Goal: Information Seeking & Learning: Learn about a topic

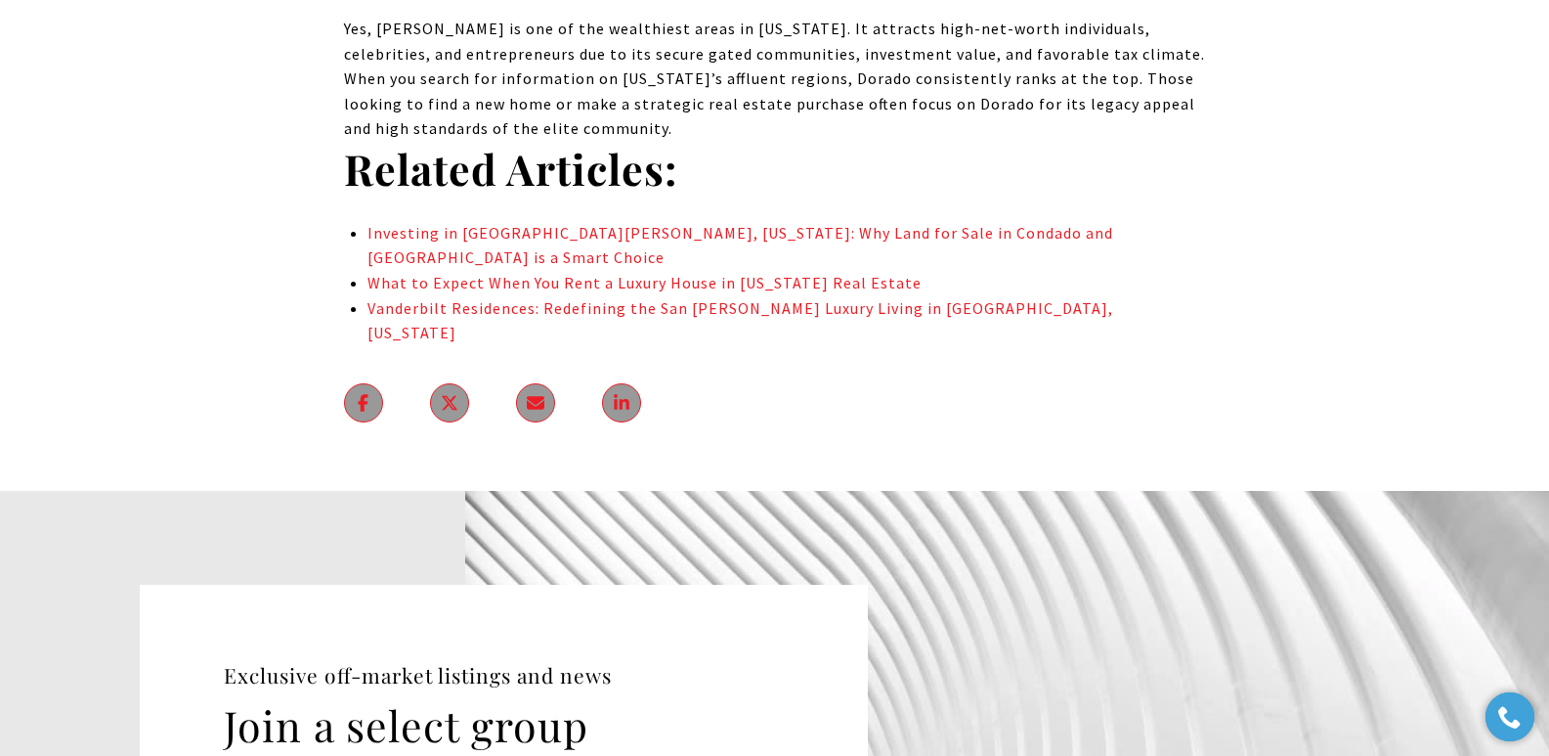
scroll to position [13105, 0]
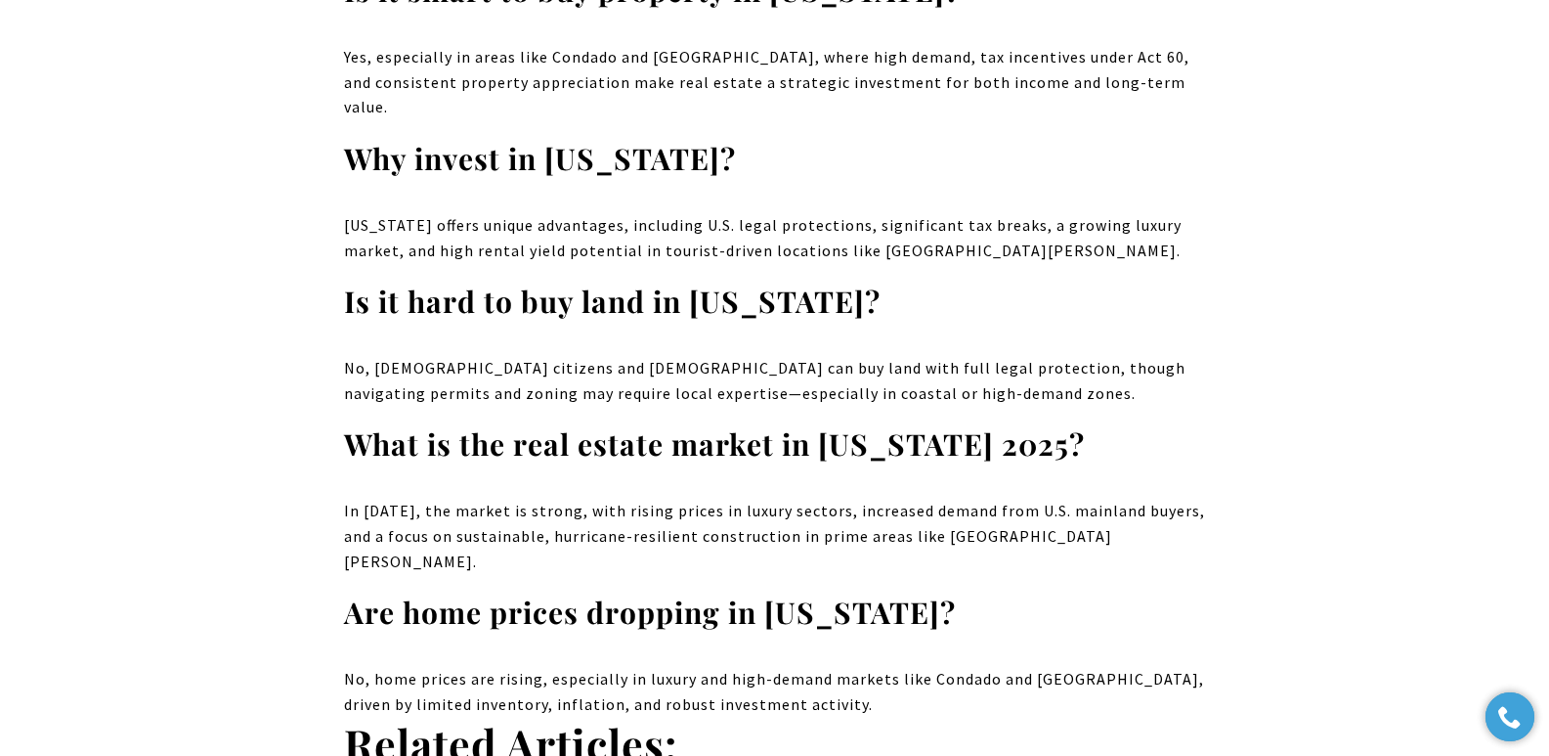
scroll to position [13113, 0]
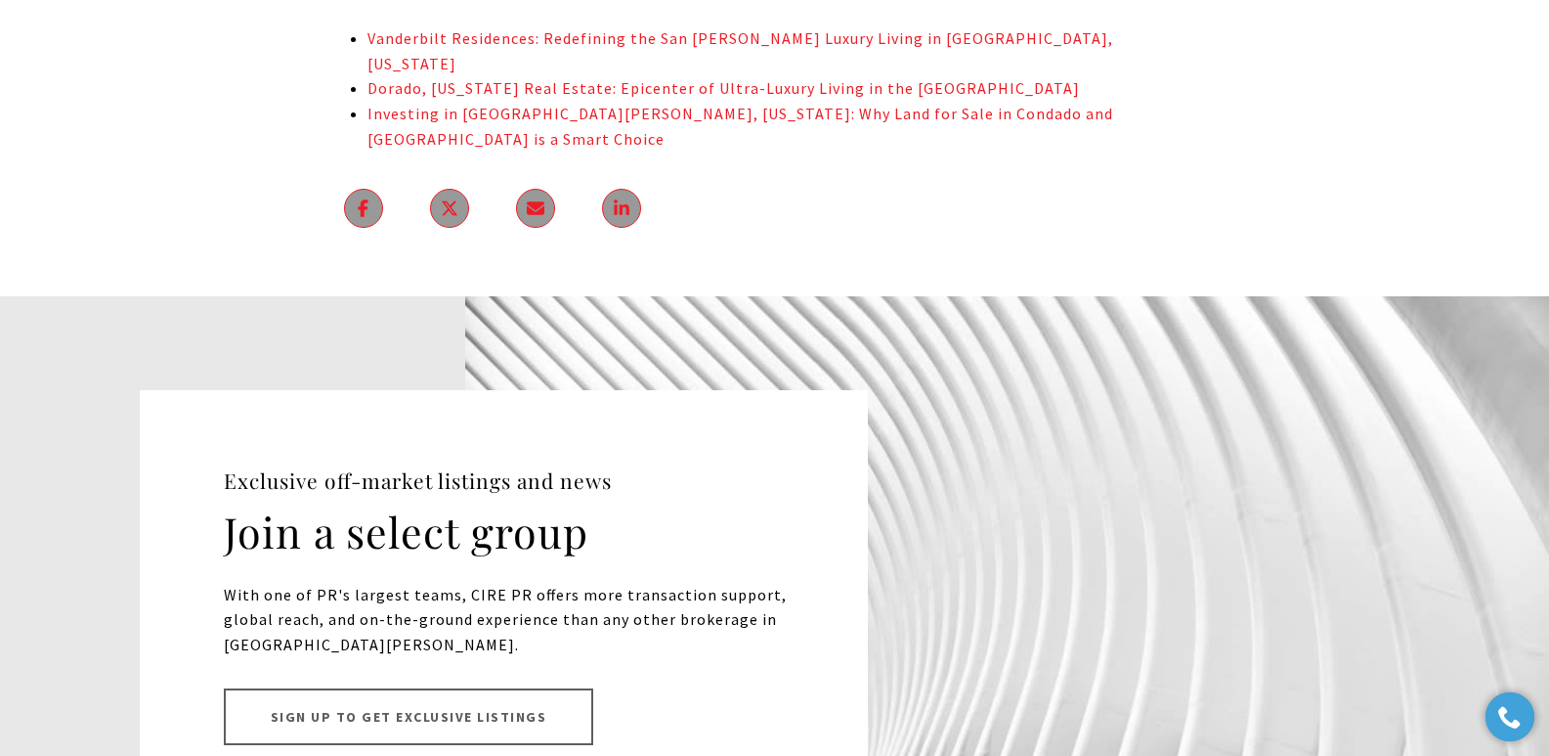
scroll to position [15360, 0]
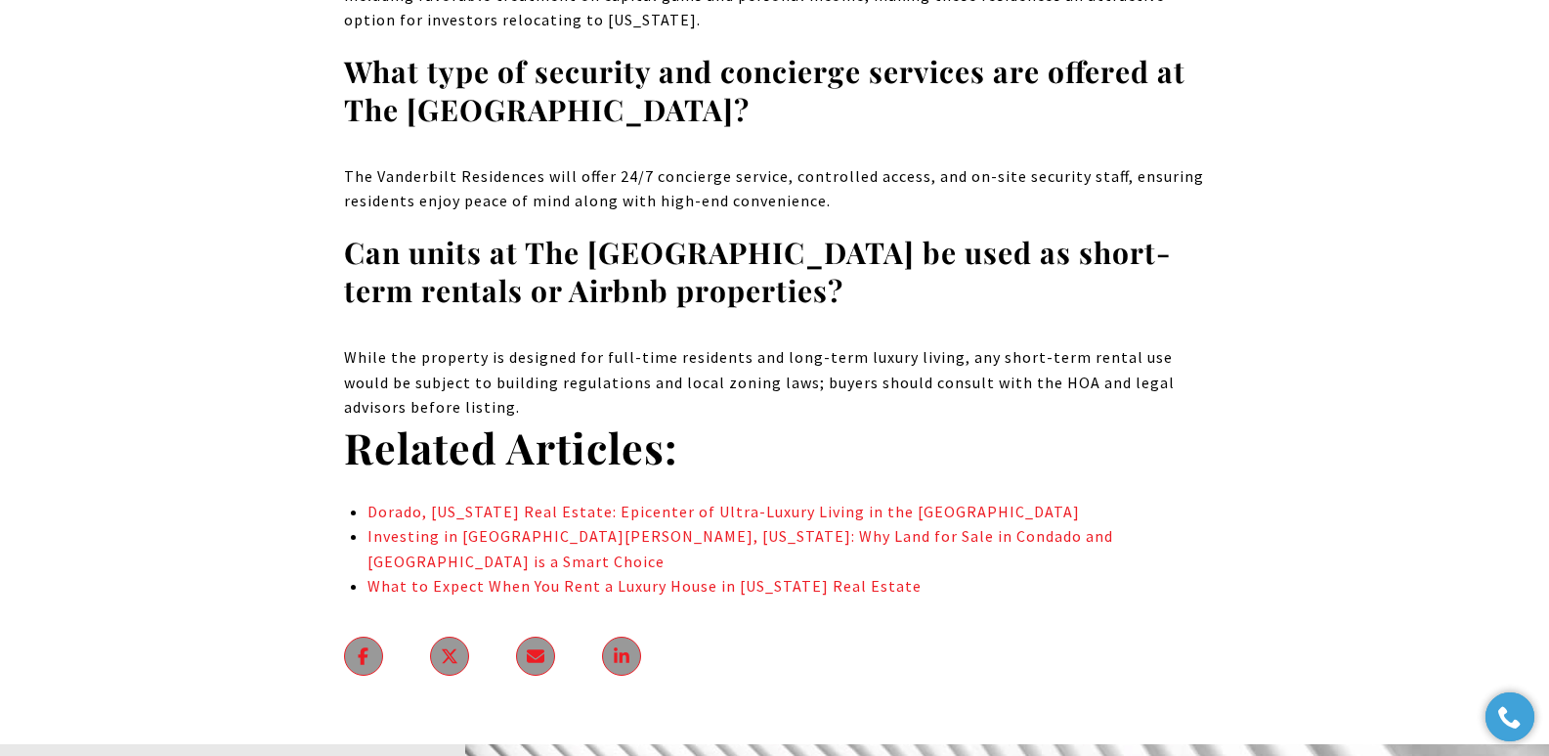
scroll to position [9593, 0]
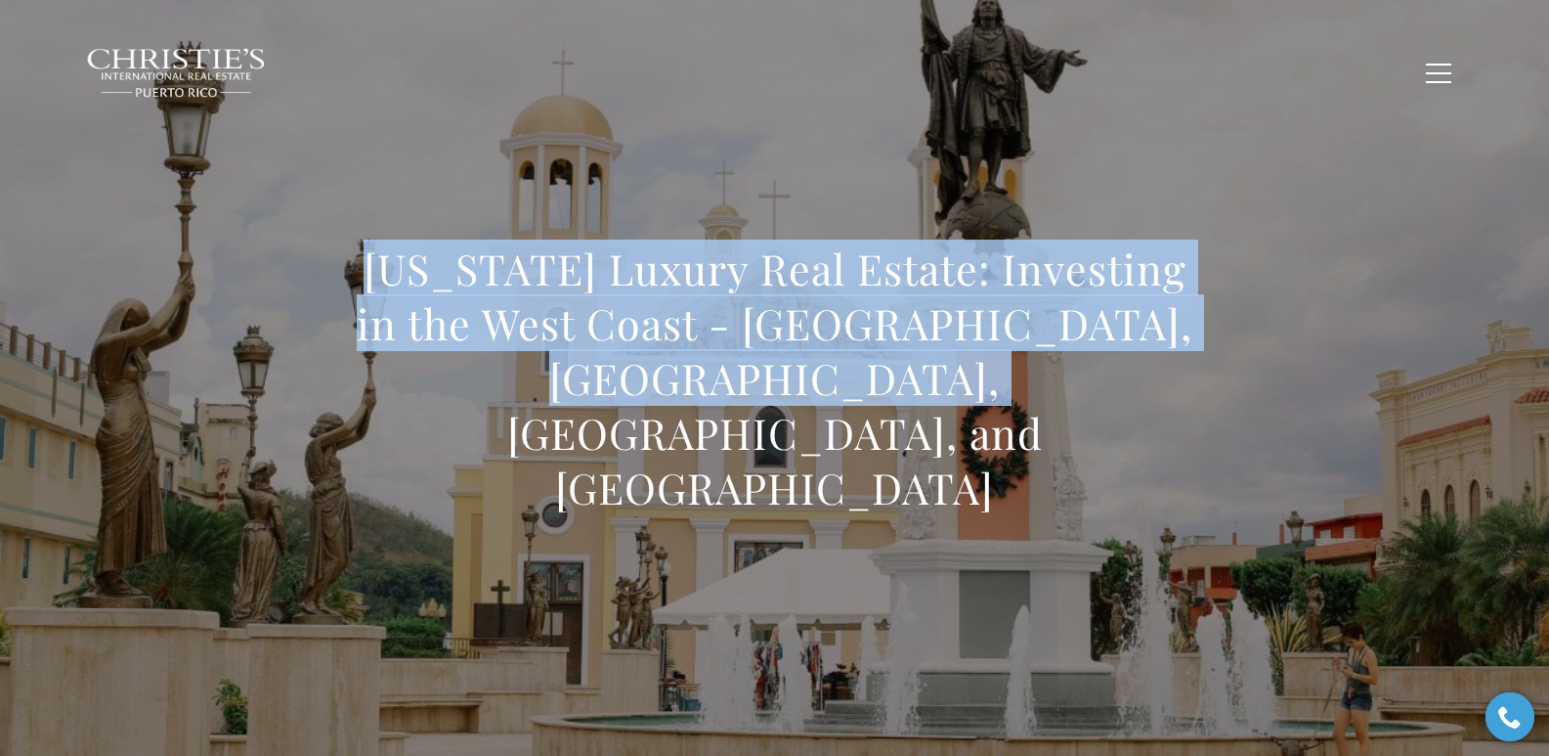
drag, startPoint x: 357, startPoint y: 317, endPoint x: 984, endPoint y: 454, distance: 642.4
click at [984, 454] on h1 "Puerto Rico Luxury Real Estate: Investing in the West Coast - Mayagüez, Isabela…" at bounding box center [775, 377] width 862 height 273
copy h1 "Puerto Rico Luxury Real Estate: Investing in the West Coast - Mayagüez, Isabela…"
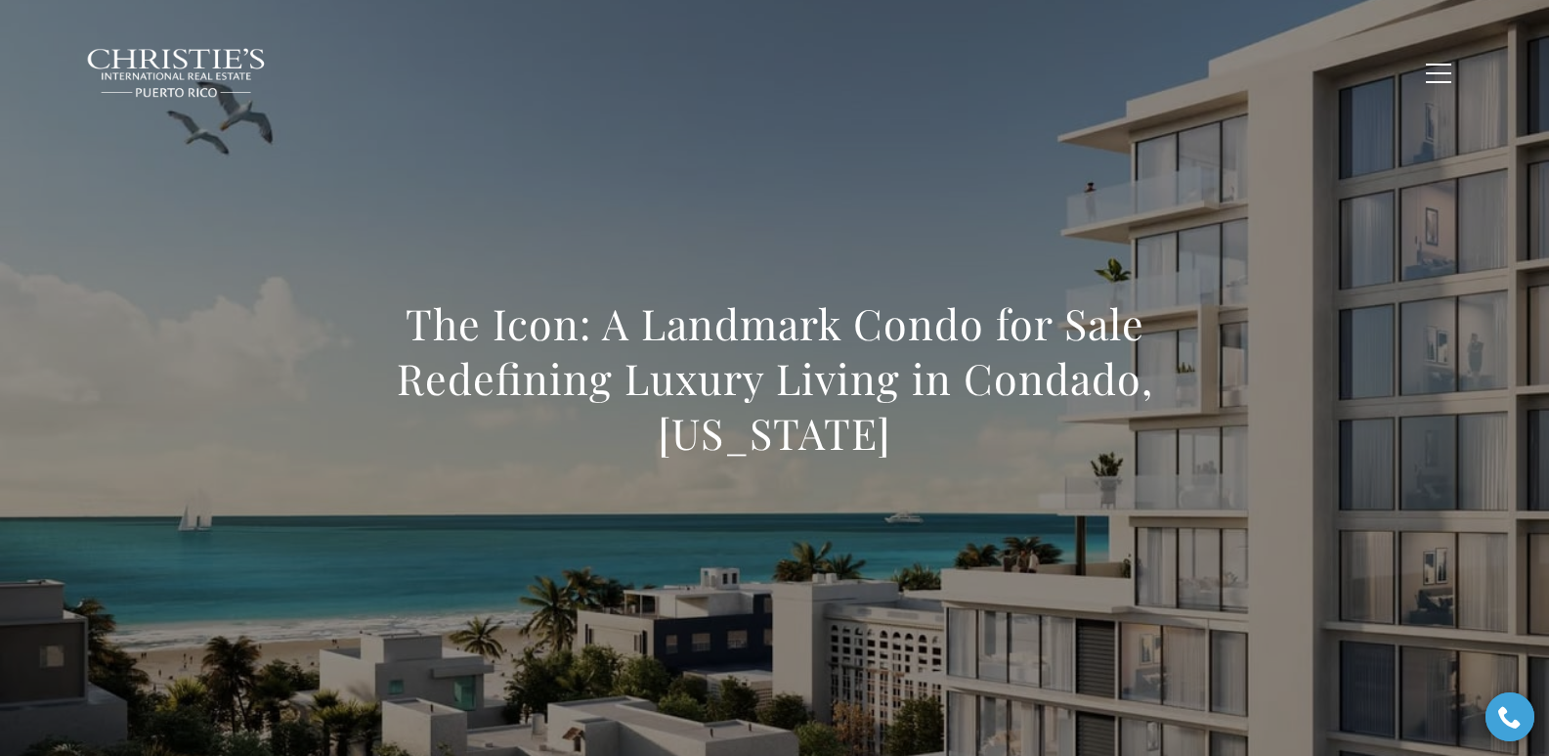
drag, startPoint x: 403, startPoint y: 317, endPoint x: 892, endPoint y: 433, distance: 503.3
click at [892, 433] on h1 "The Icon: A Landmark Condo for Sale Redefining Luxury Living in Condado, [US_ST…" at bounding box center [775, 378] width 862 height 164
copy h1 "The Icon: A Landmark Condo for Sale Redefining Luxury Living in Condado, Puerto…"
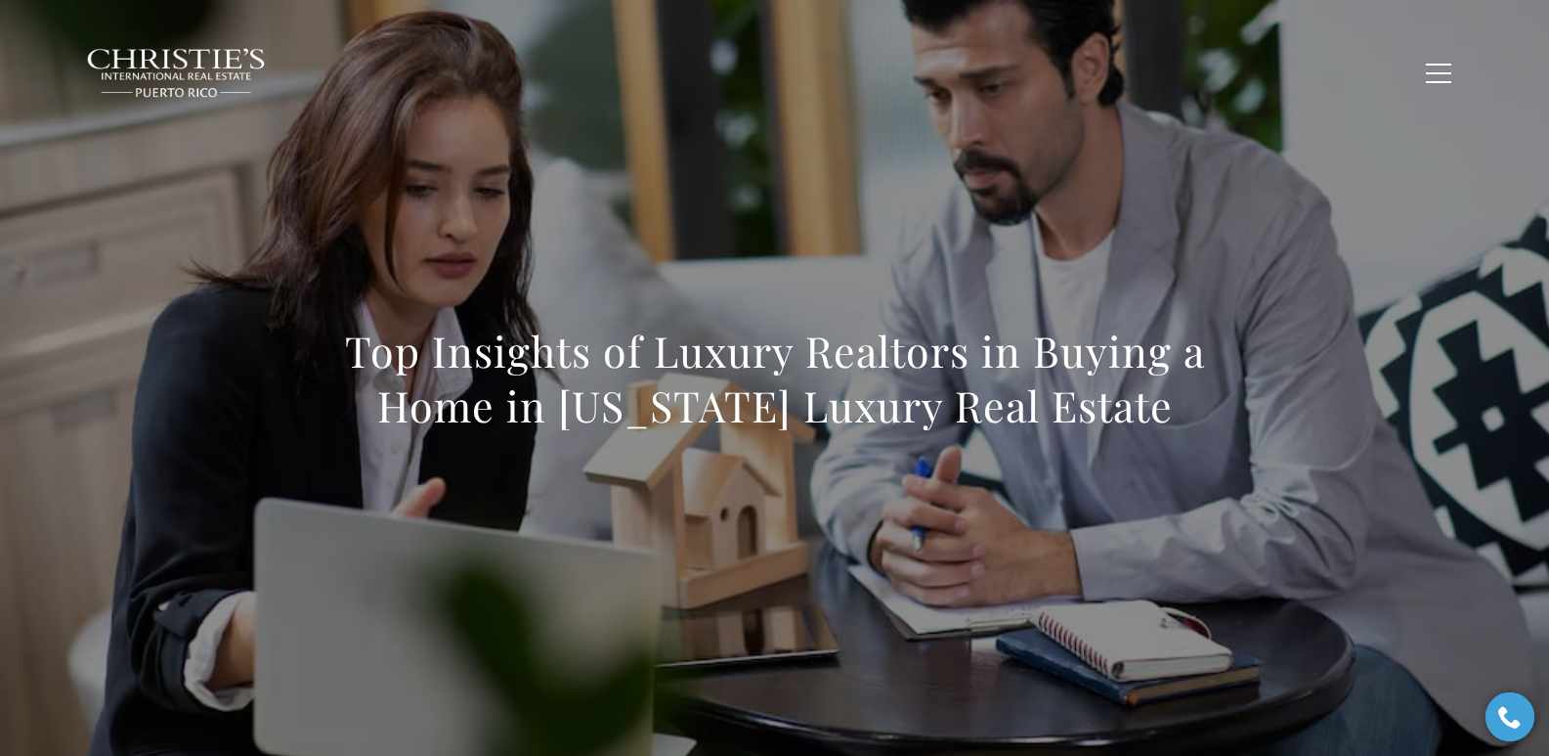
drag, startPoint x: 347, startPoint y: 347, endPoint x: 1222, endPoint y: 446, distance: 880.3
click at [1222, 446] on div "Top Insights of Luxury Realtors in Buying a Home in Puerto Rico Luxury Real Est…" at bounding box center [775, 391] width 1368 height 586
copy h1 "Top Insights of Luxury Realtors in Buying a Home in Puerto Rico Luxury Real Est…"
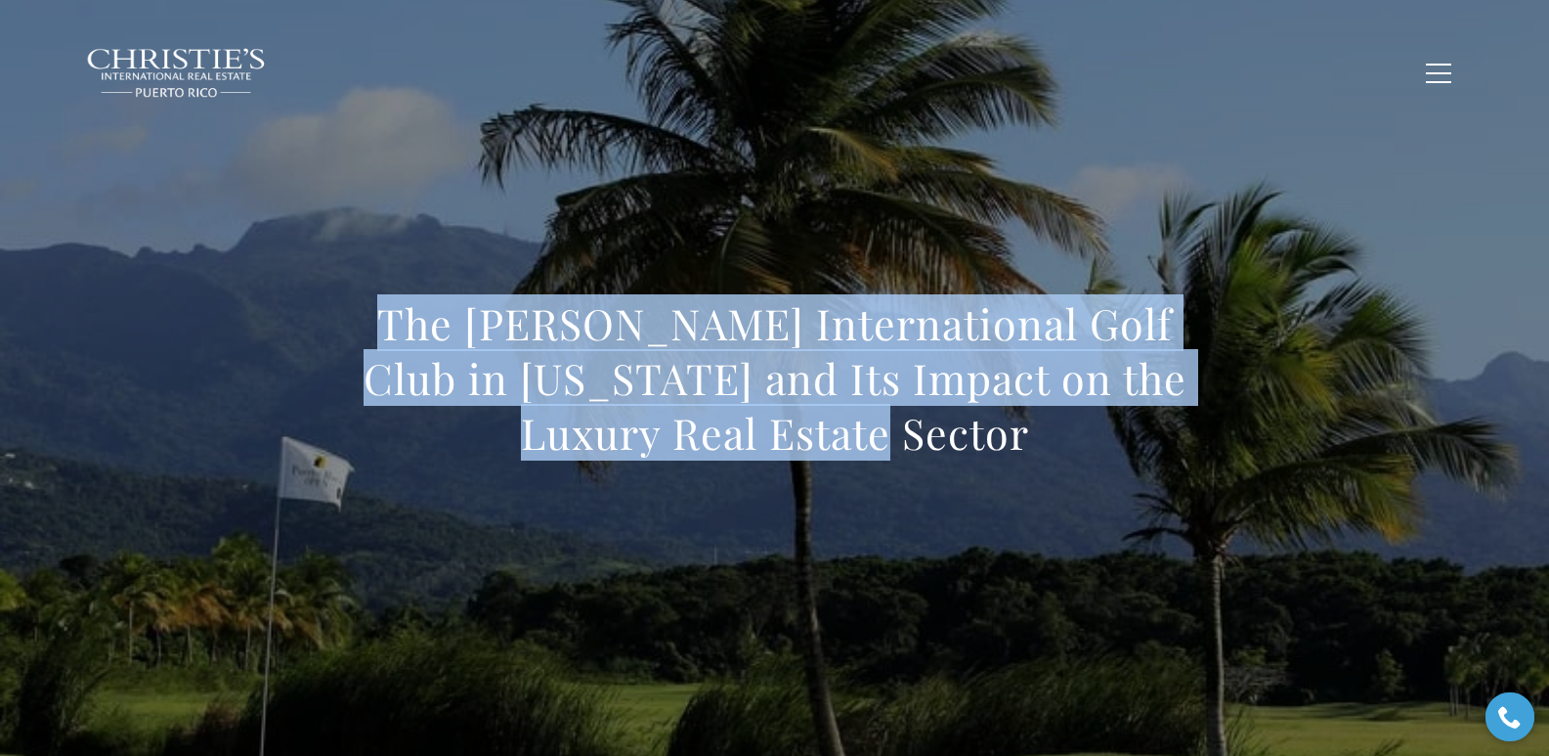
drag, startPoint x: 423, startPoint y: 336, endPoint x: 1026, endPoint y: 451, distance: 613.8
click at [1026, 451] on h1 "The [PERSON_NAME] International Golf Club in [US_STATE] and Its Impact on the L…" at bounding box center [775, 378] width 862 height 164
copy h1 "The [PERSON_NAME] International Golf Club in [US_STATE] and Its Impact on the L…"
click at [274, 186] on div "The Trump International Golf Club in Puerto Rico and Its Impact on the Luxury R…" at bounding box center [775, 391] width 1368 height 586
drag, startPoint x: 532, startPoint y: 350, endPoint x: 1101, endPoint y: 457, distance: 578.9
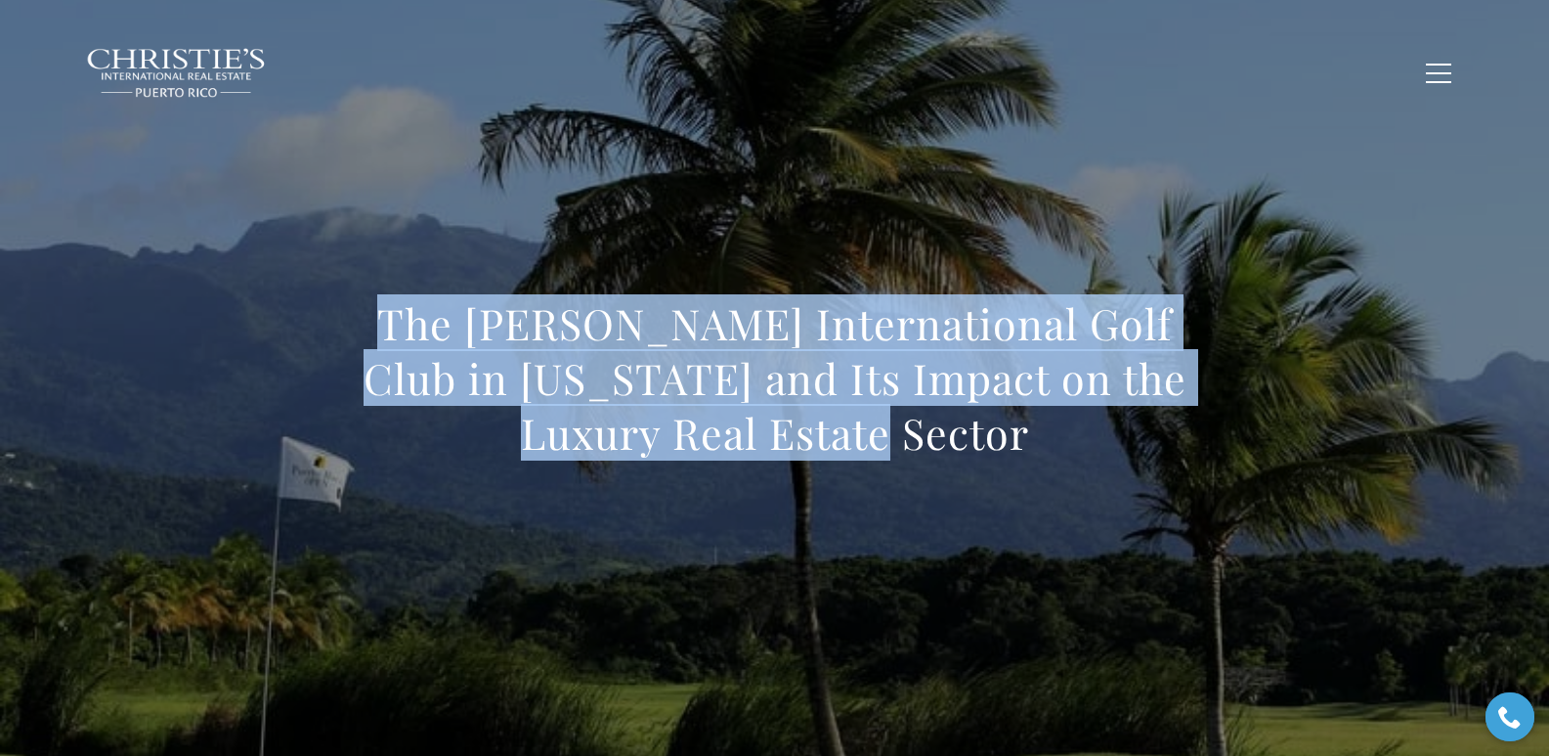
click at [1101, 457] on h1 "The Trump International Golf Club in Puerto Rico and Its Impact on the Luxury R…" at bounding box center [775, 378] width 862 height 164
click at [406, 315] on h1 "The Trump International Golf Club in Puerto Rico and Its Impact on the Luxury R…" at bounding box center [775, 378] width 862 height 164
drag, startPoint x: 406, startPoint y: 315, endPoint x: 963, endPoint y: 456, distance: 574.8
click at [963, 456] on h1 "The Trump International Golf Club in Puerto Rico and Its Impact on the Luxury R…" at bounding box center [775, 378] width 862 height 164
copy h1 "The Trump International Golf Club in Puerto Rico and Its Impact on the Luxury R…"
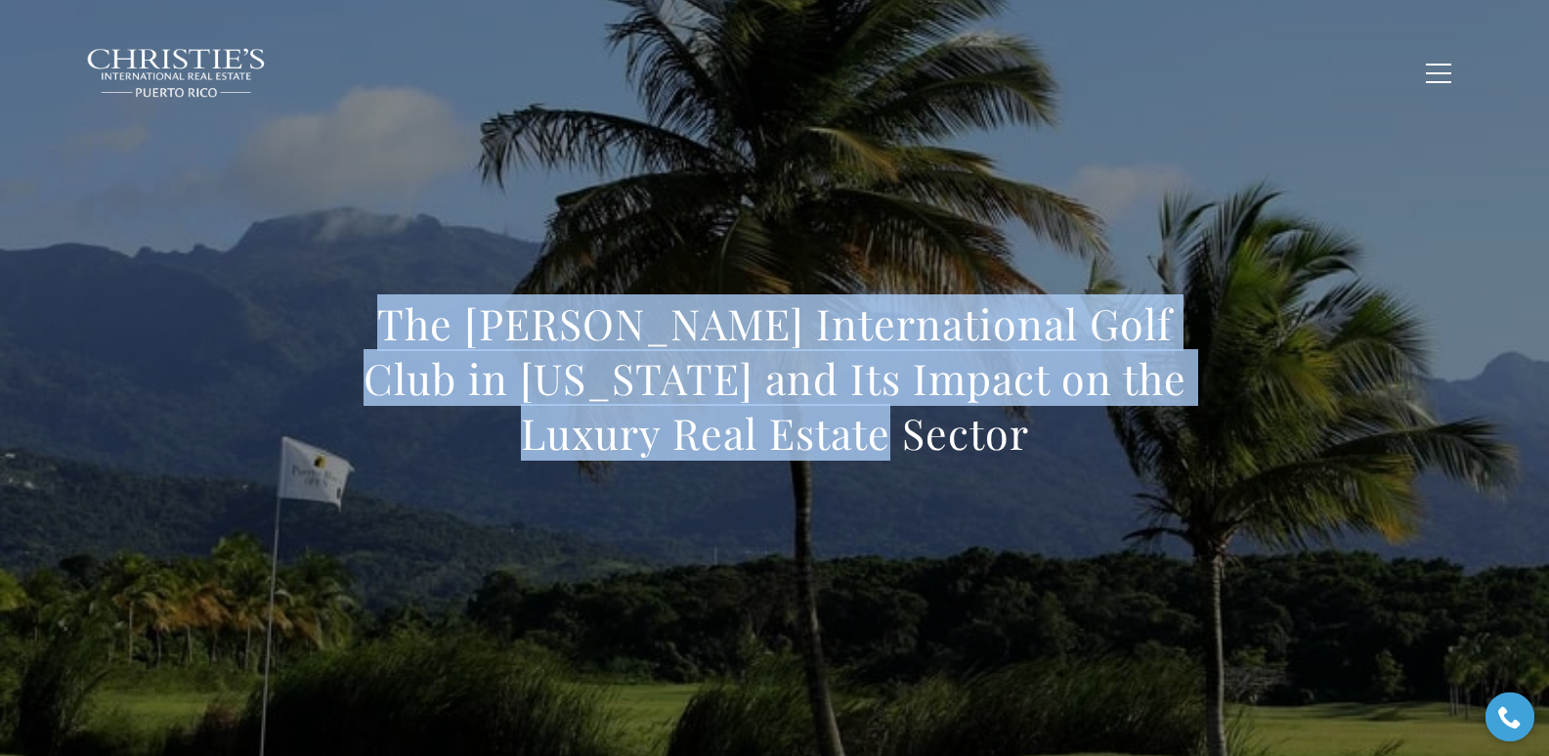
click at [421, 344] on h1 "The Trump International Golf Club in Puerto Rico and Its Impact on the Luxury R…" at bounding box center [775, 378] width 862 height 164
drag, startPoint x: 400, startPoint y: 311, endPoint x: 977, endPoint y: 458, distance: 596.2
click at [977, 458] on h1 "The Trump International Golf Club in Puerto Rico and Its Impact on the Luxury R…" at bounding box center [775, 378] width 862 height 164
copy h1 "The [PERSON_NAME] International Golf Club in [US_STATE] and Its Impact on the L…"
click at [427, 333] on h1 "The [PERSON_NAME] International Golf Club in [US_STATE] and Its Impact on the L…" at bounding box center [775, 378] width 862 height 164
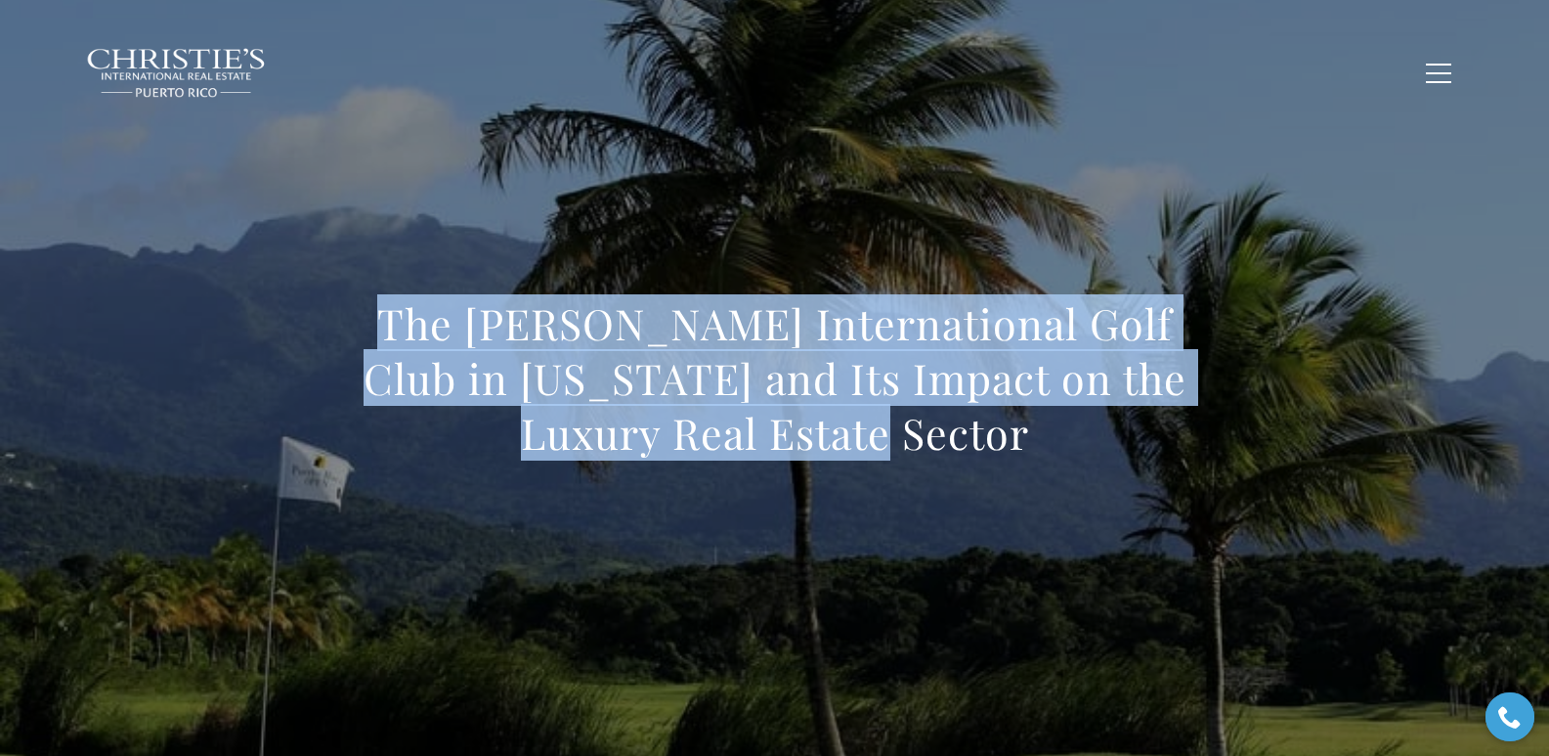
drag, startPoint x: 412, startPoint y: 318, endPoint x: 1004, endPoint y: 426, distance: 601.2
click at [1004, 426] on h1 "The [PERSON_NAME] International Golf Club in [US_STATE] and Its Impact on the L…" at bounding box center [775, 378] width 862 height 164
copy h1 "The [PERSON_NAME] International Golf Club in [US_STATE] and Its Impact on the L…"
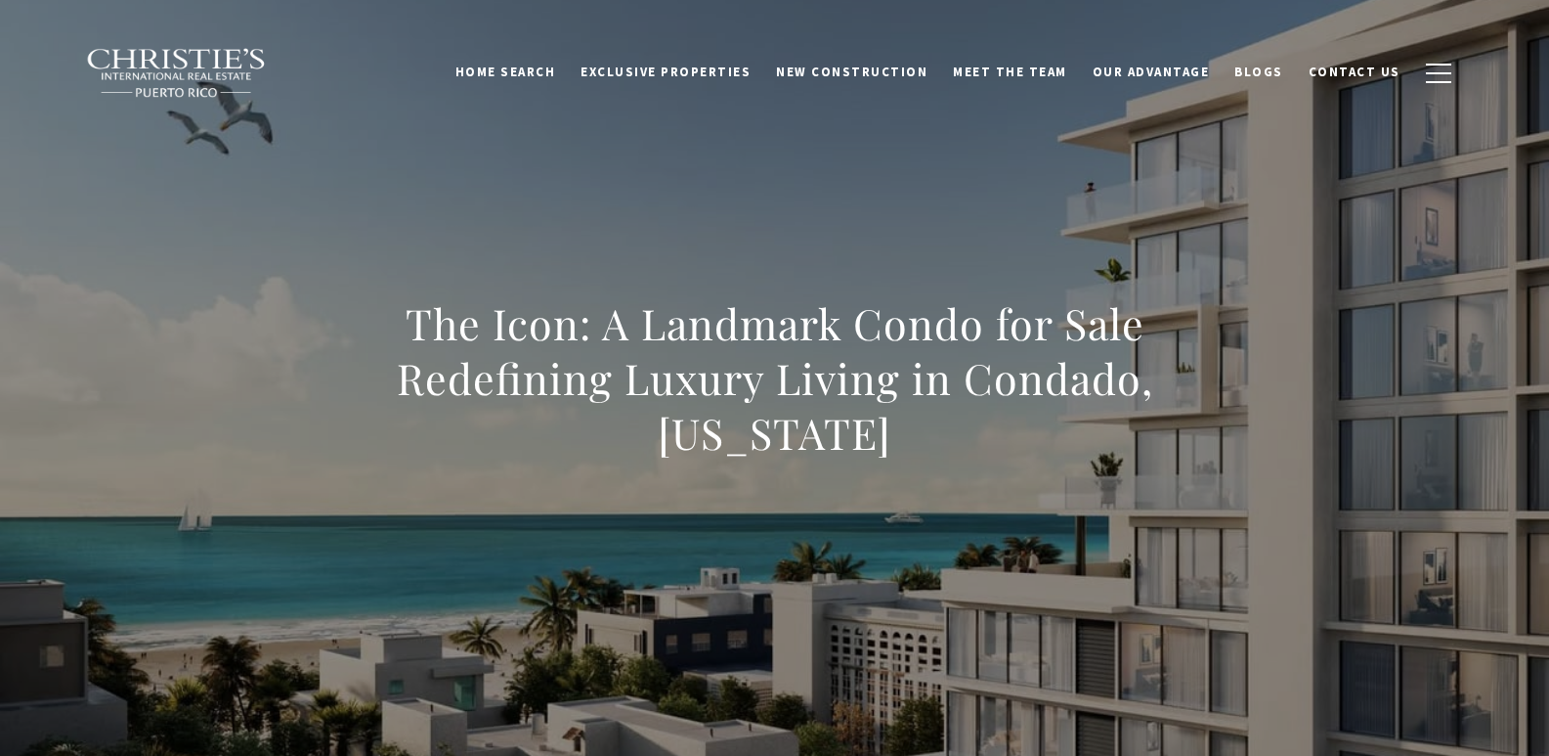
click at [919, 445] on h1 "The Icon: A Landmark Condo for Sale Redefining Luxury Living in Condado, [US_ST…" at bounding box center [775, 378] width 862 height 164
click at [425, 317] on h1 "The Icon: A Landmark Condo for Sale Redefining Luxury Living in Condado, [US_ST…" at bounding box center [775, 378] width 862 height 164
drag, startPoint x: 411, startPoint y: 326, endPoint x: 1015, endPoint y: 432, distance: 612.2
click at [1015, 432] on h1 "The Icon: A Landmark Condo for Sale Redefining Luxury Living in Condado, Puerto…" at bounding box center [775, 378] width 862 height 164
copy h1 "The Icon: A Landmark Condo for Sale Redefining Luxury Living in Condado, Puerto…"
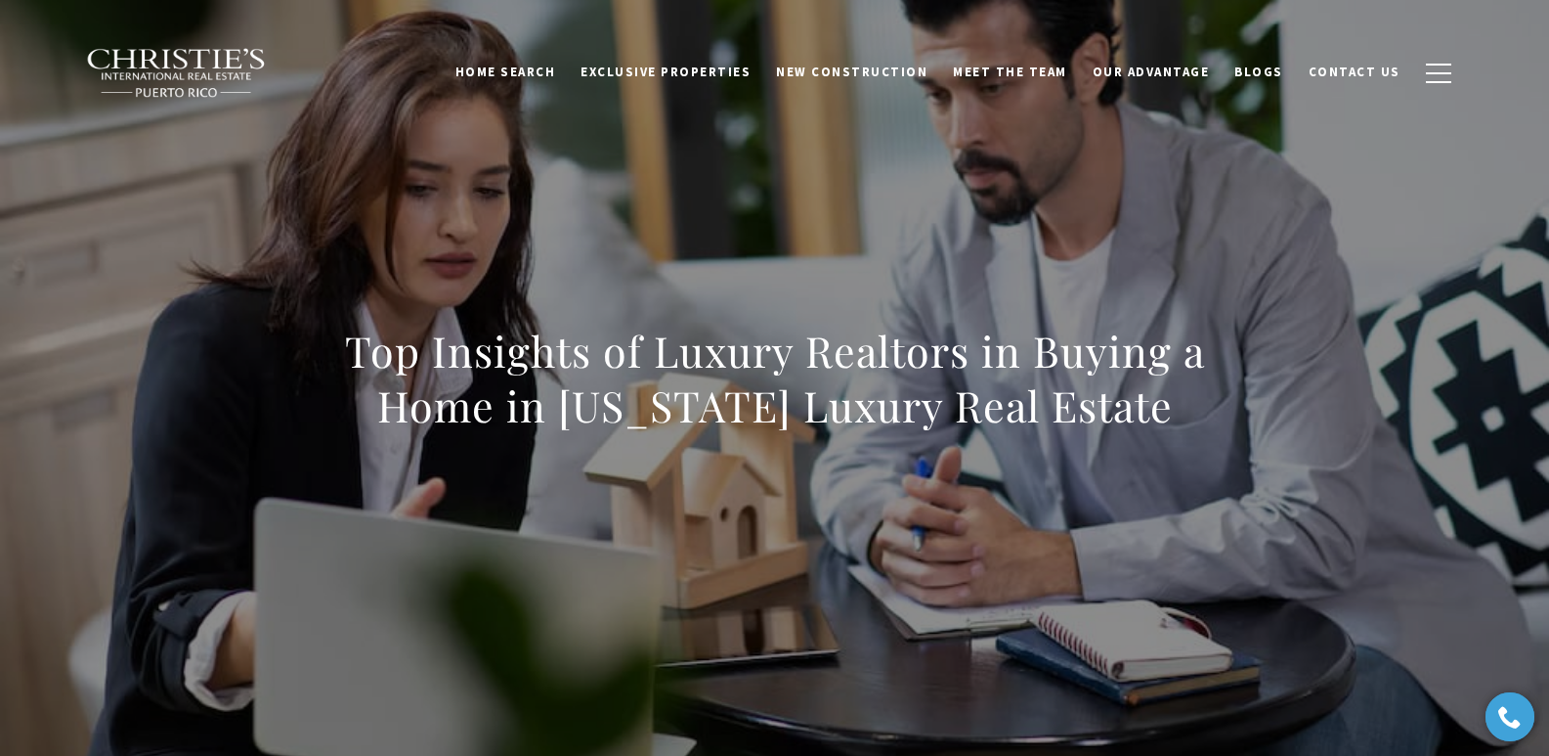
click at [1178, 407] on div "Top Insights of Luxury Realtors in Buying a Home in [US_STATE] Luxury Real Esta…" at bounding box center [775, 391] width 1368 height 586
click at [341, 348] on div "Top Insights of Luxury Realtors in Buying a Home in [US_STATE] Luxury Real Esta…" at bounding box center [775, 391] width 1368 height 586
drag, startPoint x: 347, startPoint y: 355, endPoint x: 1214, endPoint y: 421, distance: 869.5
click at [1214, 421] on div "Top Insights of Luxury Realtors in Buying a Home in [US_STATE] Luxury Real Esta…" at bounding box center [775, 391] width 1368 height 586
copy h1 "Top Insights of Luxury Realtors in Buying a Home in [US_STATE] Luxury Real Esta…"
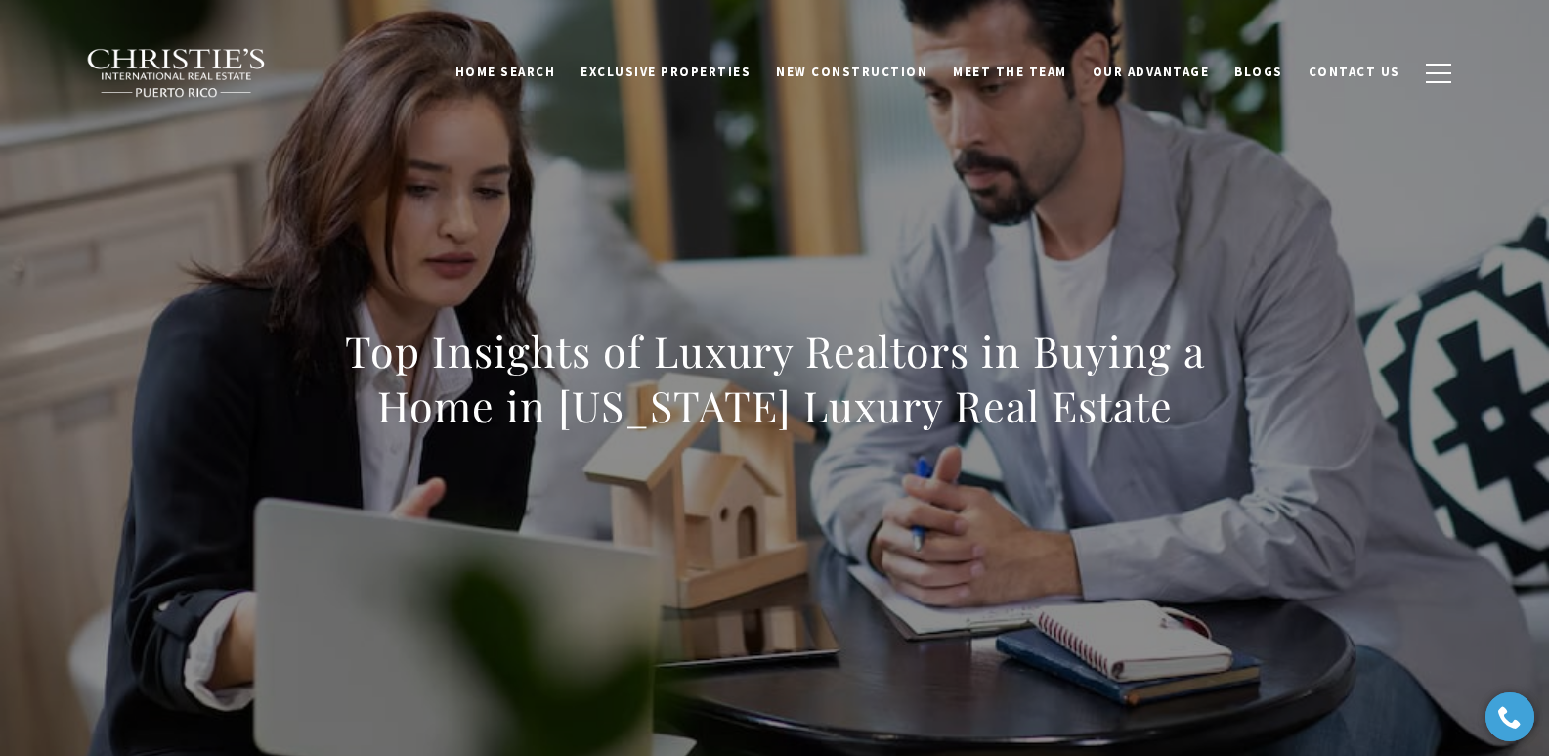
click at [396, 299] on div "Top Insights of Luxury Realtors in Buying a Home in [US_STATE] Luxury Real Esta…" at bounding box center [775, 391] width 1368 height 586
drag, startPoint x: 347, startPoint y: 336, endPoint x: 1229, endPoint y: 425, distance: 886.1
click at [1229, 425] on div "Top Insights of Luxury Realtors in Buying a Home in [US_STATE] Luxury Real Esta…" at bounding box center [775, 391] width 1368 height 586
copy h1 "Top Insights of Luxury Realtors in Buying a Home in [US_STATE] Luxury Real Esta…"
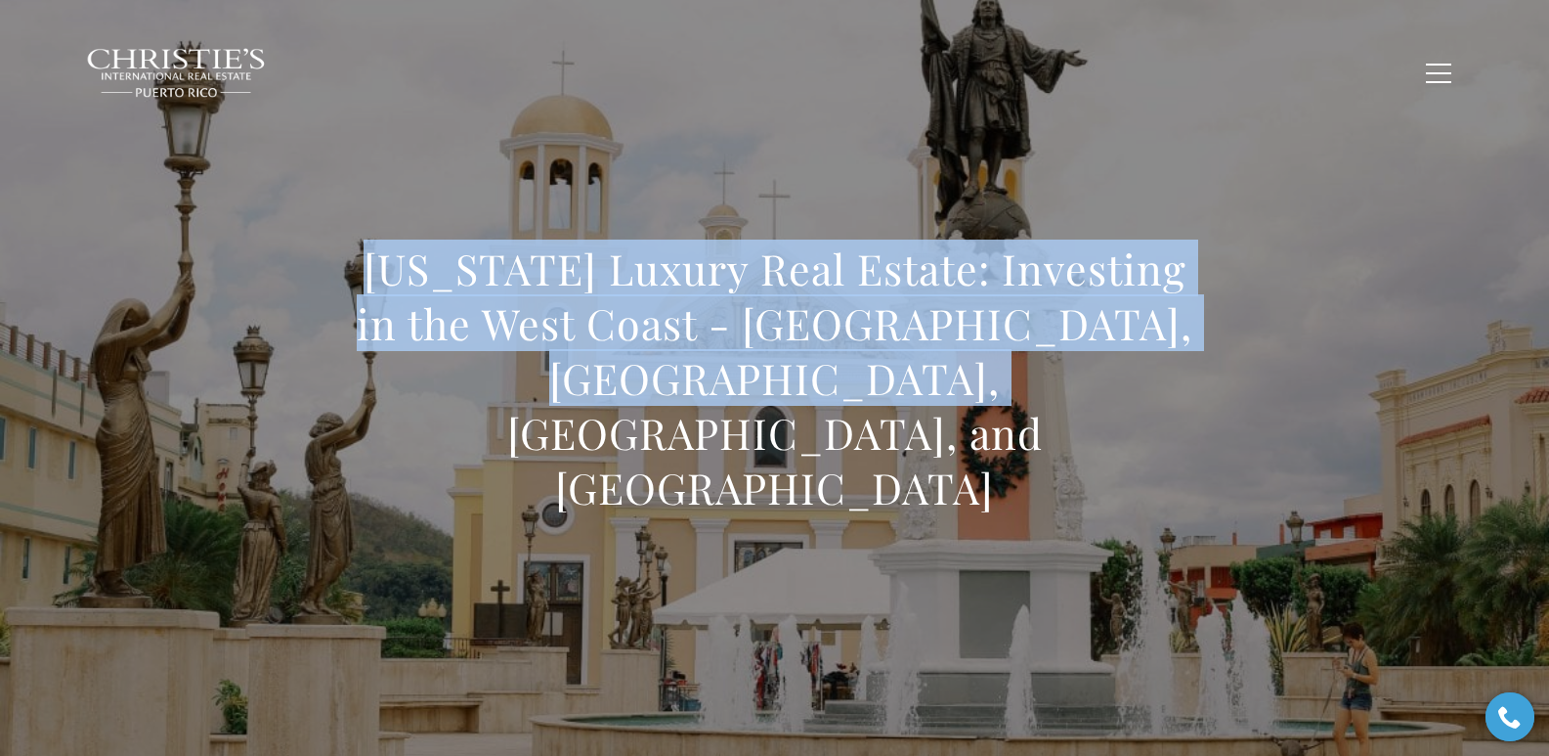
drag, startPoint x: 332, startPoint y: 312, endPoint x: 1012, endPoint y: 450, distance: 693.1
click at [1012, 450] on div "[US_STATE] Luxury Real Estate: Investing in the West Coast - [GEOGRAPHIC_DATA],…" at bounding box center [775, 391] width 1368 height 586
copy h1 "[US_STATE] Luxury Real Estate: Investing in the West Coast - [GEOGRAPHIC_DATA],…"
click at [367, 307] on h1 "[US_STATE] Luxury Real Estate: Investing in the West Coast - [GEOGRAPHIC_DATA],…" at bounding box center [775, 377] width 862 height 273
drag, startPoint x: 370, startPoint y: 320, endPoint x: 1029, endPoint y: 454, distance: 672.2
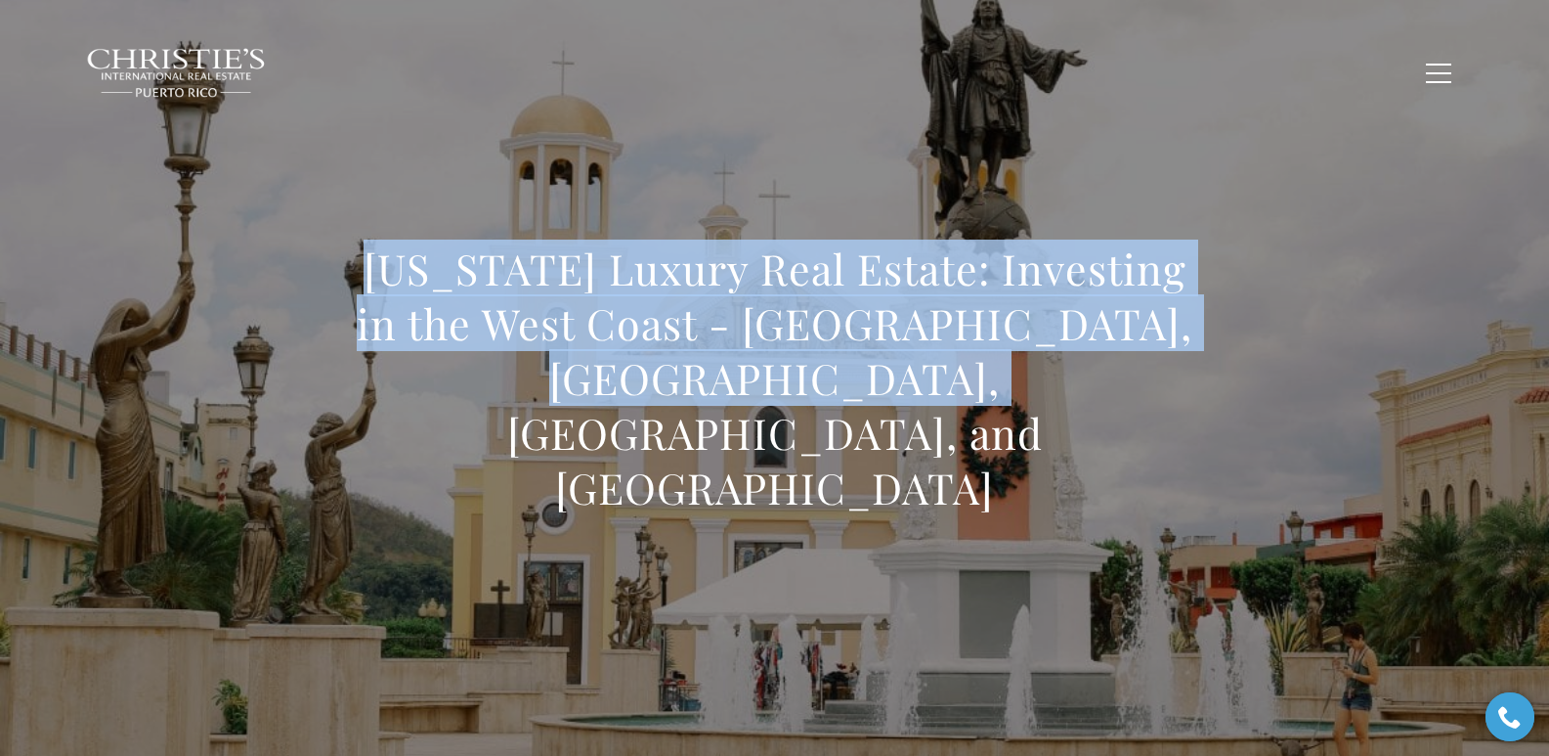
click at [1029, 454] on h1 "[US_STATE] Luxury Real Estate: Investing in the West Coast - [GEOGRAPHIC_DATA],…" at bounding box center [775, 377] width 862 height 273
copy h1 "[US_STATE] Luxury Real Estate: Investing in the West Coast - [GEOGRAPHIC_DATA],…"
click at [353, 307] on h1 "[US_STATE] Luxury Real Estate: Investing in the West Coast - [GEOGRAPHIC_DATA],…" at bounding box center [775, 377] width 862 height 273
copy h1 "[US_STATE] Luxury Real Estate: Investing in the West Coast - [GEOGRAPHIC_DATA],…"
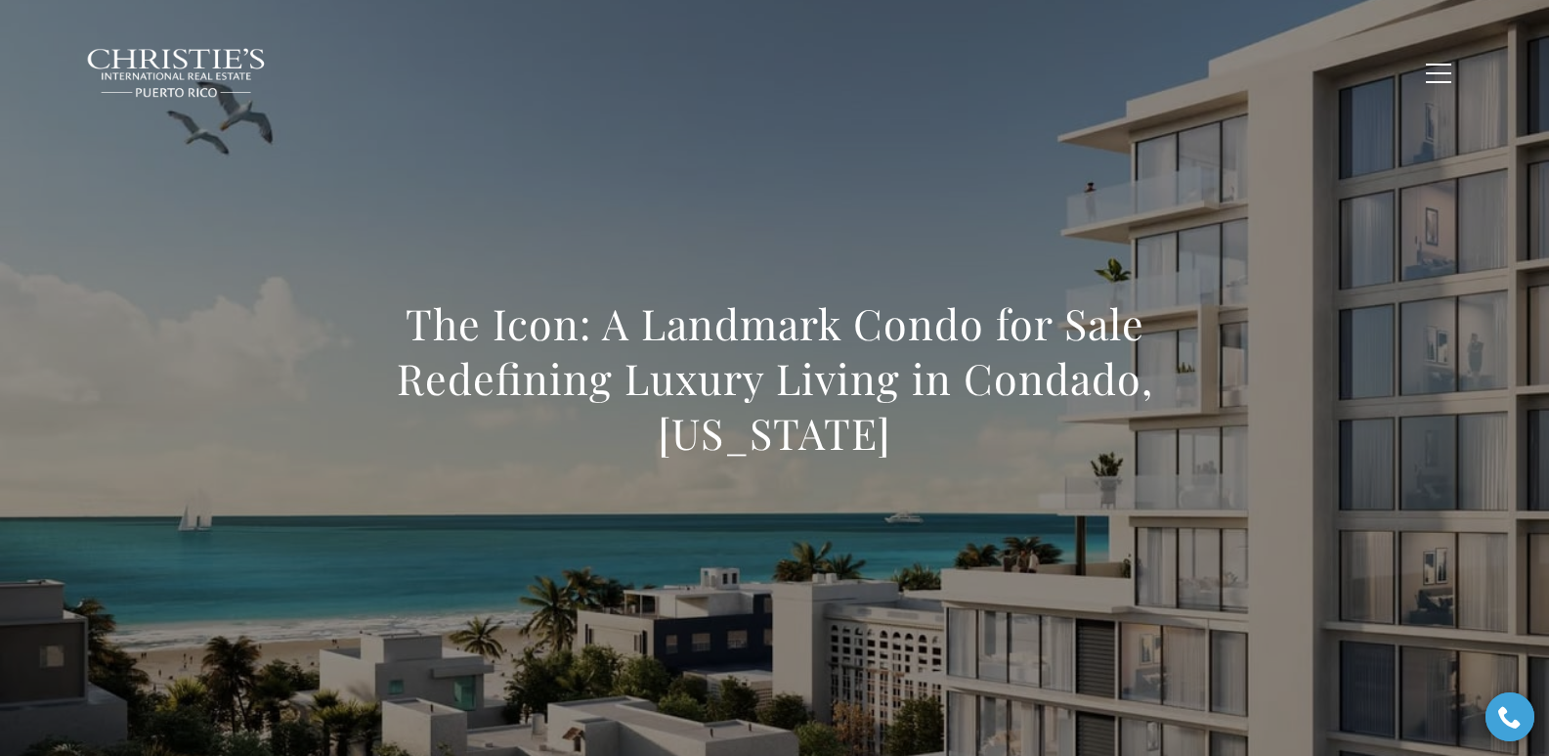
drag, startPoint x: 407, startPoint y: 326, endPoint x: 941, endPoint y: 464, distance: 552.1
click at [941, 464] on div "The Icon: A Landmark Condo for Sale Redefining Luxury Living in Condado, [US_ST…" at bounding box center [775, 391] width 862 height 190
copy h1 "The Icon: A Landmark Condo for Sale Redefining Luxury Living in Condado, [US_ST…"
click at [378, 297] on h1 "The Icon: A Landmark Condo for Sale Redefining Luxury Living in Condado, Puerto…" at bounding box center [775, 378] width 862 height 164
drag, startPoint x: 392, startPoint y: 318, endPoint x: 945, endPoint y: 428, distance: 564.1
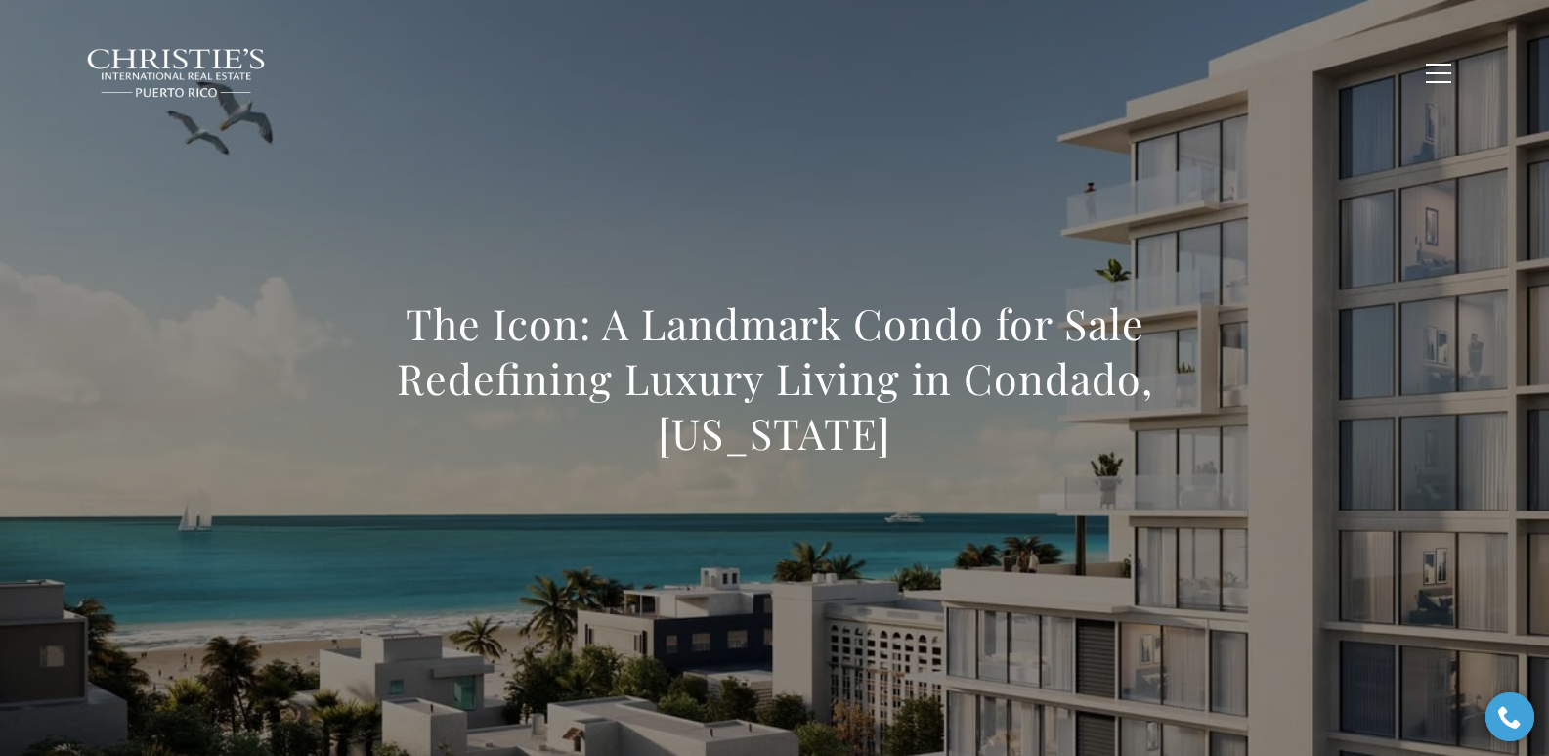
click at [945, 428] on h1 "The Icon: A Landmark Condo for Sale Redefining Luxury Living in Condado, Puerto…" at bounding box center [775, 378] width 862 height 164
copy h1 "The Icon: A Landmark Condo for Sale Redefining Luxury Living in Condado, Puerto…"
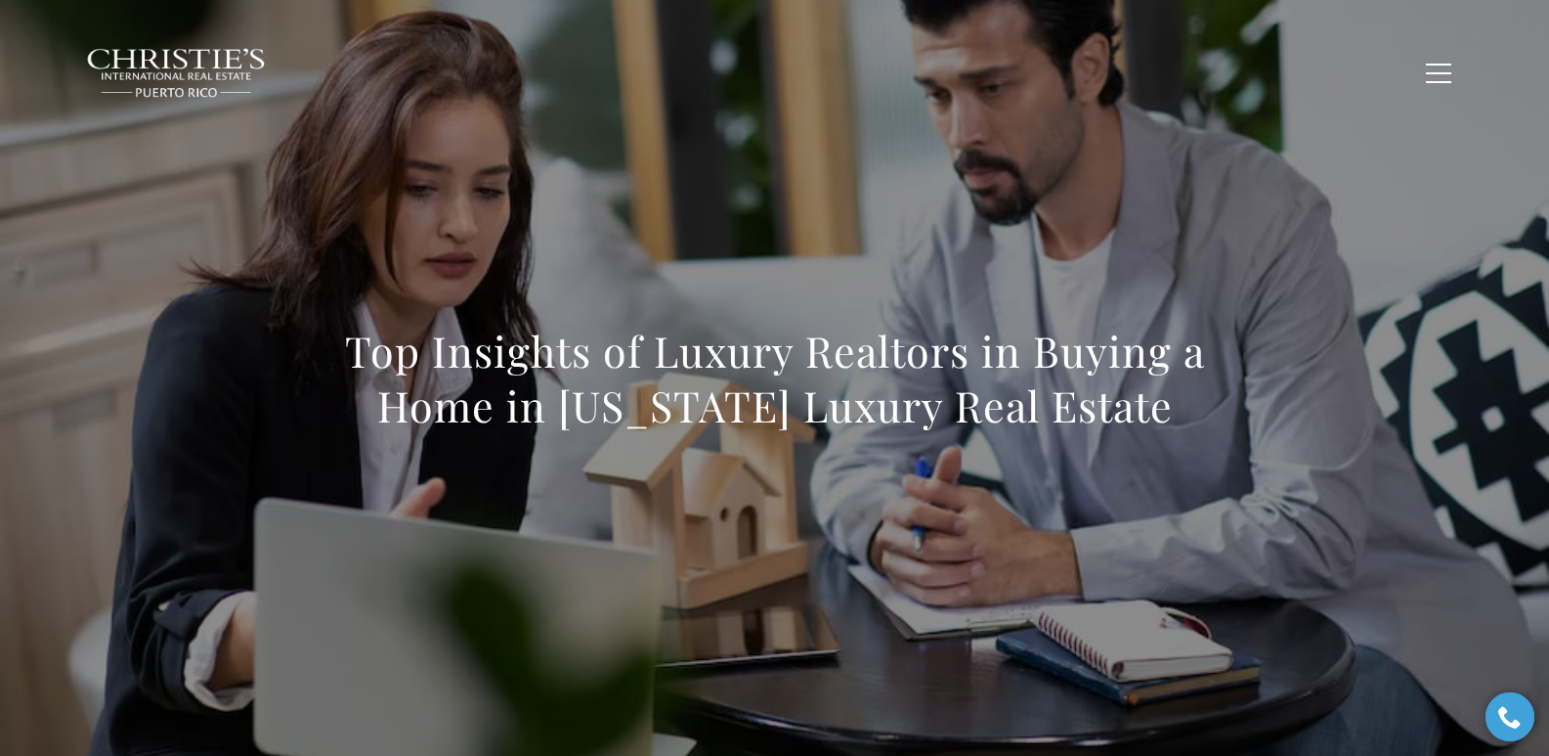
drag, startPoint x: 296, startPoint y: 351, endPoint x: 1378, endPoint y: 445, distance: 1086.0
click at [1378, 445] on div "Top Insights of Luxury Realtors in Buying a Home in Puerto Rico Luxury Real Est…" at bounding box center [775, 391] width 1368 height 586
copy h1 "Top Insights of Luxury Realtors in Buying a Home in Puerto Rico Luxury Real Est…"
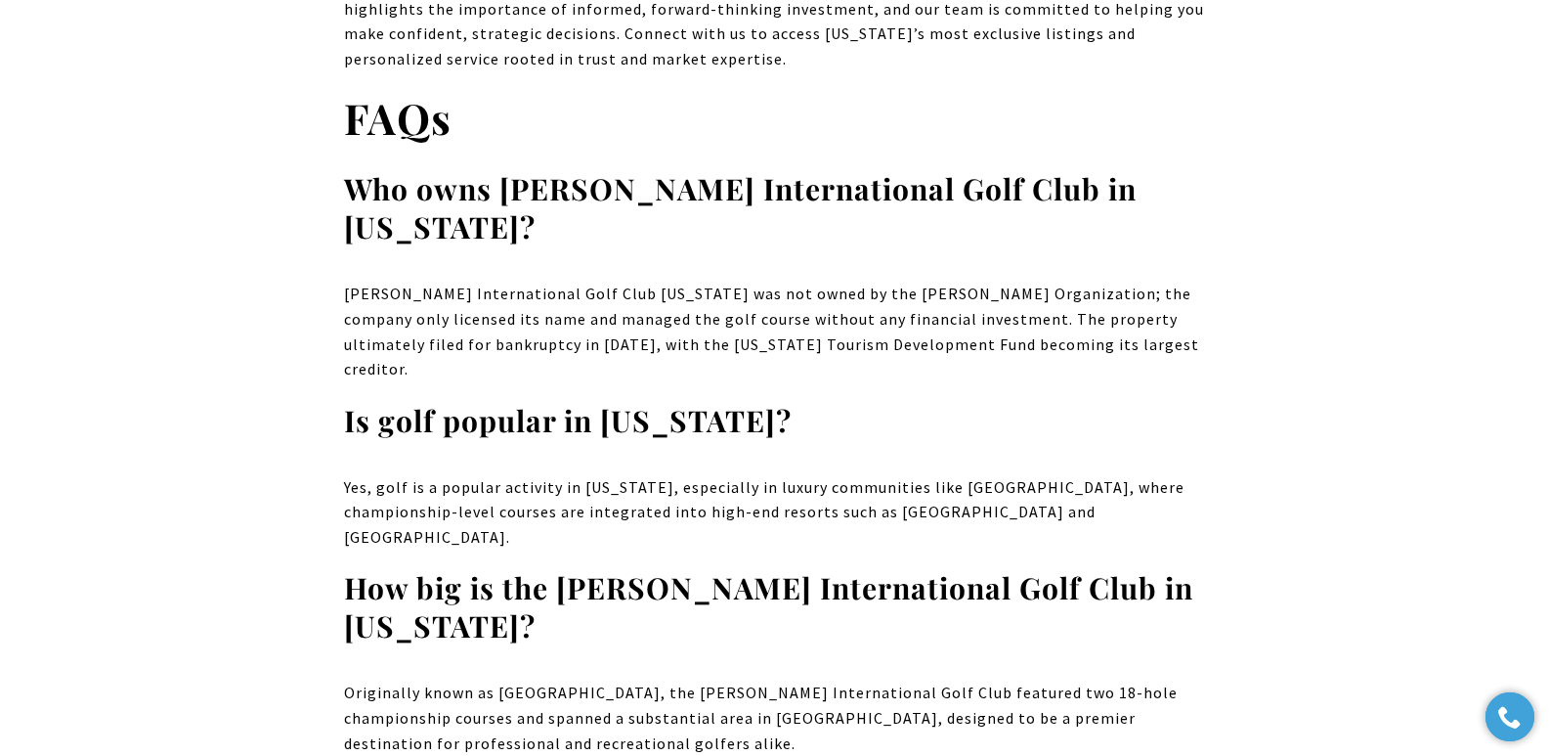
scroll to position [11247, 0]
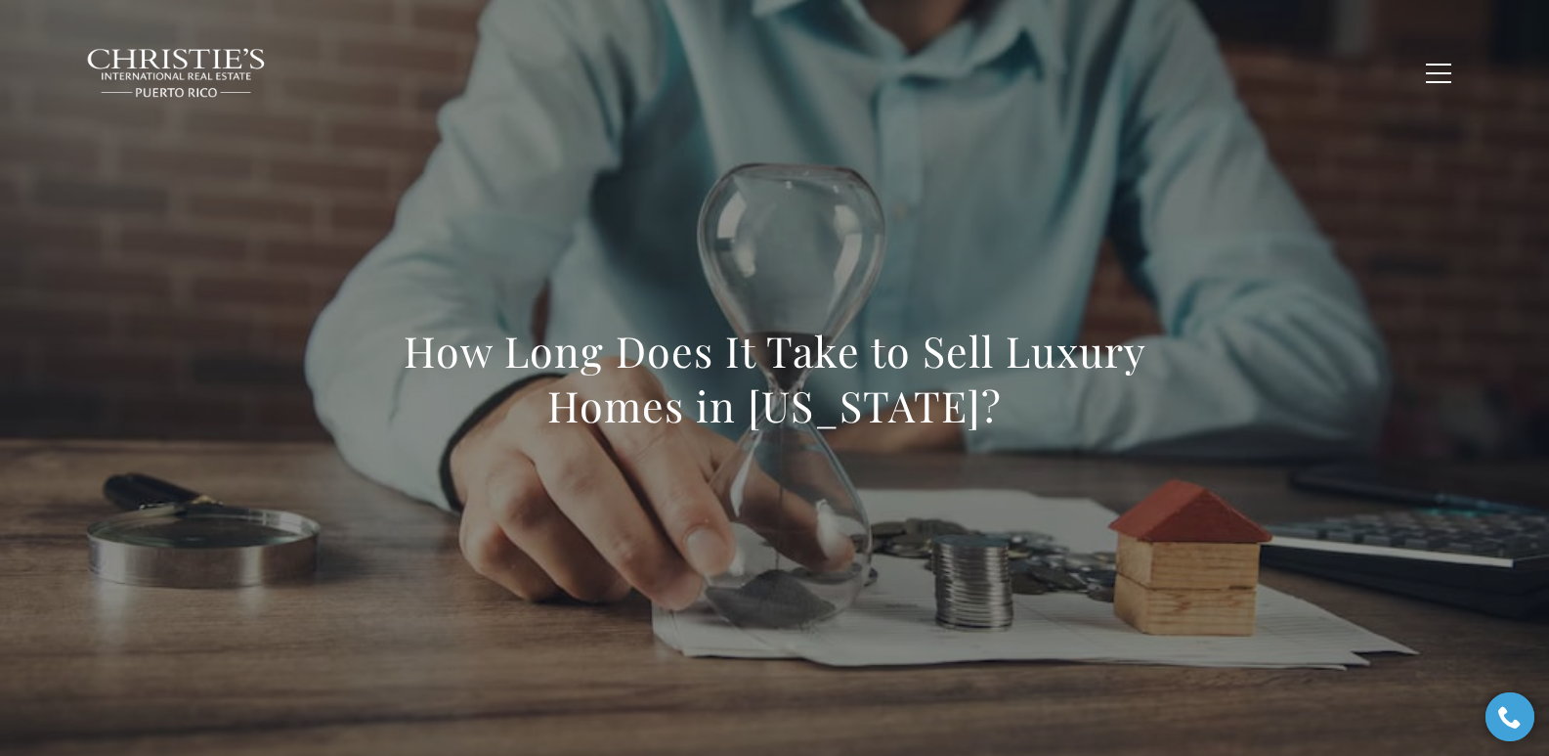
drag, startPoint x: 367, startPoint y: 343, endPoint x: 1049, endPoint y: 398, distance: 683.4
click at [1049, 398] on h1 "How Long Does It Take to Sell Luxury Homes in Puerto Rico?" at bounding box center [775, 378] width 862 height 109
copy h1 "How Long Does It Take to Sell Luxury Homes in Puerto Rico?"
click at [397, 353] on h1 "How Long Does It Take to Sell Luxury Homes in Puerto Rico?" at bounding box center [775, 378] width 862 height 109
drag, startPoint x: 589, startPoint y: 383, endPoint x: 1053, endPoint y: 414, distance: 464.3
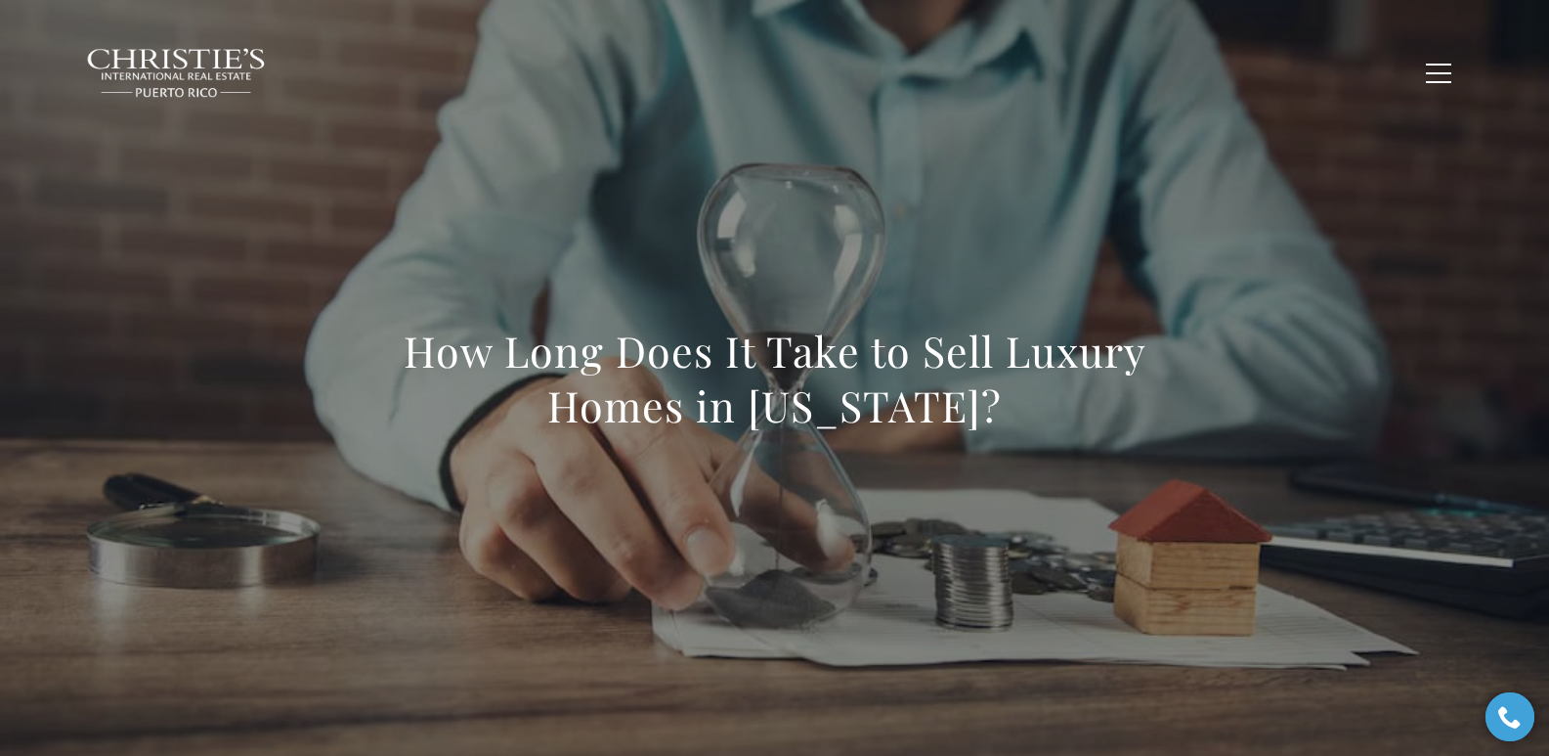
click at [1053, 414] on h1 "How Long Does It Take to Sell Luxury Homes in Puerto Rico?" at bounding box center [775, 378] width 862 height 109
copy h1 "How Long Does It Take to Sell Luxury Homes in Puerto Rico?"
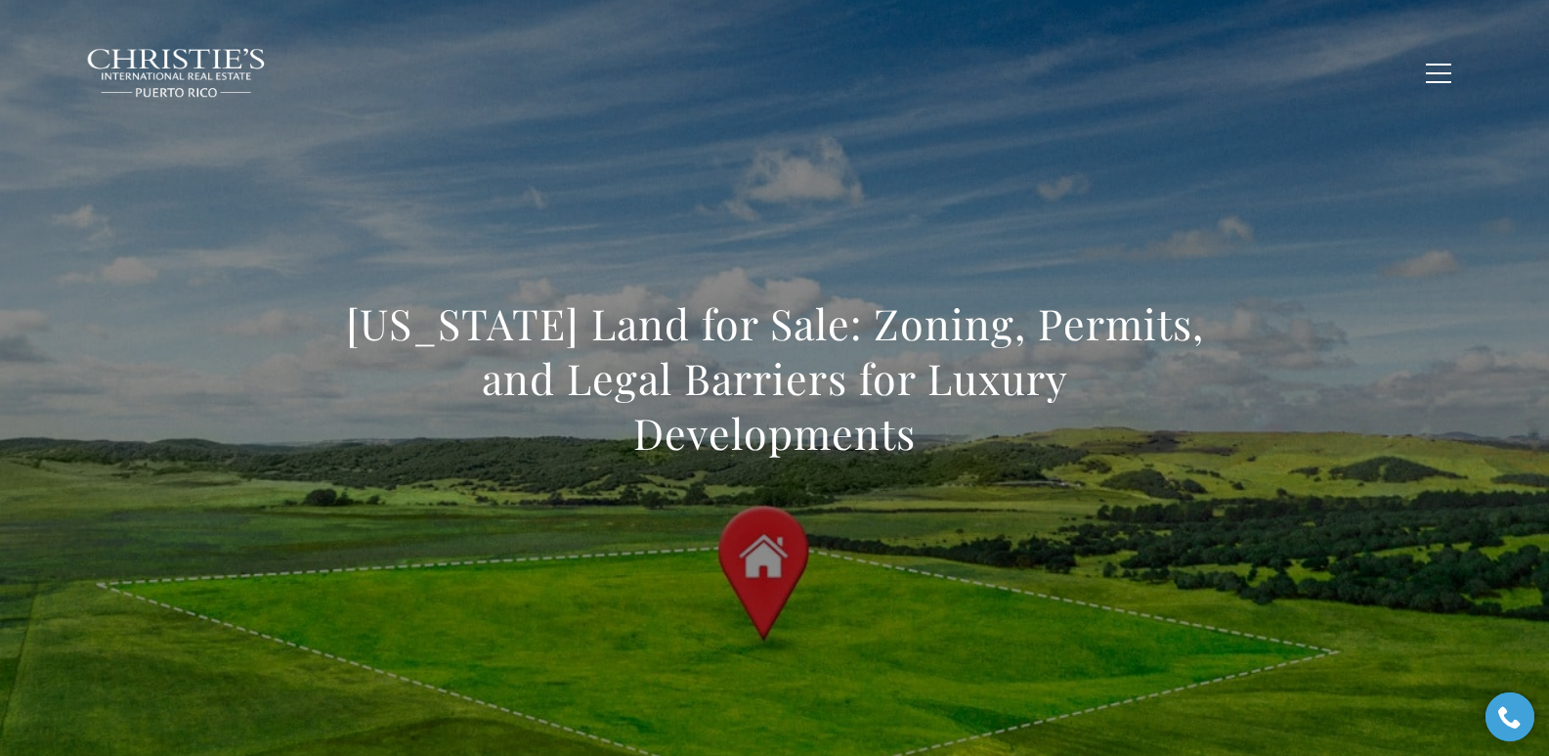
drag, startPoint x: 341, startPoint y: 324, endPoint x: 1046, endPoint y: 431, distance: 712.8
click at [1046, 431] on div "Puerto Rico Land for Sale: Zoning, Permits, and Legal Barriers for Luxury Devel…" at bounding box center [775, 391] width 1368 height 586
copy h1 "Puerto Rico Land for Sale: Zoning, Permits, and Legal Barriers for Luxury Devel…"
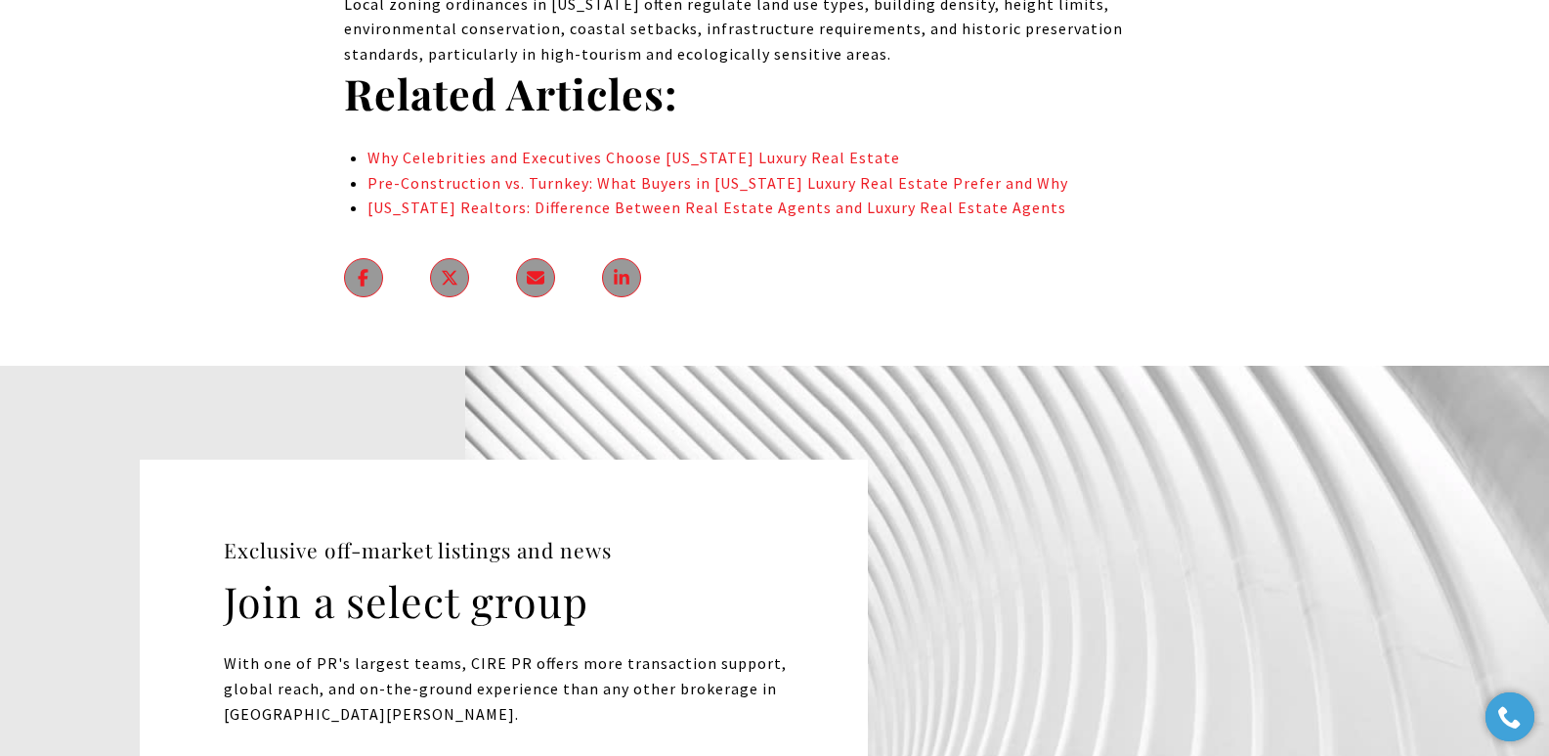
scroll to position [15507, 0]
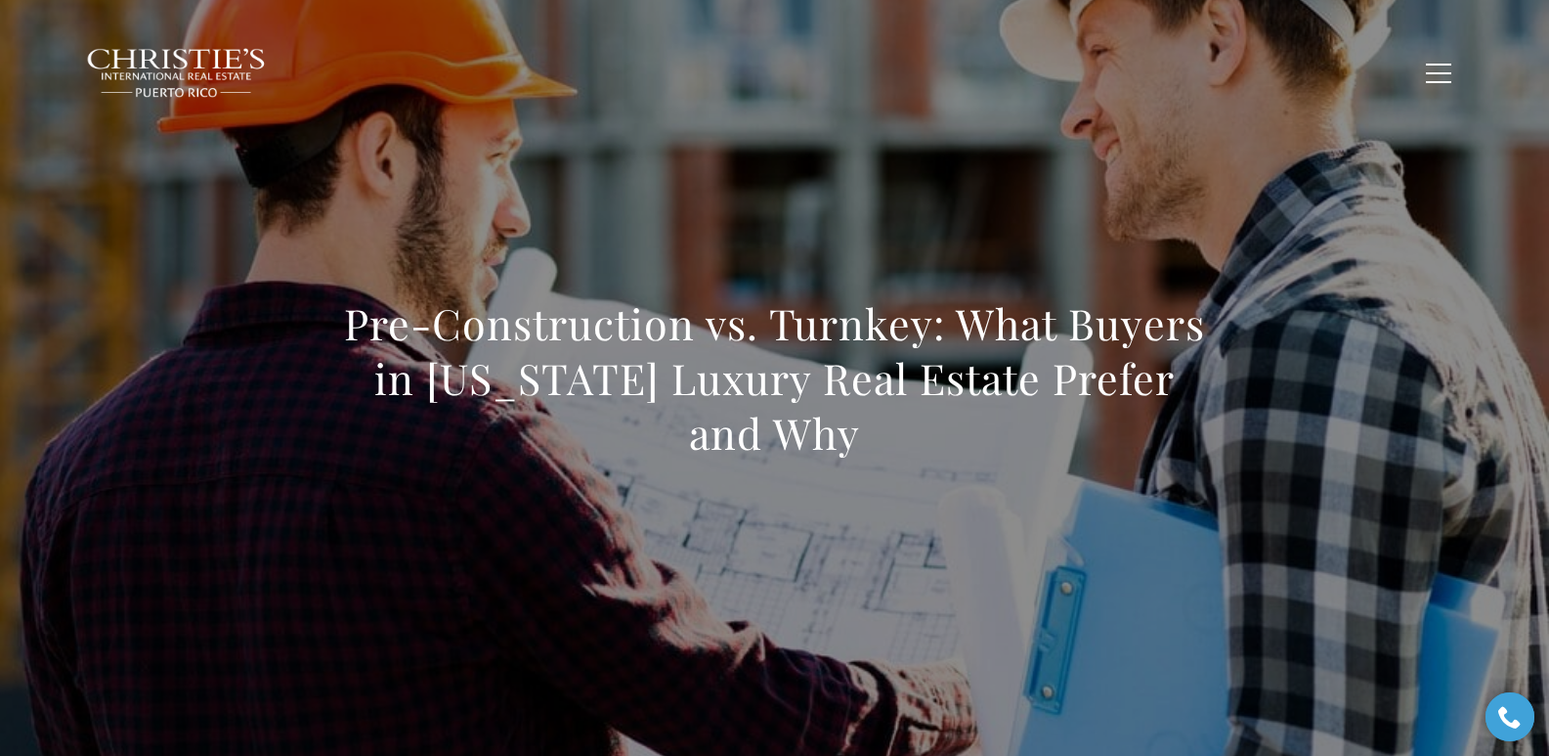
drag, startPoint x: 342, startPoint y: 333, endPoint x: 913, endPoint y: 437, distance: 580.1
click at [913, 437] on div "Pre-Construction vs. Turnkey: What Buyers in Puerto Rico Luxury Real Estate Pre…" at bounding box center [775, 391] width 1368 height 586
copy h1 "Pre-Construction vs. Turnkey: What Buyers in Puerto Rico Luxury Real Estate Pre…"
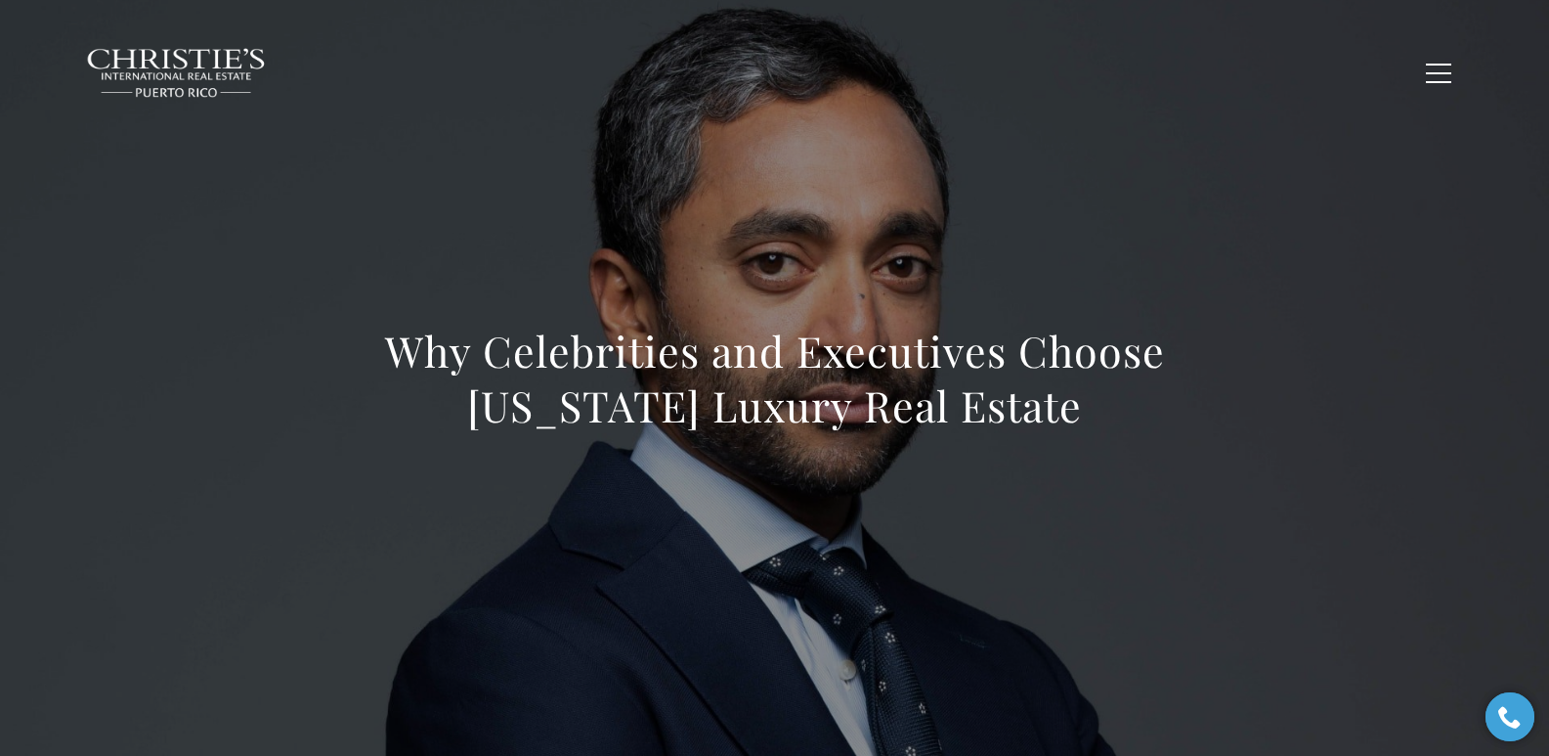
drag, startPoint x: 366, startPoint y: 352, endPoint x: 1168, endPoint y: 445, distance: 807.8
click at [1168, 445] on div "Why Celebrities and Executives Choose Puerto Rico Luxury Real Estate" at bounding box center [775, 391] width 862 height 135
copy h1 "Why Celebrities and Executives Choose Puerto Rico Luxury Real Estate"
copy h1 "Why Celebrities and Executives Choose [US_STATE] Luxury Real Estate"
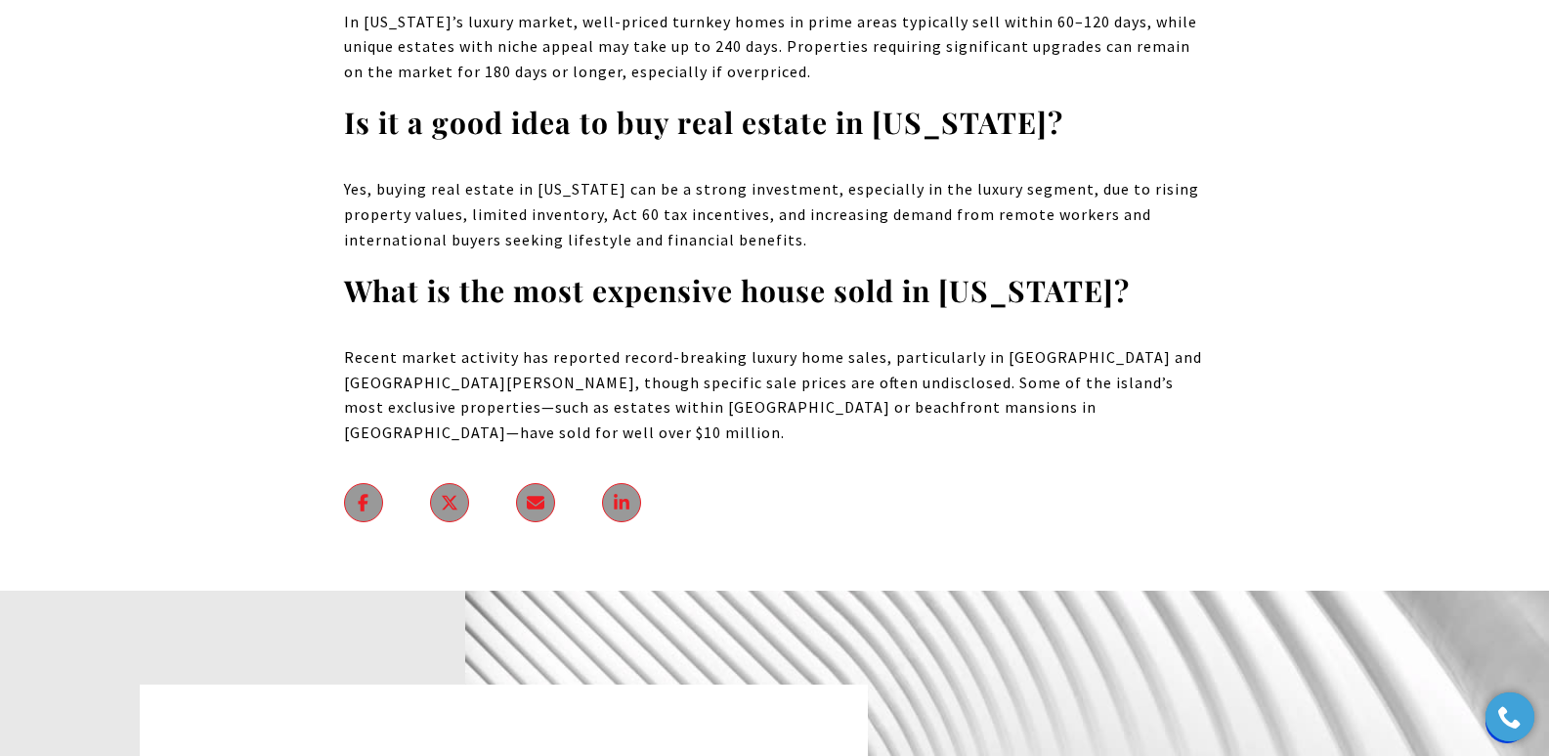
scroll to position [12926, 0]
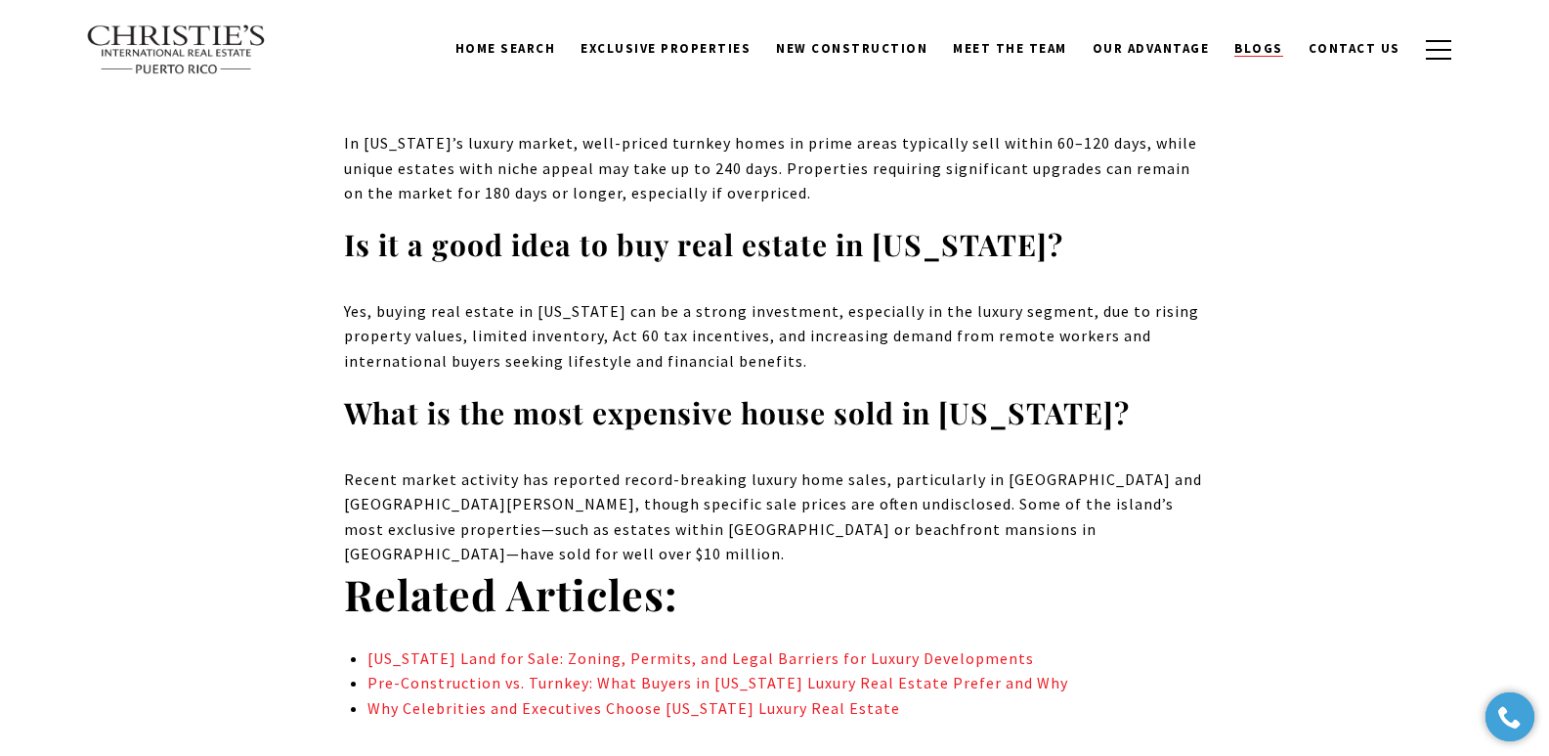
click at [1247, 50] on span "Blogs" at bounding box center [1258, 48] width 49 height 17
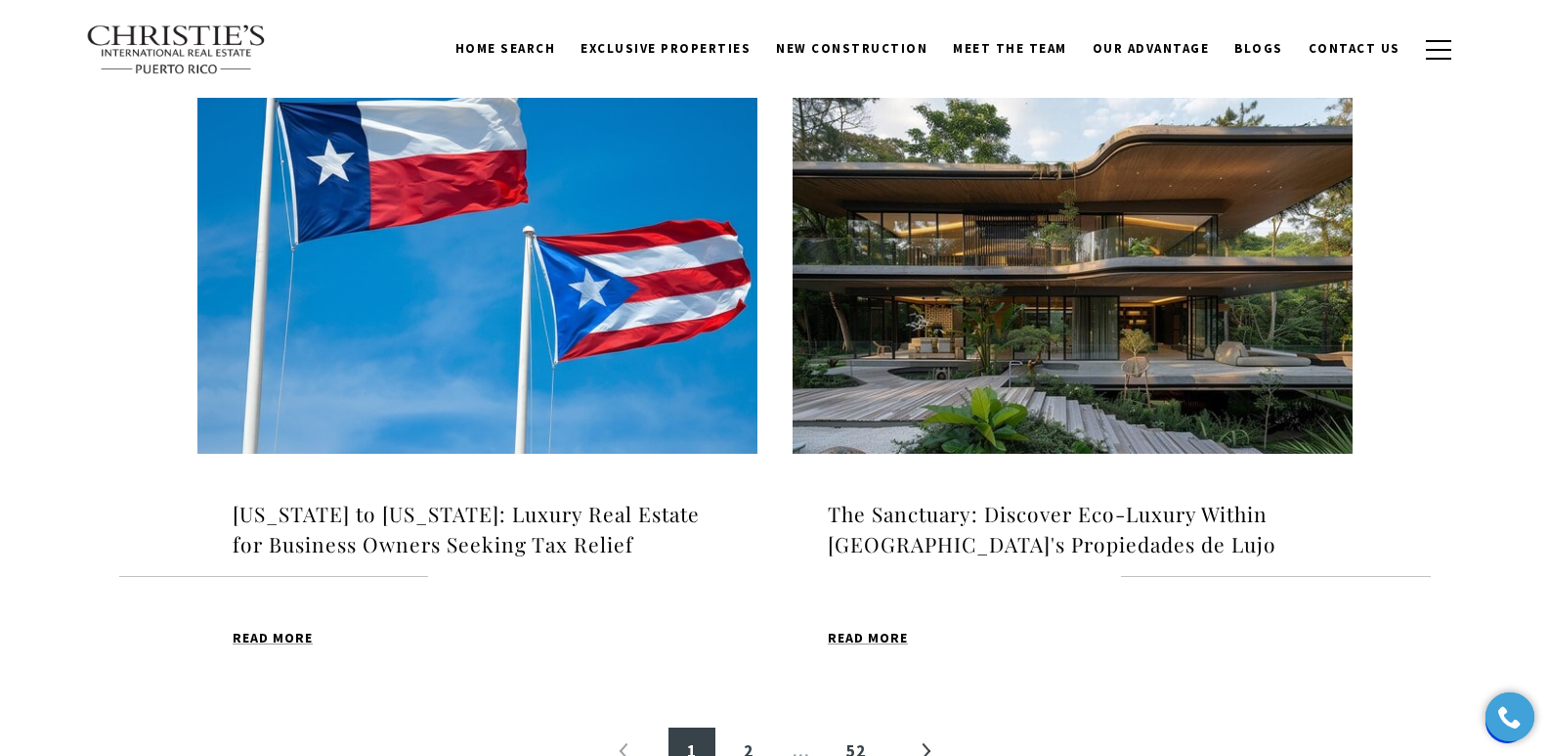
scroll to position [2653, 0]
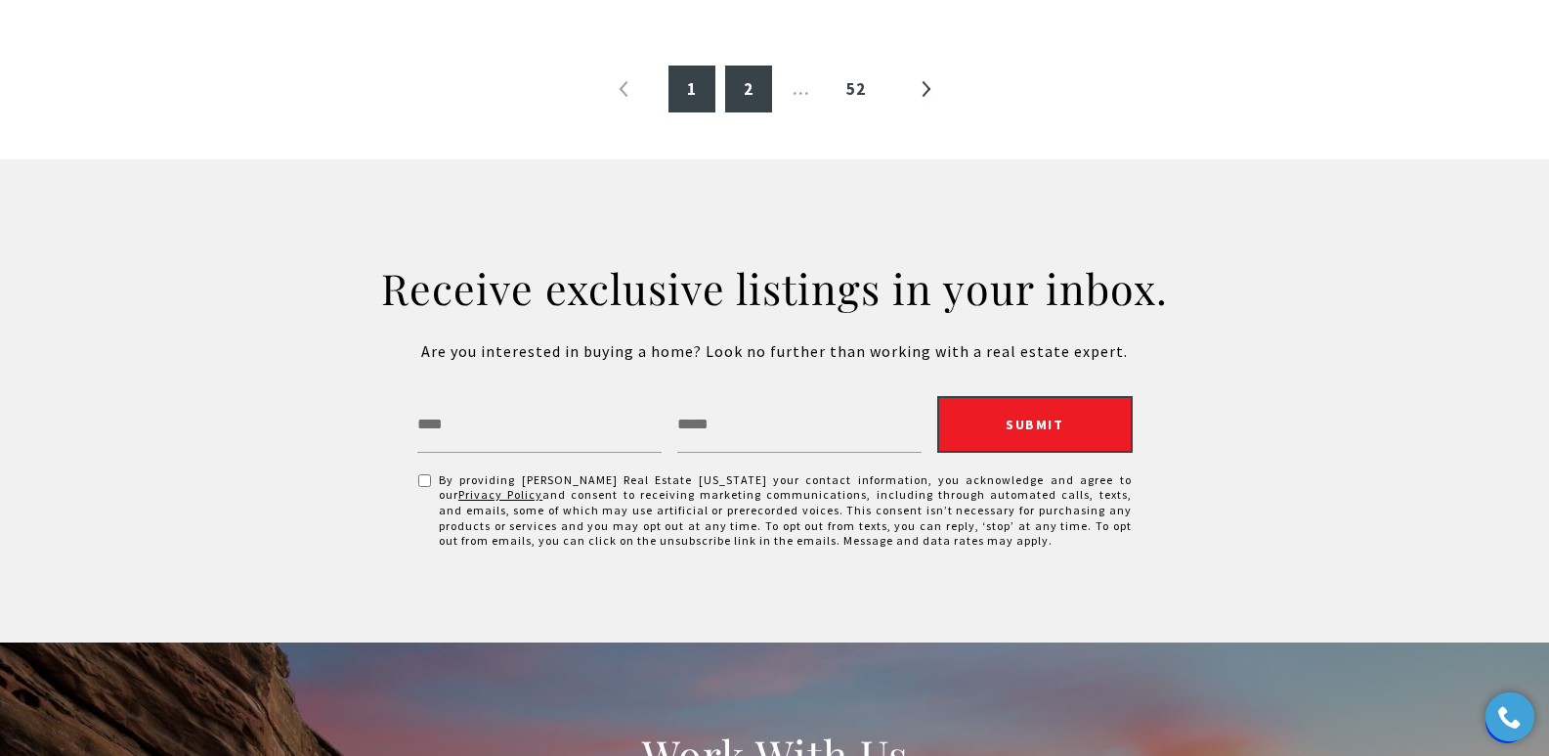
click at [753, 89] on link "2" at bounding box center [748, 88] width 47 height 47
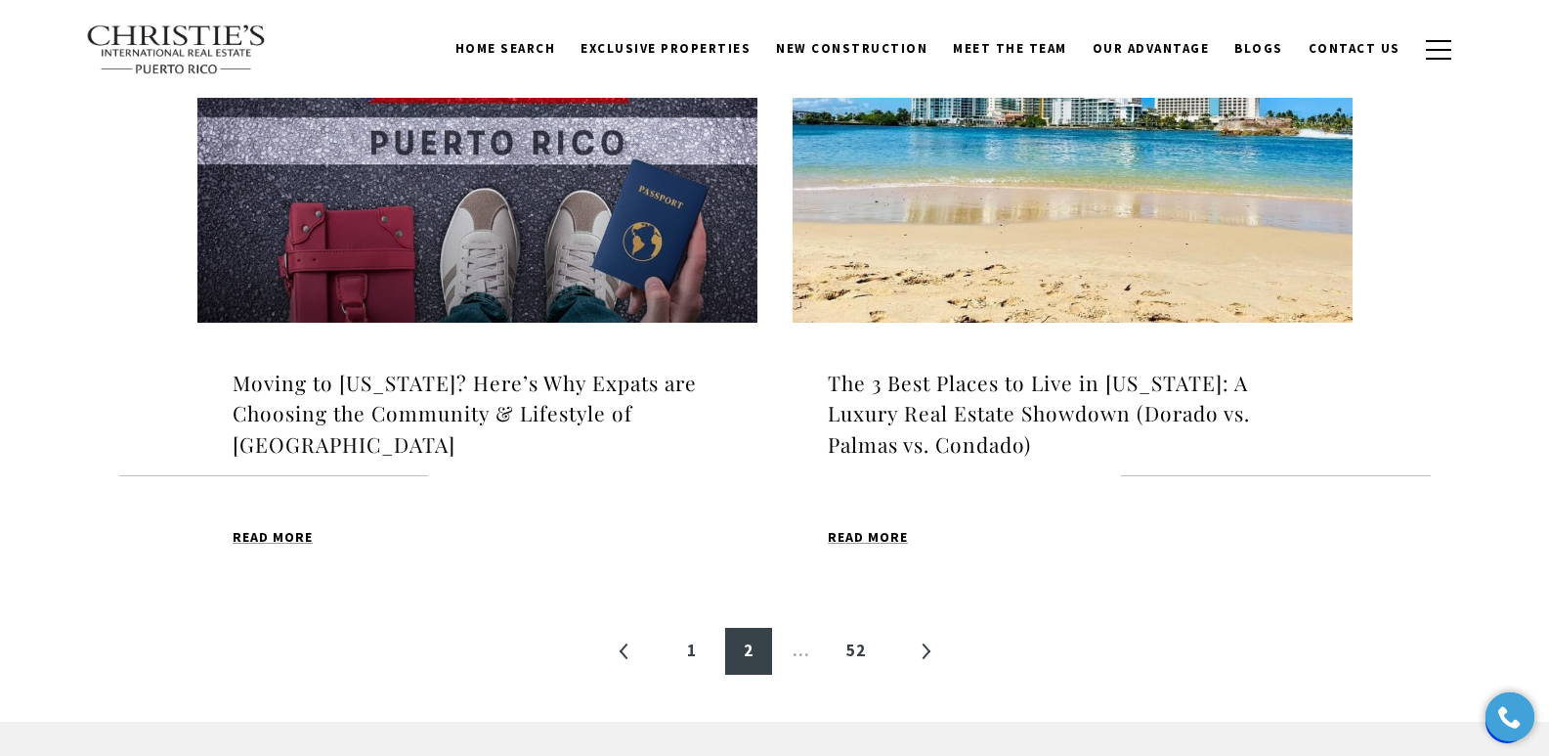
scroll to position [2060, 0]
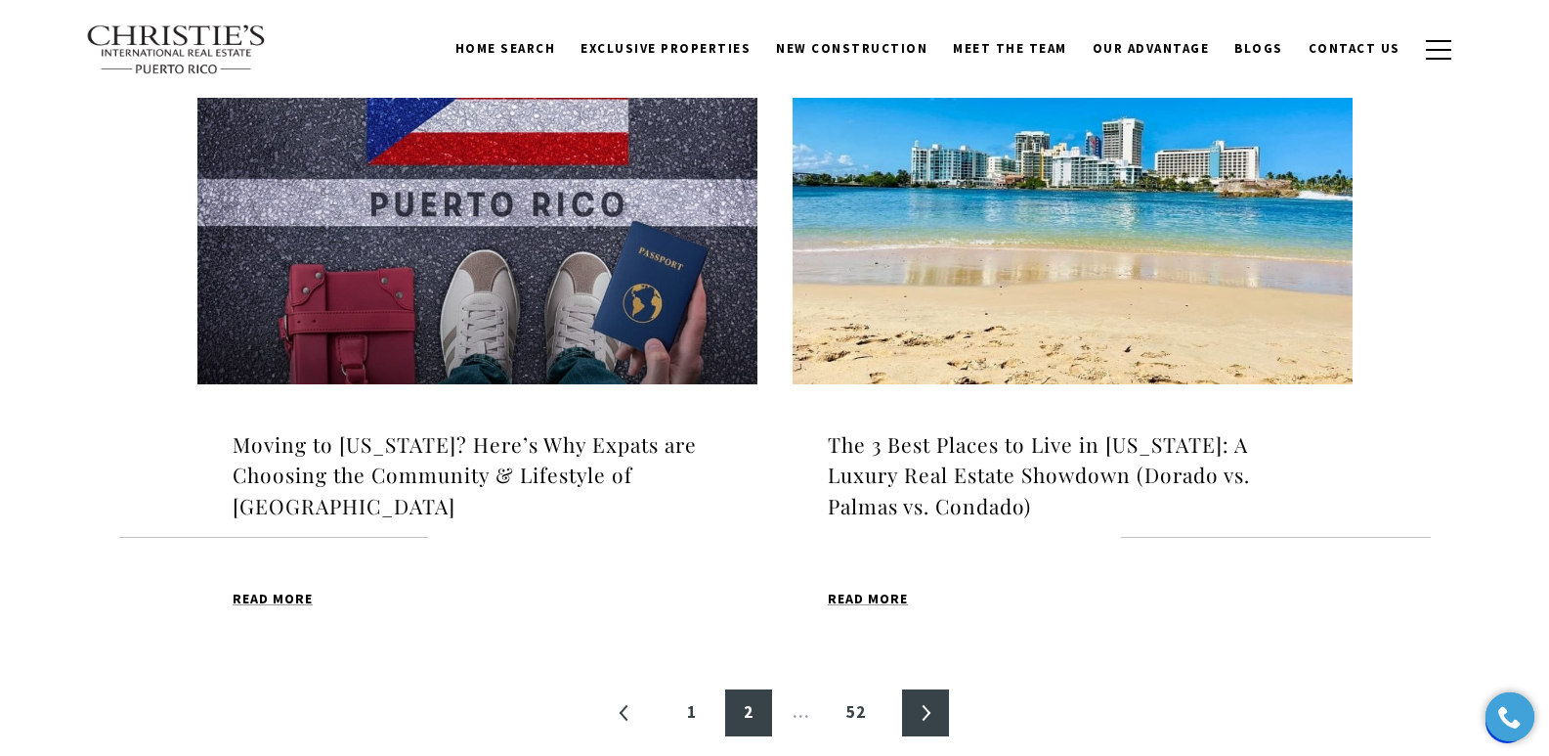
click at [921, 689] on link "»" at bounding box center [925, 712] width 47 height 47
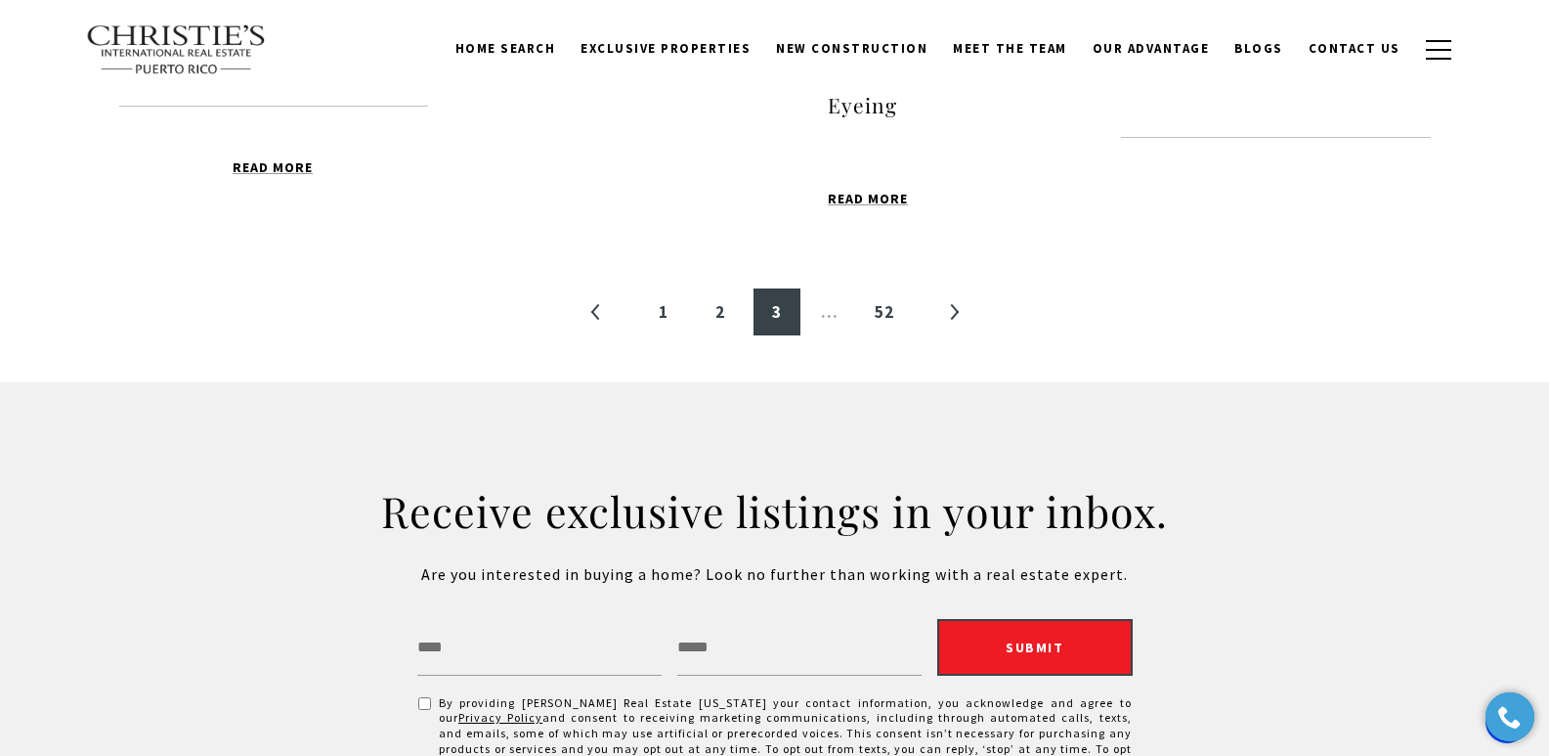
scroll to position [2341, 0]
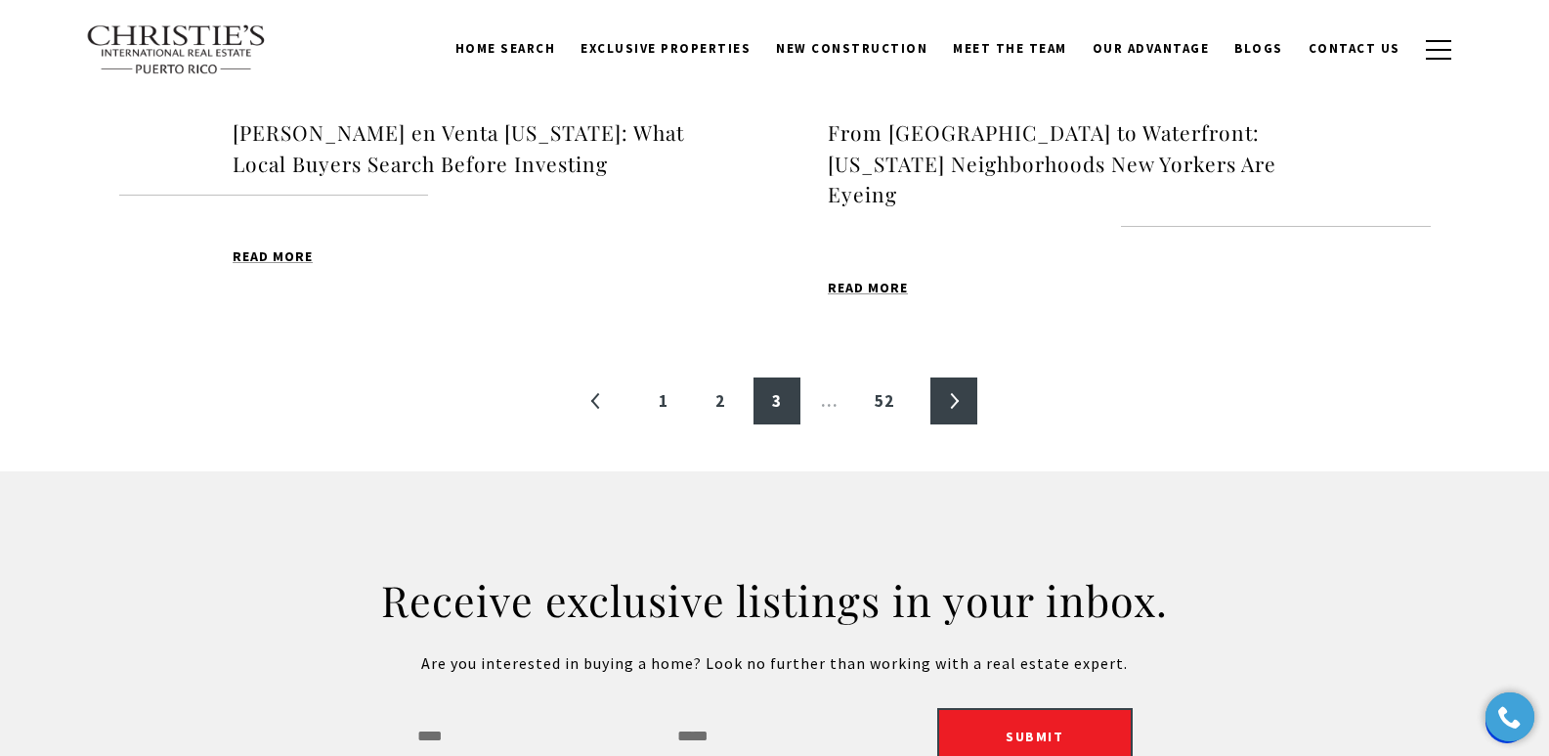
click at [950, 405] on link "»" at bounding box center [953, 400] width 47 height 47
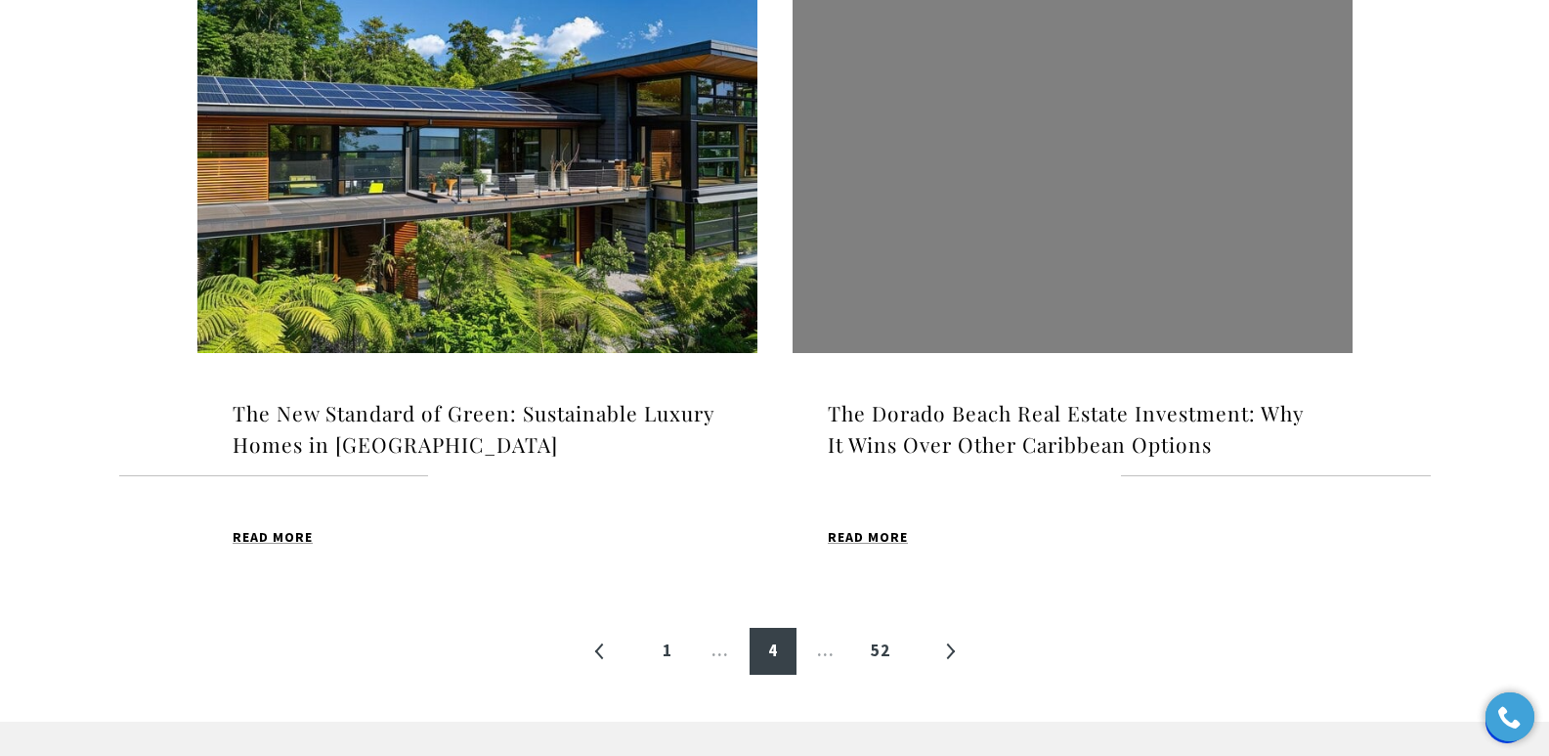
scroll to position [2149, 0]
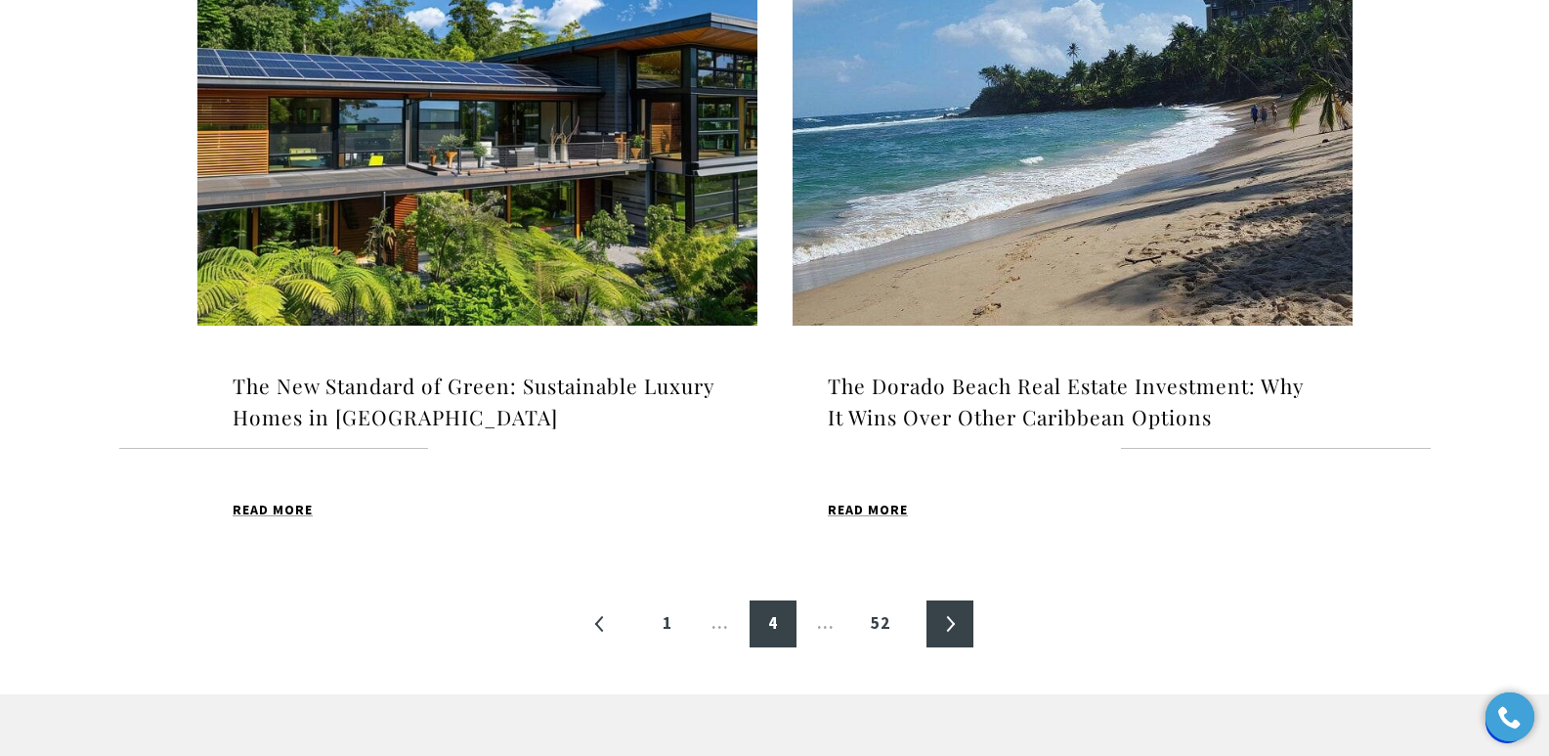
click at [940, 600] on link "»" at bounding box center [950, 623] width 47 height 47
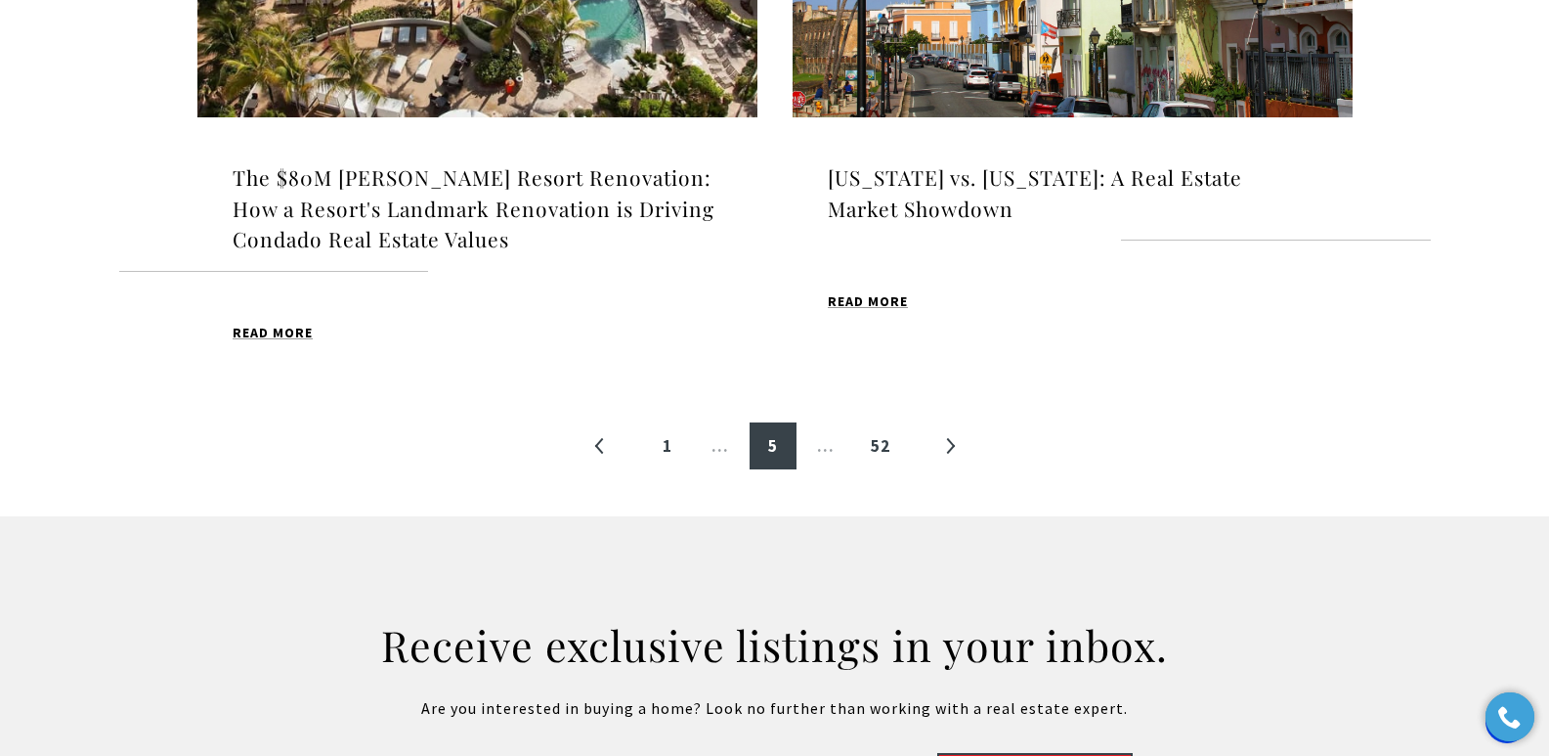
scroll to position [2378, 0]
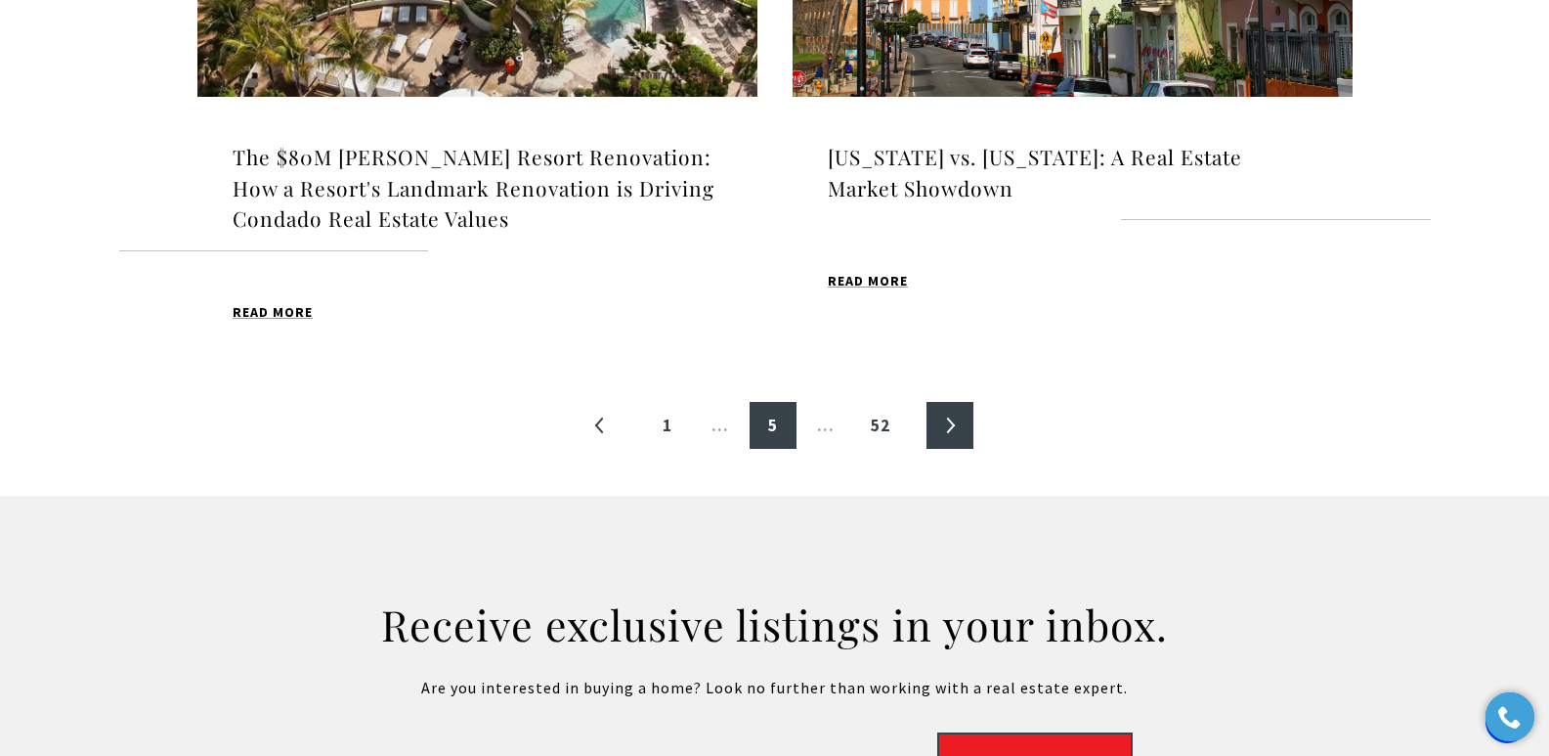
click at [955, 402] on link "»" at bounding box center [950, 425] width 47 height 47
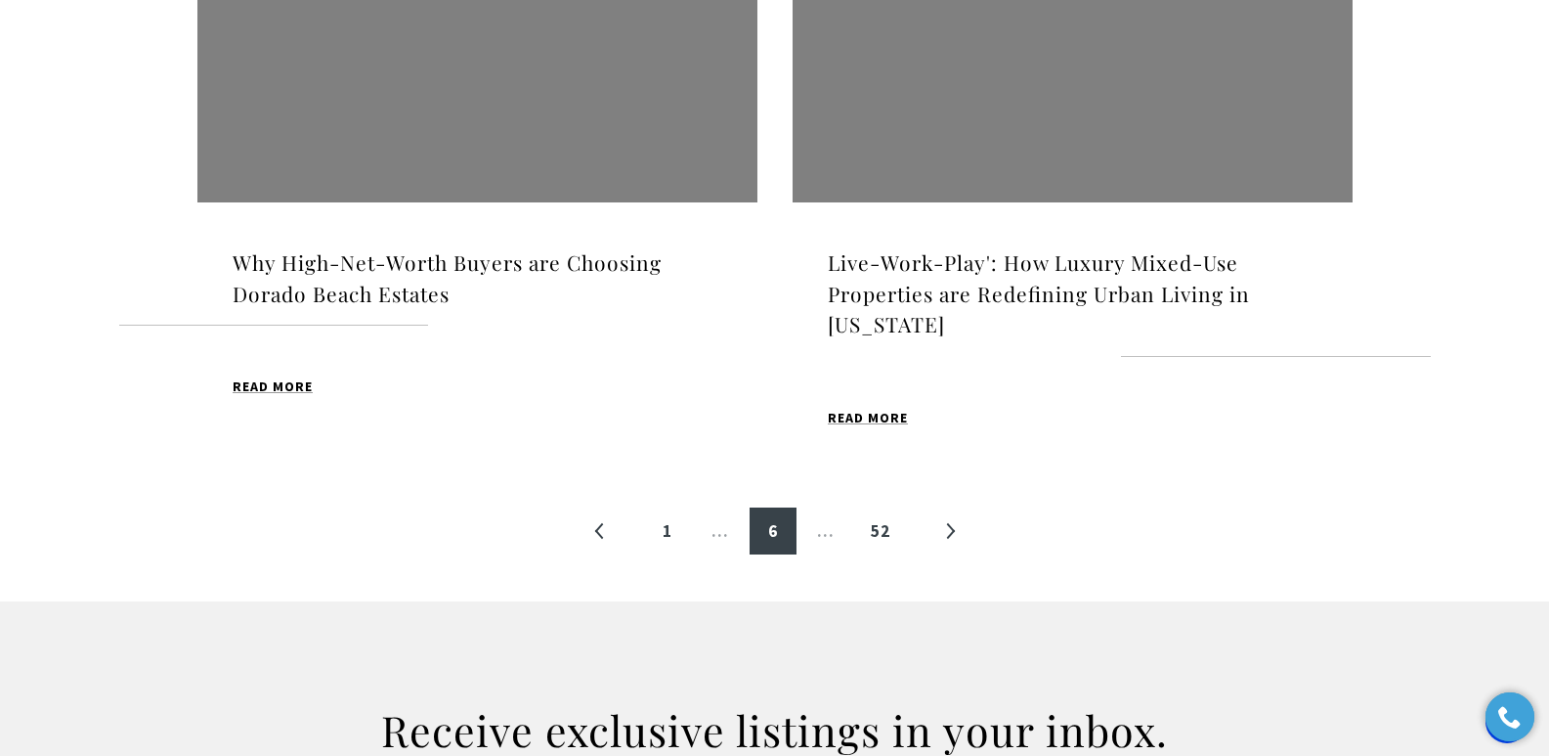
scroll to position [2293, 0]
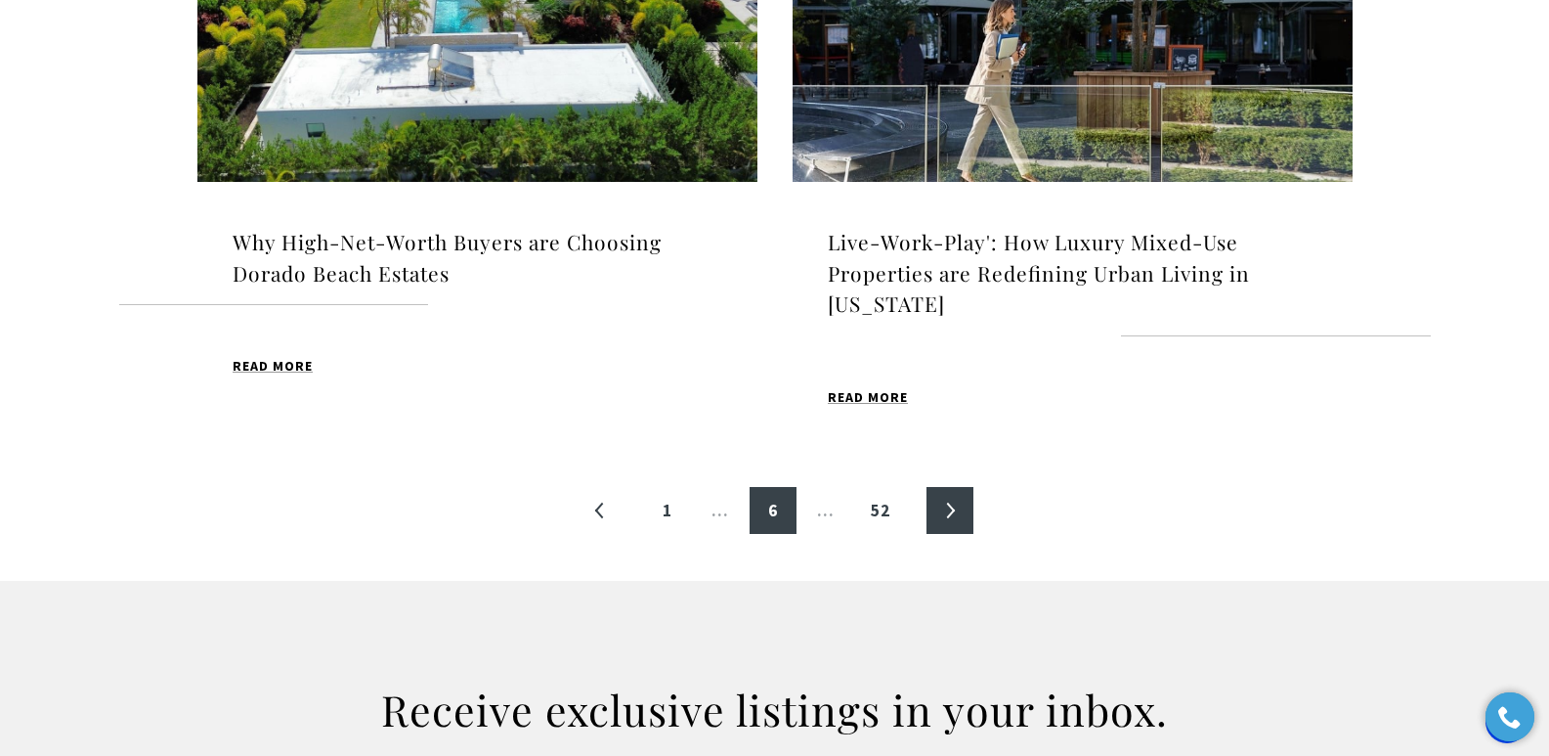
click at [945, 513] on link "»" at bounding box center [950, 510] width 47 height 47
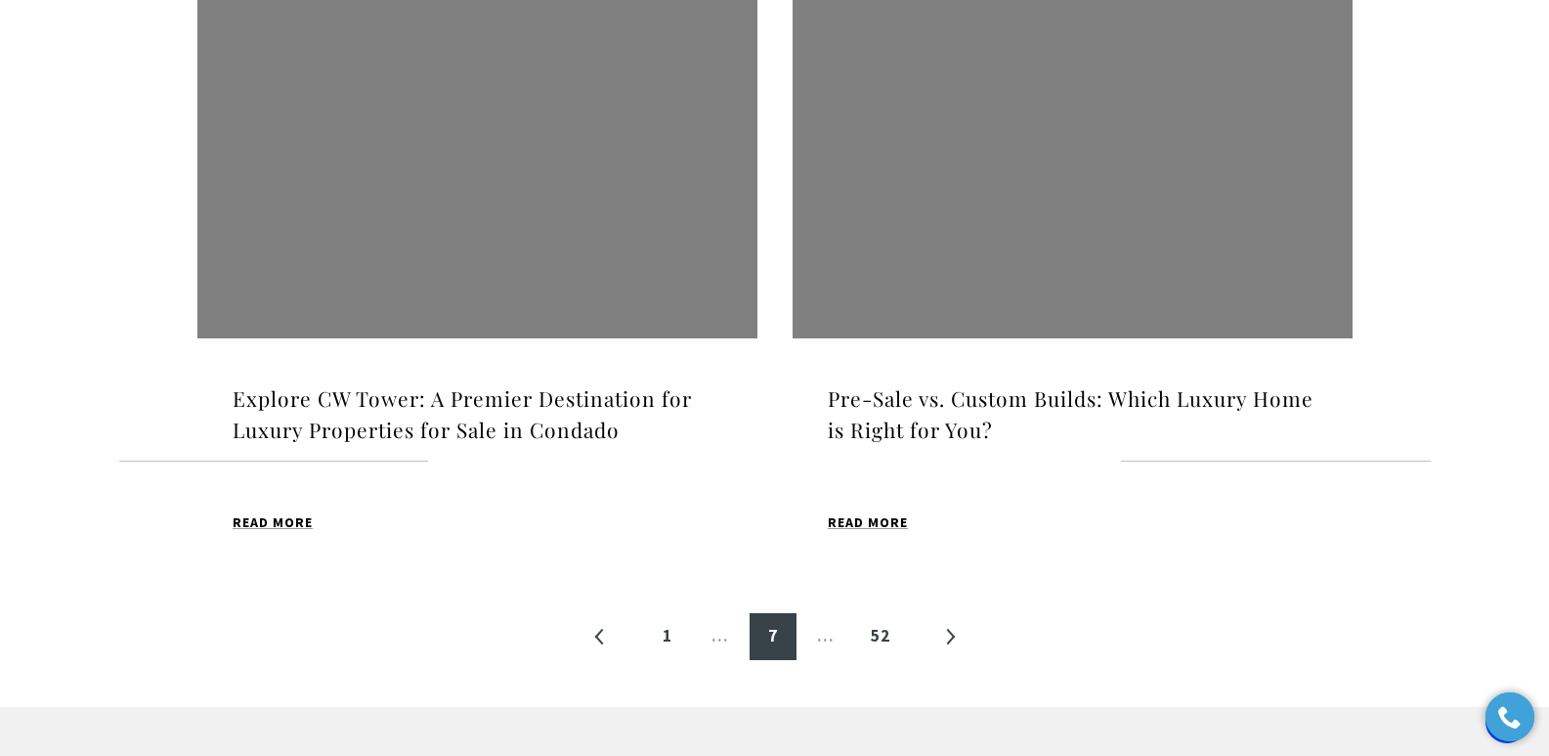
scroll to position [2088, 0]
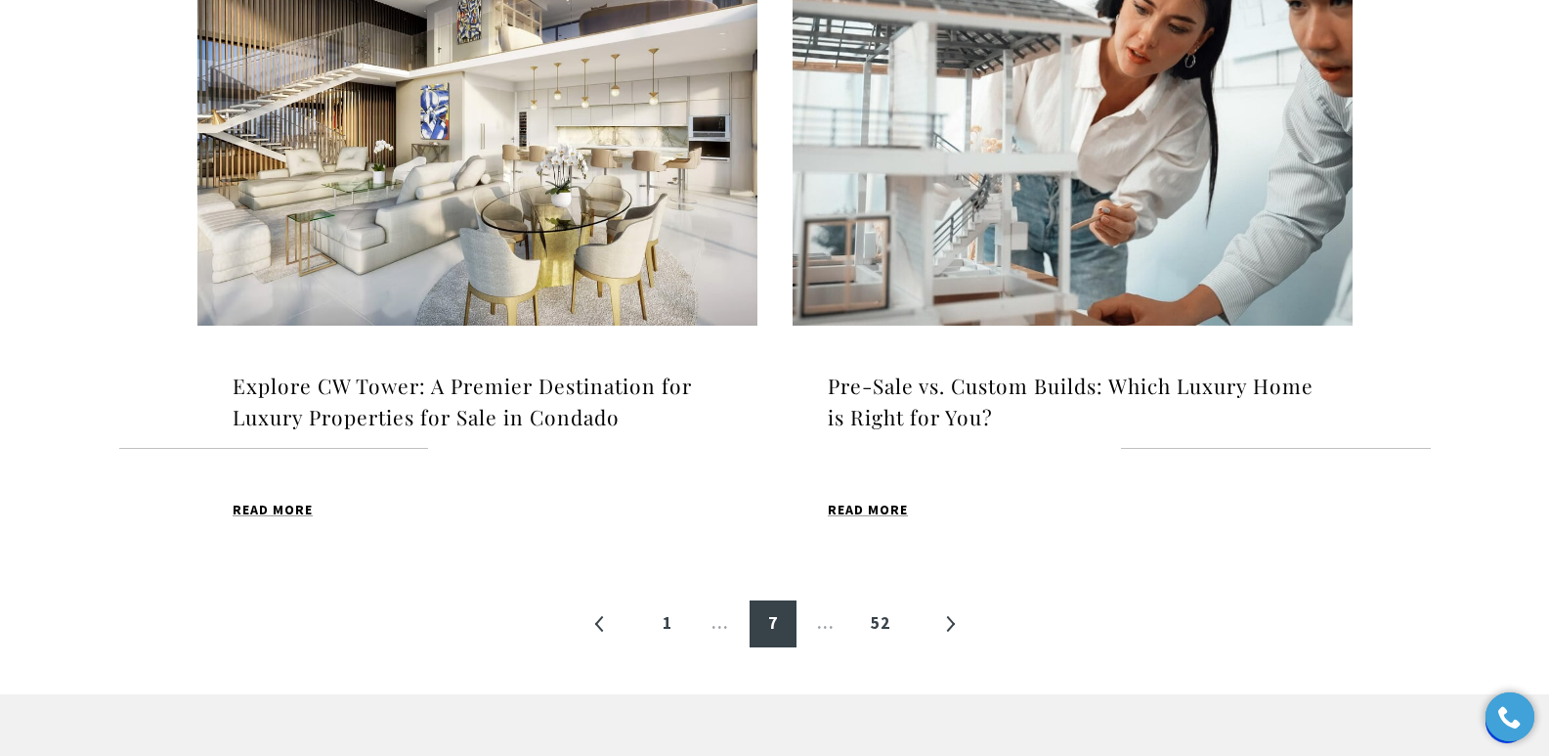
click at [370, 407] on h4 "Explore CW Tower: A Premier Destination for Luxury Properties for Sale in Conda…" at bounding box center [478, 401] width 490 height 62
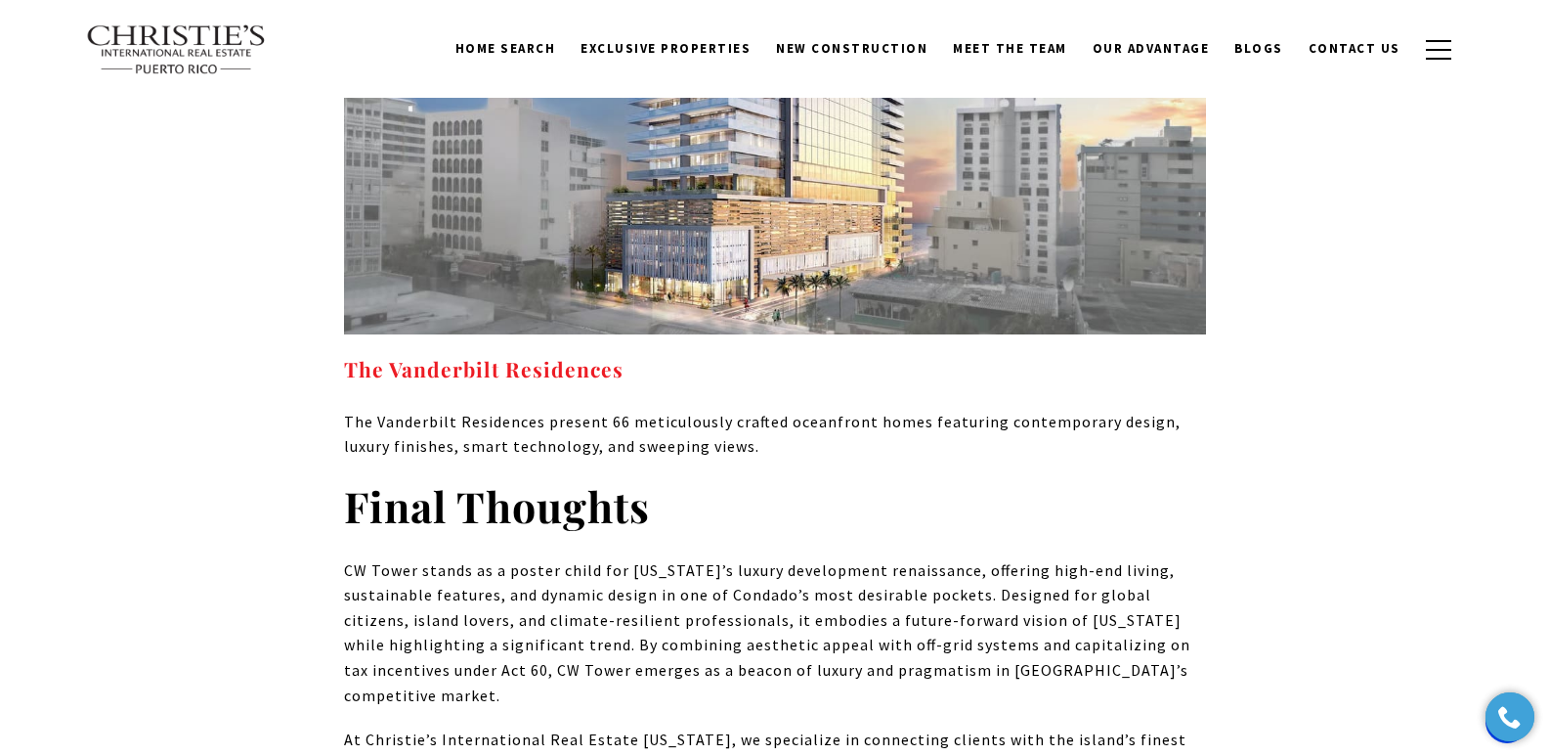
scroll to position [10498, 0]
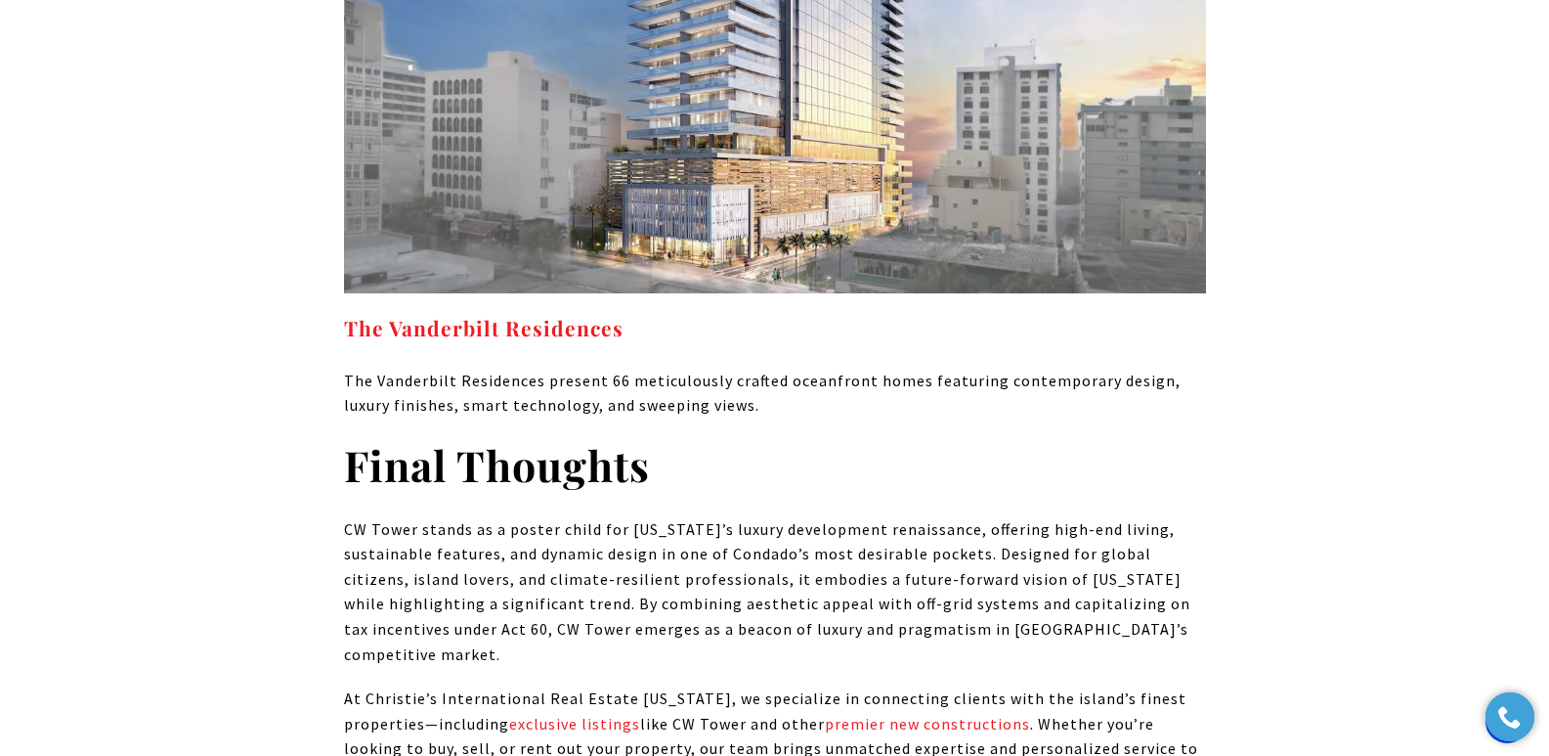
drag, startPoint x: 1561, startPoint y: 41, endPoint x: 1537, endPoint y: 596, distance: 555.6
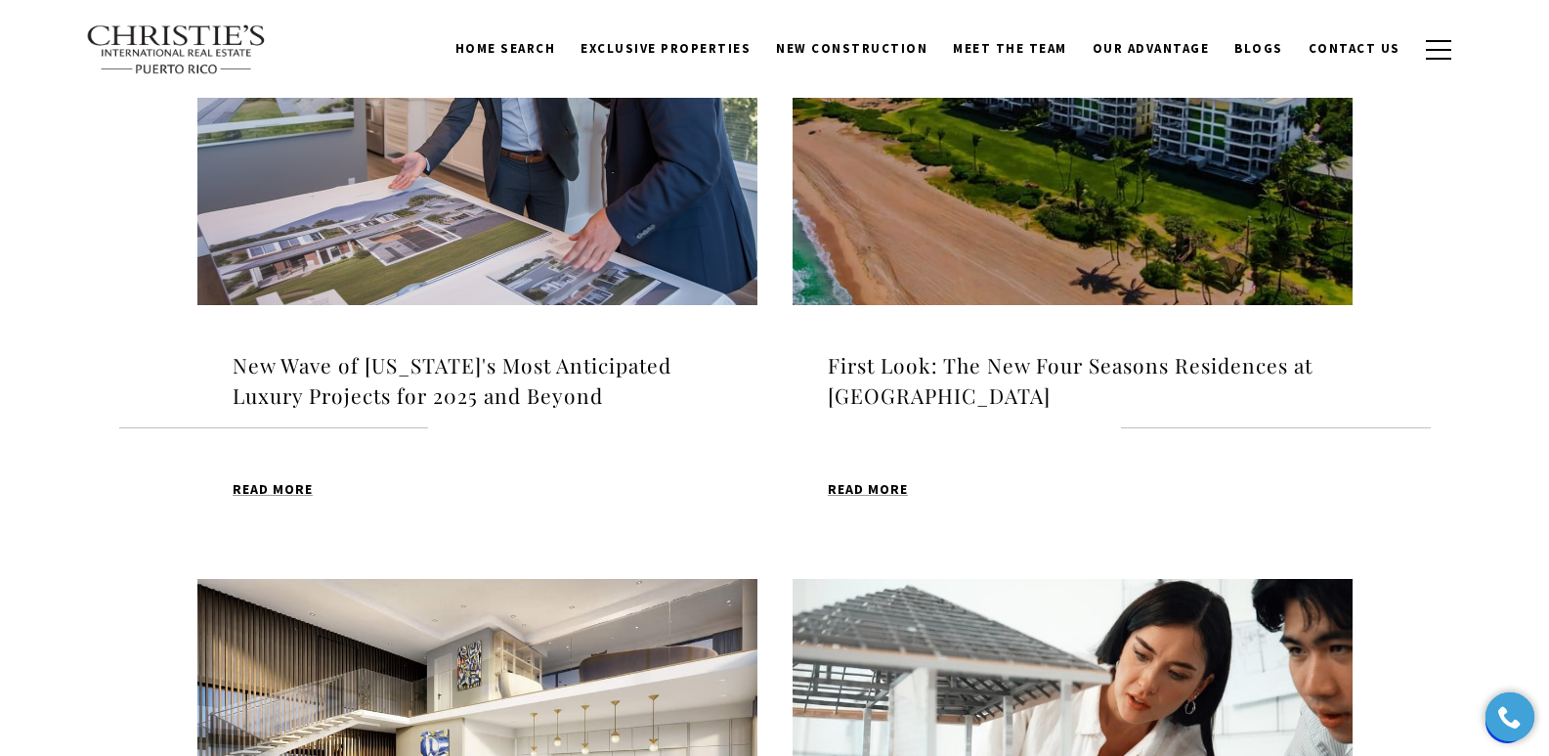
scroll to position [1286, 0]
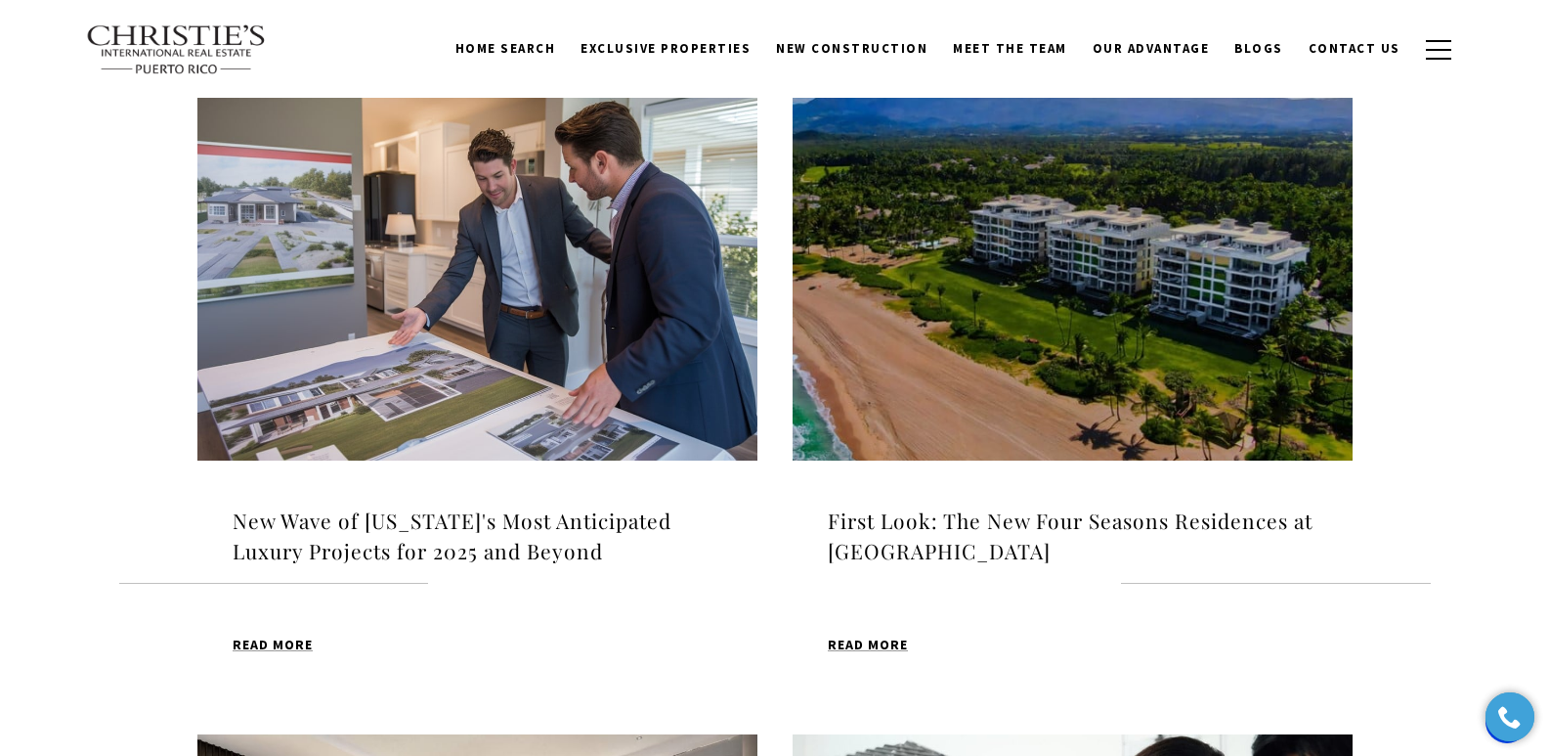
click at [919, 516] on h4 "First Look: The New Four Seasons Residences at Bahia Beach" at bounding box center [1073, 536] width 490 height 62
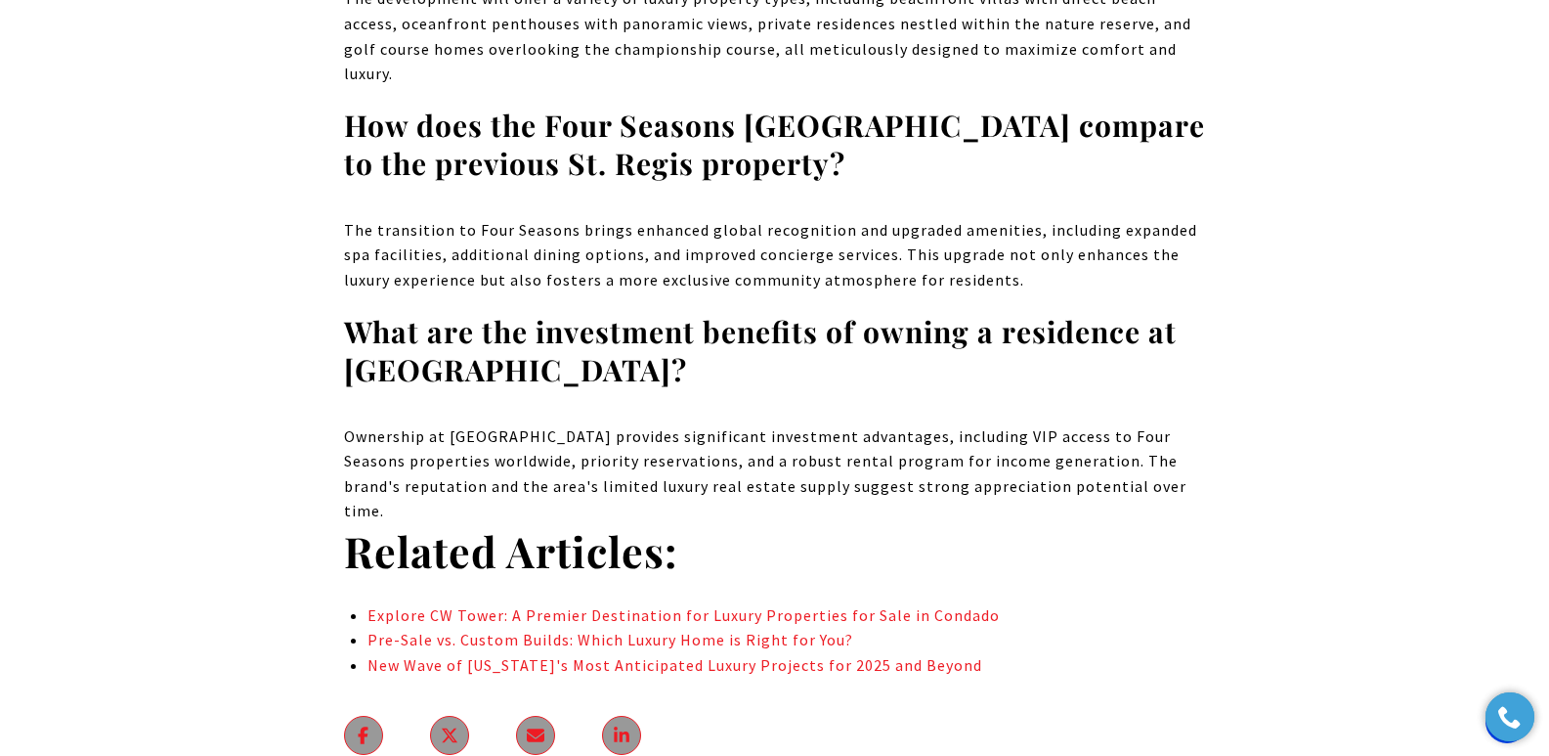
scroll to position [11295, 0]
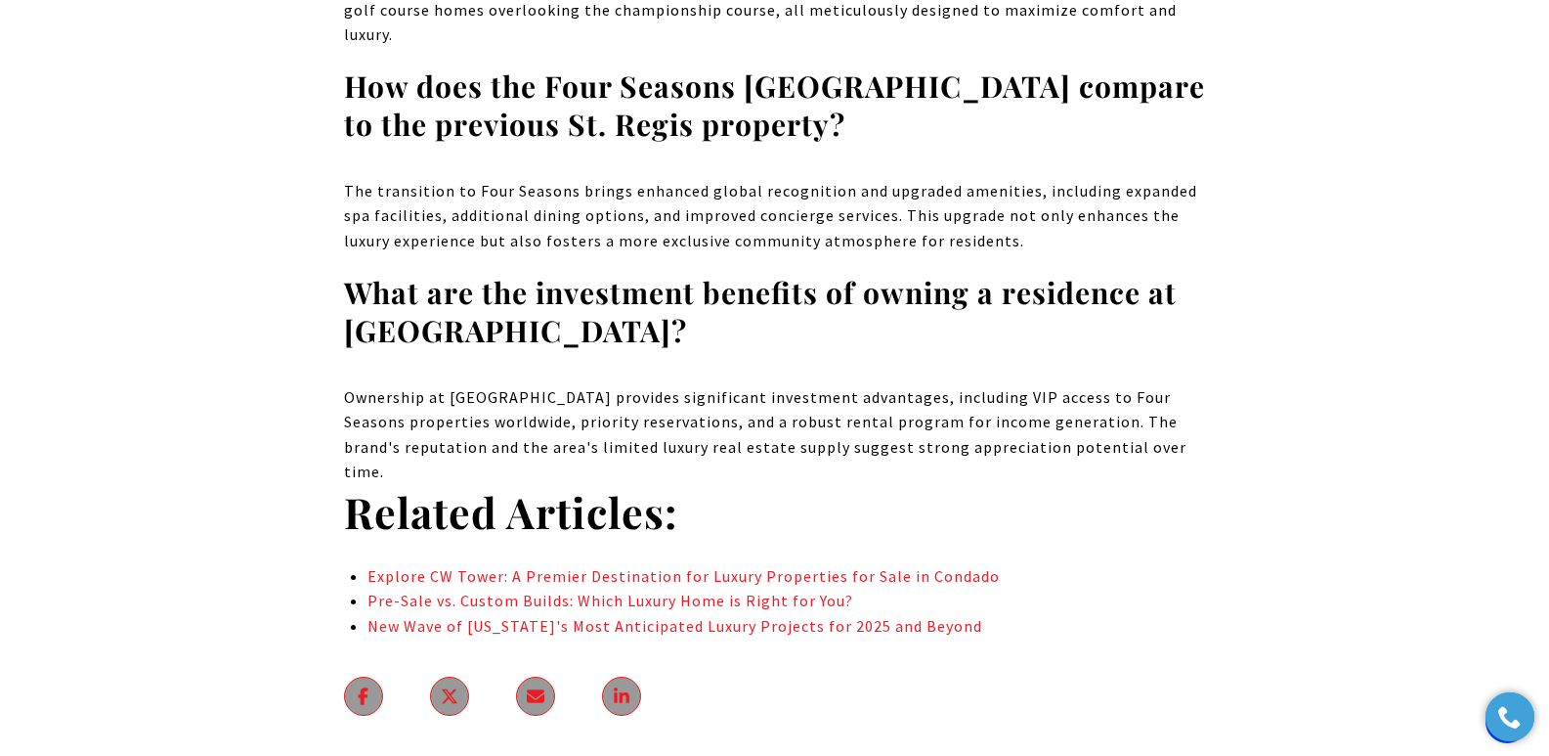
drag, startPoint x: 1556, startPoint y: 44, endPoint x: 1538, endPoint y: 613, distance: 569.1
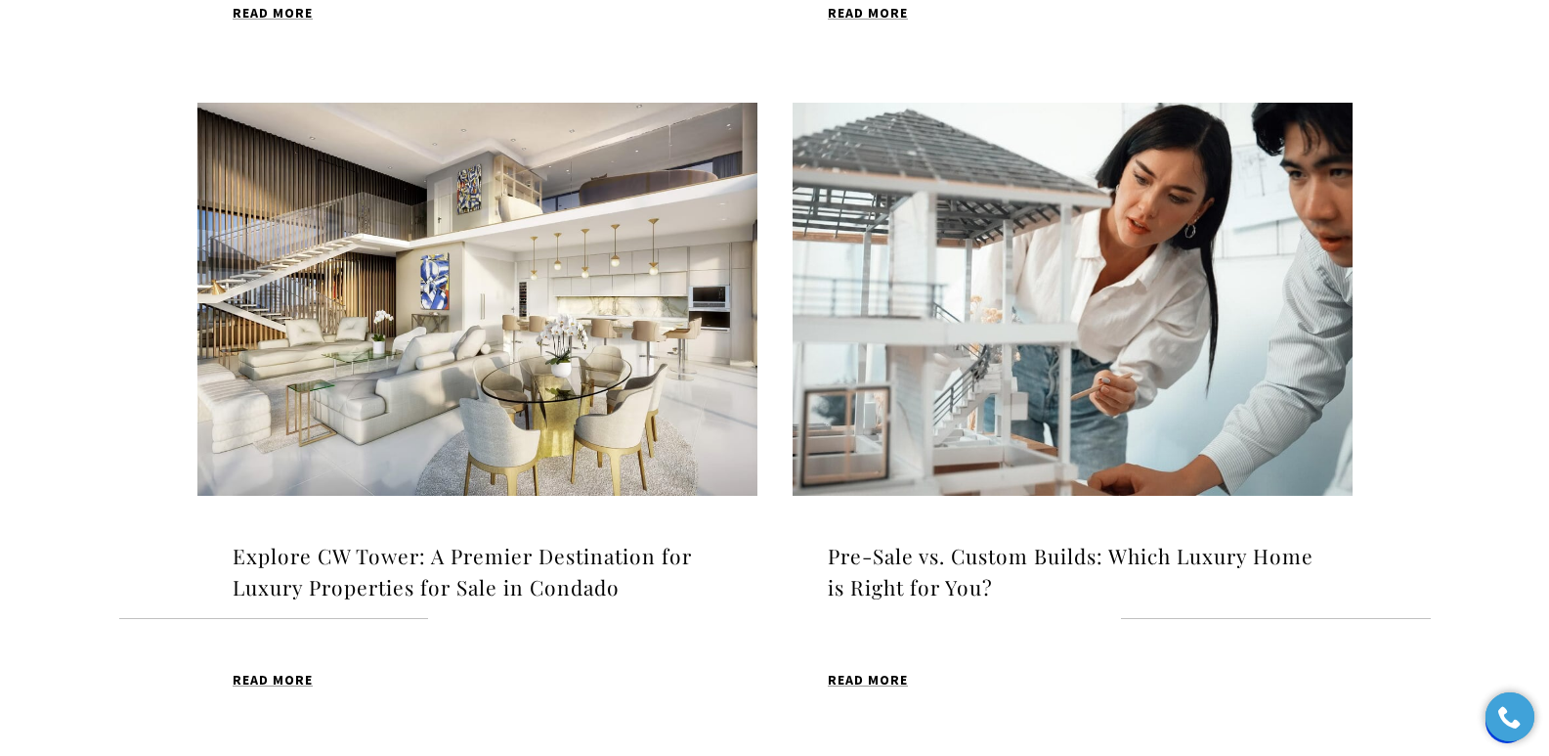
scroll to position [1931, 0]
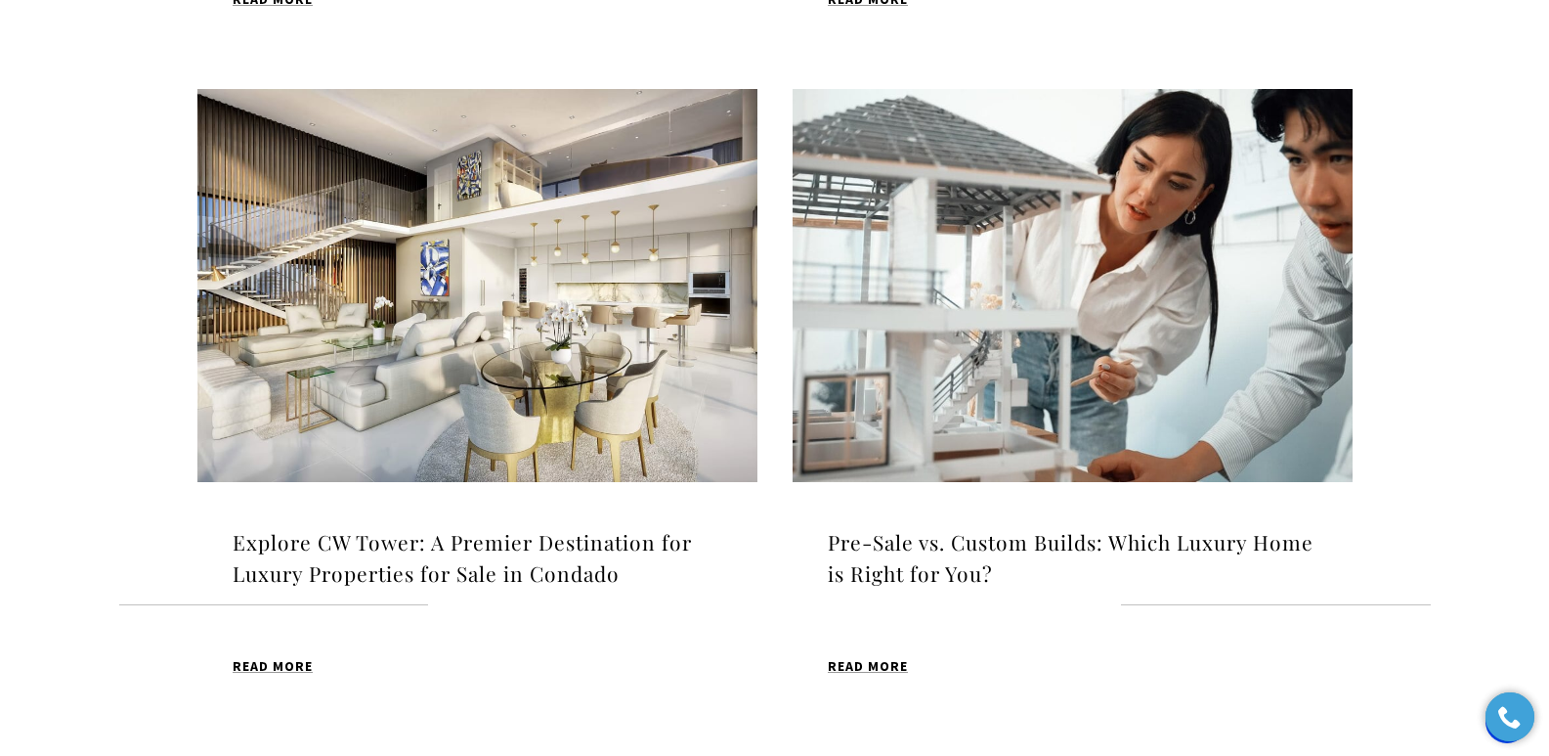
click at [929, 539] on h4 "Pre-Sale vs. Custom Builds: Which Luxury Home is Right for You?" at bounding box center [1073, 558] width 490 height 62
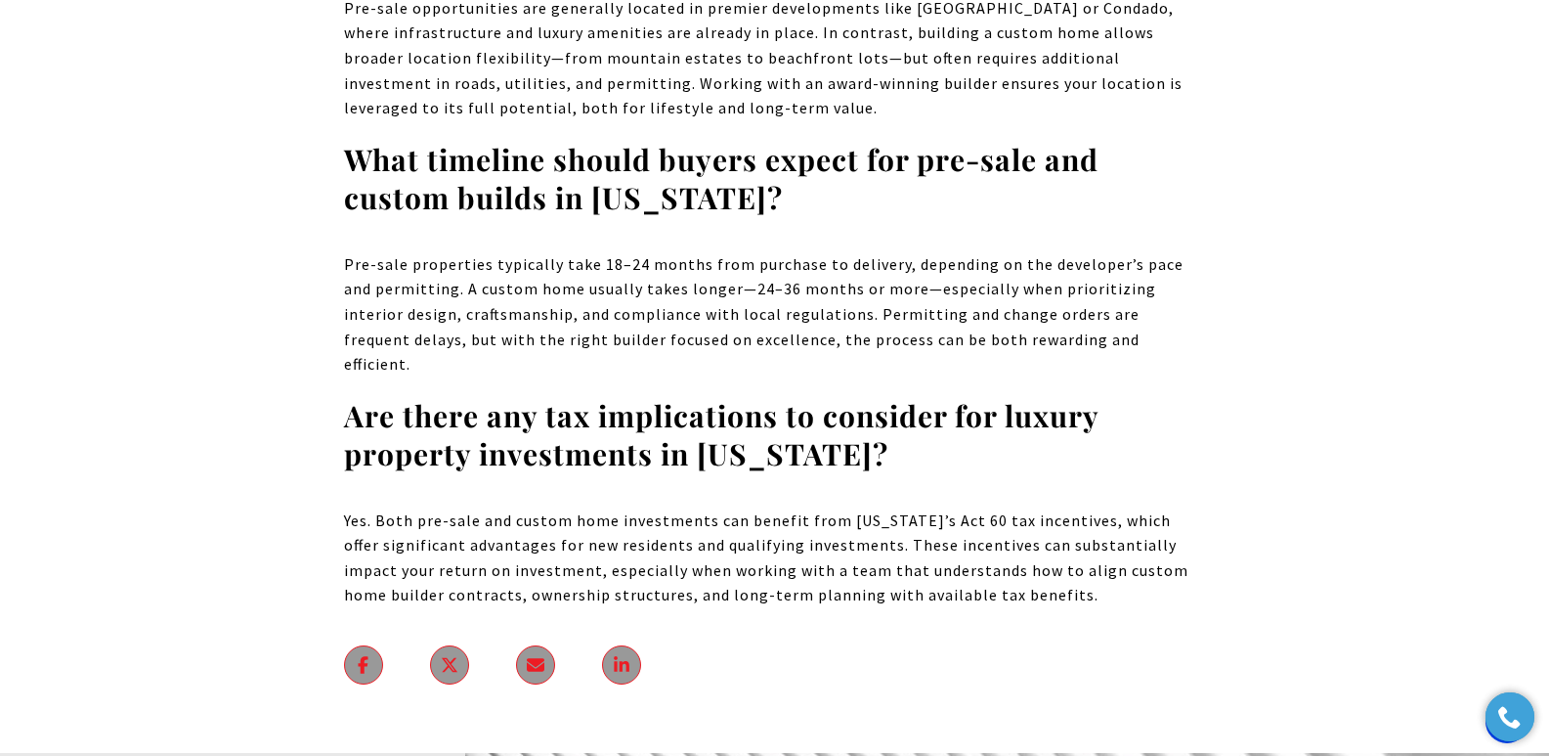
scroll to position [11800, 0]
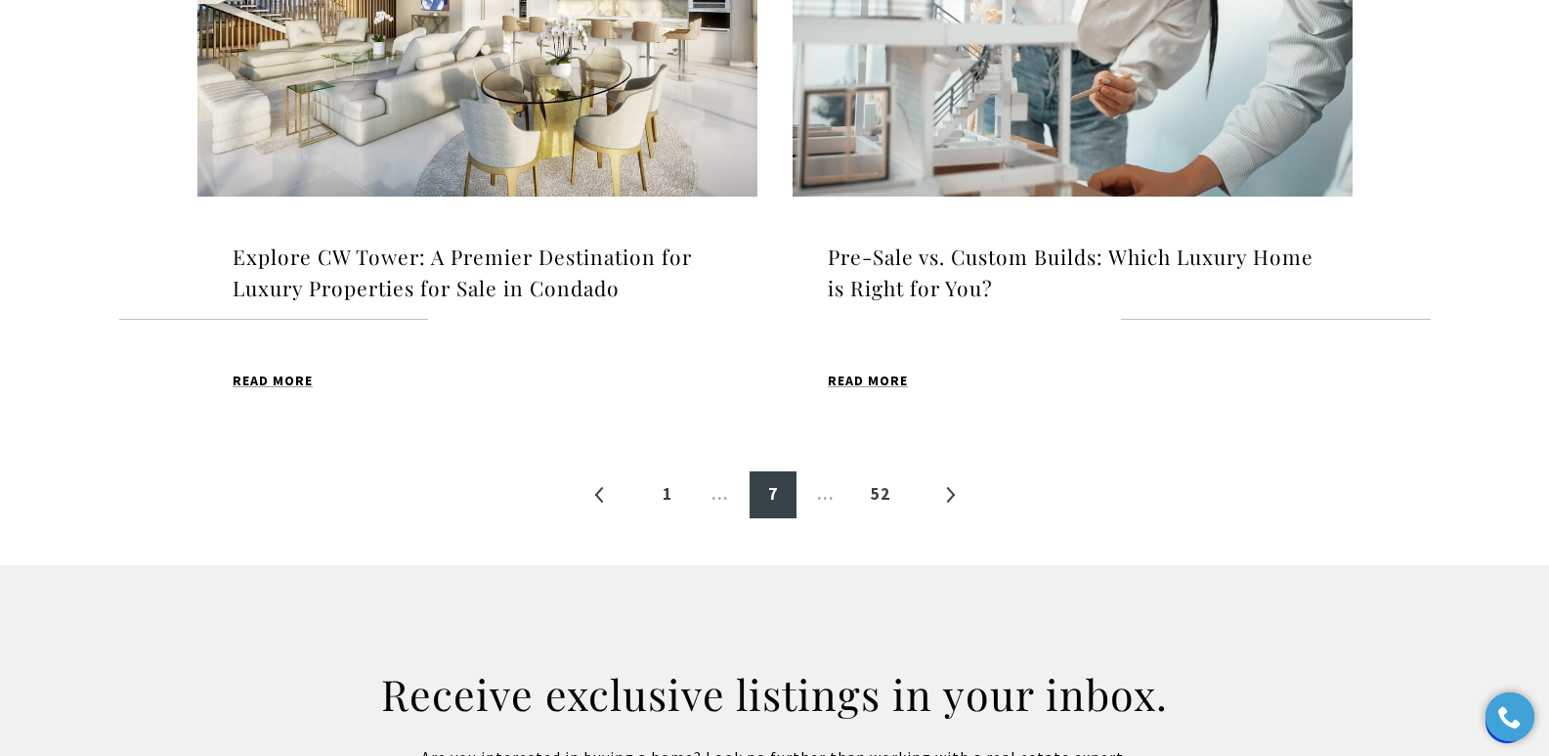
scroll to position [2224, 0]
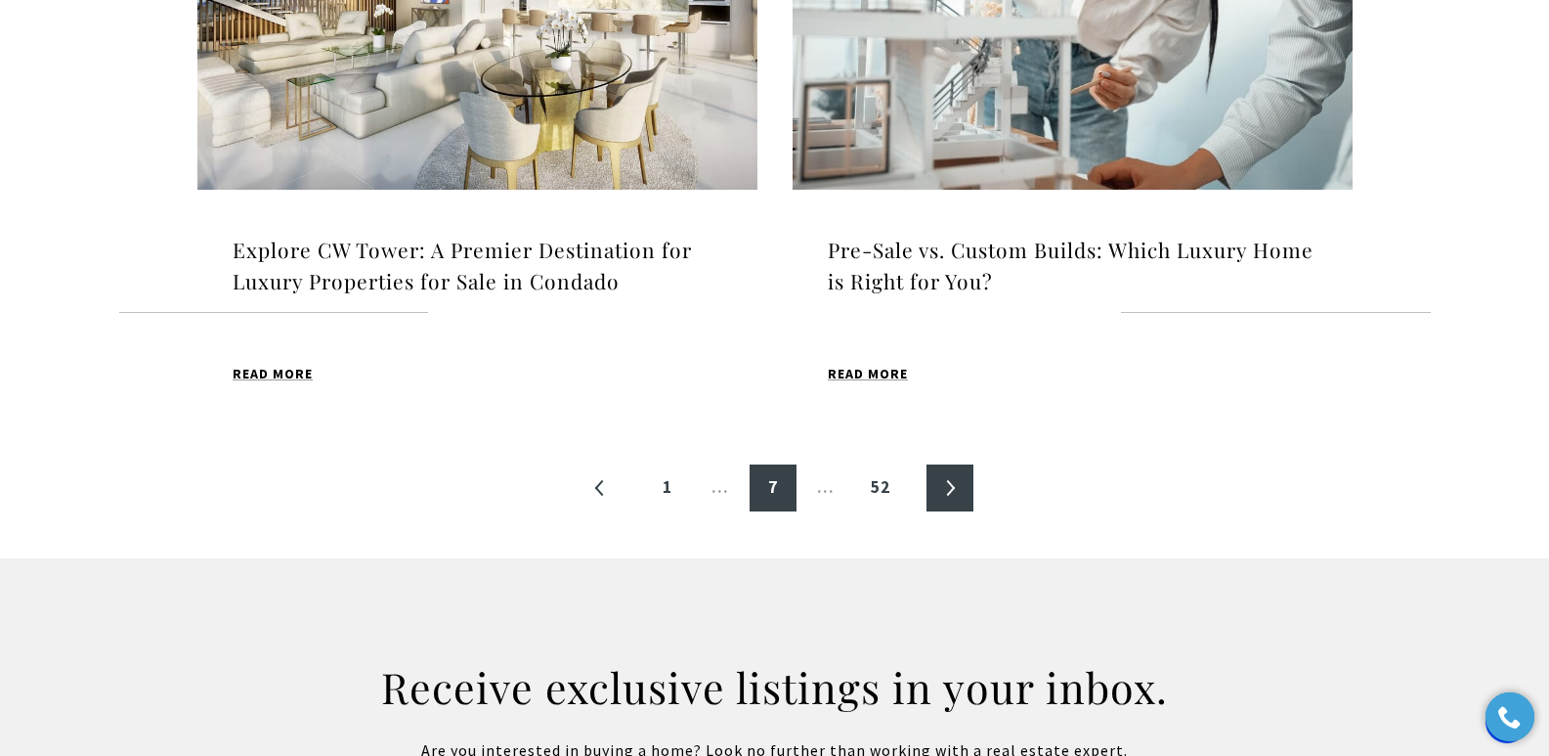
click at [956, 488] on link "»" at bounding box center [950, 487] width 47 height 47
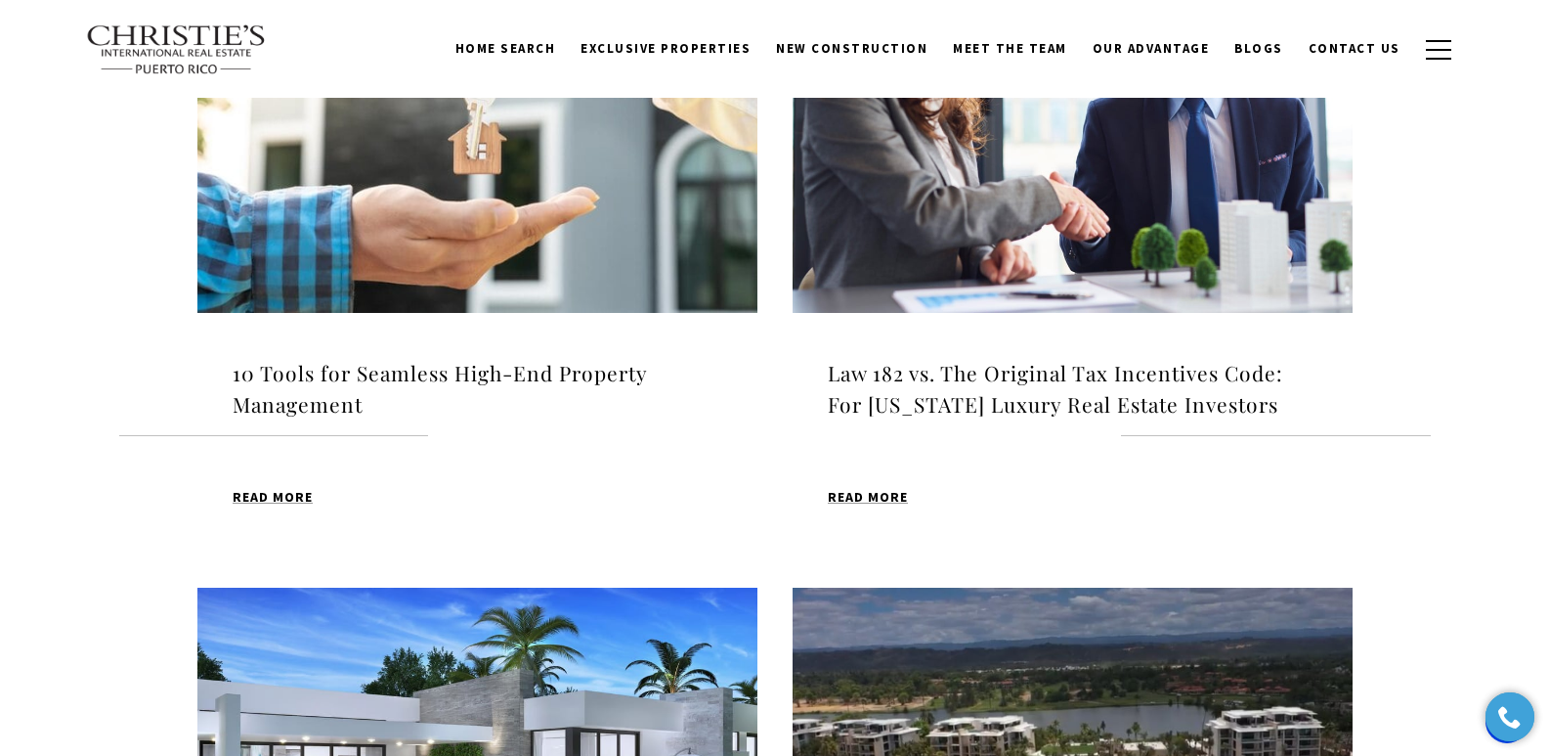
scroll to position [686, 0]
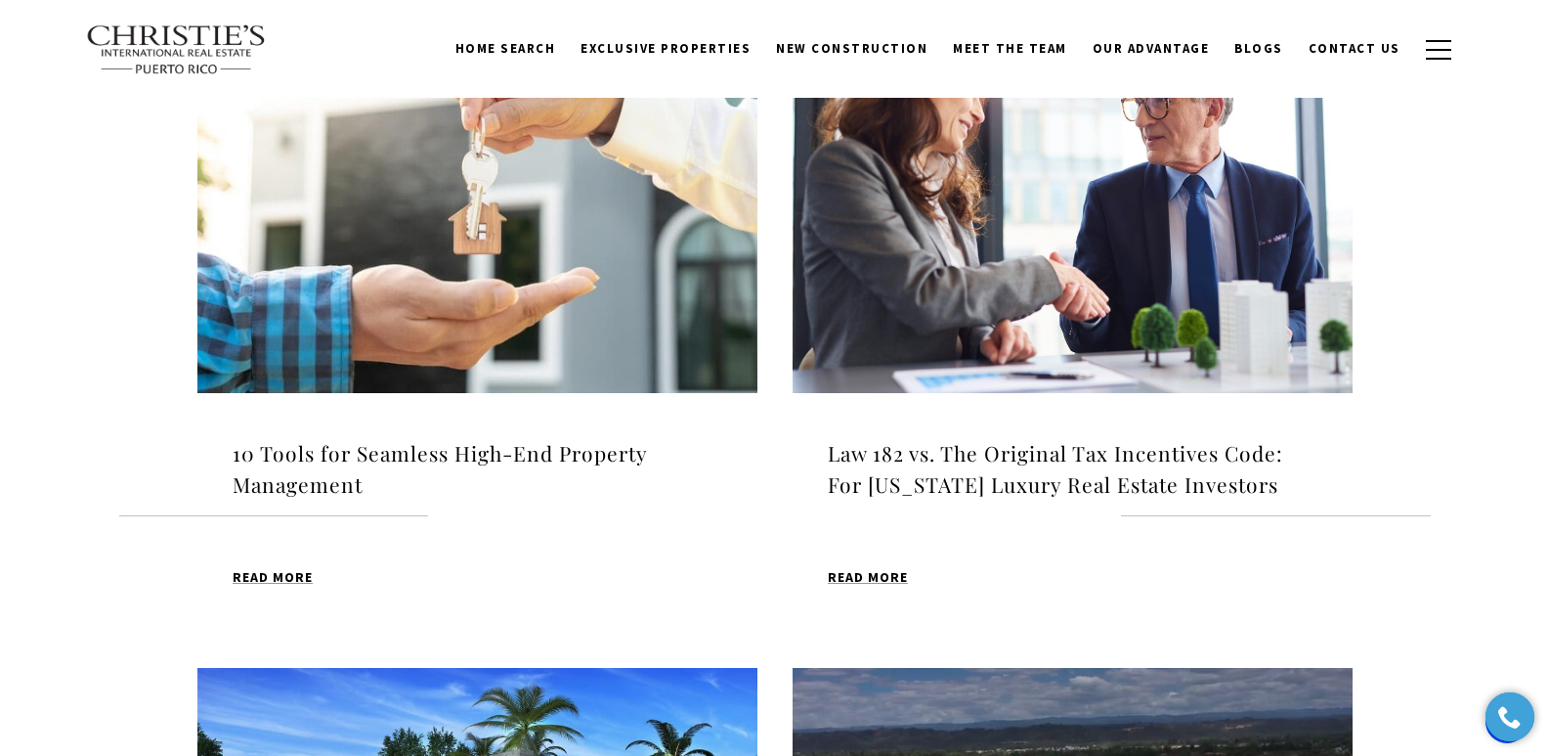
click at [401, 448] on h4 "10 Tools for Seamless High-End Property Management" at bounding box center [478, 469] width 490 height 62
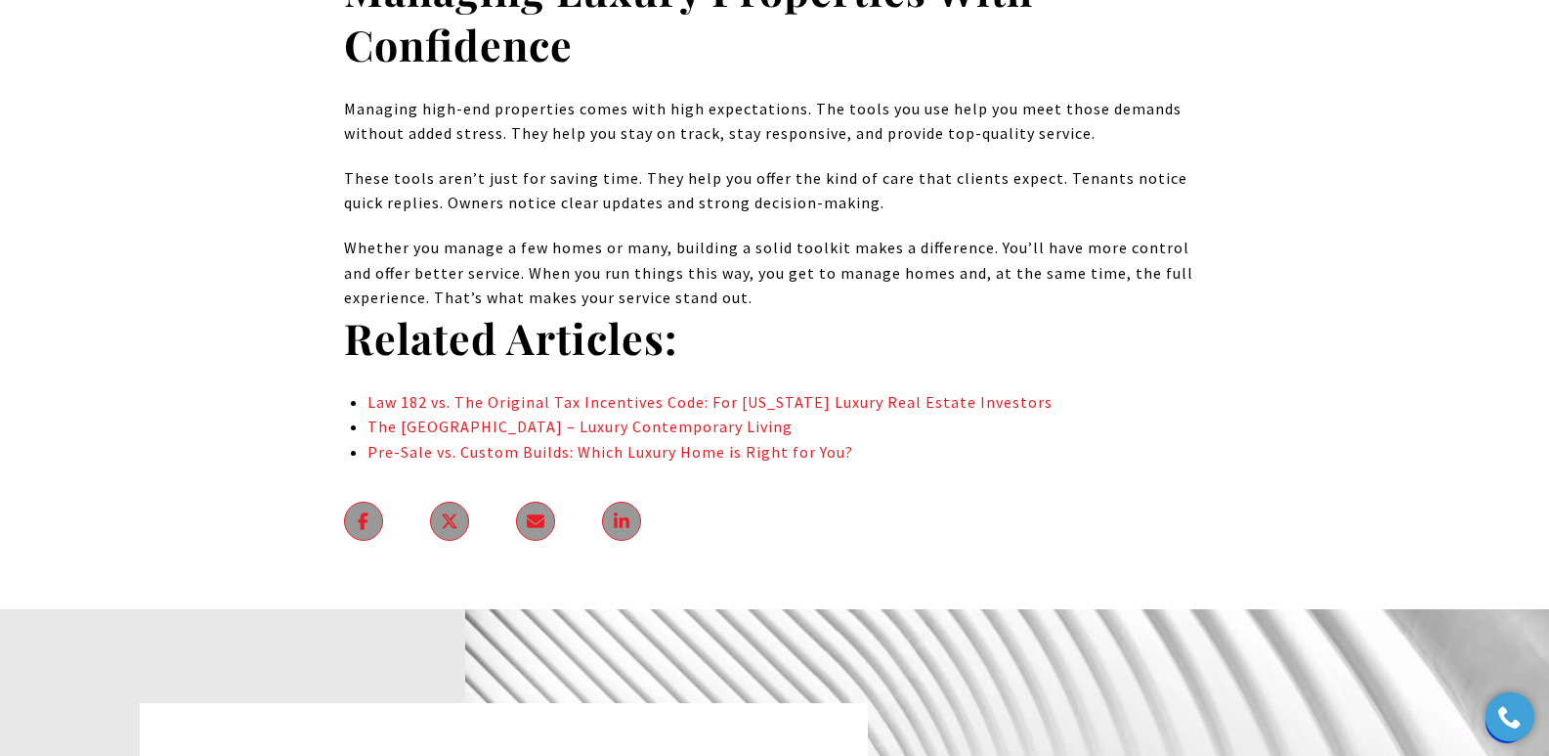
scroll to position [10925, 0]
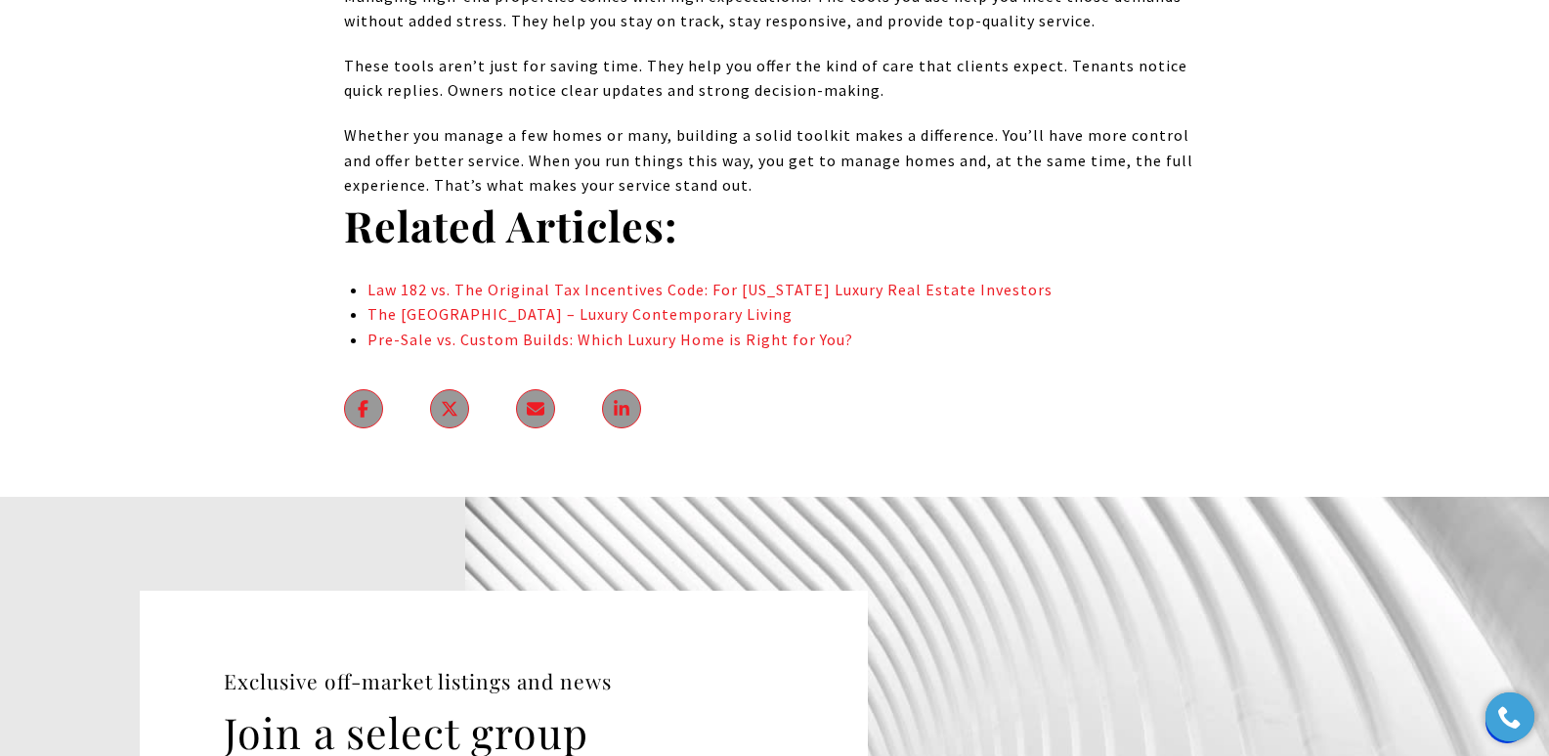
drag, startPoint x: 1560, startPoint y: 35, endPoint x: 1516, endPoint y: 606, distance: 572.5
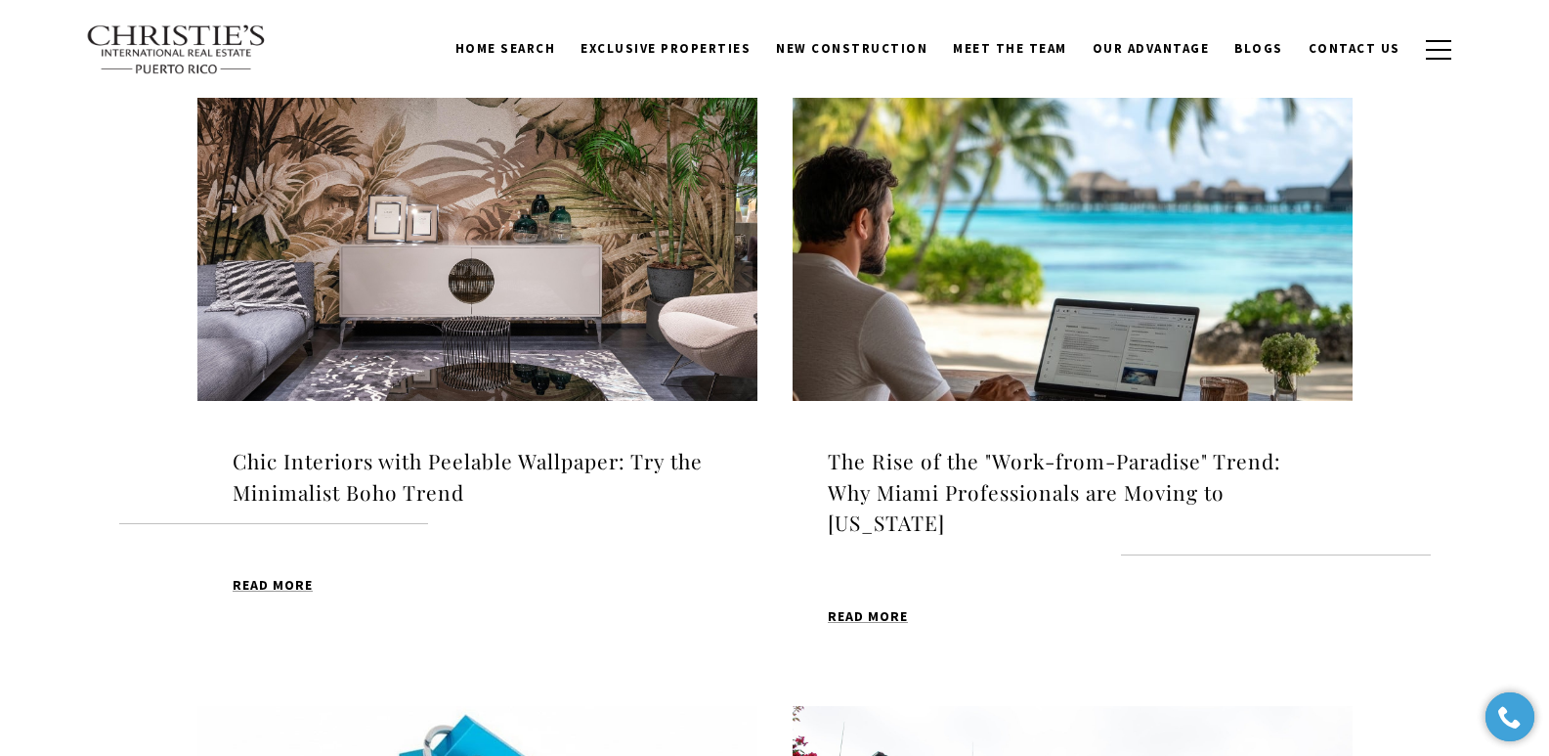
scroll to position [686, 0]
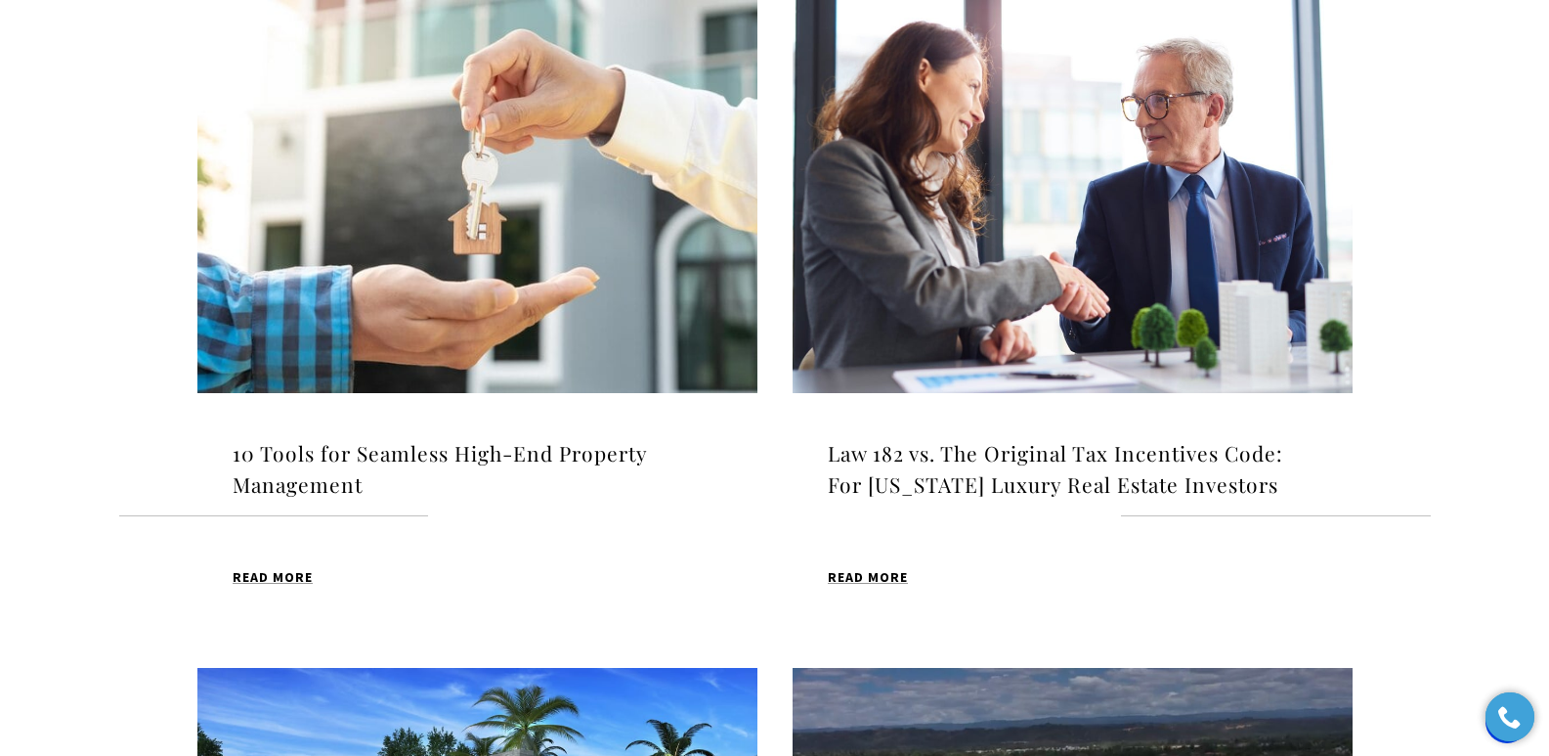
click at [1010, 458] on h4 "Law 182 vs. The Original Tax Incentives Code: For [US_STATE] Luxury Real Estate…" at bounding box center [1073, 469] width 490 height 62
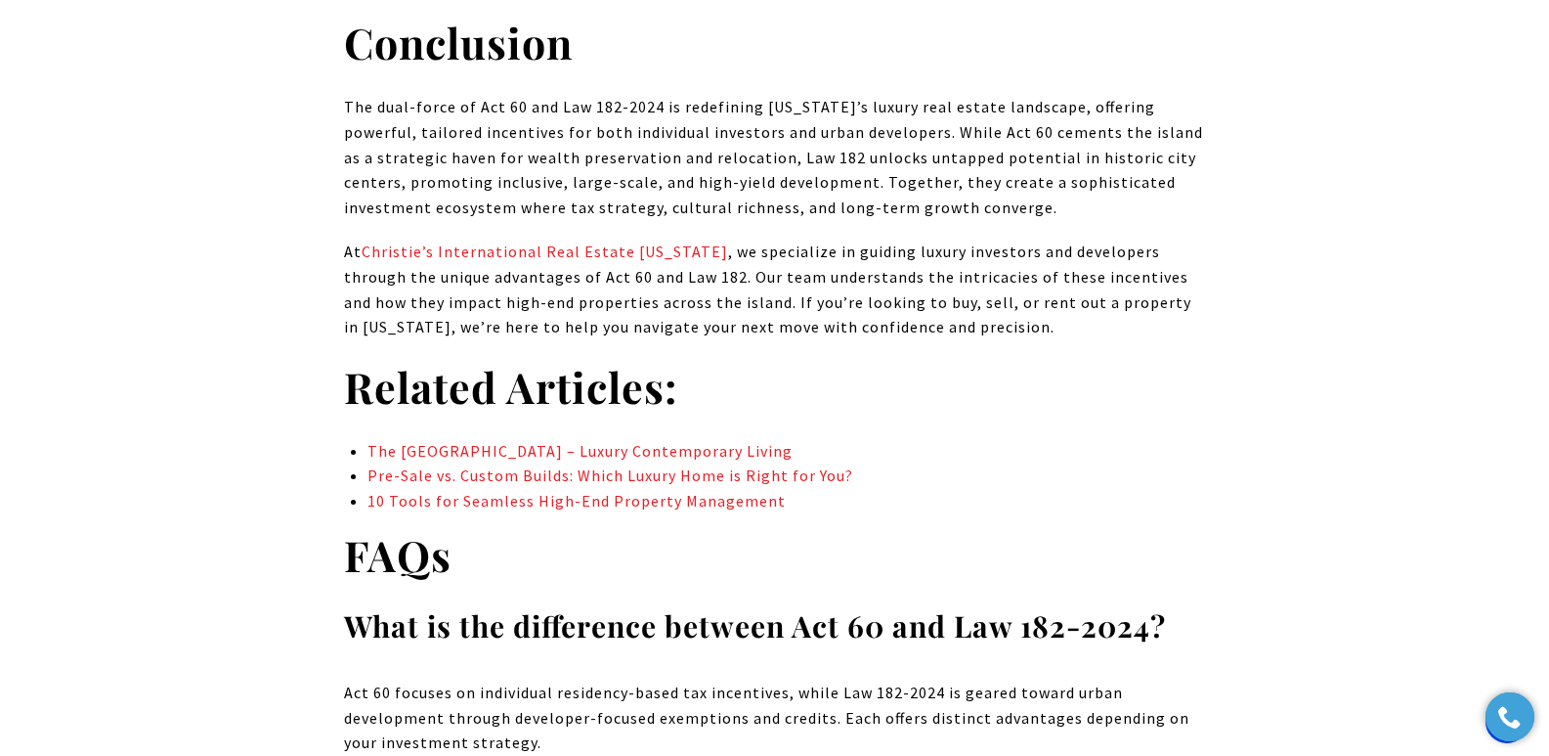
scroll to position [10645, 0]
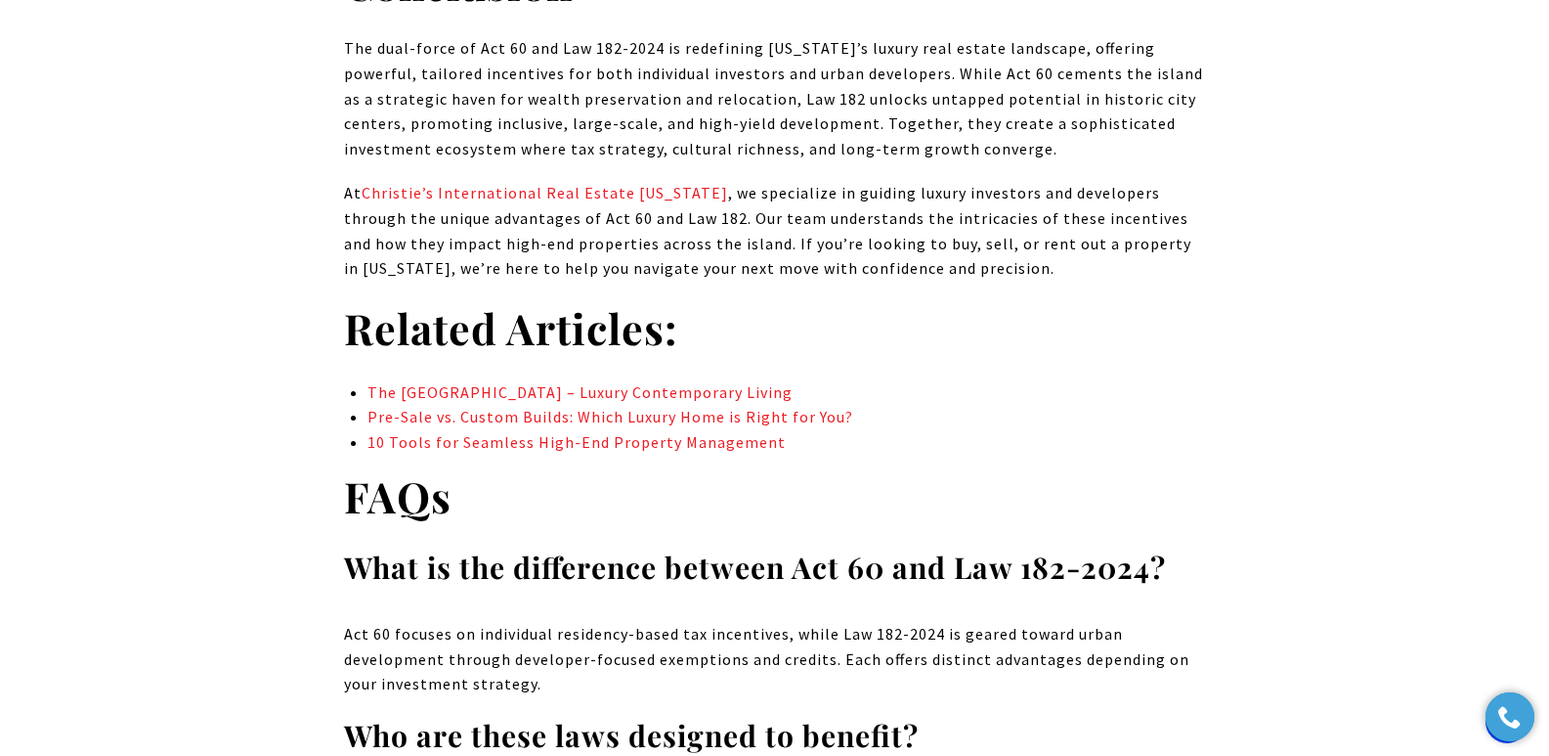
drag, startPoint x: 1556, startPoint y: 33, endPoint x: 1471, endPoint y: 562, distance: 535.6
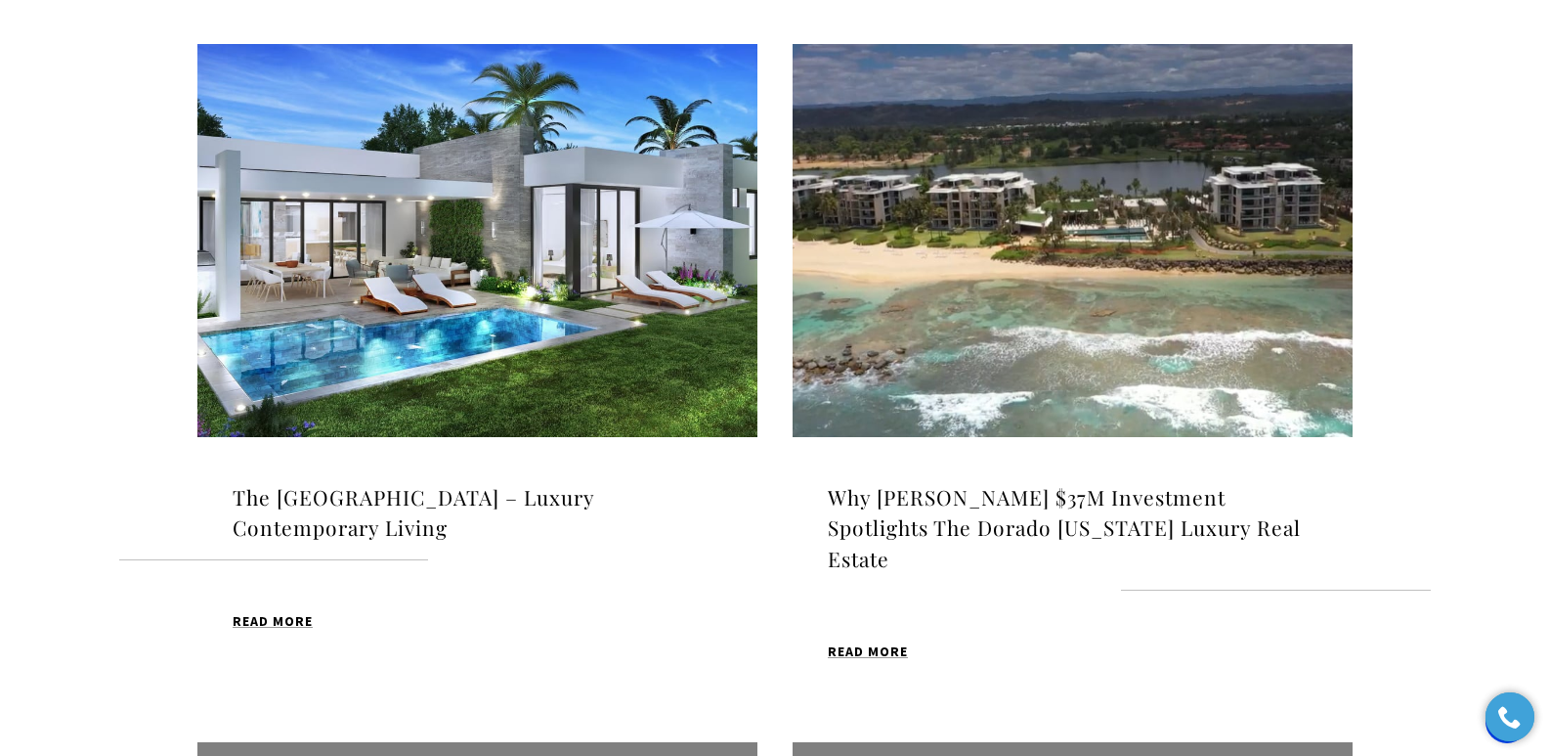
scroll to position [1364, 0]
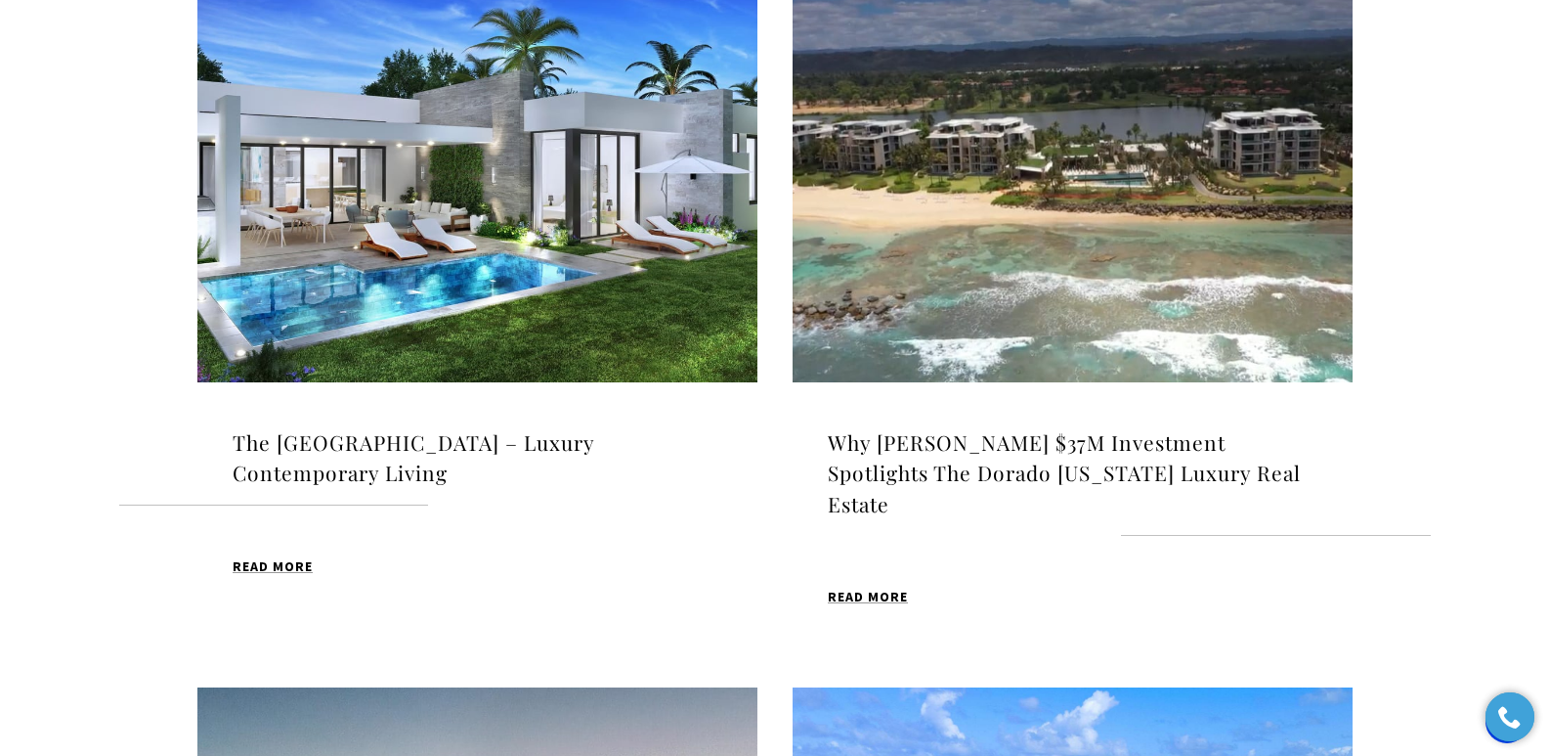
click at [475, 447] on h4 "The [GEOGRAPHIC_DATA] – Luxury Contemporary Living" at bounding box center [478, 458] width 490 height 62
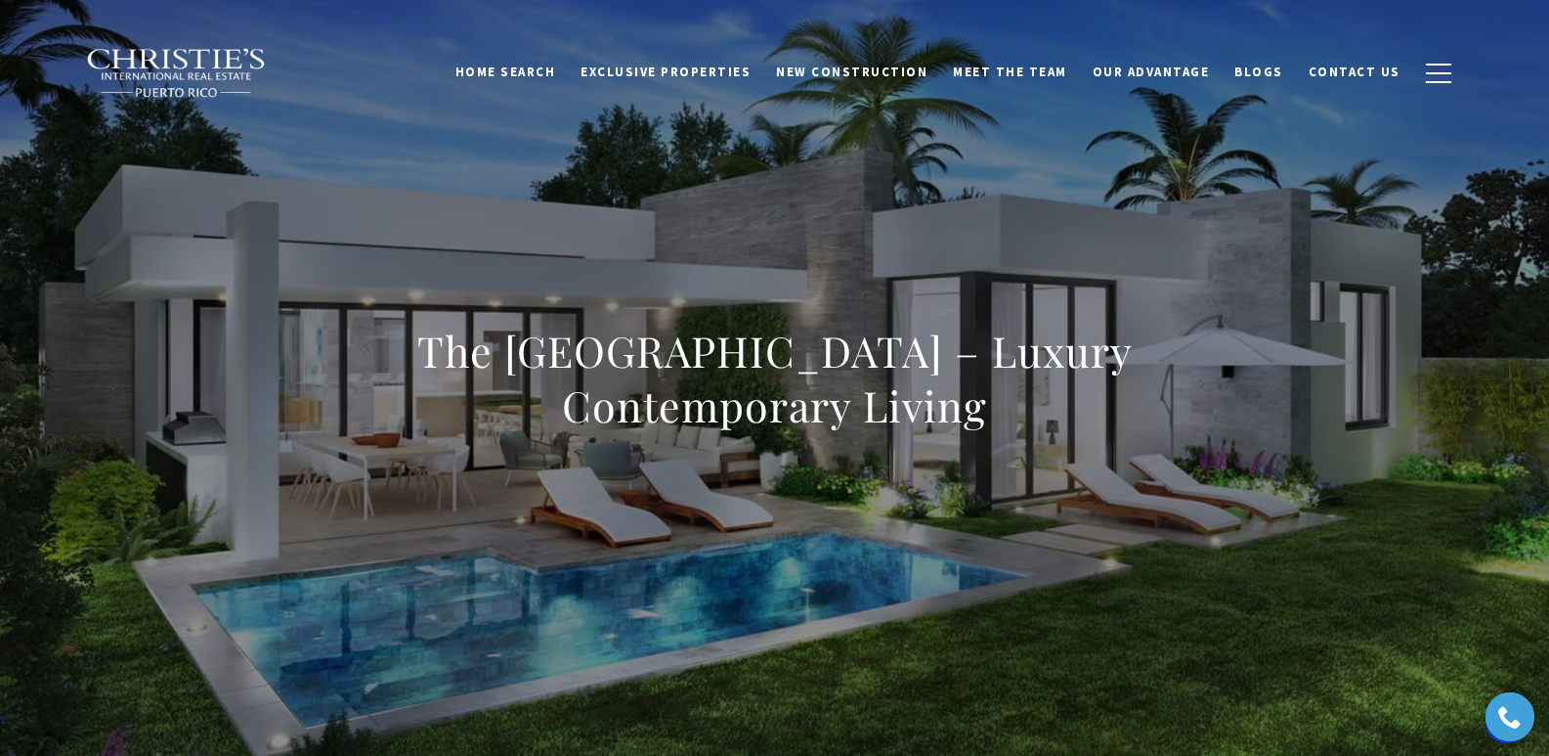
drag, startPoint x: 1558, startPoint y: 39, endPoint x: 1424, endPoint y: 578, distance: 554.9
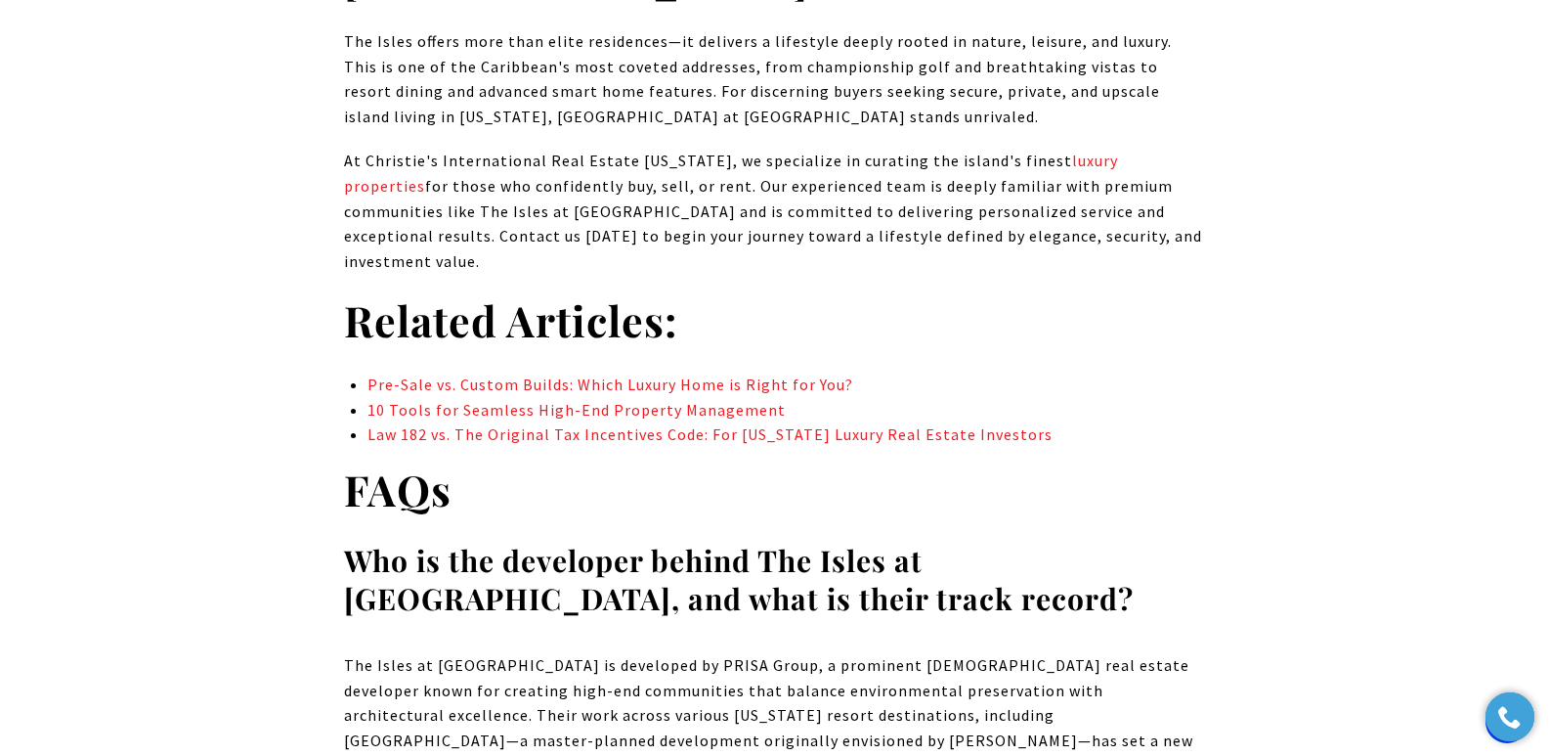
scroll to position [16329, 0]
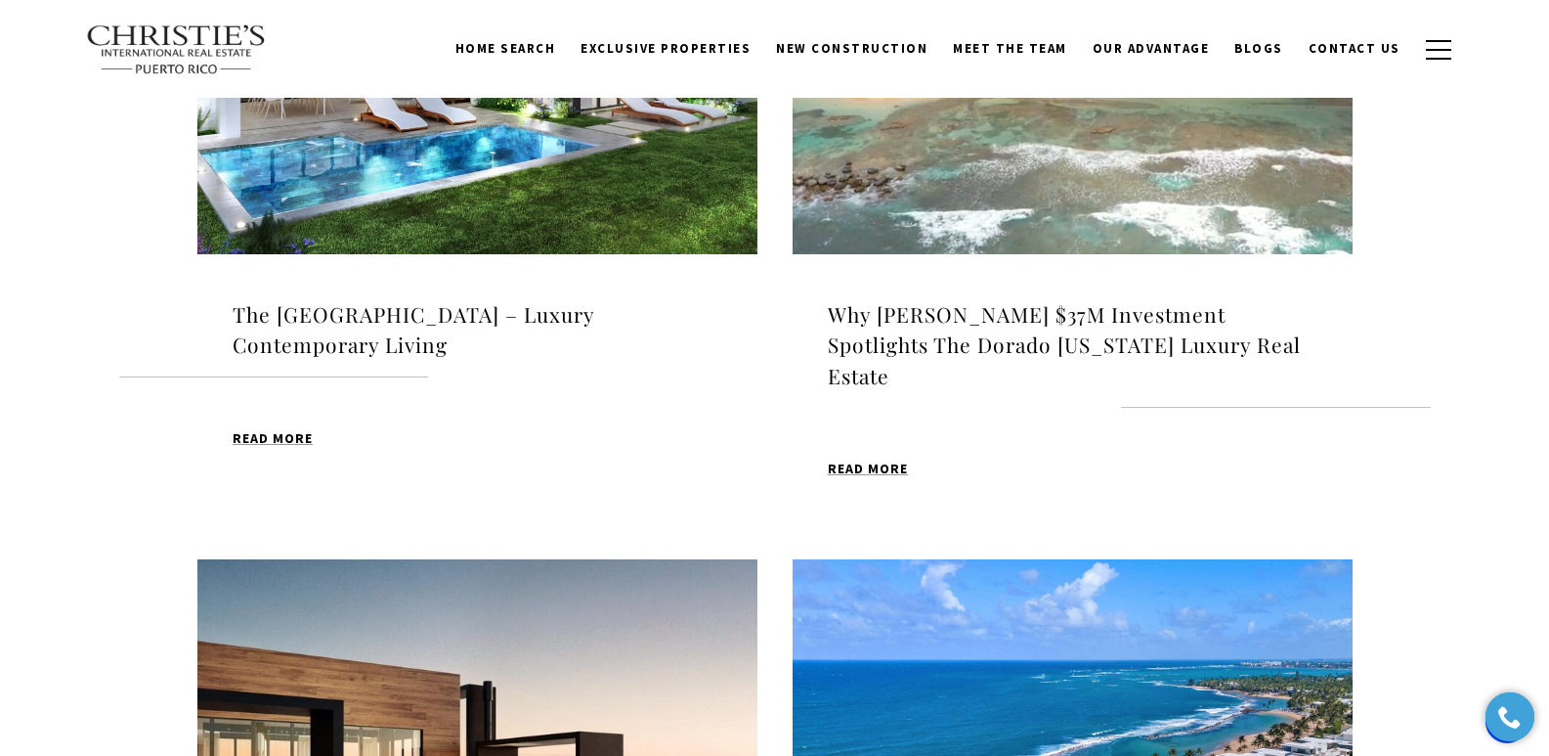
scroll to position [1417, 0]
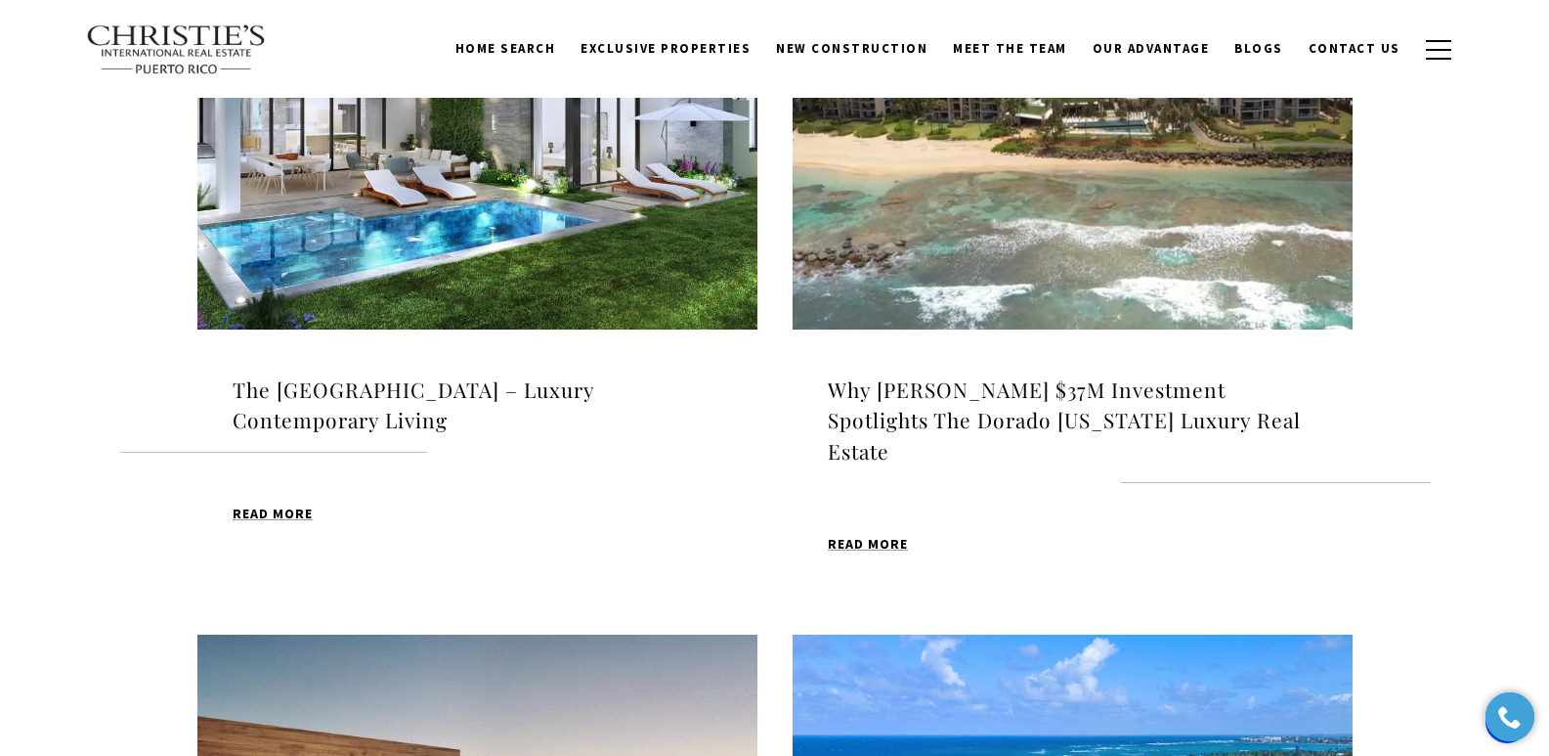
click at [1109, 429] on h4 "Why [PERSON_NAME] $37M Investment Spotlights The Dorado [US_STATE] Luxury Real …" at bounding box center [1073, 420] width 490 height 93
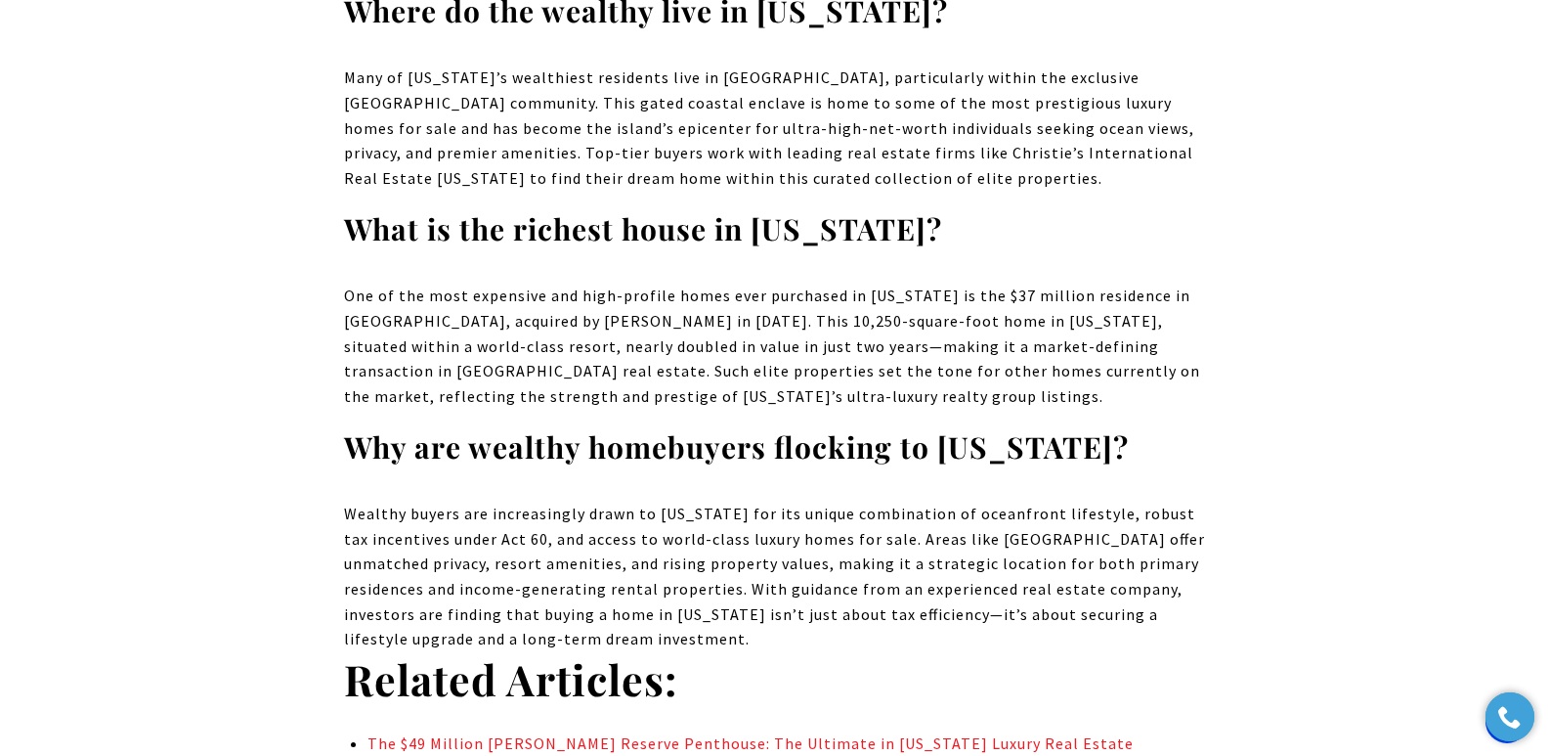
scroll to position [12625, 0]
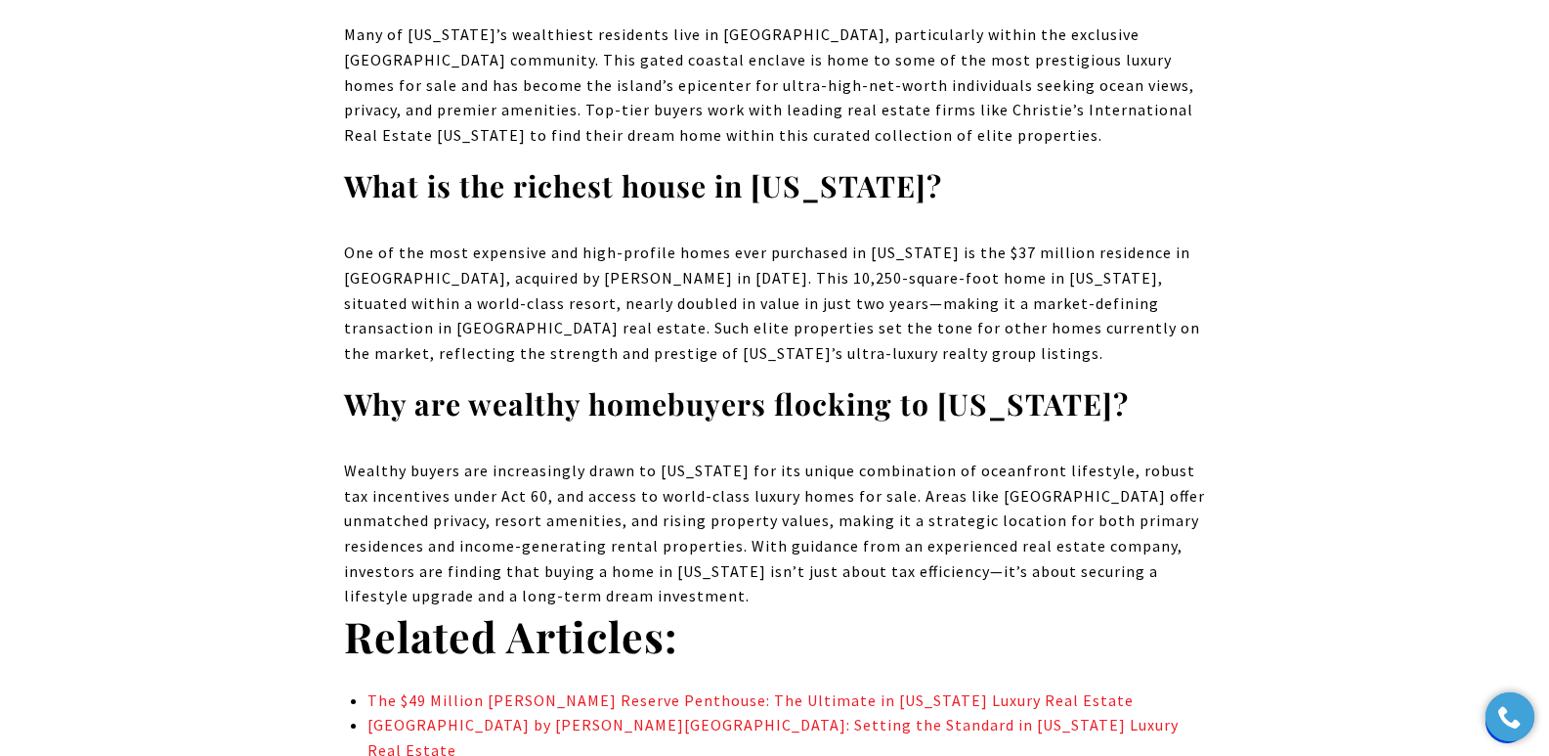
drag, startPoint x: 1563, startPoint y: 34, endPoint x: 1563, endPoint y: 606, distance: 571.8
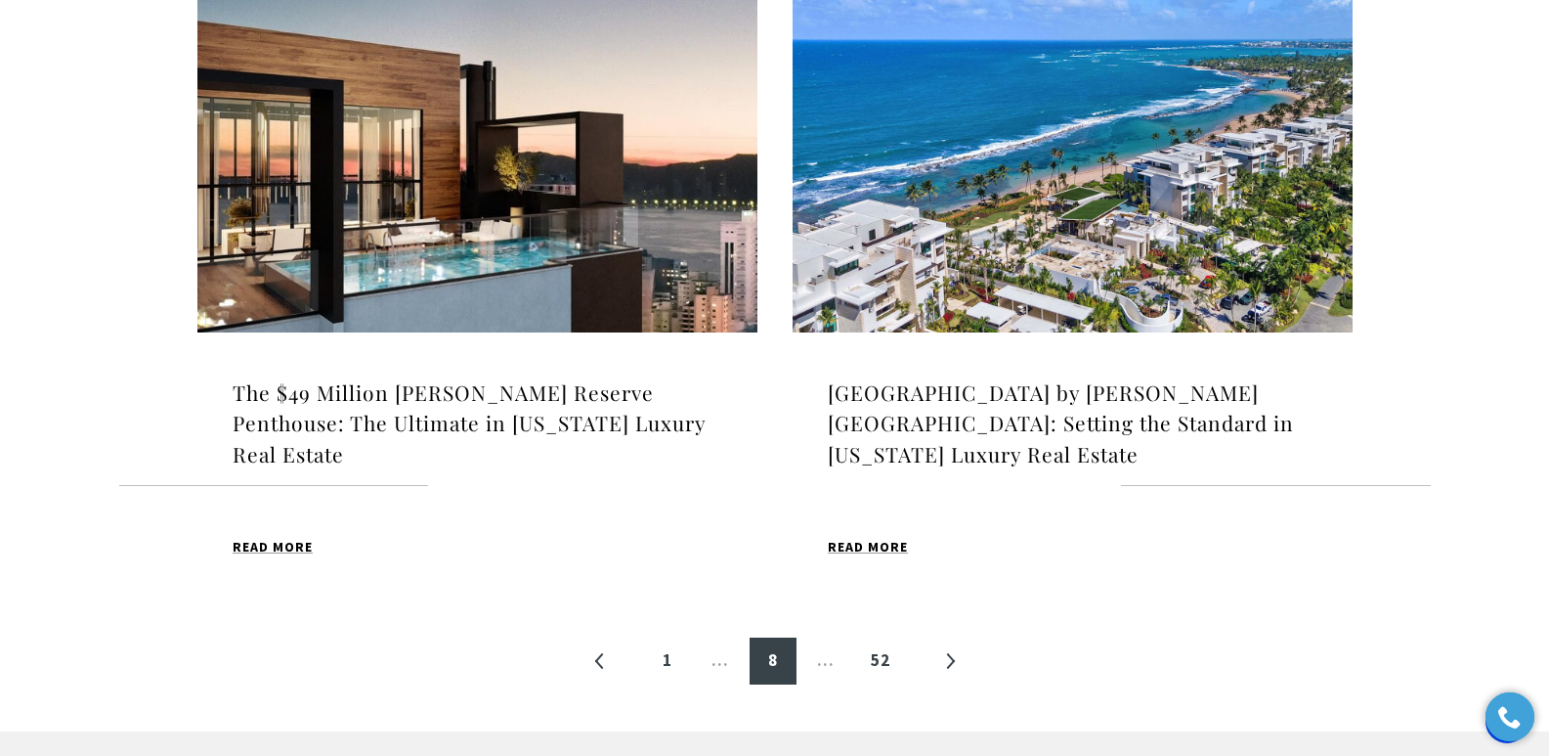
scroll to position [2126, 0]
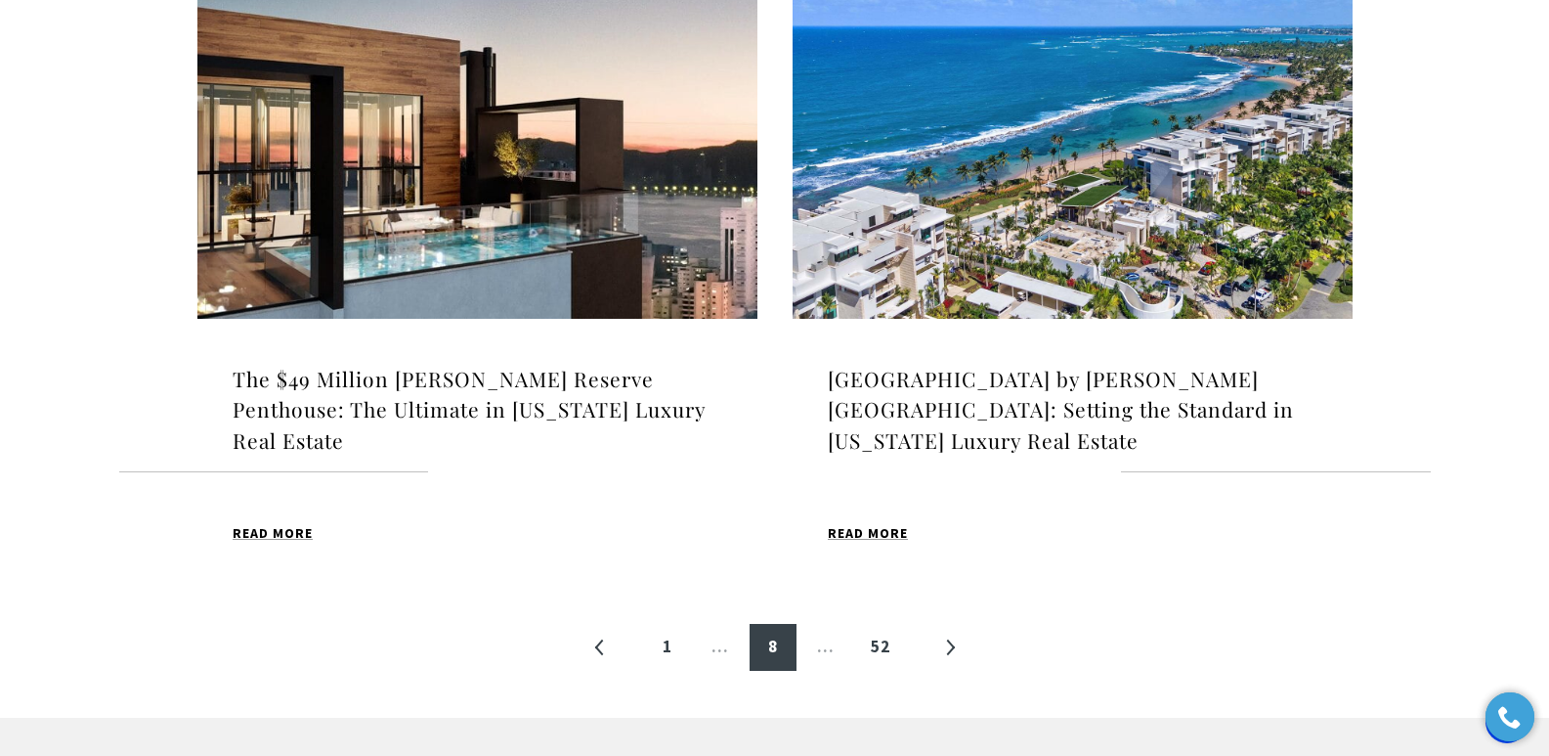
click at [985, 411] on h4 "[GEOGRAPHIC_DATA] by [PERSON_NAME][GEOGRAPHIC_DATA]: Setting the Standard in [U…" at bounding box center [1073, 410] width 490 height 93
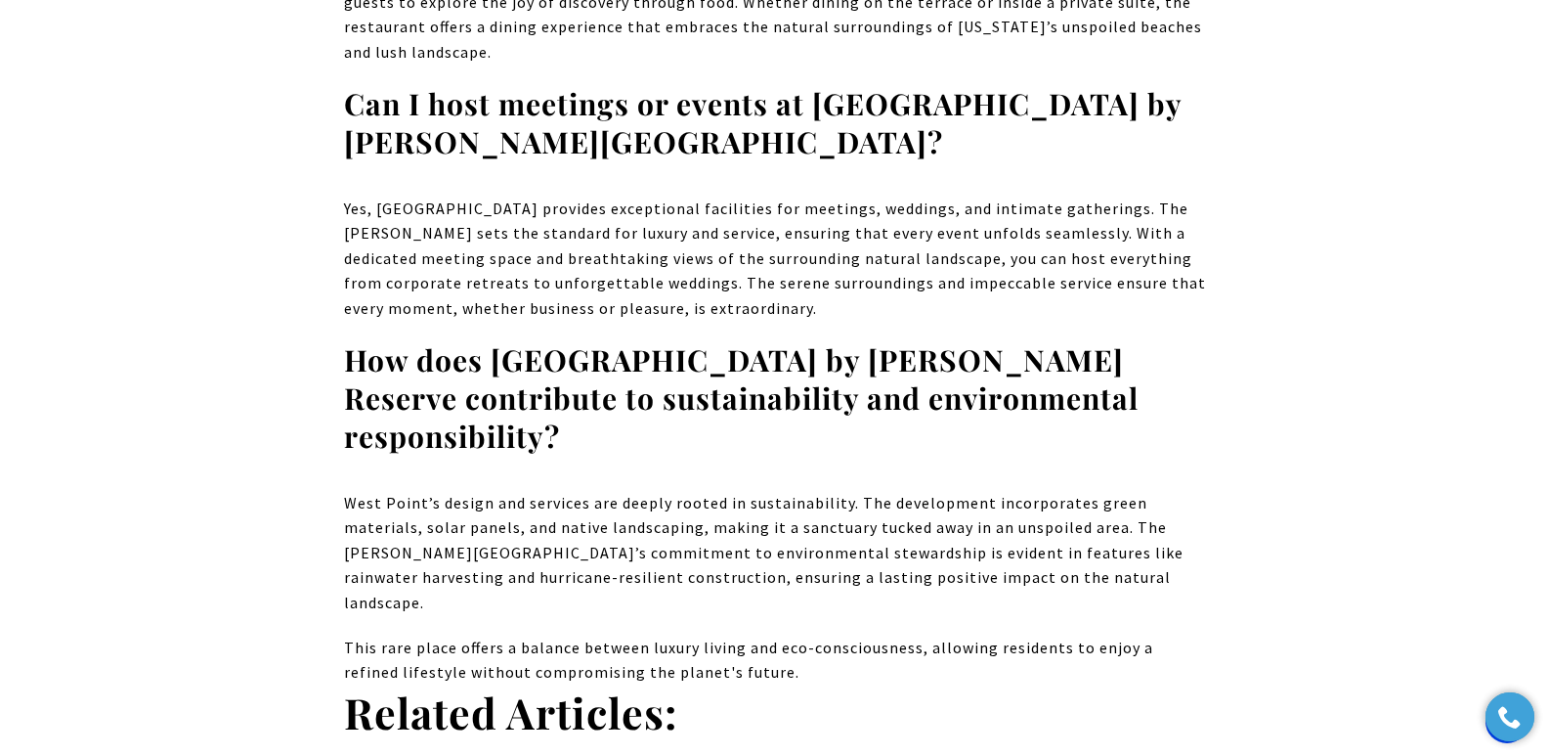
scroll to position [15703, 0]
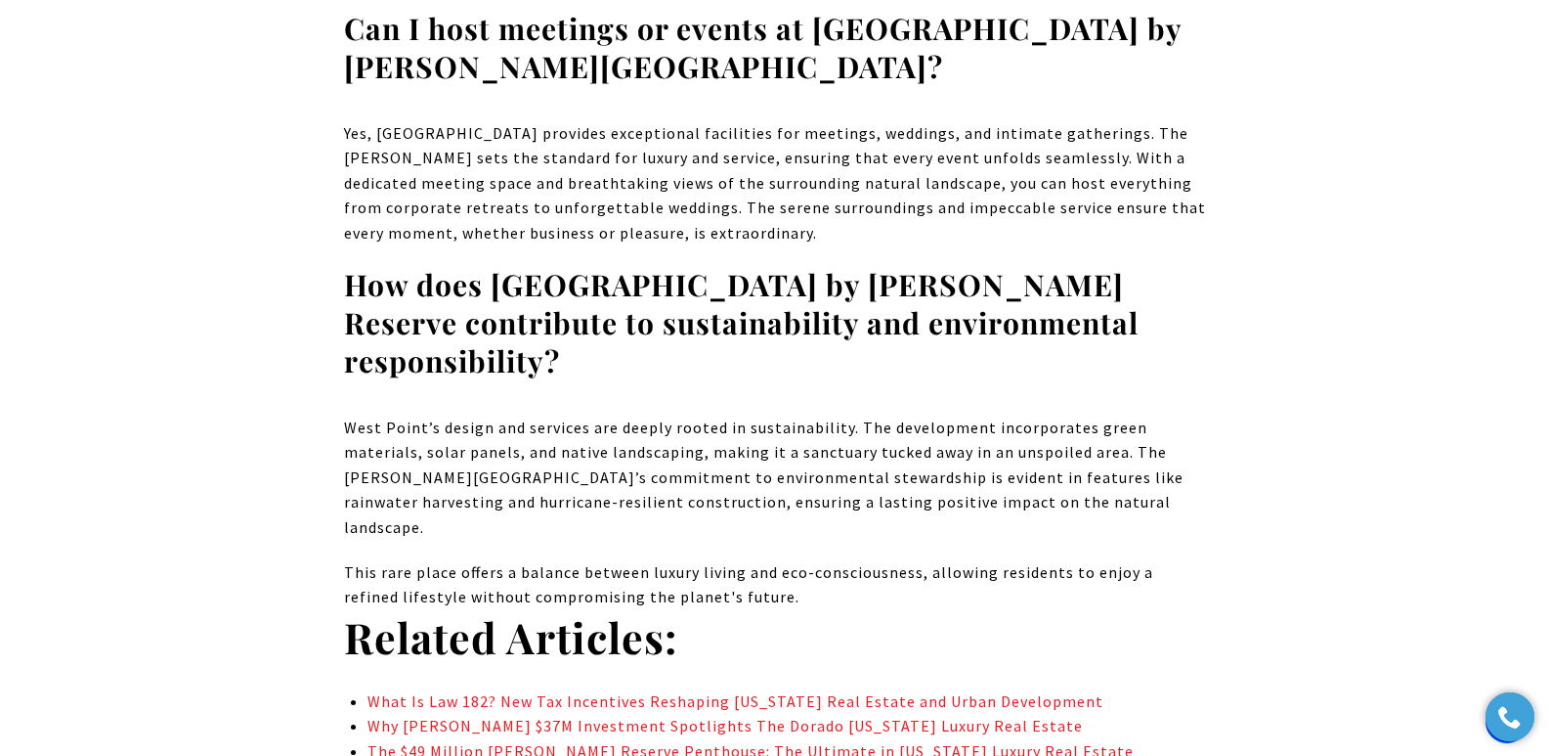
drag, startPoint x: 1562, startPoint y: 25, endPoint x: 1544, endPoint y: 643, distance: 618.0
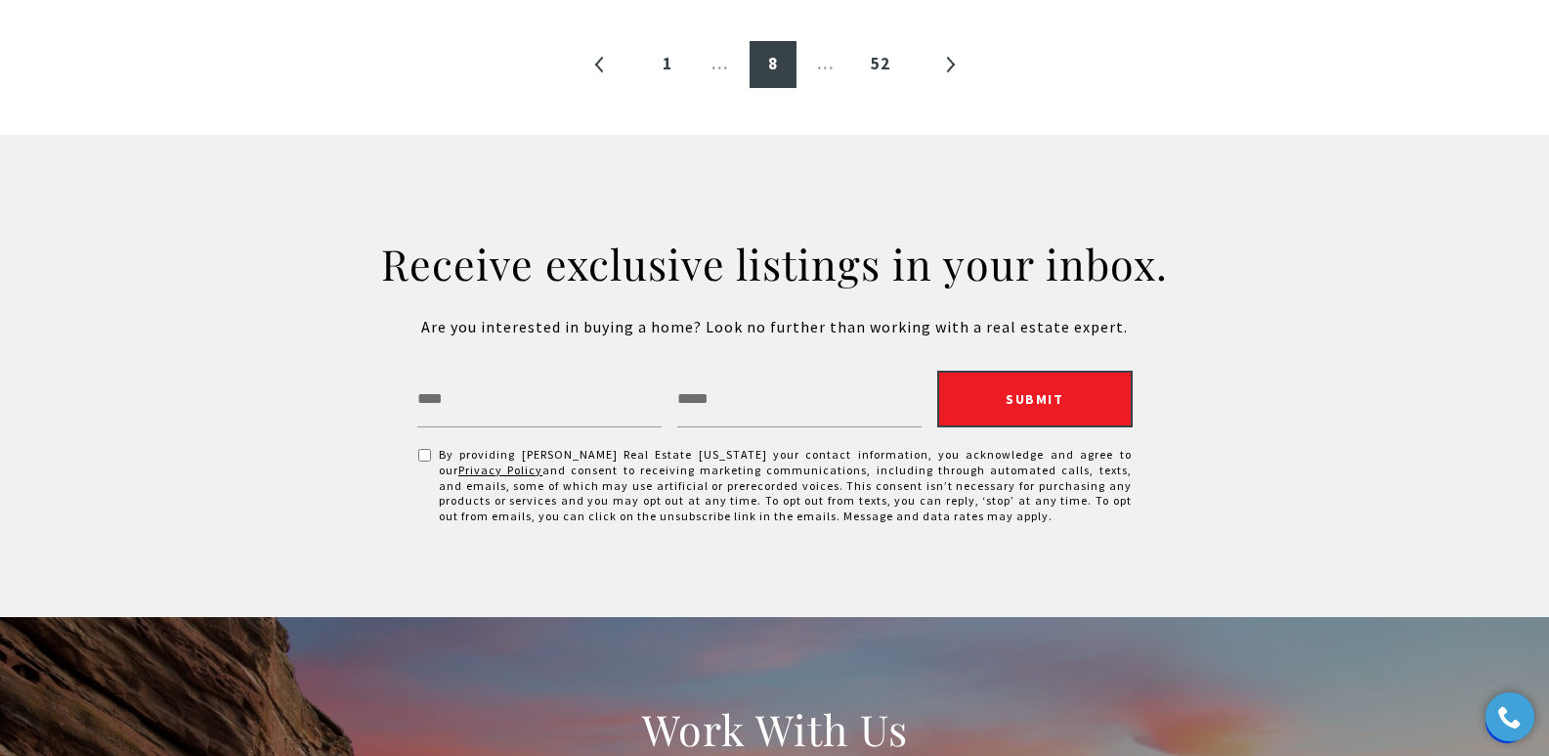
scroll to position [2454, 0]
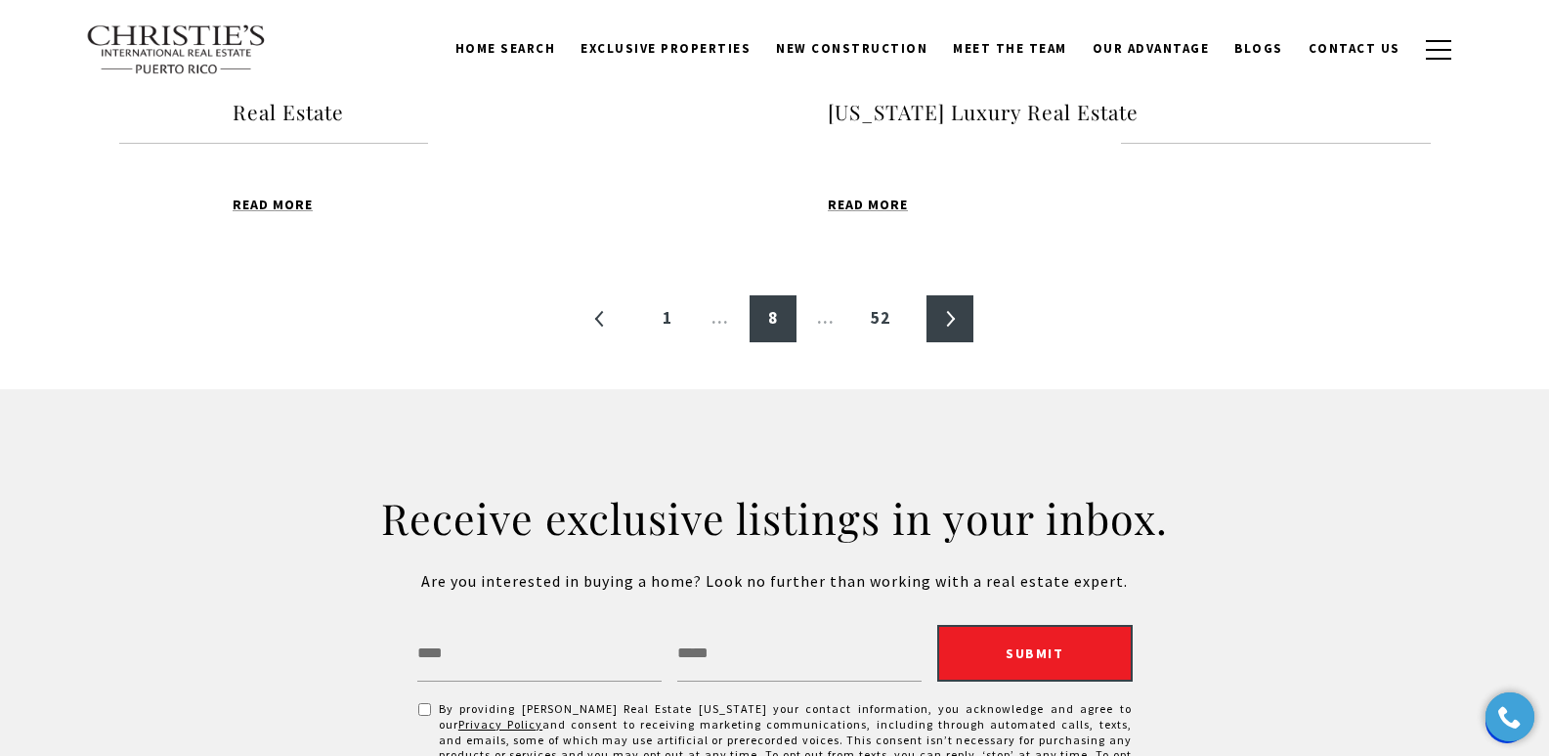
click at [954, 317] on link "»" at bounding box center [950, 318] width 47 height 47
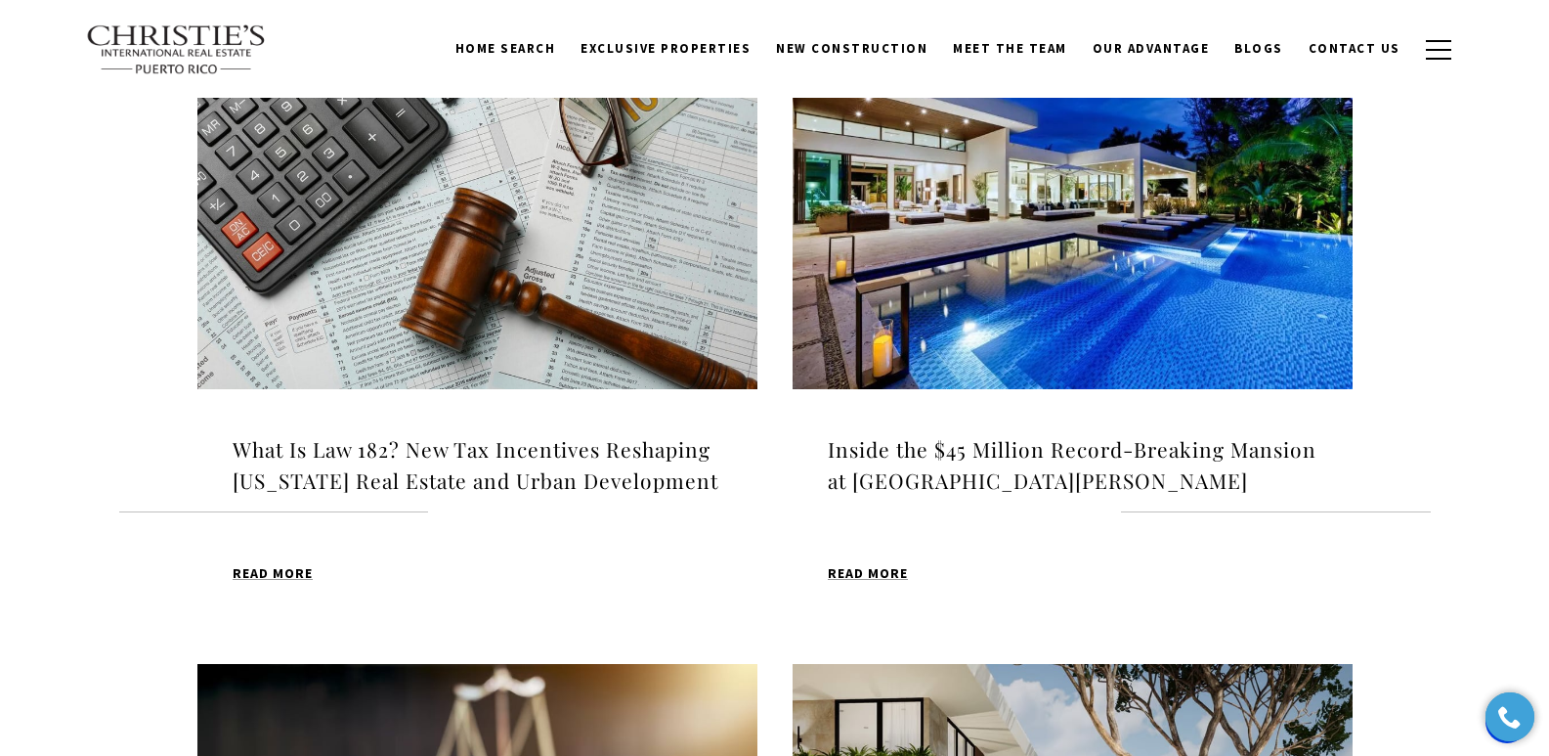
scroll to position [686, 0]
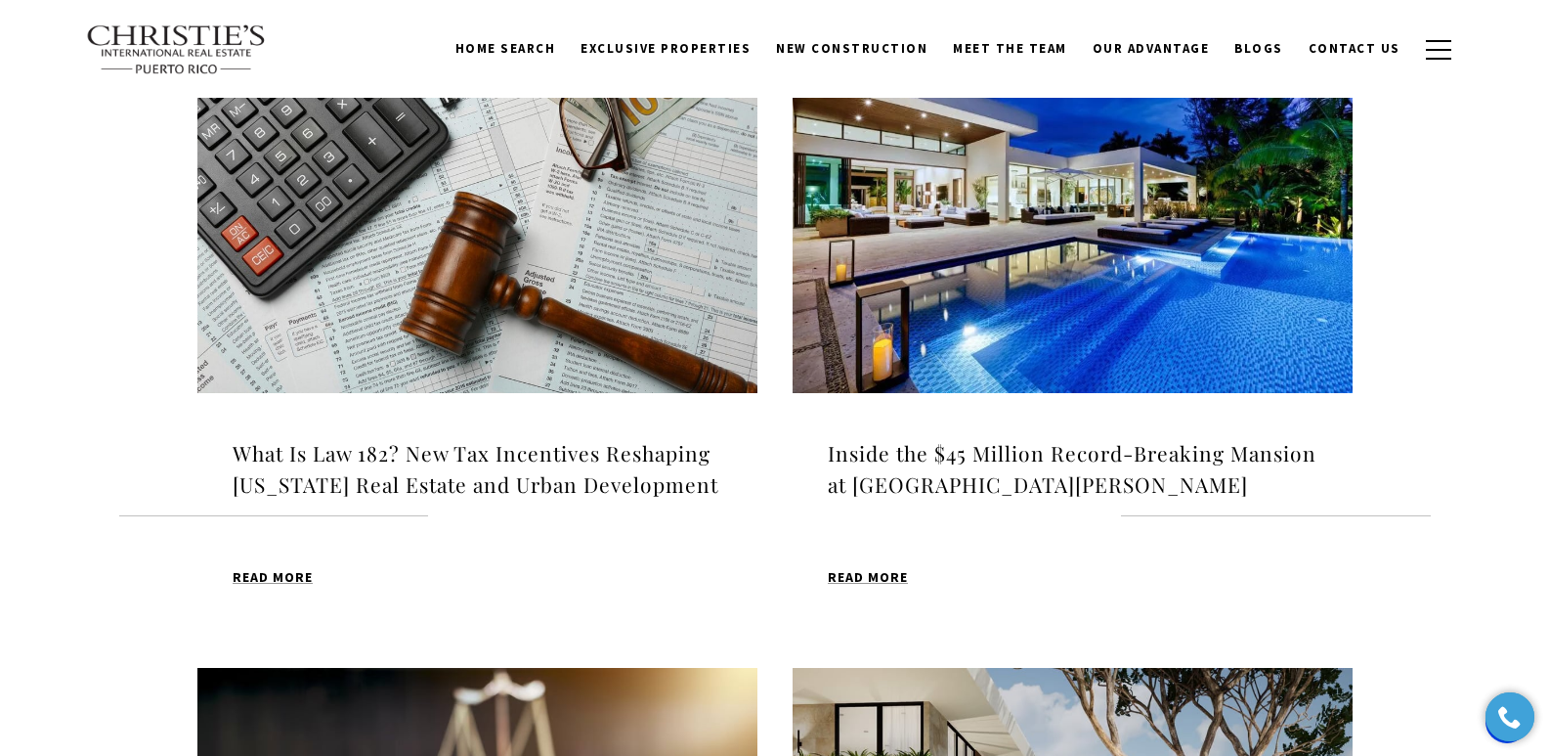
click at [513, 449] on h4 "What Is Law 182? New Tax Incentives Reshaping [US_STATE] Real Estate and Urban …" at bounding box center [478, 469] width 490 height 62
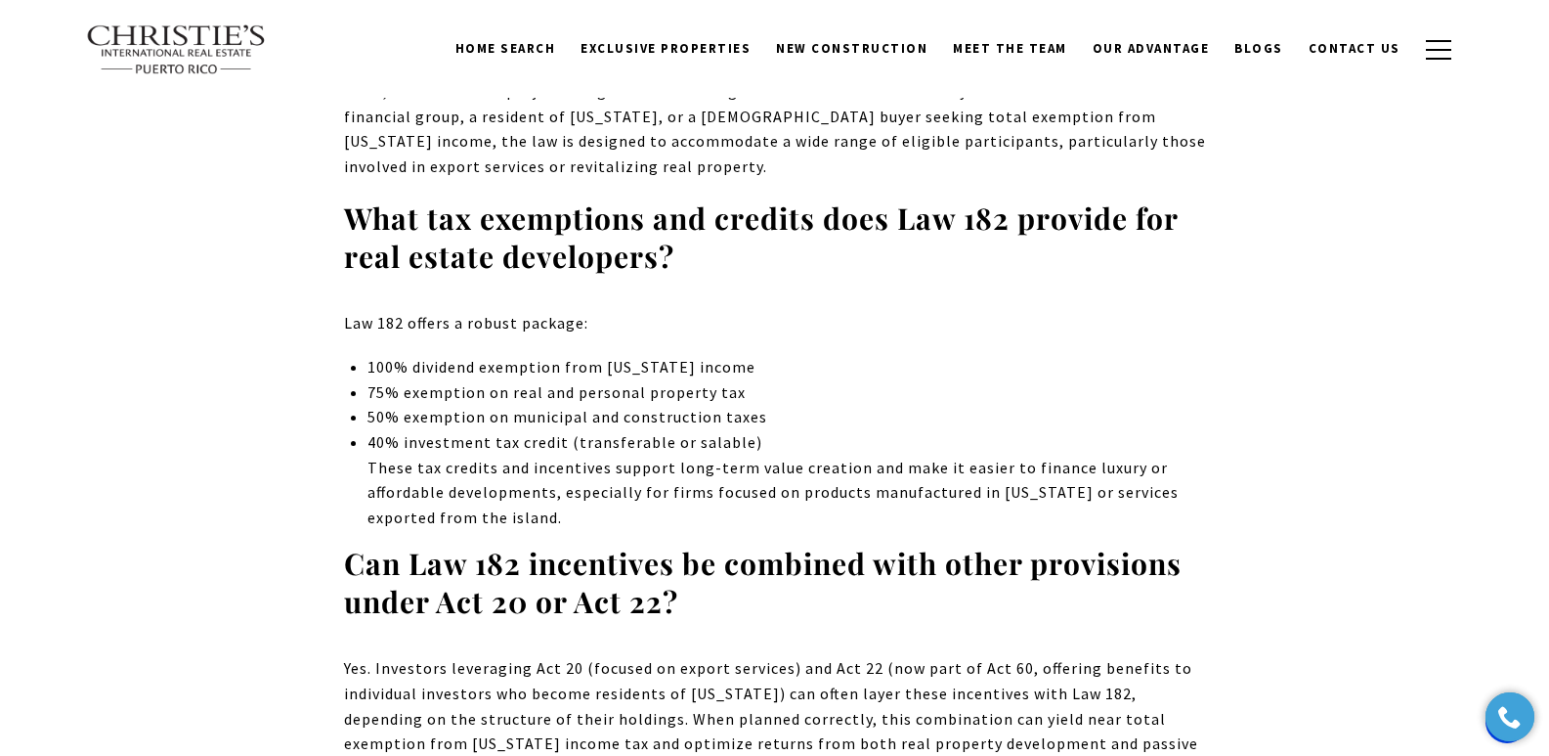
drag, startPoint x: 1556, startPoint y: 52, endPoint x: 774, endPoint y: 394, distance: 853.5
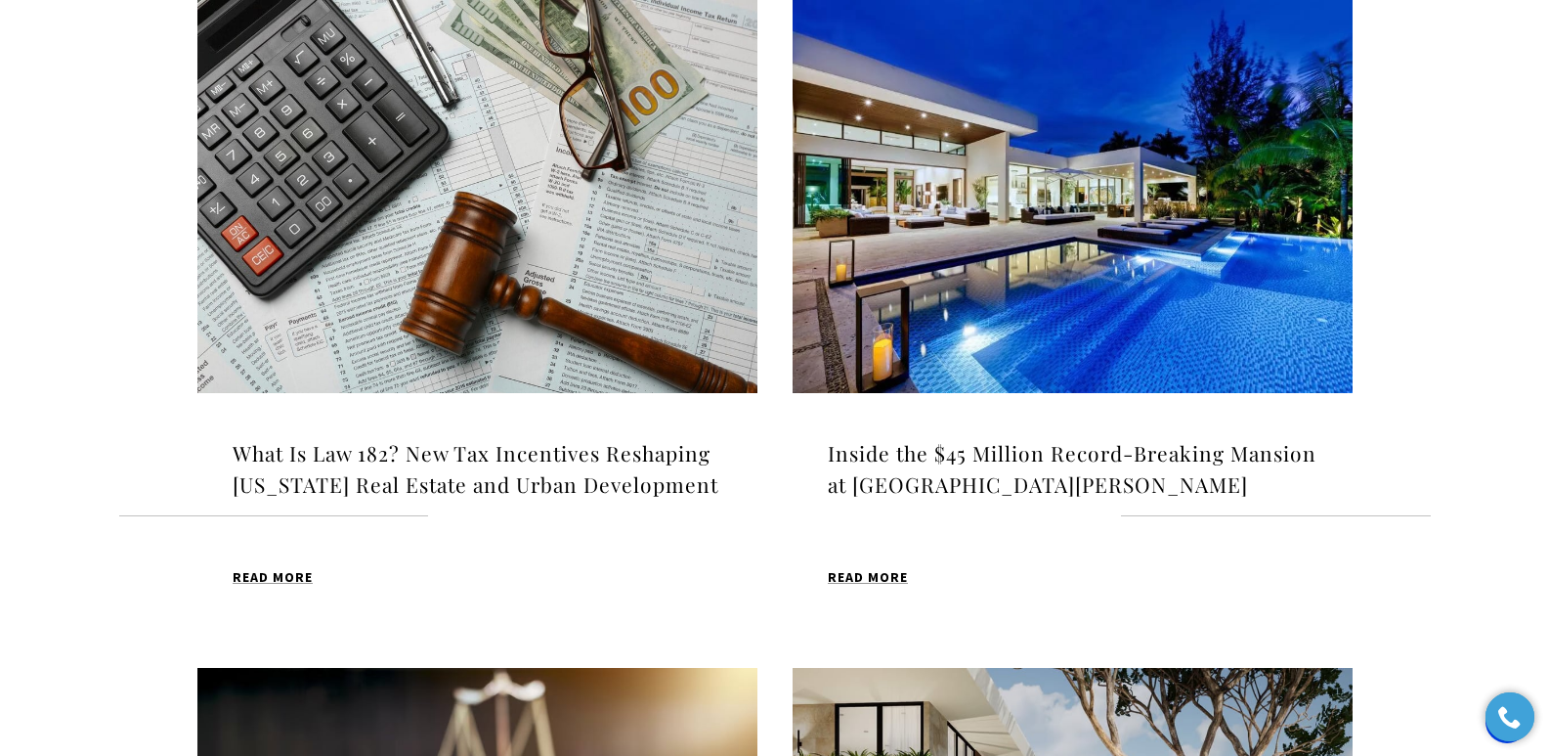
click at [980, 454] on h4 "Inside the $45 Million Record-Breaking Mansion at [GEOGRAPHIC_DATA][PERSON_NAME]" at bounding box center [1073, 469] width 490 height 62
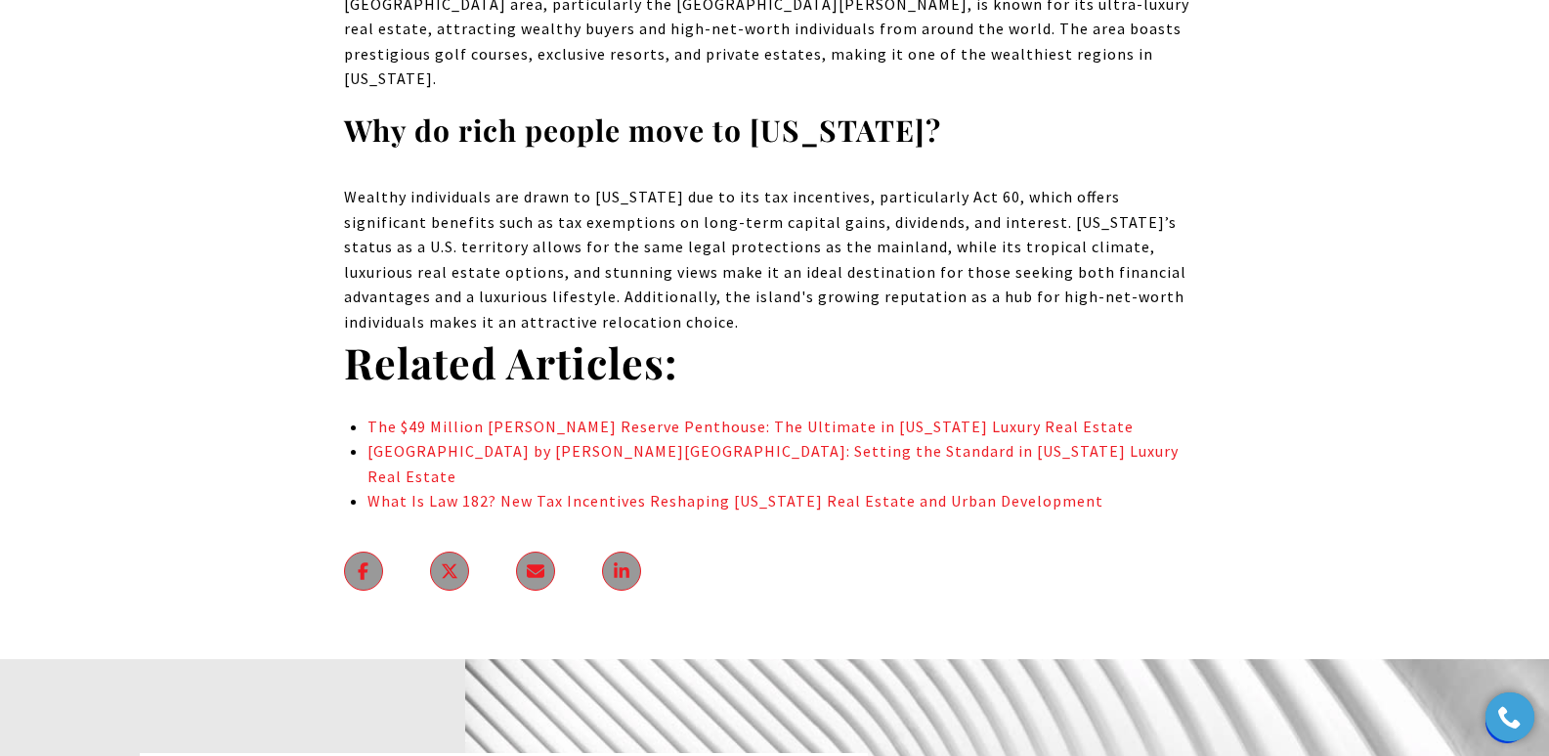
scroll to position [11546, 0]
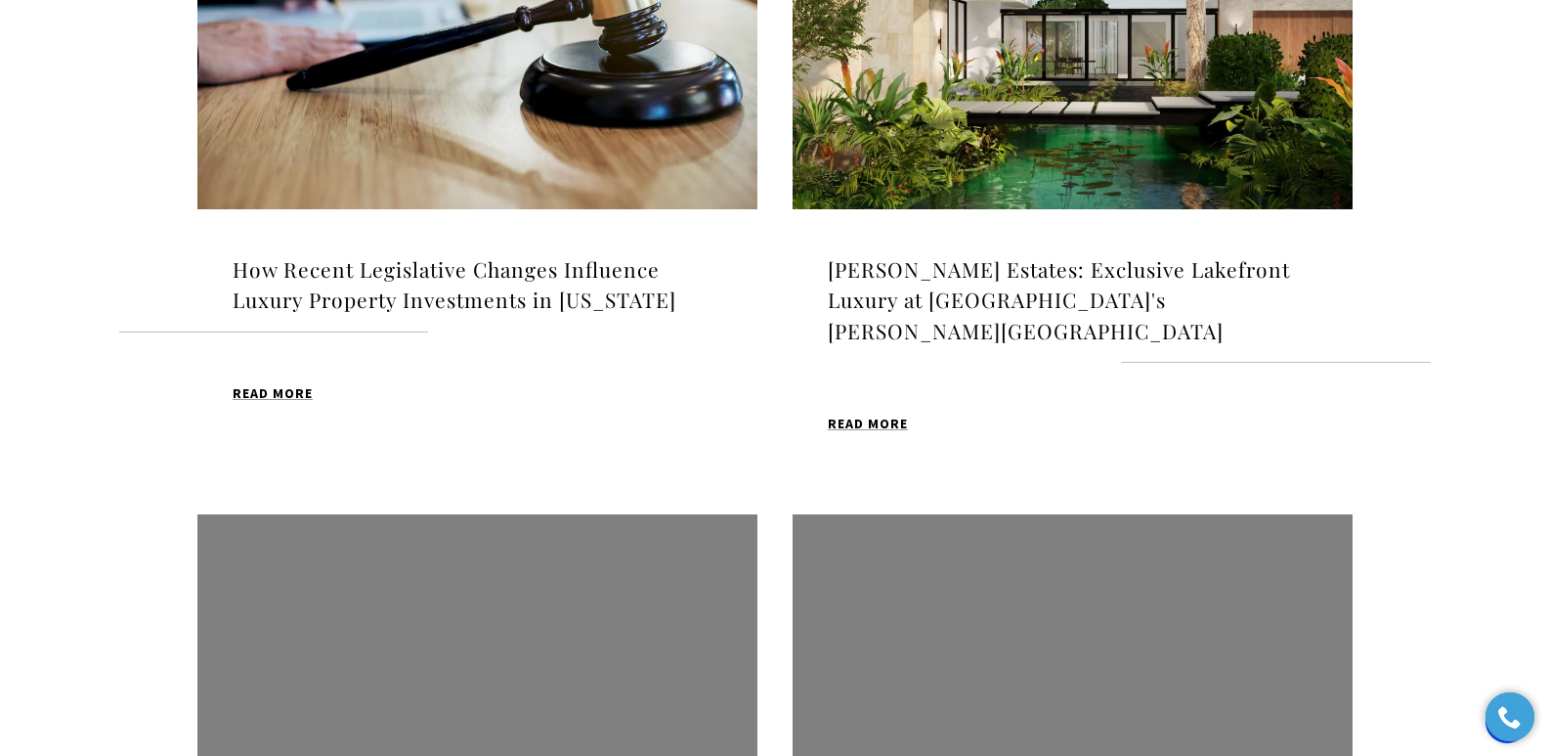
scroll to position [1585, 0]
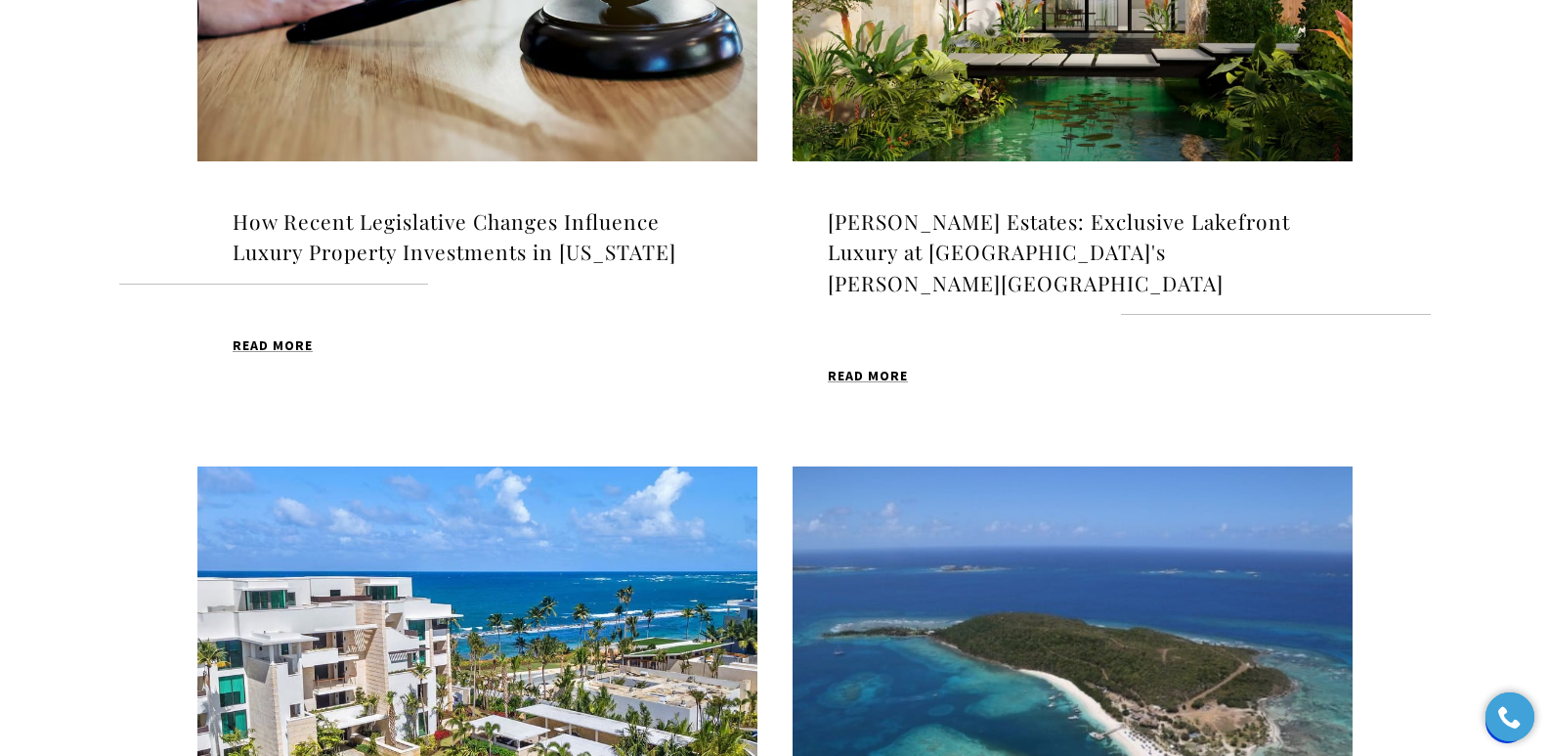
click at [555, 216] on h4 "How Recent Legislative Changes Influence Luxury Property Investments in [US_STA…" at bounding box center [478, 237] width 490 height 62
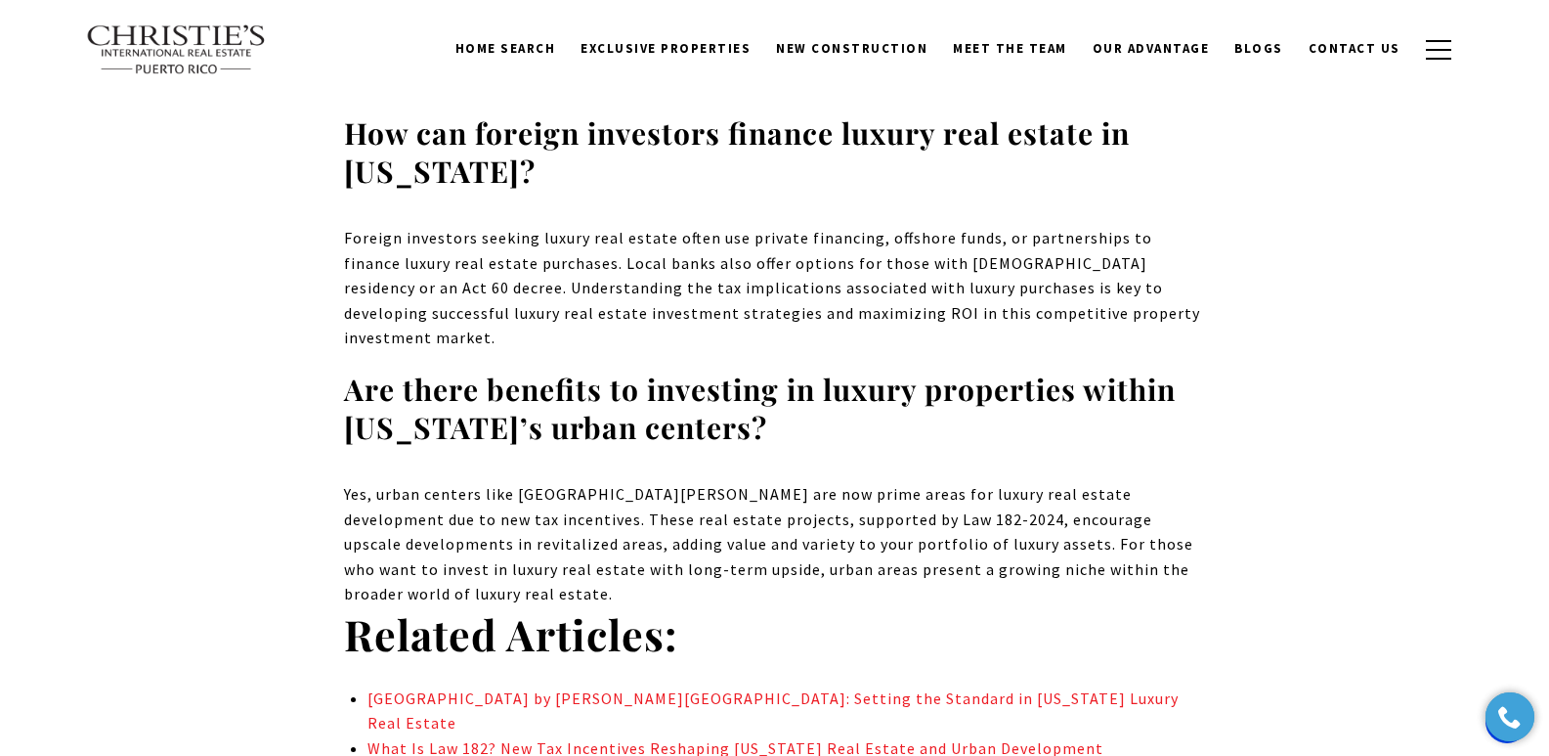
scroll to position [13500, 0]
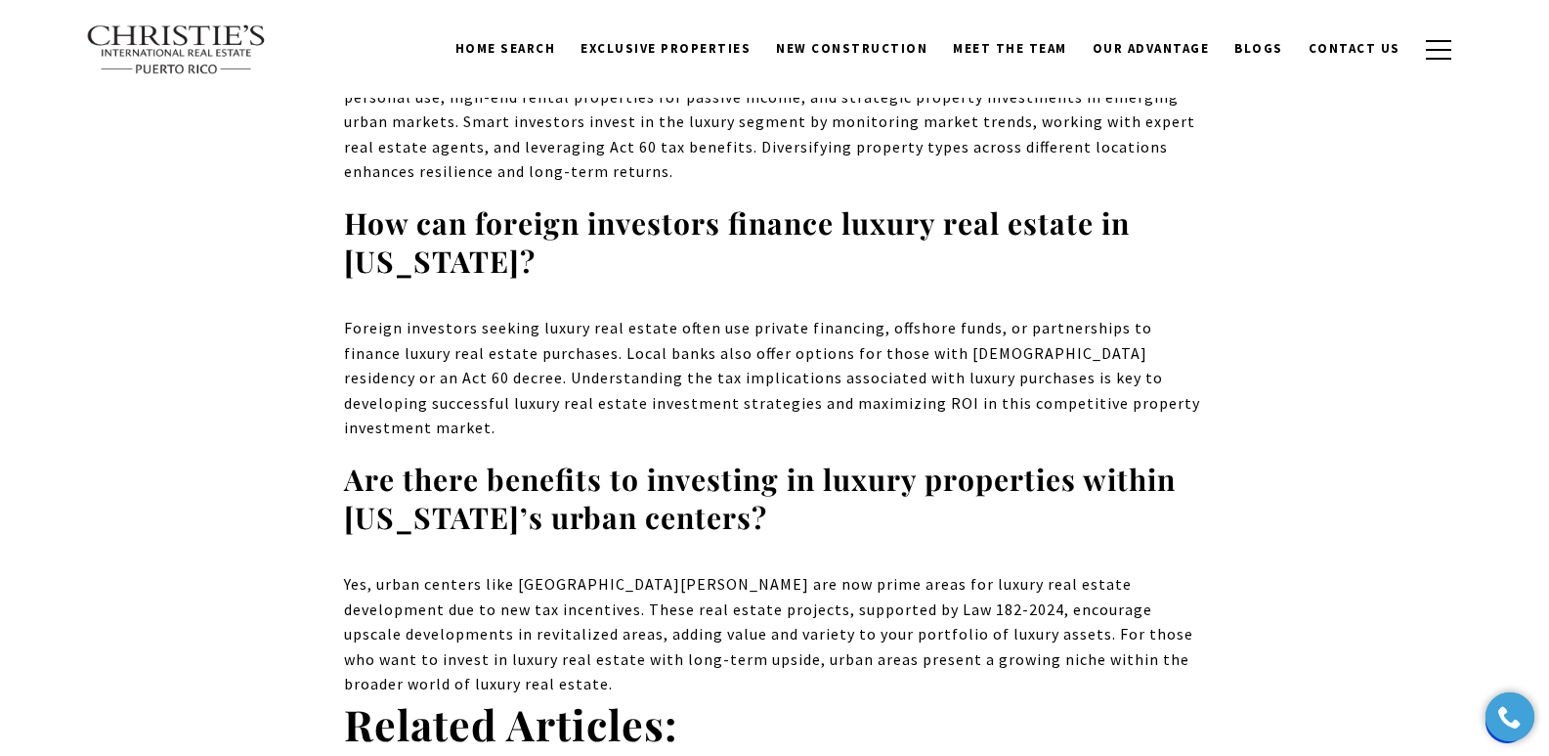
drag, startPoint x: 1556, startPoint y: 31, endPoint x: 1561, endPoint y: 617, distance: 585.5
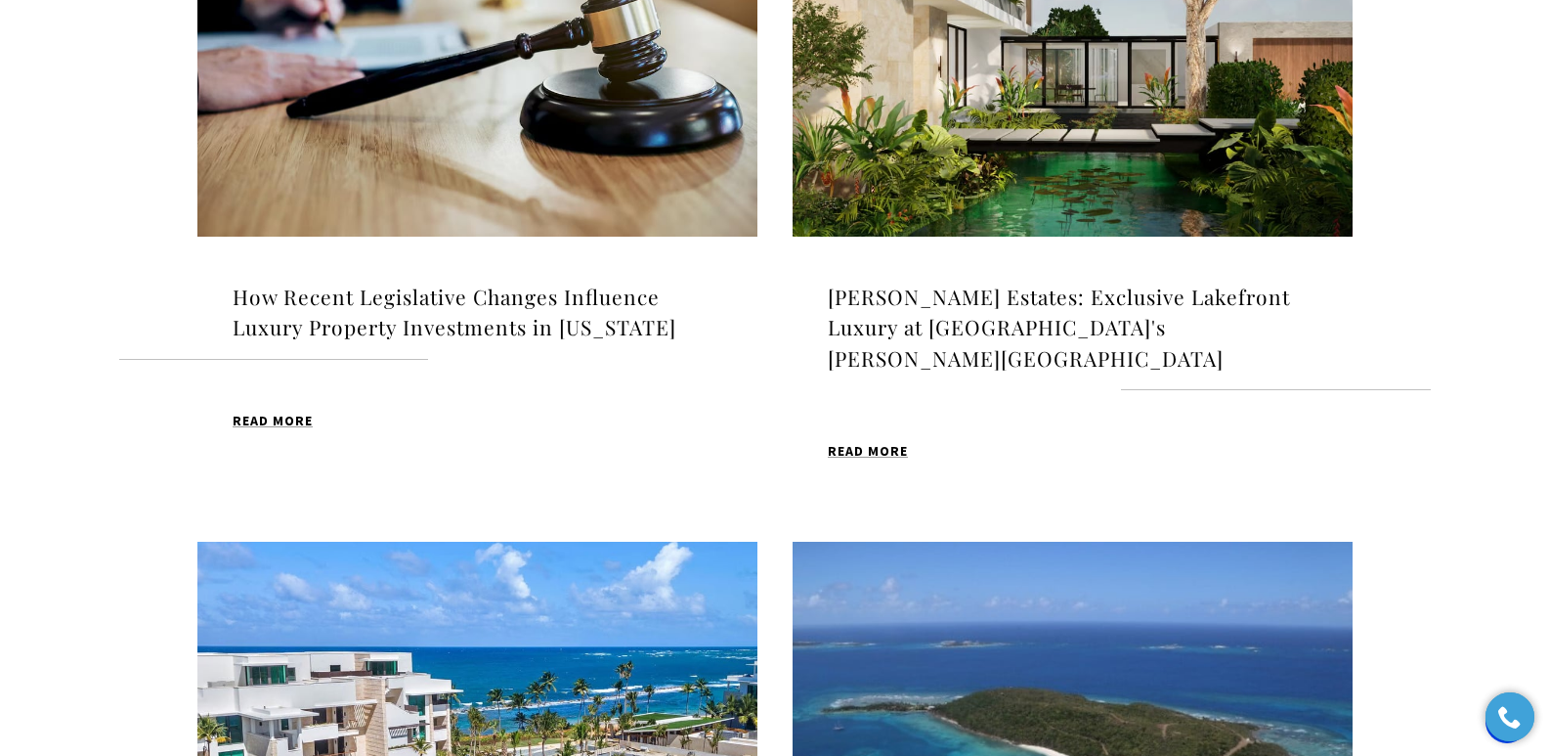
scroll to position [1517, 0]
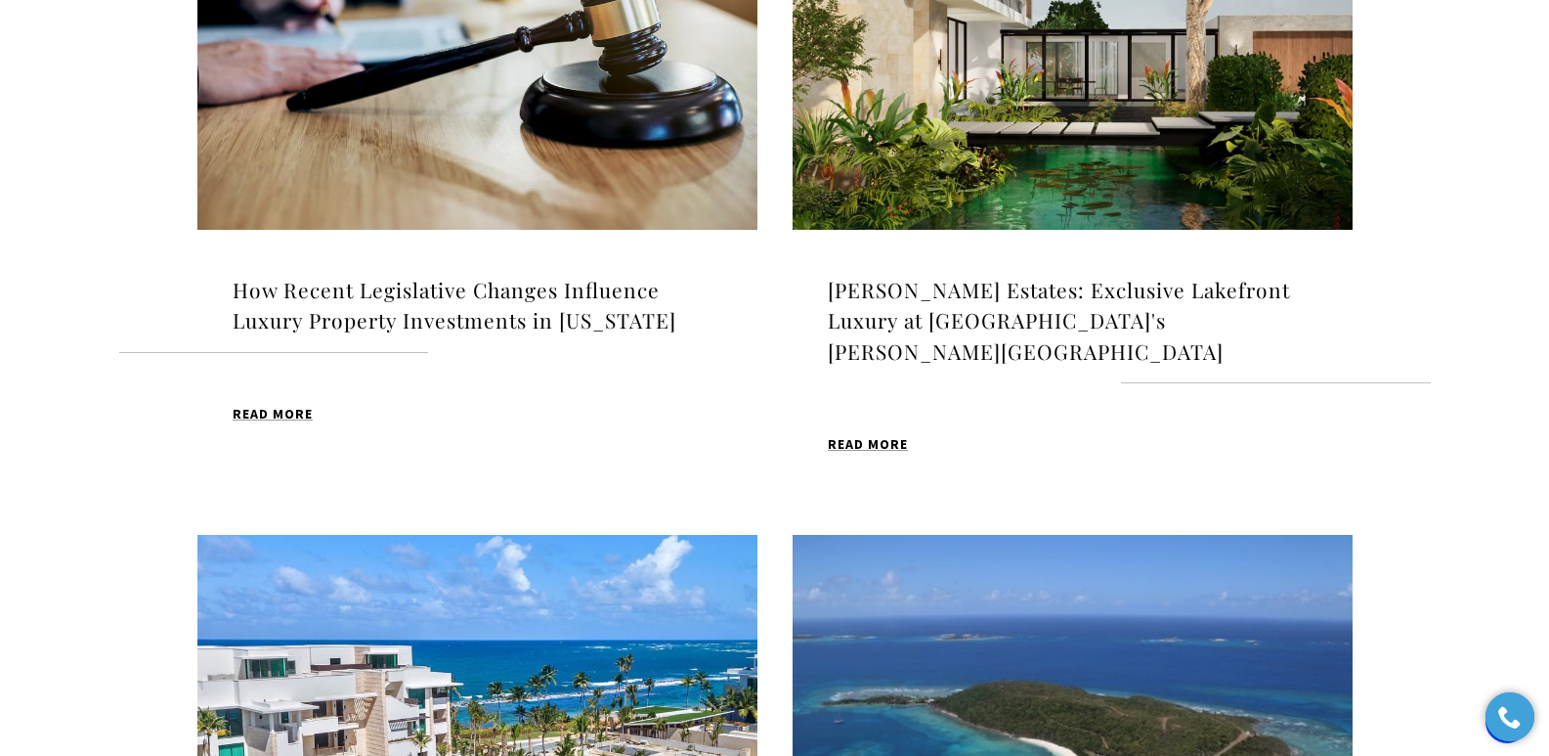
click at [1025, 309] on h4 "Livingston Estates: Exclusive Lakefront Luxury at Dorado Beach's Ritz-Carlton R…" at bounding box center [1073, 321] width 490 height 93
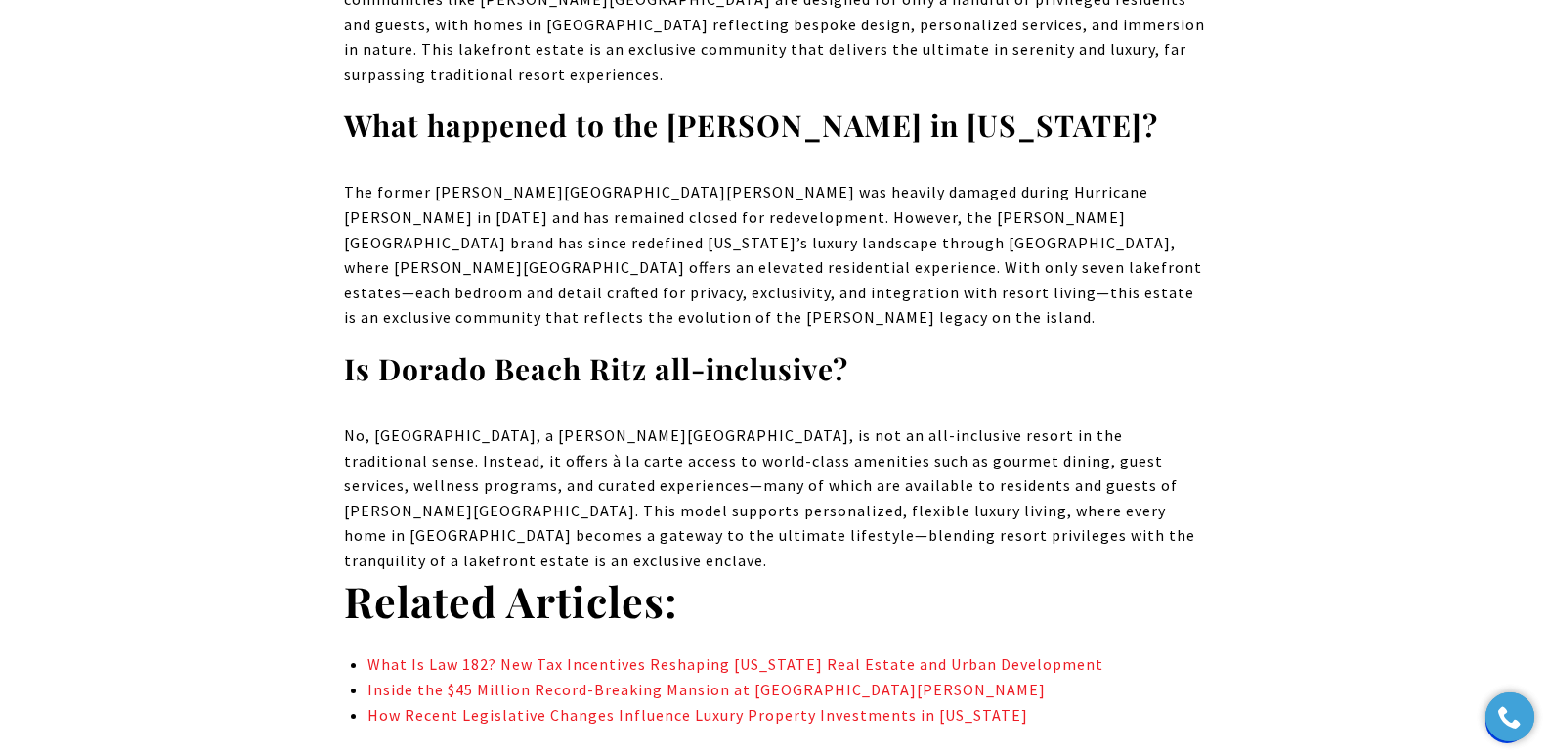
scroll to position [10660, 0]
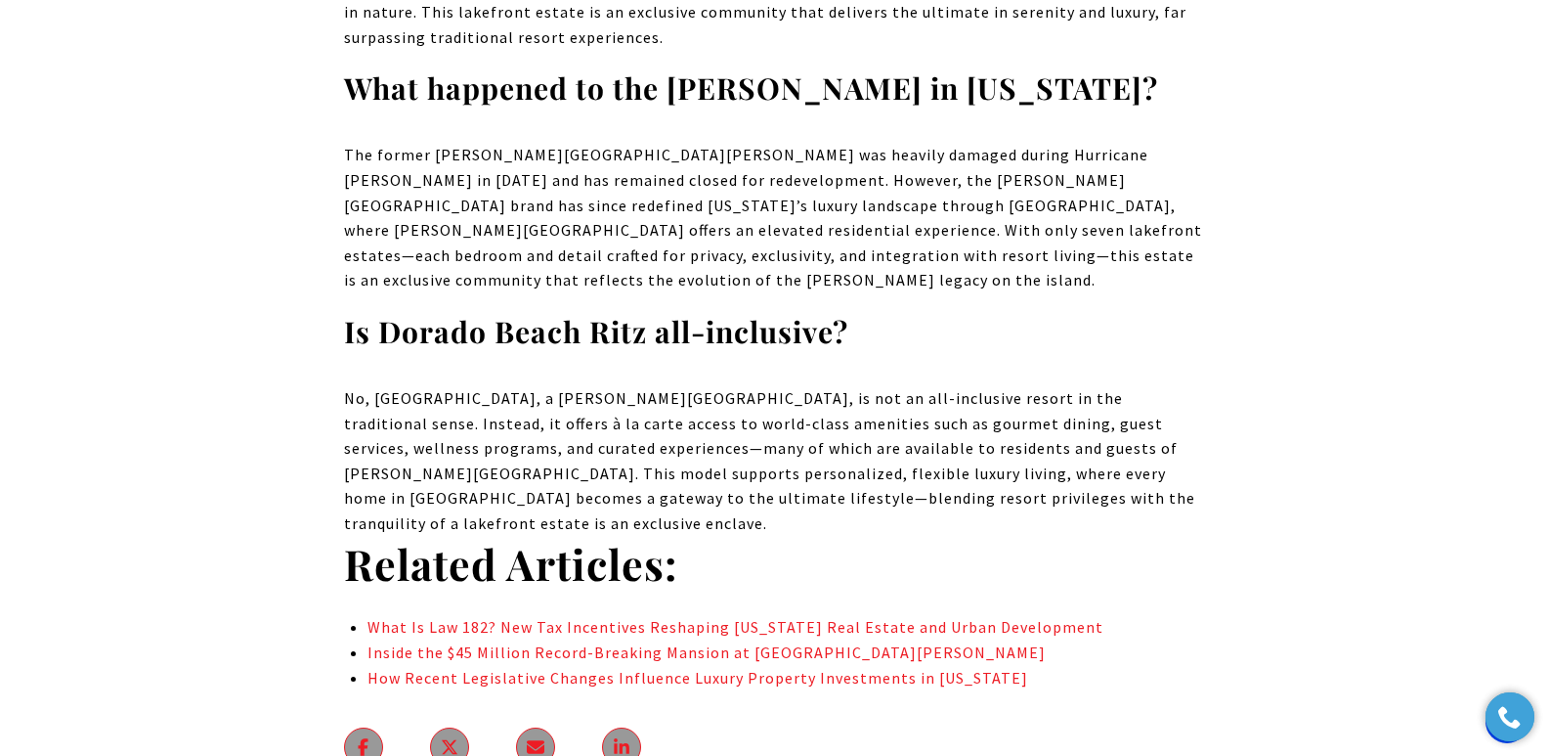
drag, startPoint x: 1557, startPoint y: 52, endPoint x: 1526, endPoint y: 649, distance: 598.0
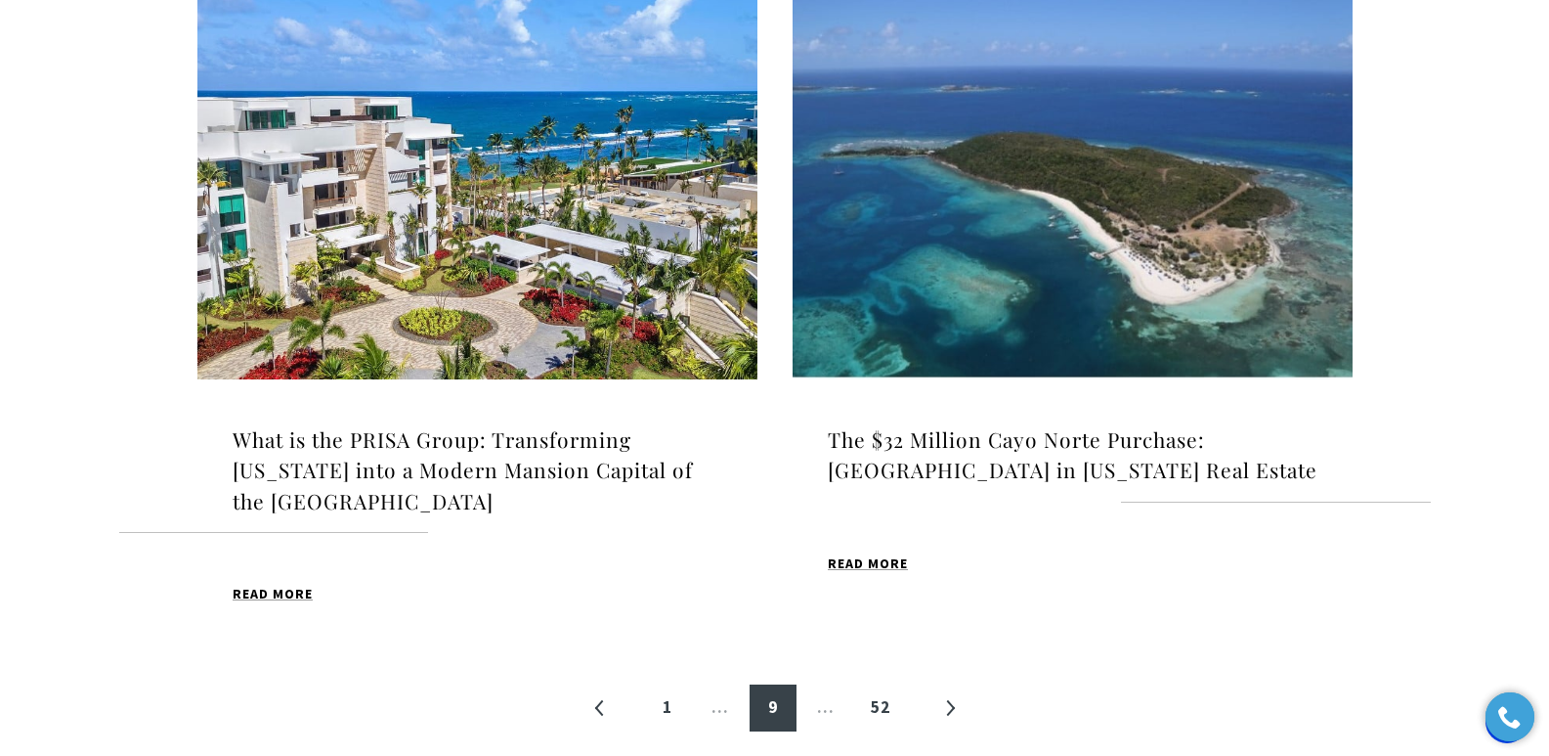
scroll to position [2079, 0]
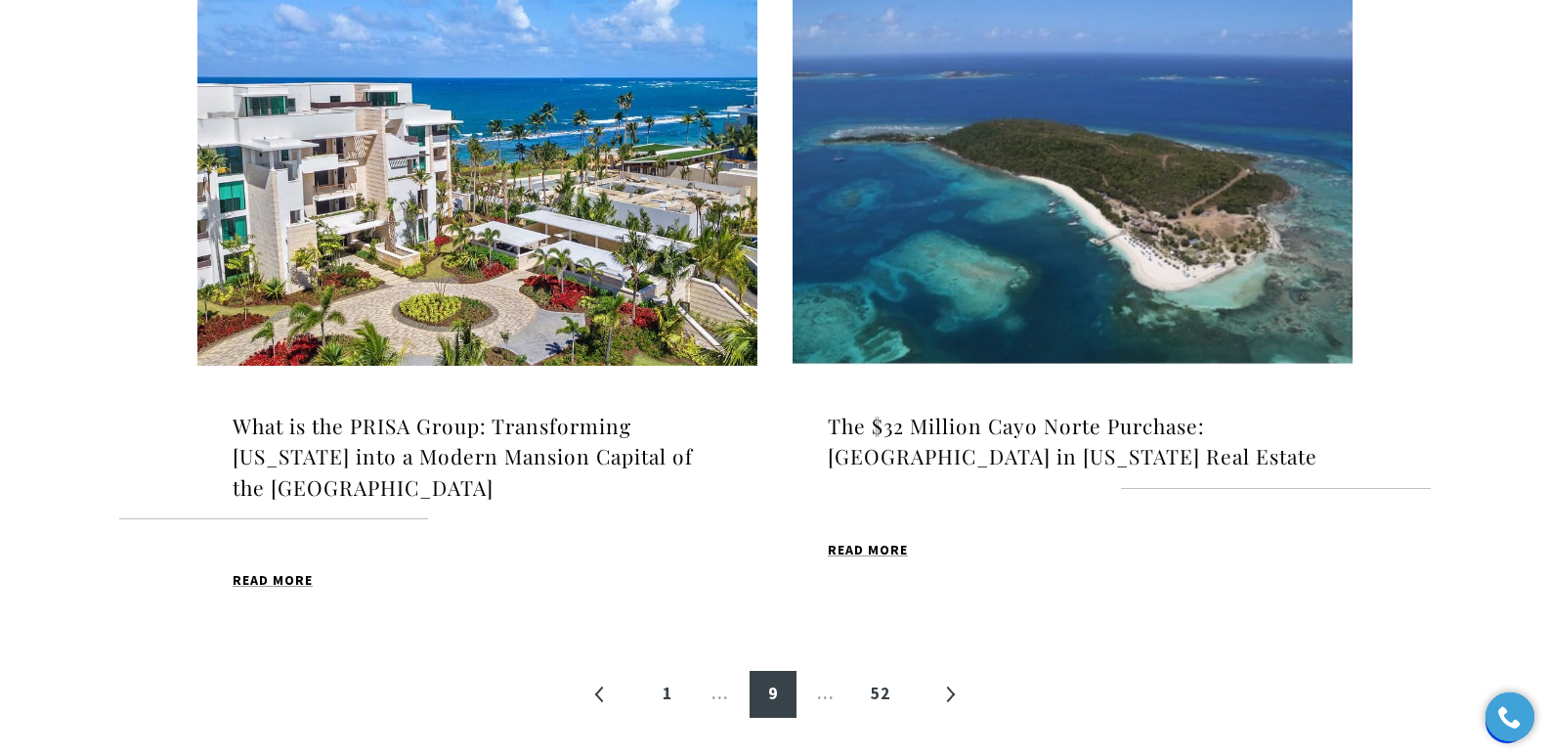
click at [517, 410] on h4 "What is the PRISA Group: Transforming Puerto Rico into a Modern Mansion Capital…" at bounding box center [478, 456] width 490 height 93
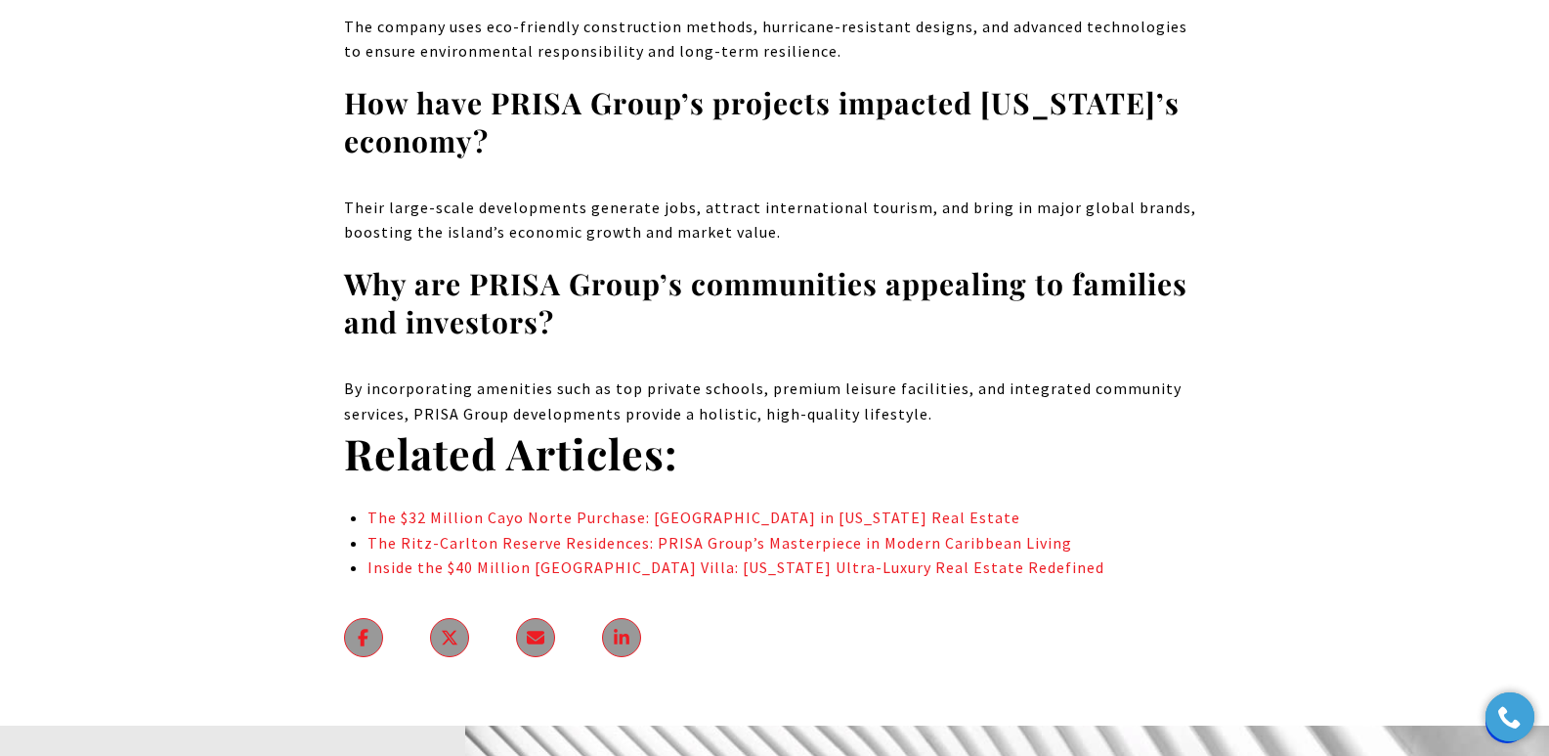
scroll to position [13515, 0]
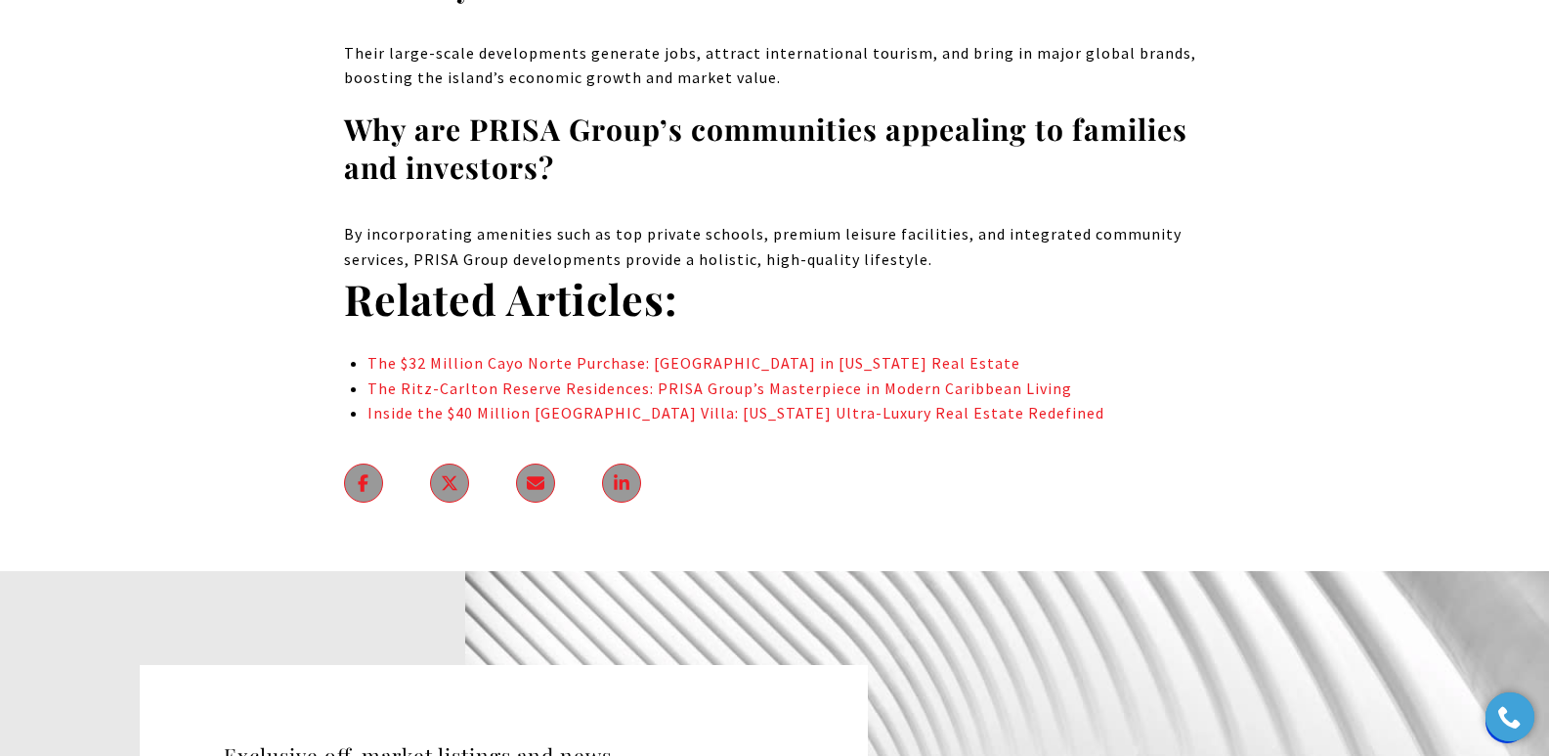
drag, startPoint x: 1559, startPoint y: 42, endPoint x: 1563, endPoint y: 659, distance: 616.7
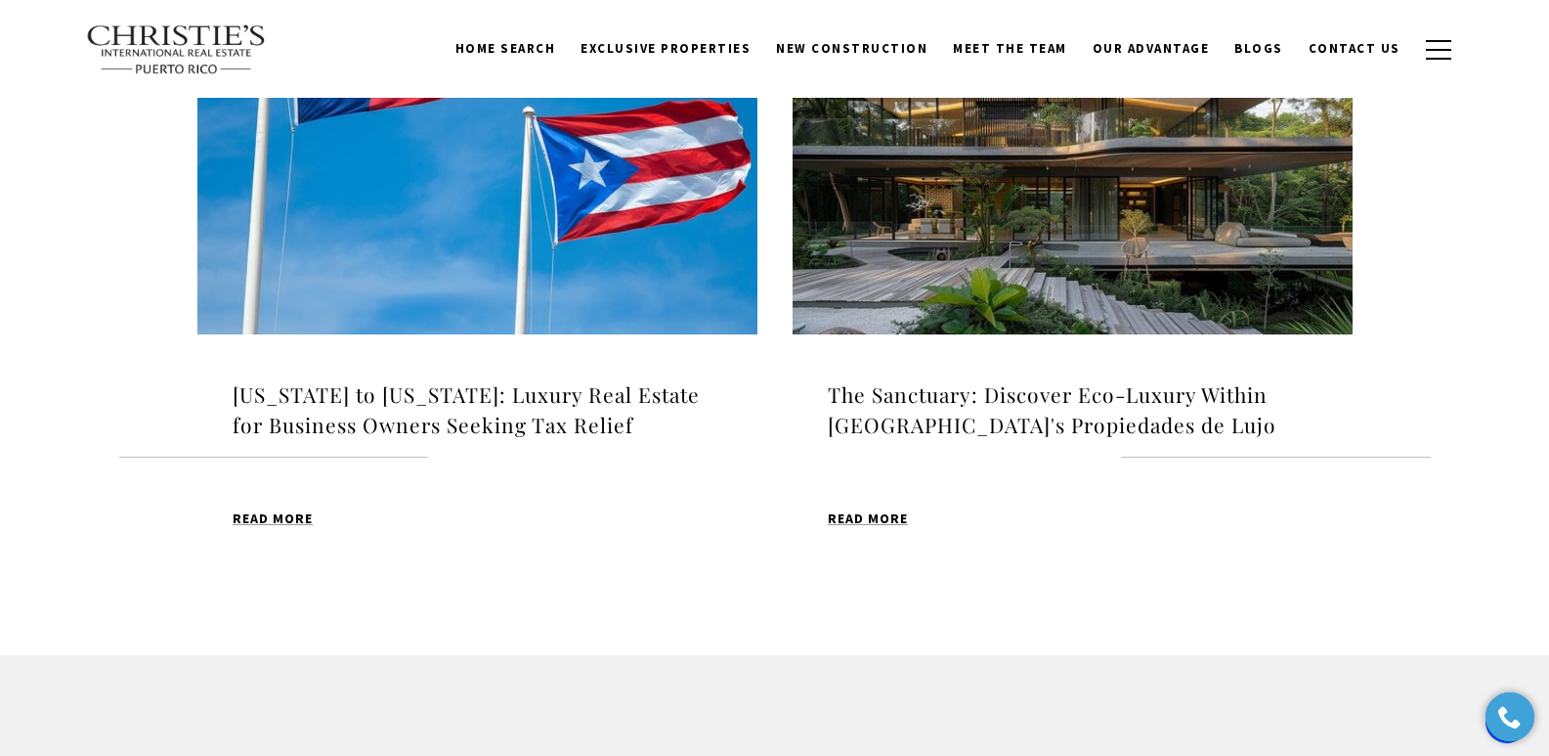
scroll to position [2110, 0]
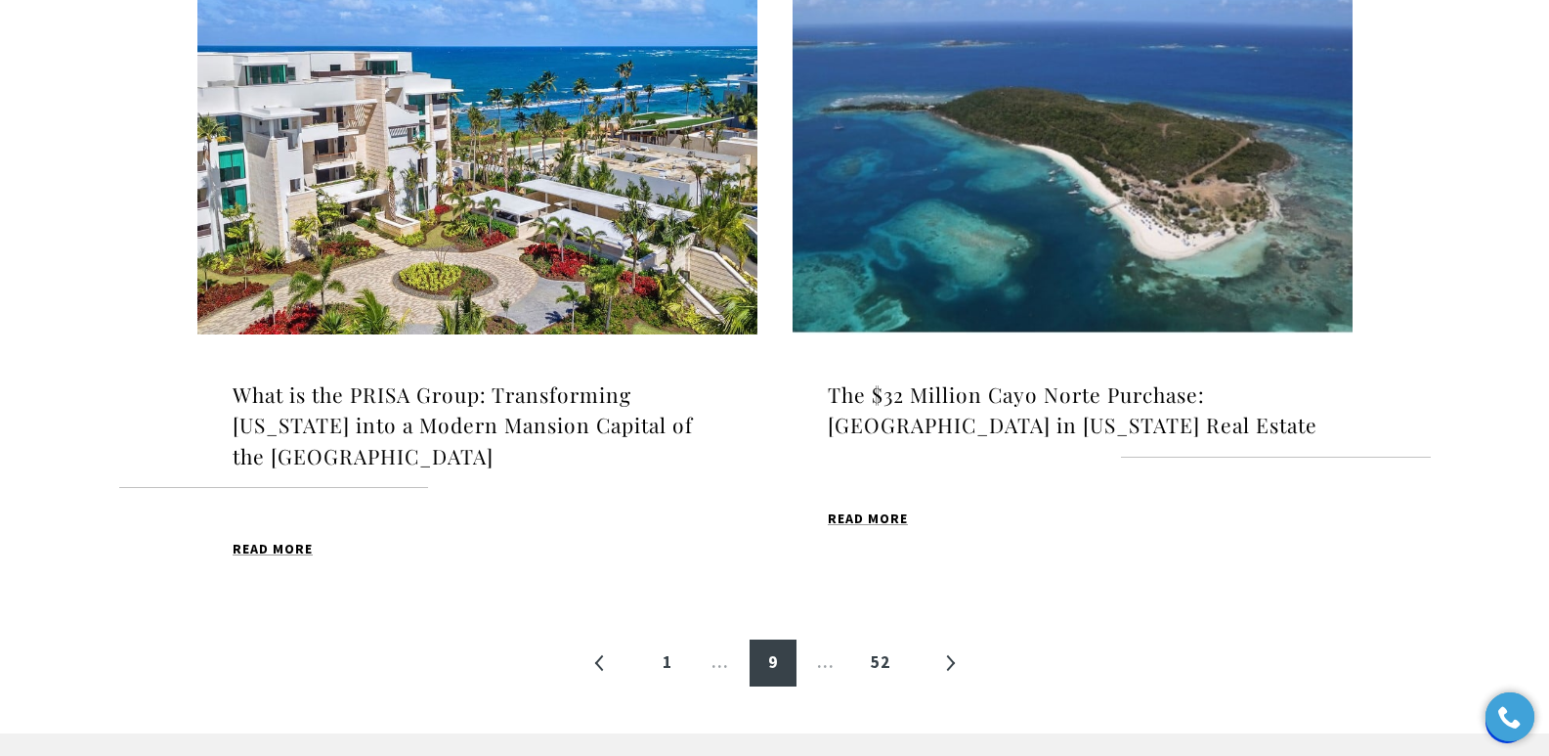
click at [981, 394] on h4 "The $32 Million Cayo Norte Purchase: An Island Paradise in Puerto Rico Real Est…" at bounding box center [1073, 410] width 490 height 62
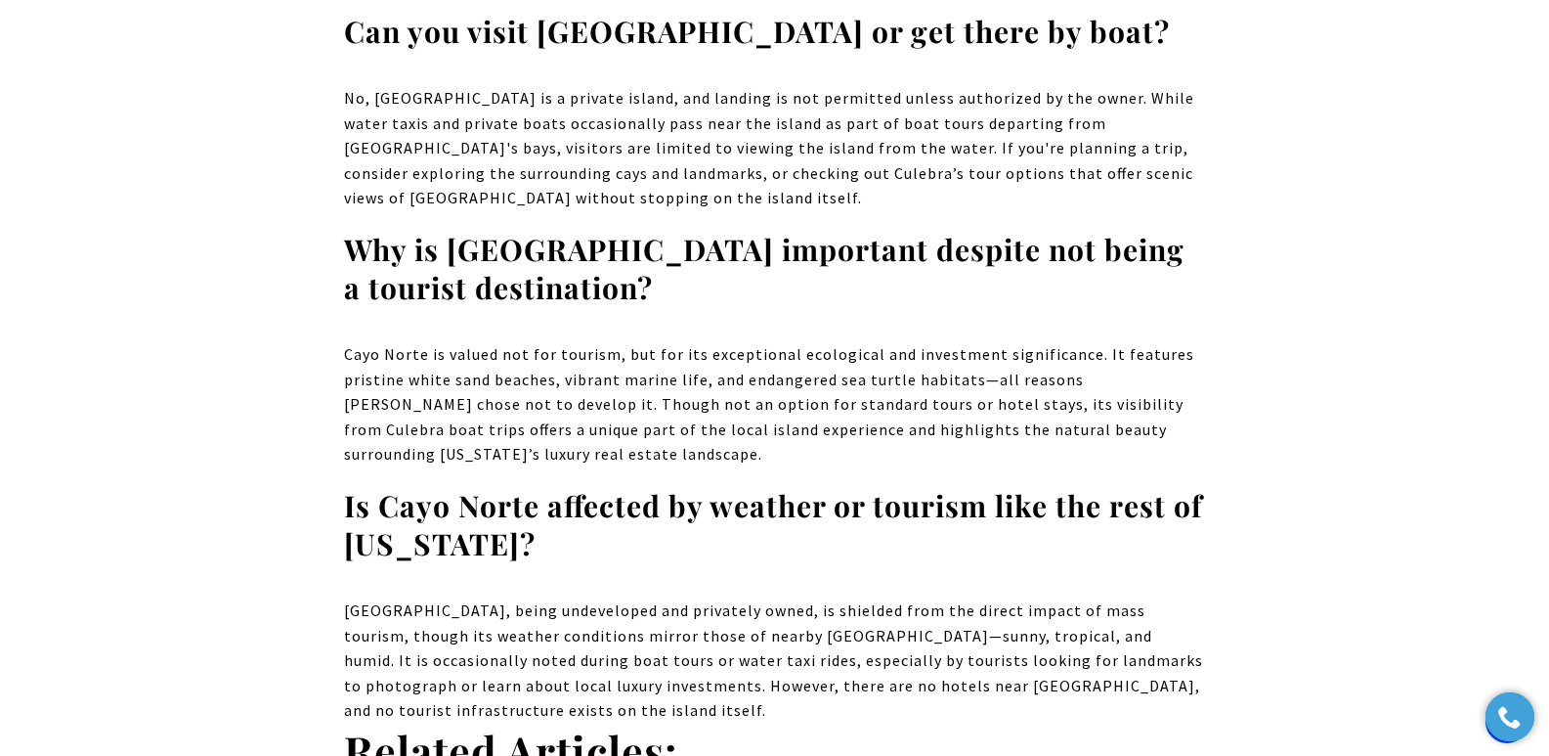
scroll to position [14704, 0]
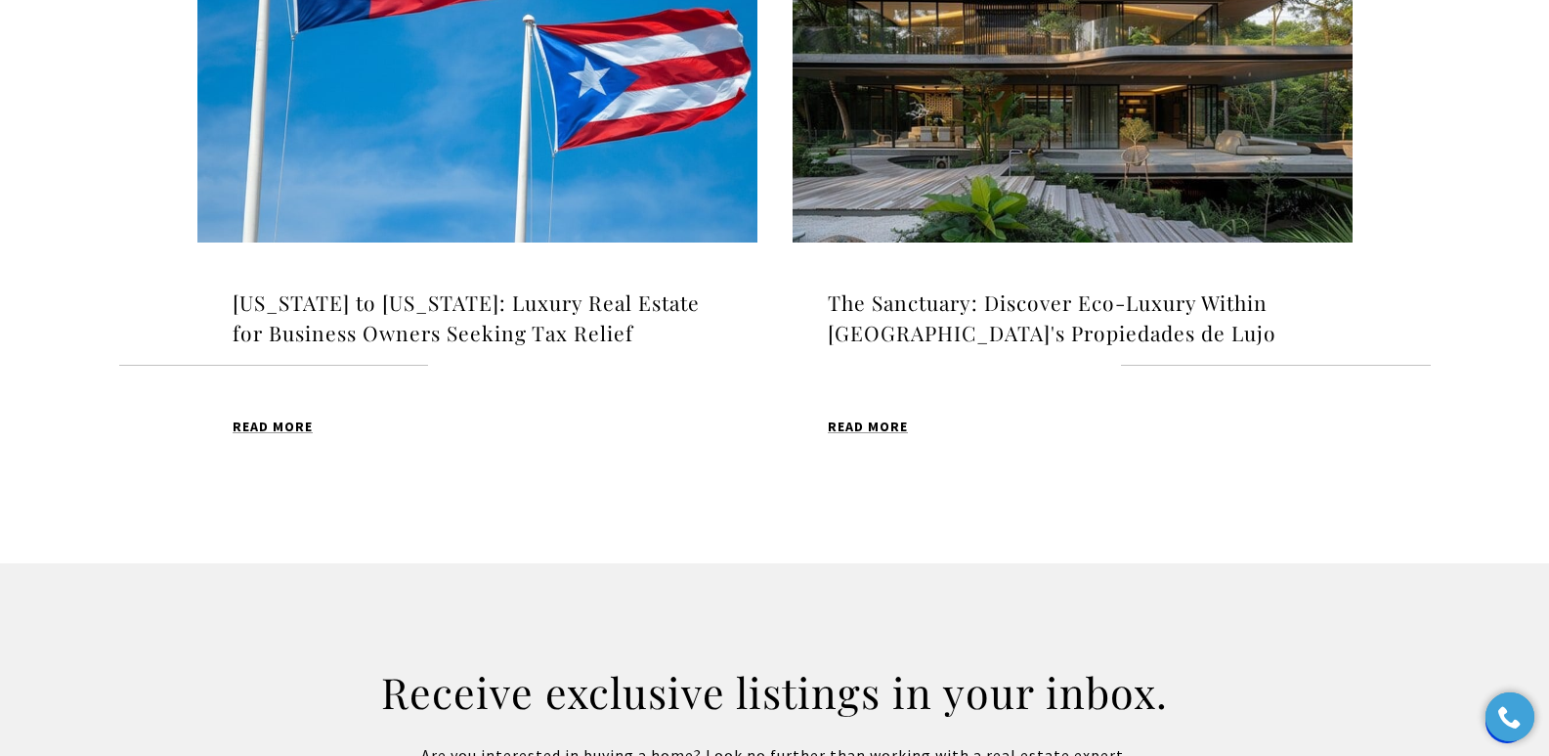
scroll to position [2209, 0]
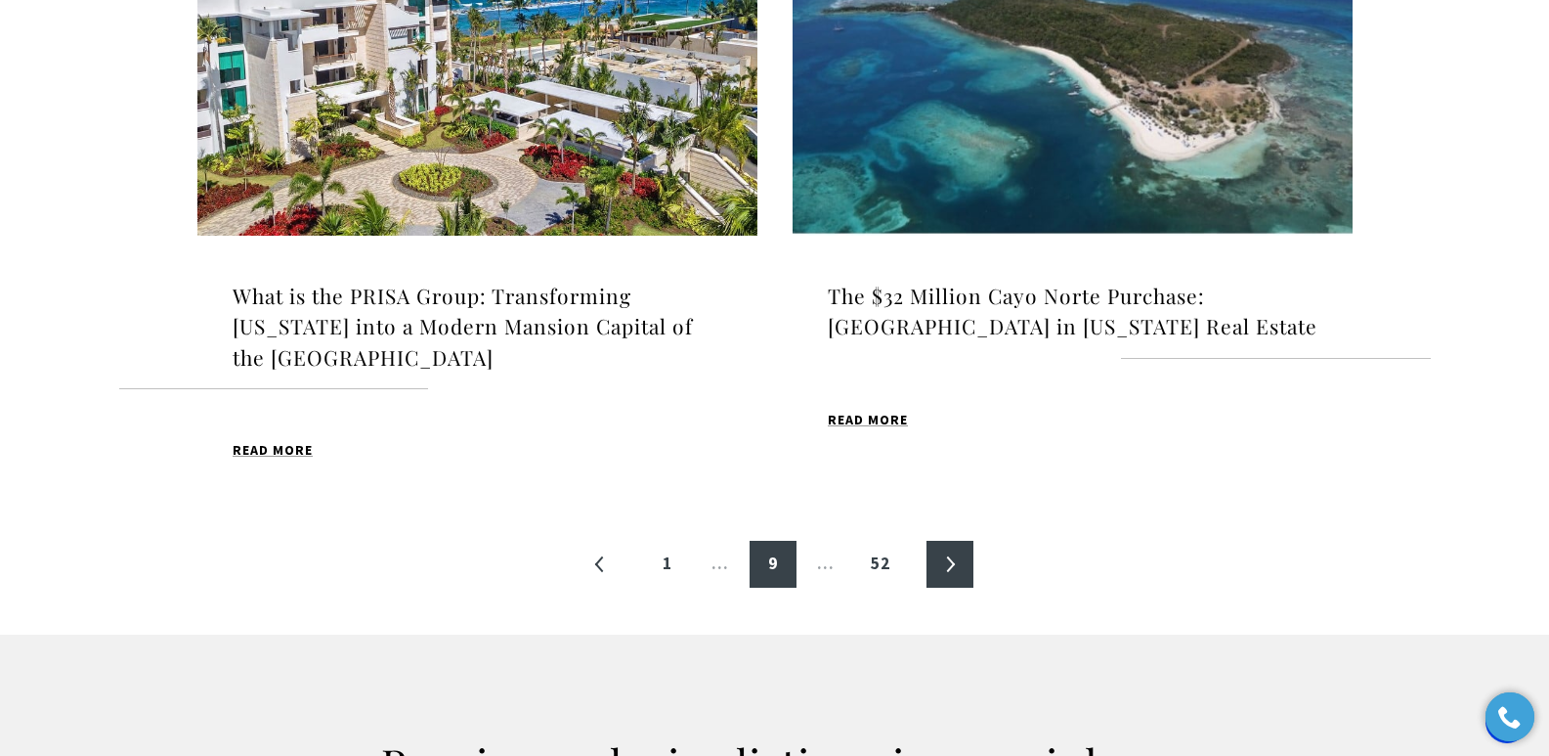
click at [947, 540] on link "»" at bounding box center [950, 563] width 47 height 47
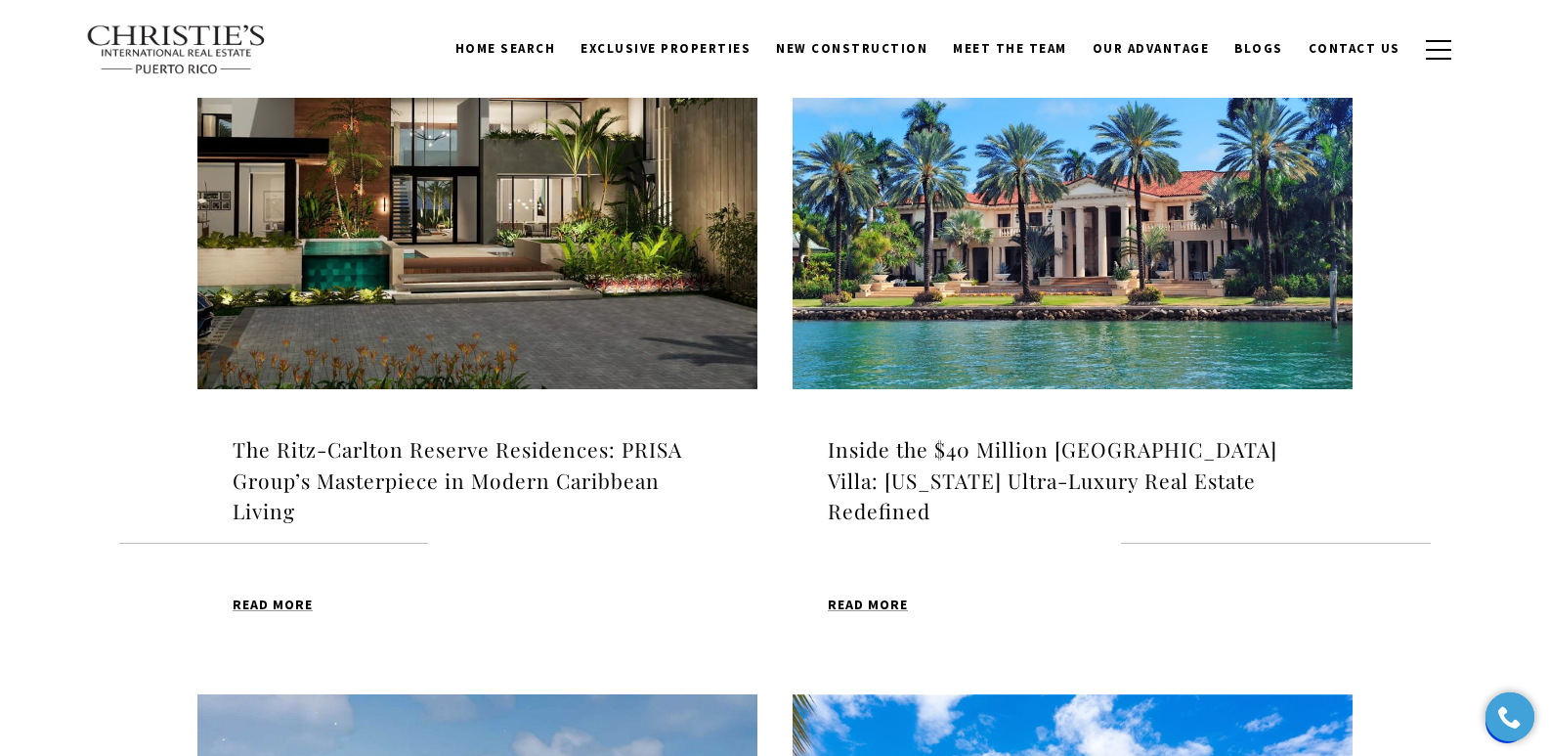
scroll to position [686, 0]
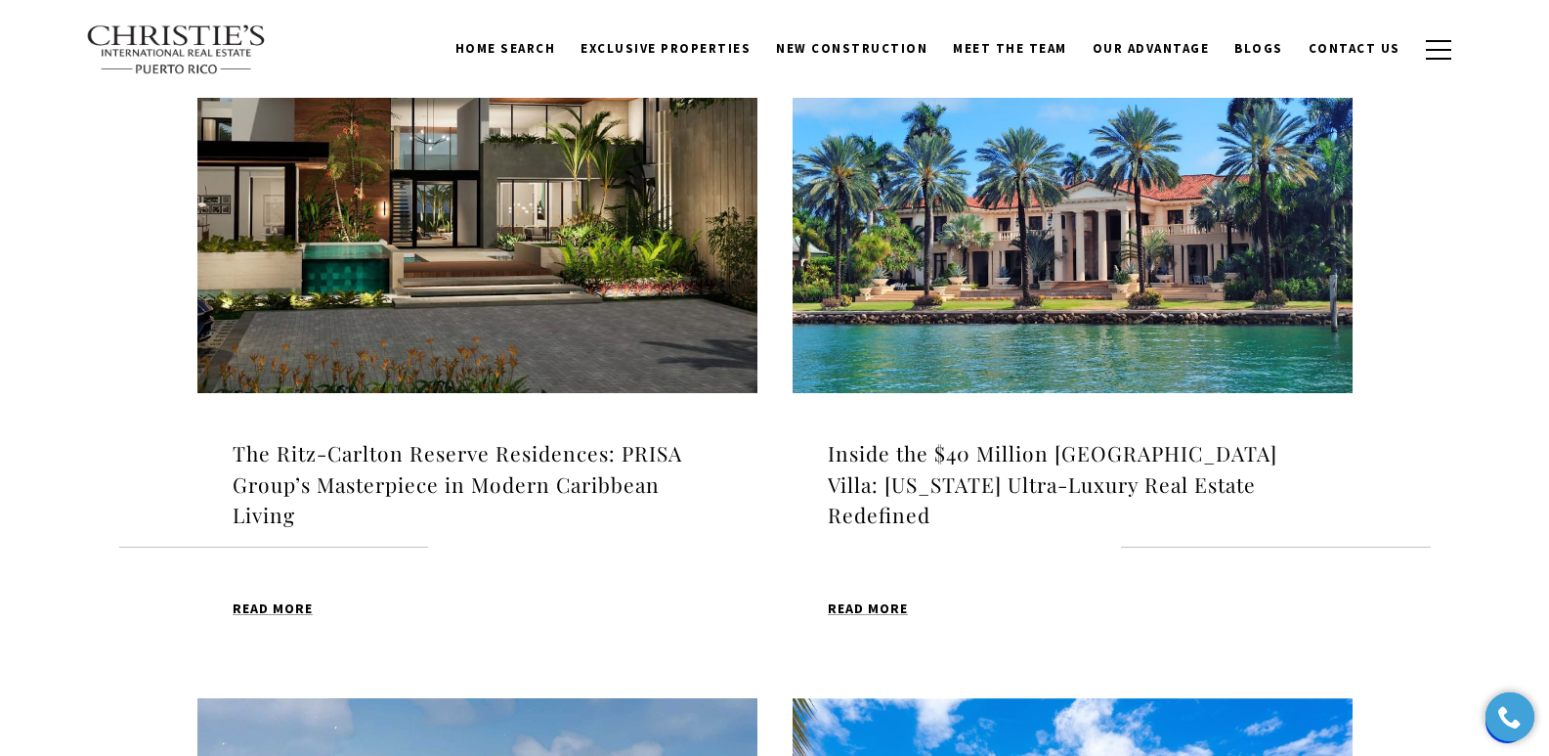
click at [434, 451] on h4 "The Ritz-Carlton Reserve Residences: PRISA Group’s Masterpiece in Modern Caribb…" at bounding box center [478, 484] width 490 height 93
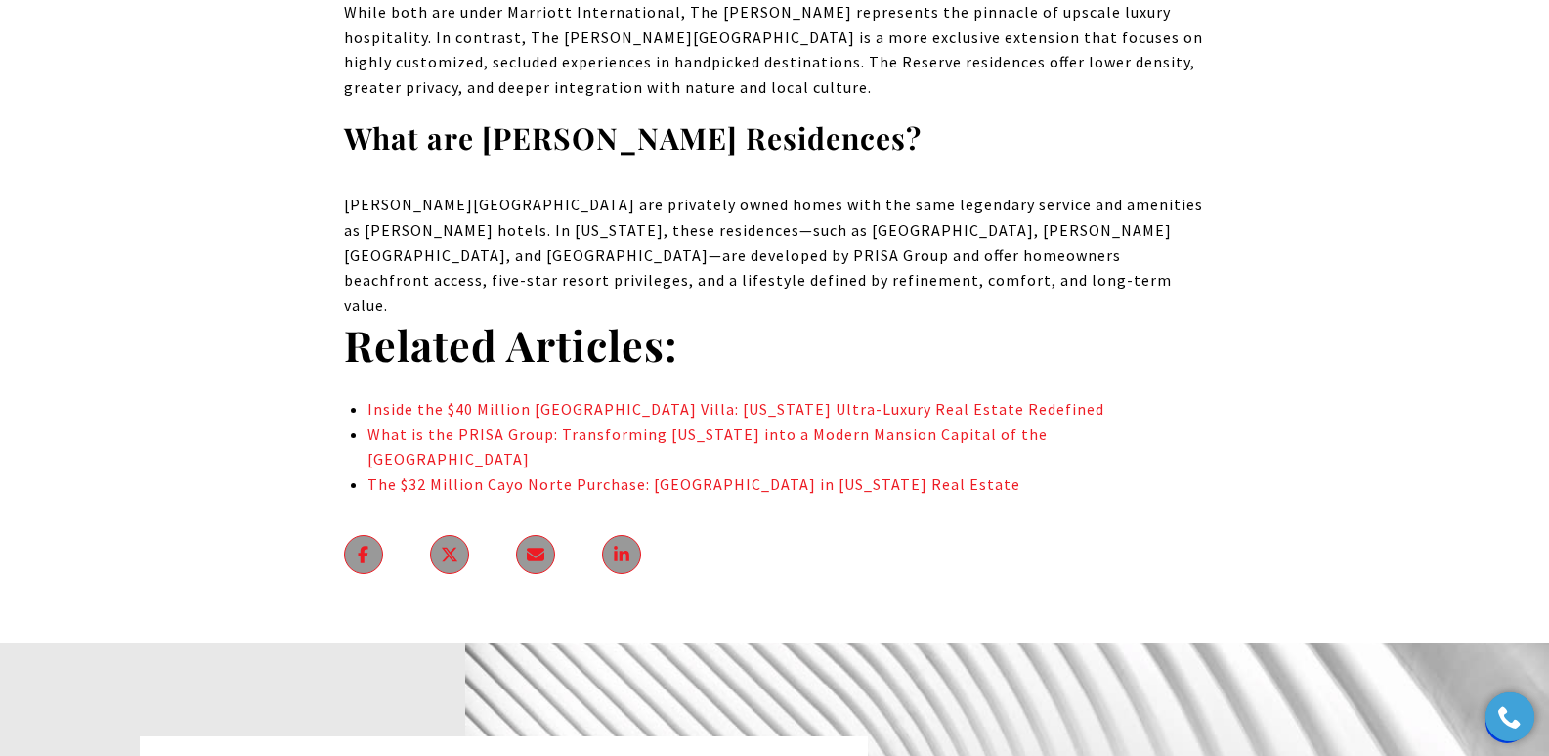
scroll to position [9128, 0]
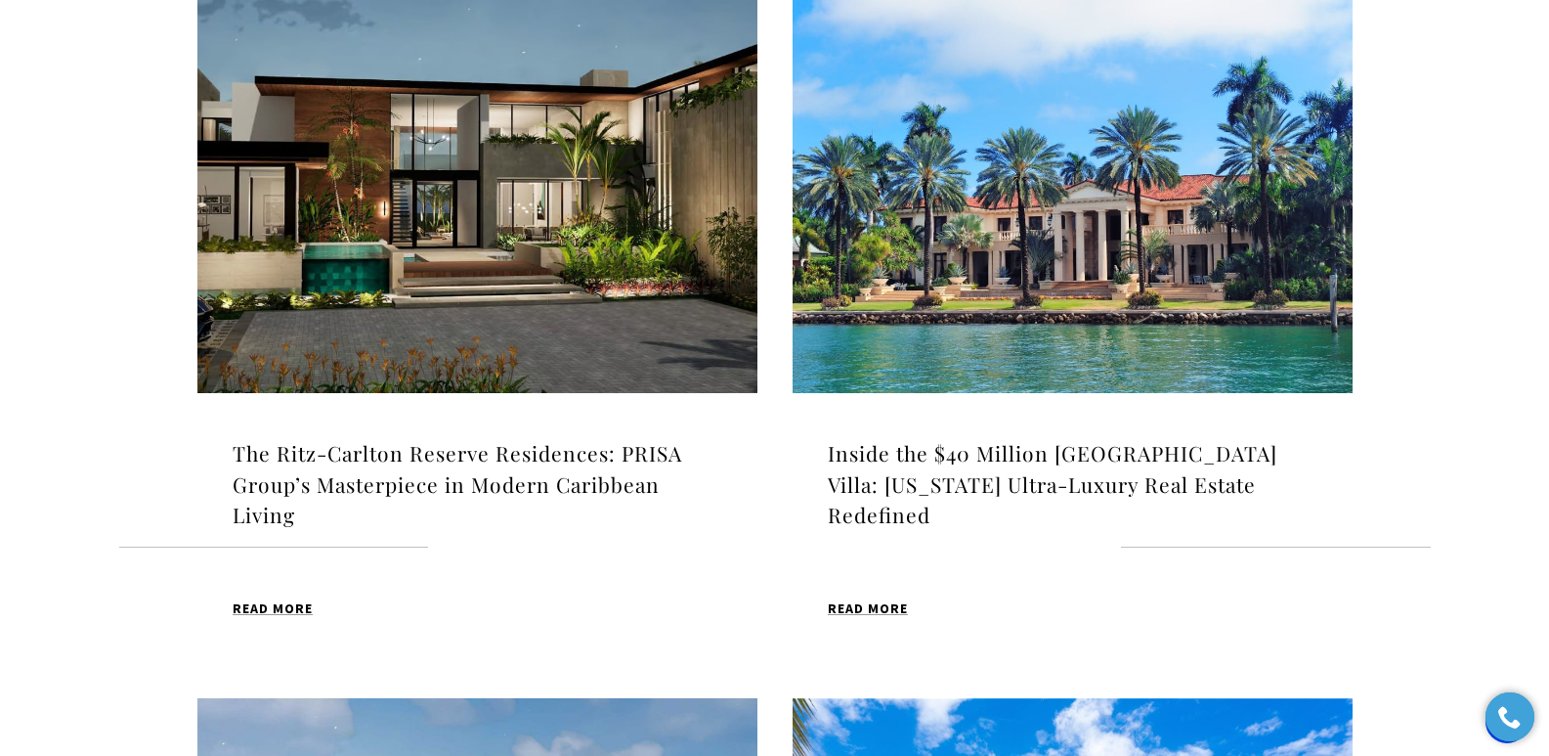
click at [1067, 465] on h4 "Inside the $40 Million [GEOGRAPHIC_DATA] Villa: [US_STATE] Ultra-Luxury Real Es…" at bounding box center [1073, 484] width 490 height 93
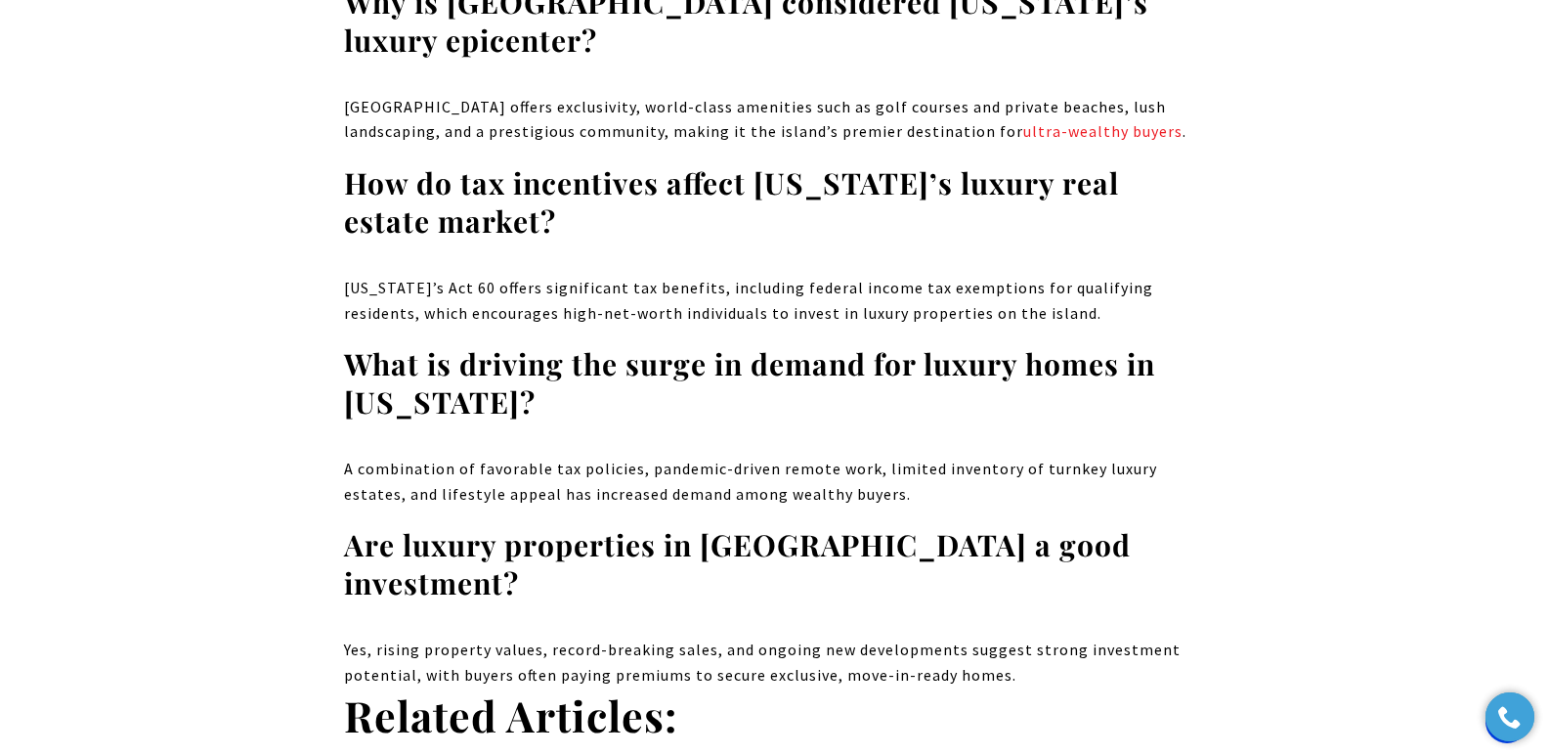
scroll to position [14061, 0]
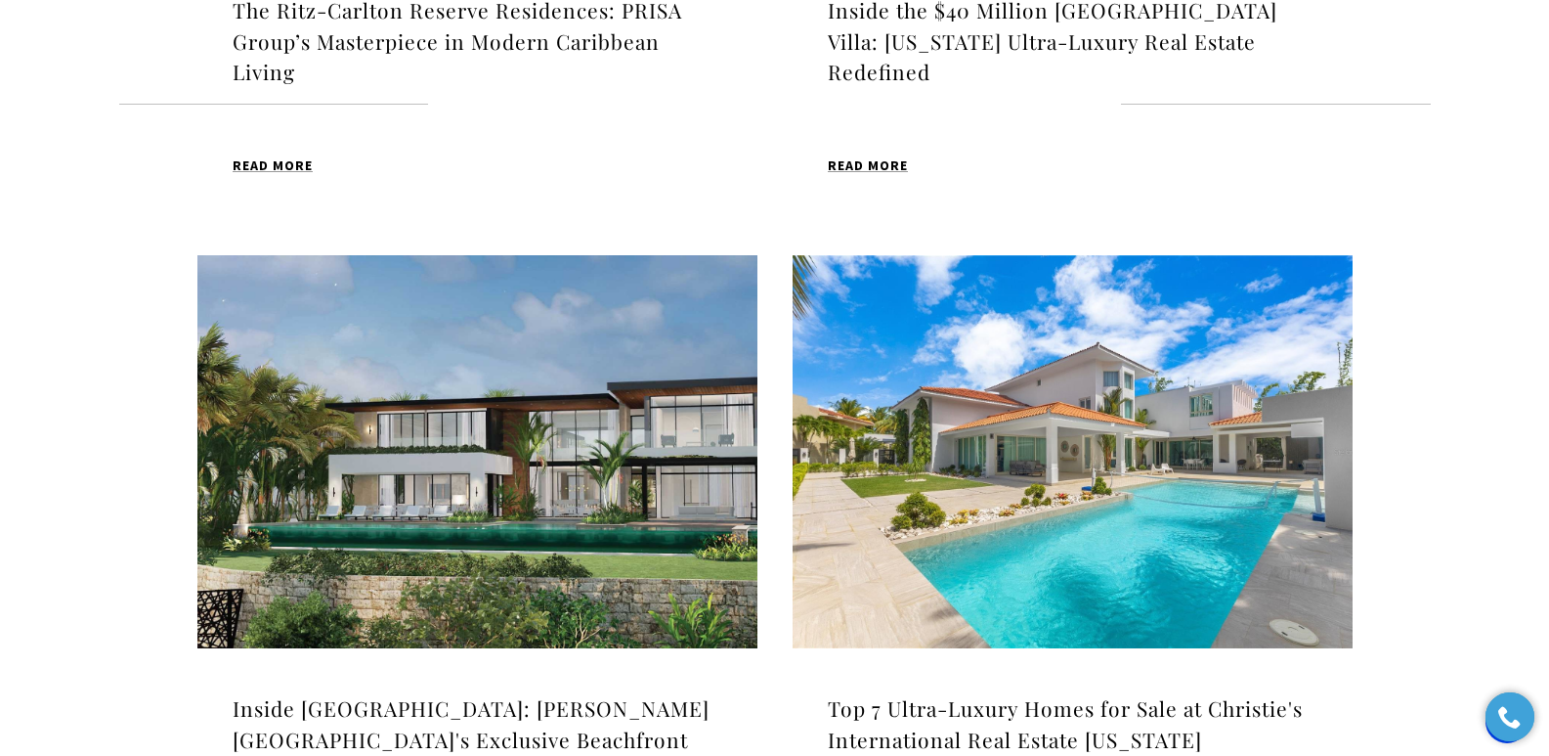
scroll to position [1156, 0]
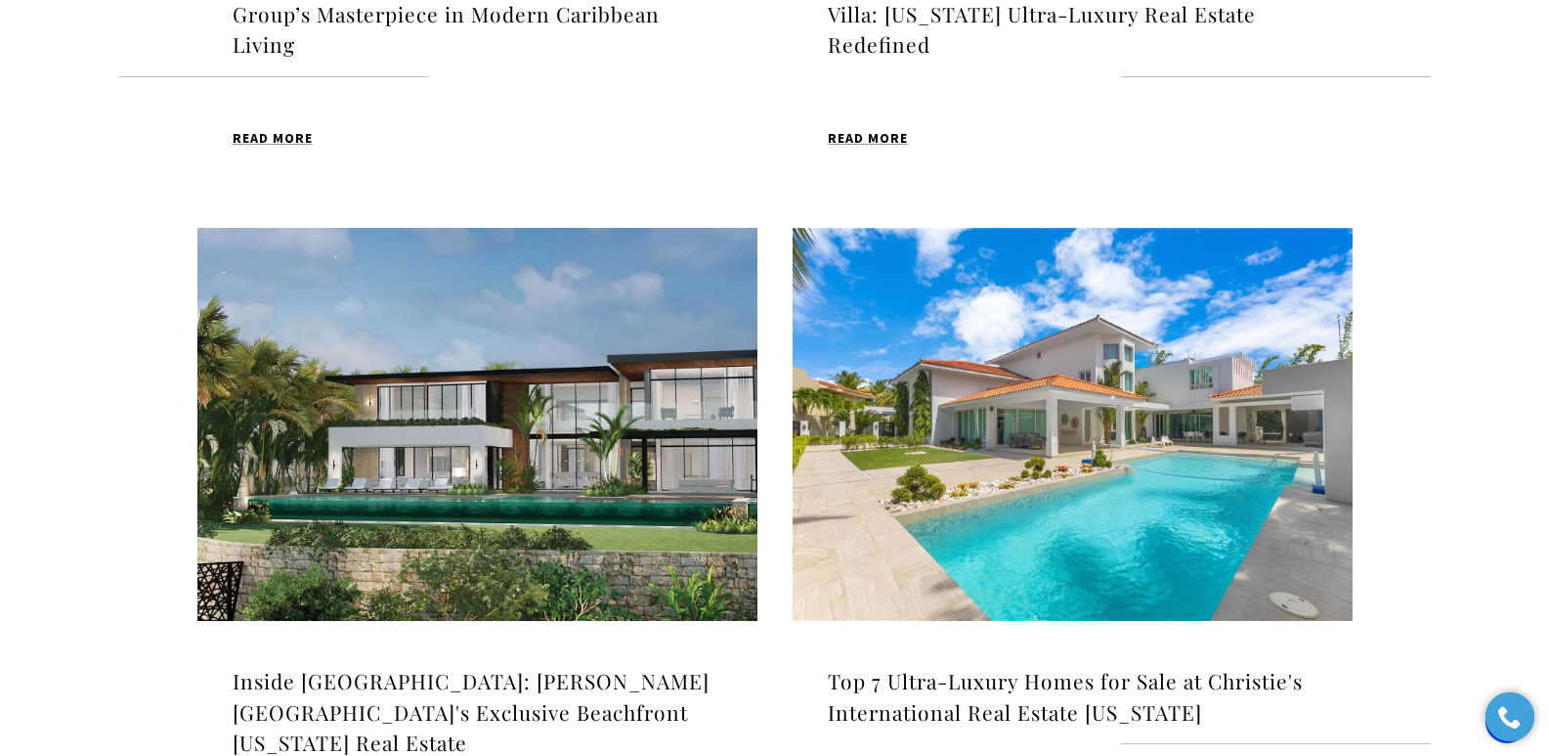
click at [451, 676] on h4 "Inside [GEOGRAPHIC_DATA]: [PERSON_NAME][GEOGRAPHIC_DATA]'s Exclusive Beachfront…" at bounding box center [478, 712] width 490 height 93
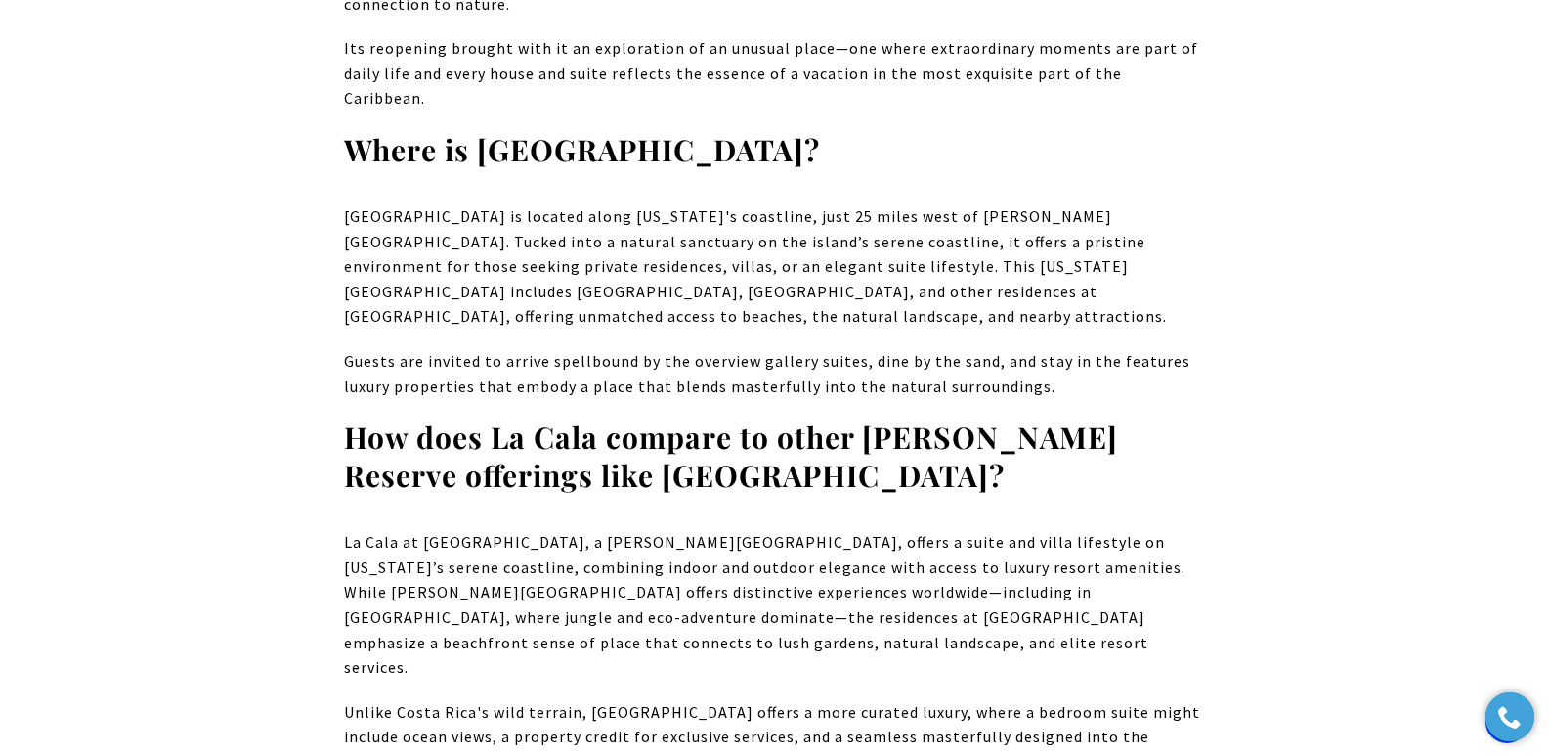
scroll to position [13563, 0]
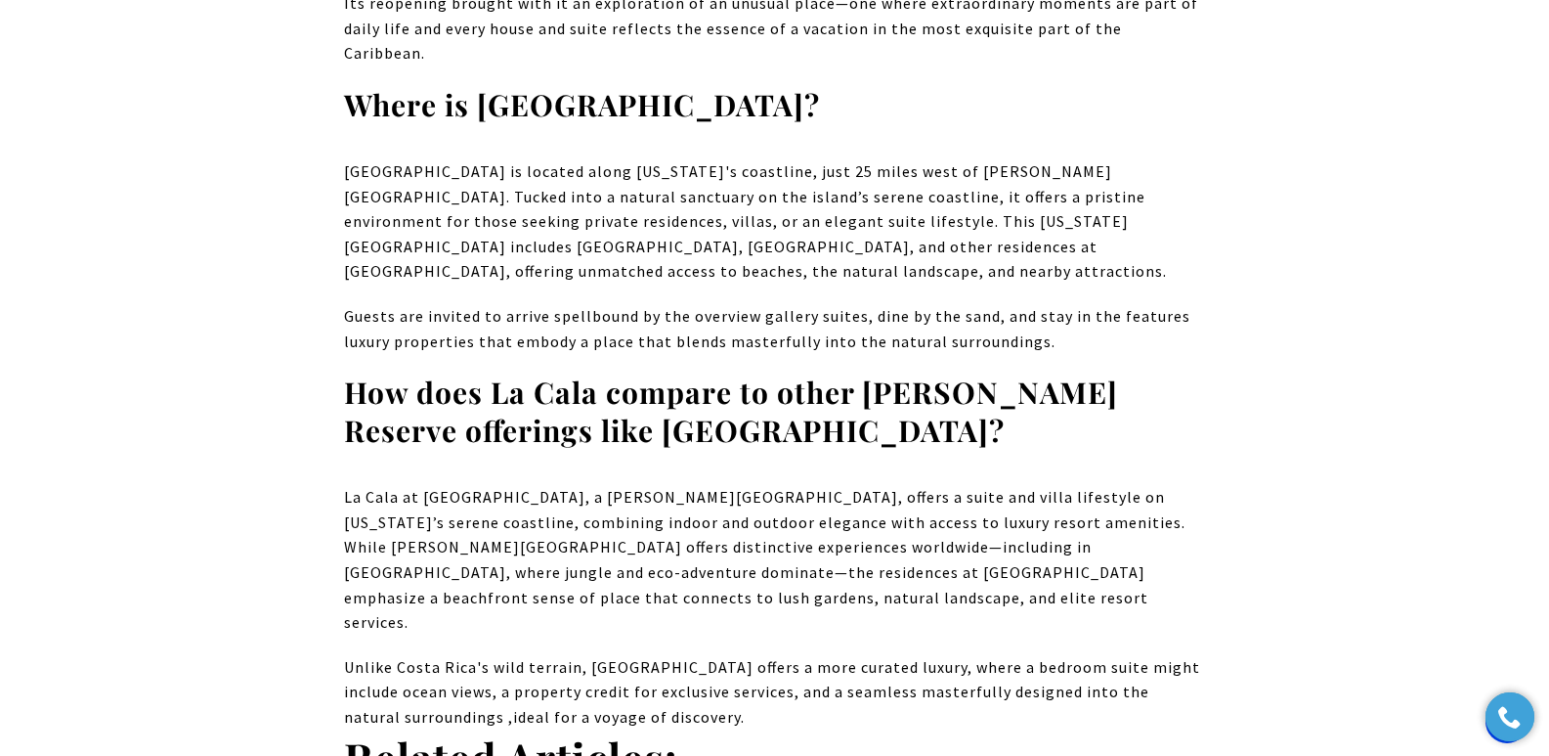
drag, startPoint x: 1557, startPoint y: 32, endPoint x: 1563, endPoint y: 620, distance: 587.4
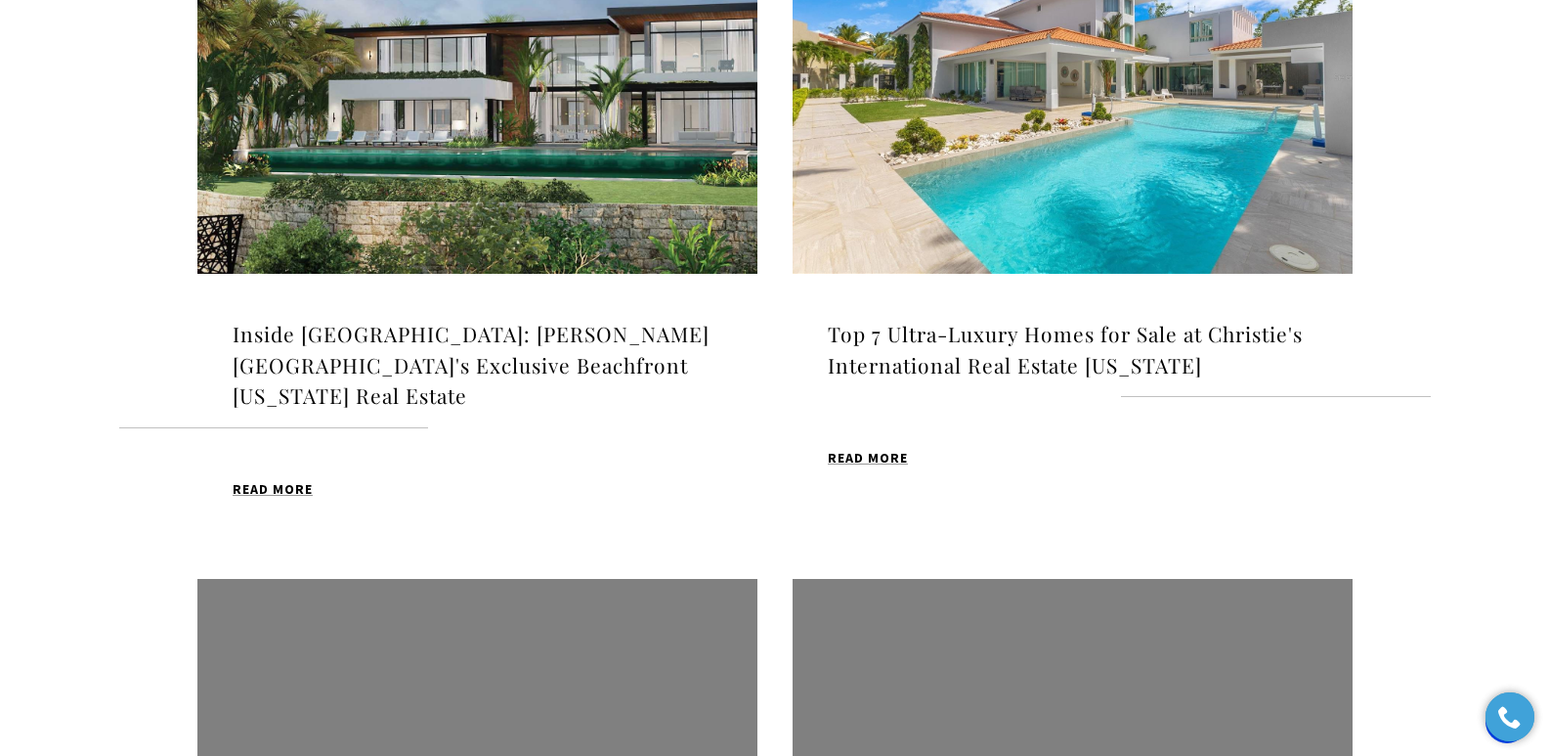
scroll to position [1524, 0]
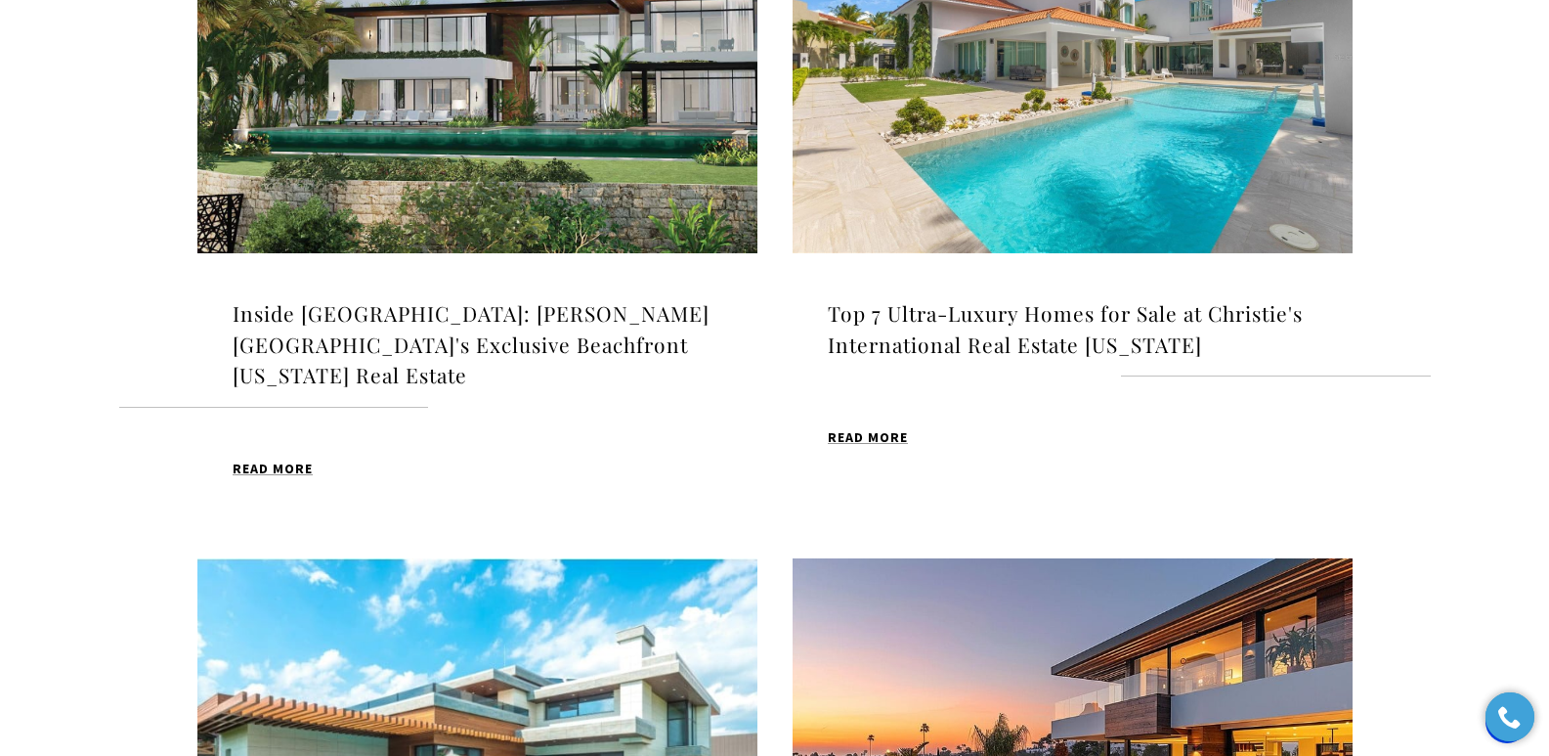
click at [1021, 317] on h4 "Top 7 Ultra-Luxury Homes for Sale at Christie's International Real Estate [US_S…" at bounding box center [1073, 329] width 490 height 62
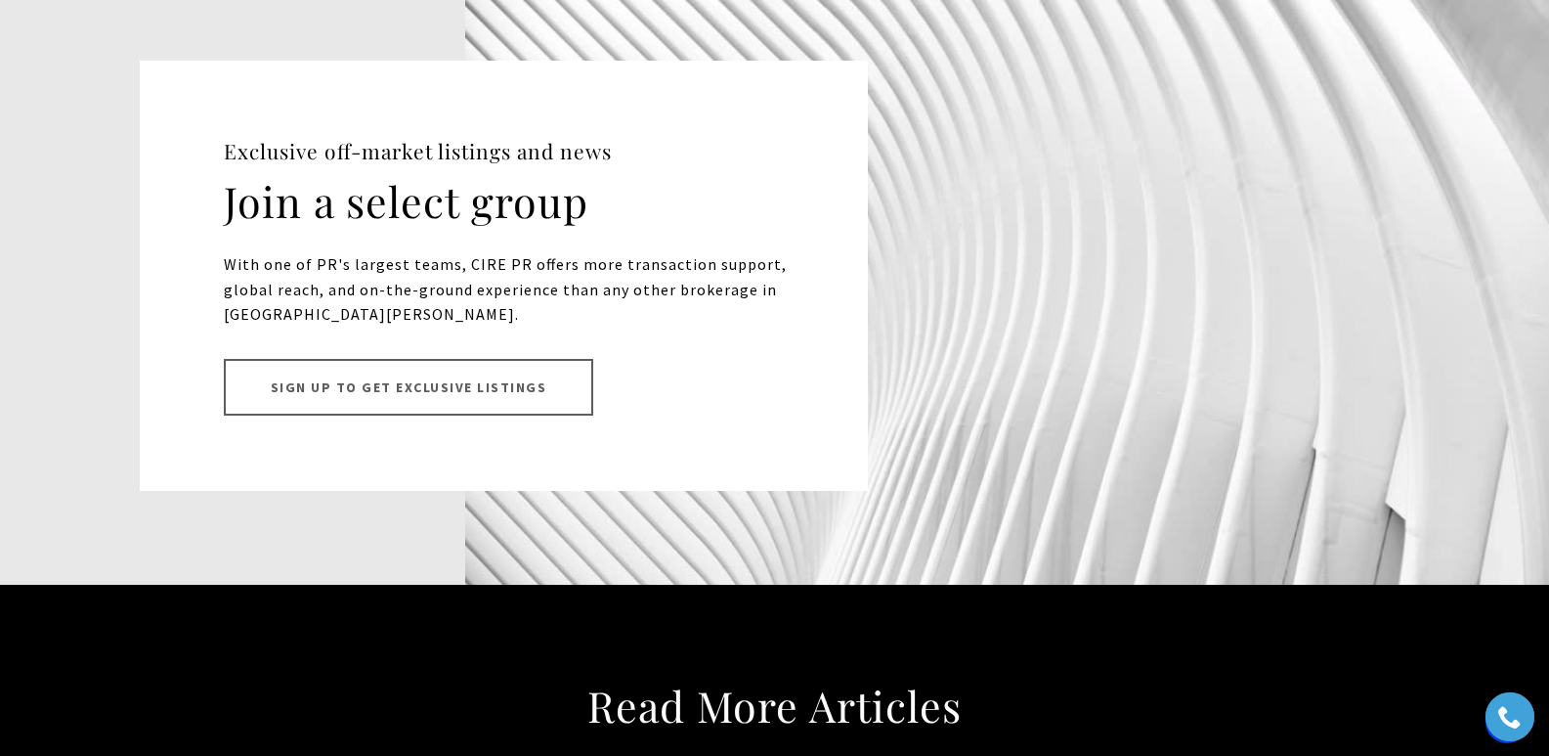
scroll to position [13471, 0]
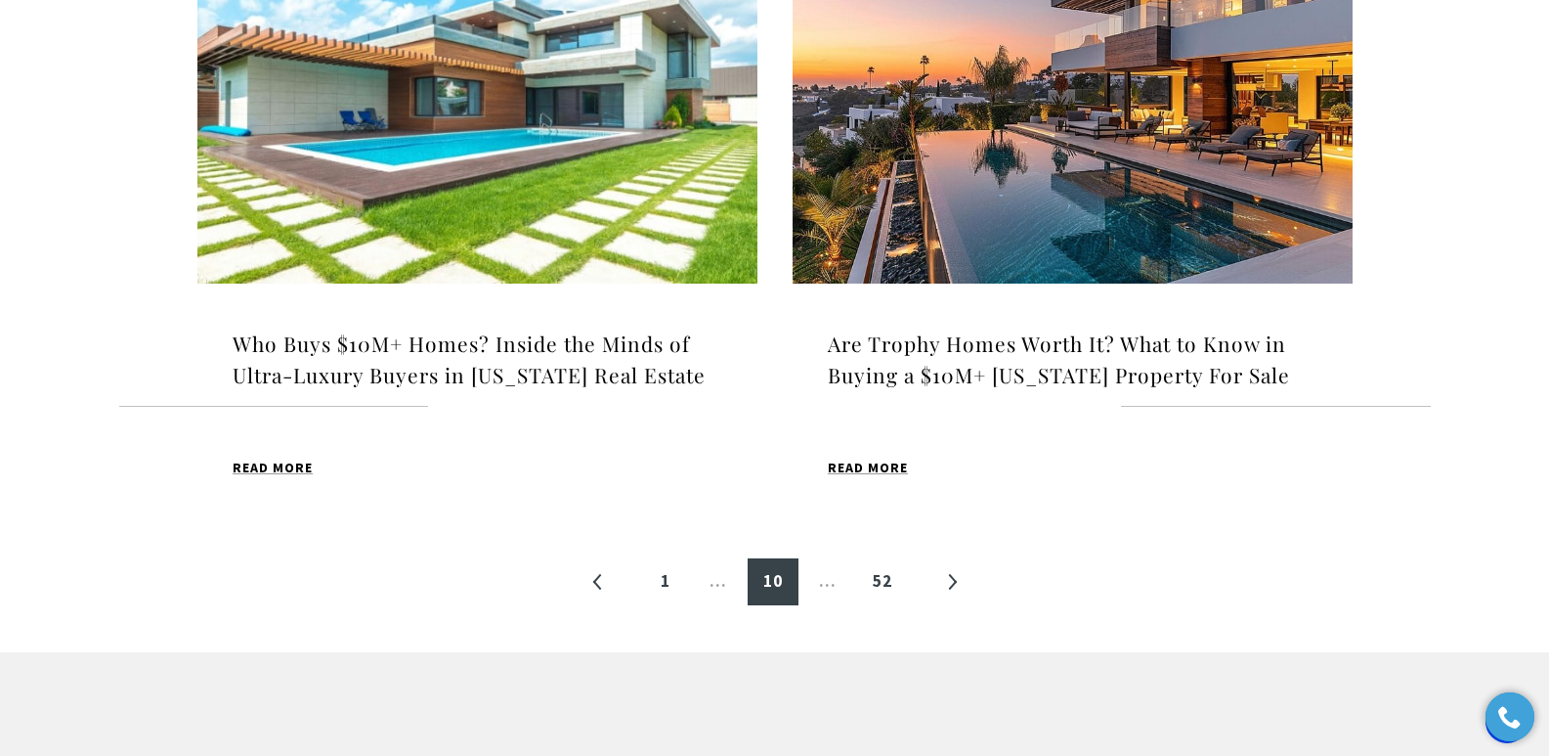
scroll to position [2164, 0]
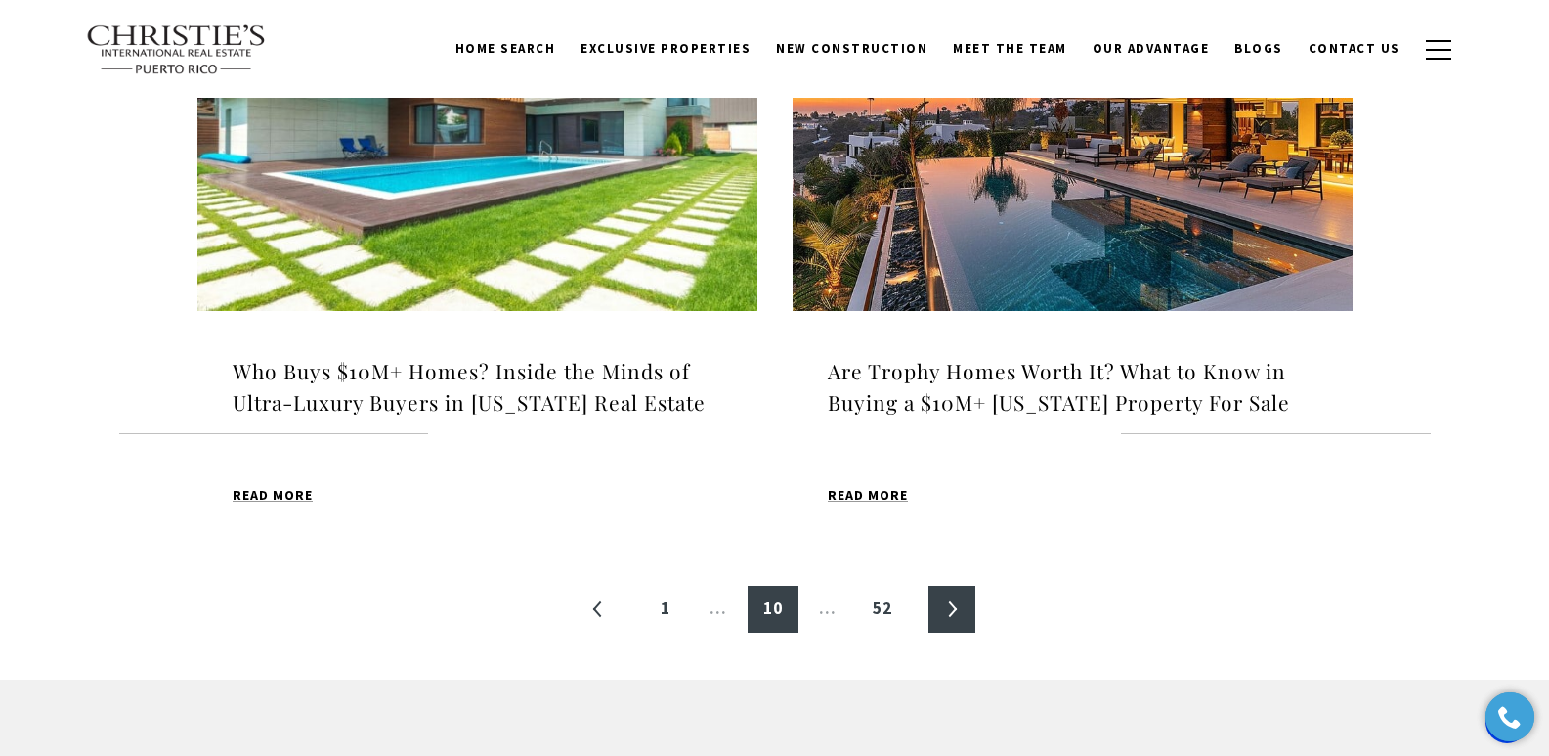
click at [955, 585] on link "»" at bounding box center [952, 608] width 47 height 47
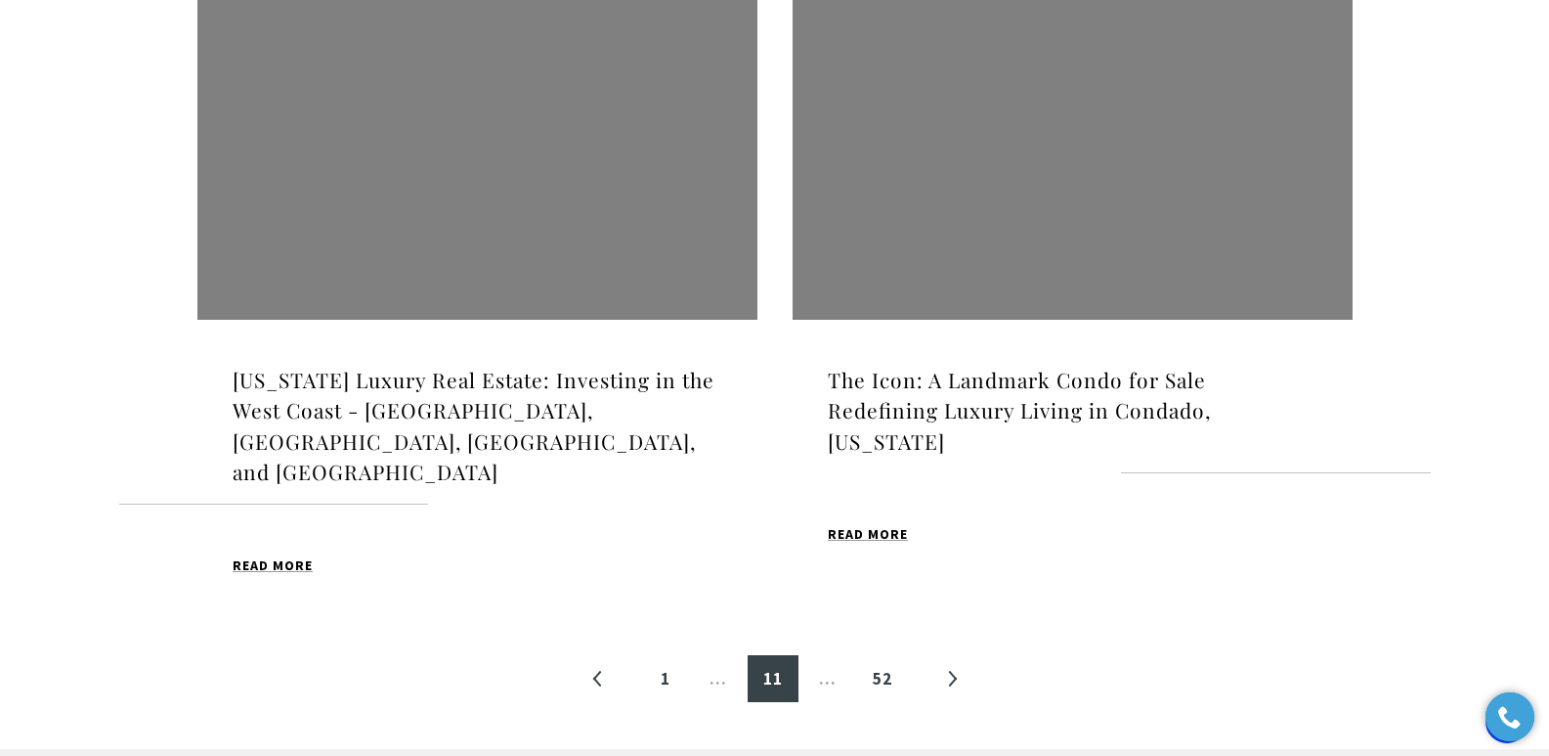
scroll to position [2200, 0]
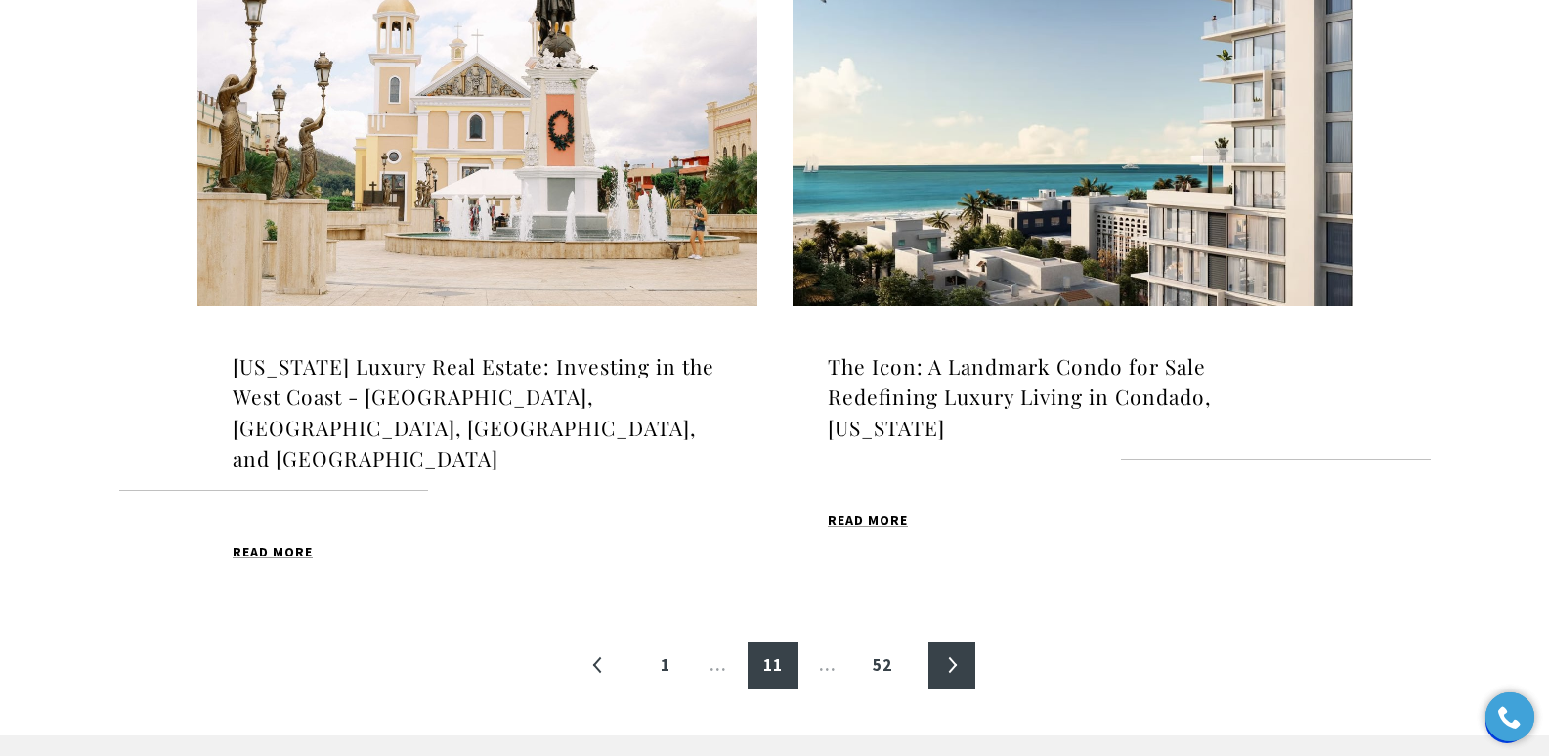
click at [947, 641] on link "»" at bounding box center [952, 664] width 47 height 47
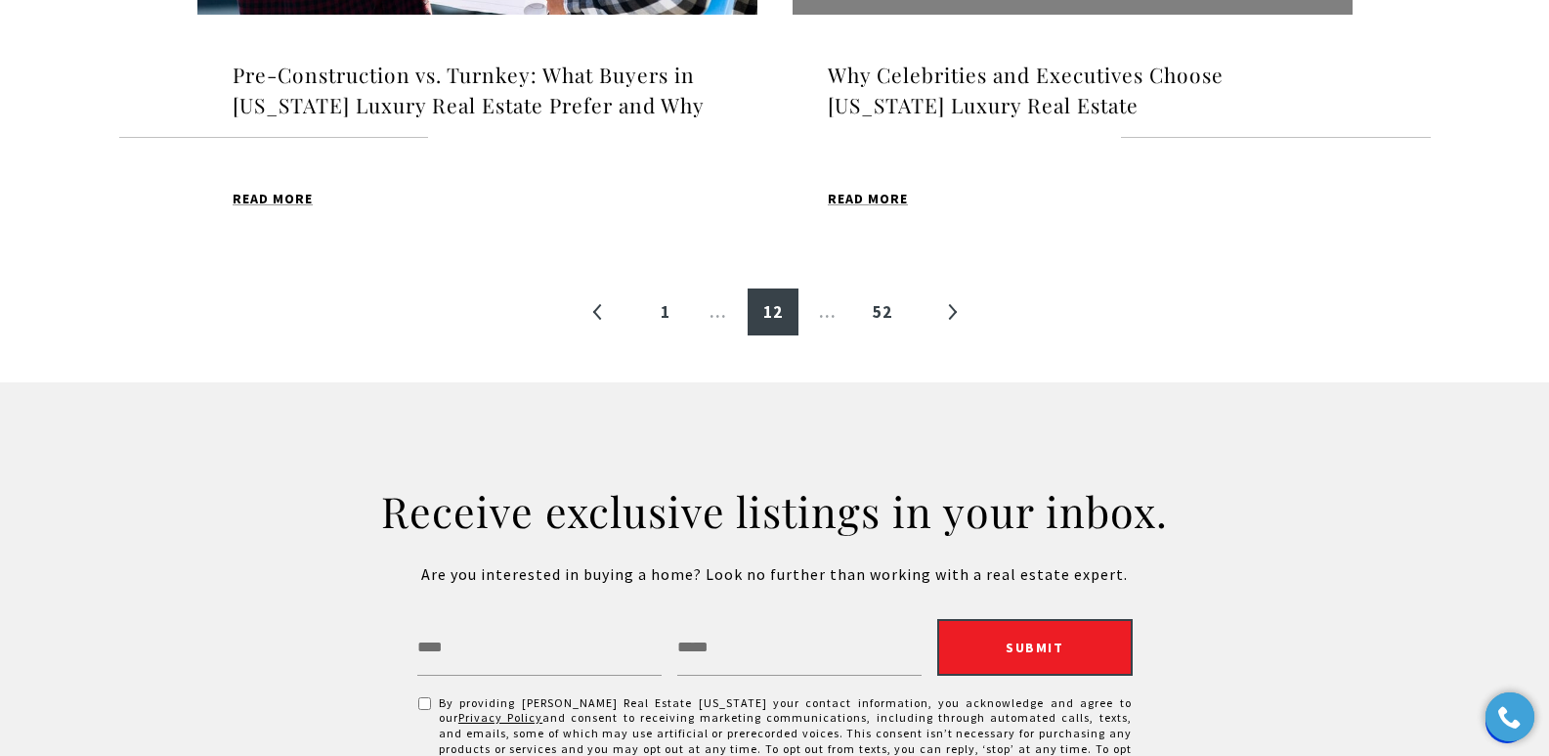
scroll to position [2443, 0]
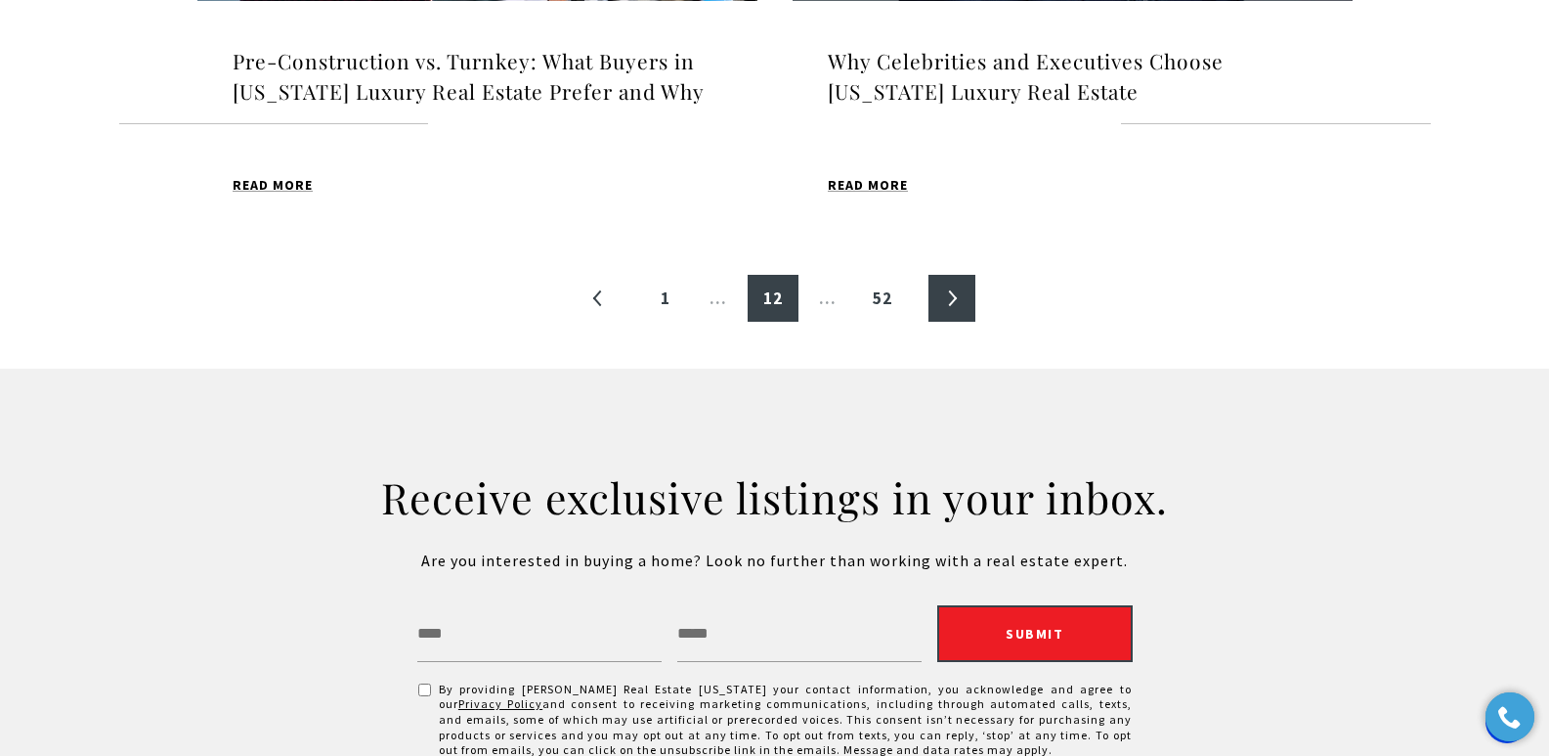
click at [954, 300] on link "»" at bounding box center [952, 298] width 47 height 47
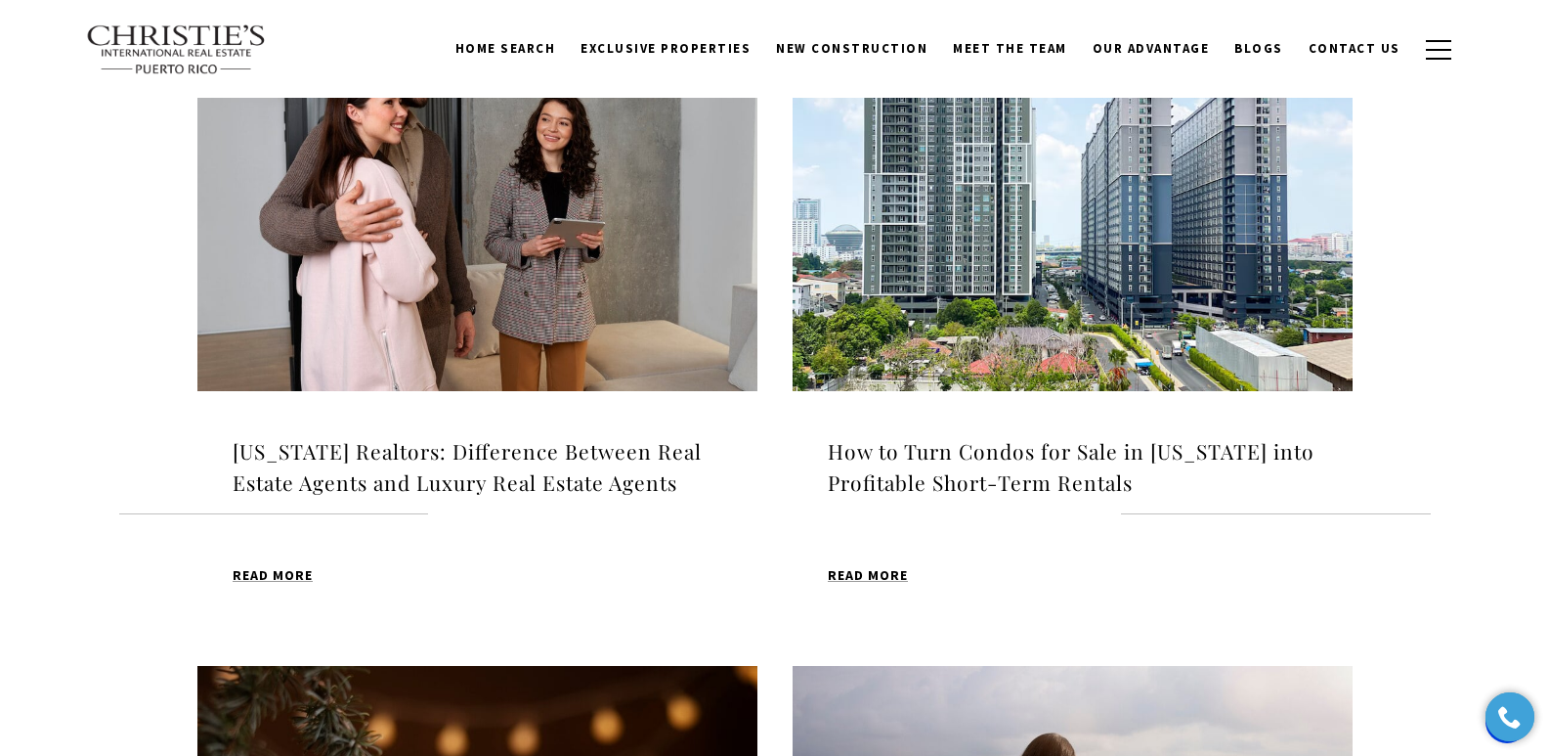
scroll to position [686, 0]
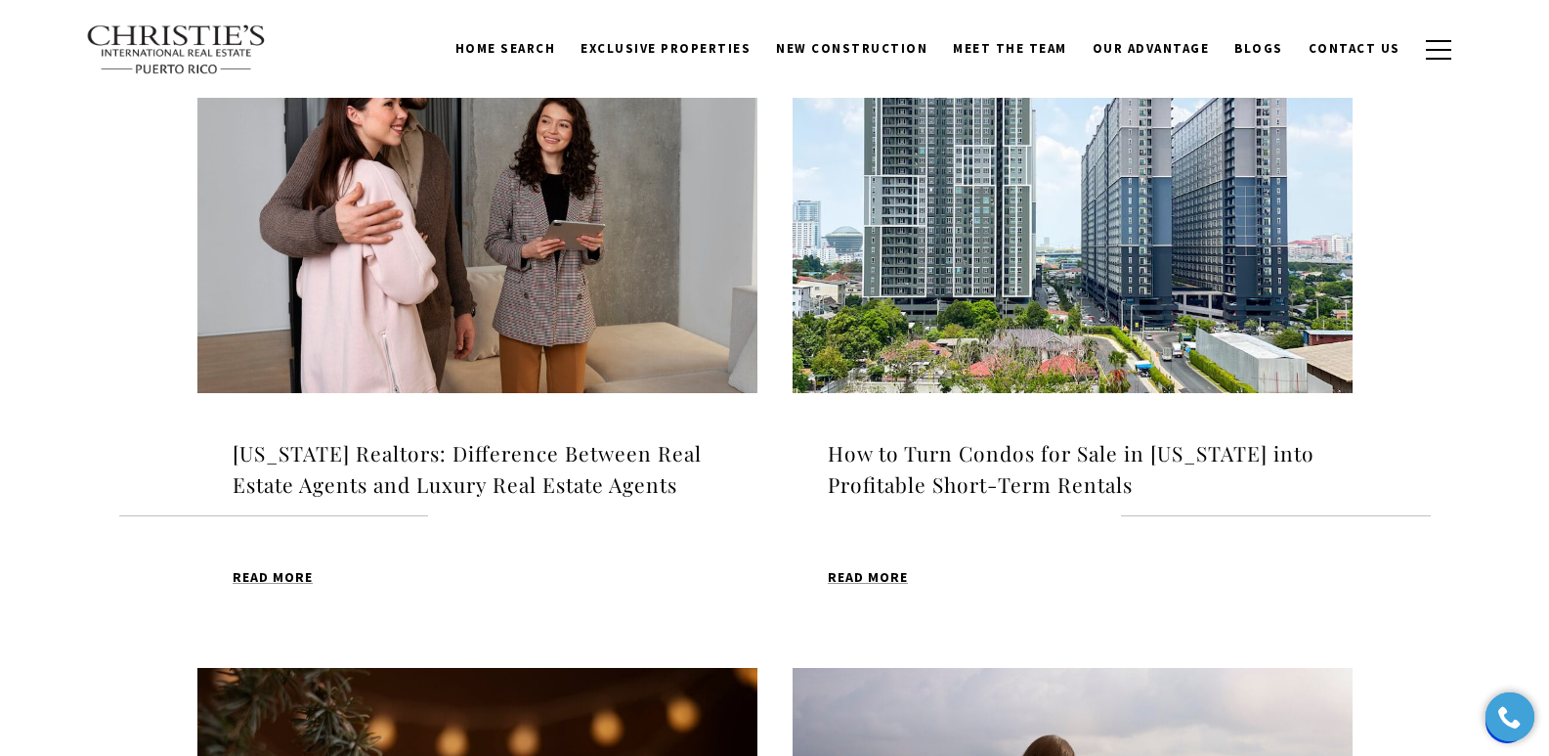
click at [423, 457] on h4 "[US_STATE] Realtors: Difference Between Real Estate Agents and Luxury Real Esta…" at bounding box center [478, 469] width 490 height 62
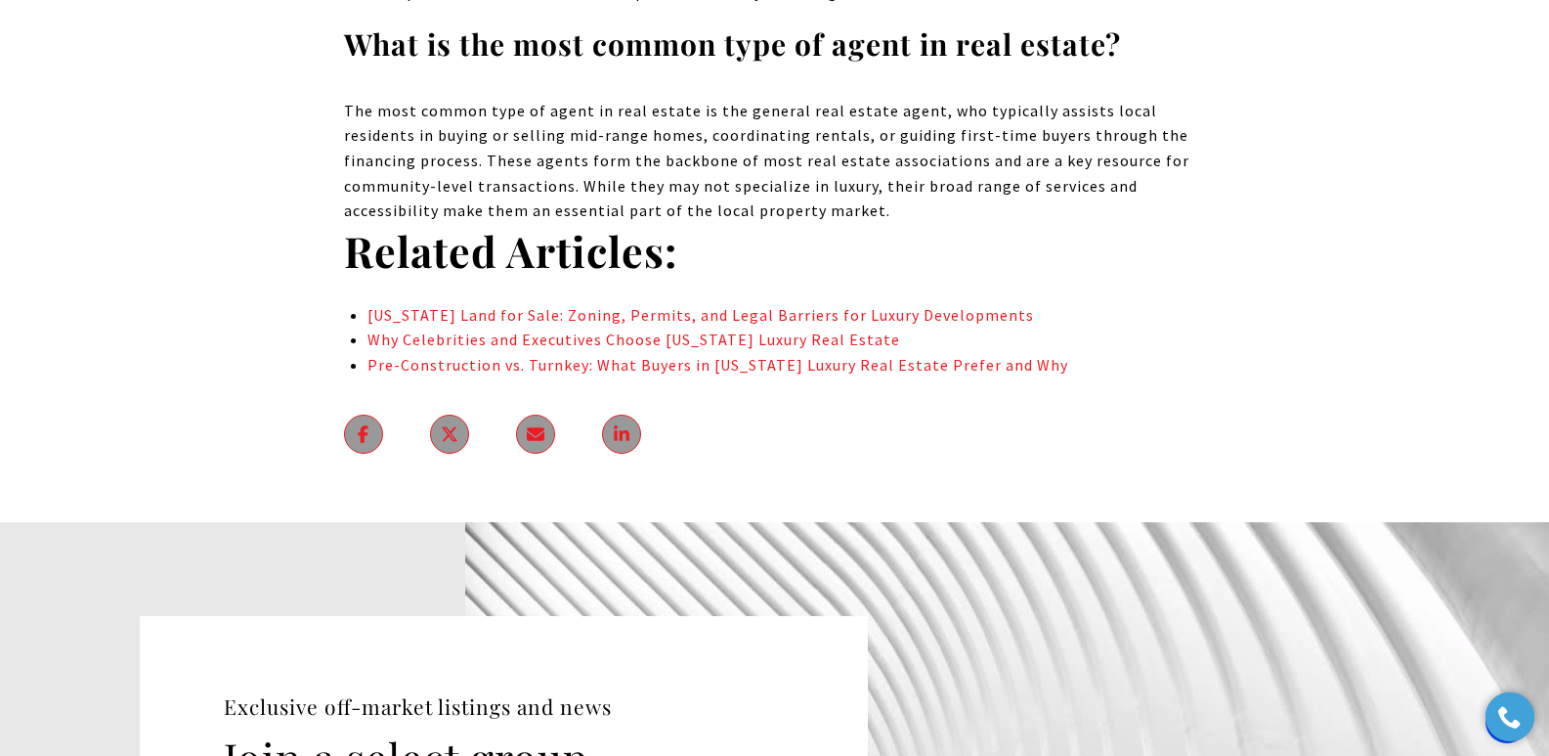
scroll to position [17153, 0]
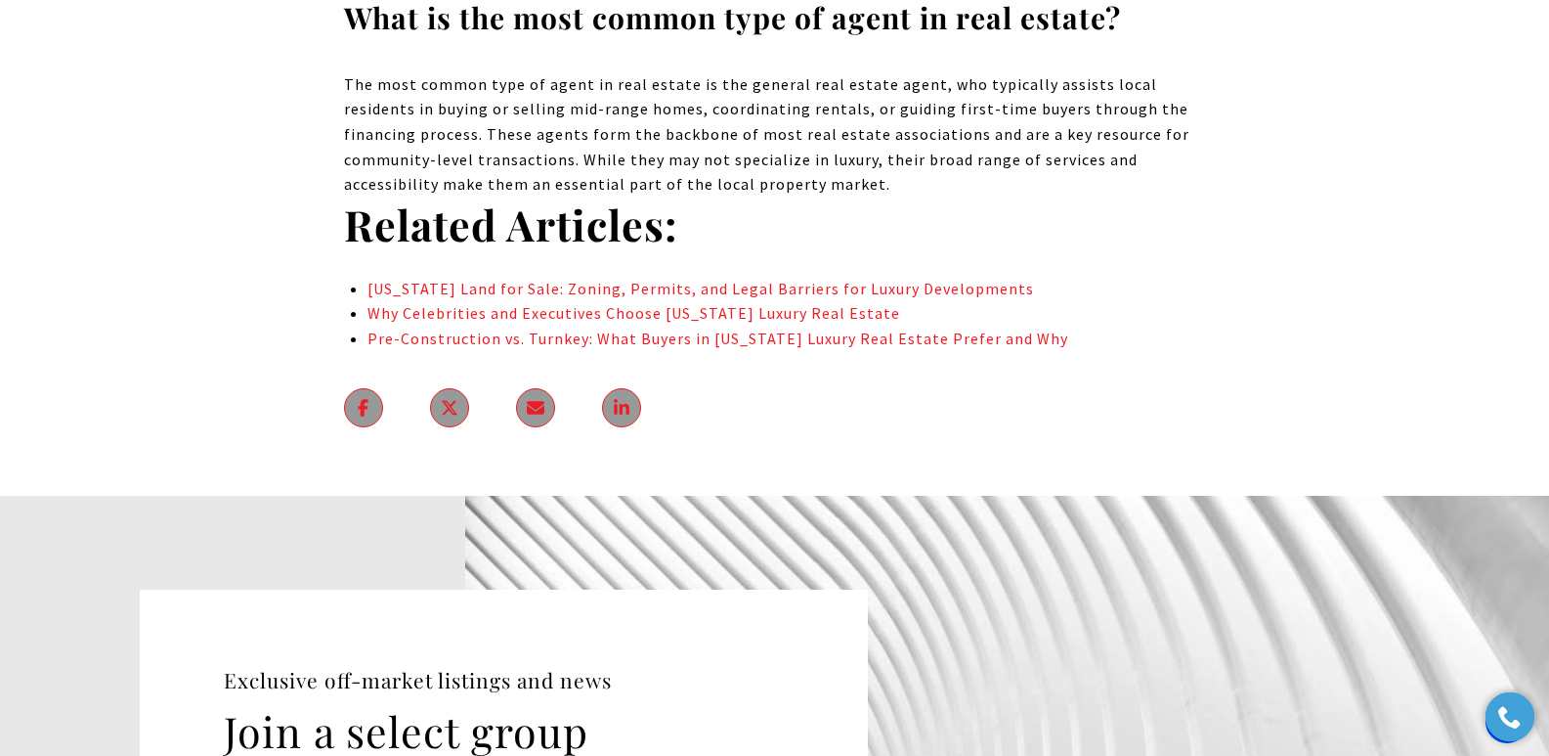
drag, startPoint x: 1561, startPoint y: 42, endPoint x: 1563, endPoint y: 676, distance: 634.3
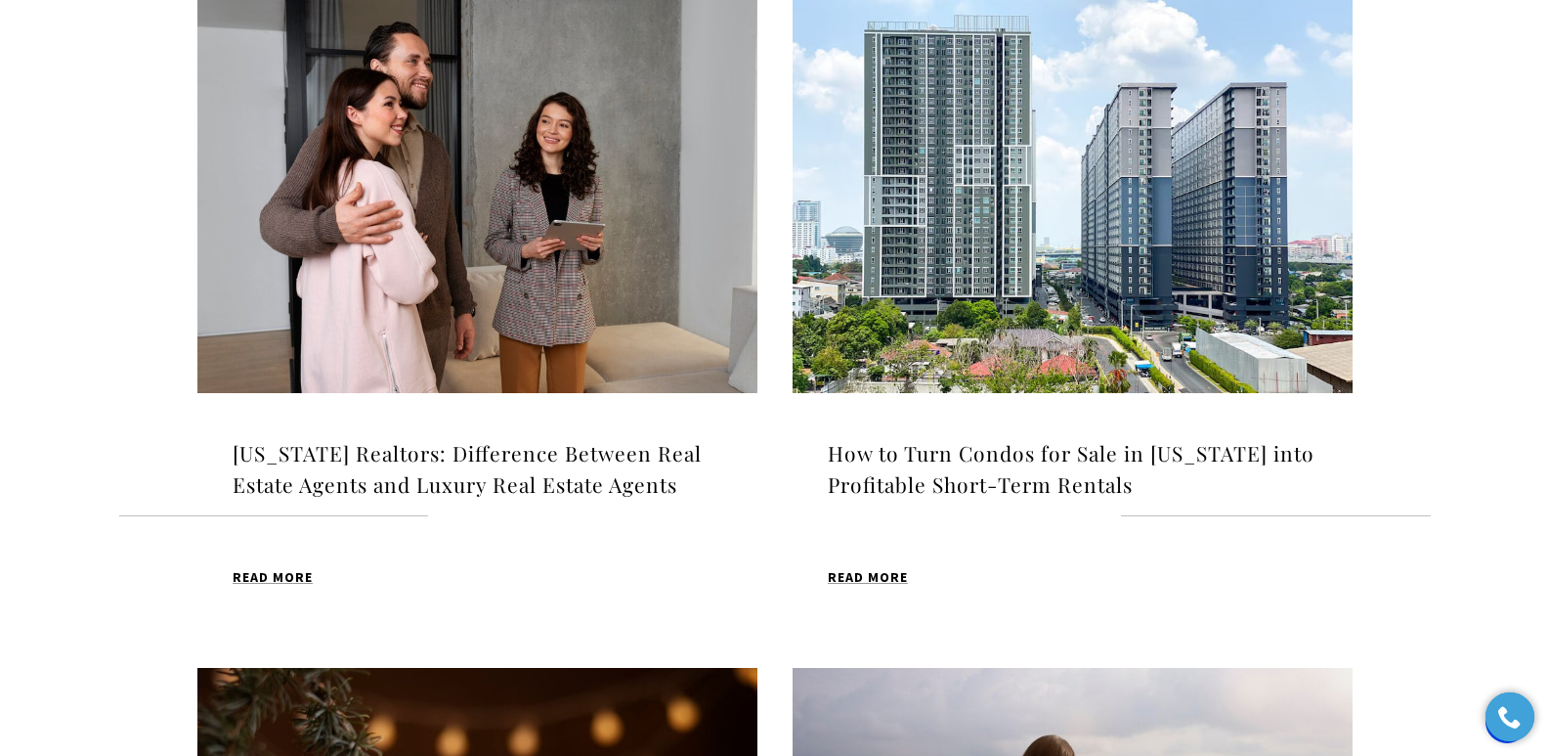
click at [926, 453] on h4 "How to Turn Condos for Sale in [US_STATE] into Profitable Short-Term Rentals" at bounding box center [1073, 469] width 490 height 62
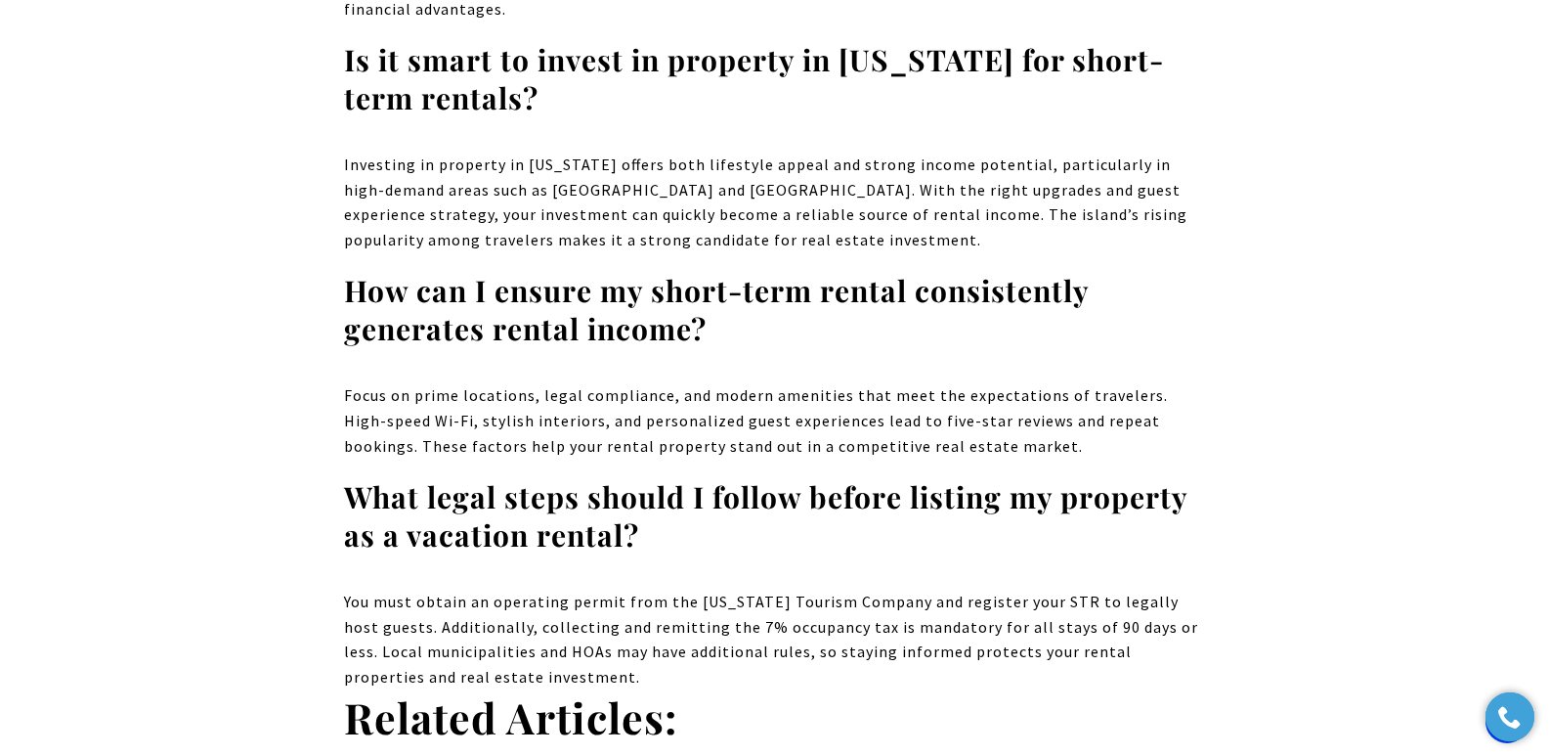
drag, startPoint x: 1555, startPoint y: 55, endPoint x: 415, endPoint y: 164, distance: 1144.9
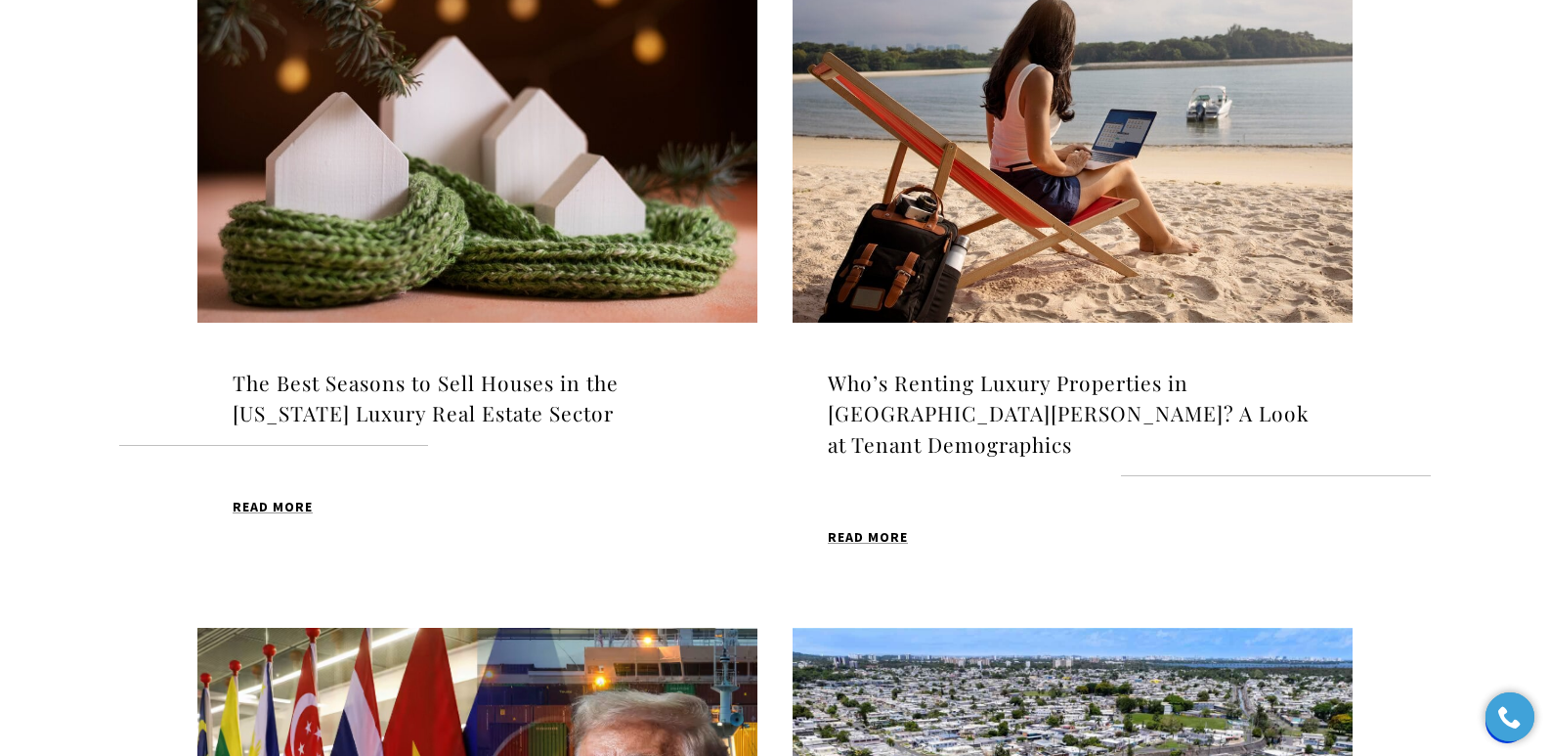
scroll to position [1431, 0]
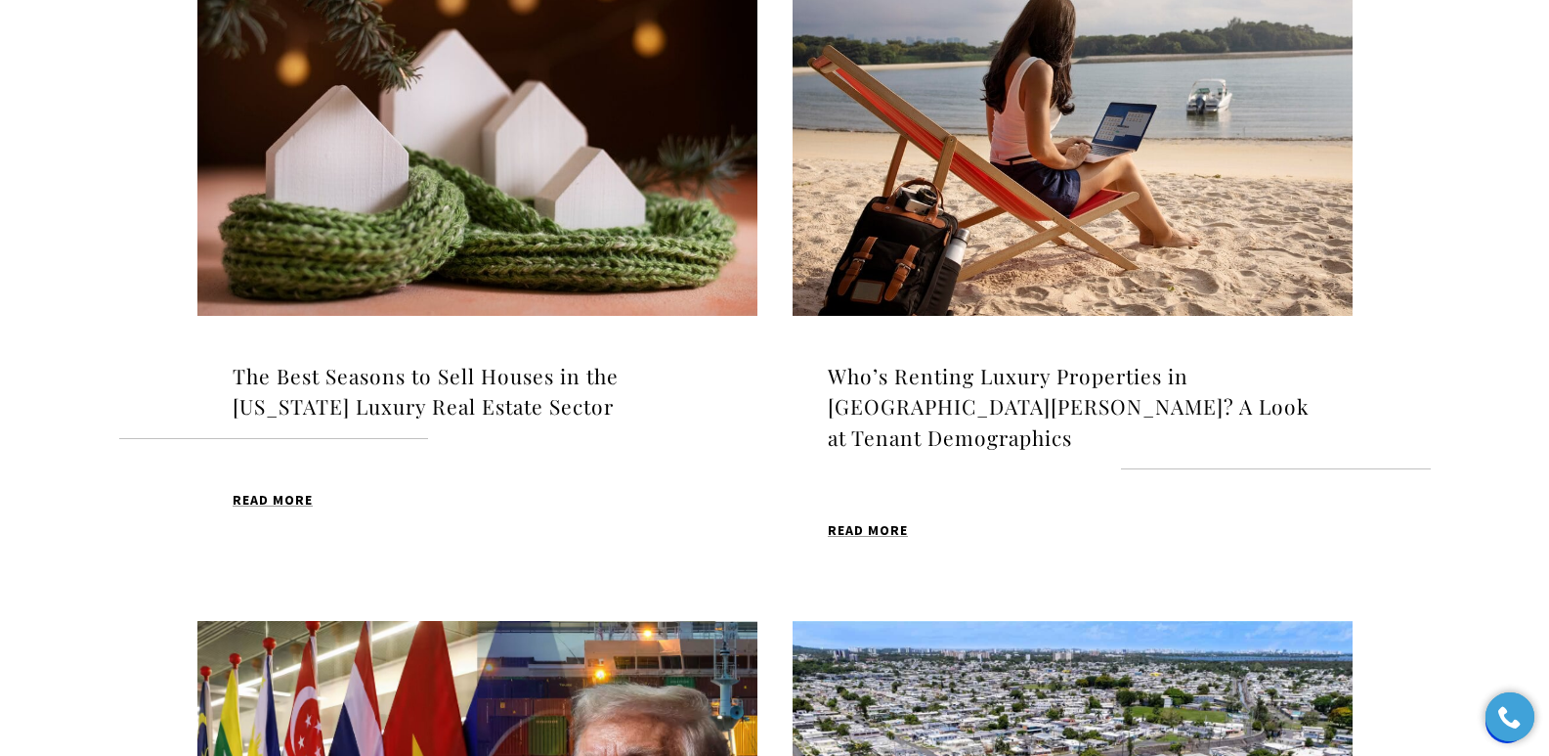
click at [460, 370] on h4 "The Best Seasons to Sell Houses in the Puerto Rico Luxury Real Estate Sector" at bounding box center [478, 392] width 490 height 62
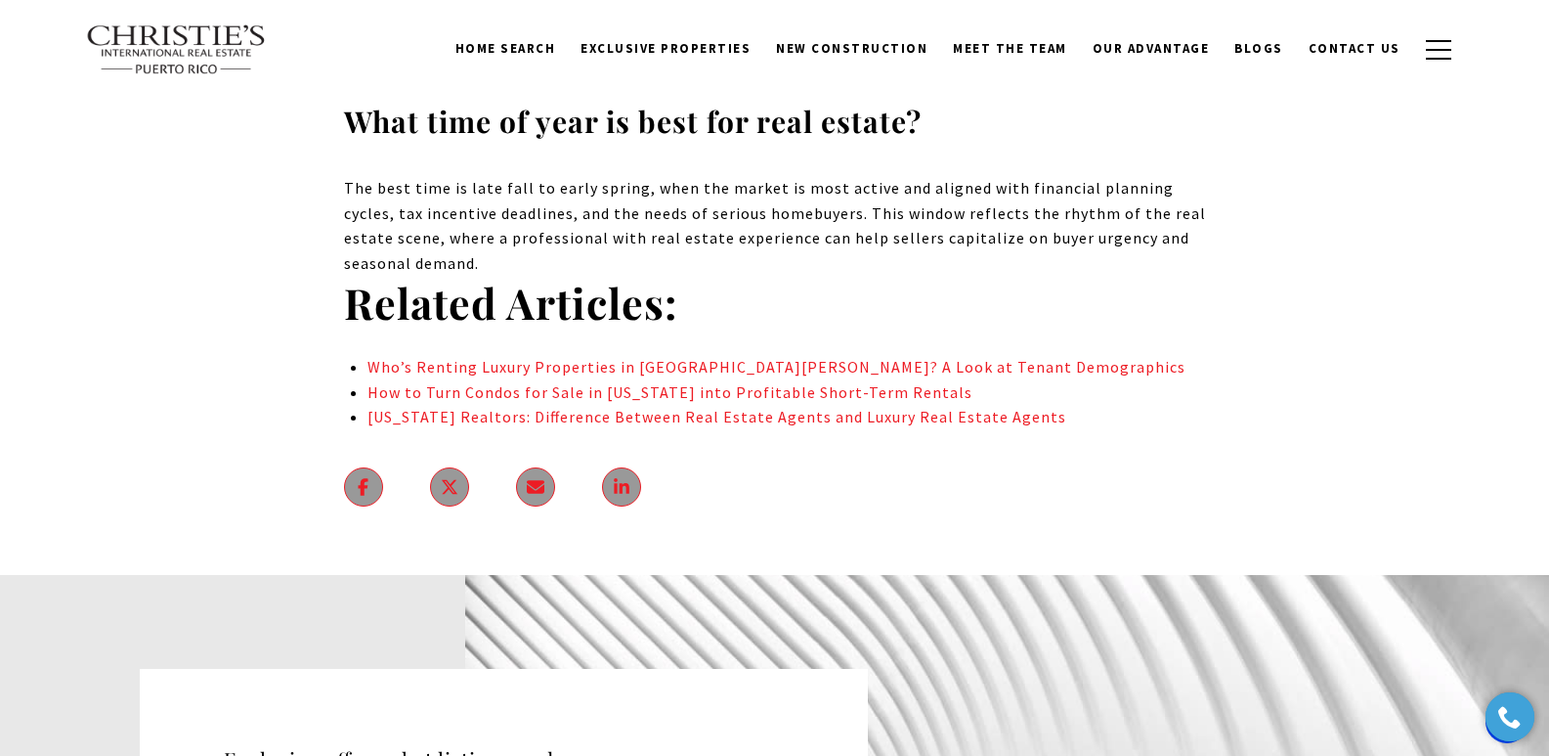
scroll to position [11631, 0]
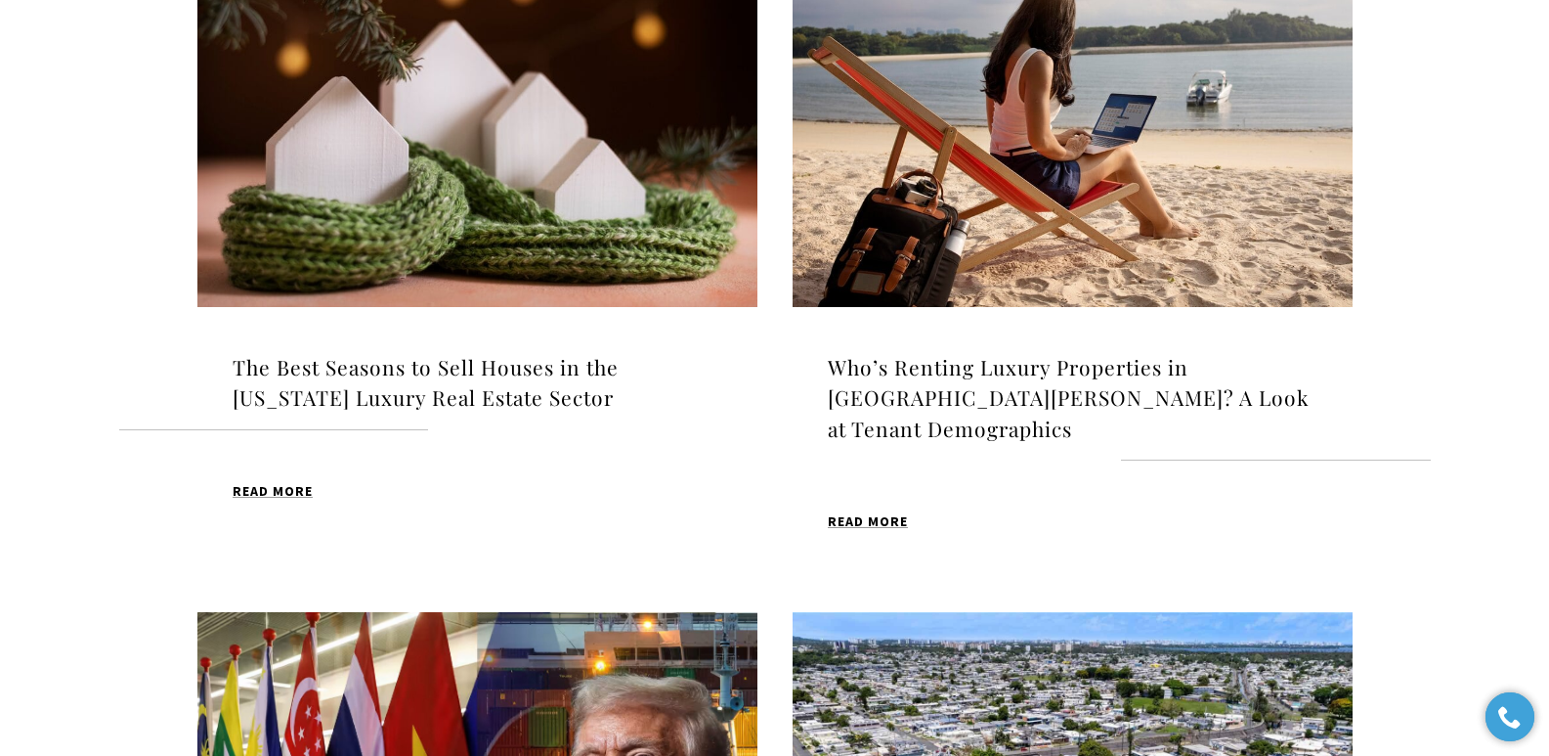
scroll to position [1431, 0]
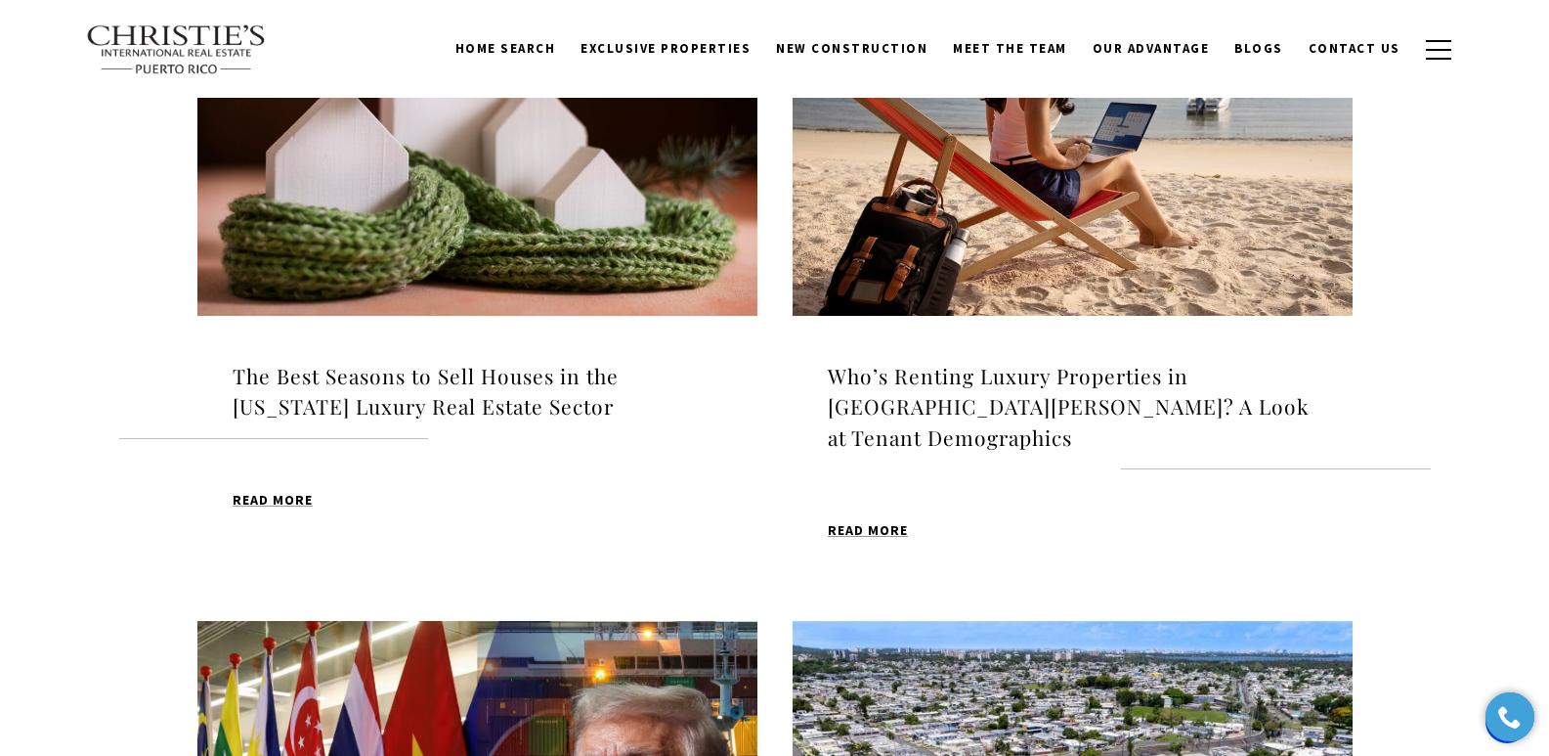
click at [1038, 370] on h4 "Who’s Renting Luxury Properties in [GEOGRAPHIC_DATA][PERSON_NAME]? A Look at Te…" at bounding box center [1073, 407] width 490 height 93
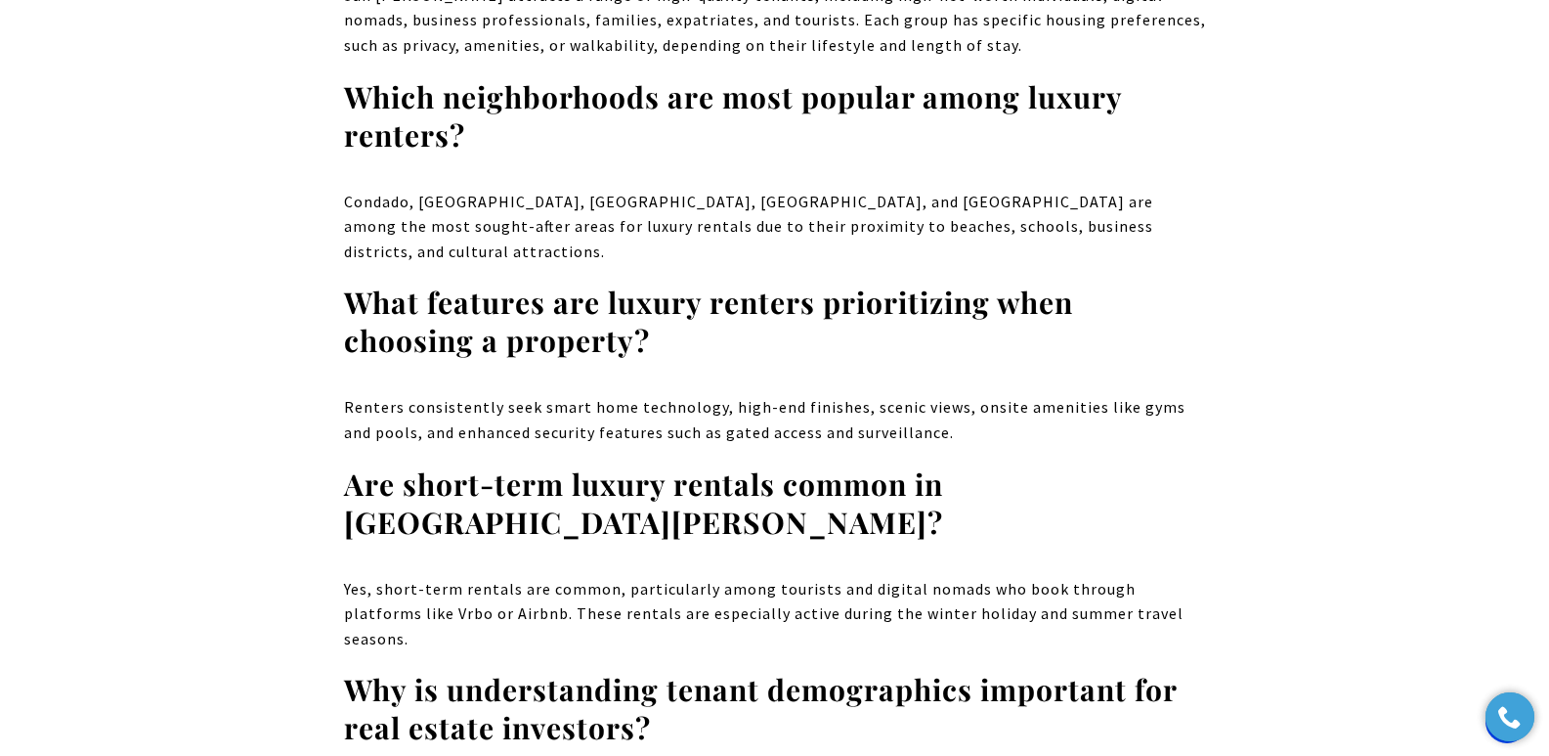
scroll to position [17190, 0]
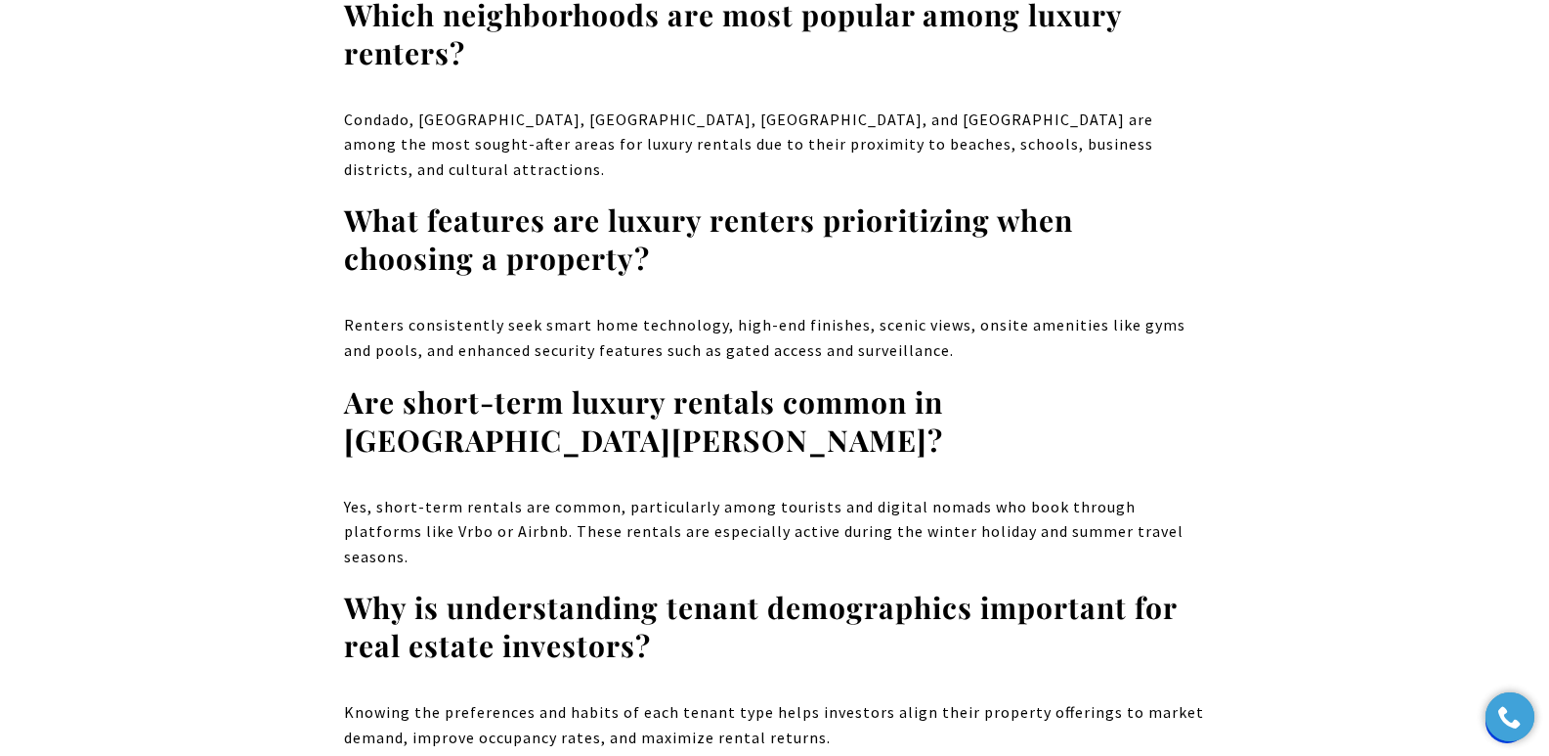
drag, startPoint x: 1557, startPoint y: 27, endPoint x: 1563, endPoint y: 640, distance: 612.8
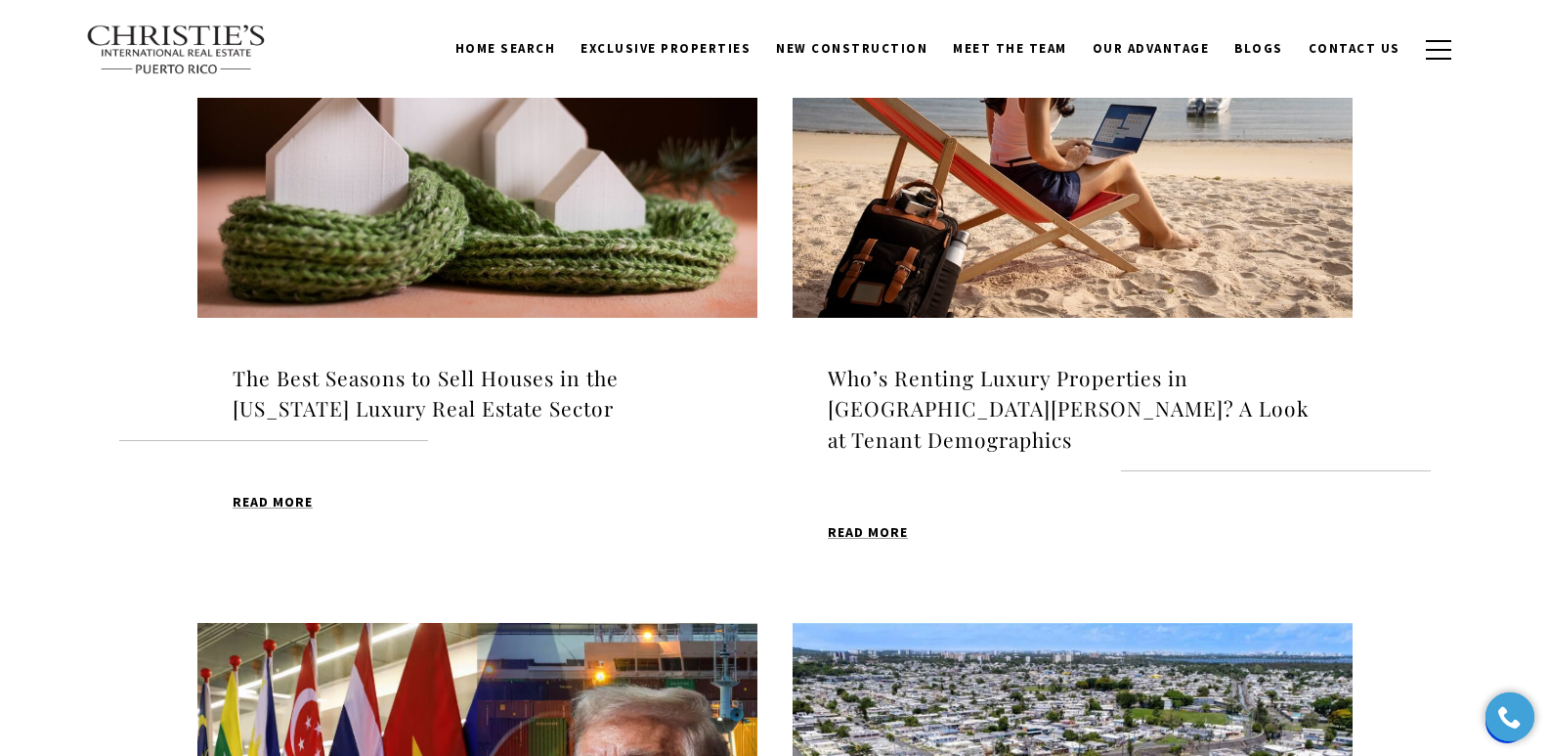
scroll to position [1971, 0]
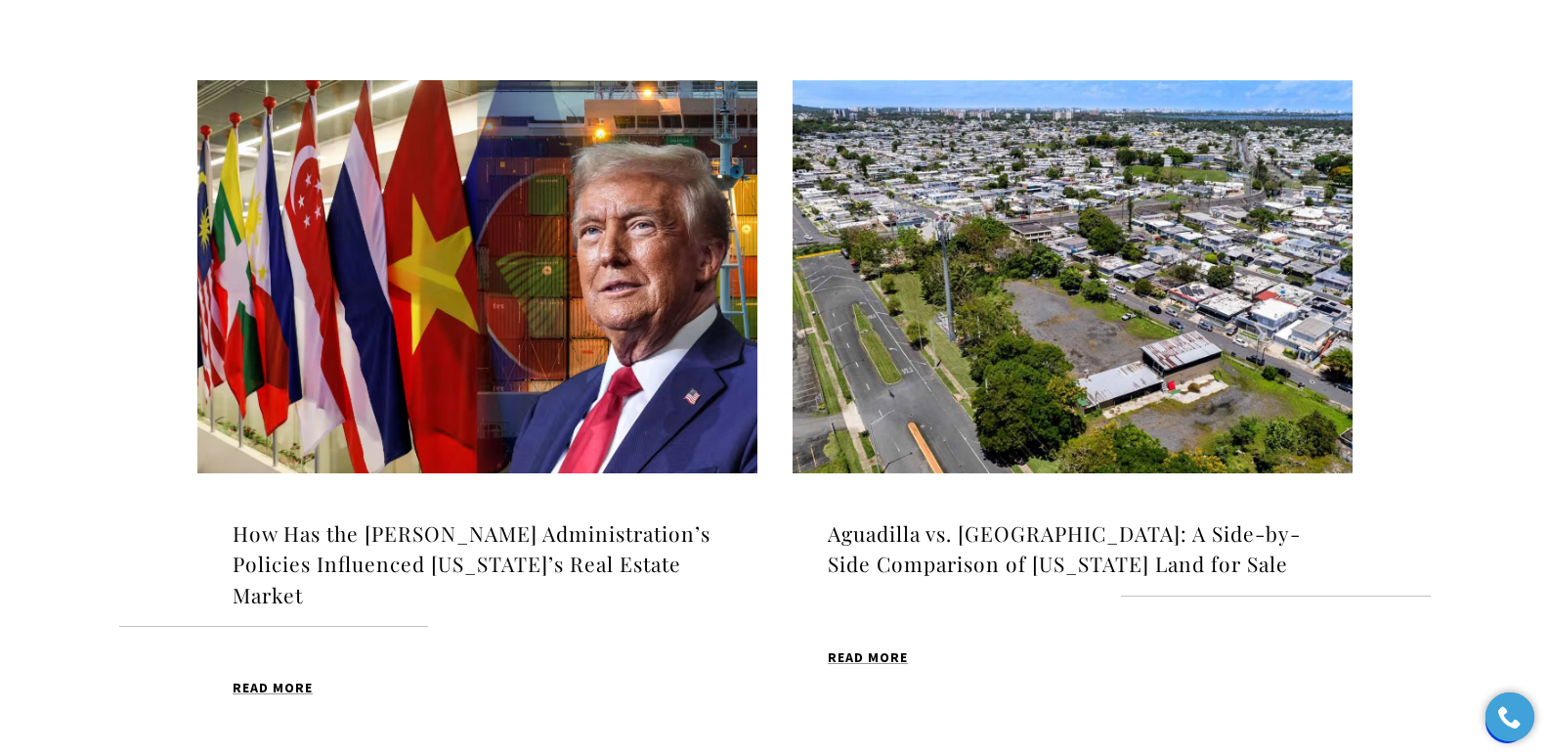
click at [358, 518] on h4 "How Has the [PERSON_NAME] Administration’s Policies Influenced [US_STATE]’s Rea…" at bounding box center [478, 564] width 490 height 93
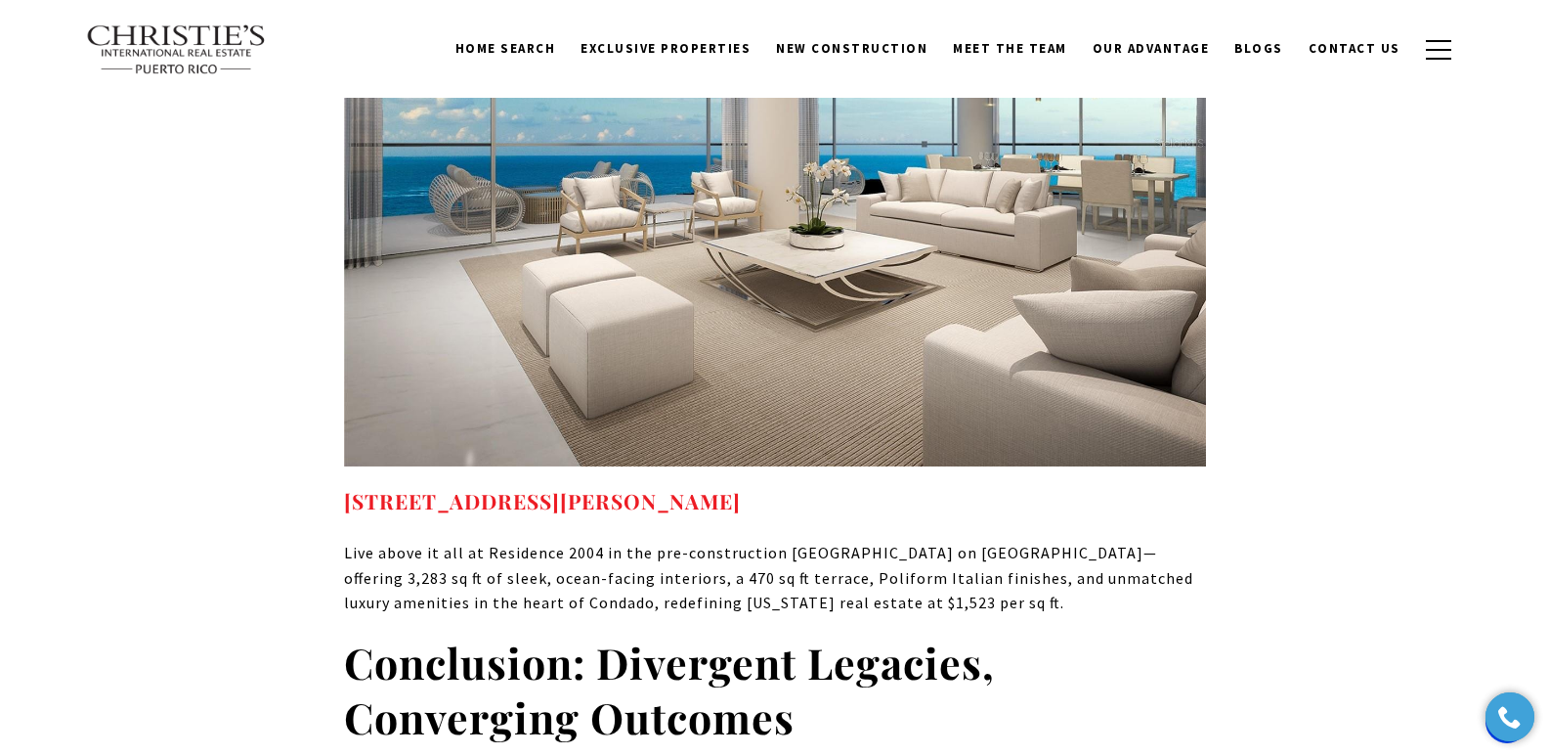
scroll to position [14836, 0]
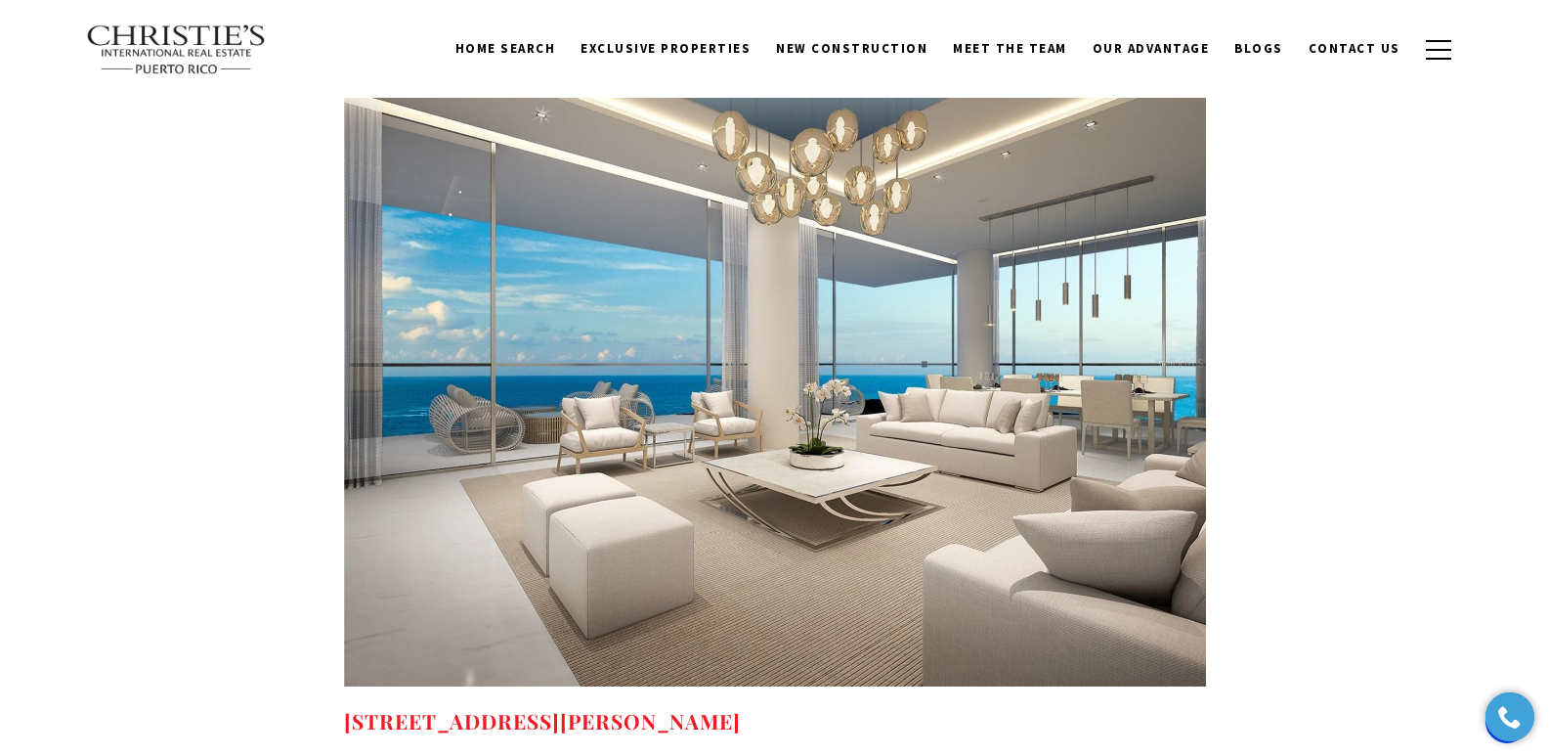
drag, startPoint x: 1555, startPoint y: 29, endPoint x: 1375, endPoint y: 445, distance: 452.6
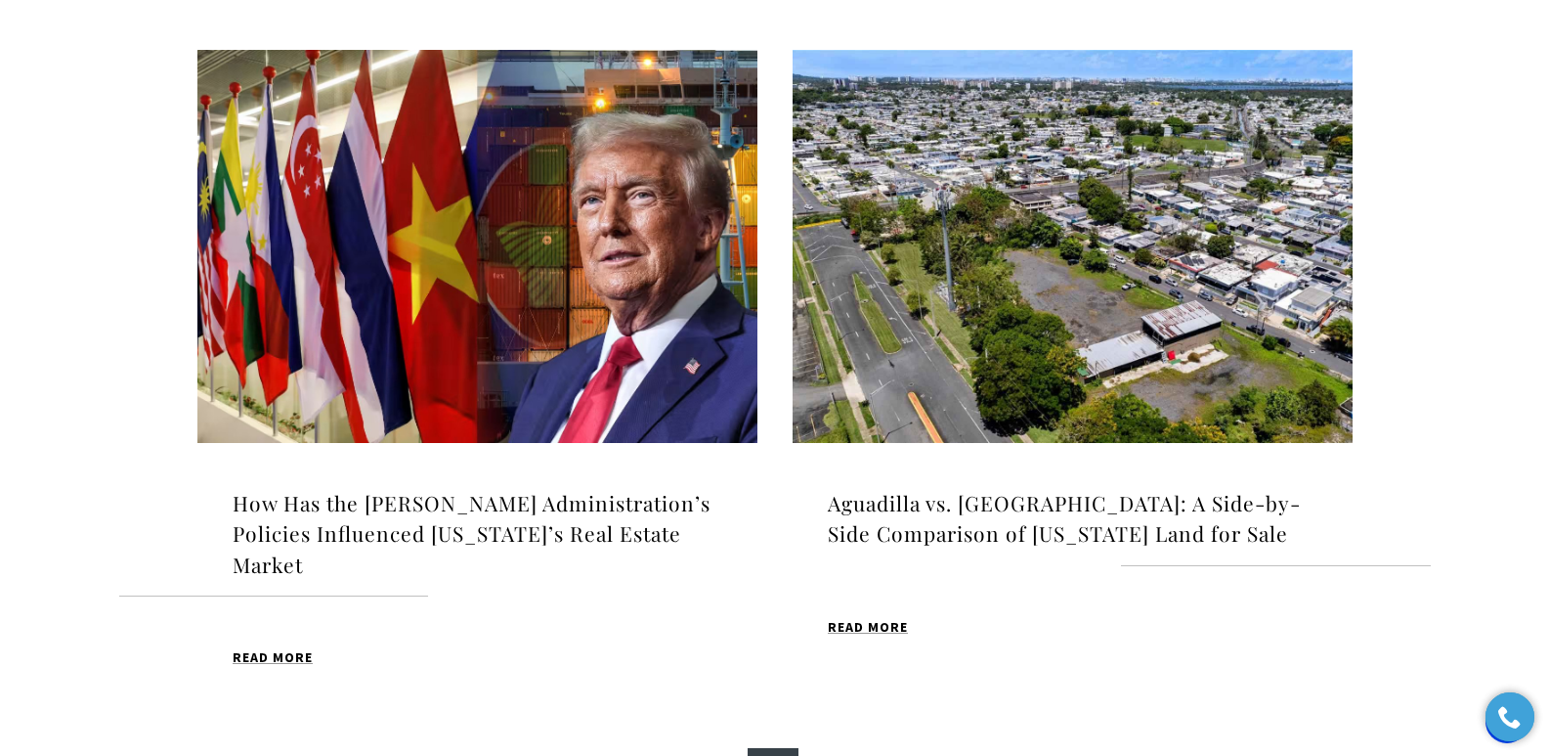
click at [965, 488] on h4 "Aguadilla vs. [GEOGRAPHIC_DATA]: A Side-by-Side Comparison of [US_STATE] Land f…" at bounding box center [1073, 519] width 490 height 62
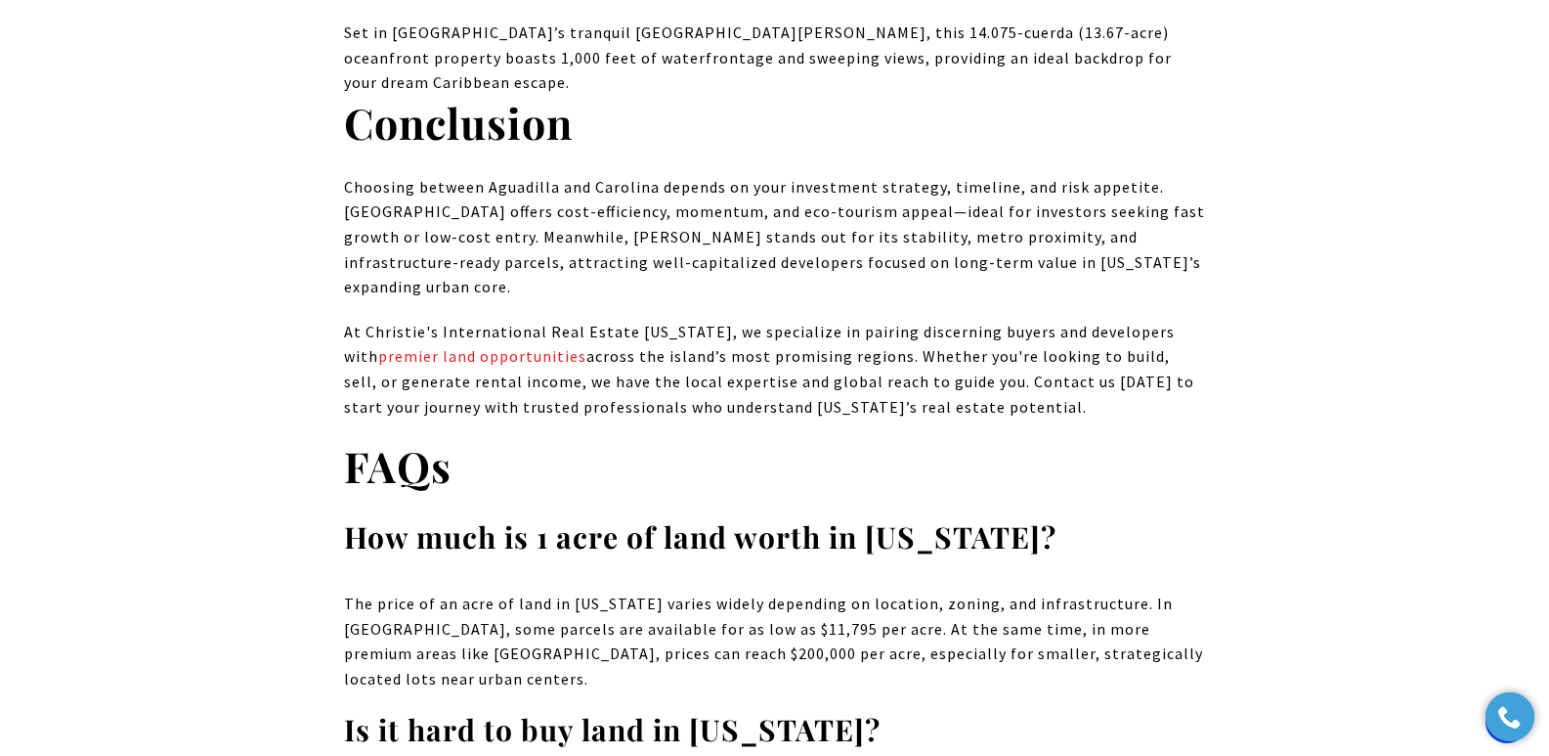
scroll to position [16086, 0]
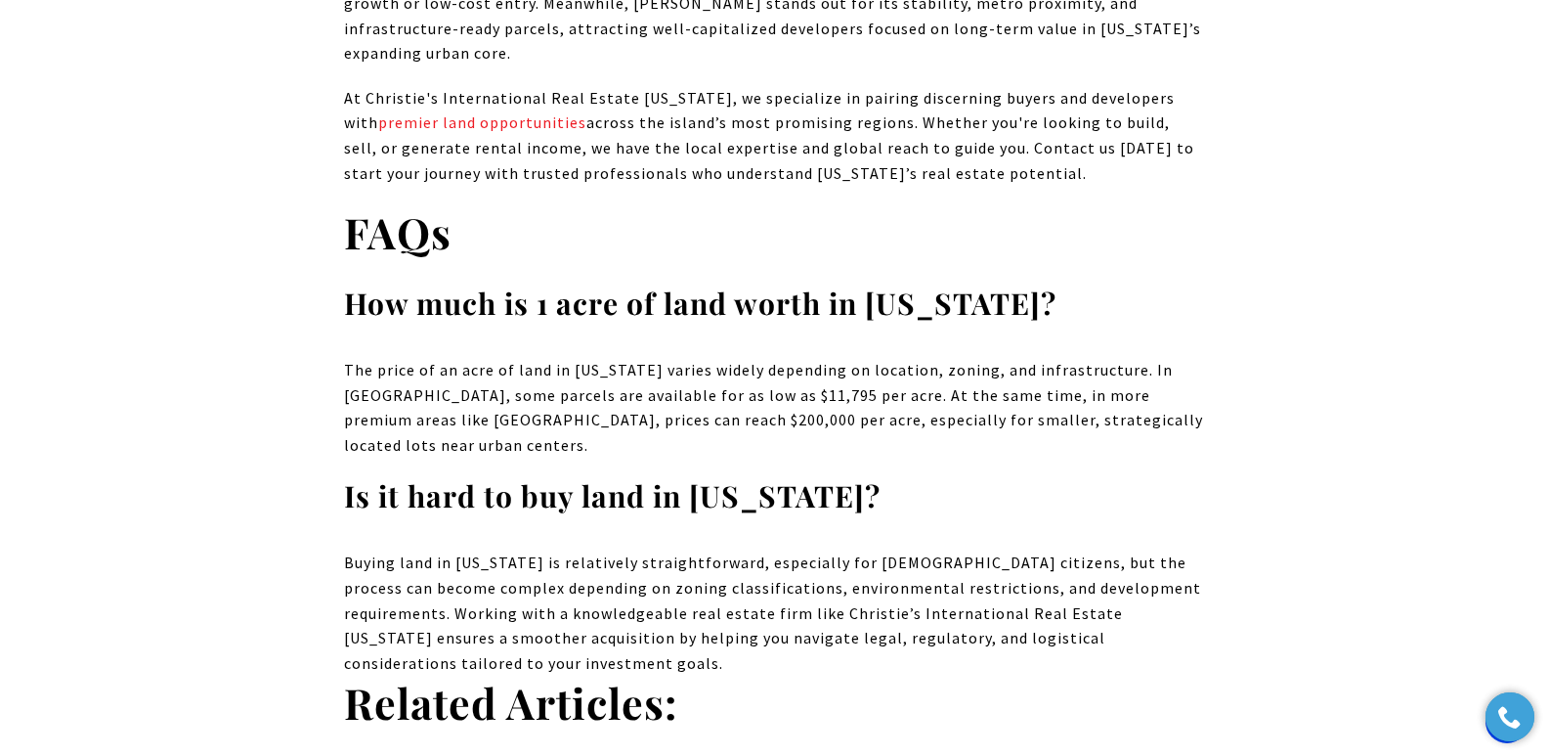
drag, startPoint x: 1555, startPoint y: 40, endPoint x: 1563, endPoint y: 736, distance: 695.9
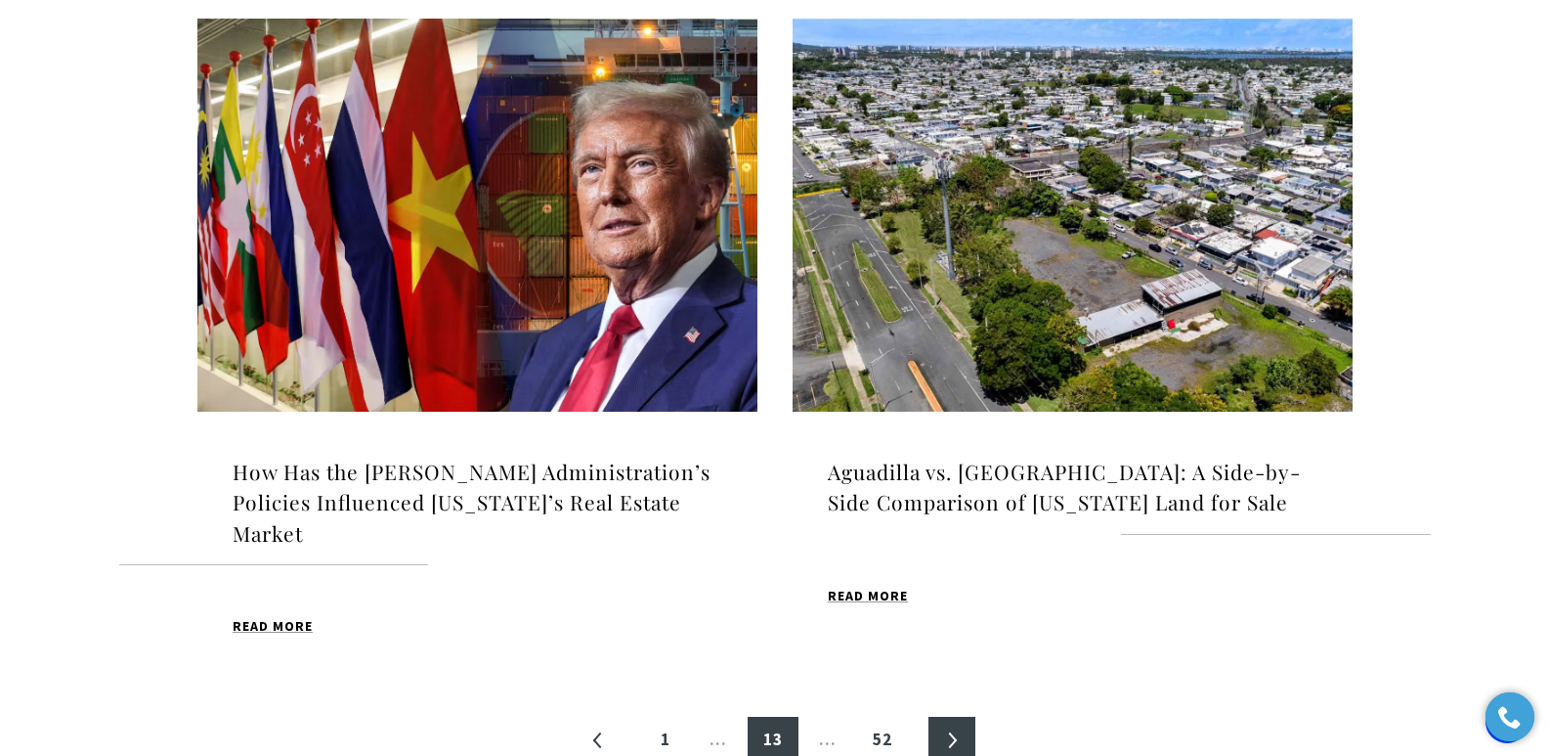
click at [947, 716] on link "»" at bounding box center [952, 739] width 47 height 47
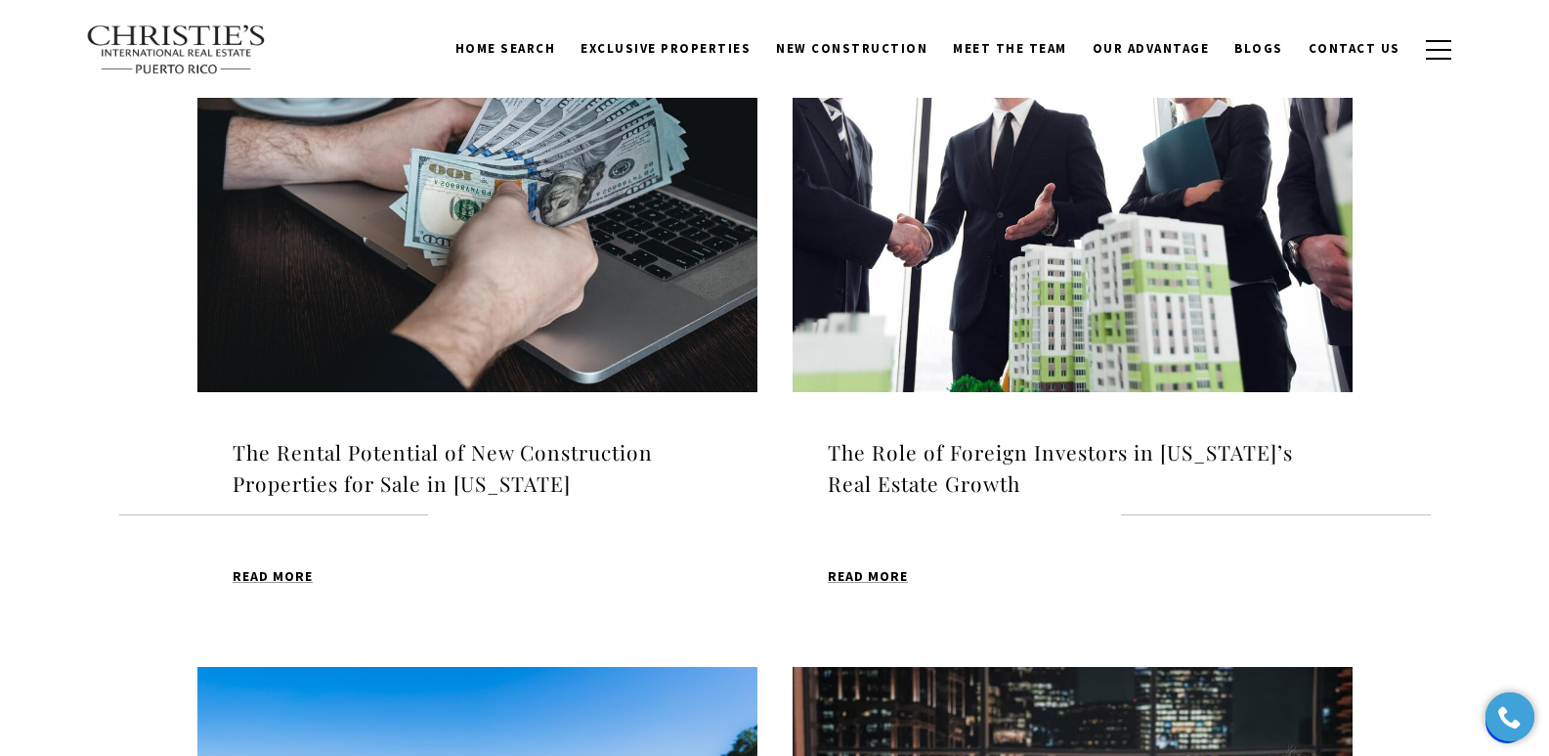
scroll to position [686, 0]
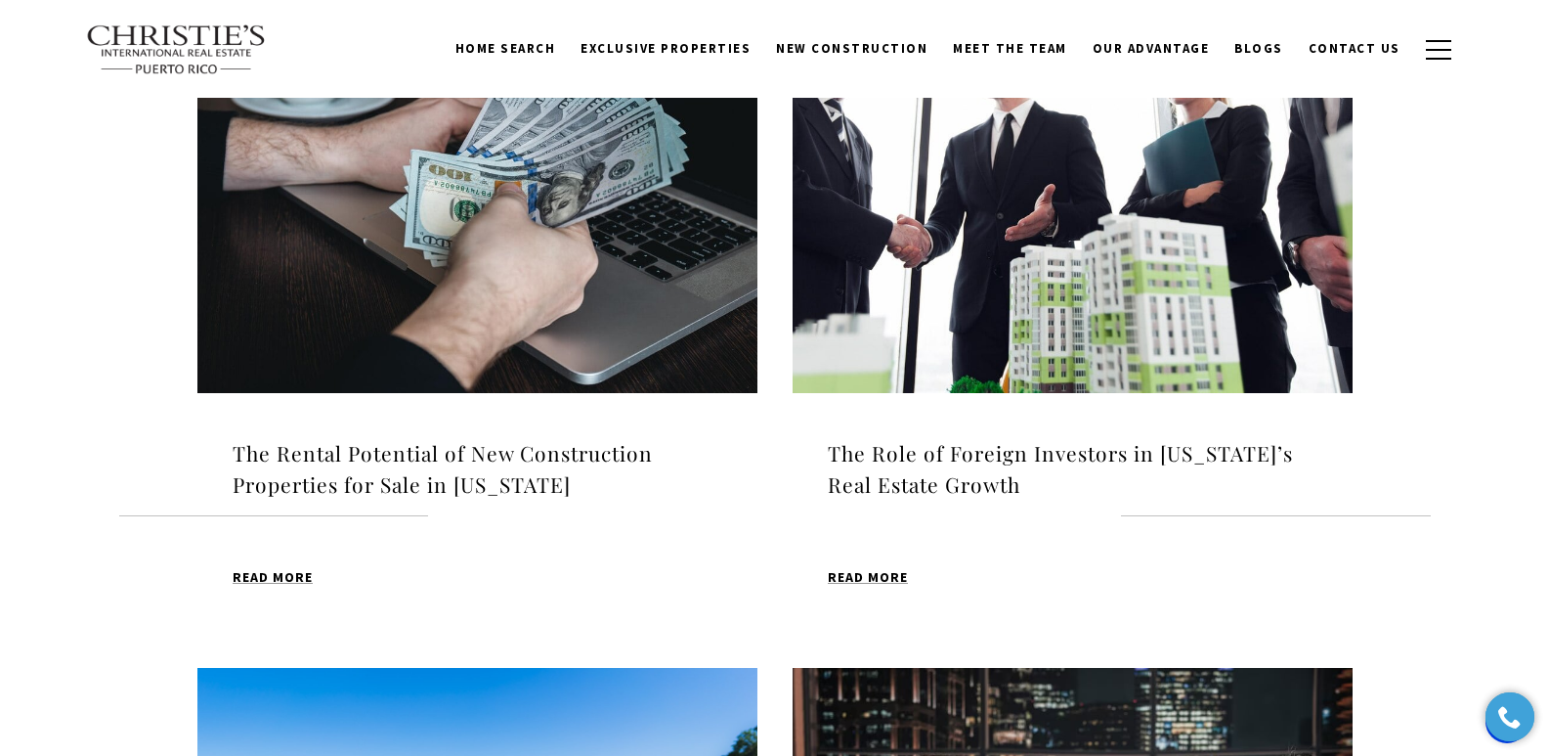
click at [483, 454] on h4 "The Rental Potential of New Construction Properties for Sale in [US_STATE]" at bounding box center [478, 469] width 490 height 62
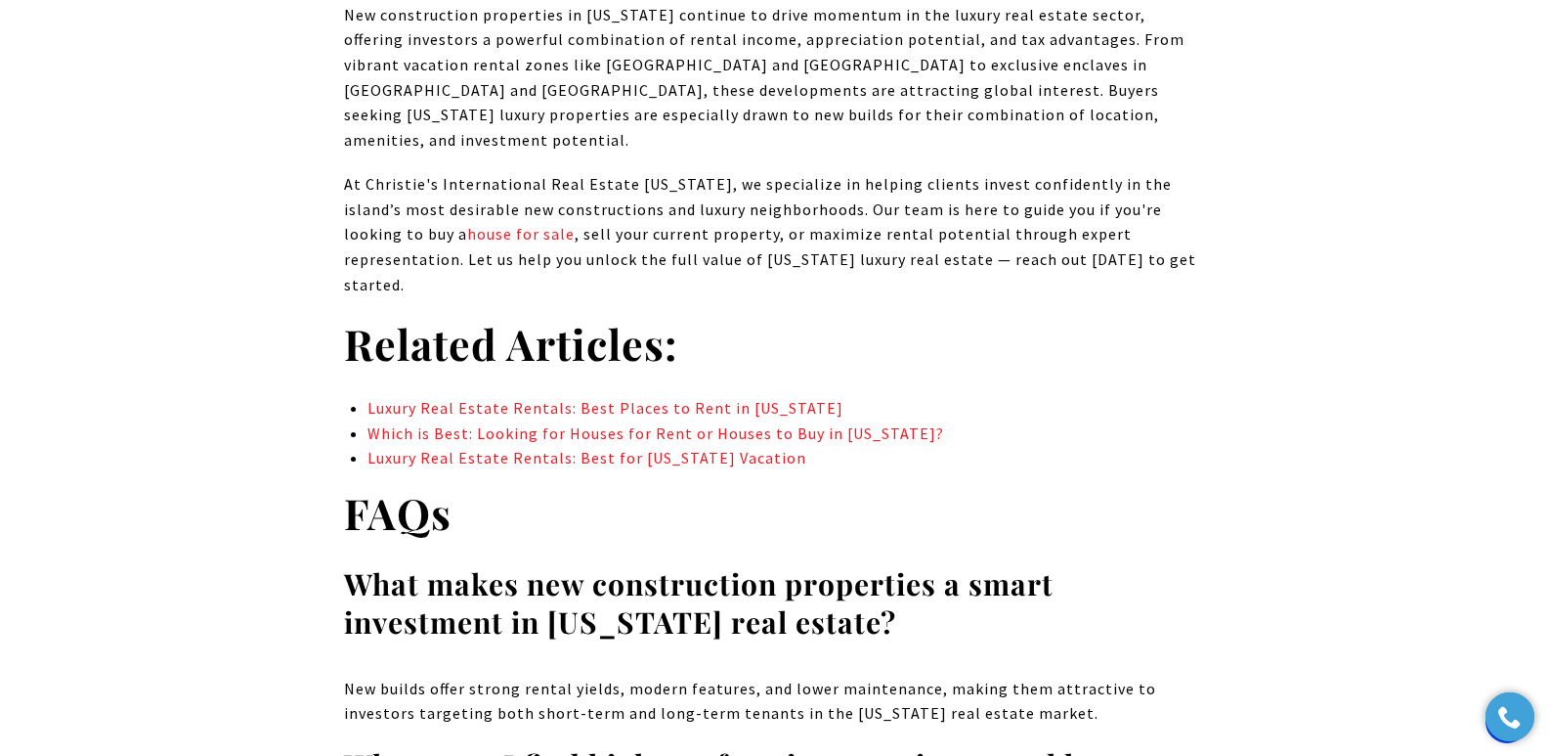
scroll to position [10648, 0]
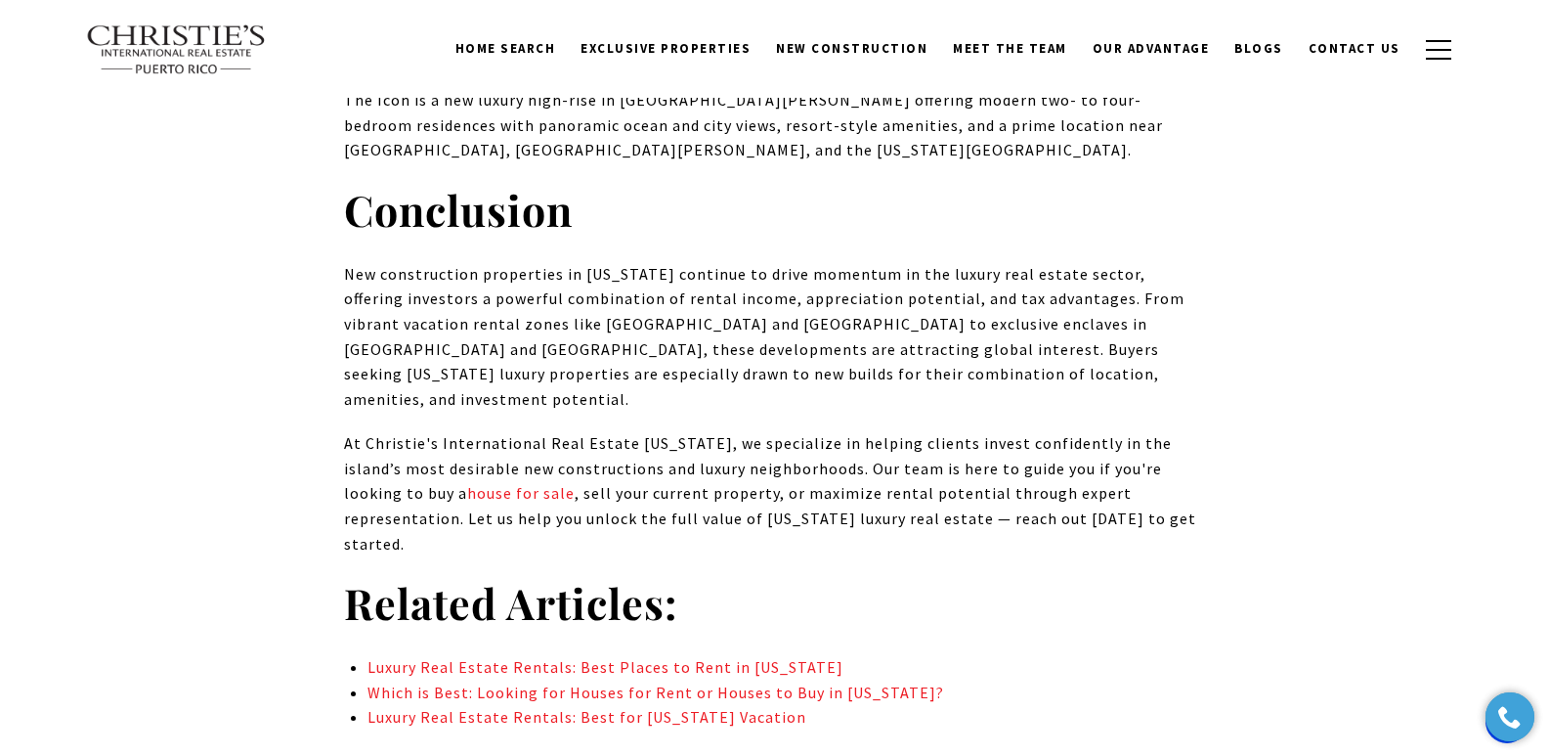
drag, startPoint x: 1559, startPoint y: 39, endPoint x: 1563, endPoint y: 587, distance: 548.3
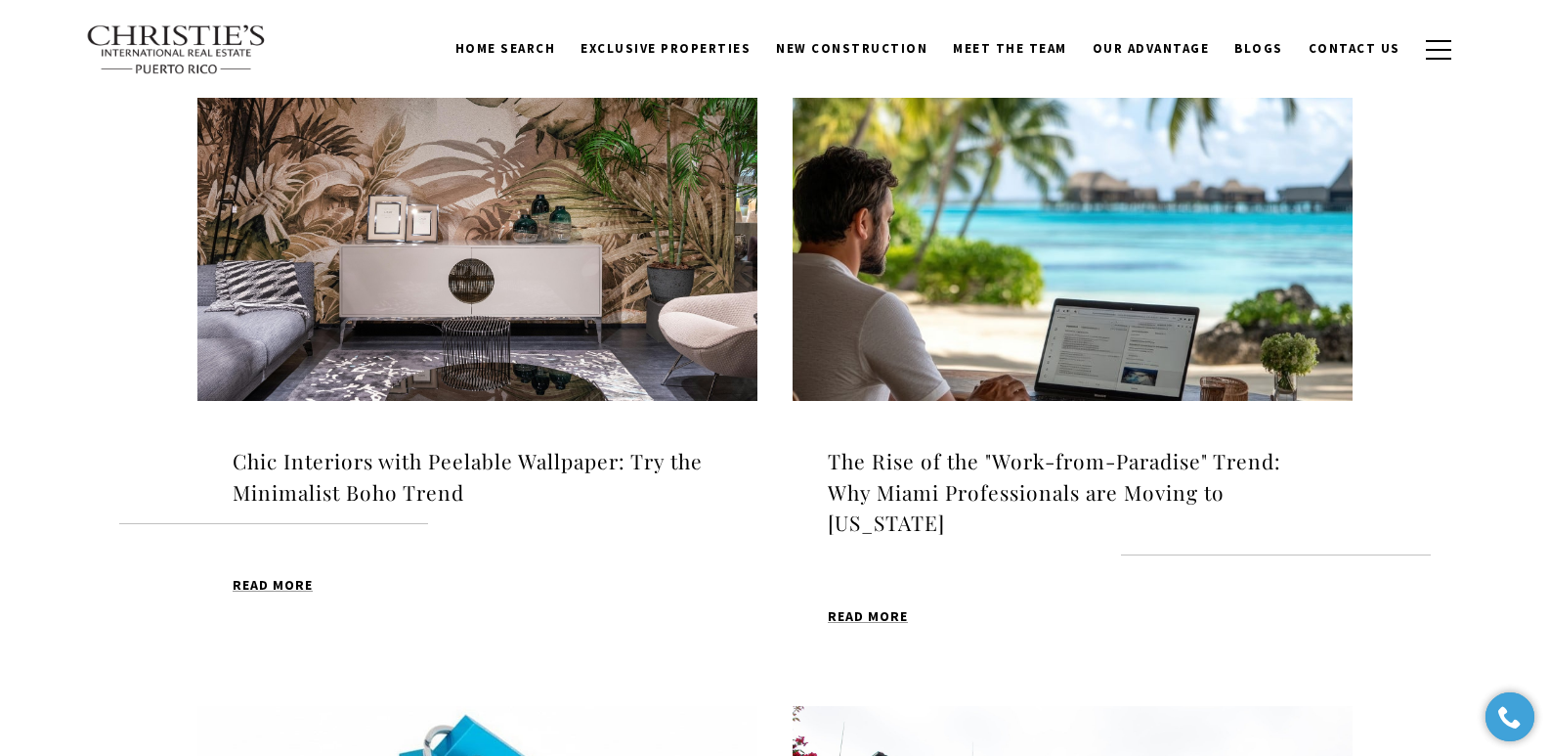
scroll to position [686, 0]
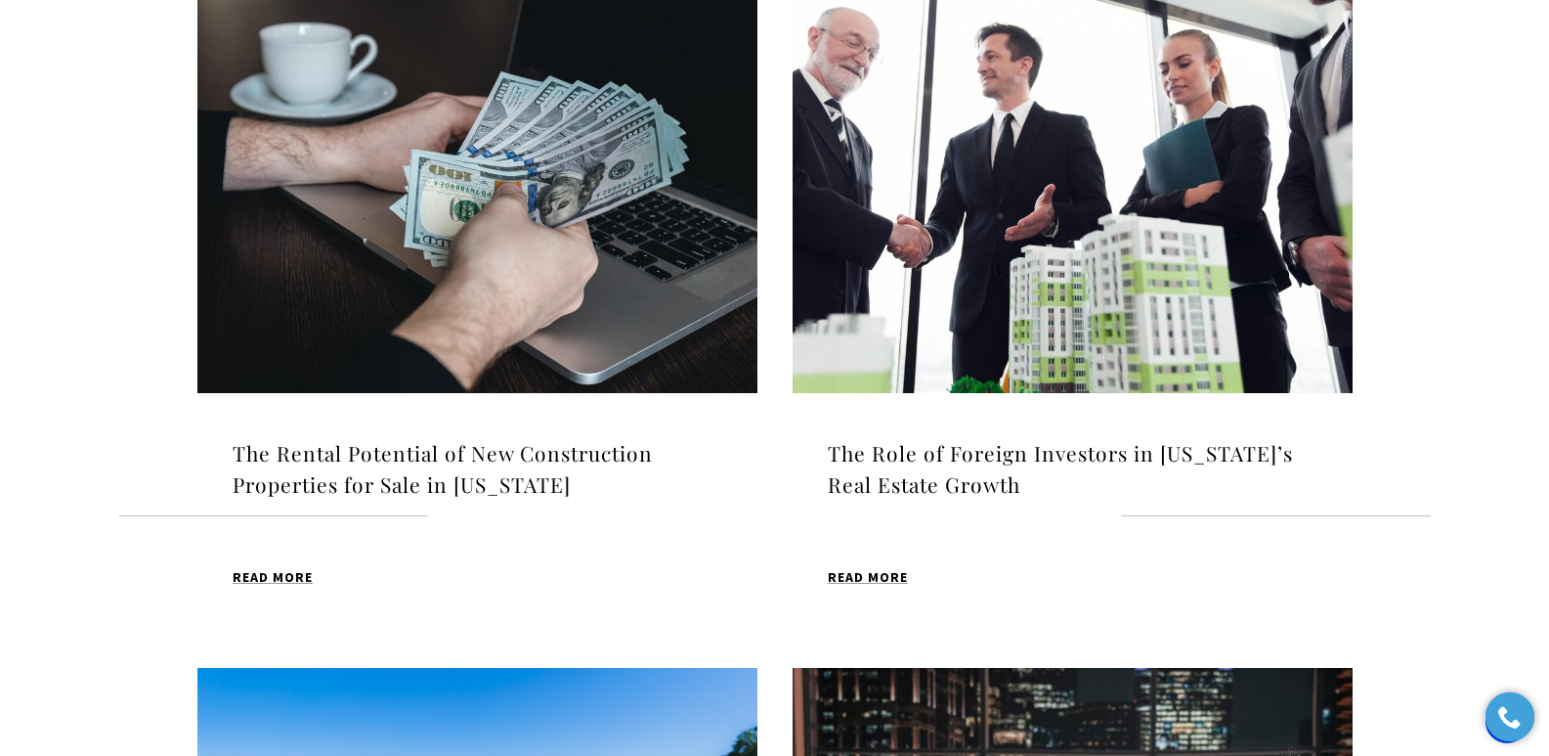
click at [987, 463] on h4 "The Role of Foreign Investors in Puerto Rico’s Real Estate Growth" at bounding box center [1073, 469] width 490 height 62
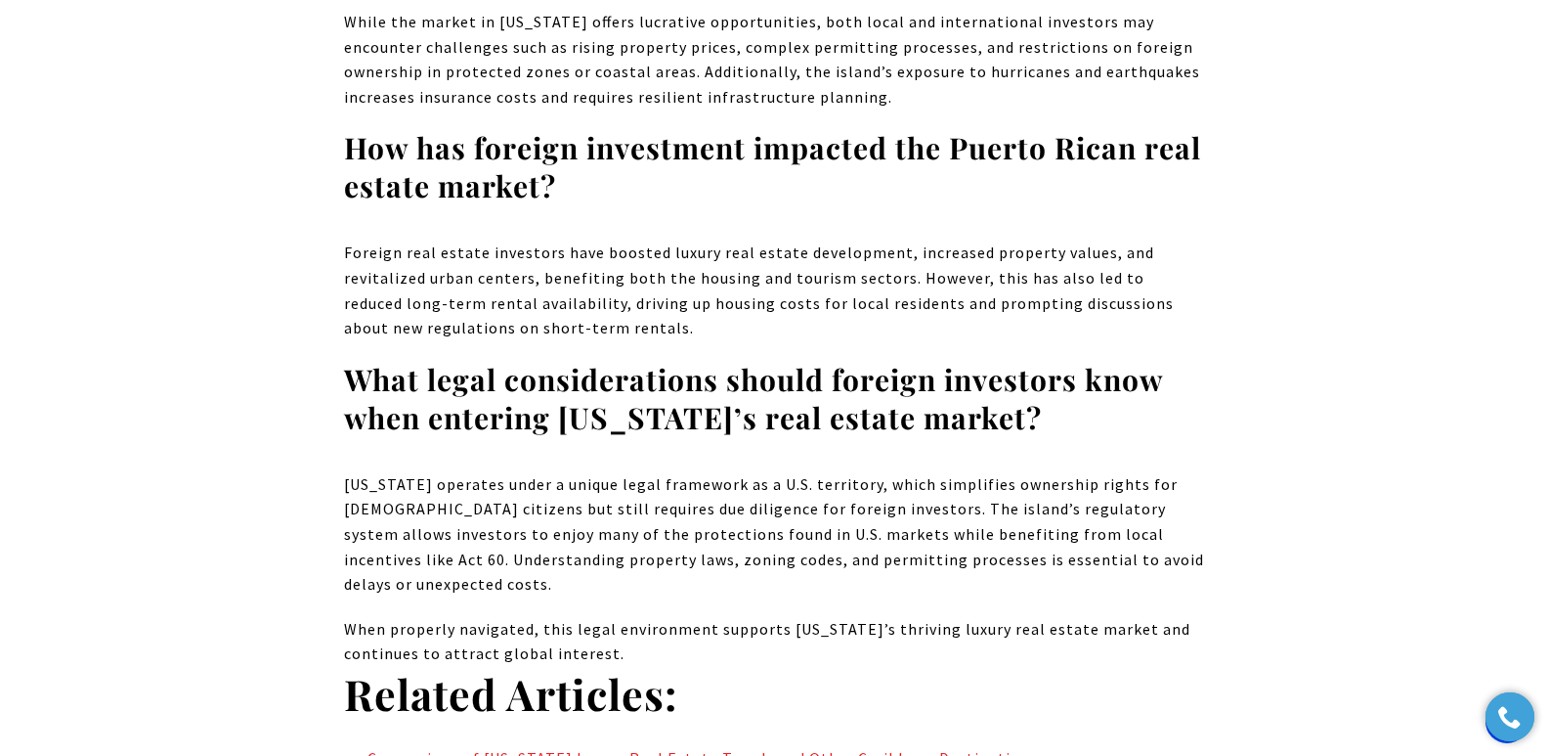
scroll to position [13163, 0]
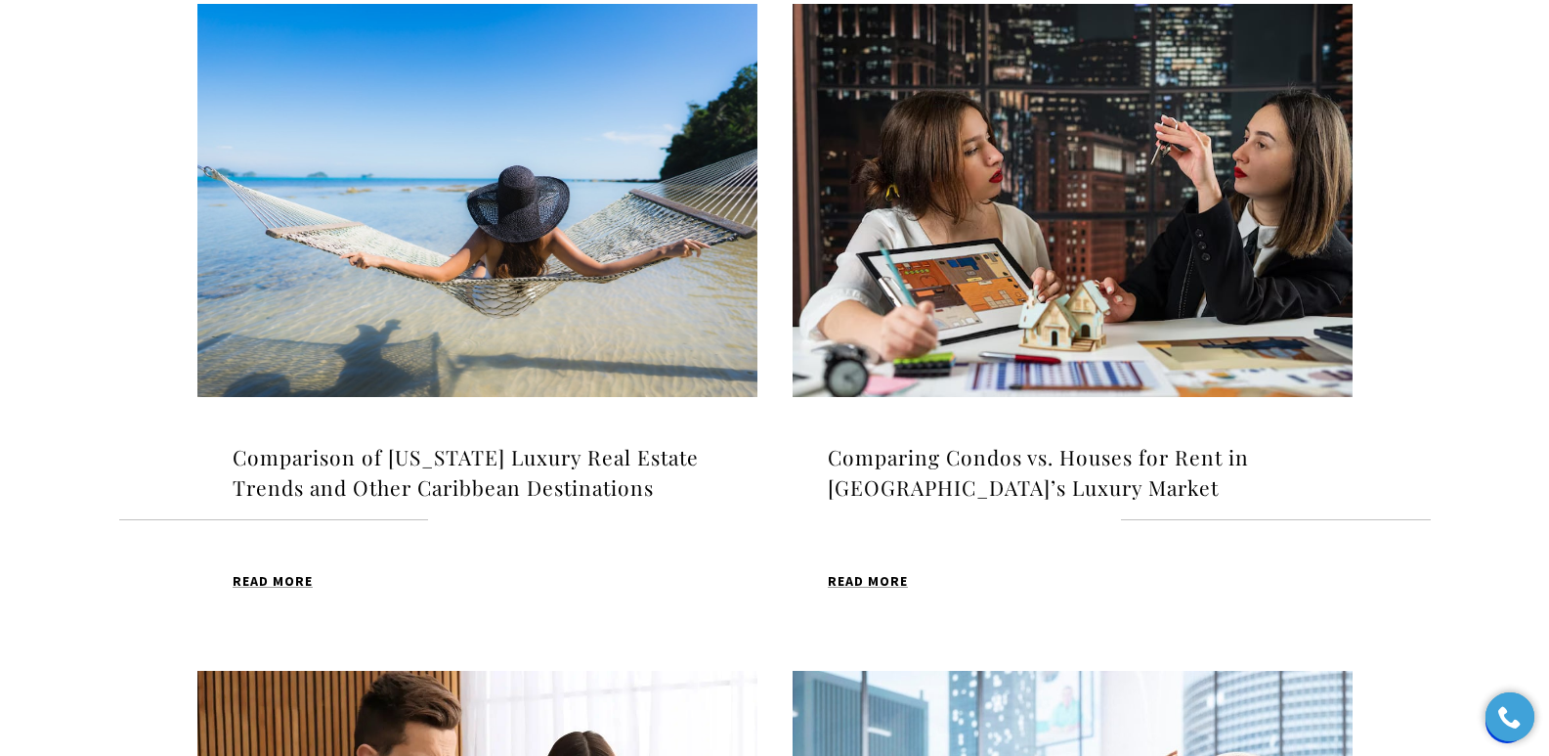
scroll to position [1370, 0]
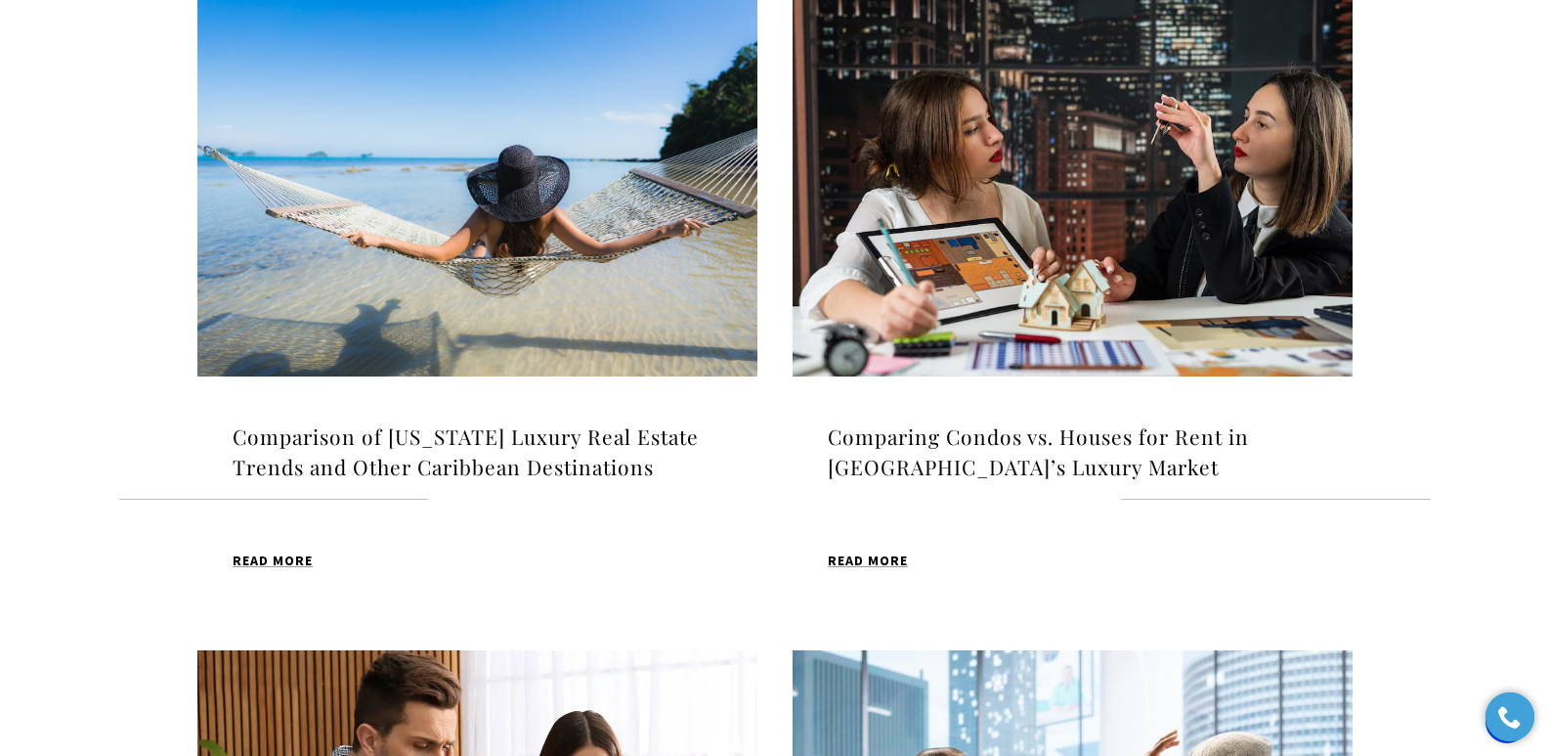
click at [425, 447] on h4 "Comparison of [US_STATE] Luxury Real Estate Trends and Other Caribbean Destinat…" at bounding box center [478, 452] width 490 height 62
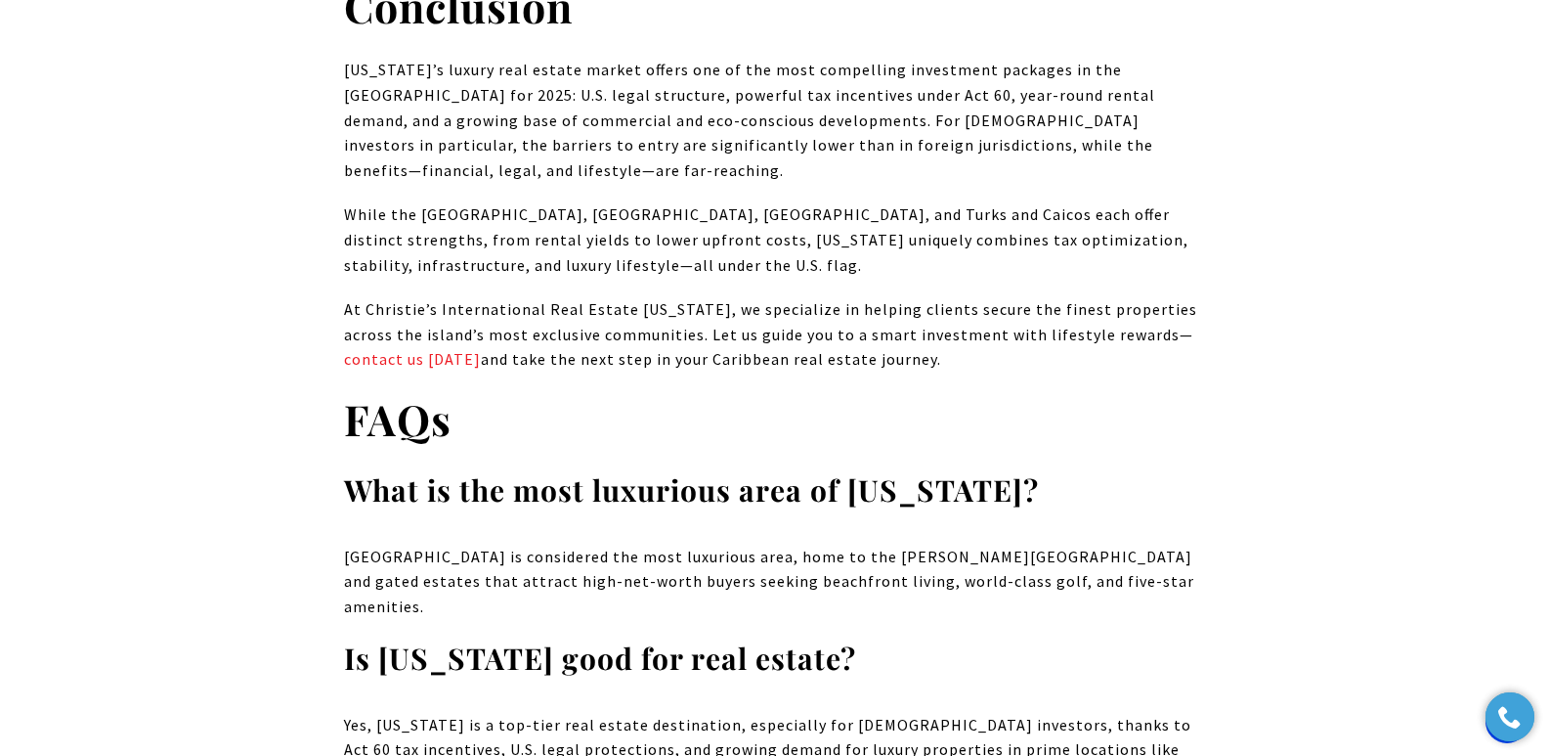
scroll to position [19279, 0]
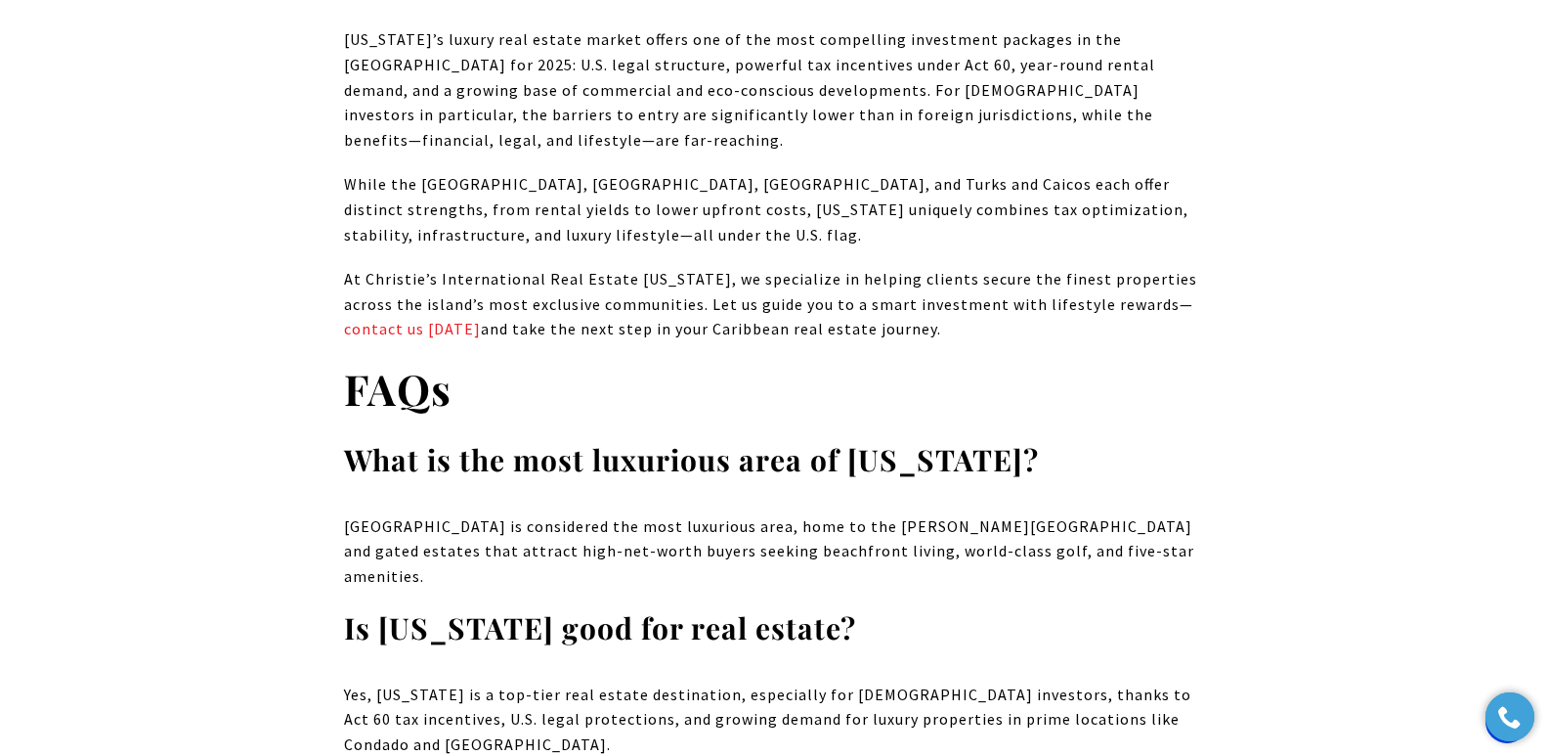
drag, startPoint x: 1561, startPoint y: 38, endPoint x: 1563, endPoint y: 697, distance: 658.8
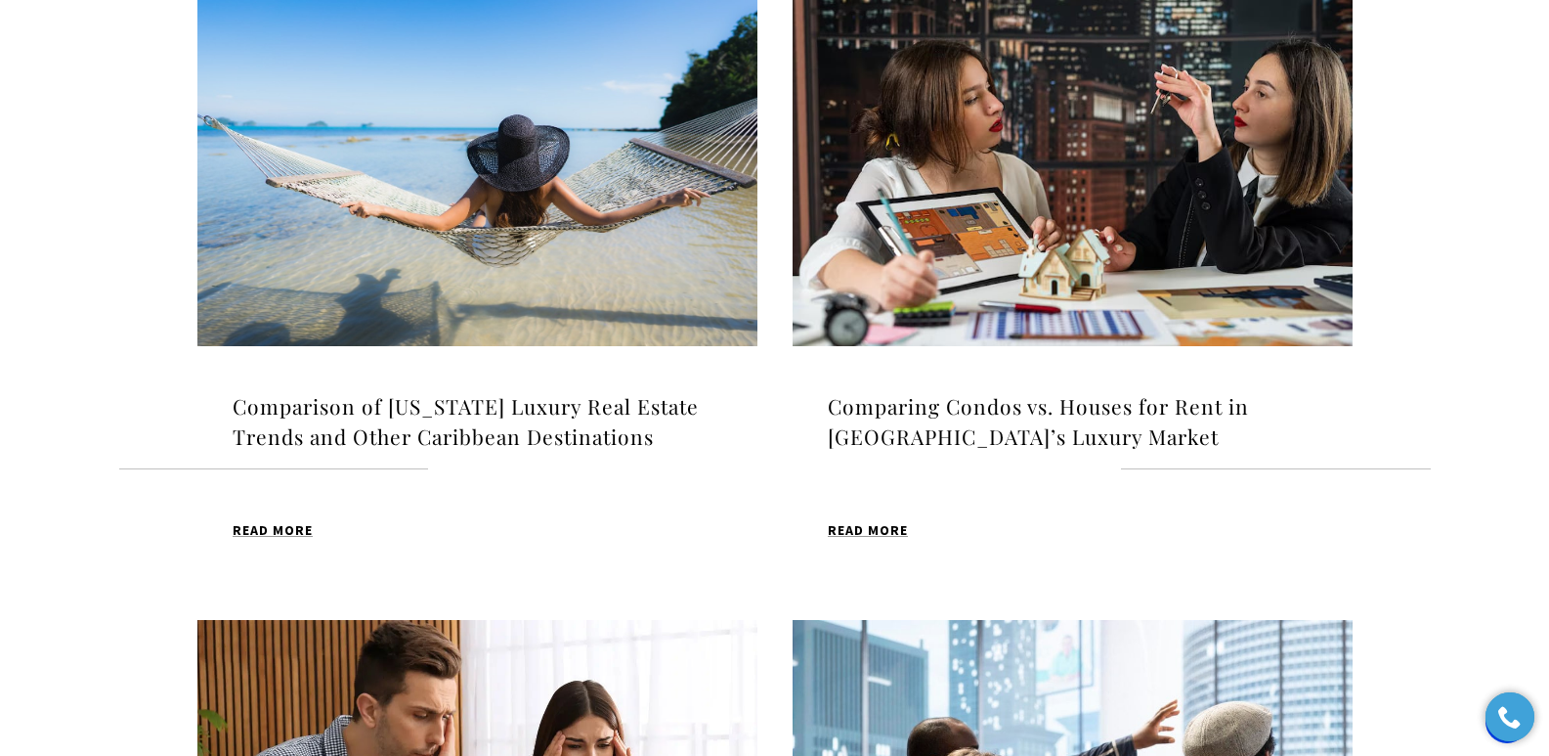
click at [975, 410] on h4 "Comparing Condos vs. Houses for Rent in [GEOGRAPHIC_DATA]’s Luxury Market" at bounding box center [1073, 422] width 490 height 62
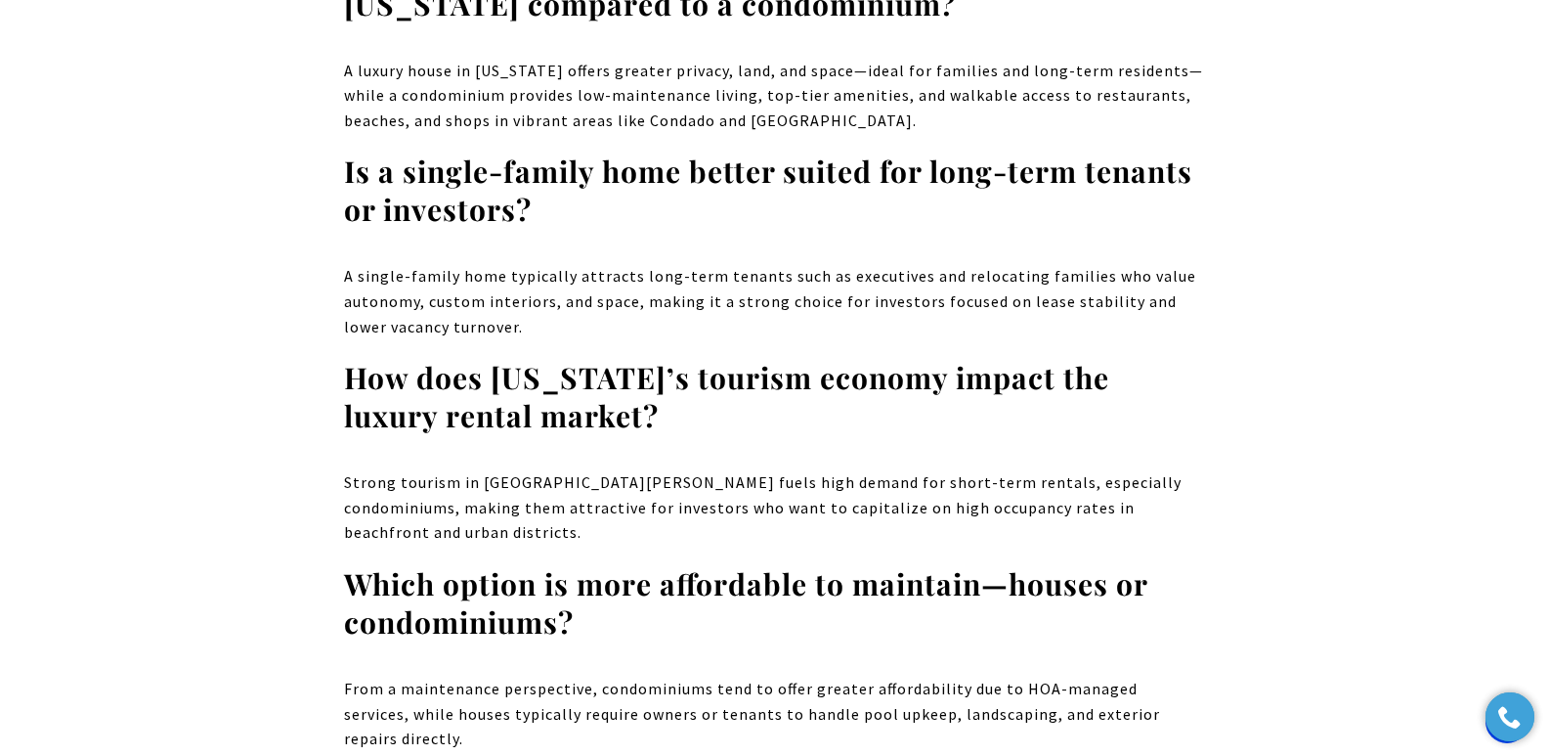
scroll to position [12050, 0]
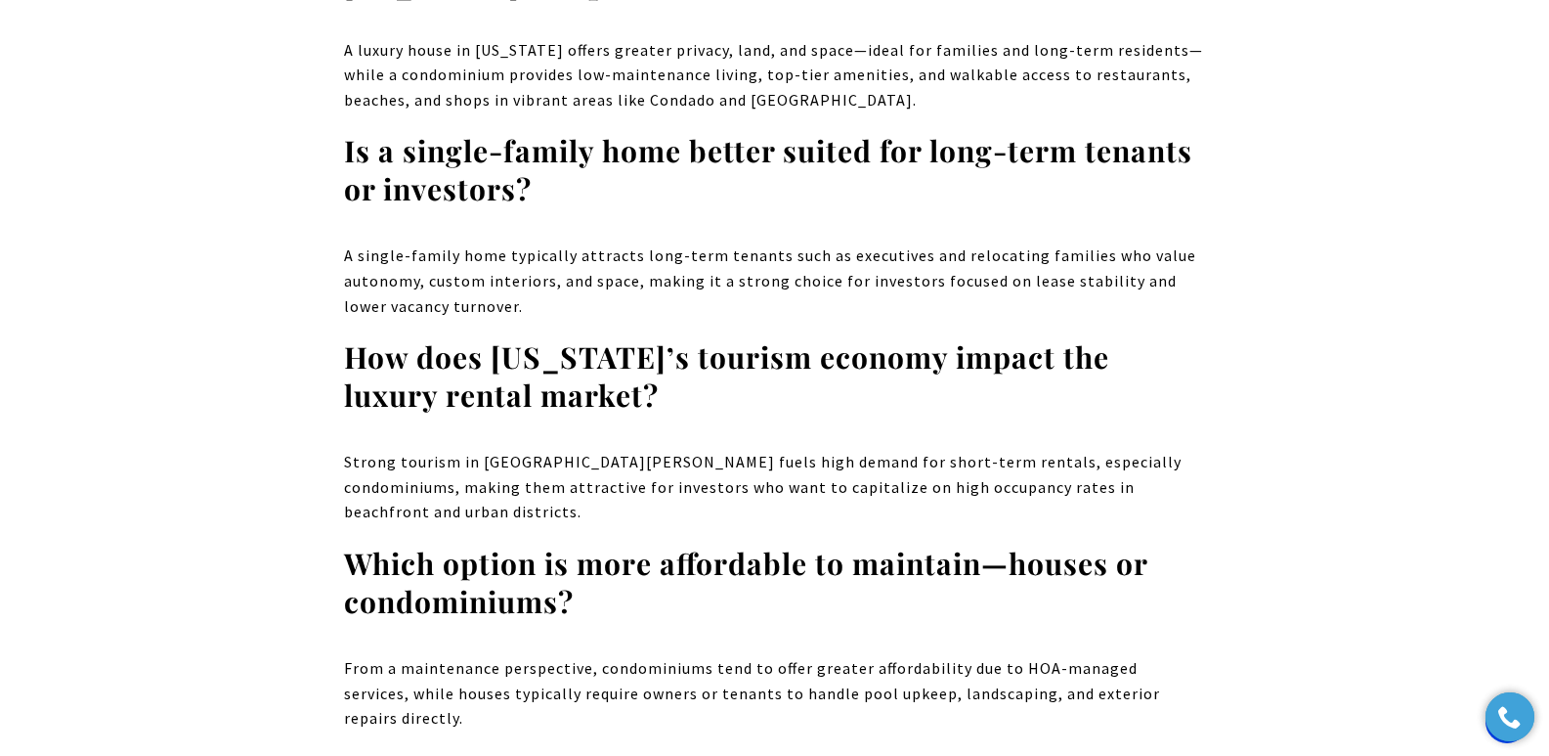
drag, startPoint x: 1554, startPoint y: 40, endPoint x: 1563, endPoint y: 609, distance: 568.9
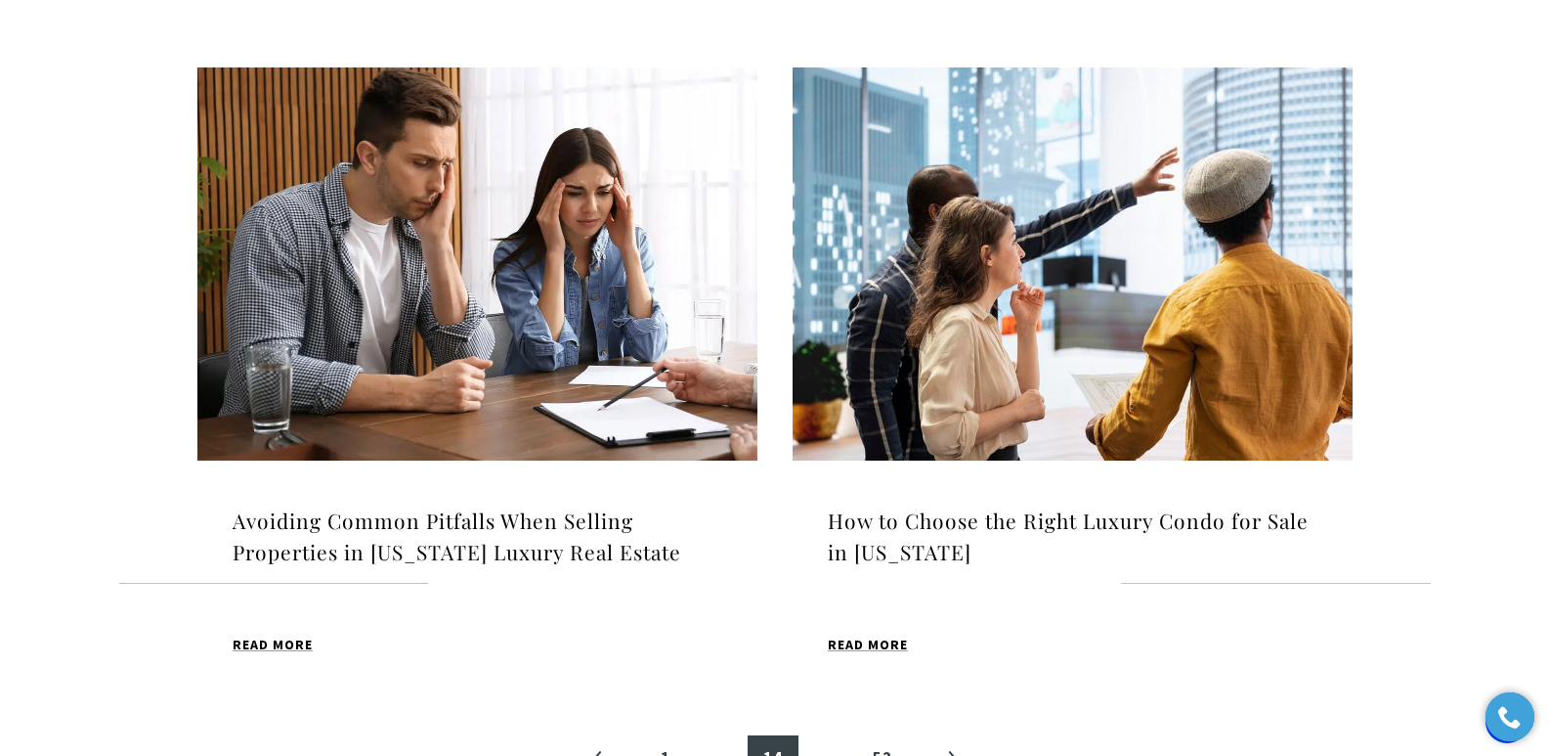
scroll to position [1979, 0]
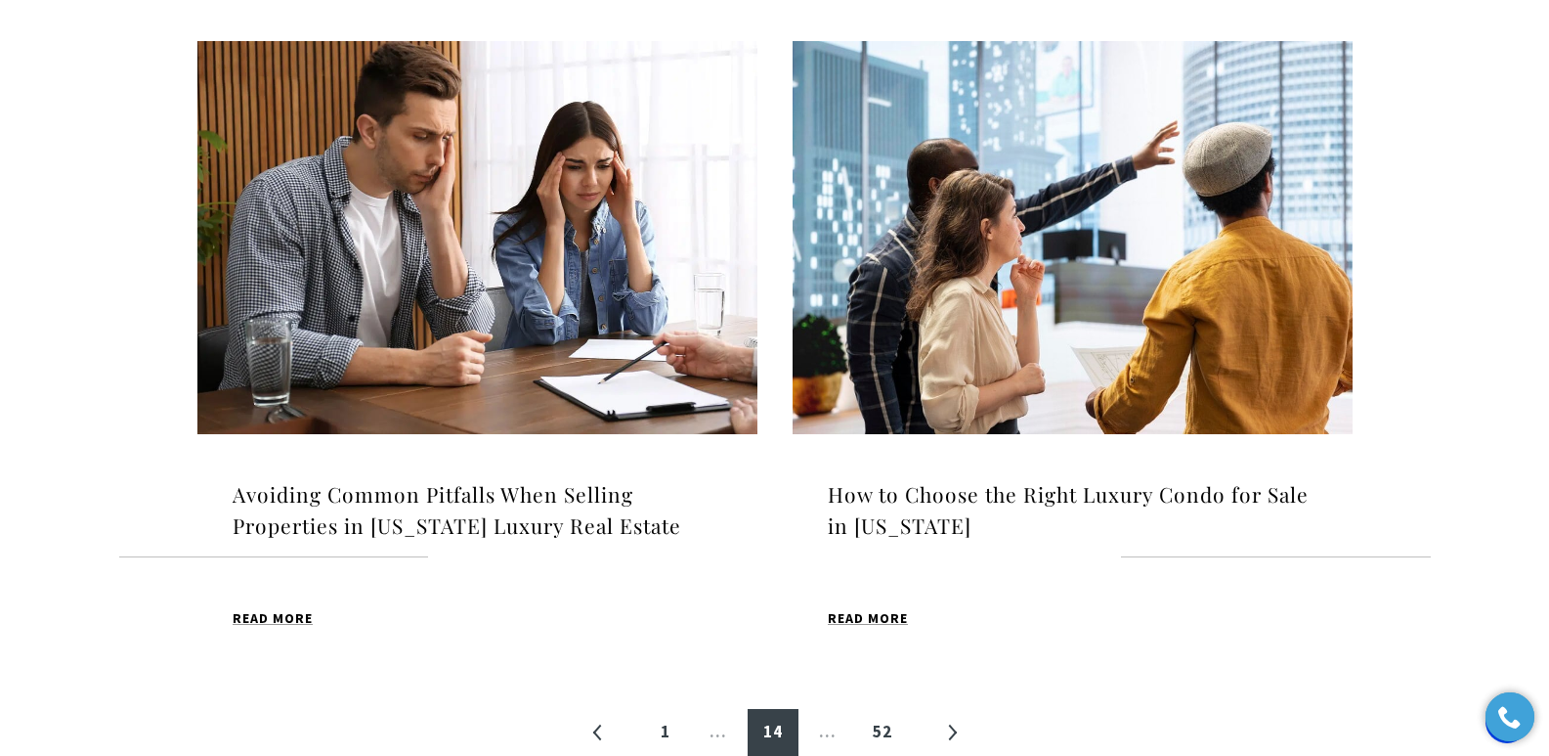
click at [380, 512] on h4 "Avoiding Common Pitfalls When Selling Properties in [US_STATE] Luxury Real Esta…" at bounding box center [478, 510] width 490 height 62
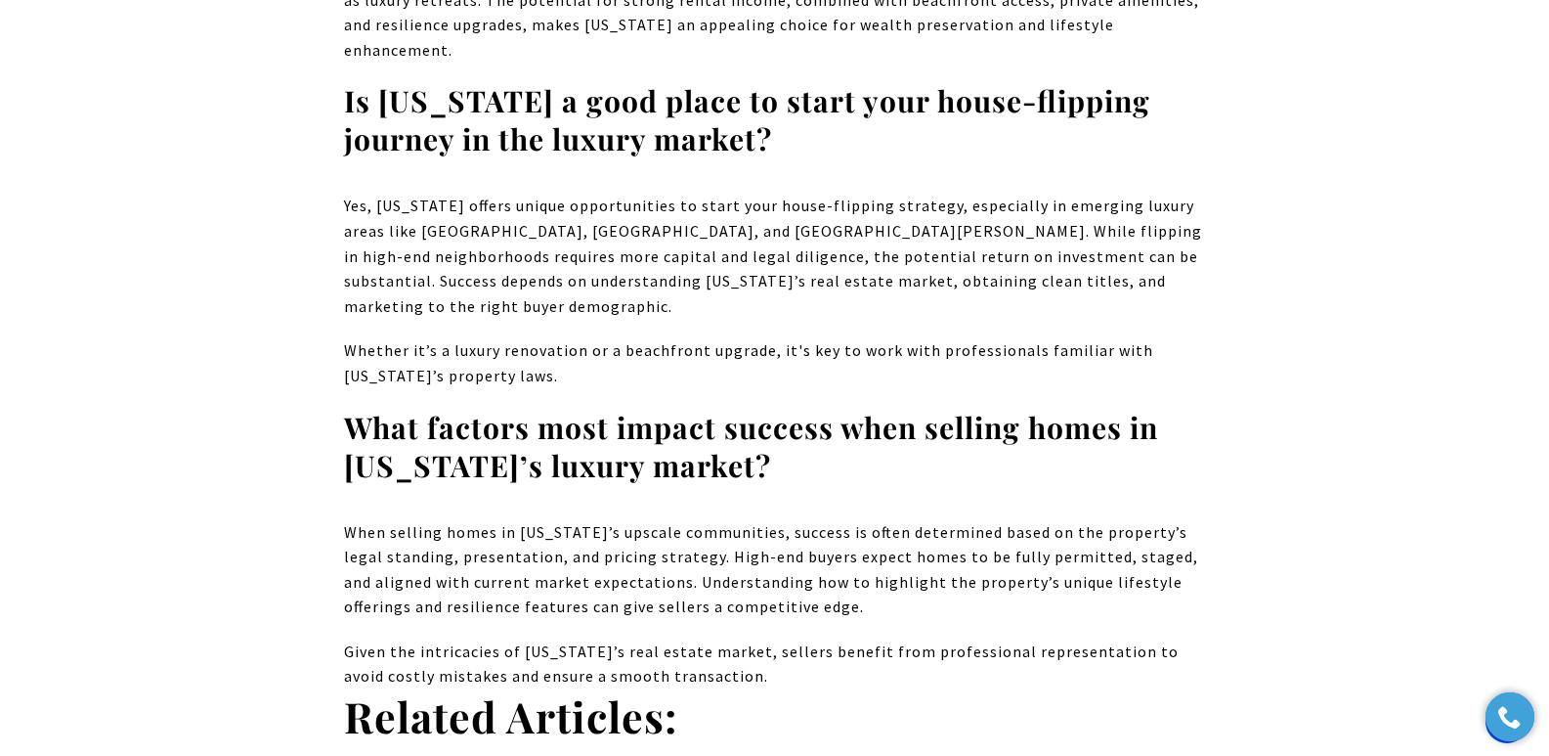
scroll to position [13082, 0]
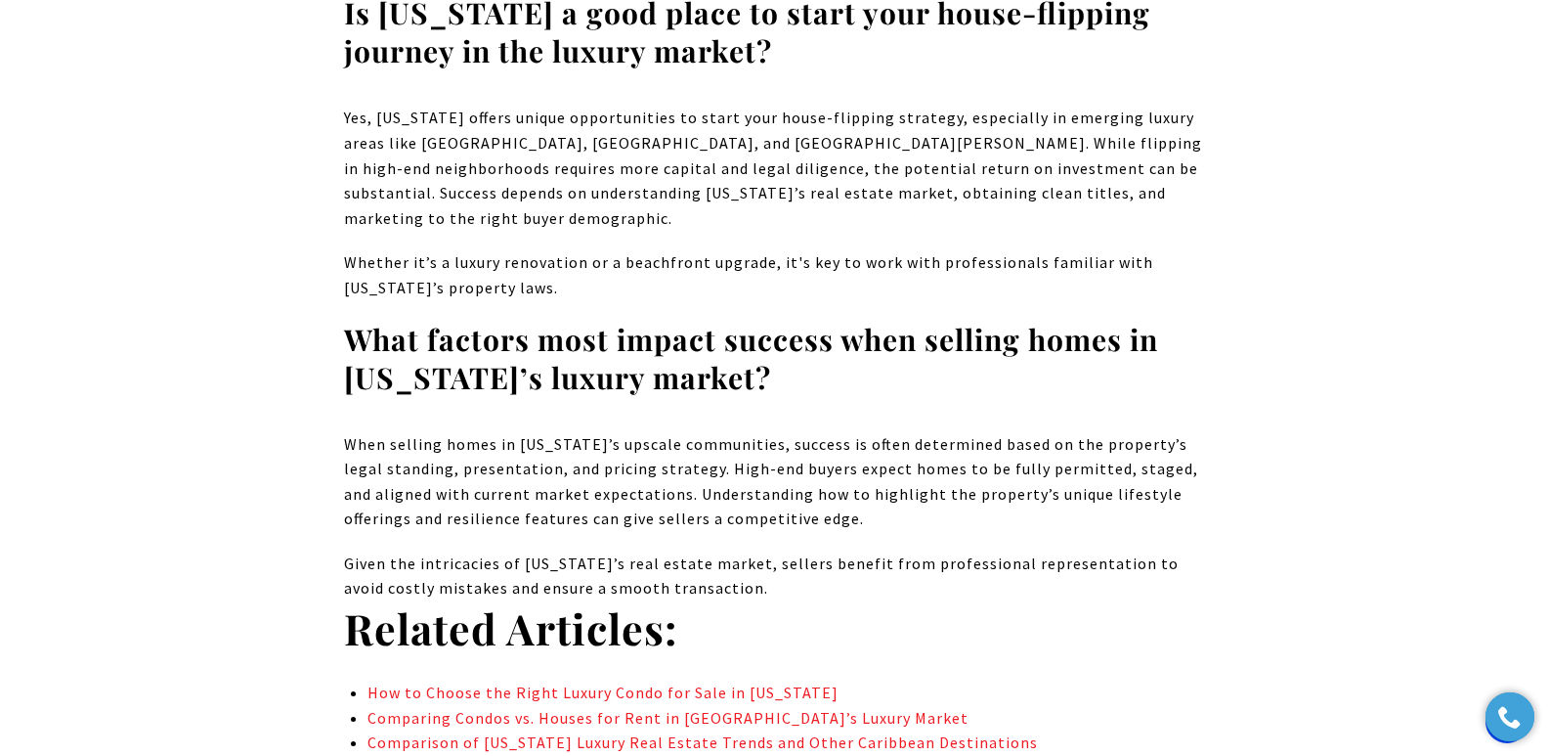
drag, startPoint x: 3034, startPoint y: 730, endPoint x: 1534, endPoint y: 683, distance: 1500.0
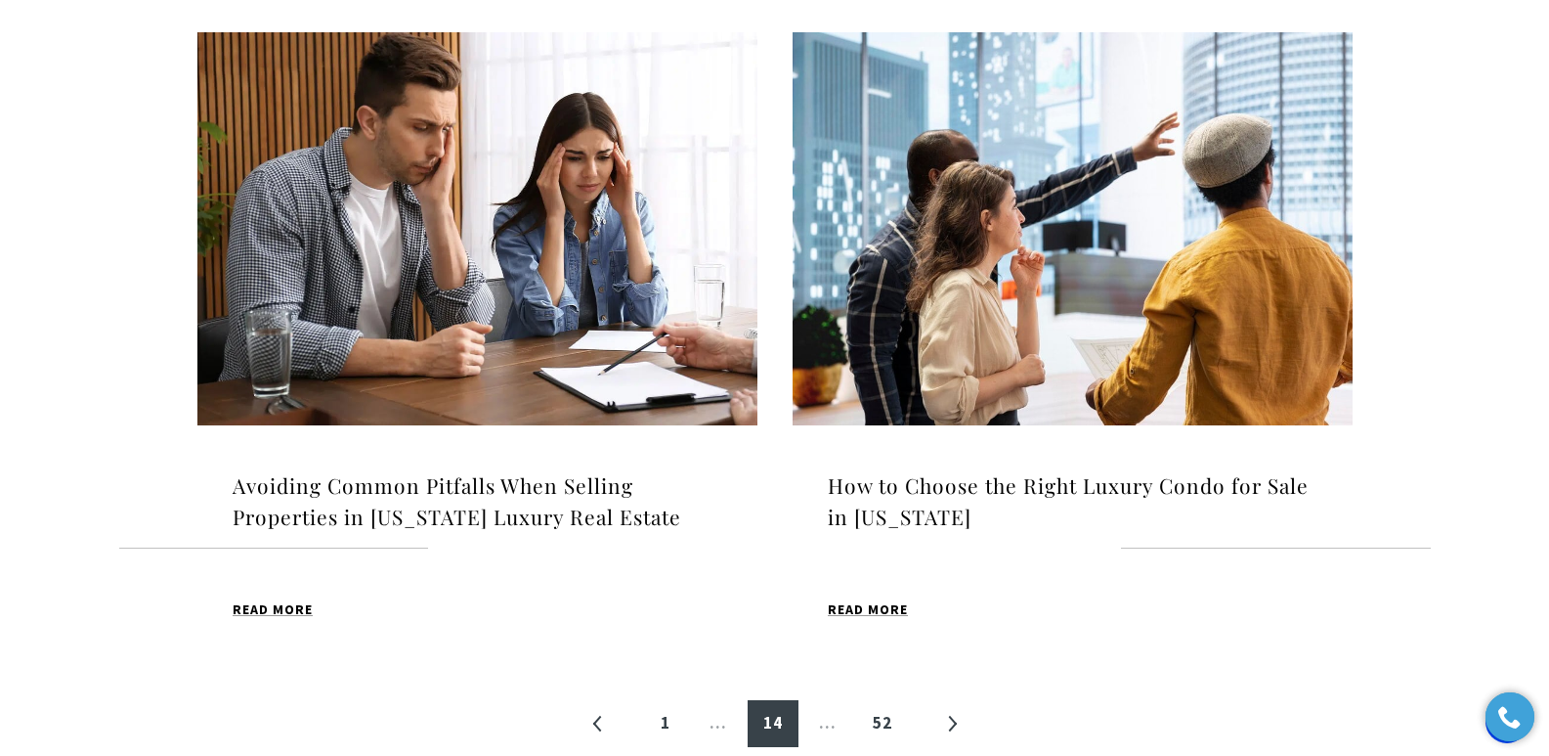
scroll to position [1979, 0]
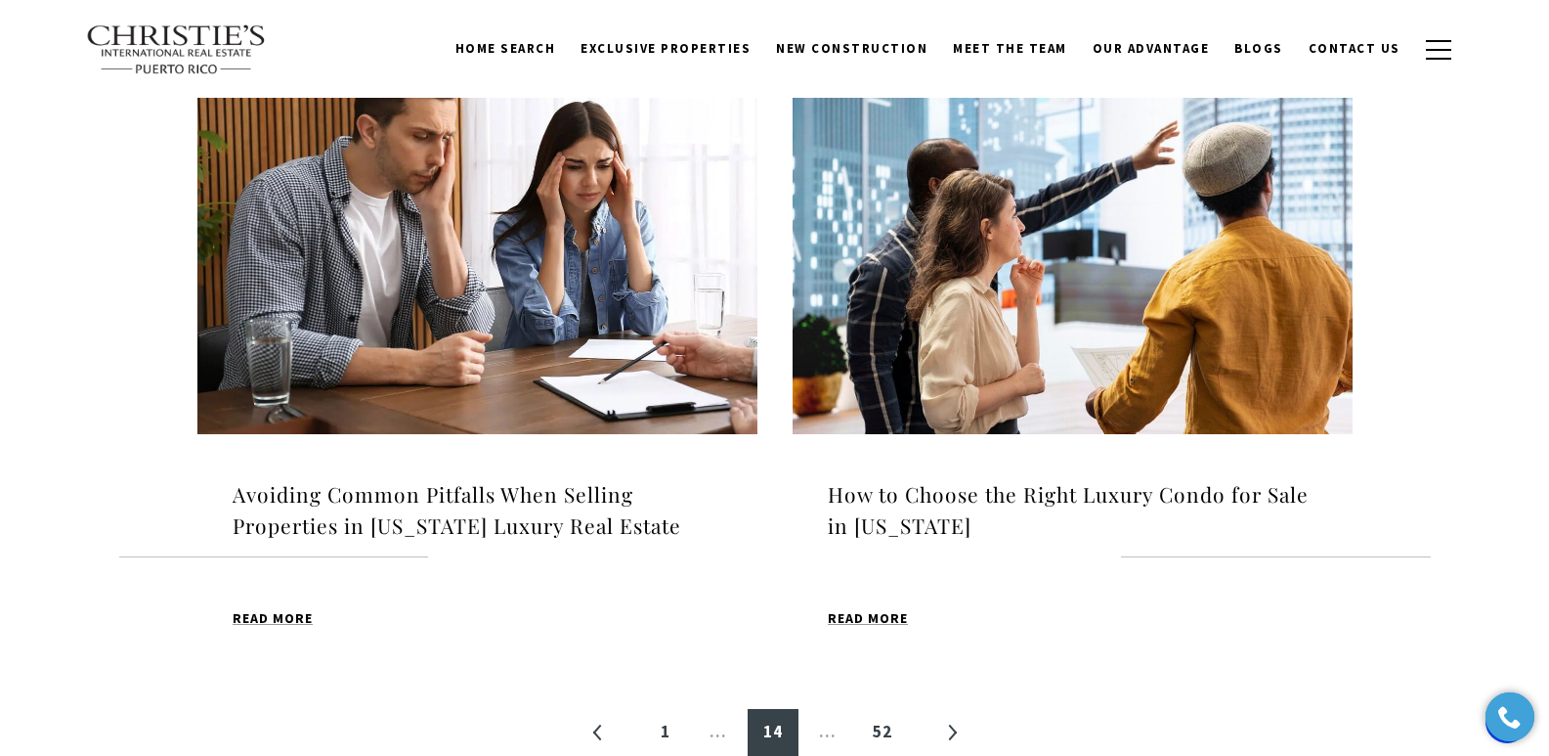
click at [911, 501] on h4 "How to Choose the Right Luxury Condo for Sale in [US_STATE]" at bounding box center [1073, 510] width 490 height 62
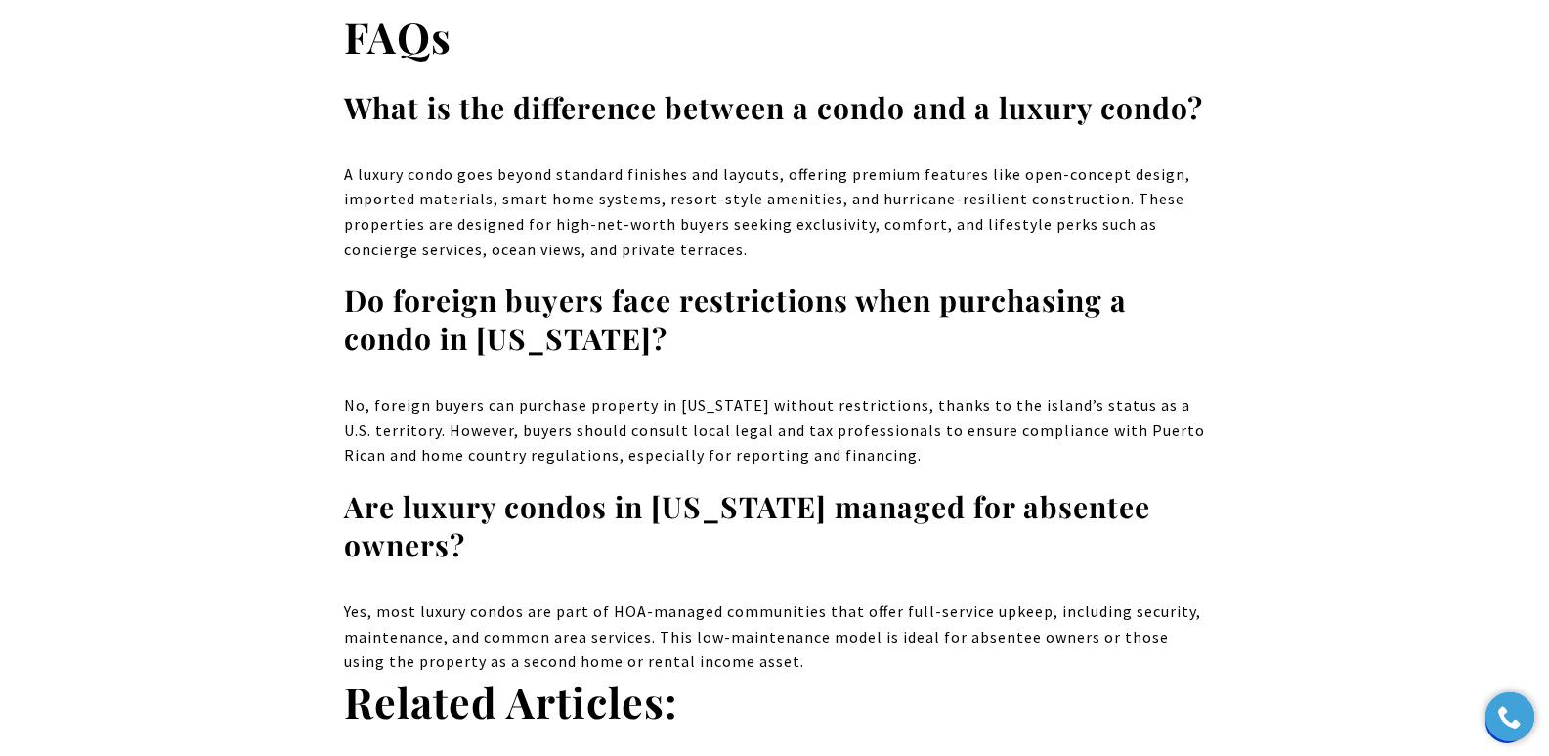
scroll to position [17276, 0]
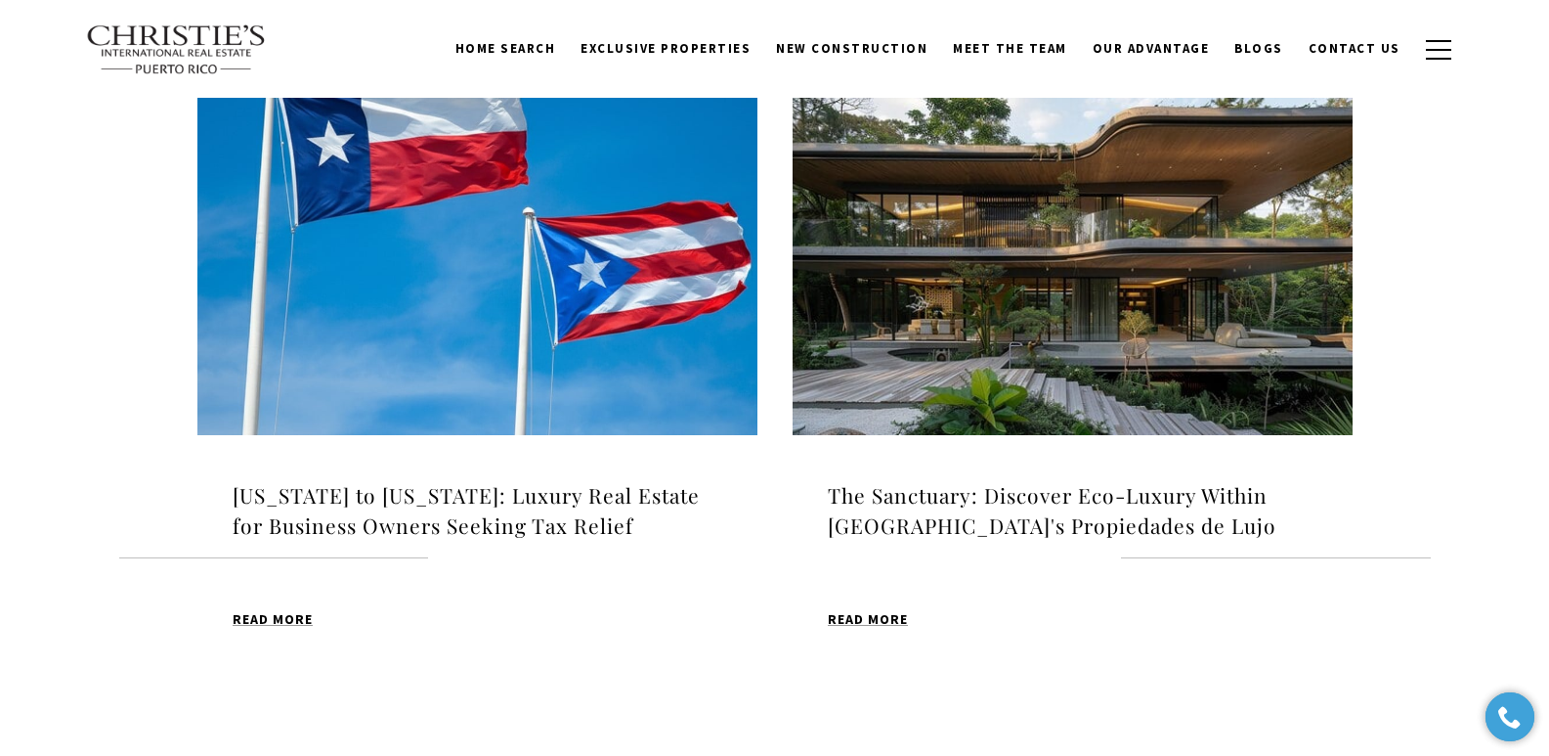
scroll to position [2009, 0]
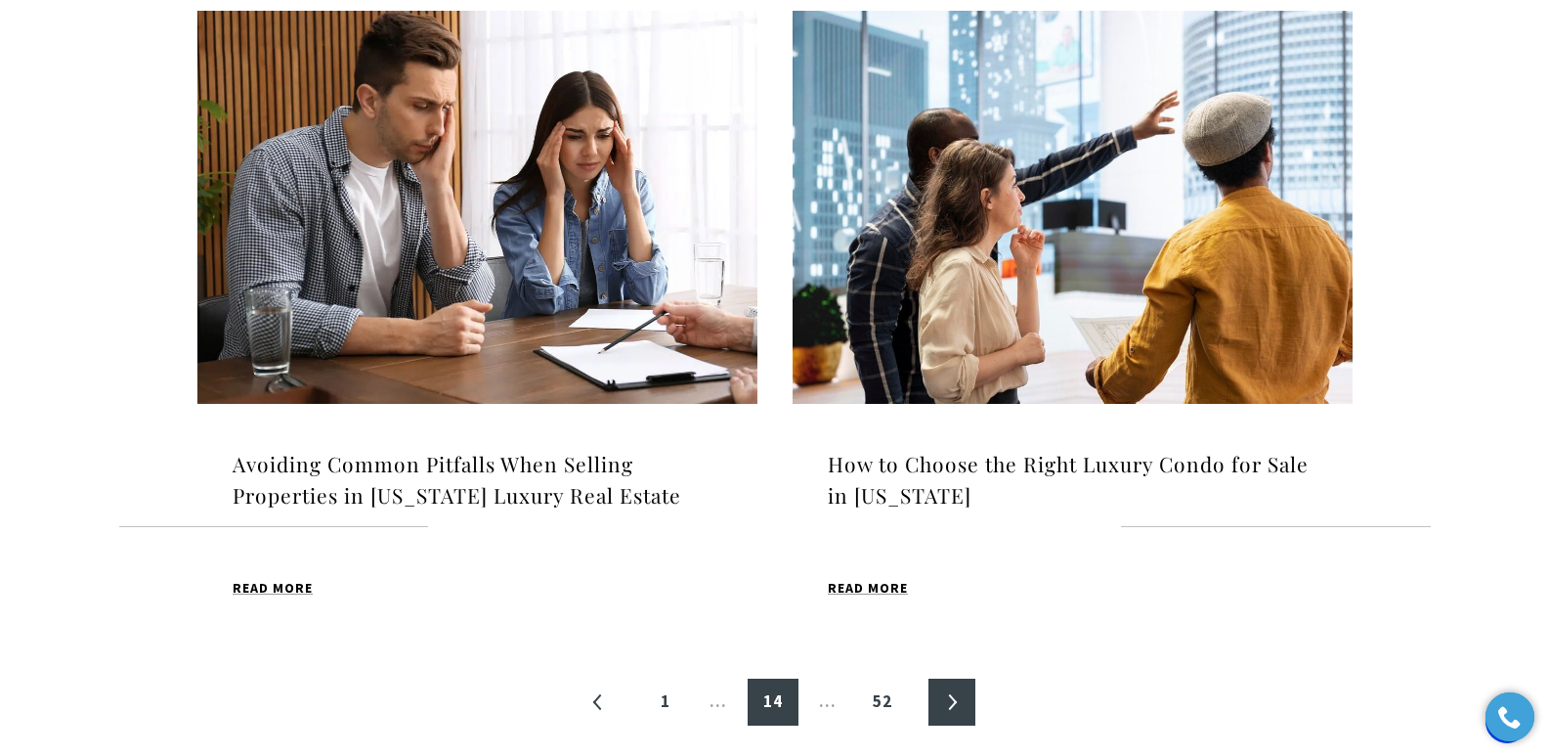
click at [947, 710] on link "»" at bounding box center [952, 701] width 47 height 47
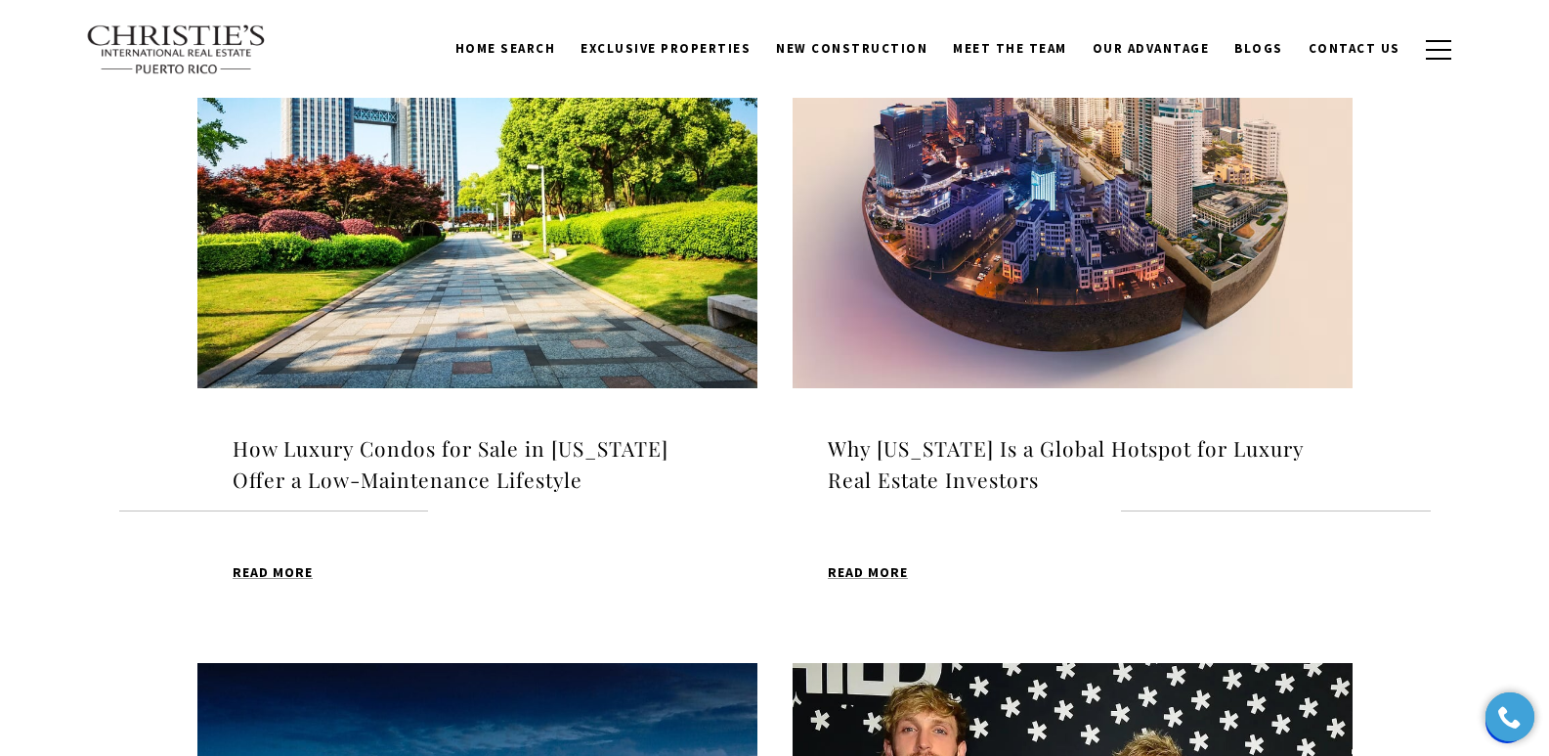
scroll to position [686, 0]
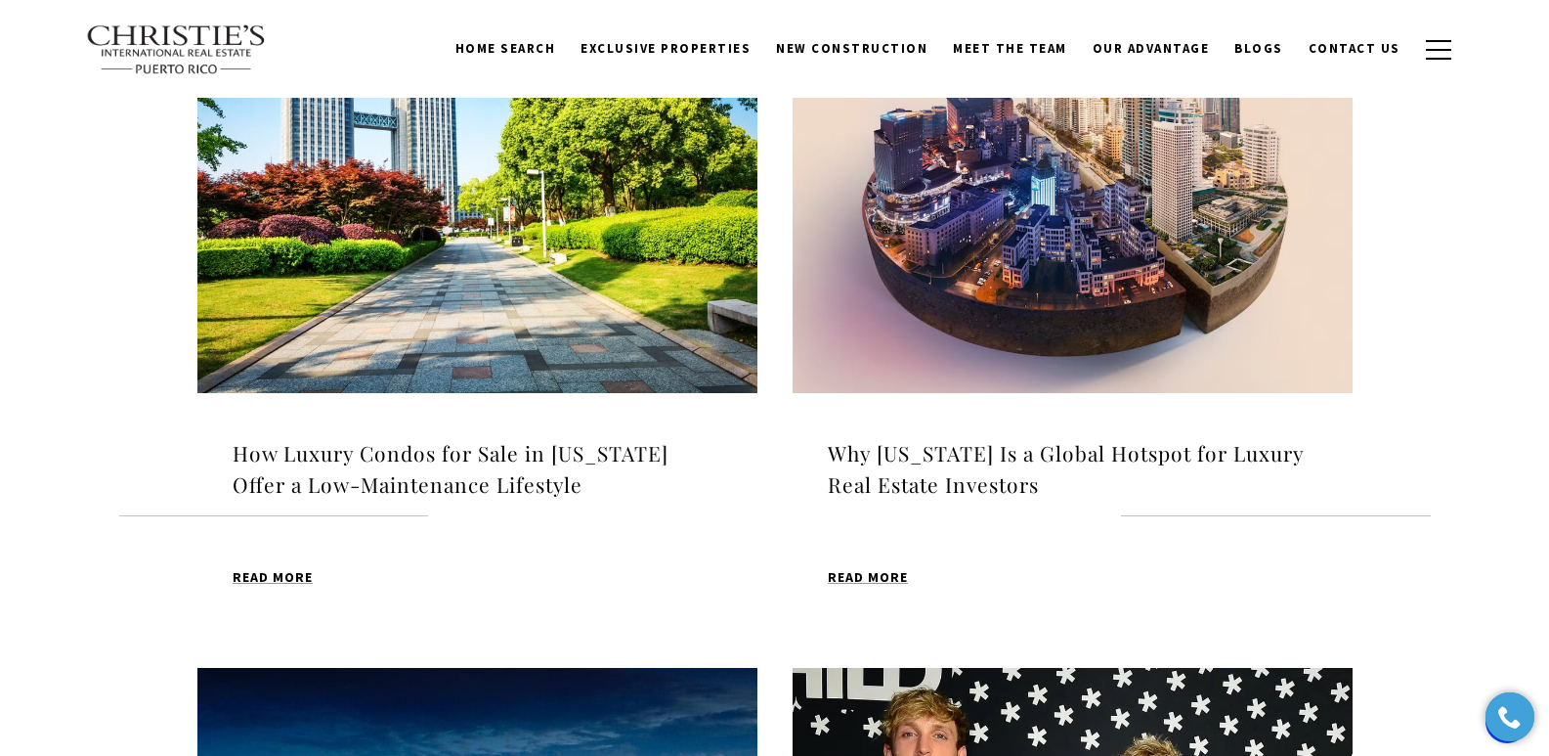
click at [491, 466] on h4 "How Luxury Condos for Sale in [US_STATE] Offer a Low-Maintenance Lifestyle" at bounding box center [478, 469] width 490 height 62
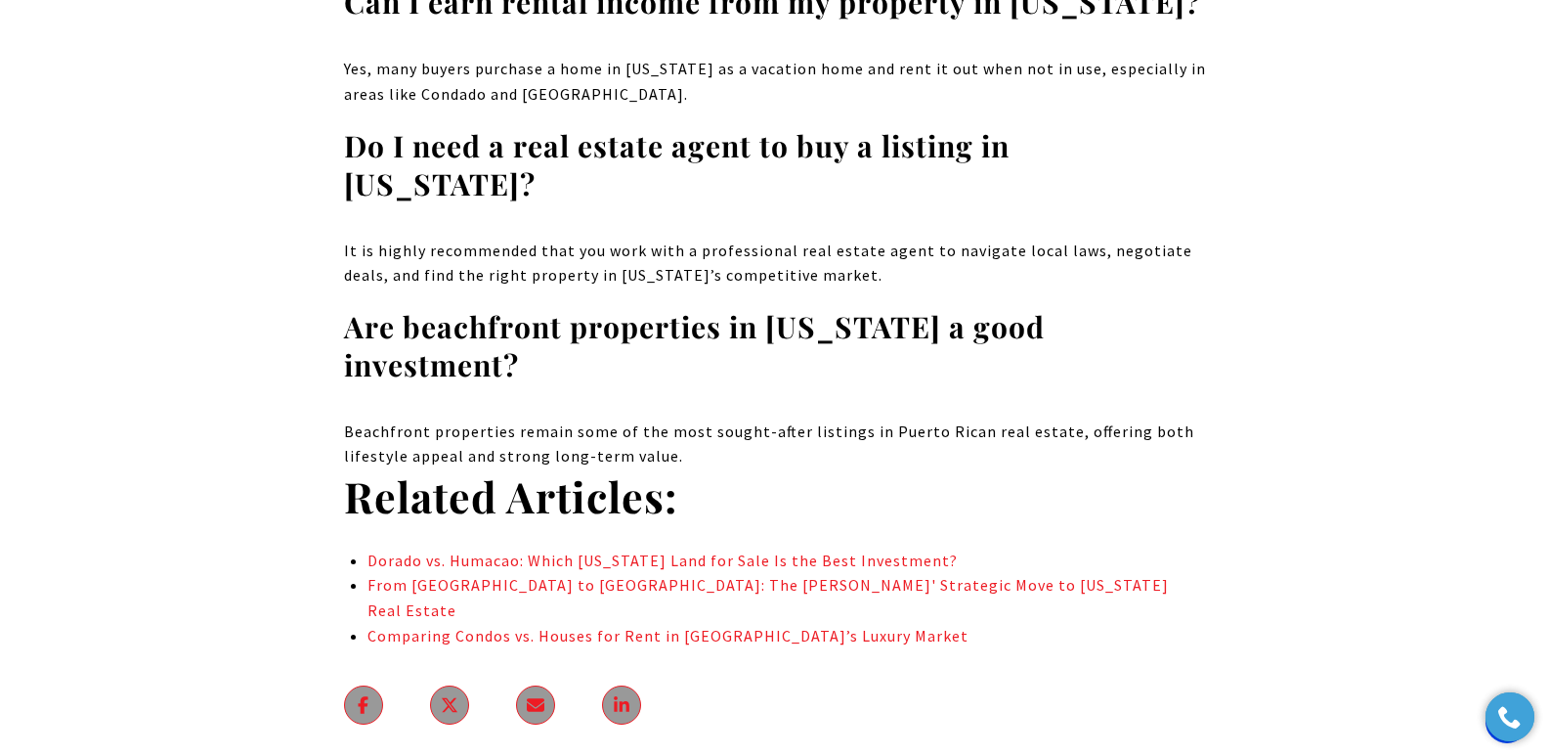
scroll to position [13364, 0]
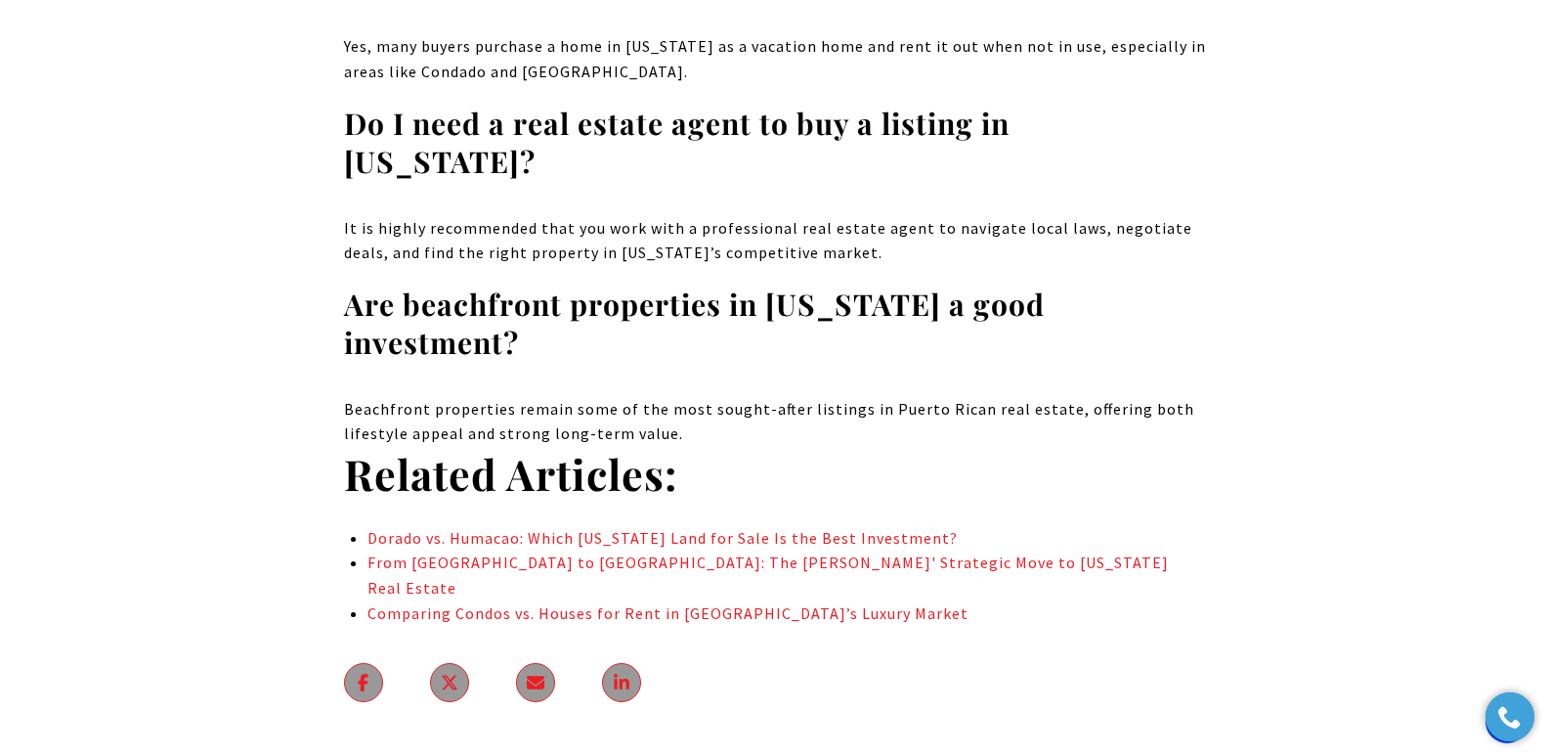
drag, startPoint x: 1561, startPoint y: 44, endPoint x: 1563, endPoint y: 707, distance: 662.7
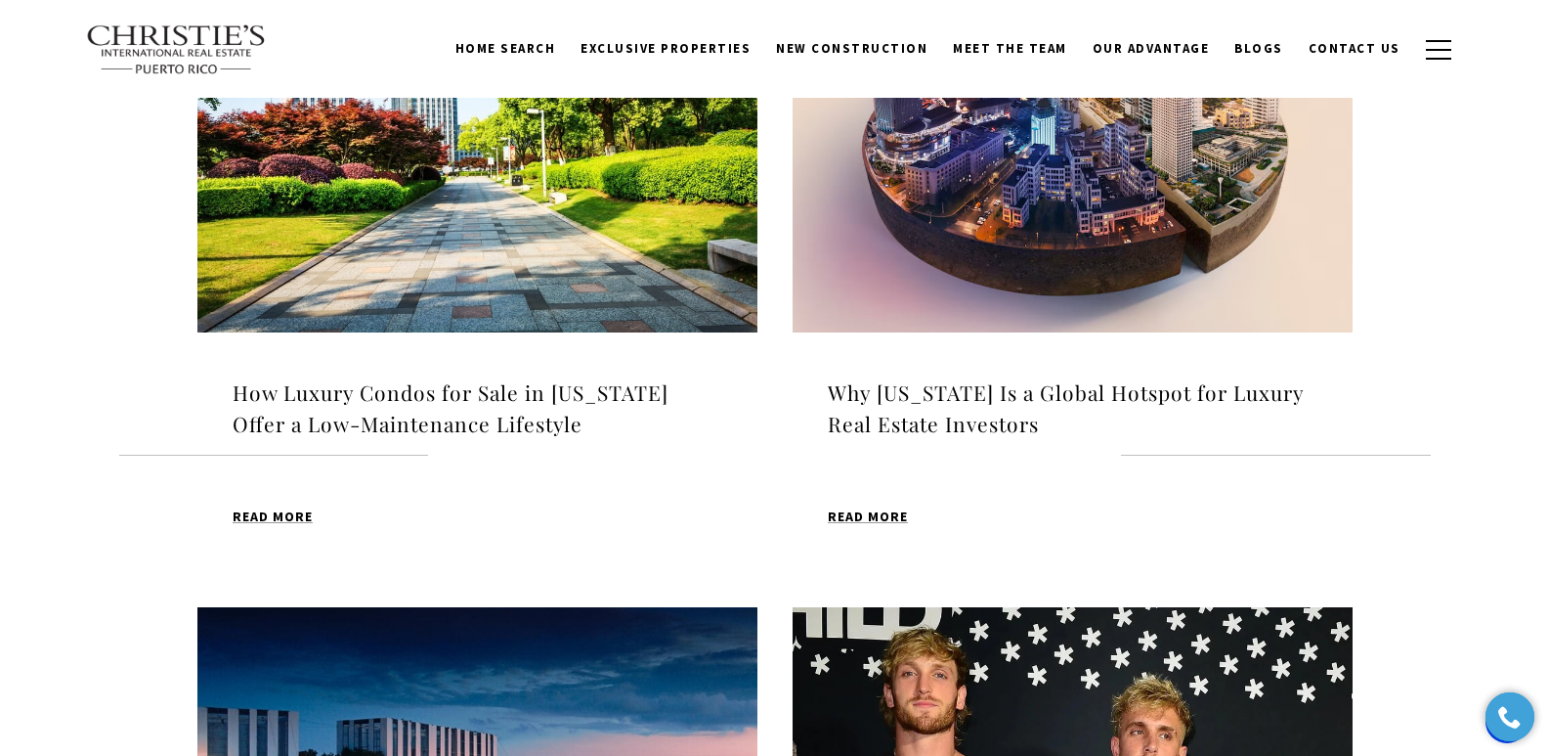
scroll to position [740, 0]
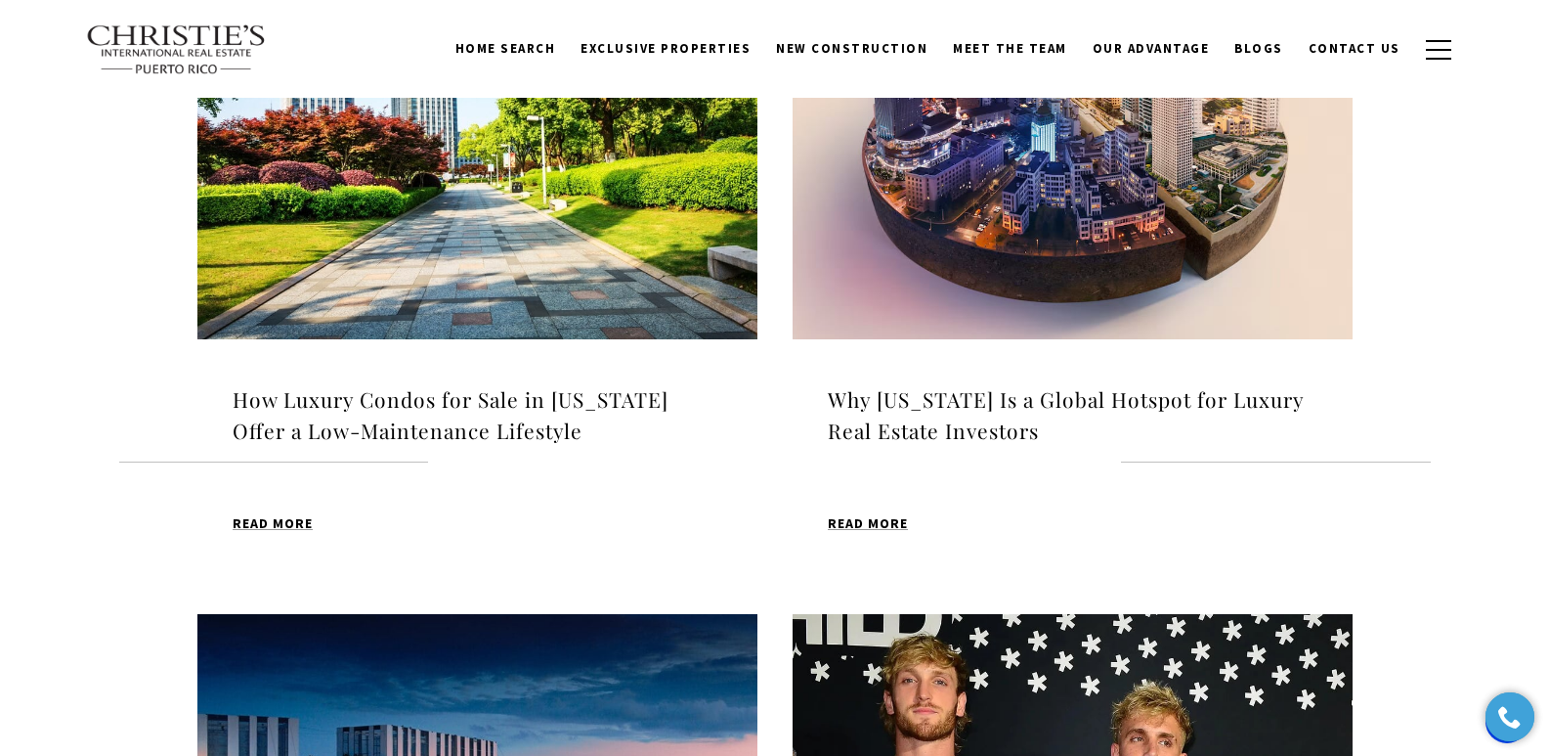
click at [1015, 411] on h4 "Why [US_STATE] Is a Global Hotspot for Luxury Real Estate Investors" at bounding box center [1073, 415] width 490 height 62
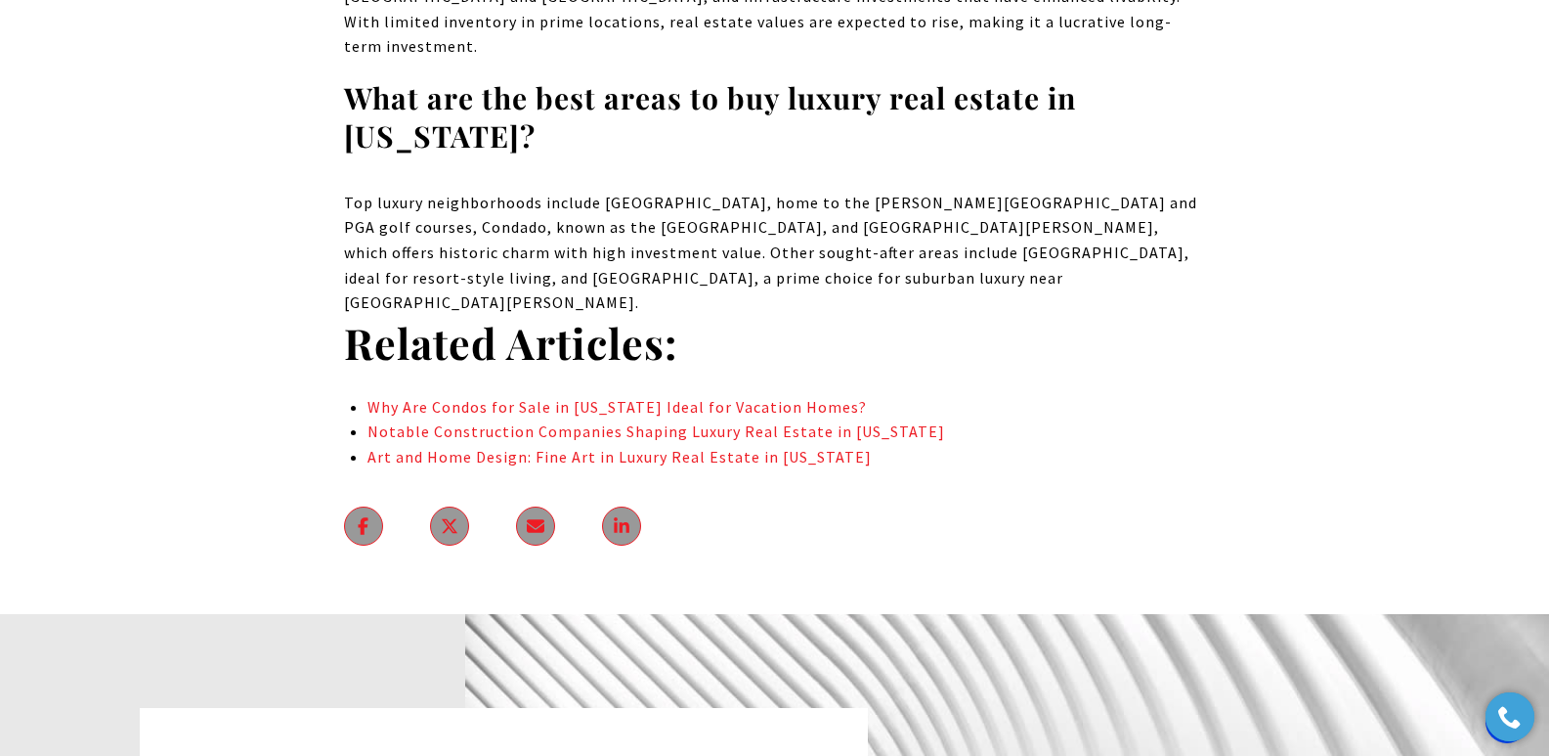
scroll to position [15841, 0]
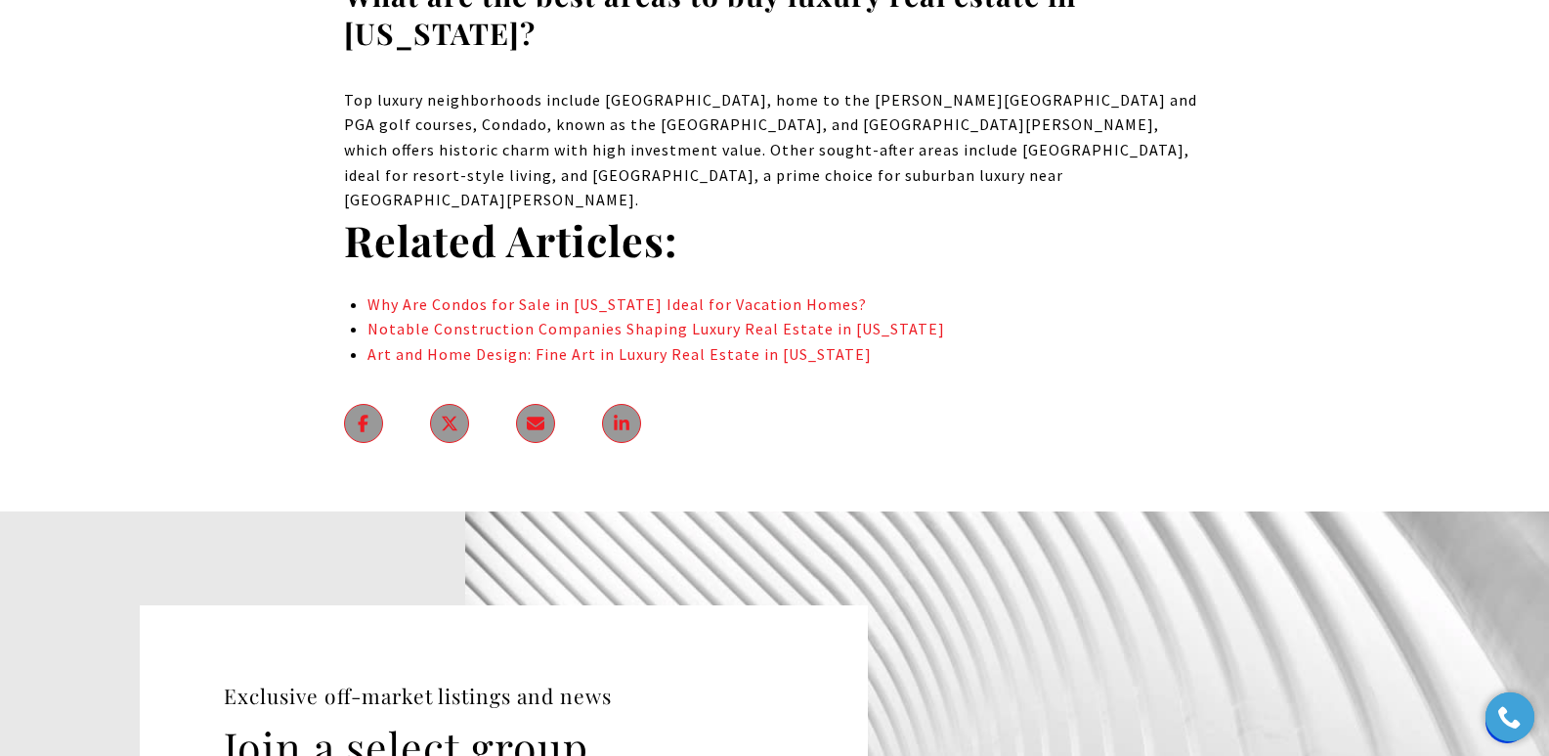
drag, startPoint x: 1560, startPoint y: 43, endPoint x: 1535, endPoint y: 649, distance: 606.5
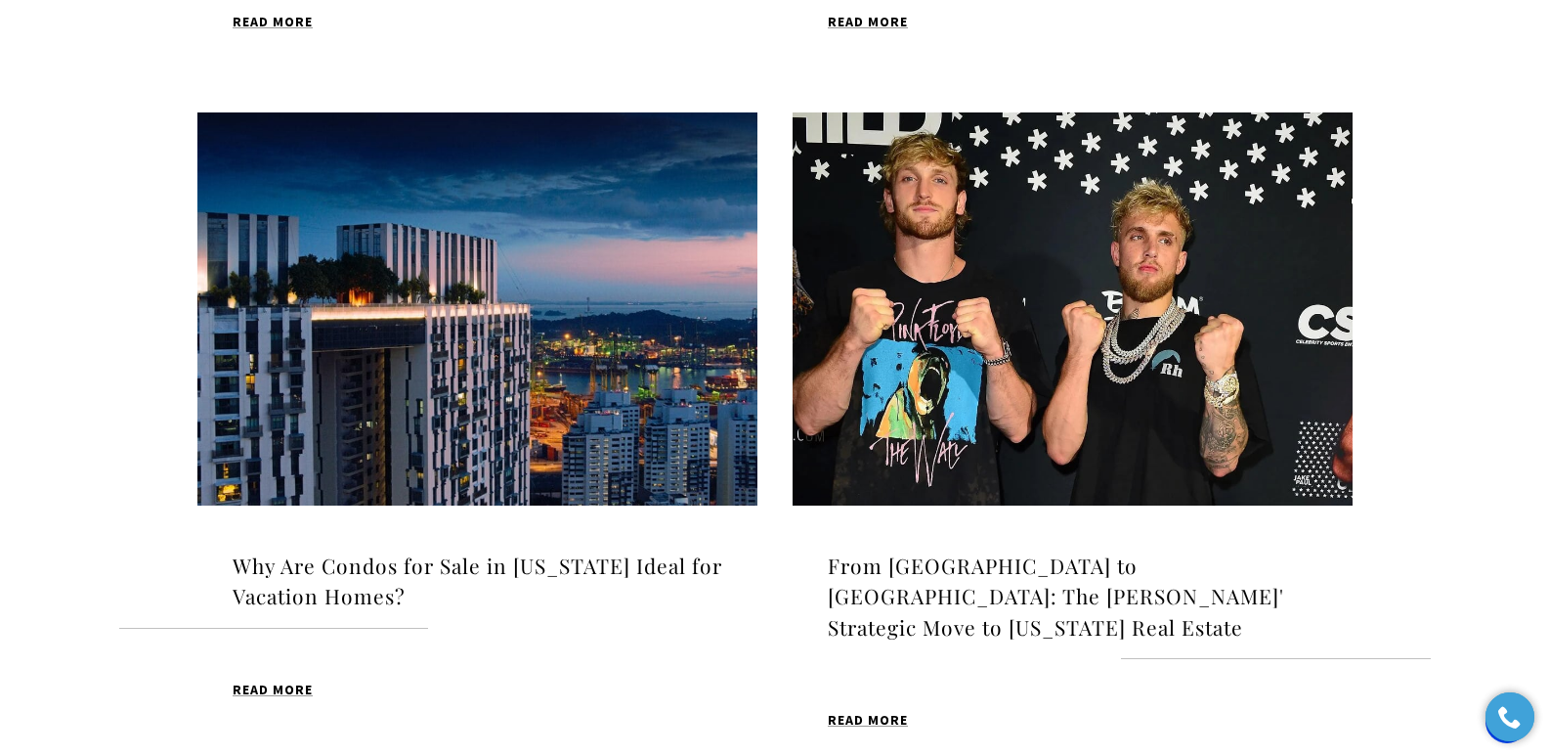
scroll to position [1248, 0]
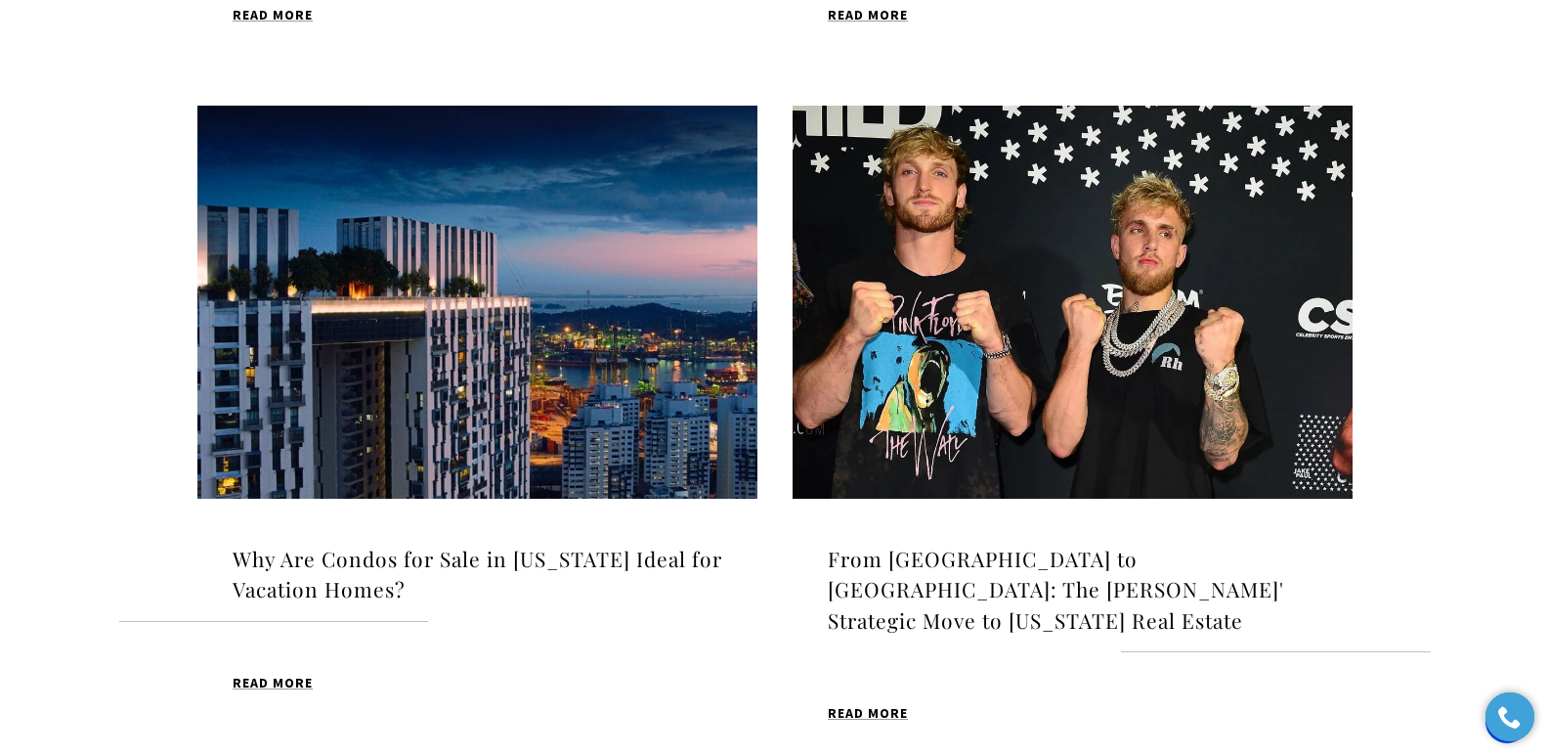
click at [331, 551] on h4 "Why Are Condos for Sale in [US_STATE] Ideal for Vacation Homes?" at bounding box center [478, 574] width 490 height 62
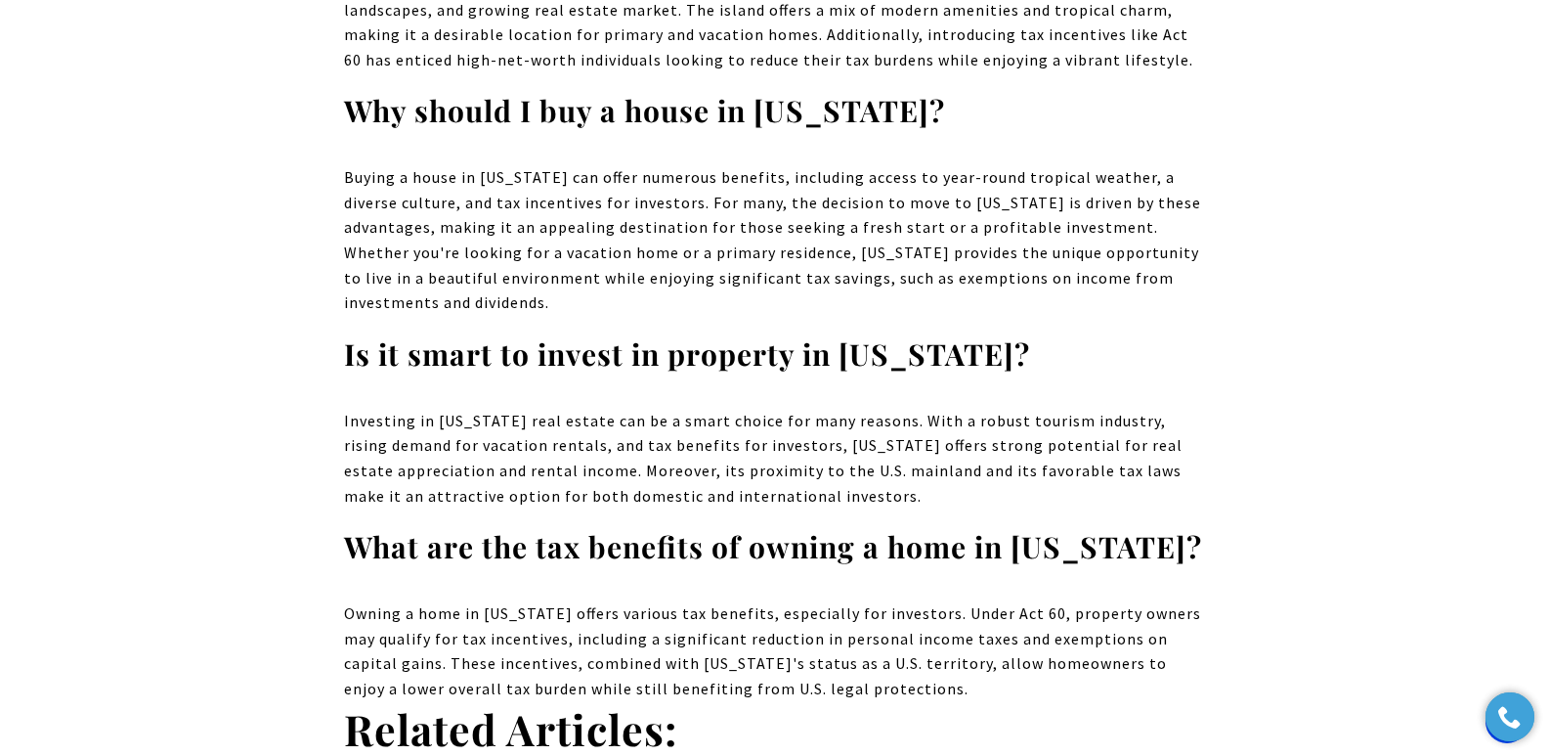
scroll to position [11911, 0]
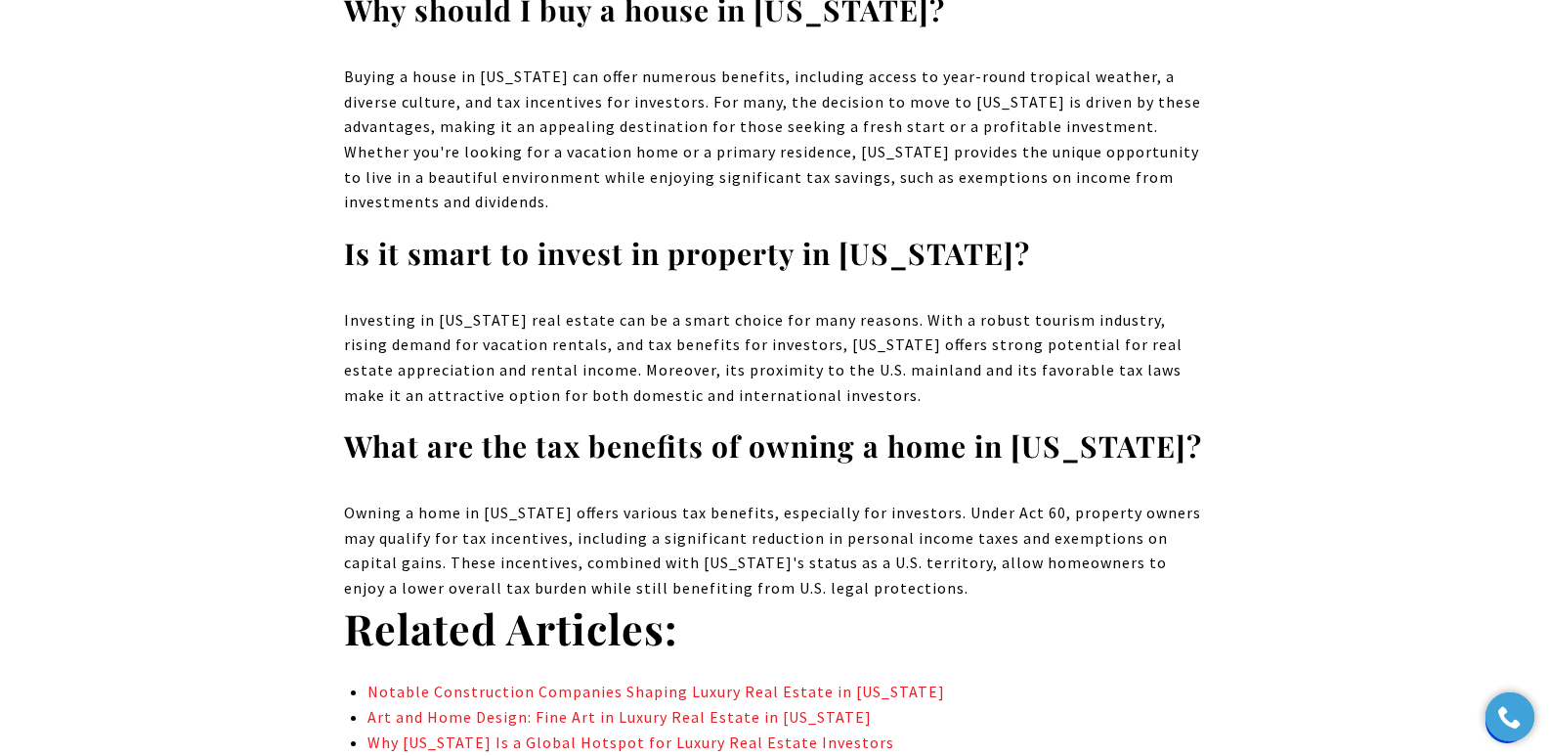
drag, startPoint x: 1557, startPoint y: 39, endPoint x: 1563, endPoint y: 704, distance: 664.6
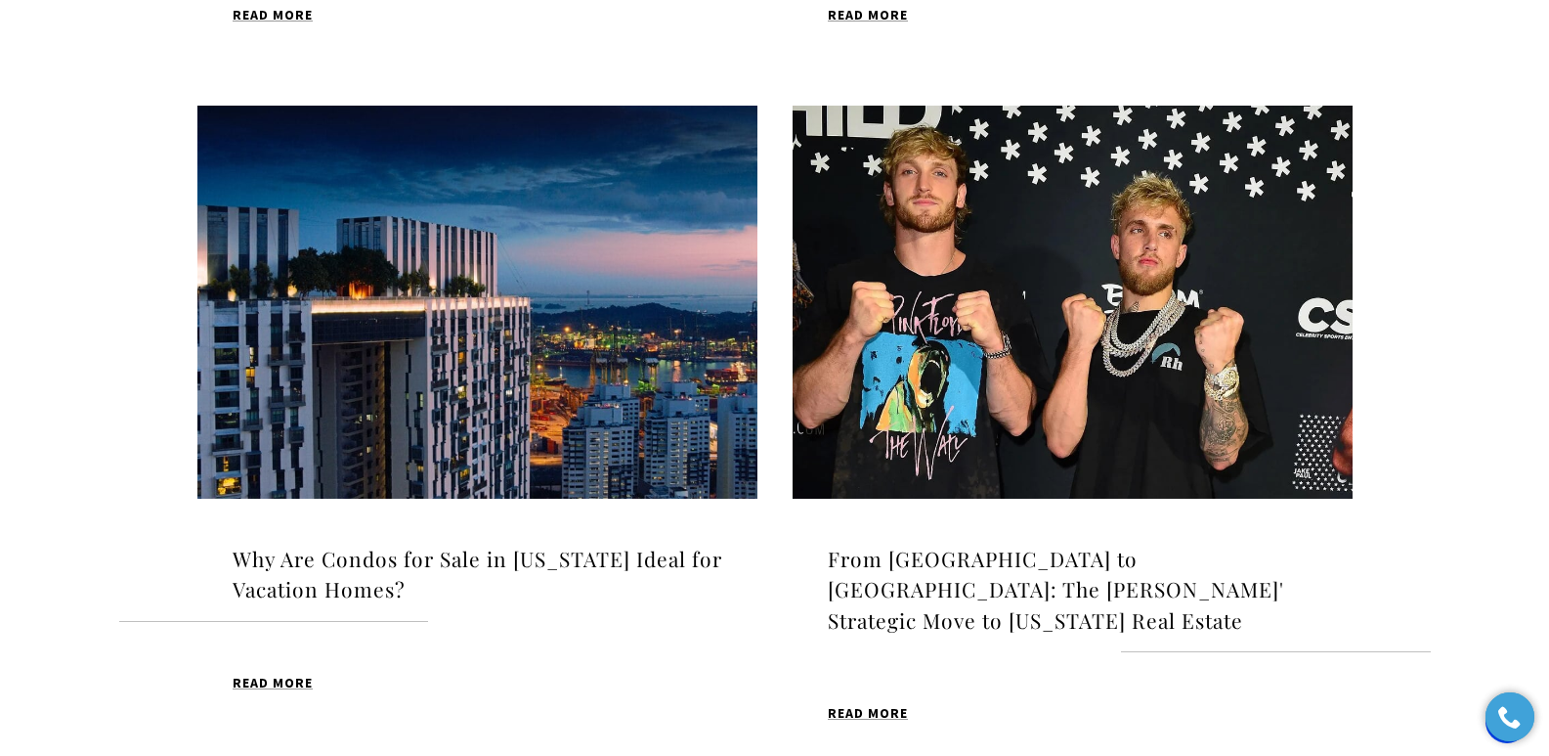
click at [971, 560] on h4 "From [GEOGRAPHIC_DATA] to [GEOGRAPHIC_DATA]: The [PERSON_NAME]' Strategic Move …" at bounding box center [1073, 589] width 490 height 93
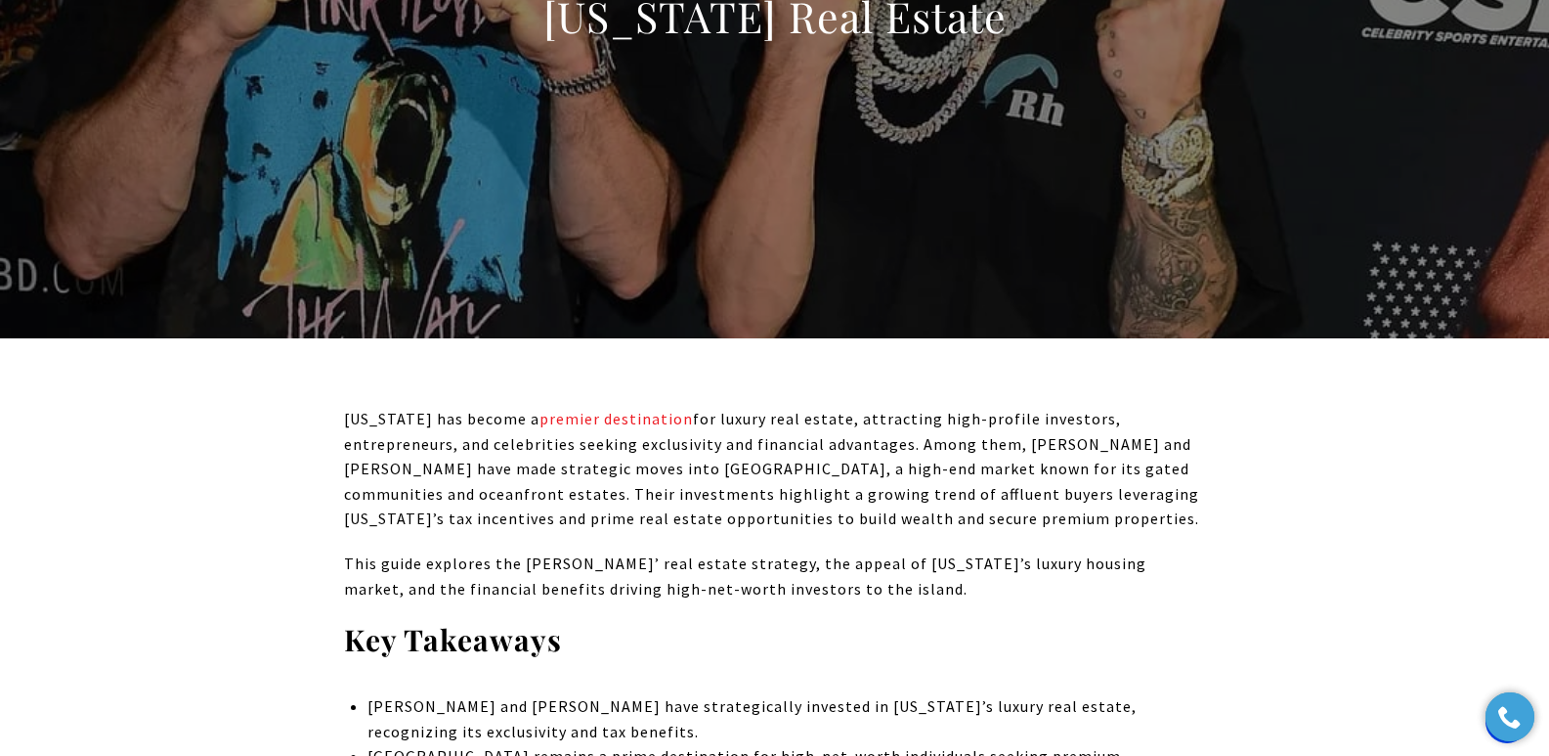
scroll to position [869, 0]
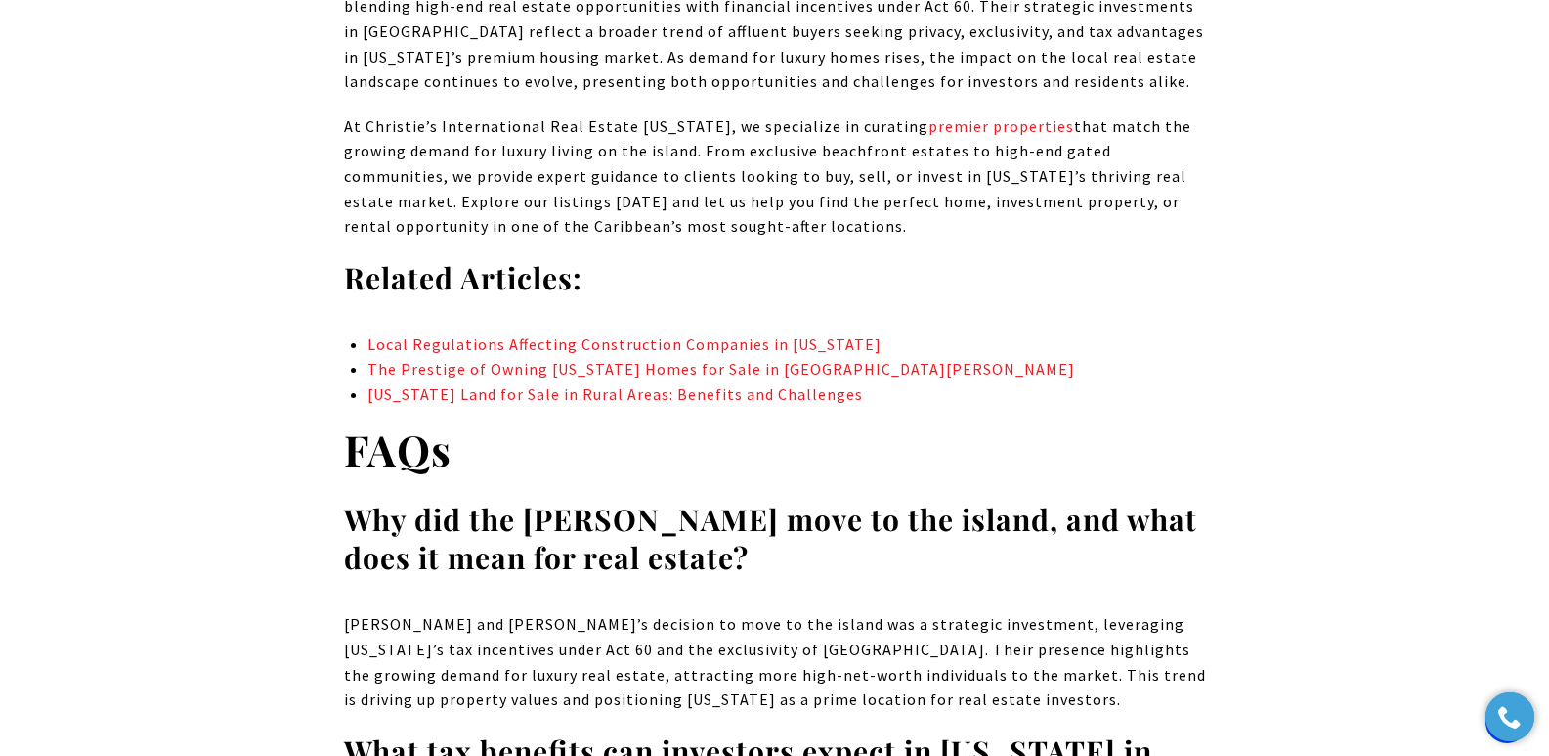
drag, startPoint x: 1560, startPoint y: 34, endPoint x: 1348, endPoint y: 425, distance: 444.8
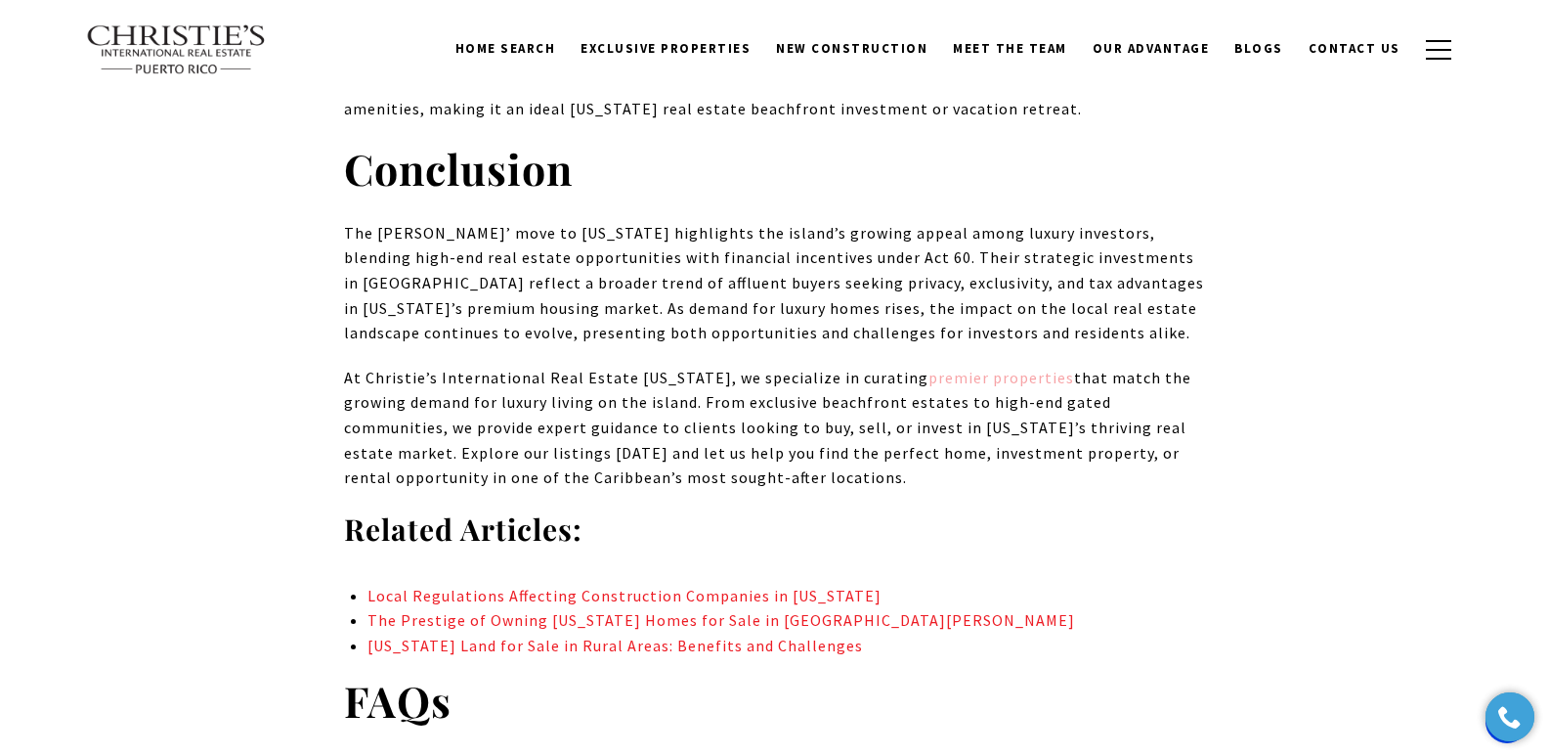
scroll to position [9979, 0]
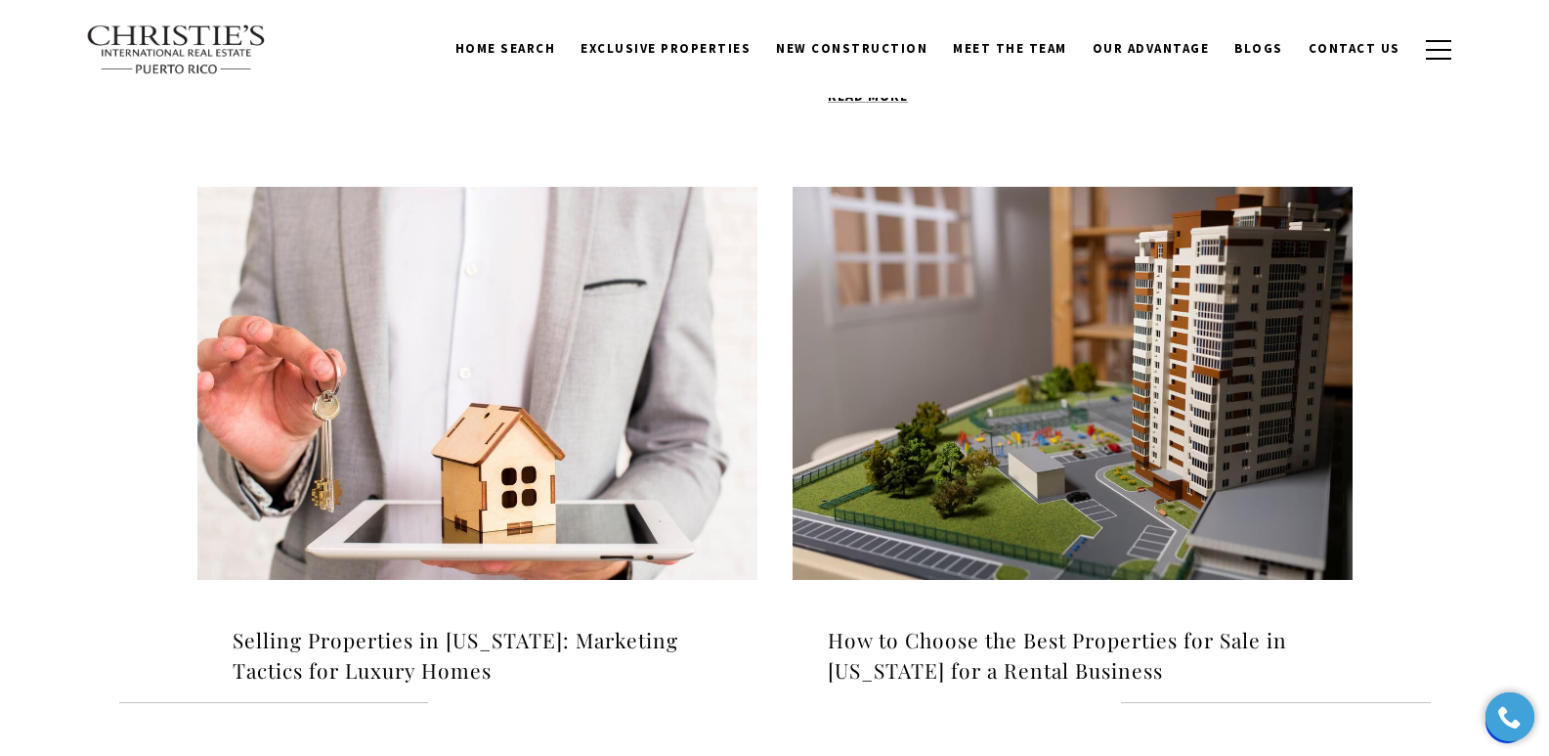
scroll to position [1872, 0]
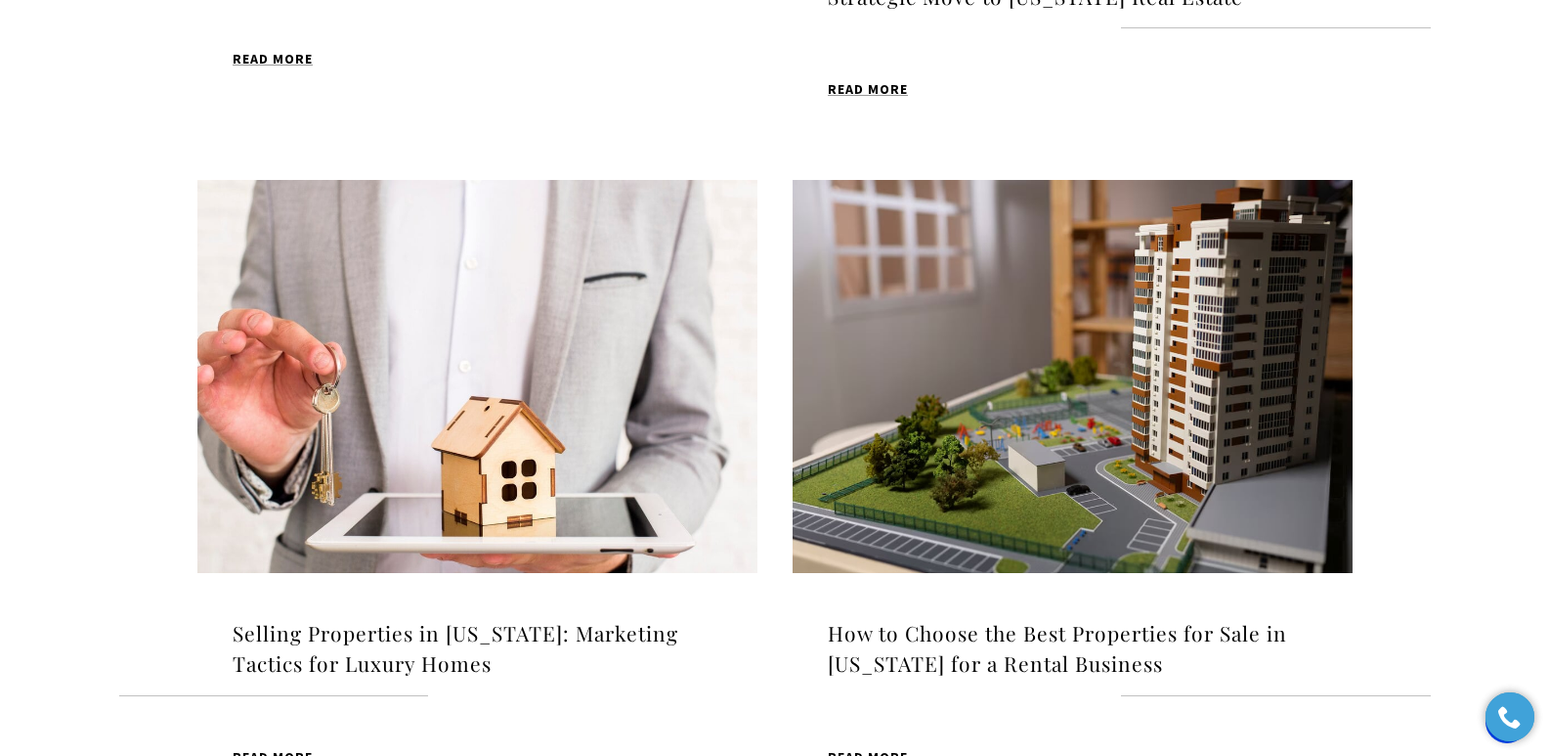
click at [415, 618] on h4 "Selling Properties in [US_STATE]: Marketing Tactics for Luxury Homes" at bounding box center [478, 649] width 490 height 62
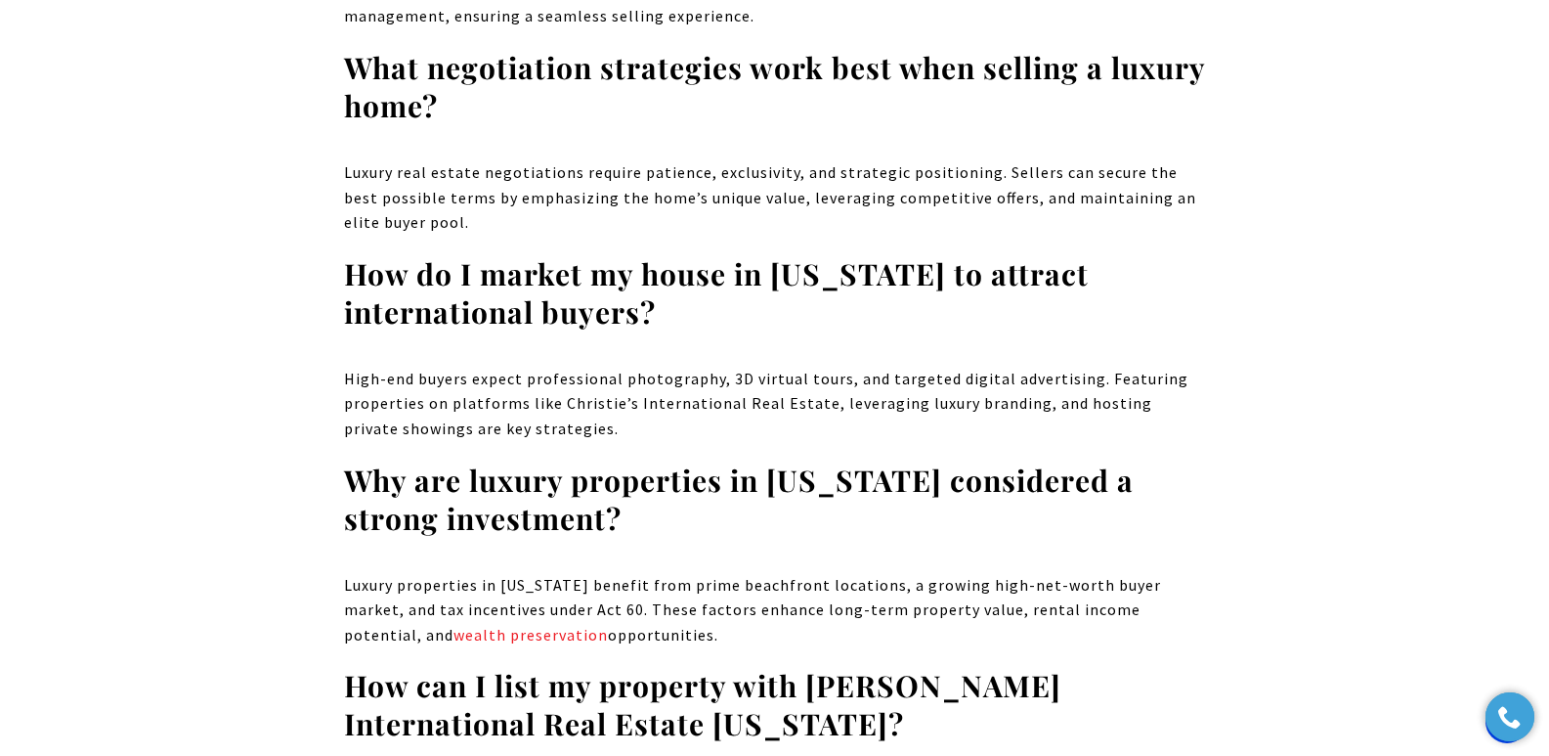
scroll to position [10629, 0]
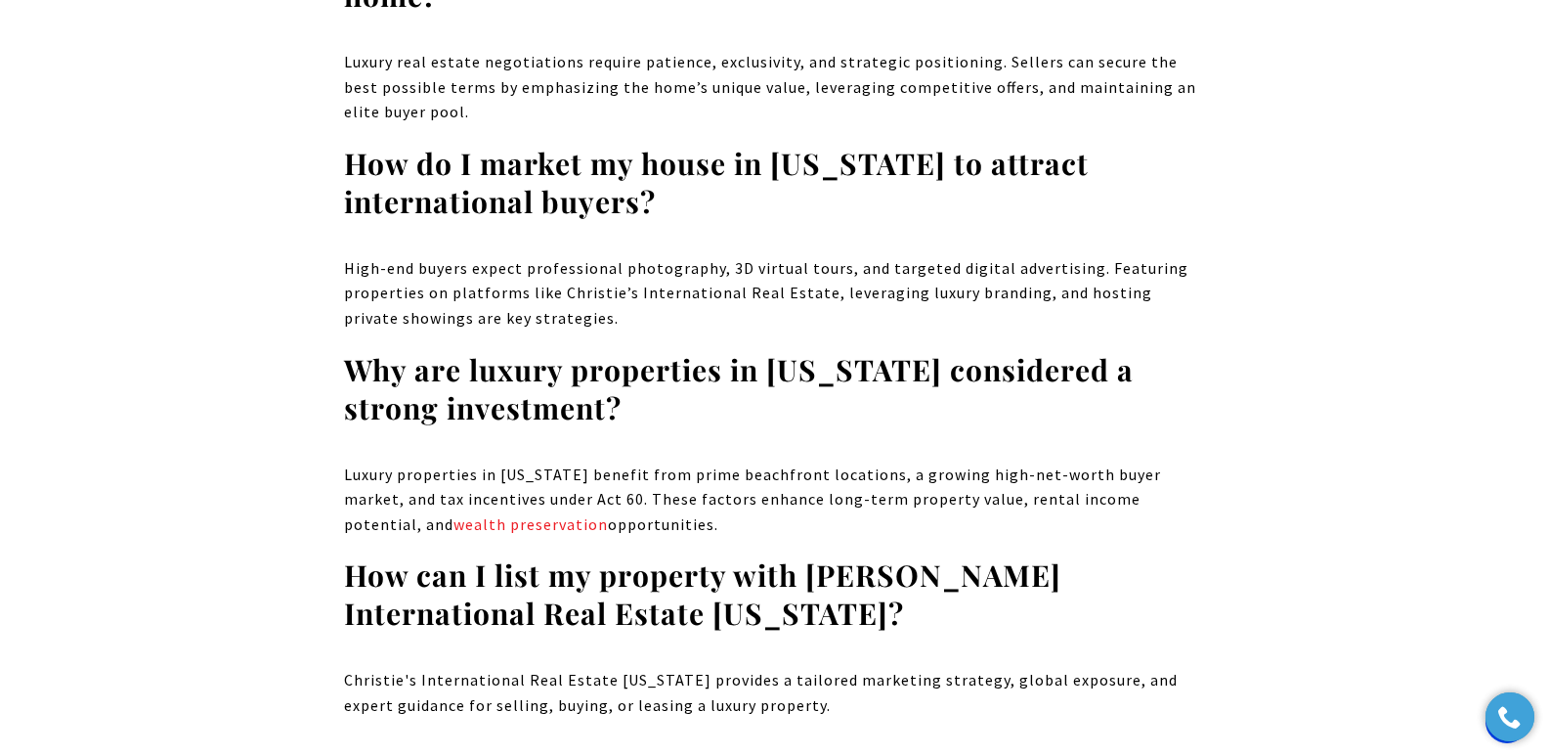
drag, startPoint x: 1553, startPoint y: 45, endPoint x: 1563, endPoint y: 606, distance: 561.1
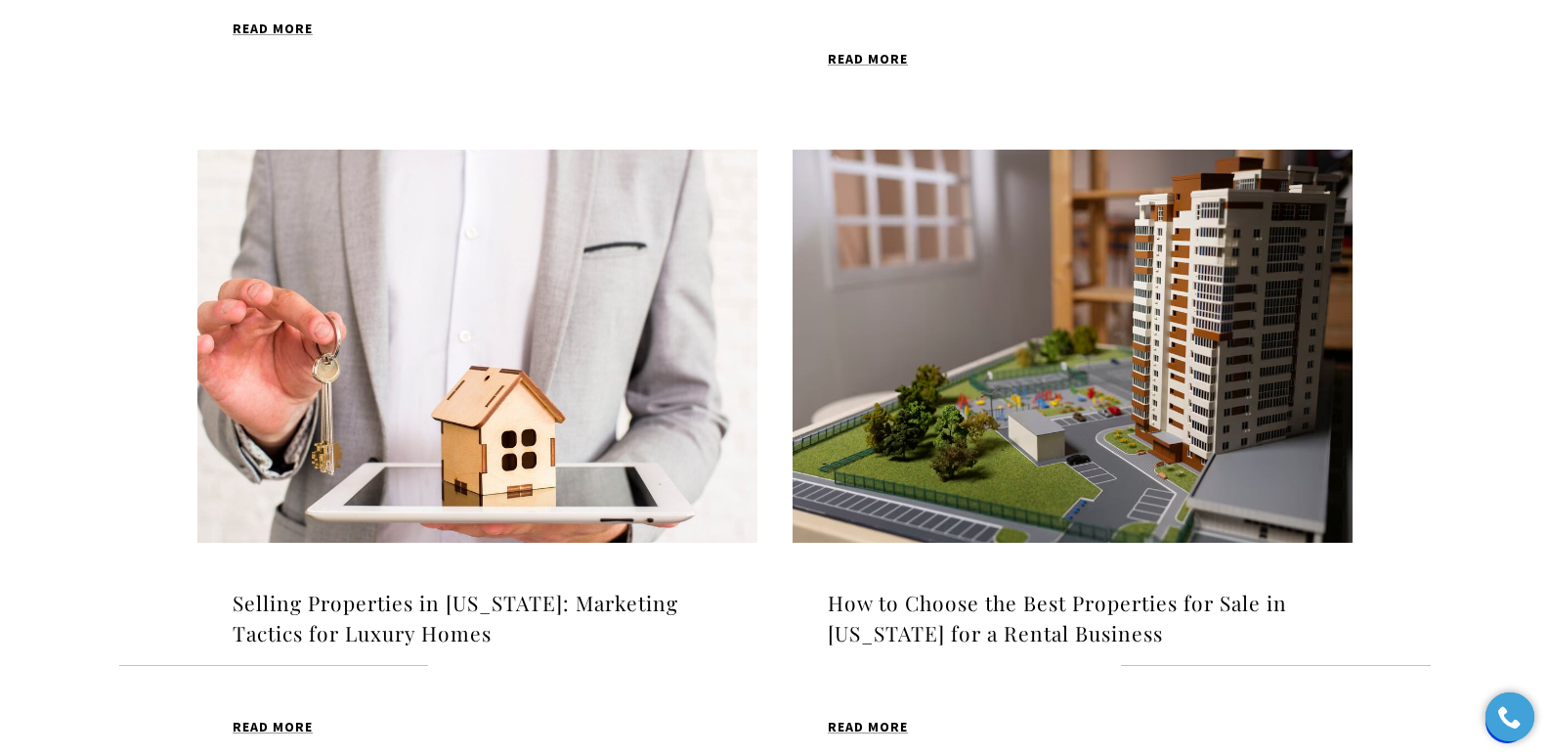
scroll to position [1872, 0]
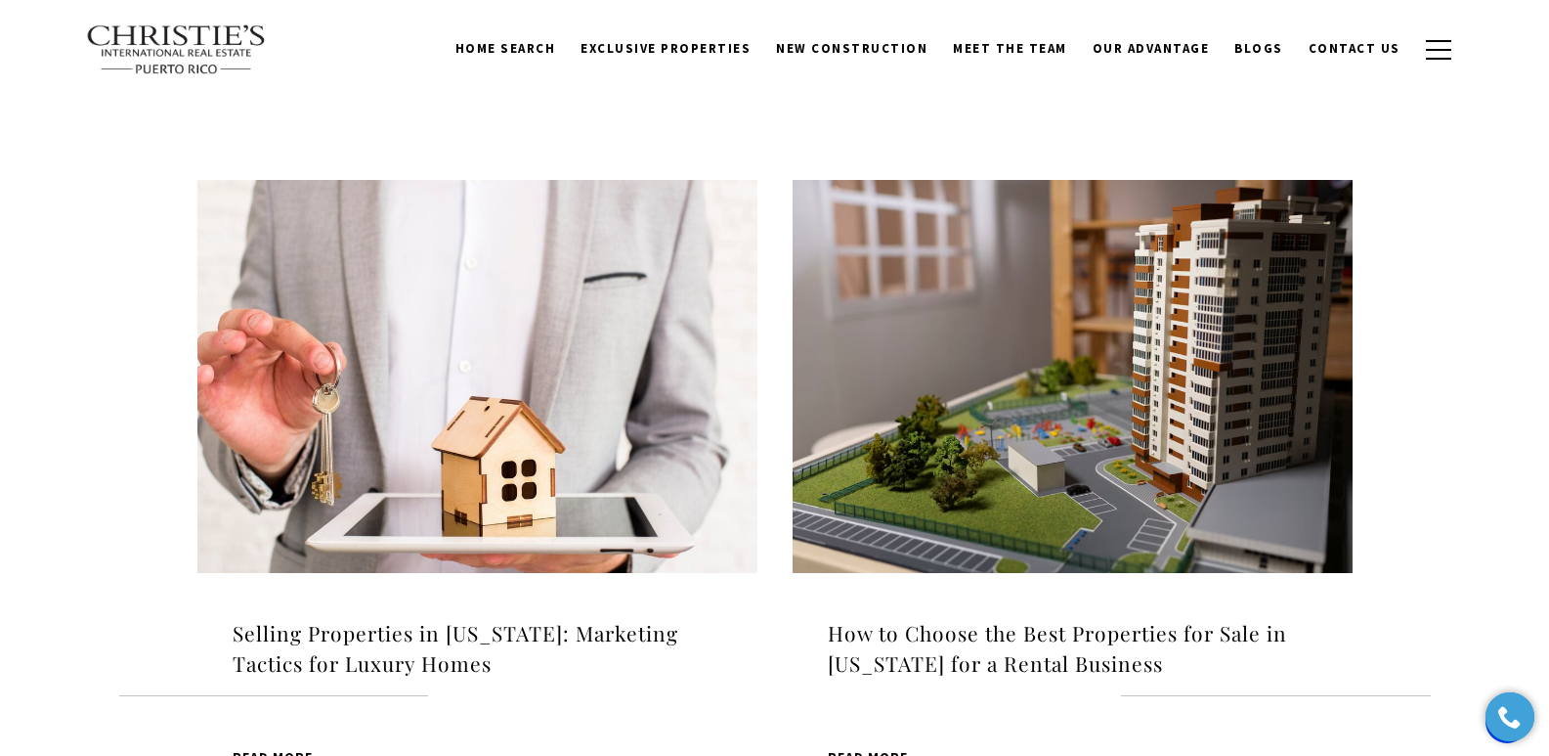
click at [945, 618] on h4 "How to Choose the Best Properties for Sale in Puerto Rico for a Rental Business" at bounding box center [1073, 649] width 490 height 62
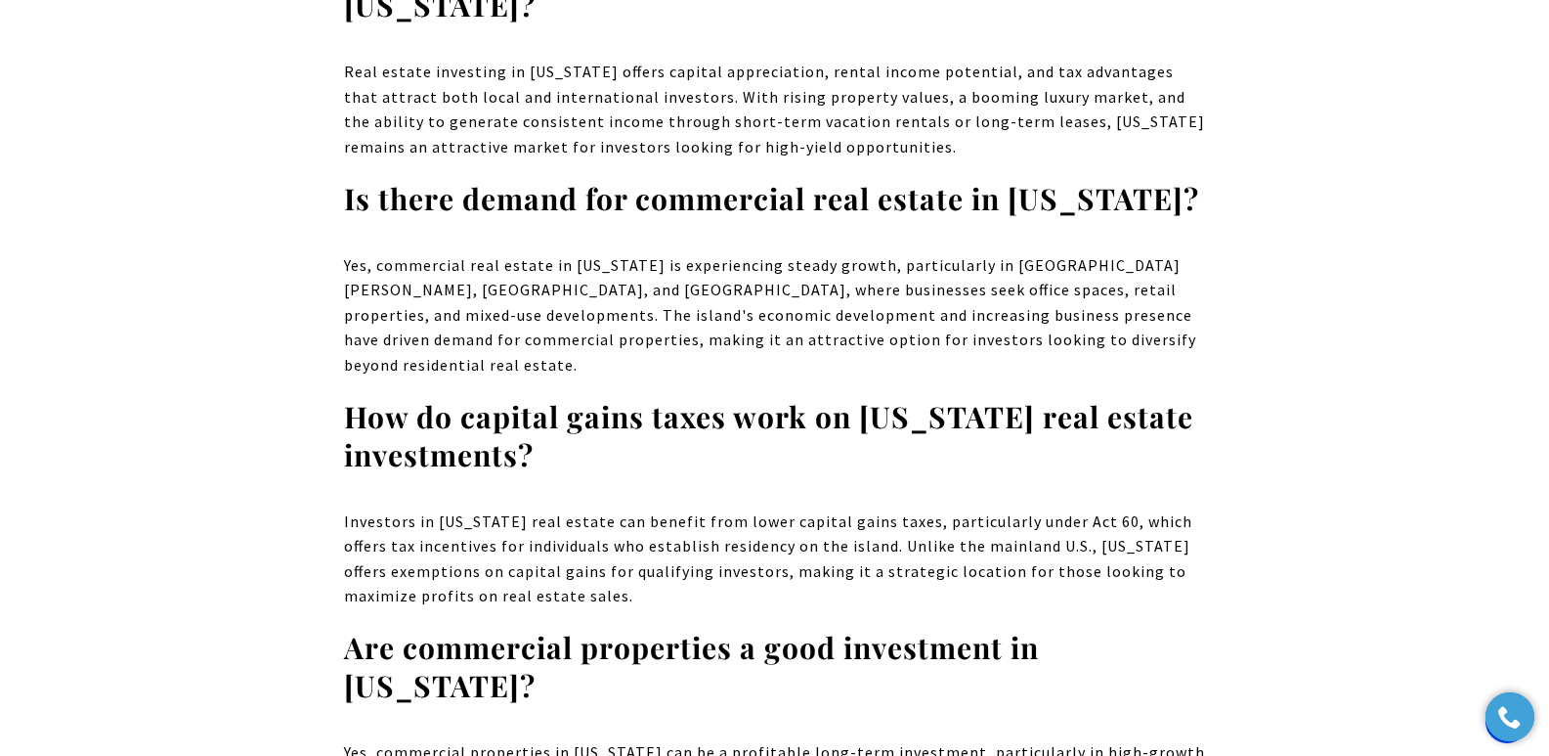
scroll to position [12339, 0]
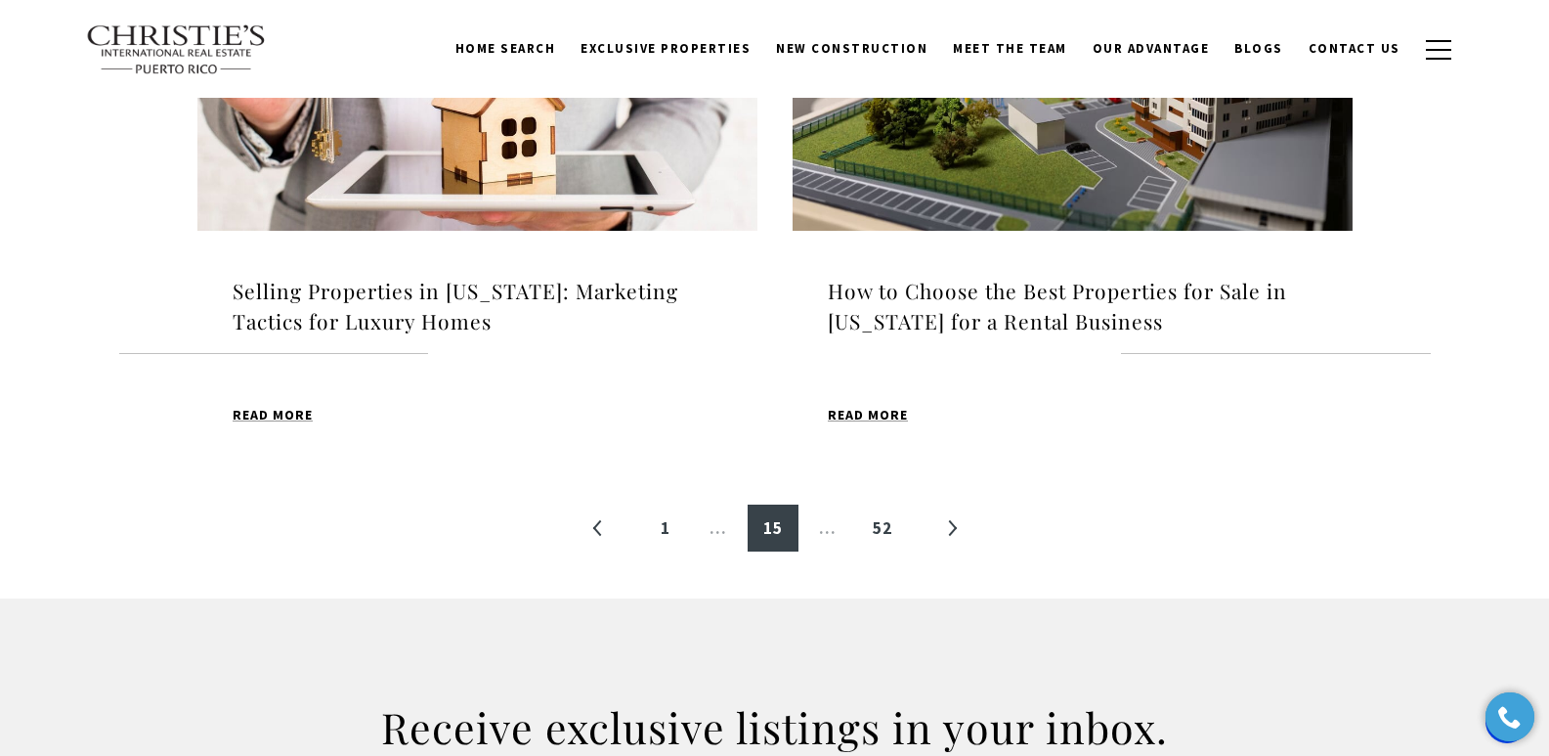
scroll to position [2532, 0]
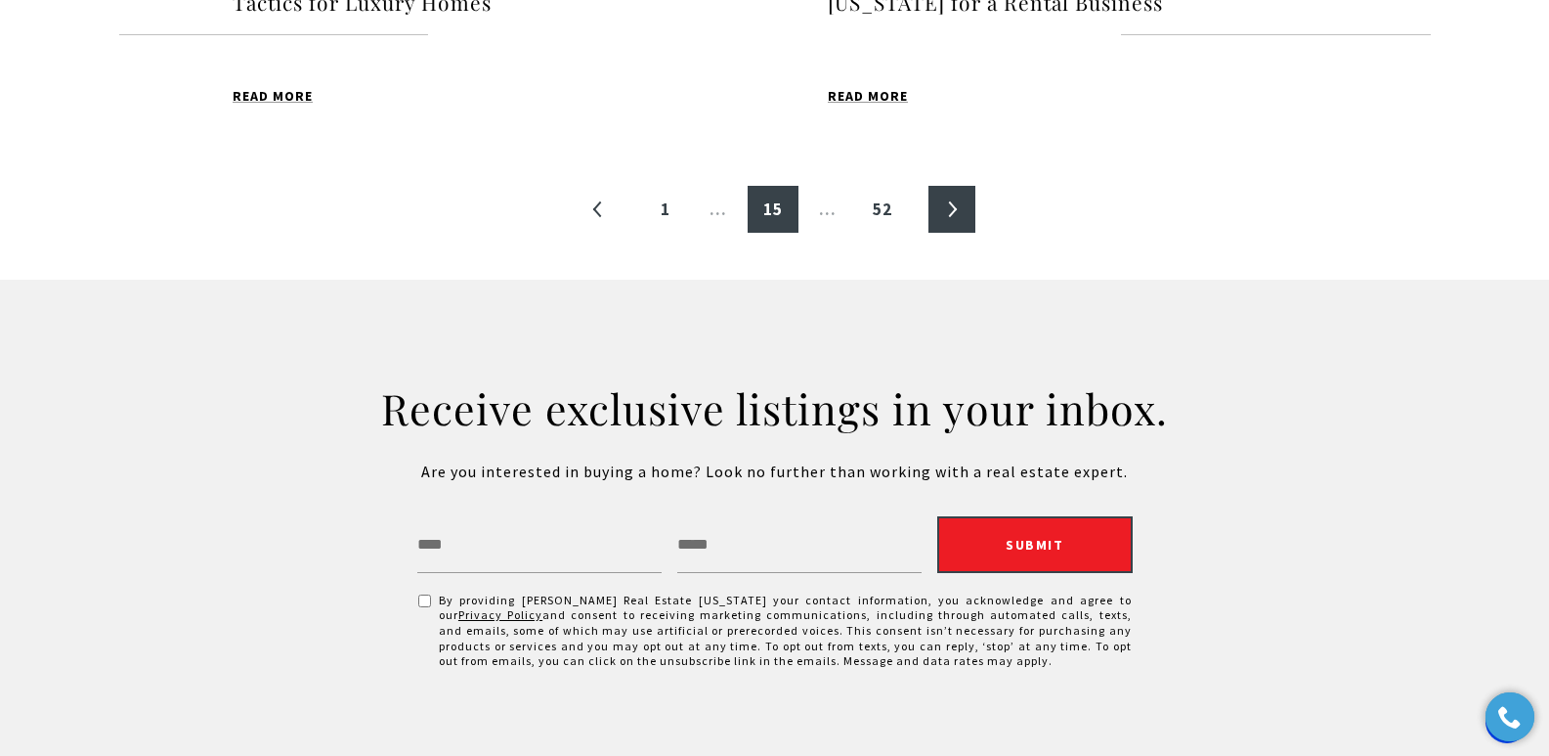
click at [948, 186] on link "»" at bounding box center [952, 209] width 47 height 47
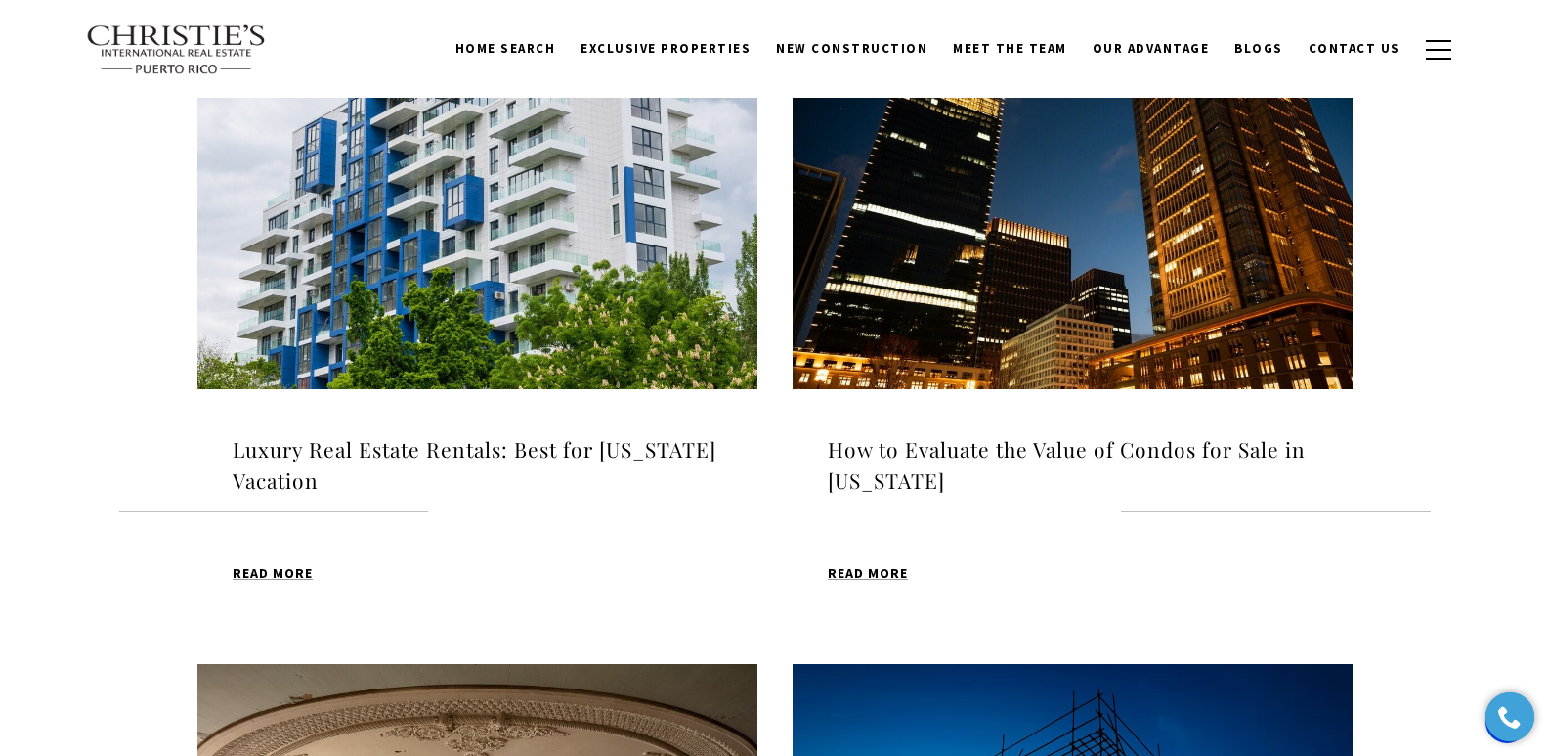
scroll to position [686, 0]
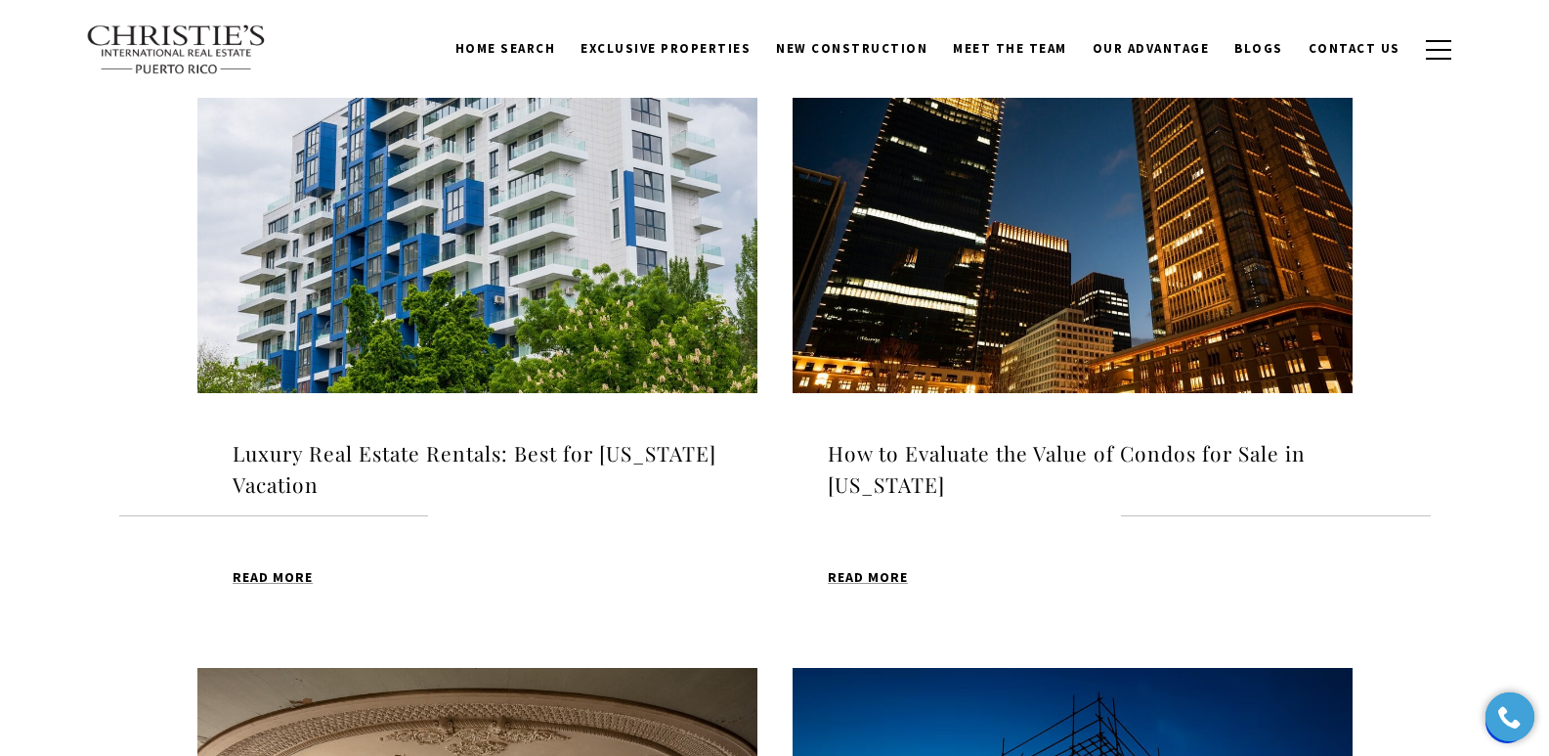
click at [452, 451] on h4 "Luxury Real Estate Rentals: Best for [US_STATE] Vacation" at bounding box center [478, 469] width 490 height 62
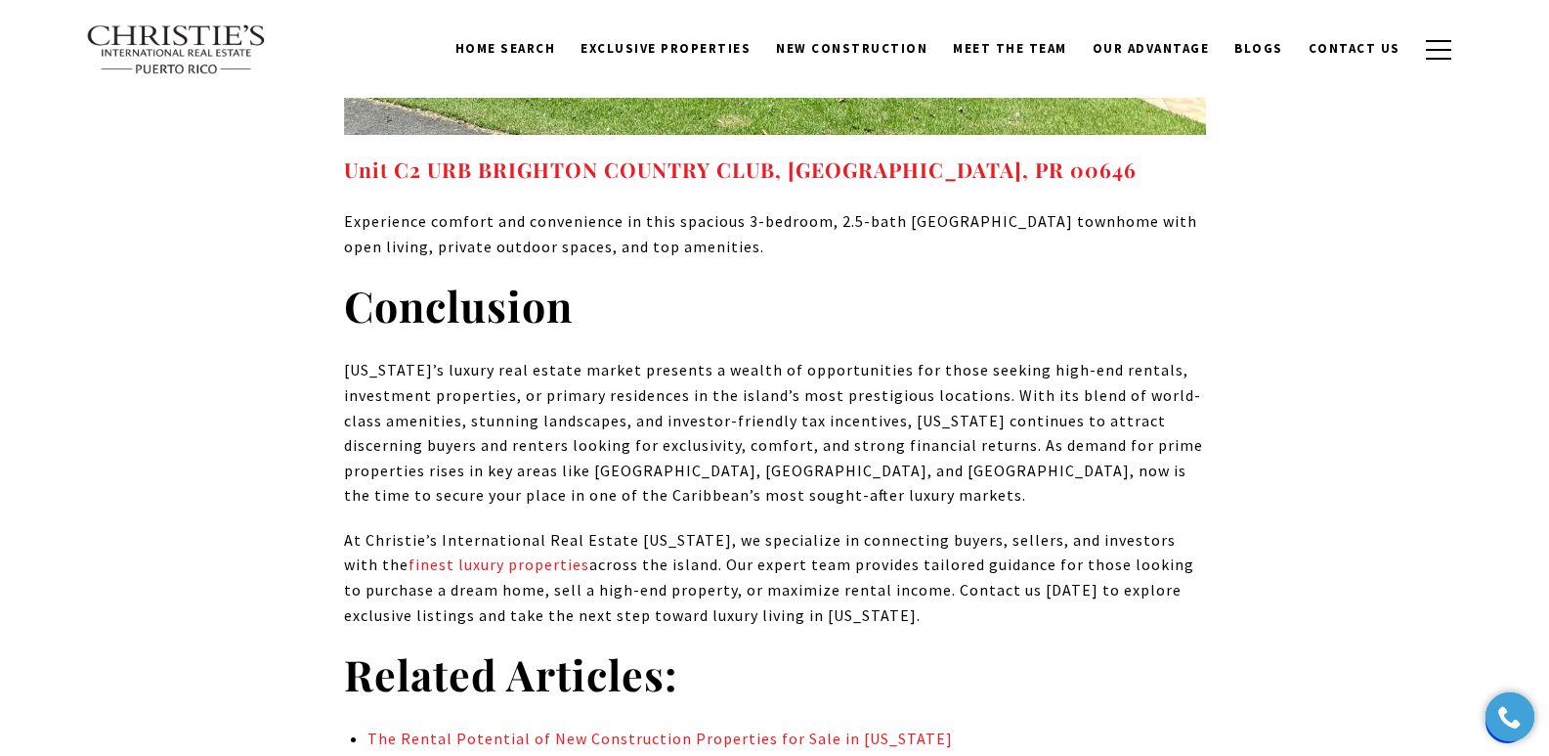
scroll to position [9640, 0]
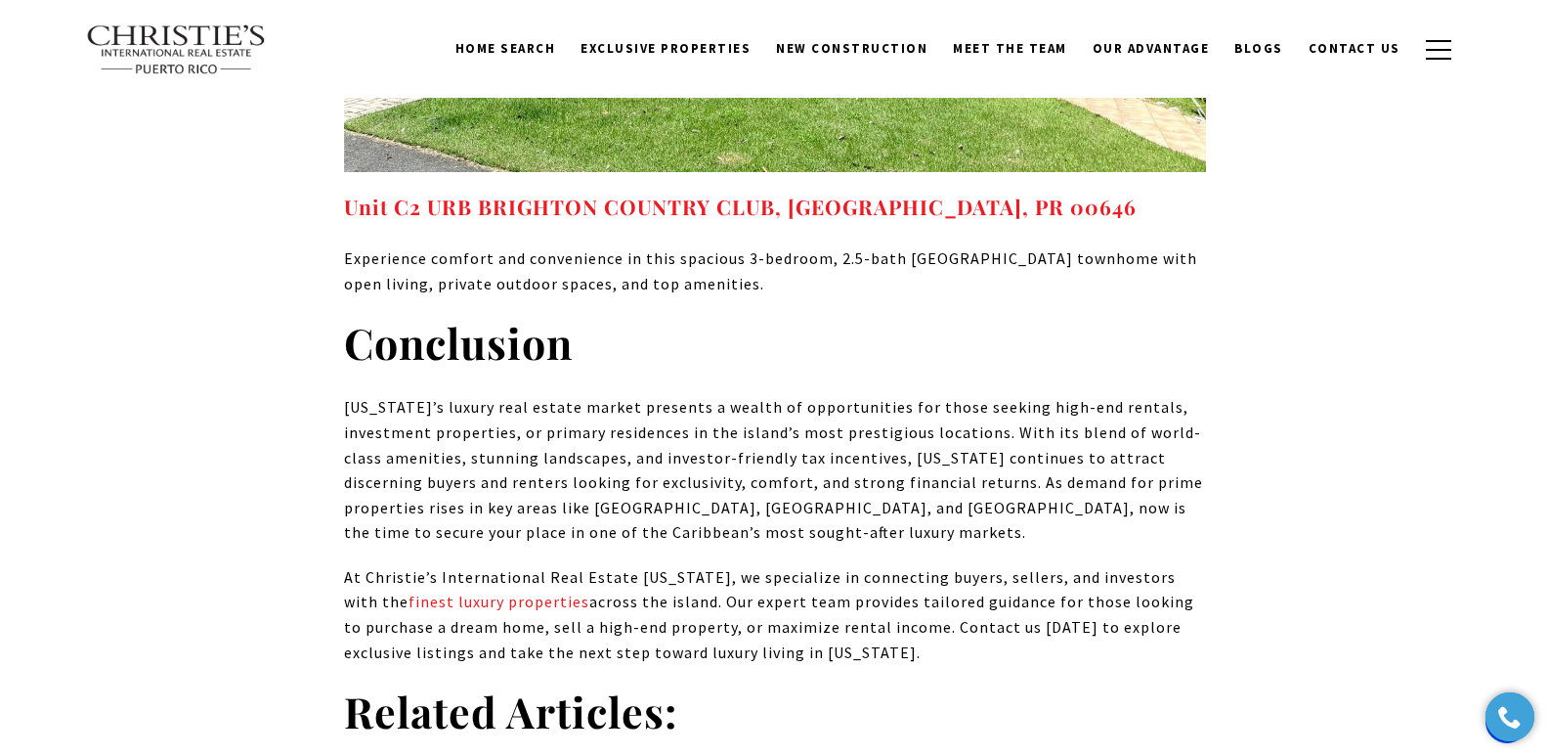
drag, startPoint x: 1560, startPoint y: 38, endPoint x: 1563, endPoint y: 569, distance: 530.7
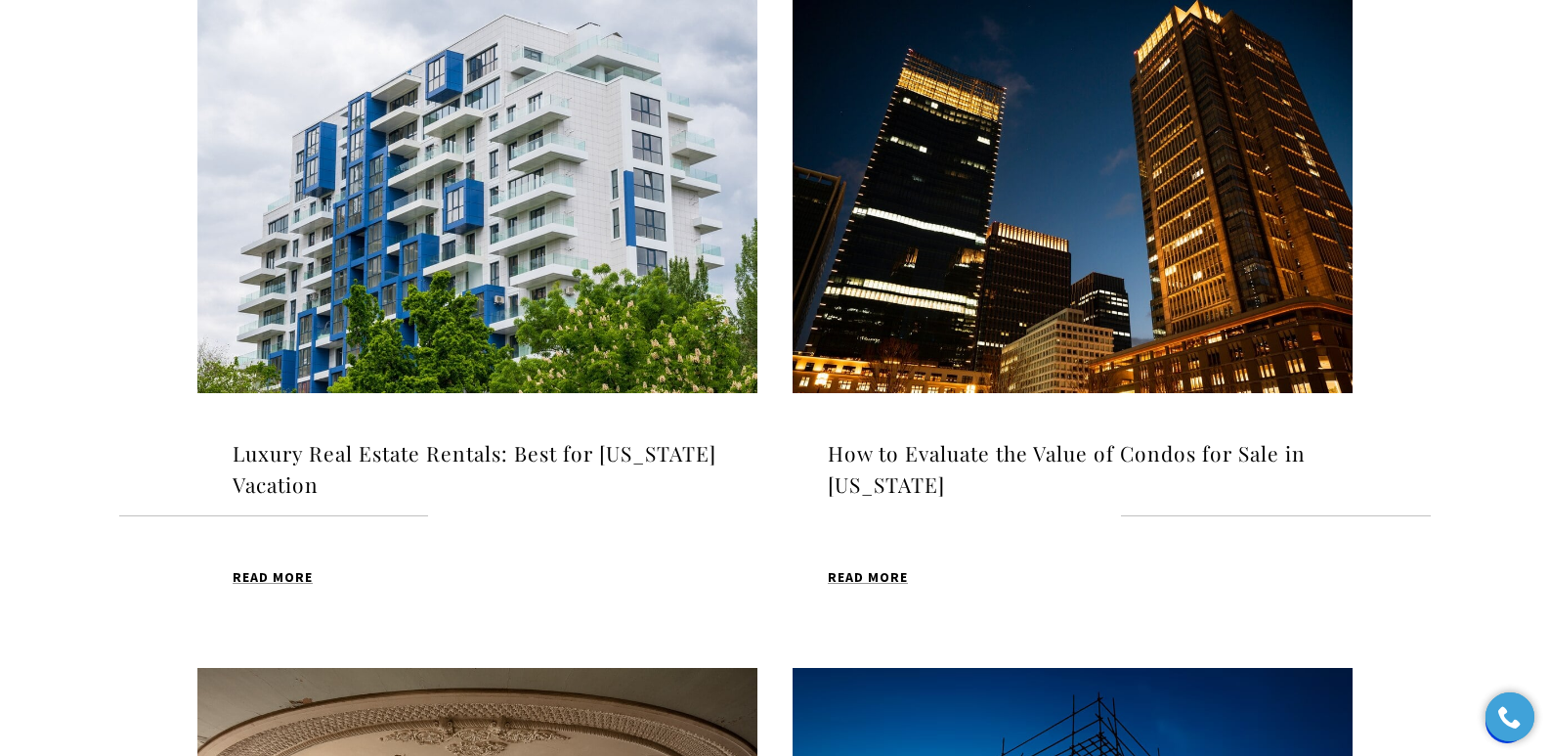
click at [925, 449] on h4 "How to Evaluate the Value of Condos for Sale in [US_STATE]" at bounding box center [1073, 469] width 490 height 62
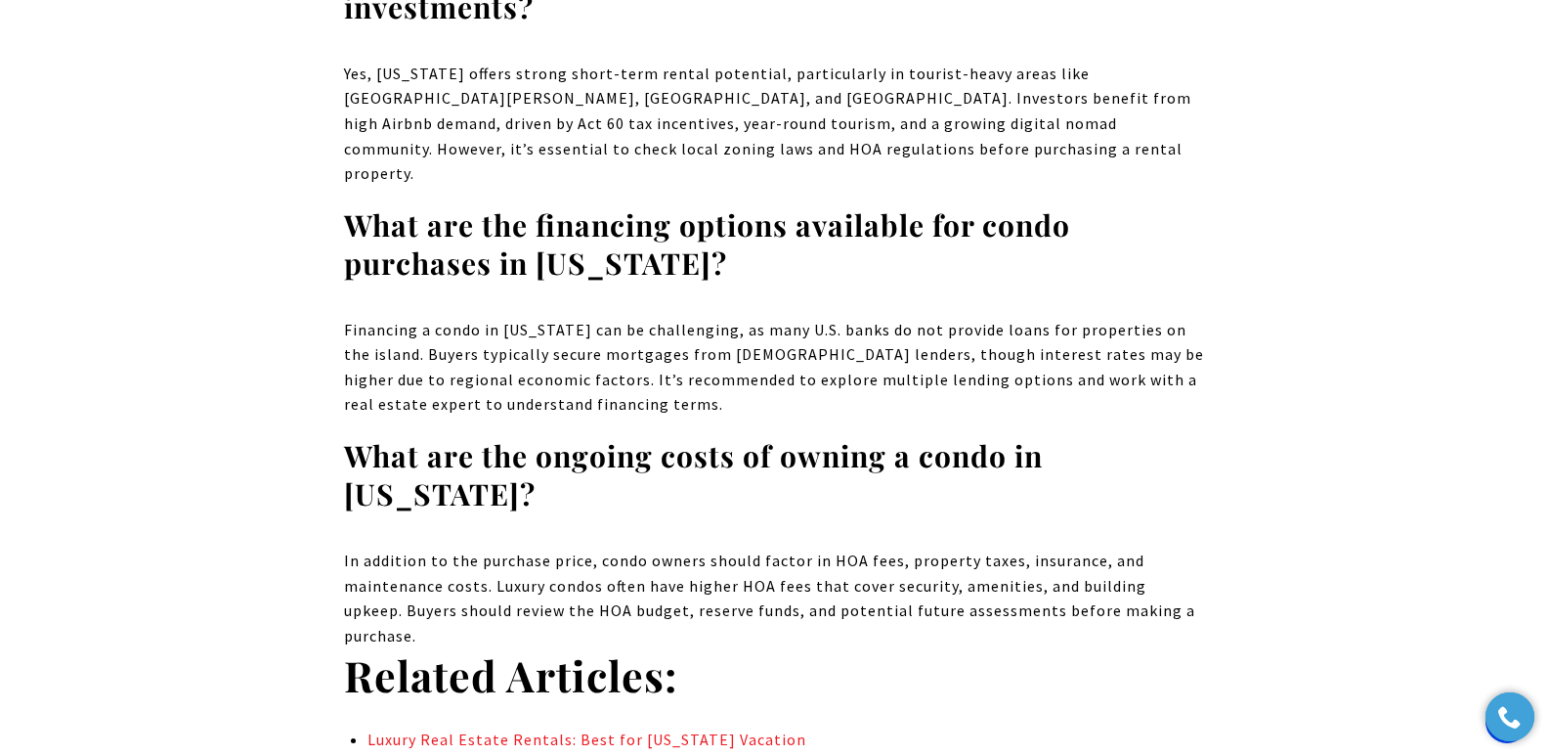
drag, startPoint x: 1560, startPoint y: 35, endPoint x: 1193, endPoint y: 424, distance: 534.5
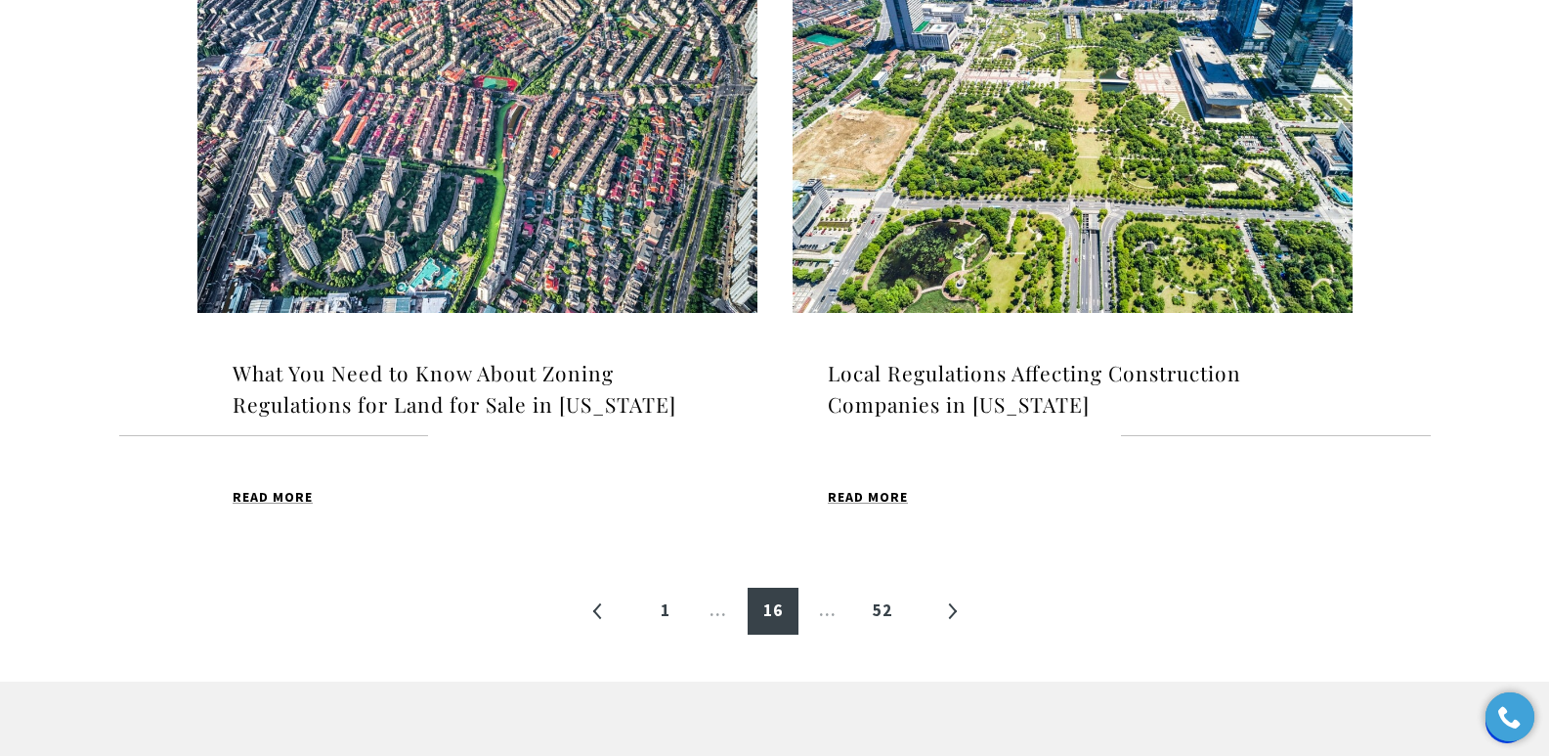
scroll to position [2141, 0]
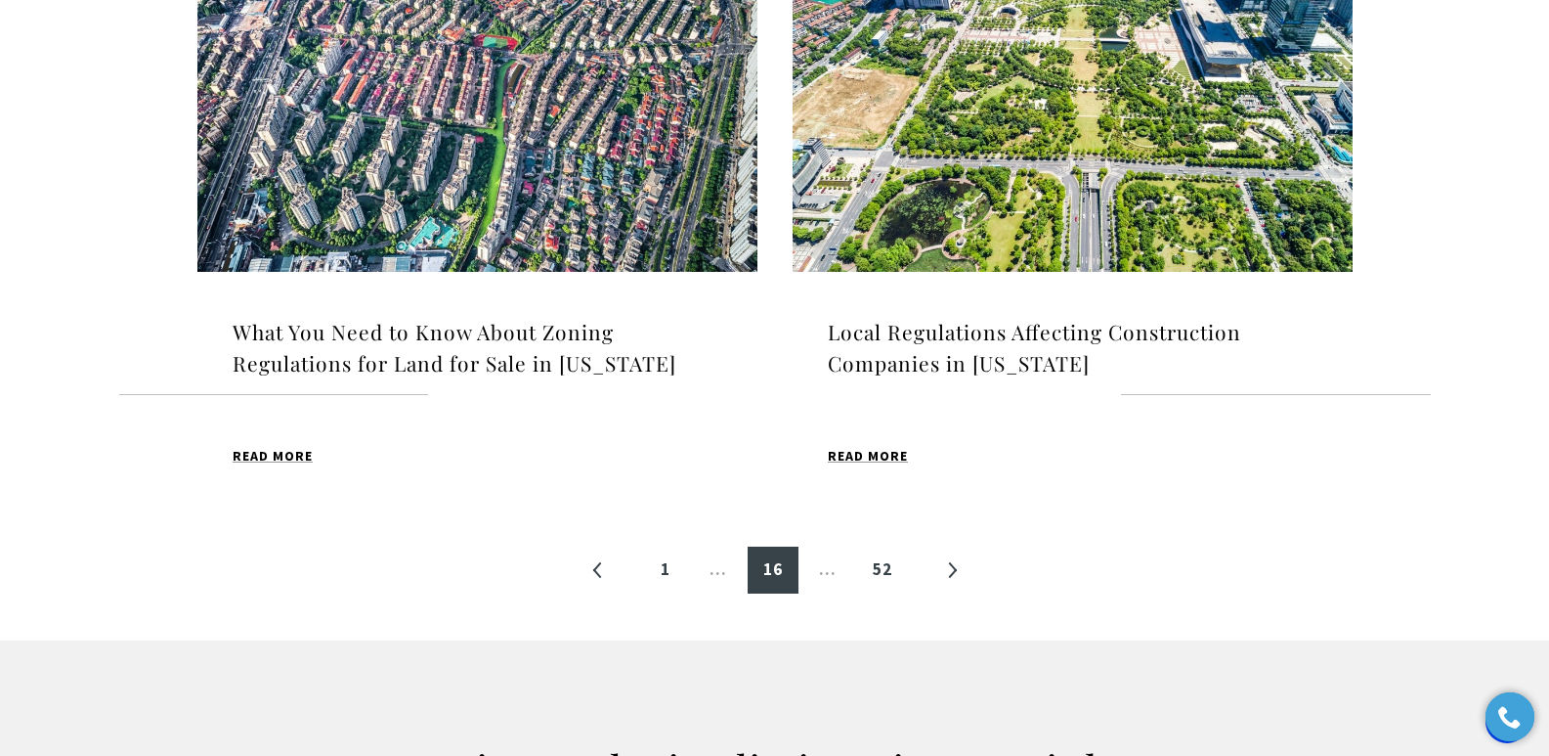
click at [412, 341] on h4 "What You Need to Know About Zoning Regulations for Land for Sale in Puerto Rico" at bounding box center [478, 348] width 490 height 62
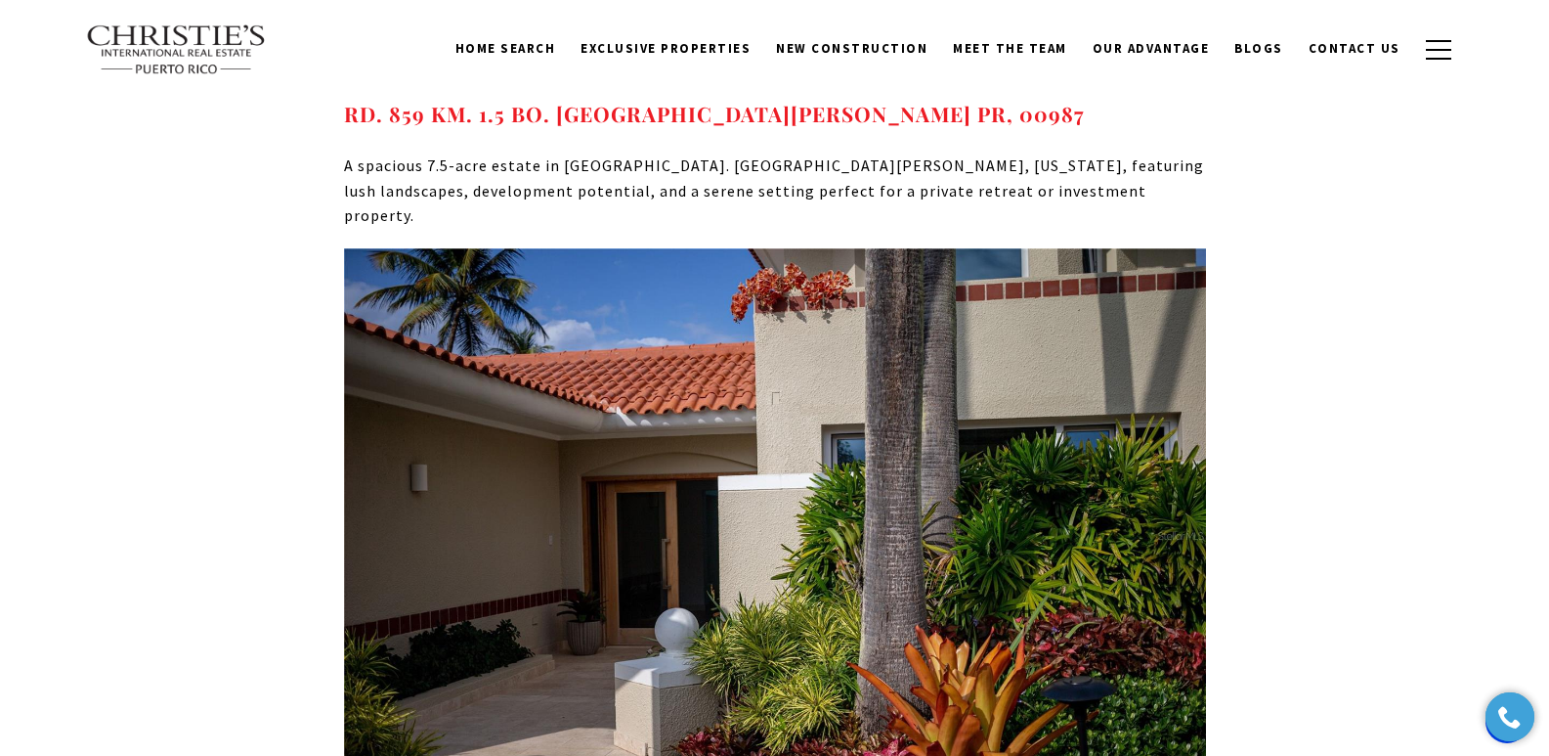
scroll to position [11028, 0]
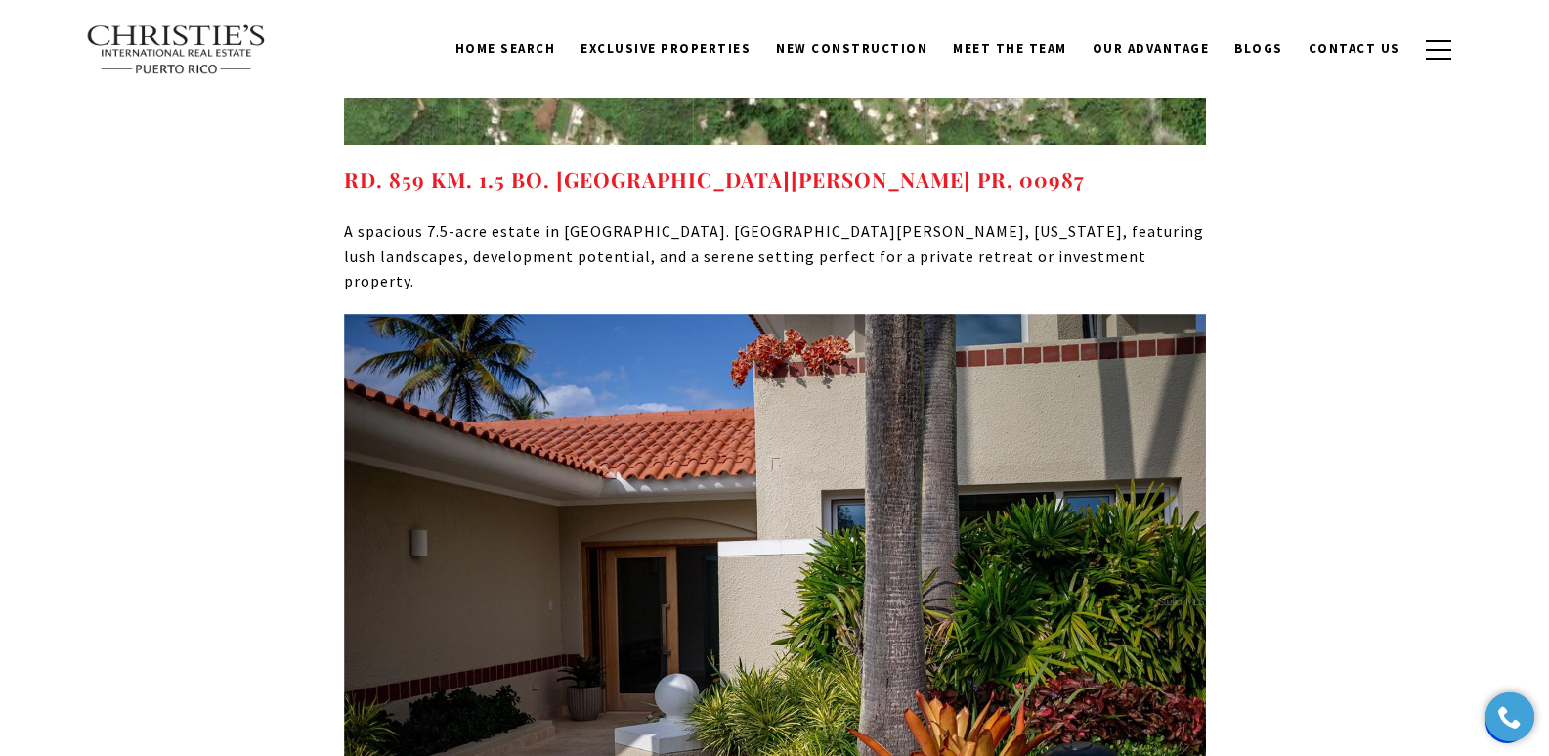
drag, startPoint x: 1557, startPoint y: 45, endPoint x: 1563, endPoint y: 543, distance: 498.5
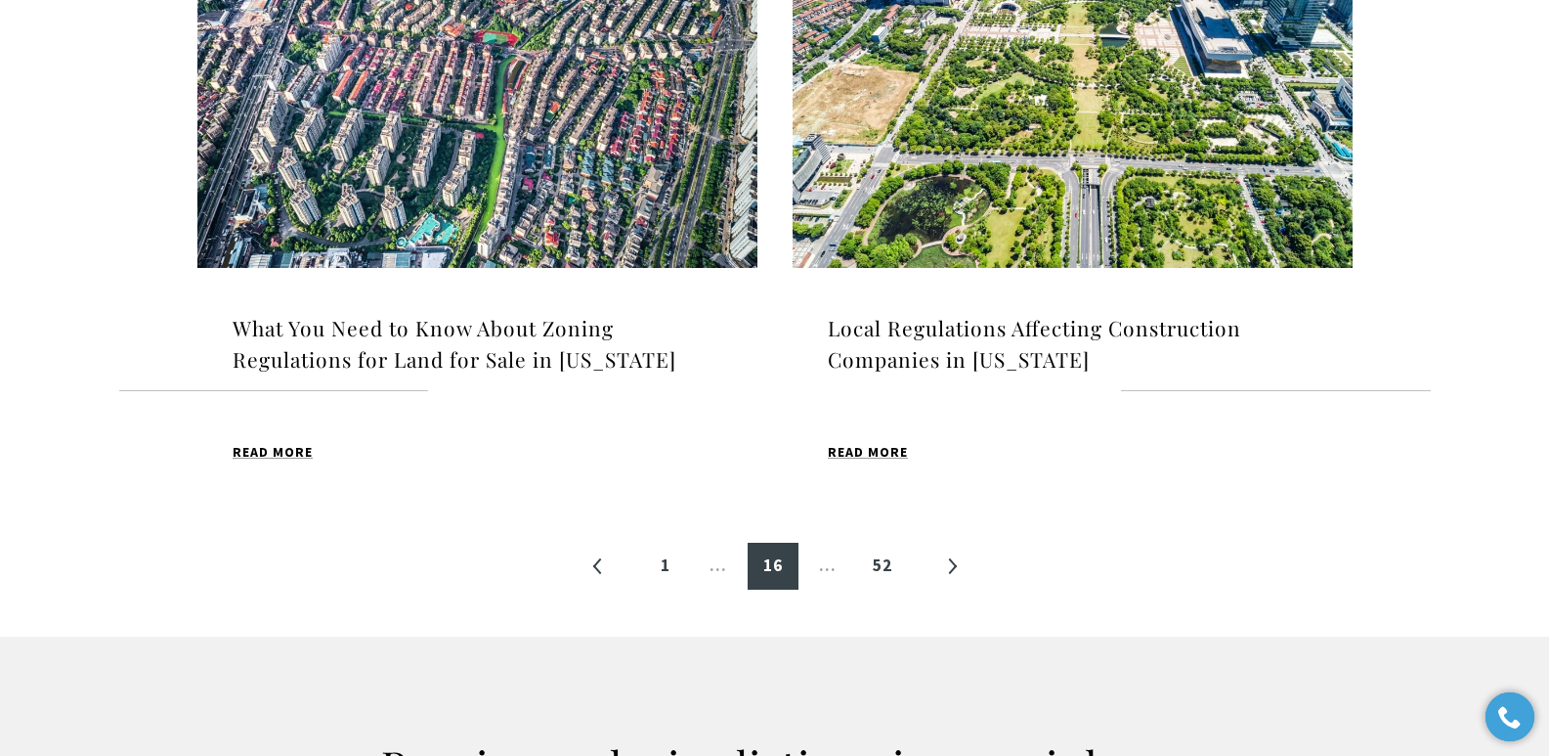
scroll to position [2141, 0]
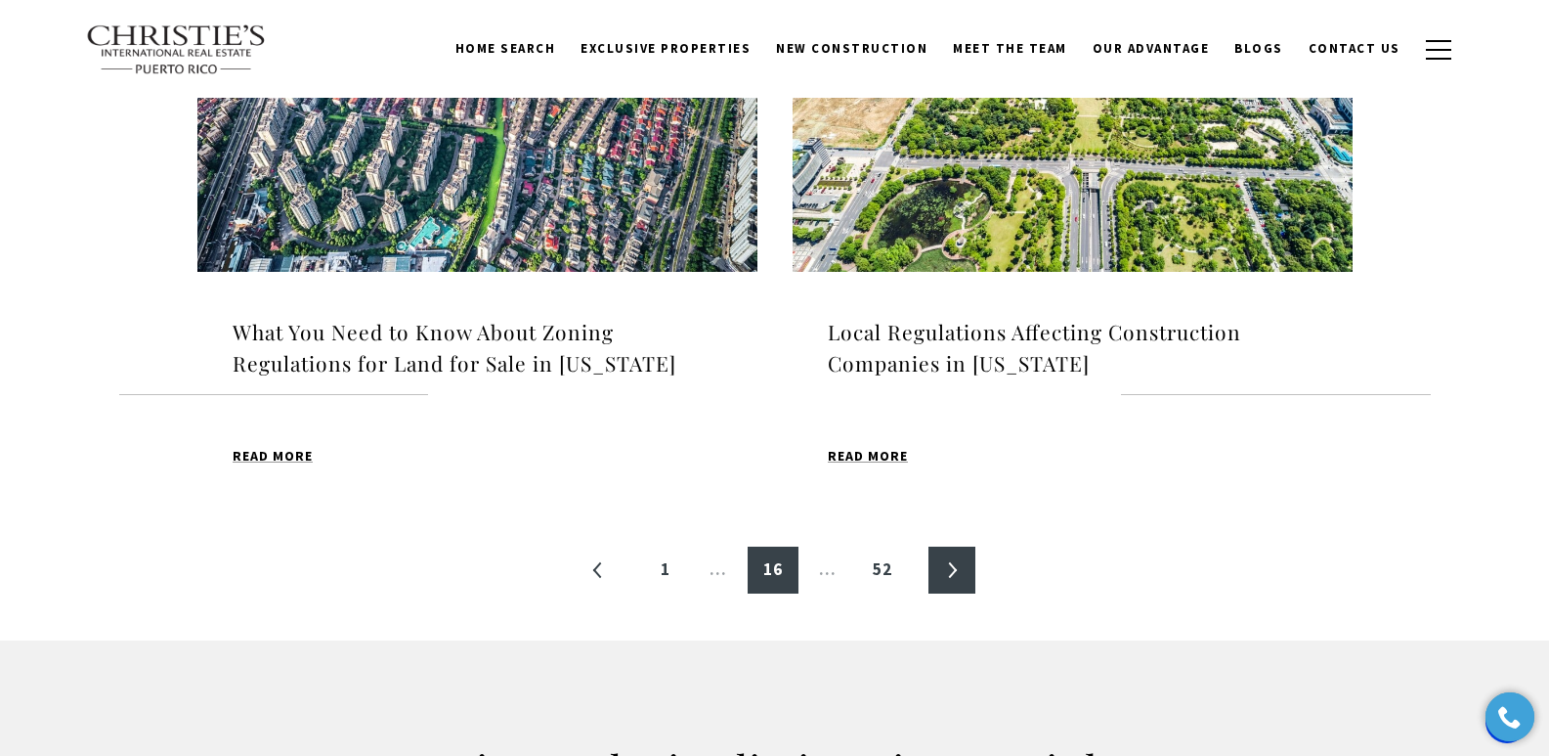
click at [946, 576] on link "»" at bounding box center [952, 569] width 47 height 47
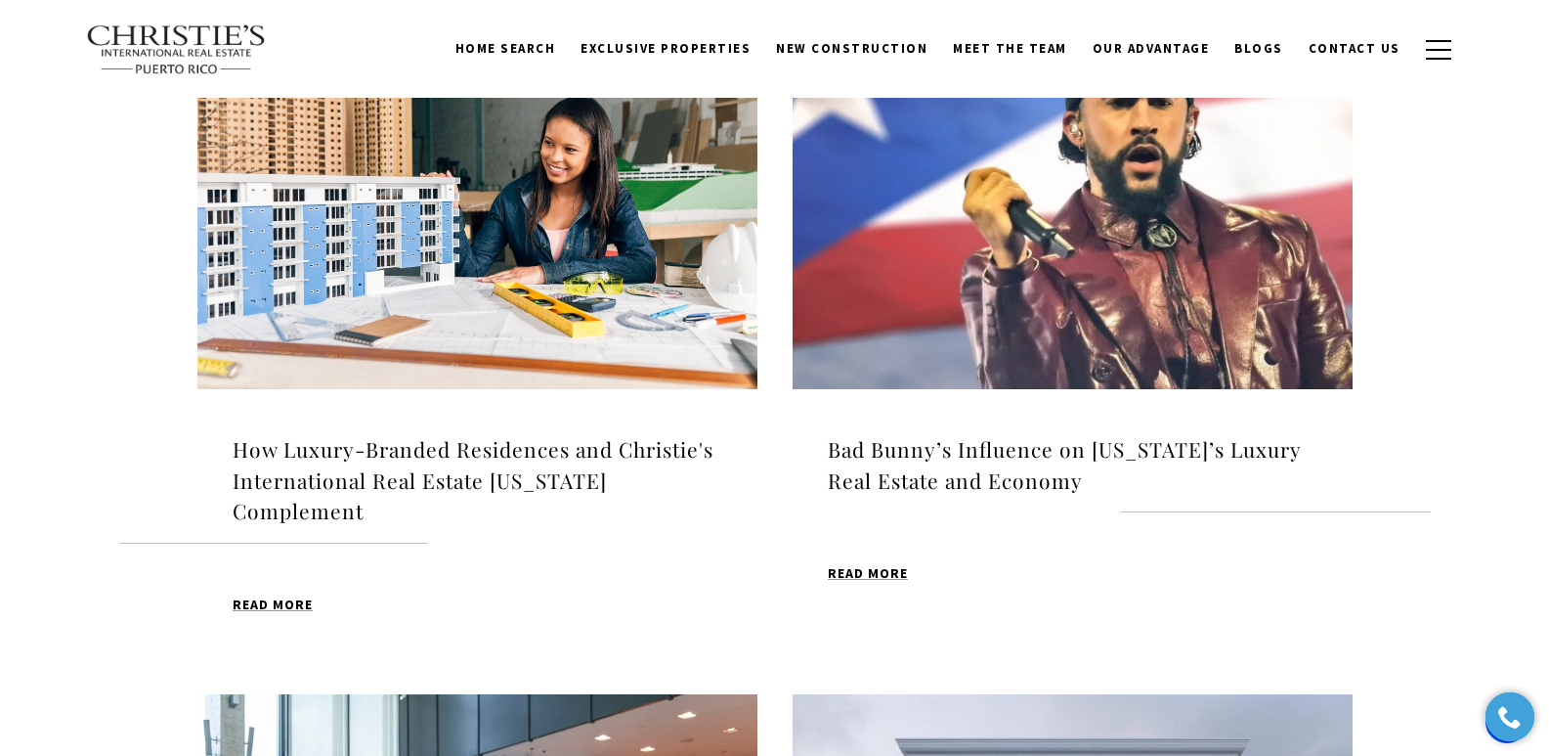
scroll to position [686, 0]
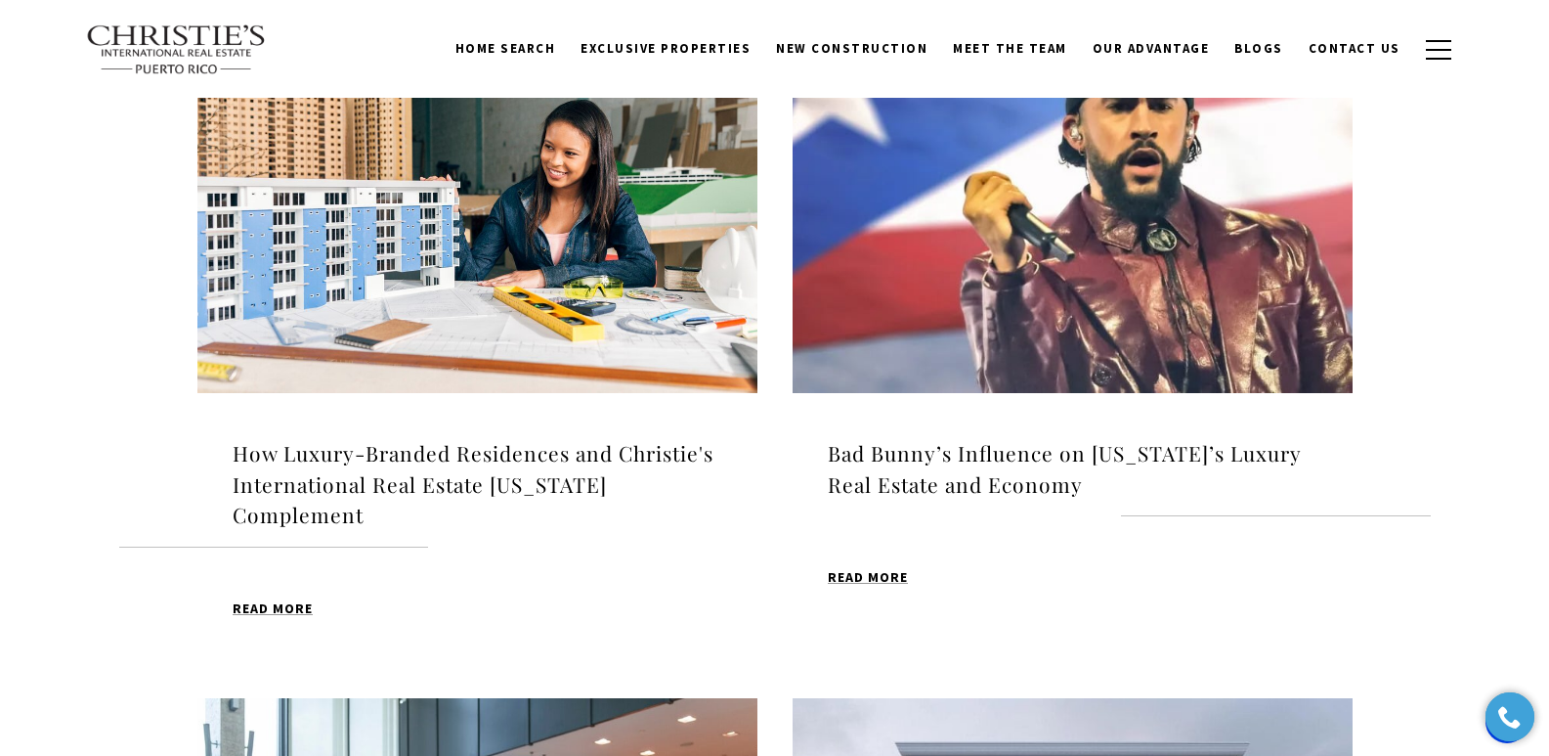
click at [473, 470] on h4 "How Luxury-Branded Residences and Christie's International Real Estate [US_STAT…" at bounding box center [478, 484] width 490 height 93
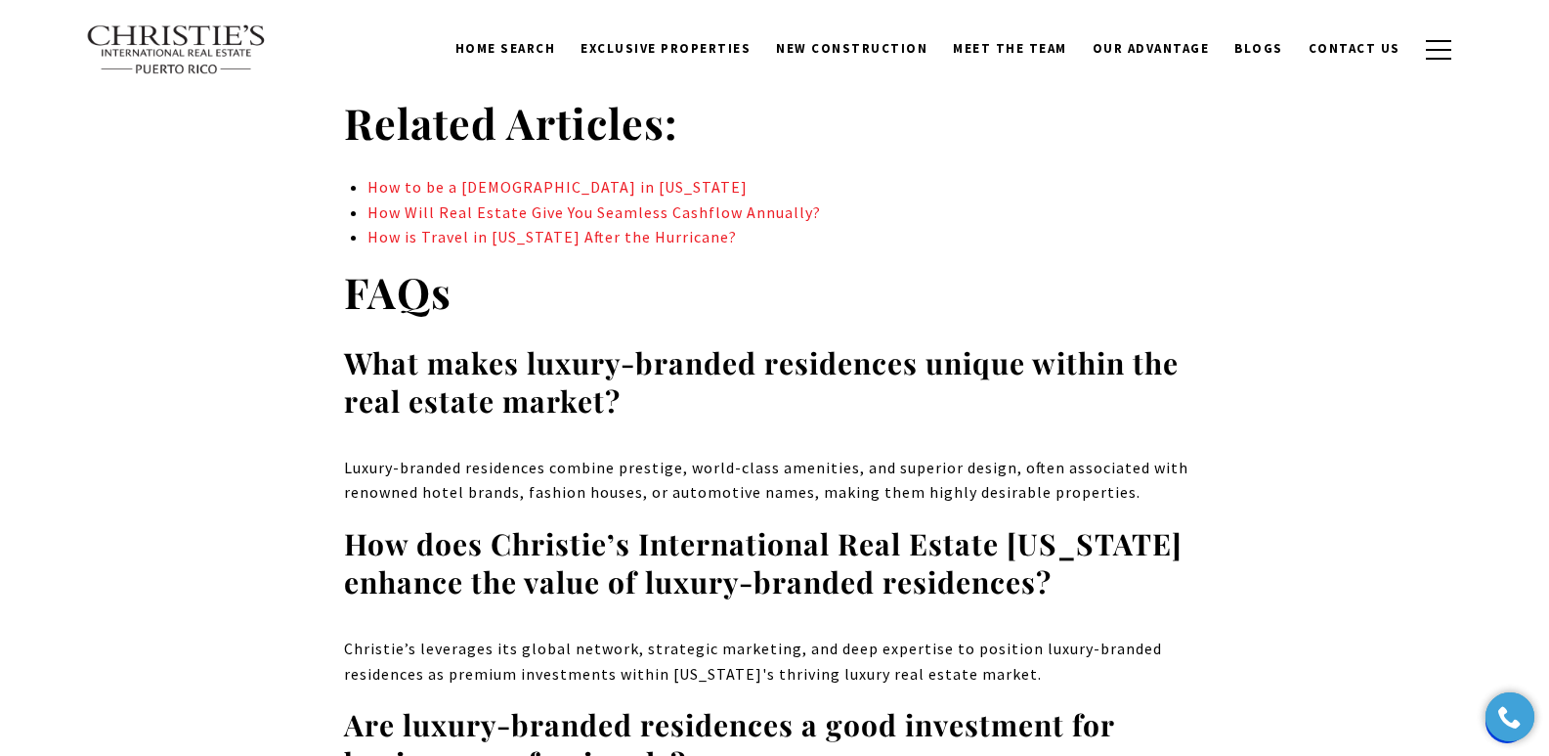
scroll to position [9566, 0]
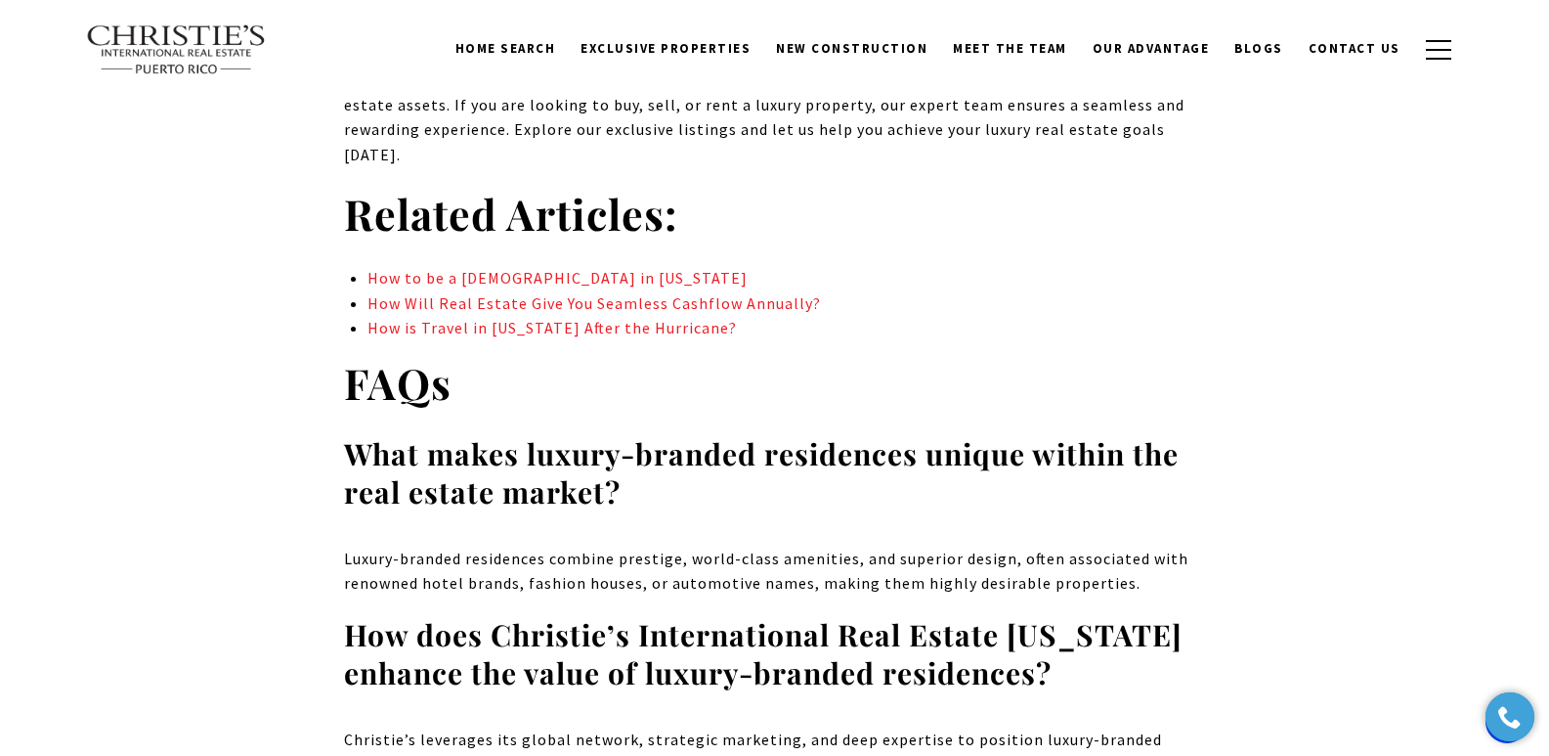
drag, startPoint x: 1552, startPoint y: 41, endPoint x: 1563, endPoint y: 574, distance: 532.8
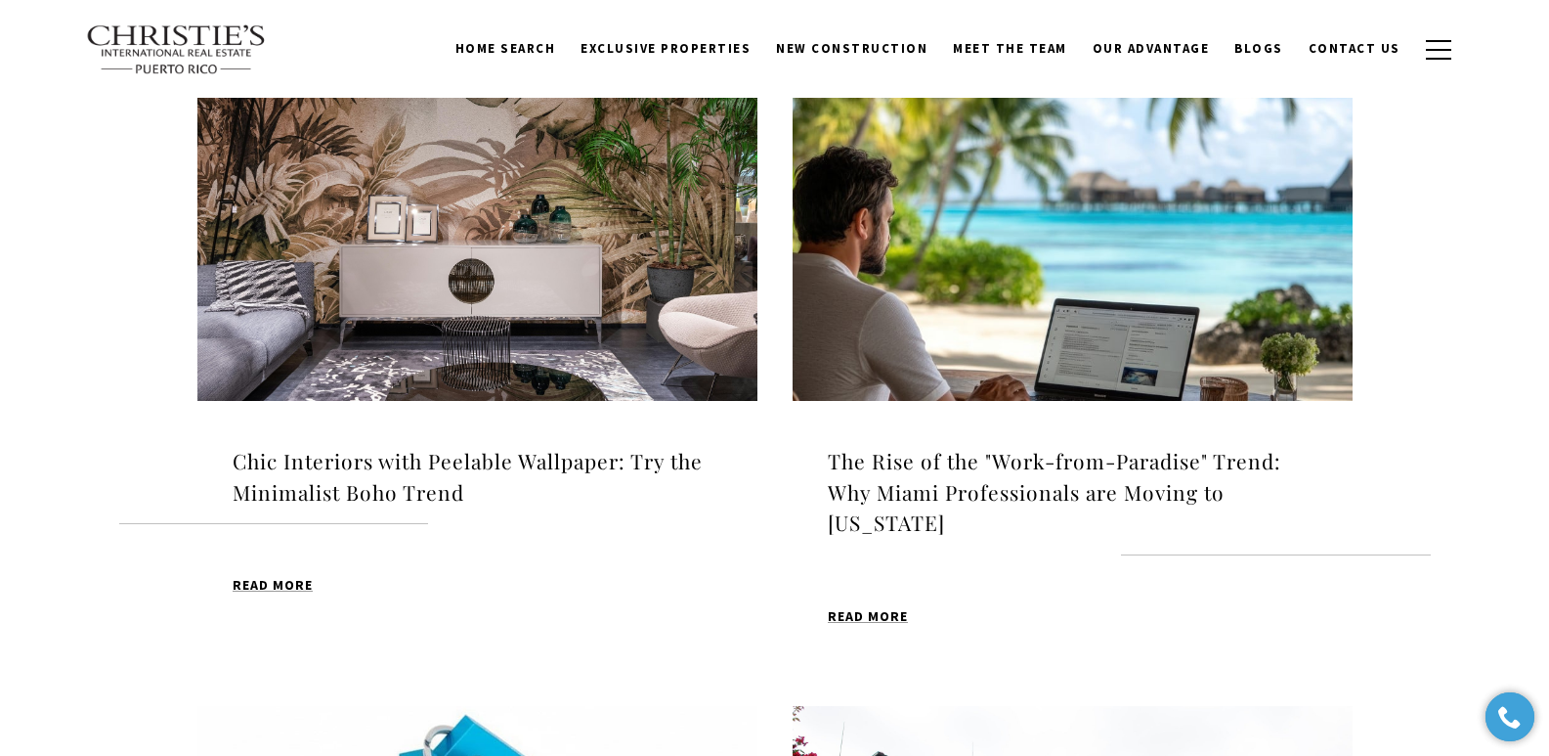
scroll to position [686, 0]
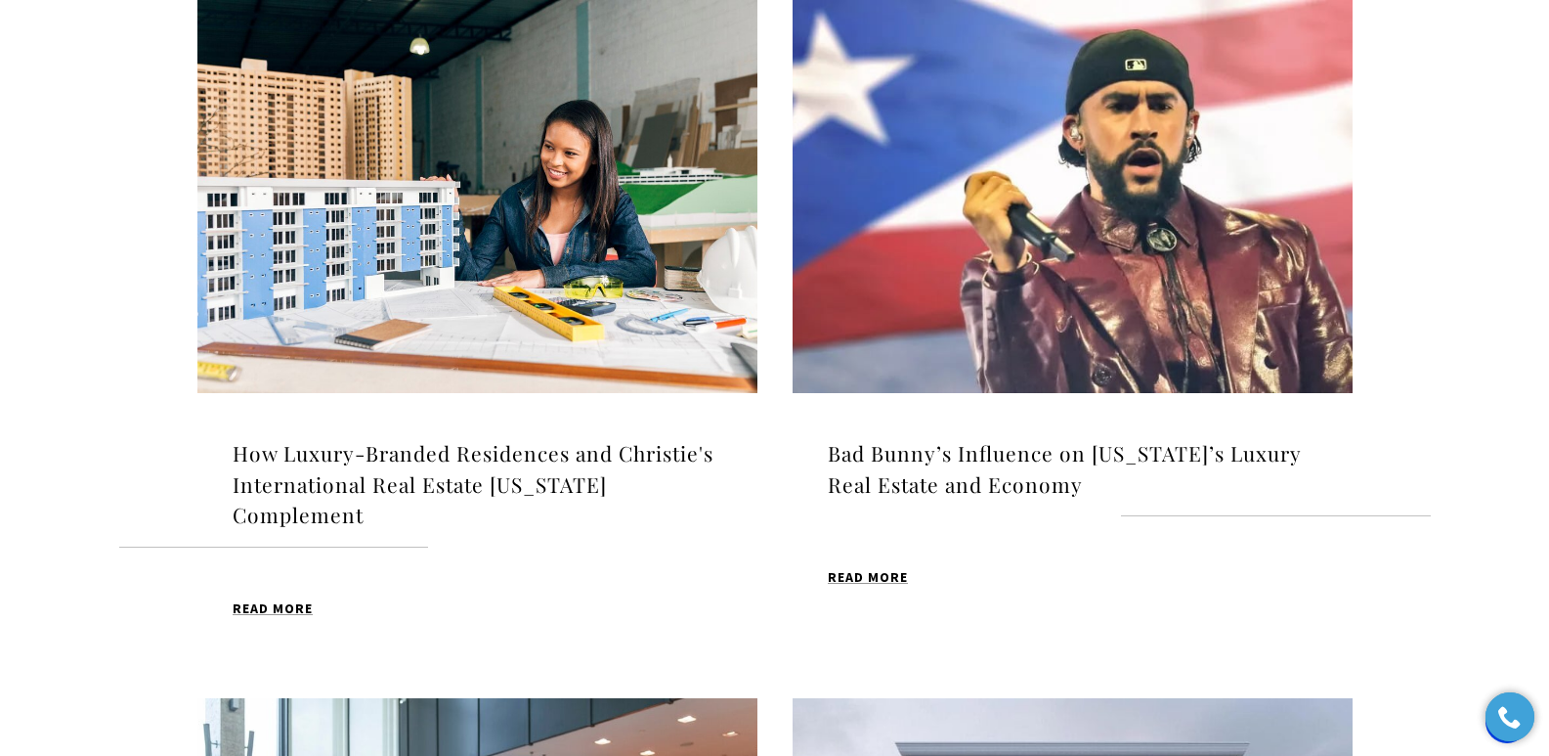
click at [980, 459] on h4 "Bad Bunny’s Influence on [US_STATE]’s Luxury Real Estate and Economy" at bounding box center [1073, 469] width 490 height 62
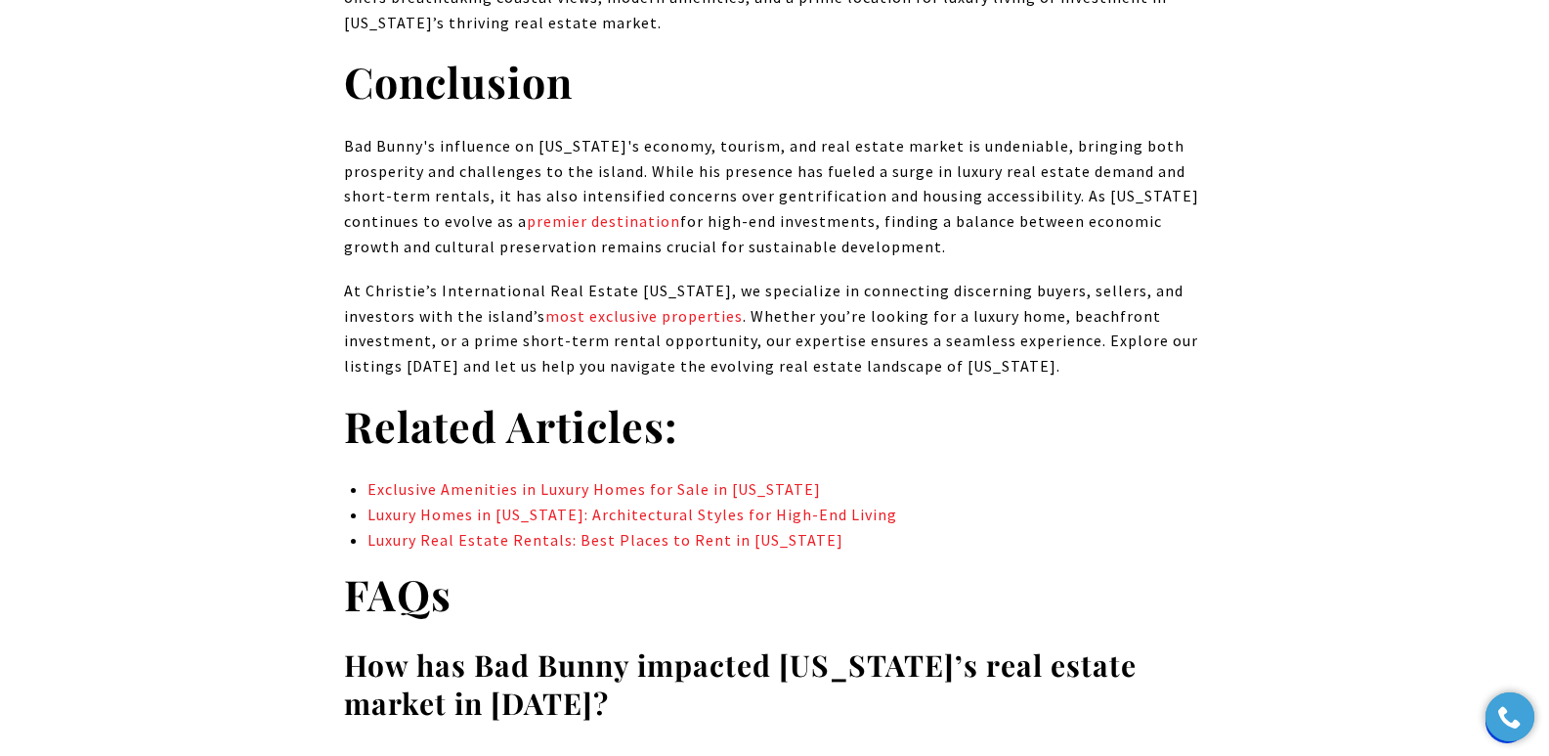
scroll to position [12091, 0]
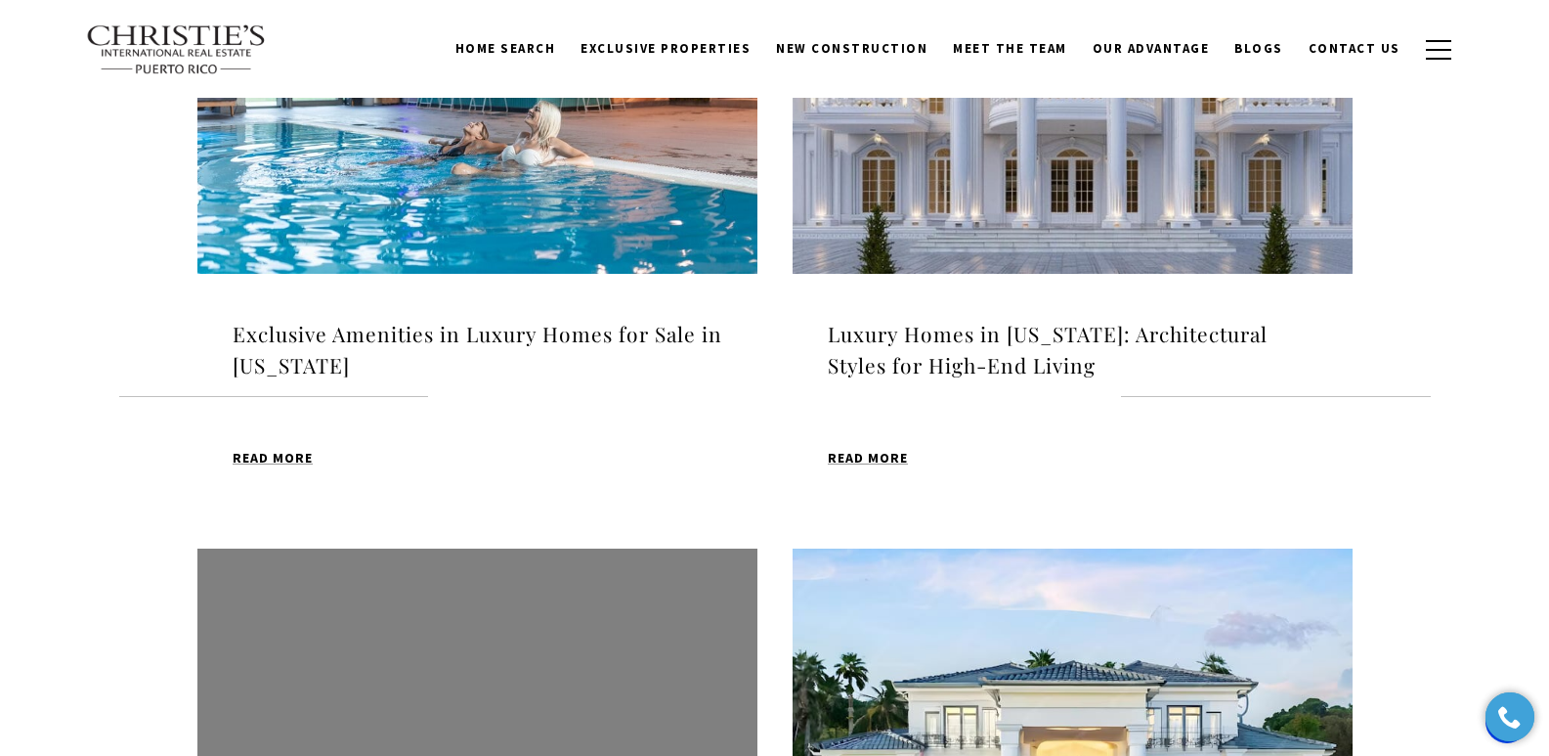
scroll to position [1435, 0]
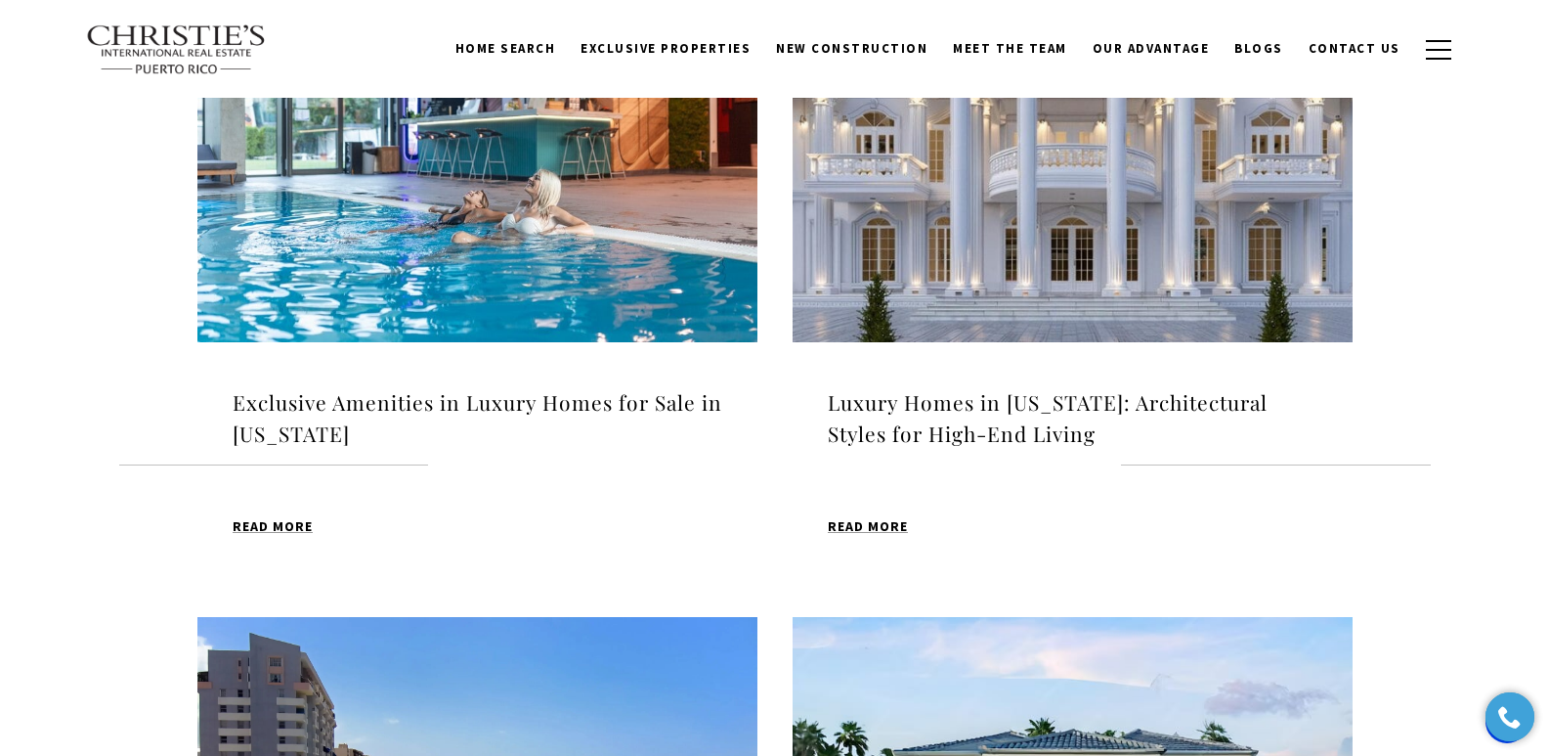
click at [526, 404] on h4 "Exclusive Amenities in Luxury Homes for Sale in [US_STATE]" at bounding box center [478, 418] width 490 height 62
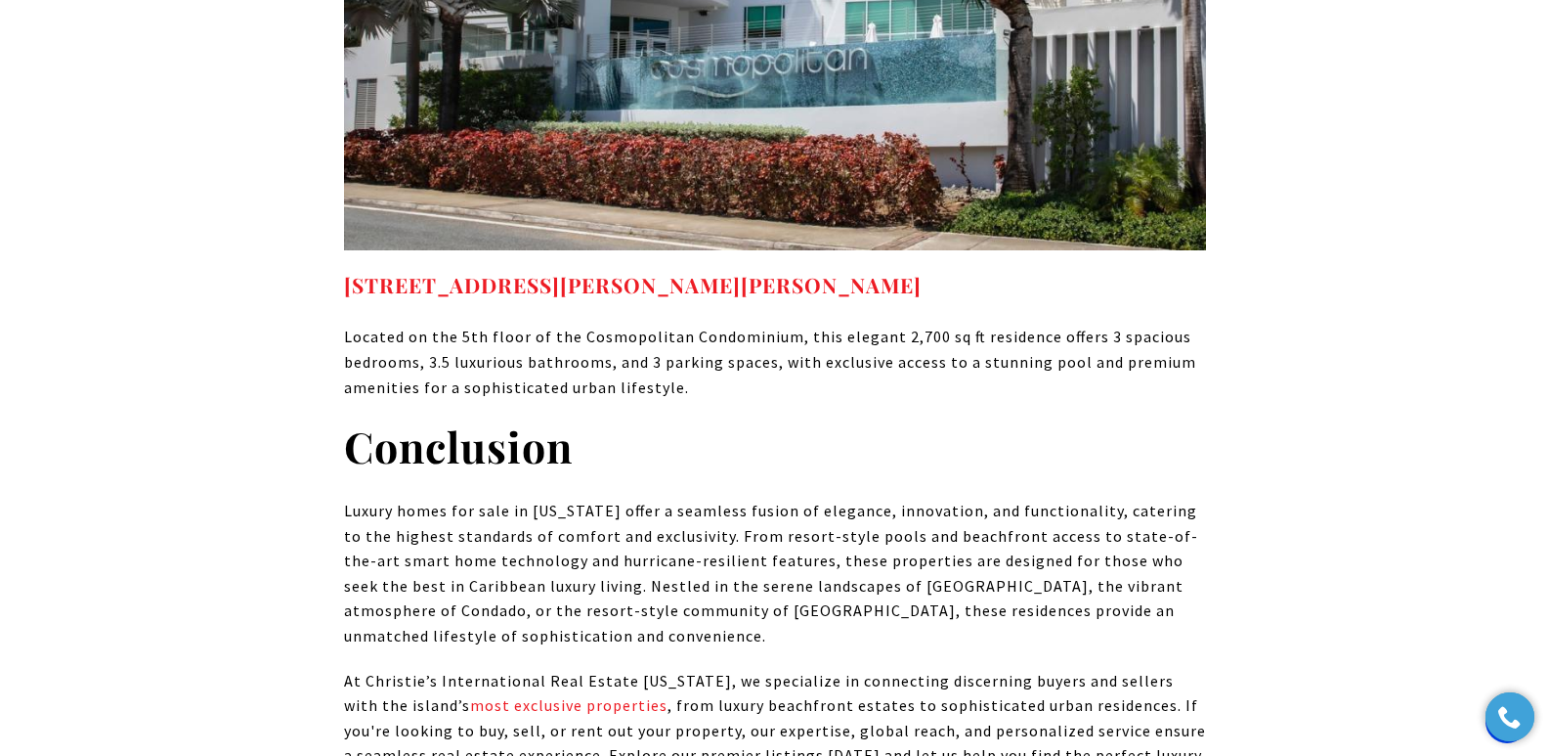
scroll to position [12489, 0]
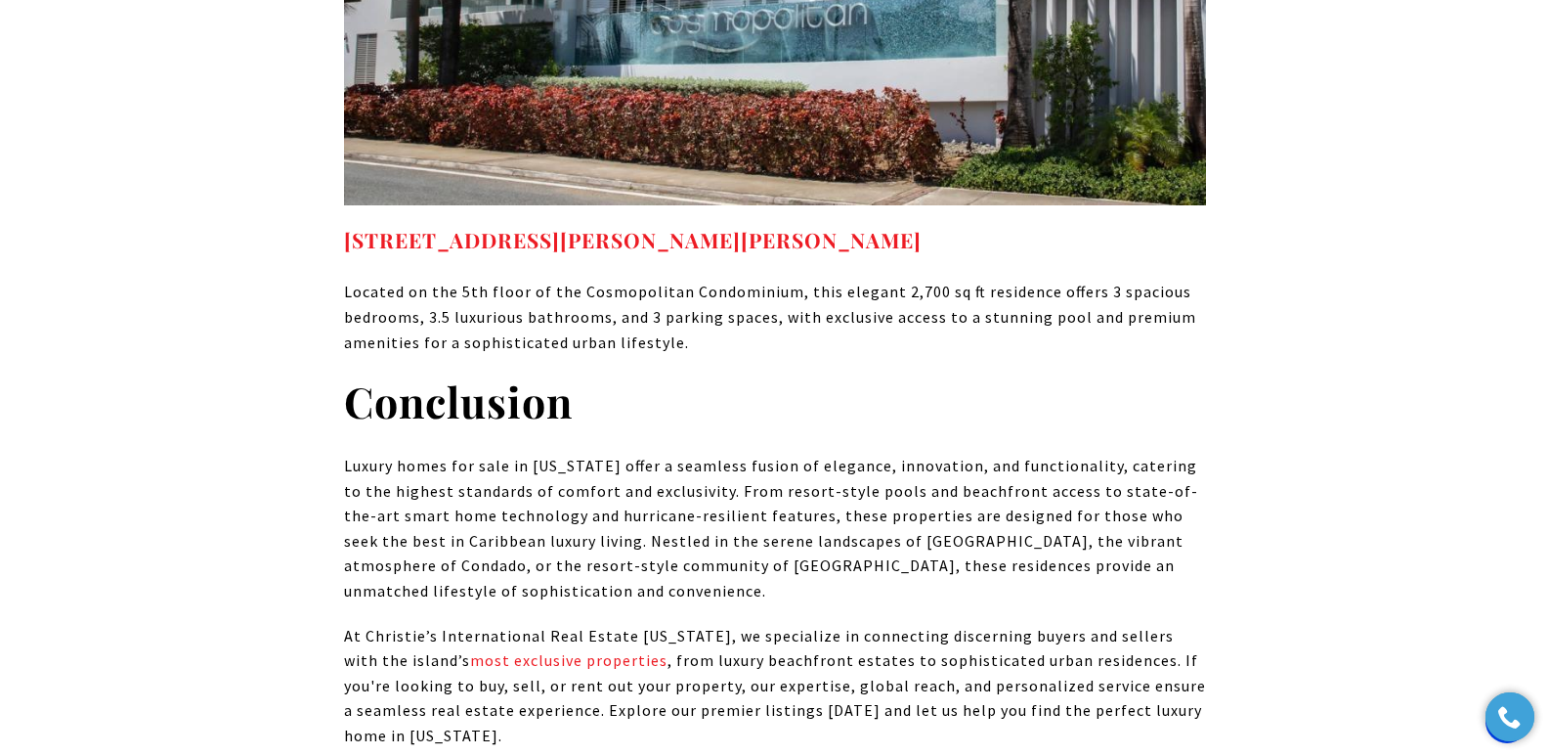
drag, startPoint x: 1554, startPoint y: 45, endPoint x: 1563, endPoint y: 570, distance: 524.9
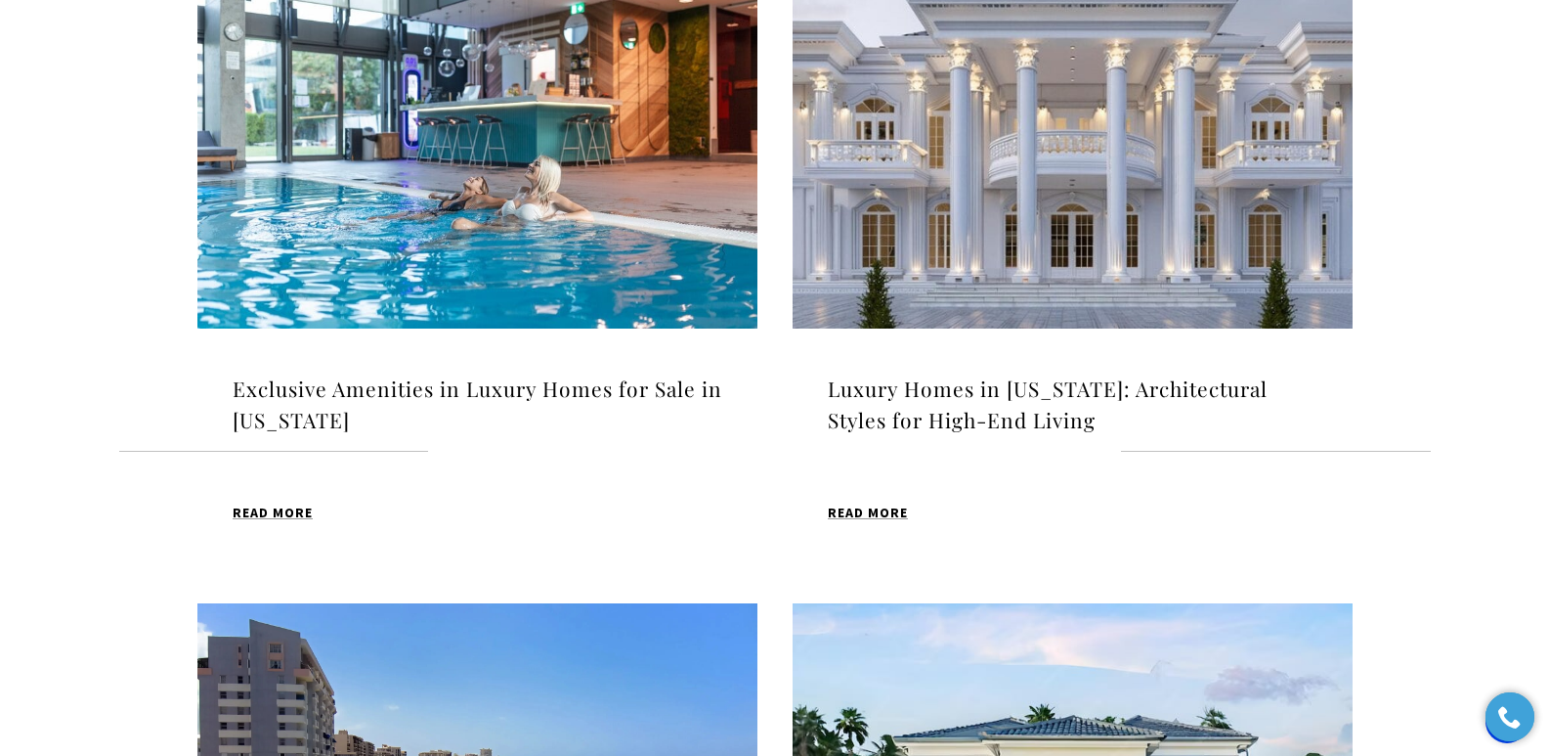
scroll to position [1462, 0]
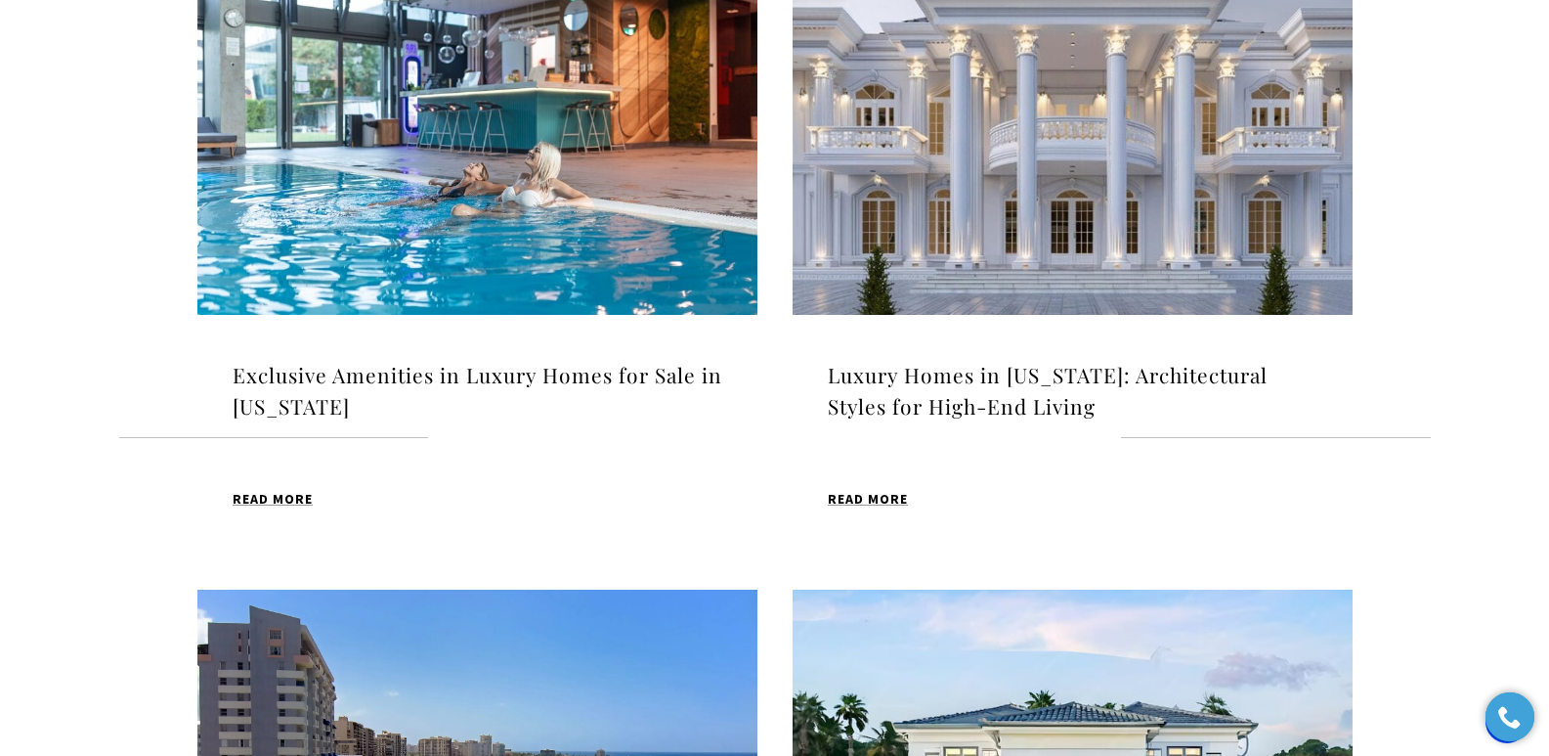
click at [976, 396] on h4 "Luxury Homes in [US_STATE]: Architectural Styles for High-End Living" at bounding box center [1073, 391] width 490 height 62
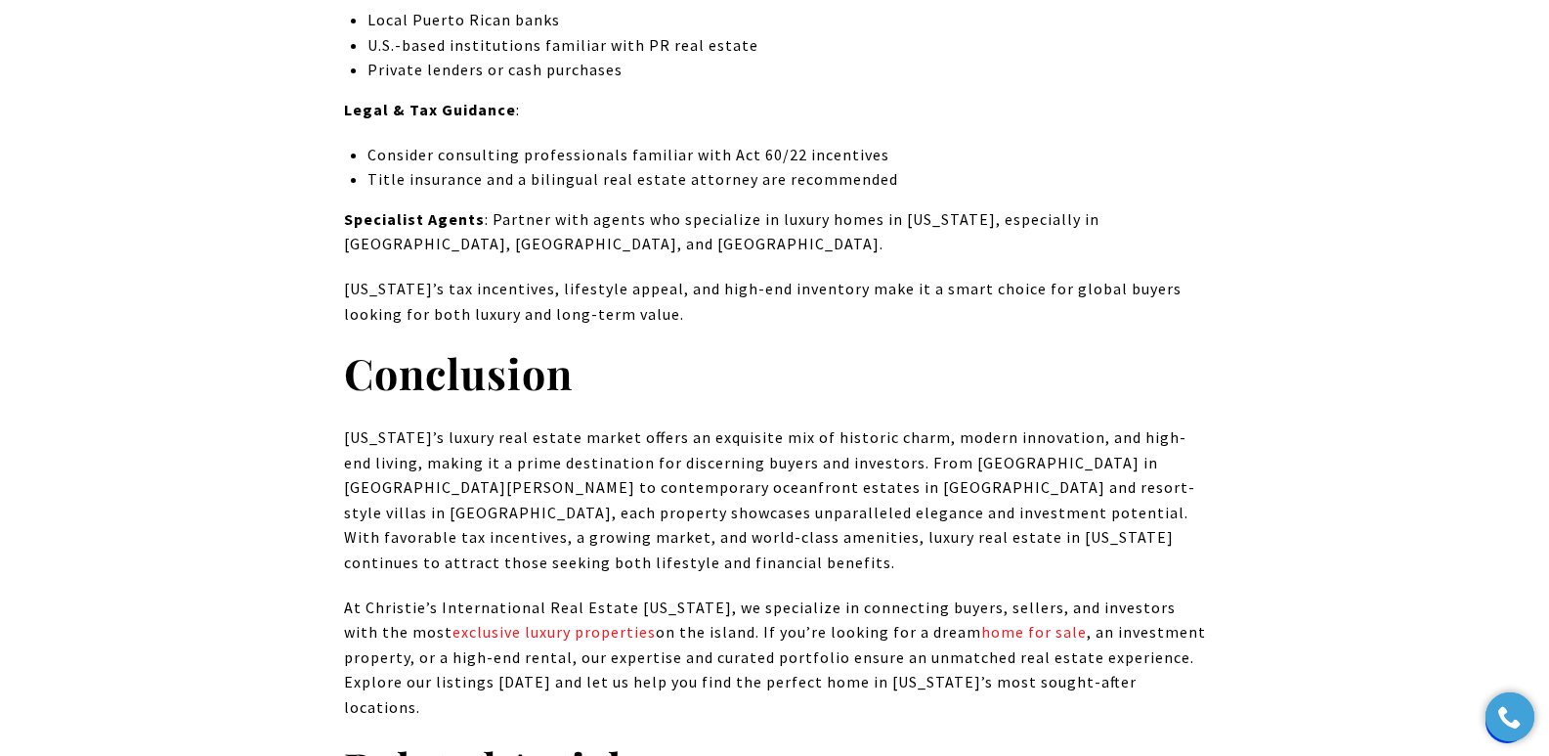
scroll to position [13713, 0]
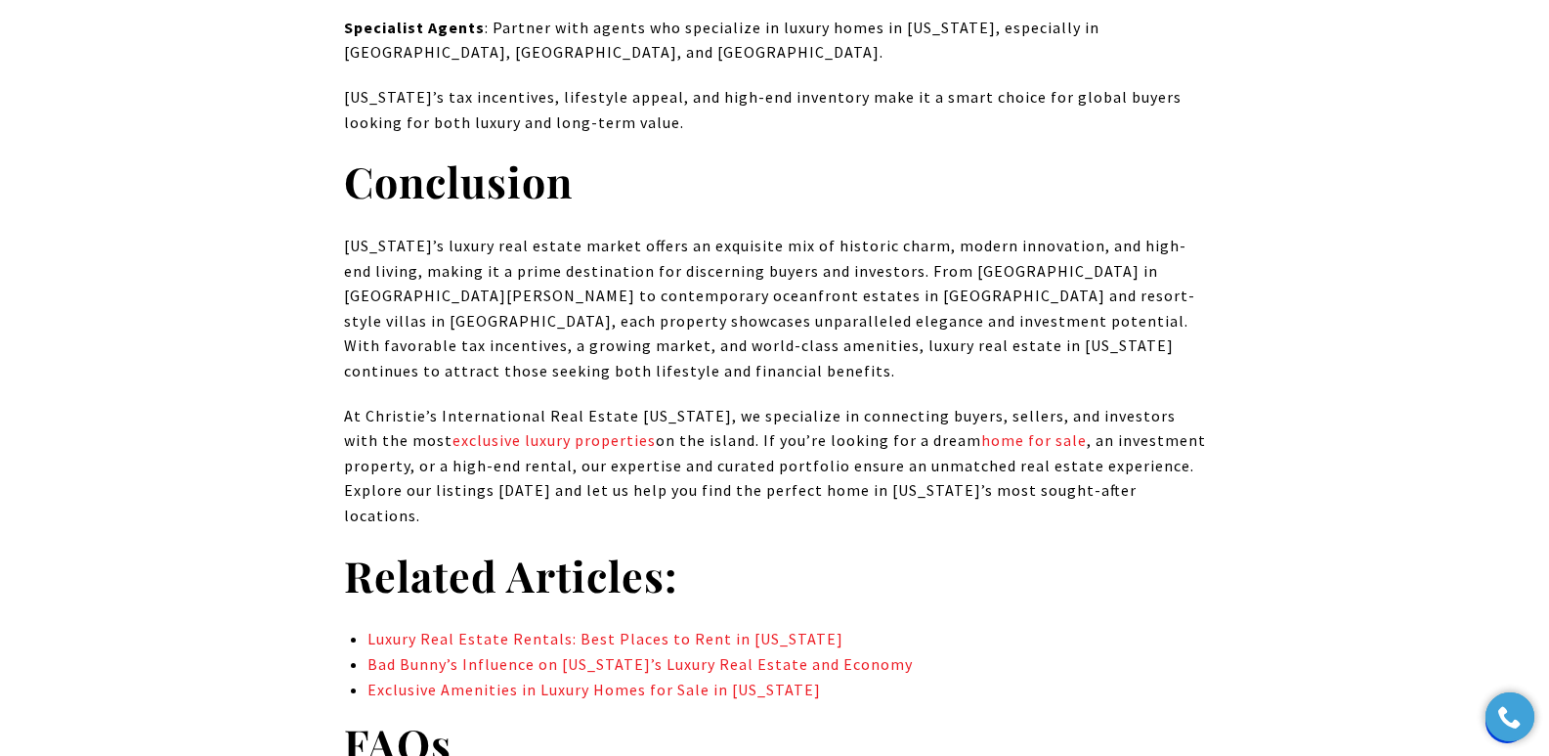
drag, startPoint x: 1554, startPoint y: 40, endPoint x: 1563, endPoint y: 599, distance: 559.1
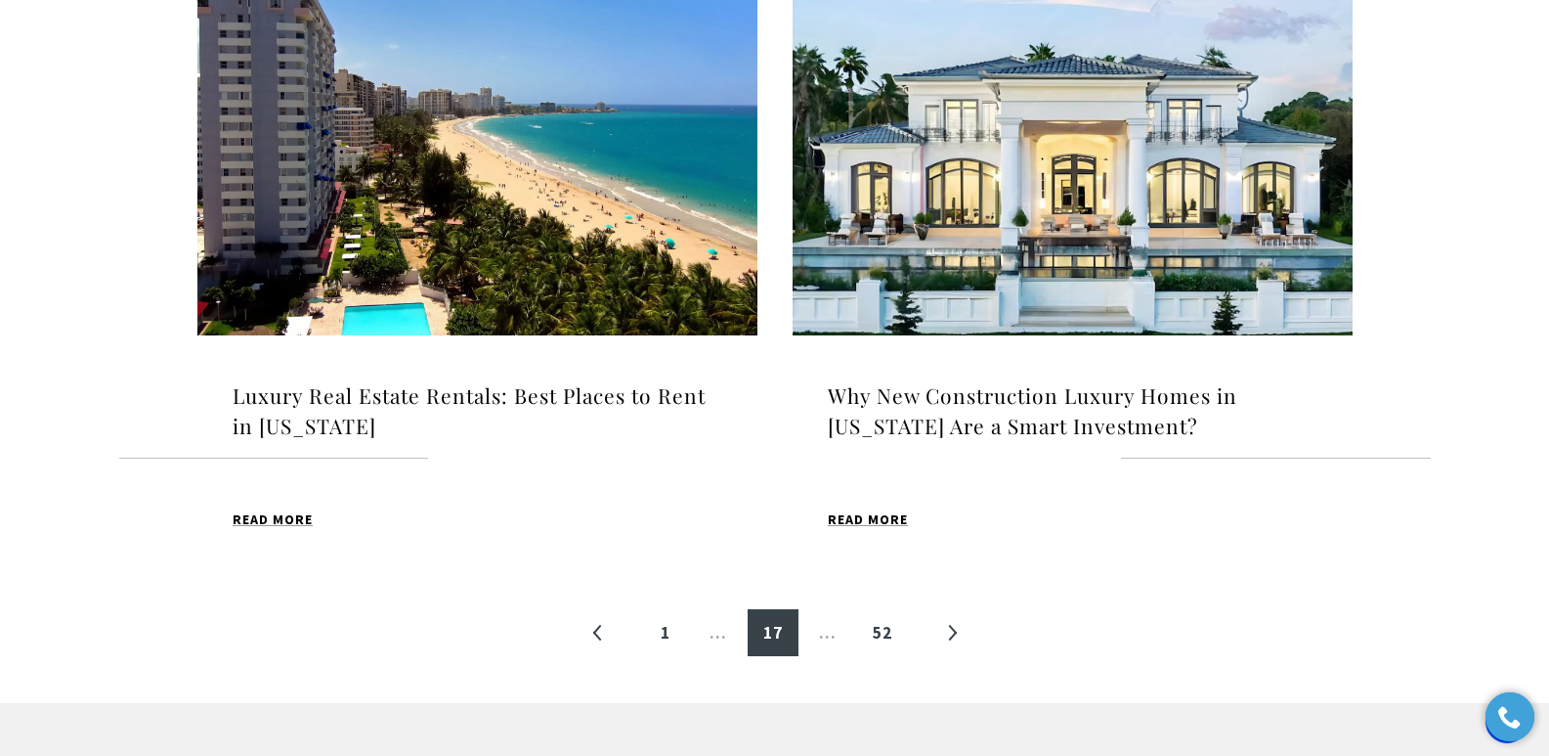
scroll to position [2178, 0]
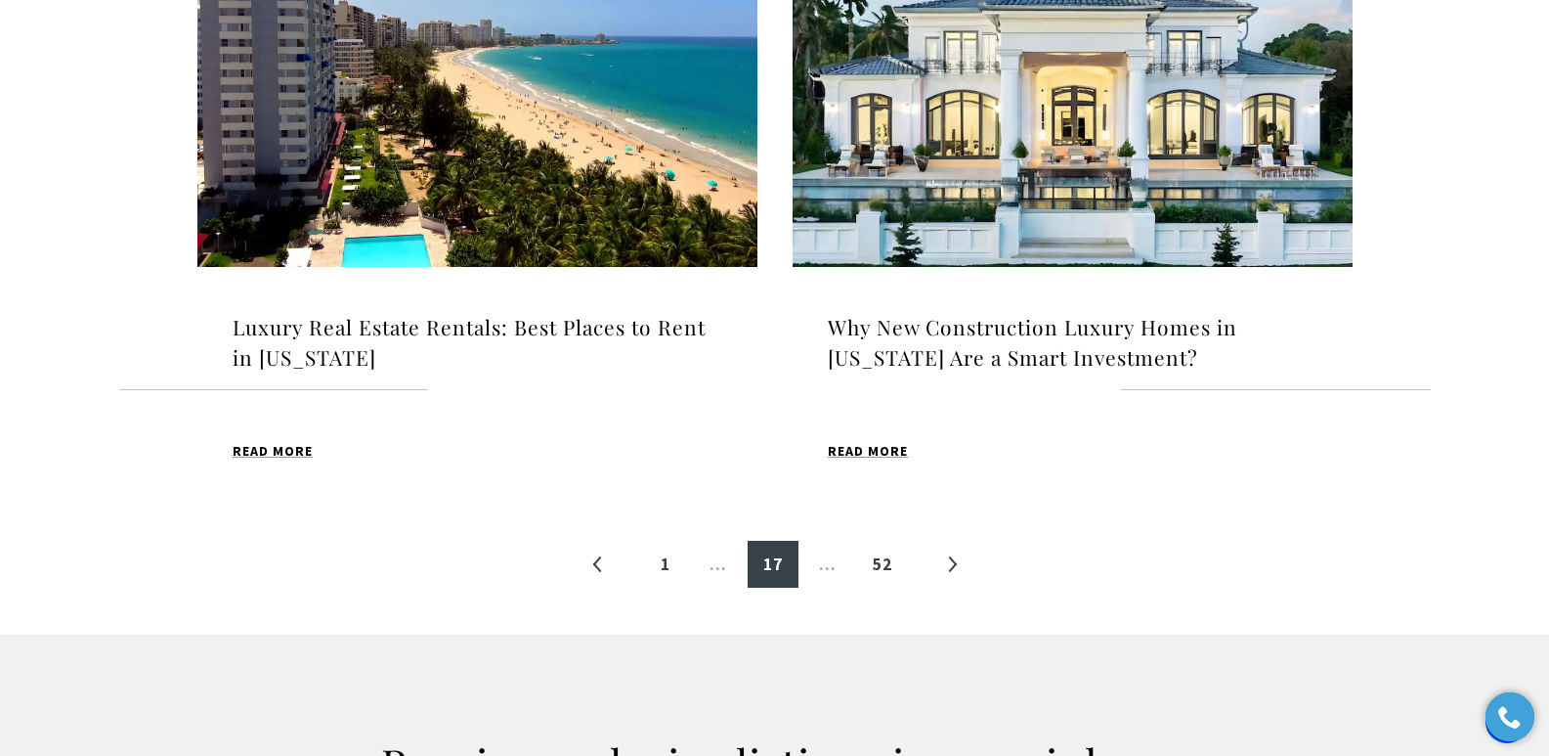
click at [513, 331] on h4 "Luxury Real Estate Rentals: Best Places to Rent in [US_STATE]" at bounding box center [478, 343] width 490 height 62
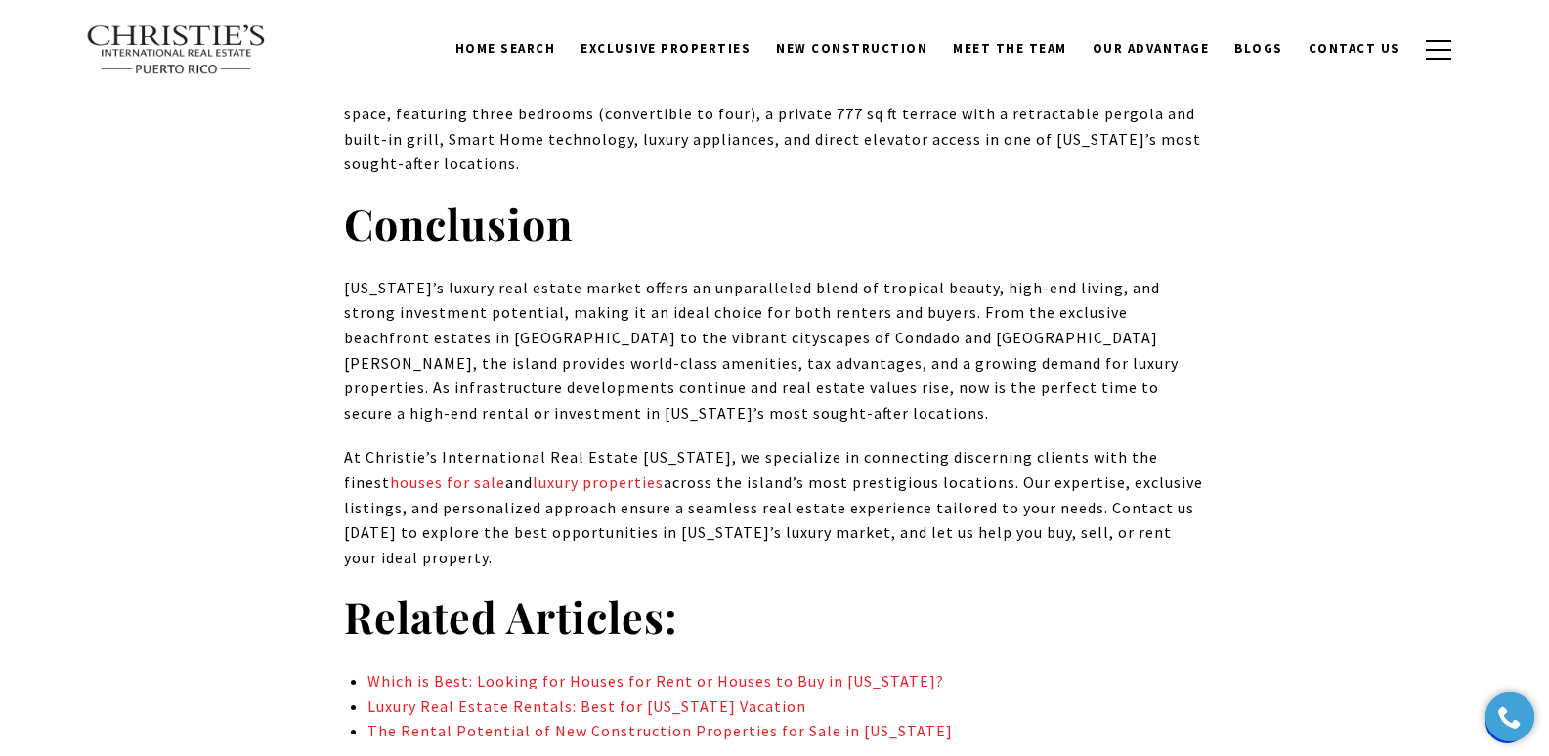
scroll to position [11122, 0]
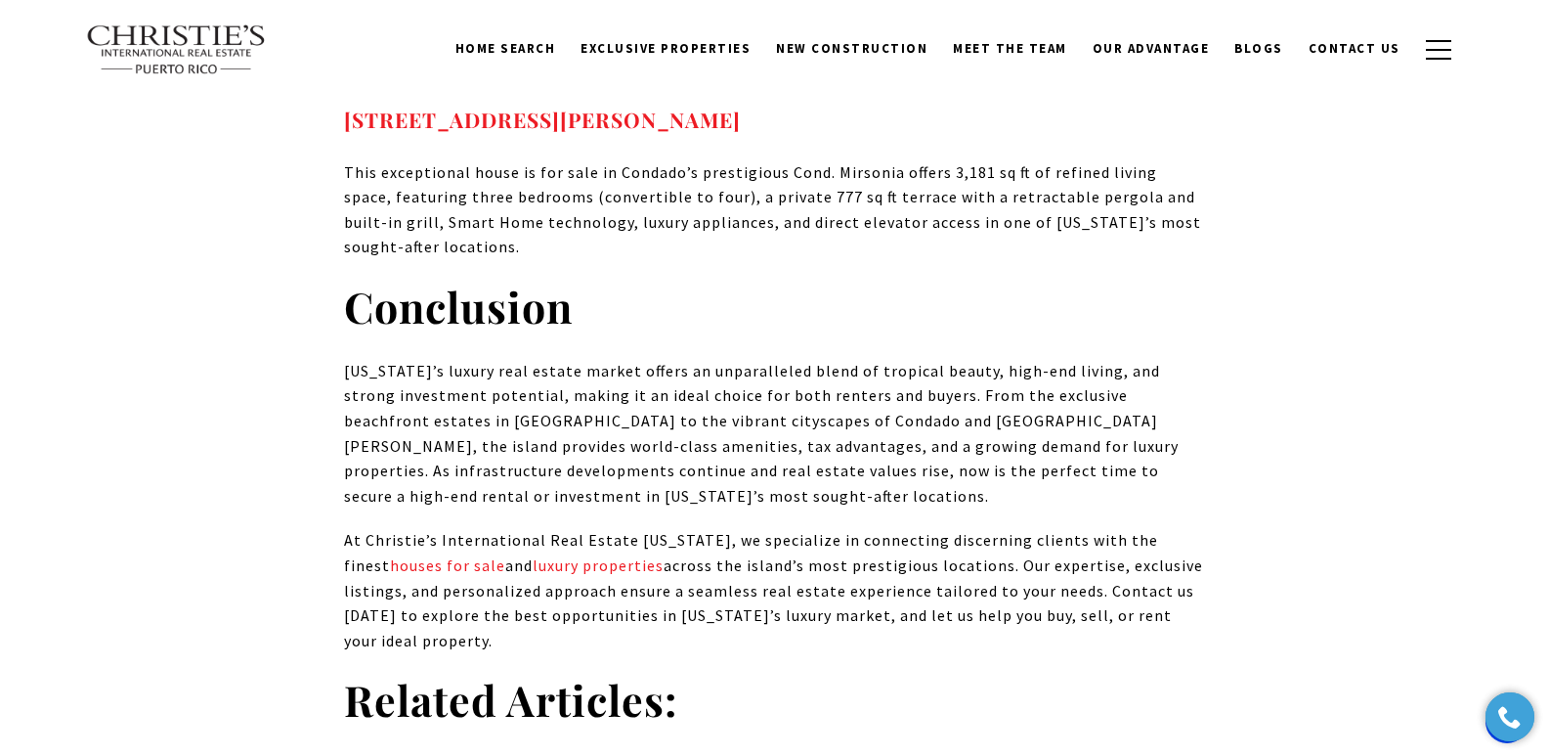
drag, startPoint x: 1555, startPoint y: 39, endPoint x: 1563, endPoint y: 564, distance: 524.9
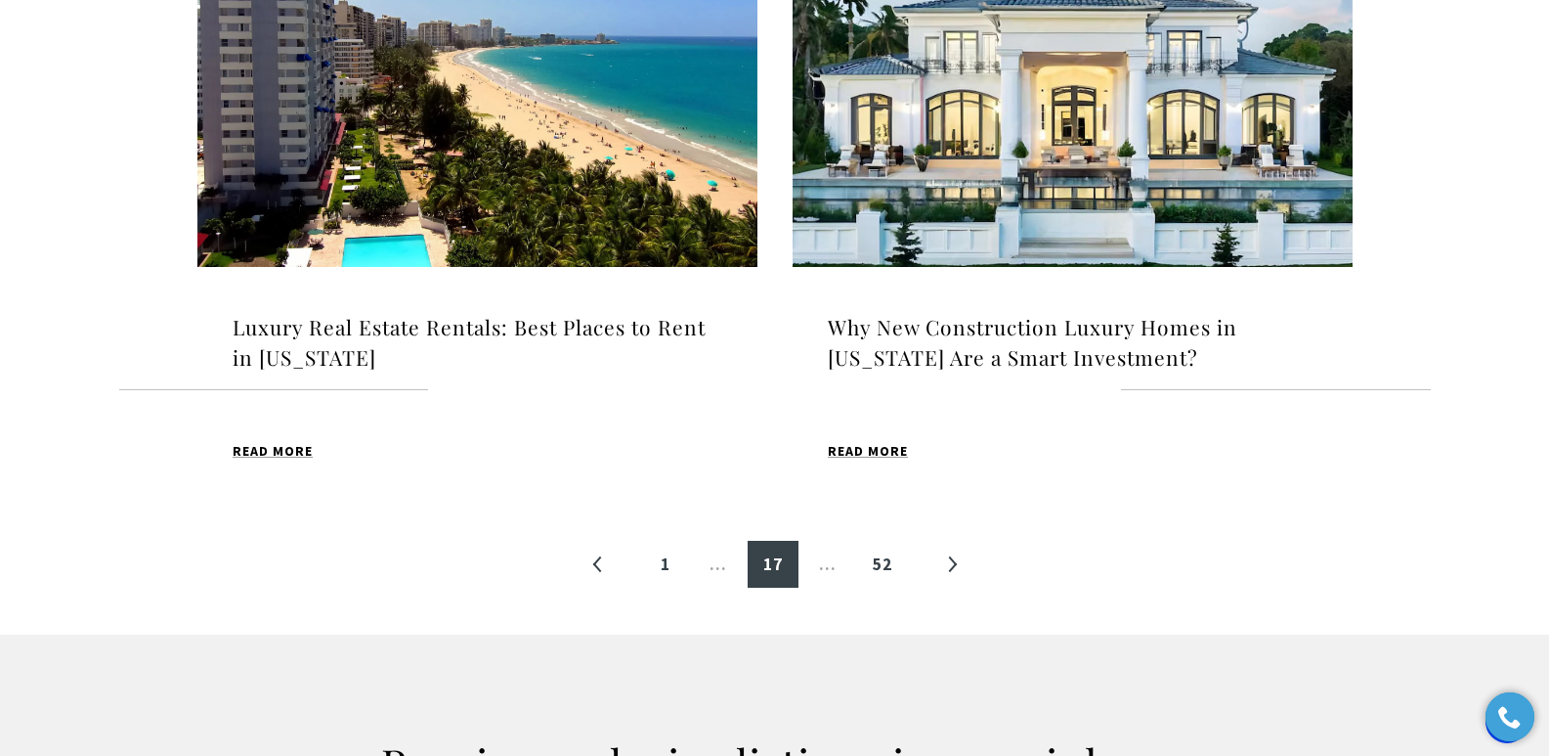
click at [969, 344] on h4 "Why New Construction Luxury Homes in Puerto Rico Are a Smart Investment?" at bounding box center [1073, 343] width 490 height 62
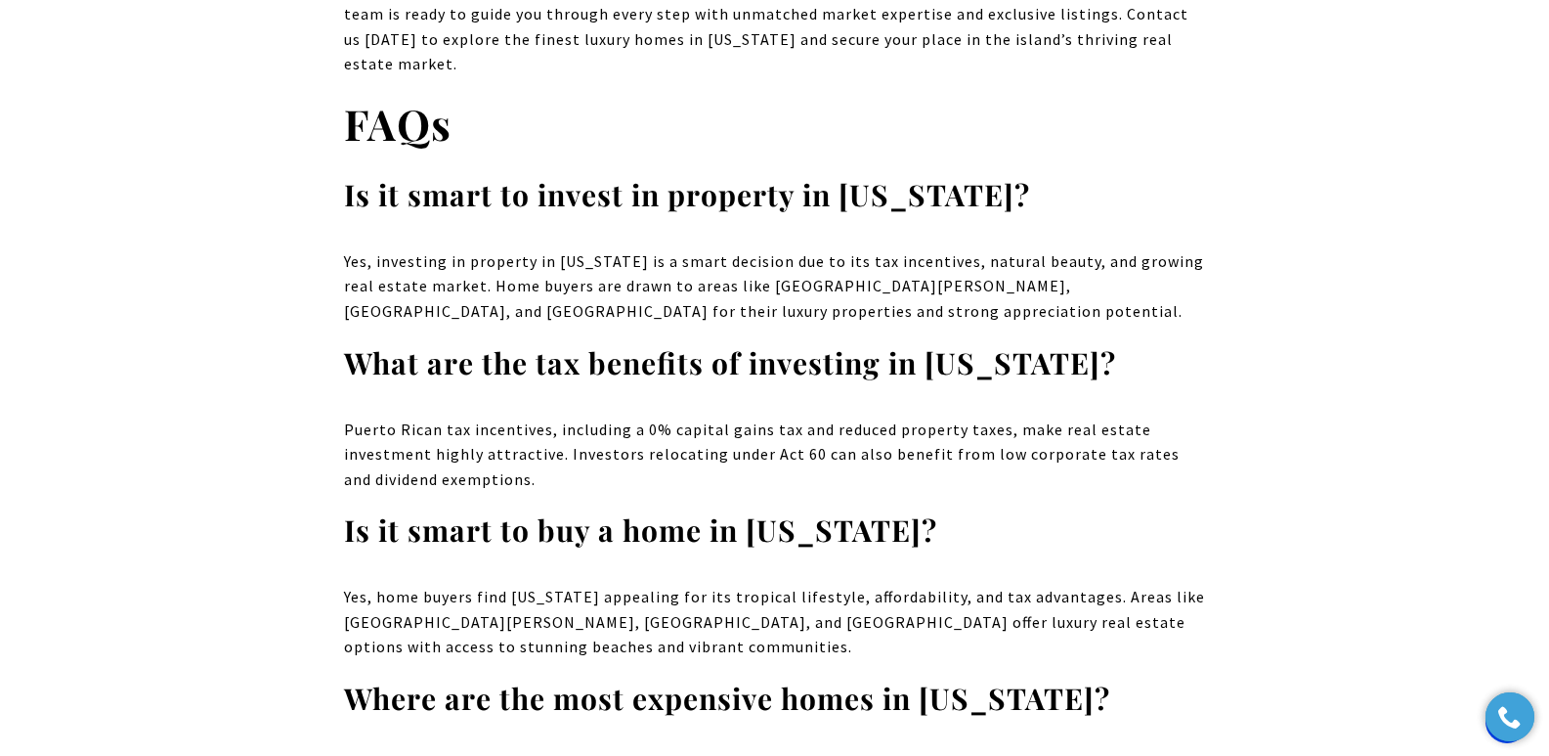
scroll to position [12455, 0]
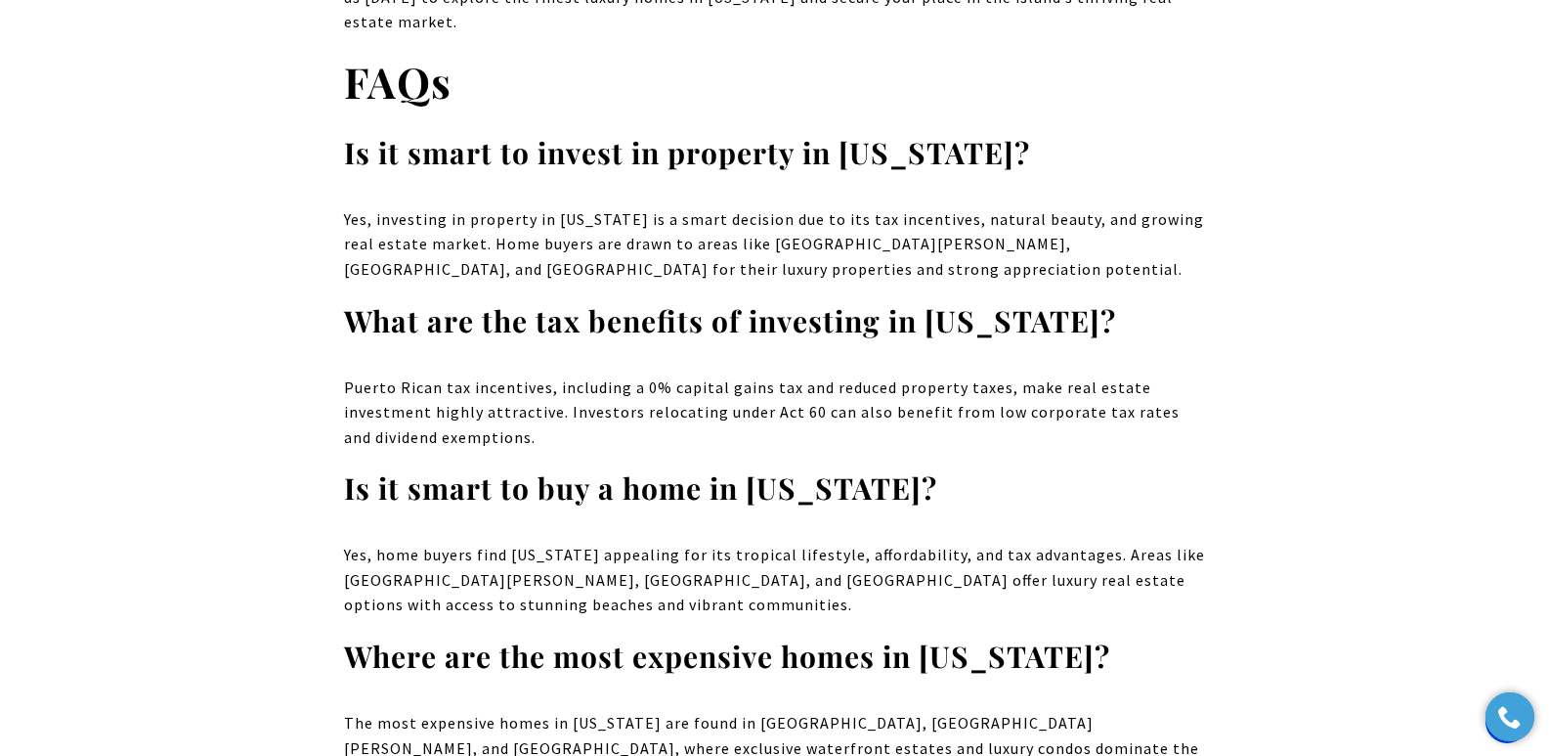
drag, startPoint x: 1554, startPoint y: 42, endPoint x: 1563, endPoint y: 656, distance: 613.9
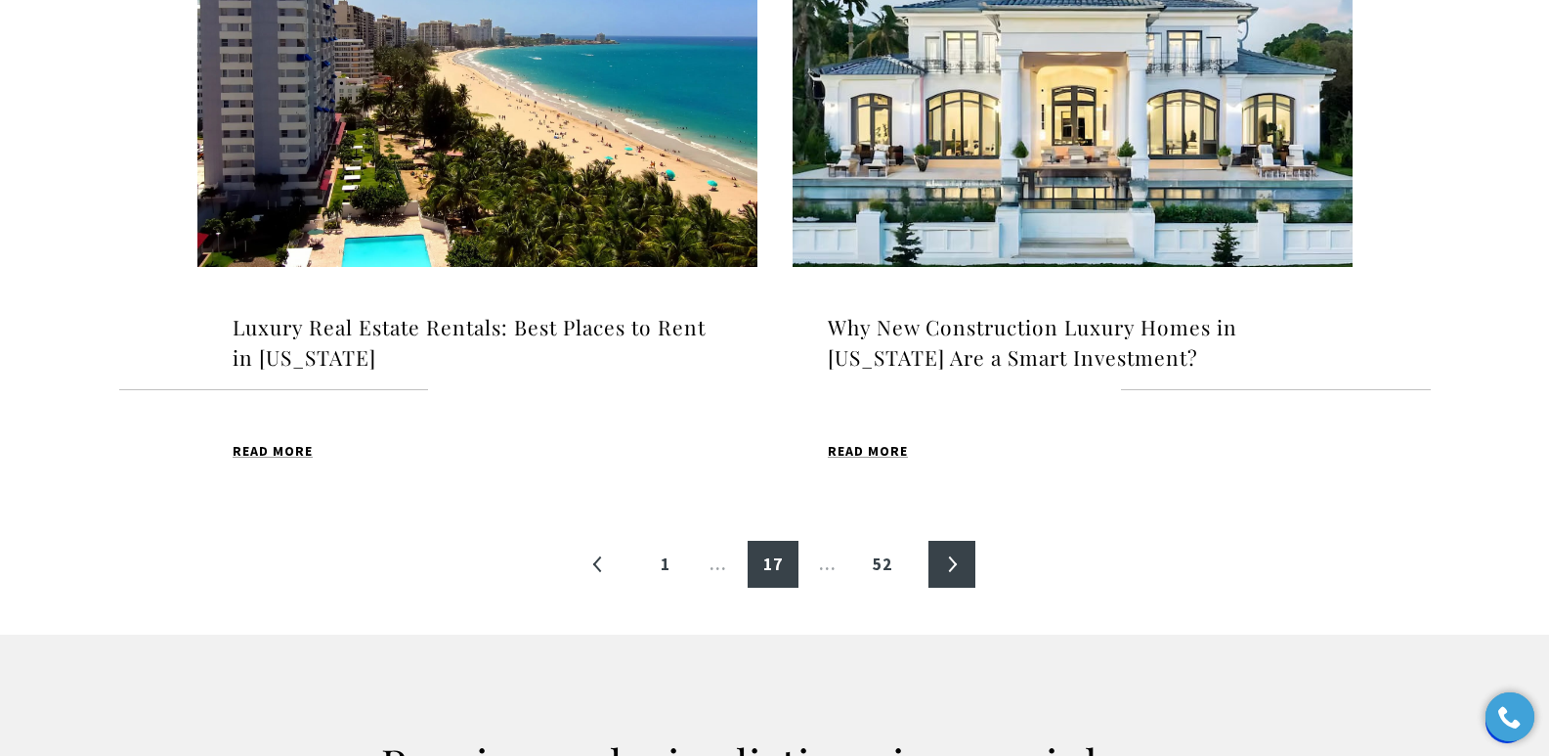
click at [956, 562] on link "»" at bounding box center [952, 563] width 47 height 47
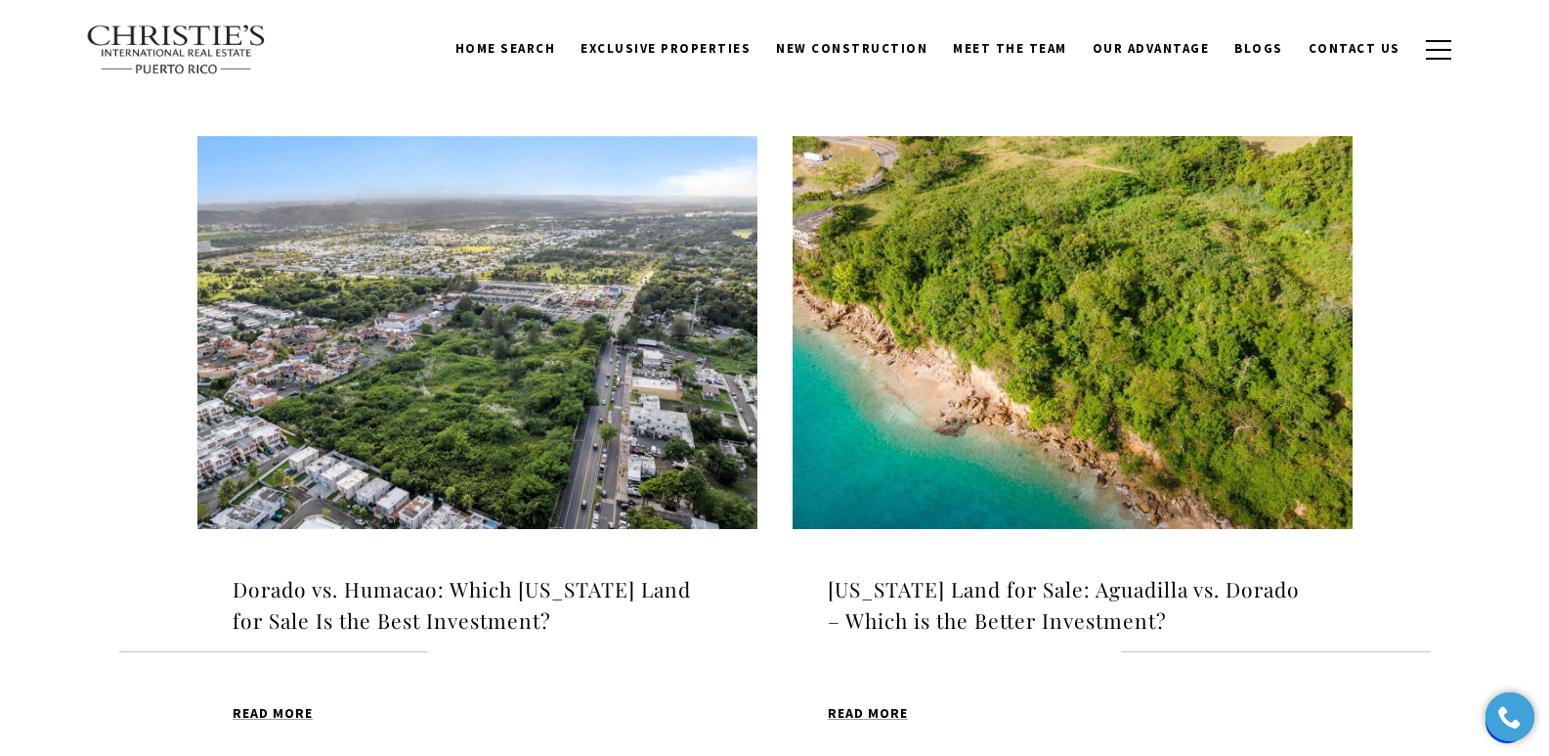
scroll to position [510, 0]
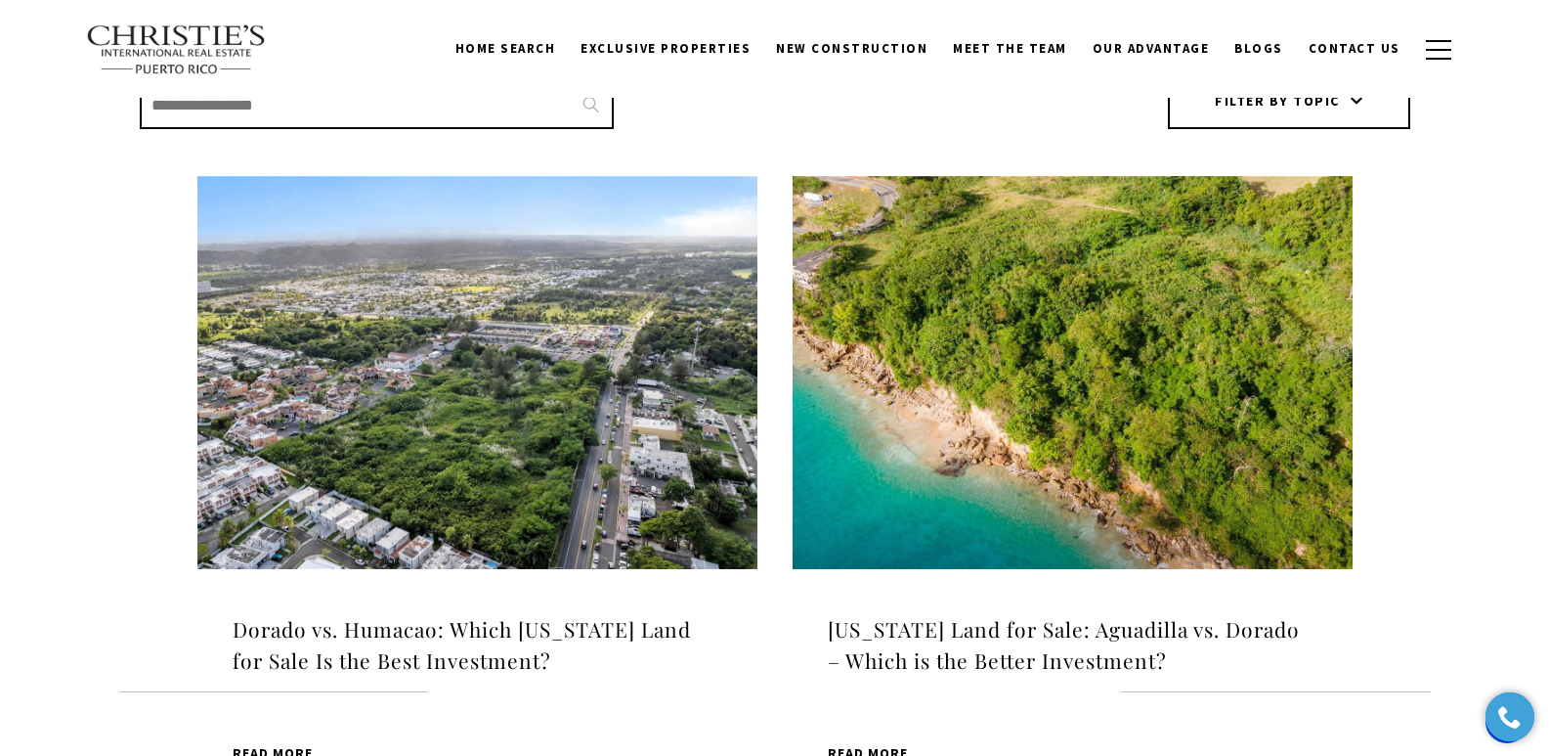
click at [335, 620] on h4 "Dorado vs. Humacao: Which [US_STATE] Land for Sale Is the Best Investment?" at bounding box center [478, 645] width 490 height 62
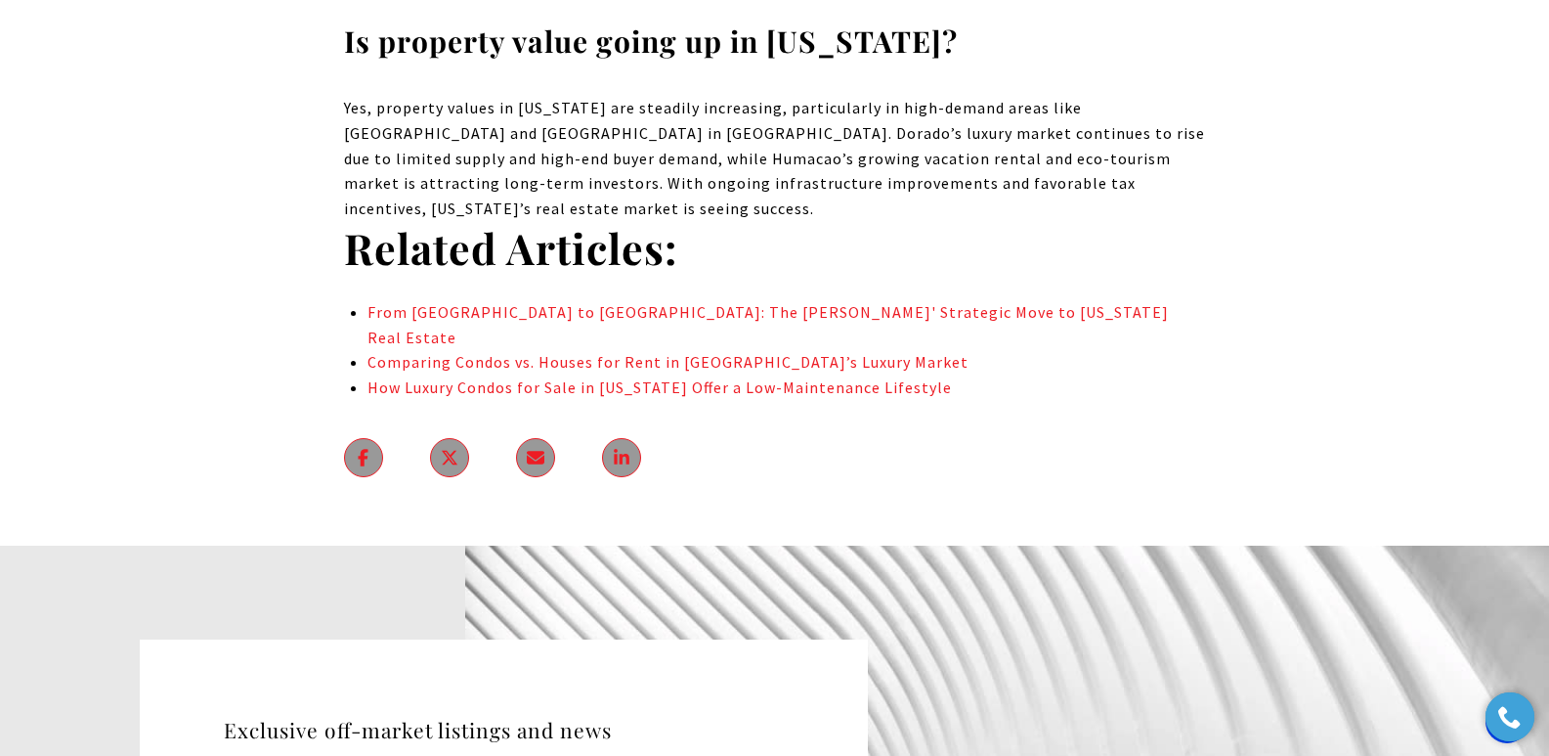
scroll to position [11423, 0]
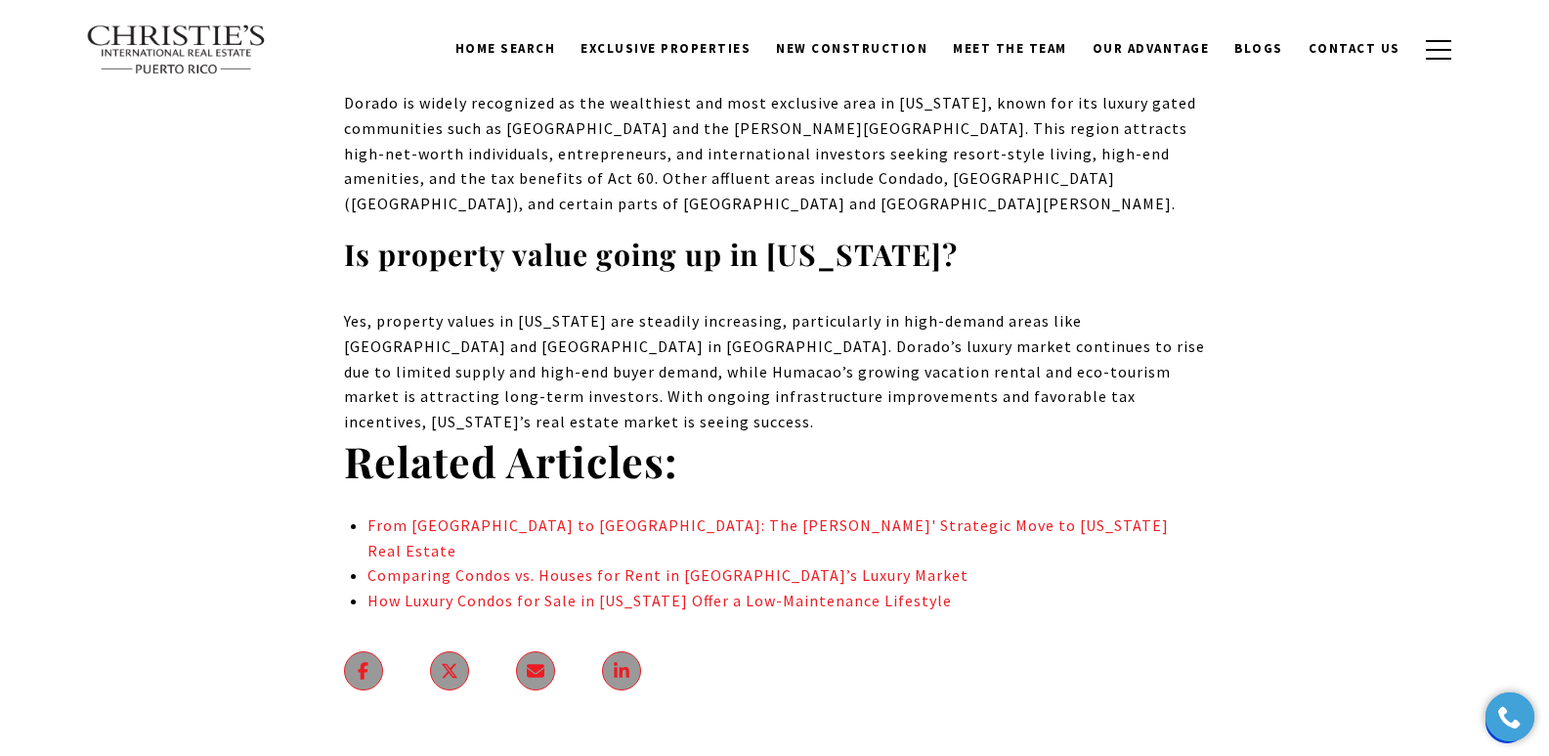
drag, startPoint x: 1555, startPoint y: 42, endPoint x: 1557, endPoint y: 617, distance: 574.7
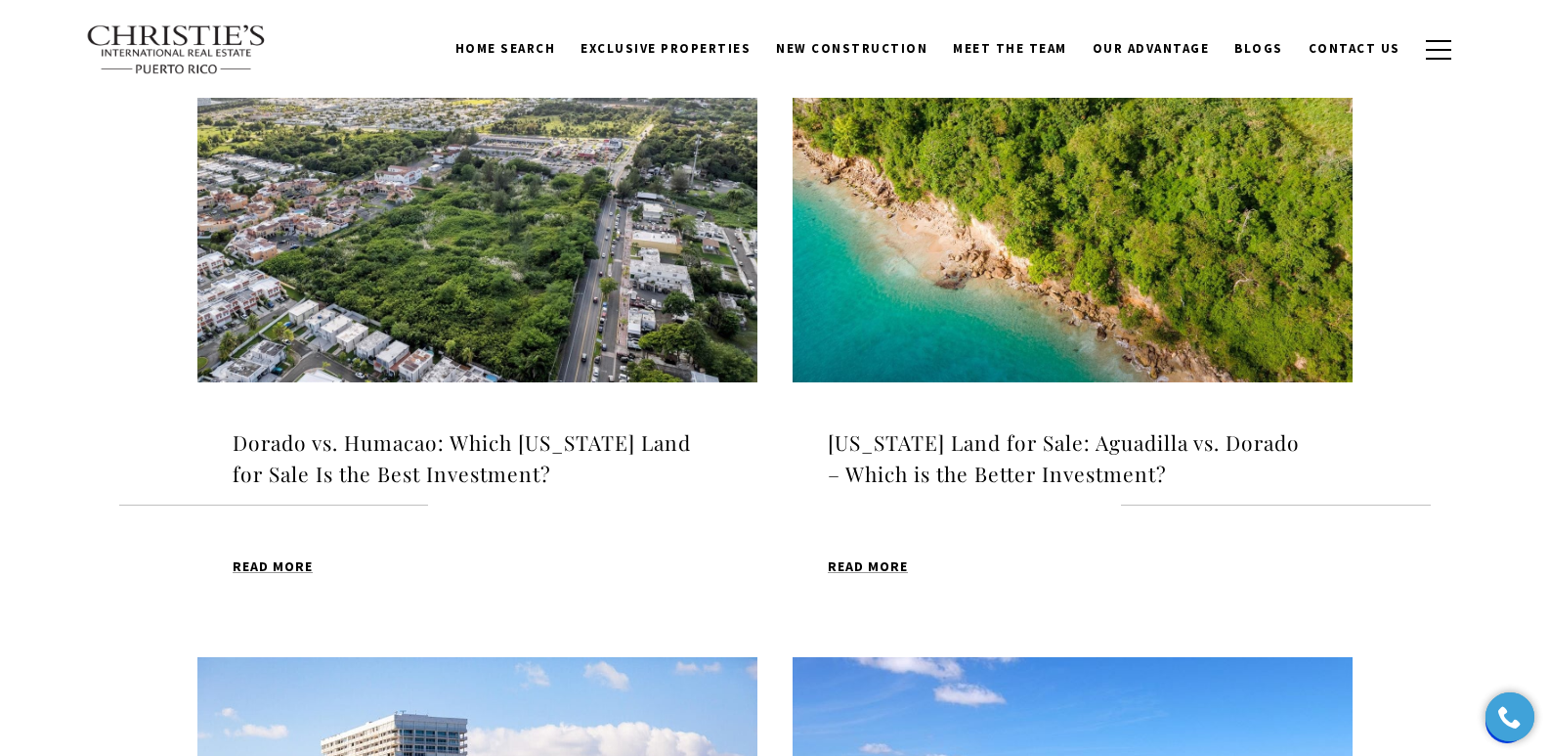
scroll to position [656, 0]
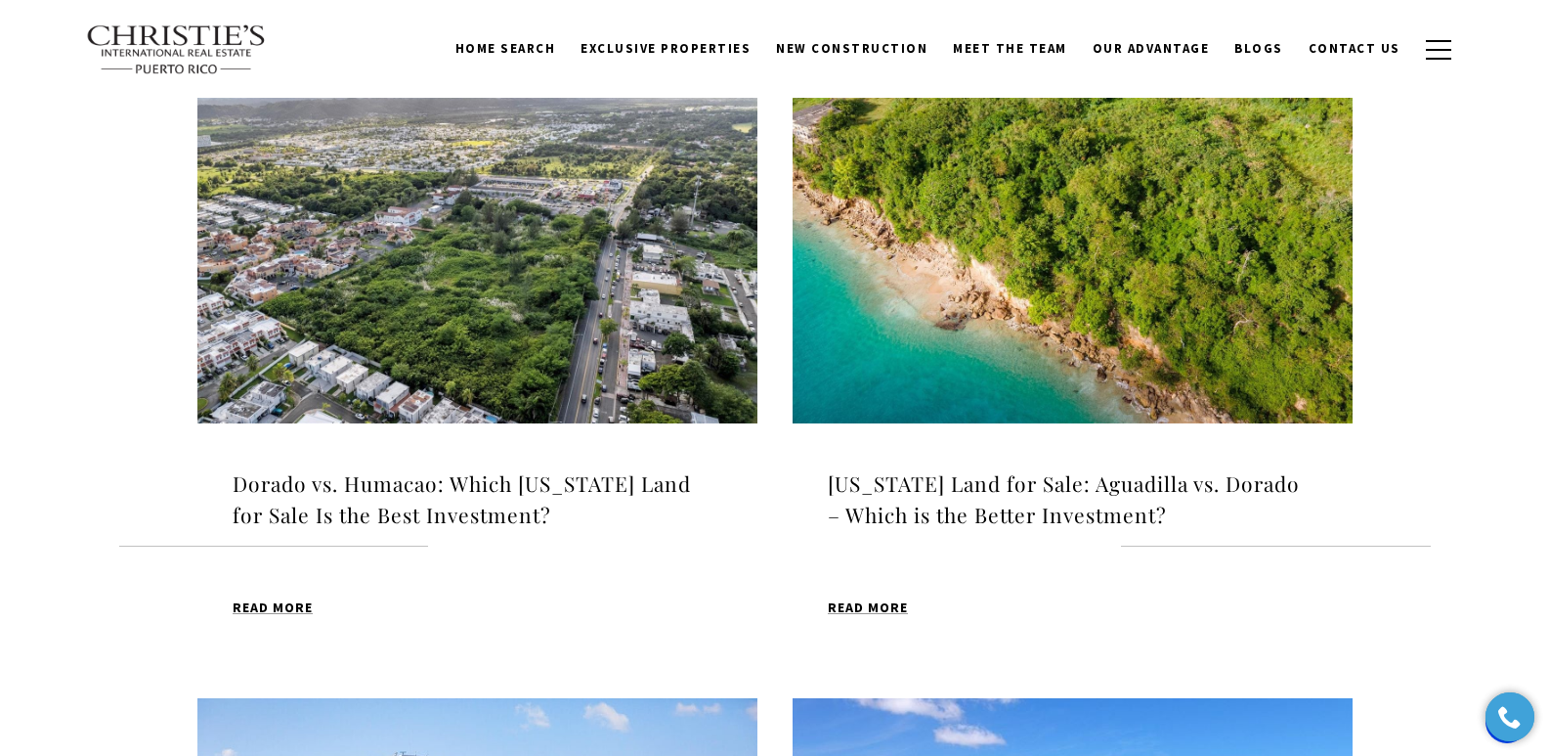
click at [1042, 344] on img at bounding box center [1073, 226] width 560 height 393
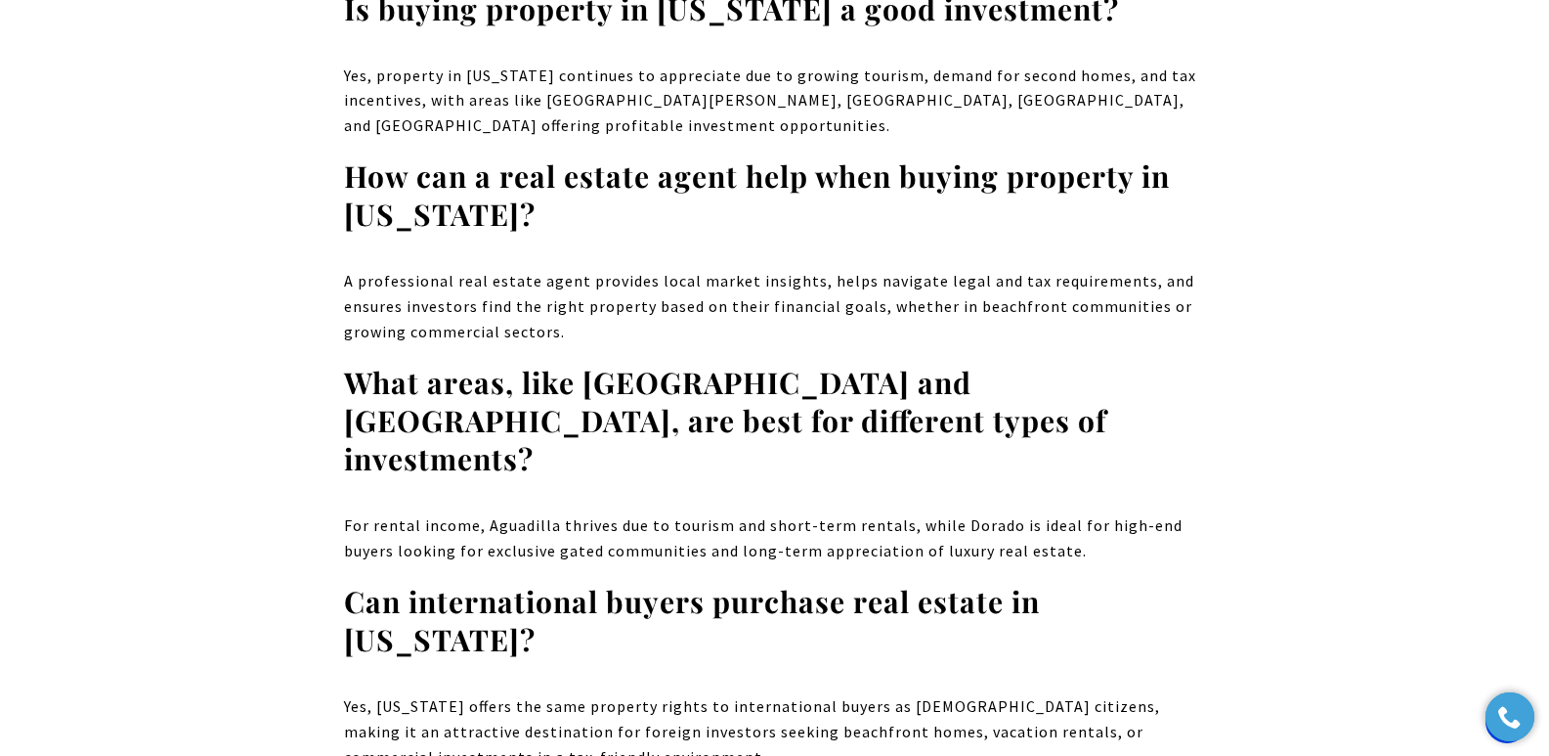
scroll to position [11692, 0]
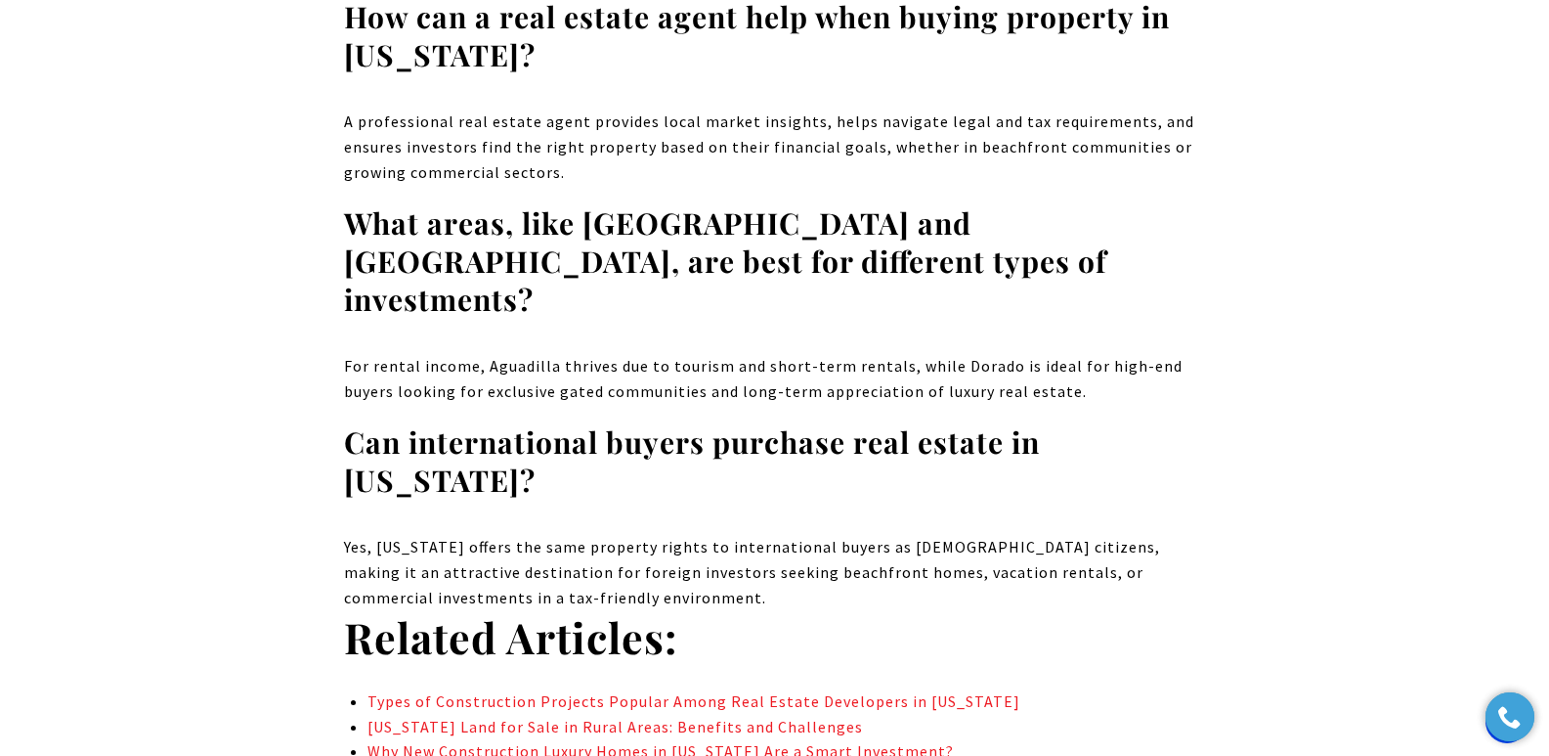
drag, startPoint x: 1556, startPoint y: 52, endPoint x: 1563, endPoint y: 643, distance: 591.4
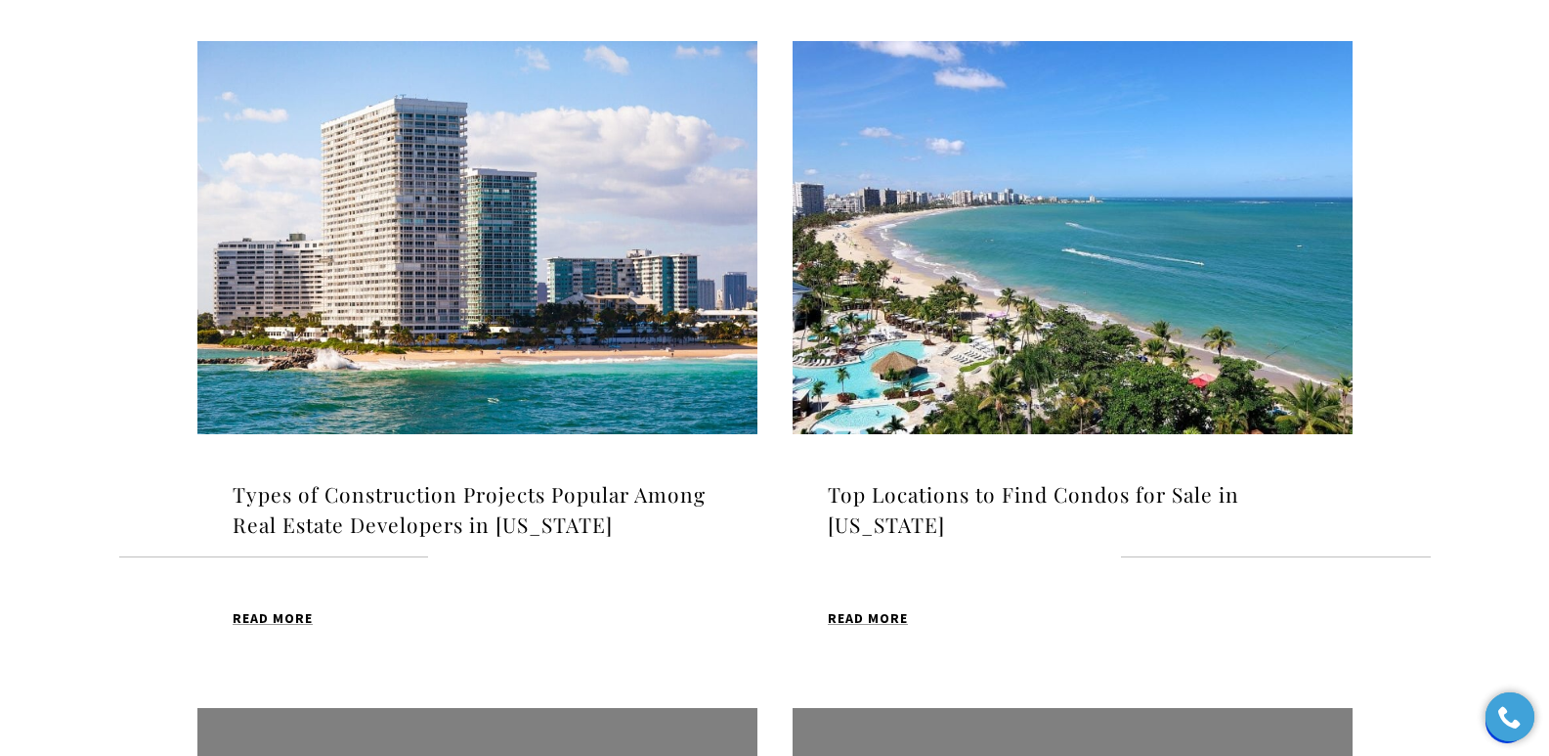
scroll to position [1319, 0]
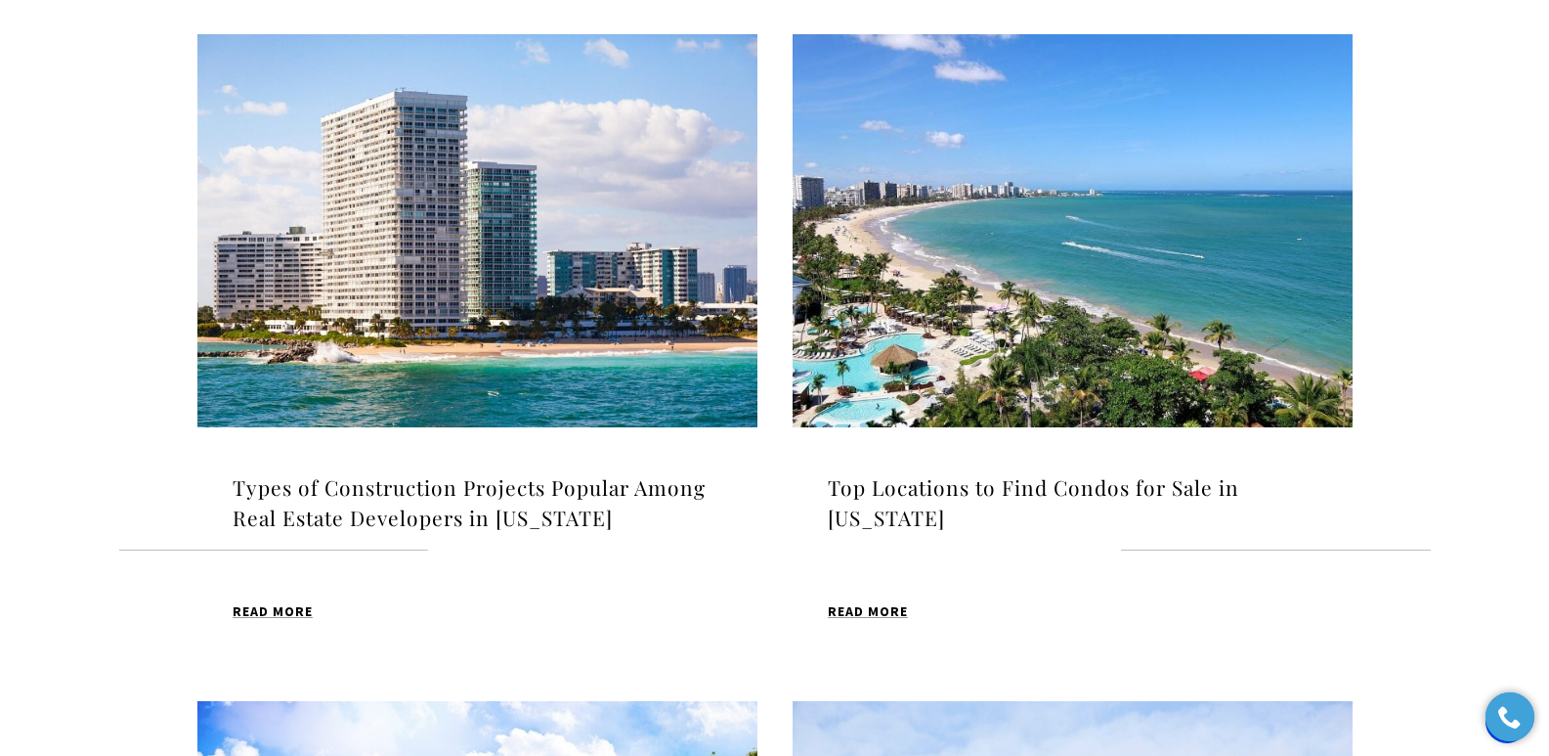
click at [510, 332] on img at bounding box center [477, 230] width 560 height 393
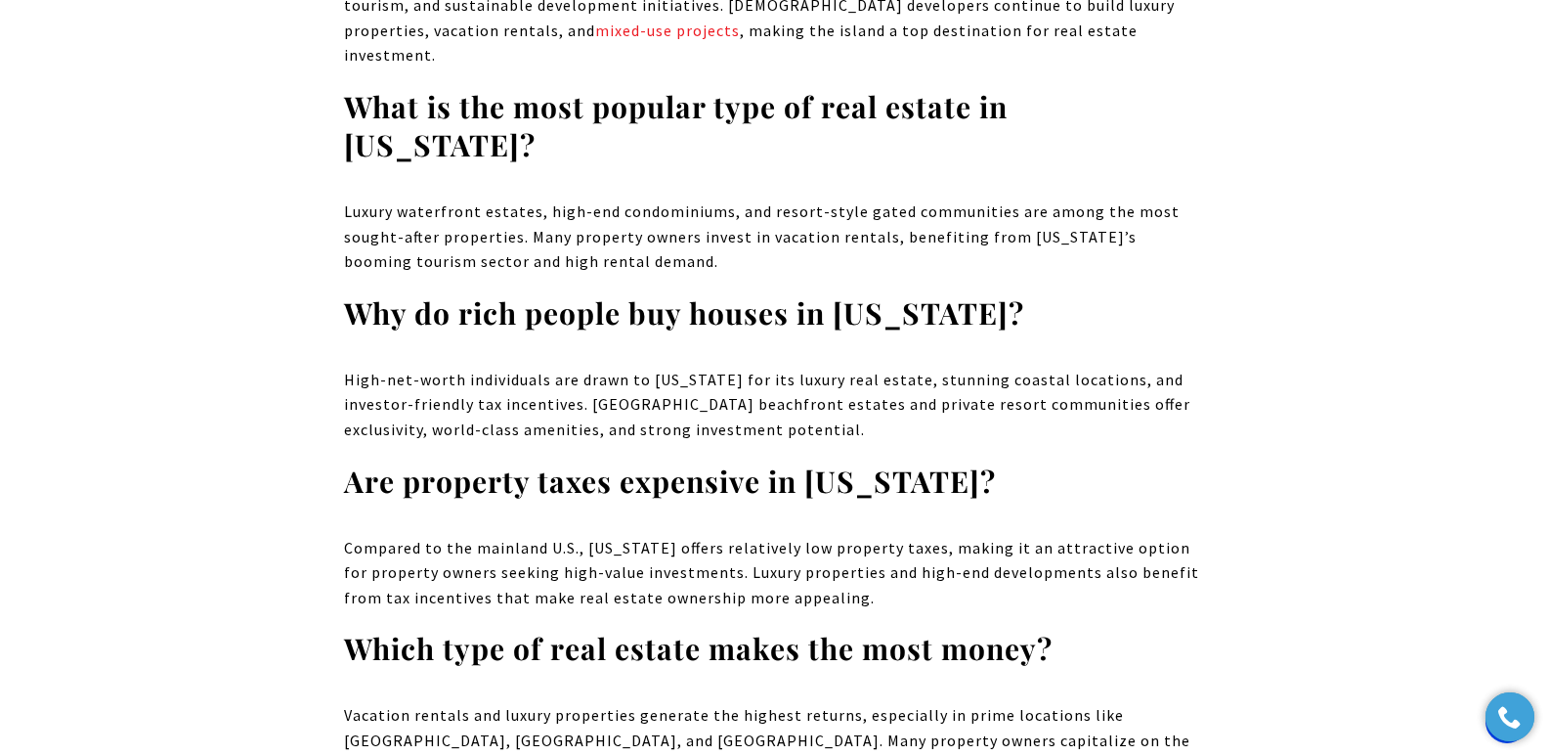
scroll to position [16519, 0]
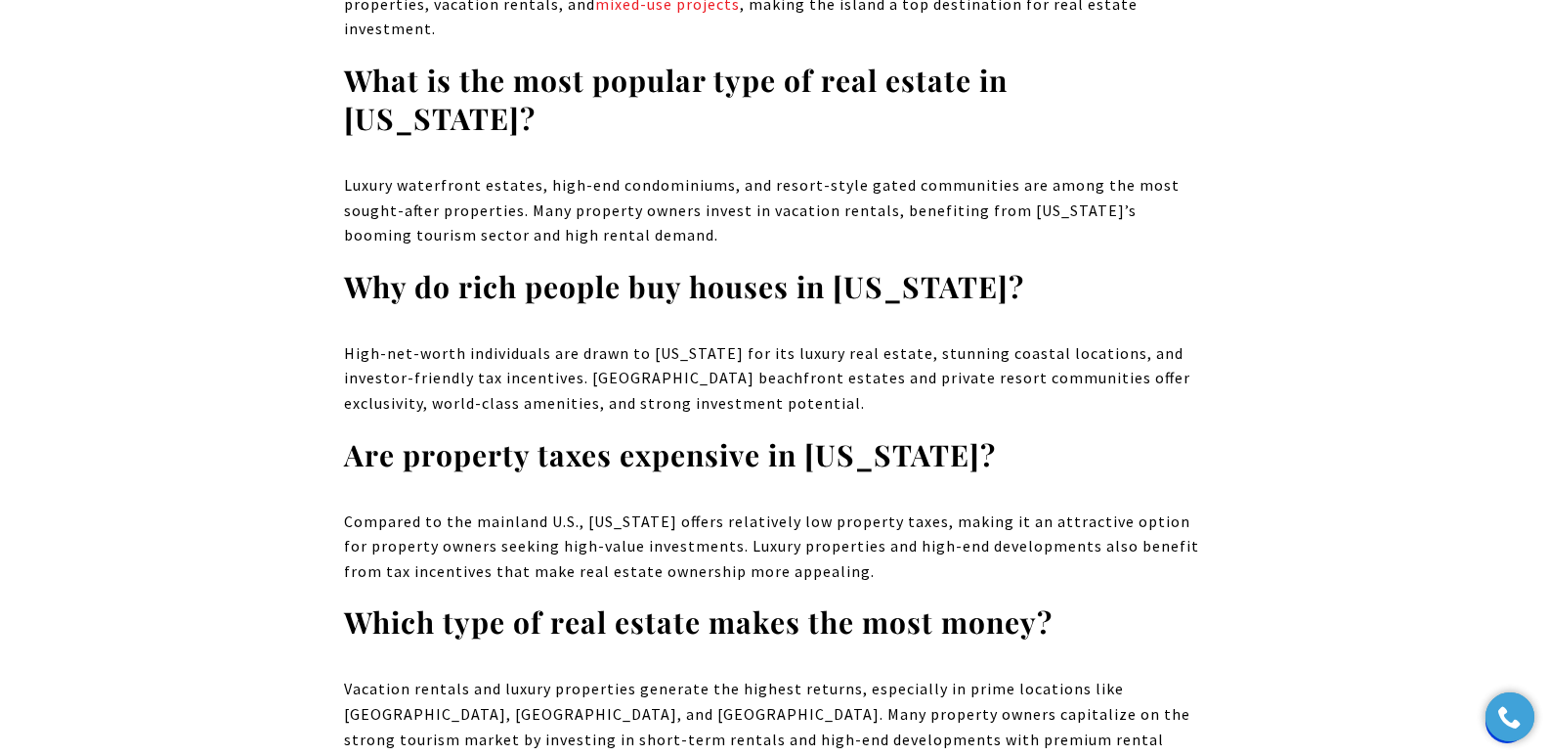
drag, startPoint x: 1560, startPoint y: 47, endPoint x: 1563, endPoint y: 681, distance: 634.3
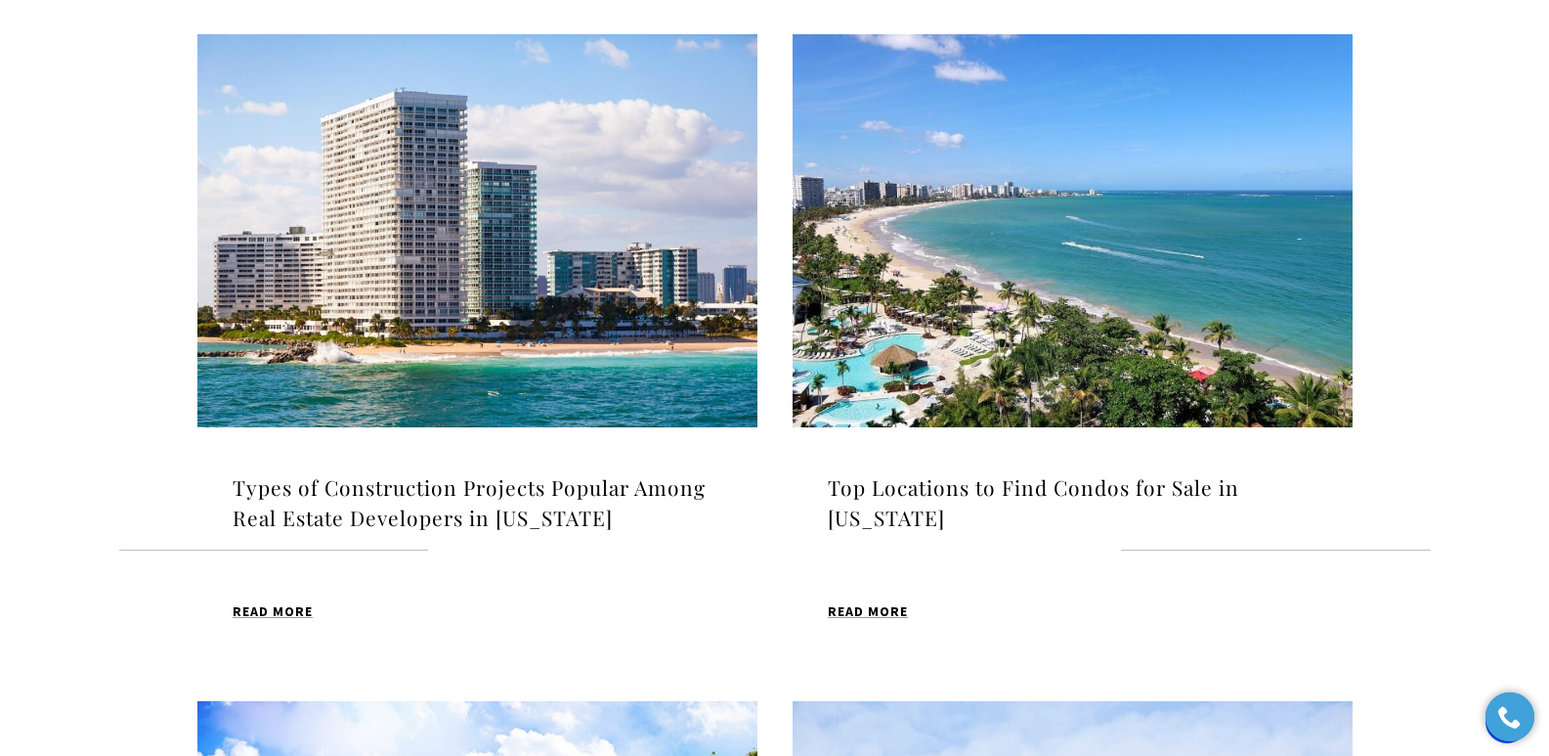
scroll to position [1326, 0]
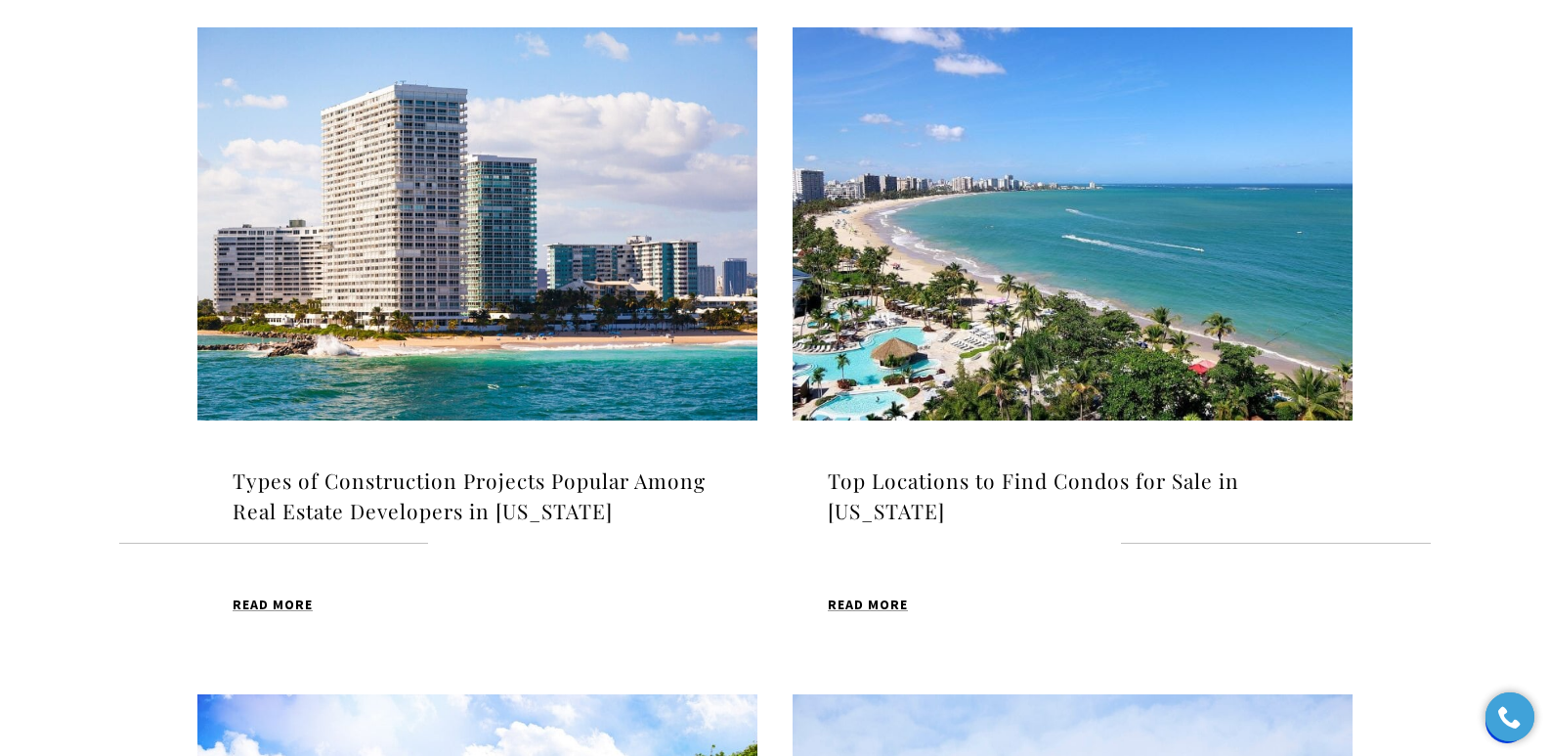
click at [904, 482] on h4 "Top Locations to Find Condos for Sale in Puerto Rico" at bounding box center [1073, 496] width 490 height 62
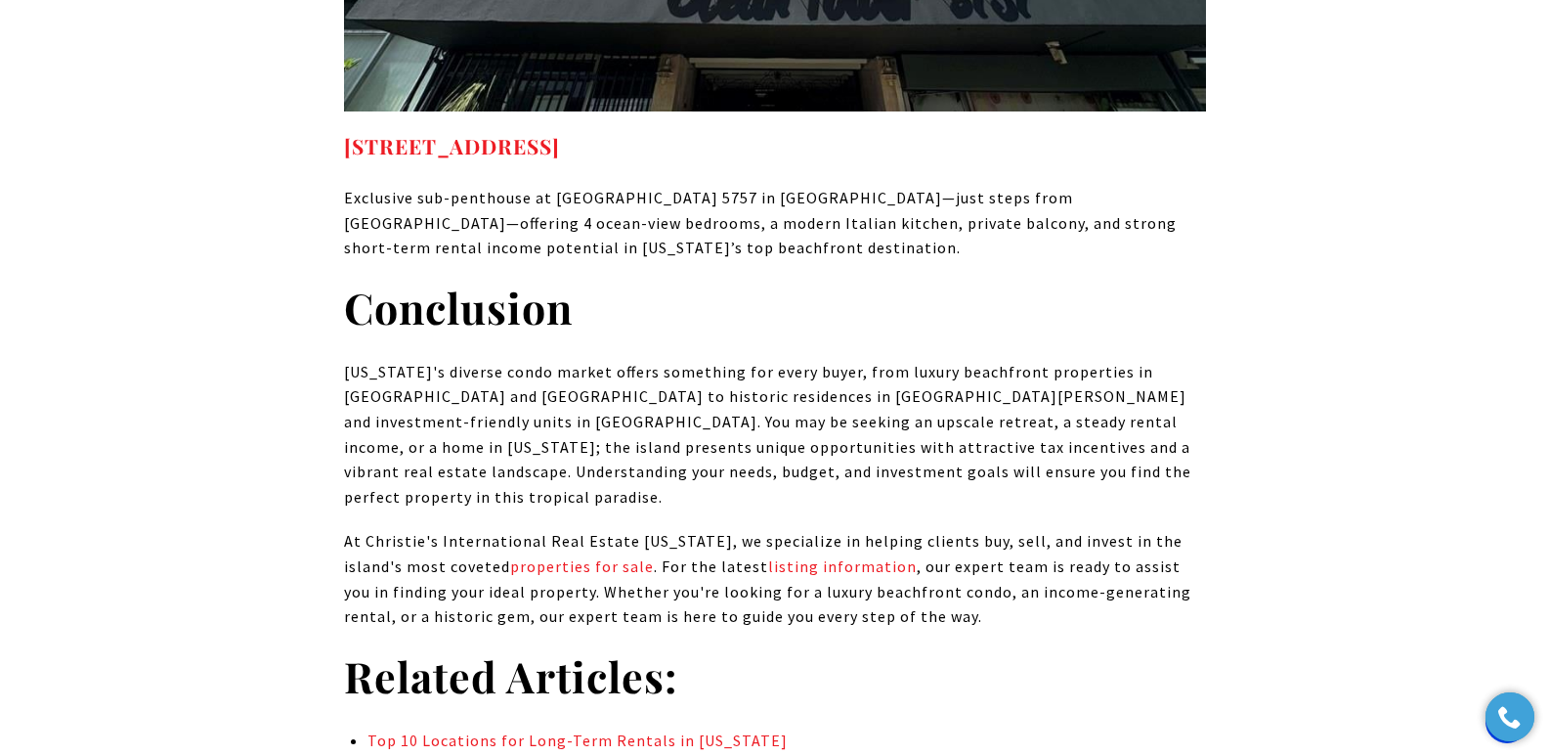
drag, startPoint x: 1563, startPoint y: 27, endPoint x: 639, endPoint y: 260, distance: 952.5
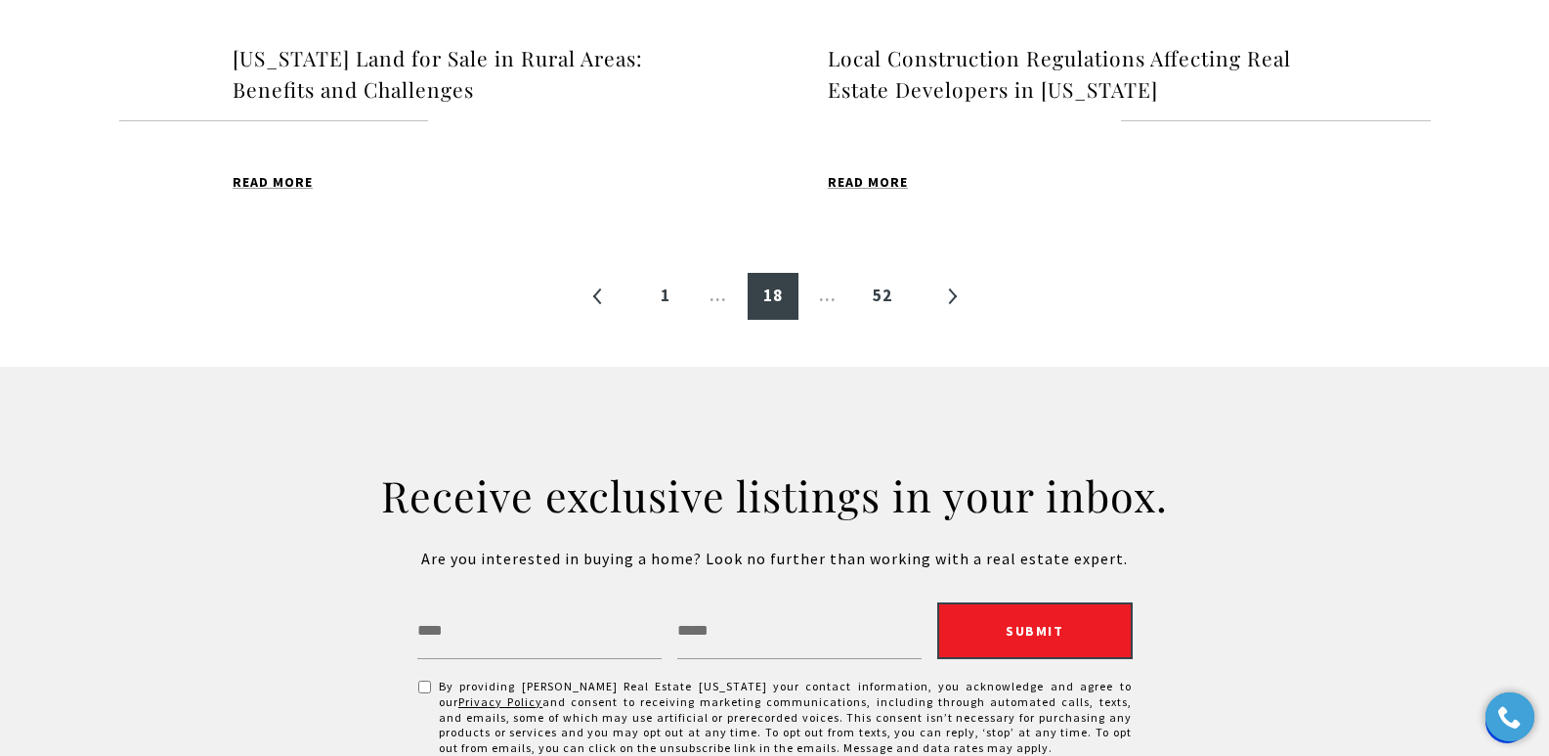
scroll to position [2408, 0]
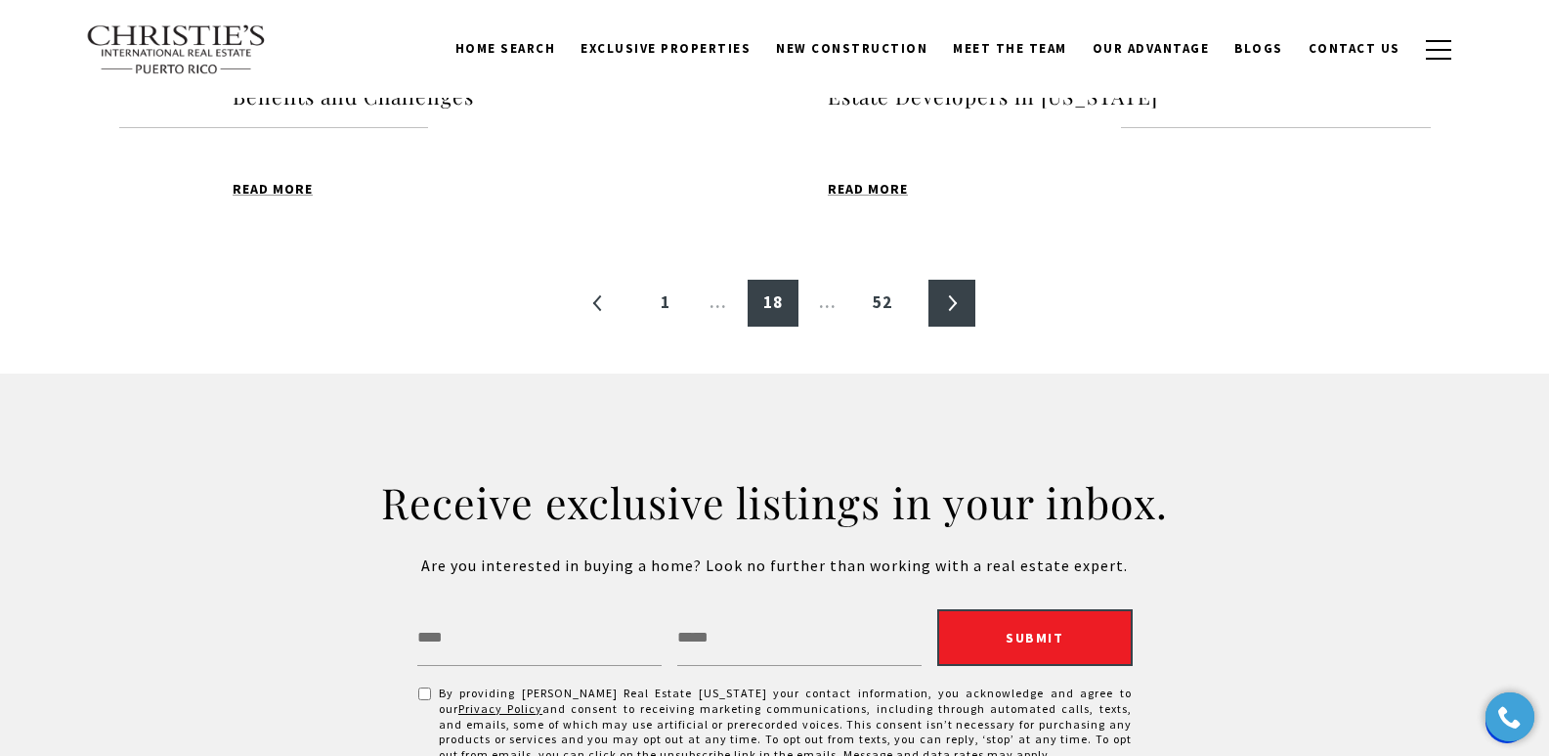
click at [954, 300] on link "»" at bounding box center [952, 303] width 47 height 47
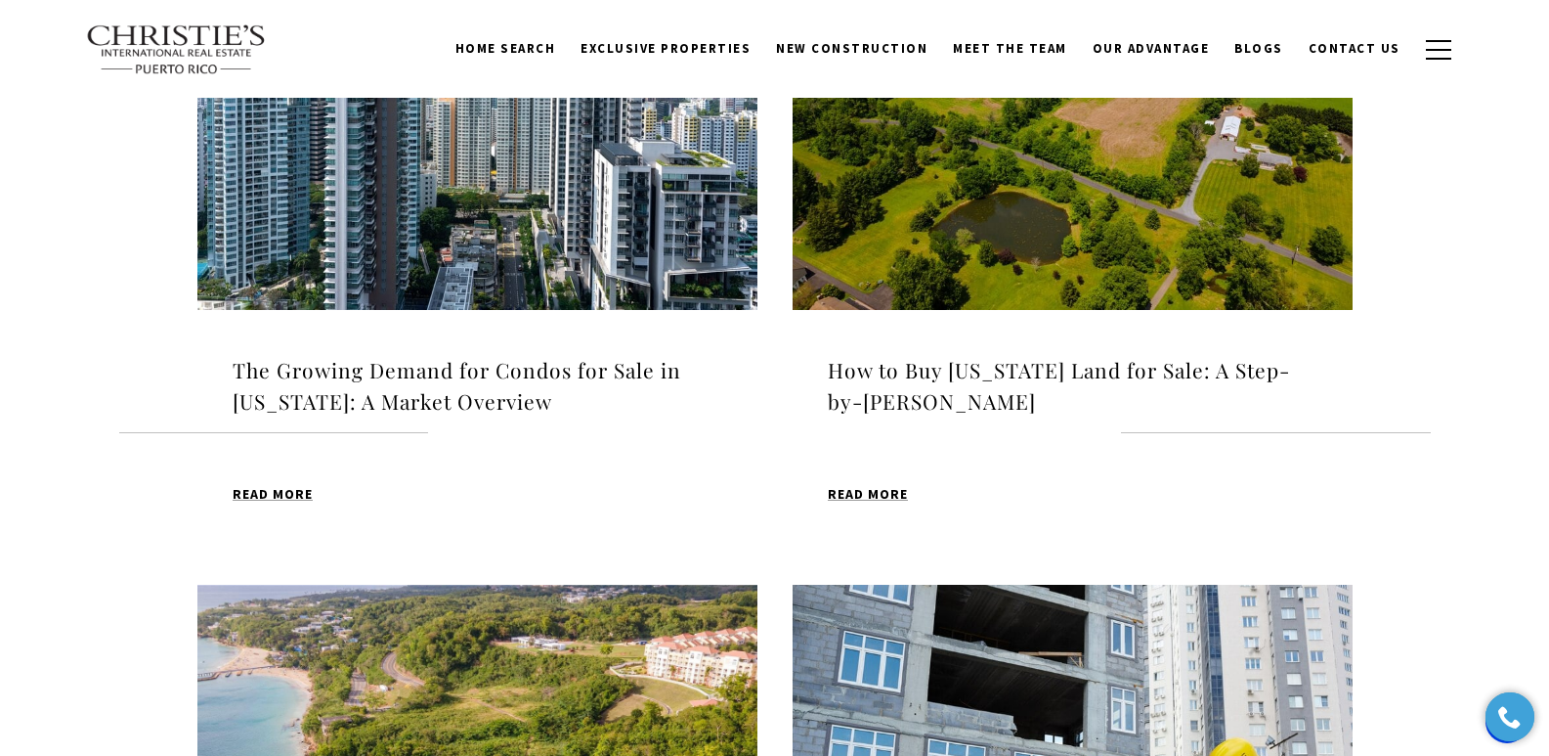
scroll to position [686, 0]
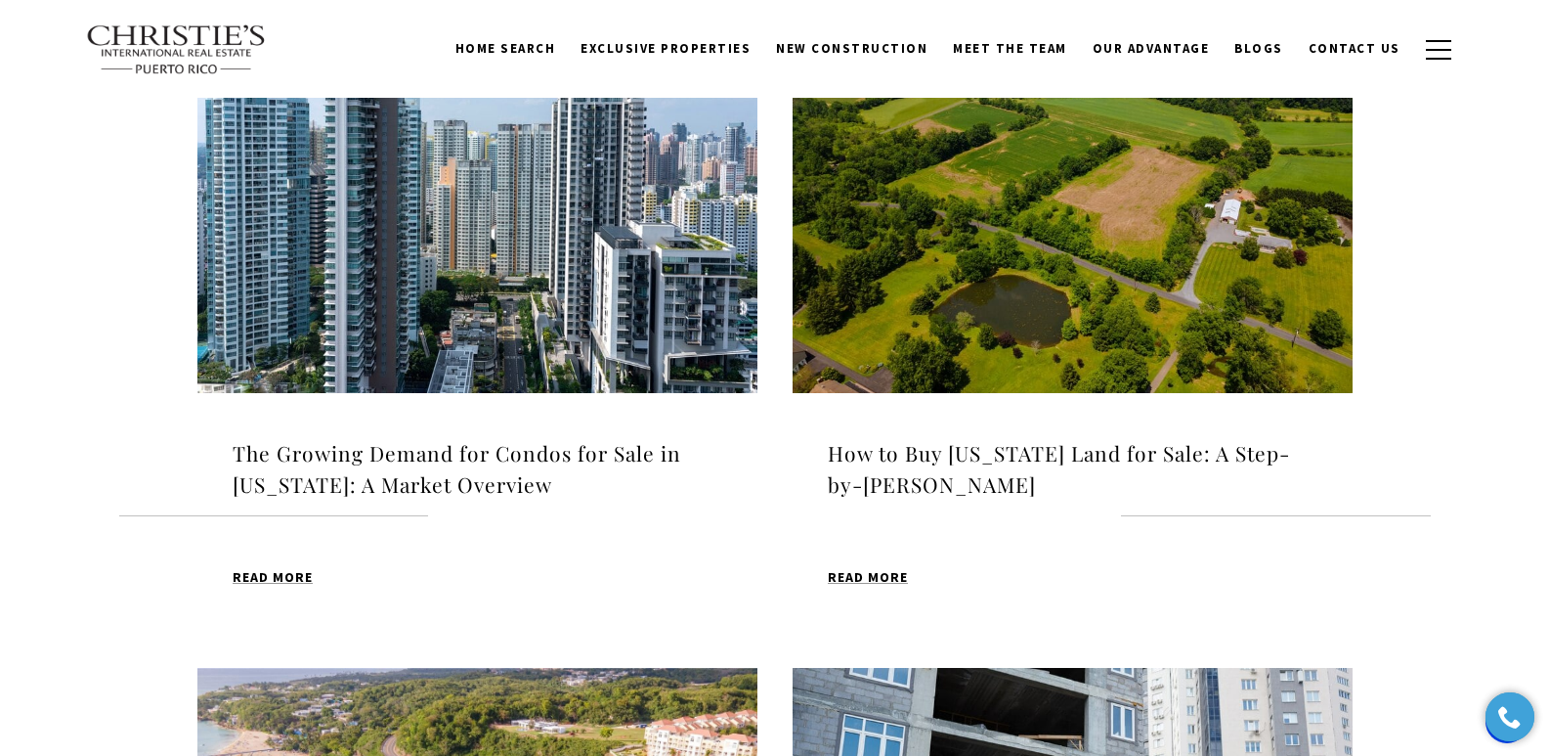
click at [359, 446] on h4 "The Growing Demand for Condos for Sale in Puerto Rico: A Market Overview" at bounding box center [478, 469] width 490 height 62
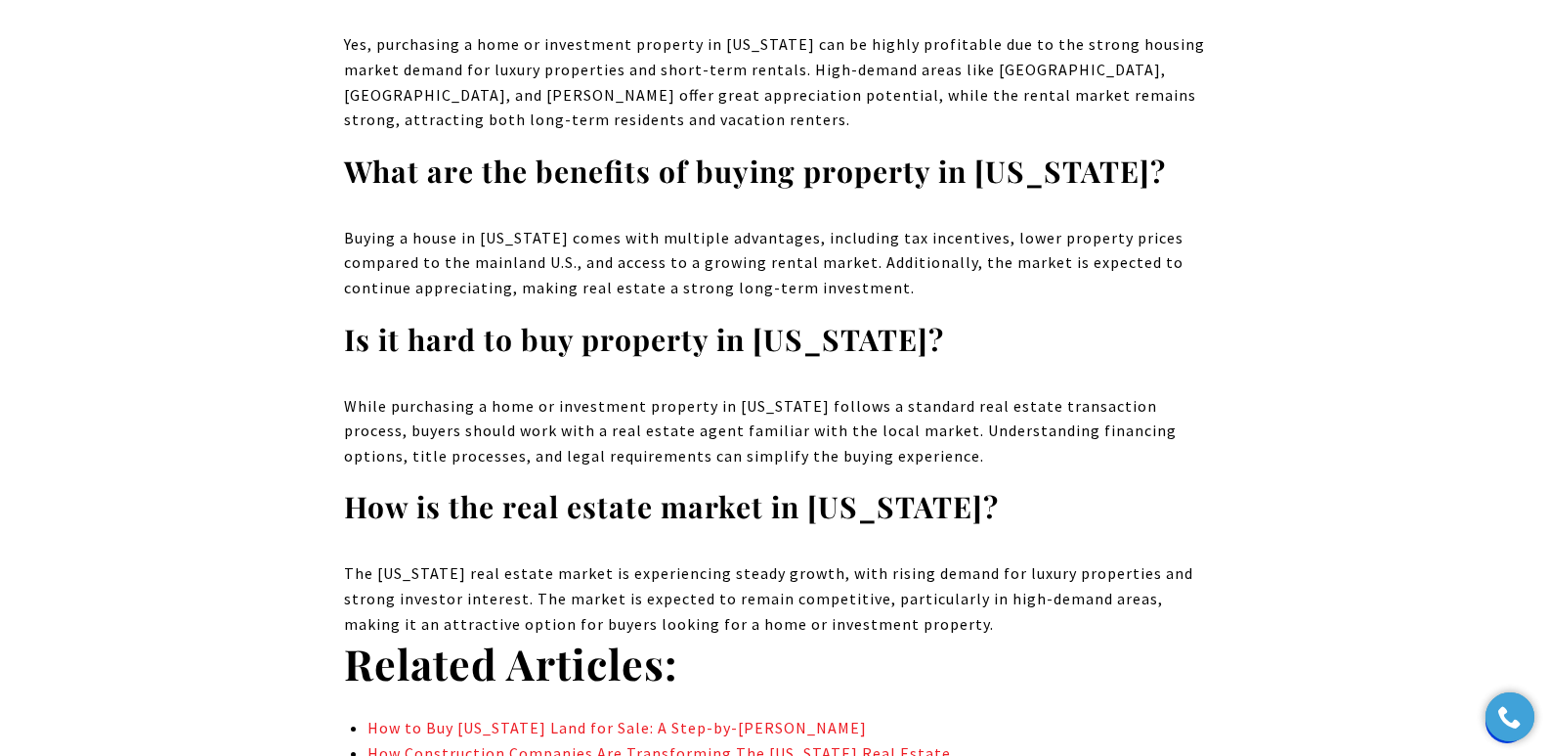
scroll to position [13521, 0]
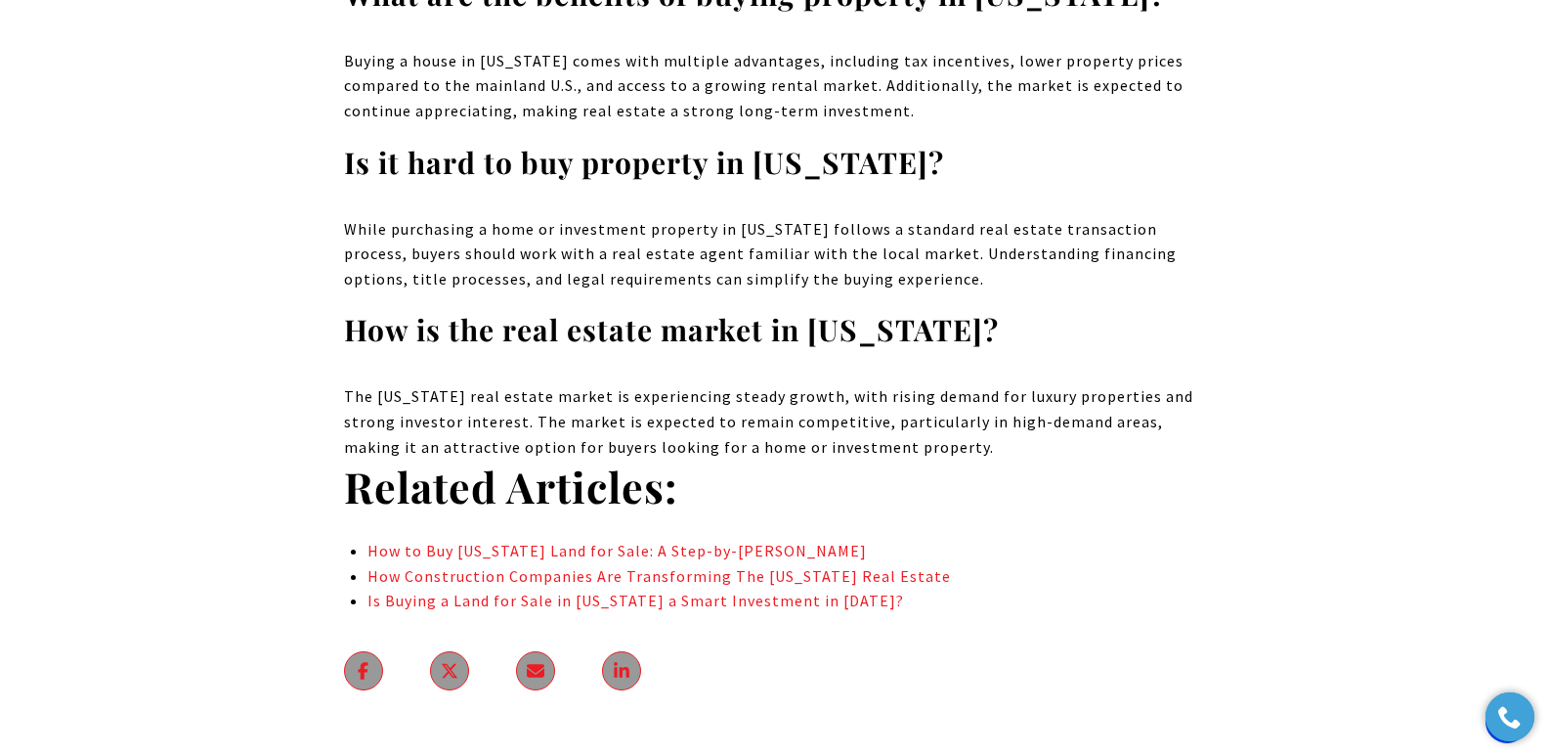
drag, startPoint x: 1559, startPoint y: 24, endPoint x: 1563, endPoint y: 624, distance: 599.1
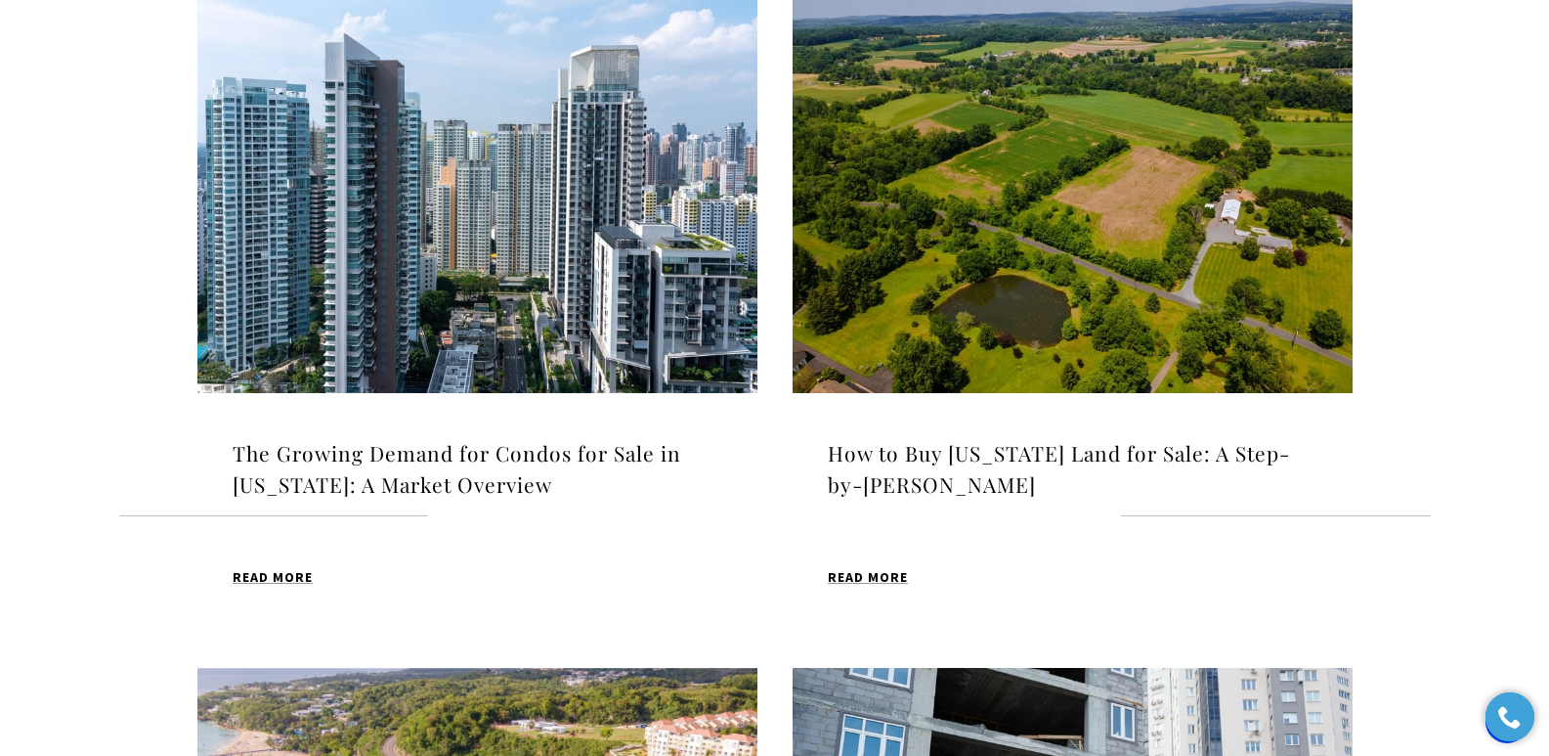
click at [937, 457] on h4 "How to Buy [US_STATE] Land for Sale: A Step-by-[PERSON_NAME]" at bounding box center [1073, 469] width 490 height 62
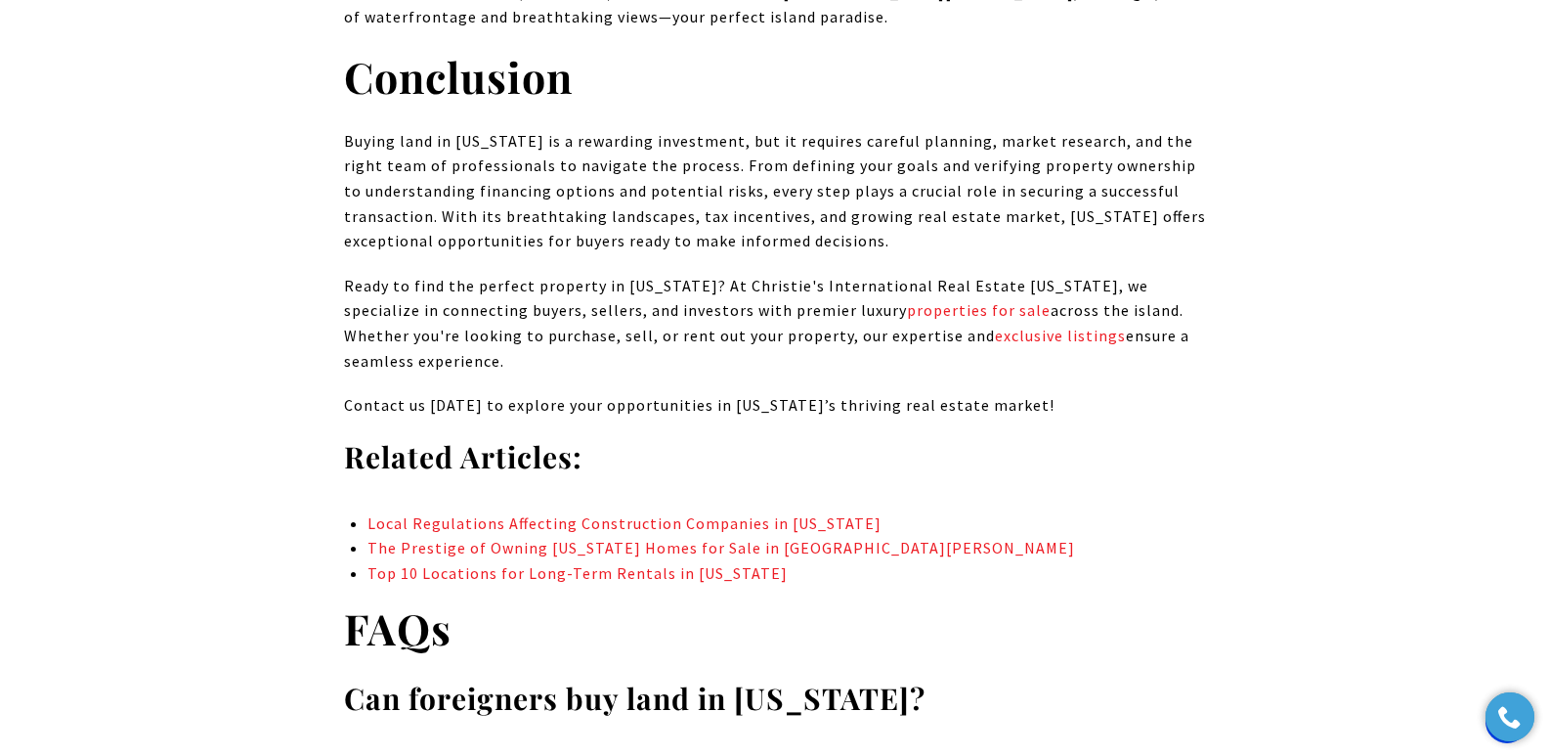
scroll to position [15005, 0]
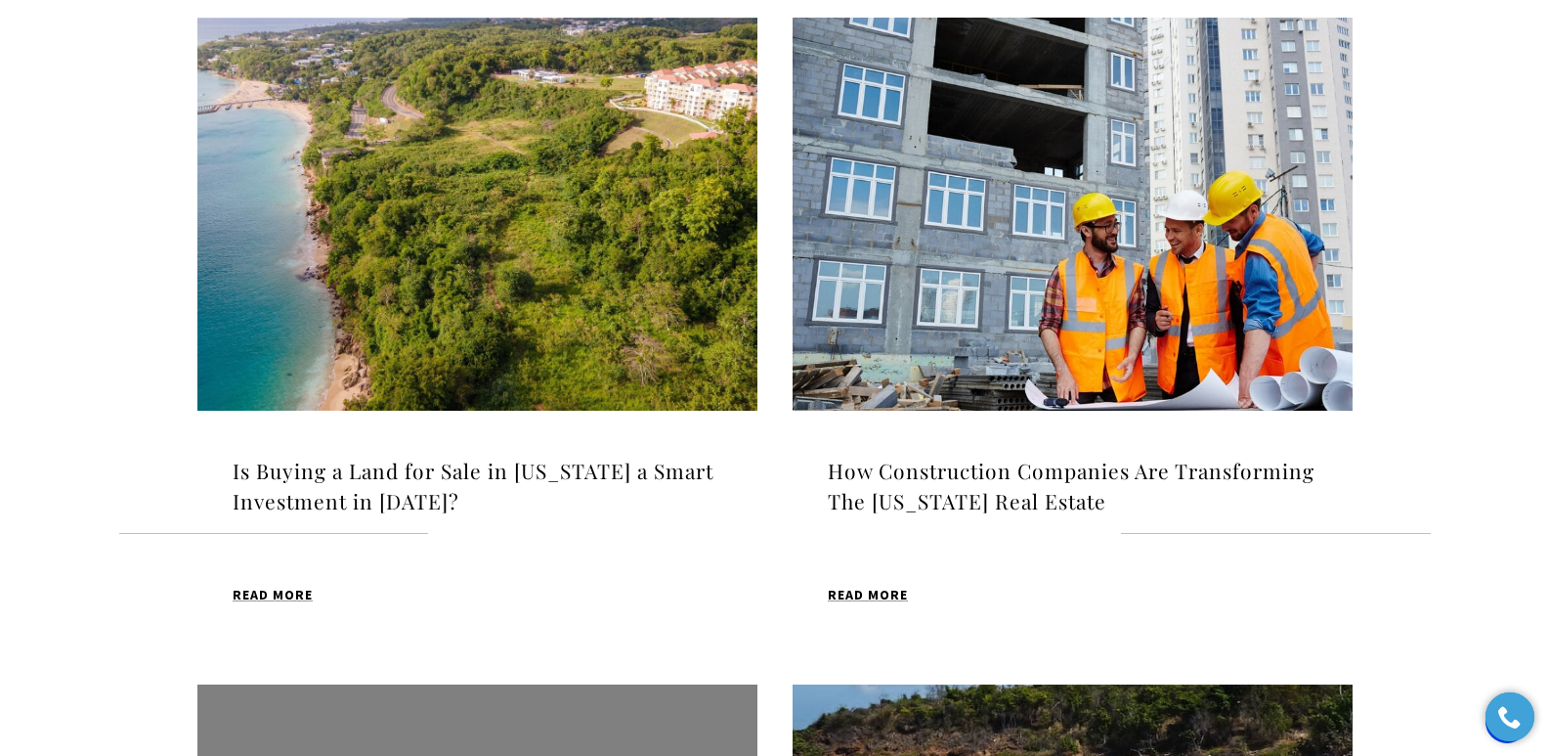
scroll to position [1343, 0]
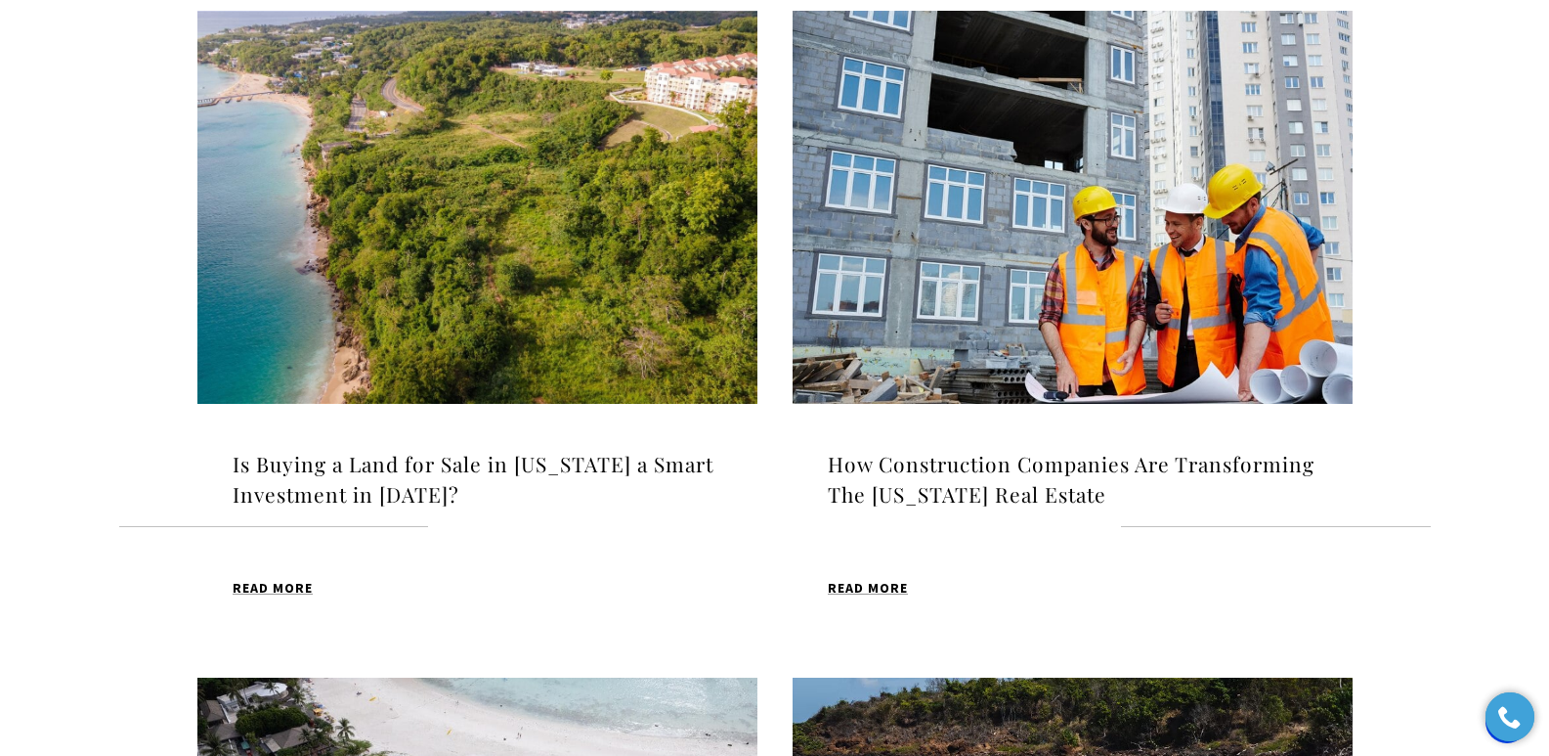
click at [368, 459] on h4 "Is Buying a Land for Sale in [US_STATE] a Smart Investment in [DATE]?" at bounding box center [478, 480] width 490 height 62
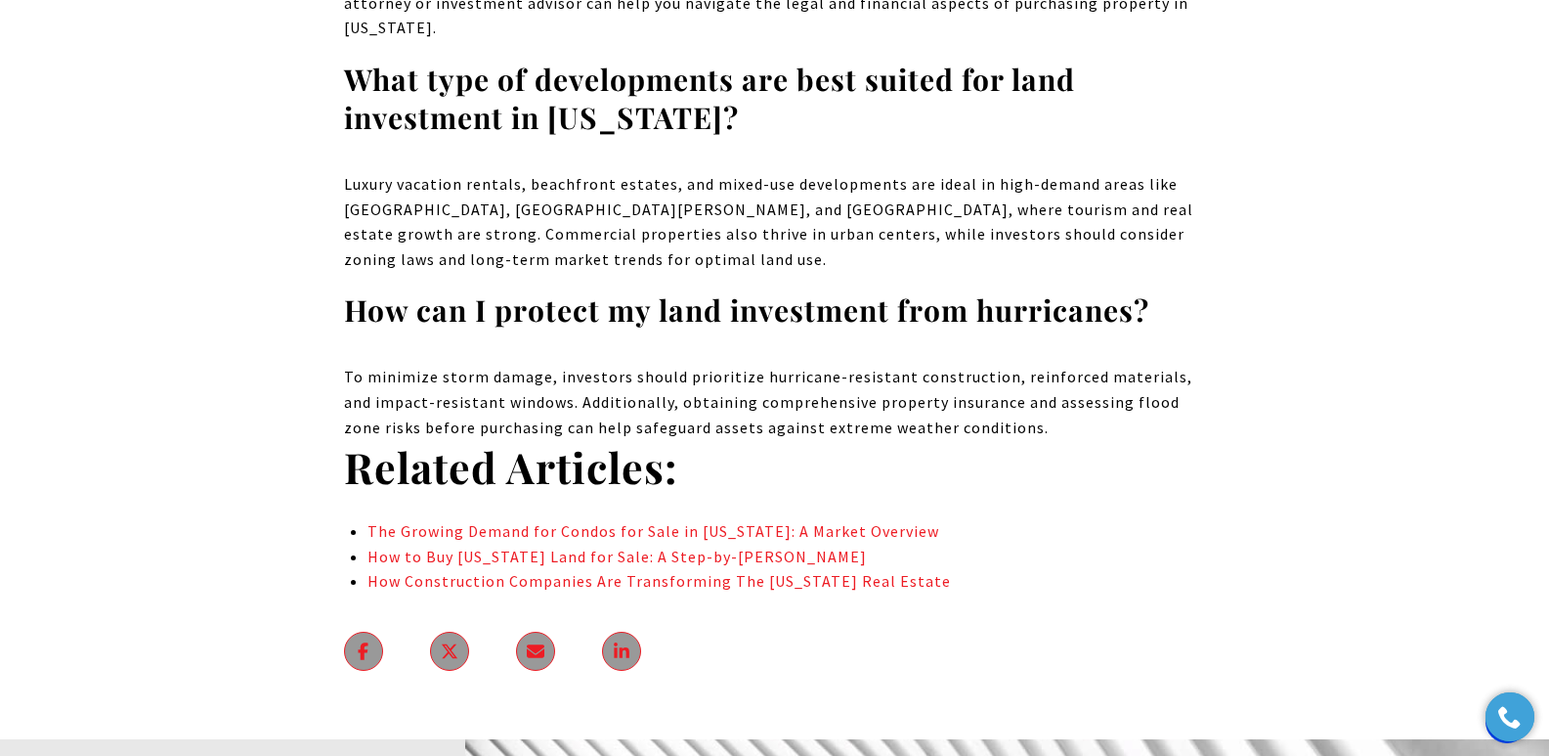
scroll to position [12094, 0]
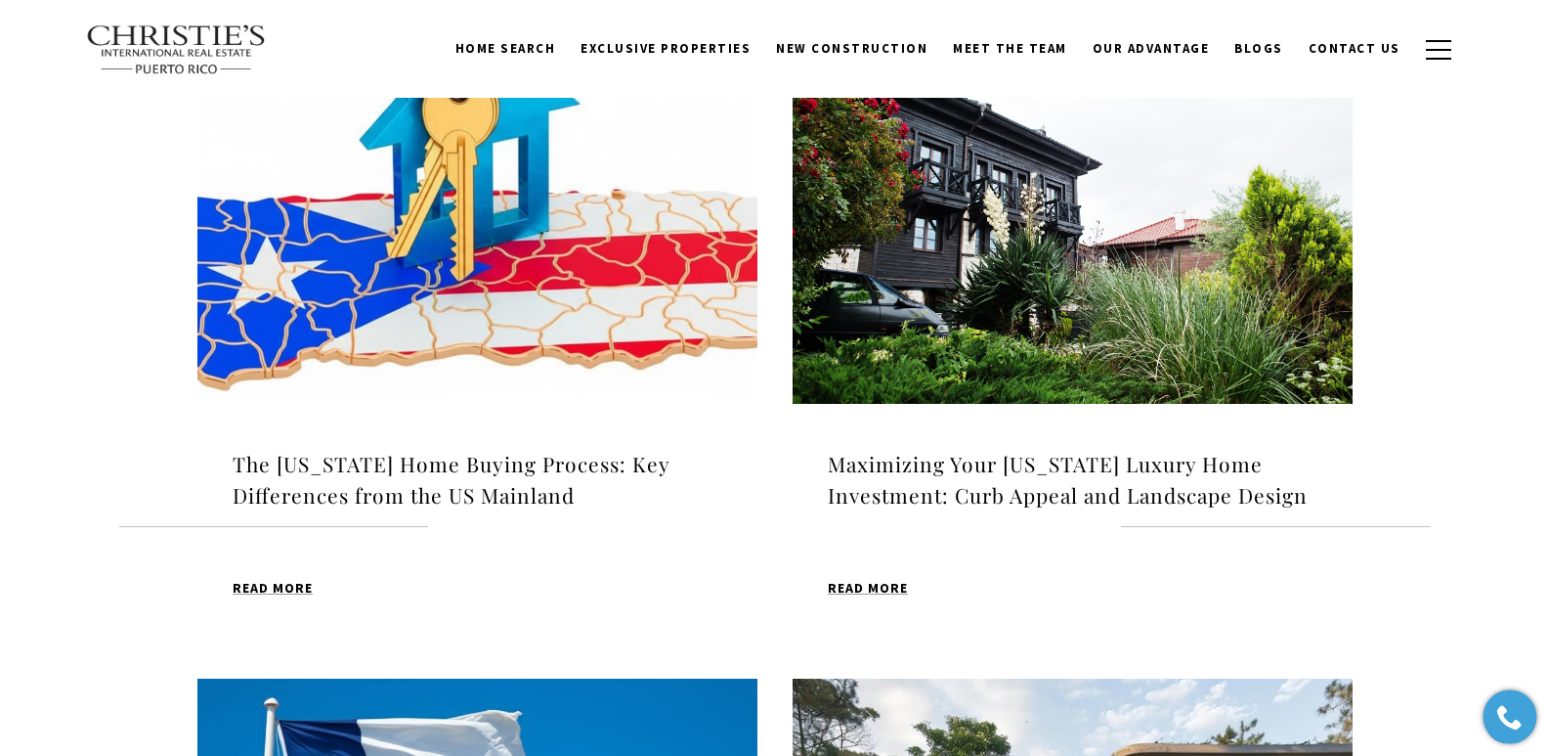
scroll to position [1373, 0]
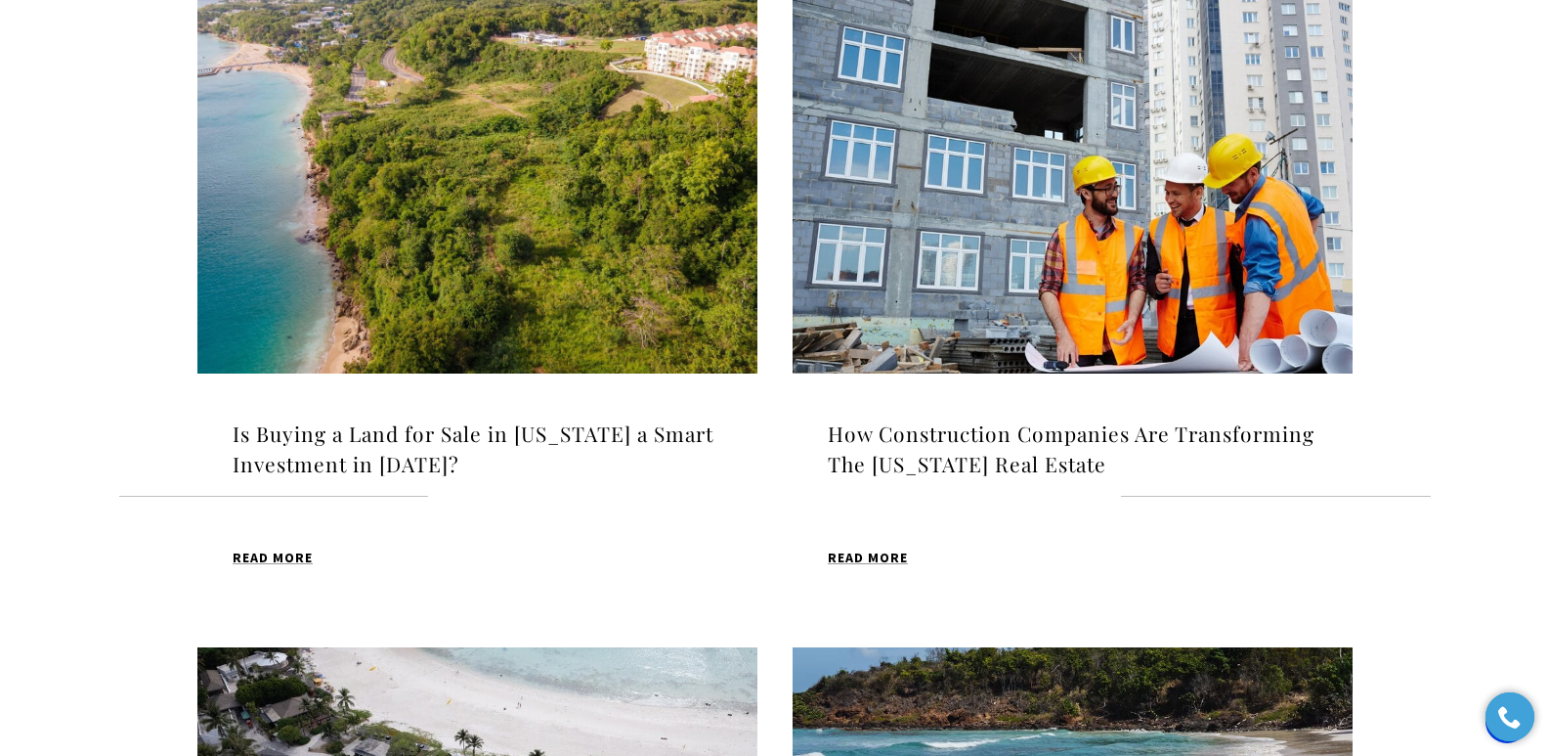
click at [1018, 436] on h4 "How Construction Companies Are Transforming The [US_STATE] Real Estate" at bounding box center [1073, 449] width 490 height 62
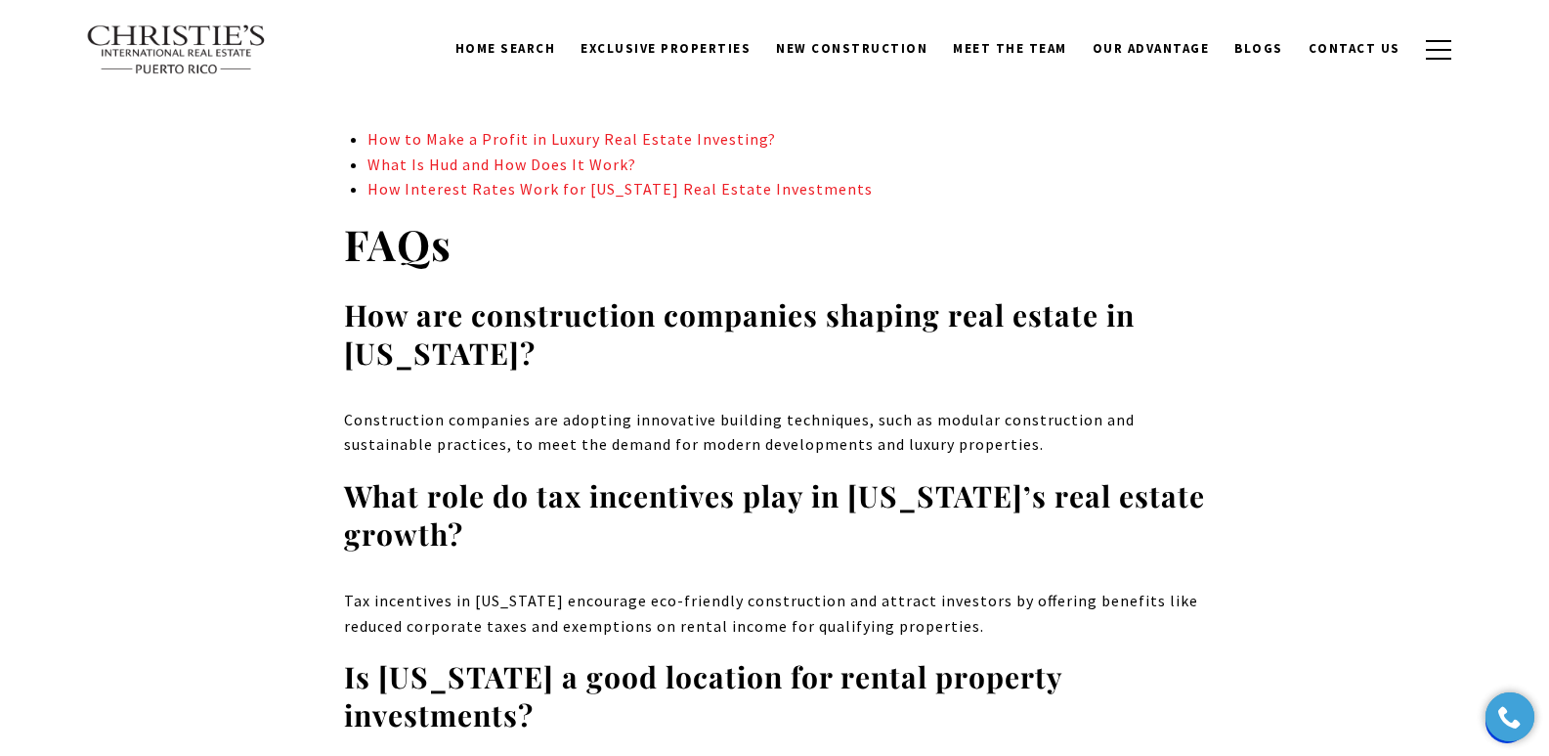
scroll to position [12321, 0]
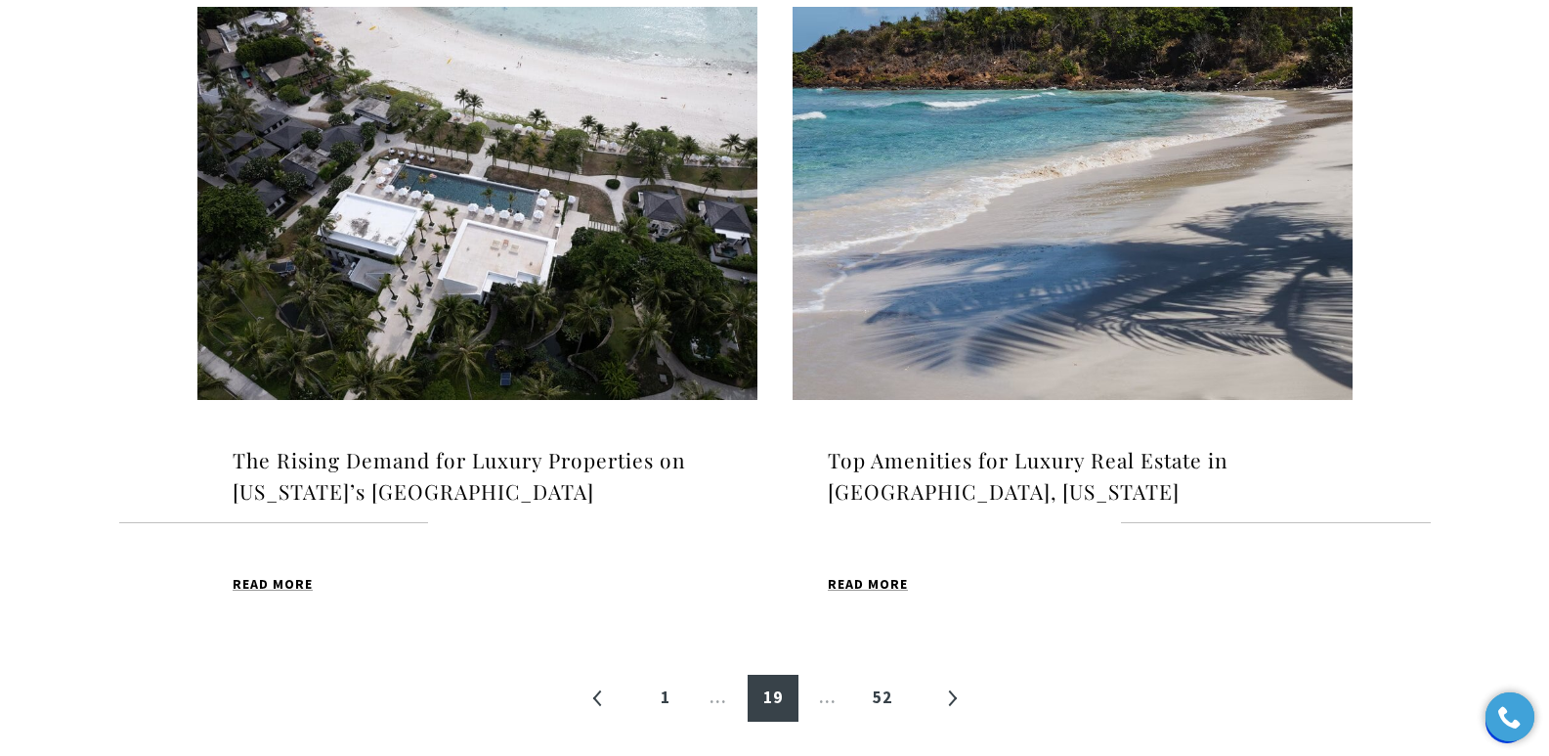
scroll to position [2040, 0]
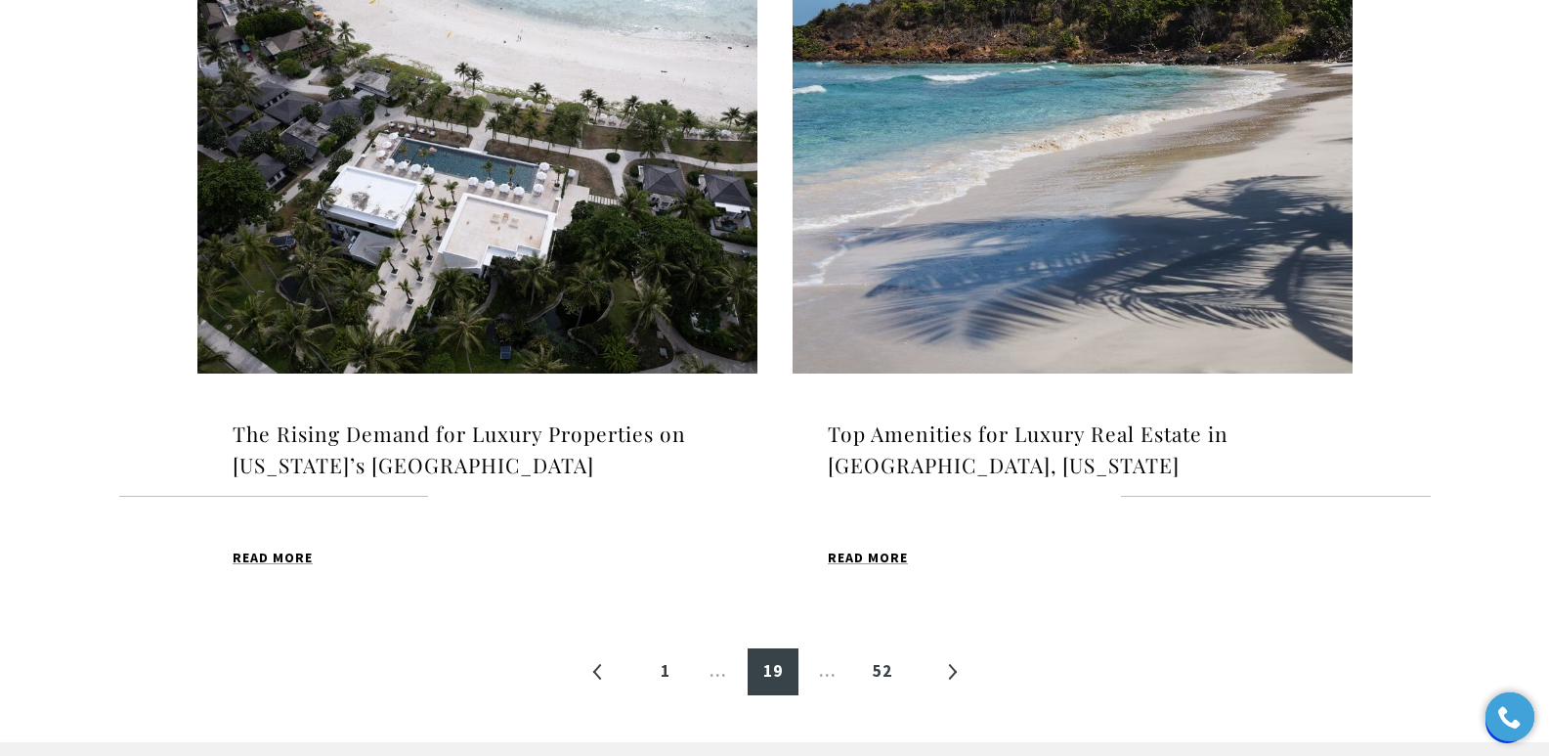
click at [318, 434] on h4 "The Rising Demand for Luxury Properties on [US_STATE]’s [GEOGRAPHIC_DATA]" at bounding box center [478, 449] width 490 height 62
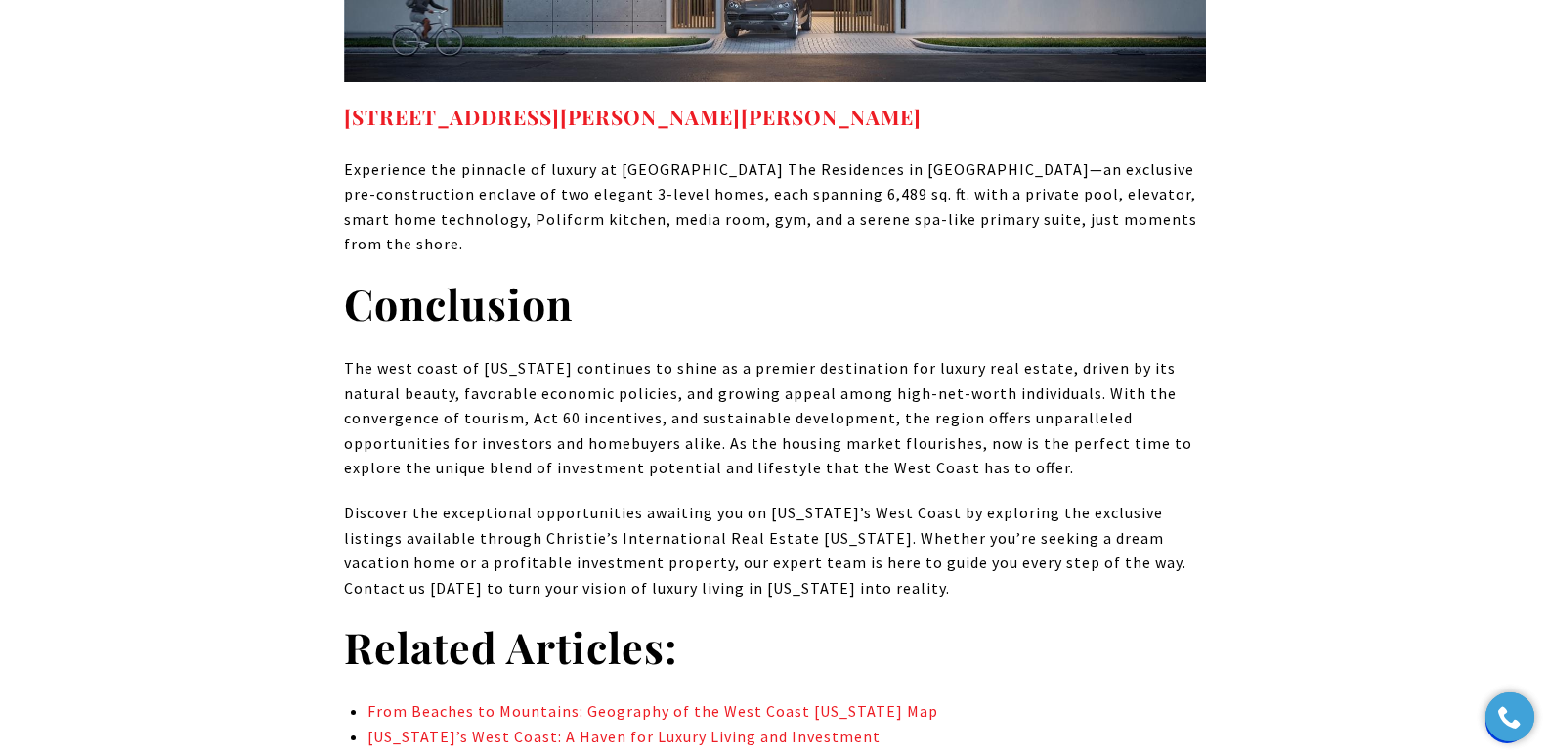
scroll to position [11138, 0]
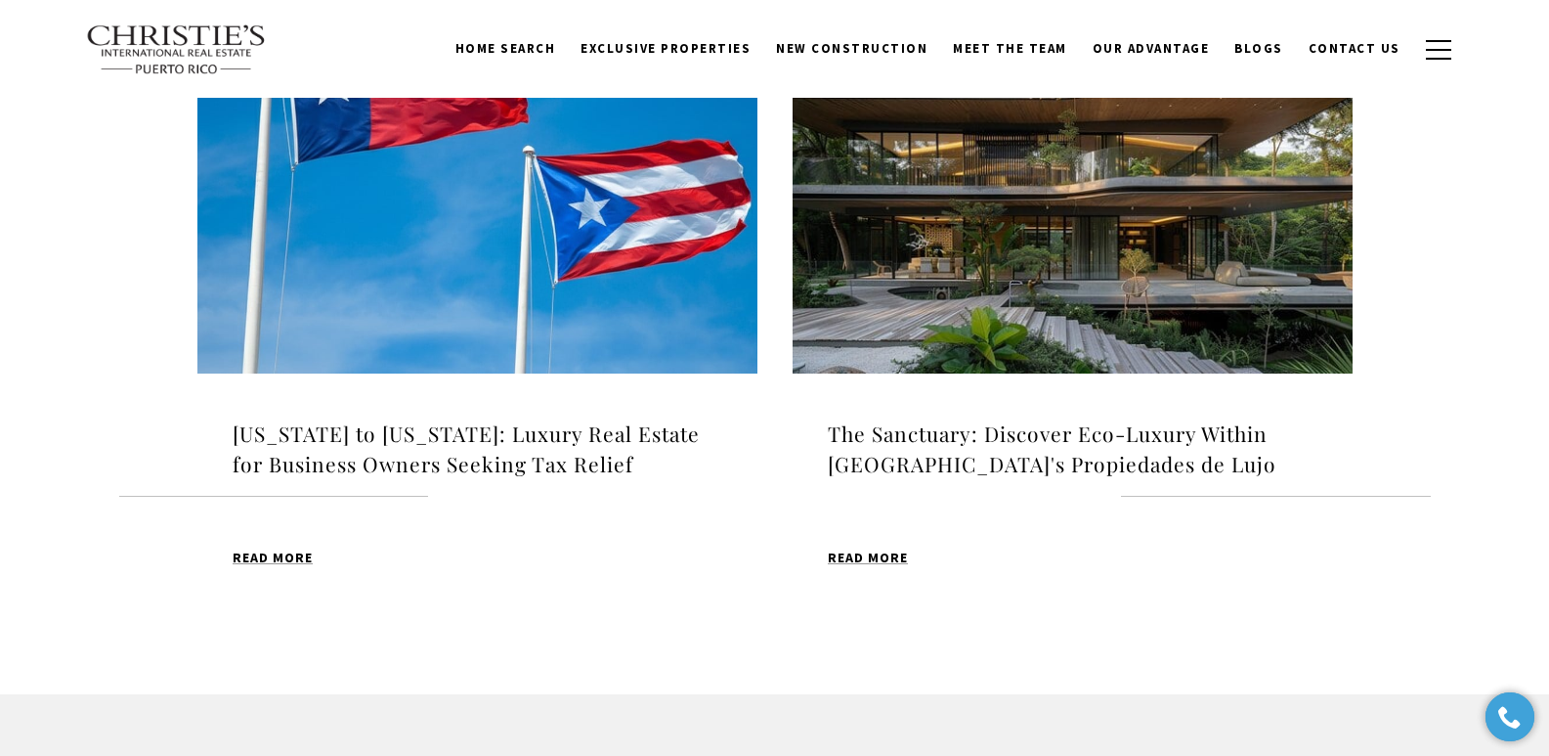
scroll to position [2071, 0]
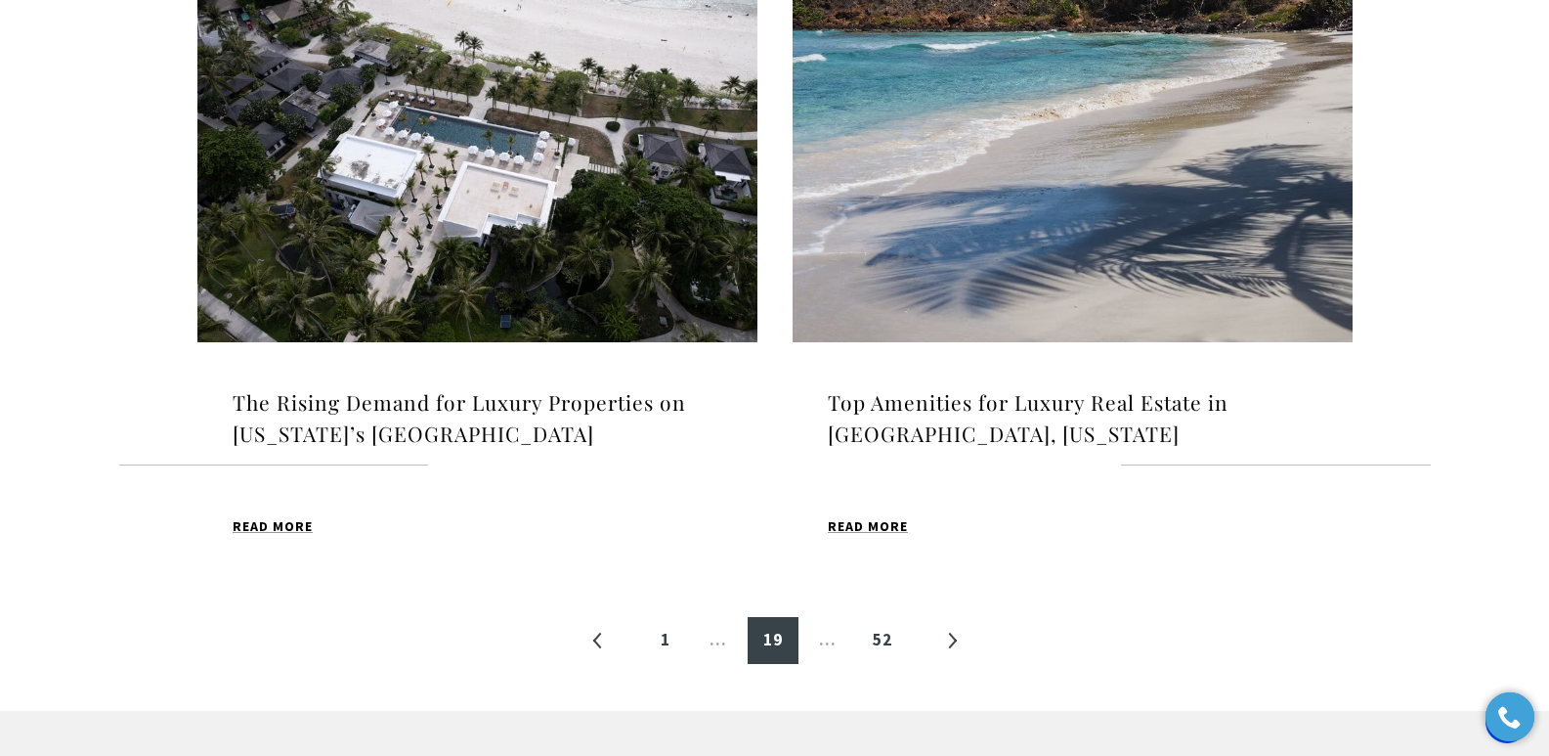
click at [992, 403] on h4 "Top Amenities for Luxury Real Estate in [GEOGRAPHIC_DATA], [US_STATE]" at bounding box center [1073, 418] width 490 height 62
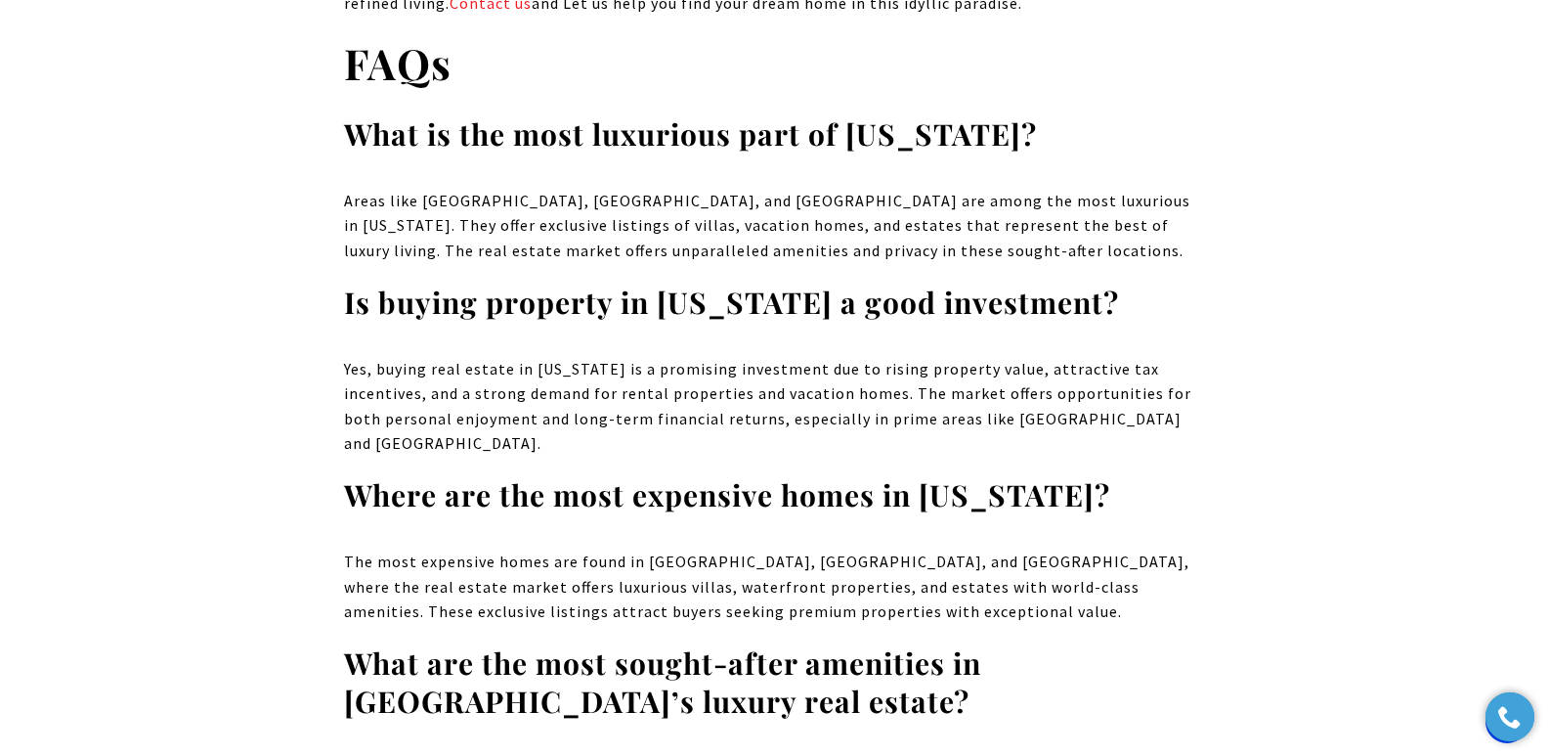
scroll to position [11202, 0]
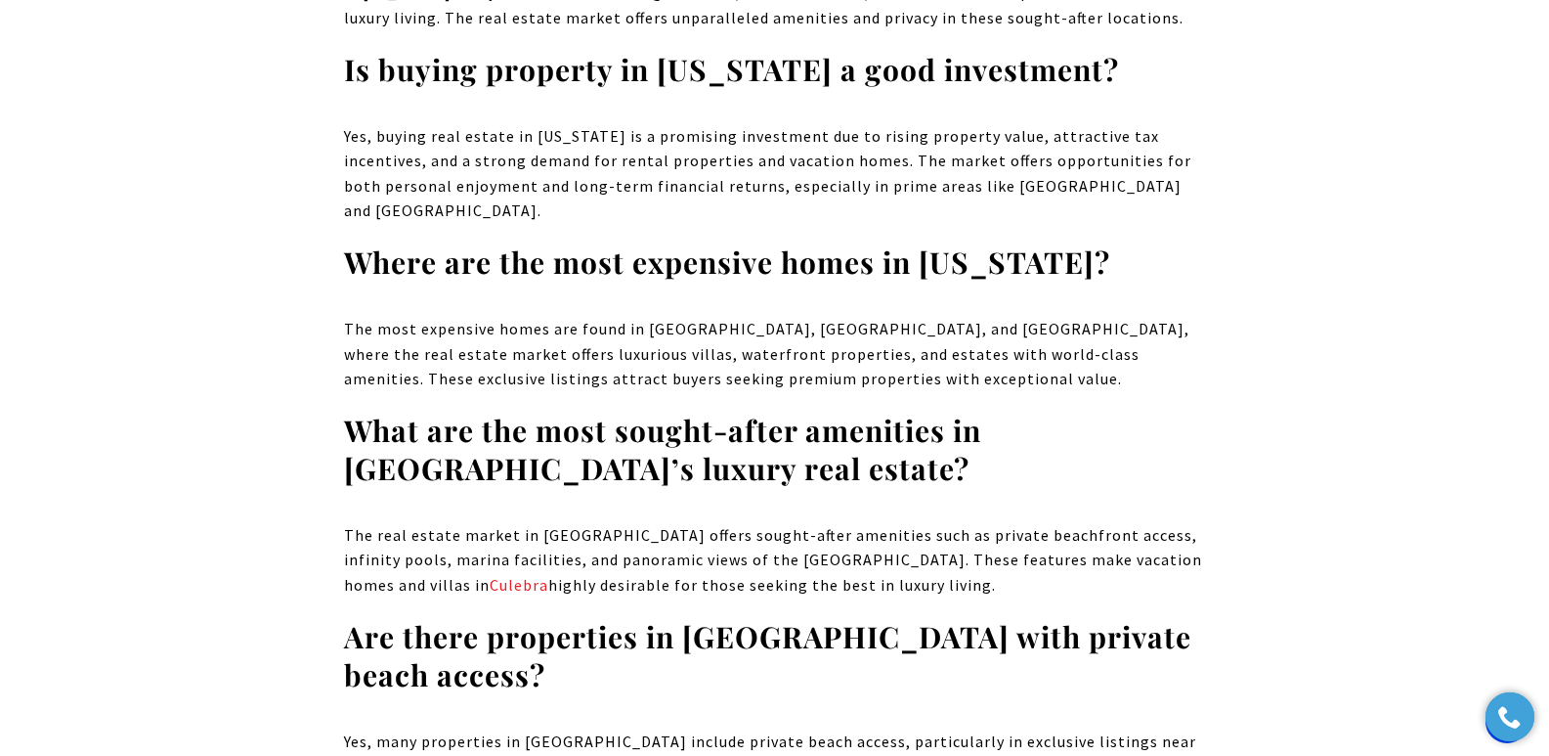
drag, startPoint x: 1554, startPoint y: 39, endPoint x: 1563, endPoint y: 653, distance: 613.9
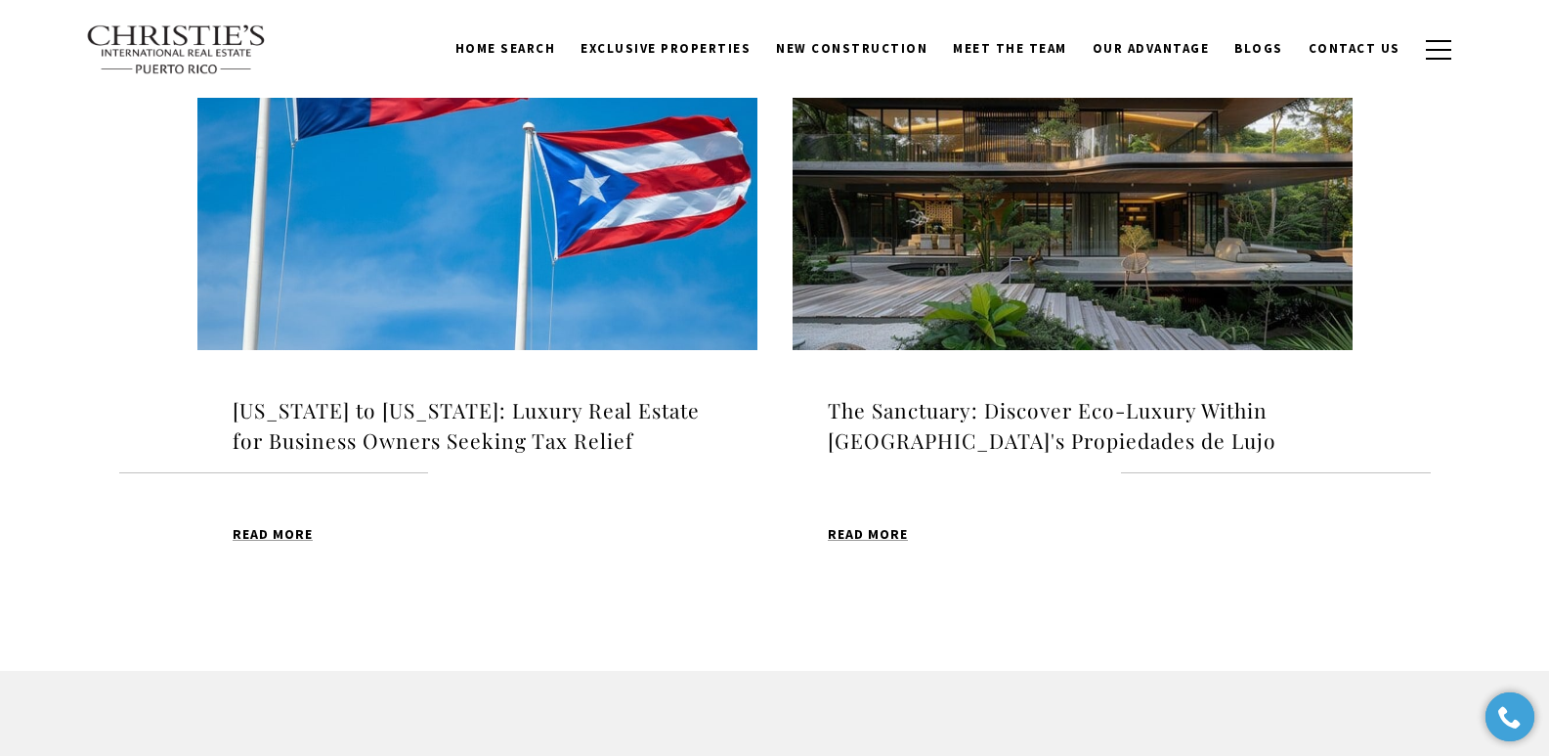
scroll to position [2102, 0]
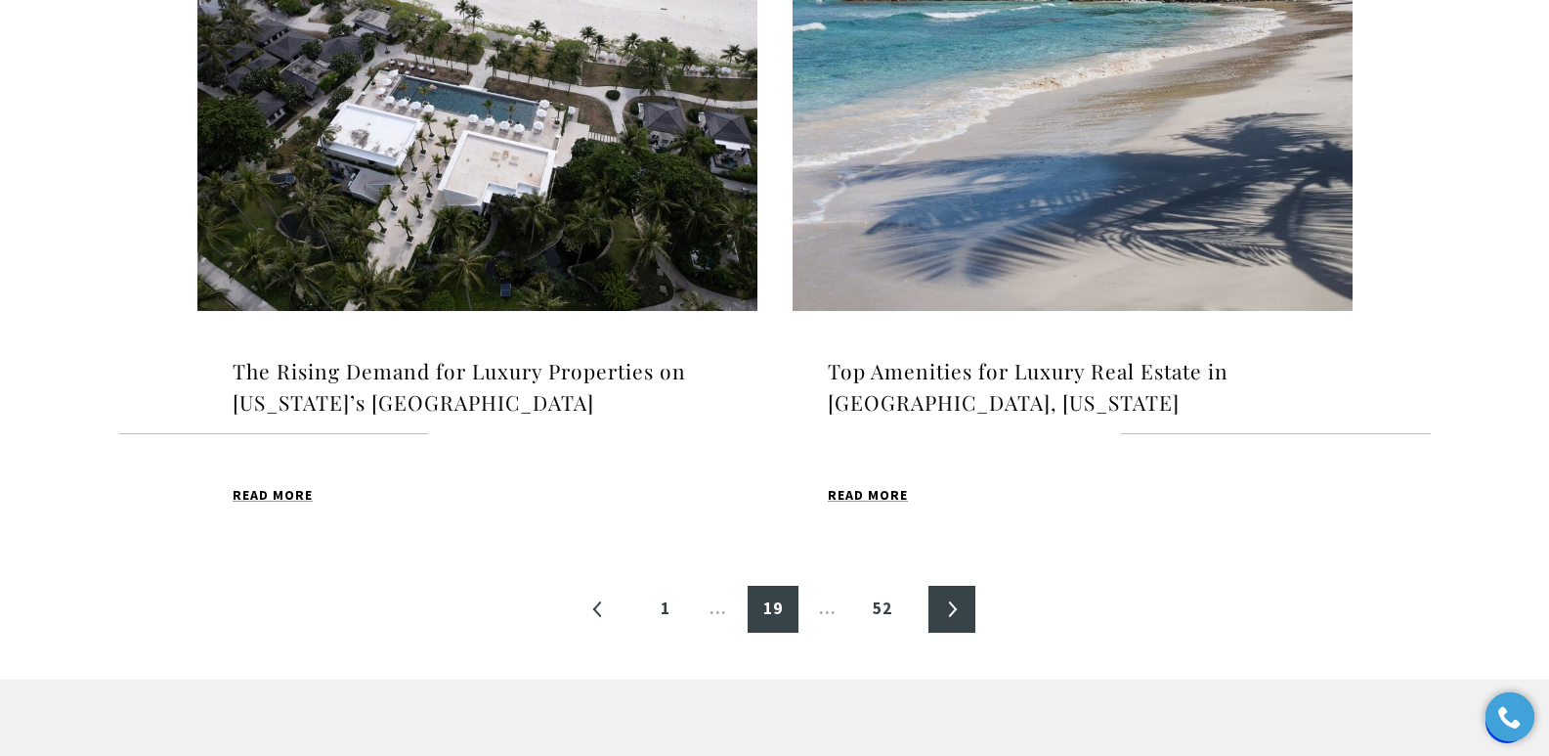
click at [949, 598] on link "»" at bounding box center [952, 608] width 47 height 47
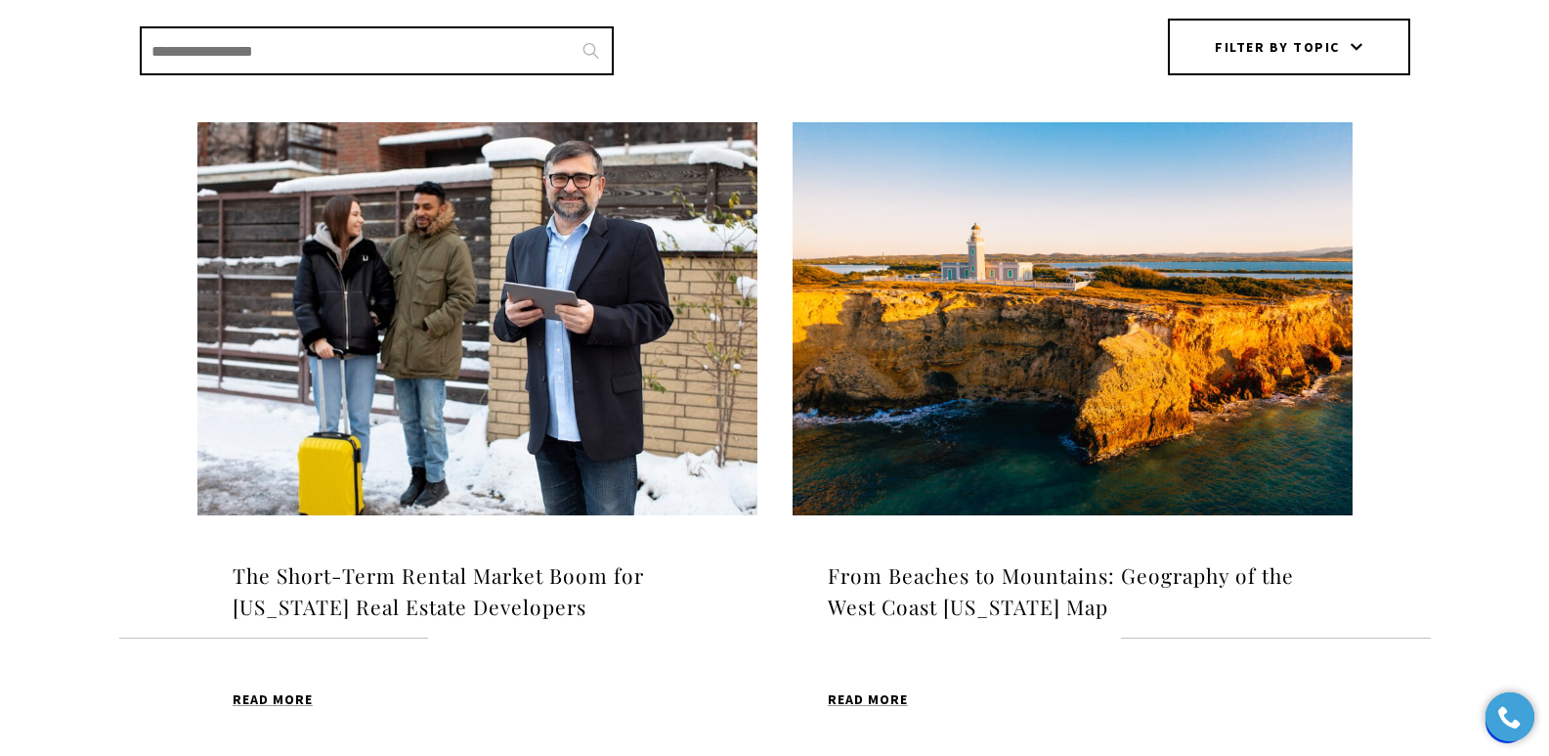
scroll to position [645, 0]
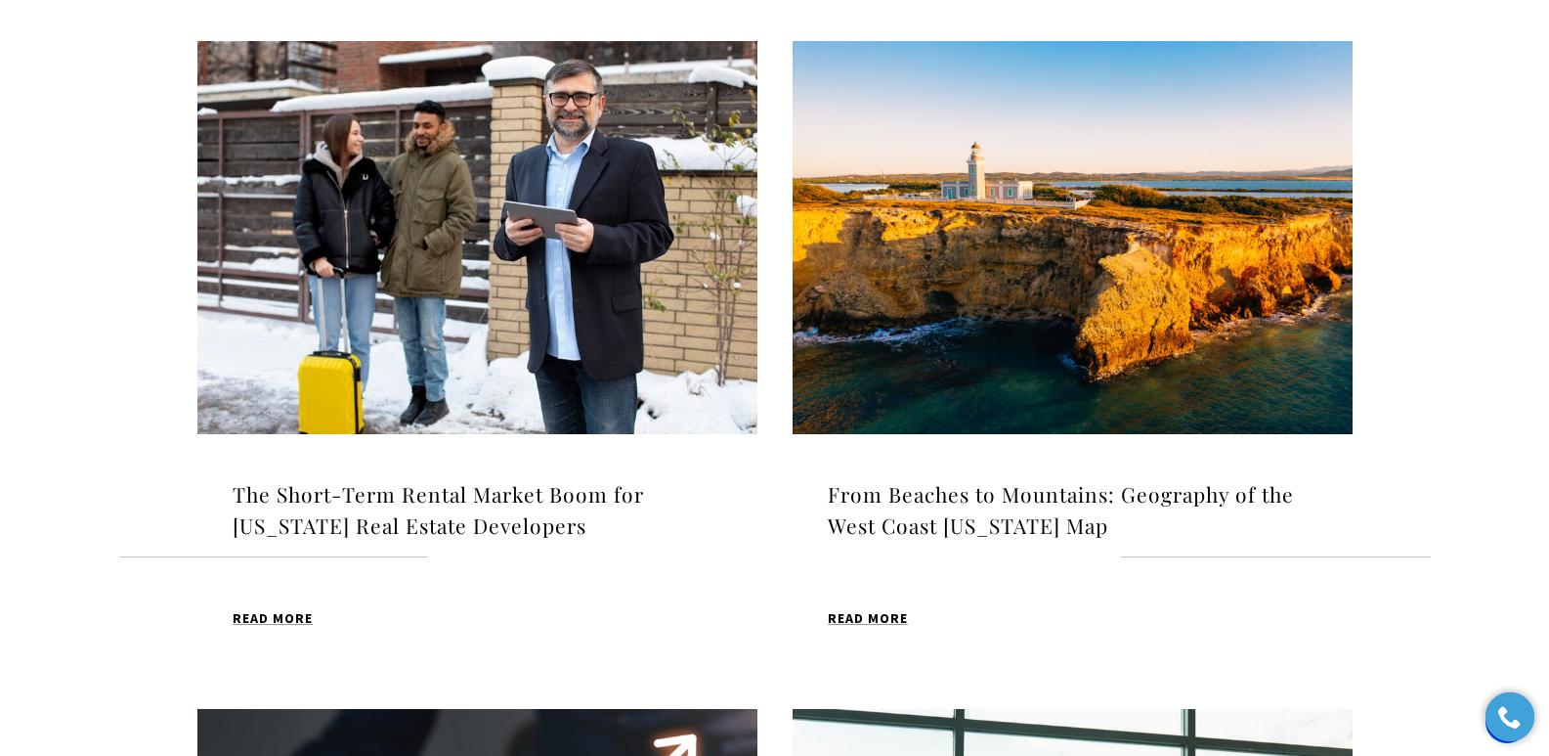
click at [459, 280] on img at bounding box center [477, 237] width 560 height 393
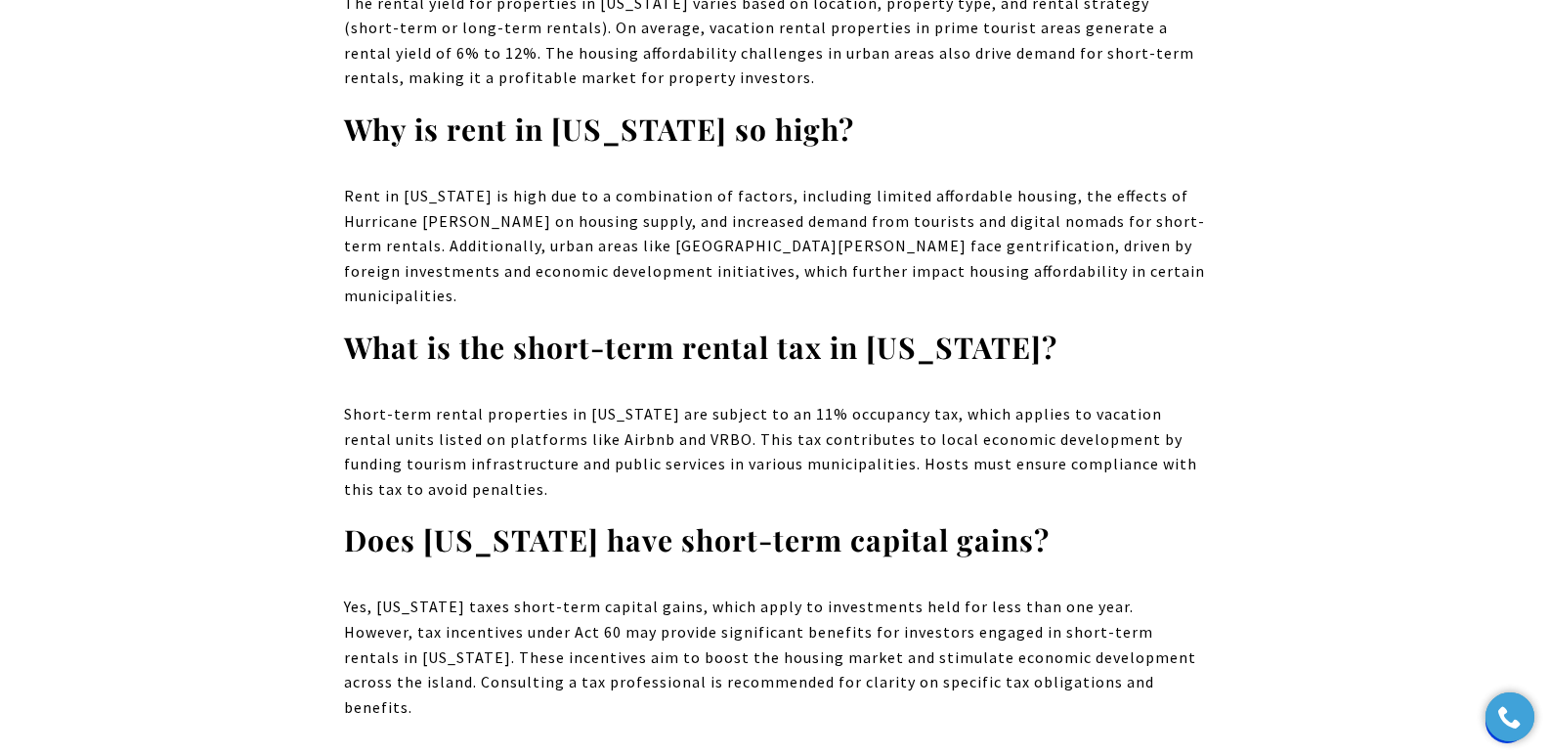
scroll to position [13747, 0]
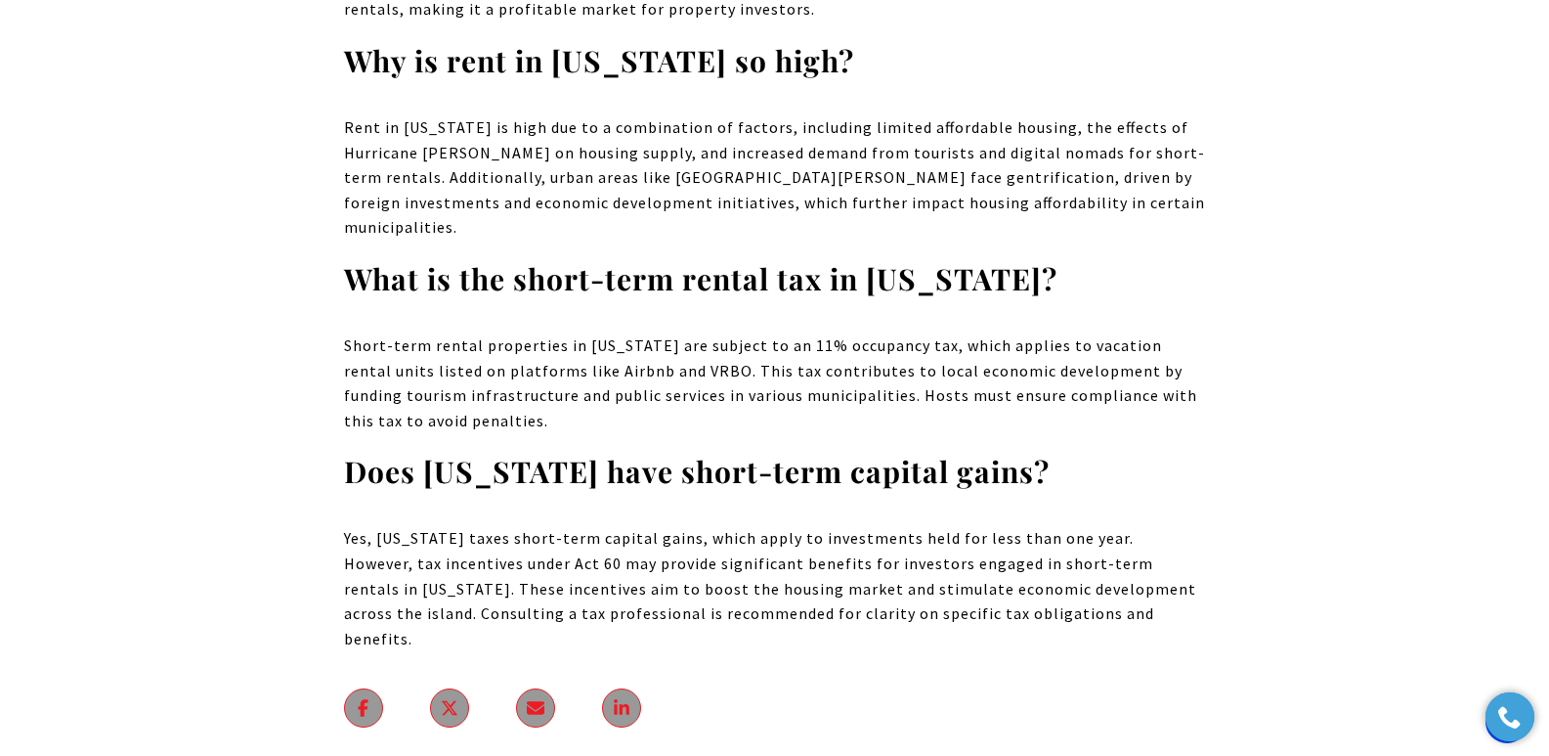
drag, startPoint x: 1558, startPoint y: 39, endPoint x: 1563, endPoint y: 694, distance: 654.9
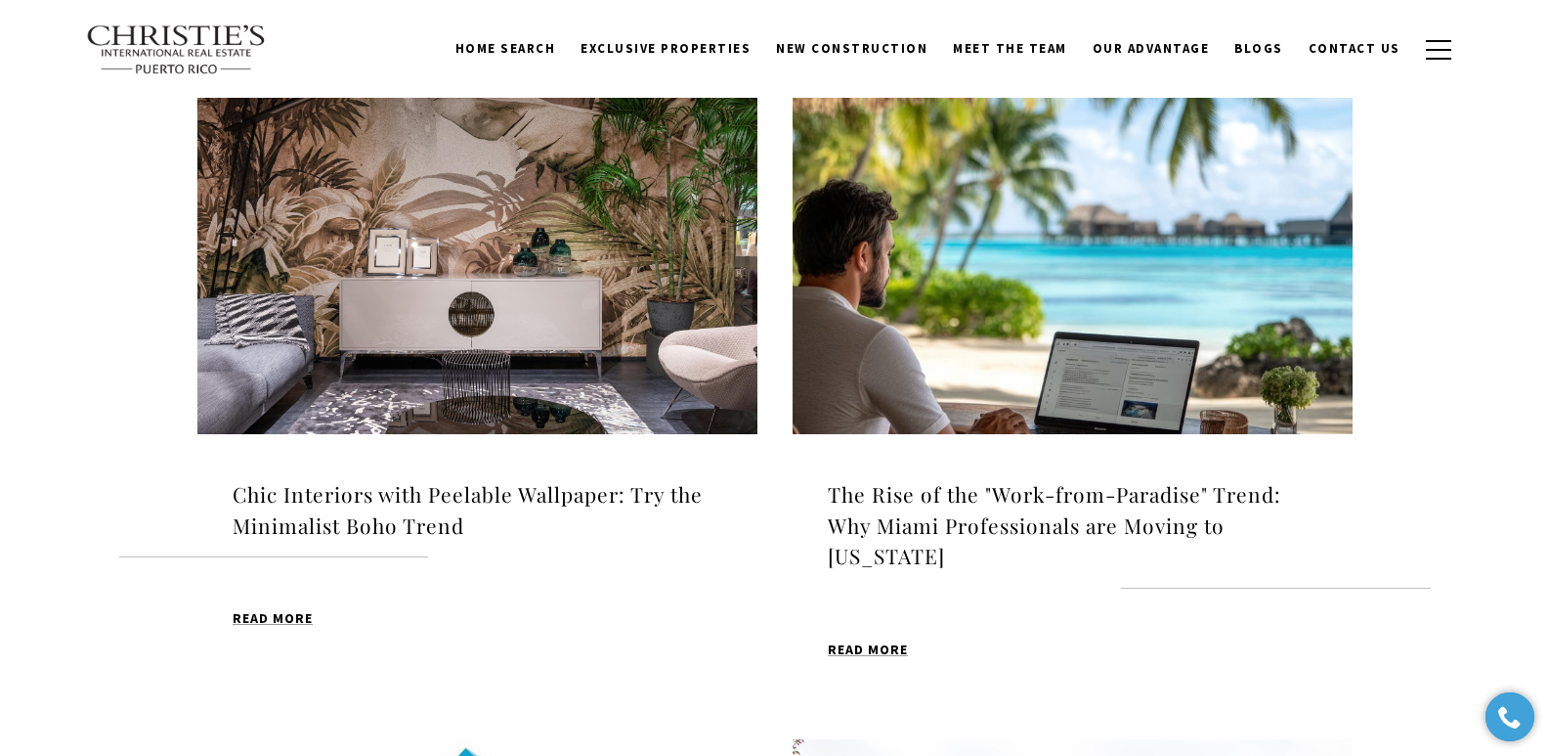
scroll to position [645, 0]
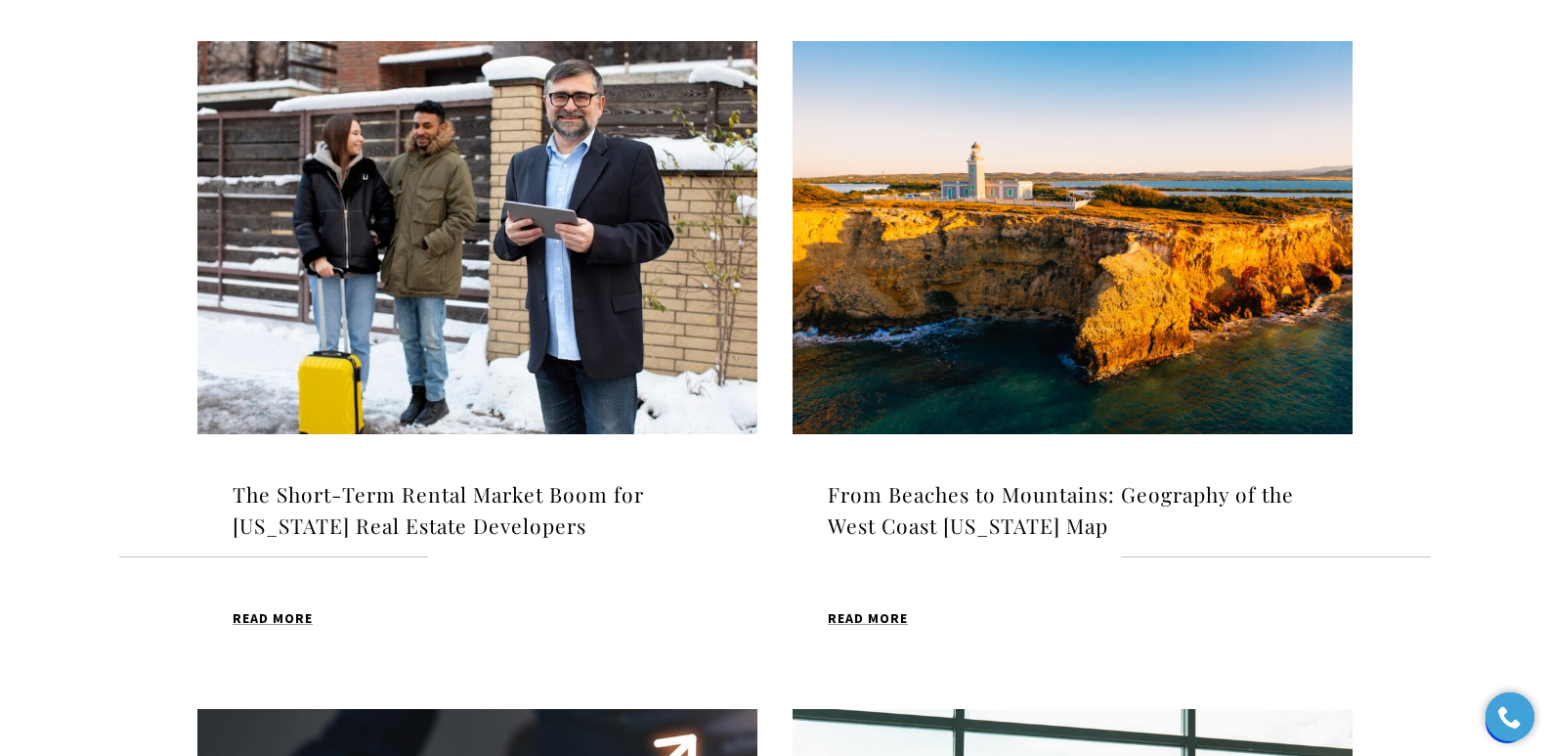
click at [914, 493] on h4 "From Beaches to Mountains: Geography of the West Coast [US_STATE] Map" at bounding box center [1073, 510] width 490 height 62
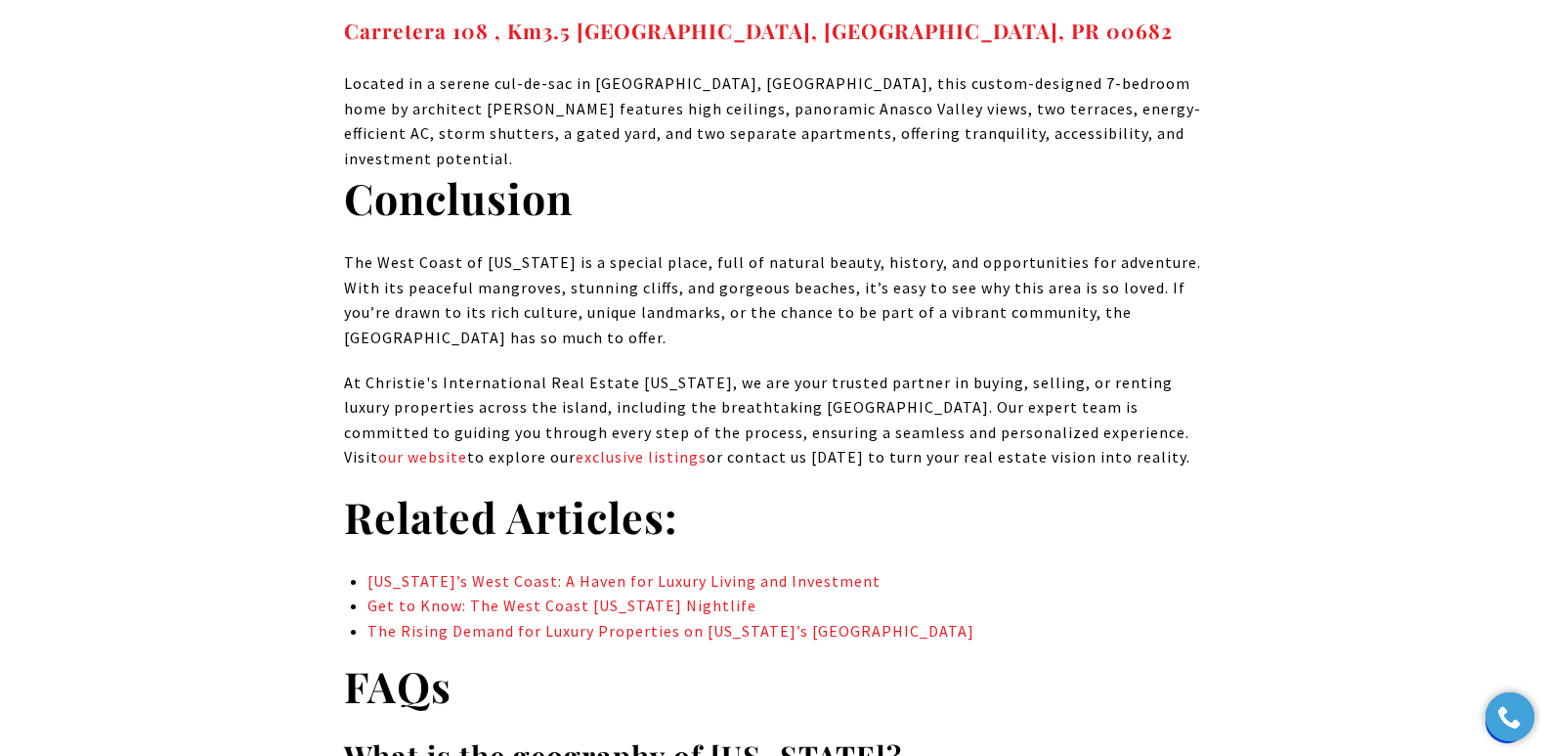
scroll to position [15619, 0]
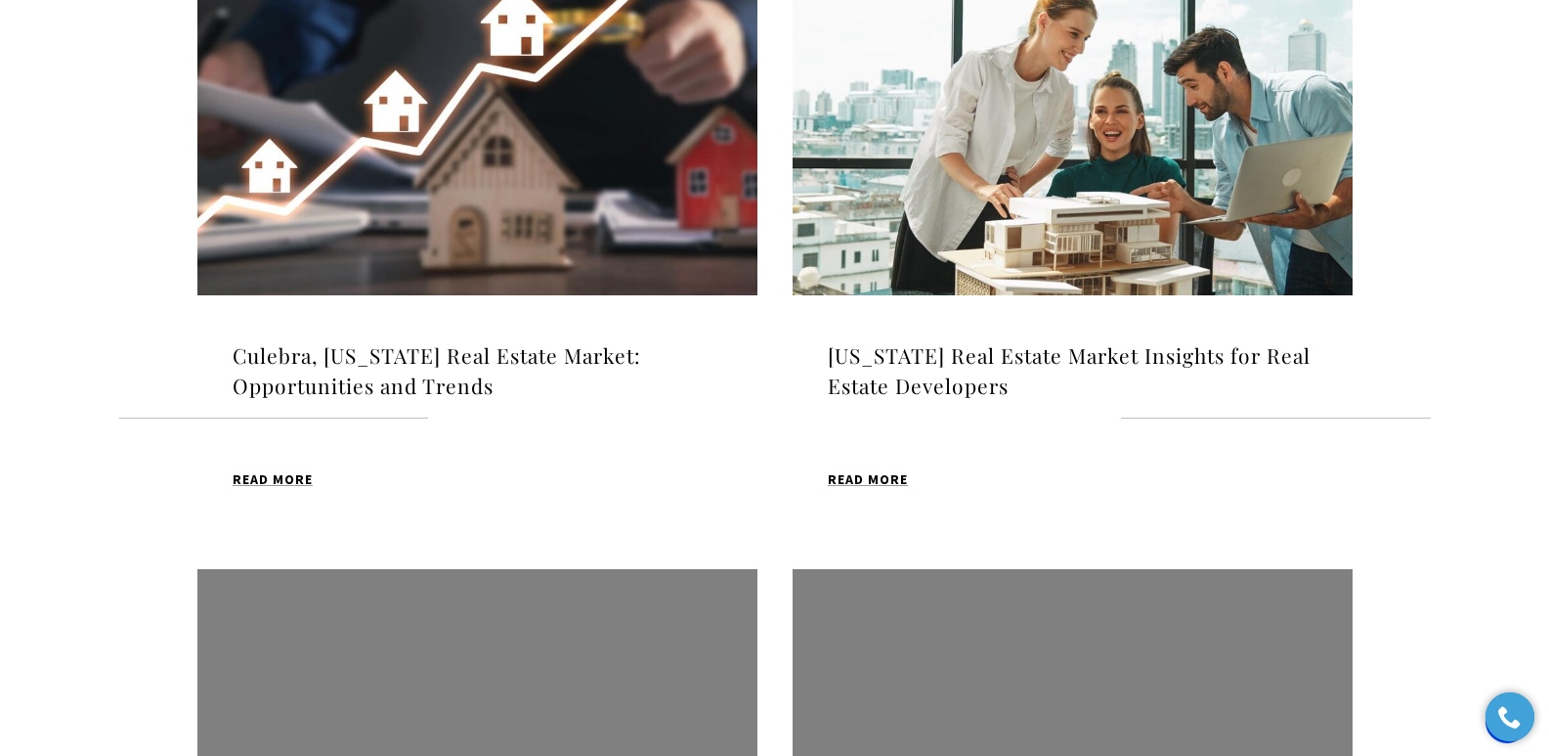
scroll to position [1458, 0]
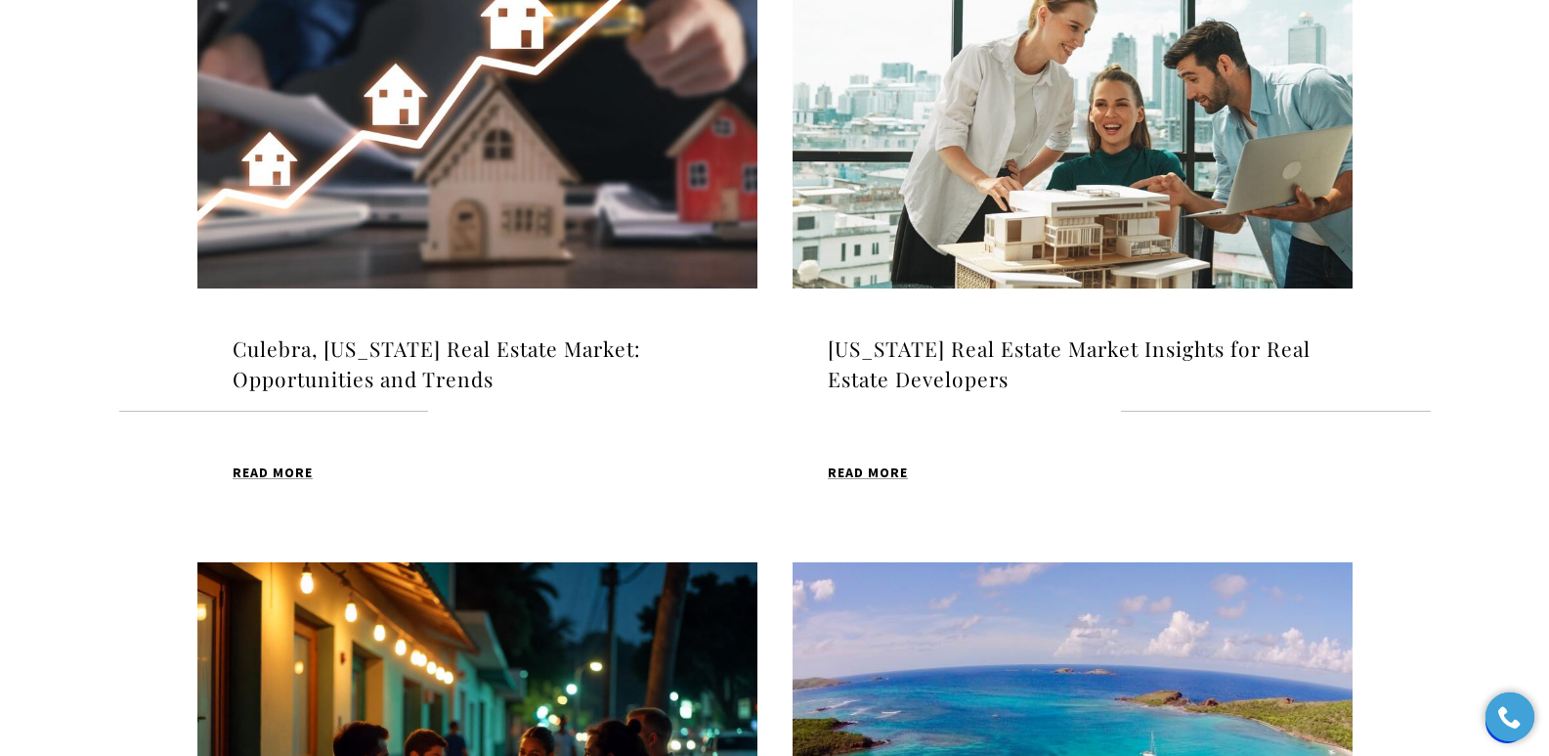
click at [404, 319] on div "Culebra, [US_STATE] Real Estate Market: Opportunities and Trends Christie's Rea…" at bounding box center [477, 408] width 560 height 241
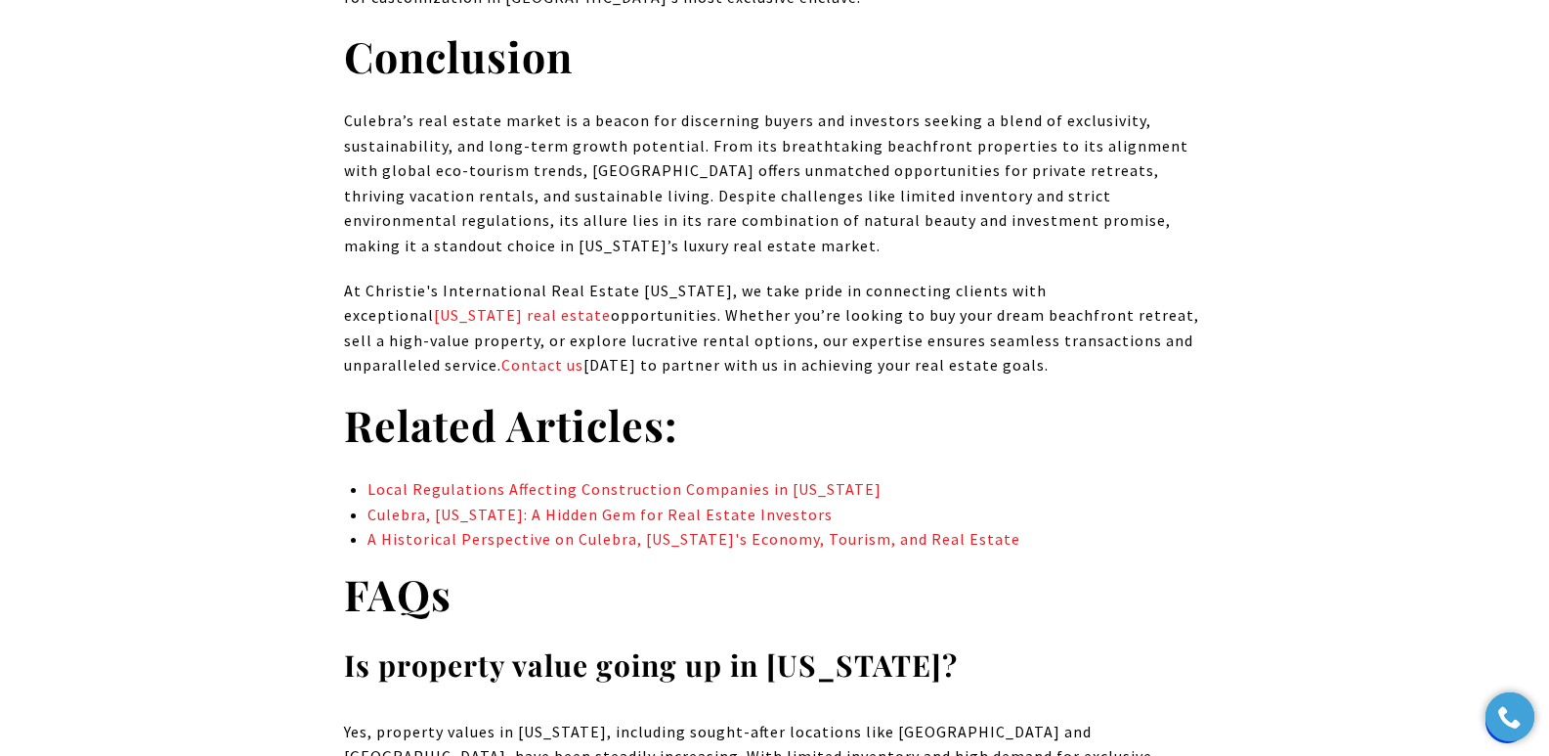
scroll to position [11653, 0]
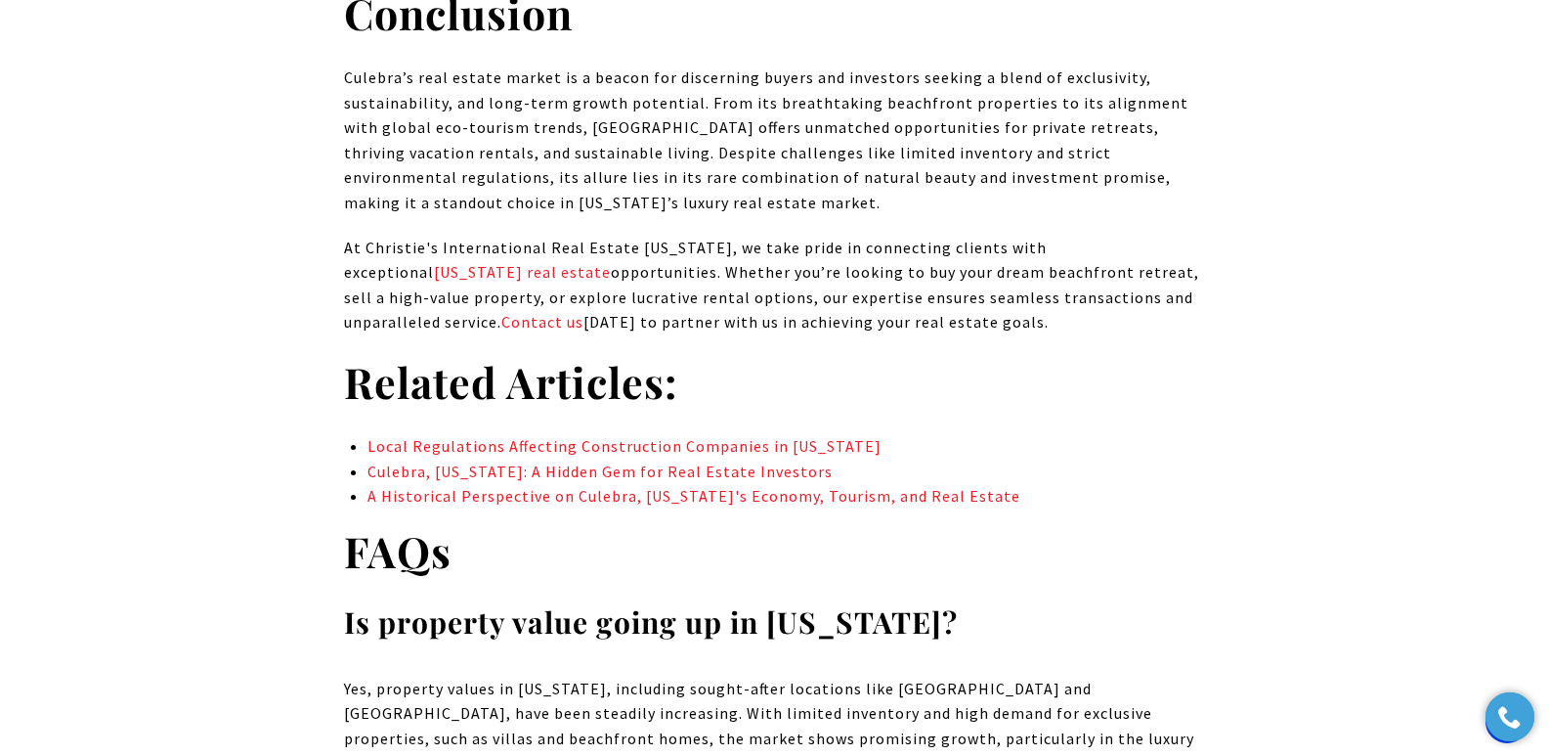
drag, startPoint x: 1563, startPoint y: 44, endPoint x: 1563, endPoint y: 582, distance: 537.6
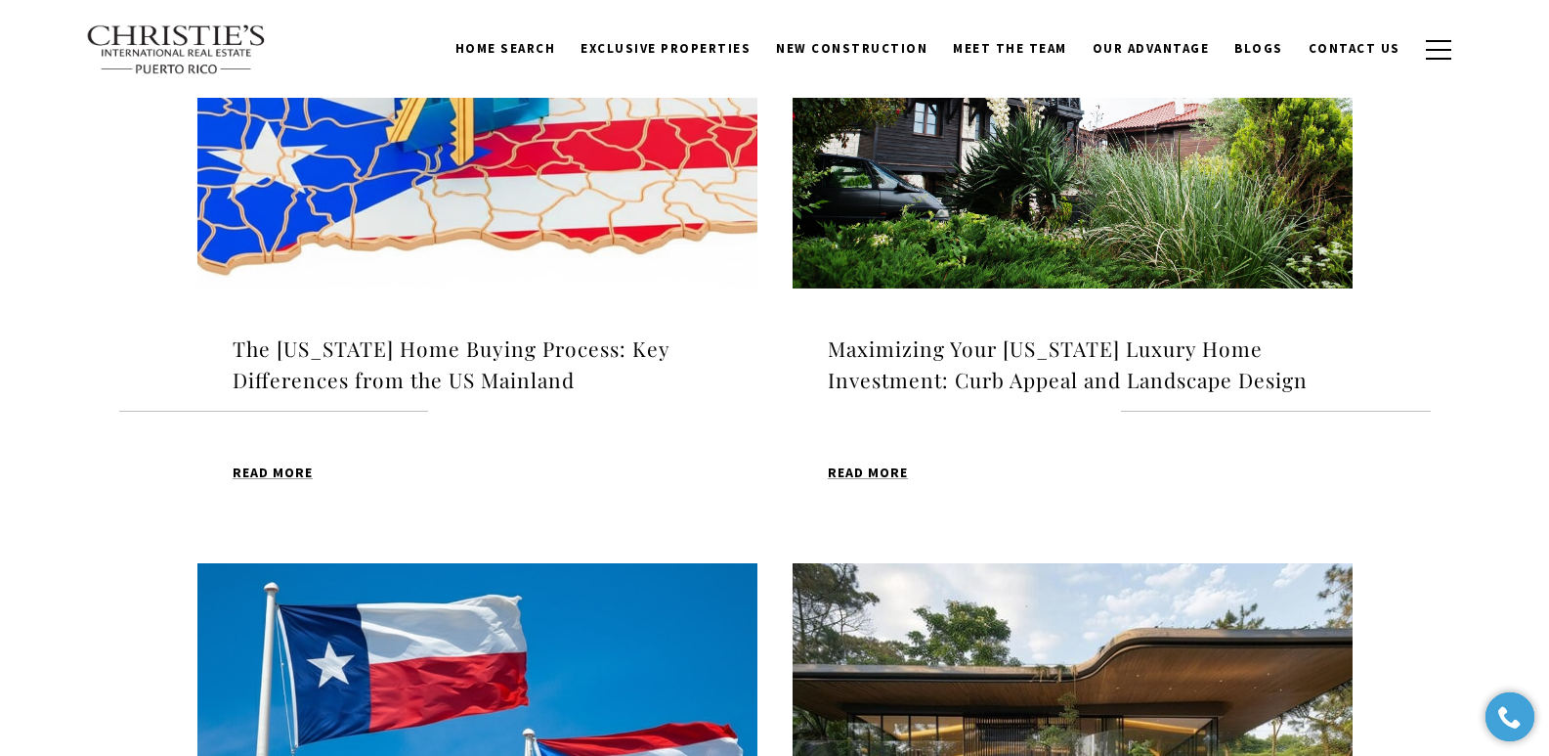
scroll to position [1489, 0]
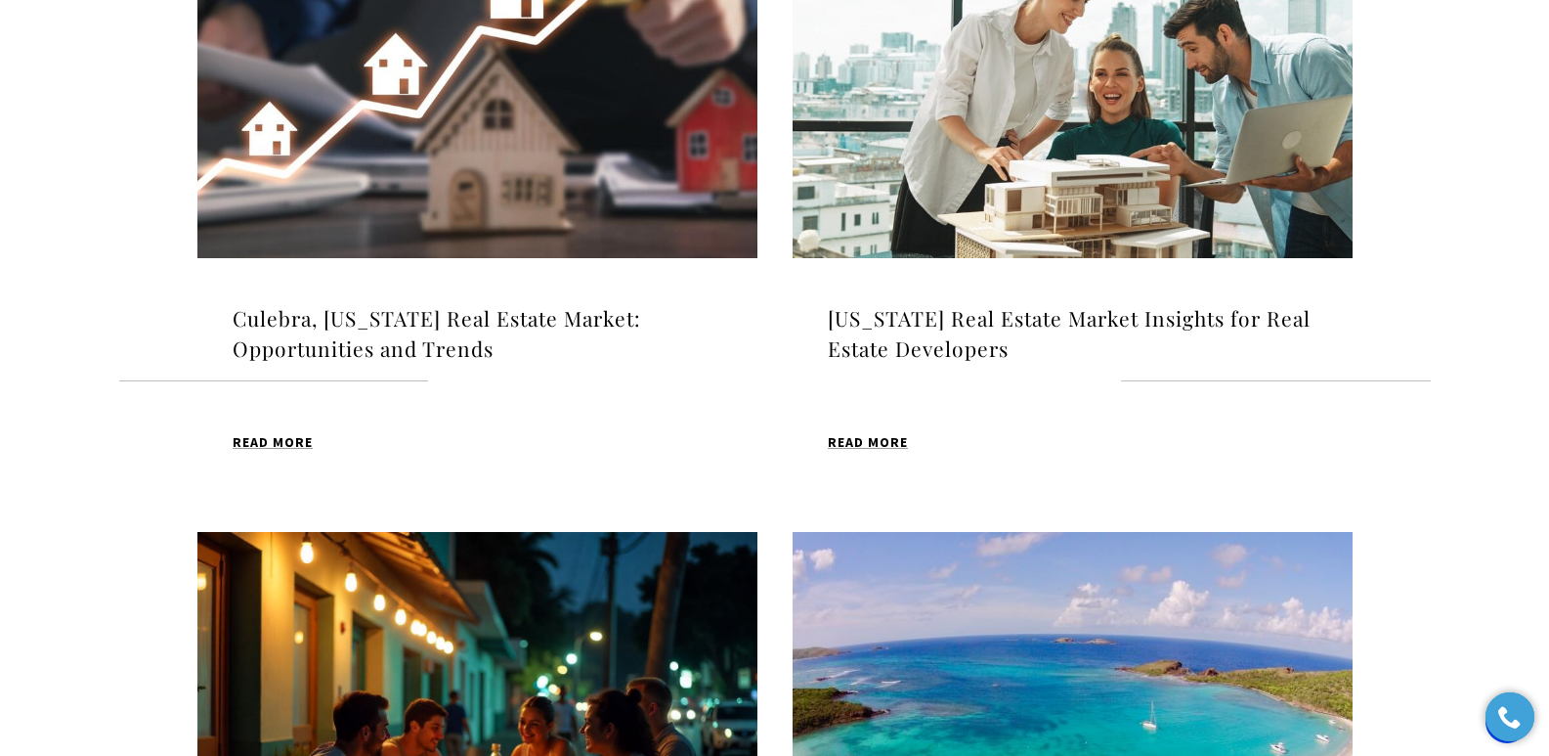
click at [864, 320] on h4 "[US_STATE] Real Estate Market Insights for Real Estate Developers" at bounding box center [1073, 334] width 490 height 62
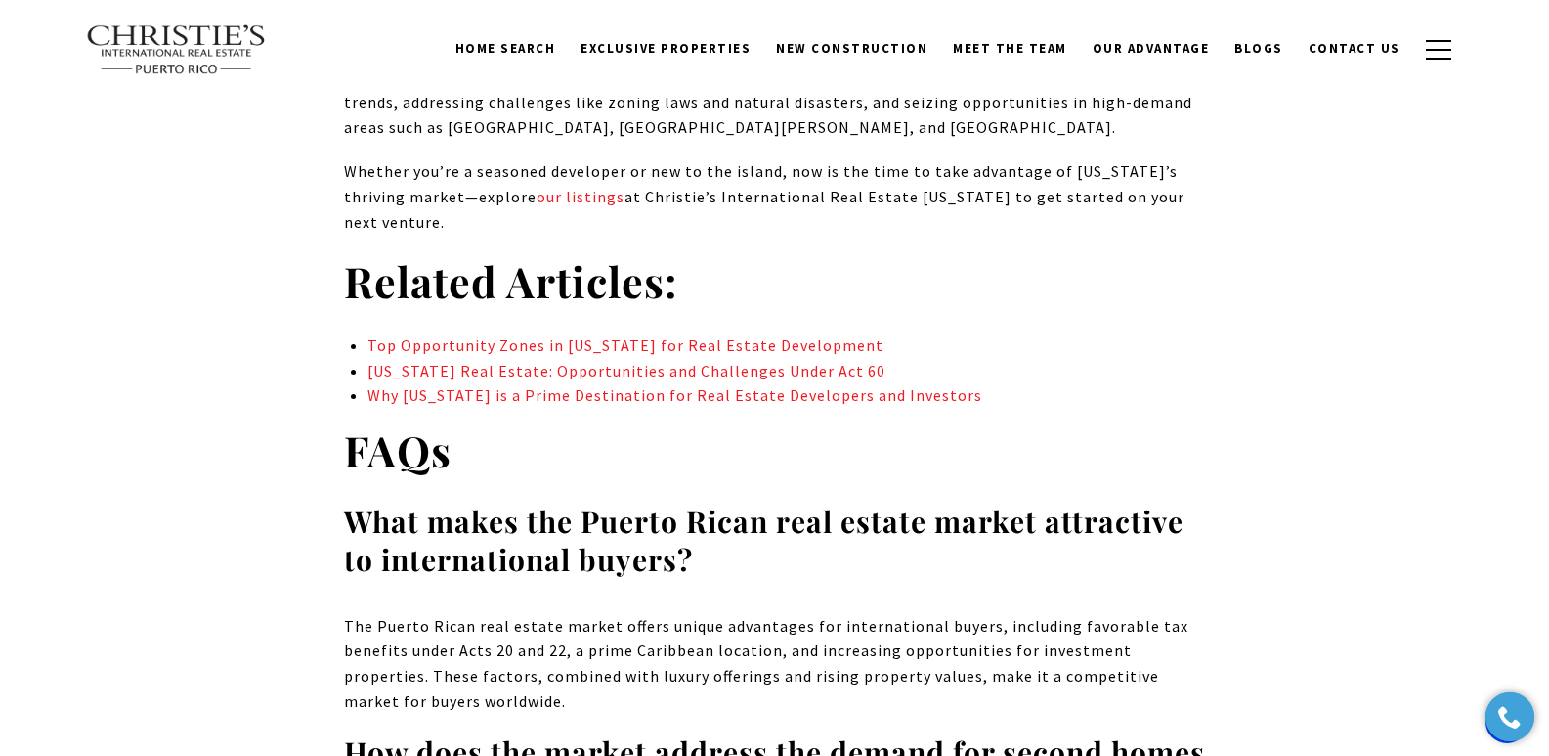
scroll to position [11015, 0]
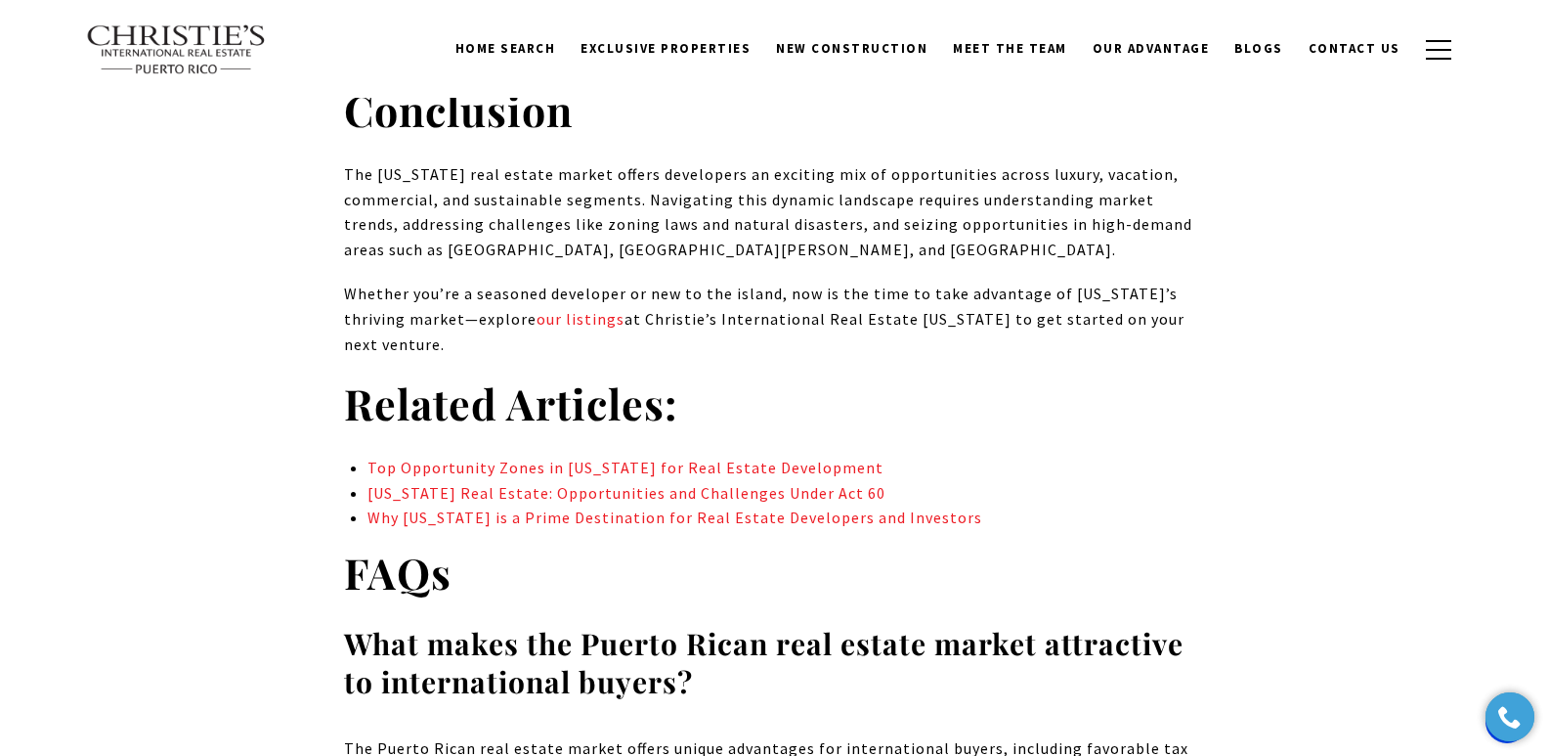
drag, startPoint x: 1554, startPoint y: 50, endPoint x: 1563, endPoint y: 600, distance: 550.3
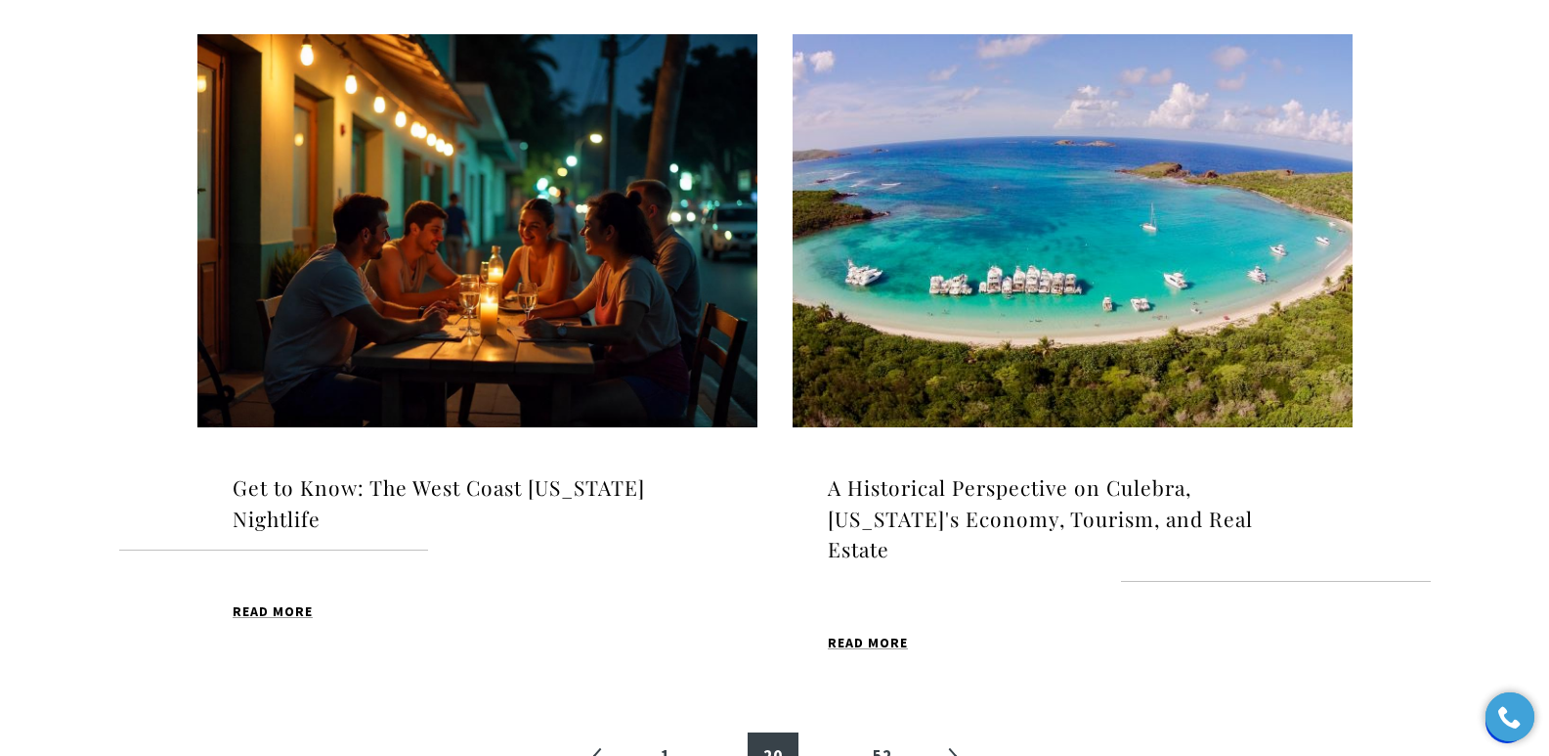
scroll to position [2013, 0]
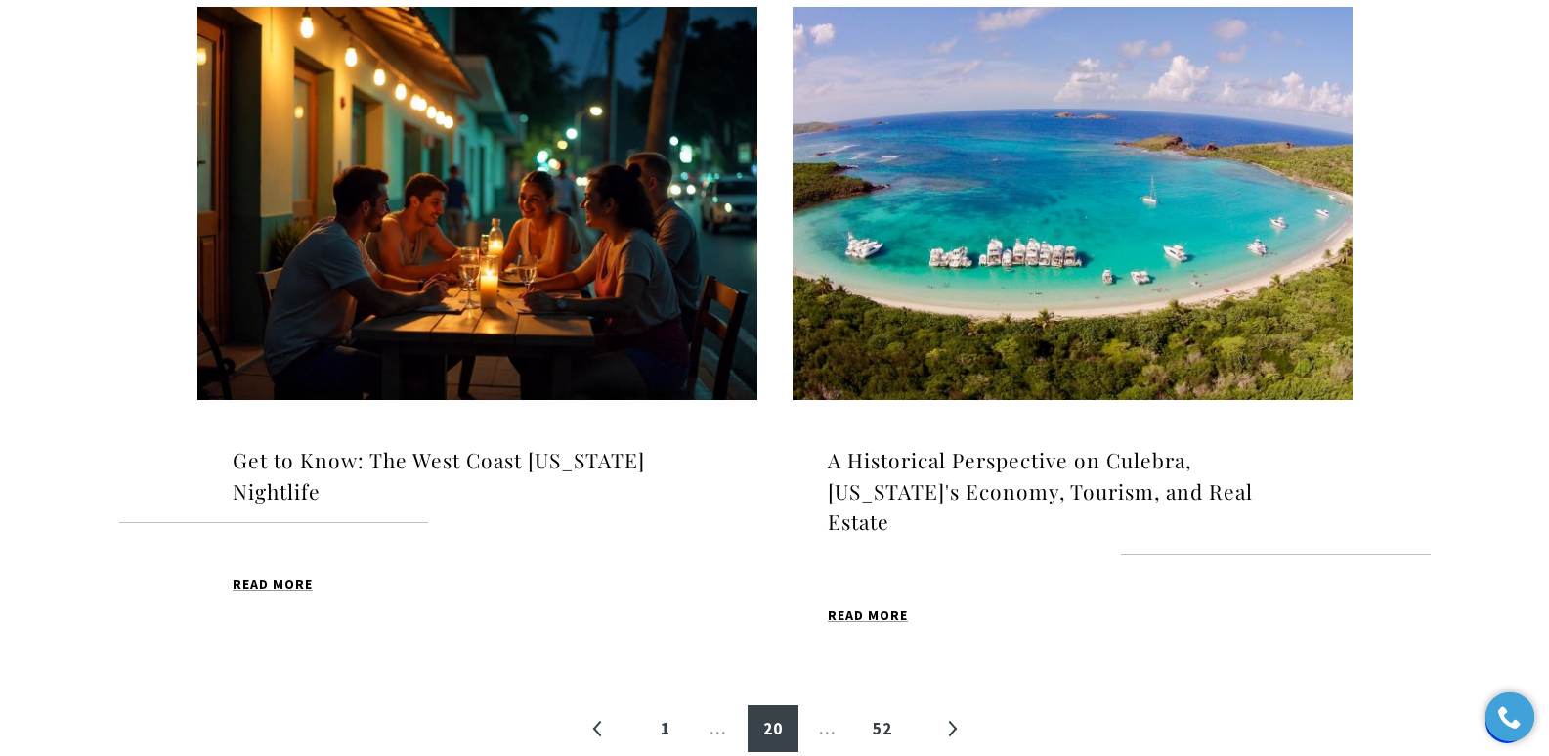
click at [512, 293] on img at bounding box center [477, 203] width 560 height 393
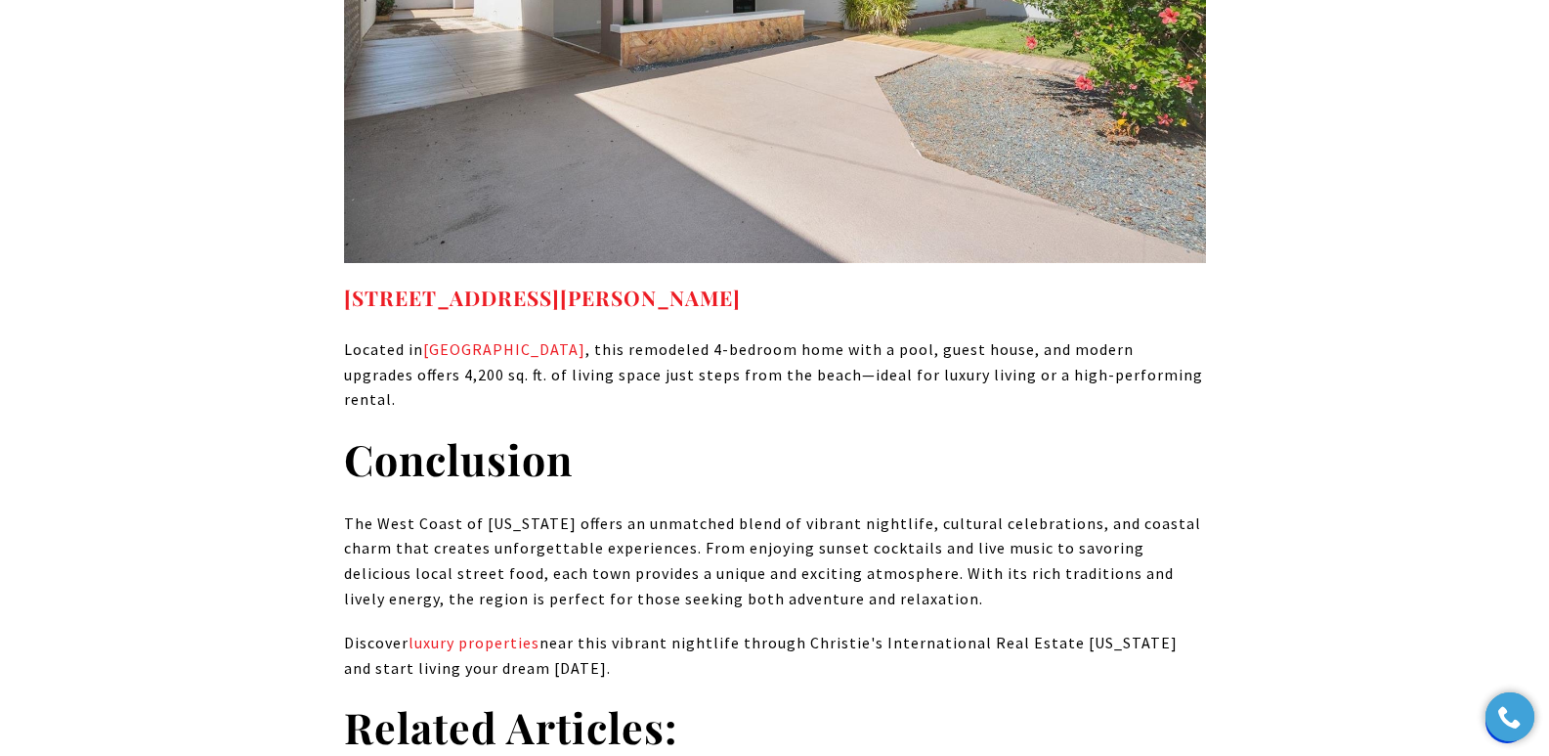
scroll to position [12249, 0]
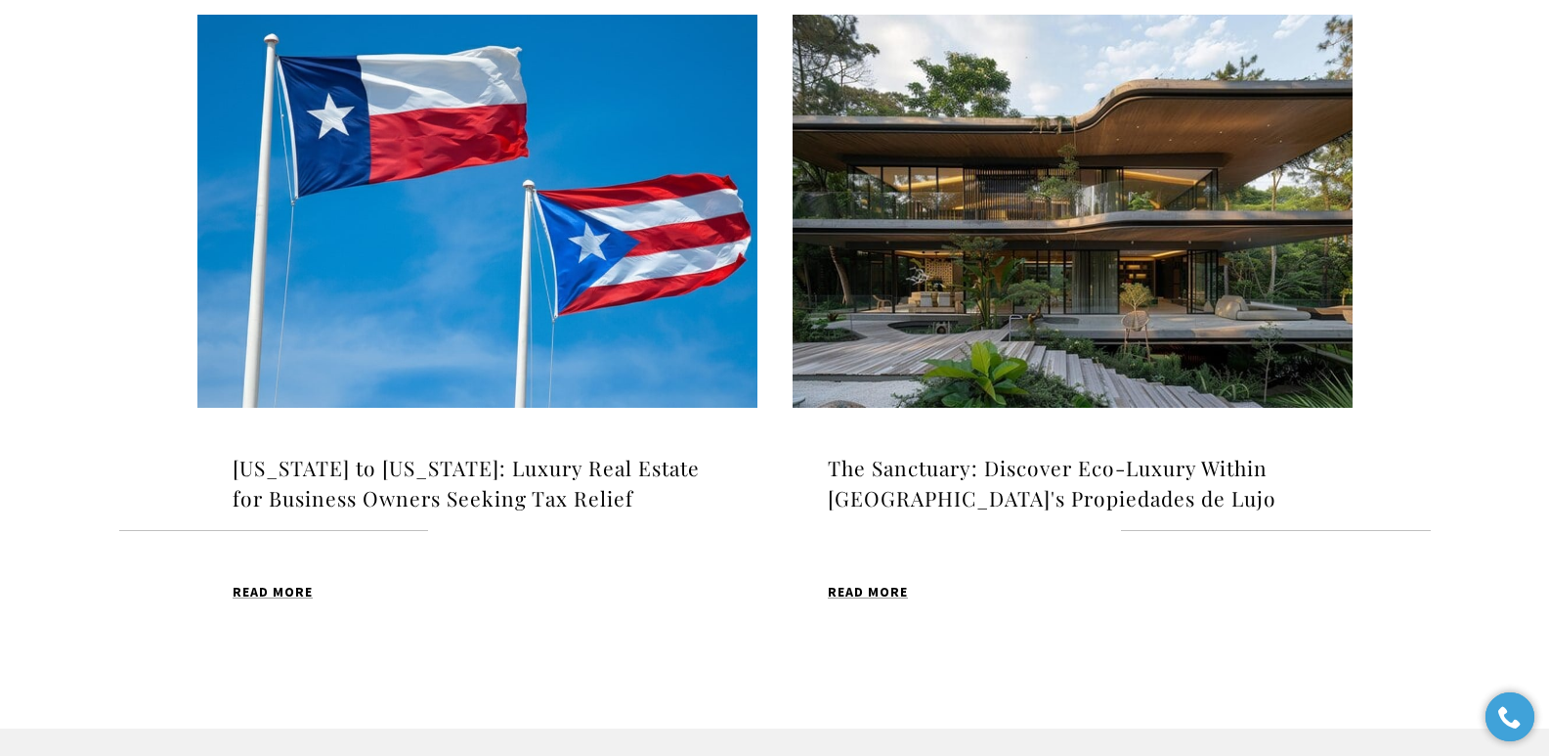
scroll to position [2045, 0]
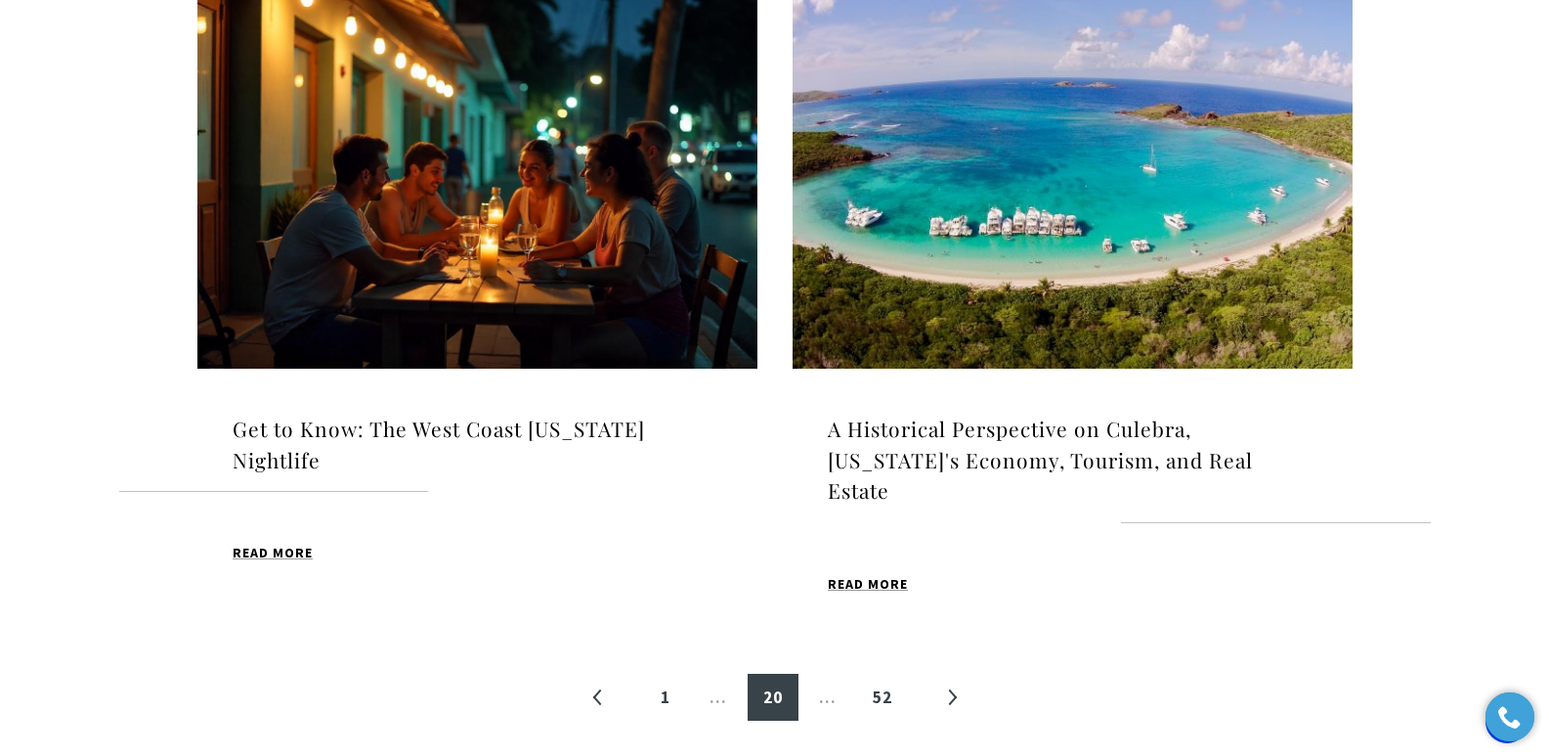
click at [1014, 421] on h4 "A Historical Perspective on Culebra, [US_STATE]'s Economy, Tourism, and Real Es…" at bounding box center [1073, 459] width 490 height 93
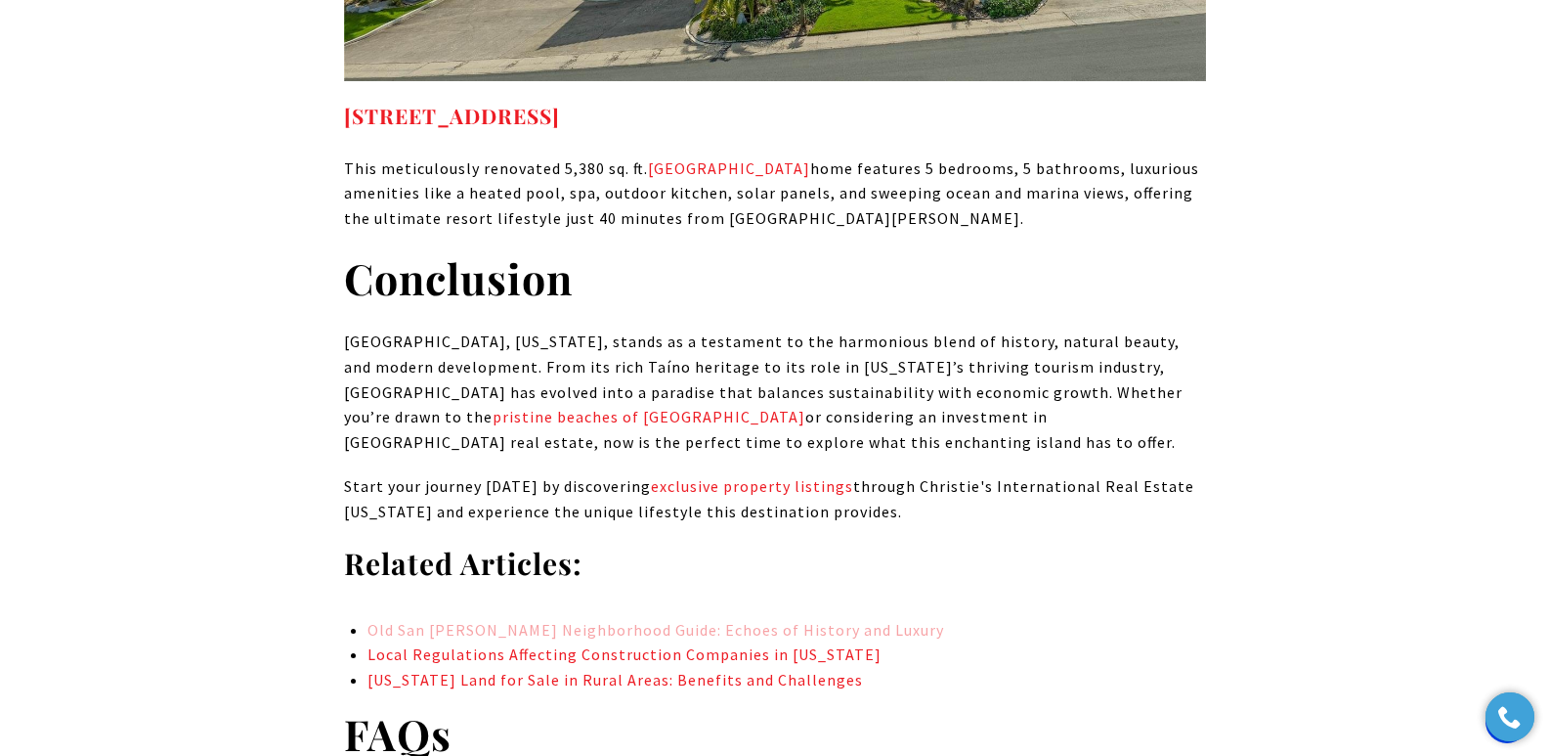
drag, startPoint x: 1562, startPoint y: 40, endPoint x: 740, endPoint y: 284, distance: 857.5
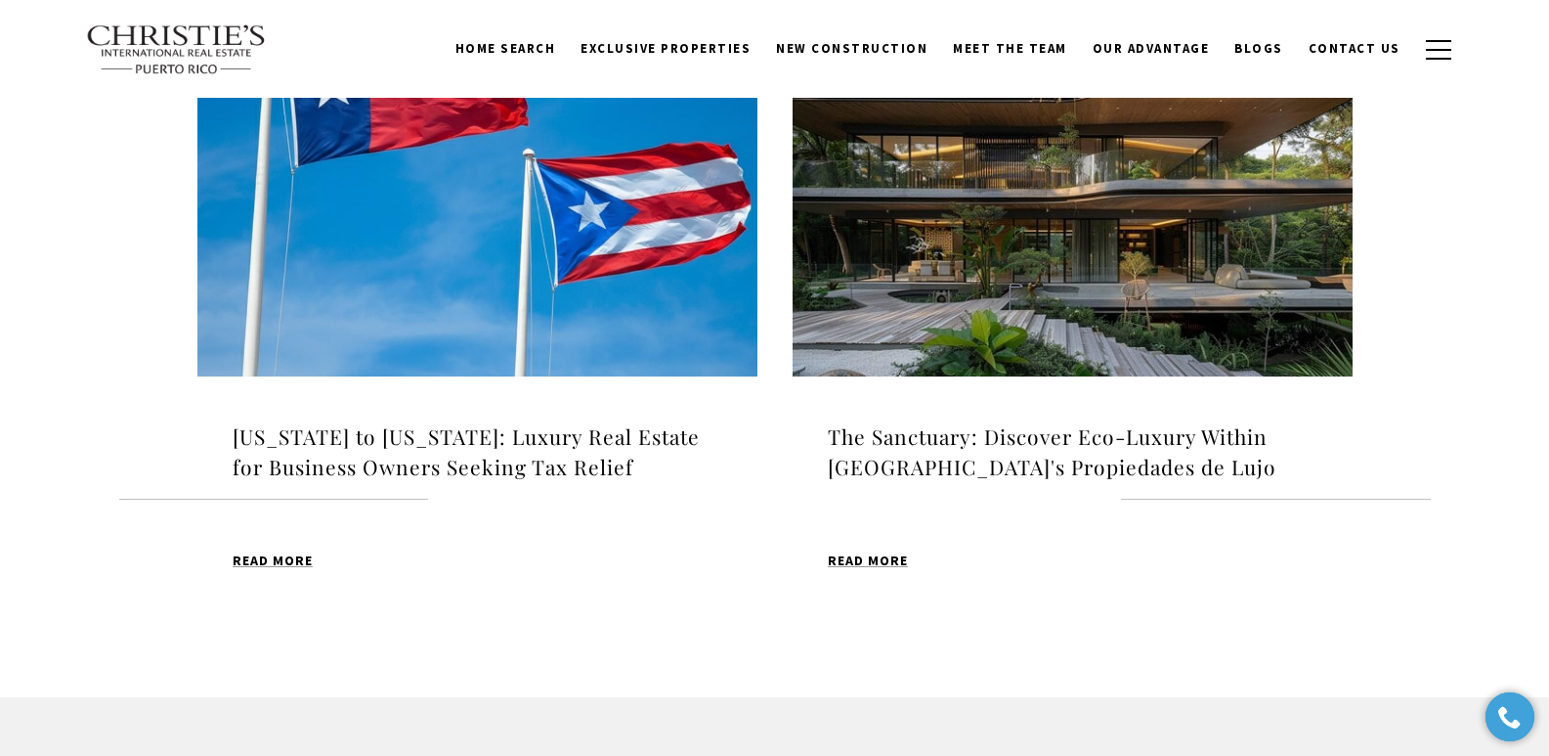
scroll to position [2076, 0]
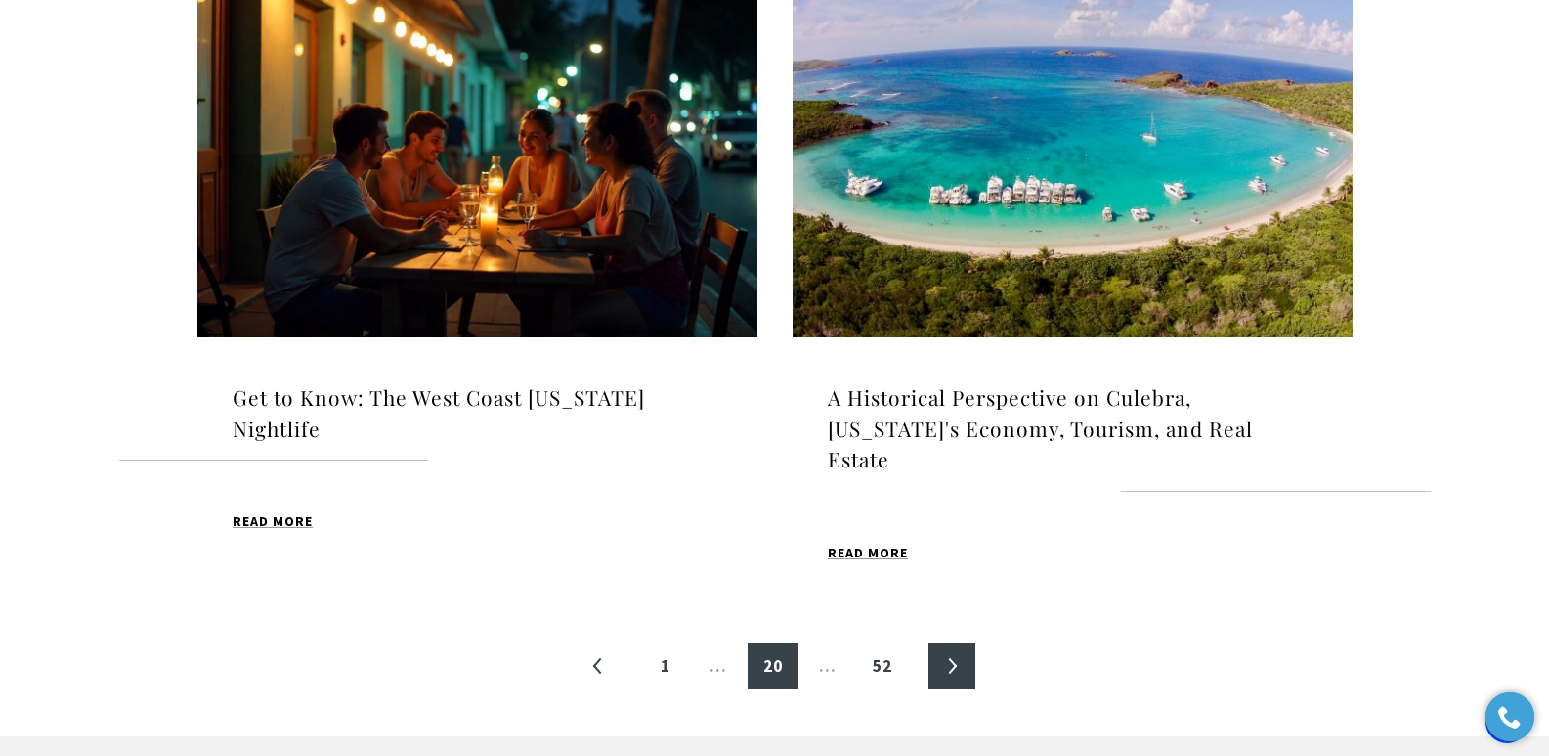
click at [957, 642] on link "»" at bounding box center [952, 665] width 47 height 47
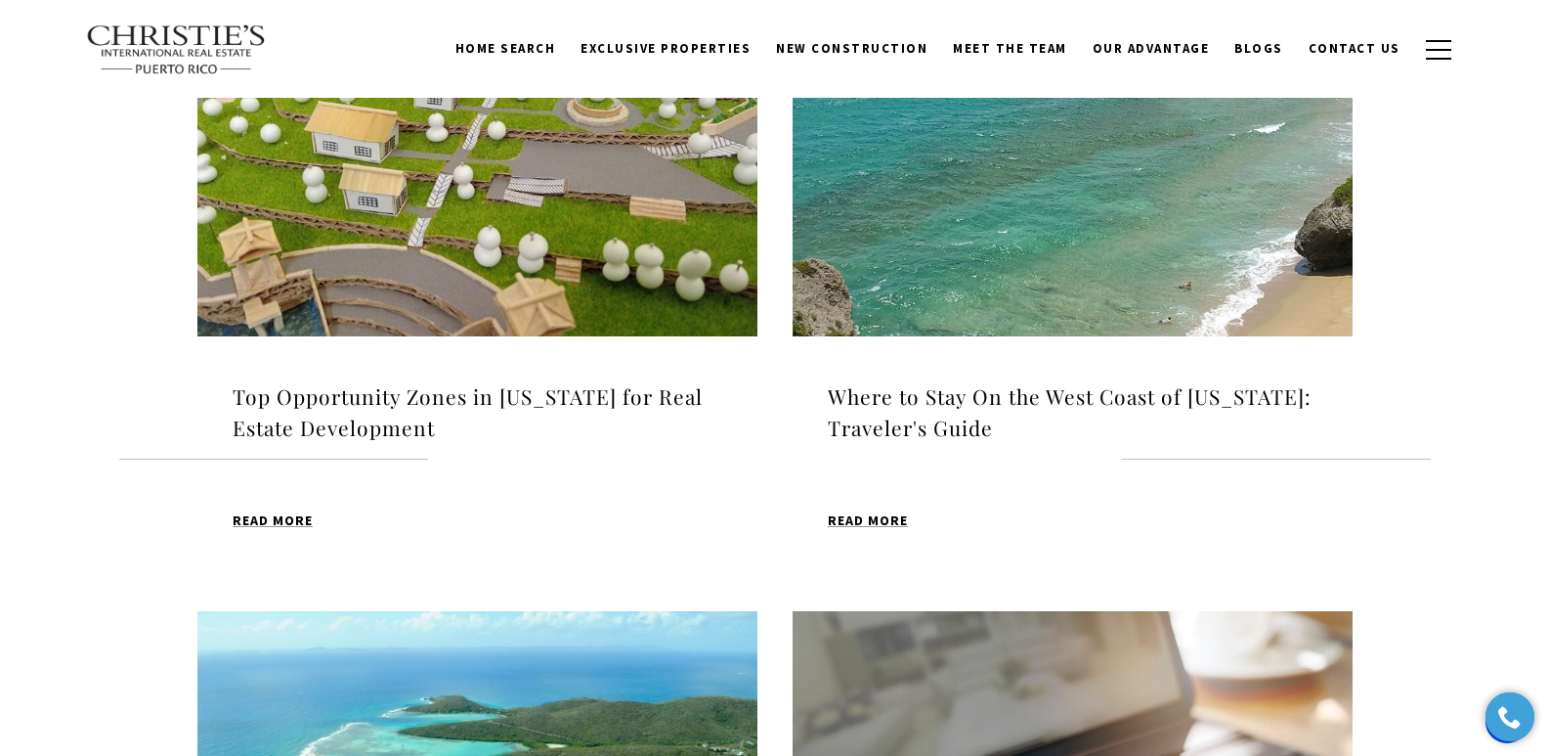
scroll to position [686, 0]
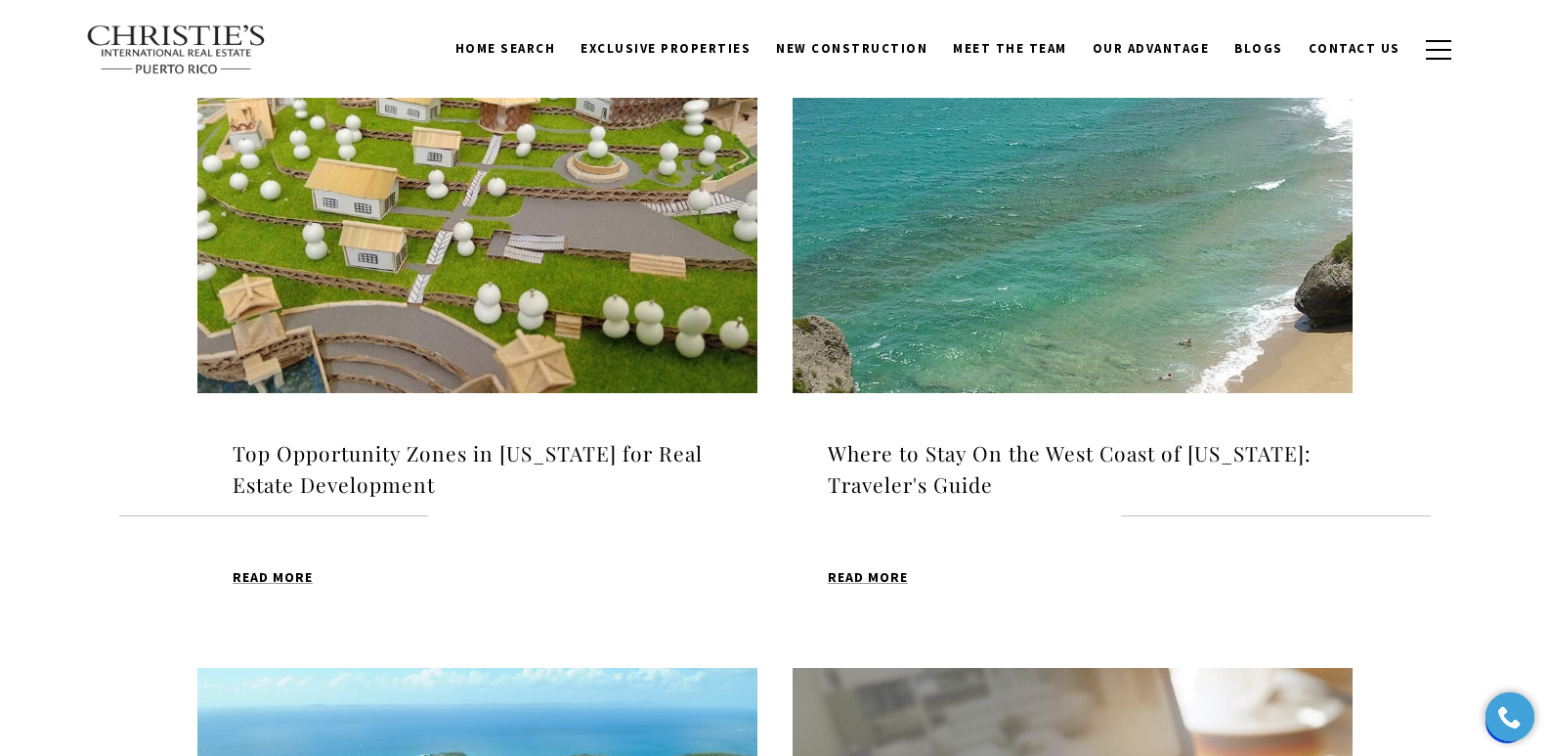
click at [439, 455] on h4 "Top Opportunity Zones in [US_STATE] for Real Estate Development" at bounding box center [478, 469] width 490 height 62
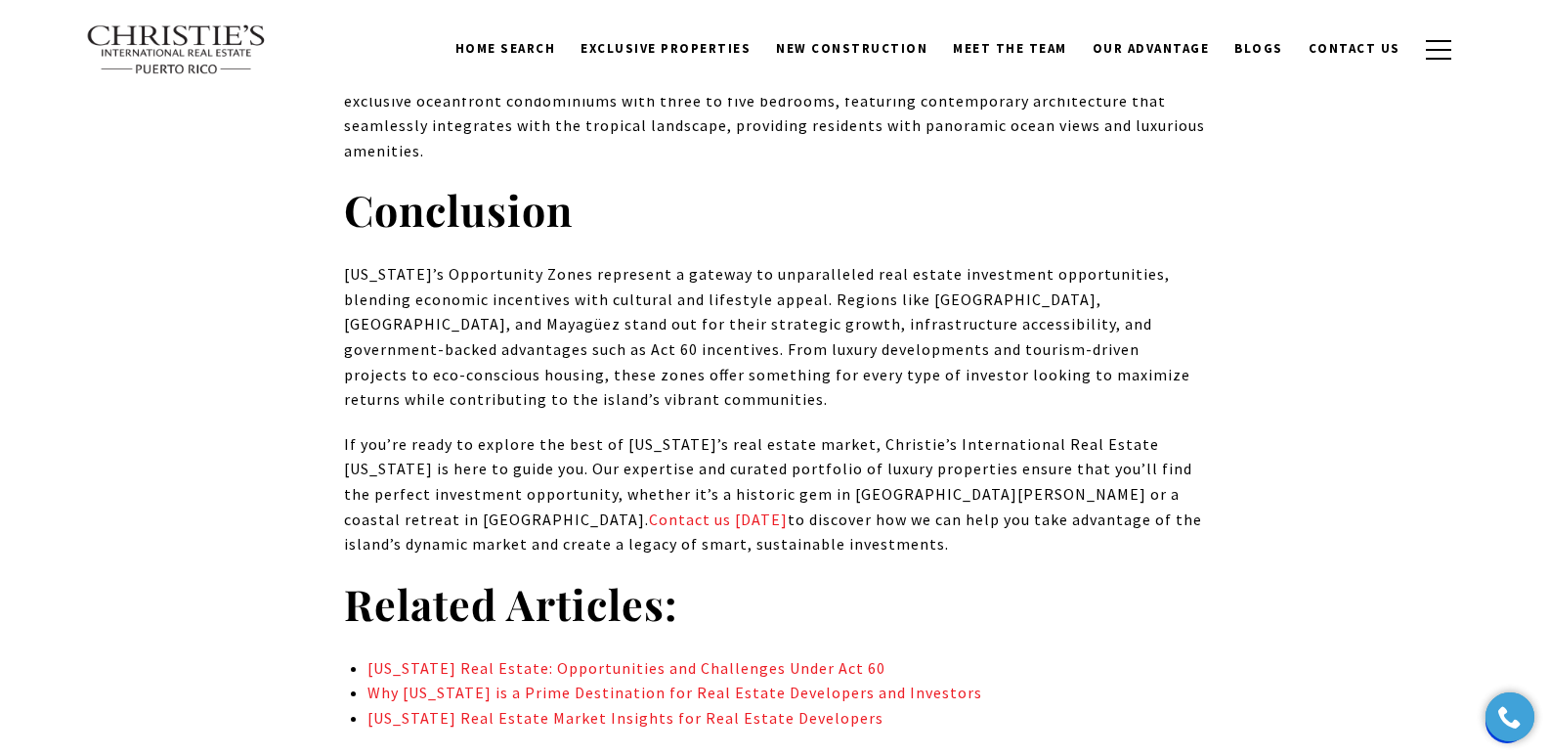
scroll to position [9762, 0]
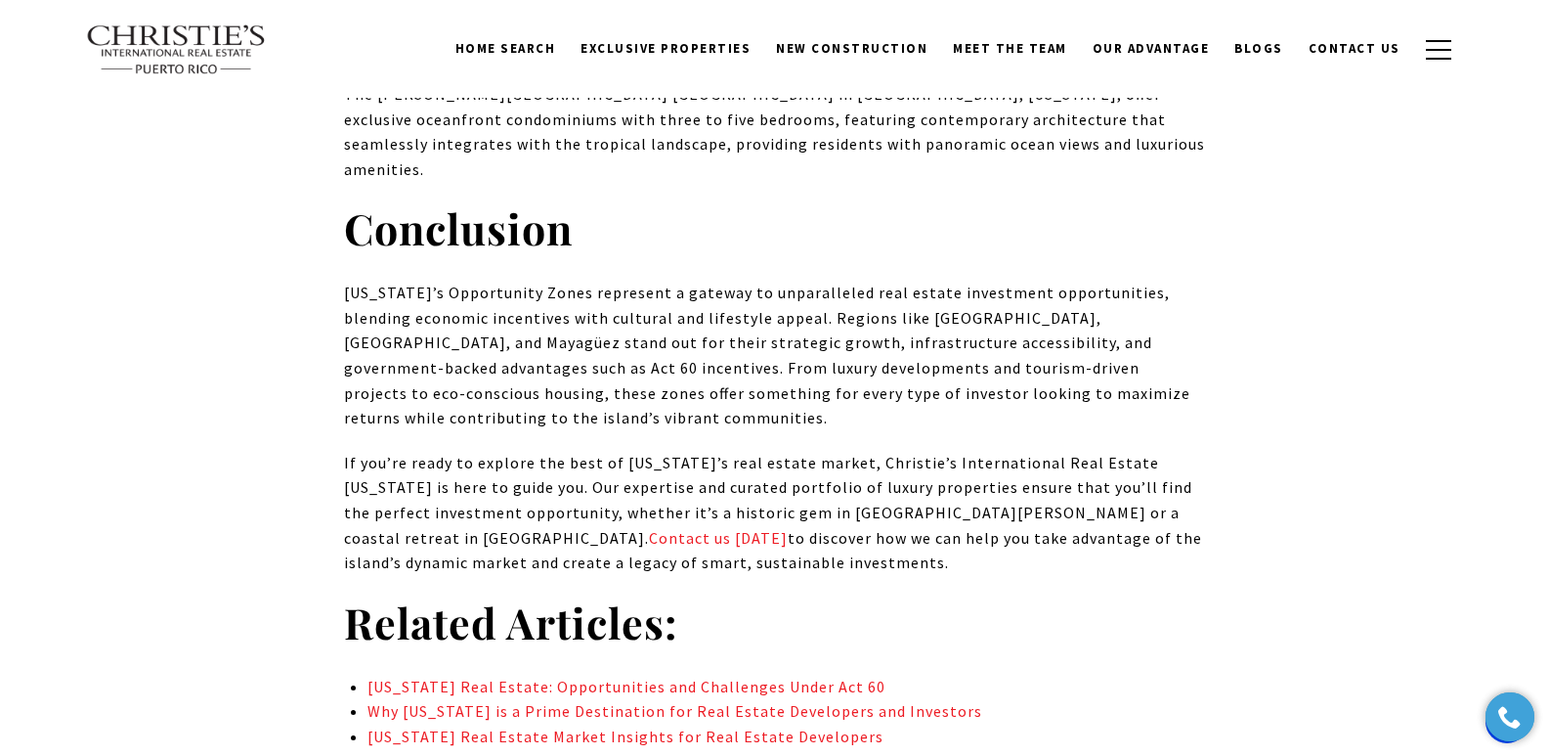
drag, startPoint x: 1558, startPoint y: 41, endPoint x: 1563, endPoint y: 560, distance: 519.0
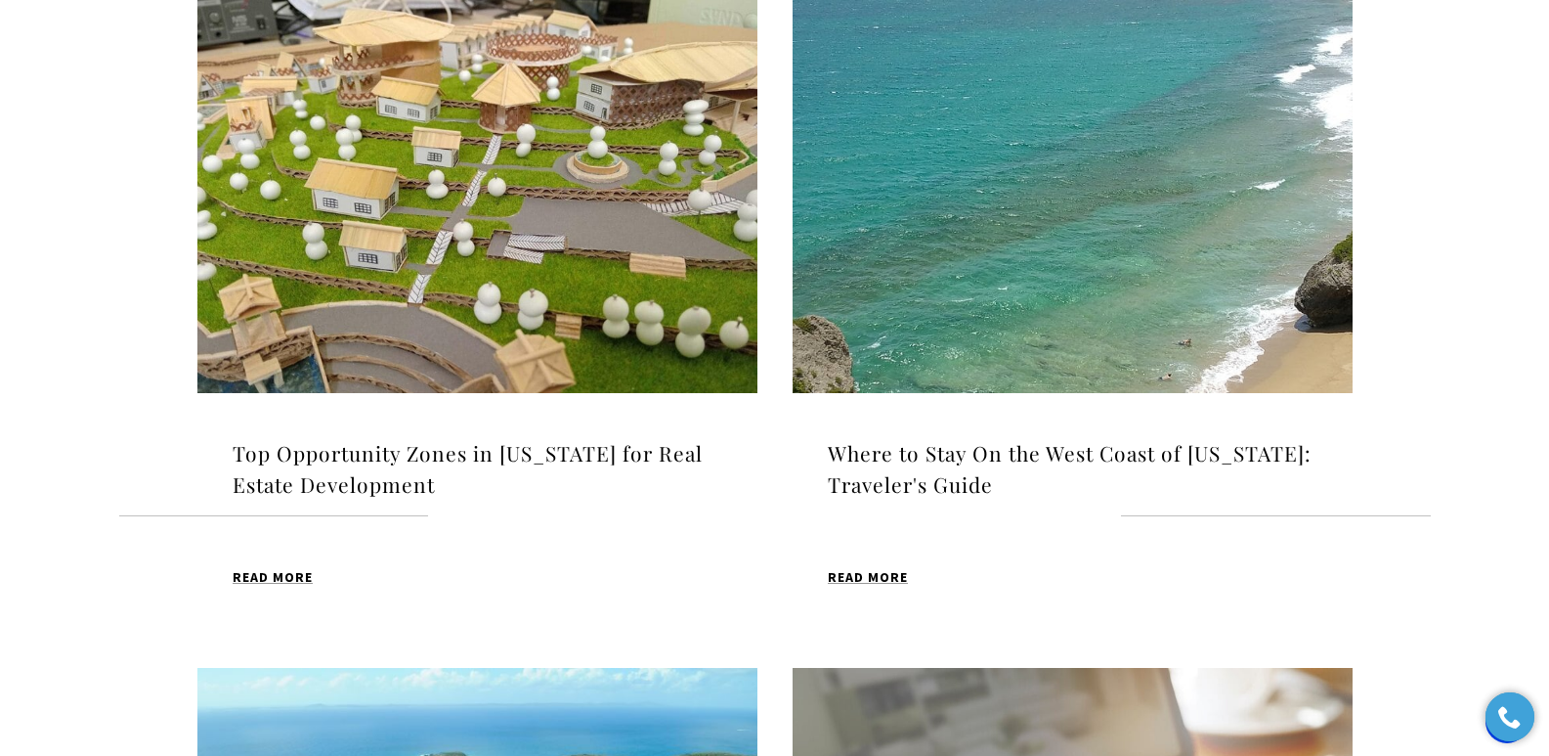
click at [972, 460] on h4 "Where to Stay On the West Coast of [US_STATE]: Traveler's Guide" at bounding box center [1073, 469] width 490 height 62
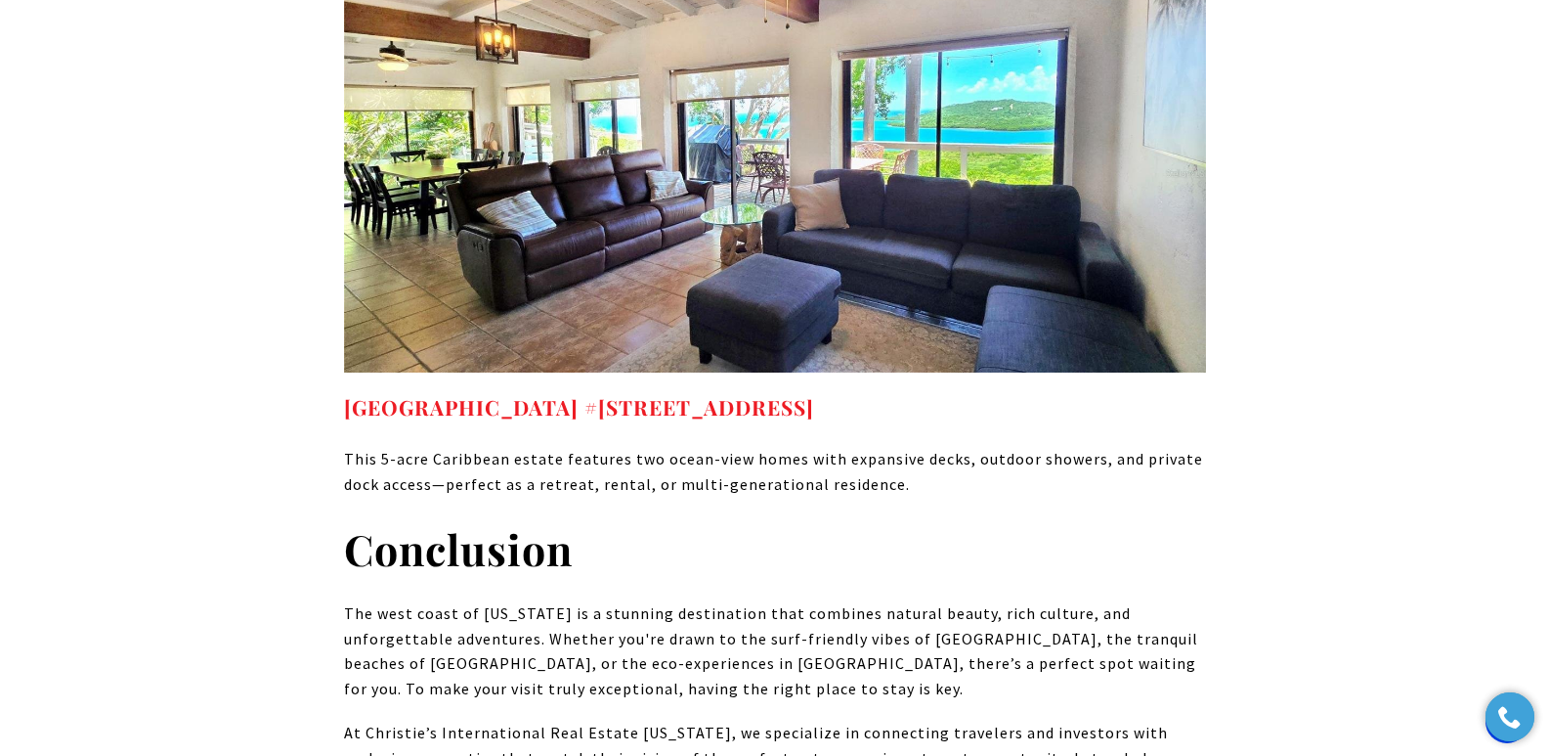
scroll to position [13027, 0]
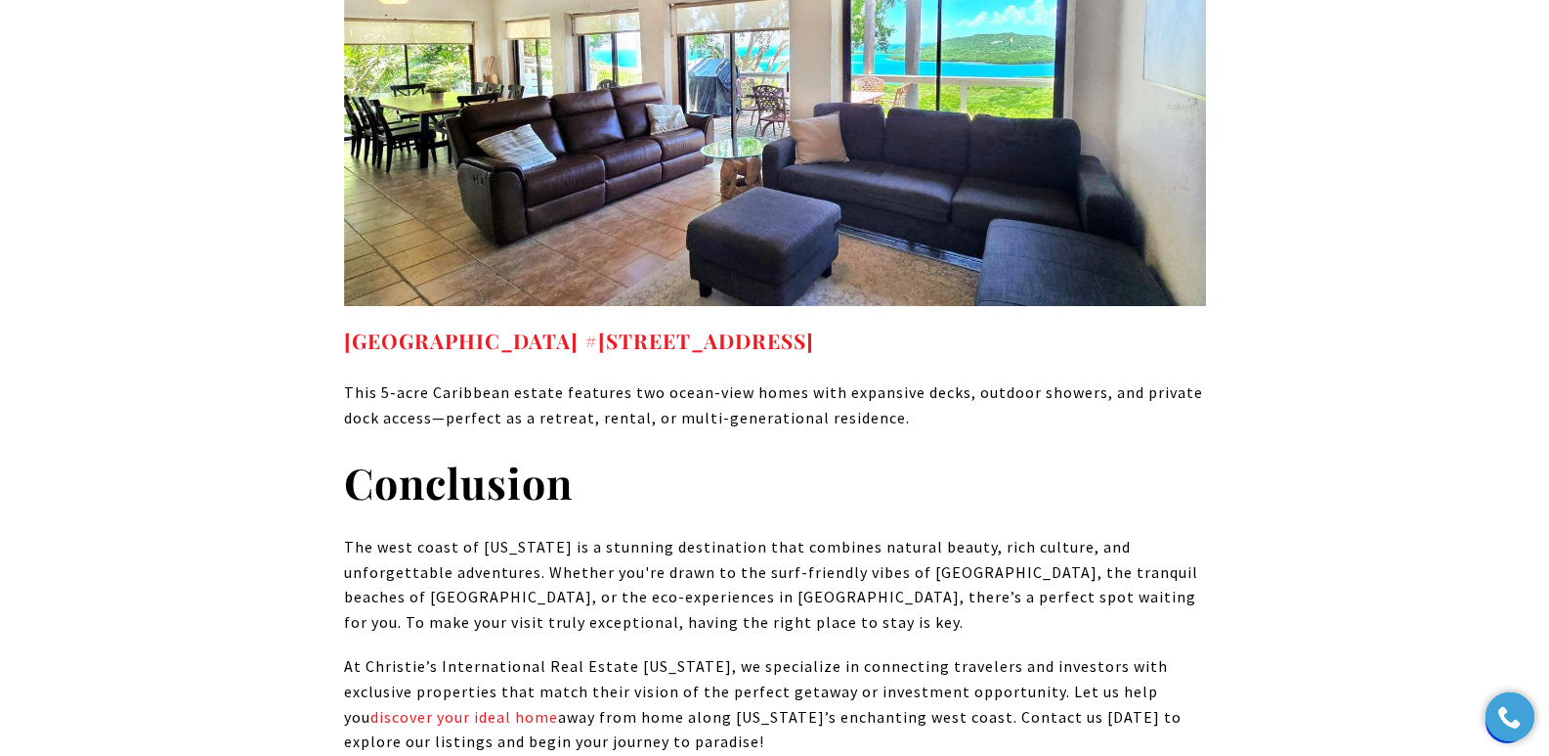
drag, startPoint x: 1563, startPoint y: 40, endPoint x: 1563, endPoint y: 607, distance: 566.9
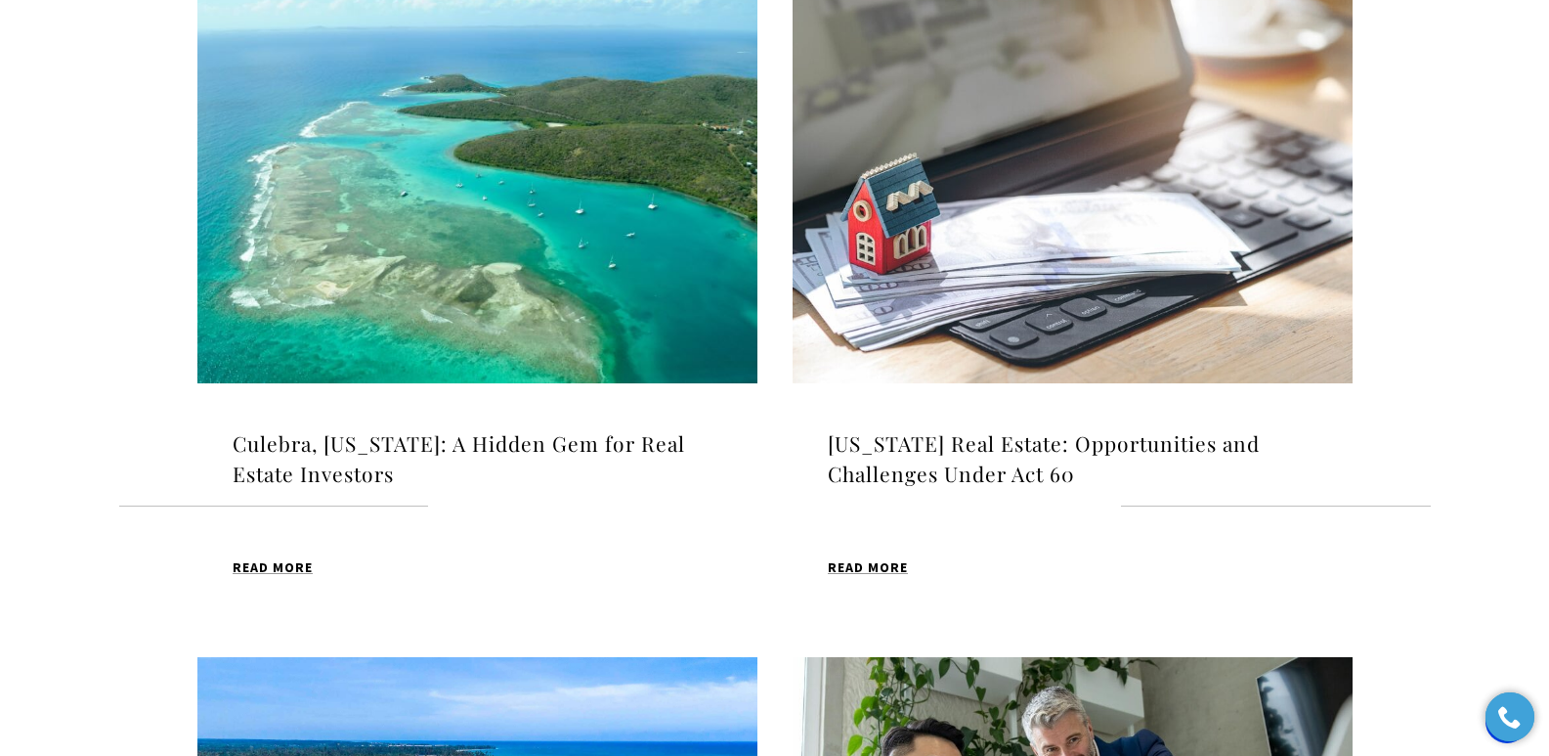
scroll to position [1424, 0]
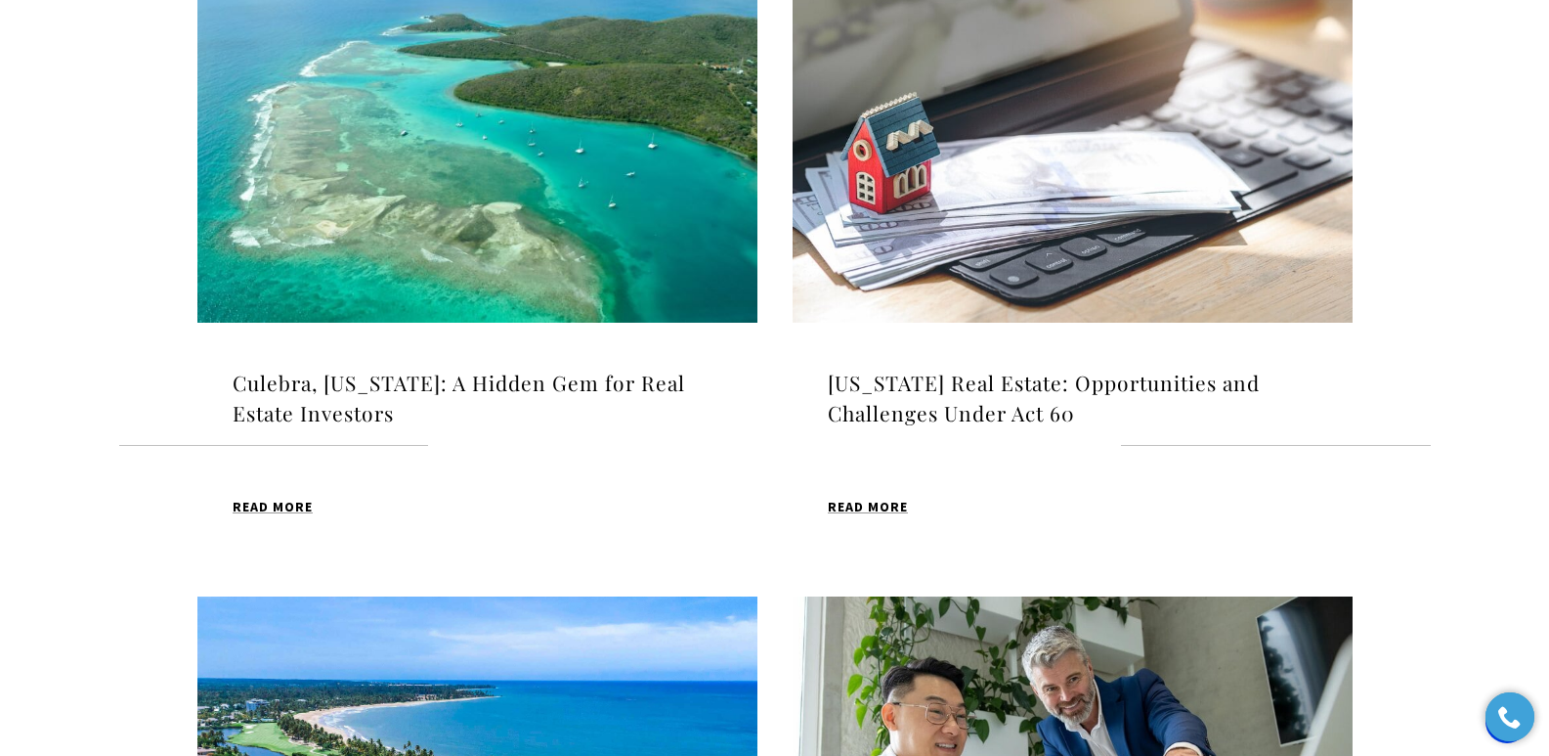
click at [456, 388] on h4 "Culebra, [US_STATE]: A Hidden Gem for Real Estate Investors" at bounding box center [478, 398] width 490 height 62
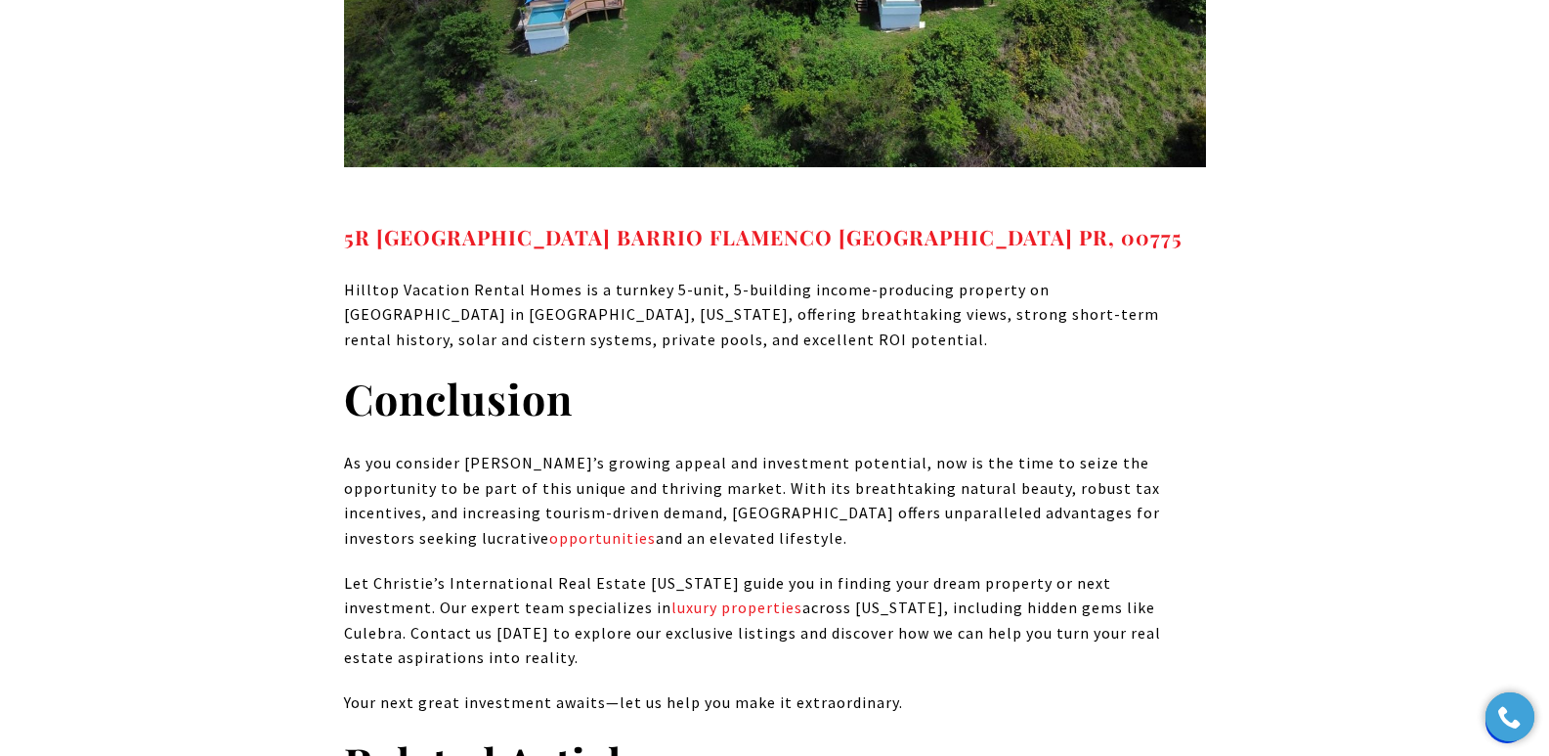
scroll to position [14257, 0]
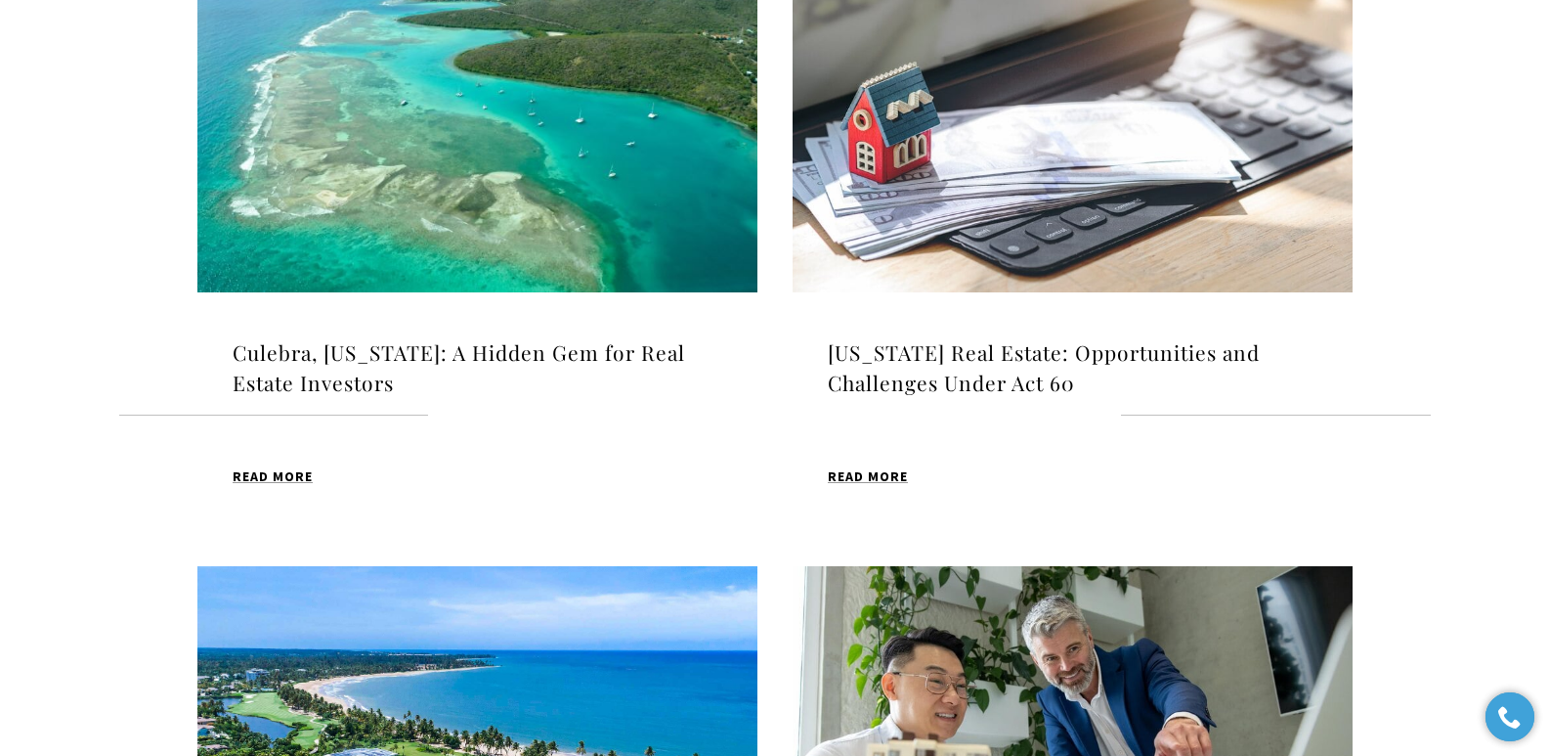
scroll to position [1424, 0]
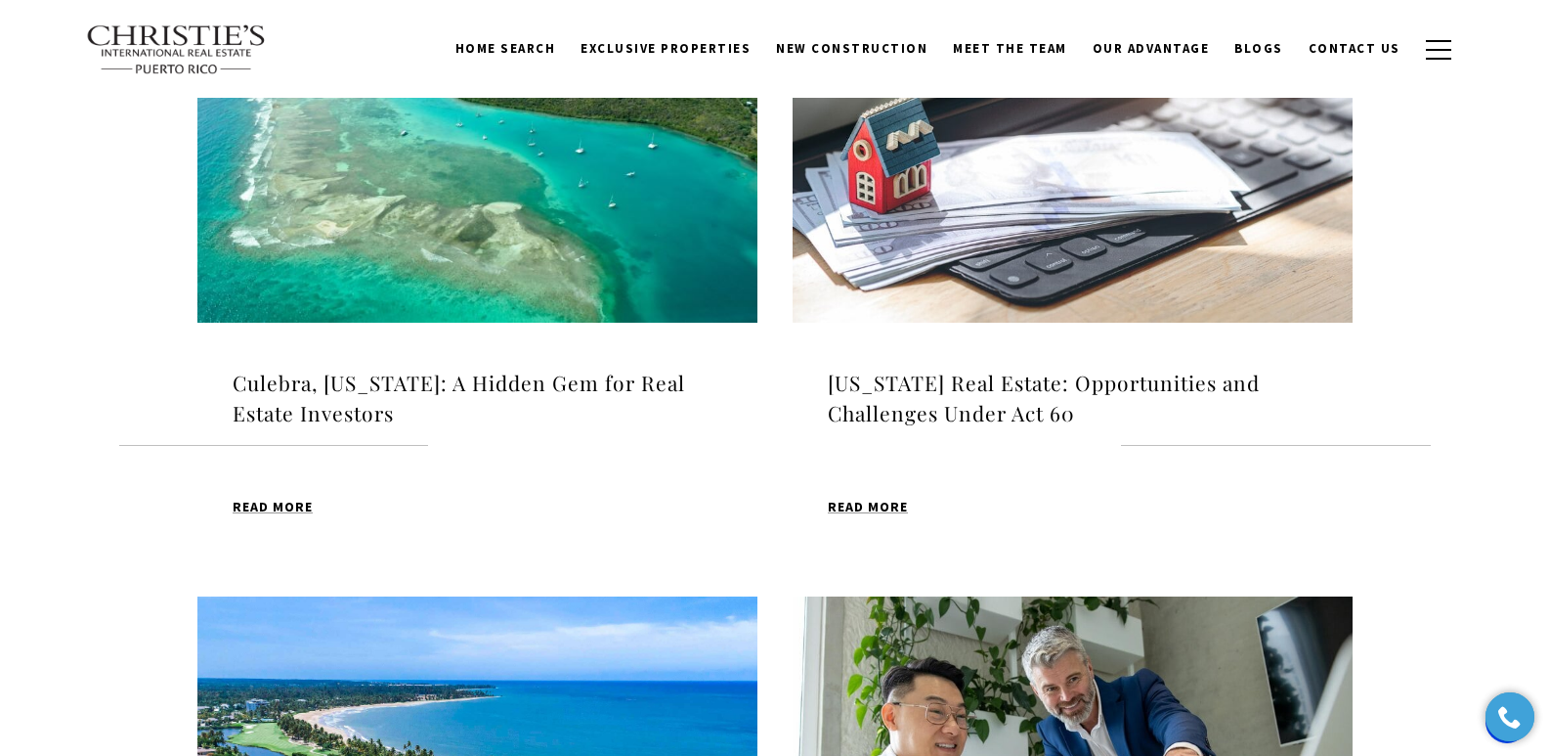
click at [956, 363] on div "Puerto Rico Real Estate: Opportunities and Challenges Under Act 60 Christie's R…" at bounding box center [1073, 443] width 560 height 241
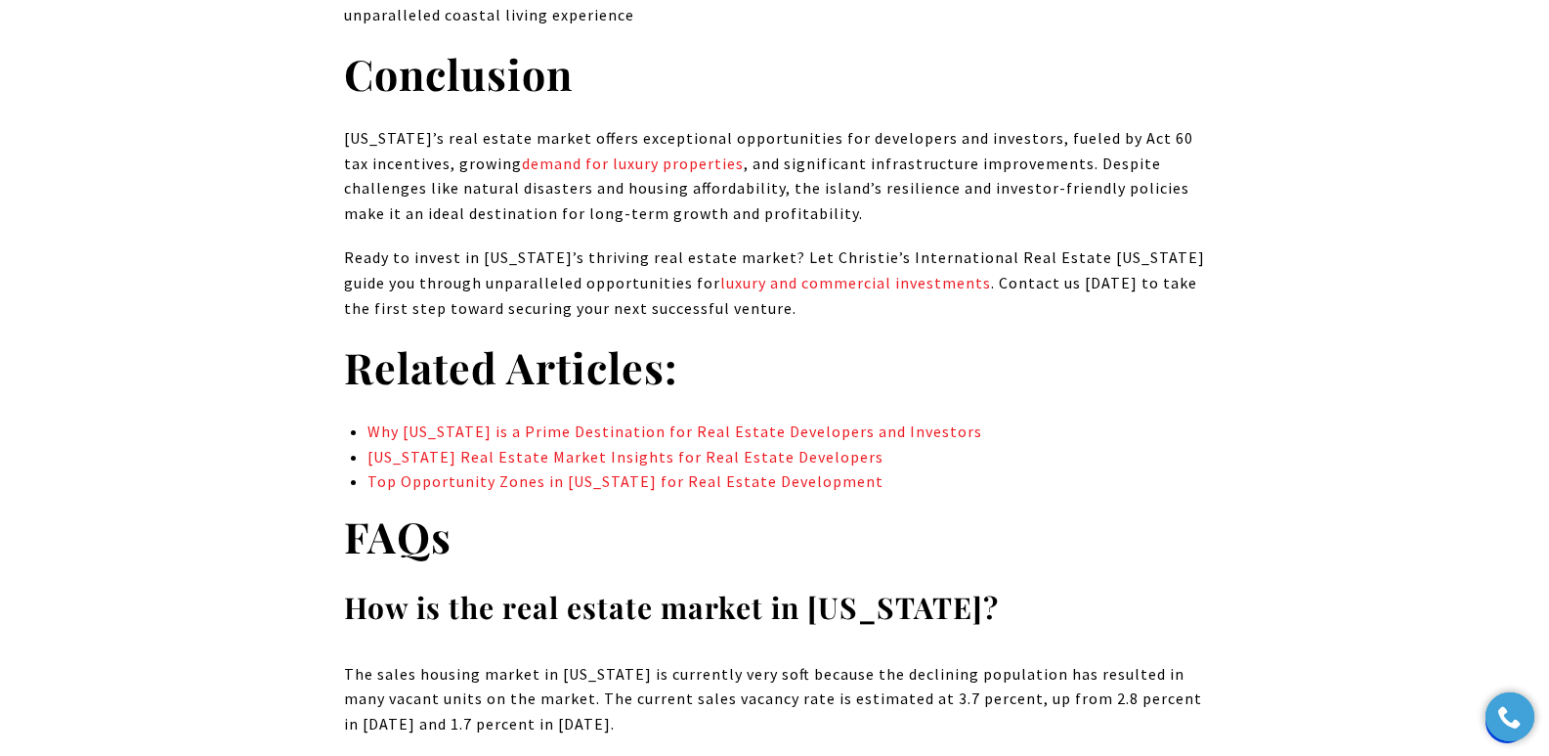
drag, startPoint x: 1563, startPoint y: 45, endPoint x: 1531, endPoint y: 625, distance: 580.5
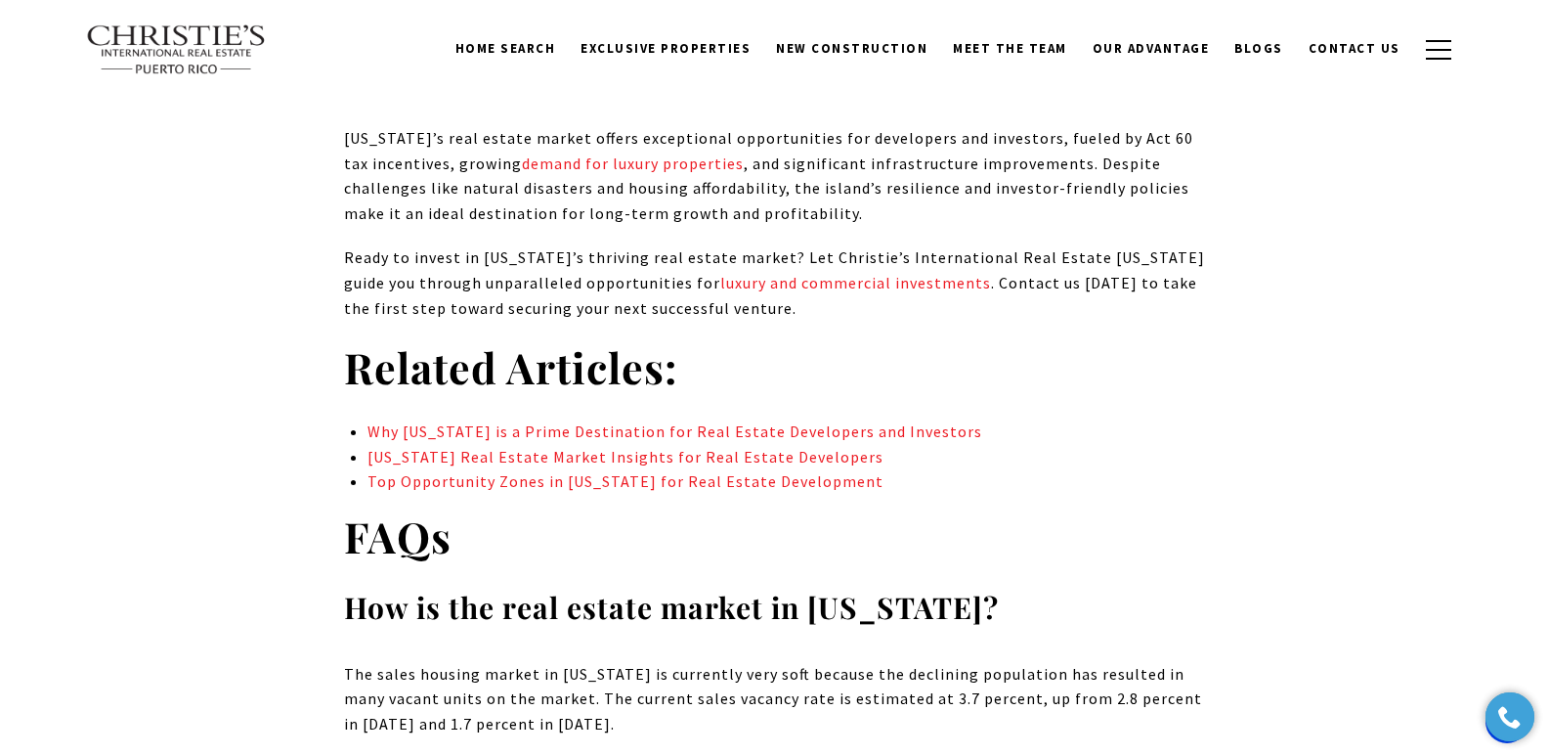
scroll to position [13334, 0]
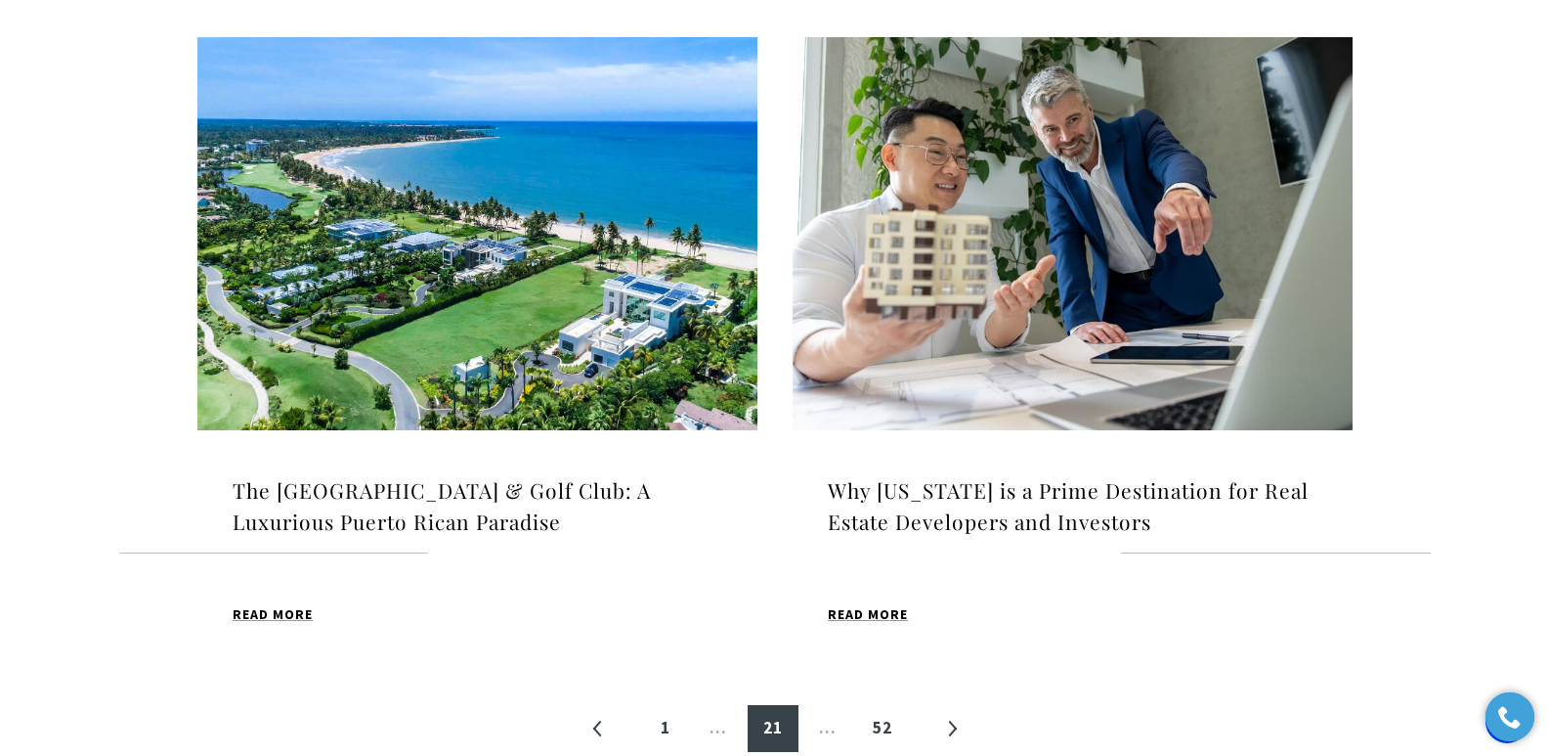
scroll to position [2091, 0]
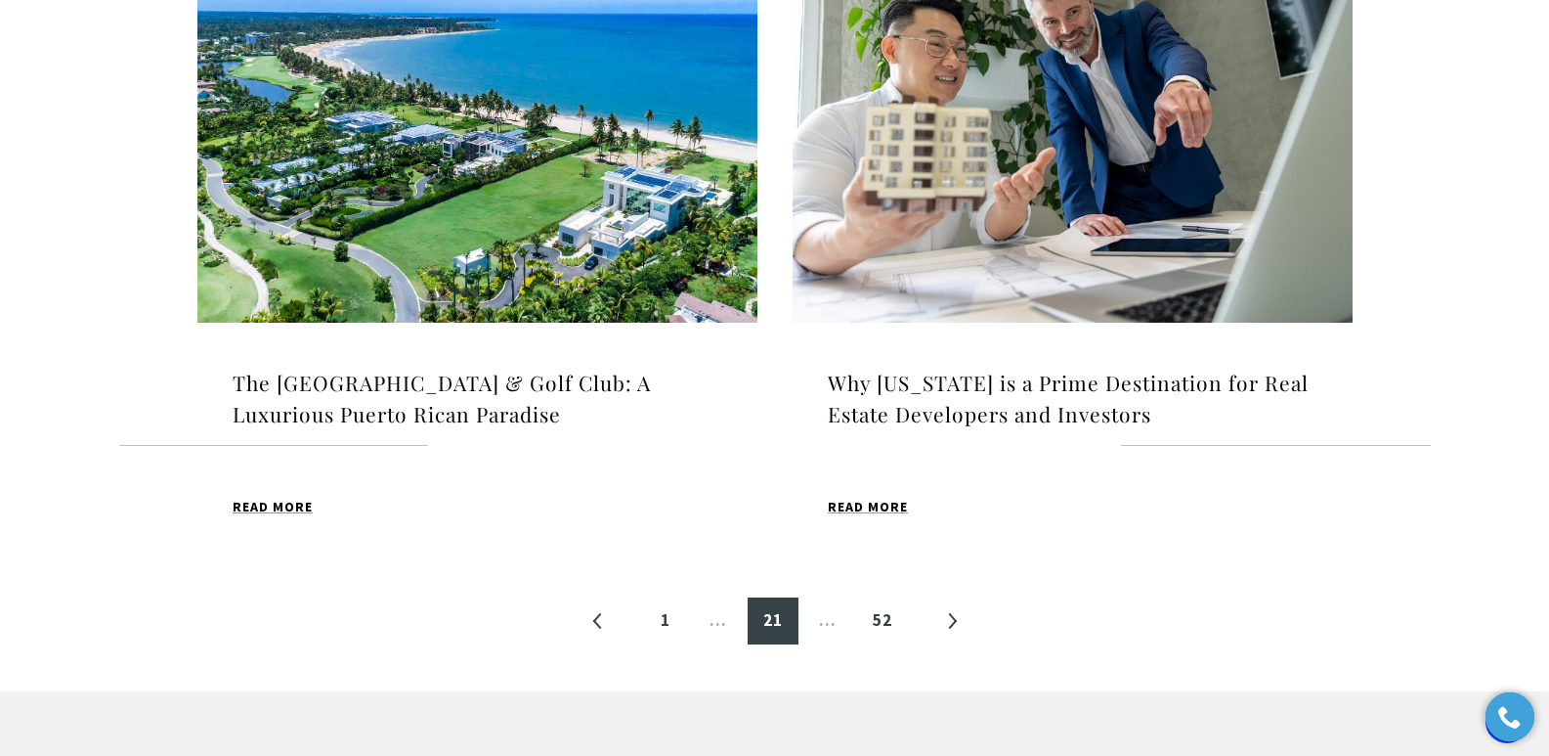
click at [368, 372] on h4 "The [GEOGRAPHIC_DATA] & Golf Club: A Luxurious Puerto Rican Paradise" at bounding box center [478, 398] width 490 height 62
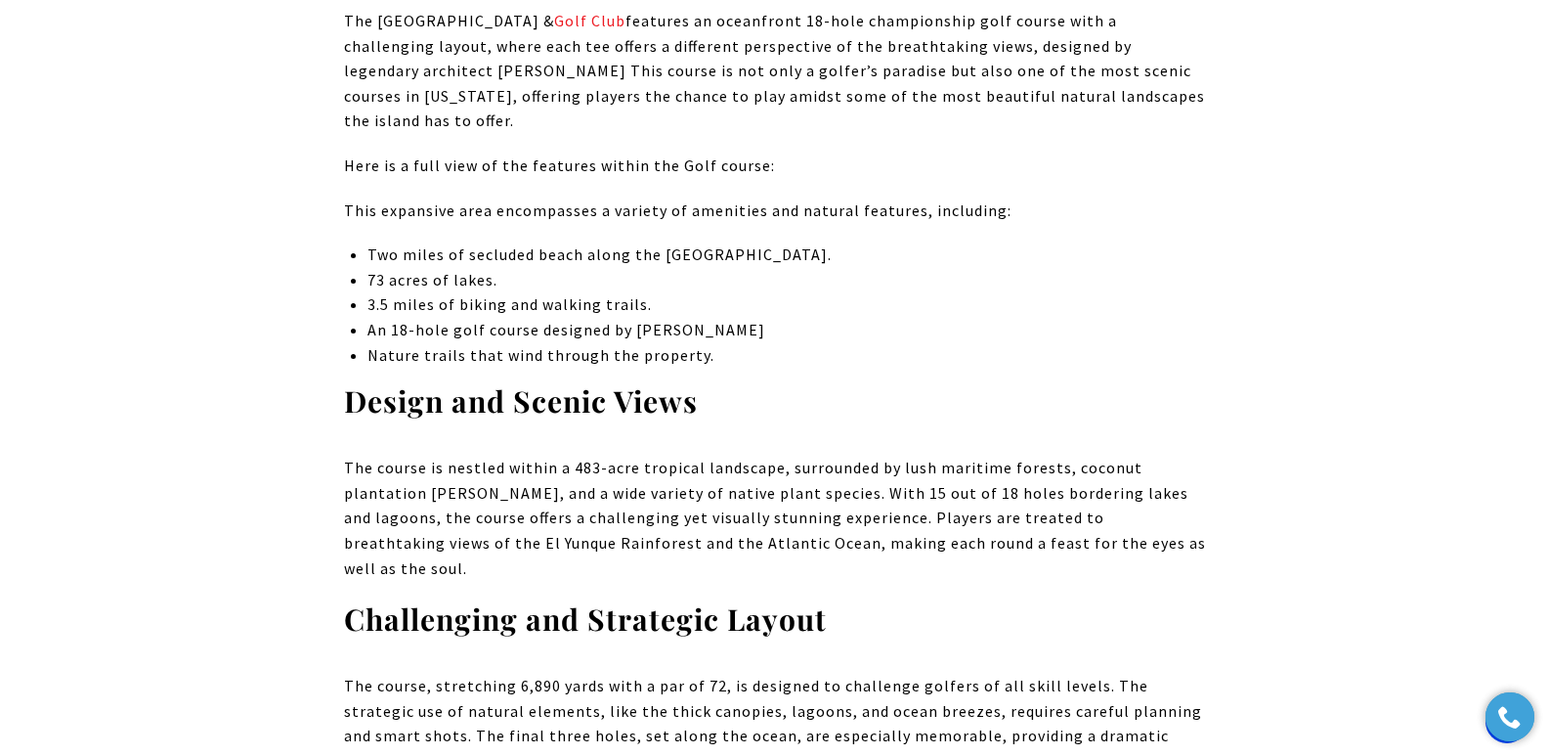
scroll to position [9814, 0]
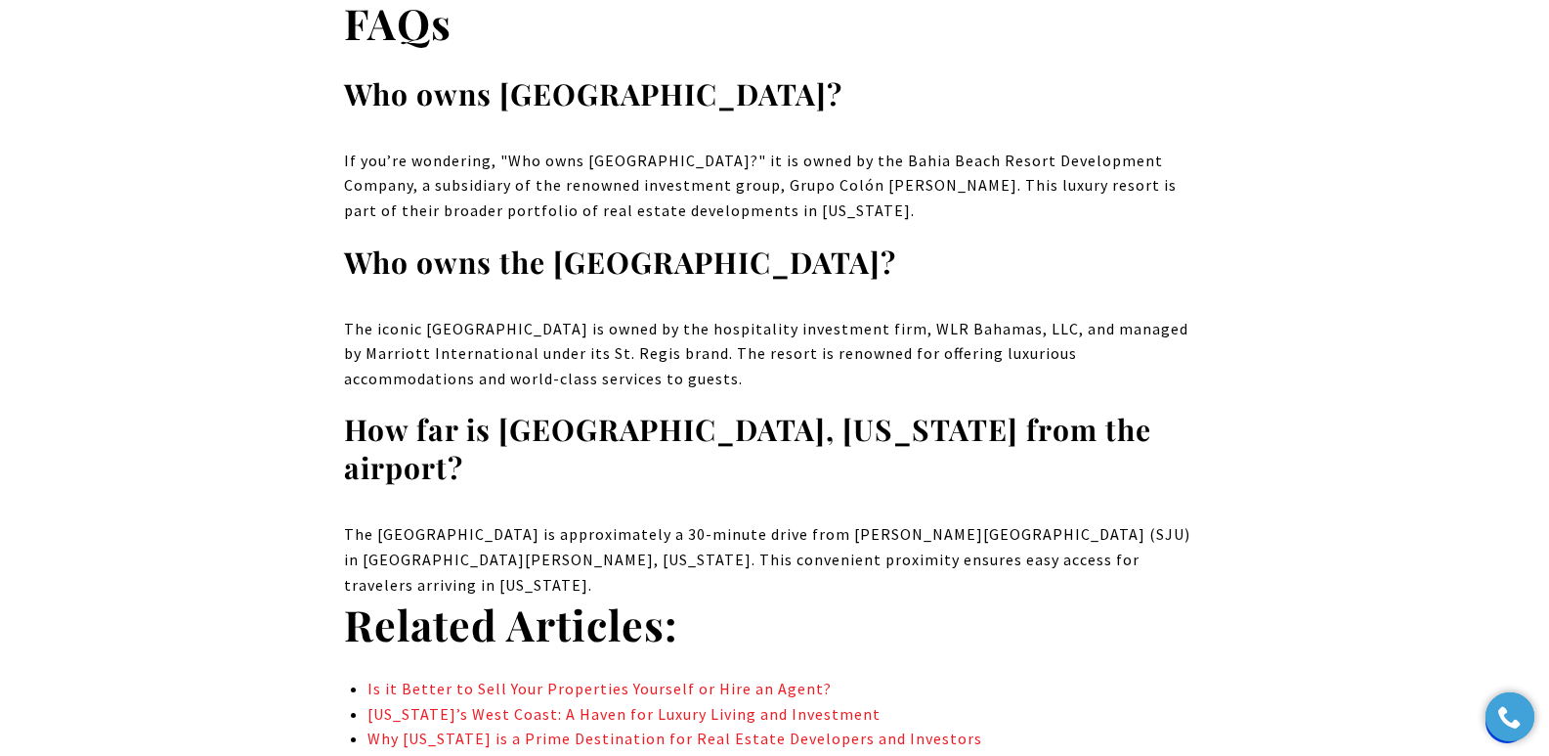
drag, startPoint x: 1563, startPoint y: 37, endPoint x: 1410, endPoint y: 614, distance: 596.5
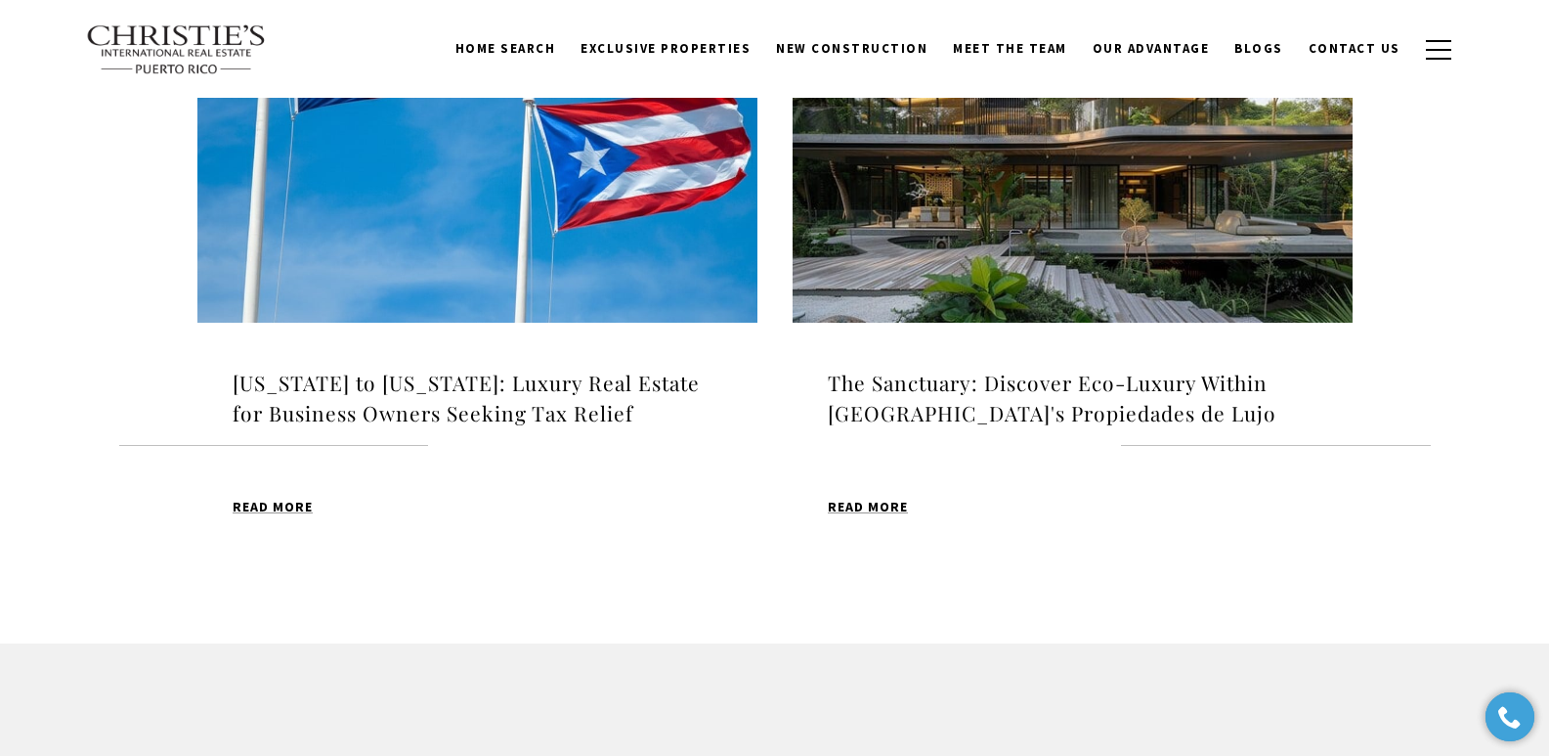
scroll to position [2122, 0]
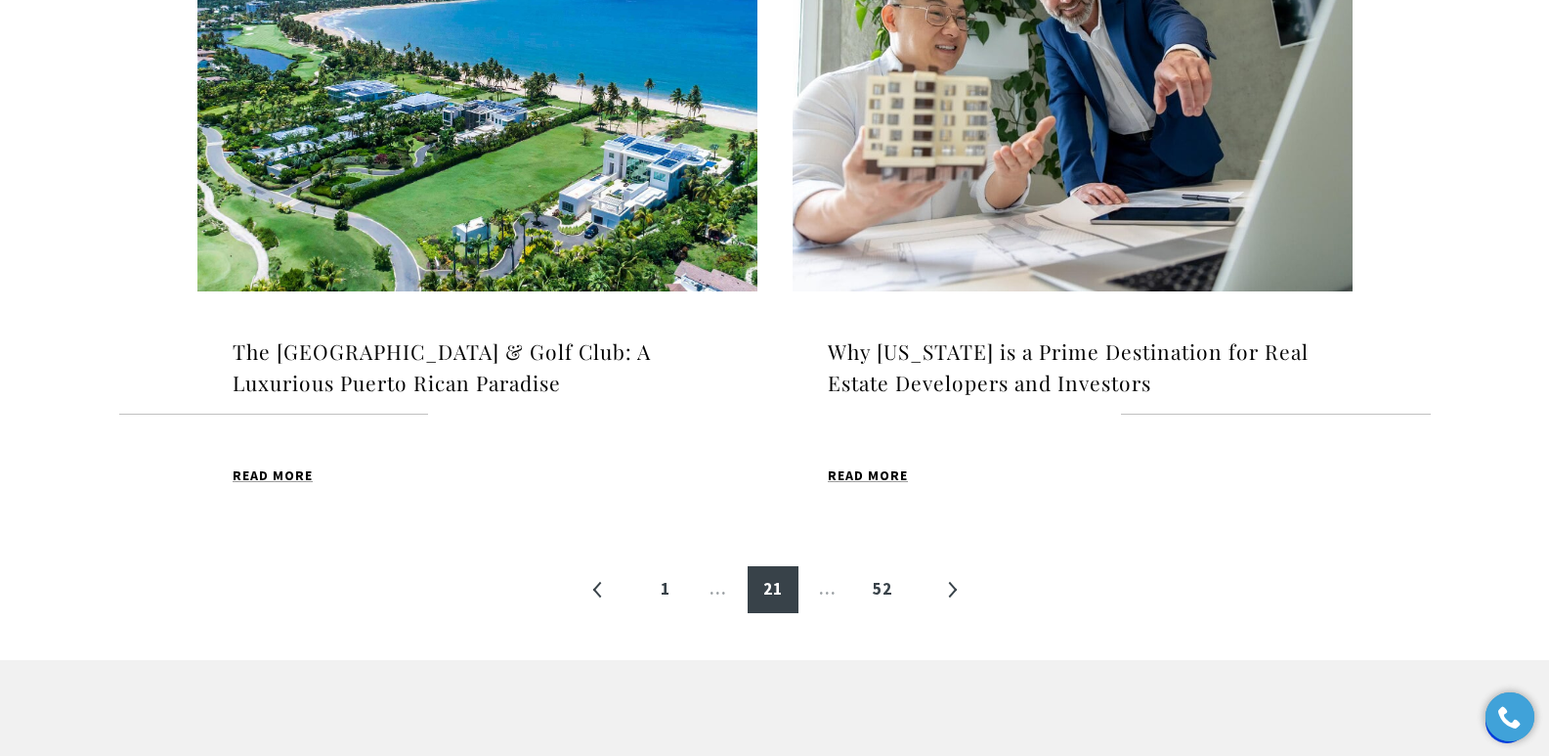
click at [927, 378] on h4 "Why [US_STATE] is a Prime Destination for Real Estate Developers and Investors" at bounding box center [1073, 367] width 490 height 62
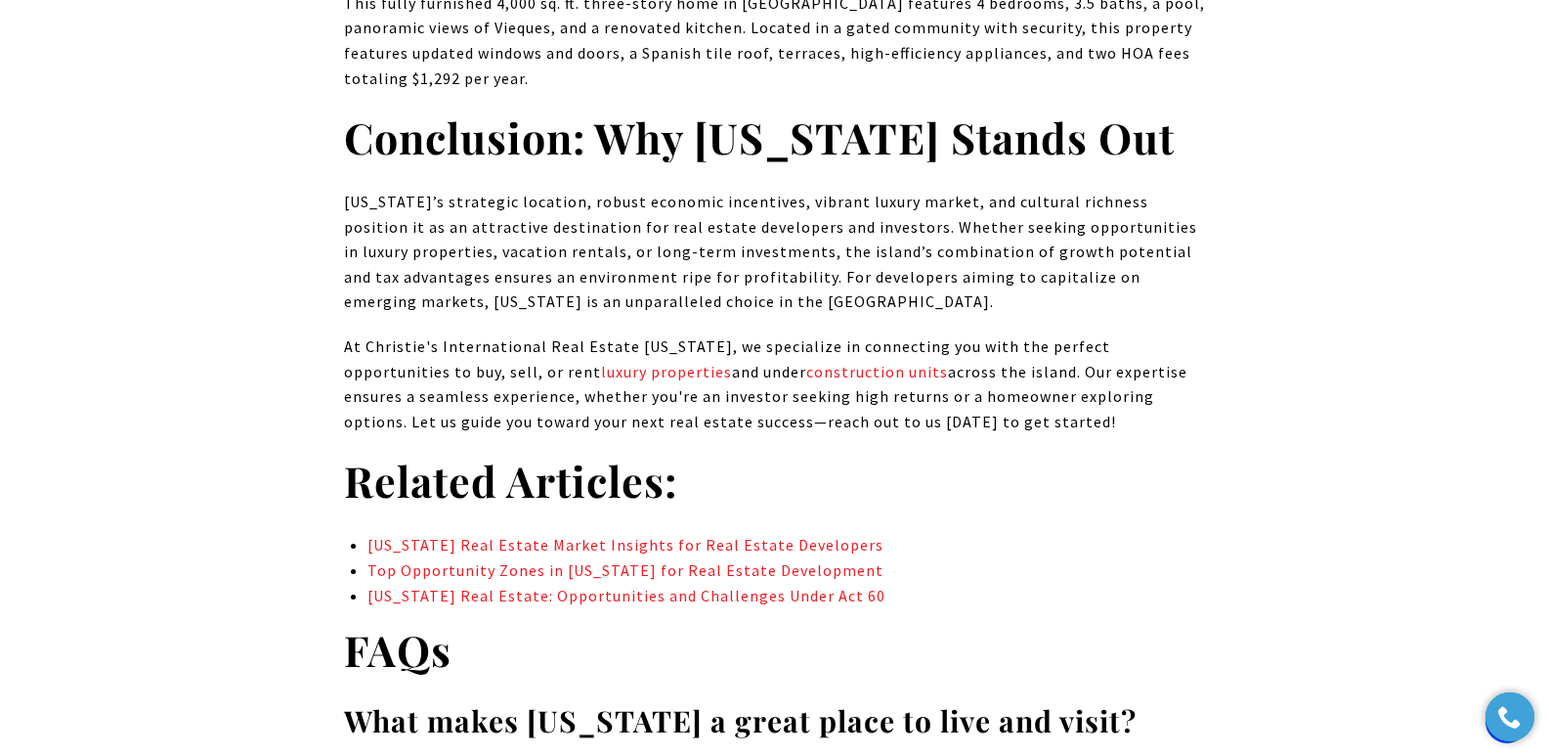
drag, startPoint x: 1558, startPoint y: 48, endPoint x: 1559, endPoint y: 671, distance: 623.6
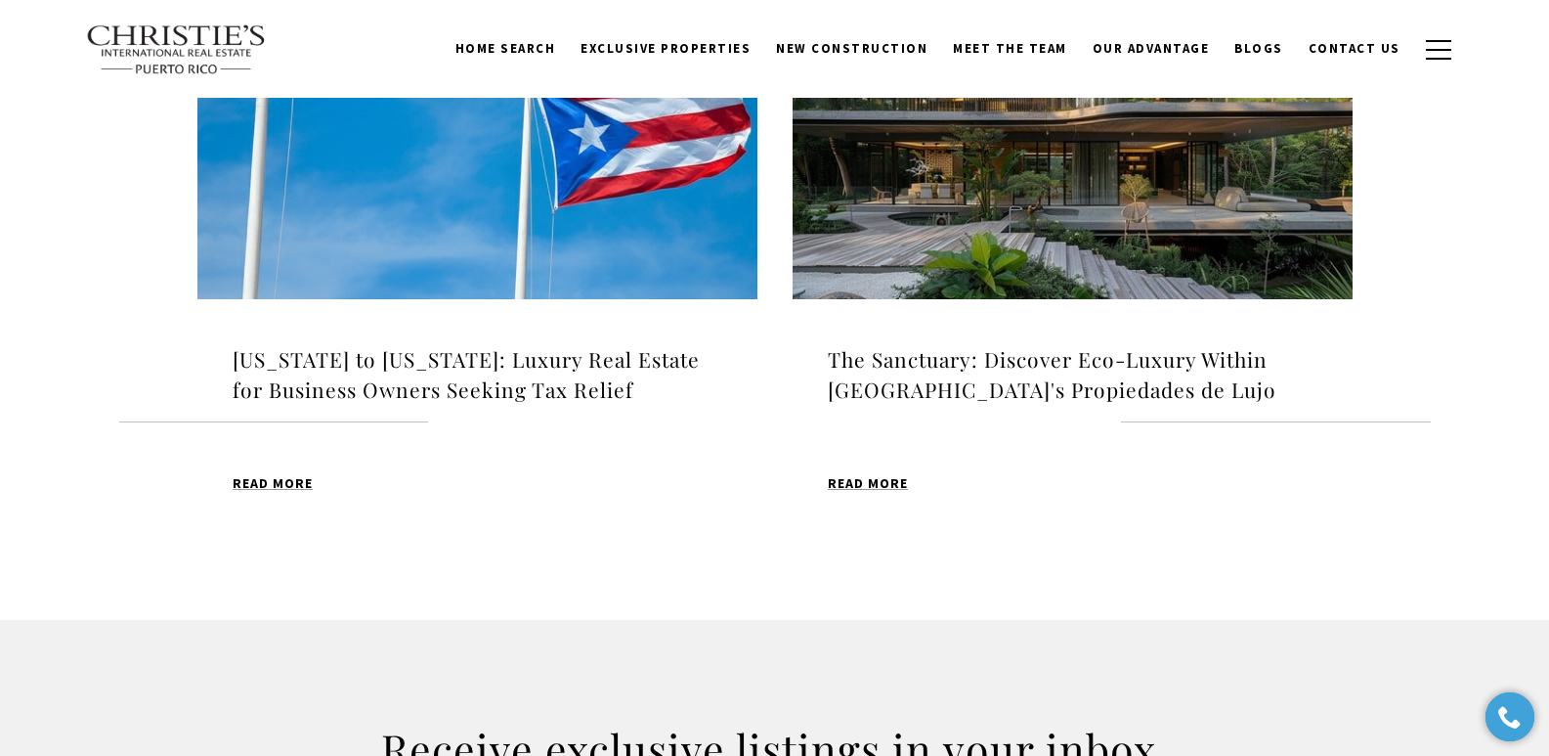
scroll to position [2153, 0]
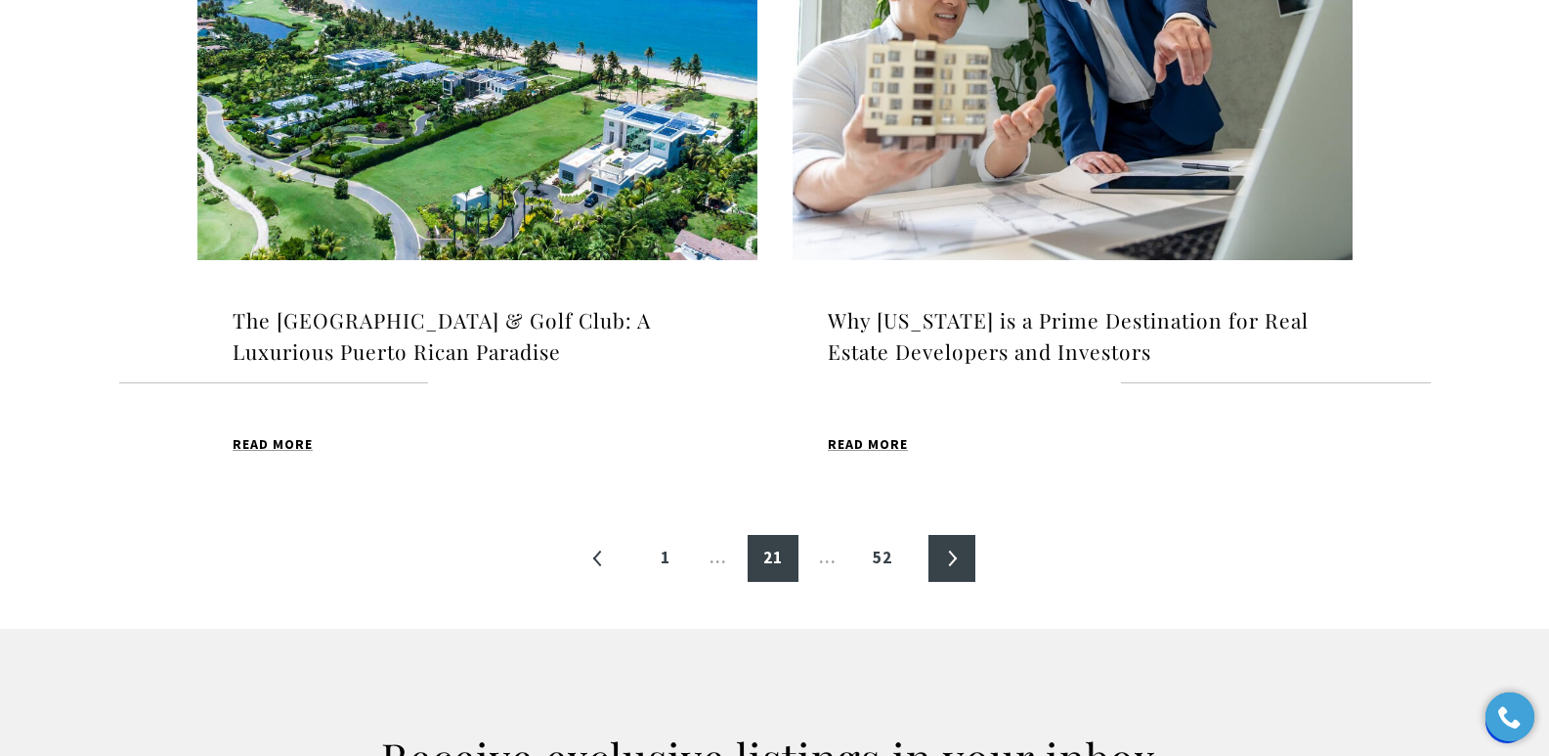
click at [953, 562] on link "»" at bounding box center [952, 558] width 47 height 47
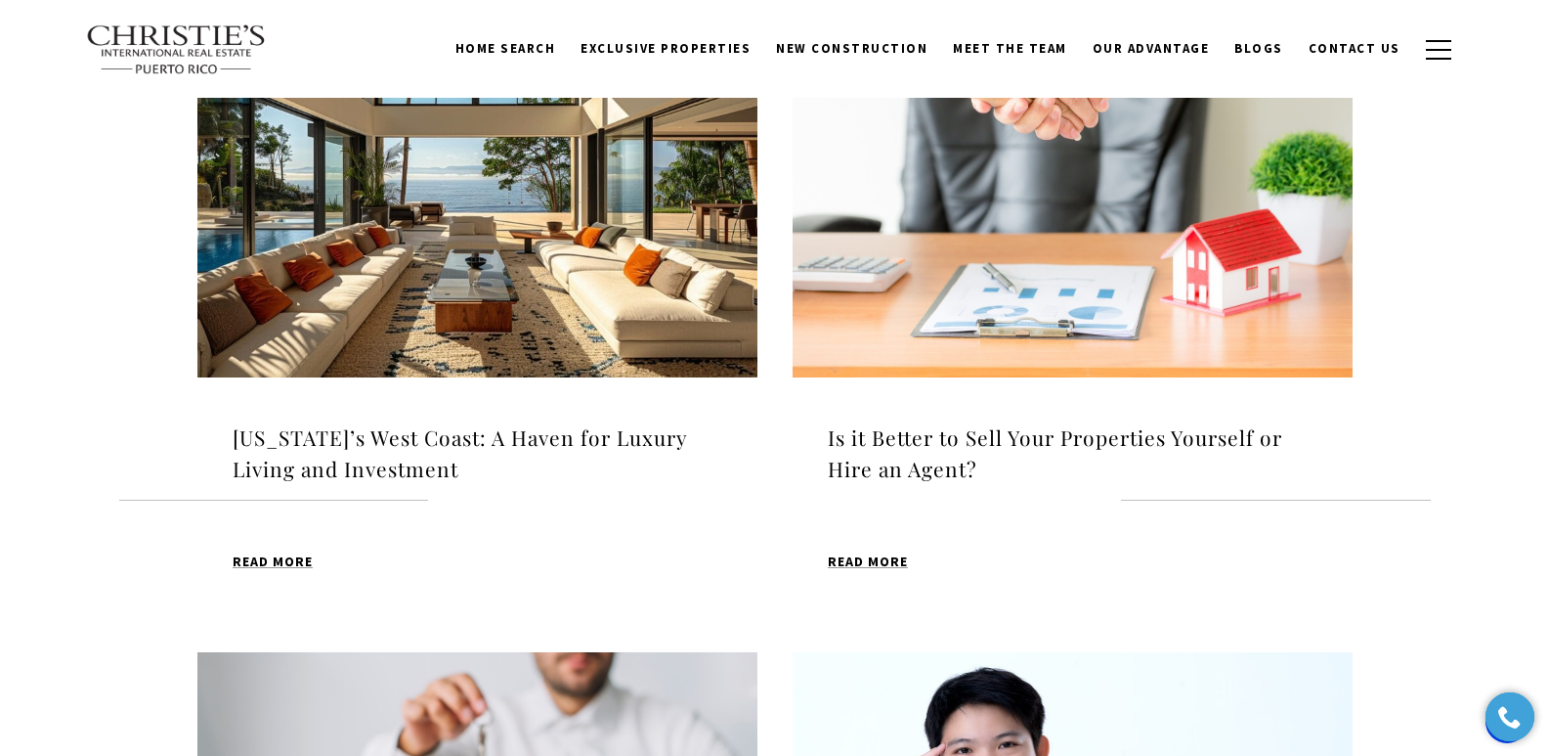
scroll to position [686, 0]
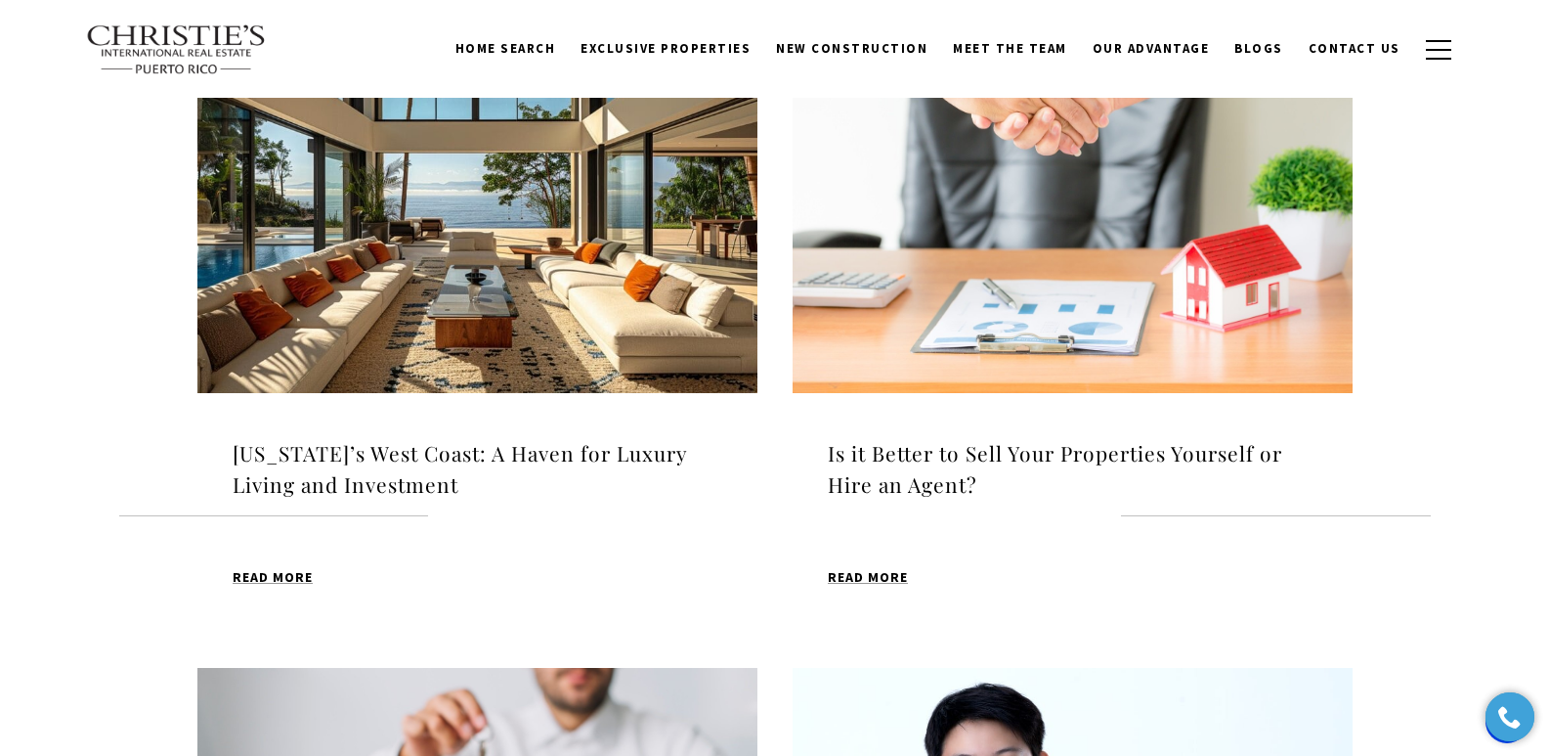
click at [372, 456] on h4 "[US_STATE]’s West Coast: A Haven for Luxury Living and Investment" at bounding box center [478, 469] width 490 height 62
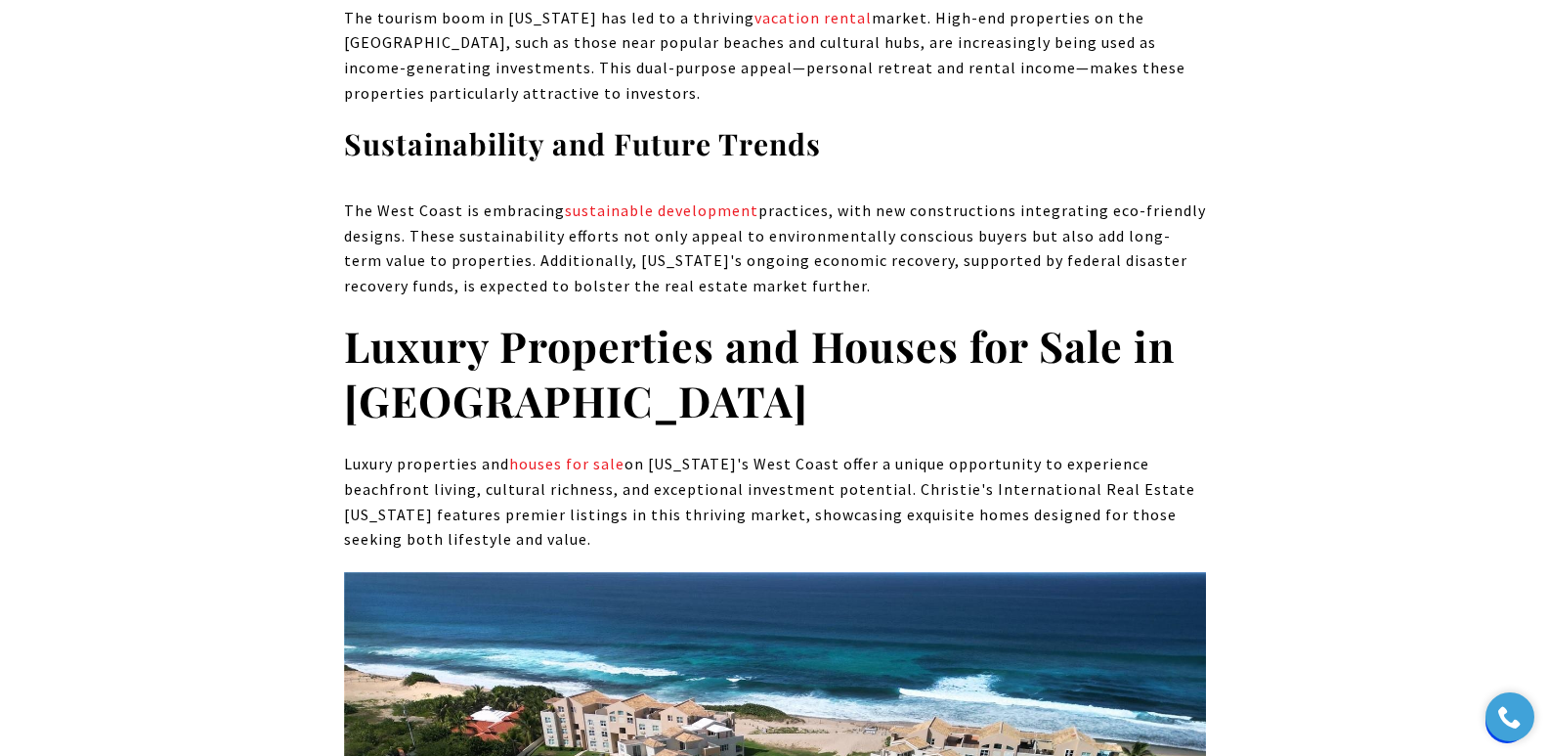
scroll to position [15757, 0]
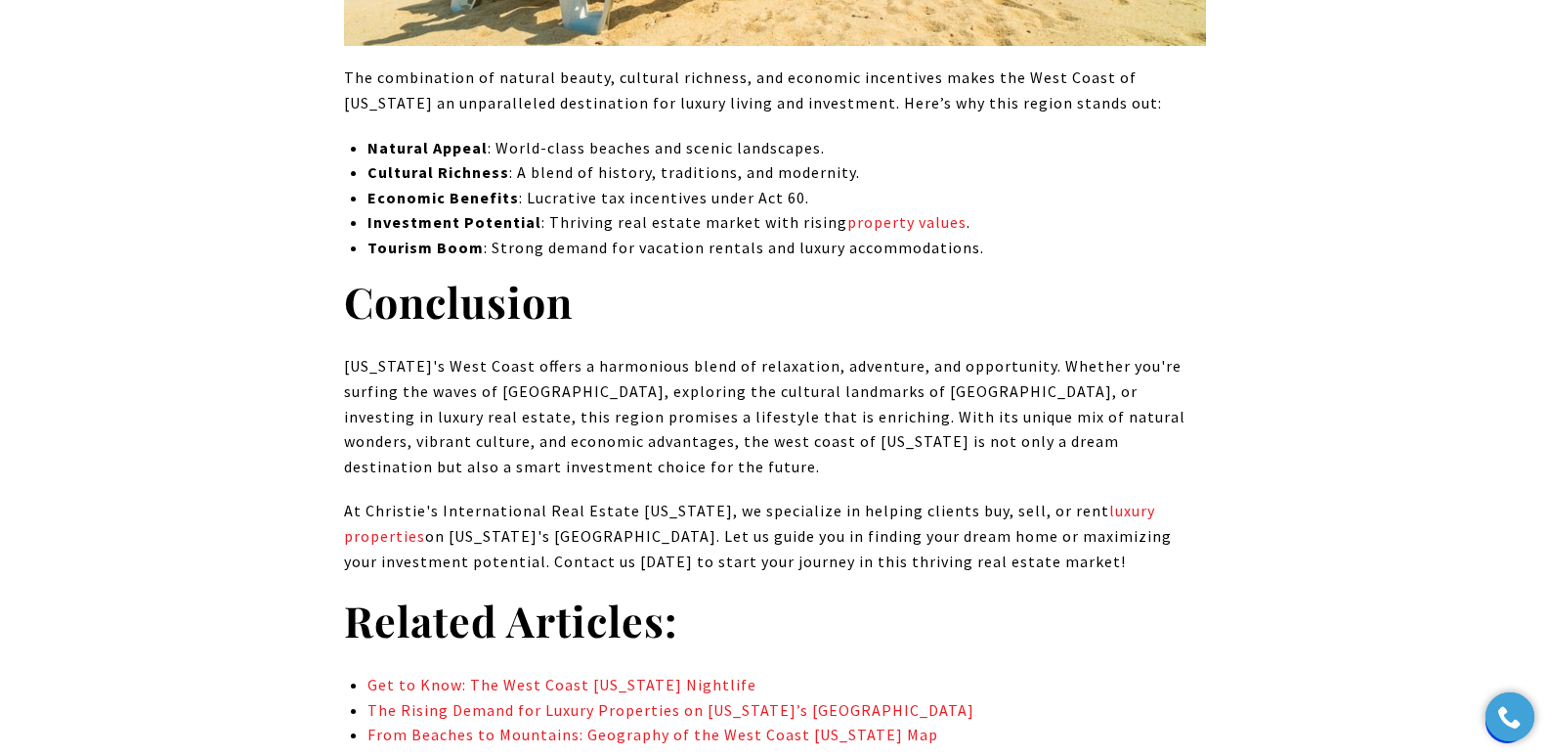
drag, startPoint x: 1563, startPoint y: 26, endPoint x: 1528, endPoint y: 677, distance: 651.9
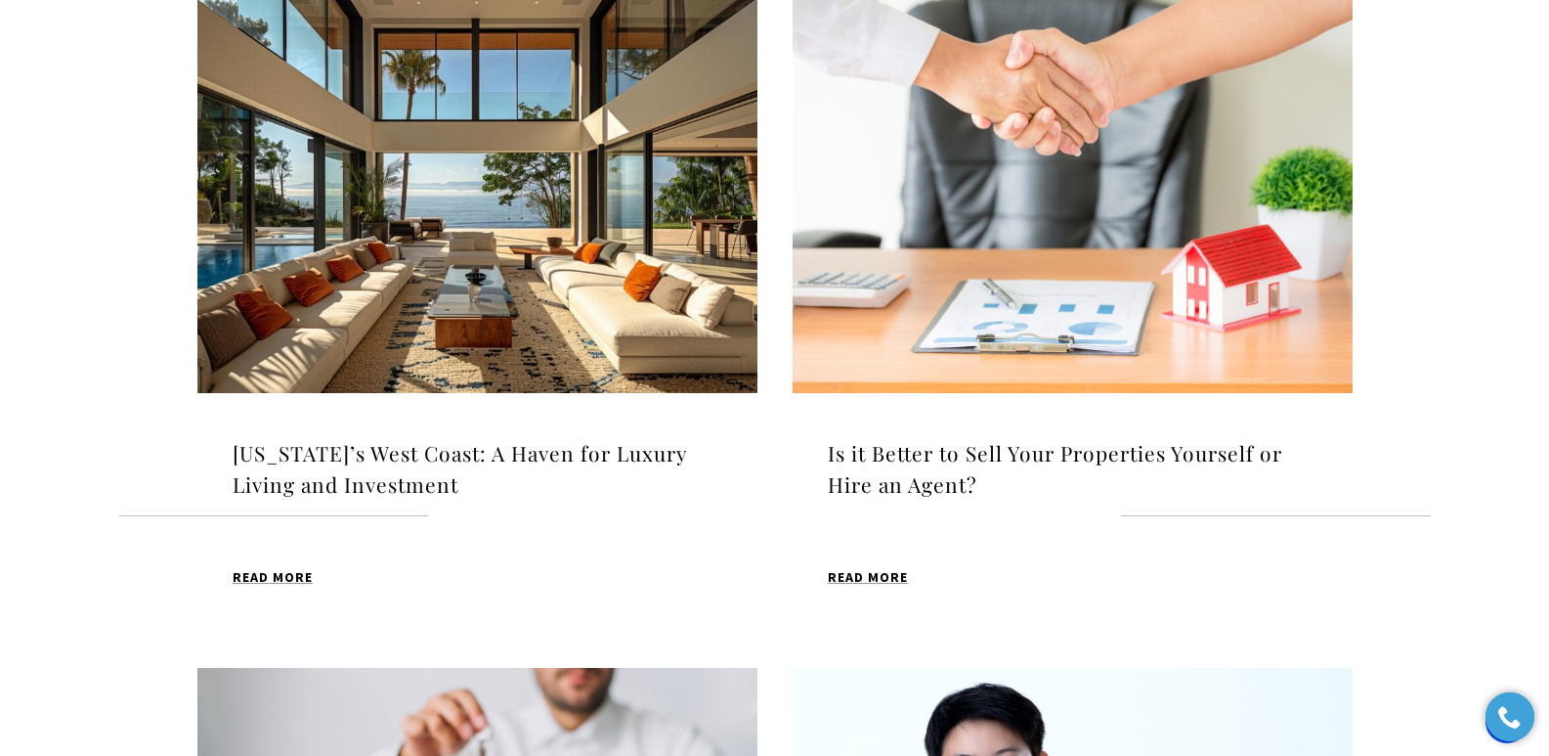
click at [929, 457] on h4 "Is it Better to Sell Your Properties Yourself or Hire an Agent?" at bounding box center [1073, 469] width 490 height 62
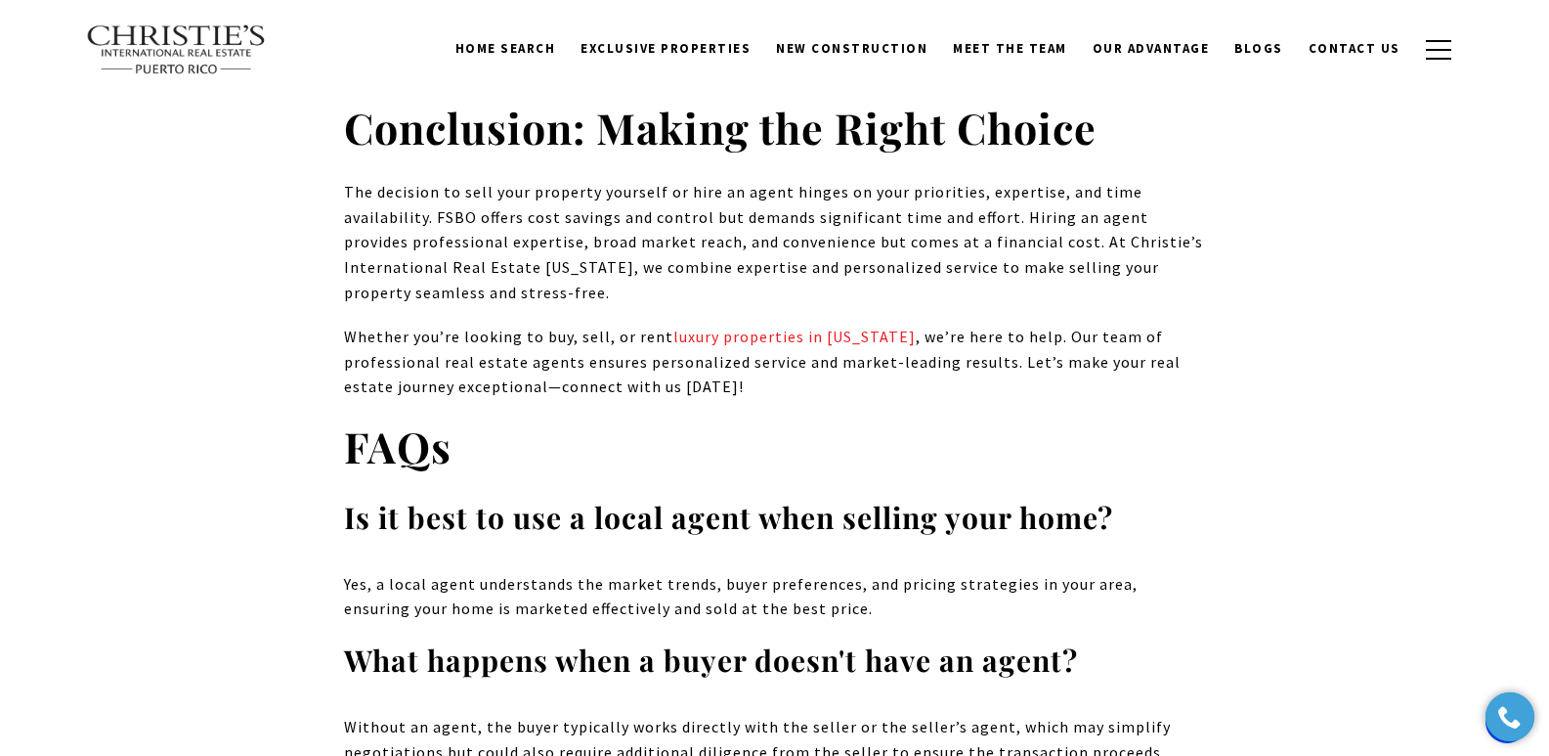
scroll to position [13281, 0]
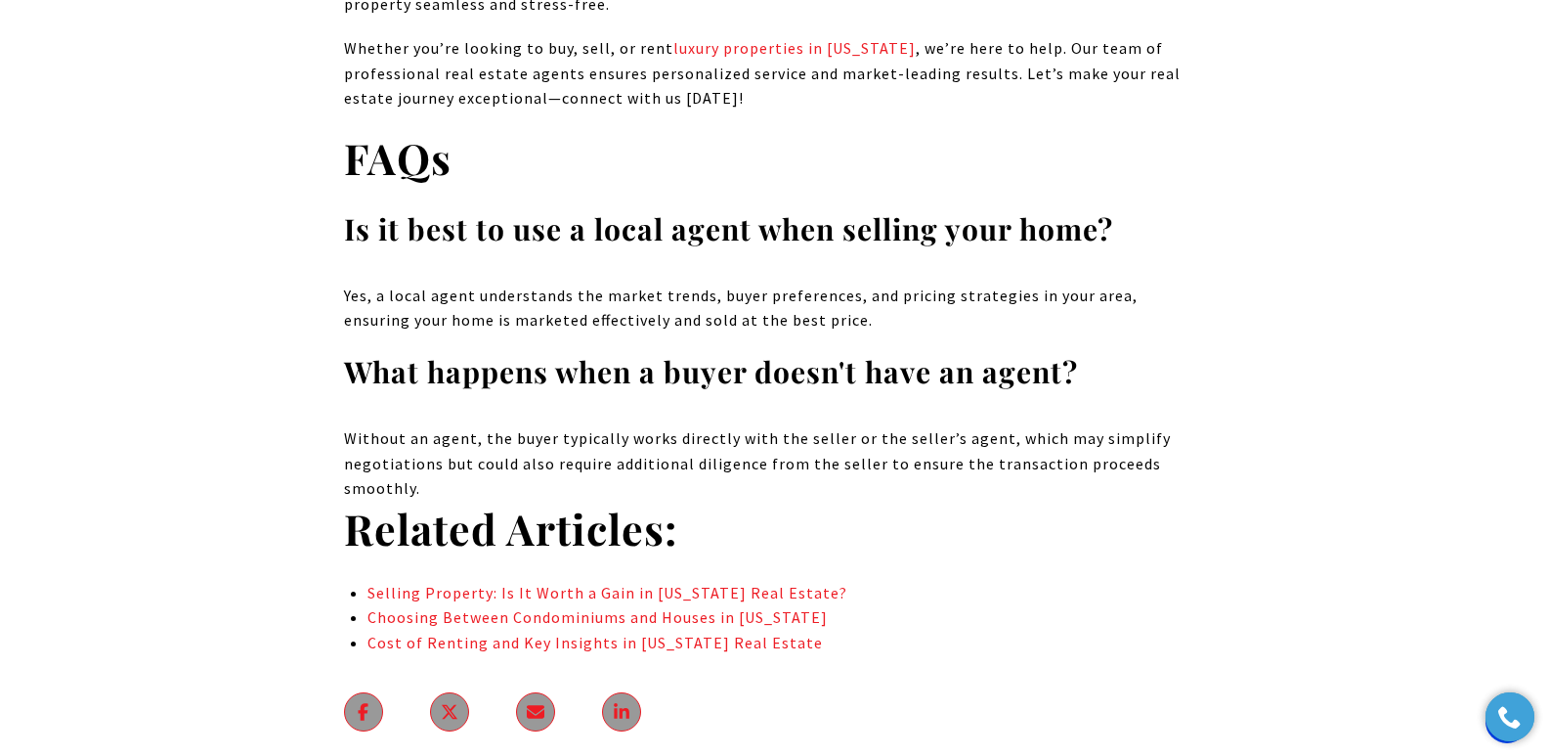
drag, startPoint x: 1558, startPoint y: 38, endPoint x: 1563, endPoint y: 636, distance: 598.2
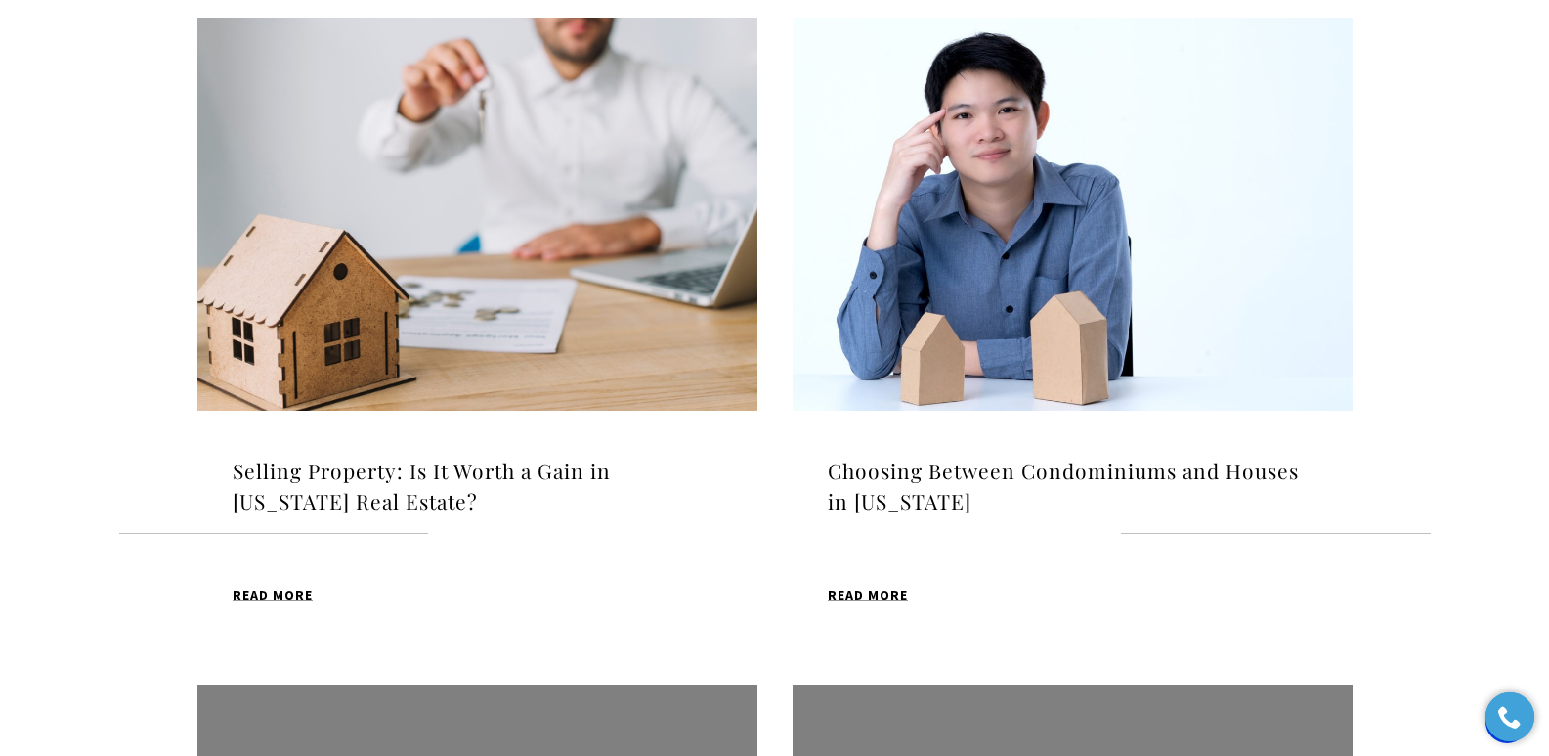
scroll to position [1357, 0]
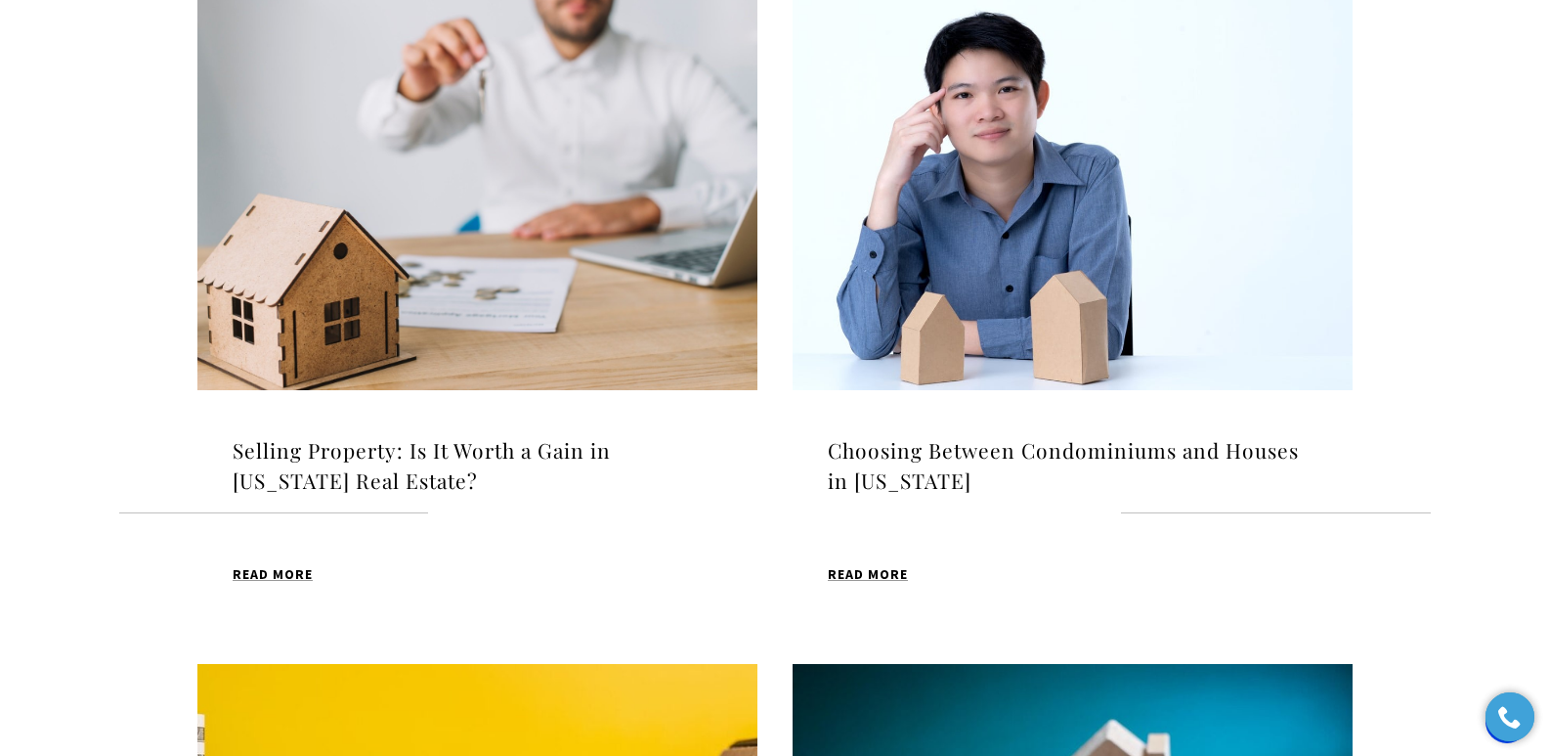
click at [516, 454] on h4 "Selling Property: Is It Worth a Gain in [US_STATE] Real Estate?" at bounding box center [478, 466] width 490 height 62
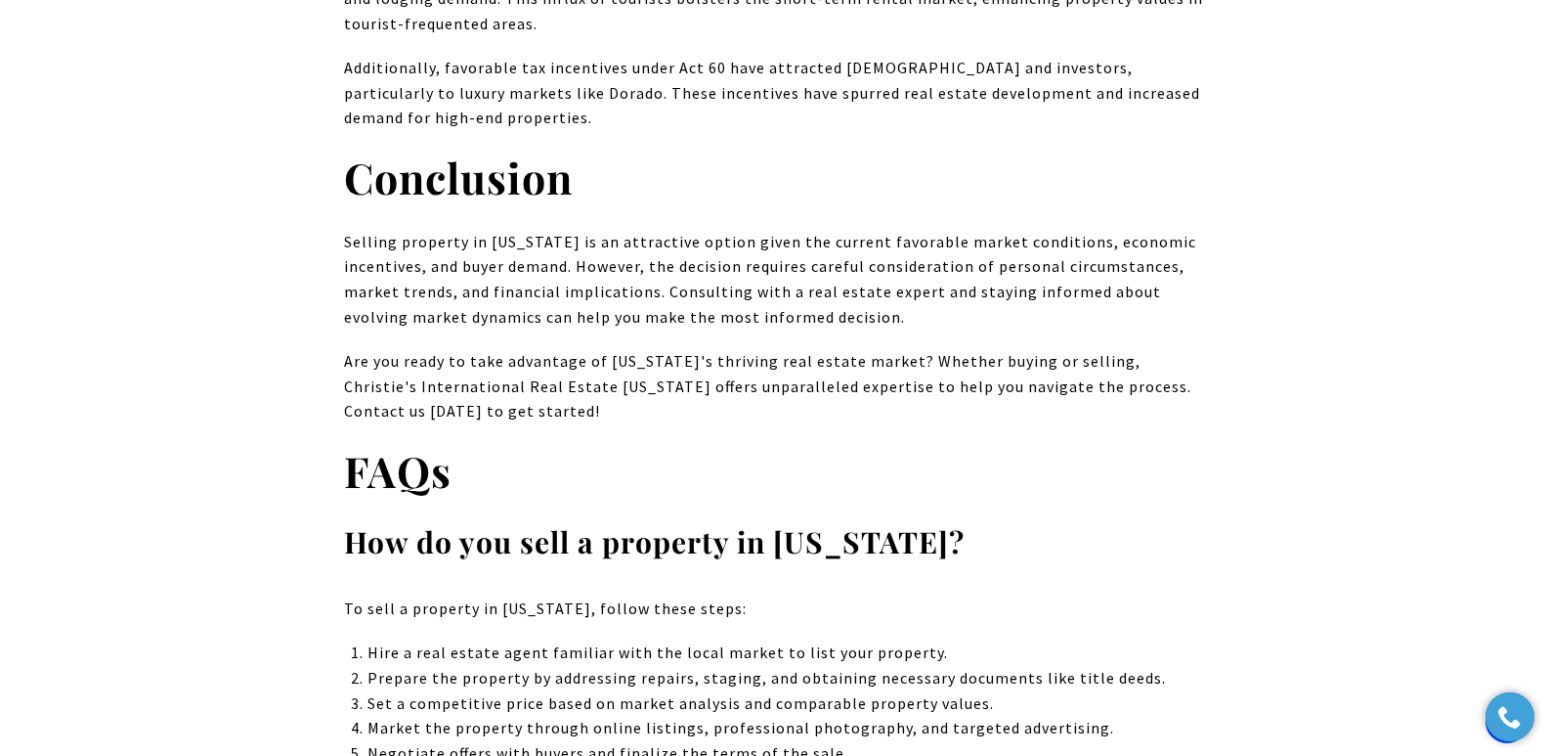
scroll to position [11842, 0]
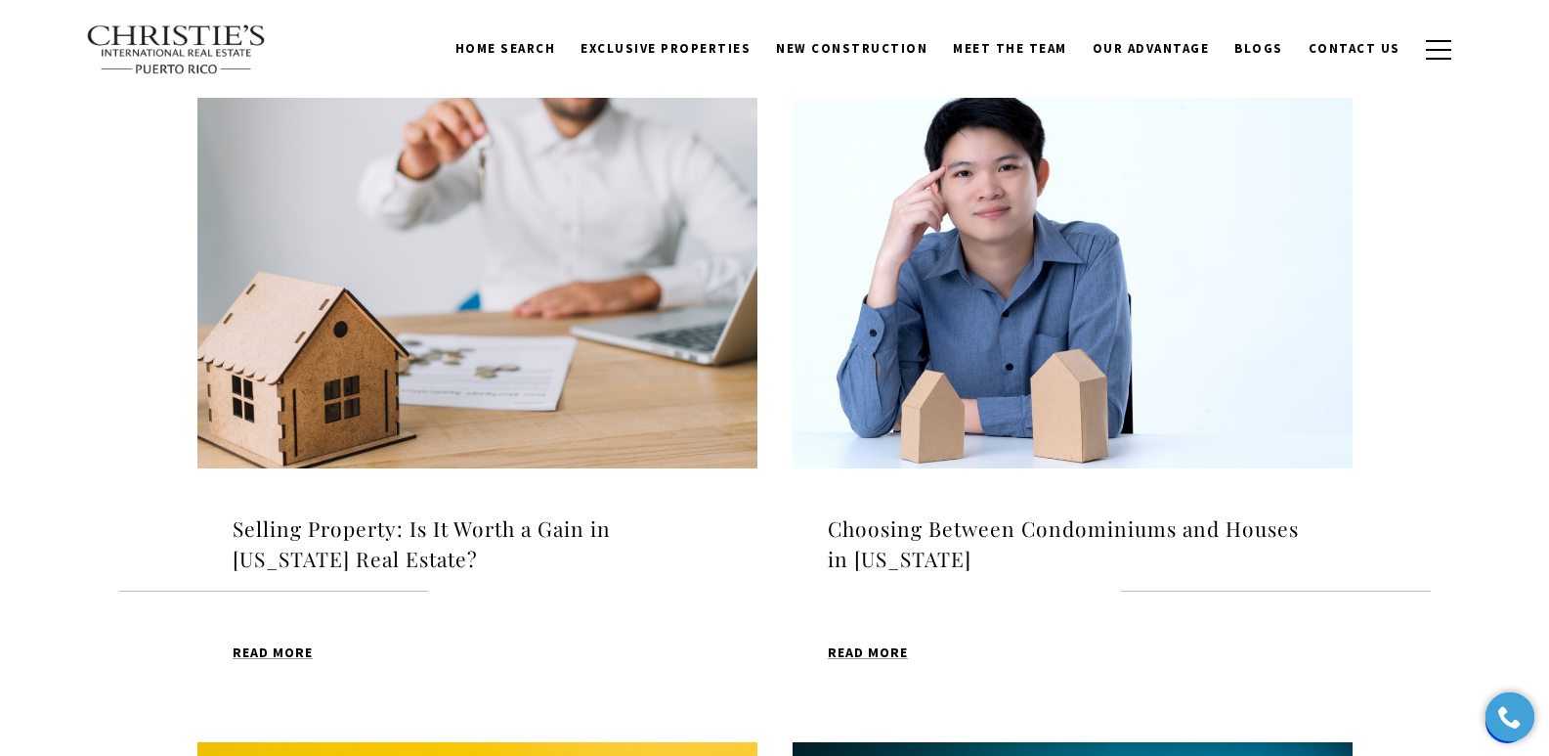
scroll to position [1265, 0]
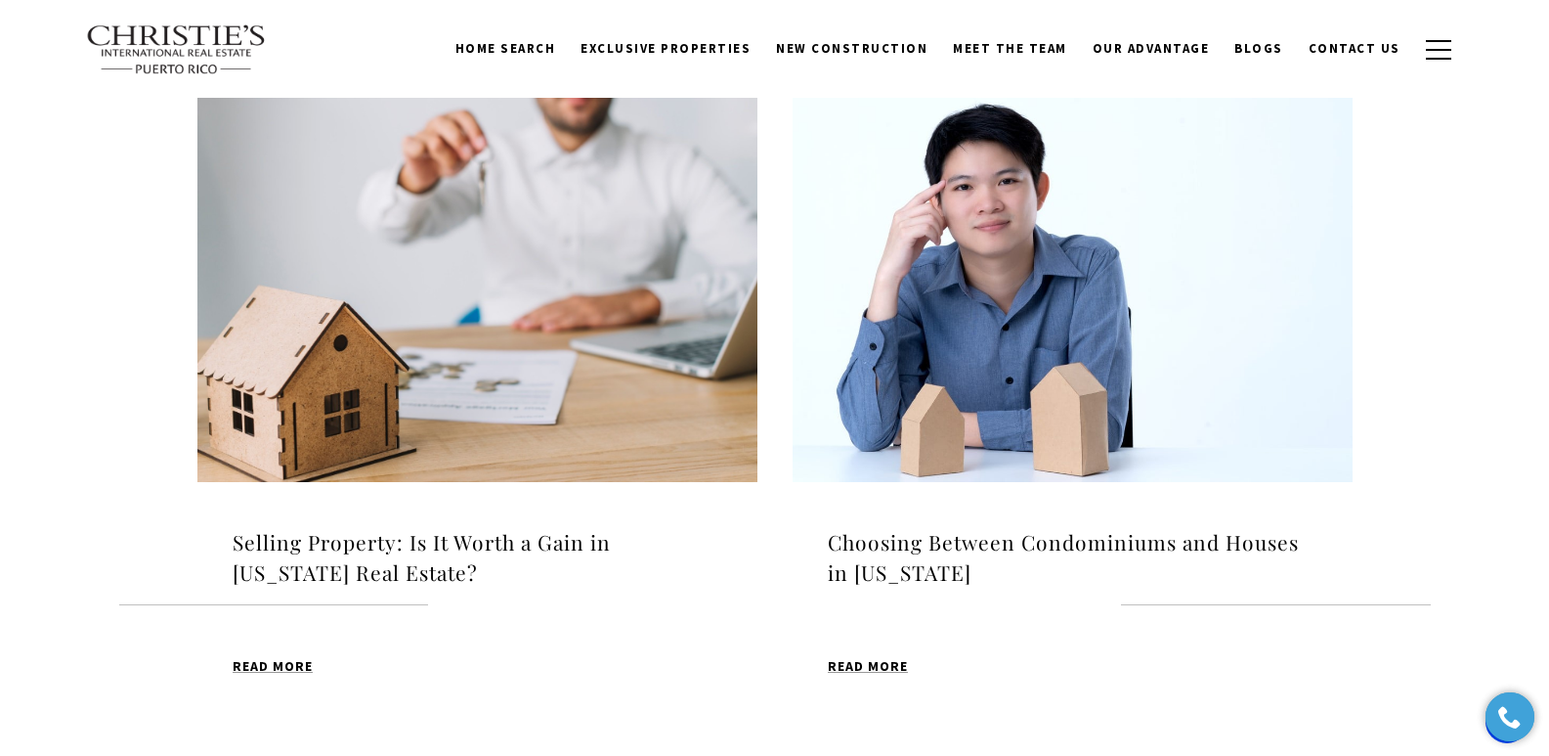
click at [993, 542] on h4 "Choosing Between Condominiums and Houses in [US_STATE]" at bounding box center [1073, 558] width 490 height 62
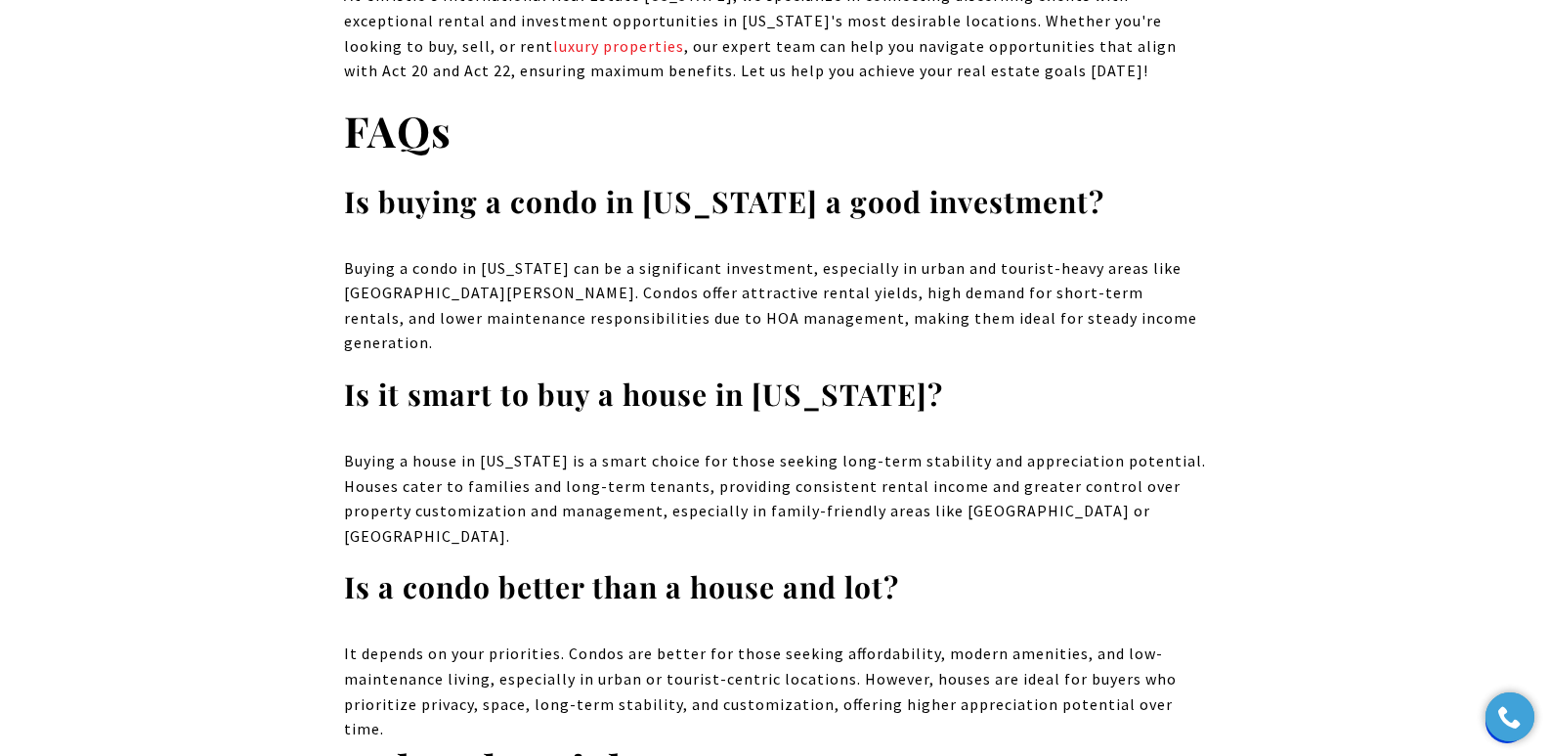
scroll to position [11677, 0]
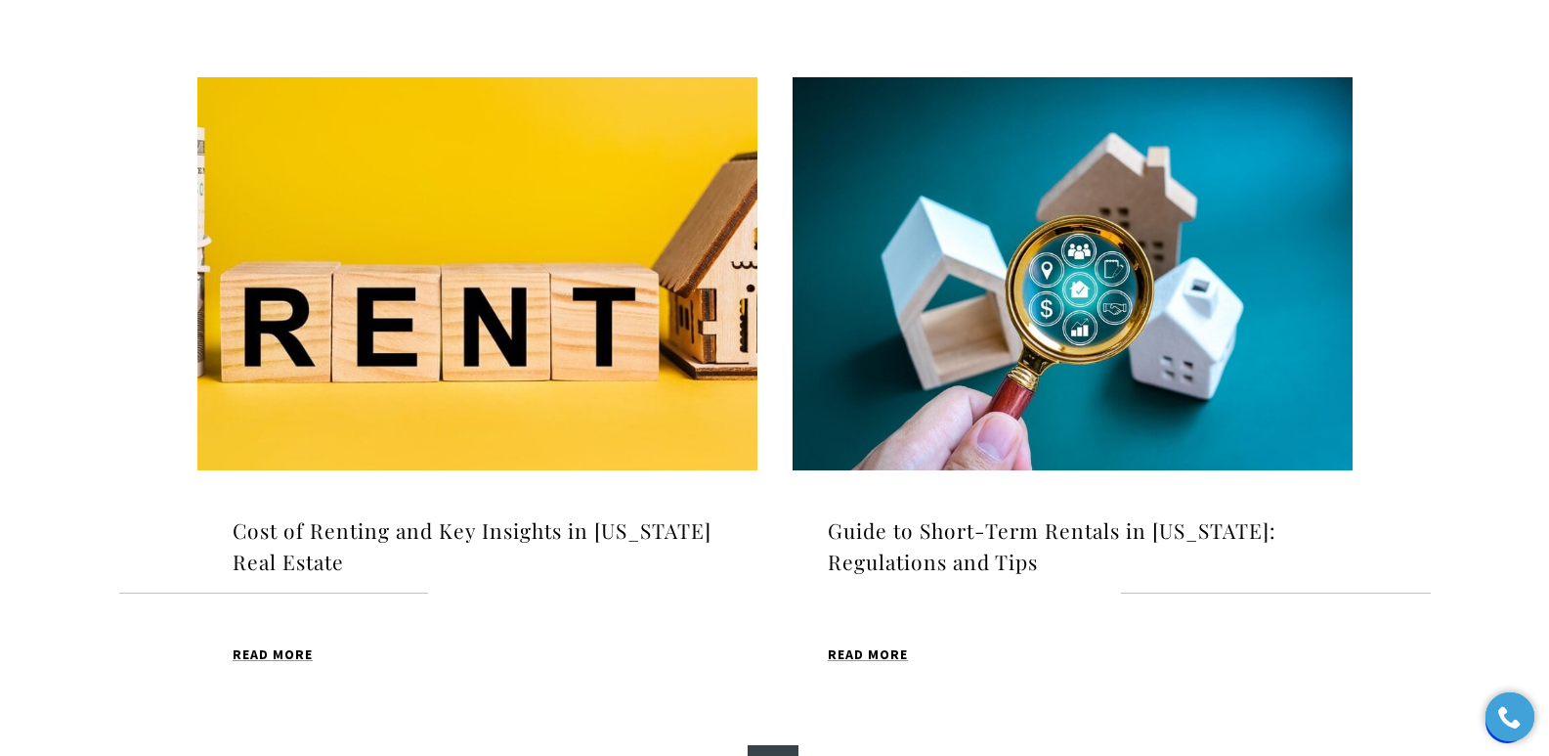
scroll to position [2004, 0]
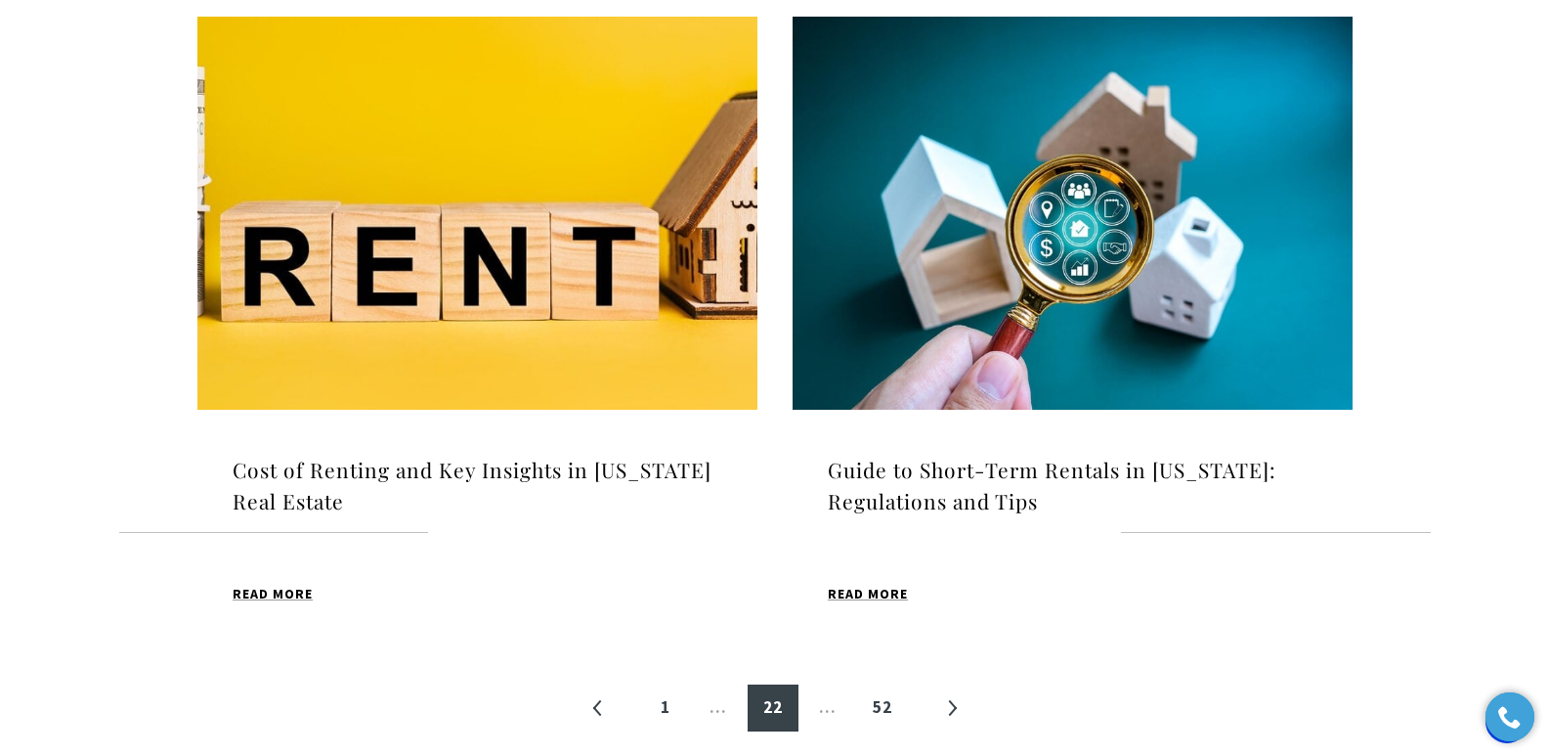
click at [528, 205] on img at bounding box center [477, 213] width 560 height 393
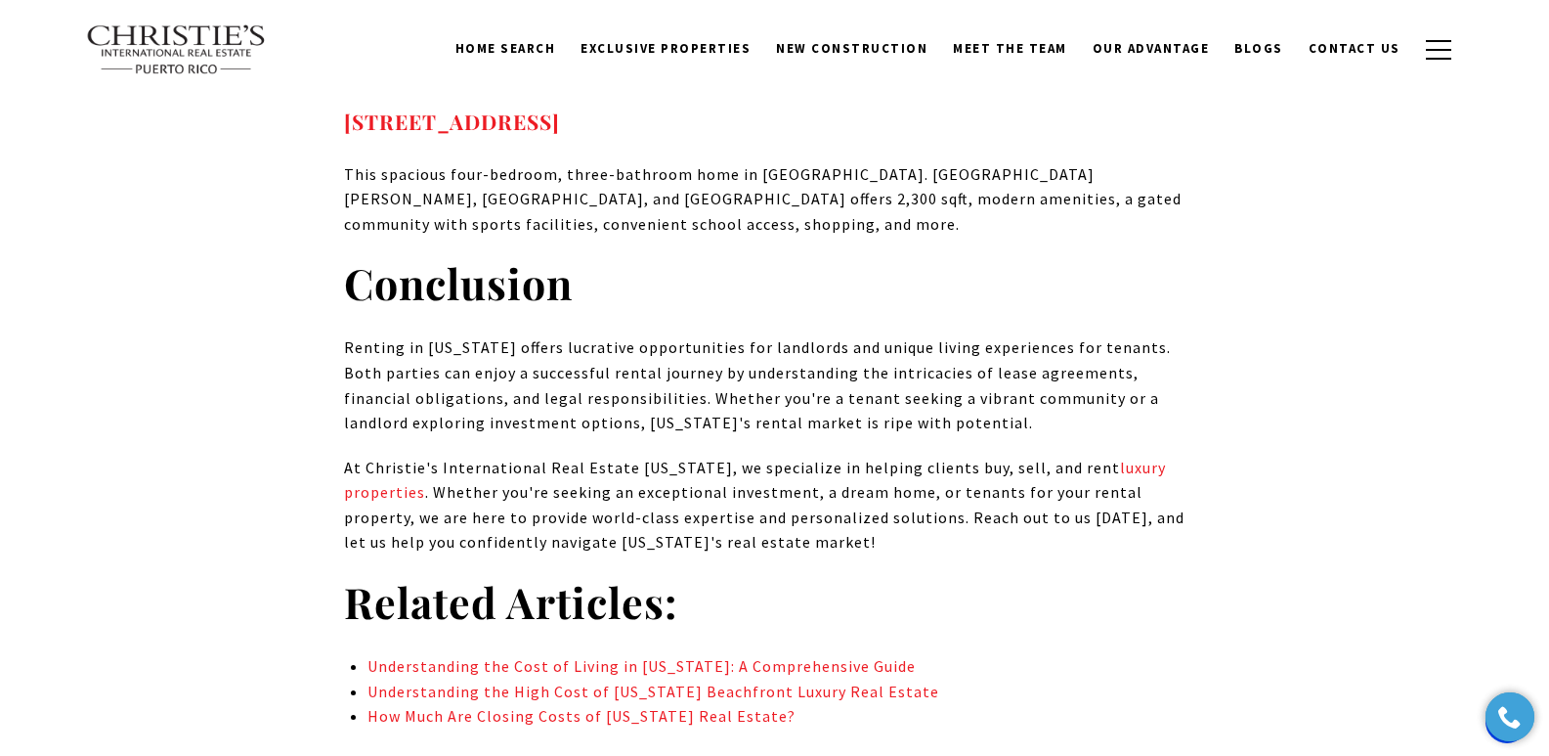
scroll to position [13588, 0]
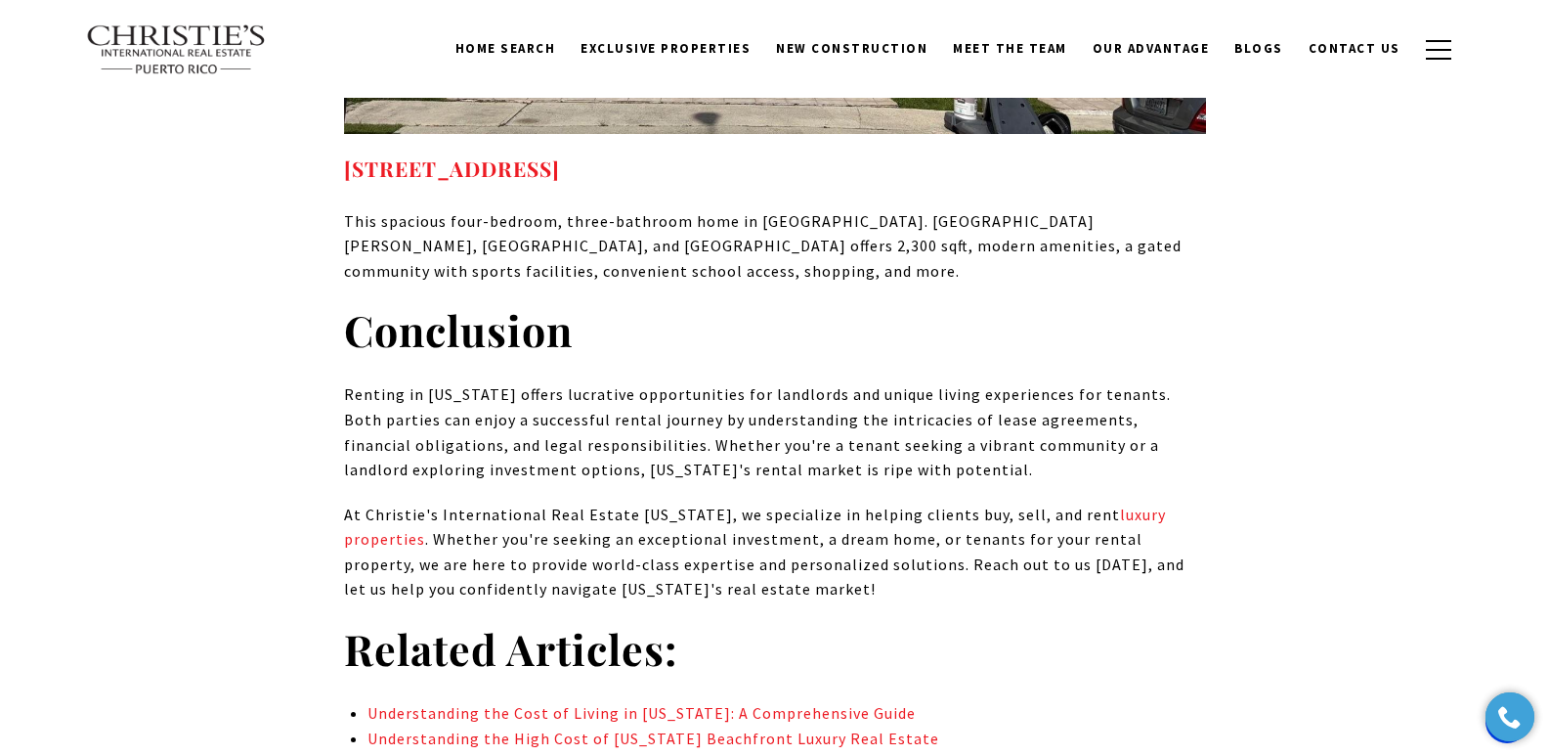
drag, startPoint x: 1553, startPoint y: 49, endPoint x: 1562, endPoint y: 624, distance: 574.8
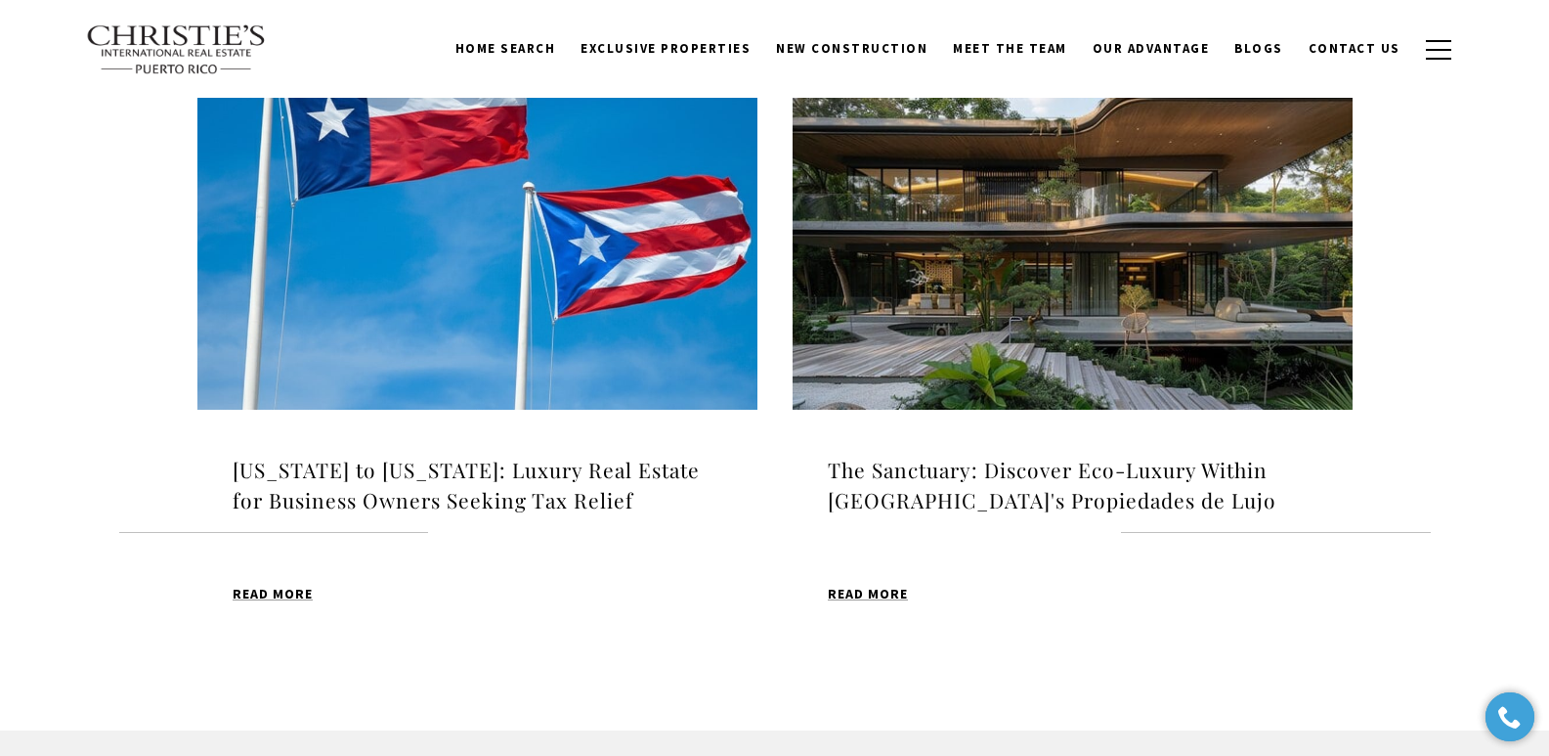
scroll to position [2035, 0]
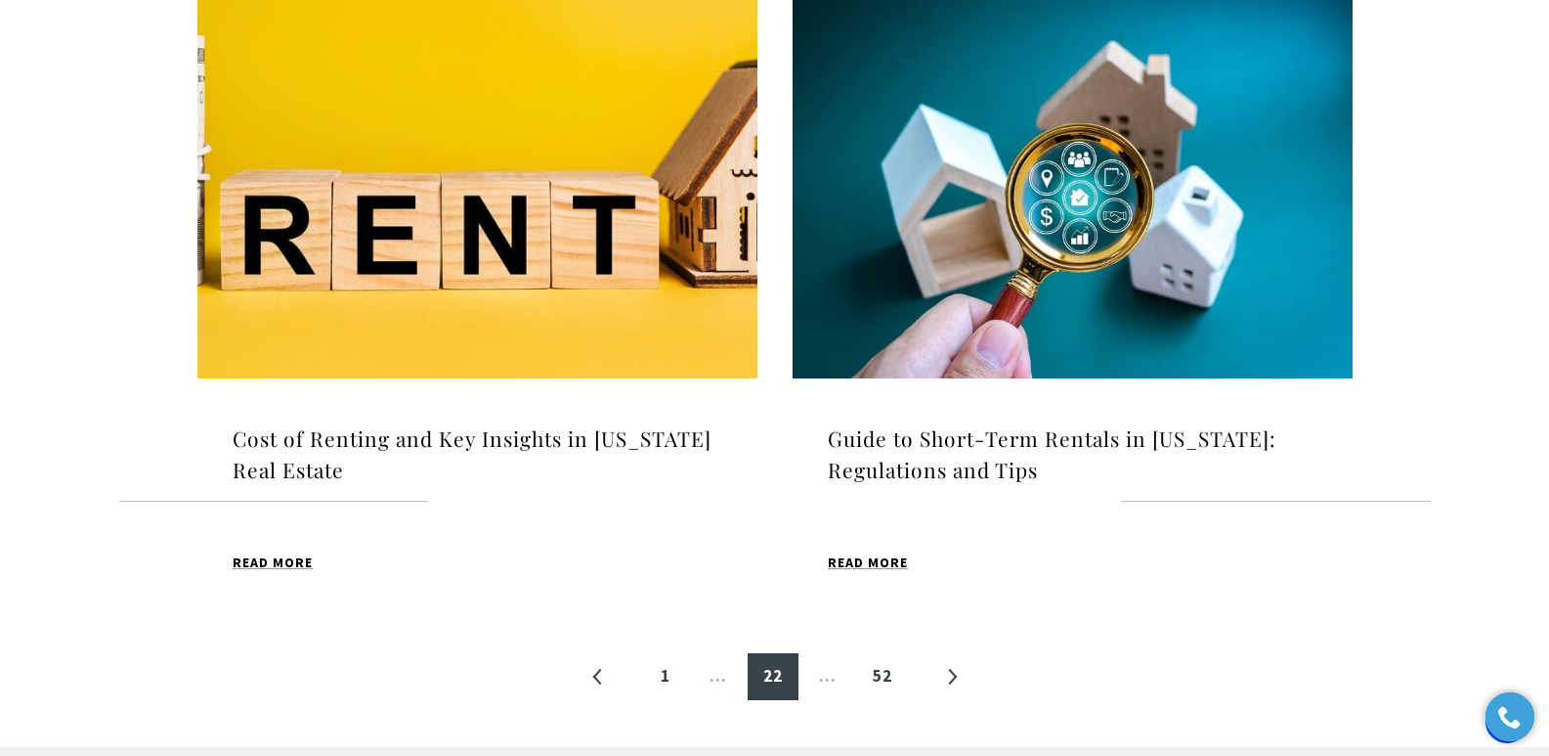
click at [958, 436] on h4 "Guide to Short-Term Rentals in Puerto Rico: Regulations and Tips" at bounding box center [1073, 454] width 490 height 62
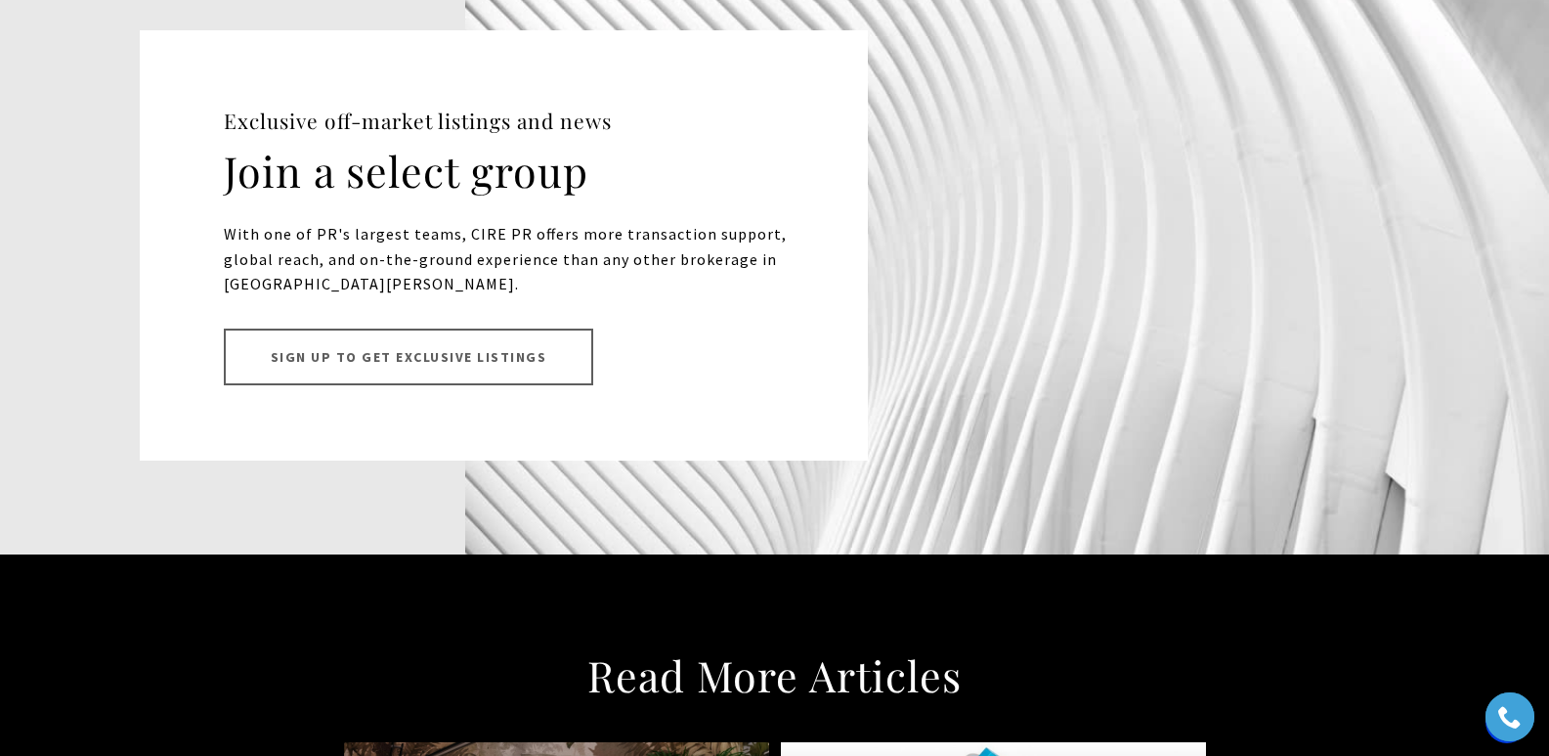
drag, startPoint x: 1561, startPoint y: 36, endPoint x: 1561, endPoint y: 741, distance: 704.7
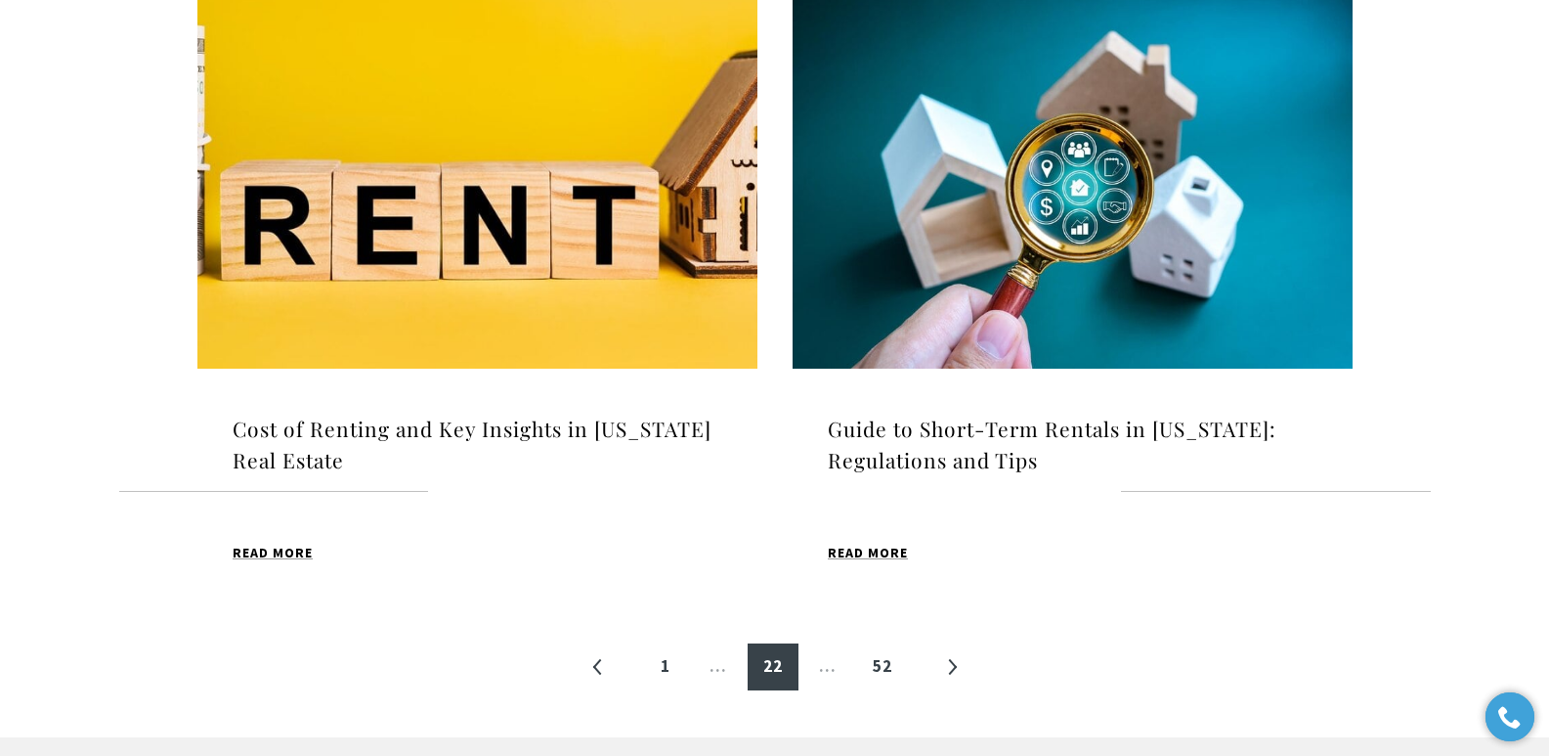
scroll to position [2035, 0]
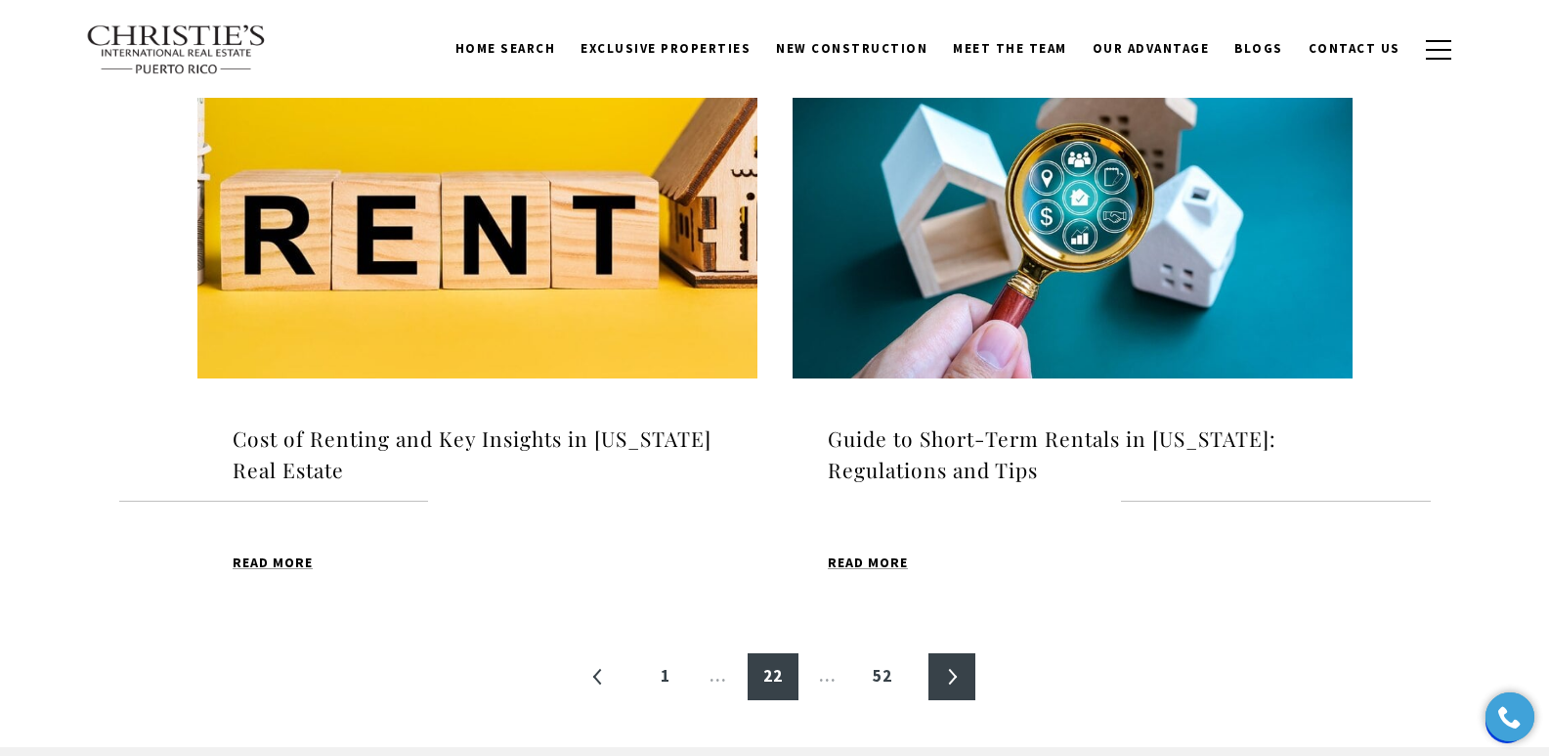
click at [957, 679] on link "»" at bounding box center [952, 676] width 47 height 47
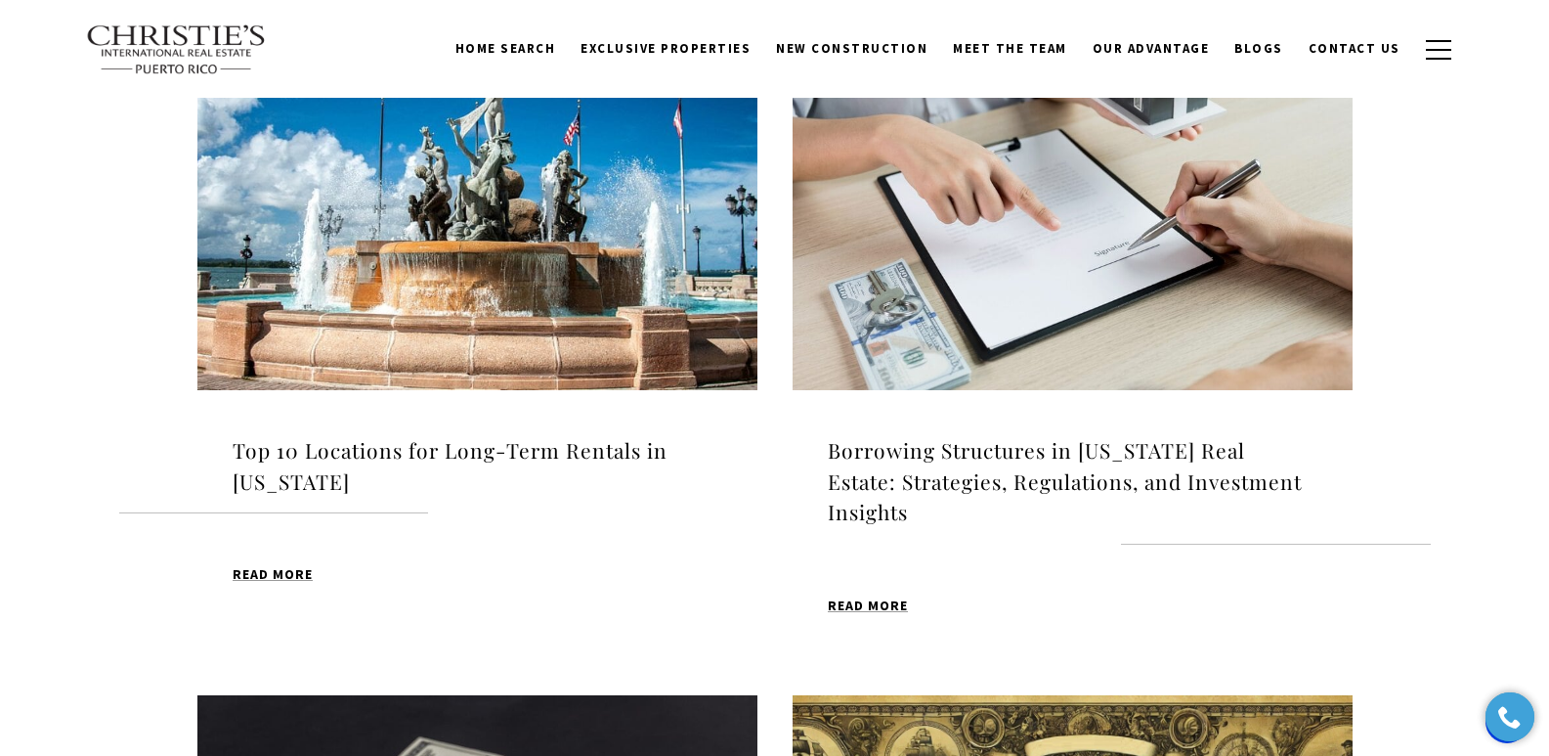
scroll to position [686, 0]
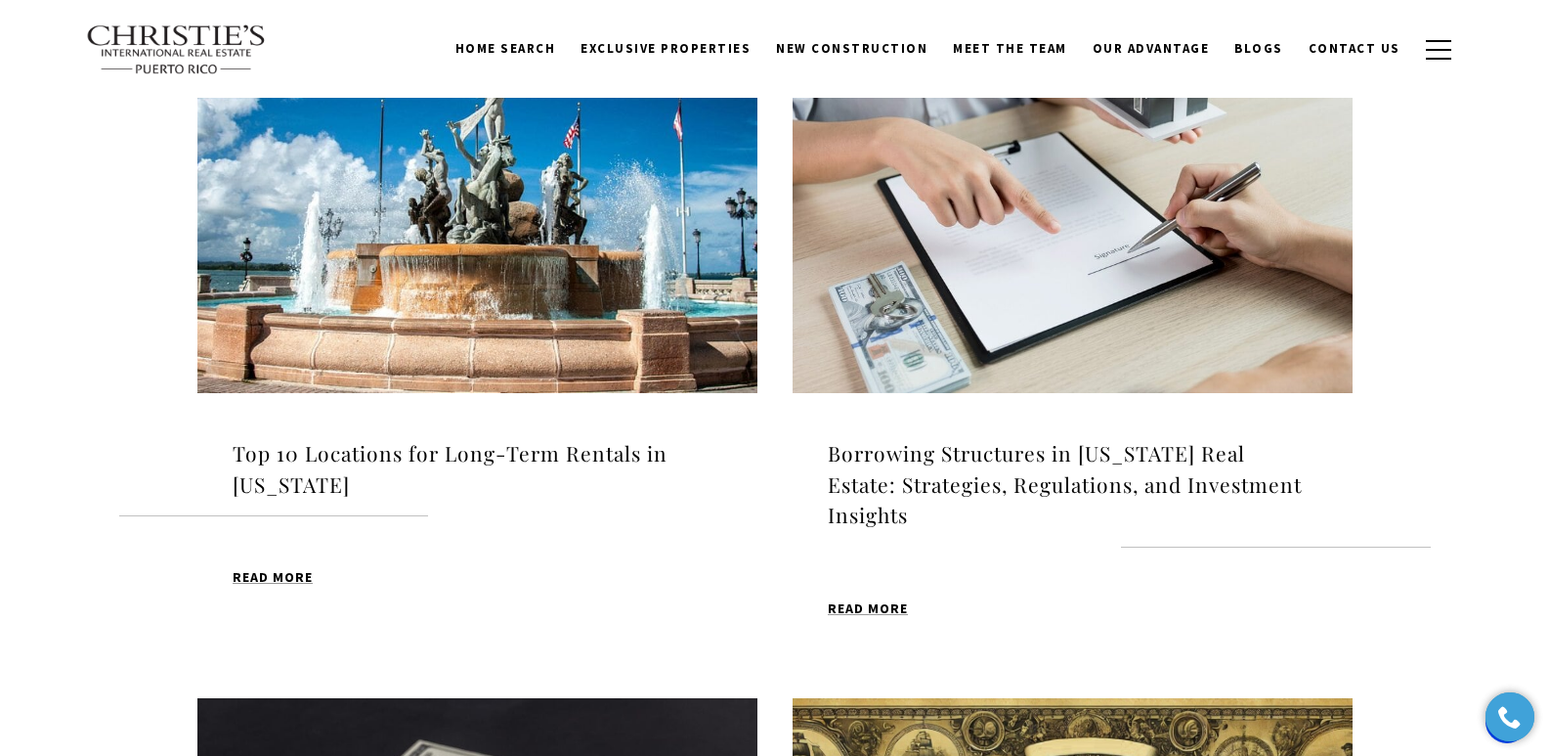
click at [434, 454] on h4 "Top 10 Locations for Long-Term Rentals in [US_STATE]" at bounding box center [478, 469] width 490 height 62
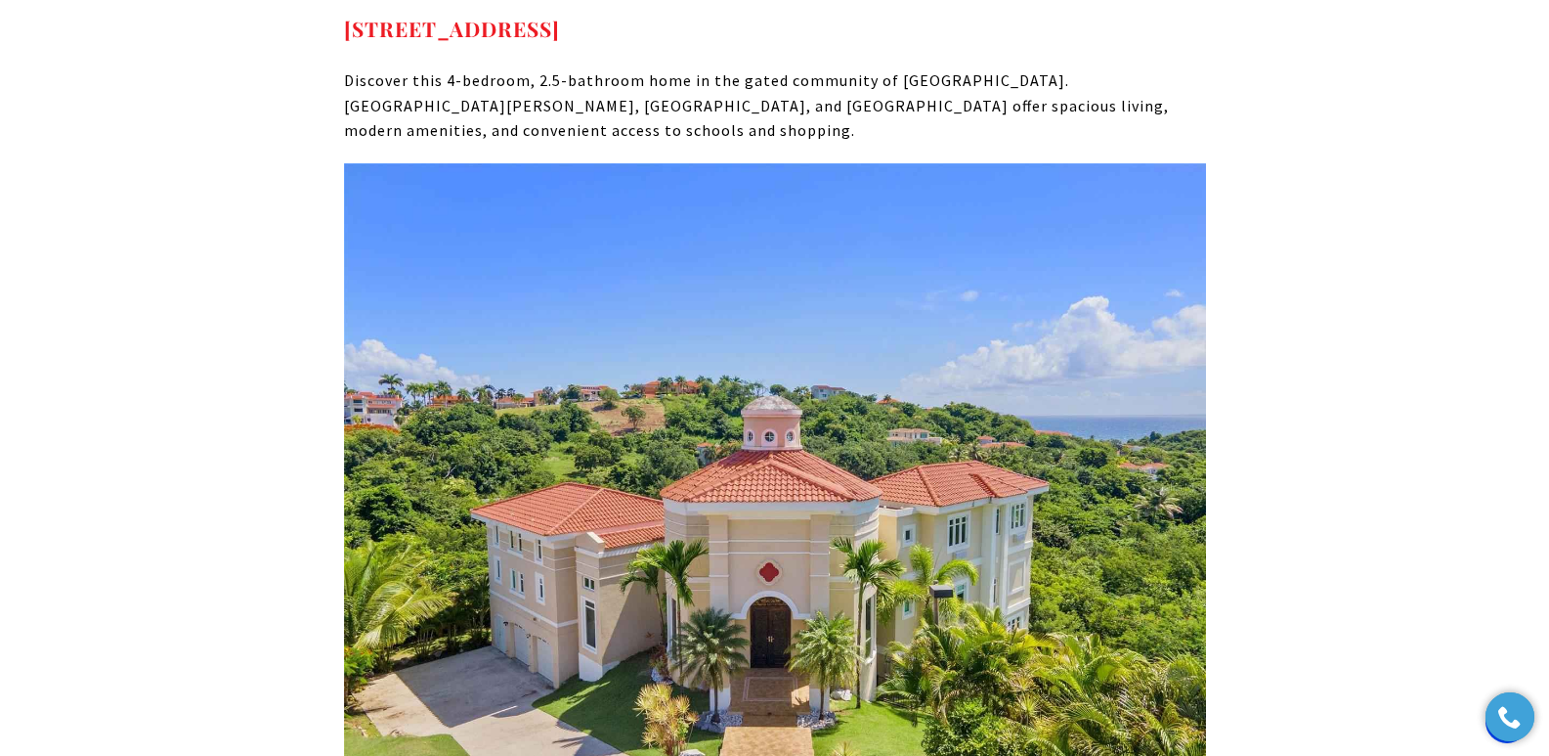
scroll to position [19474, 0]
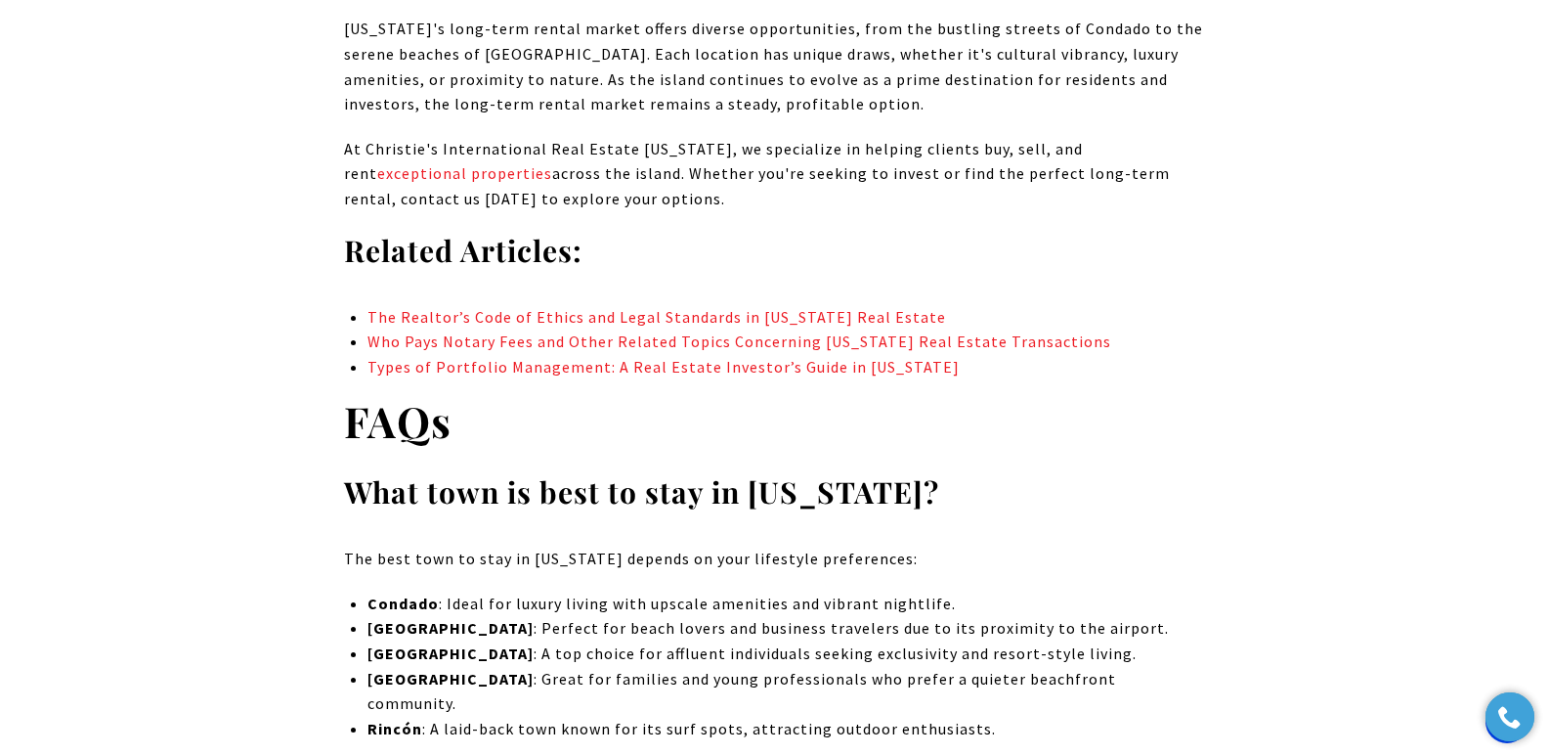
drag, startPoint x: 1557, startPoint y: 34, endPoint x: 1559, endPoint y: 672, distance: 638.2
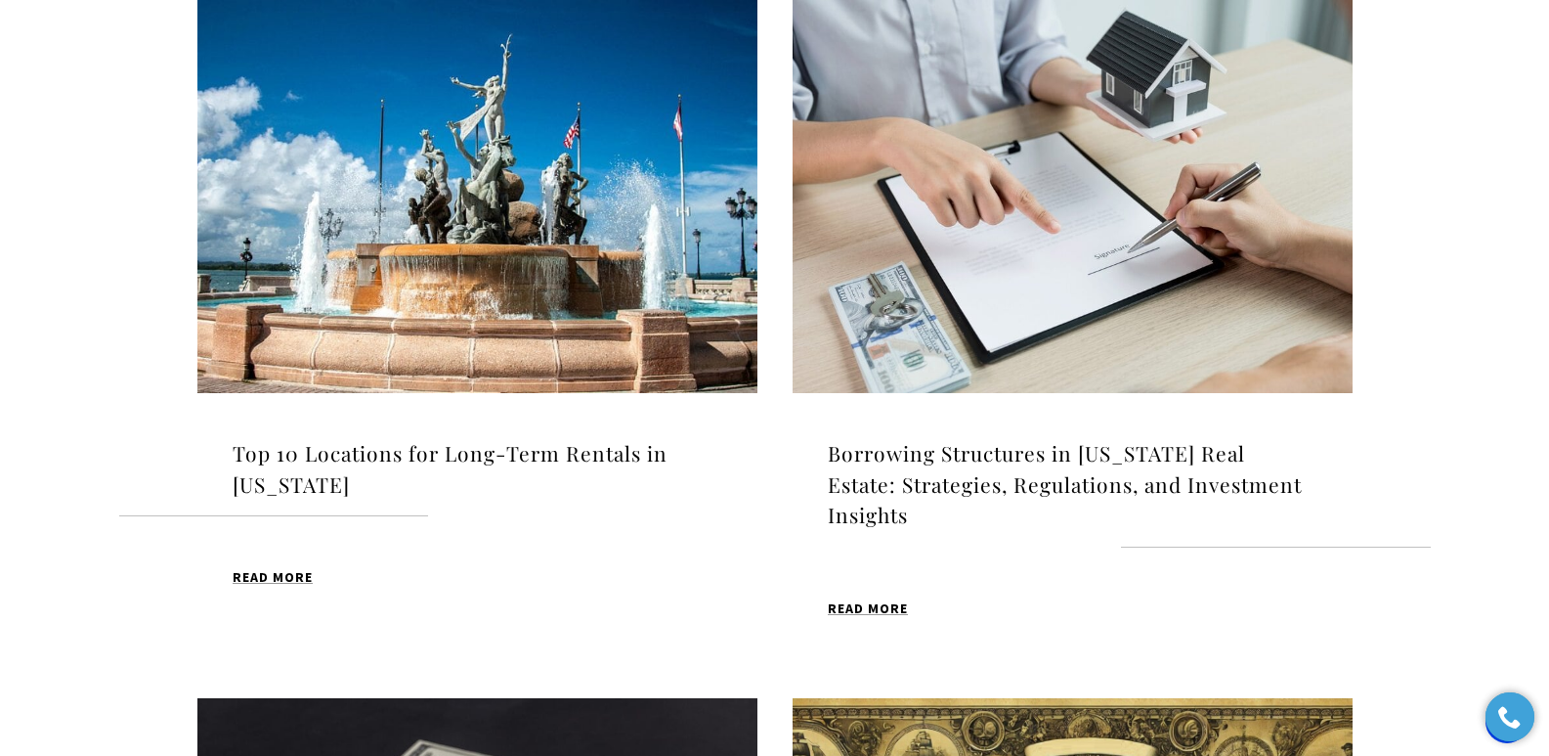
click at [953, 452] on h4 "Borrowing Structures in [US_STATE] Real Estate: Strategies, Regulations, and In…" at bounding box center [1073, 484] width 490 height 93
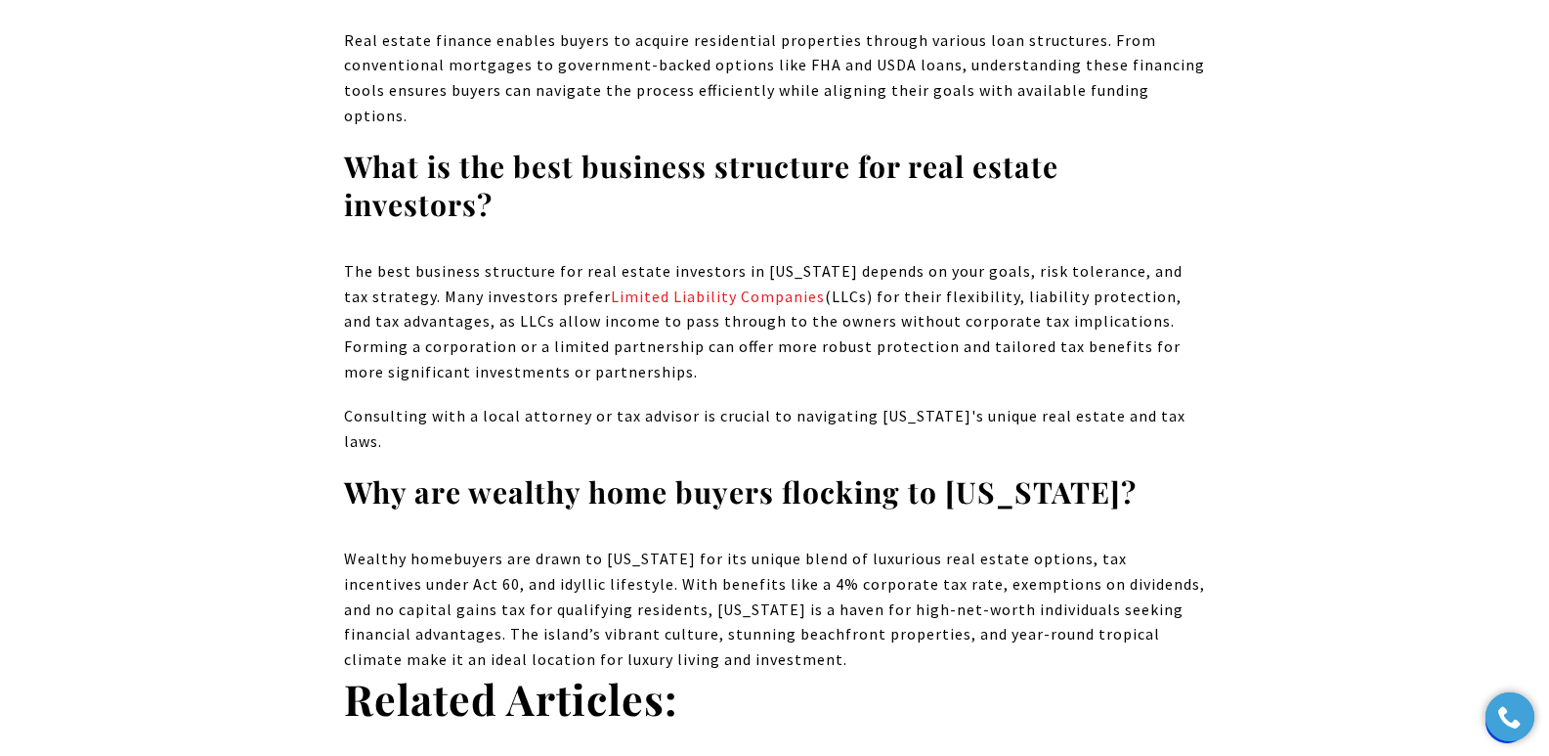
drag, startPoint x: 1556, startPoint y: 32, endPoint x: 1562, endPoint y: 626, distance: 593.3
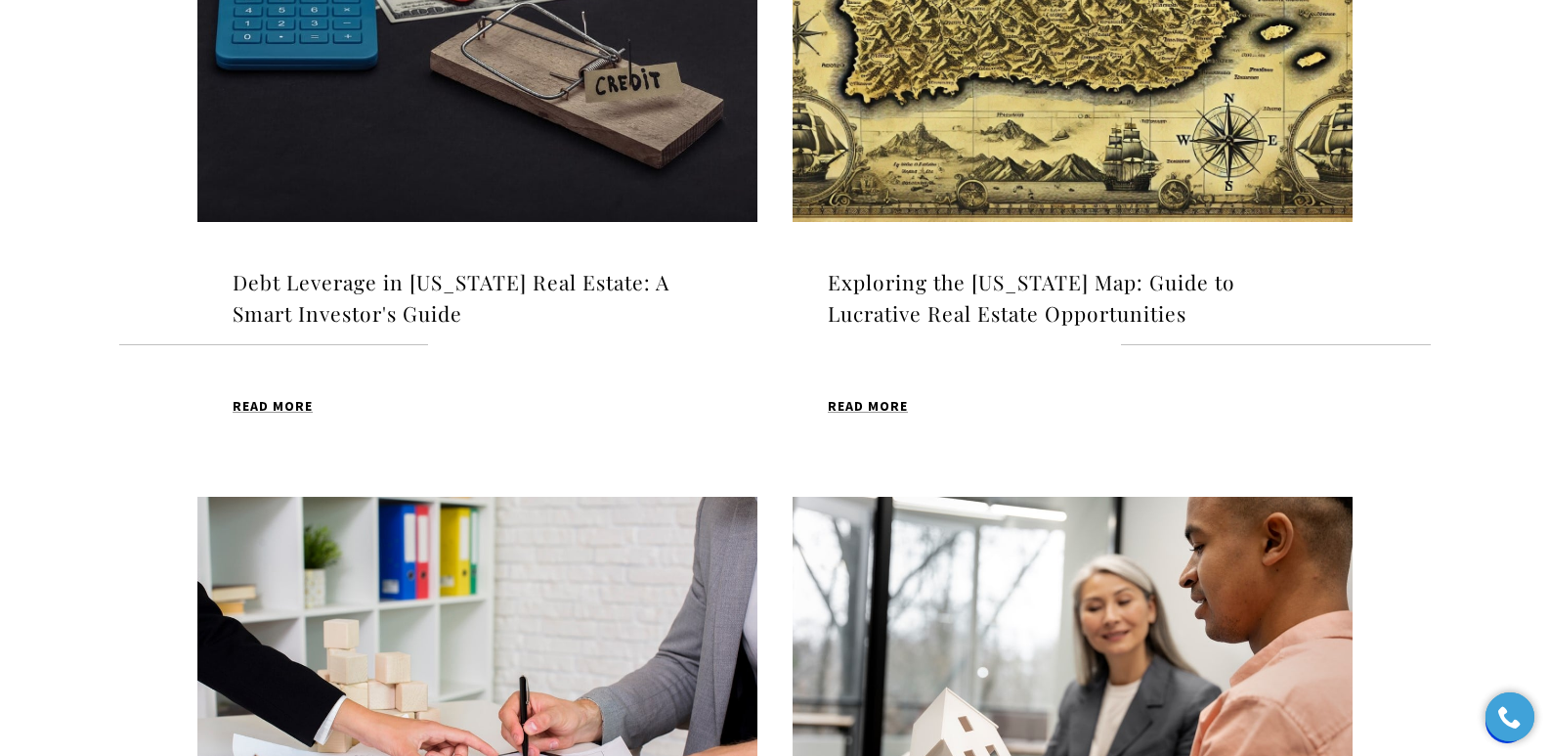
scroll to position [1581, 0]
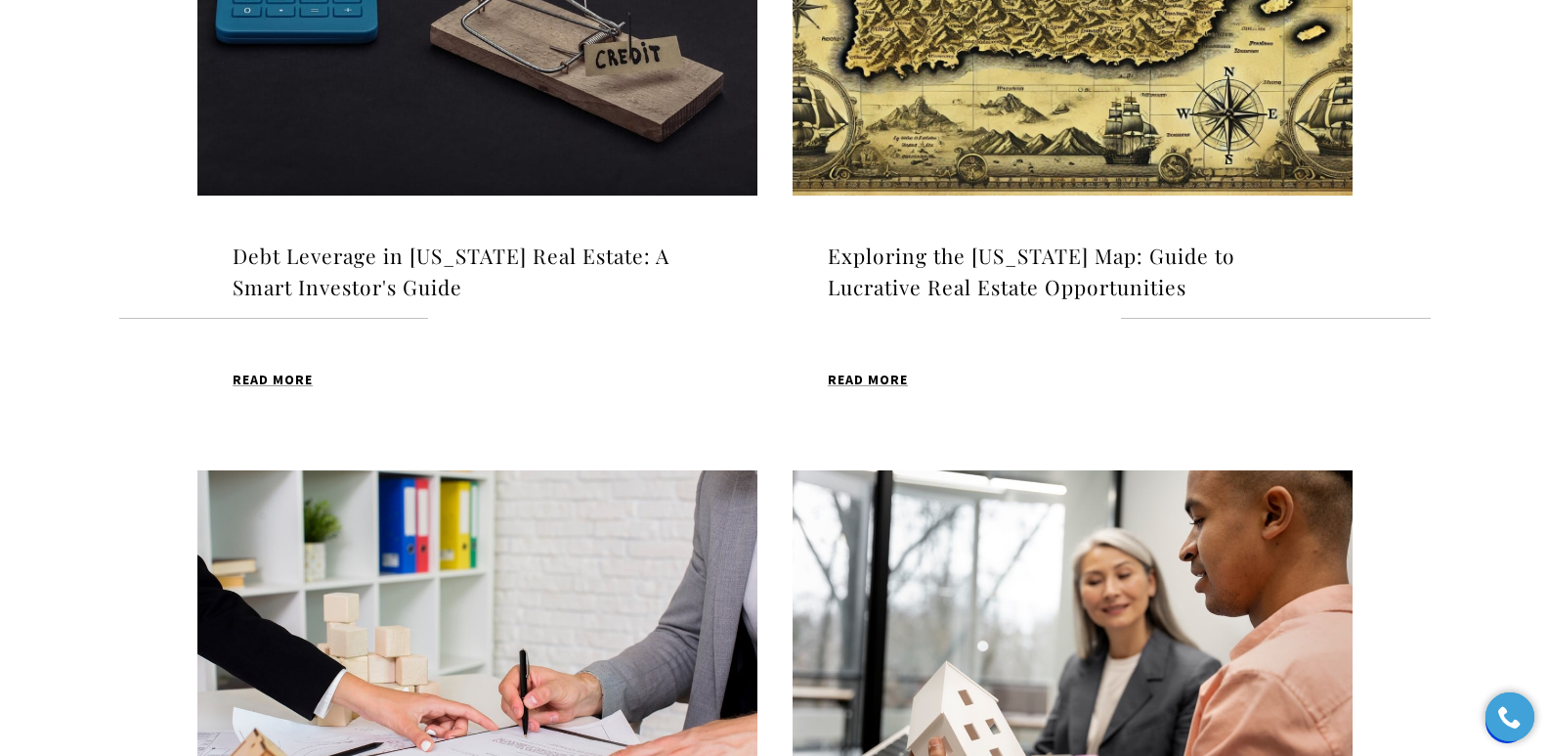
click at [433, 261] on h4 "Debt Leverage in Puerto Rico Real Estate: A Smart Investor's Guide" at bounding box center [478, 271] width 490 height 62
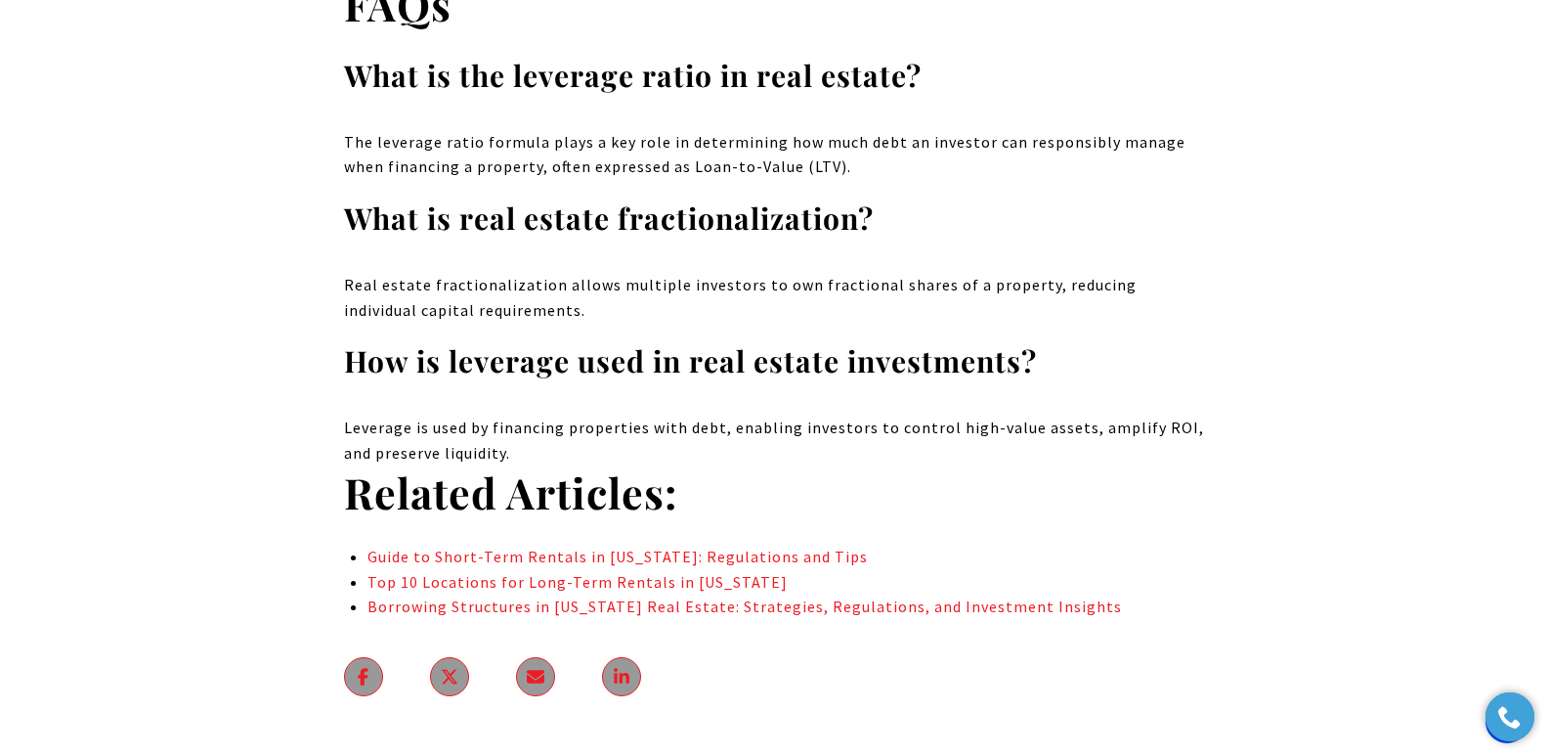
drag, startPoint x: 1560, startPoint y: 37, endPoint x: 957, endPoint y: 368, distance: 688.1
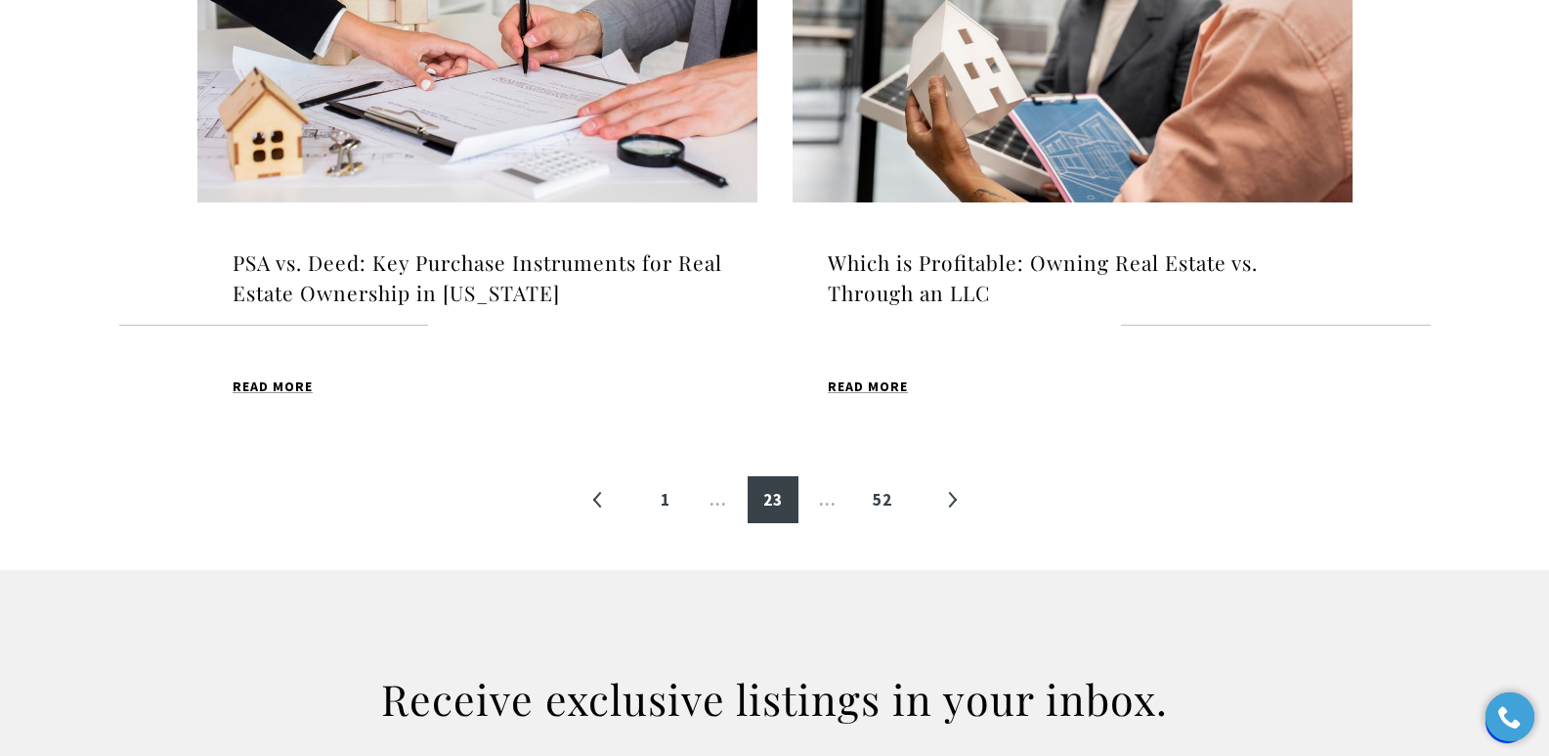
scroll to position [1581, 0]
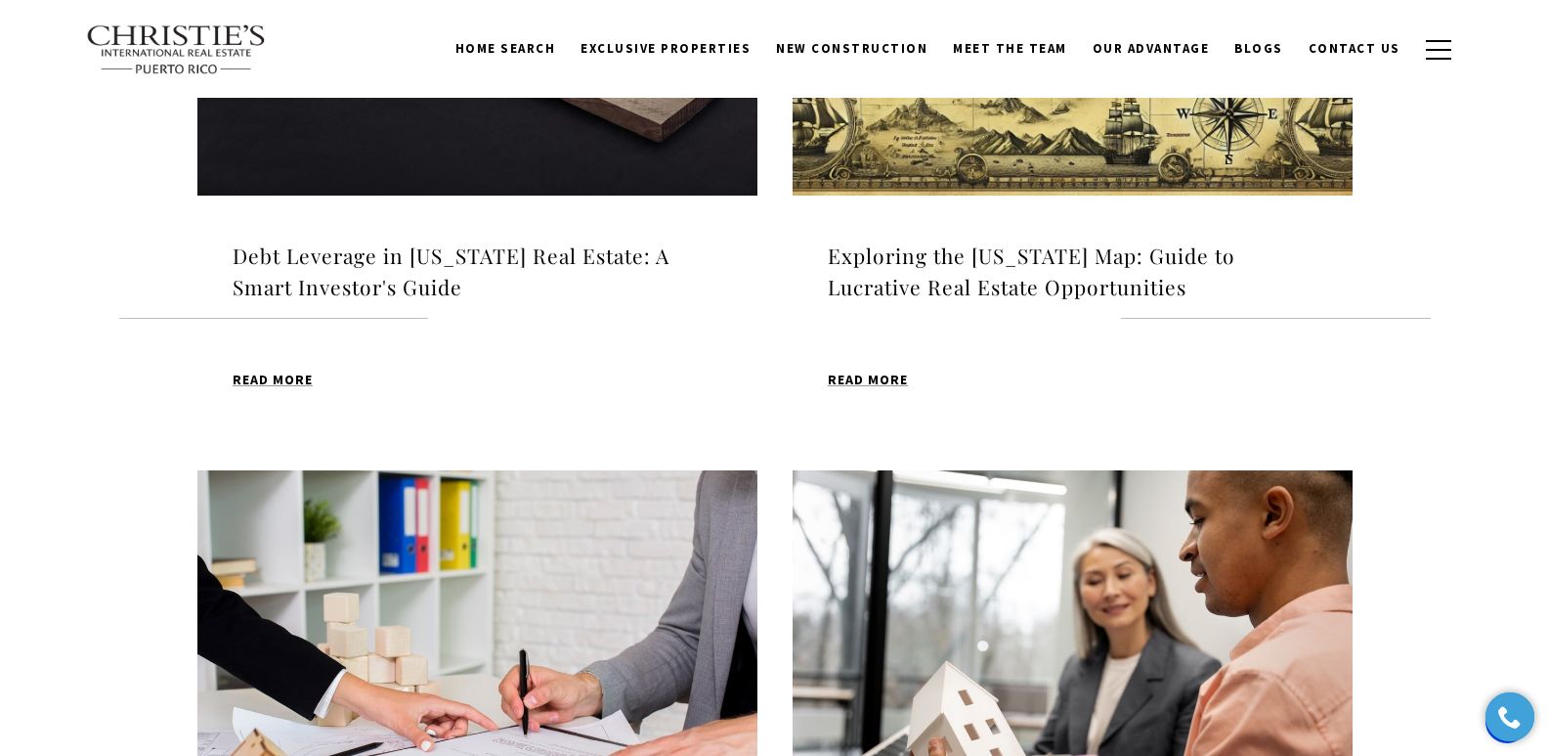
click at [1005, 278] on h4 "Exploring the [US_STATE] Map: Guide to Lucrative Real Estate Opportunities" at bounding box center [1073, 271] width 490 height 62
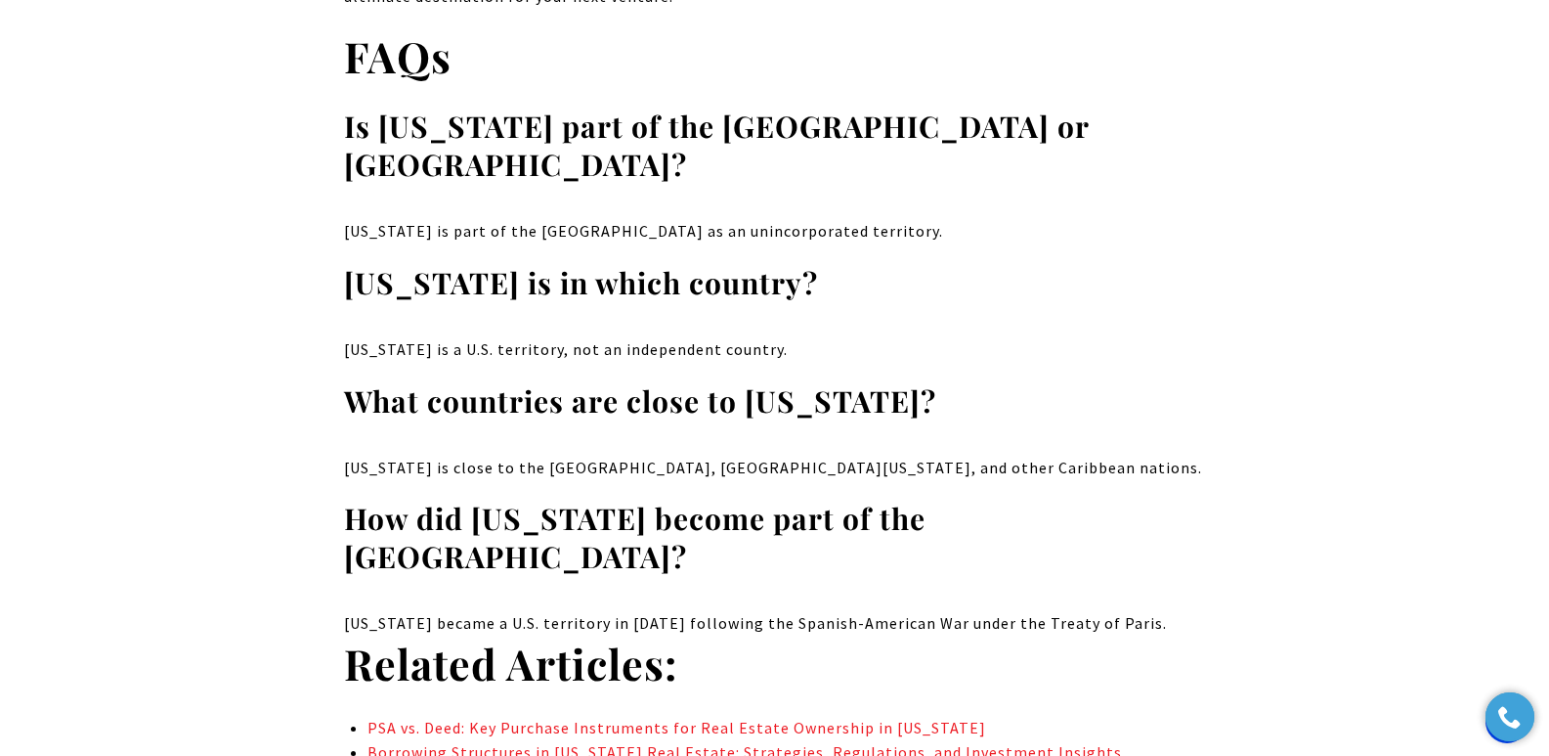
scroll to position [12214, 0]
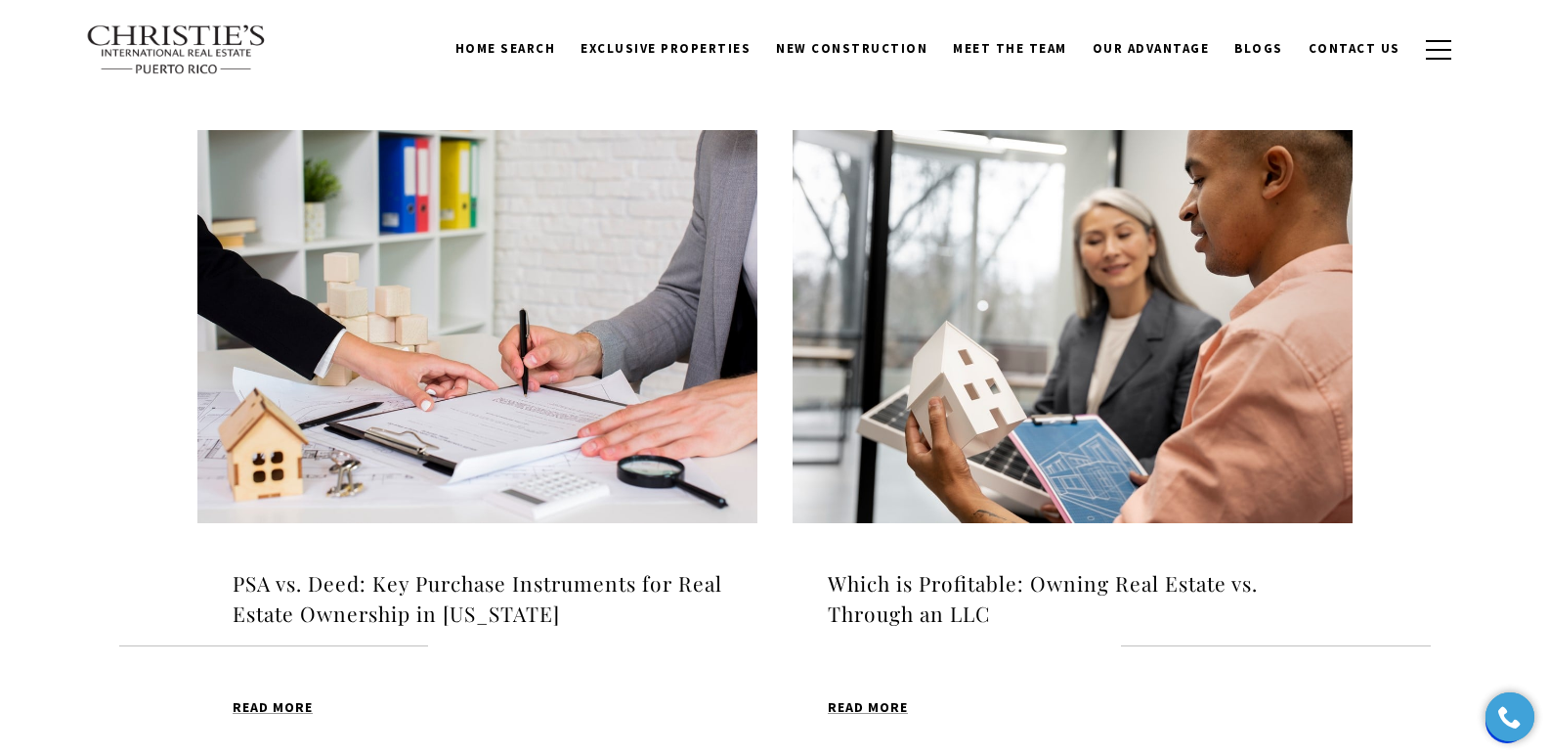
scroll to position [1915, 0]
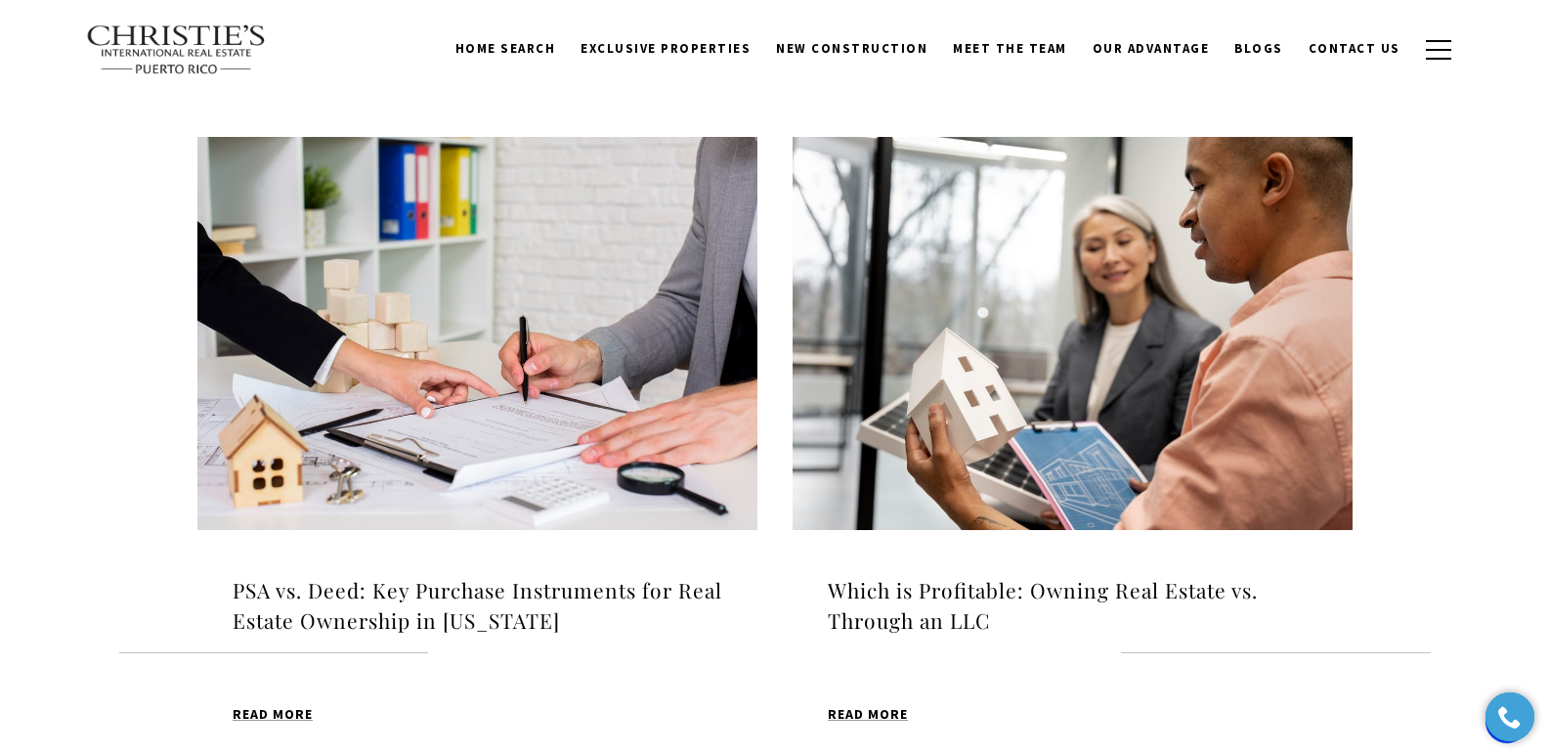
click at [434, 592] on h4 "PSA vs. Deed: Key Purchase Instruments for Real Estate Ownership in [US_STATE]" at bounding box center [478, 606] width 490 height 62
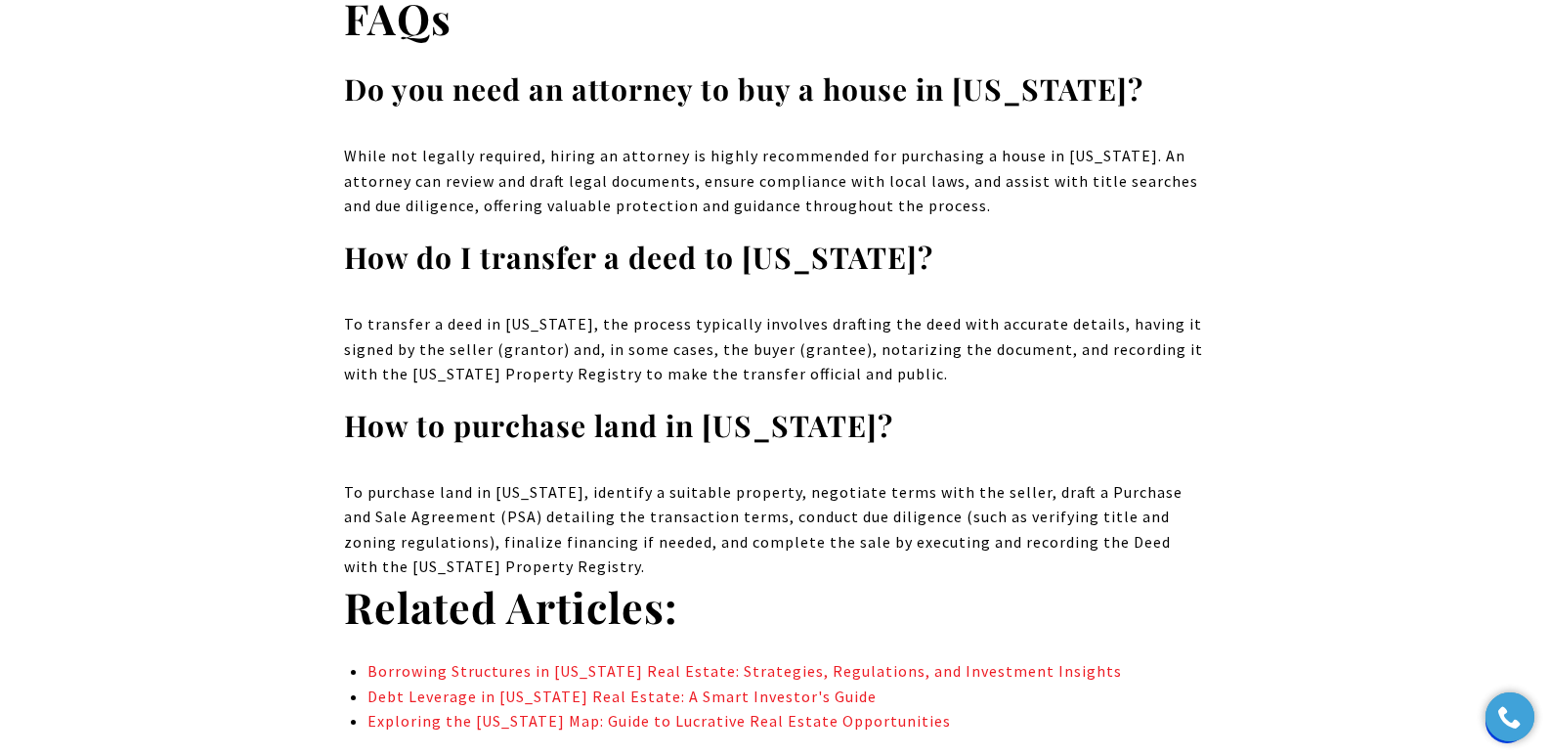
scroll to position [14087, 0]
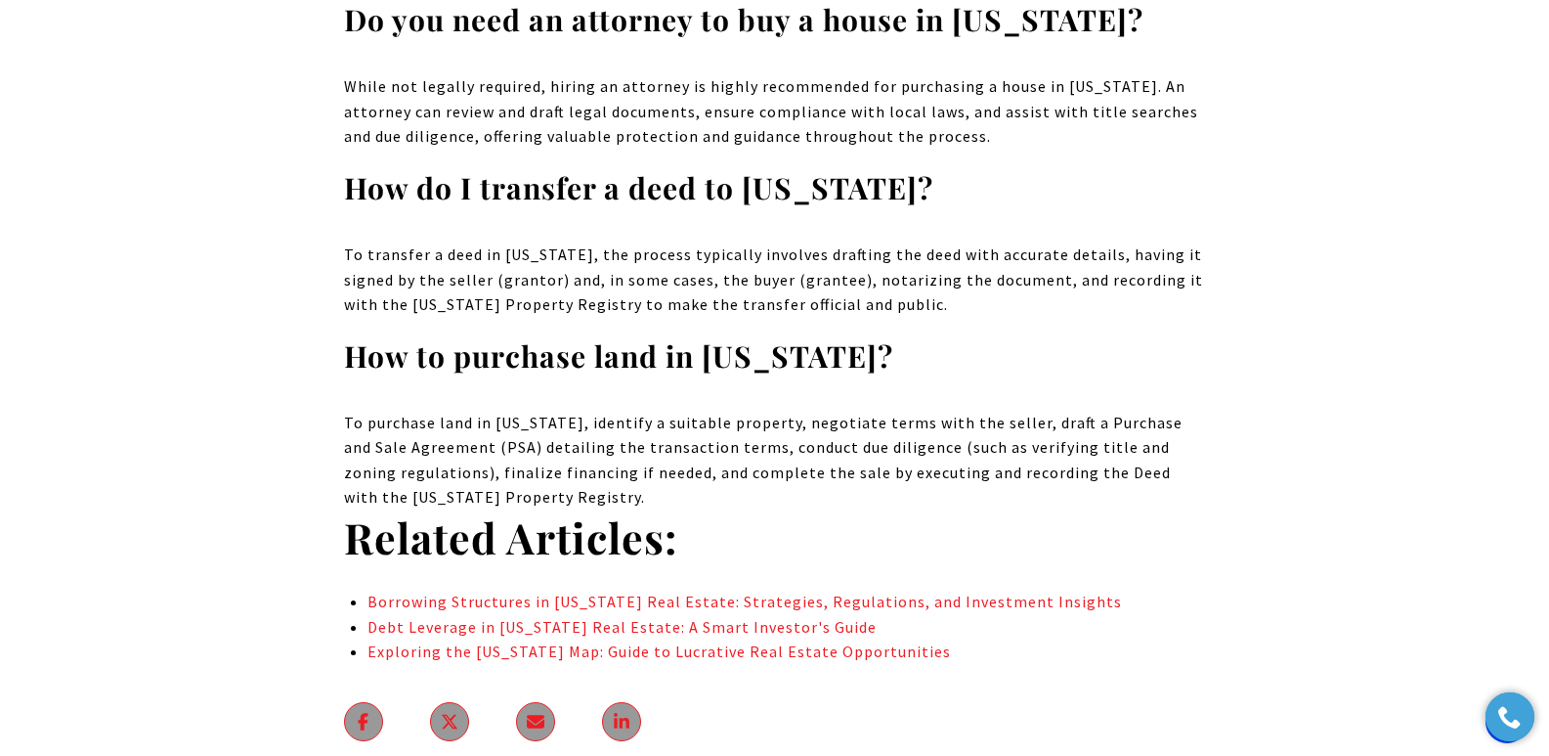
drag, startPoint x: 1556, startPoint y: 45, endPoint x: 1563, endPoint y: 649, distance: 604.1
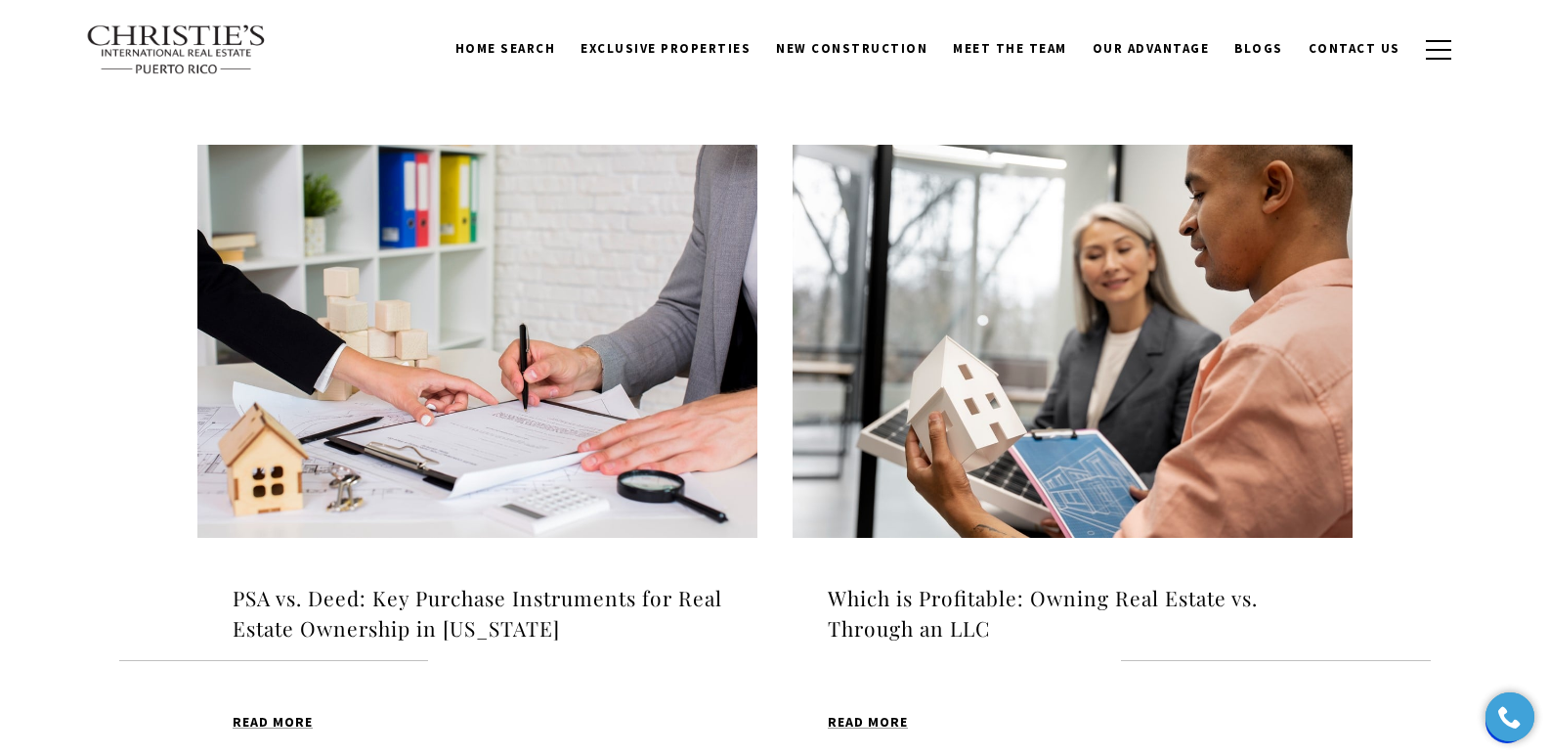
scroll to position [1915, 0]
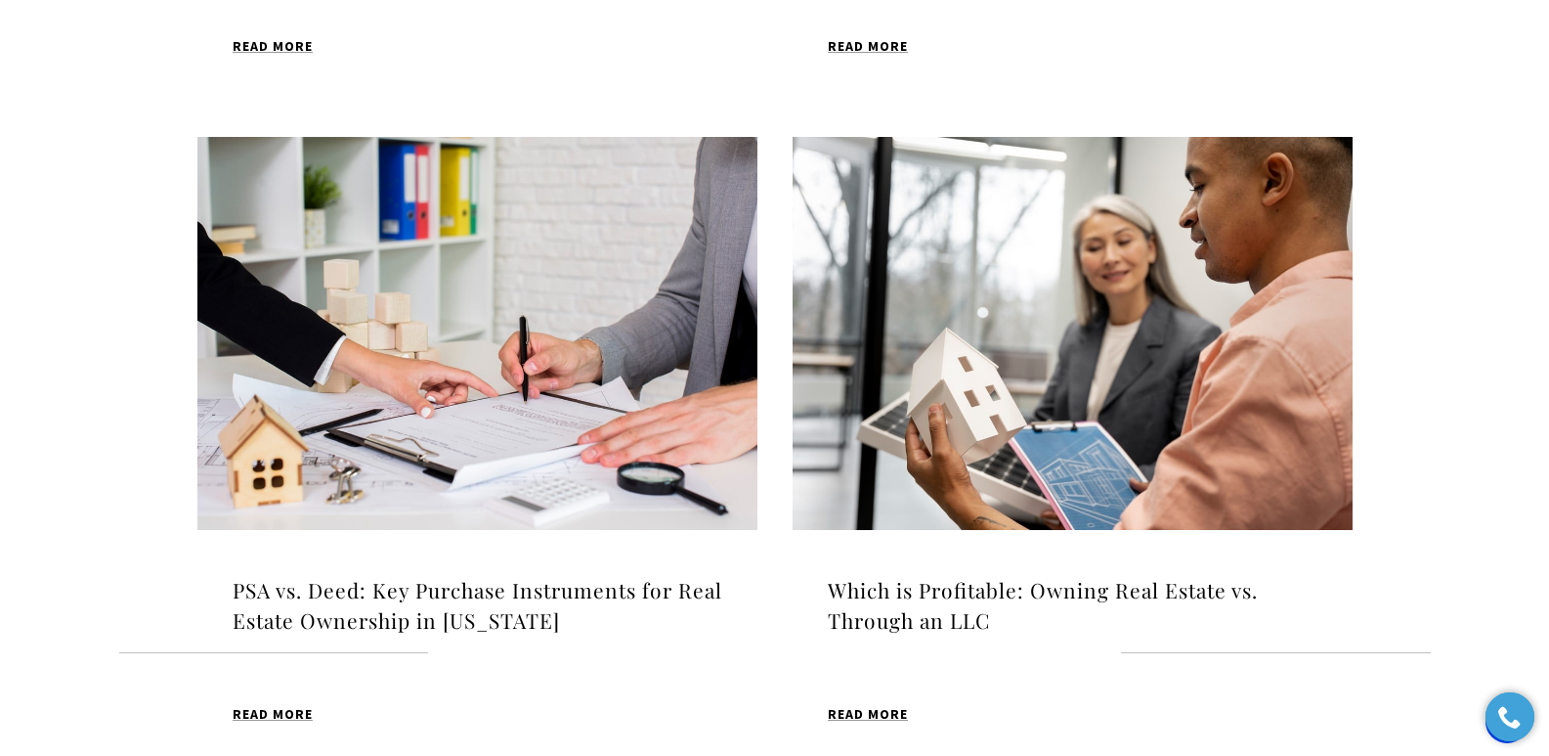
click at [934, 601] on h4 "Which is Profitable: Owning Real Estate vs. Through an LLC" at bounding box center [1073, 606] width 490 height 62
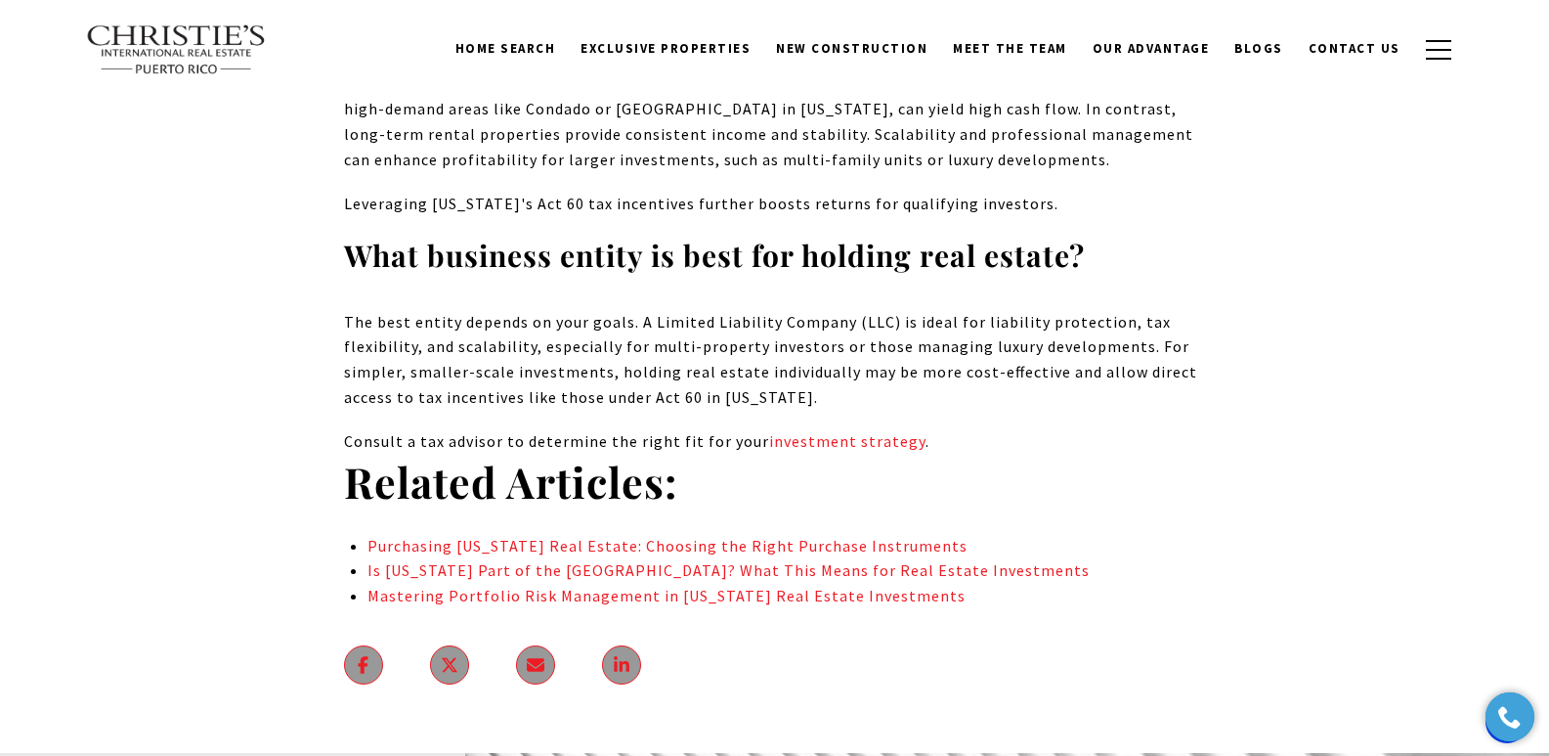
scroll to position [13976, 0]
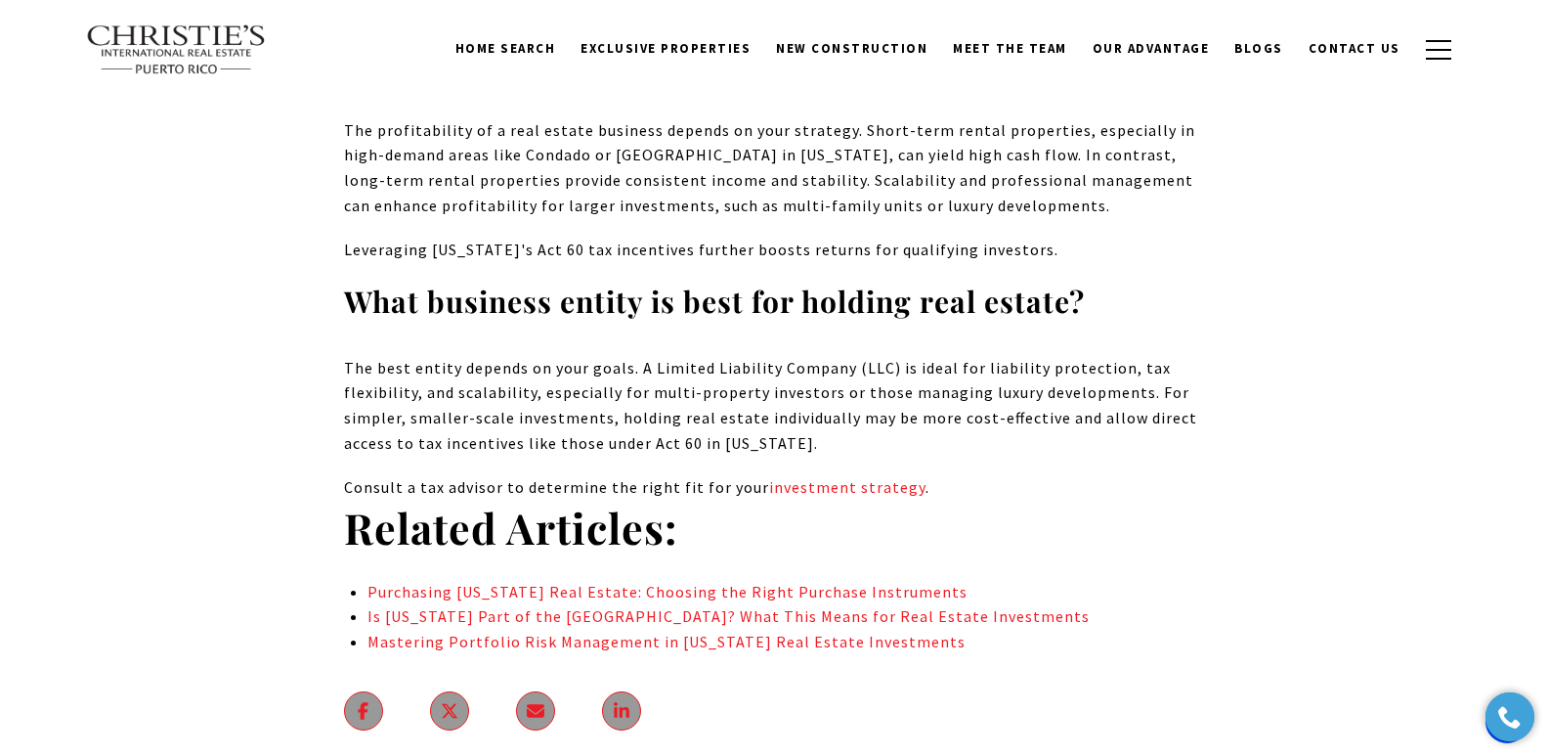
drag, startPoint x: 1555, startPoint y: 46, endPoint x: 1563, endPoint y: 643, distance: 597.2
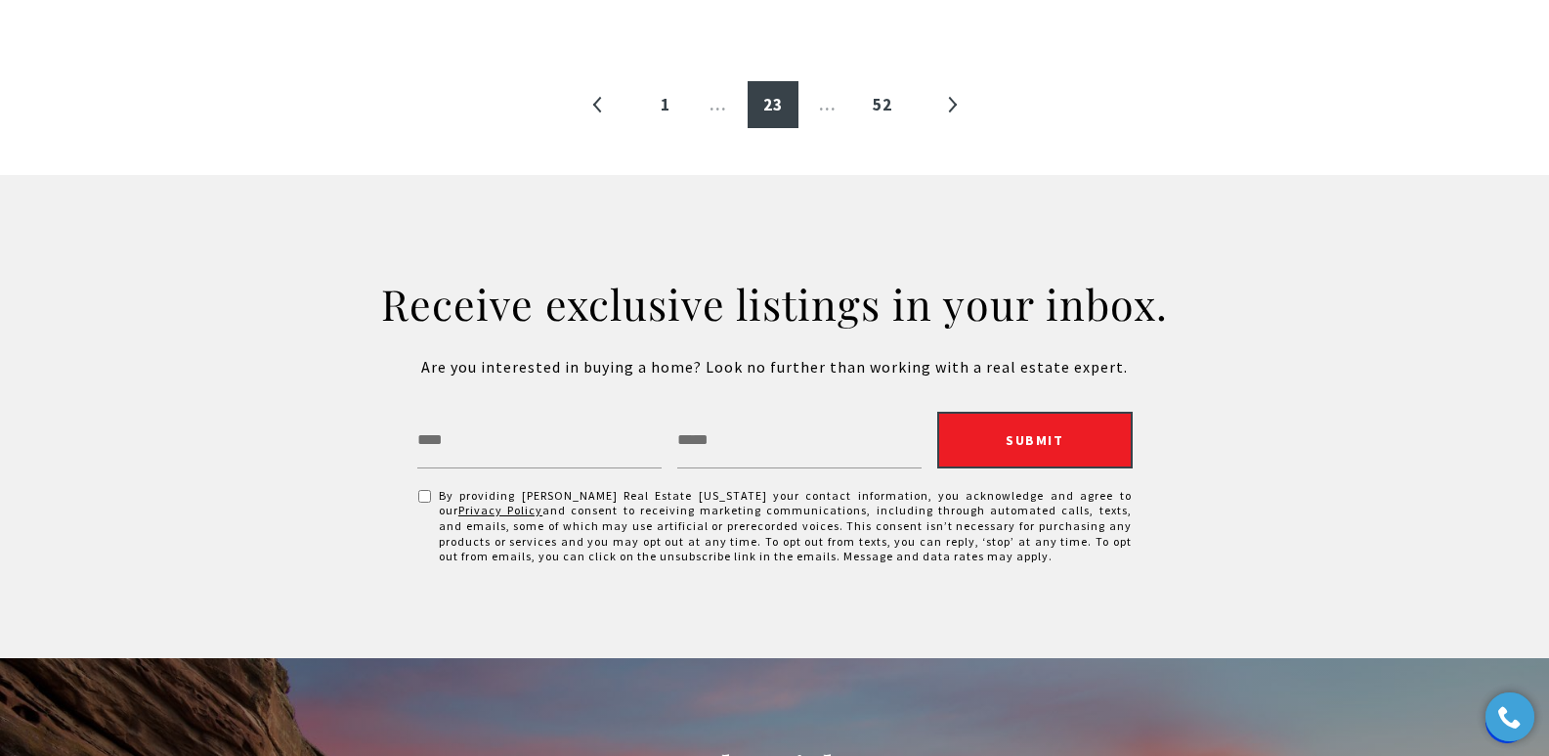
scroll to position [2657, 0]
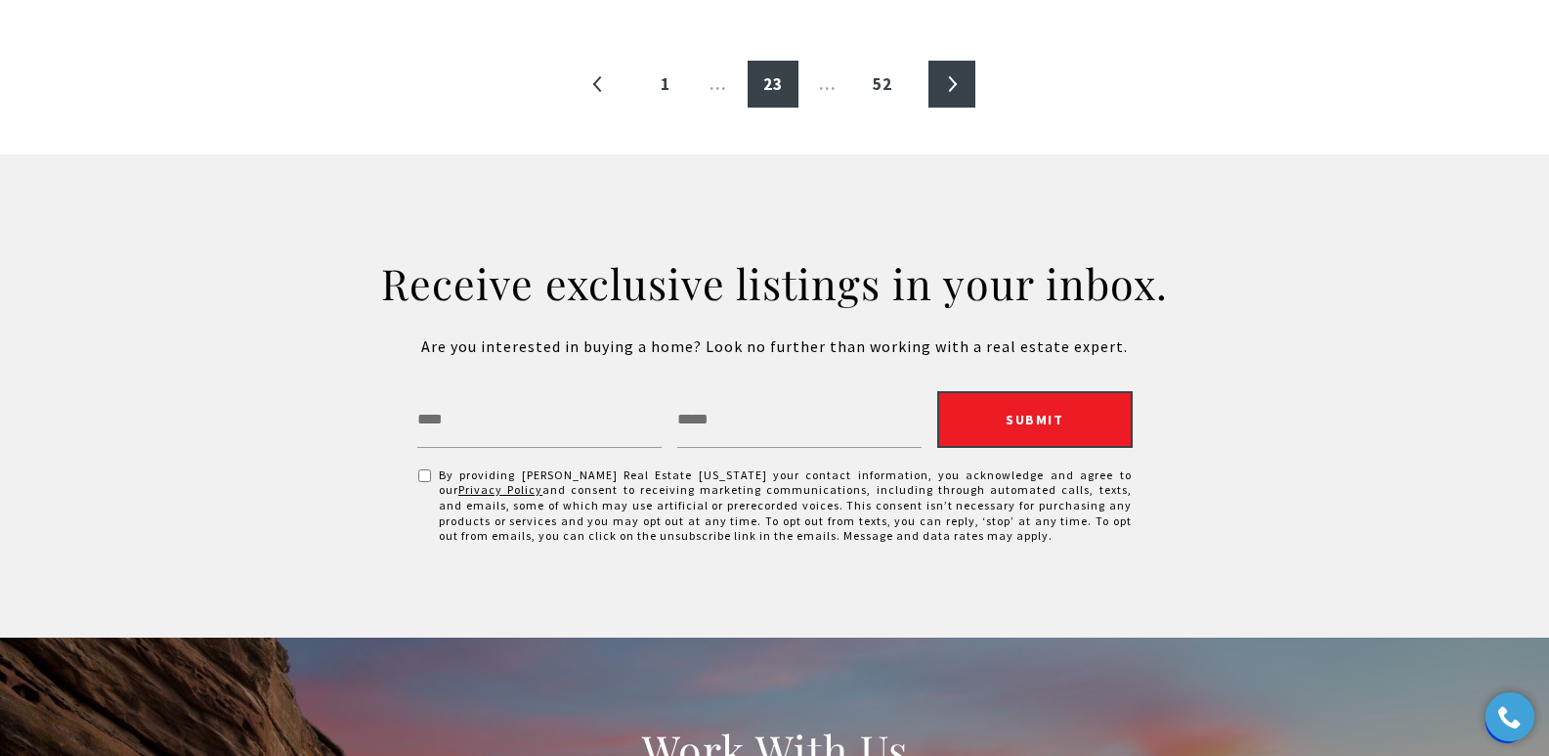
click at [953, 80] on link "»" at bounding box center [952, 84] width 47 height 47
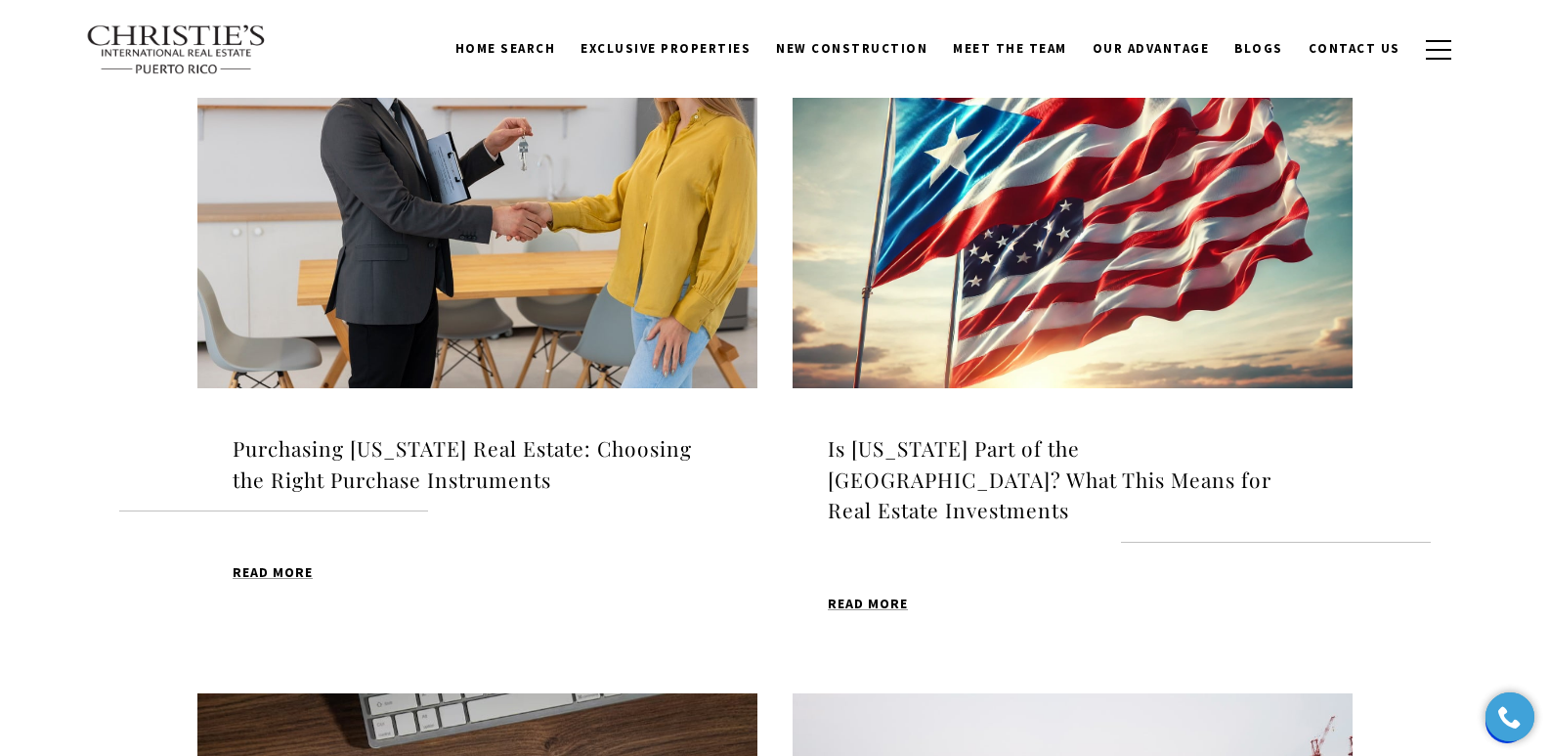
scroll to position [686, 0]
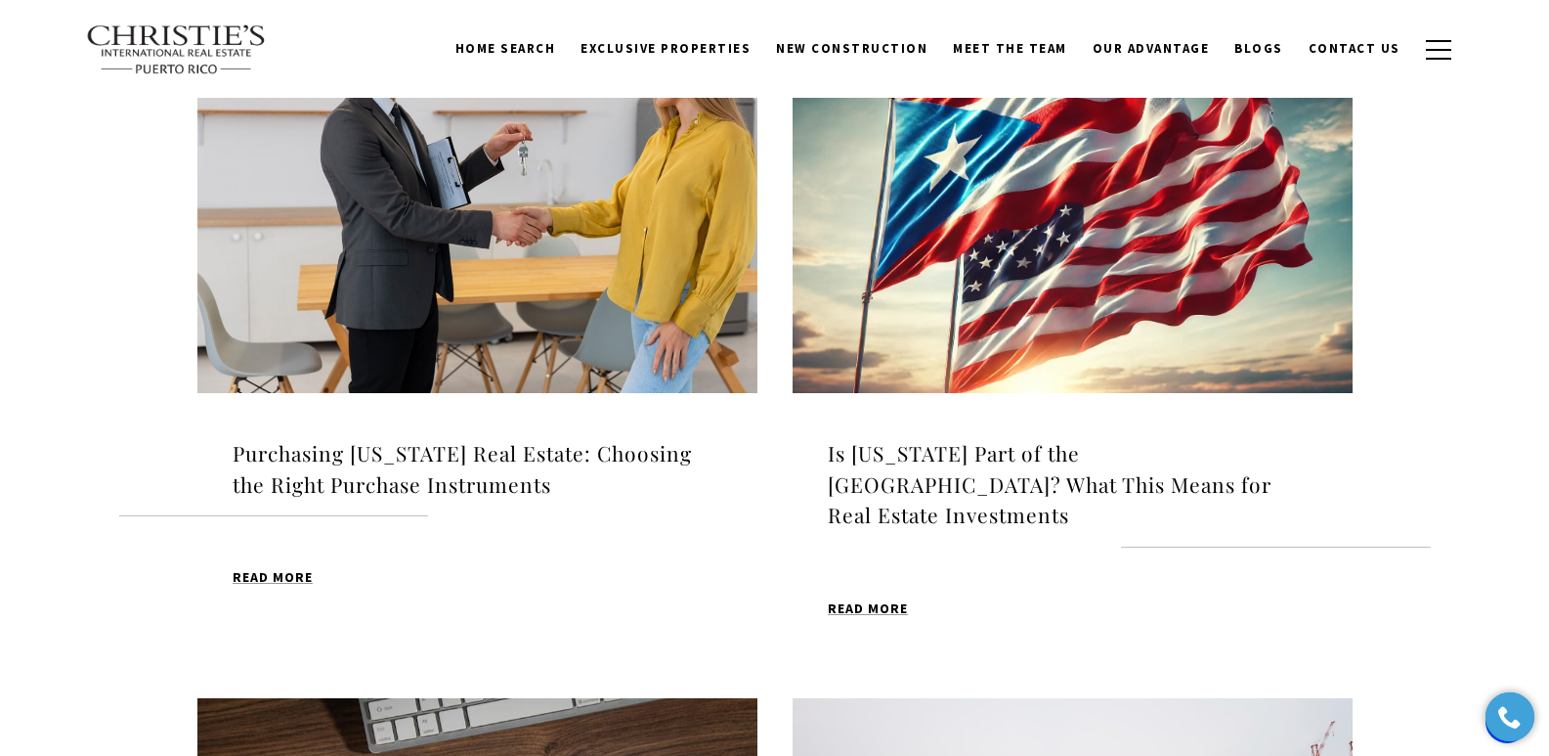
click at [446, 444] on h4 "Purchasing [US_STATE] Real Estate: Choosing the Right Purchase Instruments" at bounding box center [478, 469] width 490 height 62
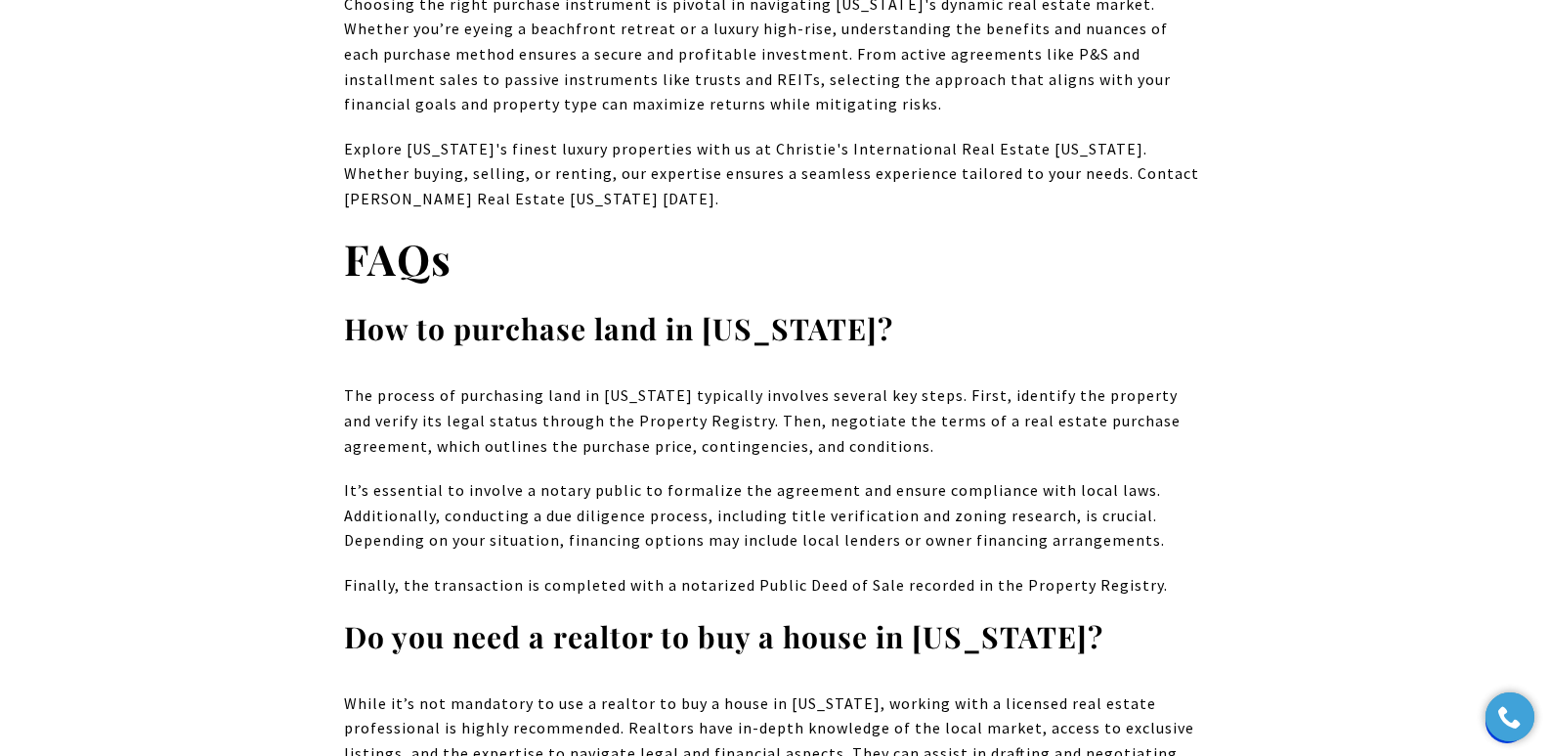
scroll to position [17517, 0]
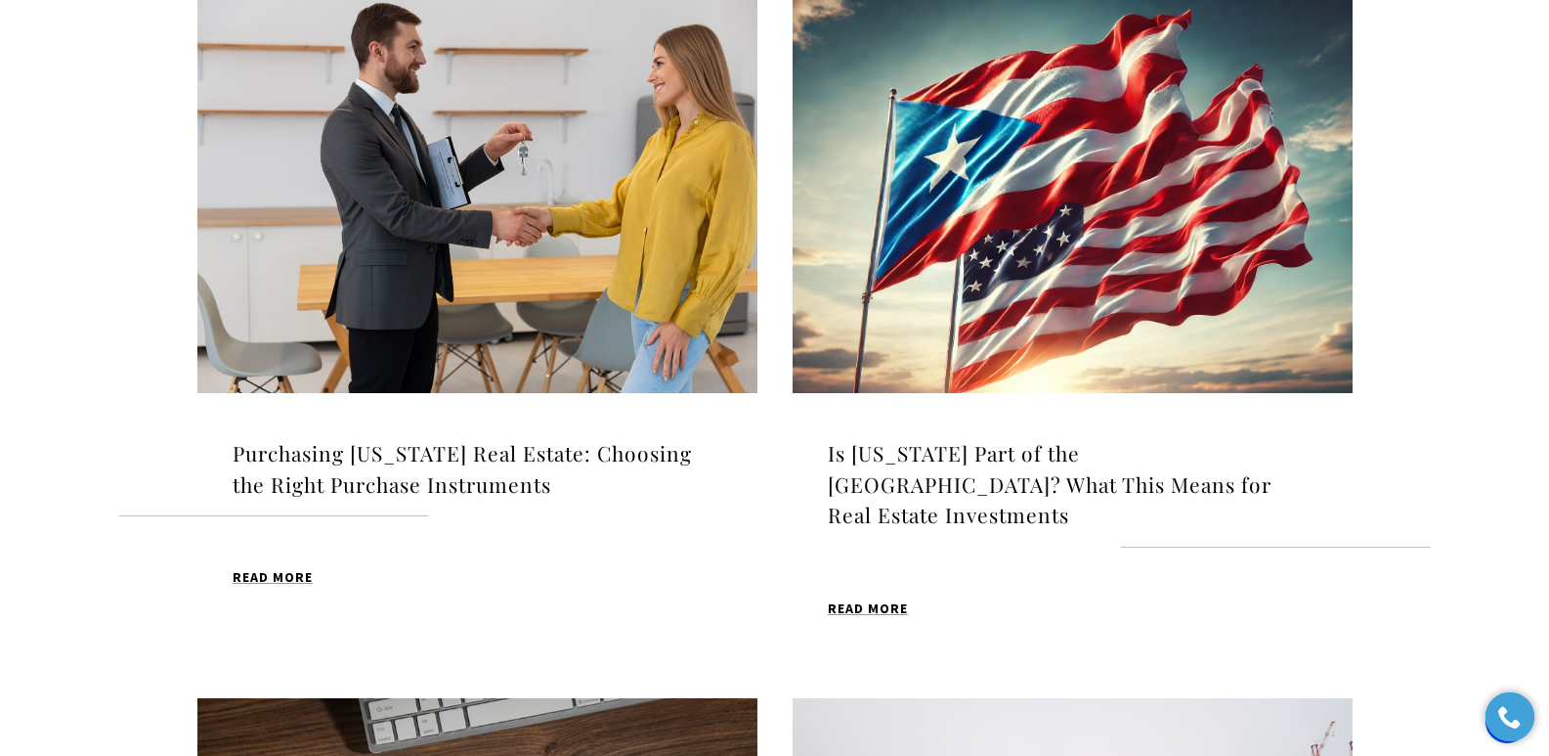
click at [877, 475] on h4 "Is [US_STATE] Part of the [GEOGRAPHIC_DATA]? What This Means for Real Estate In…" at bounding box center [1073, 484] width 490 height 93
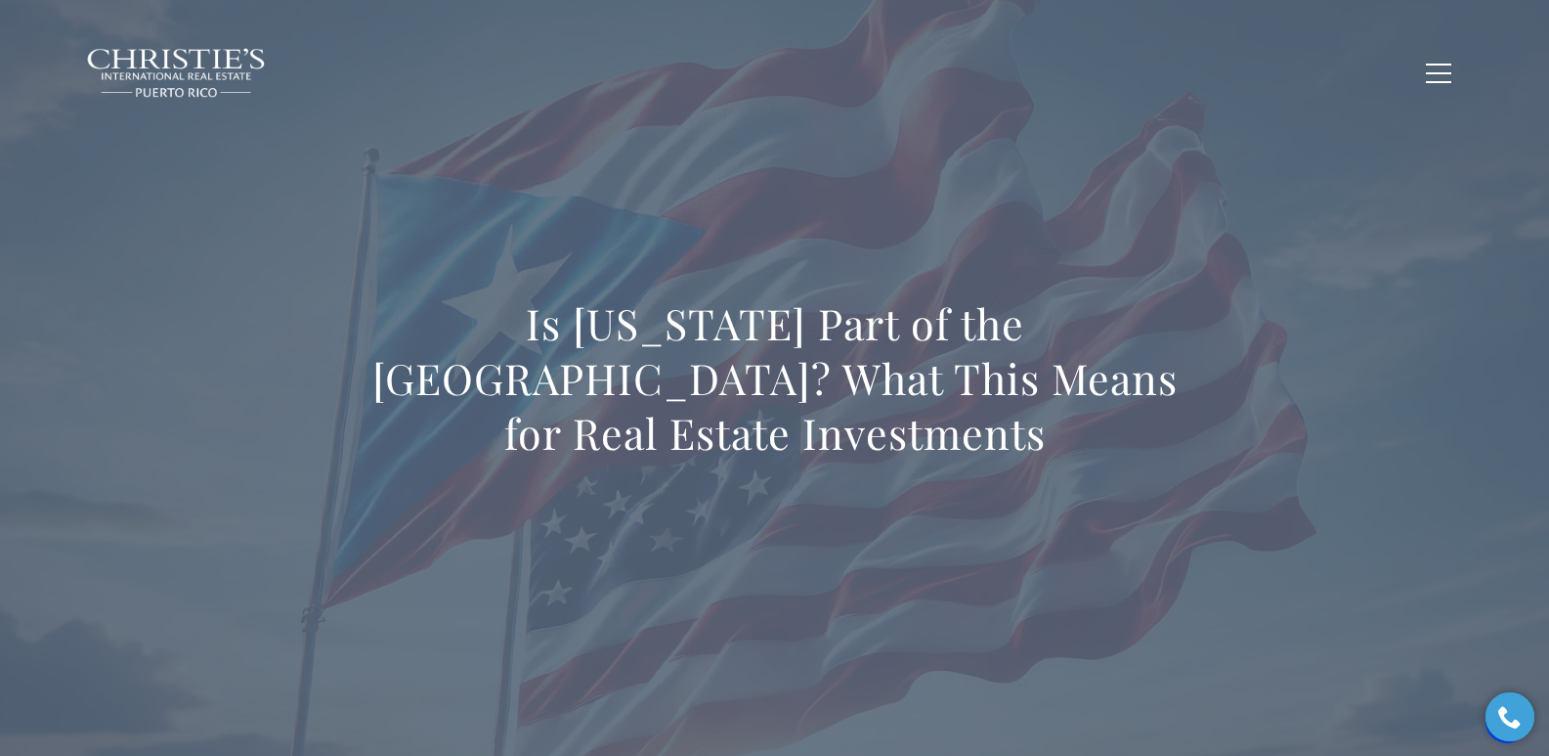
drag, startPoint x: 1544, startPoint y: 57, endPoint x: 1541, endPoint y: 475, distance: 418.3
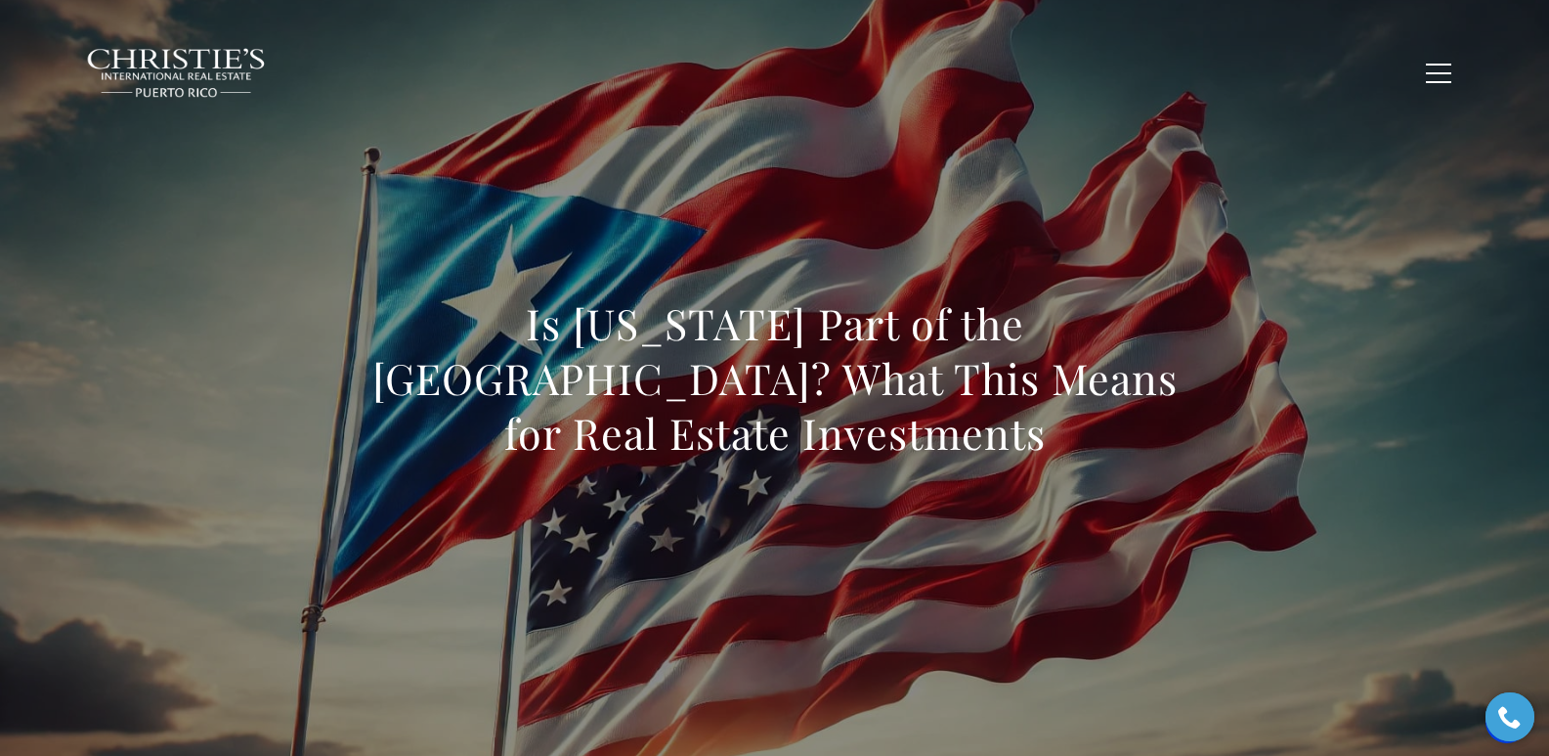
click at [1378, 367] on div "Is [US_STATE] Part of the [GEOGRAPHIC_DATA]? What This Means for Real Estate In…" at bounding box center [775, 391] width 1368 height 586
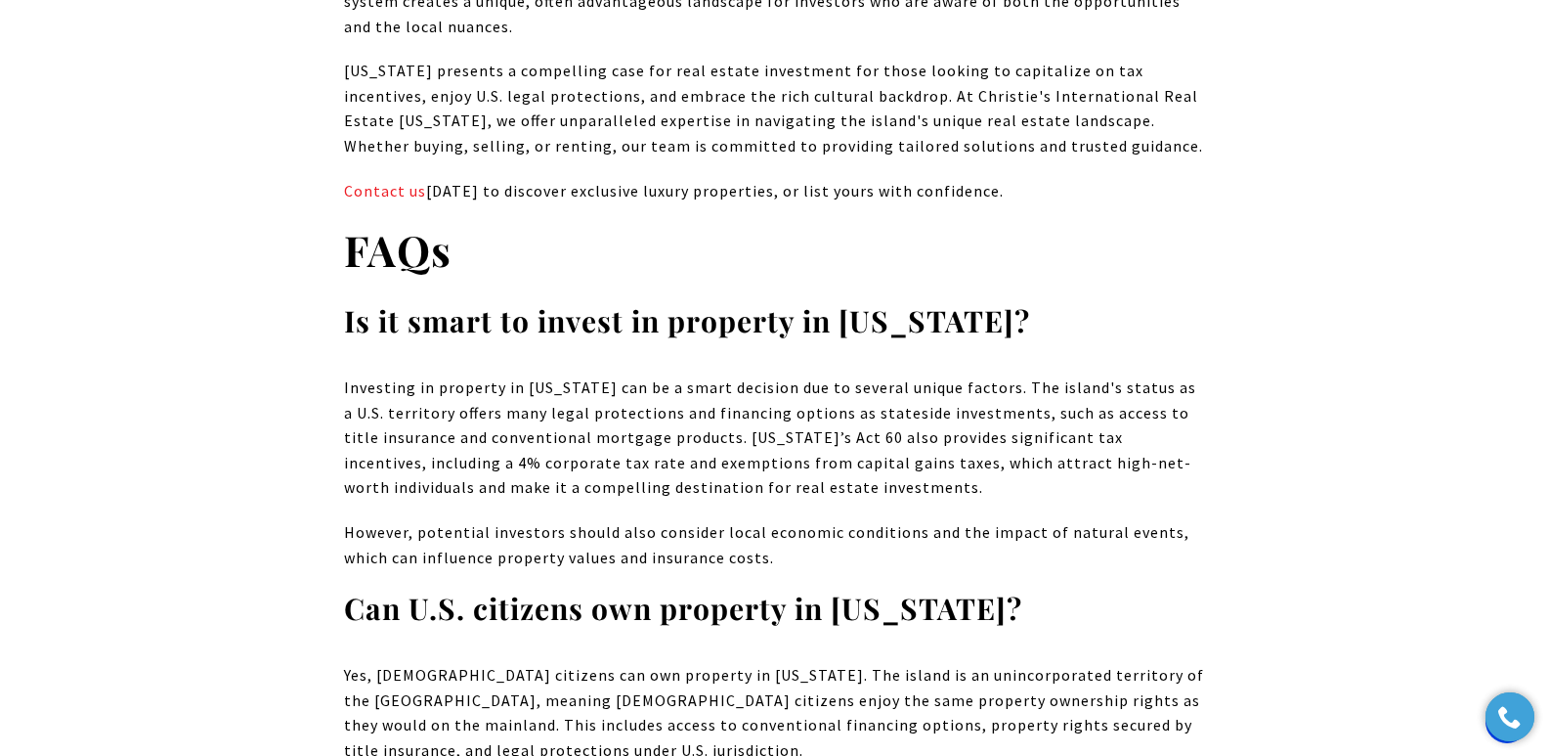
scroll to position [12916, 0]
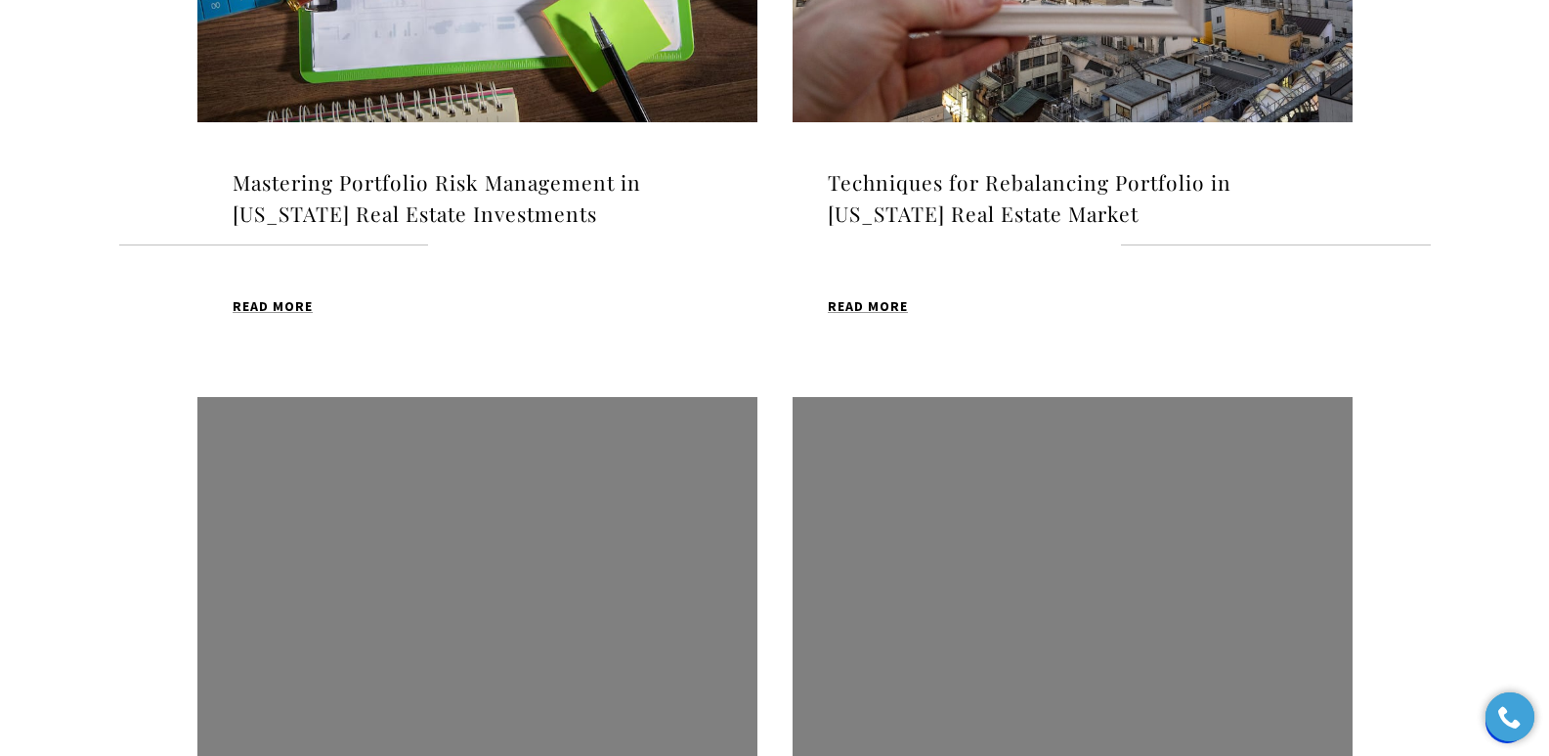
scroll to position [1662, 0]
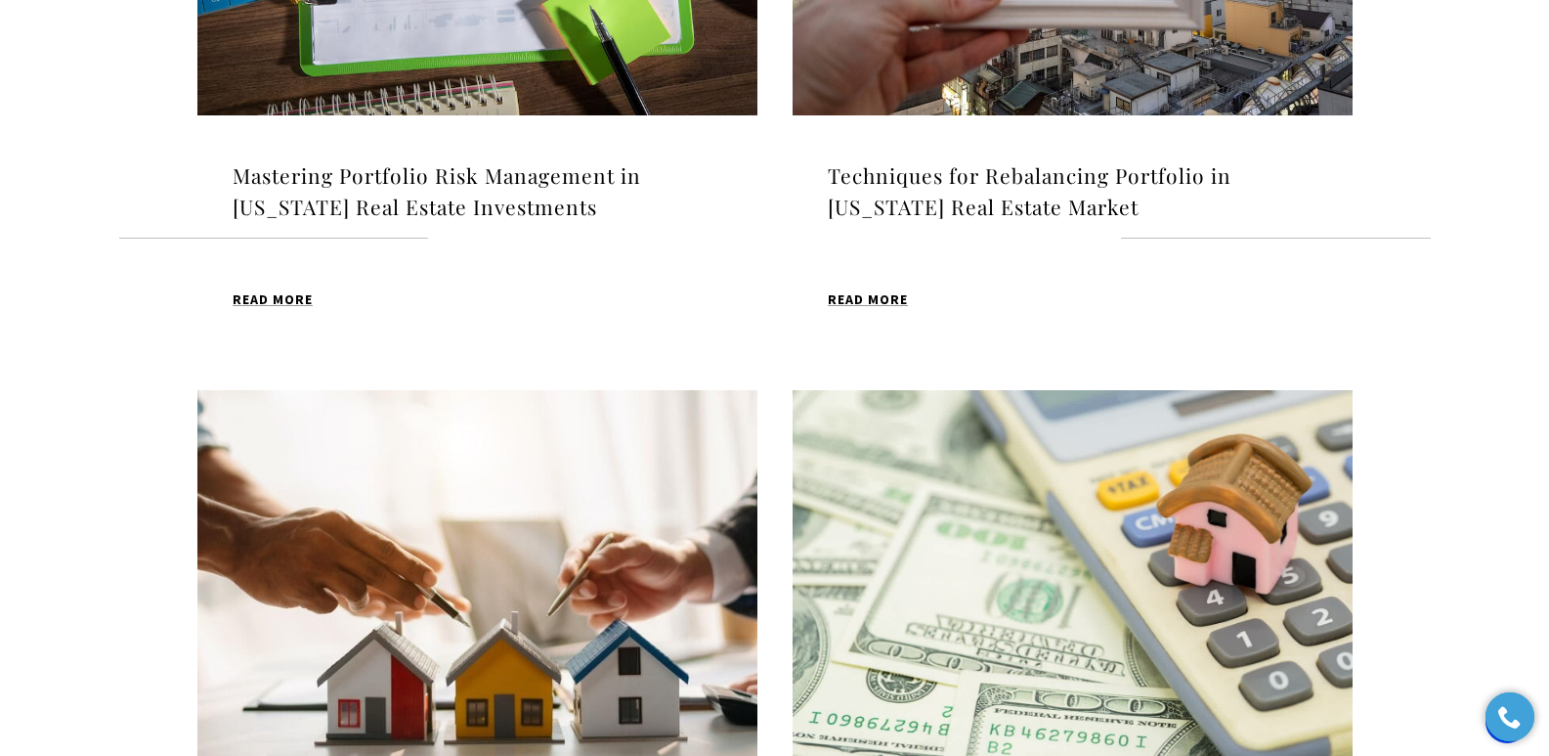
click at [335, 160] on h4 "Mastering Portfolio Risk Management in [US_STATE] Real Estate Investments" at bounding box center [478, 191] width 490 height 62
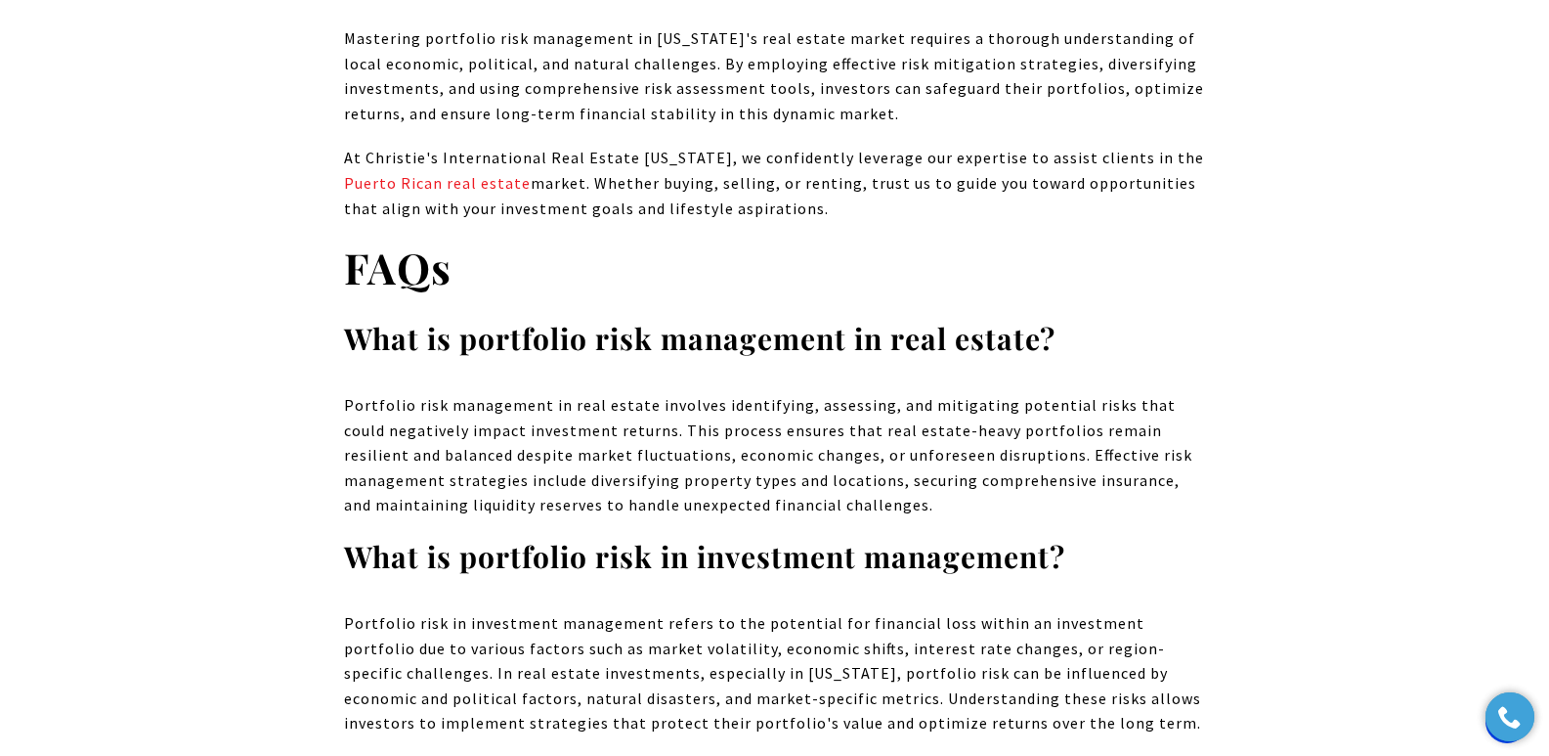
scroll to position [9915, 0]
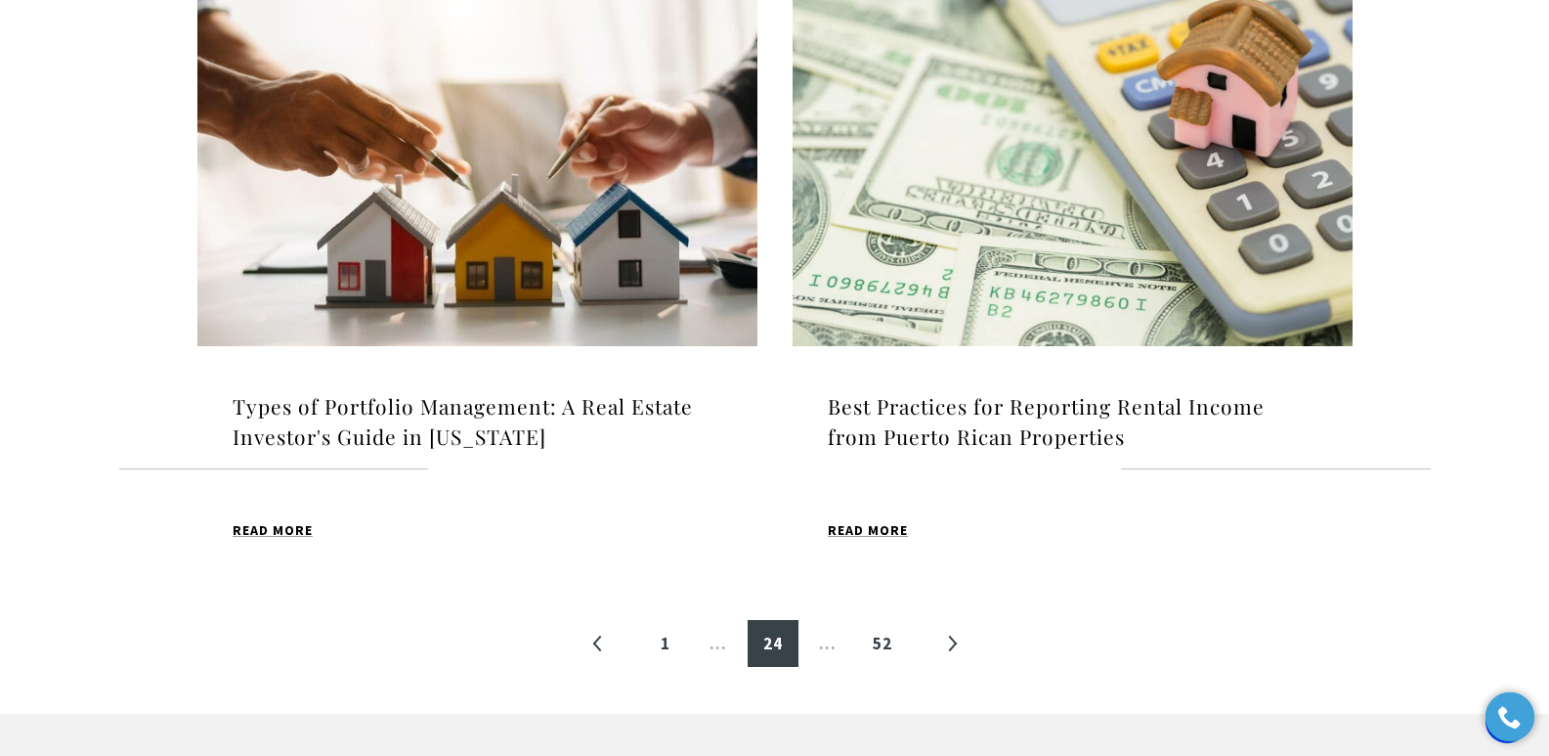
scroll to position [2105, 0]
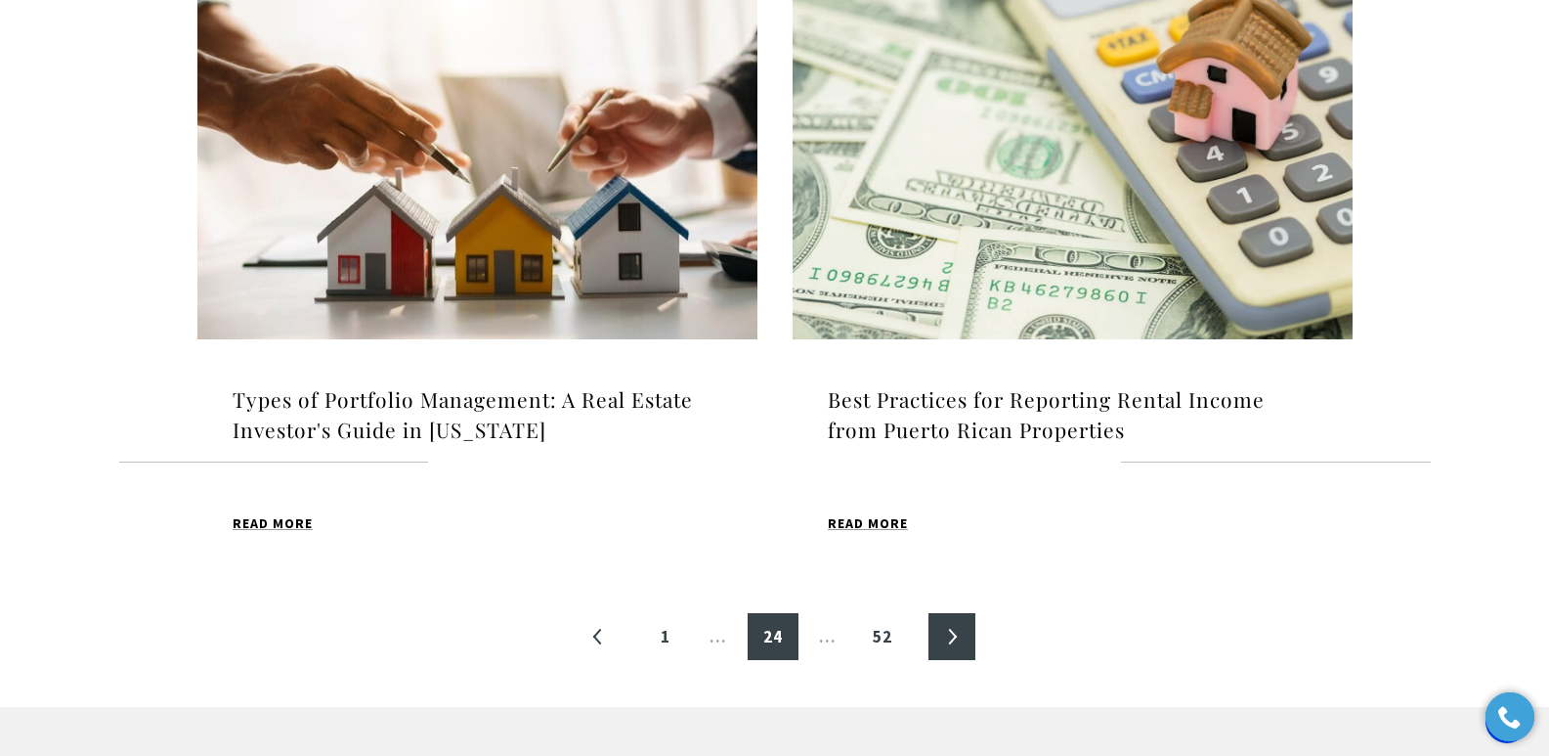
click at [953, 615] on link "»" at bounding box center [952, 636] width 47 height 47
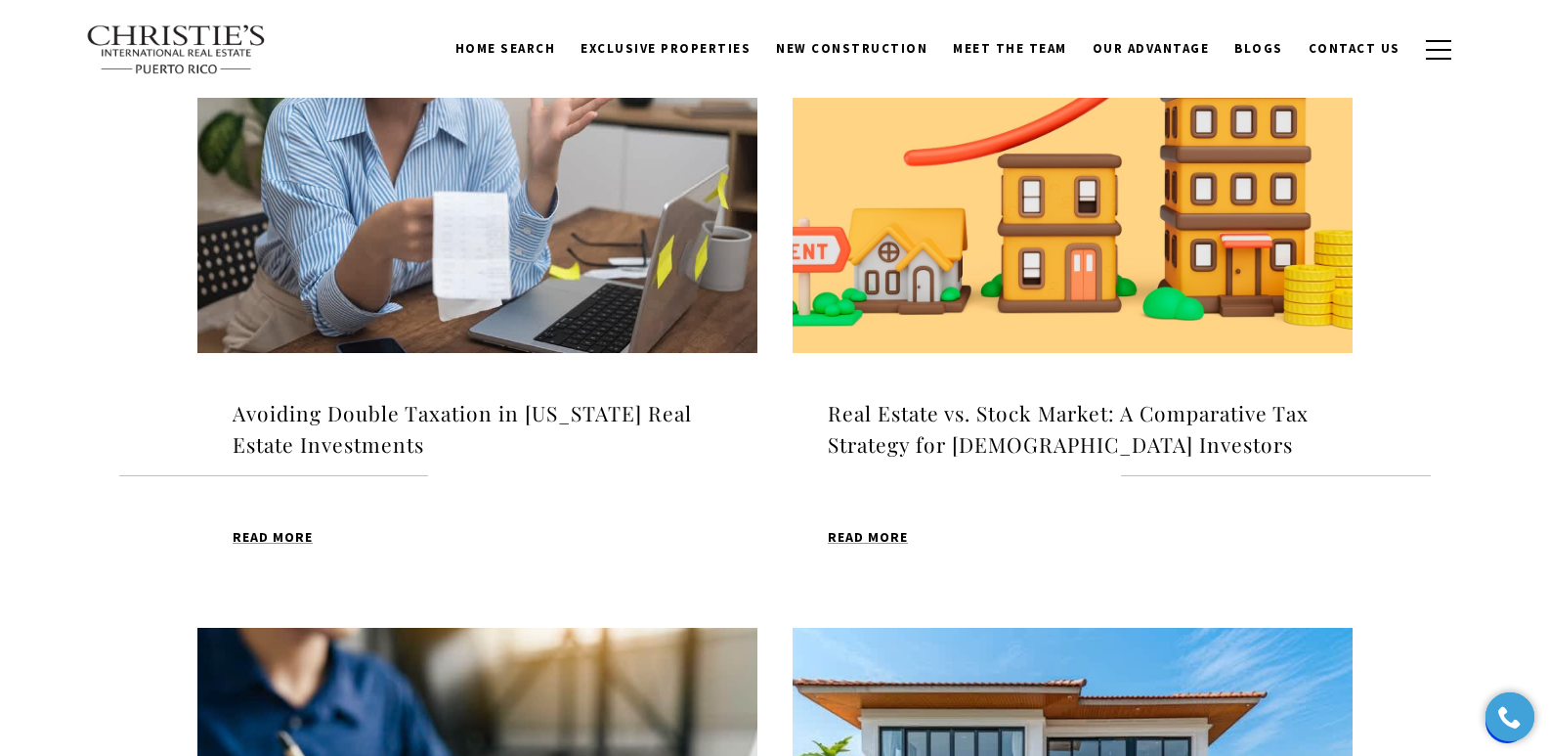
scroll to position [686, 0]
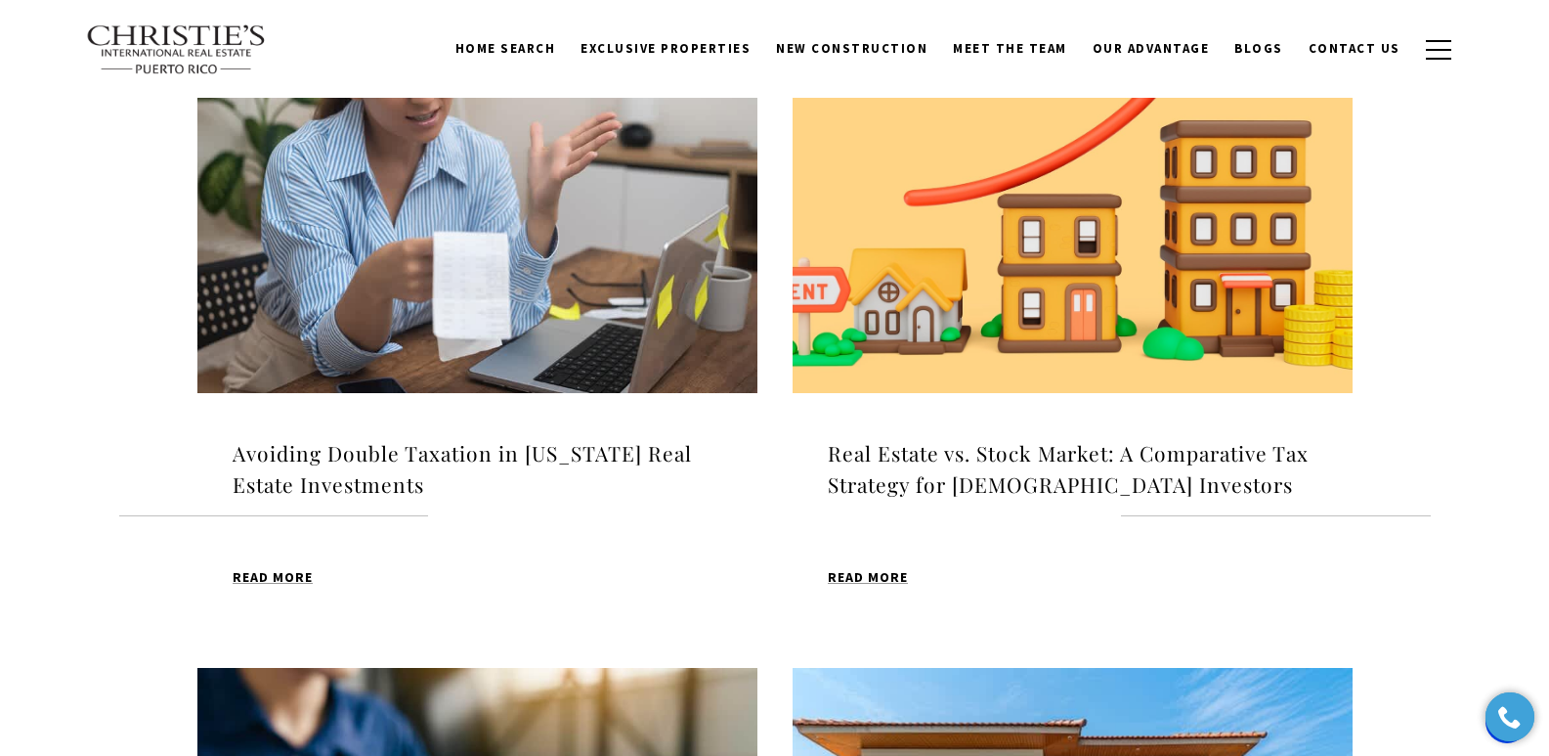
click at [503, 456] on h4 "Avoiding Double Taxation in Puerto Rico Real Estate Investments" at bounding box center [478, 469] width 490 height 62
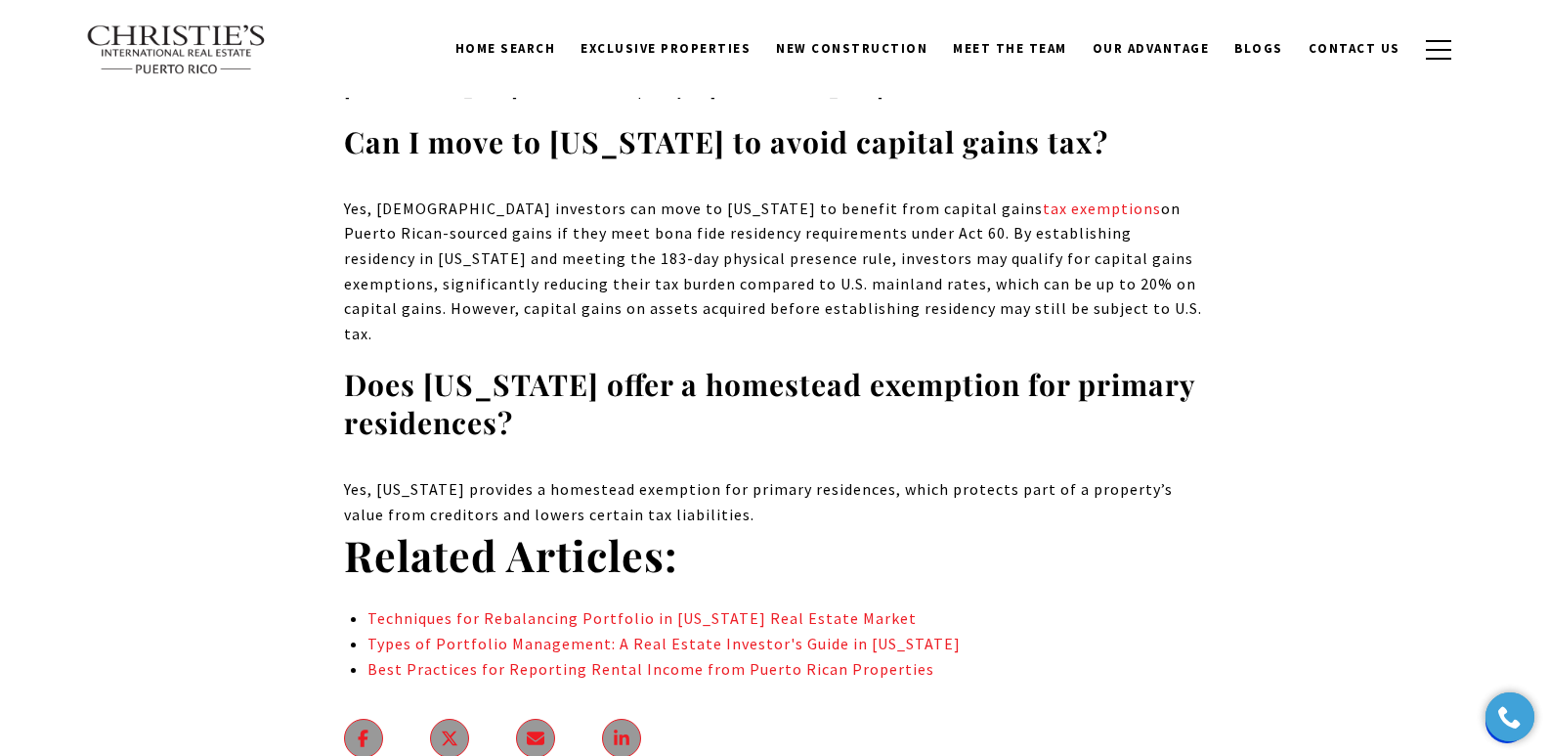
scroll to position [13031, 0]
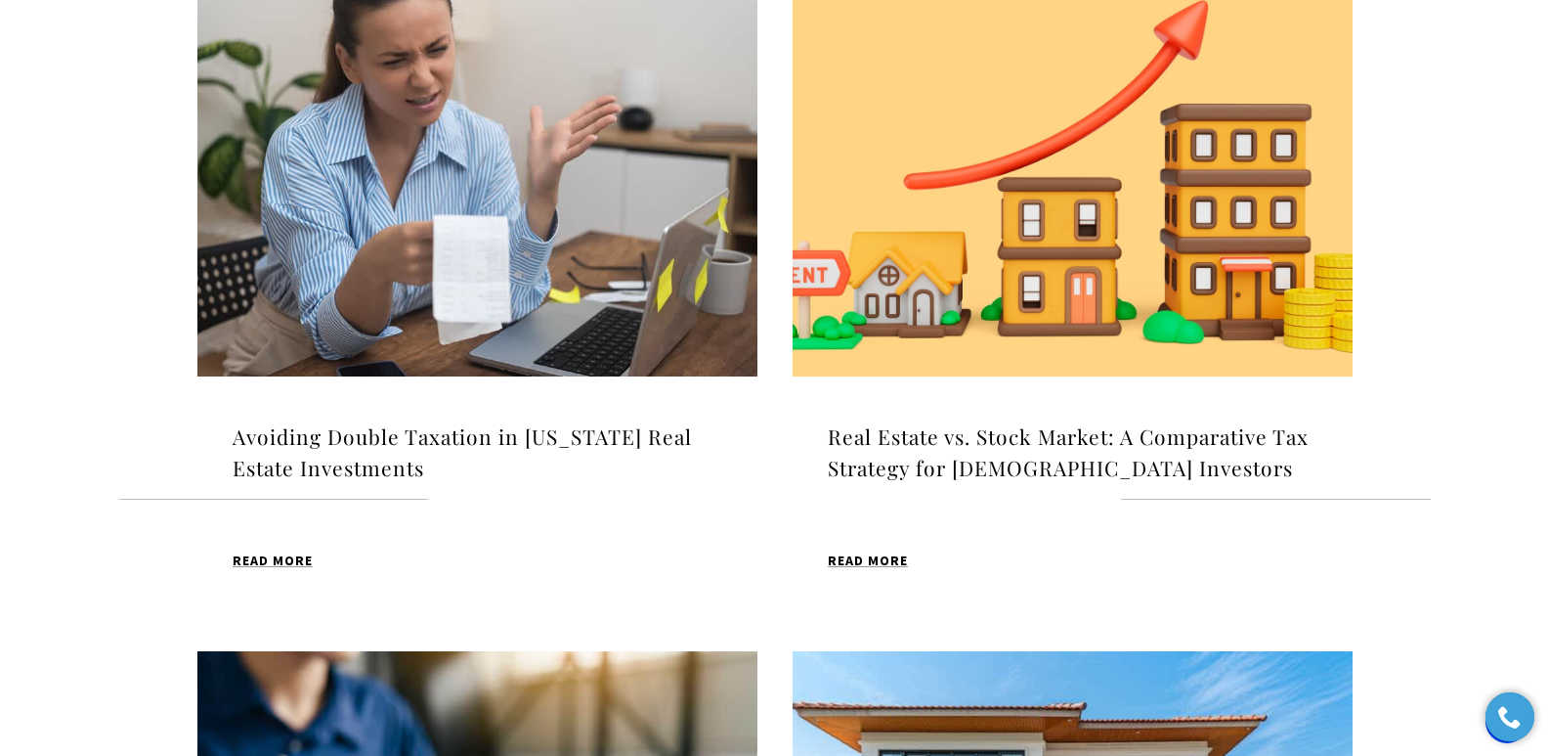
scroll to position [764, 0]
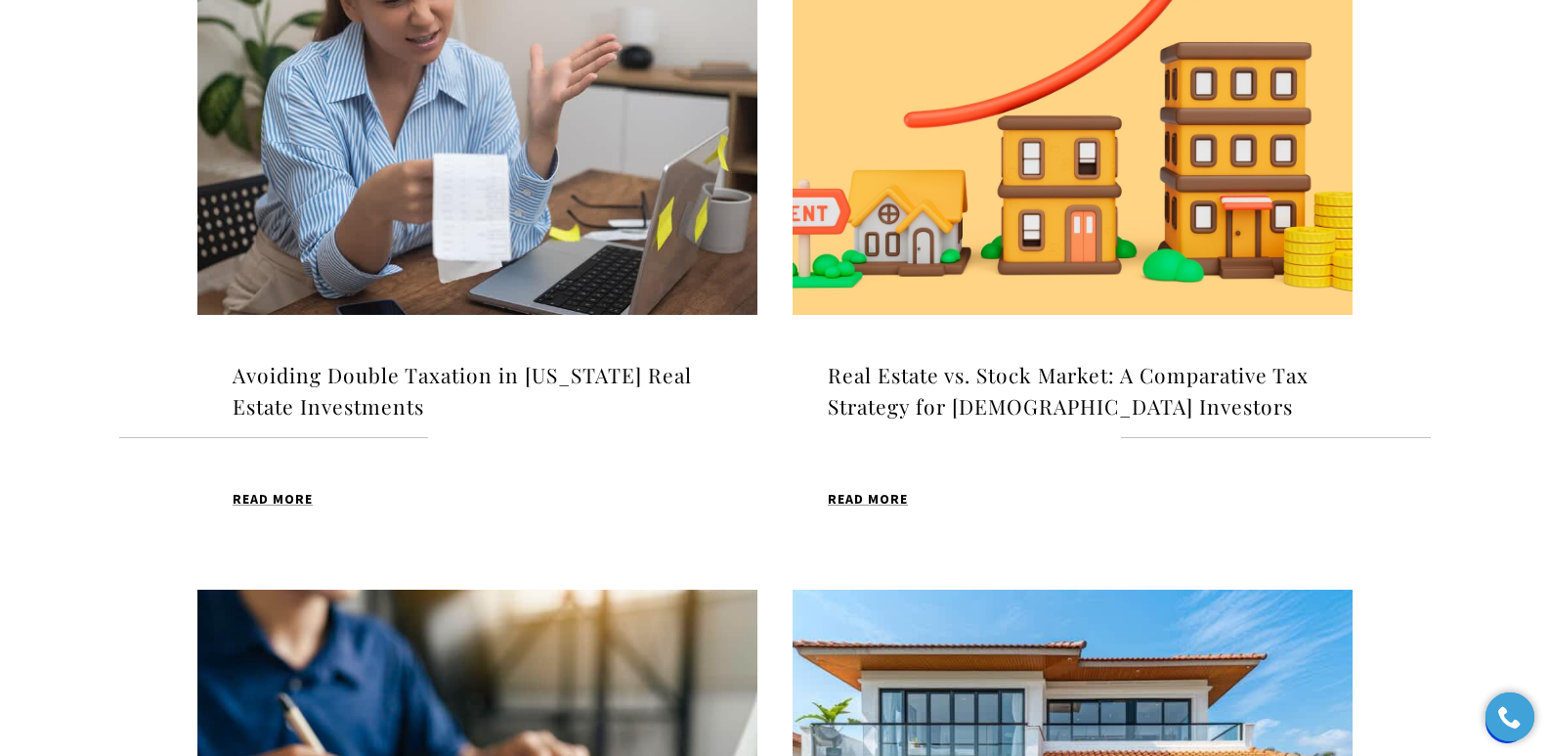
click at [998, 373] on h4 "Real Estate vs. Stock Market: A Comparative Tax Strategy for [DEMOGRAPHIC_DATA]…" at bounding box center [1073, 391] width 490 height 62
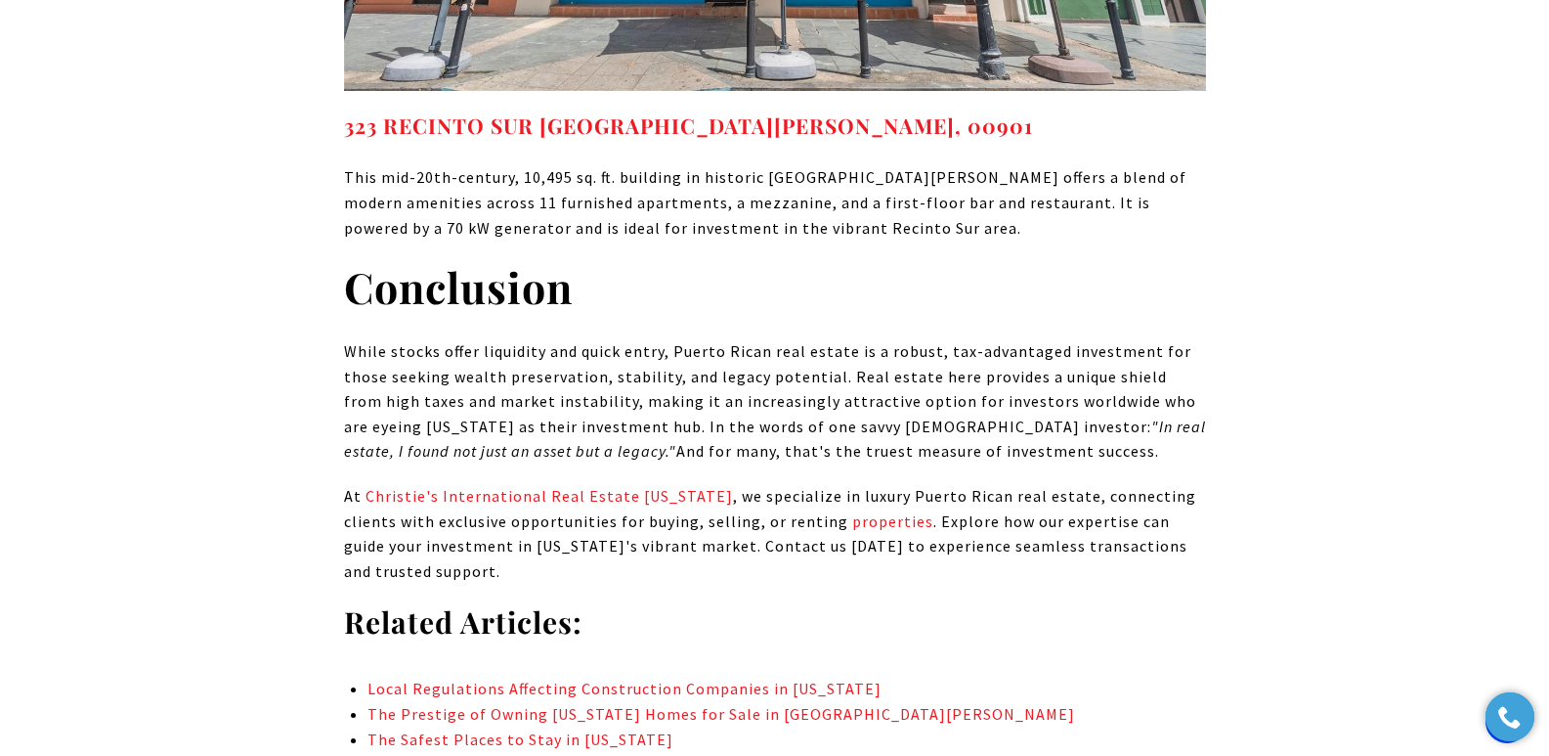
scroll to position [9052, 0]
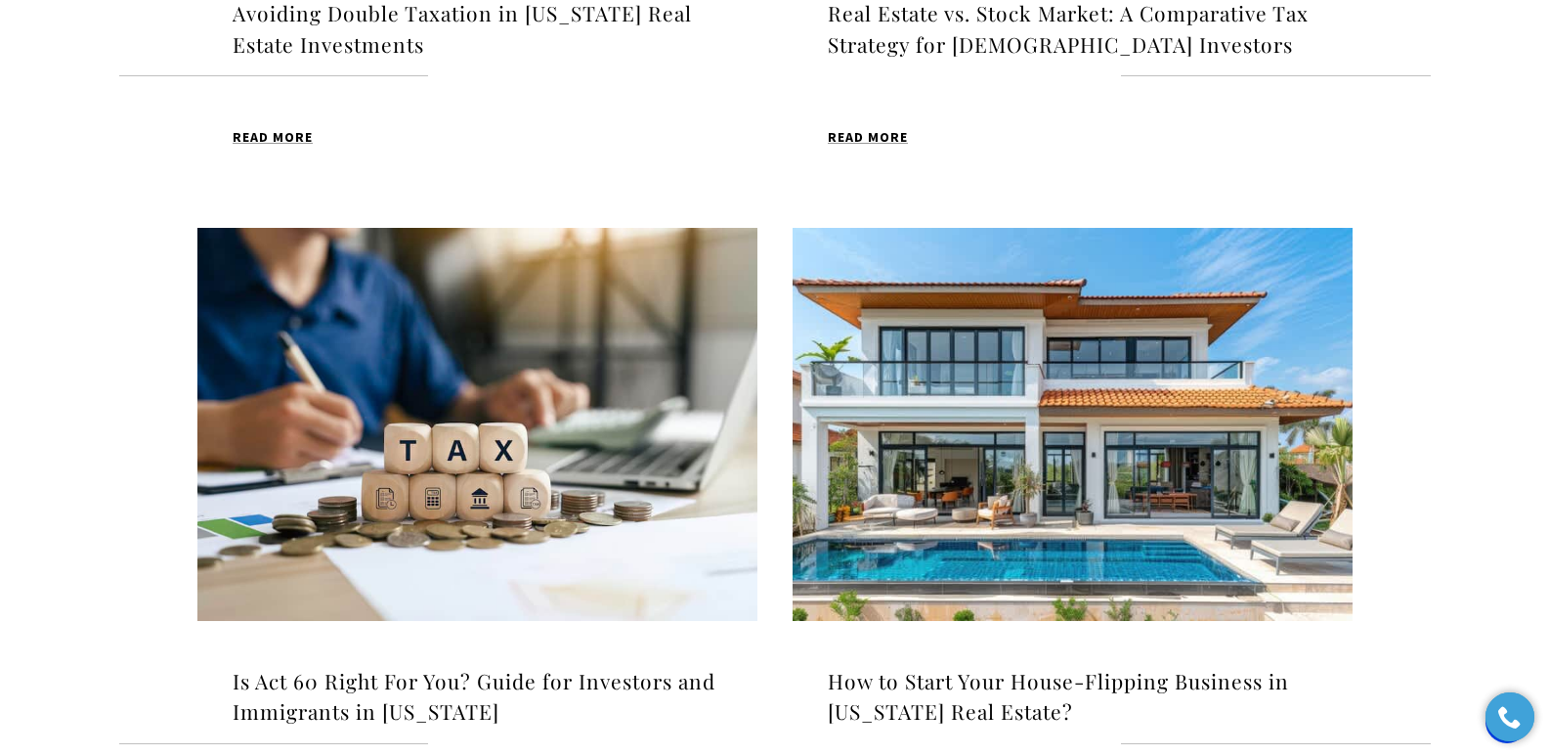
scroll to position [1140, 0]
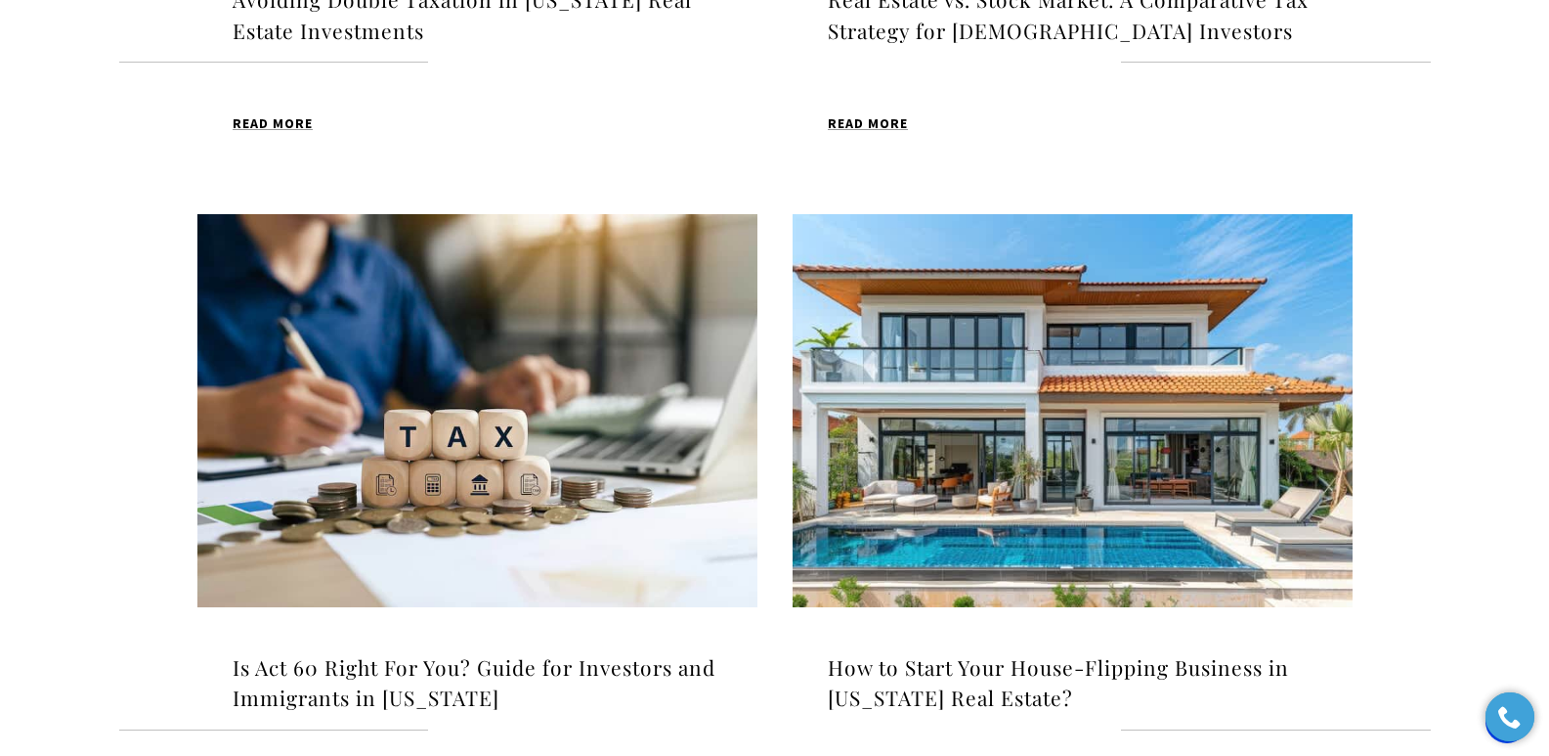
click at [445, 359] on img at bounding box center [477, 410] width 560 height 393
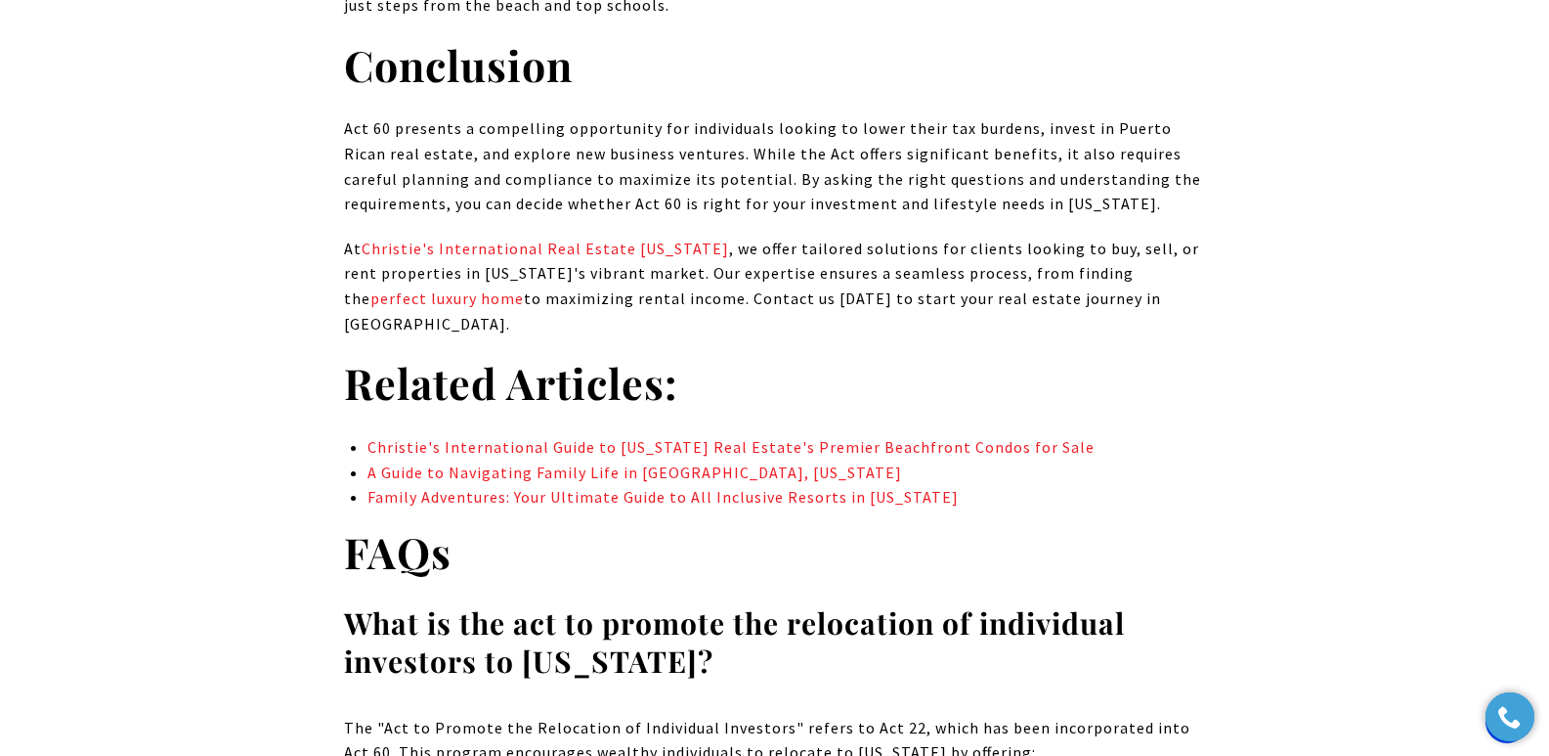
scroll to position [16004, 0]
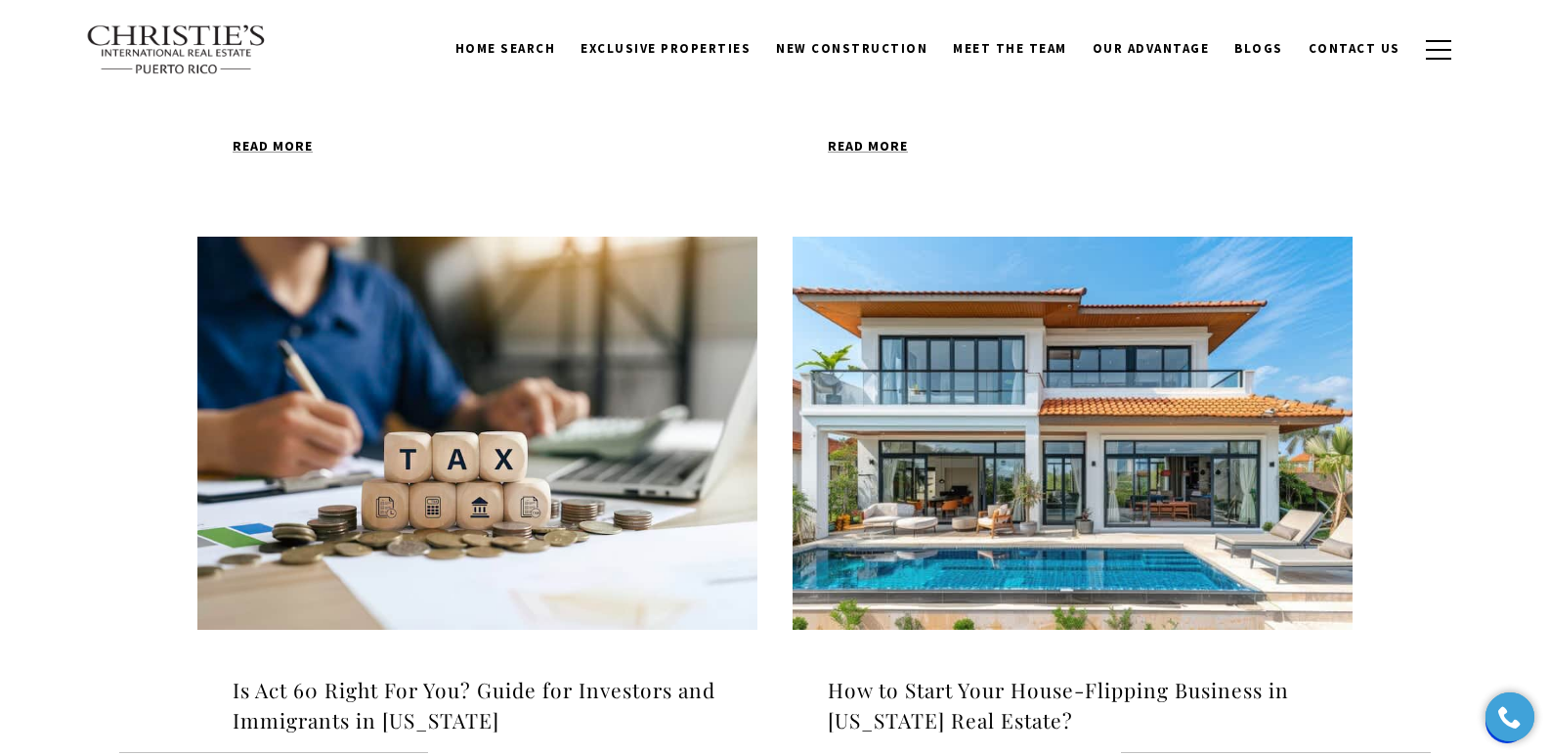
scroll to position [1083, 0]
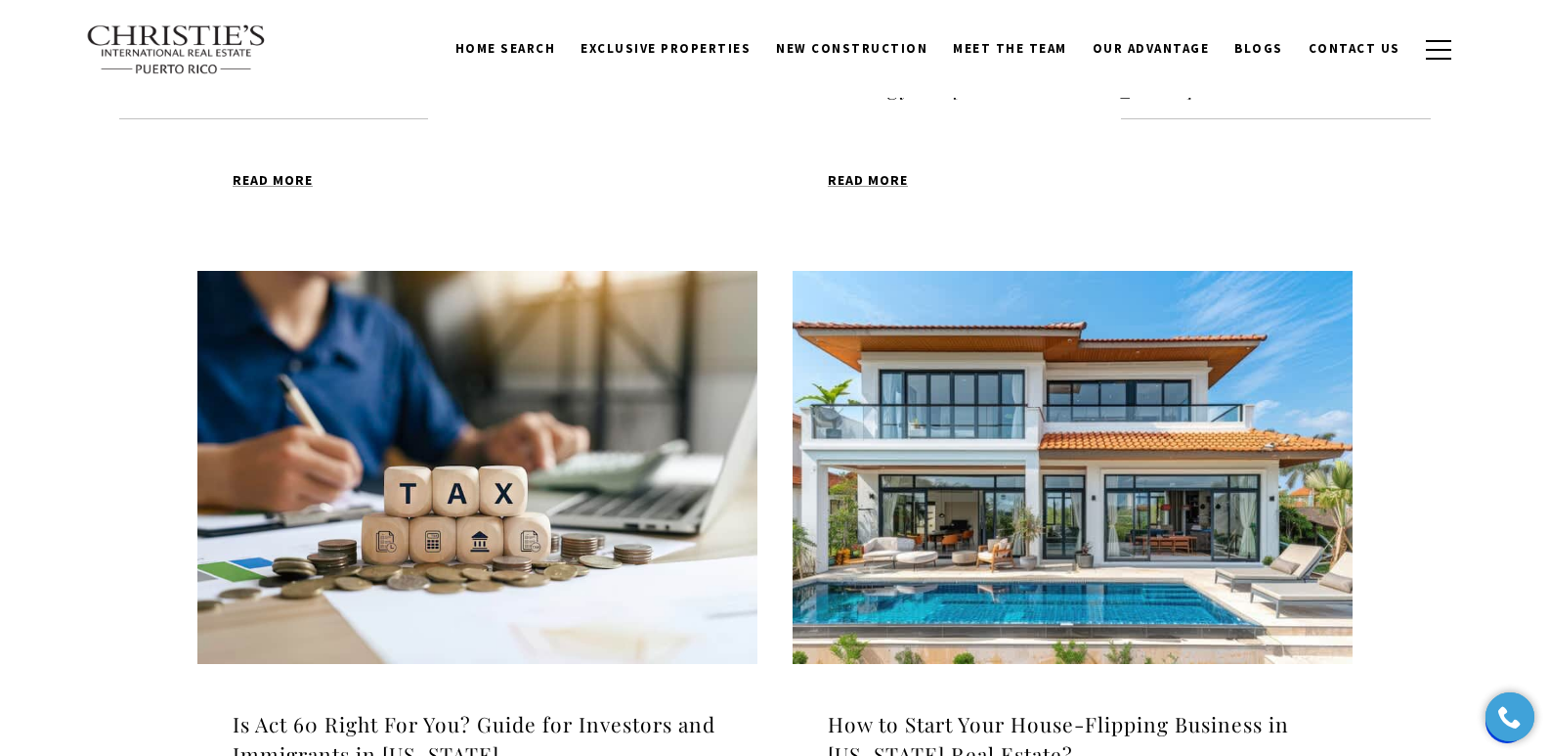
click at [1063, 459] on img at bounding box center [1073, 467] width 560 height 393
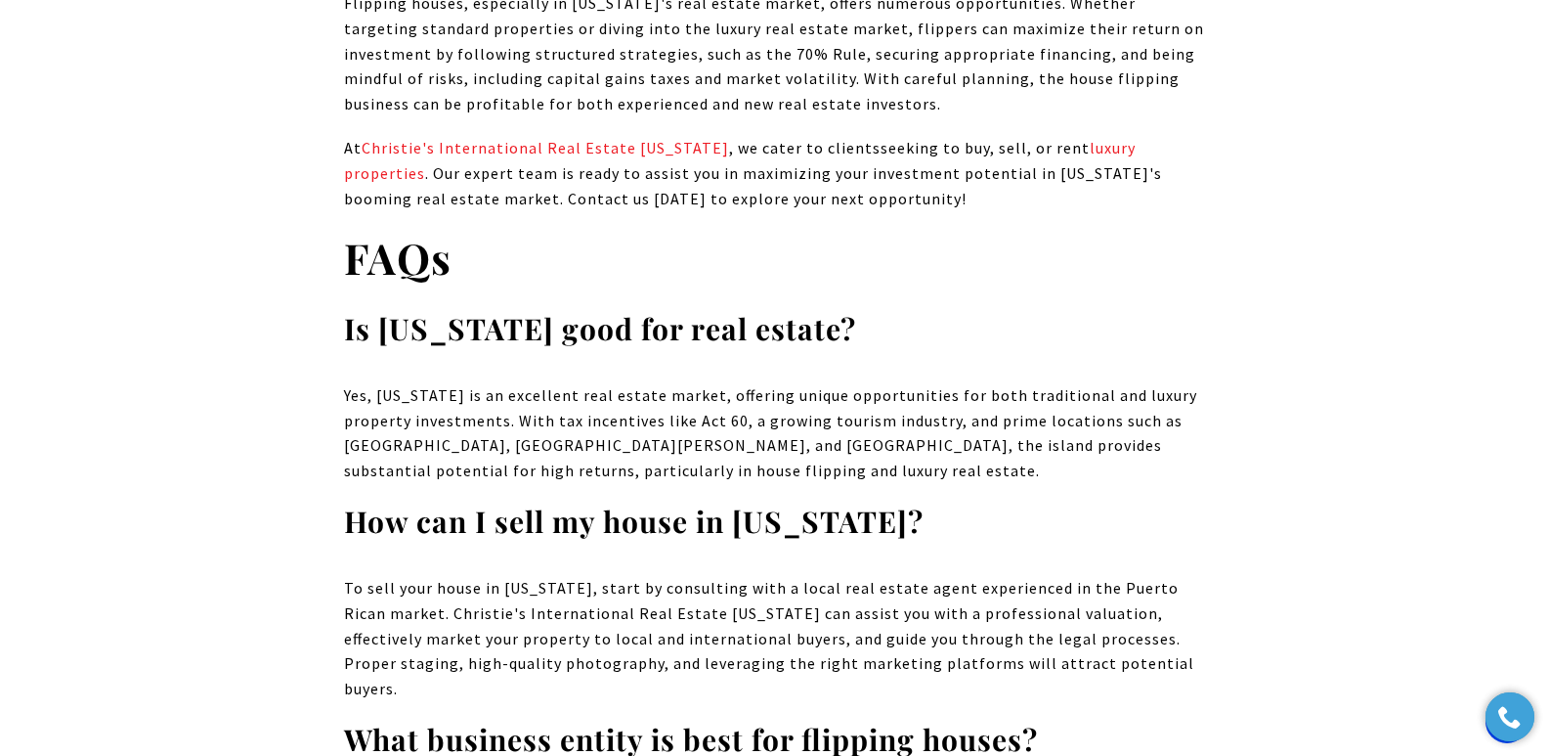
scroll to position [14669, 0]
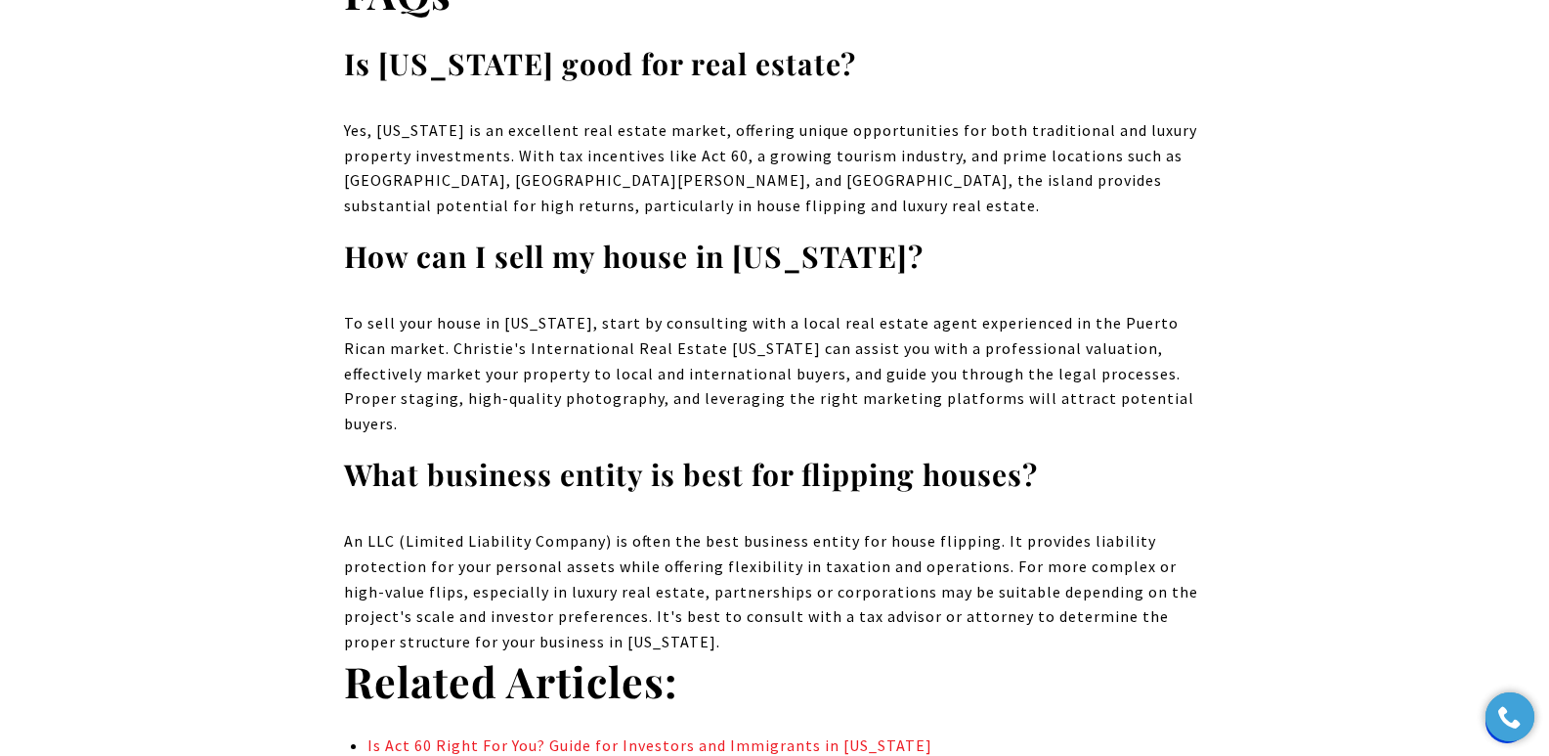
drag, startPoint x: 1554, startPoint y: 37, endPoint x: 1555, endPoint y: 649, distance: 611.8
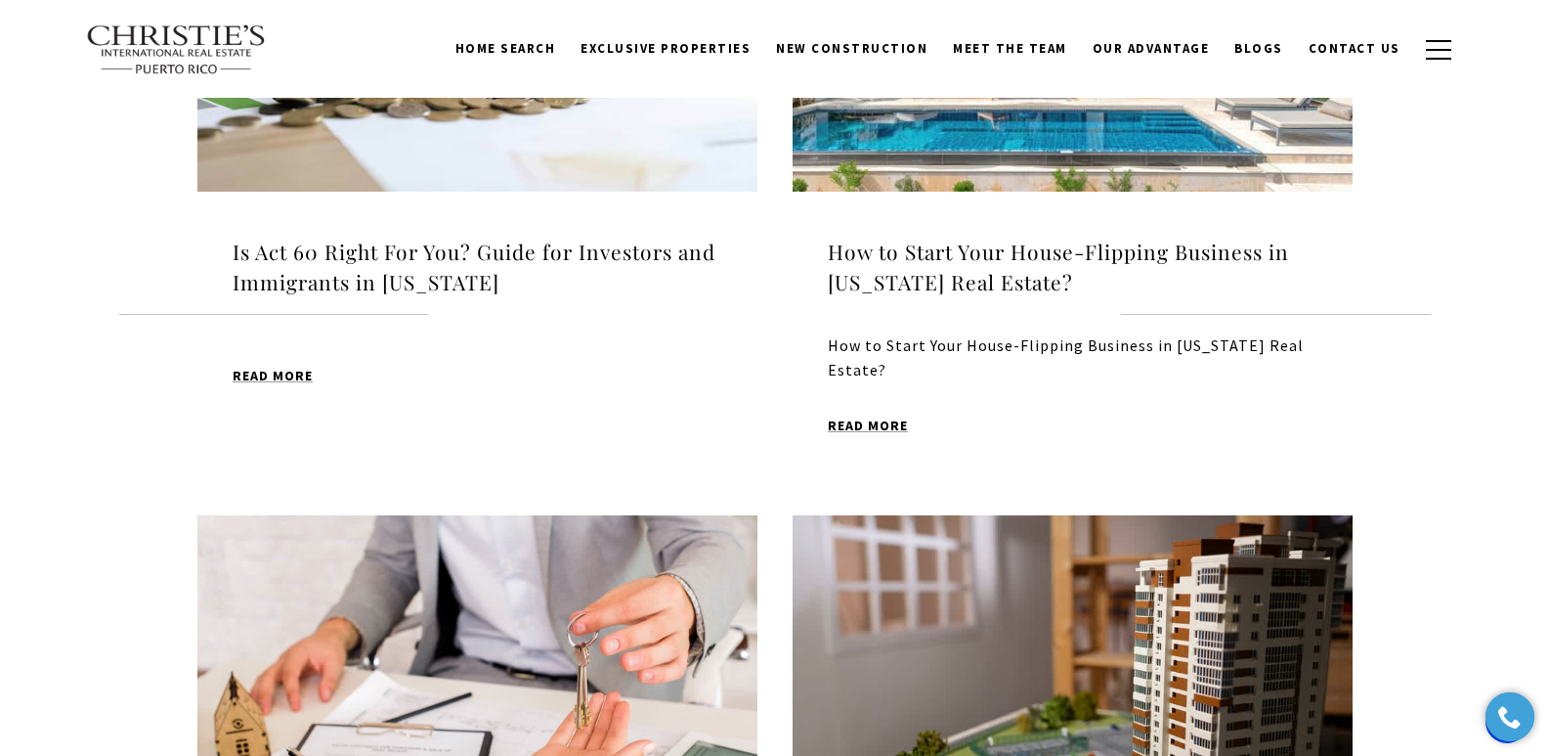
scroll to position [2216, 0]
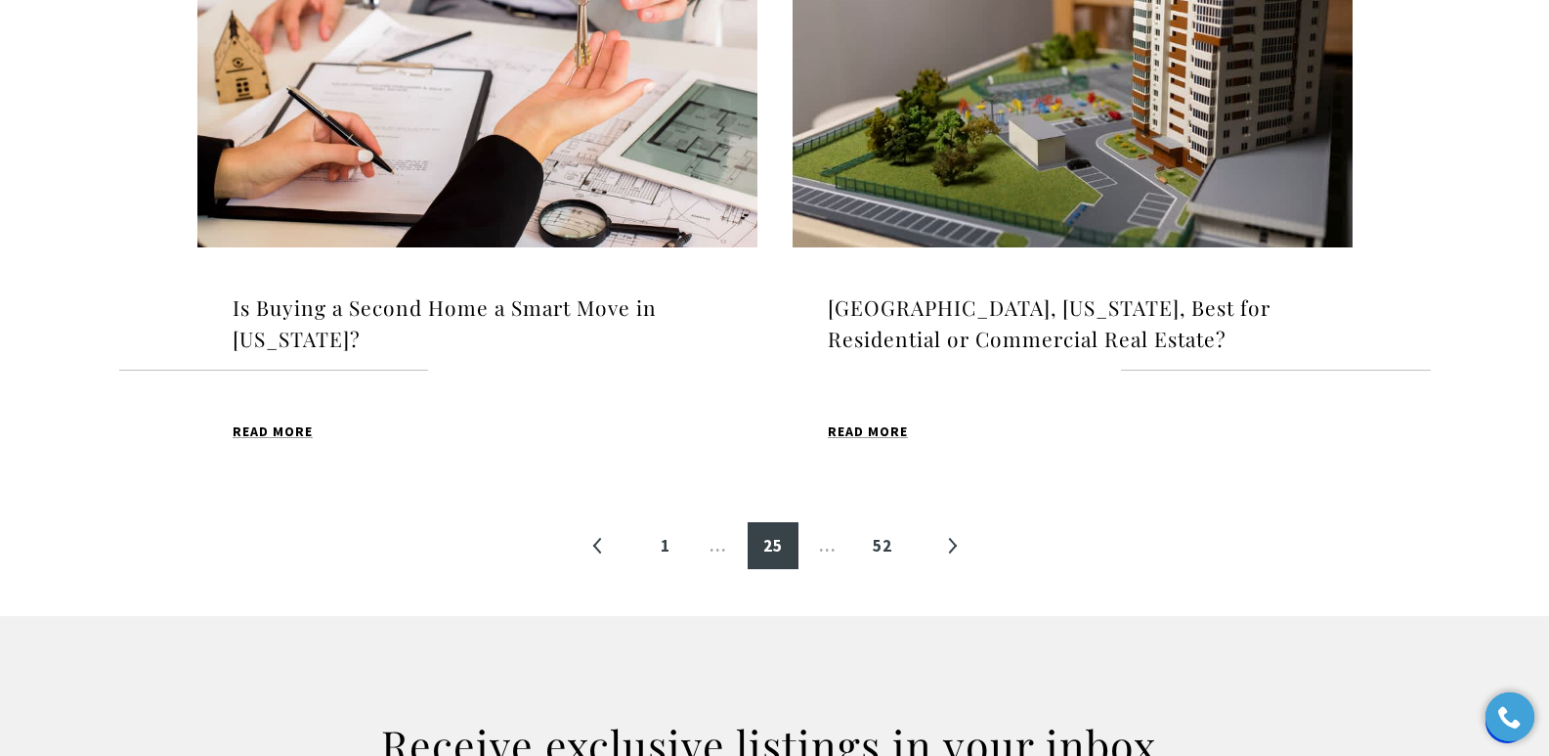
click at [324, 310] on h4 "Is Buying a Second Home a Smart Move in [US_STATE]?" at bounding box center [478, 323] width 490 height 62
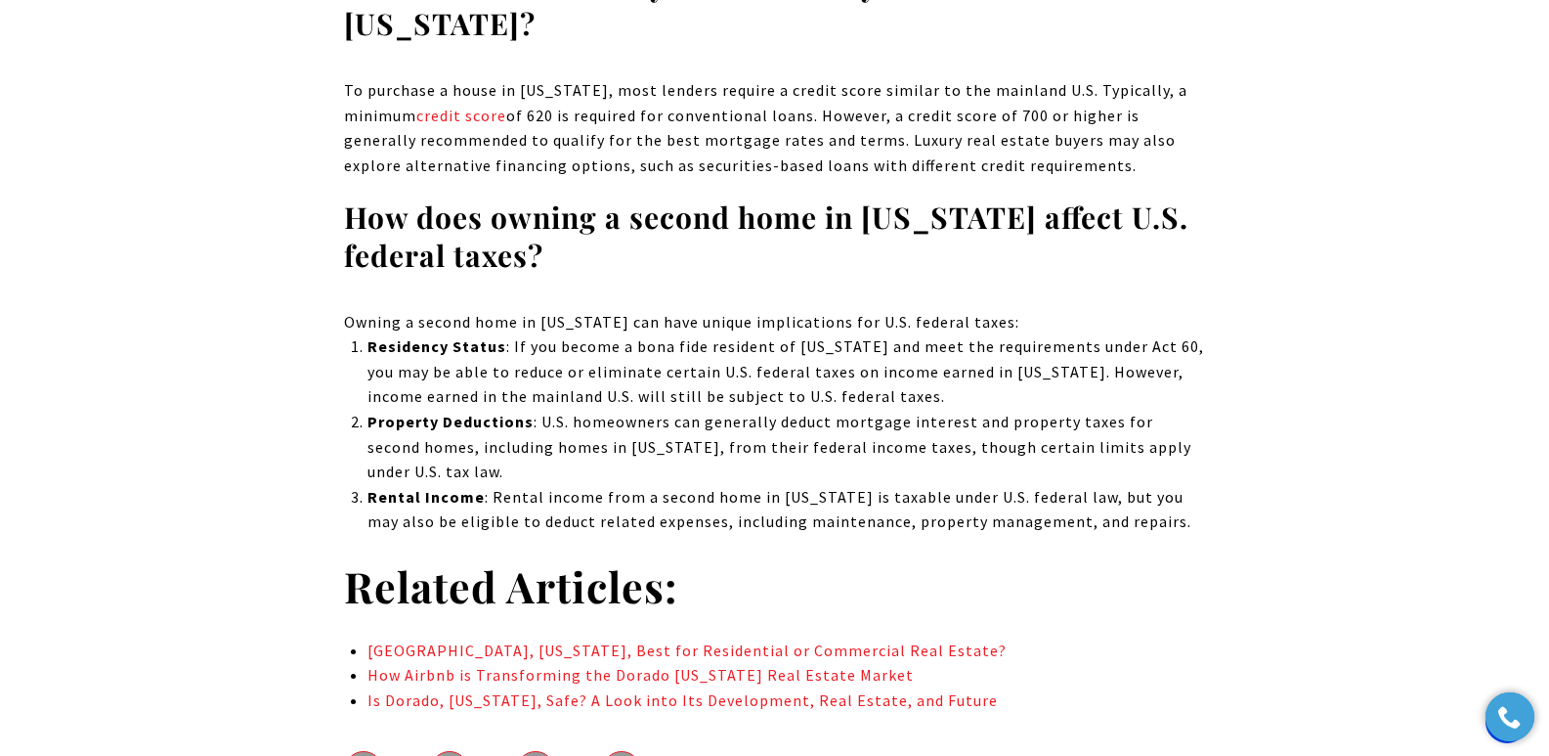
scroll to position [12067, 0]
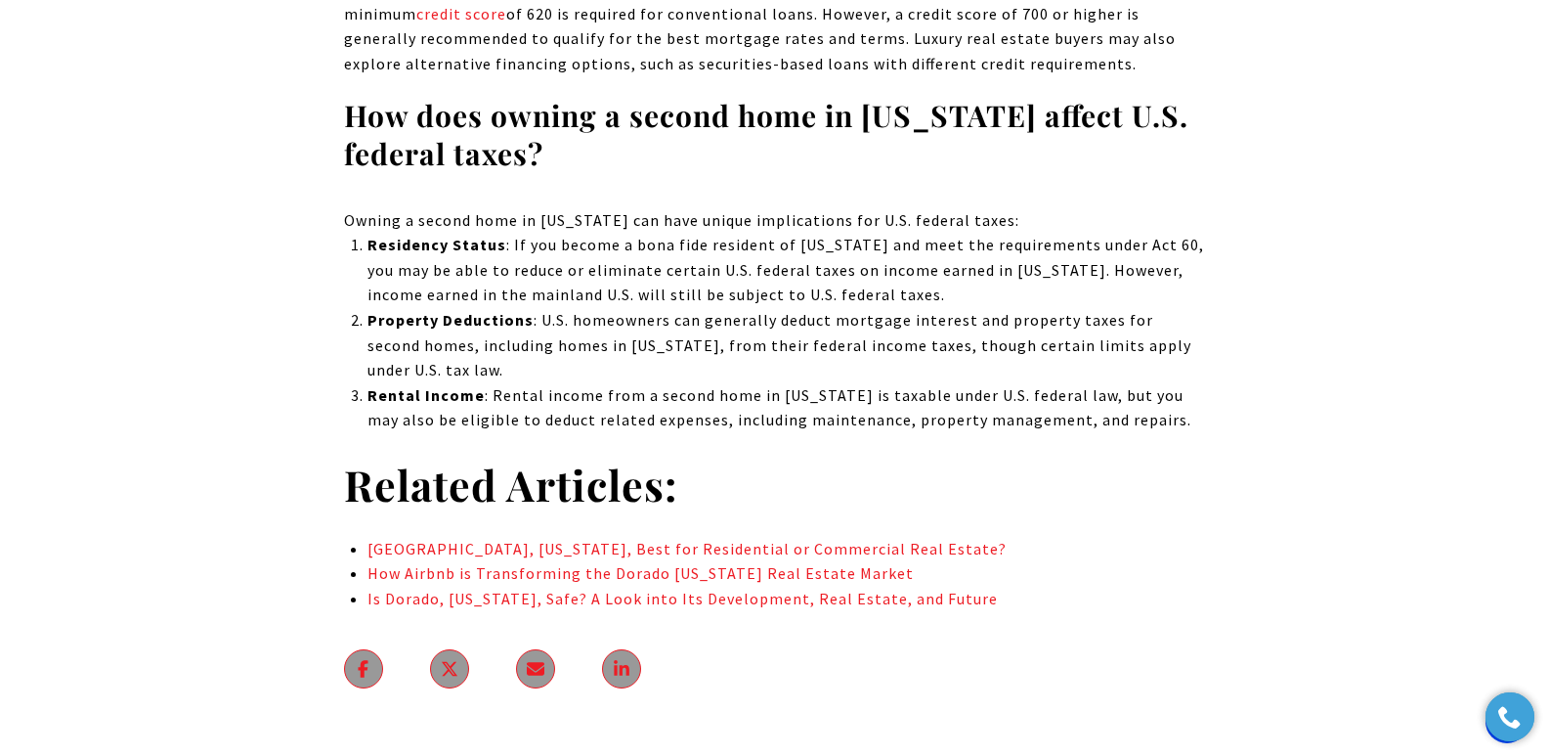
drag, startPoint x: 1562, startPoint y: 39, endPoint x: 1563, endPoint y: 653, distance: 613.8
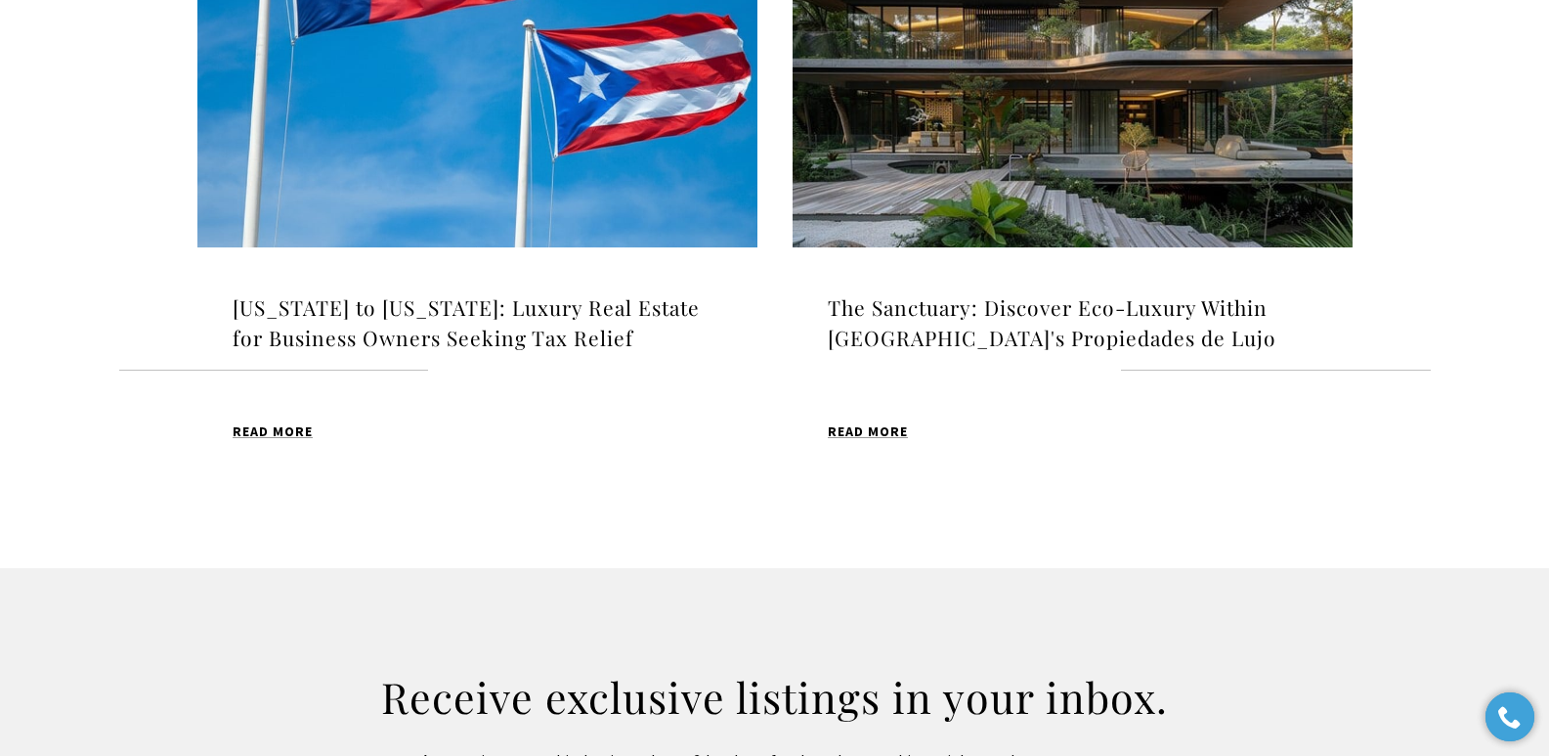
scroll to position [2216, 0]
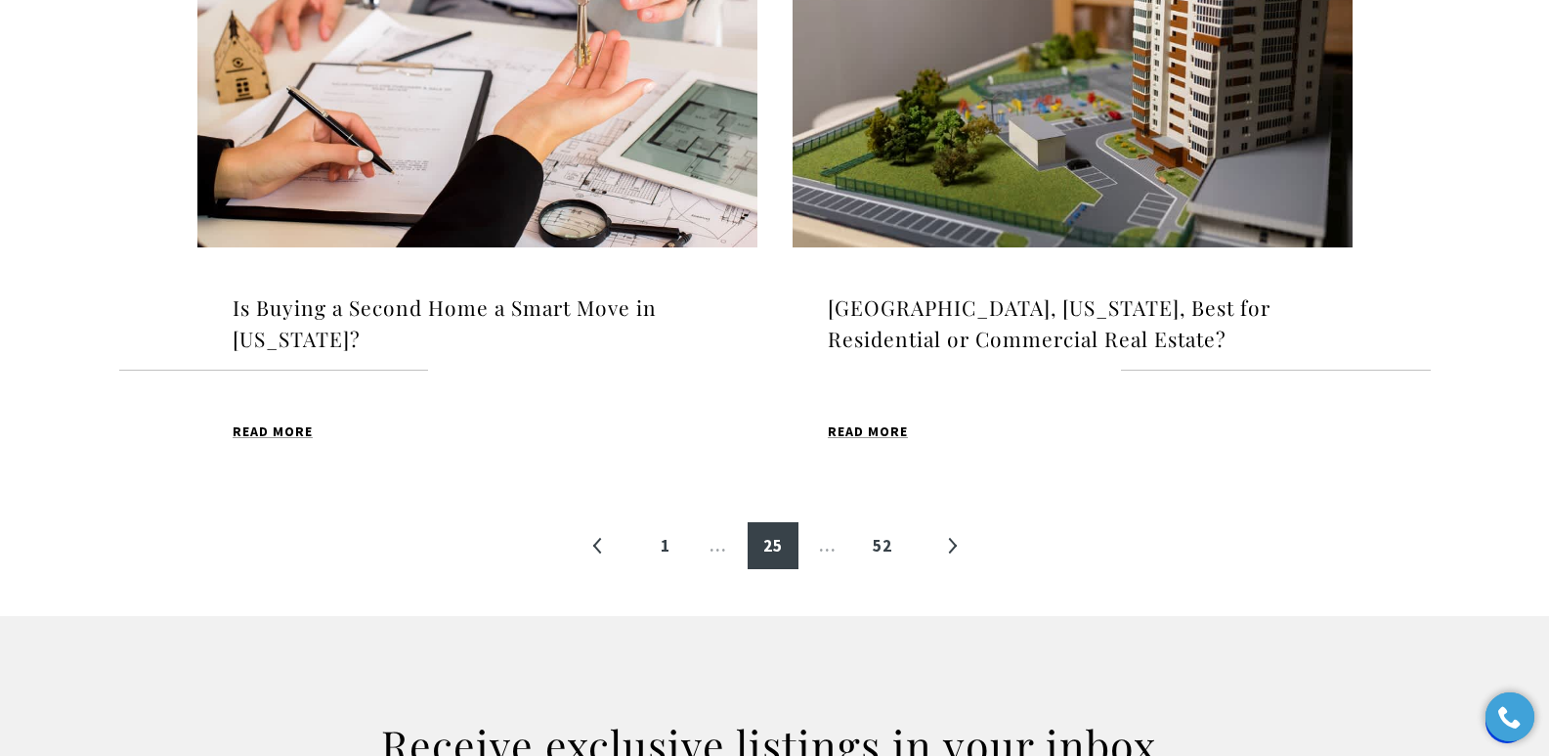
click at [976, 306] on h4 "[GEOGRAPHIC_DATA], [US_STATE], Best for Residential or Commercial Real Estate?" at bounding box center [1073, 323] width 490 height 62
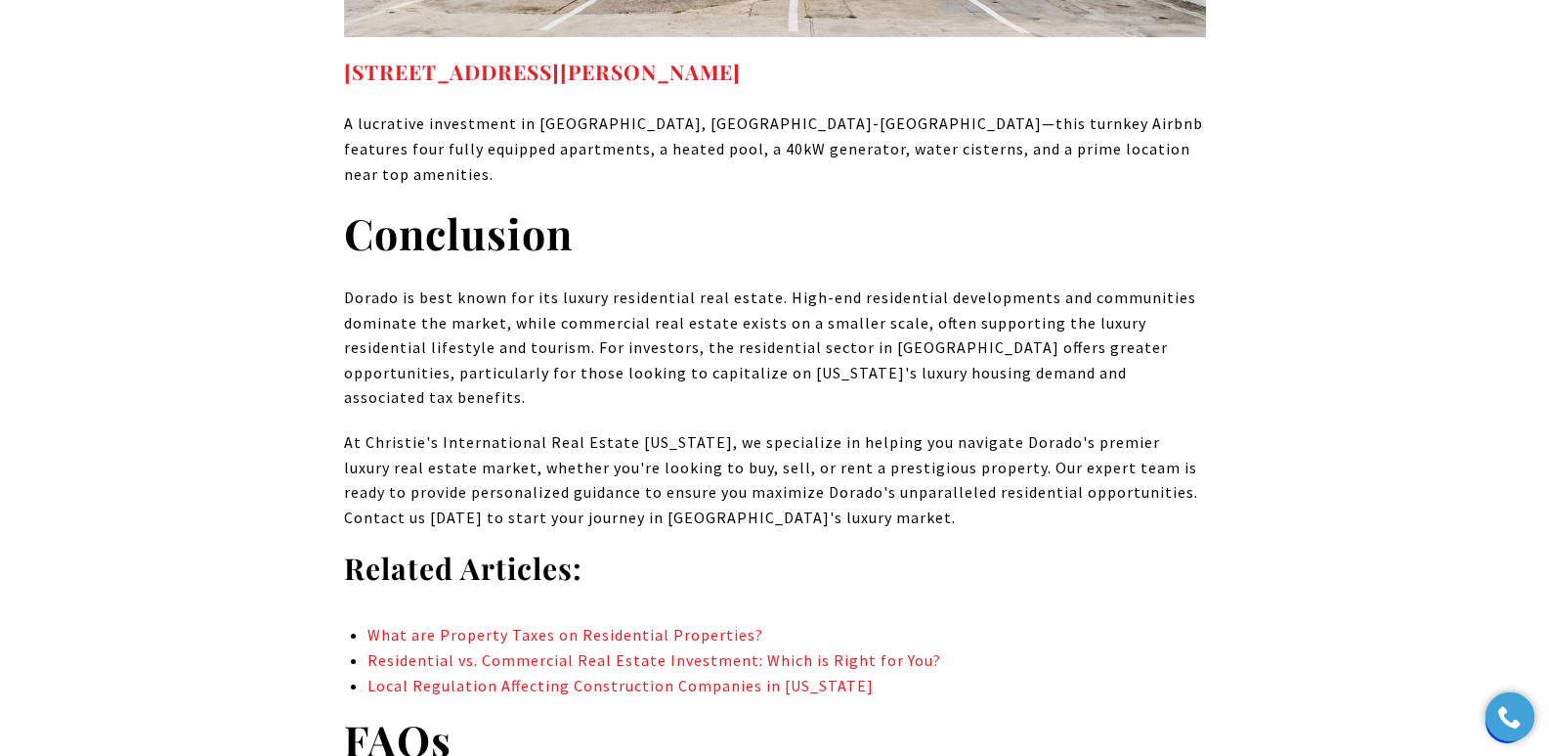
scroll to position [9378, 0]
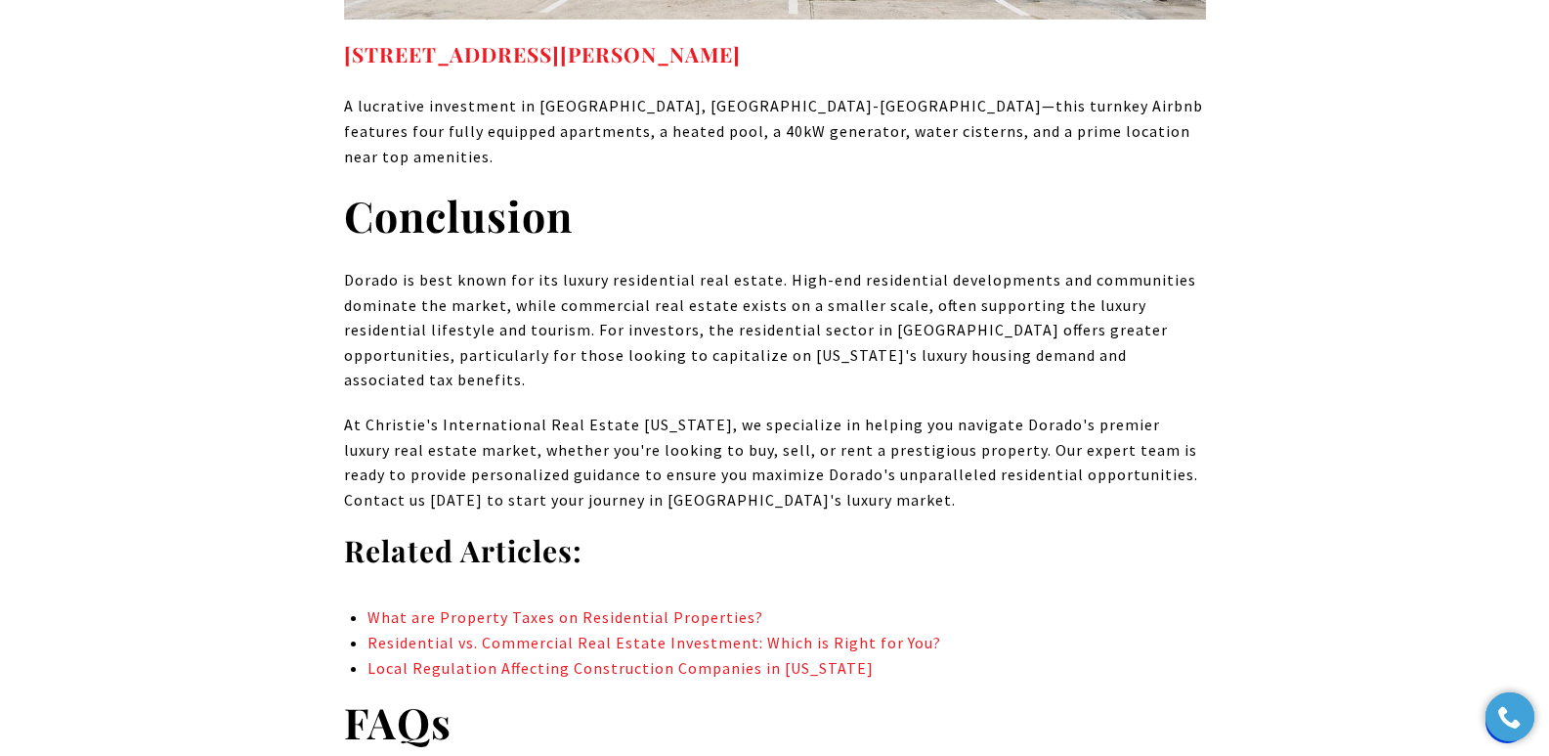
drag, startPoint x: 1552, startPoint y: 43, endPoint x: 1563, endPoint y: 607, distance: 564.1
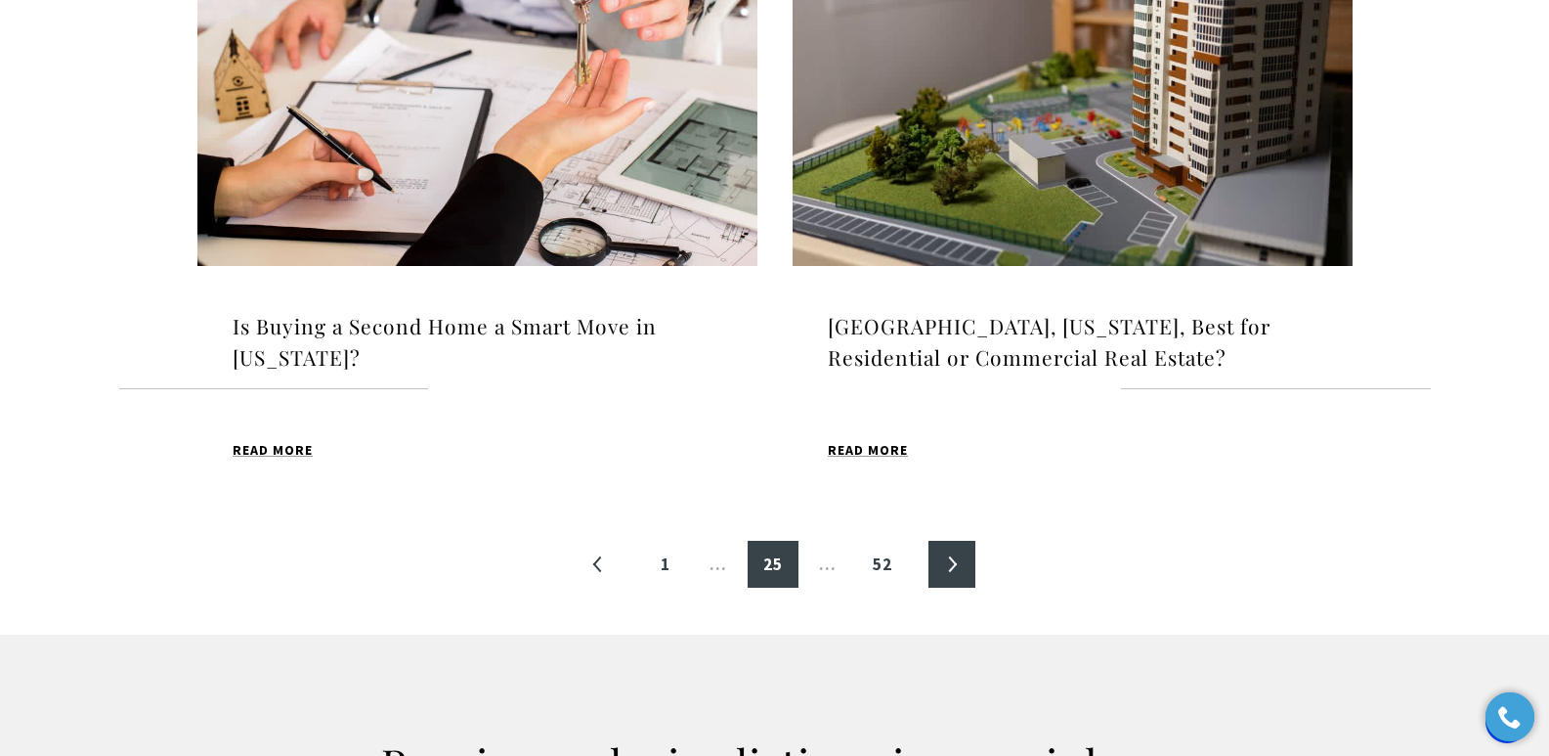
click at [948, 566] on link "»" at bounding box center [952, 563] width 47 height 47
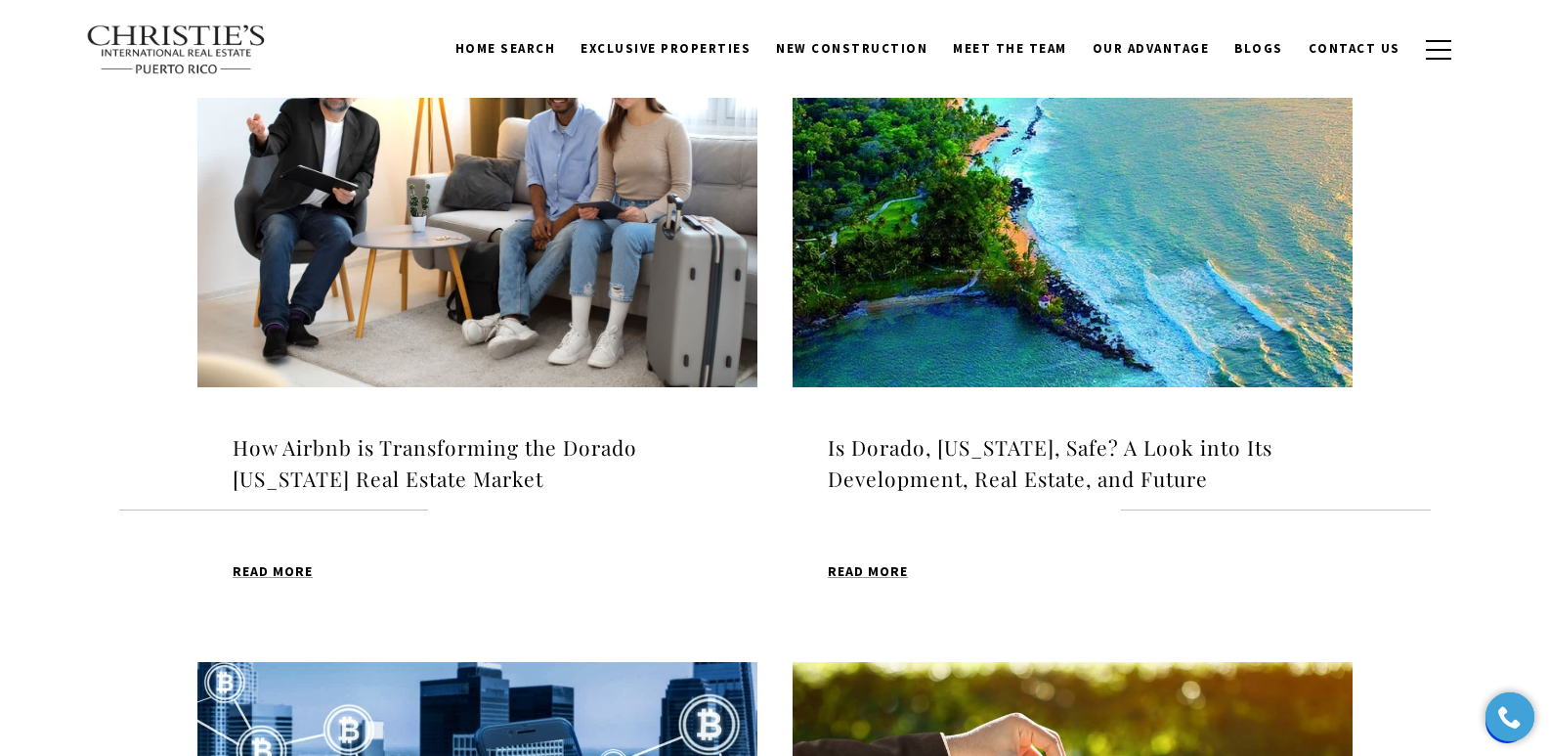
scroll to position [686, 0]
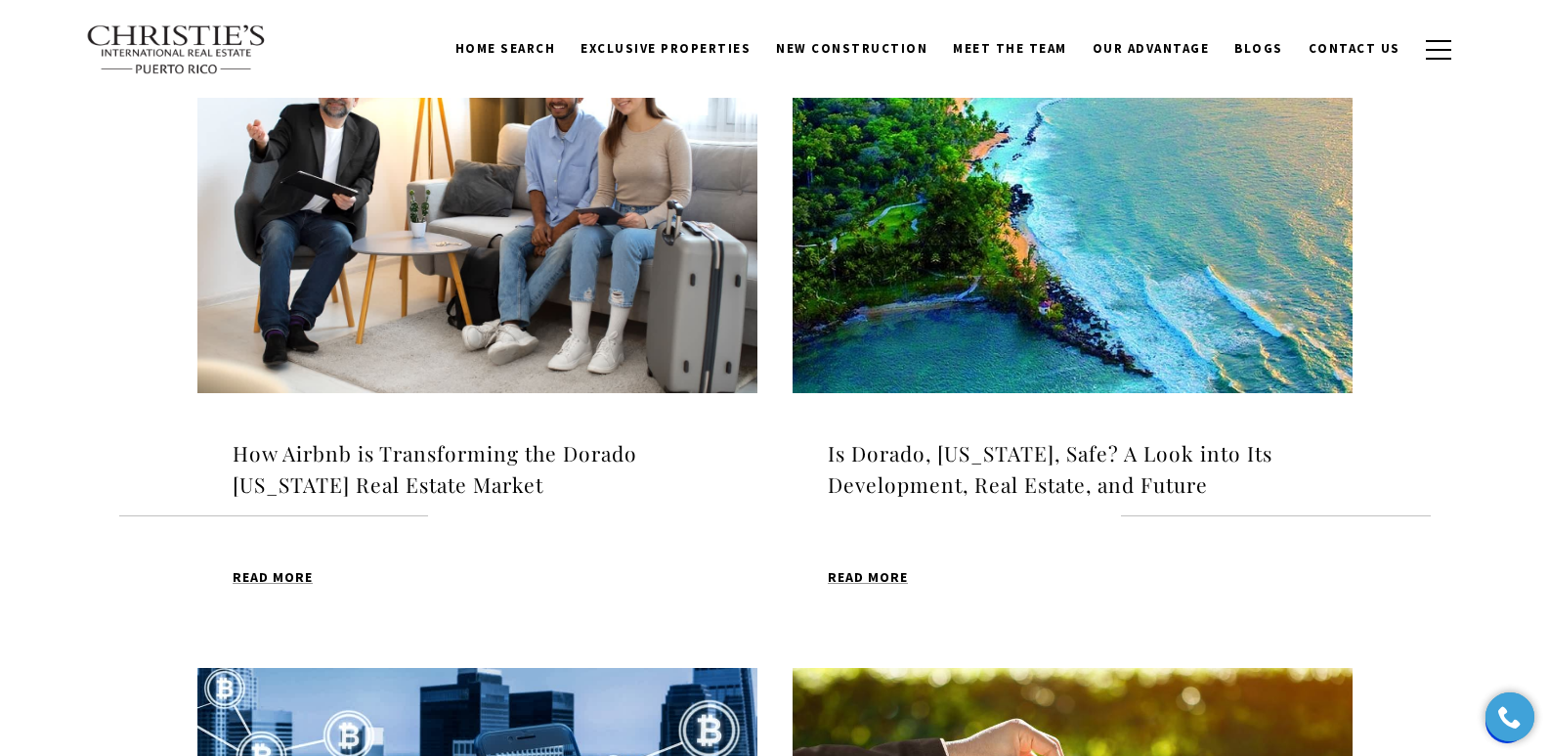
click at [516, 449] on h4 "How Airbnb is Transforming the Dorado [US_STATE] Real Estate Market" at bounding box center [478, 469] width 490 height 62
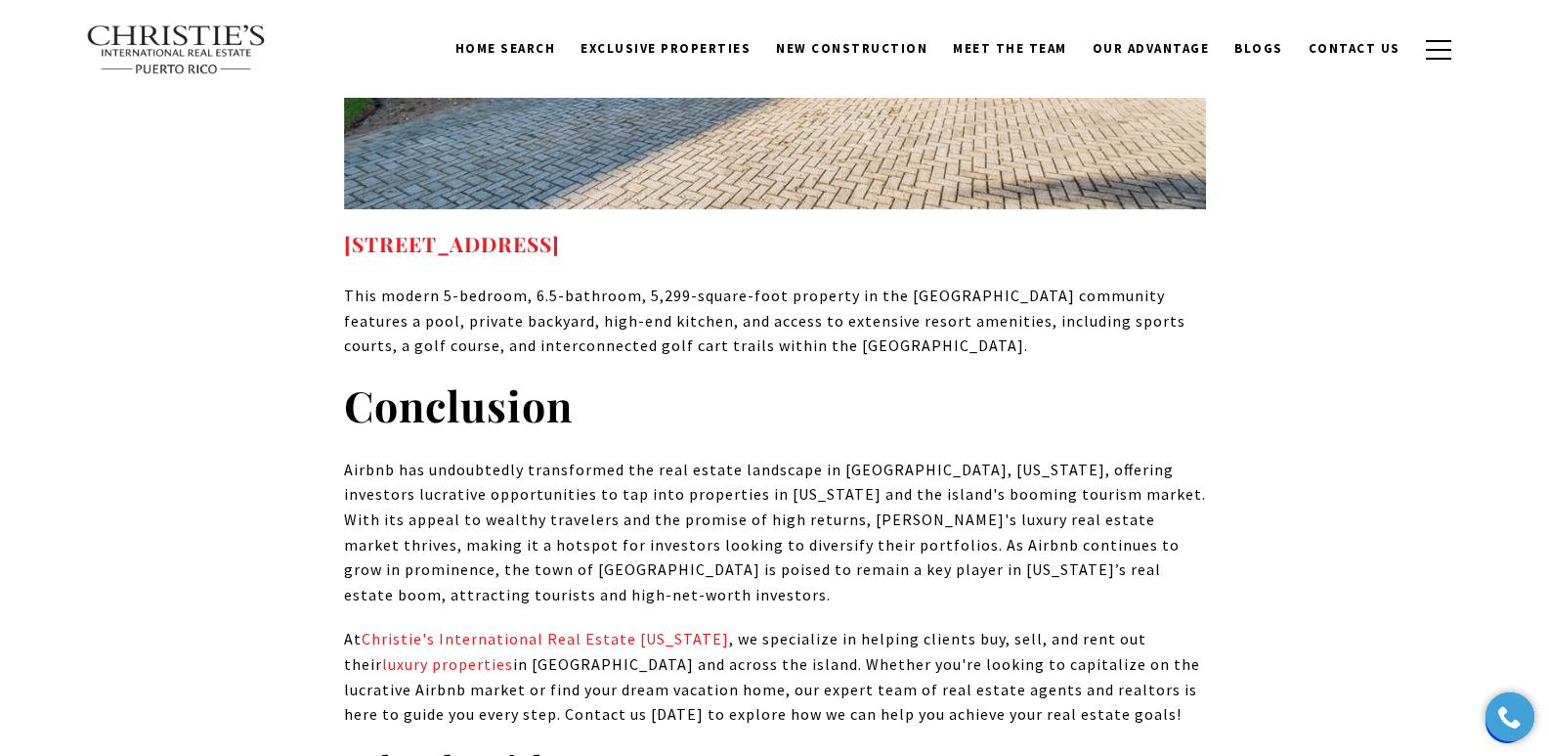
scroll to position [11943, 0]
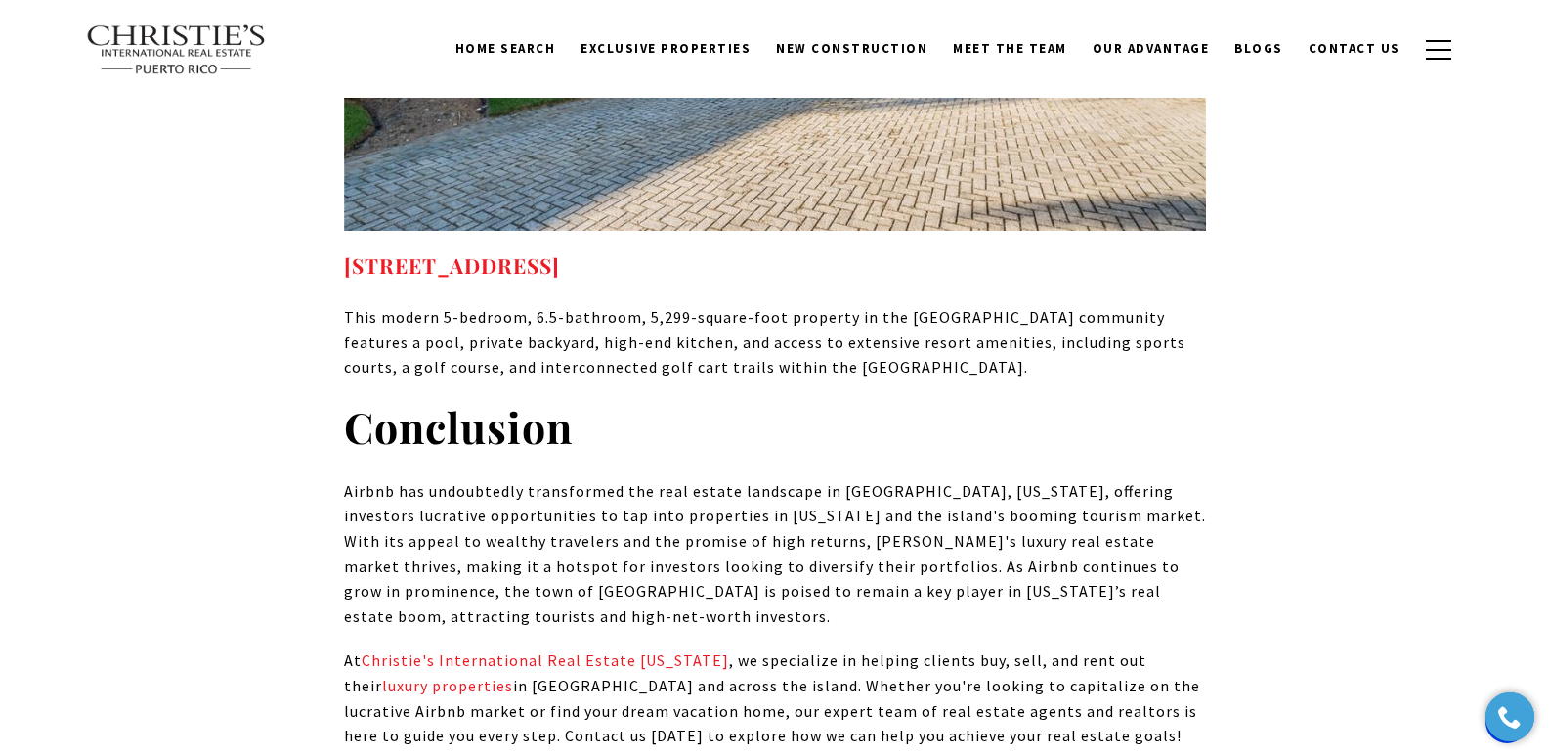
drag, startPoint x: 1560, startPoint y: 39, endPoint x: 1563, endPoint y: 581, distance: 541.5
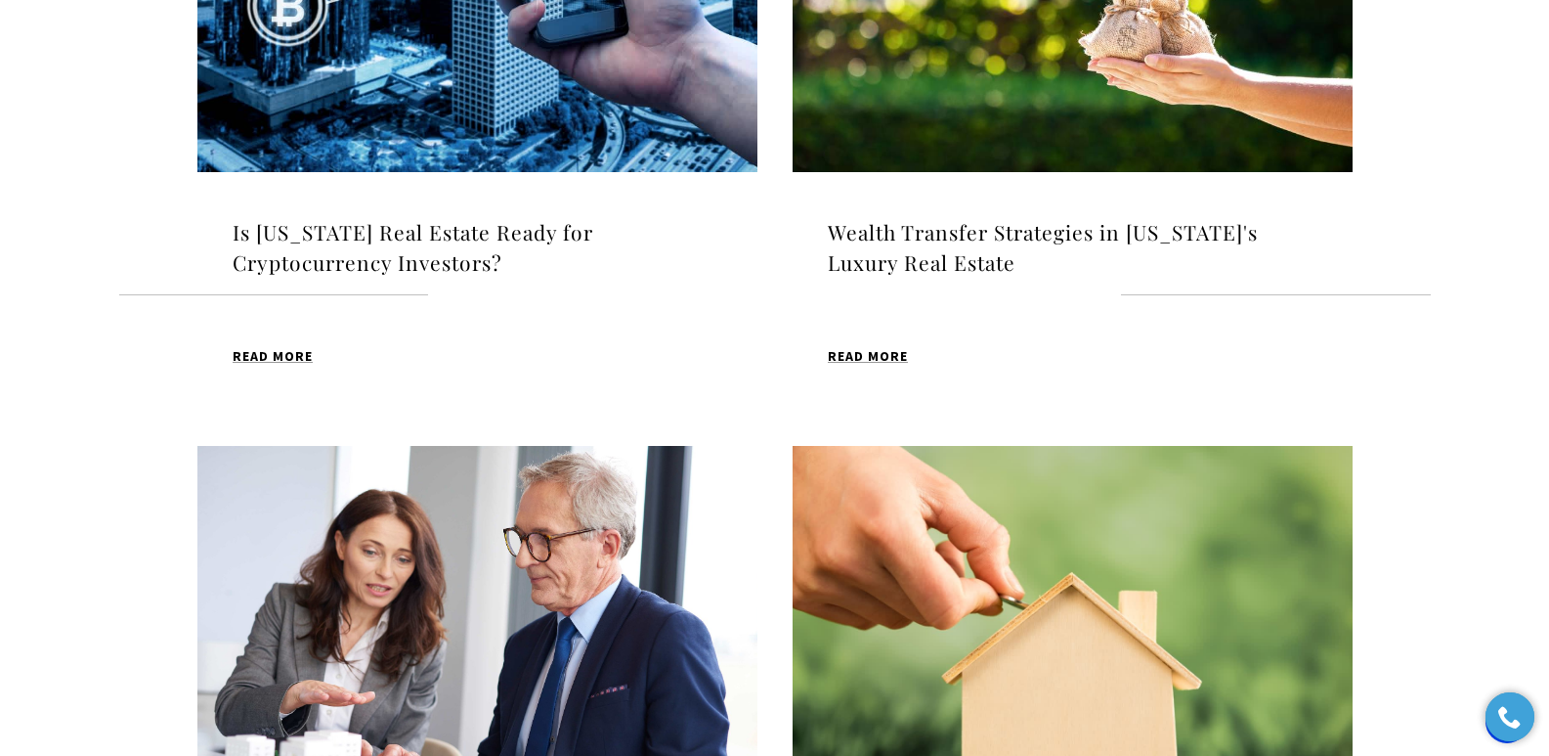
scroll to position [1602, 0]
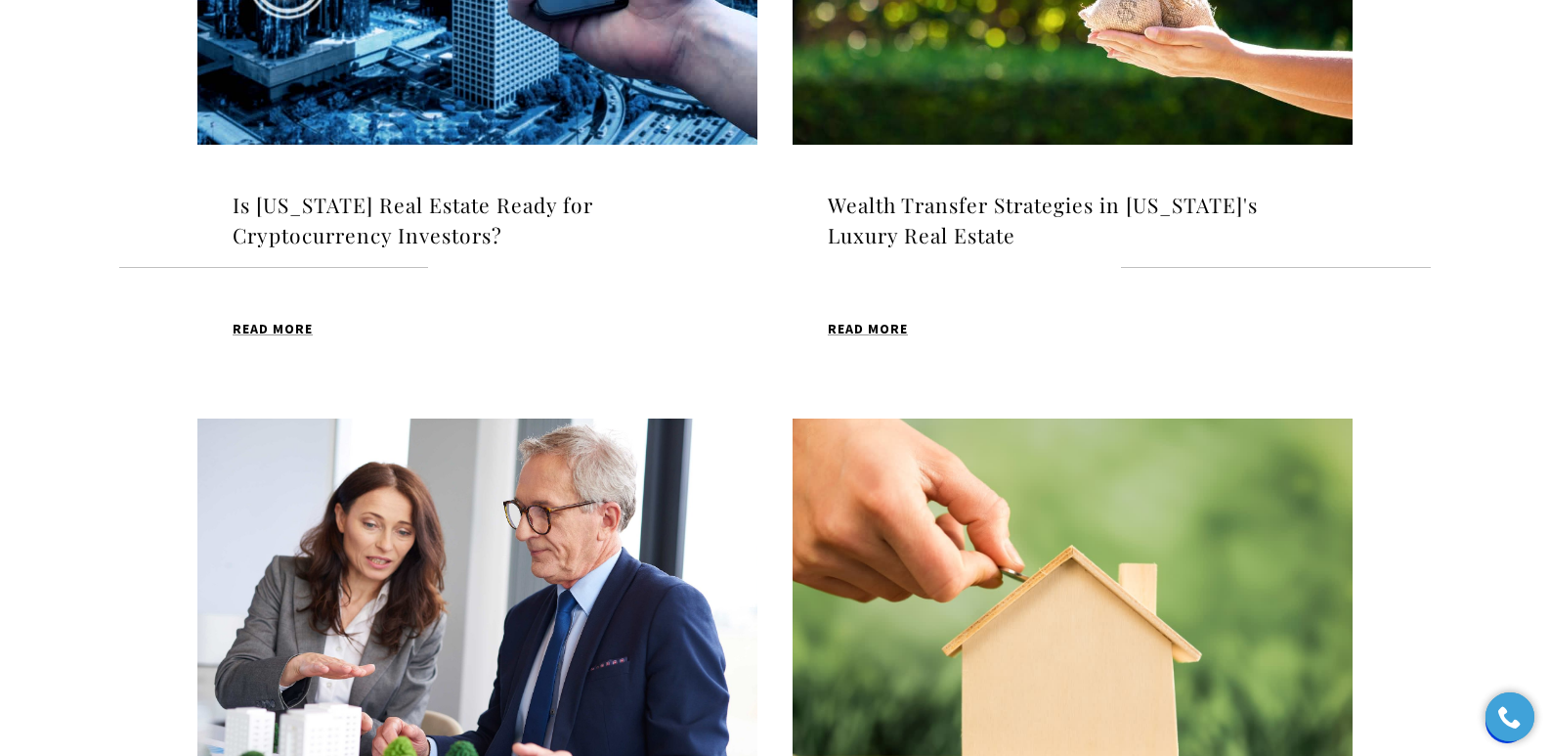
click at [454, 231] on h4 "Is Puerto Rico Real Estate Ready for Cryptocurrency Investors?" at bounding box center [478, 221] width 490 height 62
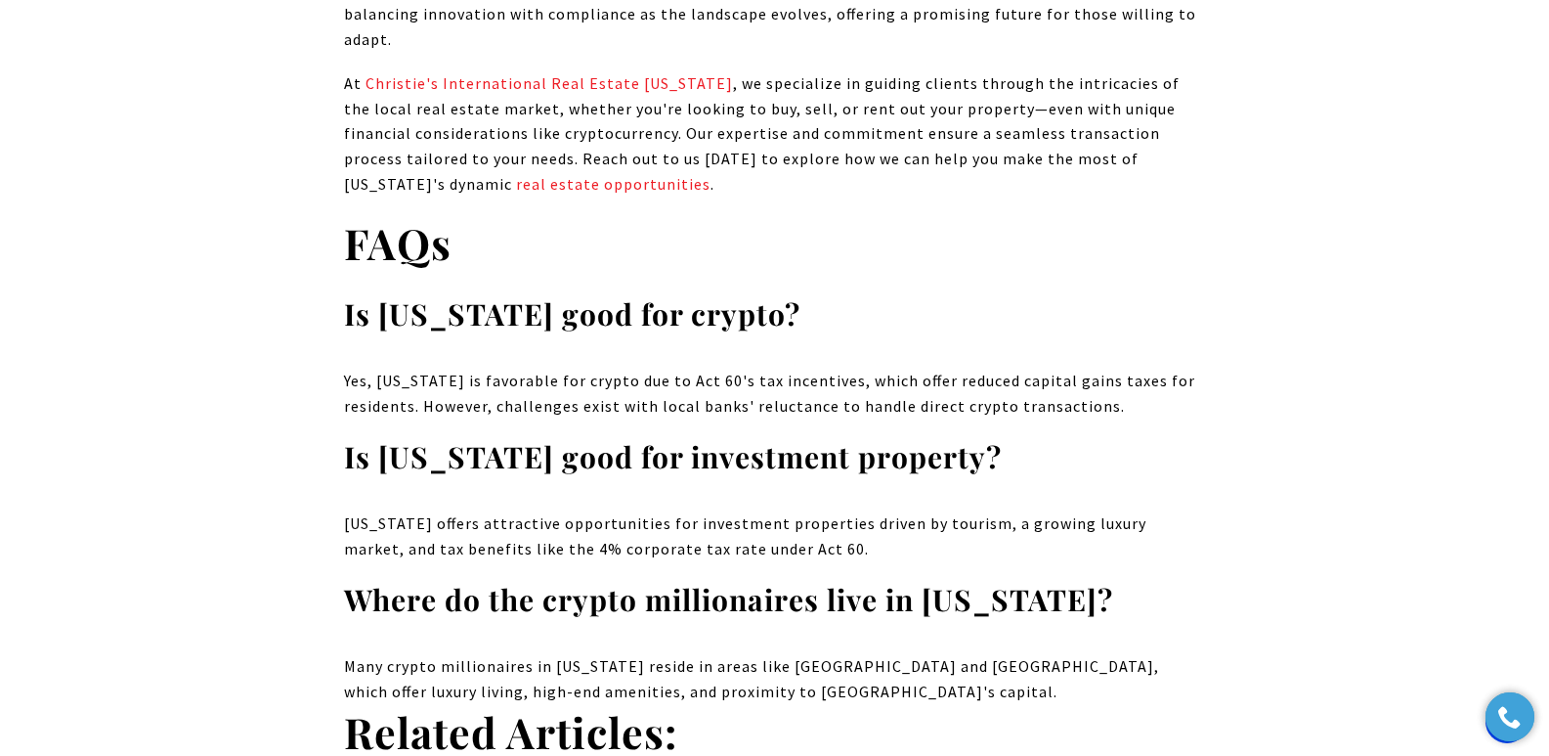
scroll to position [11537, 0]
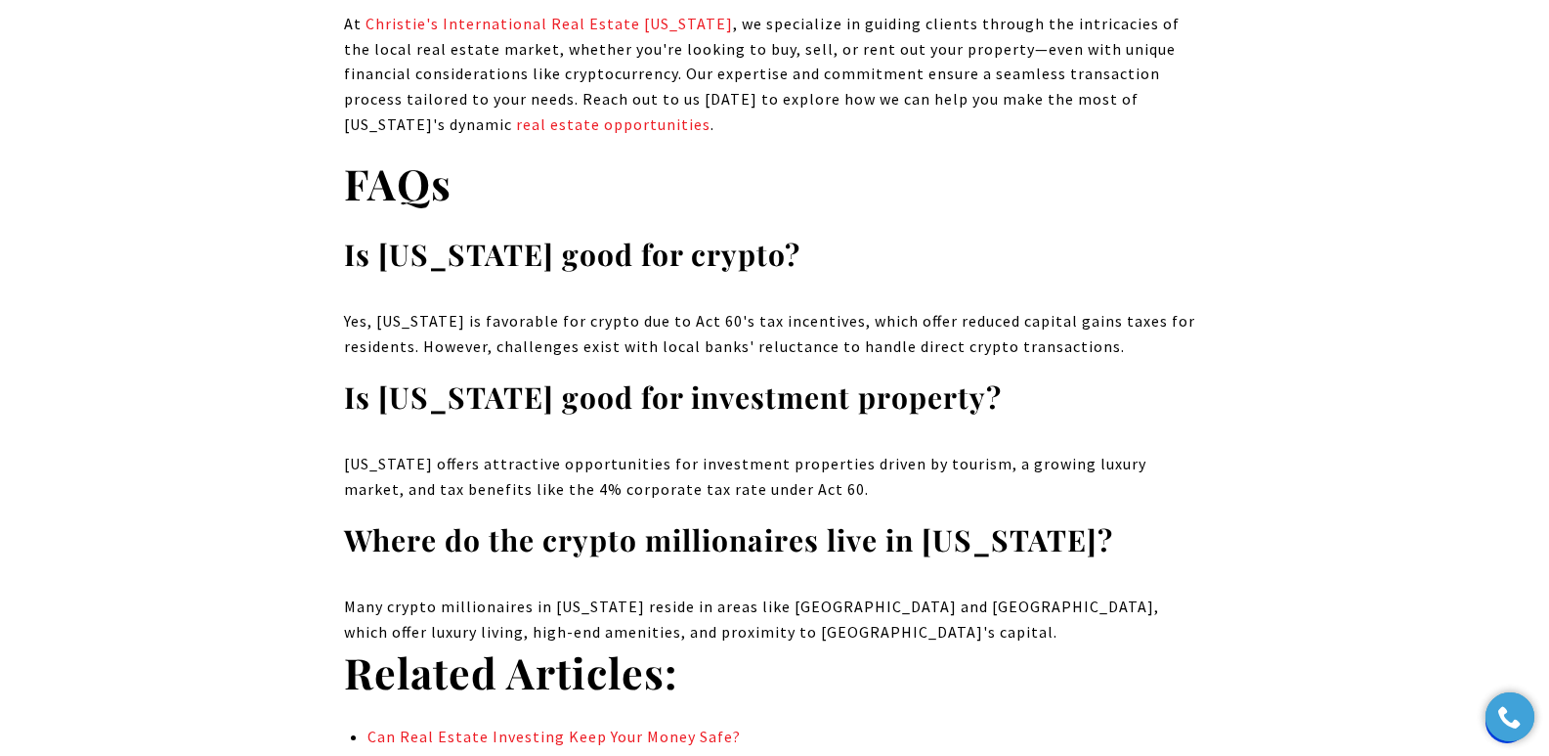
drag, startPoint x: 0, startPoint y: 0, endPoint x: 1536, endPoint y: 622, distance: 1657.4
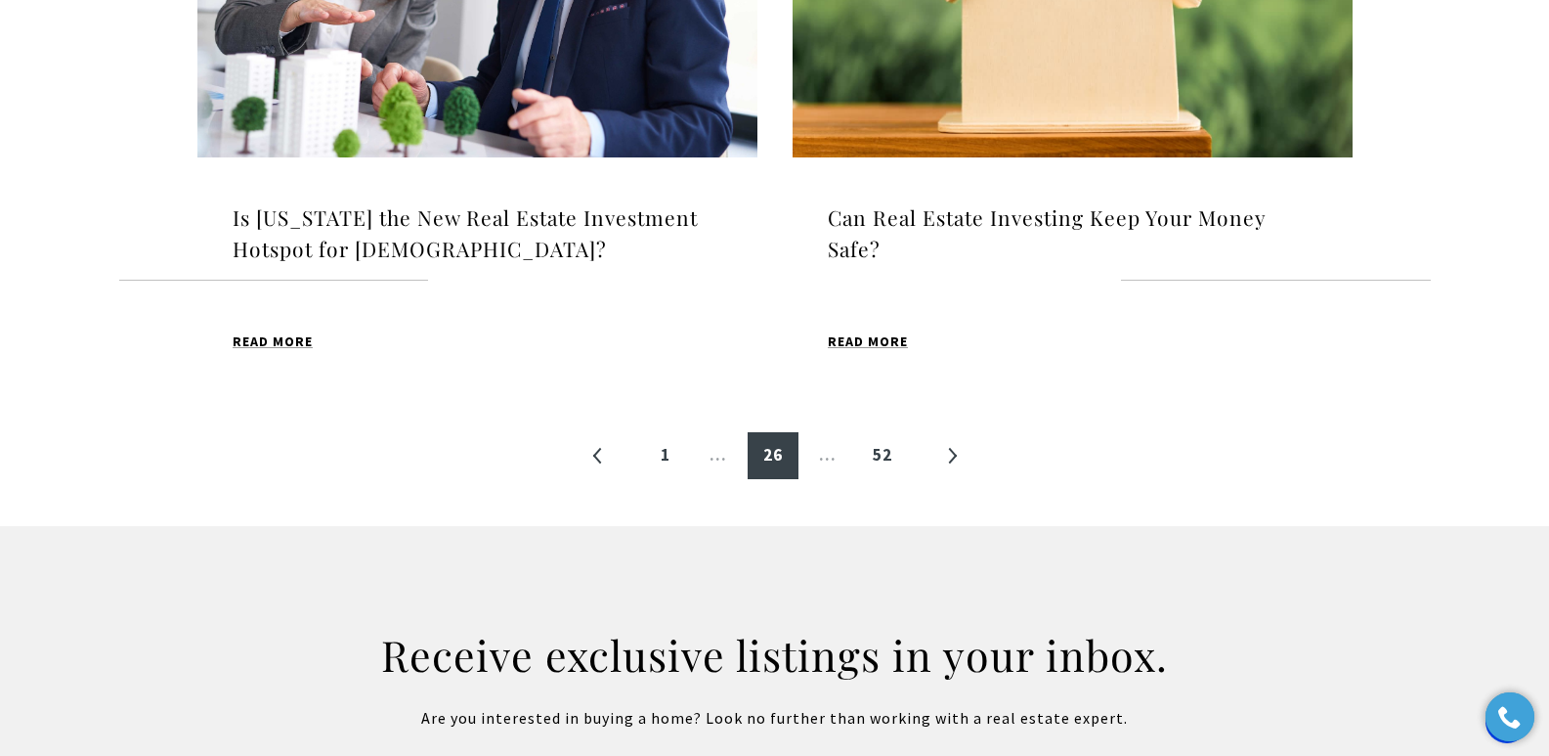
scroll to position [2262, 0]
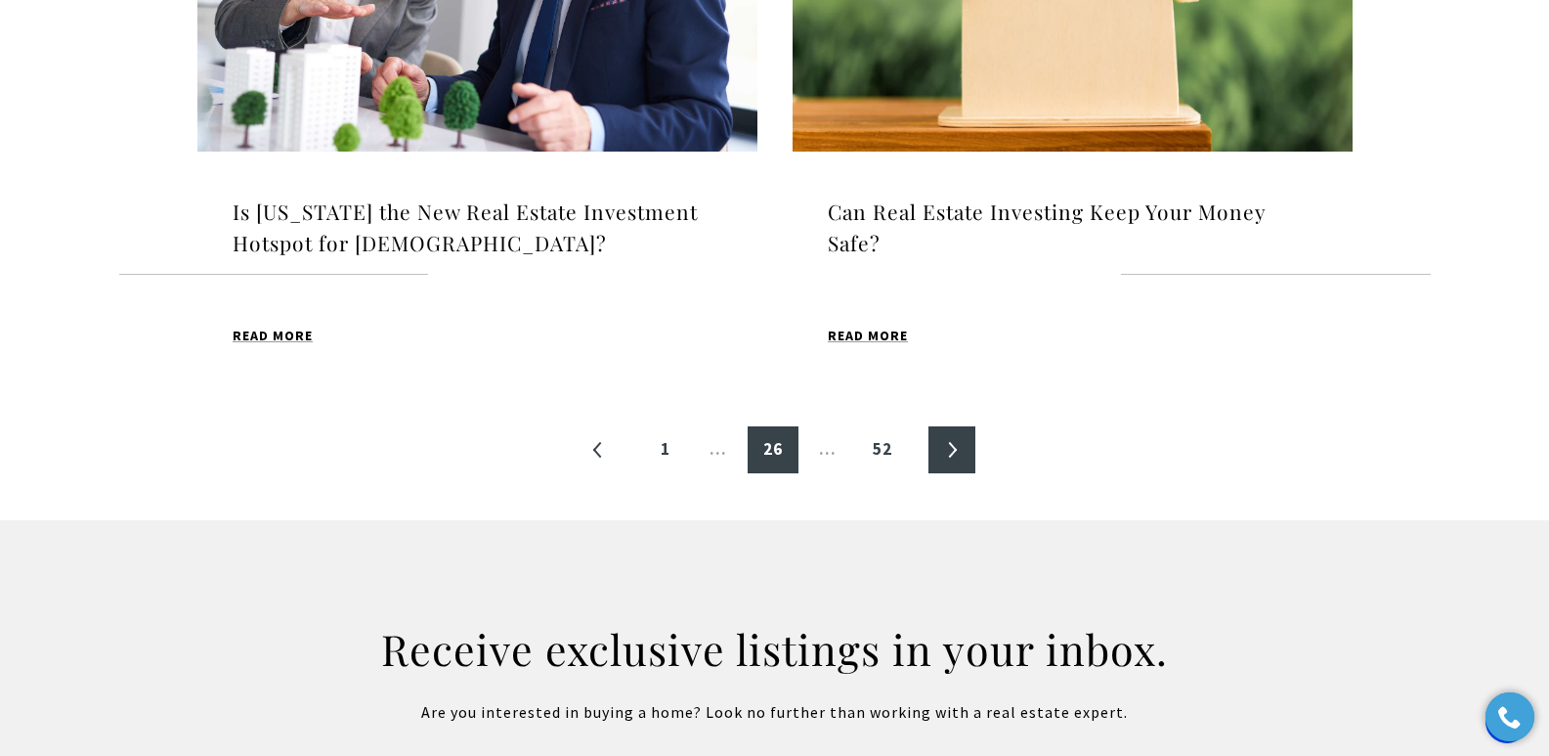
click at [946, 457] on link "»" at bounding box center [952, 449] width 47 height 47
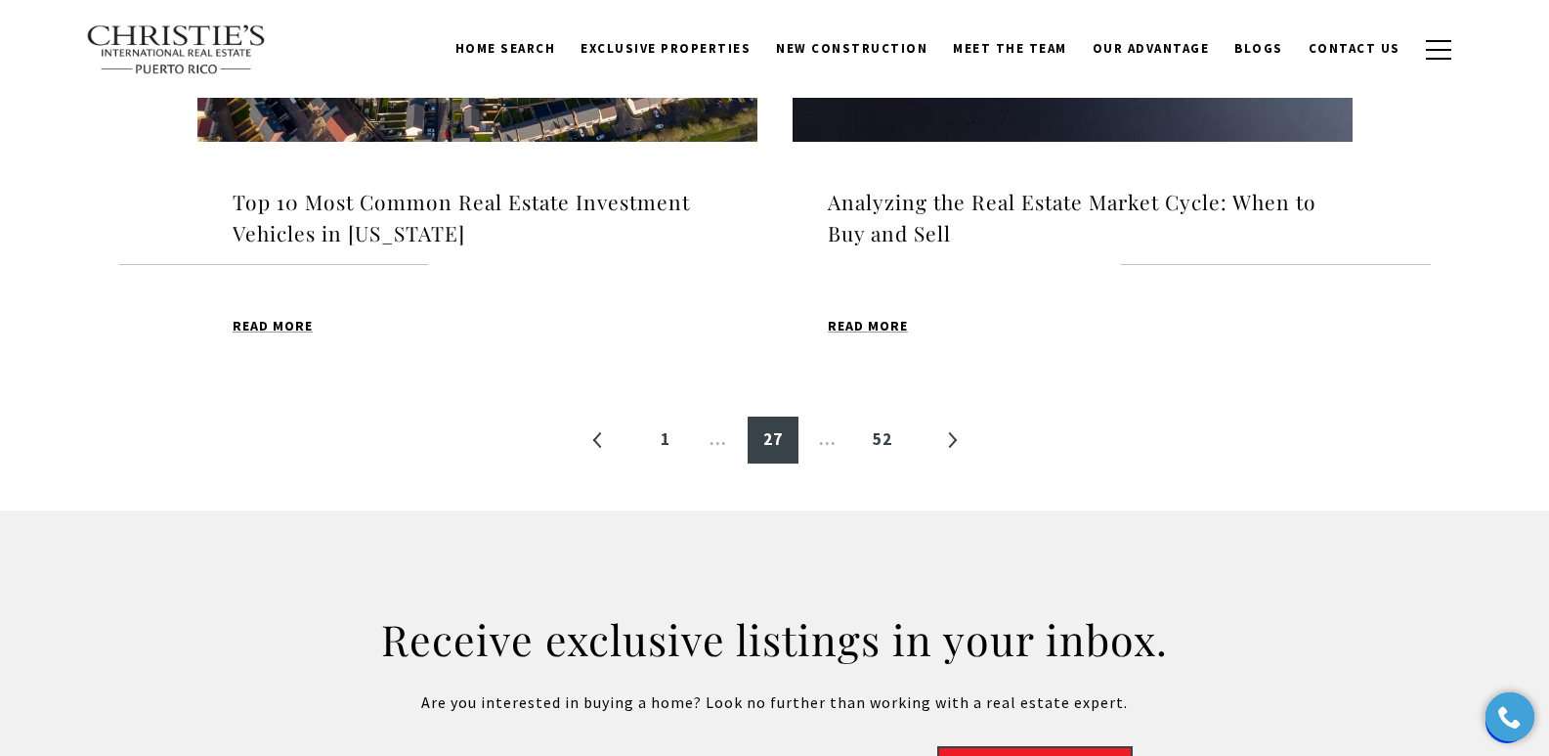
scroll to position [2258, 0]
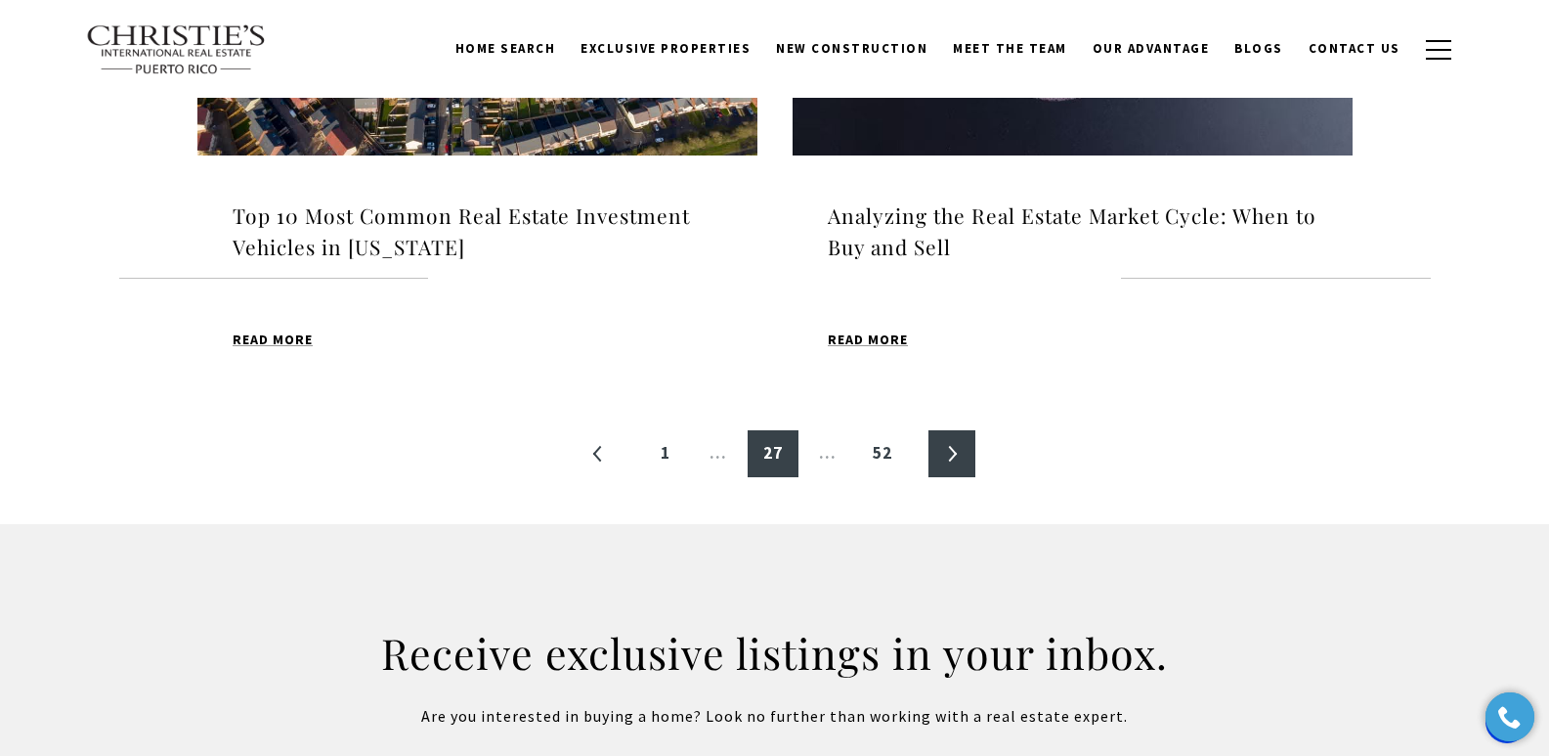
click at [952, 460] on link "»" at bounding box center [952, 453] width 47 height 47
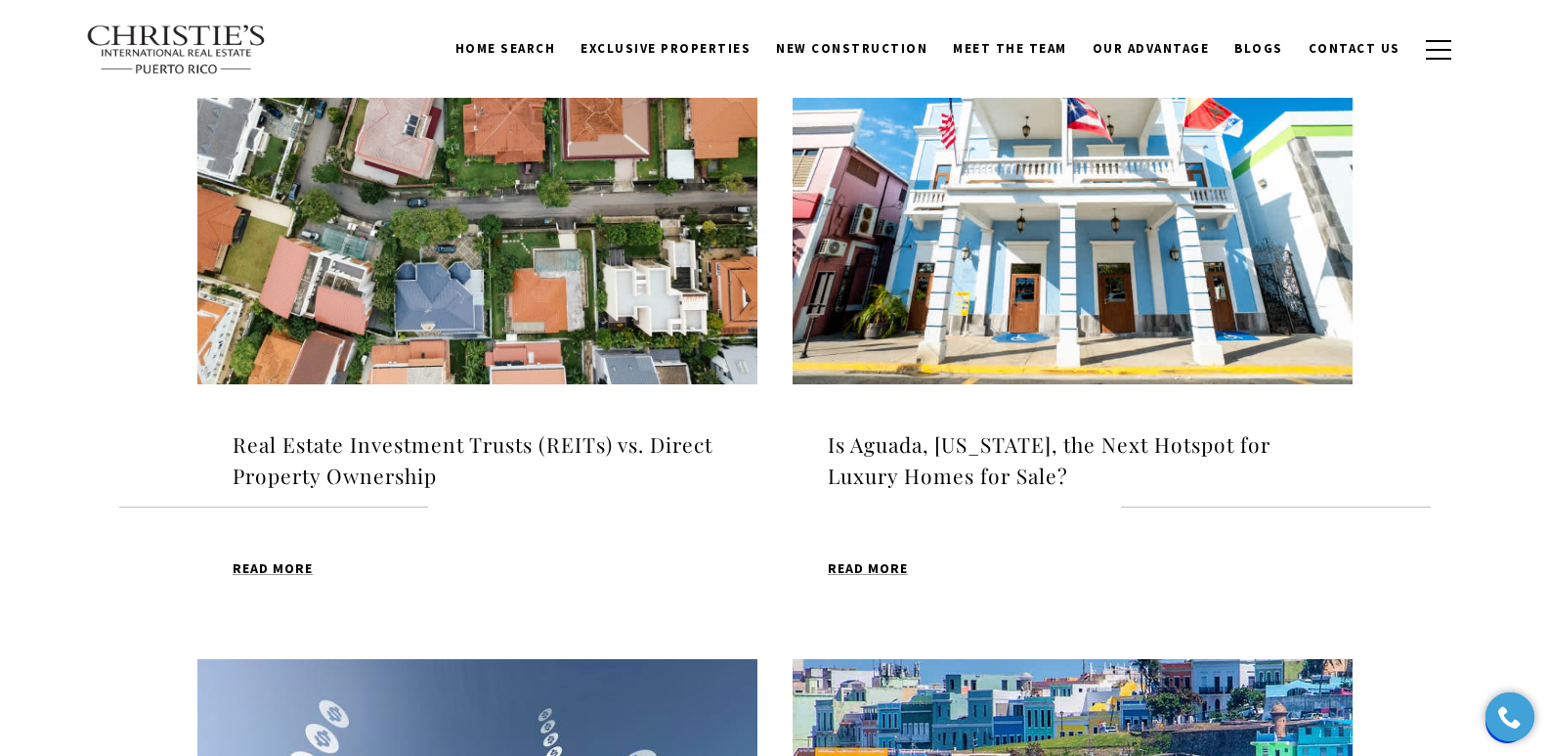
scroll to position [686, 0]
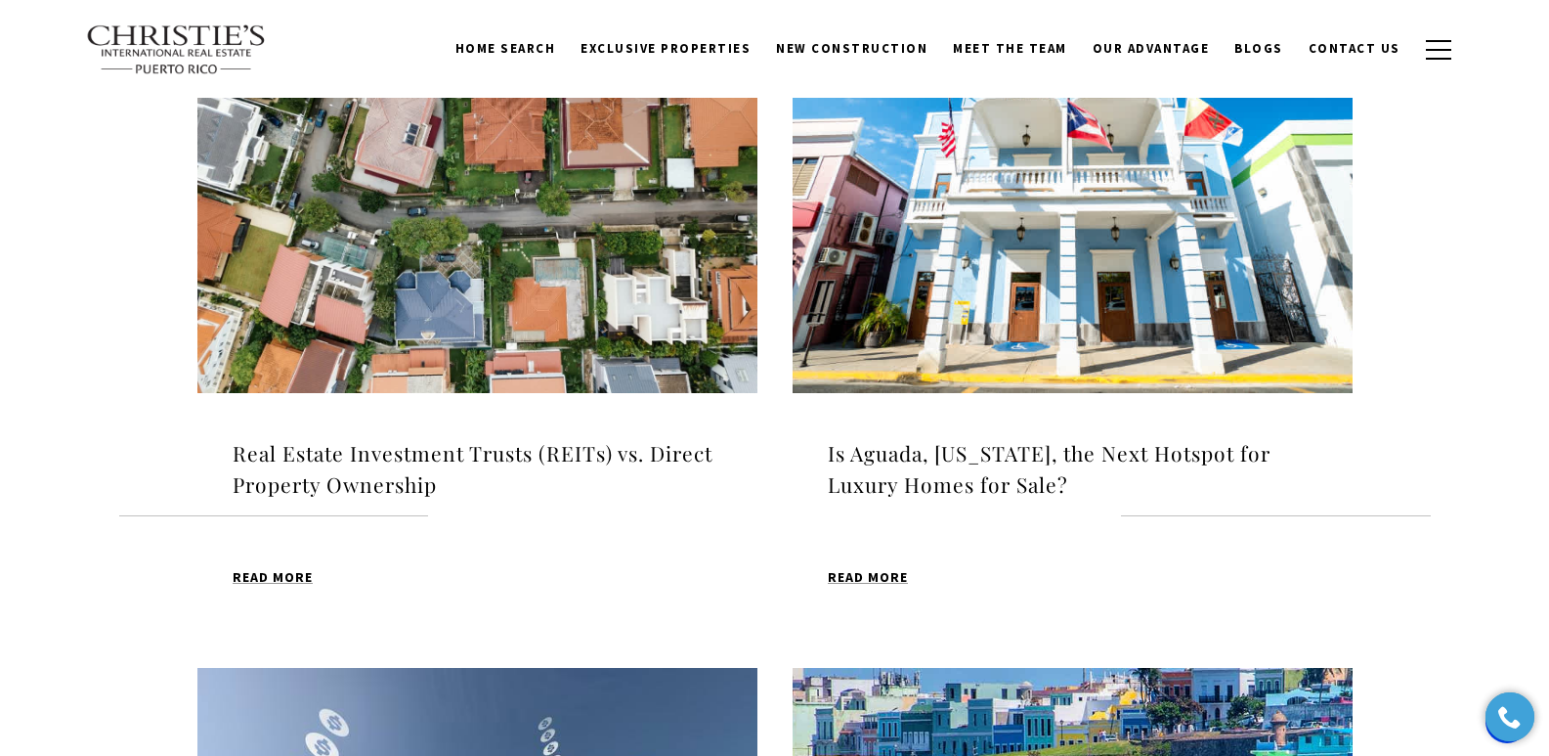
click at [539, 456] on h4 "Real Estate Investment Trusts (REITs) vs. Direct Property Ownership" at bounding box center [478, 469] width 490 height 62
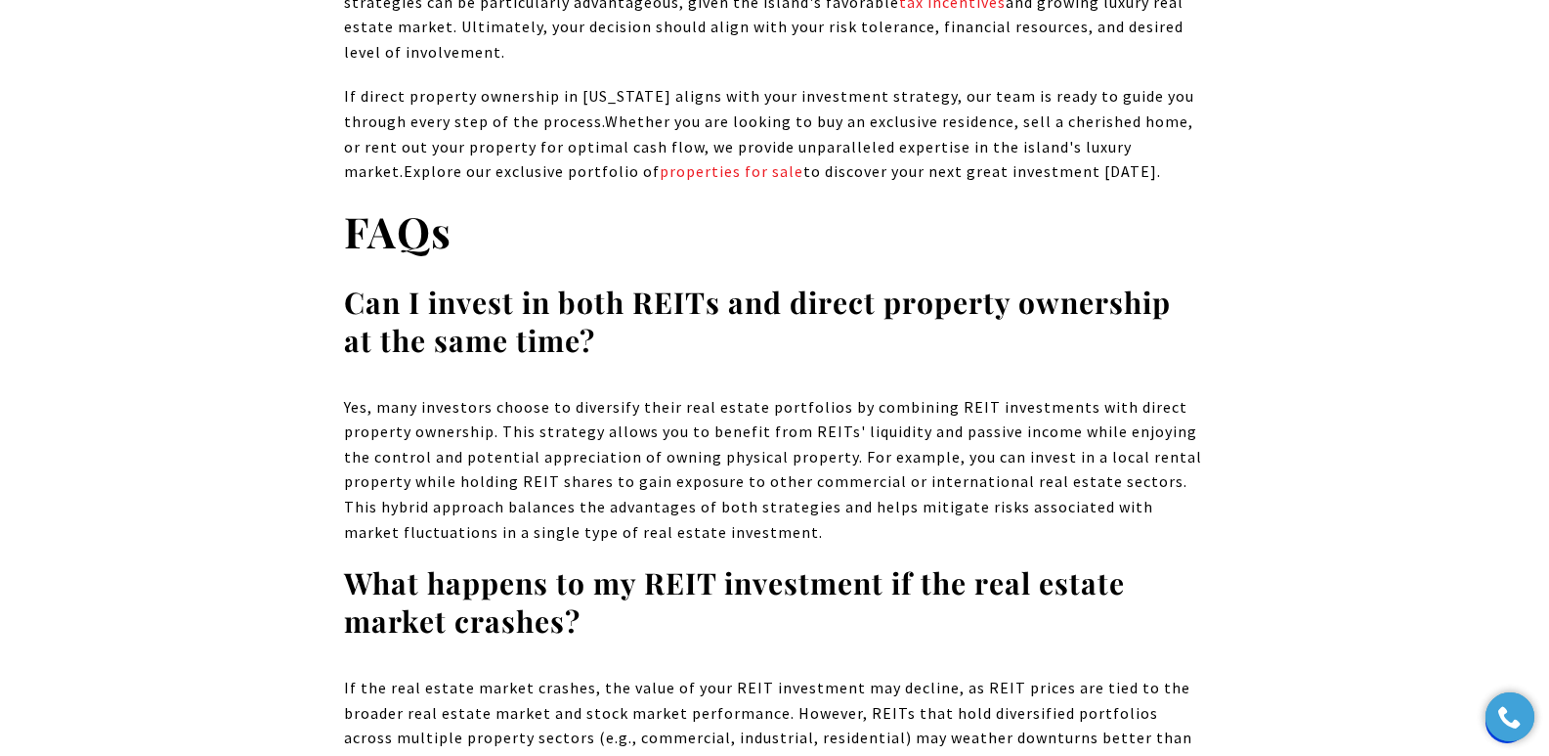
scroll to position [17175, 0]
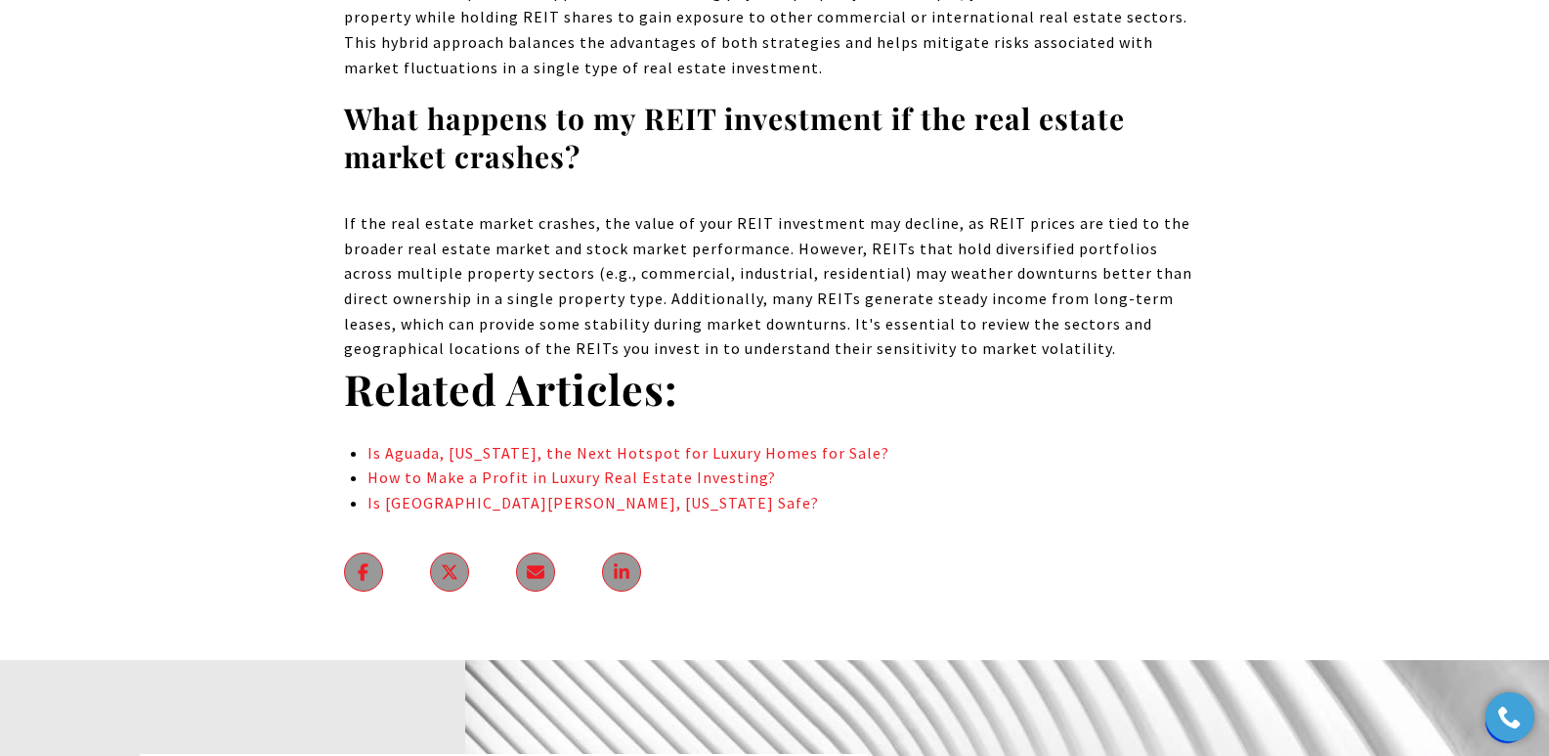
drag, startPoint x: 1560, startPoint y: 34, endPoint x: 1563, endPoint y: 650, distance: 615.8
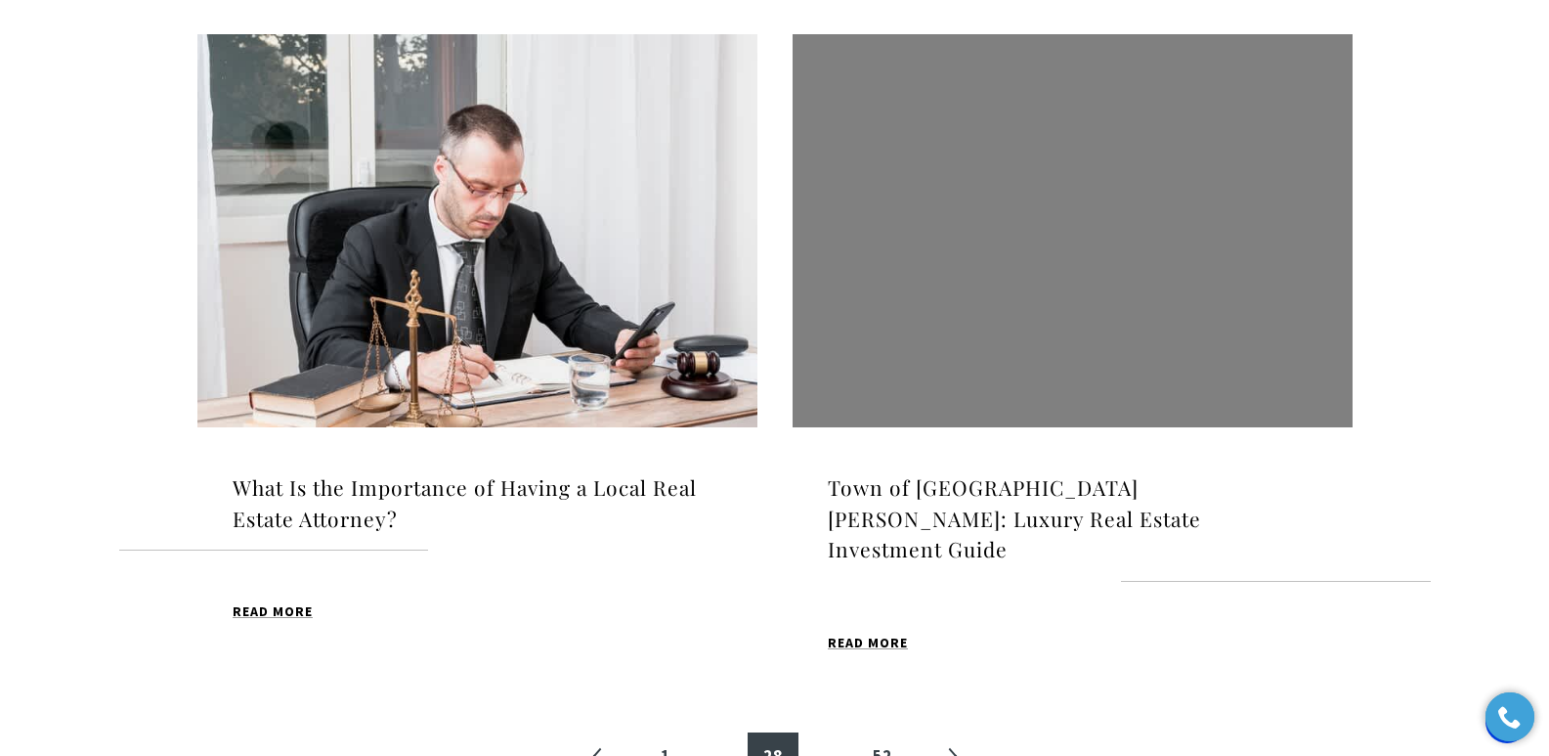
scroll to position [1993, 0]
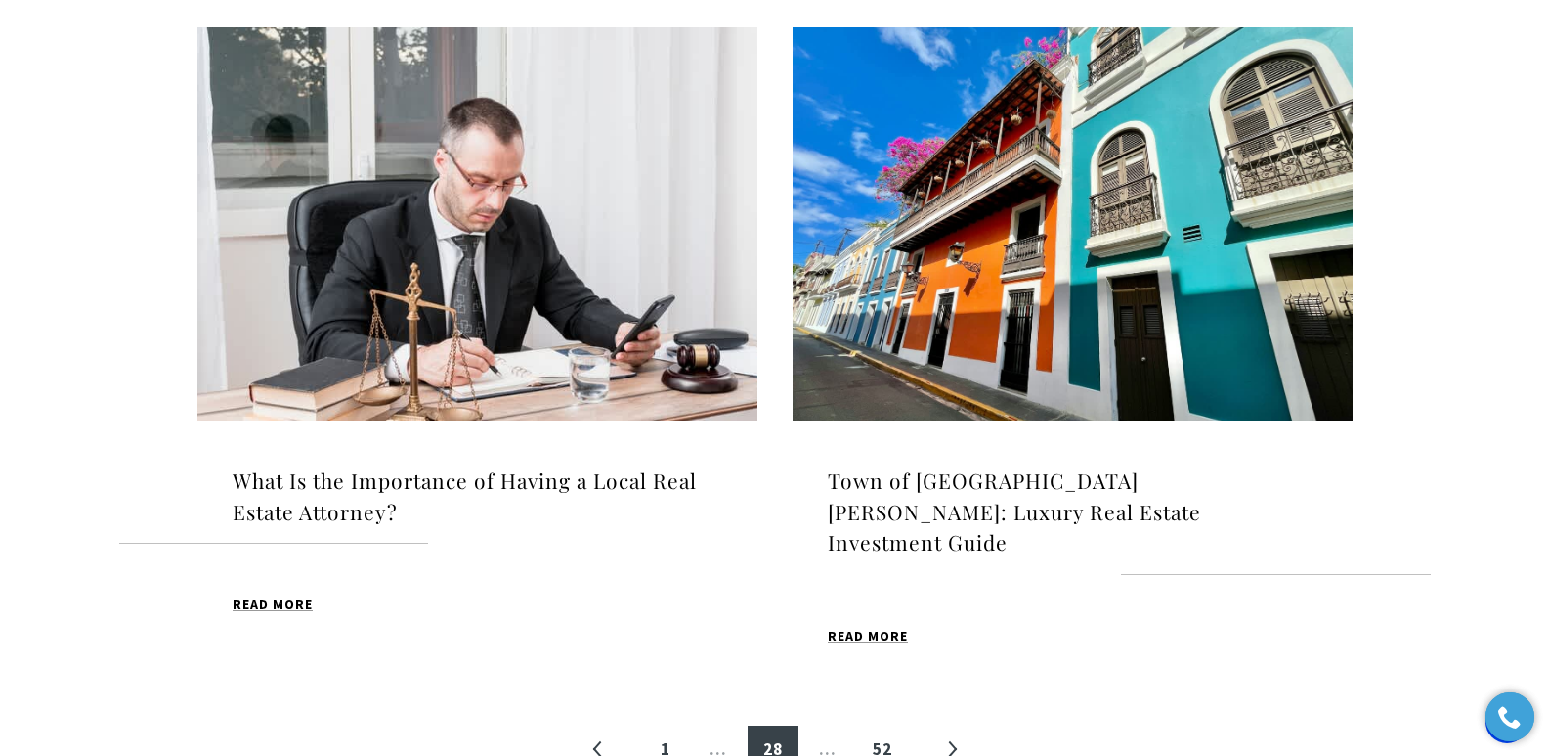
click at [681, 481] on h4 "What Is the Importance of Having a Local Real Estate Attorney?" at bounding box center [478, 496] width 490 height 62
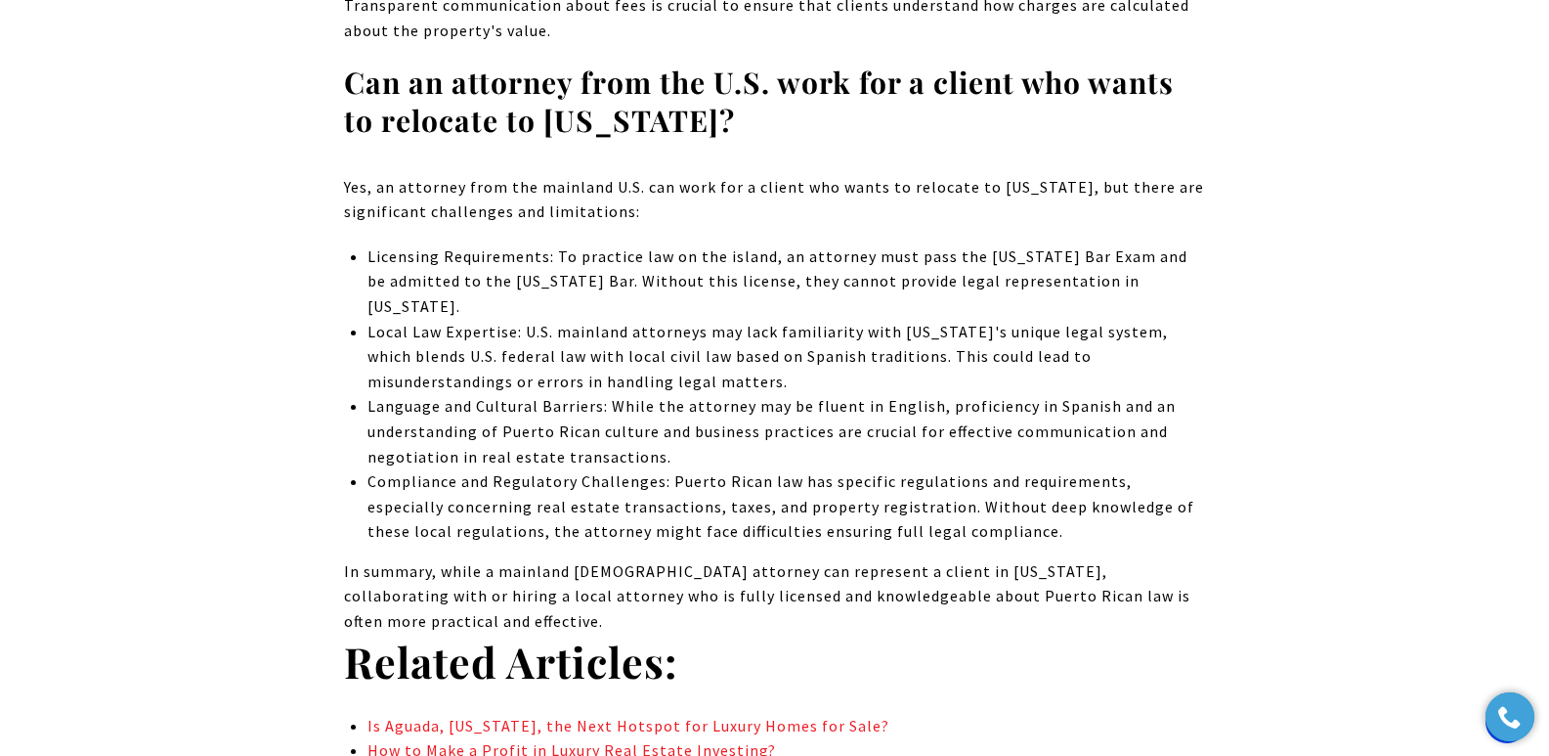
scroll to position [14136, 0]
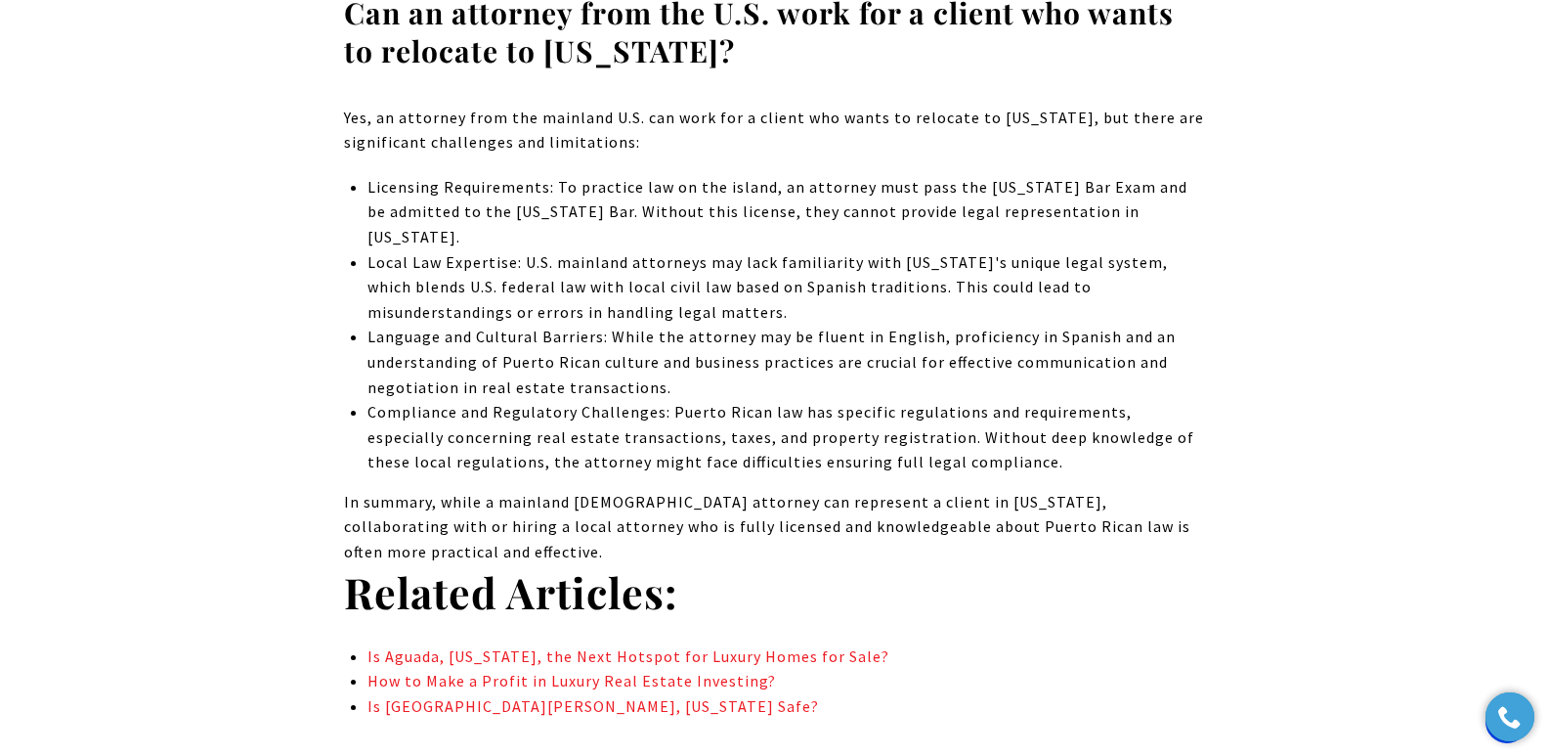
drag, startPoint x: 1559, startPoint y: 29, endPoint x: 1563, endPoint y: 626, distance: 596.2
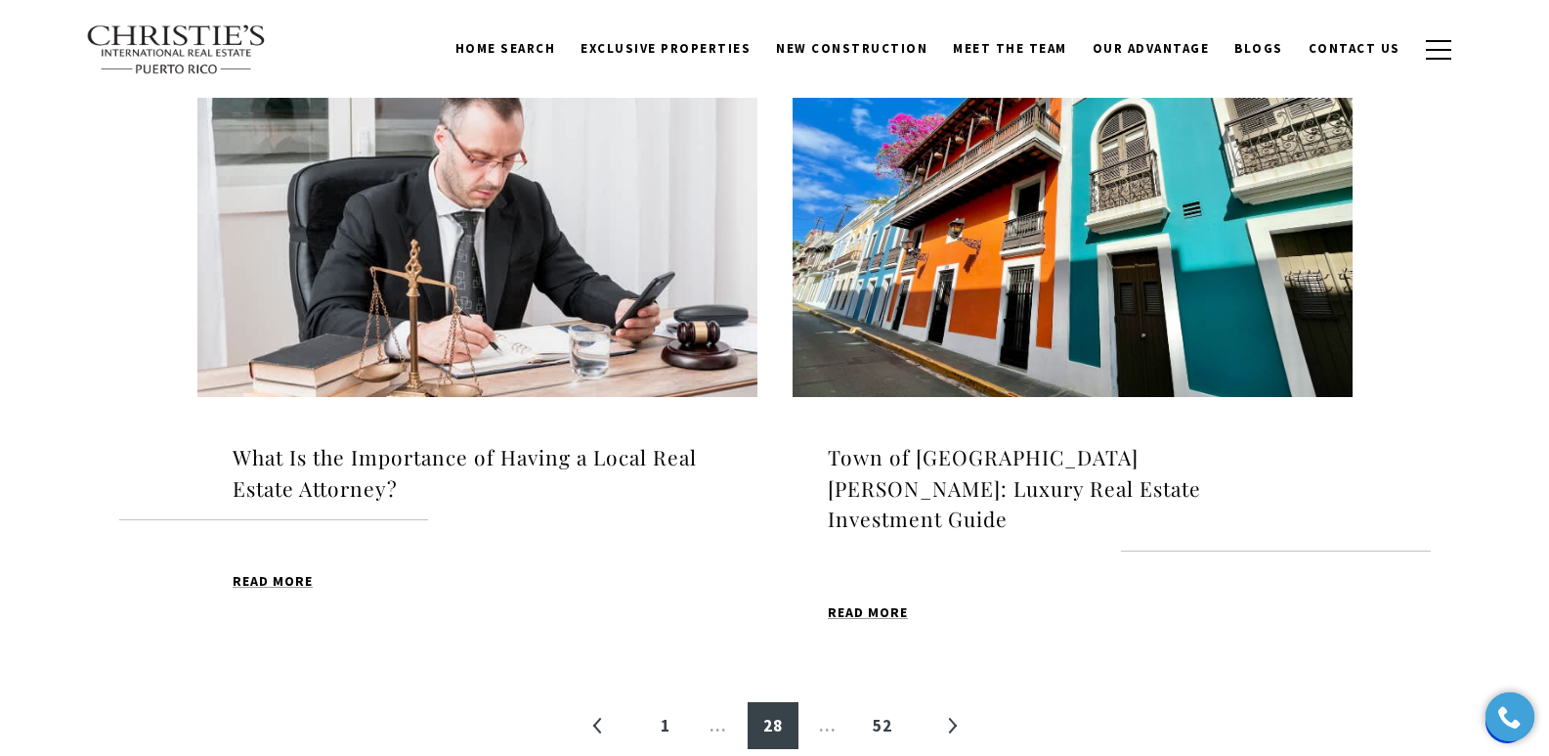
scroll to position [2024, 0]
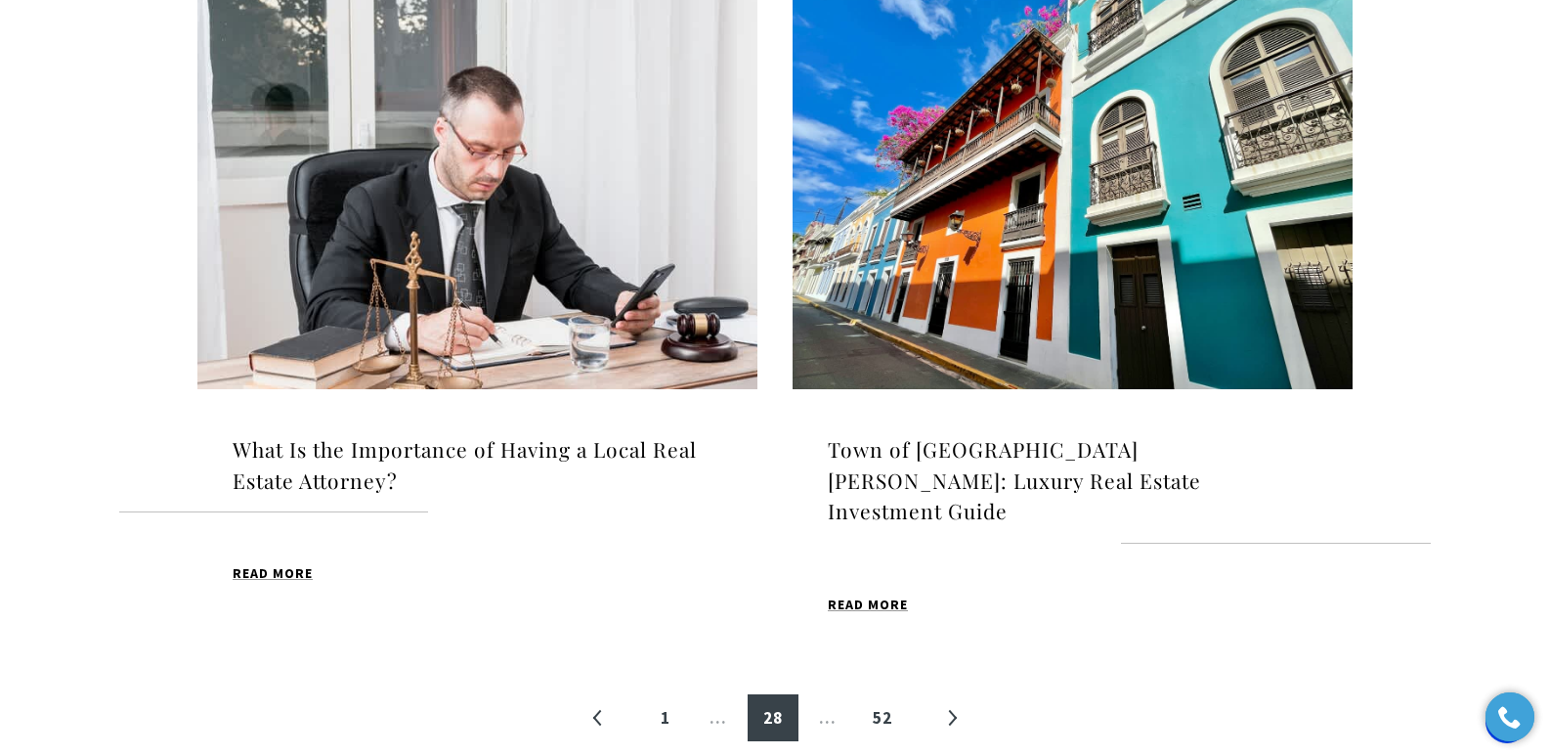
click at [910, 467] on h4 "Town of [GEOGRAPHIC_DATA][PERSON_NAME]: Luxury Real Estate Investment Guide" at bounding box center [1073, 480] width 490 height 93
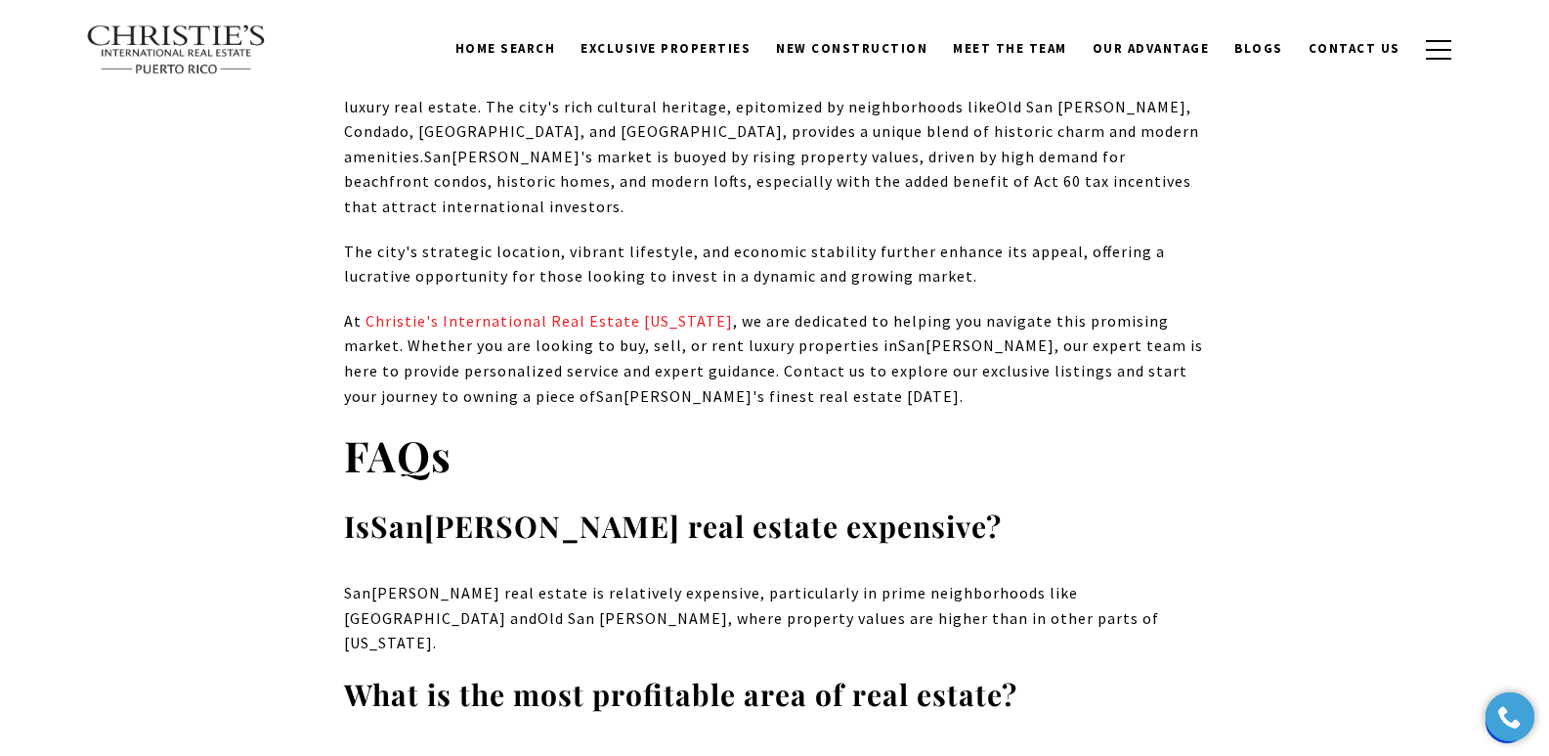
scroll to position [13884, 0]
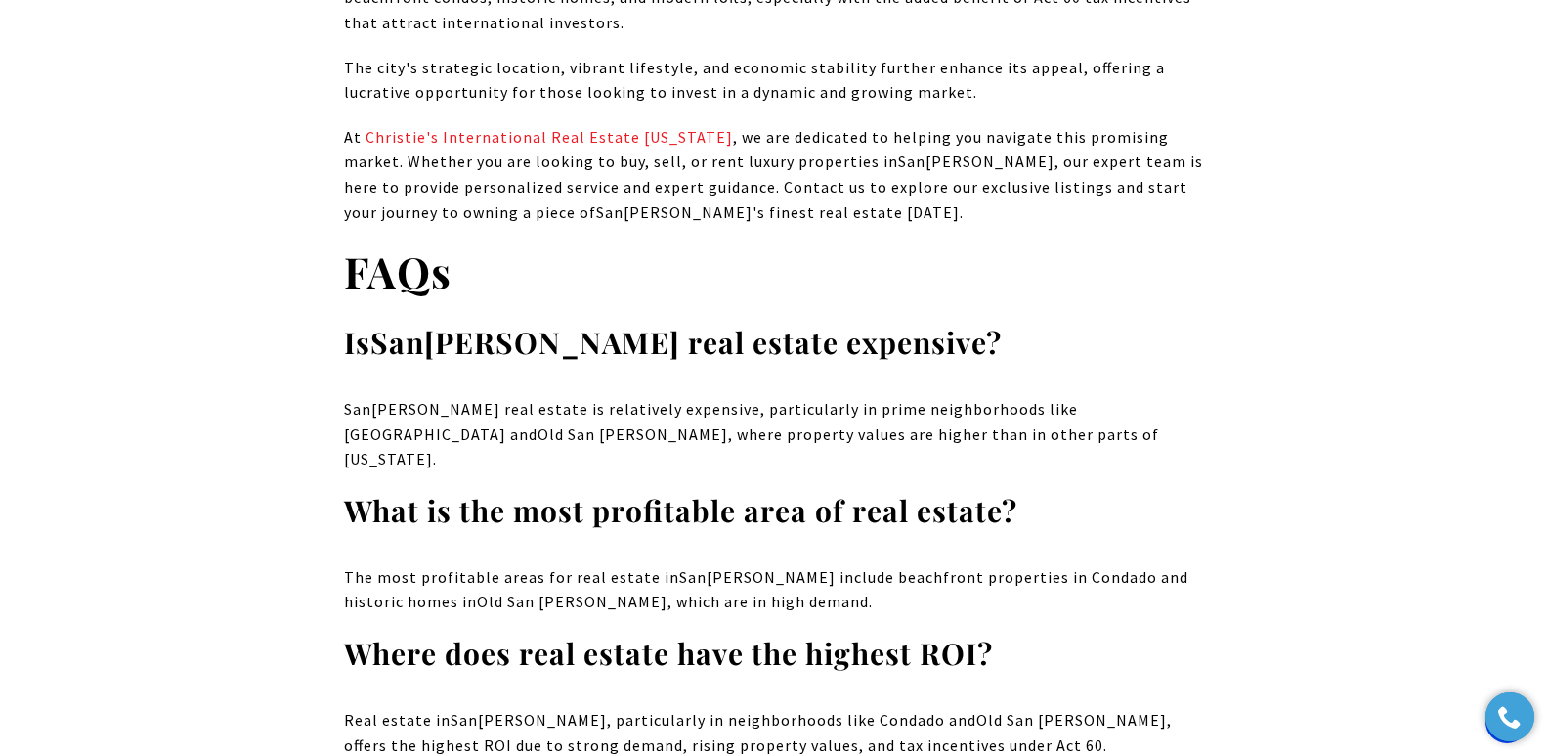
drag, startPoint x: 1556, startPoint y: 42, endPoint x: 1563, endPoint y: 633, distance: 591.4
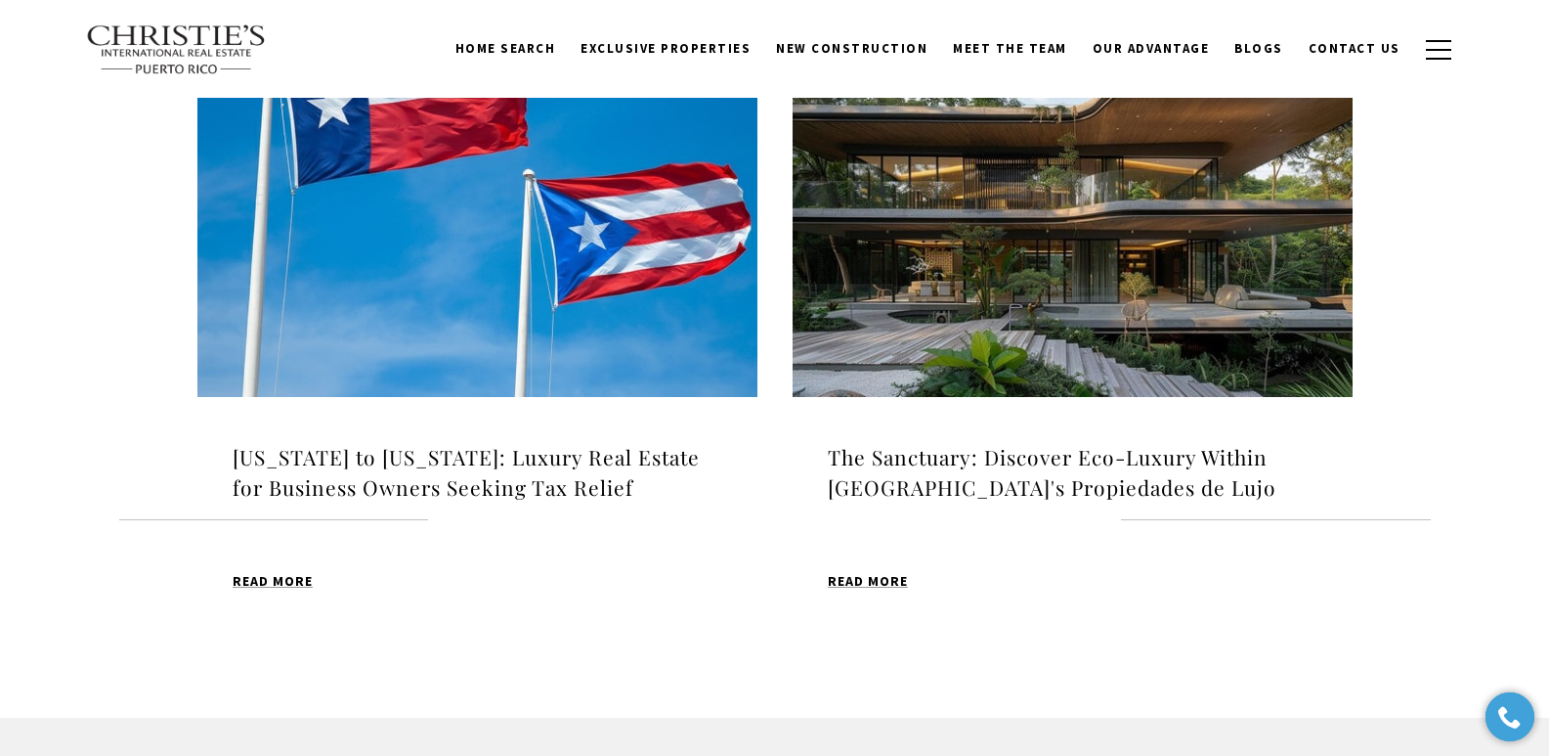
scroll to position [2055, 0]
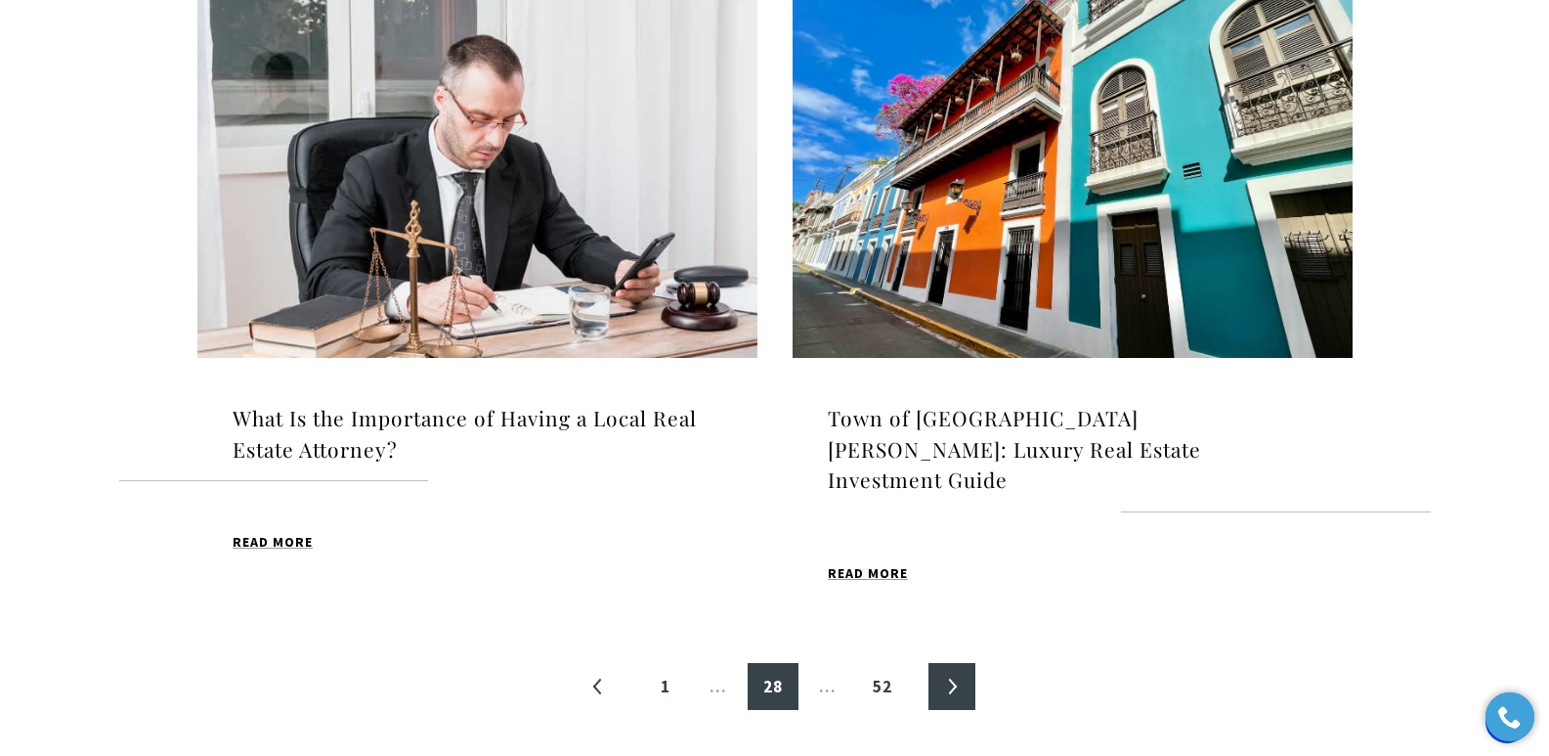
click at [952, 663] on link "»" at bounding box center [952, 686] width 47 height 47
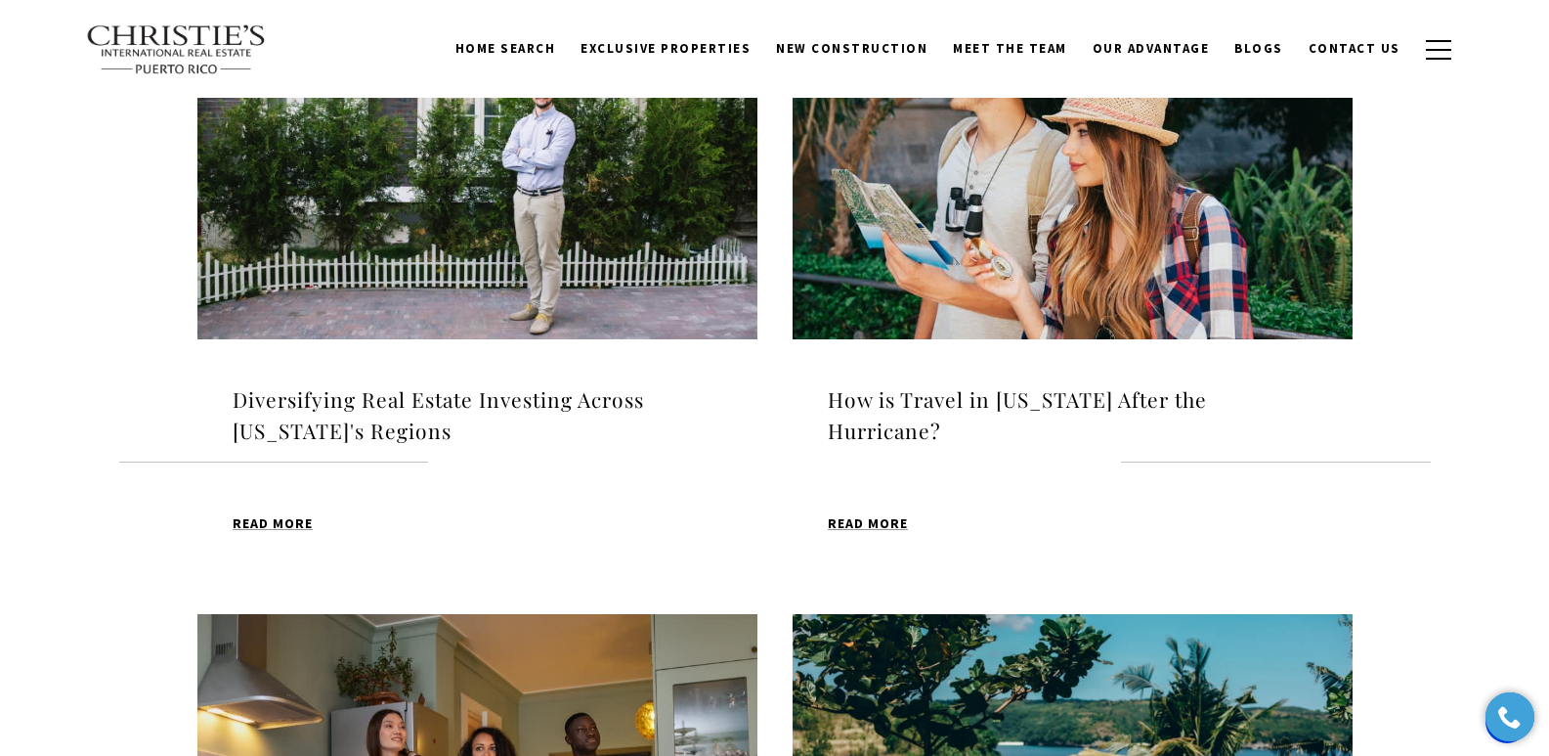
scroll to position [686, 0]
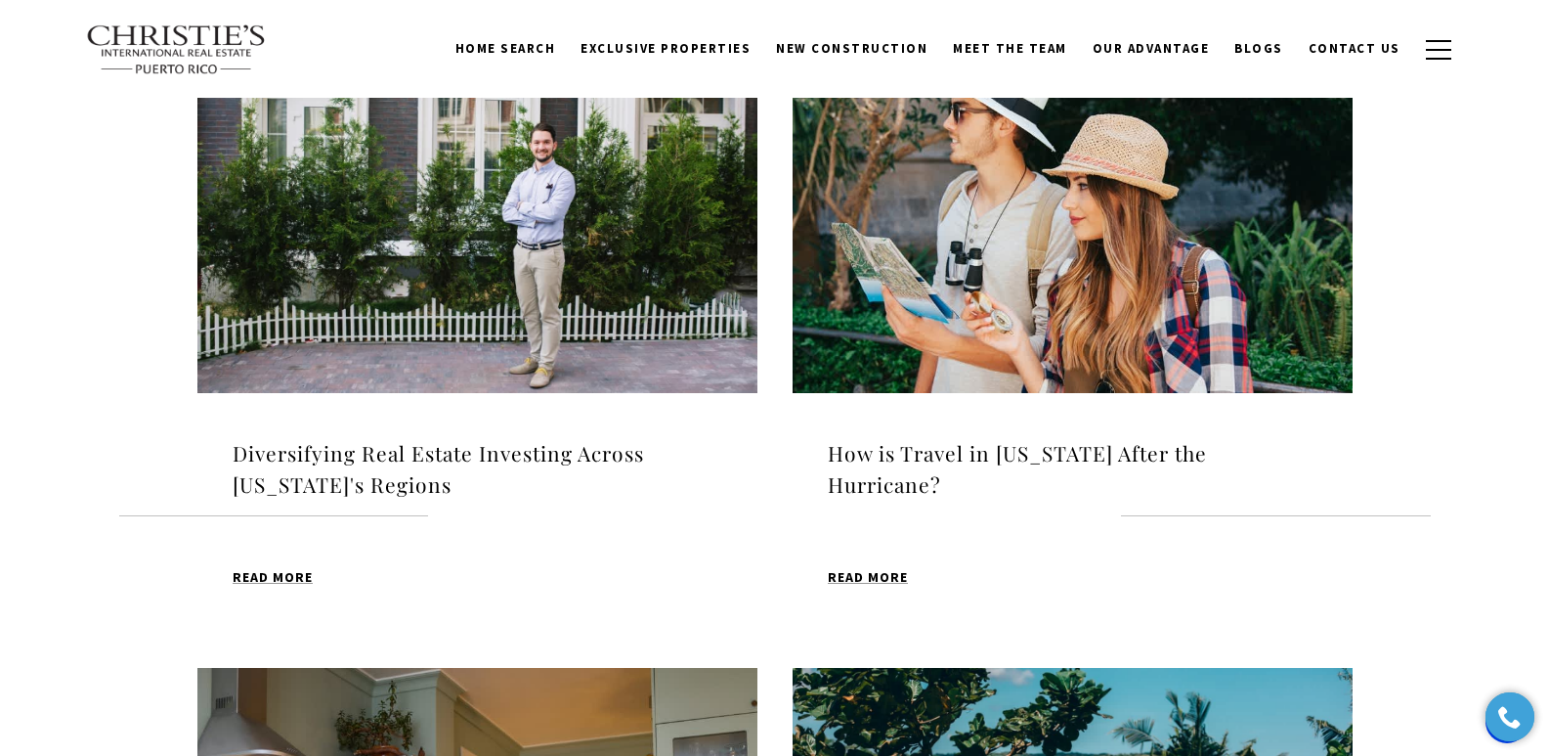
drag, startPoint x: 1544, startPoint y: 203, endPoint x: 1530, endPoint y: 306, distance: 103.7
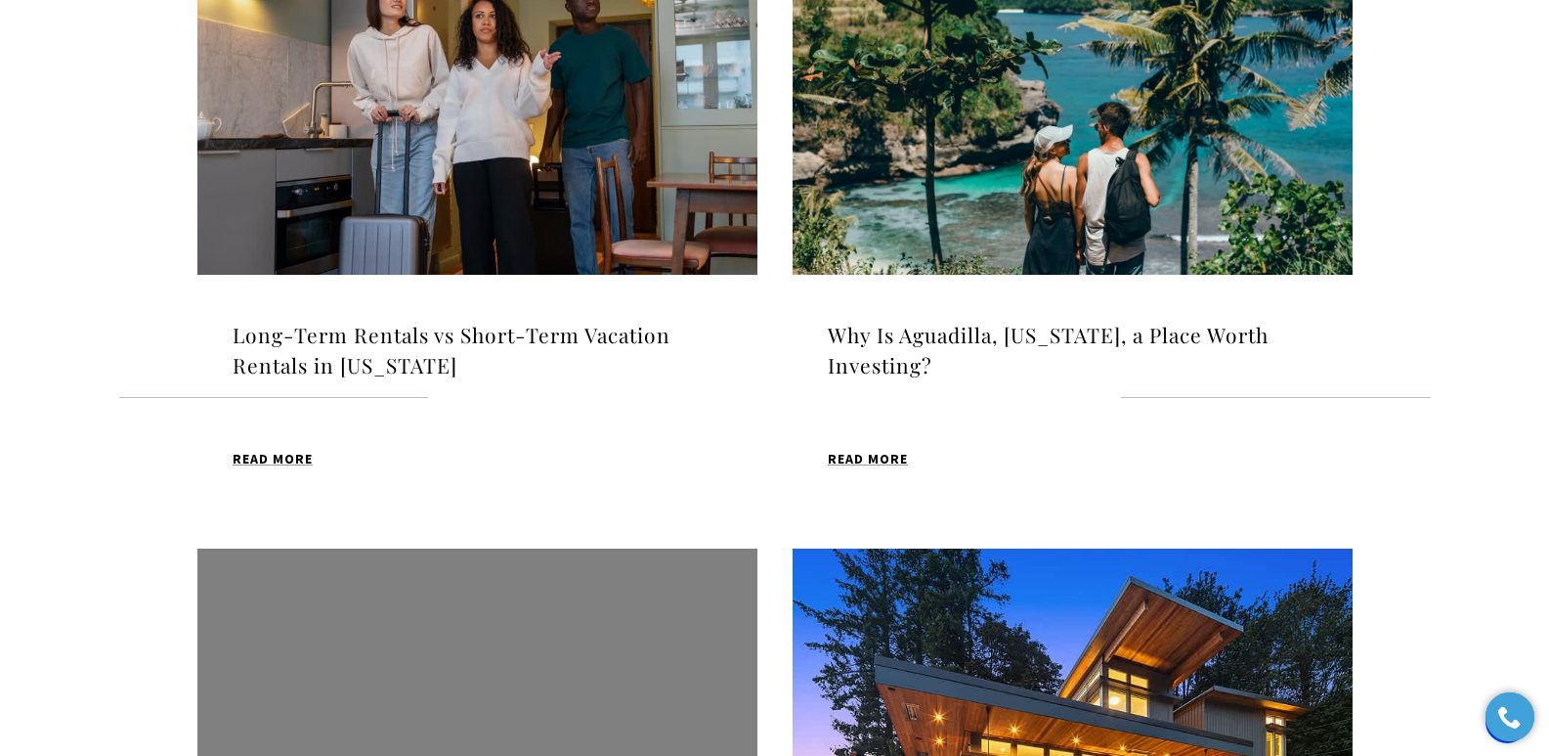
scroll to position [1486, 0]
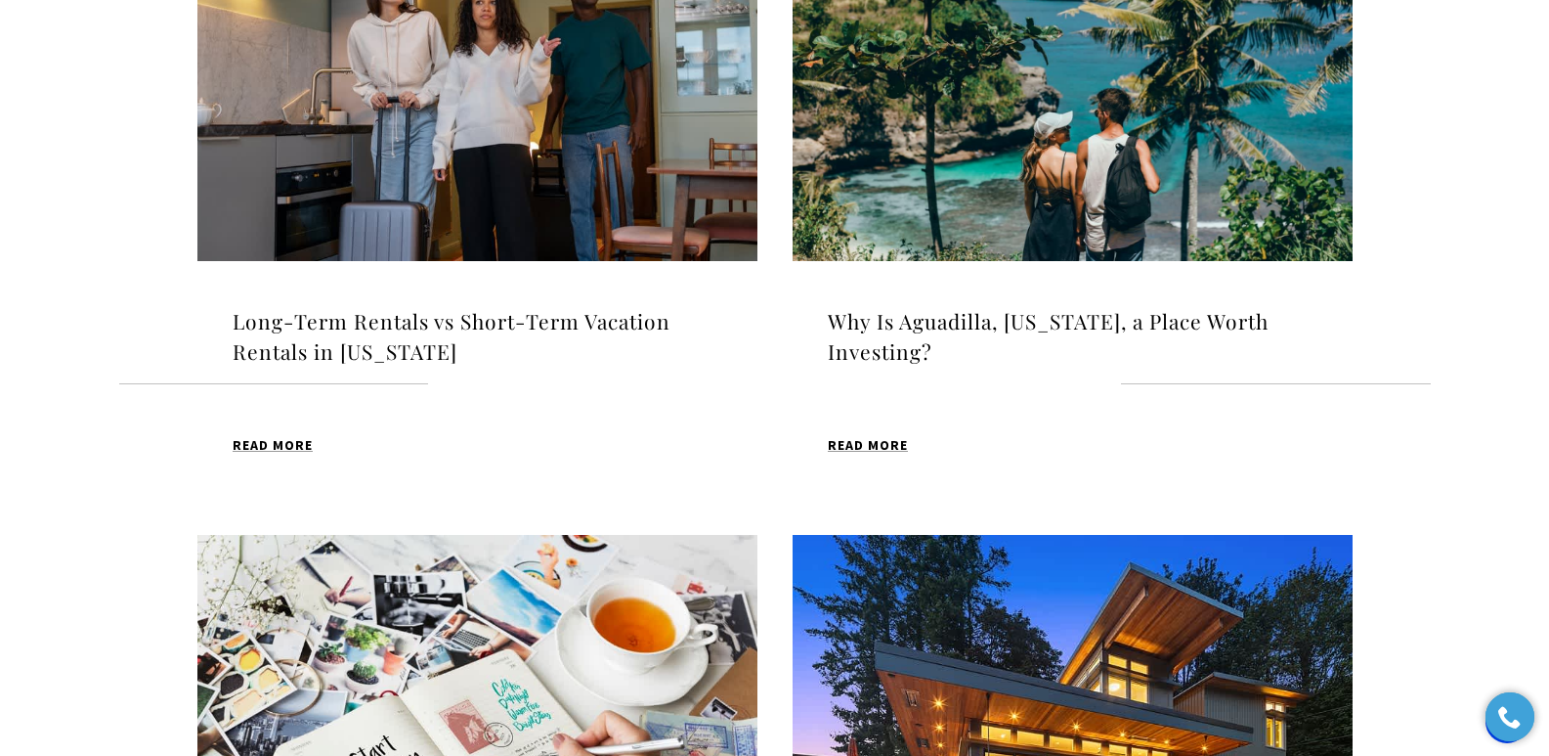
click at [900, 325] on h4 "Why Is Aguadilla, [US_STATE], a Place Worth Investing?" at bounding box center [1073, 337] width 490 height 62
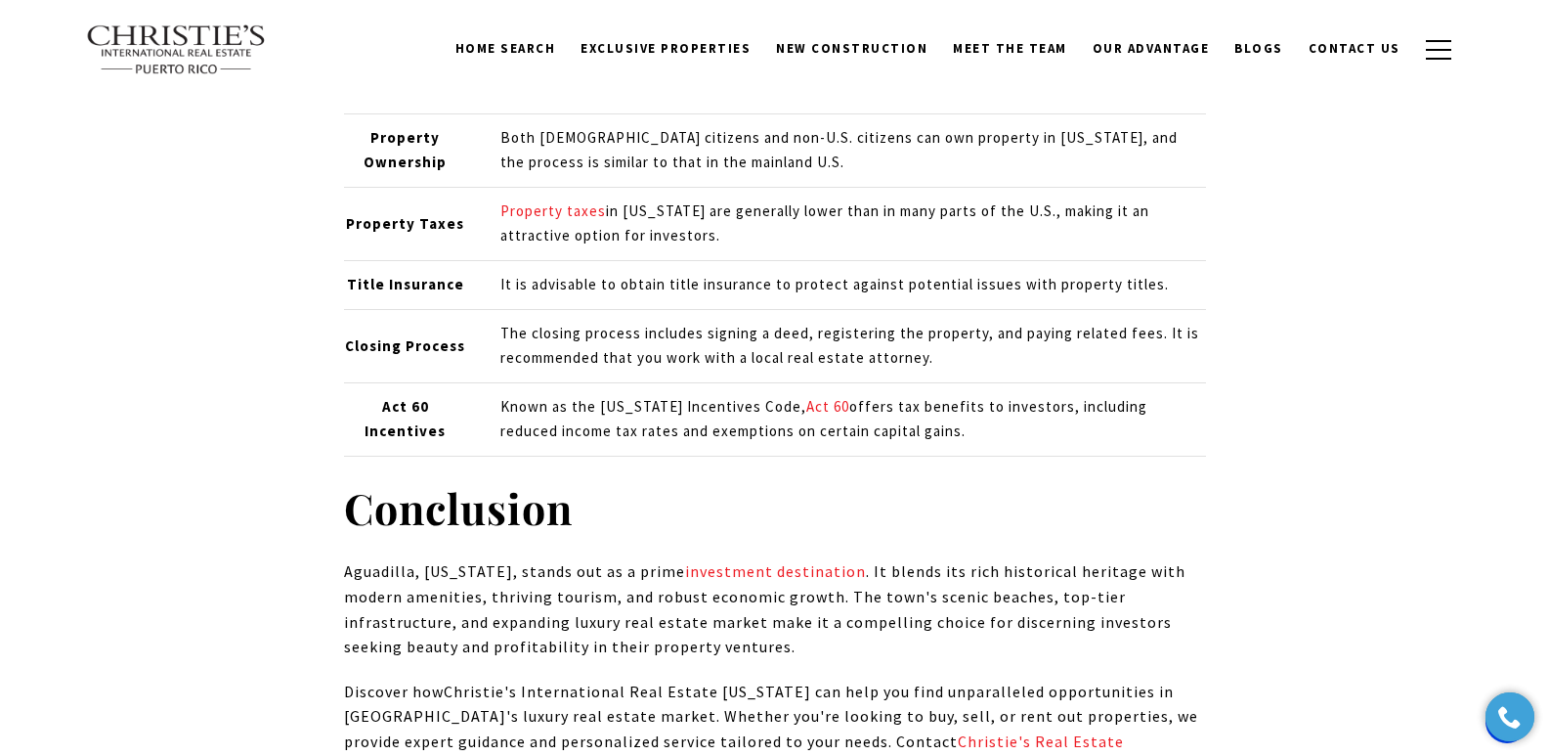
scroll to position [20714, 0]
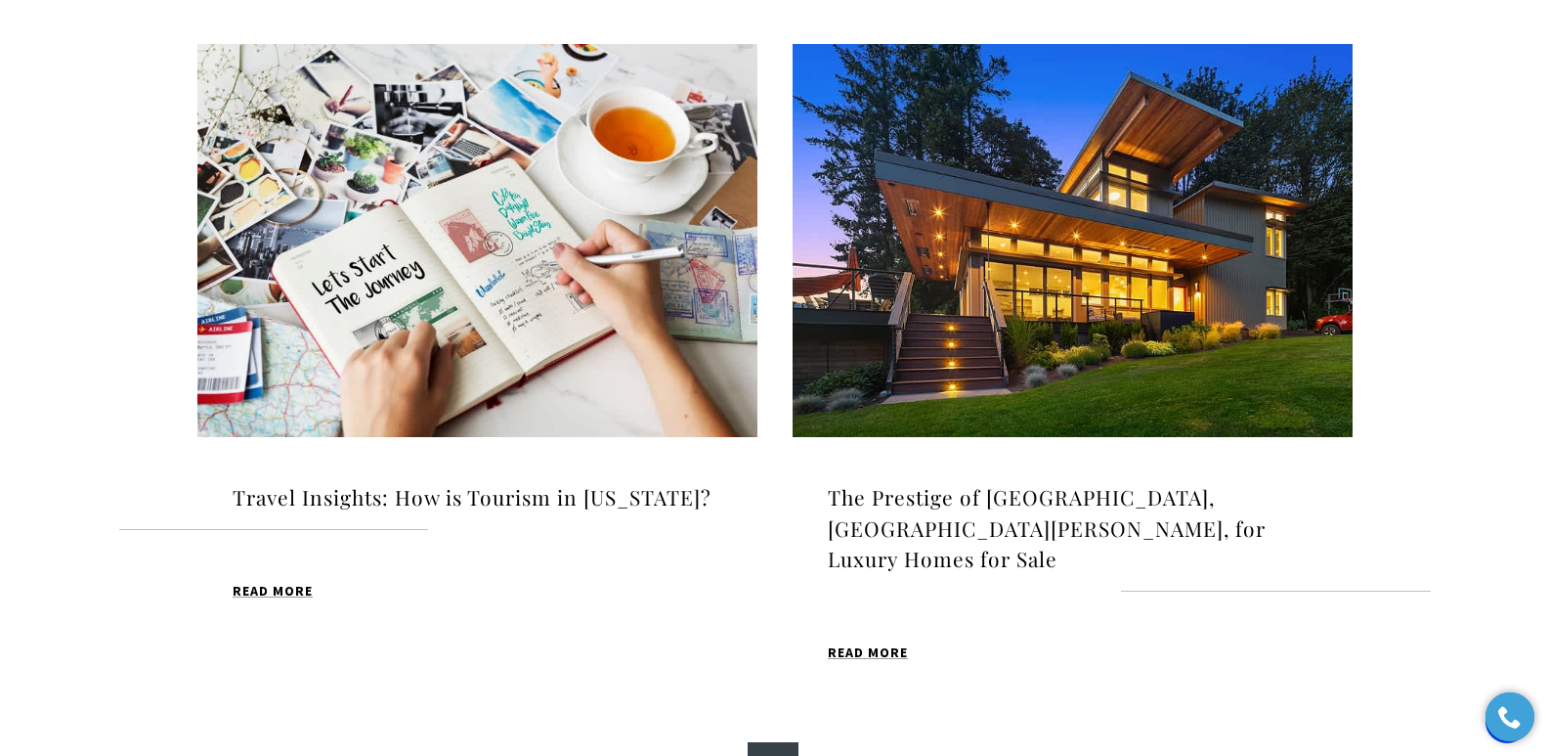
scroll to position [2004, 0]
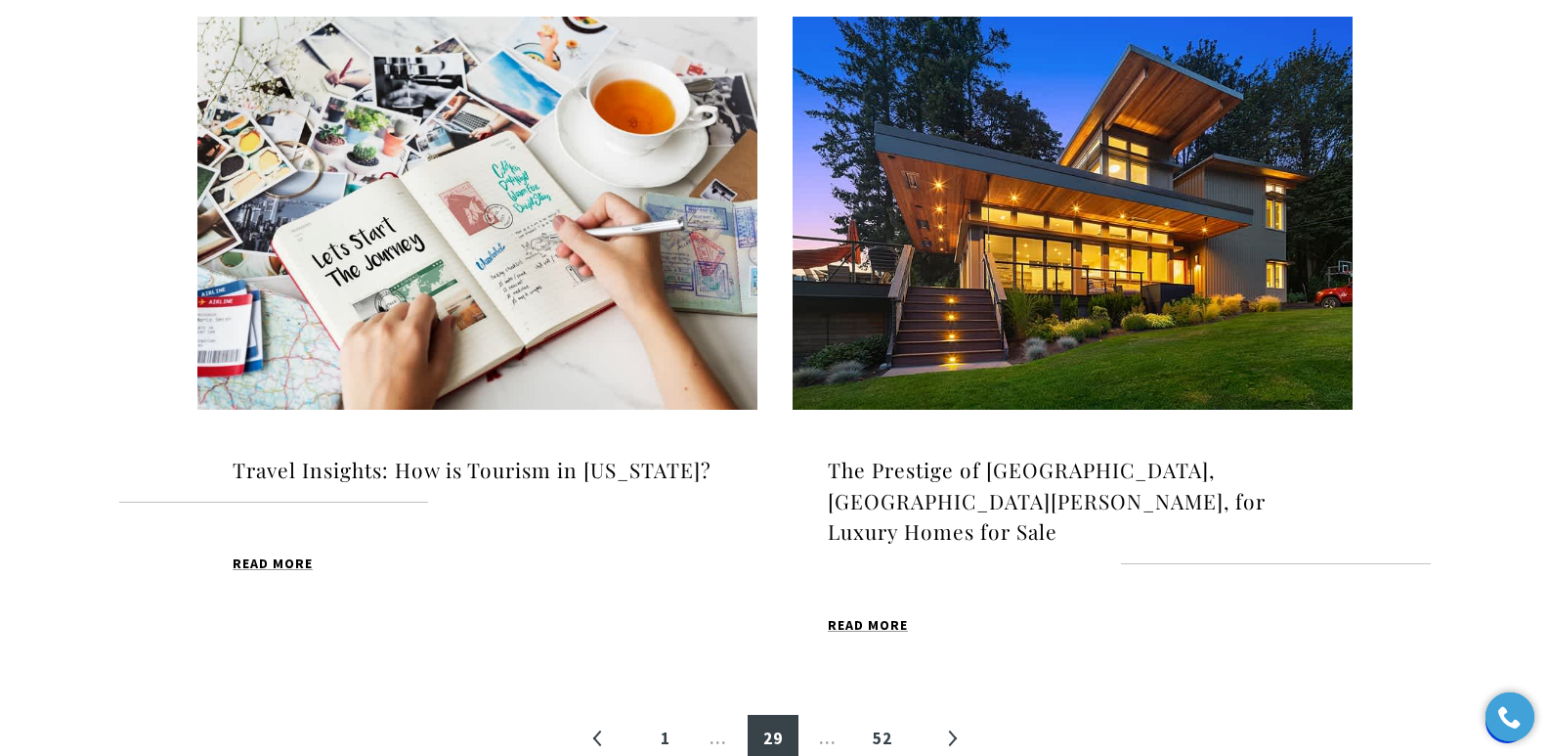
click at [614, 470] on h4 "Travel Insights: How is Tourism in [US_STATE]?" at bounding box center [478, 469] width 490 height 31
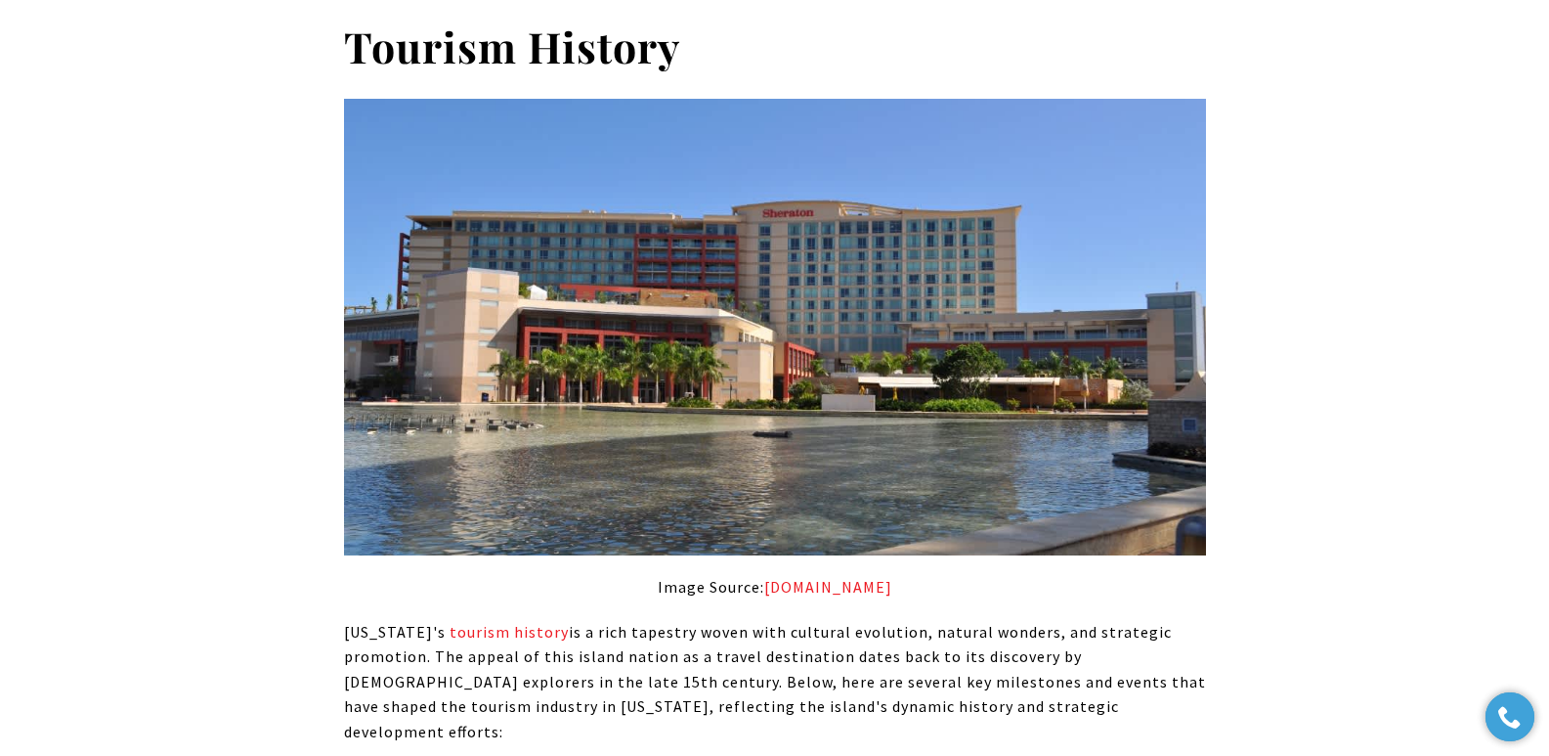
scroll to position [2045, 0]
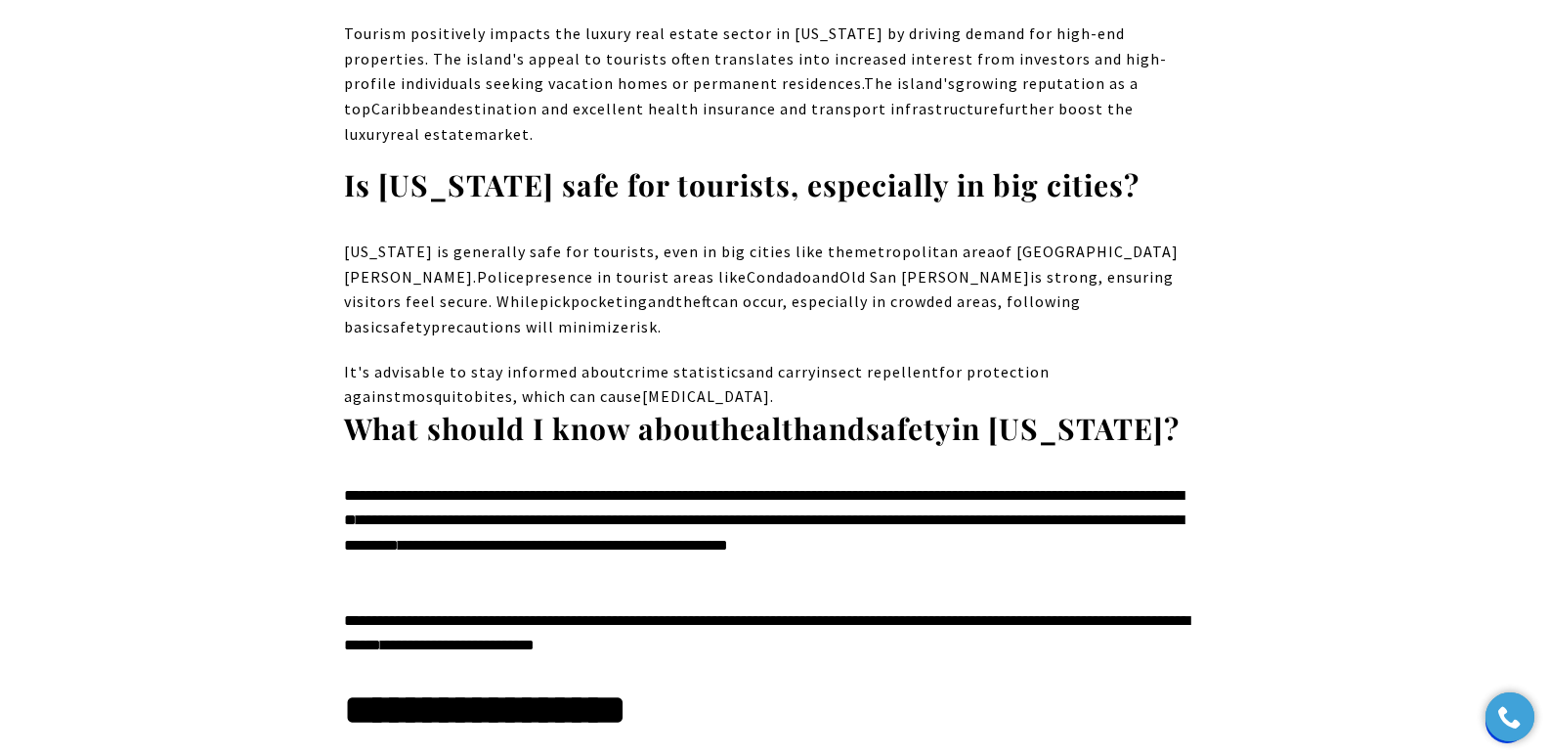
drag, startPoint x: 1560, startPoint y: 30, endPoint x: 566, endPoint y: 278, distance: 1024.3
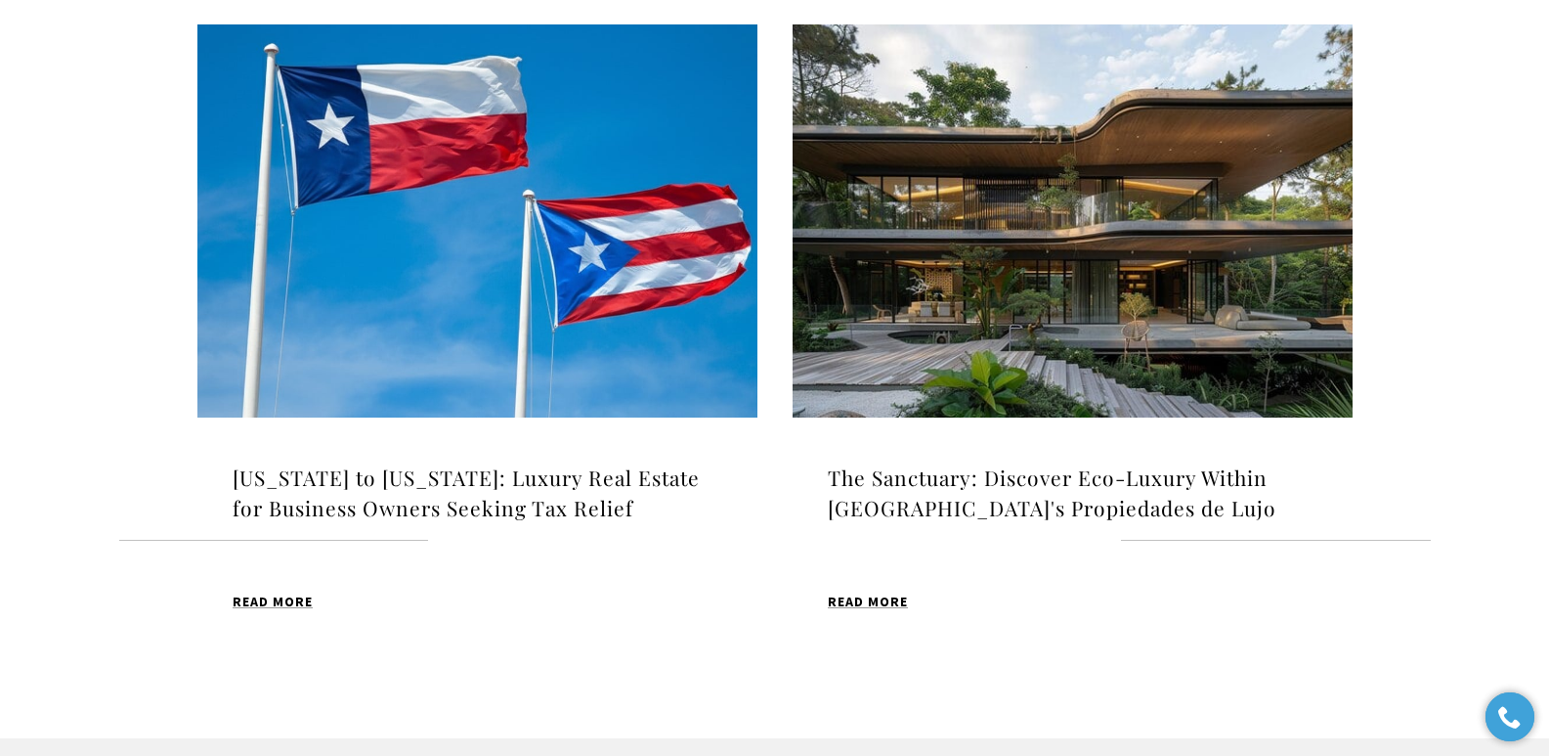
scroll to position [2035, 0]
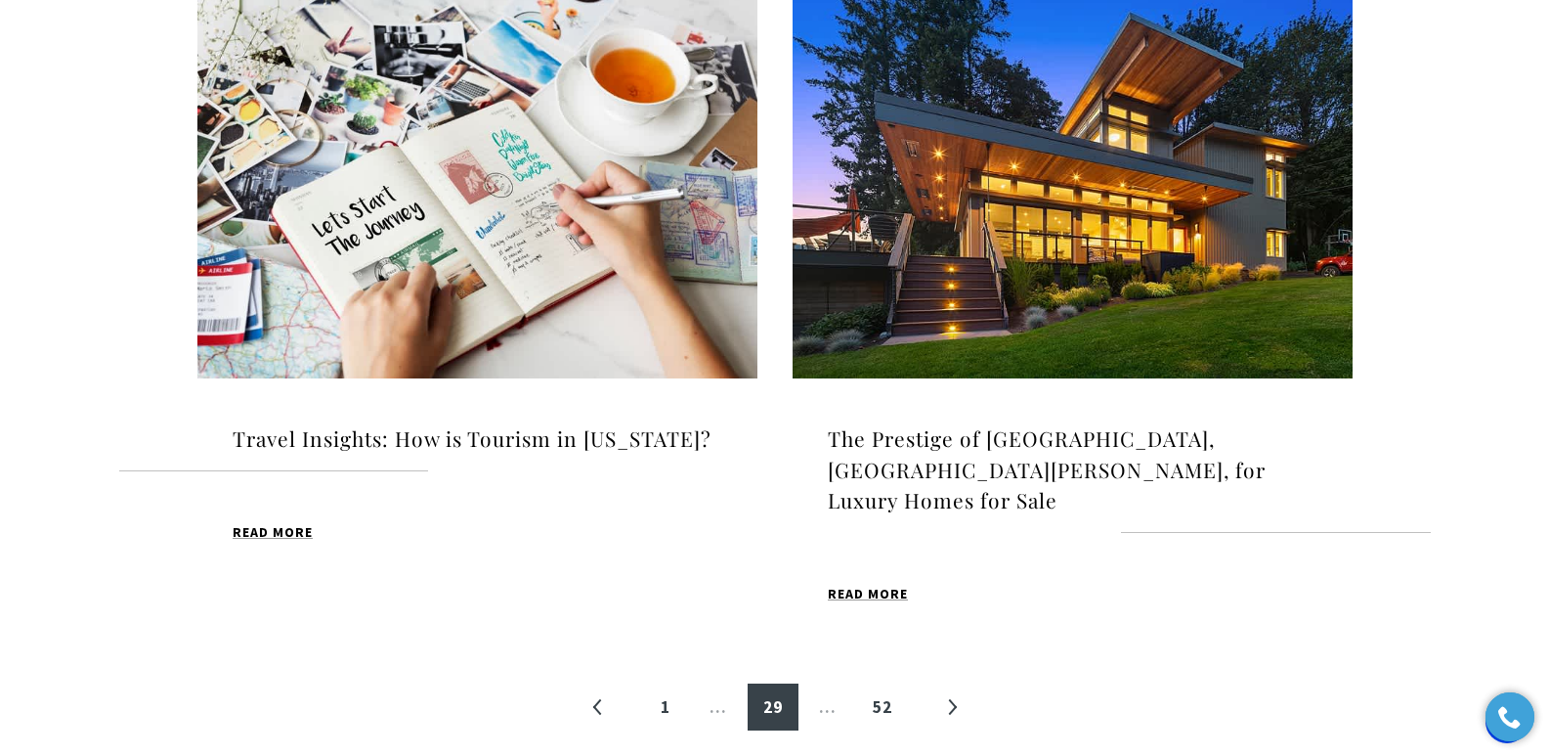
click at [968, 445] on h4 "The Prestige of Ocean Park, San Juan, for Luxury Homes for Sale" at bounding box center [1073, 469] width 490 height 93
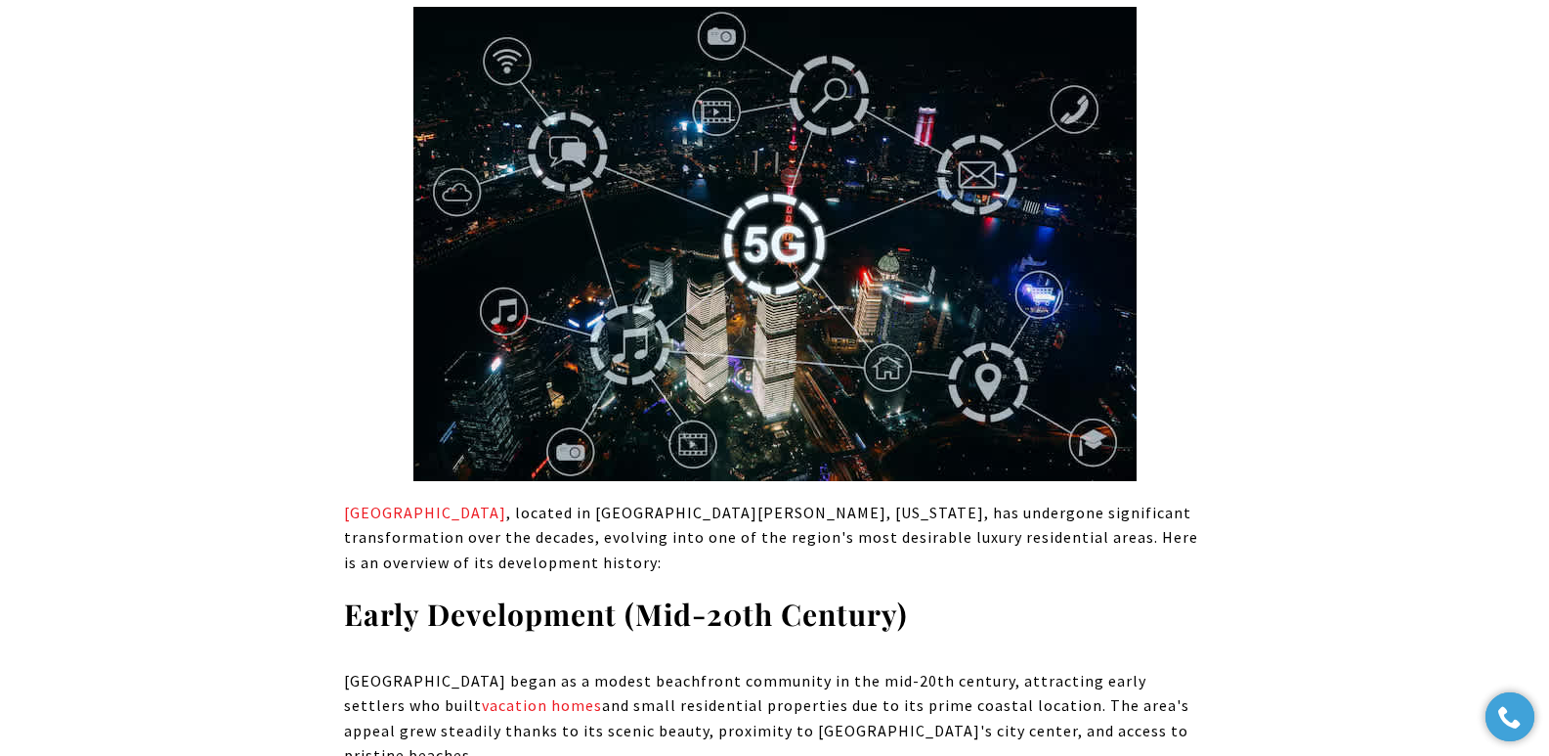
scroll to position [2114, 0]
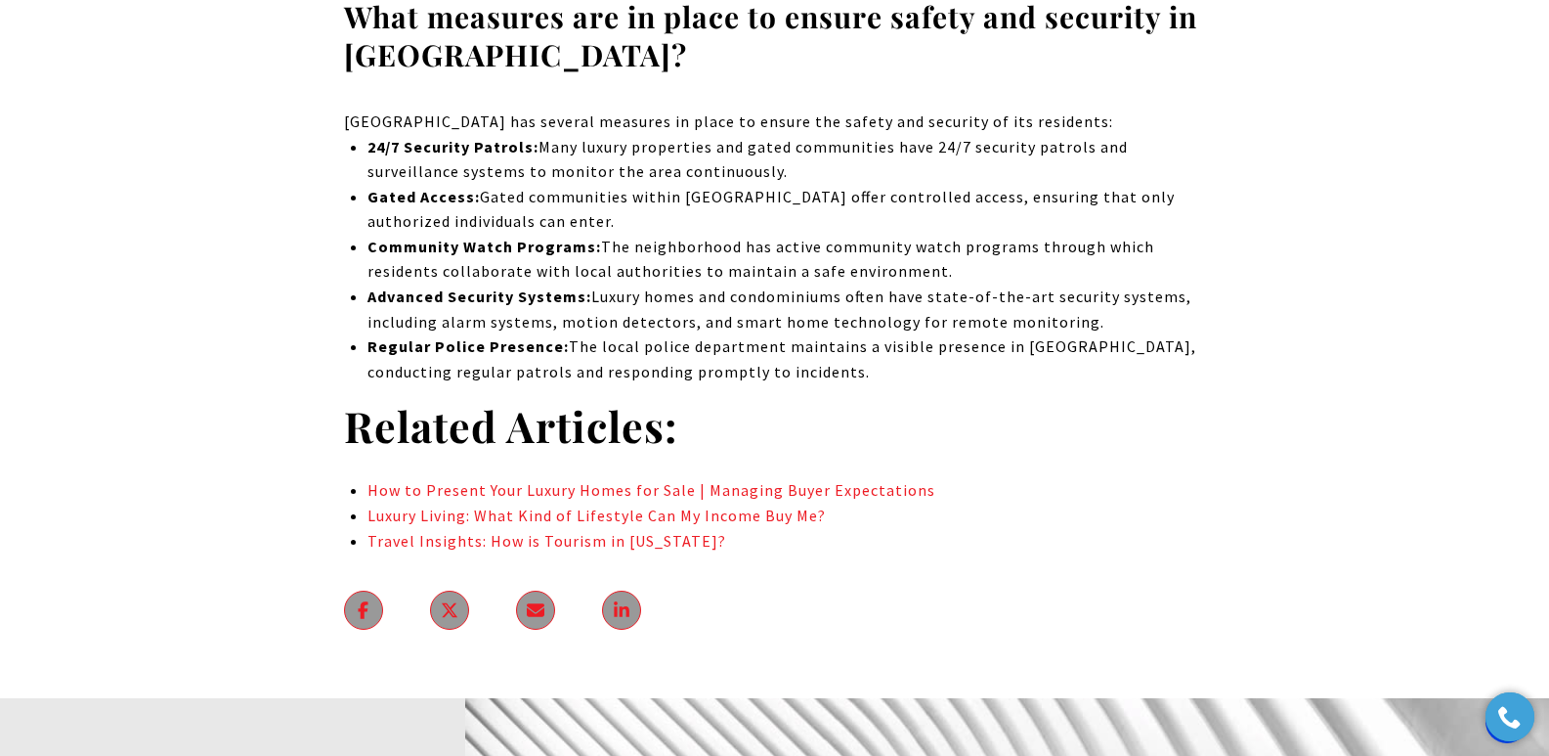
drag, startPoint x: 1555, startPoint y: 37, endPoint x: 841, endPoint y: 279, distance: 754.1
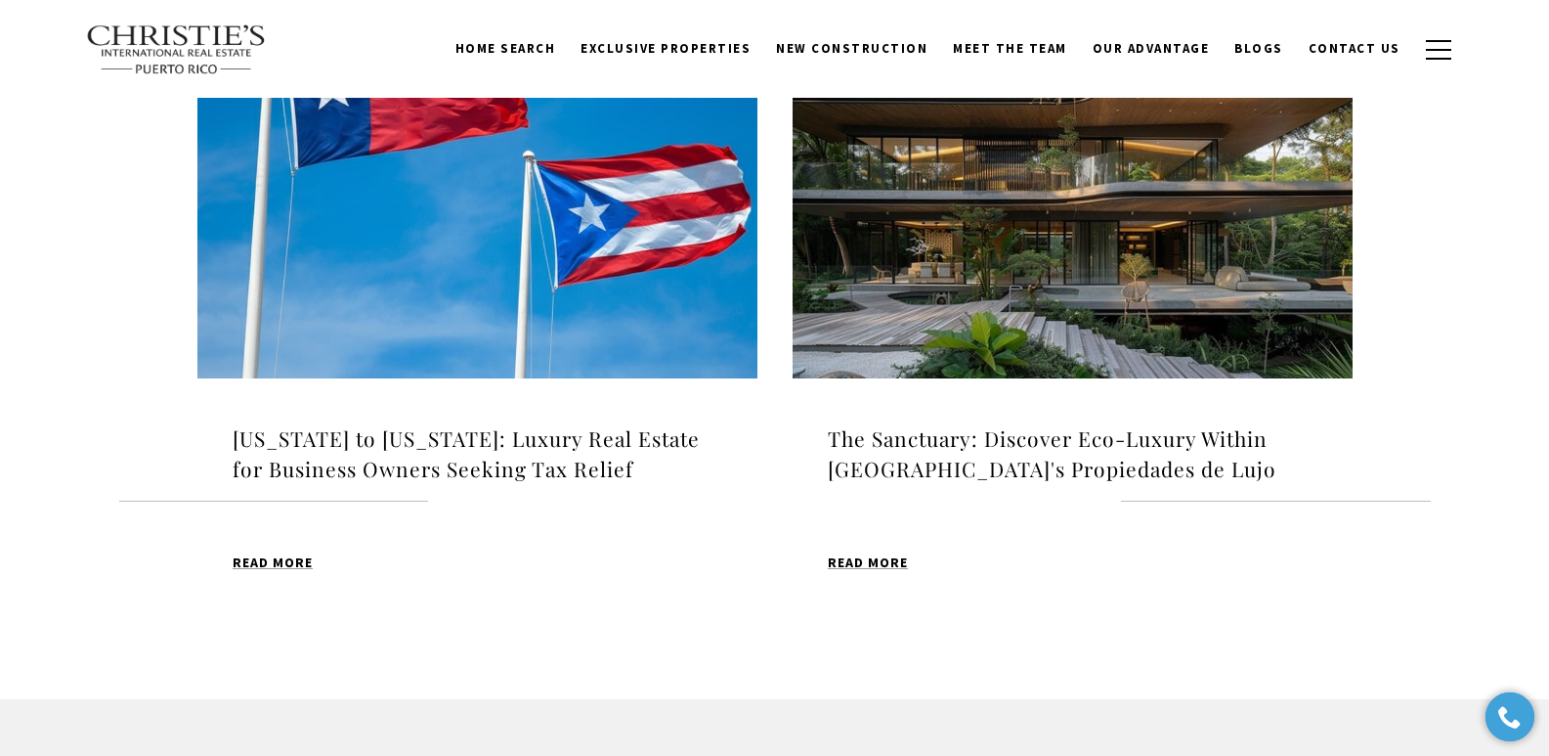
scroll to position [2066, 0]
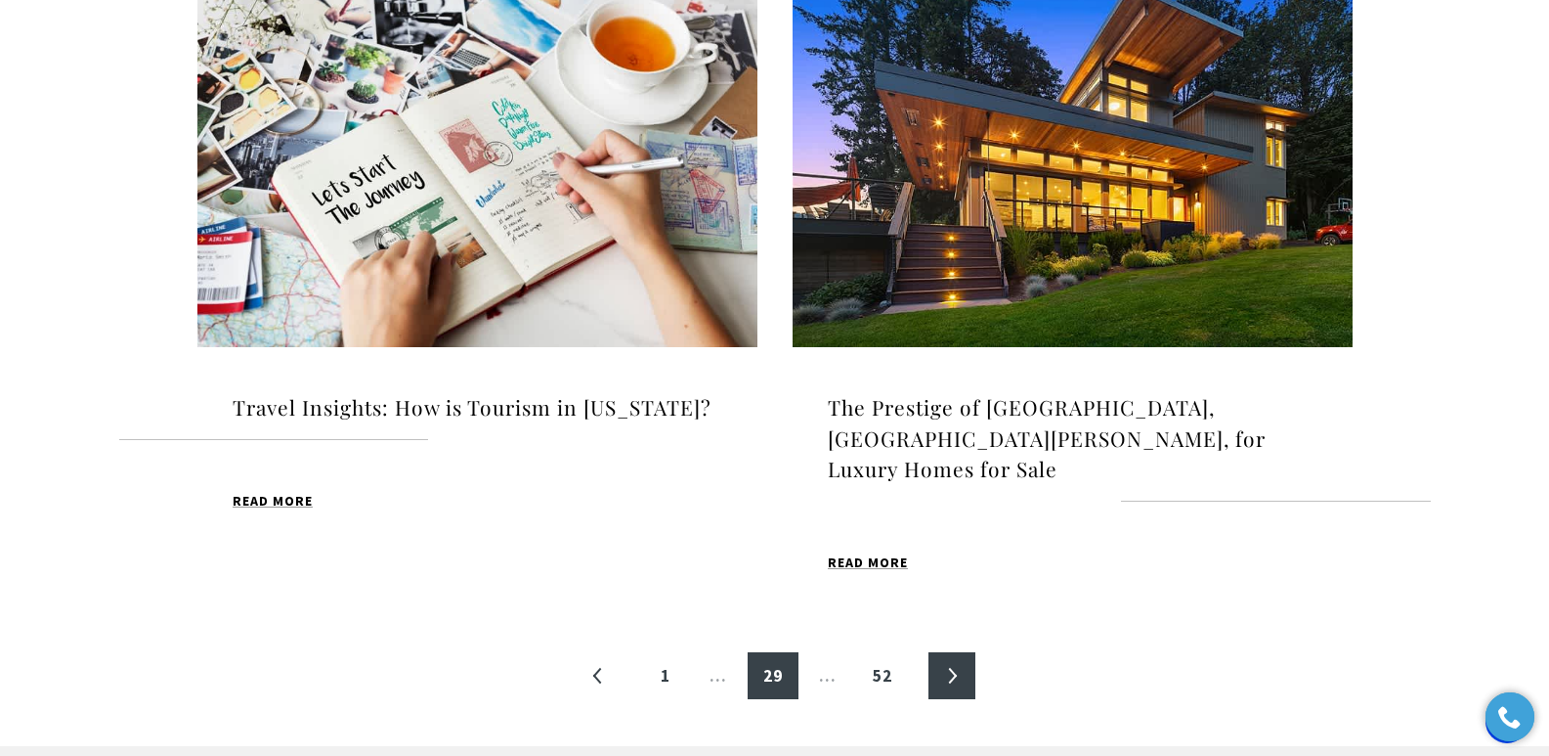
click at [947, 652] on link "»" at bounding box center [952, 675] width 47 height 47
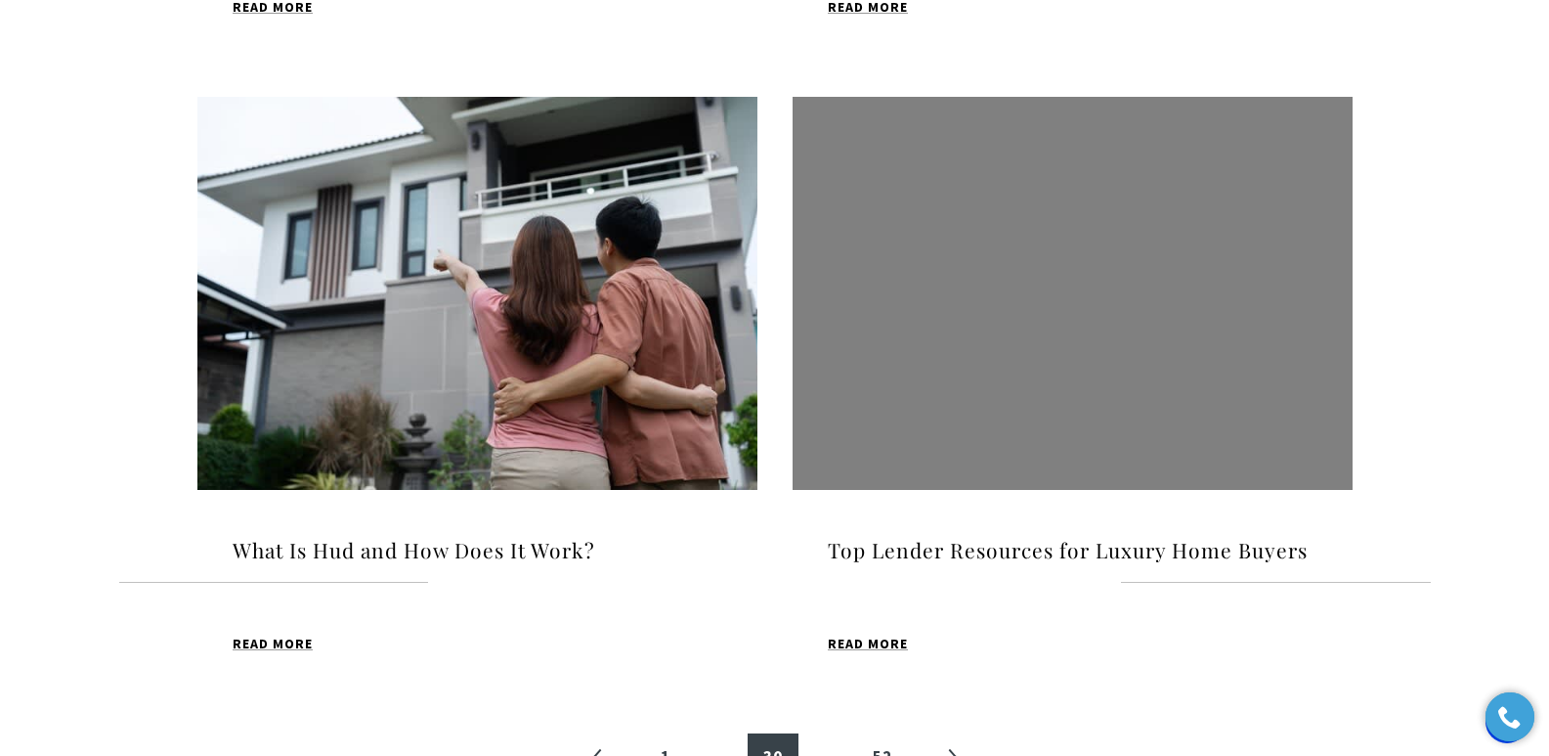
scroll to position [2232, 0]
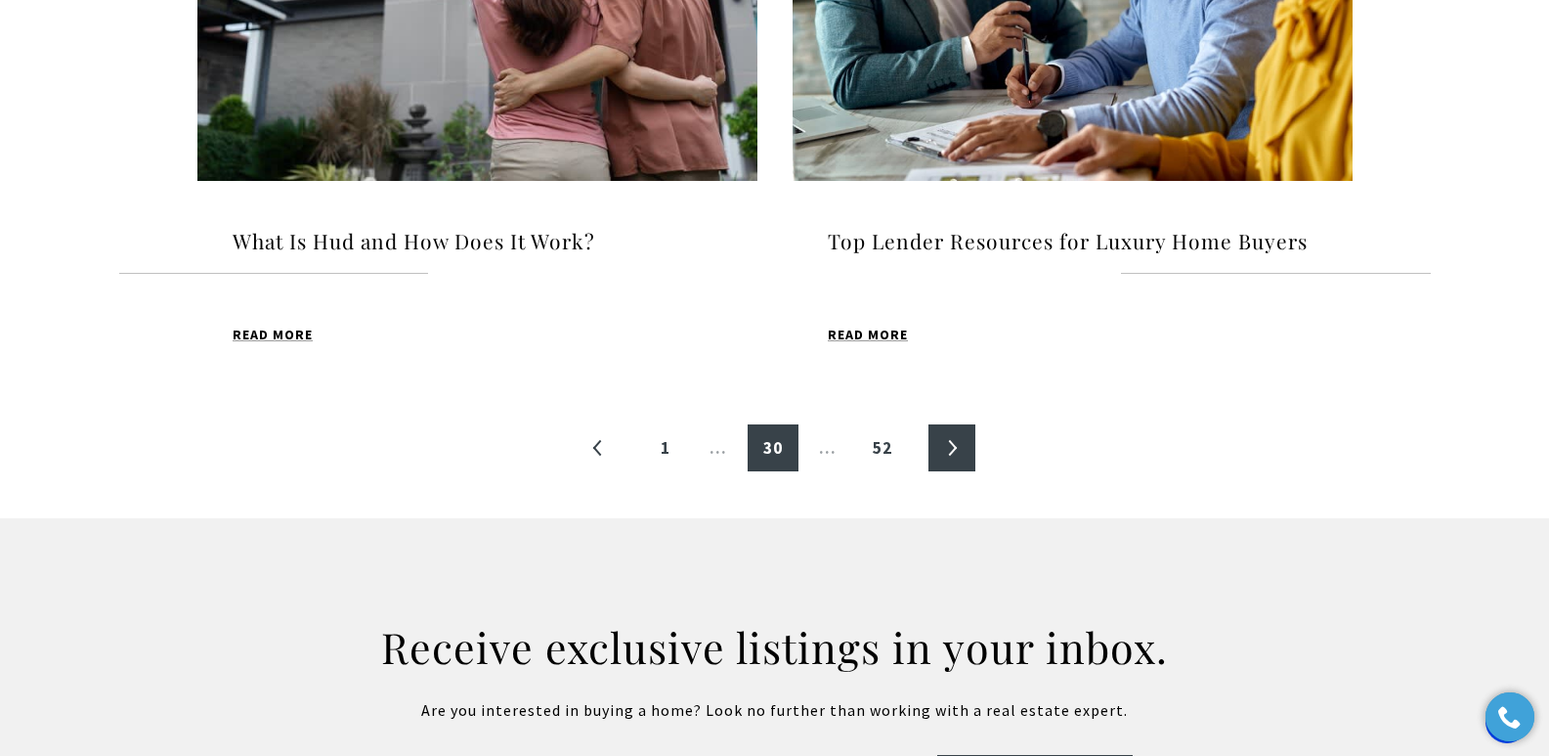
click at [970, 448] on link "»" at bounding box center [952, 447] width 47 height 47
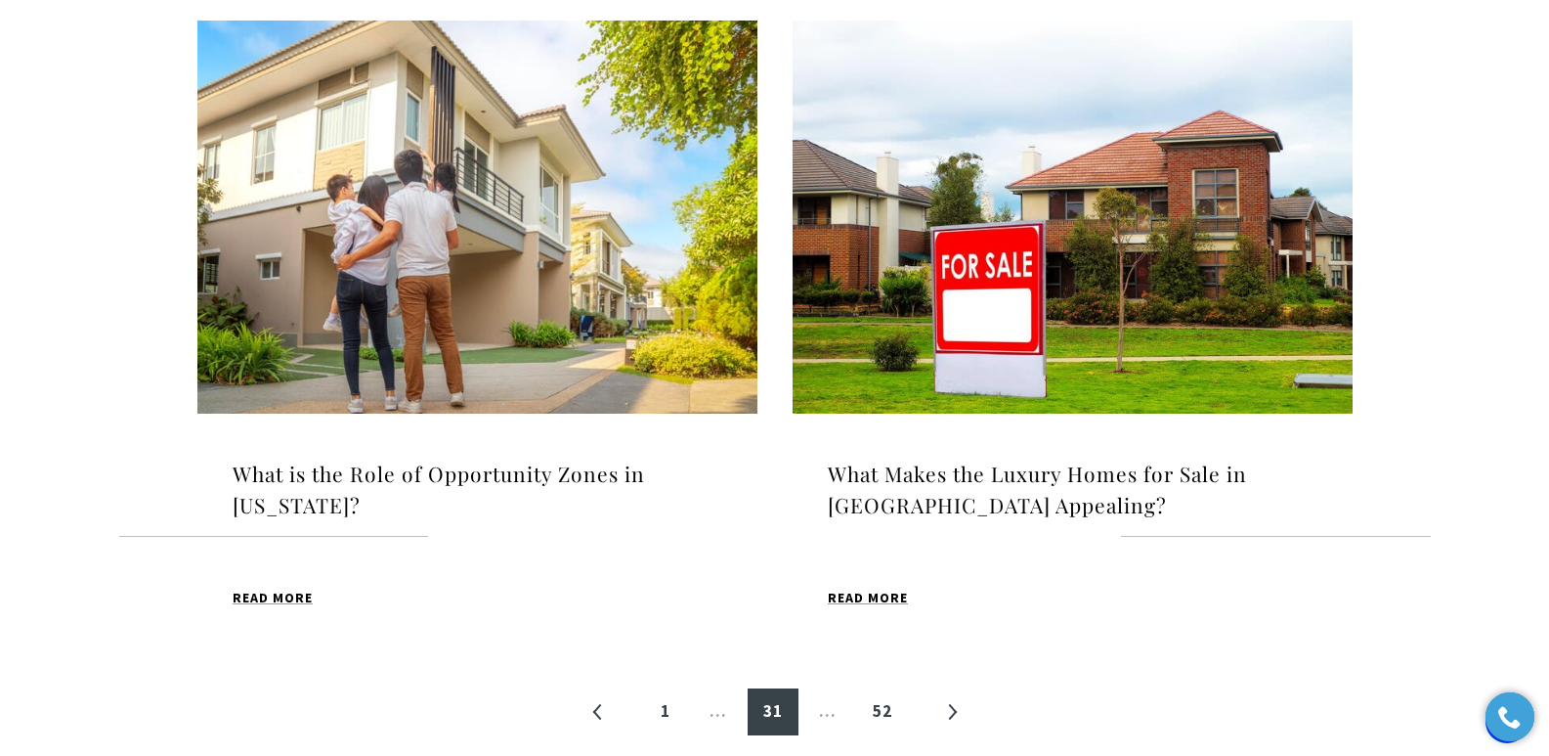
scroll to position [2020, 0]
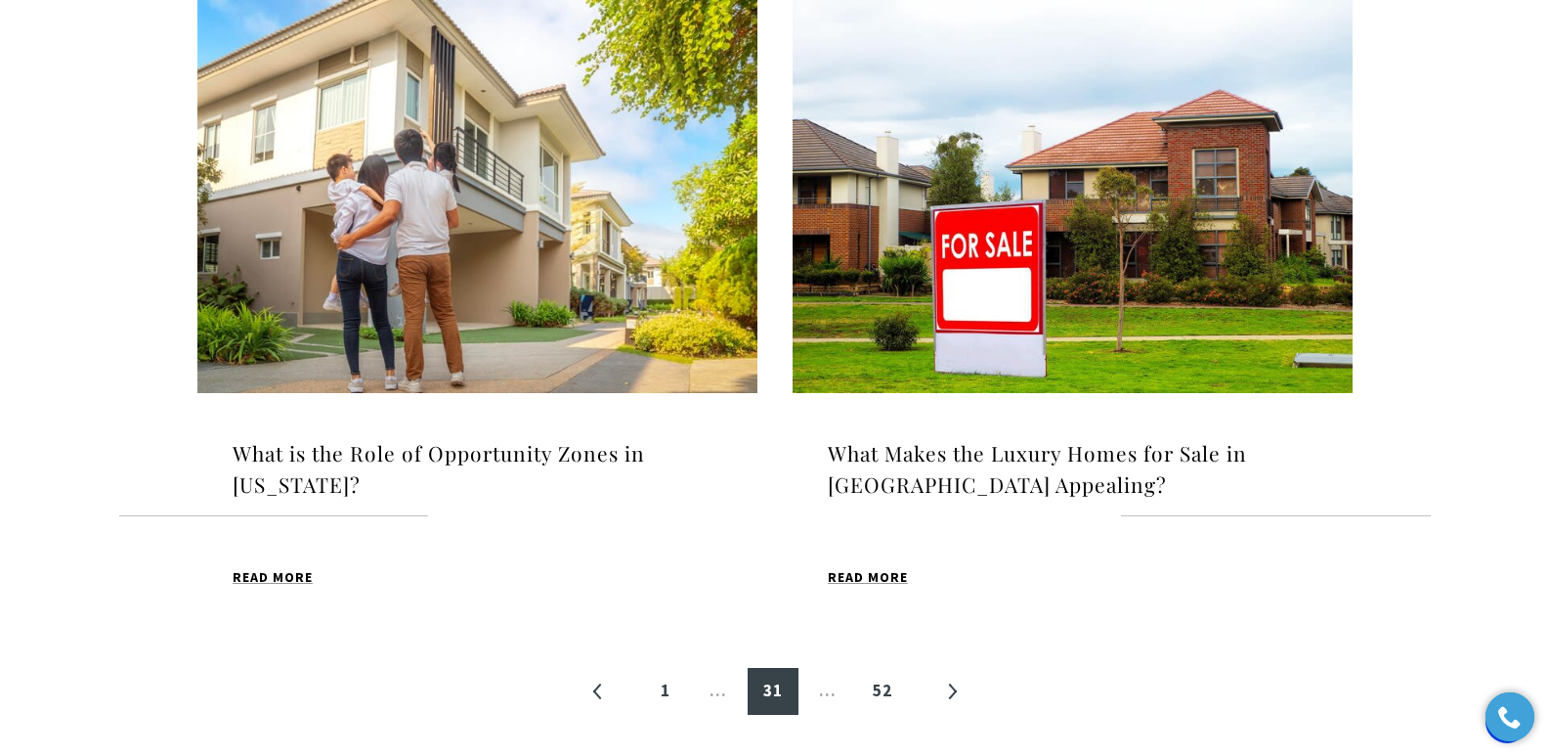
click at [619, 462] on h4 "What is the Role of Opportunity Zones in [US_STATE]?" at bounding box center [478, 469] width 490 height 62
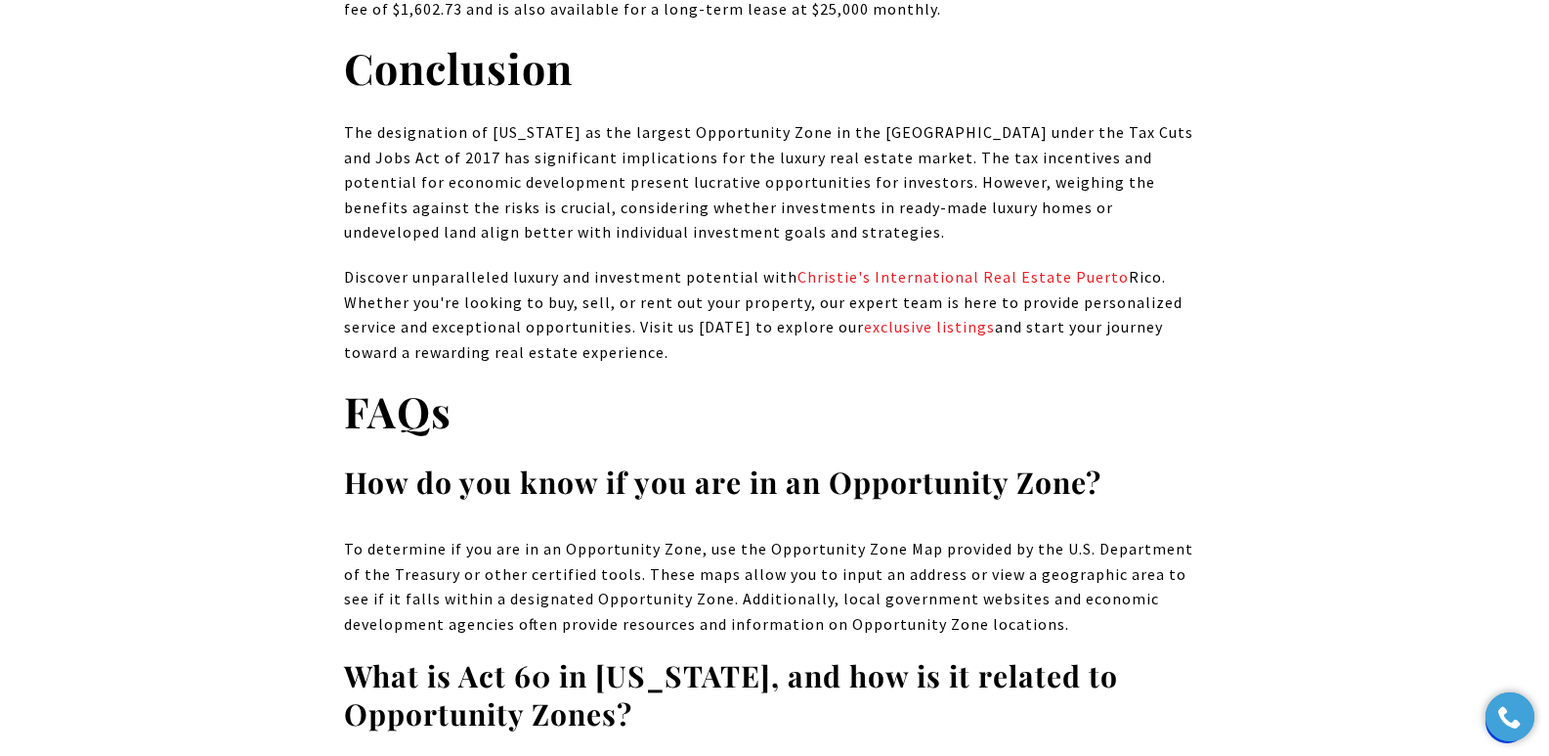
scroll to position [12591, 0]
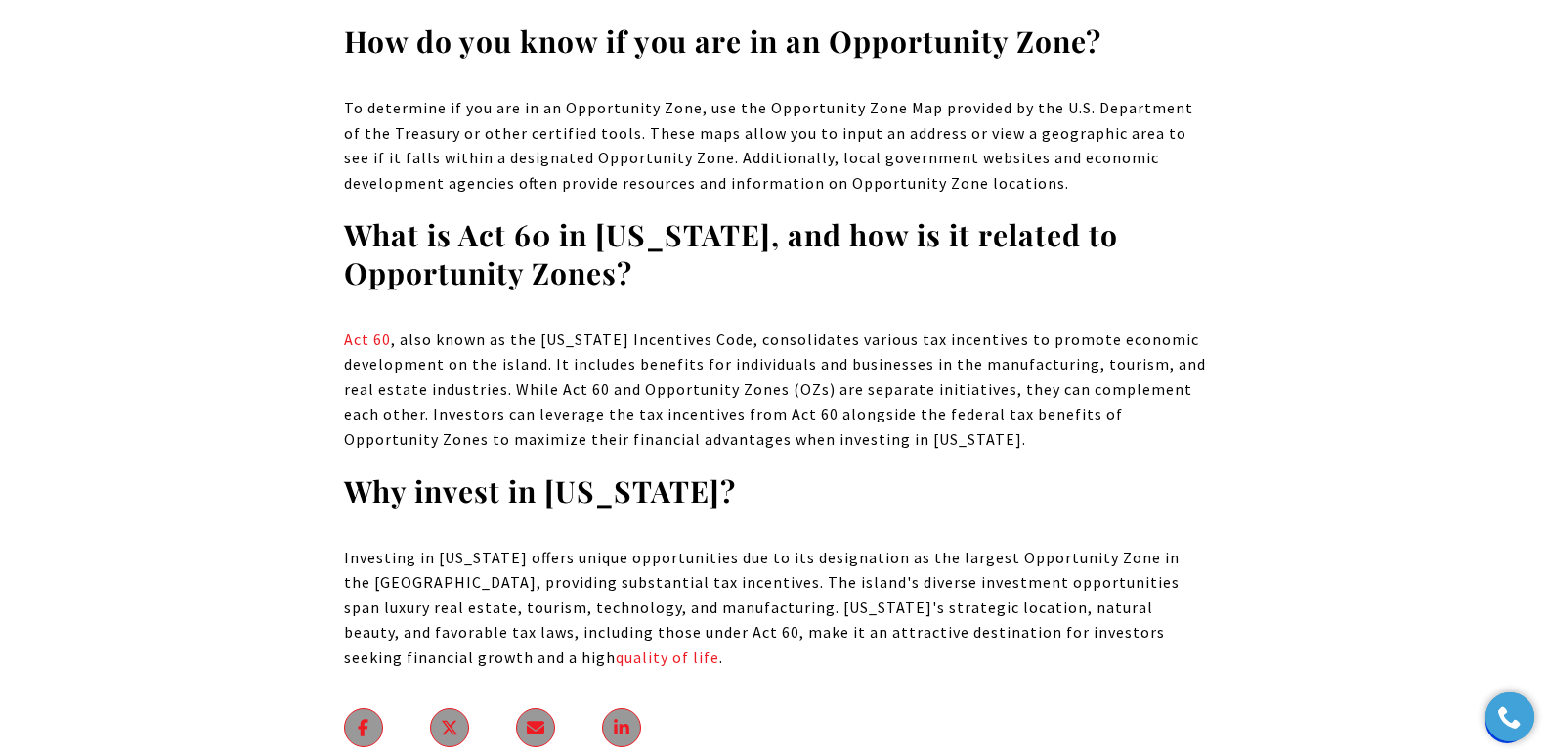
drag, startPoint x: 1553, startPoint y: 55, endPoint x: 1563, endPoint y: 560, distance: 505.4
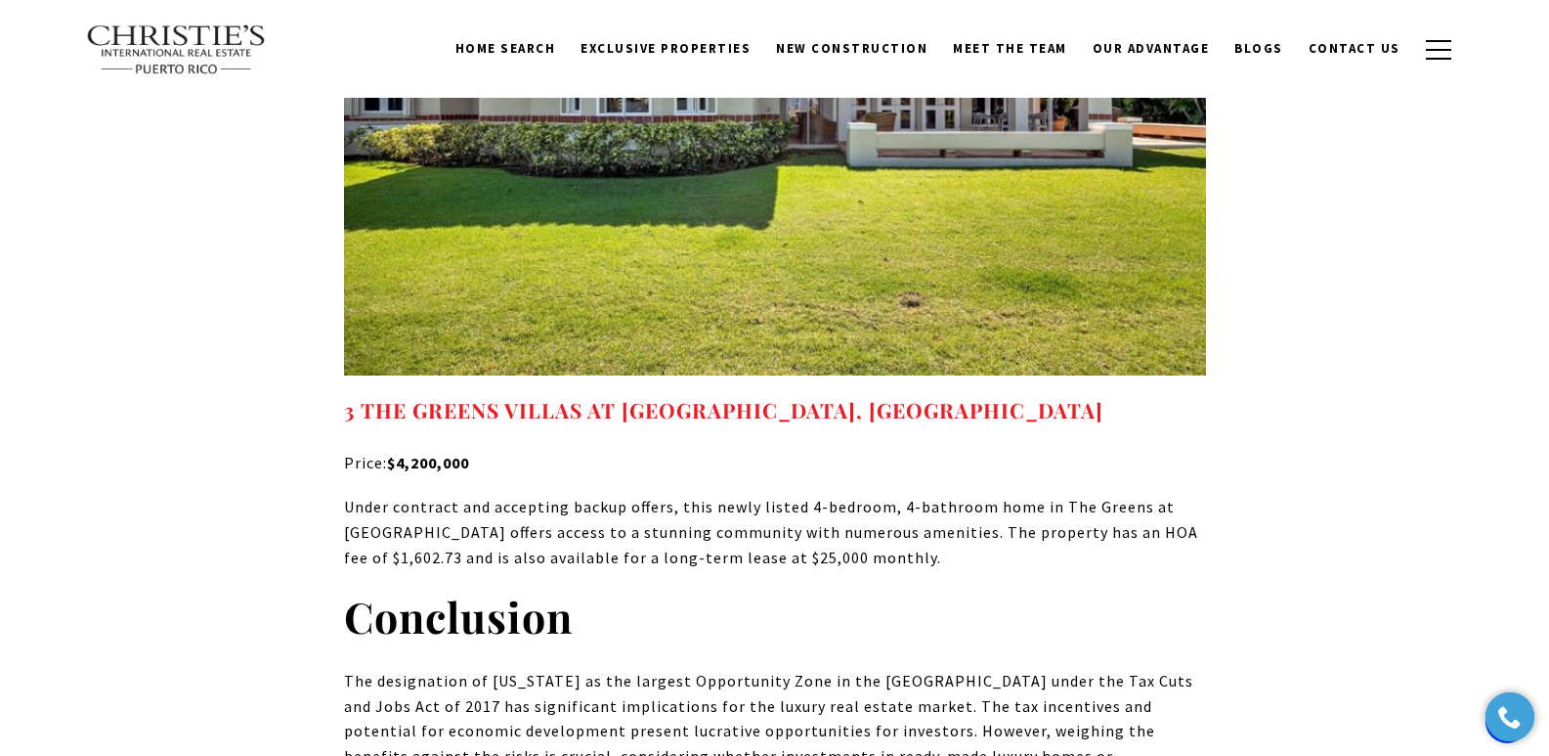
scroll to position [11581, 0]
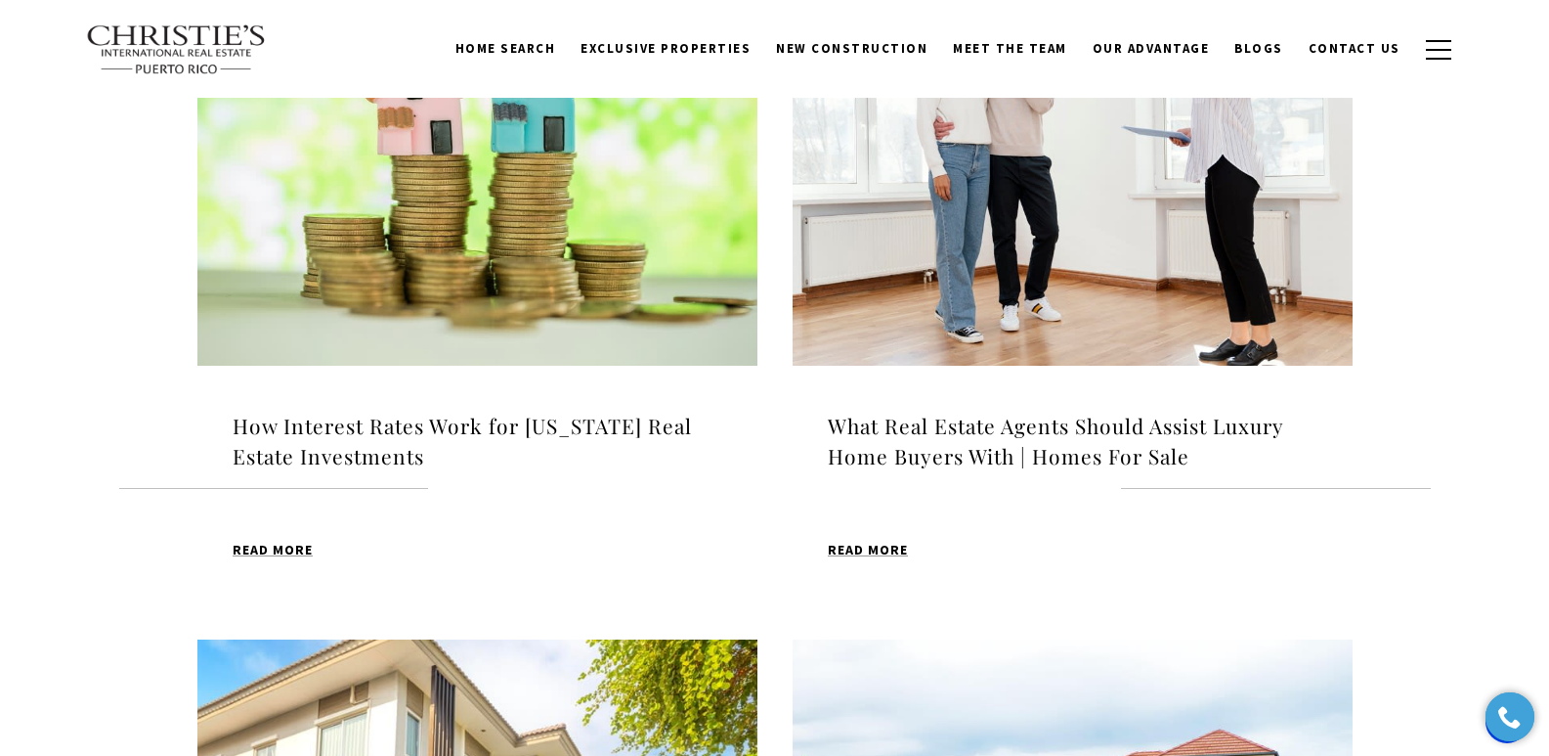
scroll to position [1374, 0]
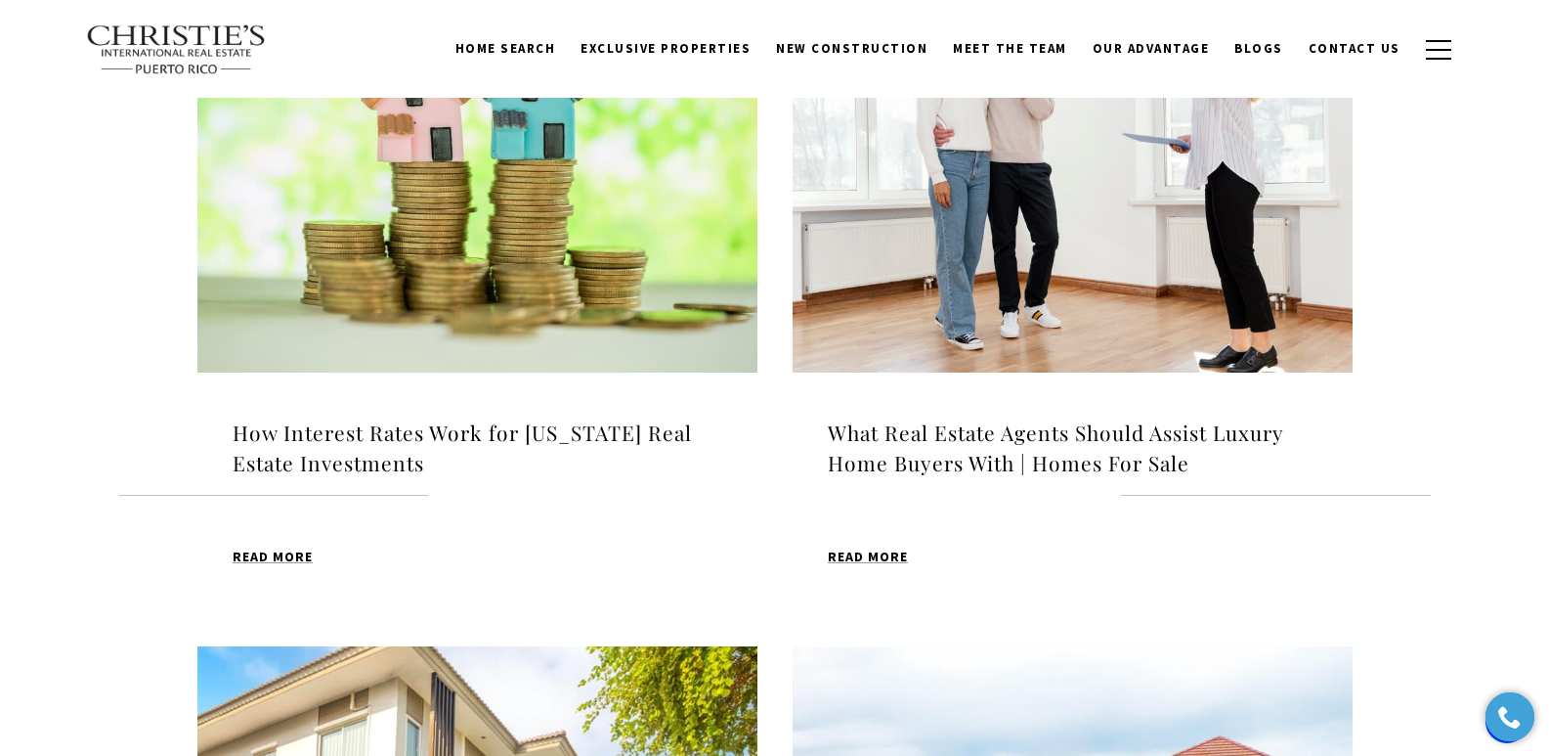
click at [601, 433] on h4 "How Interest Rates Work for [US_STATE] Real Estate Investments" at bounding box center [478, 448] width 490 height 62
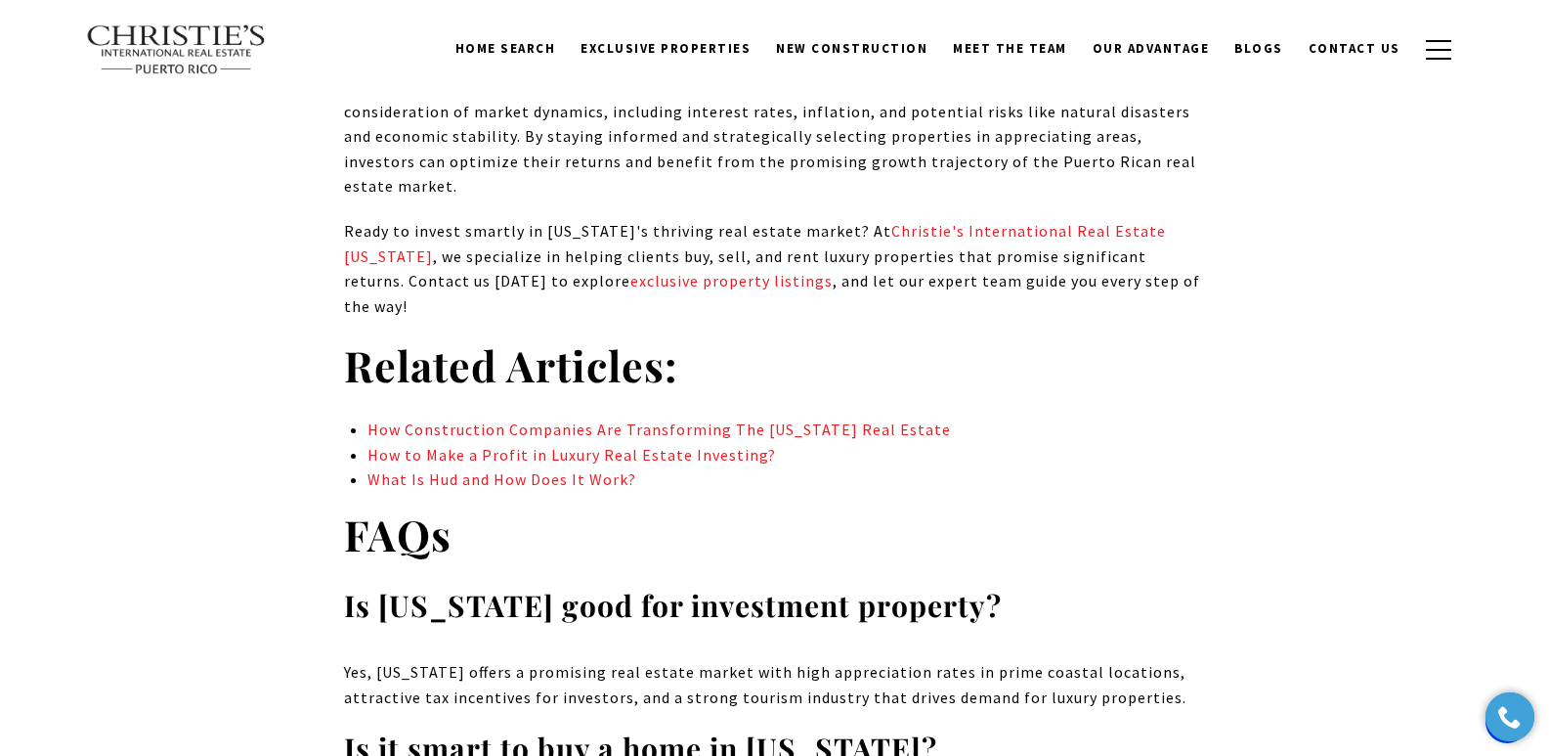
scroll to position [13654, 0]
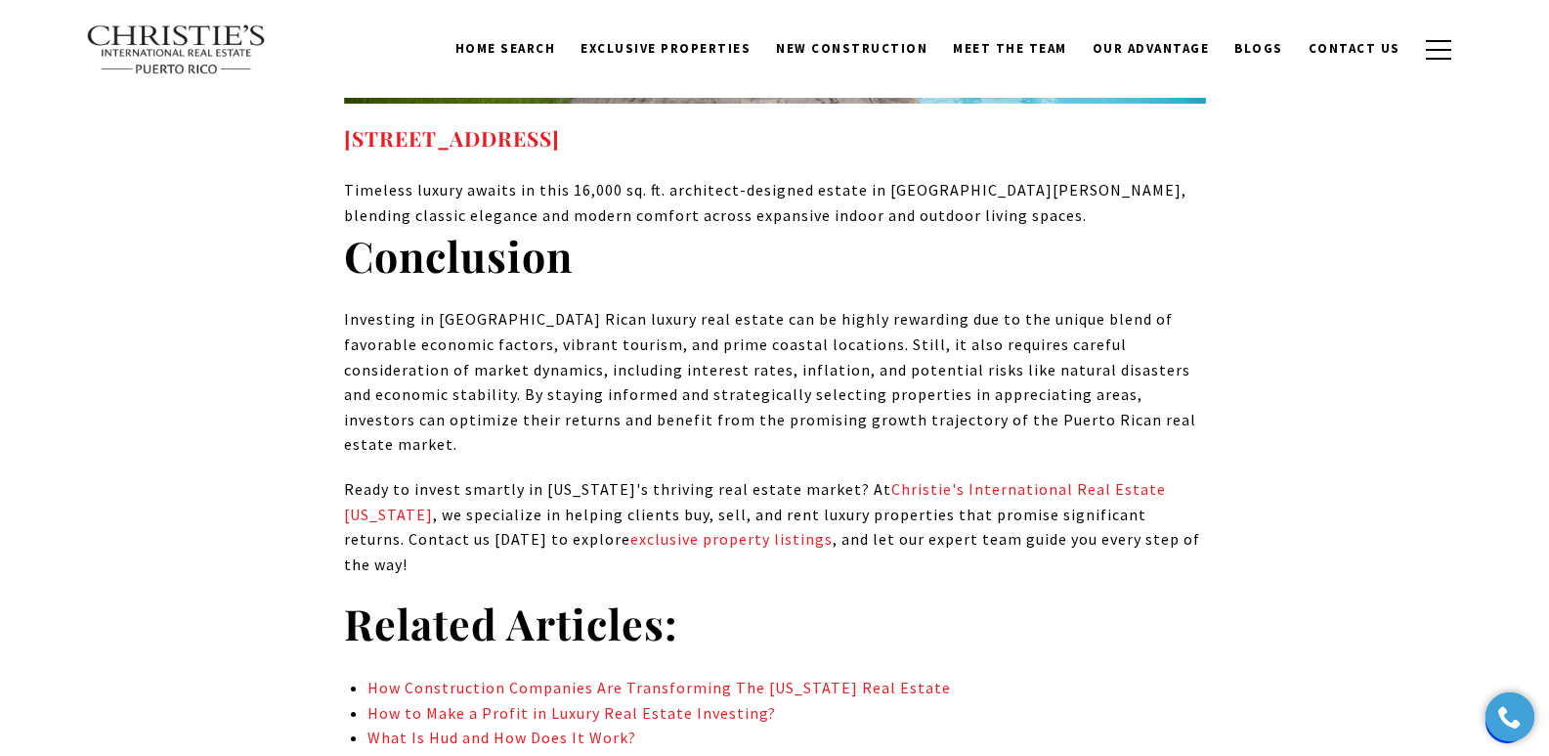
drag, startPoint x: 1557, startPoint y: 40, endPoint x: 1563, endPoint y: 627, distance: 587.4
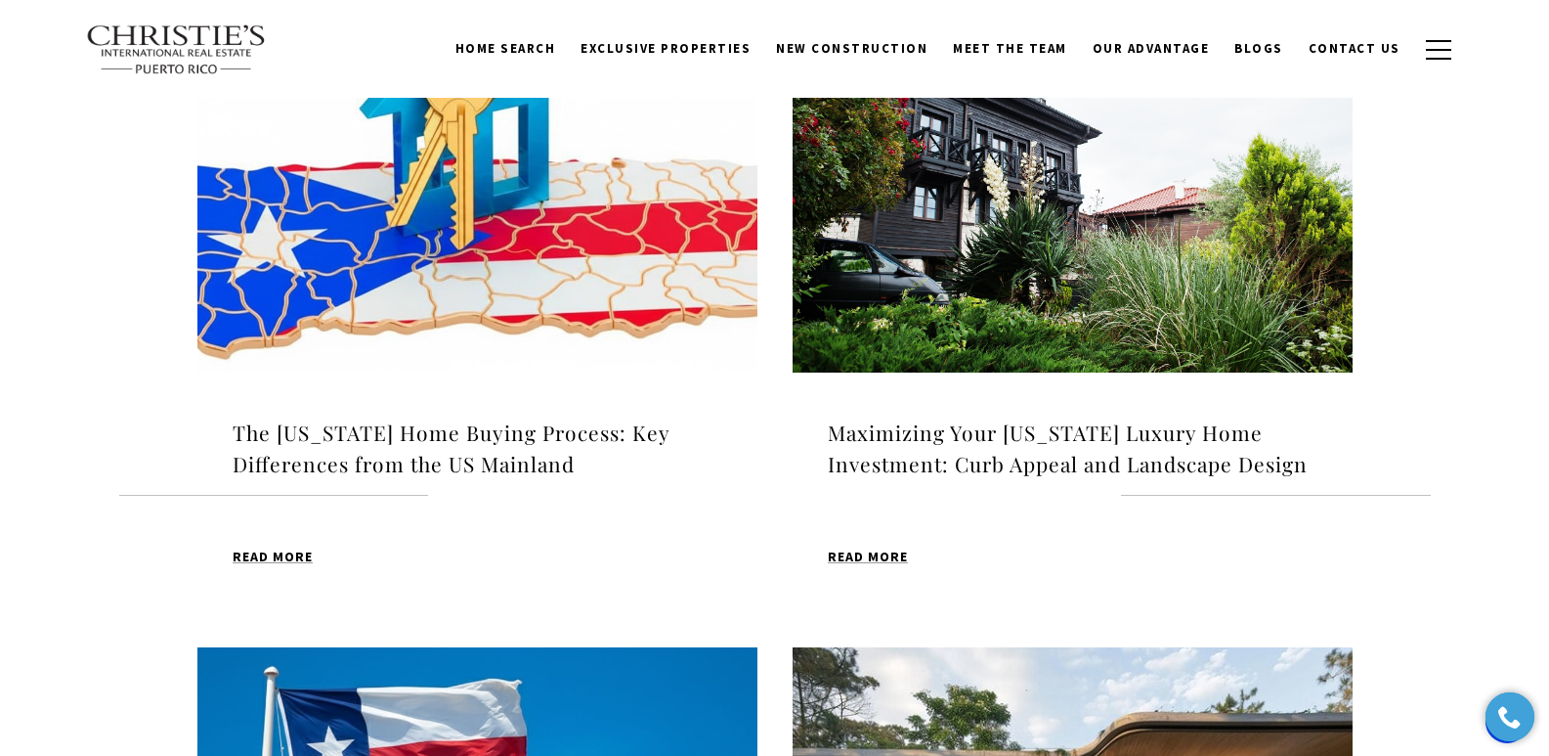
scroll to position [1404, 0]
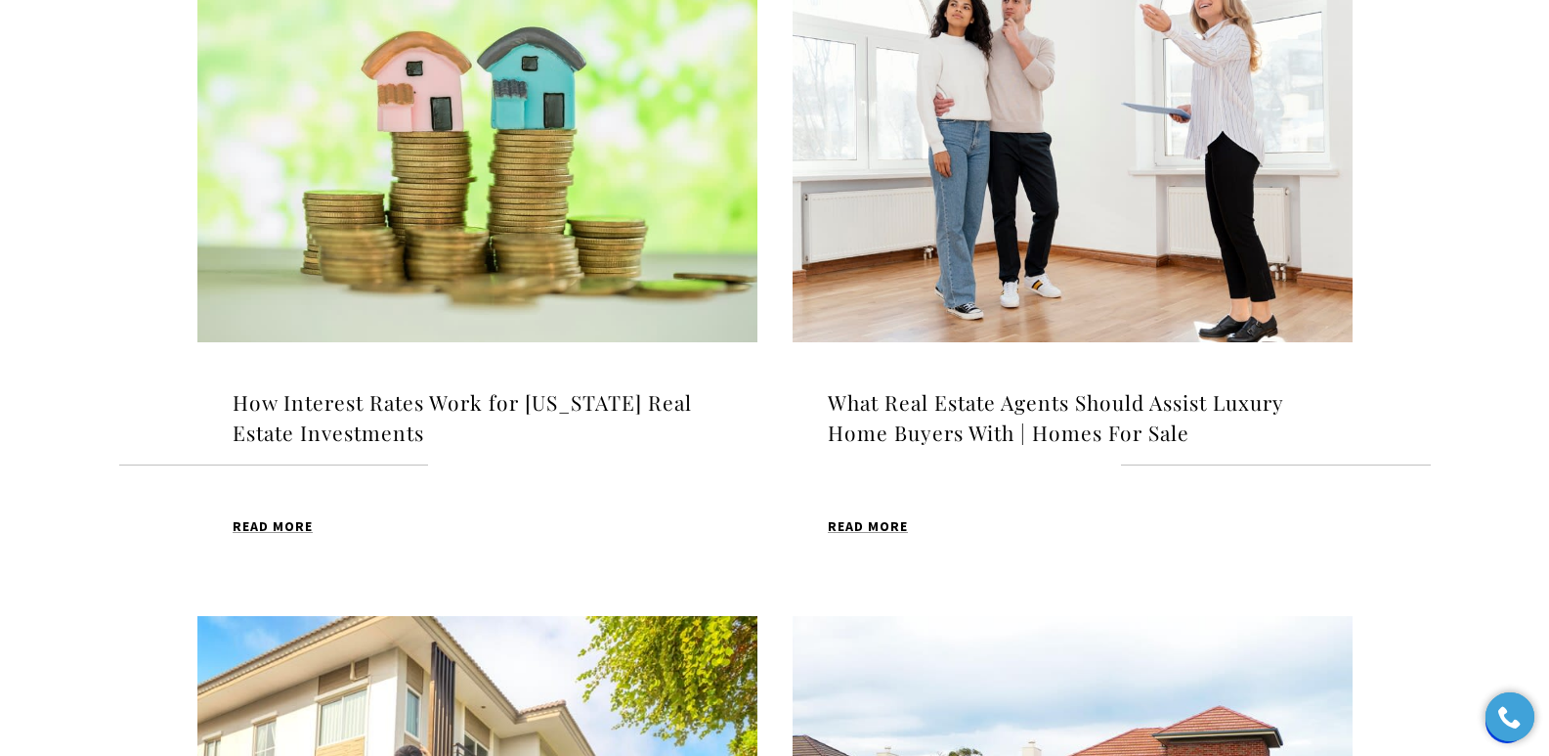
click at [1019, 407] on h4 "What Real Estate Agents Should Assist Luxury Home Buyers With | Homes For Sale" at bounding box center [1073, 418] width 490 height 62
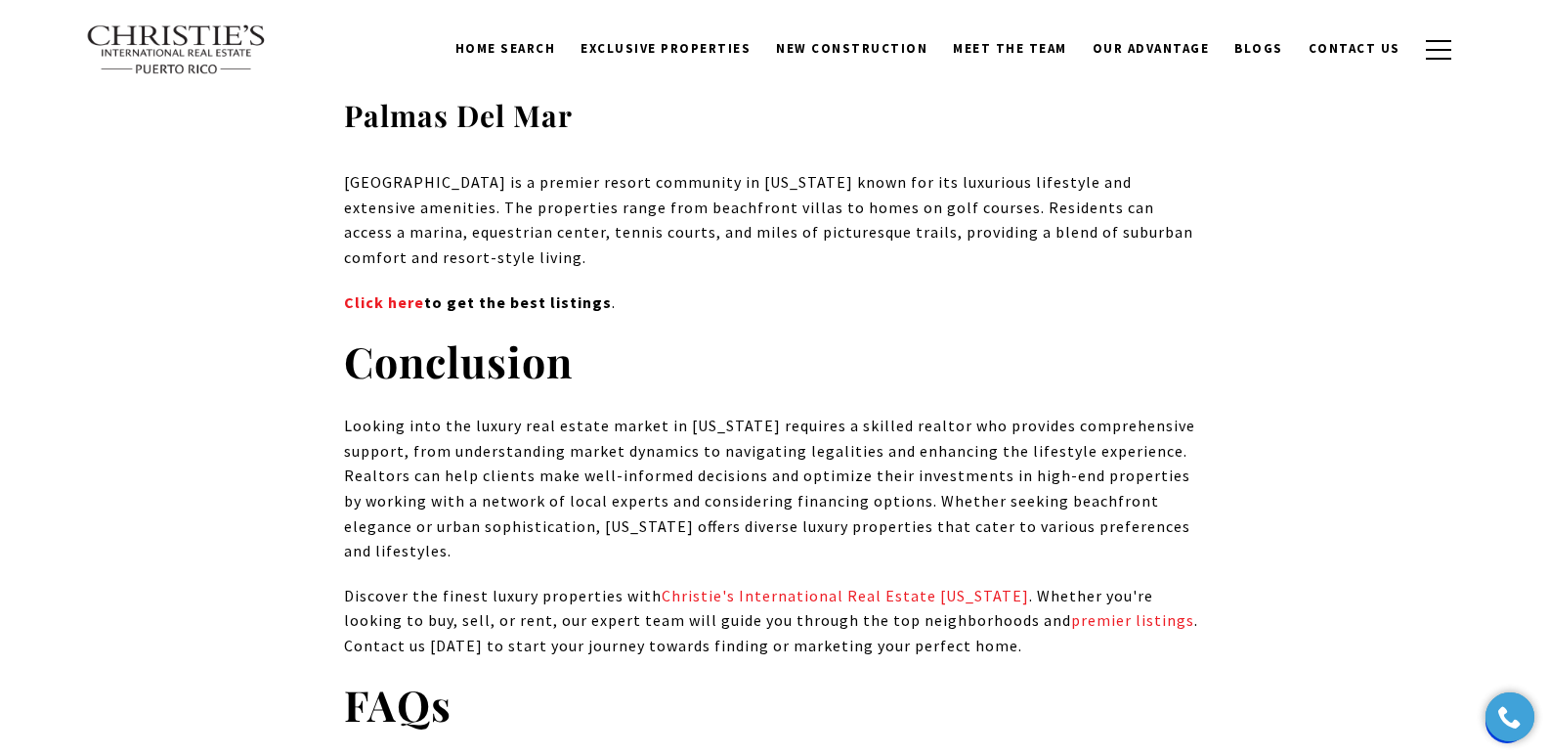
scroll to position [14202, 0]
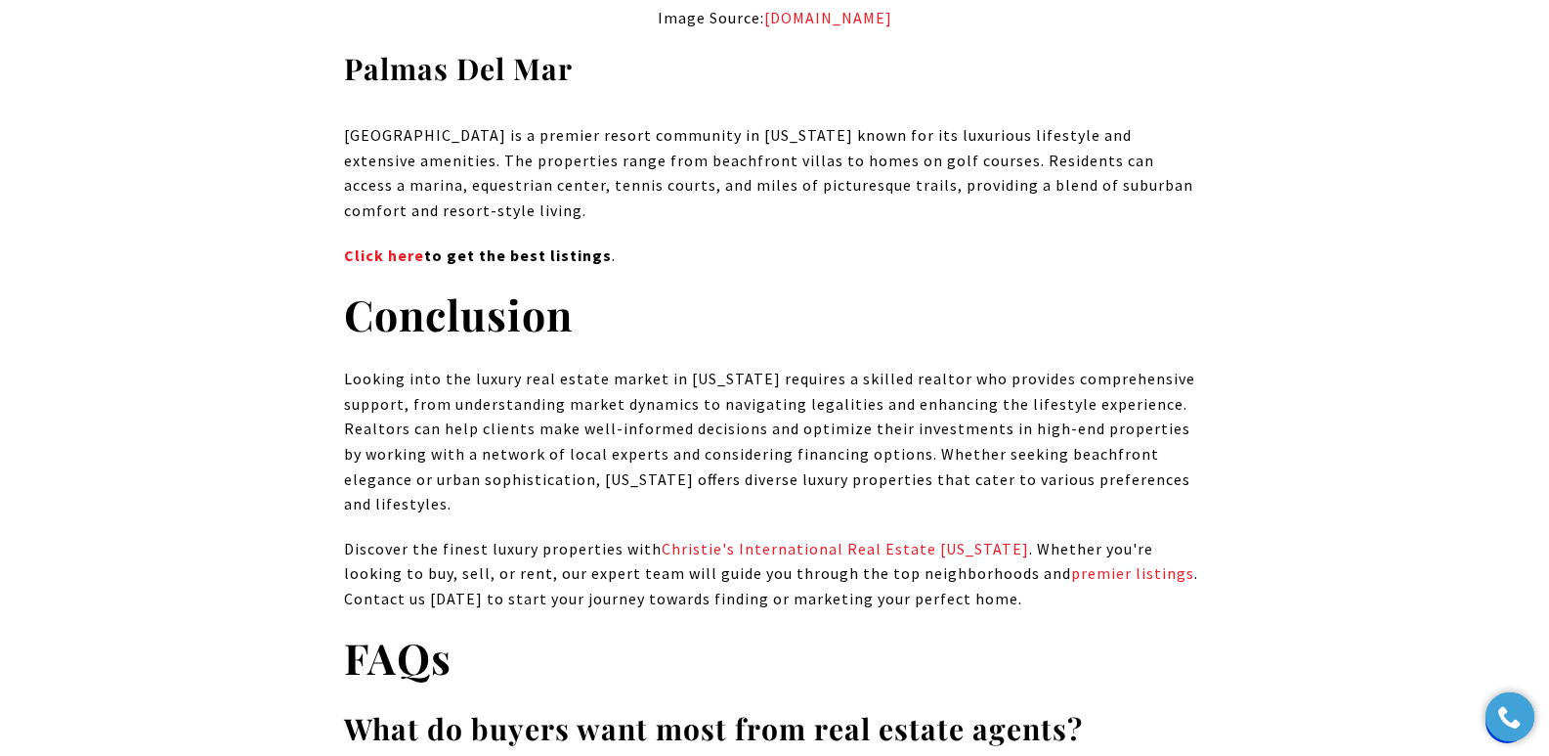
drag, startPoint x: 1555, startPoint y: 47, endPoint x: 1563, endPoint y: 638, distance: 591.4
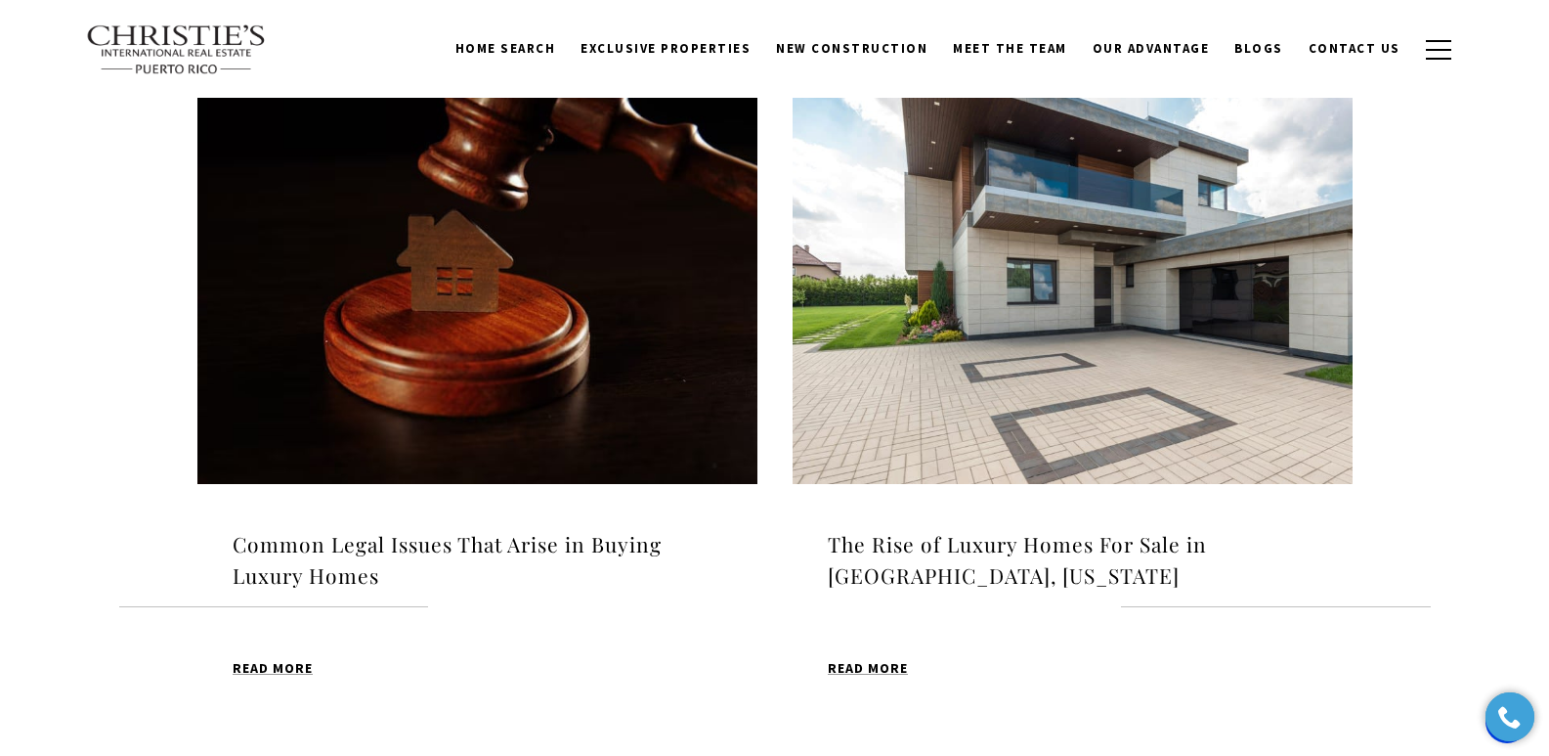
scroll to position [582, 0]
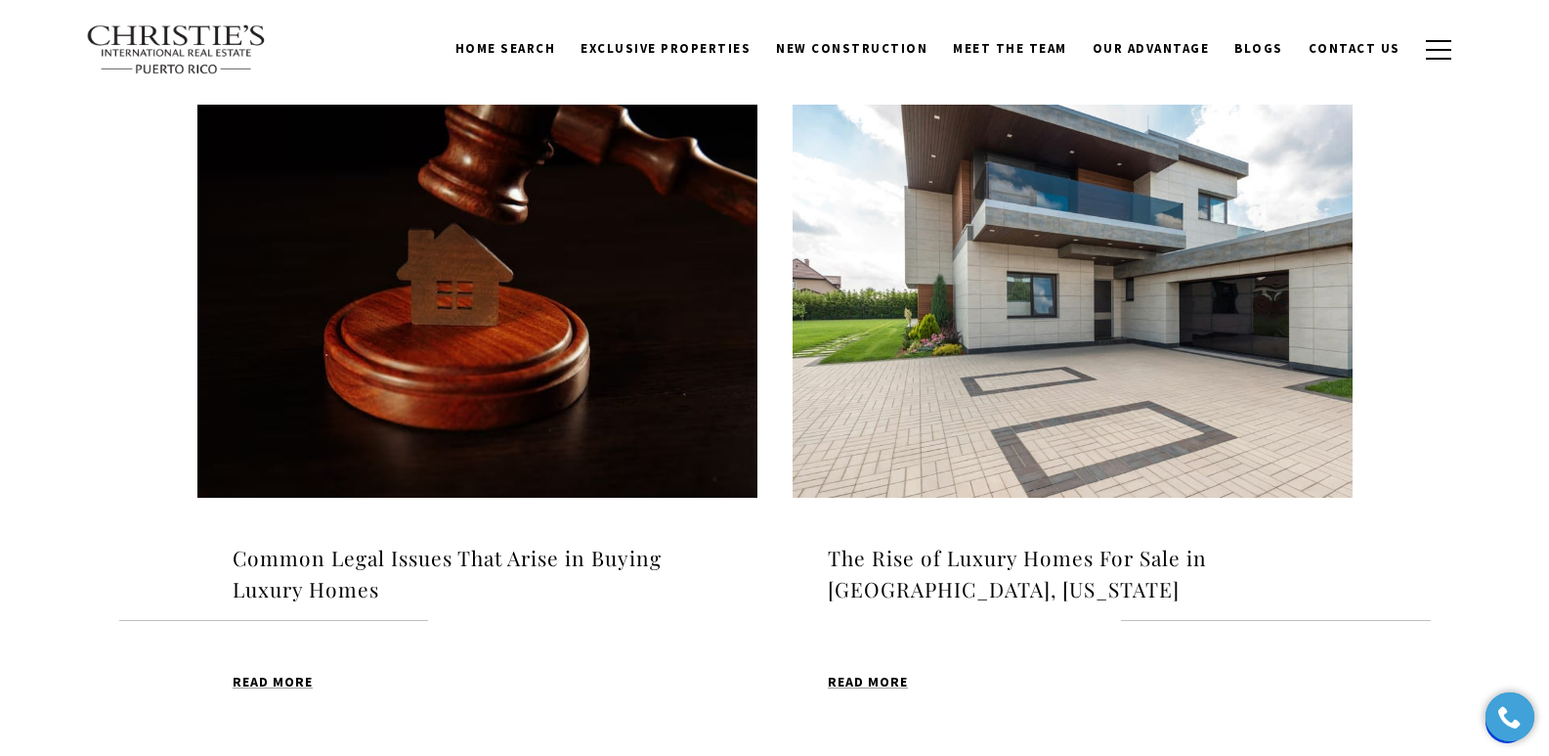
click at [535, 552] on h4 "Common Legal Issues That Arise in Buying Luxury Homes" at bounding box center [478, 573] width 490 height 62
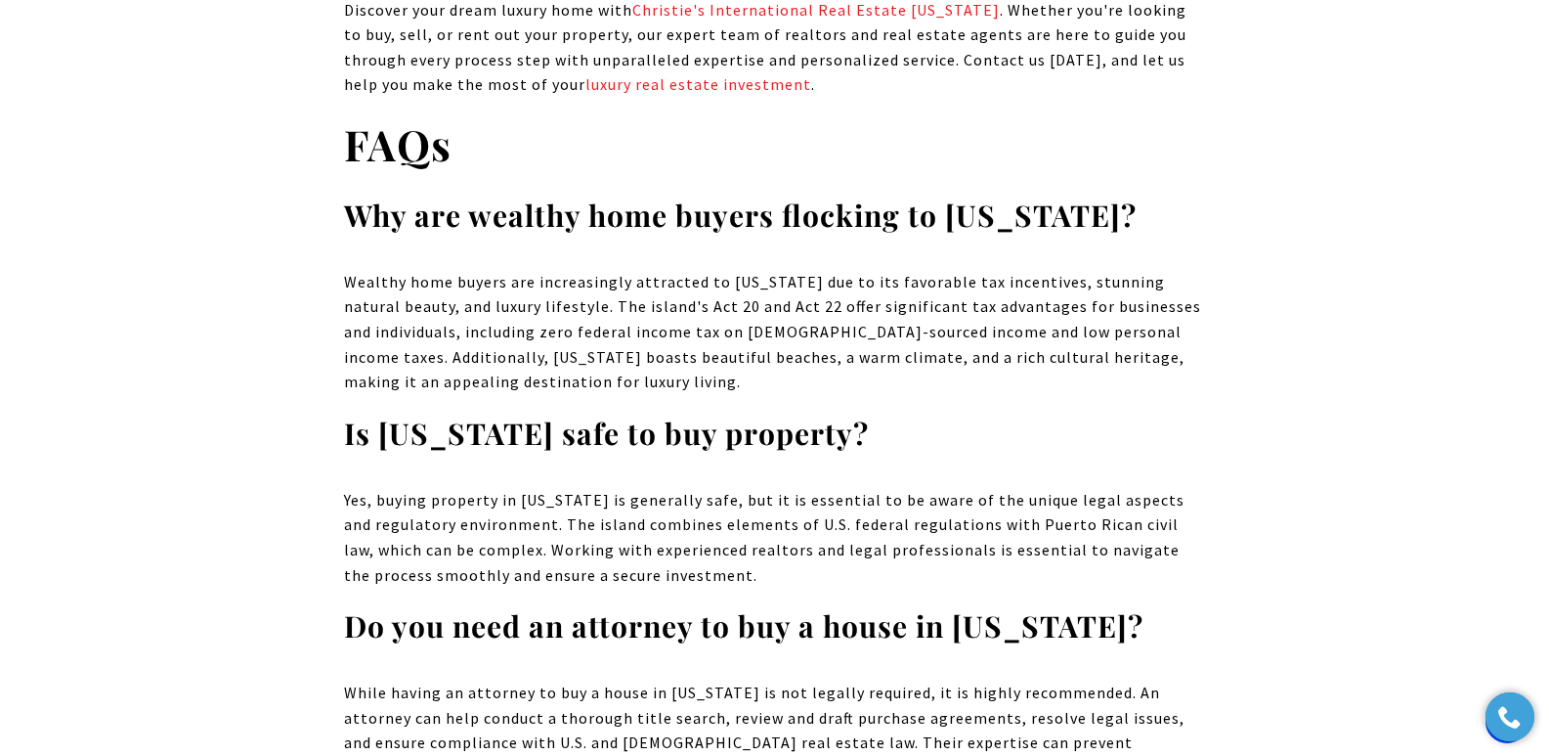
scroll to position [11702, 0]
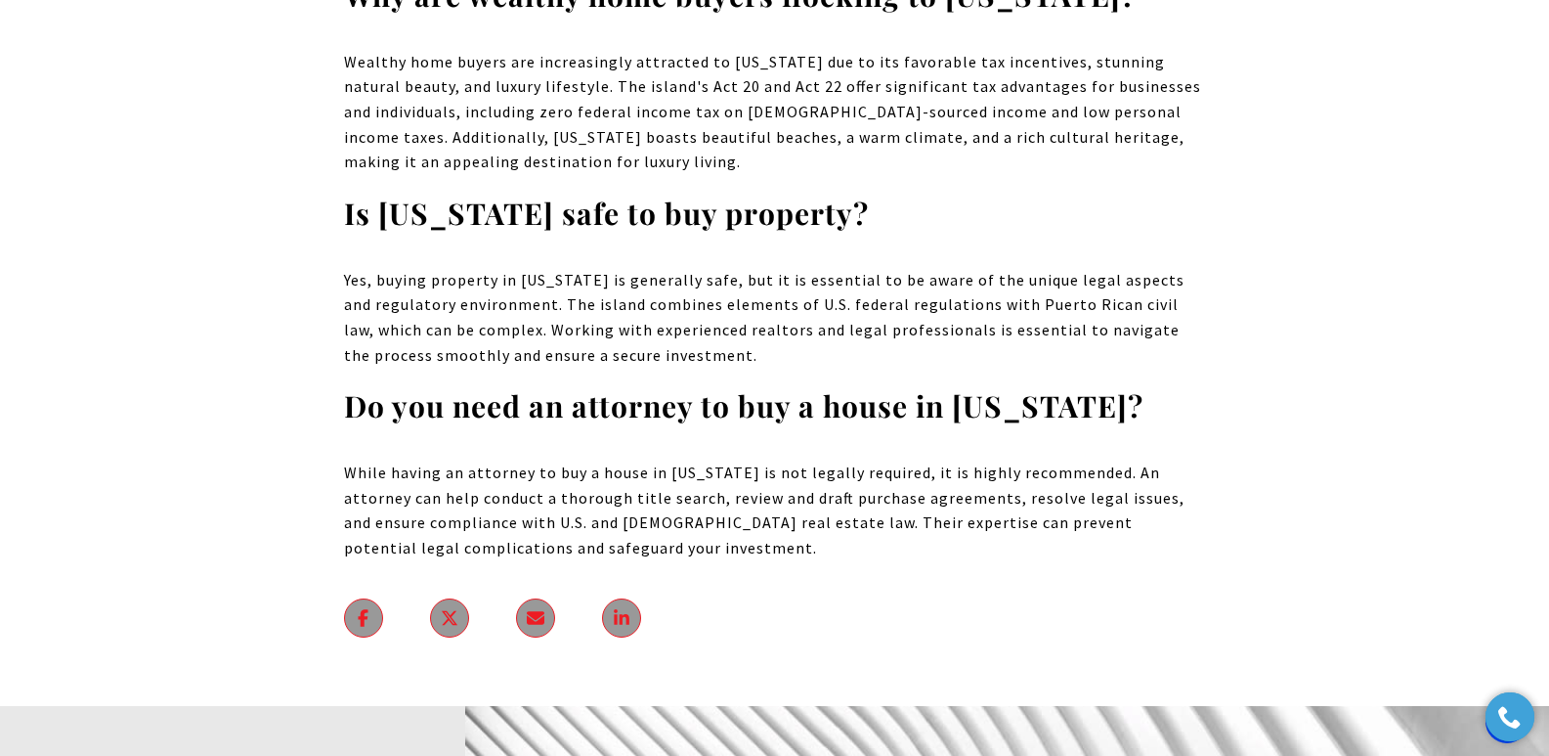
drag, startPoint x: 0, startPoint y: 0, endPoint x: 1562, endPoint y: 624, distance: 1681.7
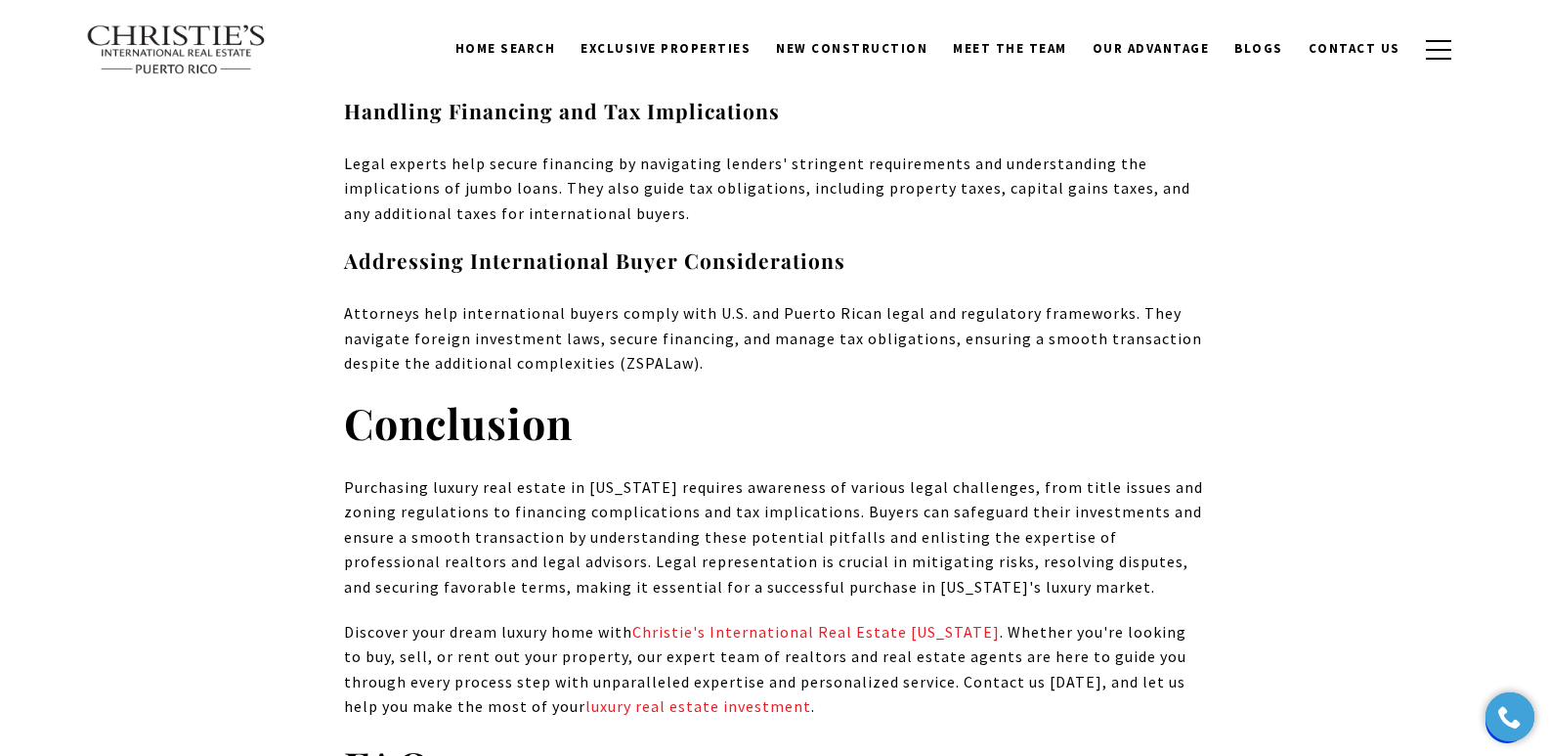
scroll to position [10841, 0]
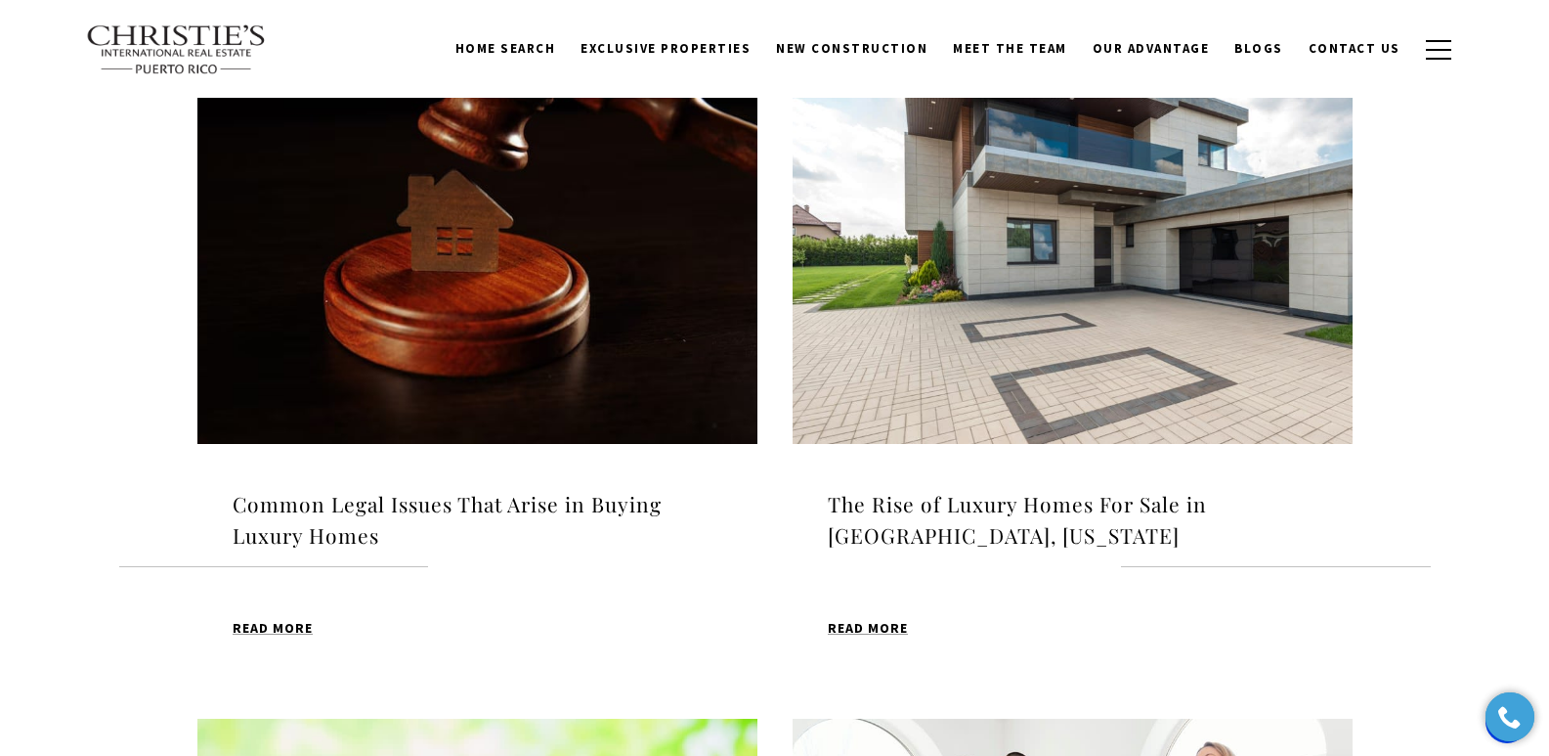
scroll to position [595, 0]
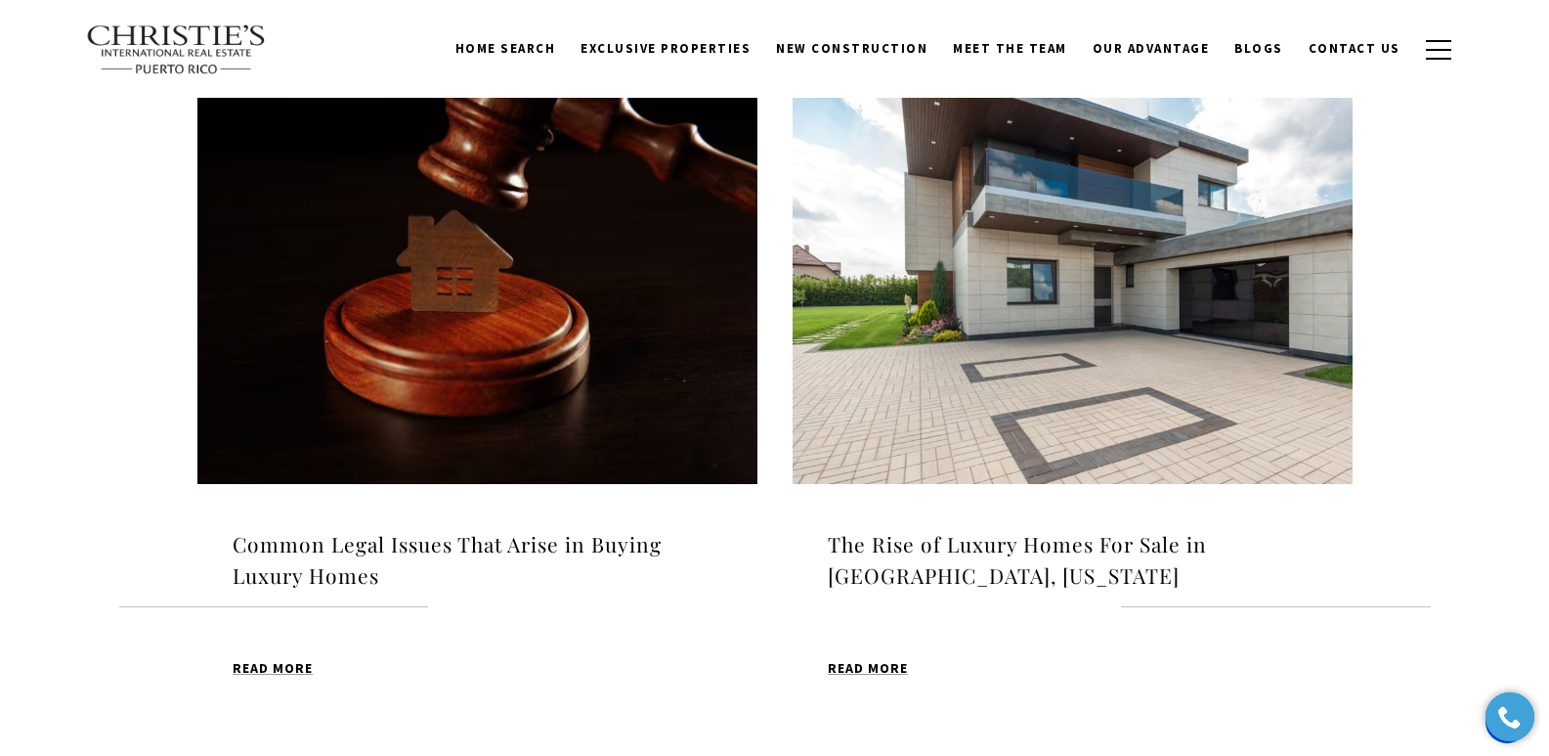
click at [989, 539] on h4 "The Rise of Luxury Homes For Sale in [GEOGRAPHIC_DATA], [US_STATE]" at bounding box center [1073, 560] width 490 height 62
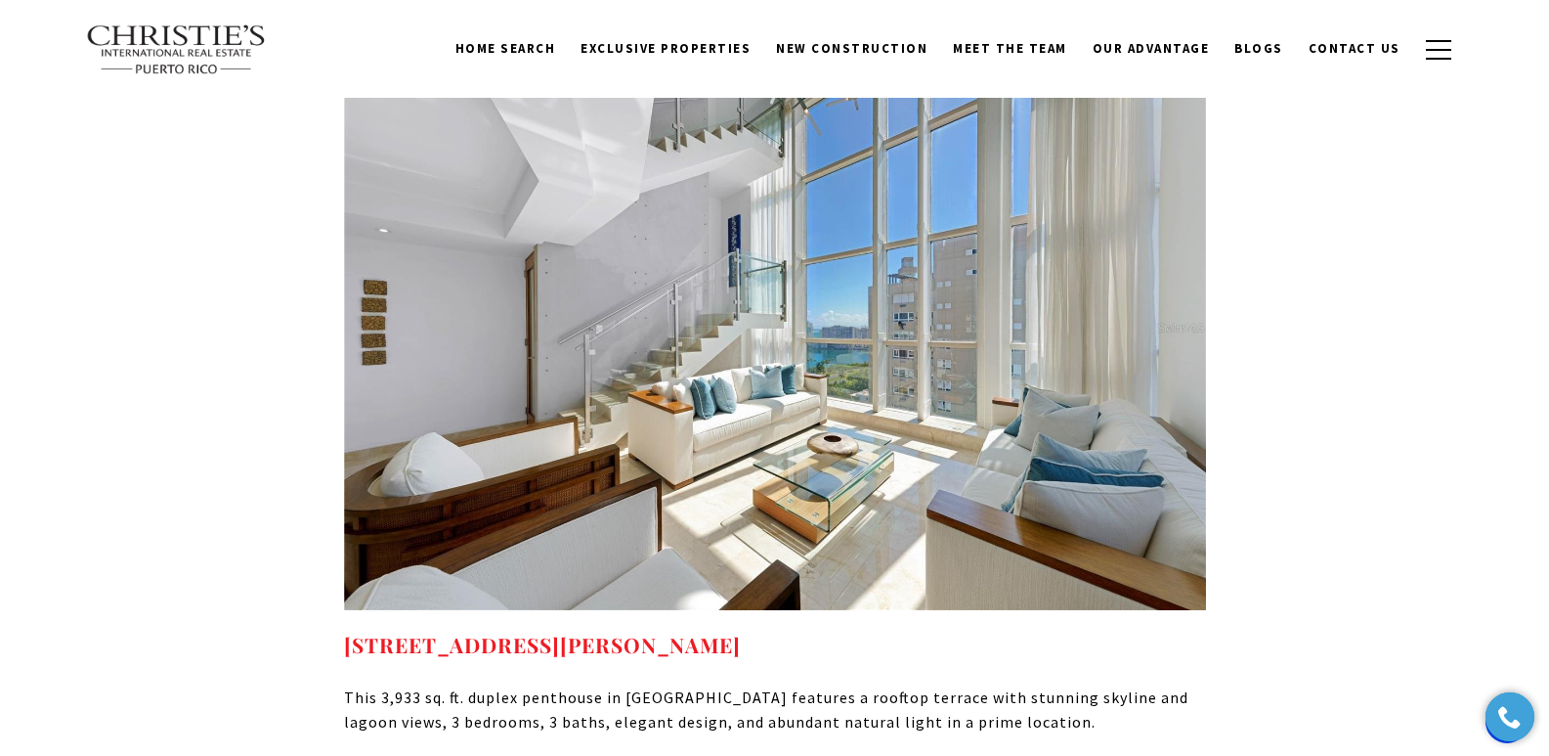
scroll to position [10576, 0]
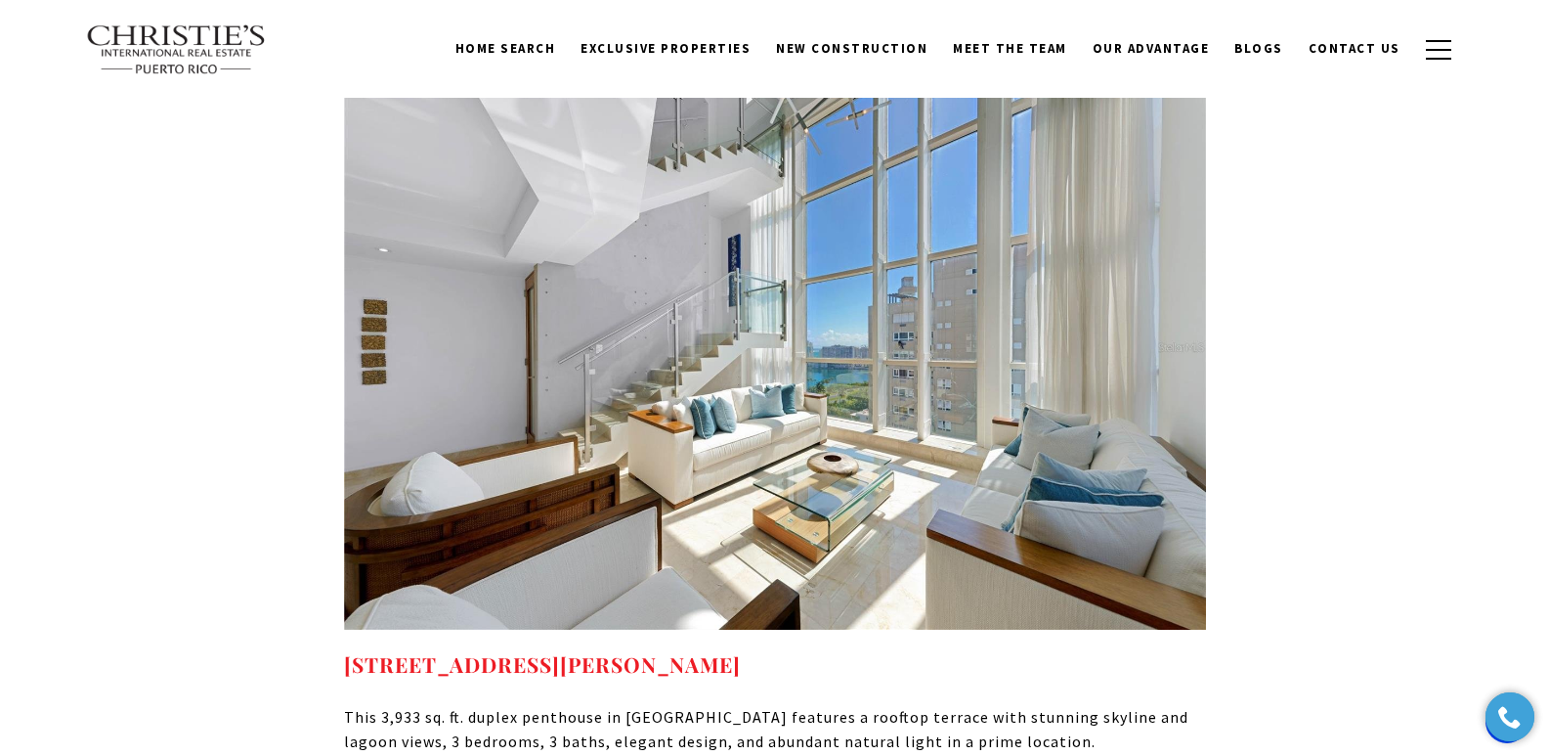
drag, startPoint x: 1561, startPoint y: 42, endPoint x: 1563, endPoint y: 584, distance: 542.4
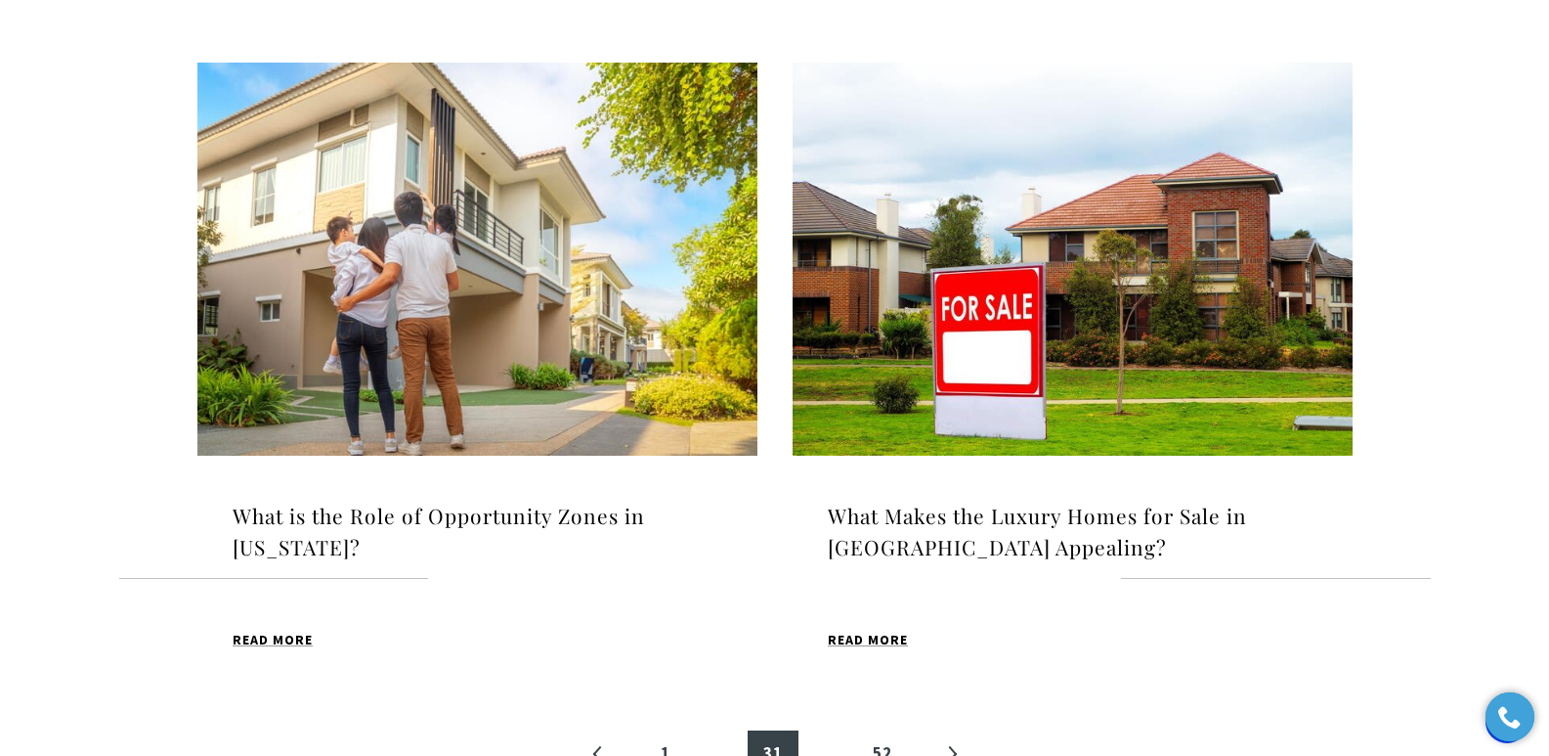
scroll to position [2087, 0]
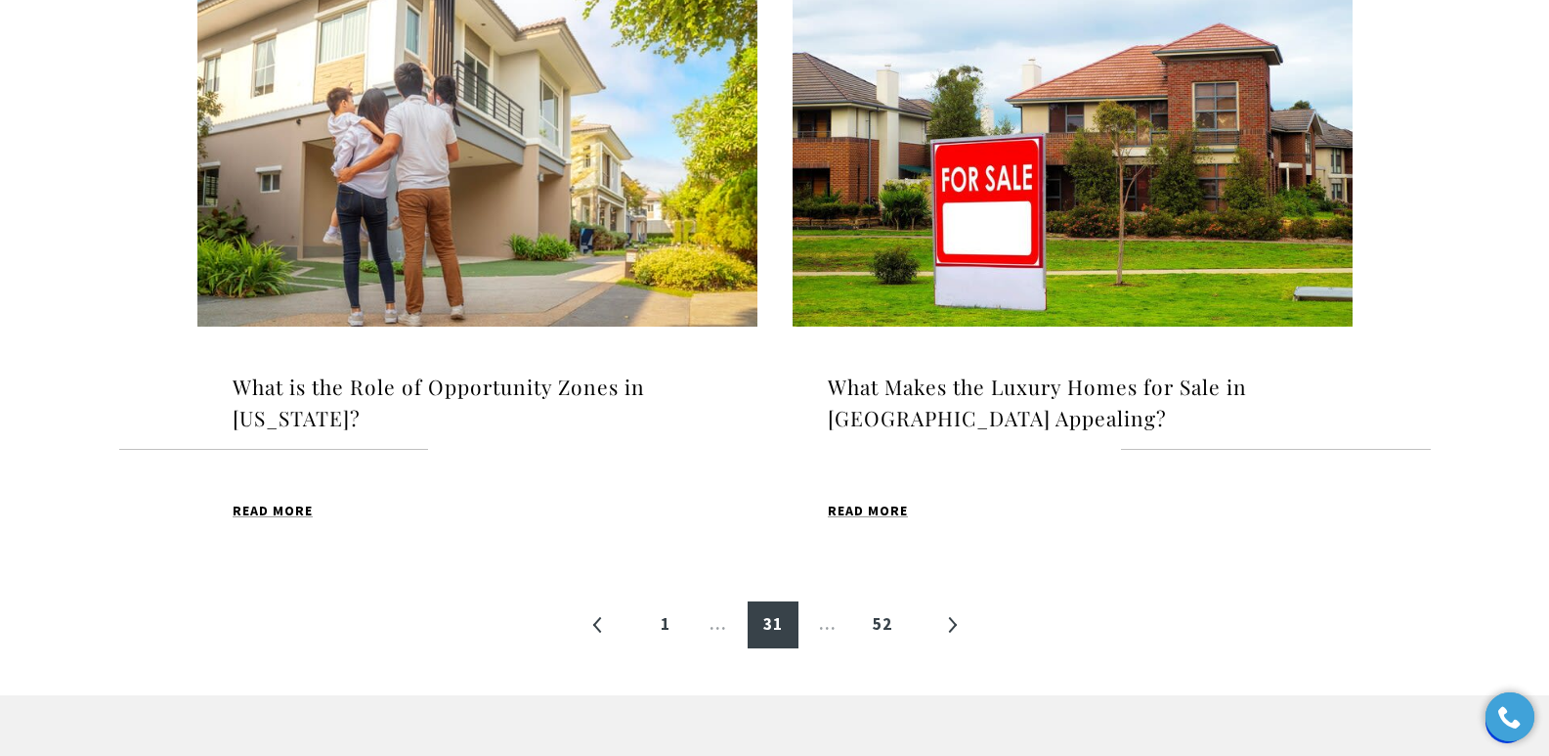
click at [899, 398] on h4 "What Makes the Luxury Homes for Sale in Punta Las Marias Appealing?" at bounding box center [1073, 402] width 490 height 62
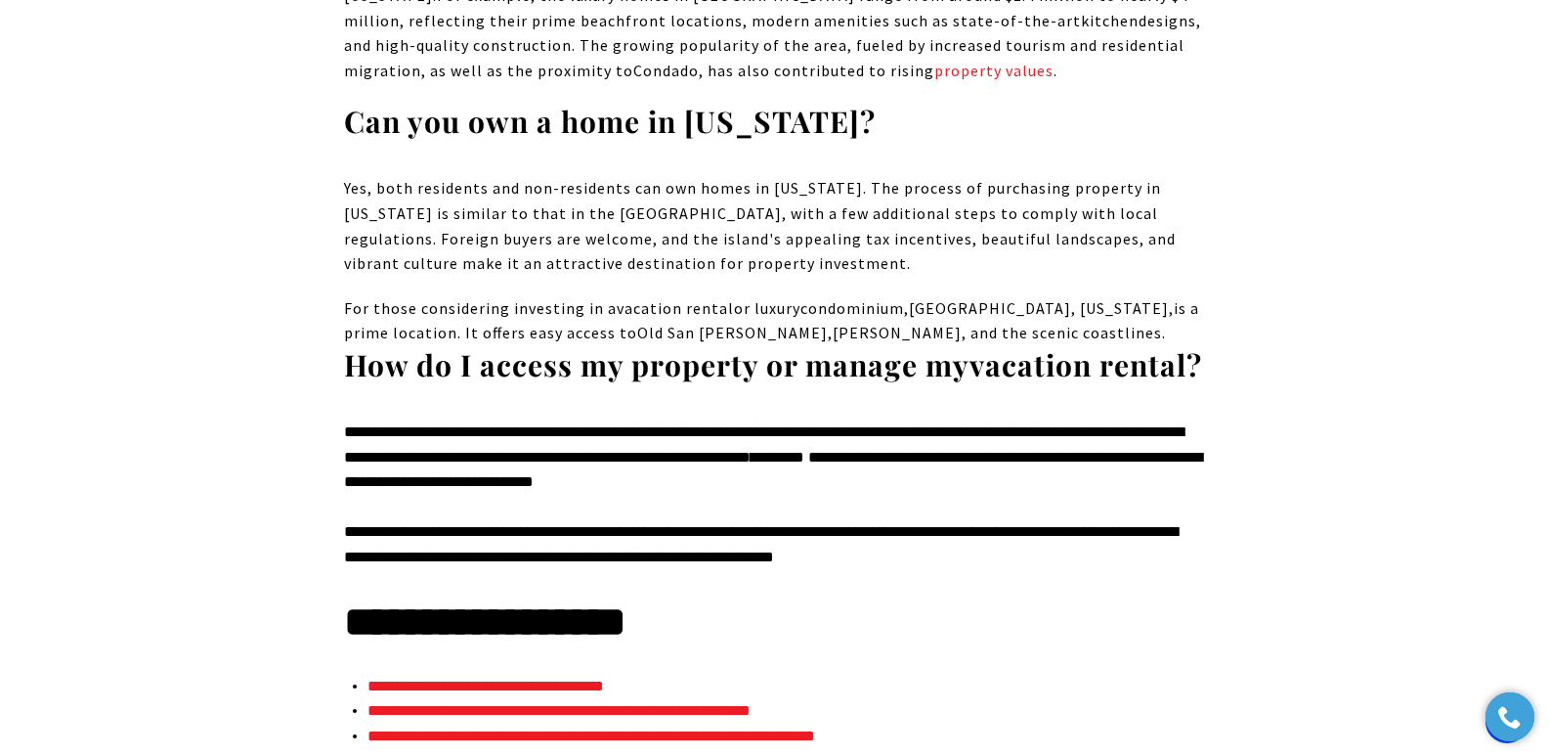
drag, startPoint x: 1554, startPoint y: 50, endPoint x: 1547, endPoint y: 631, distance: 581.6
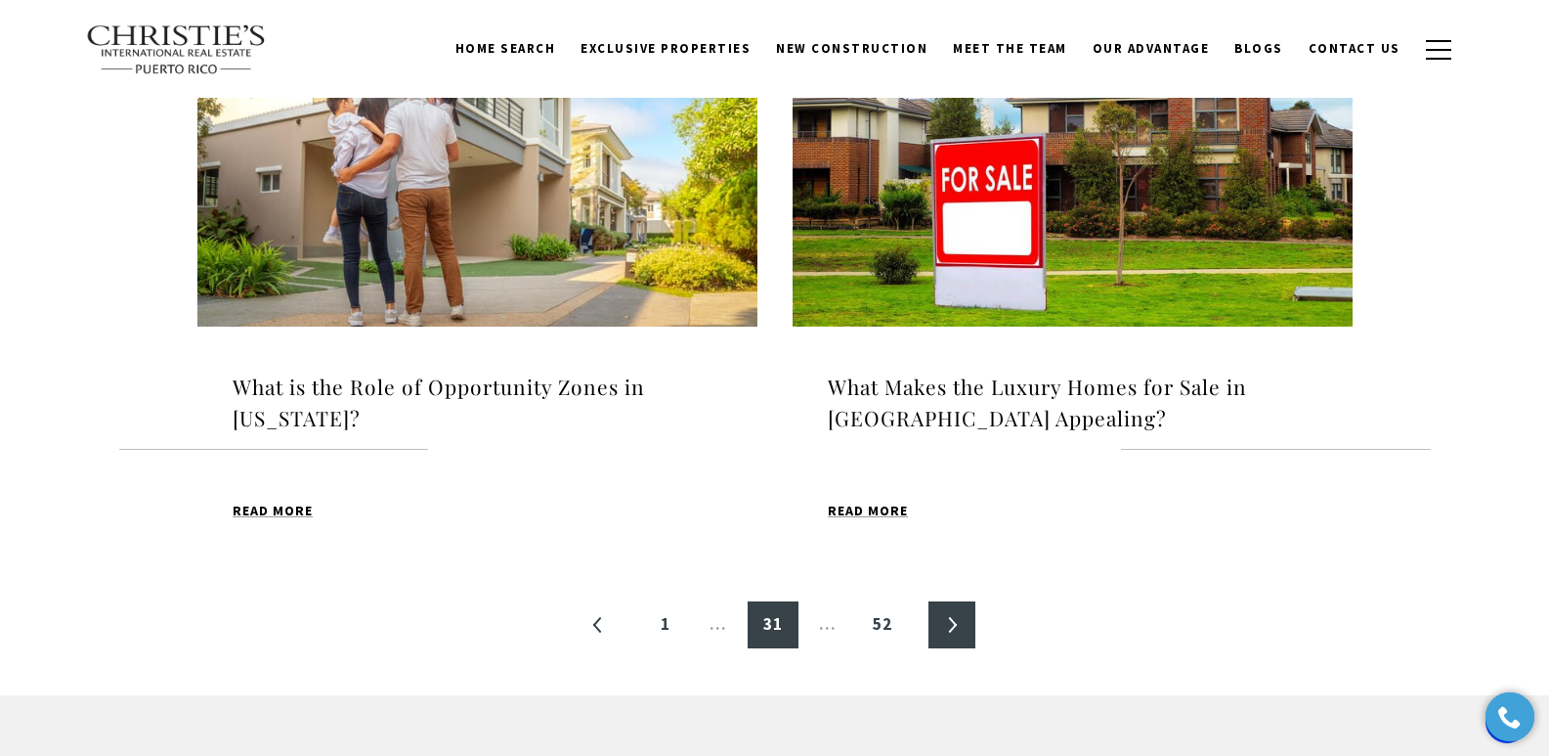
click at [948, 621] on link "»" at bounding box center [952, 624] width 47 height 47
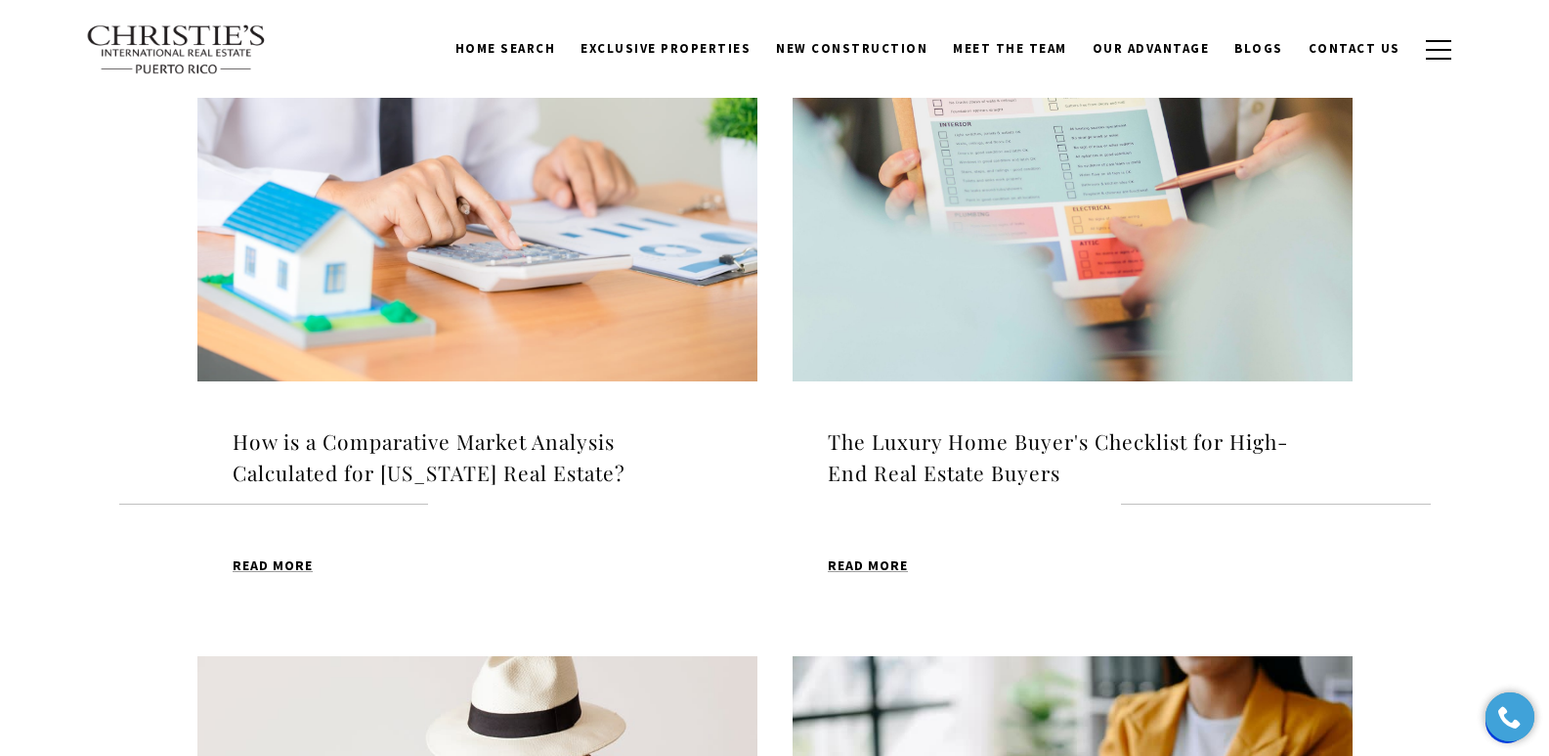
scroll to position [686, 0]
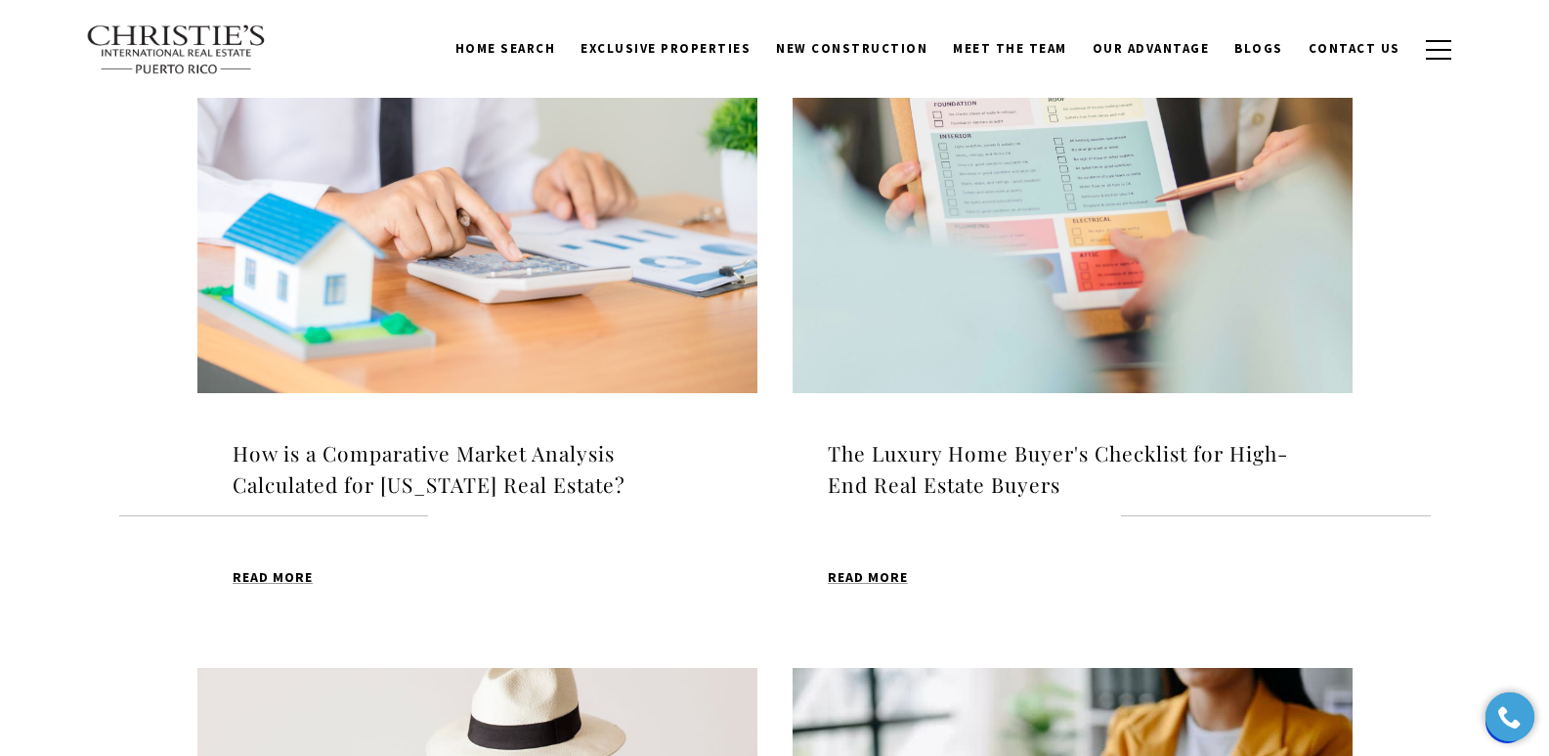
click at [346, 454] on h4 "How is a Comparative Market Analysis Calculated for [US_STATE] Real Estate?" at bounding box center [478, 469] width 490 height 62
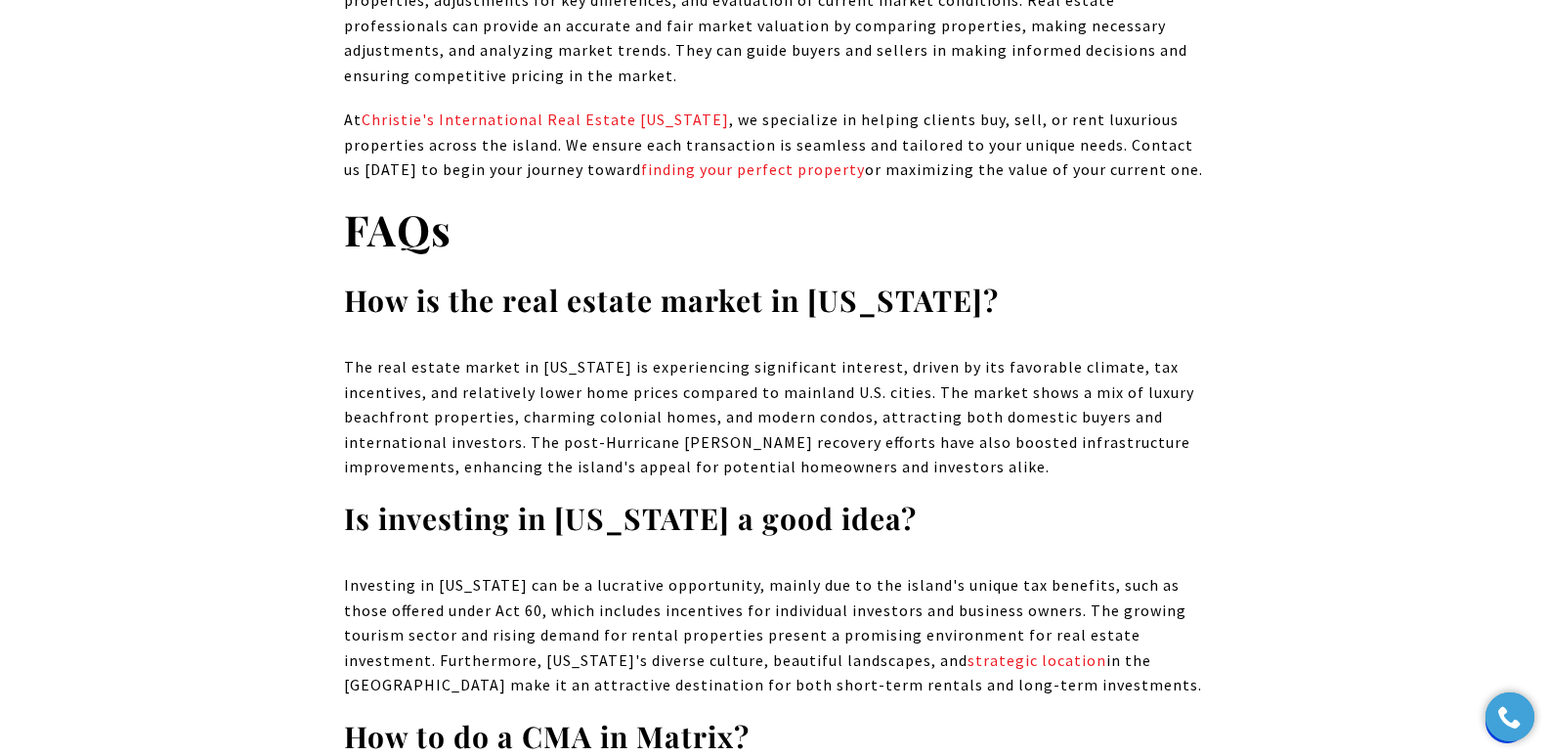
scroll to position [24661, 0]
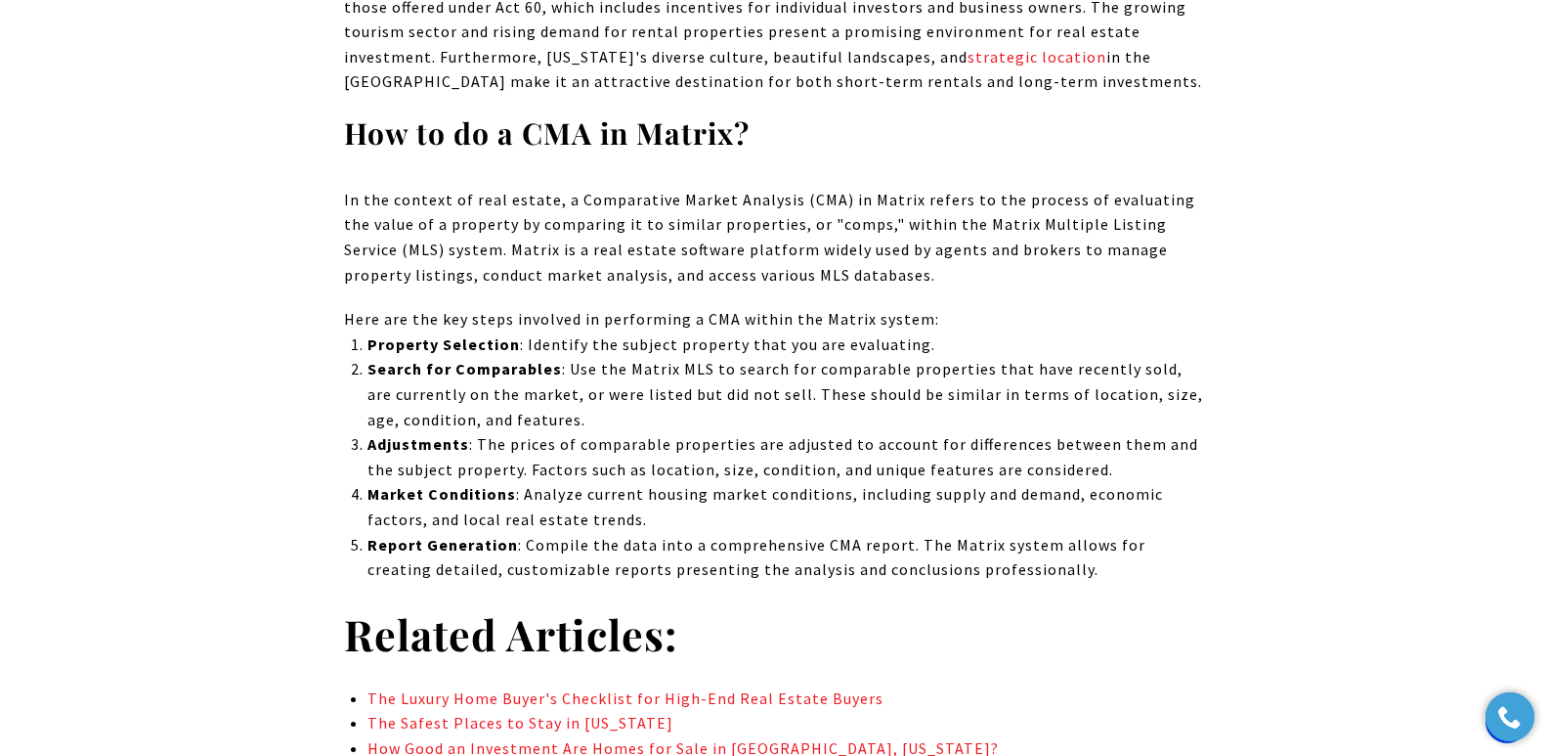
drag, startPoint x: 1558, startPoint y: 22, endPoint x: 1563, endPoint y: 662, distance: 640.2
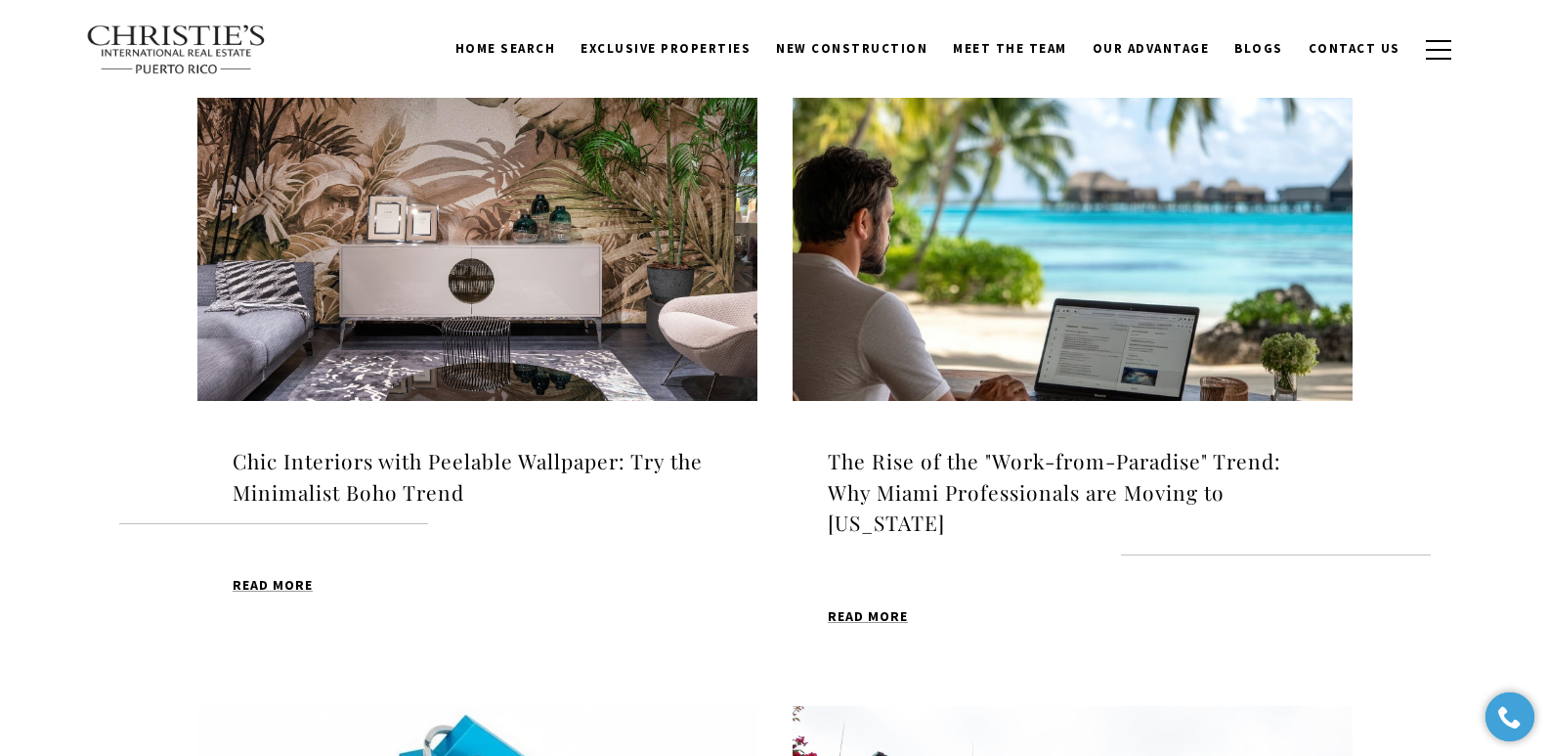
scroll to position [686, 0]
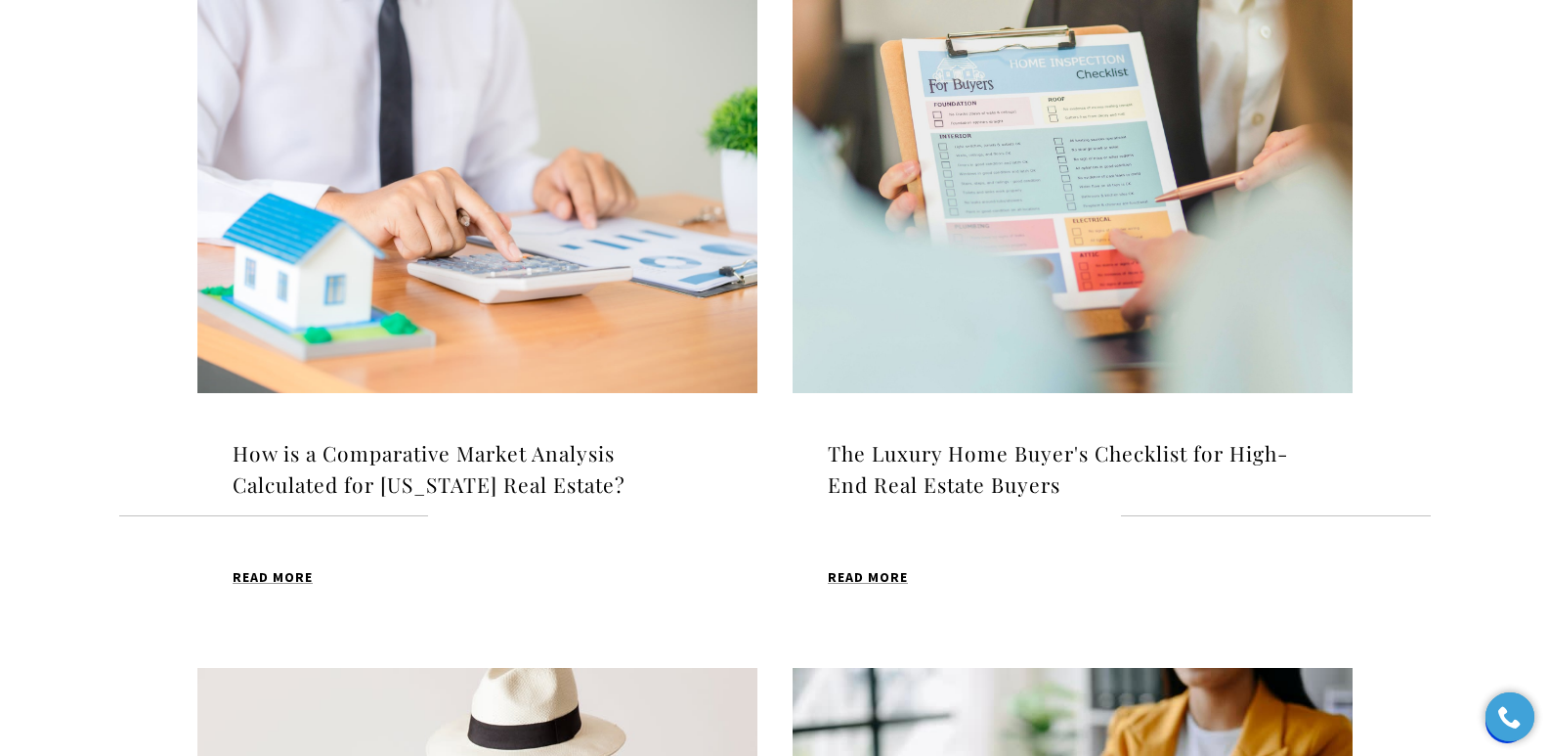
click at [953, 459] on h4 "The Luxury Home Buyer's Checklist for High-End Real Estate Buyers" at bounding box center [1073, 469] width 490 height 62
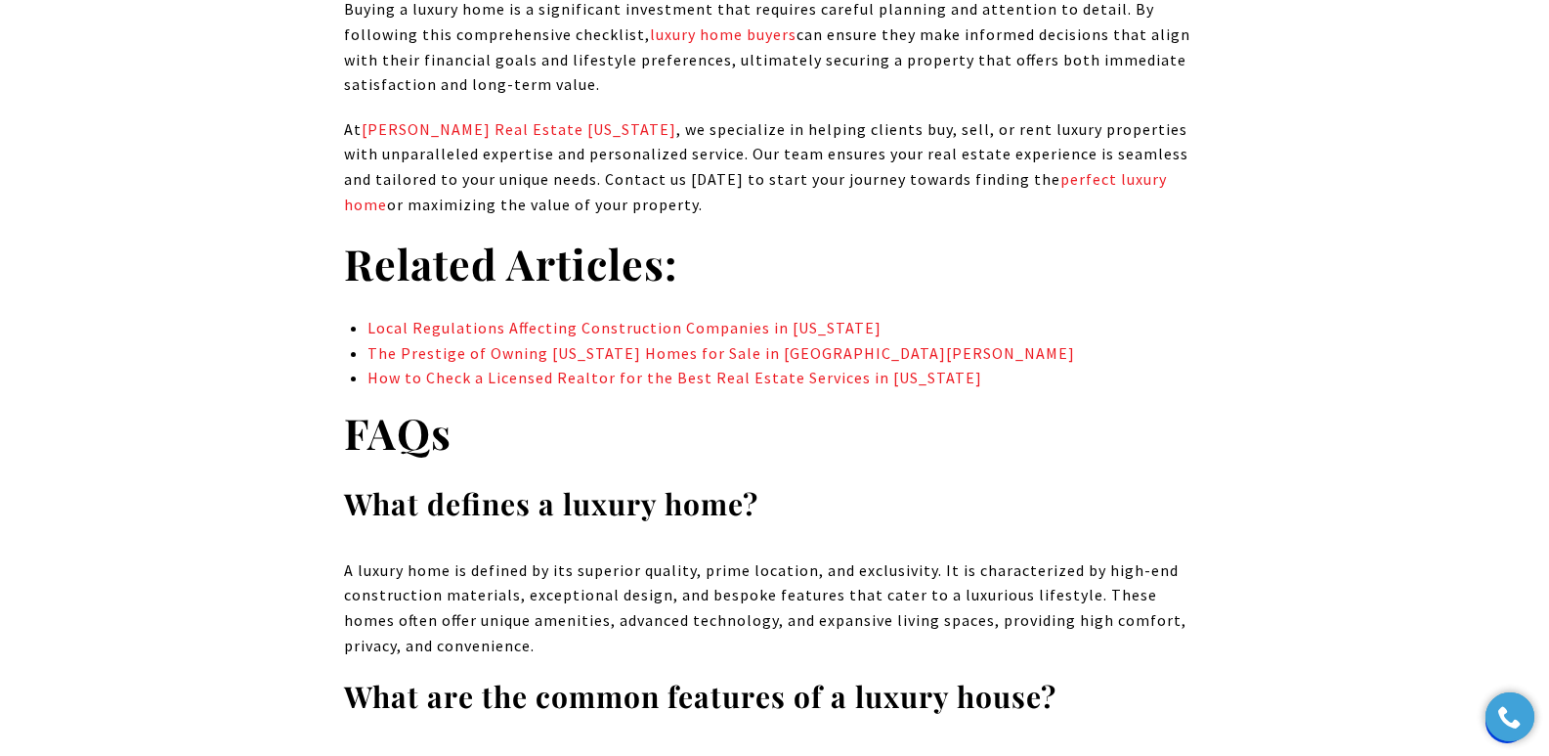
scroll to position [15239, 0]
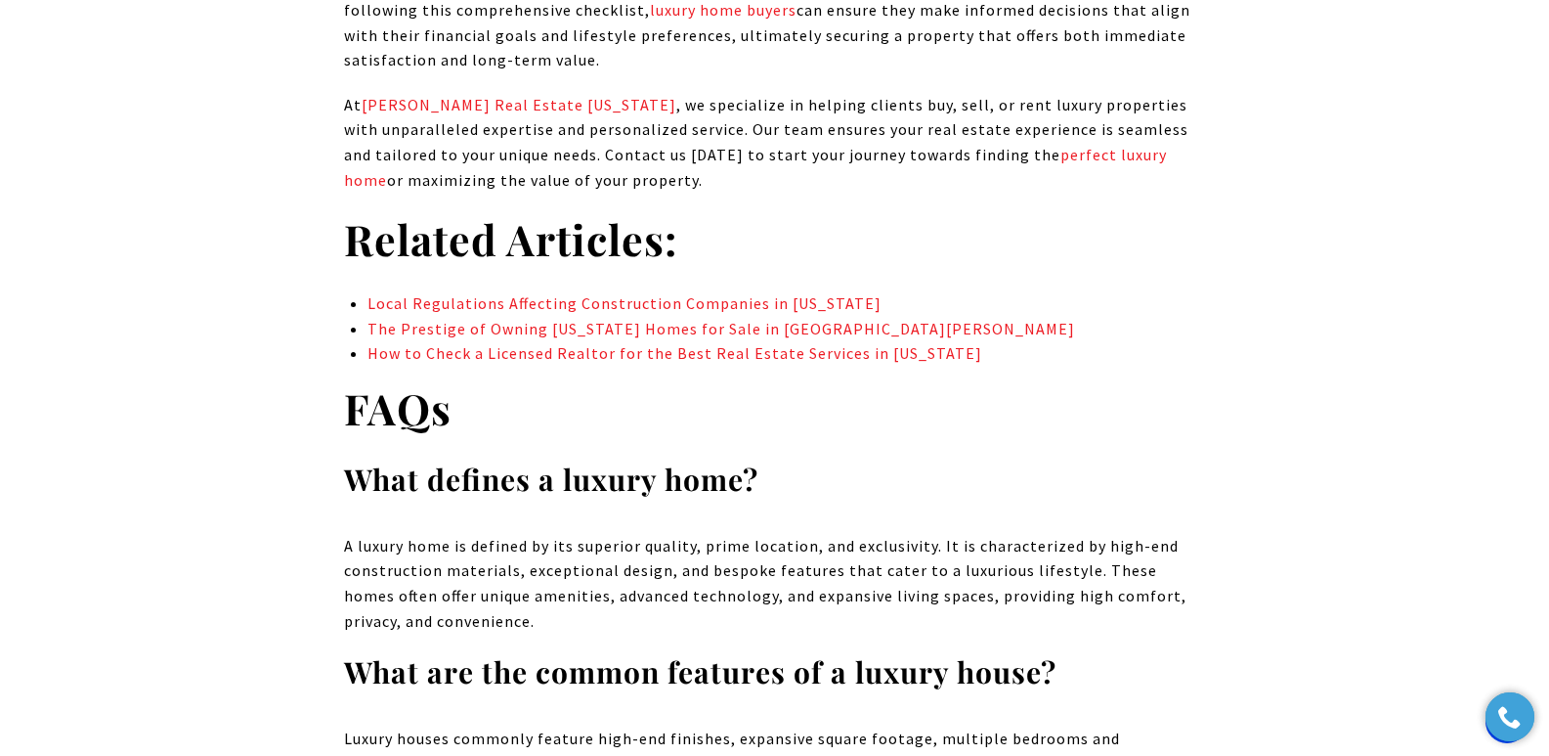
drag, startPoint x: 1559, startPoint y: 31, endPoint x: 1563, endPoint y: 642, distance: 610.9
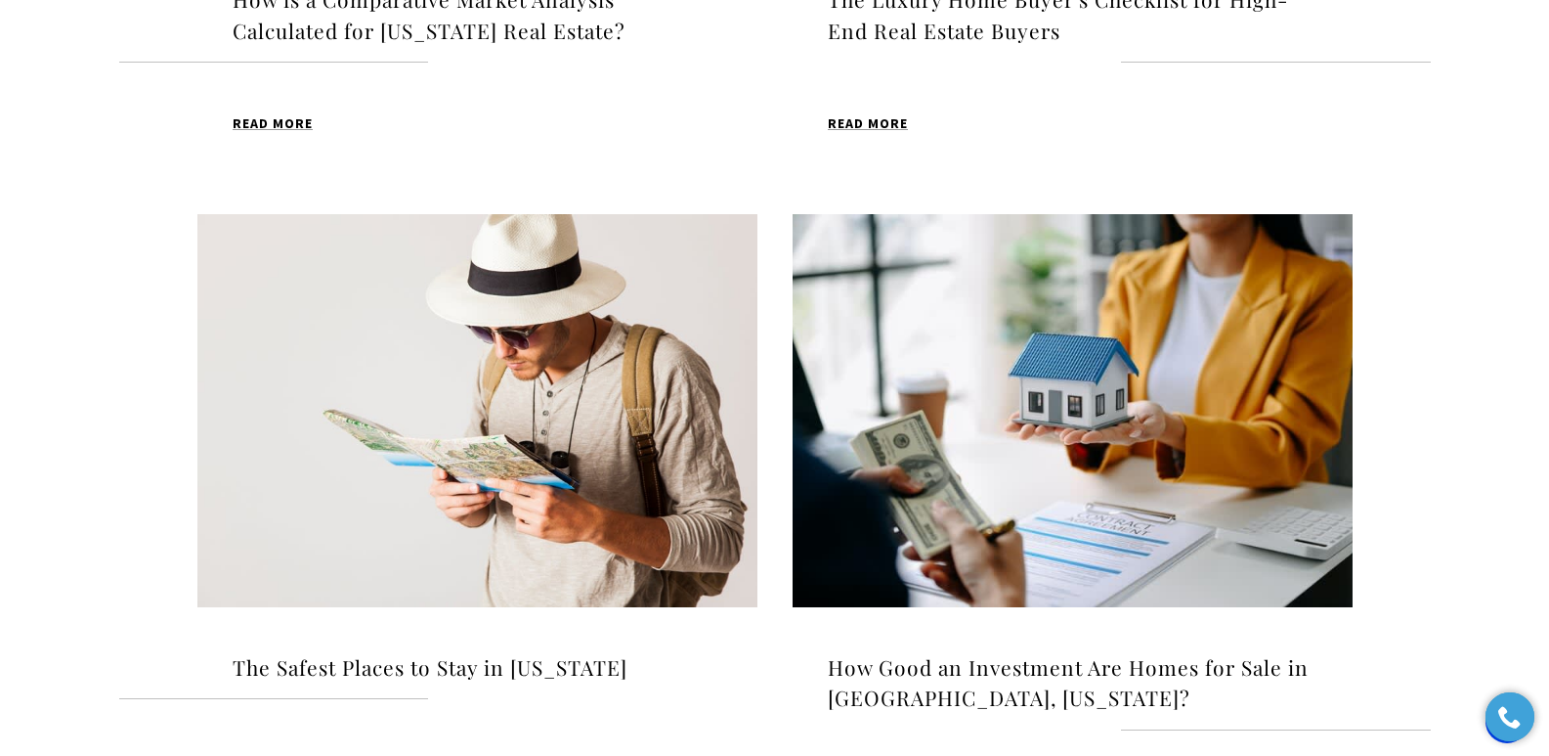
scroll to position [1153, 0]
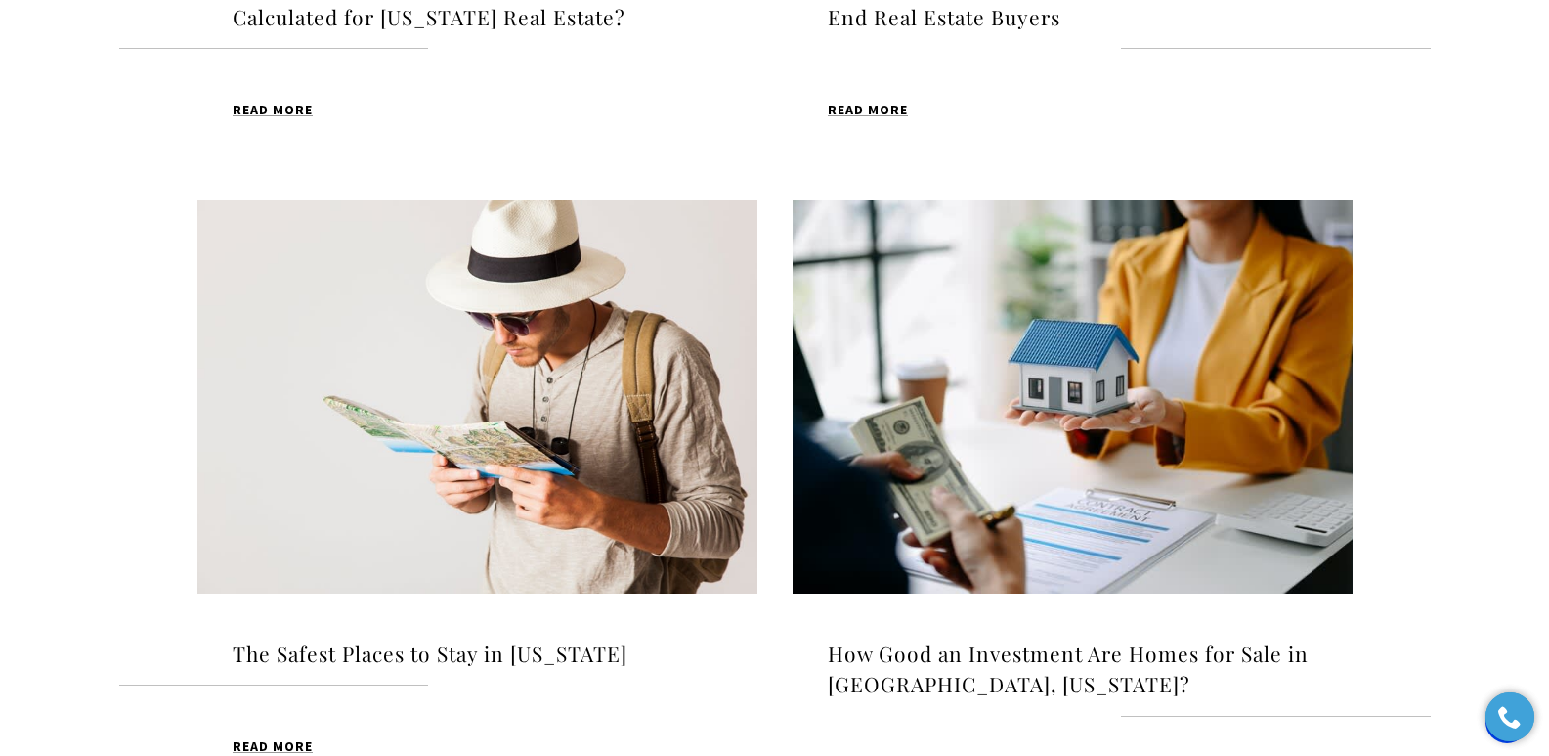
click at [647, 481] on img at bounding box center [477, 396] width 560 height 393
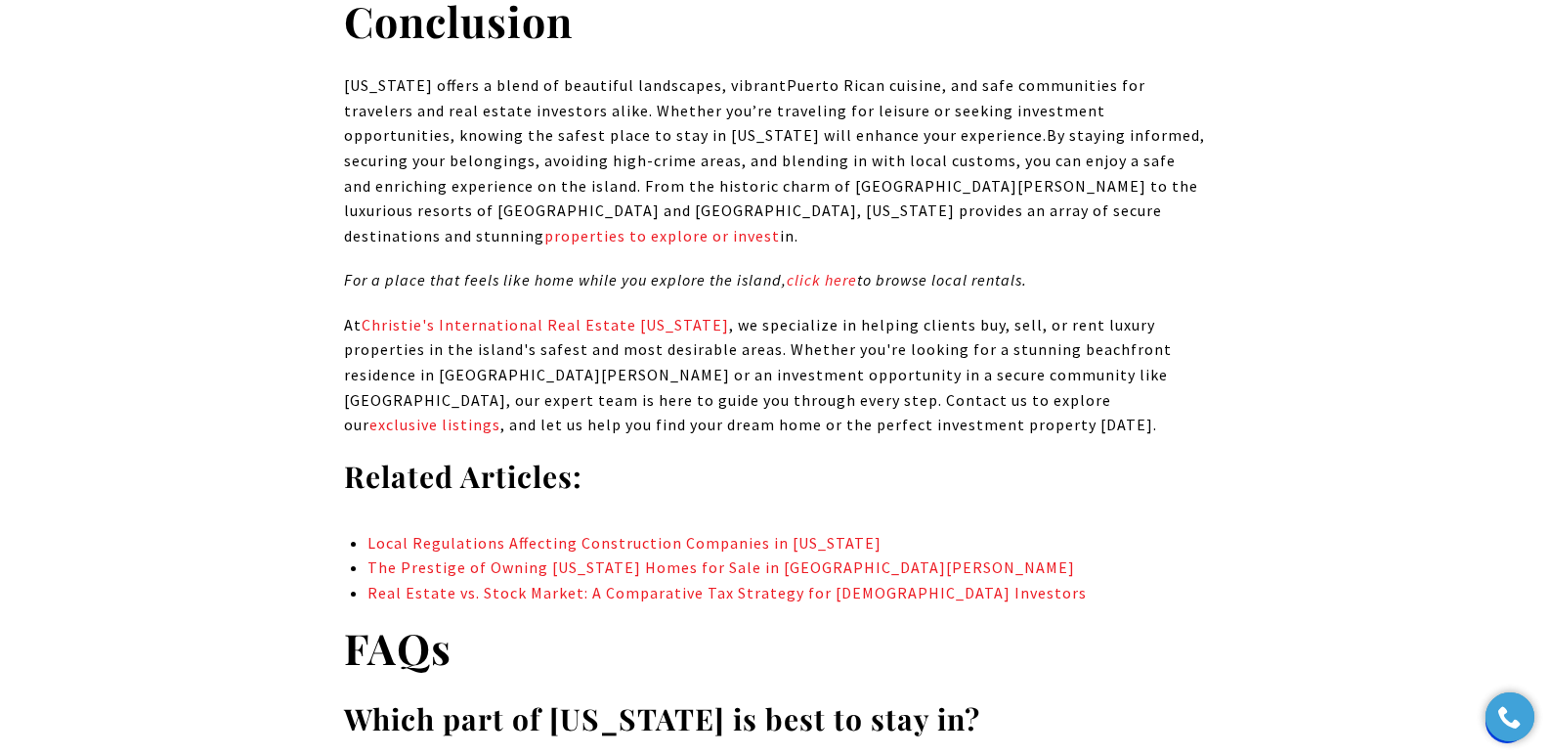
scroll to position [21495, 0]
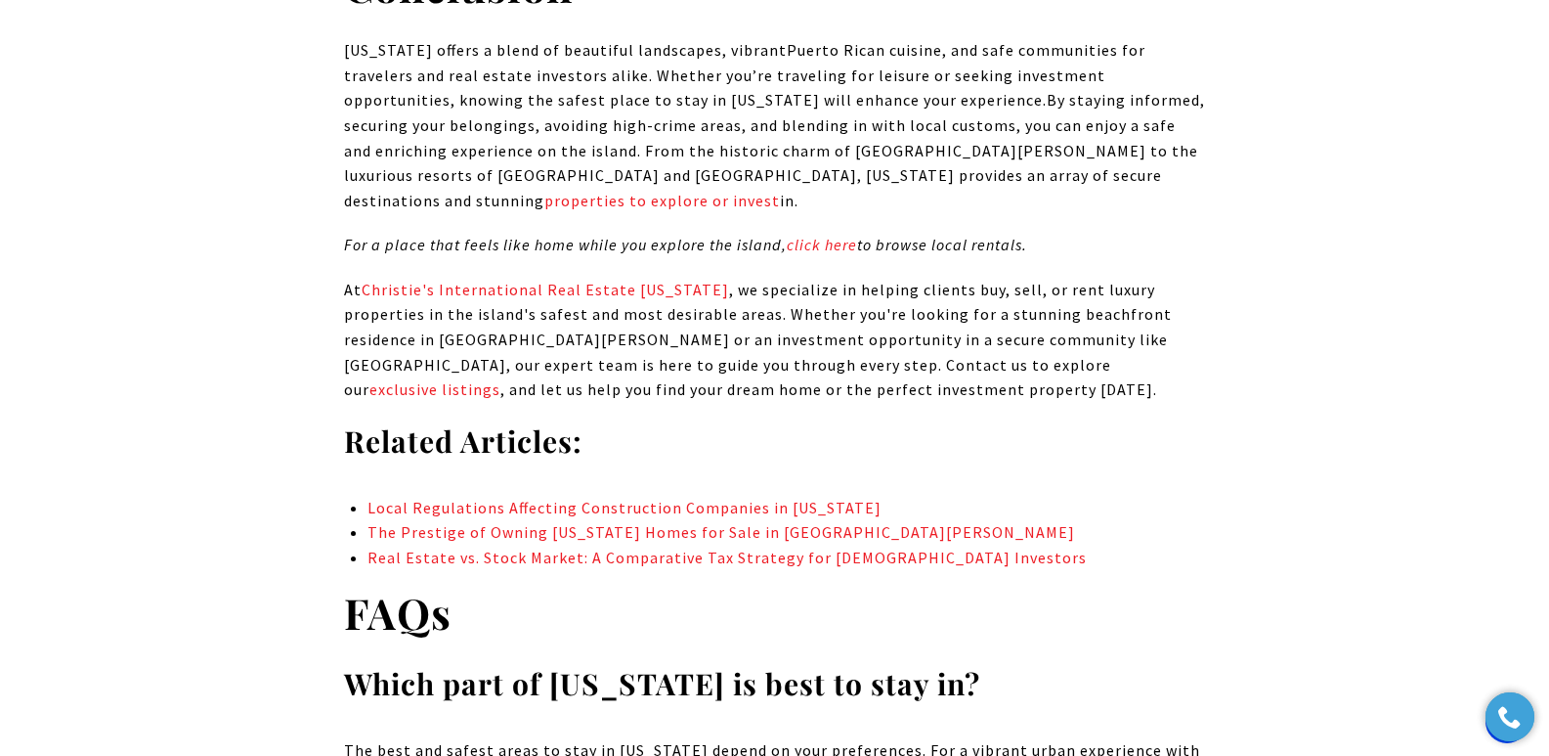
drag, startPoint x: 1561, startPoint y: 36, endPoint x: 1563, endPoint y: 691, distance: 654.8
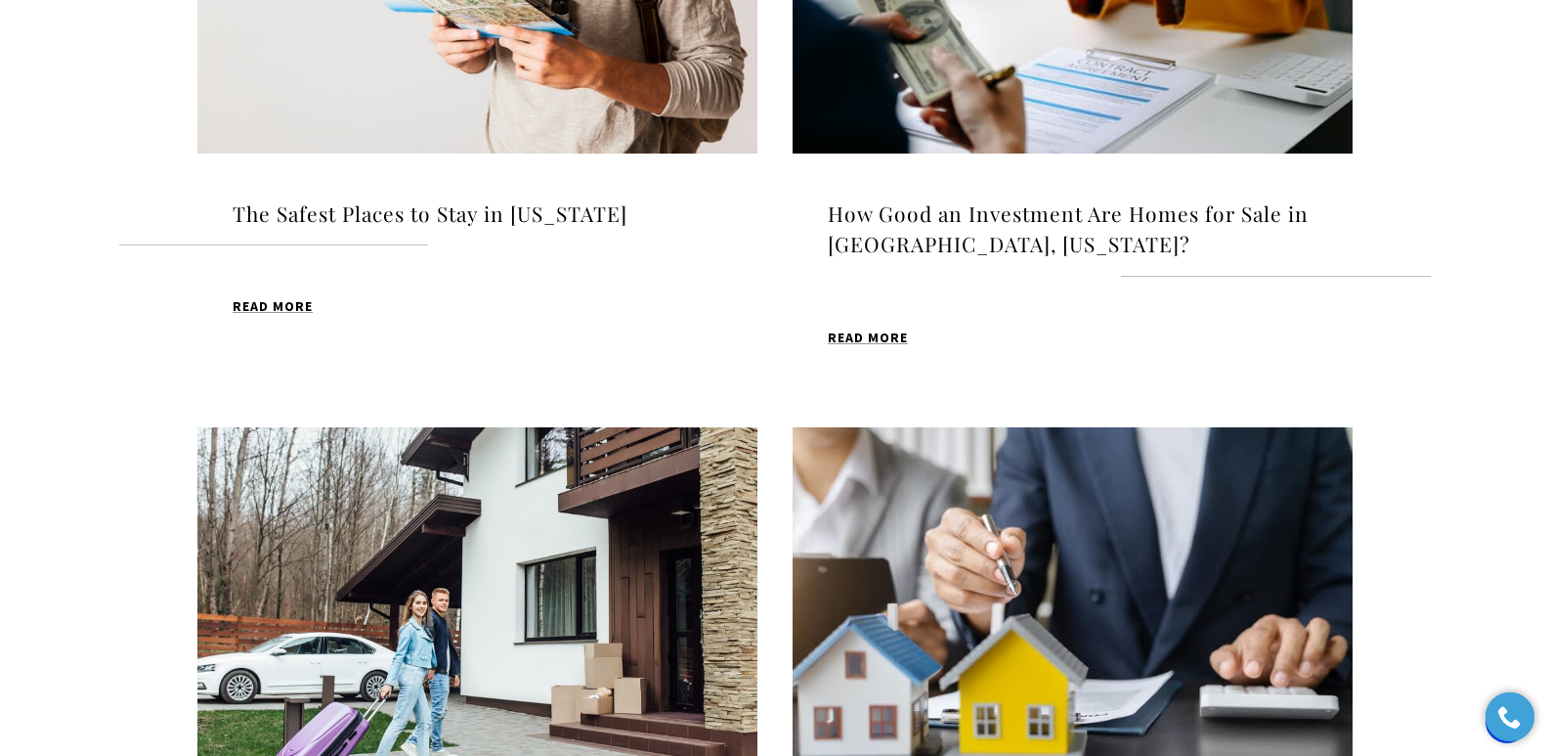
scroll to position [1614, 0]
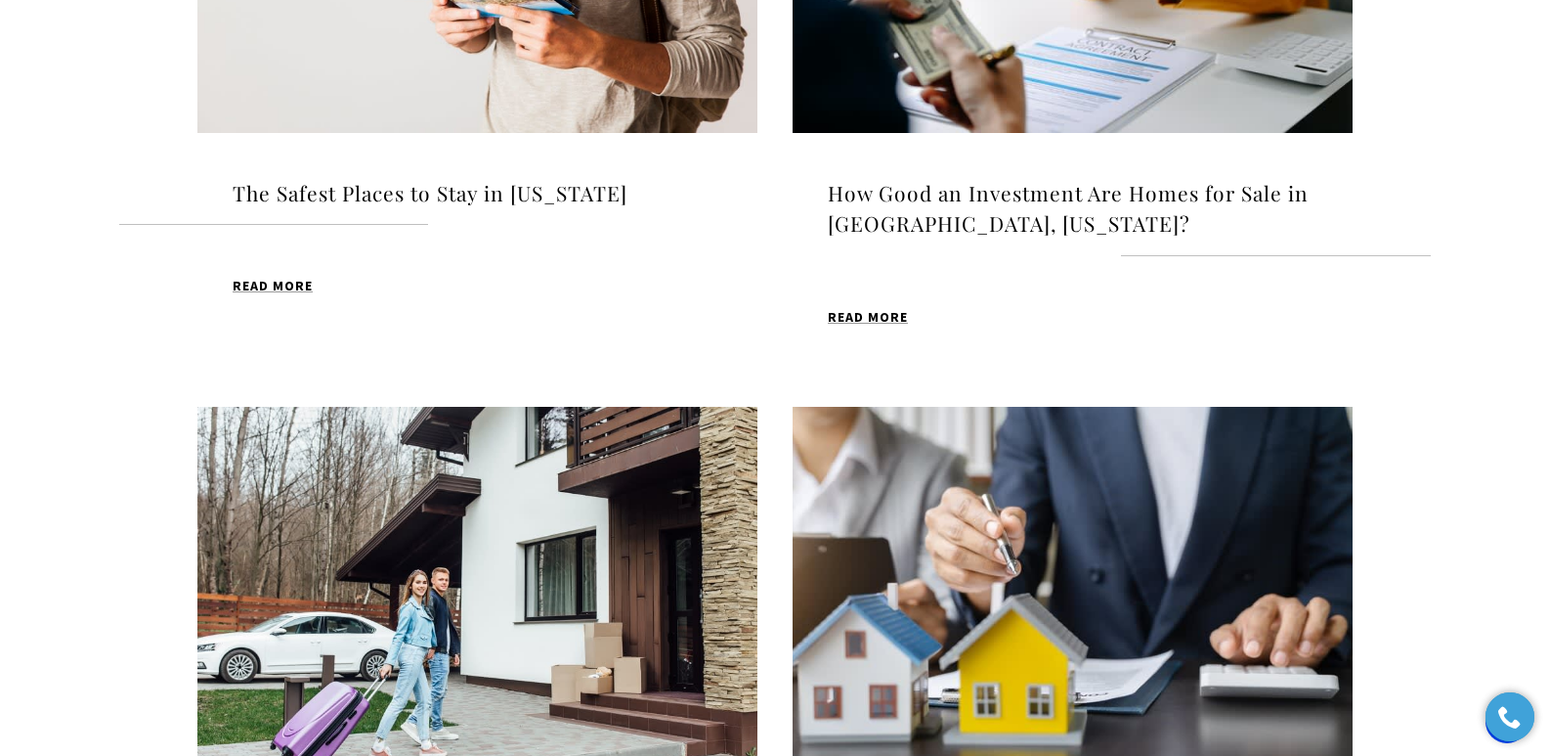
click at [895, 184] on h4 "How Good an Investment Are Homes for Sale in Guaynabo, Puerto Rico?" at bounding box center [1073, 209] width 490 height 62
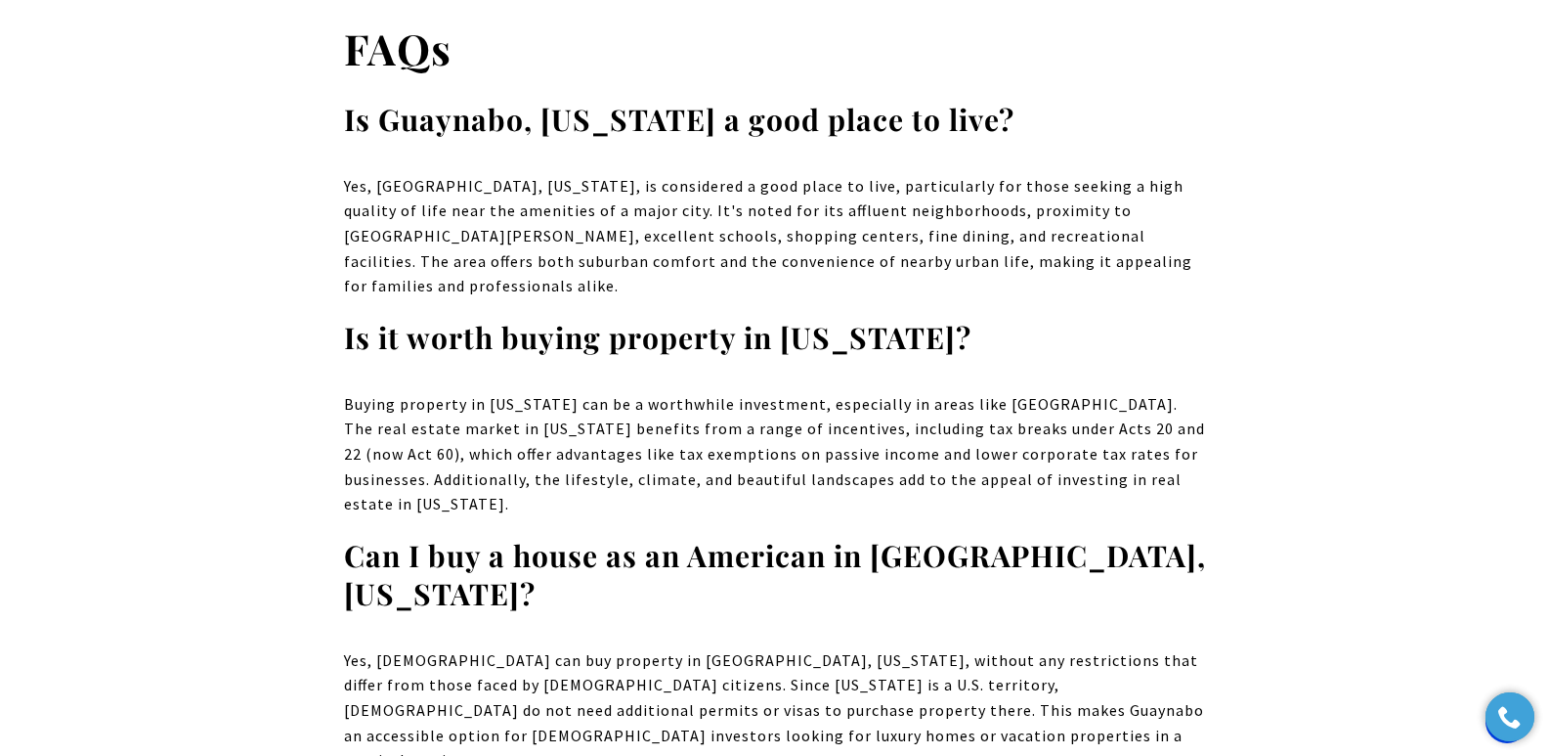
scroll to position [11664, 0]
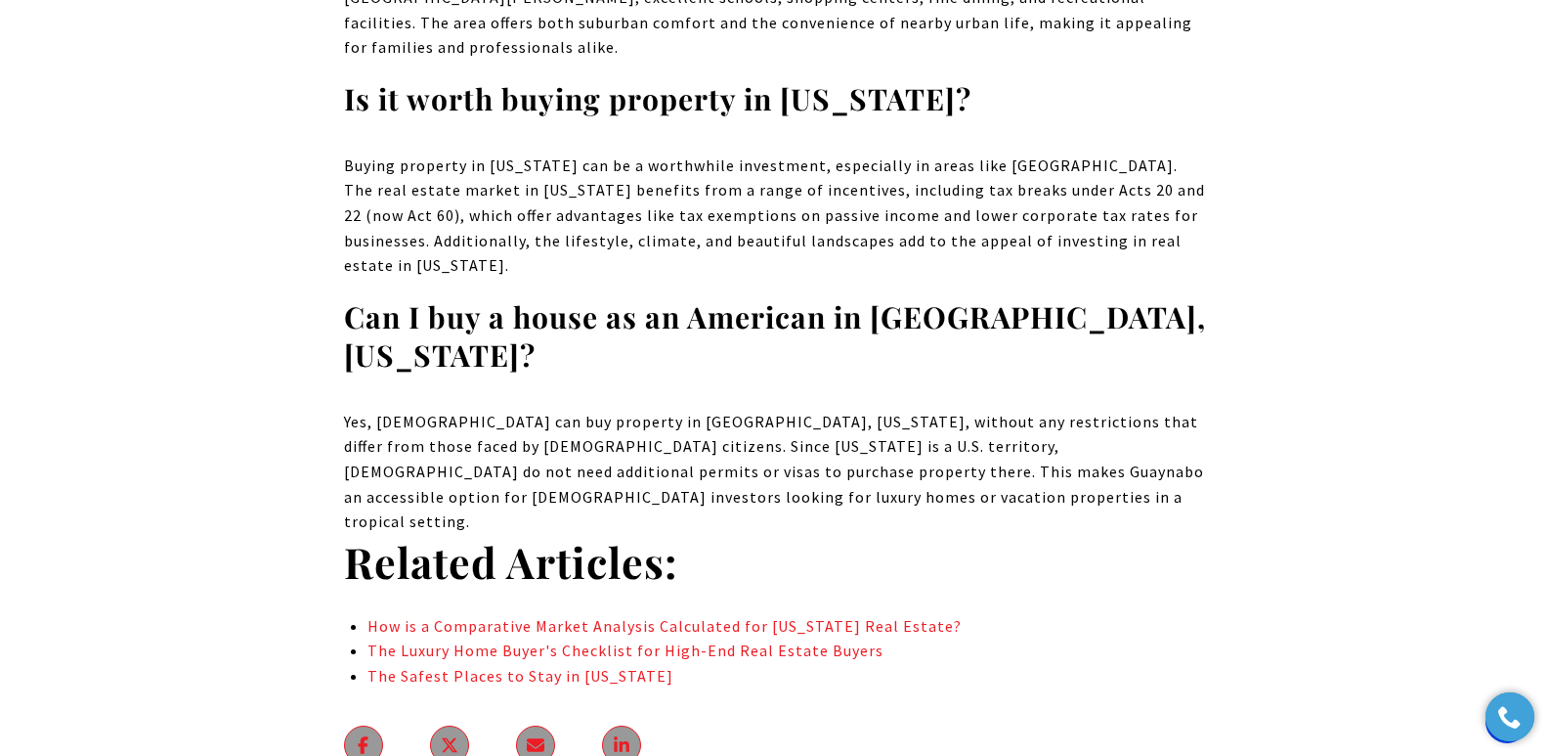
drag, startPoint x: 1553, startPoint y: 40, endPoint x: 1563, endPoint y: 615, distance: 574.8
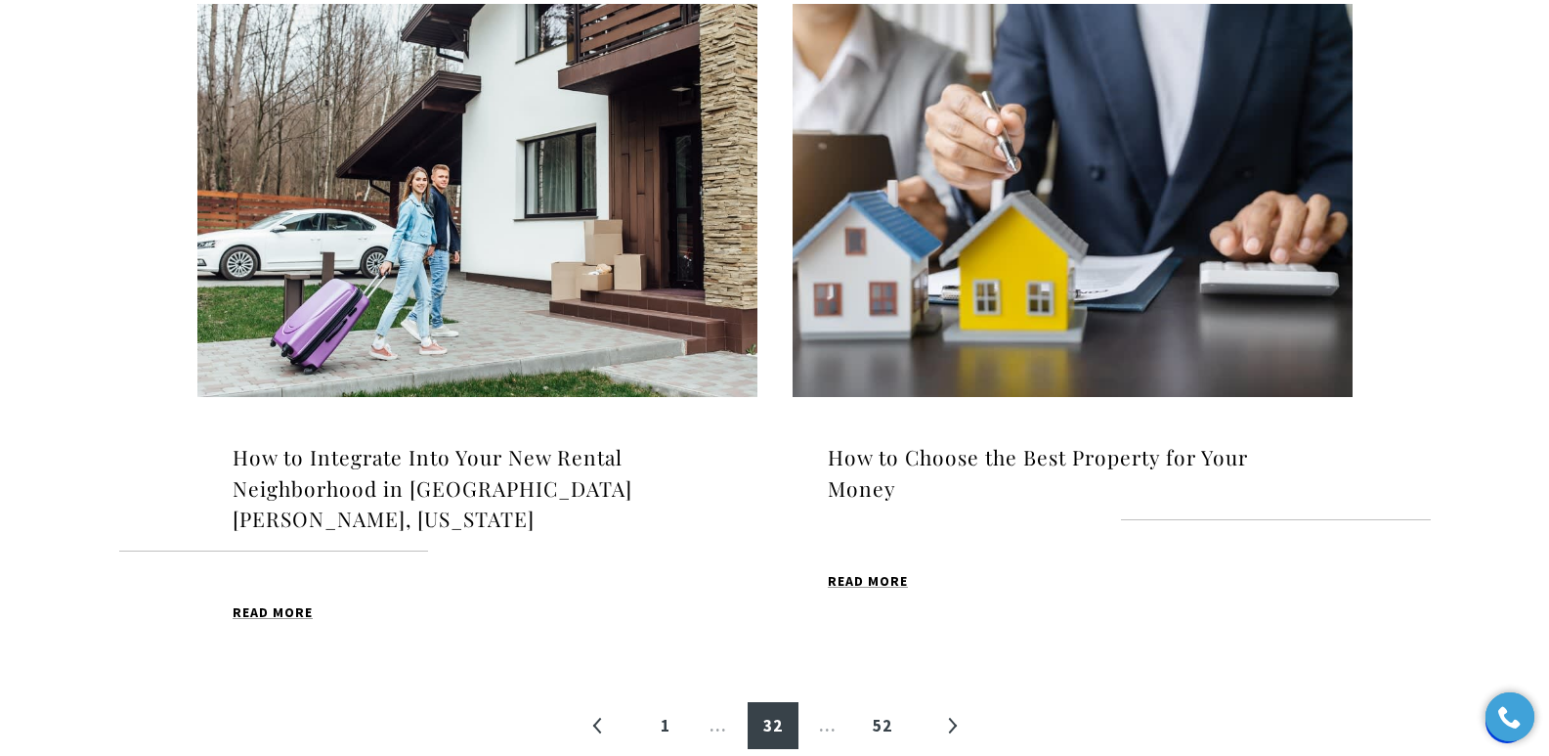
scroll to position [2023, 0]
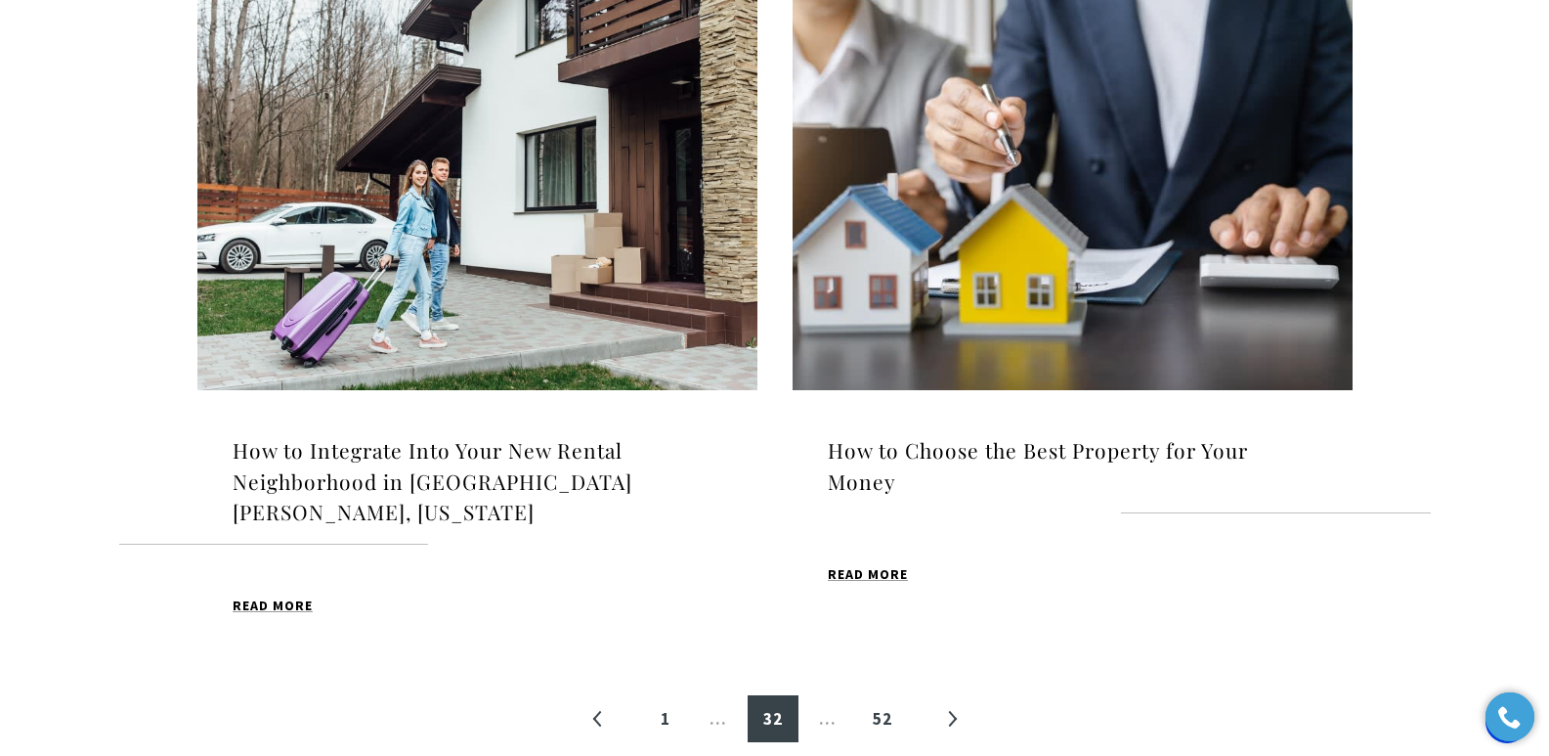
click at [378, 300] on img at bounding box center [477, 193] width 560 height 393
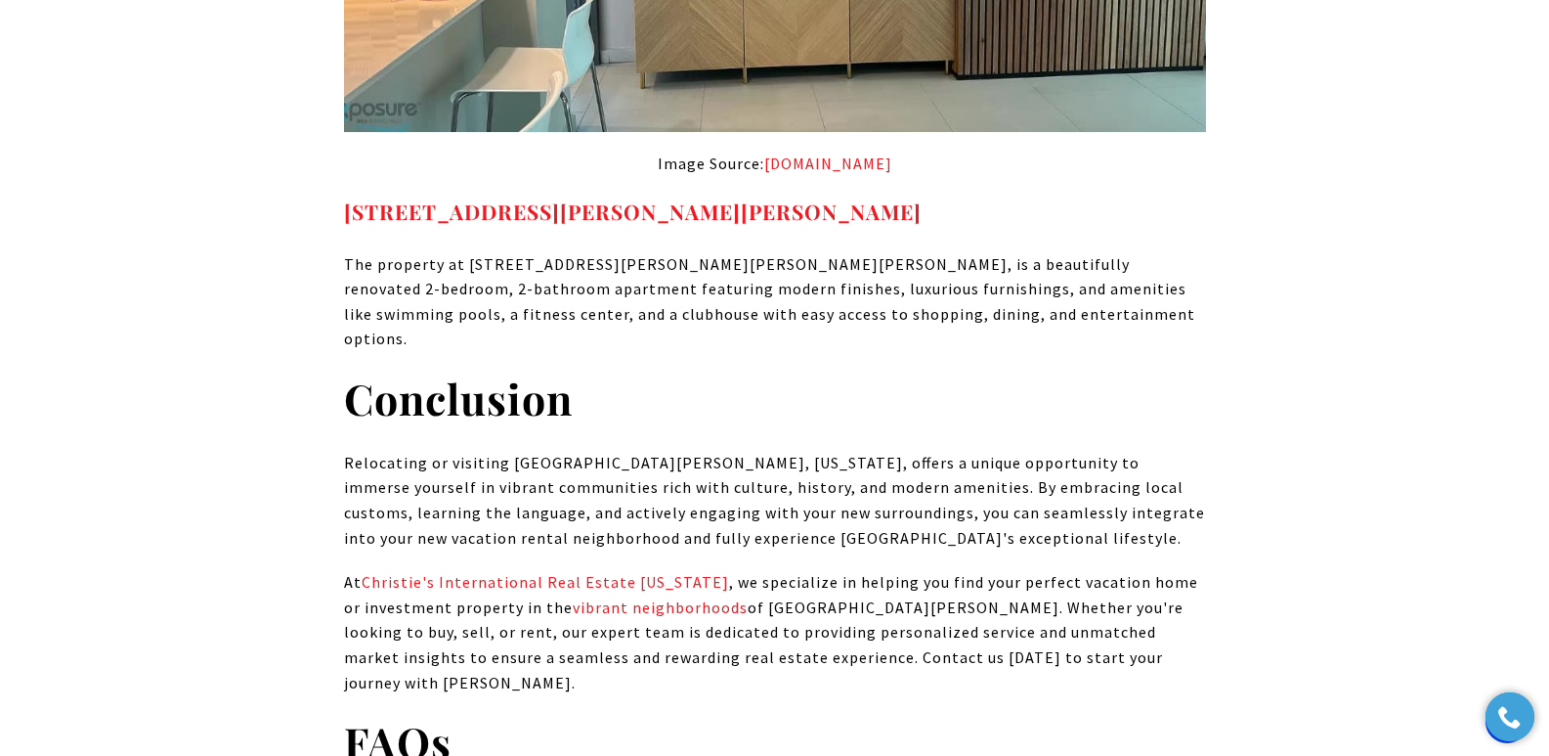
scroll to position [17380, 0]
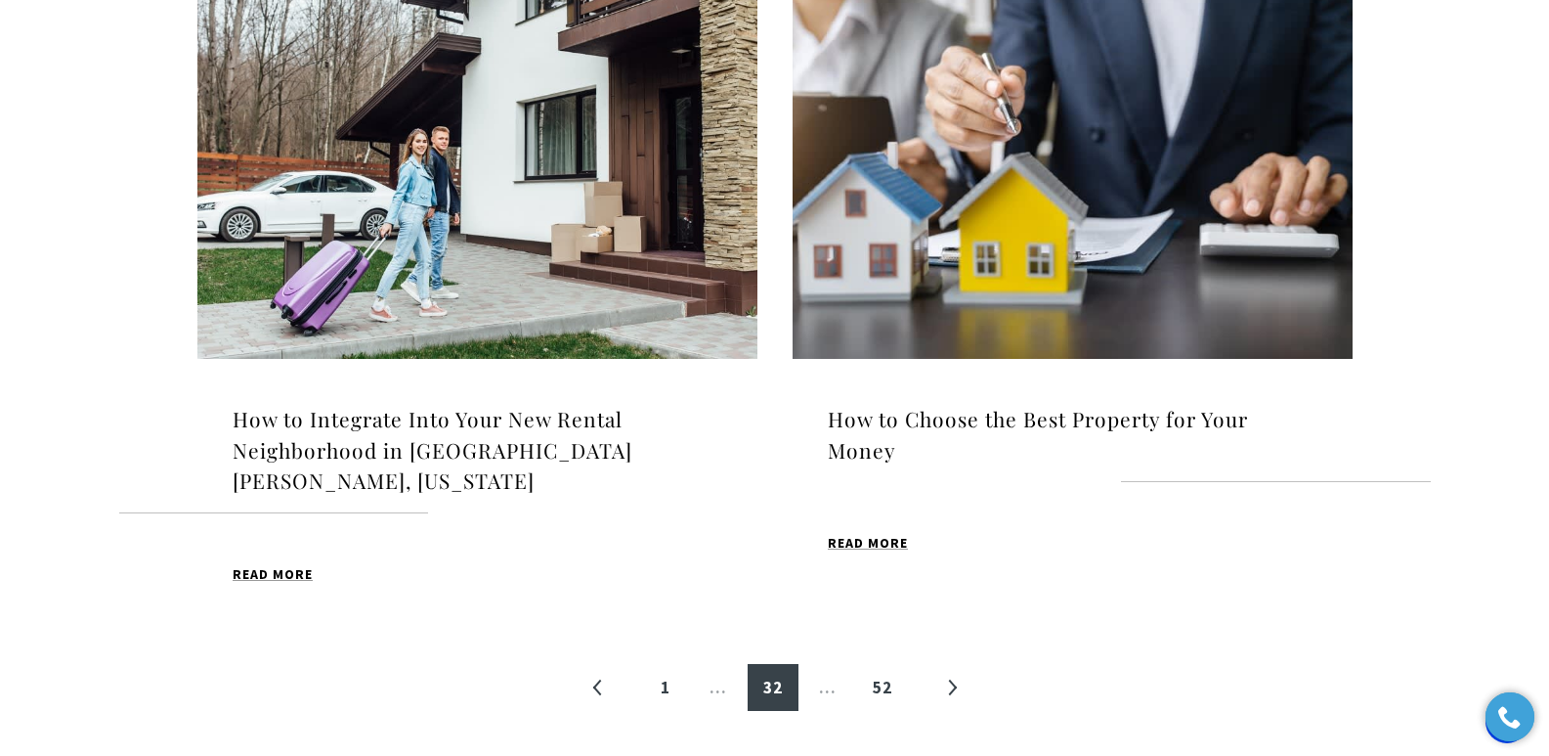
click at [1041, 418] on h4 "How to Choose the Best Property for Your Money" at bounding box center [1073, 435] width 490 height 62
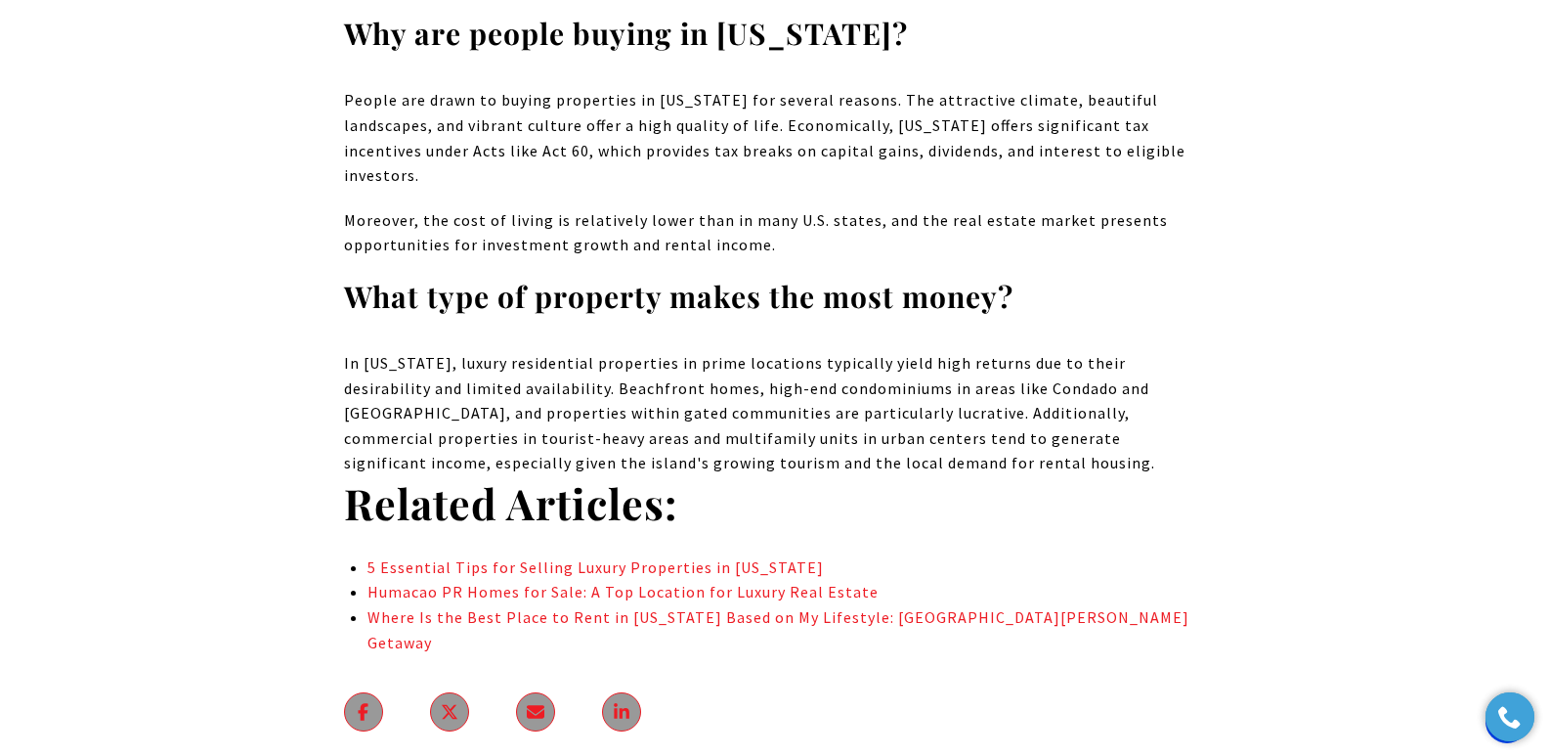
scroll to position [11324, 0]
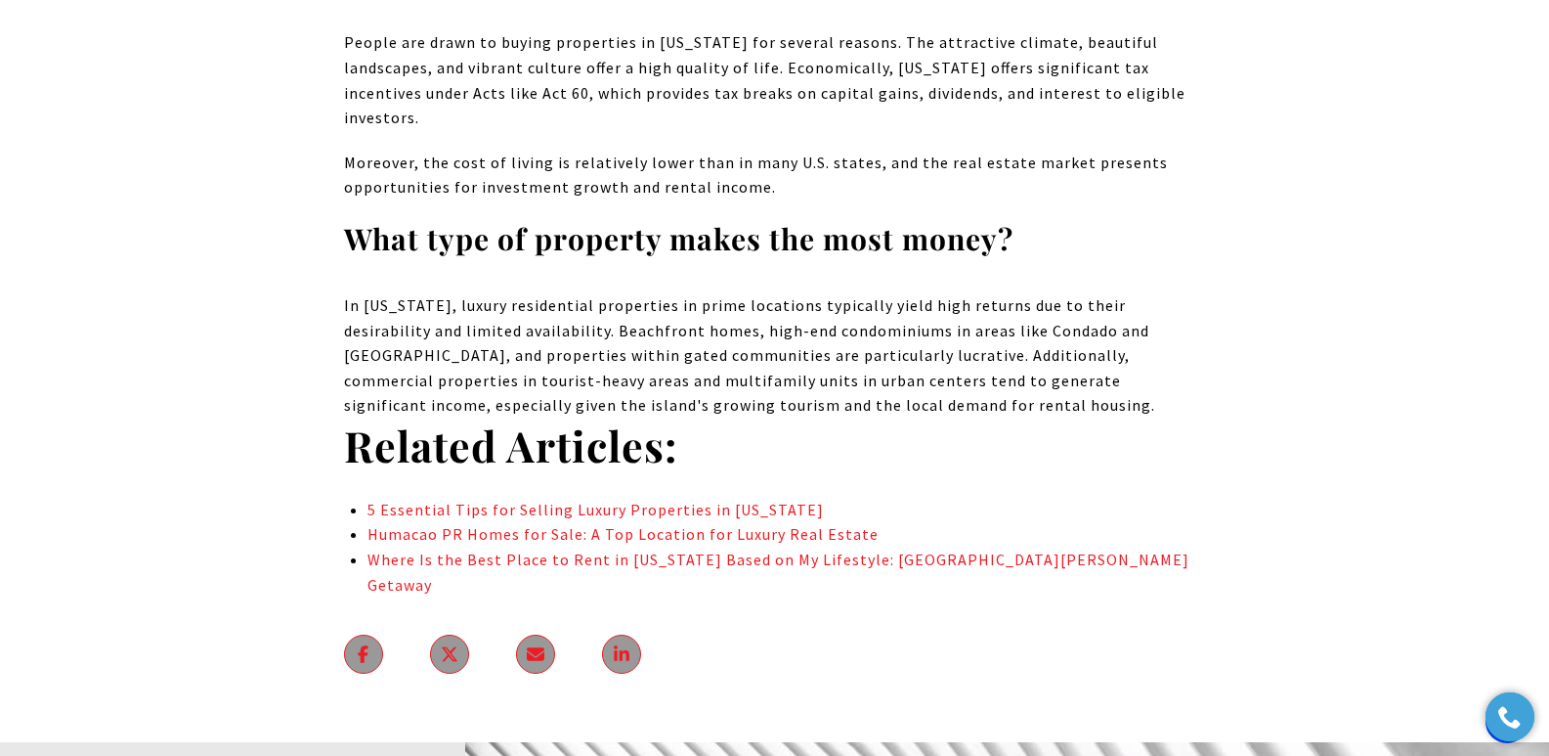
drag, startPoint x: 1558, startPoint y: 38, endPoint x: 1563, endPoint y: 608, distance: 569.8
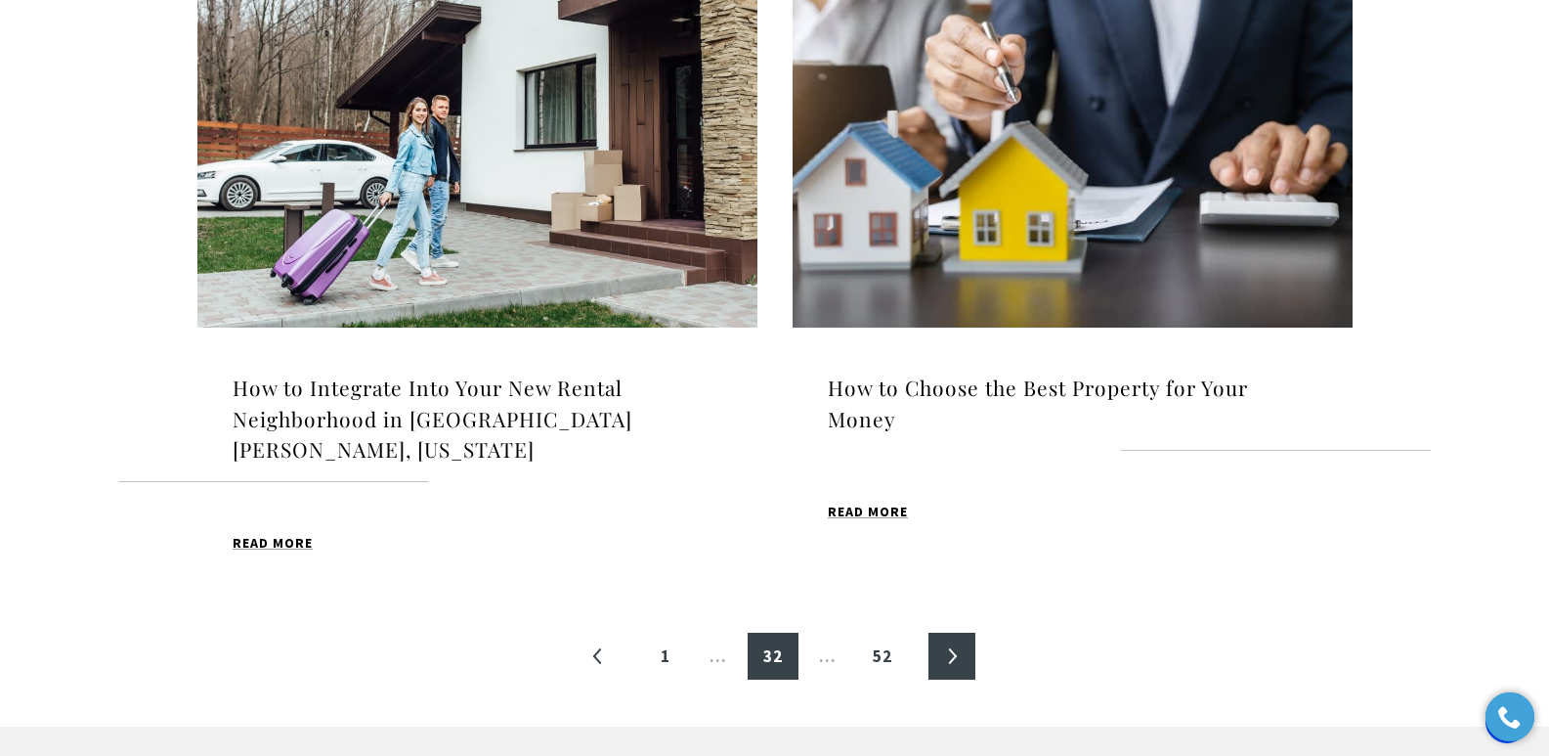
click at [946, 632] on link "»" at bounding box center [952, 655] width 47 height 47
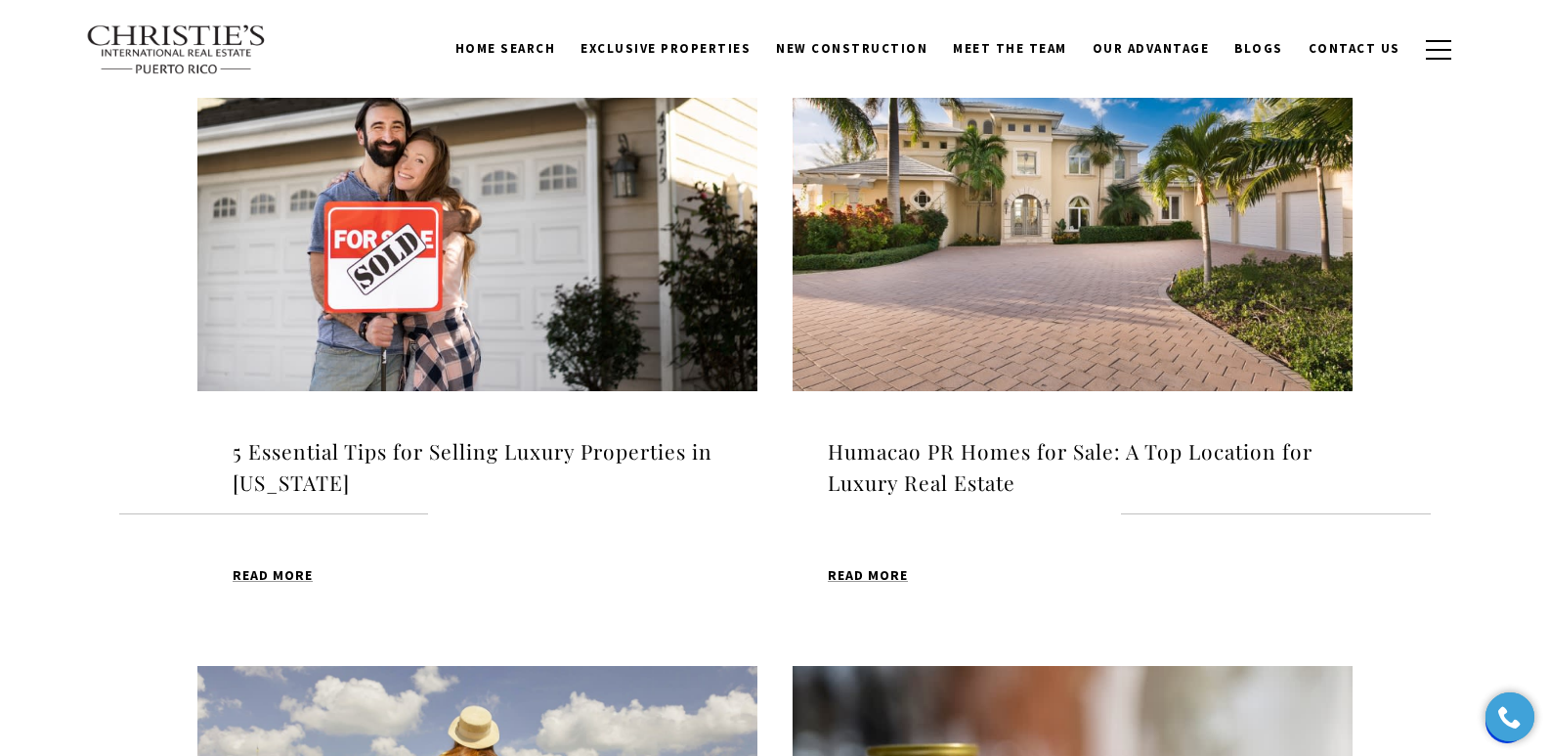
scroll to position [686, 0]
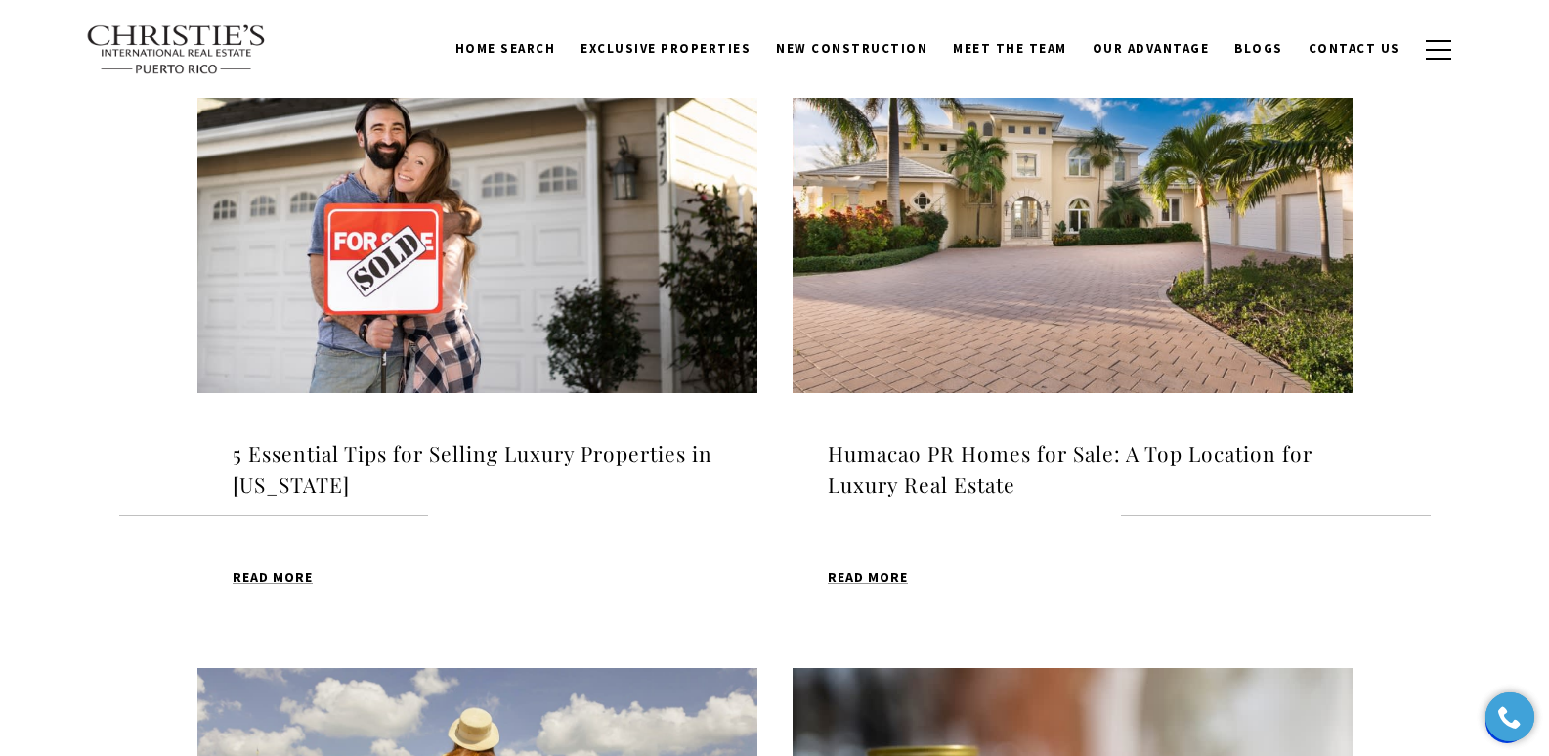
click at [454, 457] on h4 "5 Essential Tips for Selling Luxury Properties in [US_STATE]" at bounding box center [478, 469] width 490 height 62
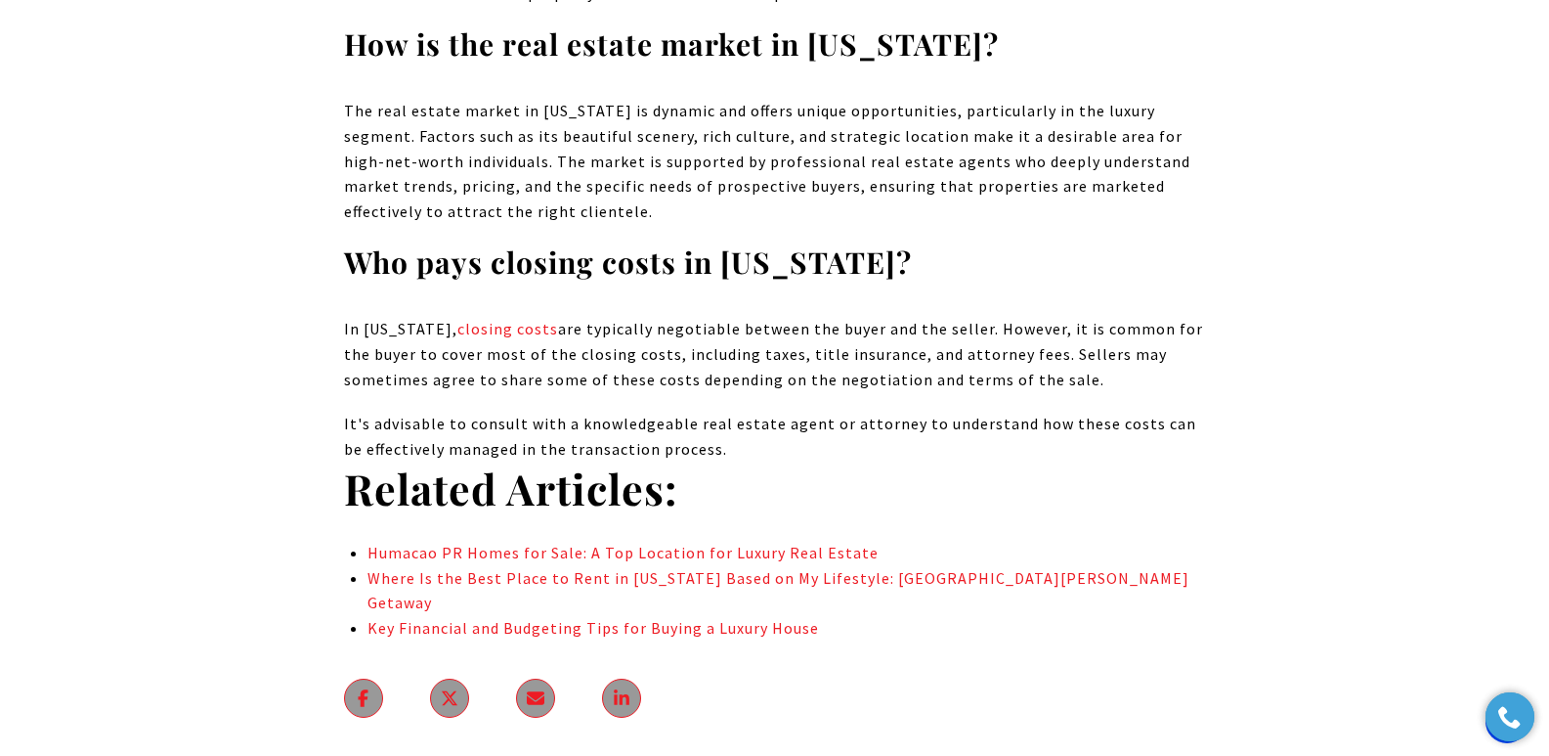
scroll to position [9969, 0]
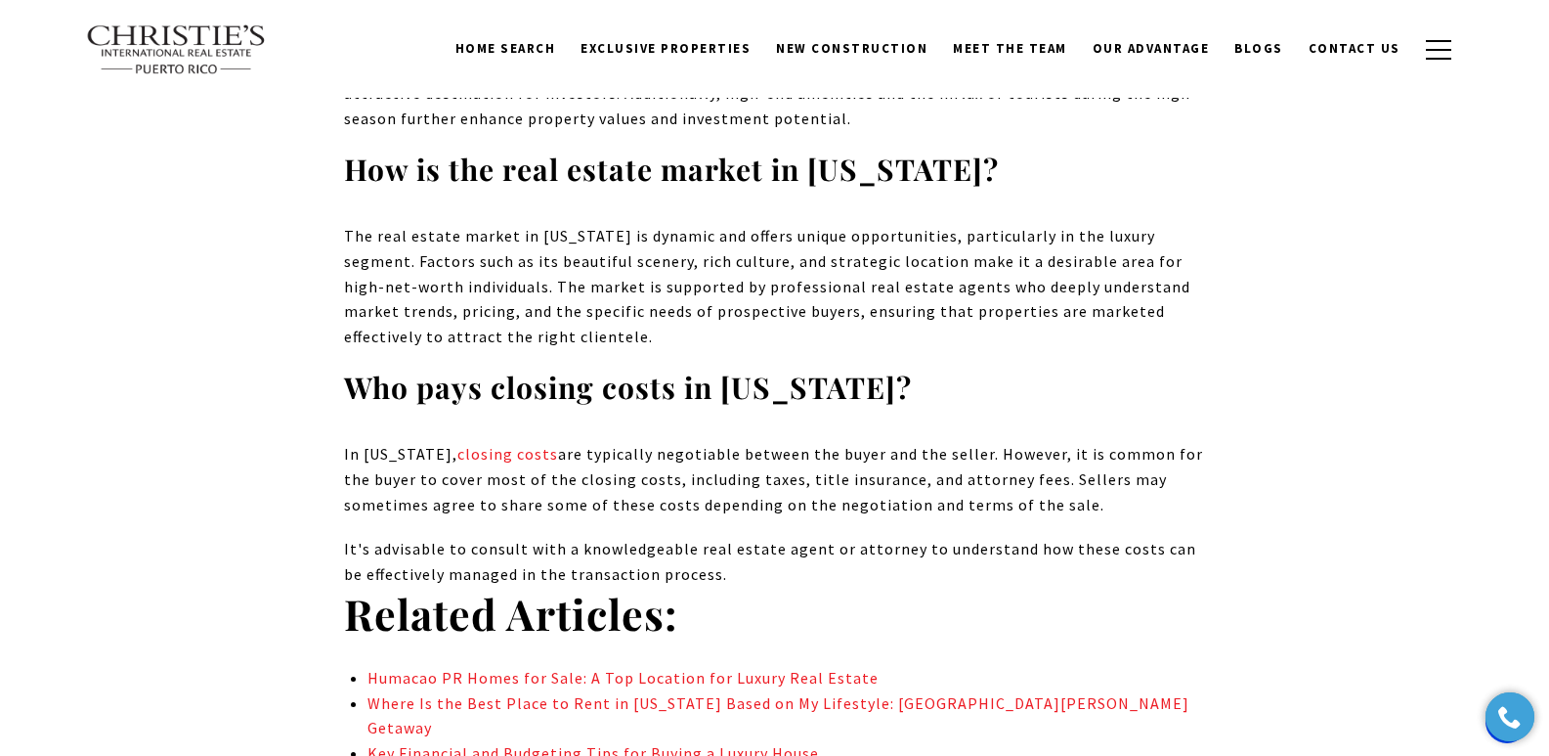
drag, startPoint x: 1552, startPoint y: 34, endPoint x: 1563, endPoint y: 582, distance: 547.4
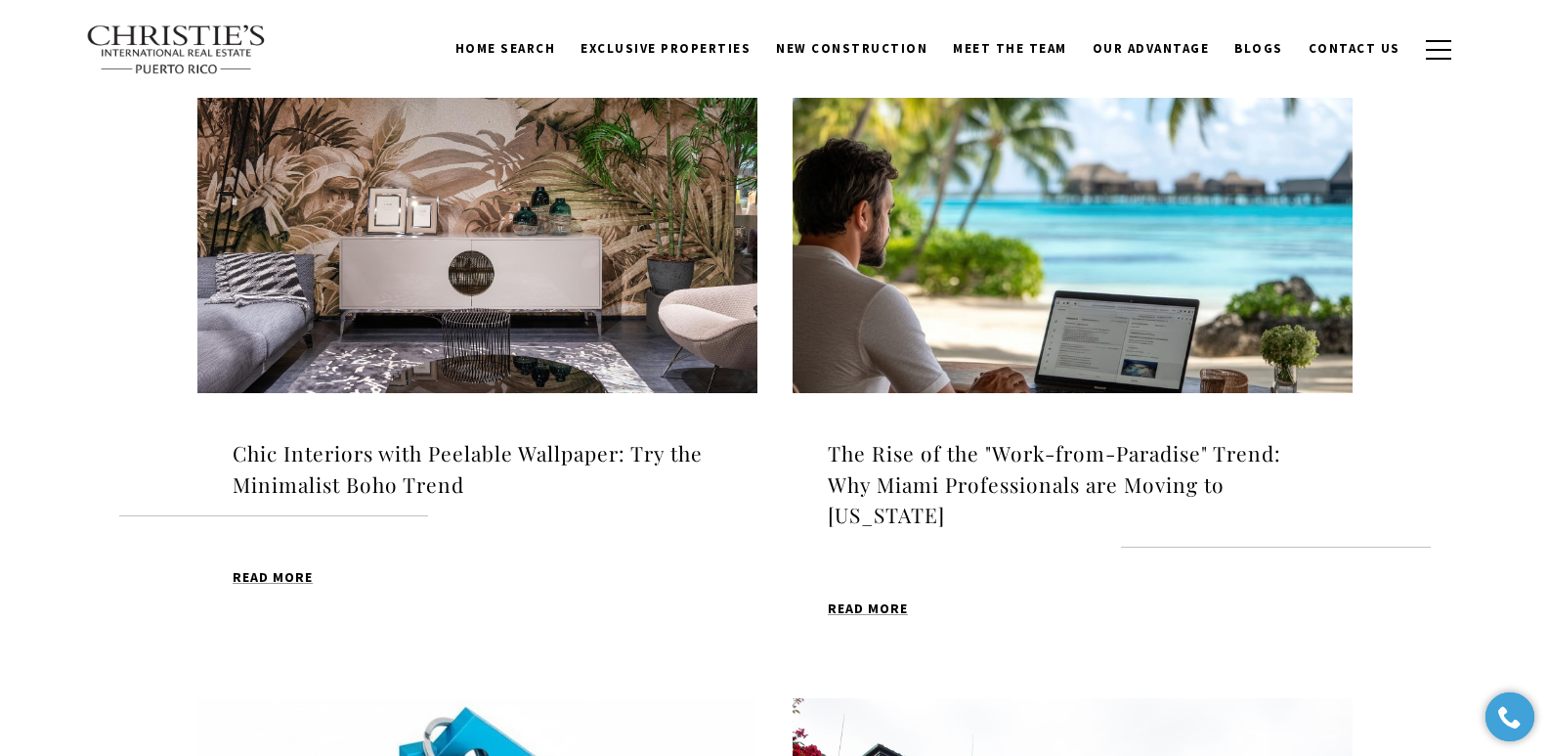
scroll to position [686, 0]
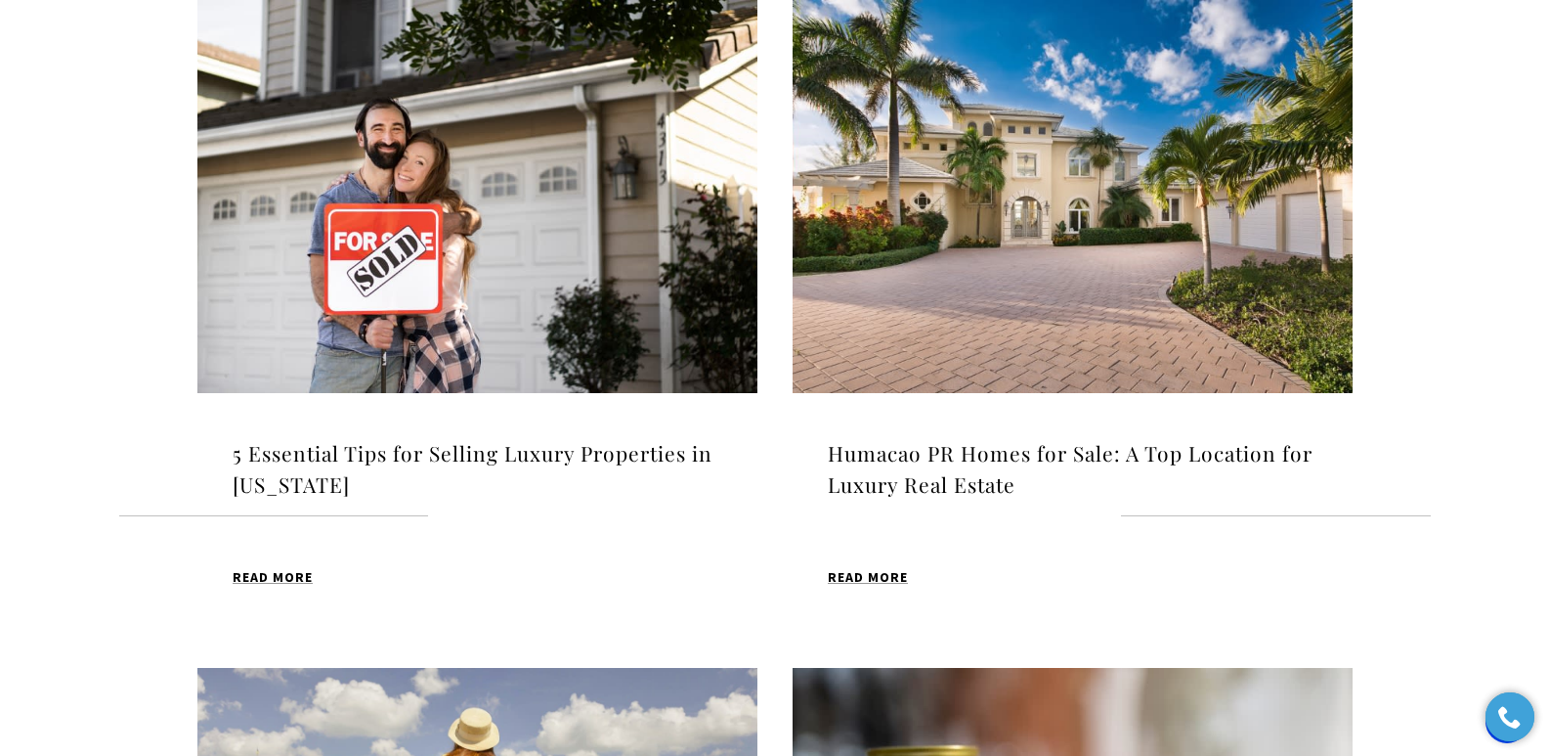
click at [973, 457] on h4 "Humacao PR Homes for Sale: A Top Location for Luxury Real Estate" at bounding box center [1073, 469] width 490 height 62
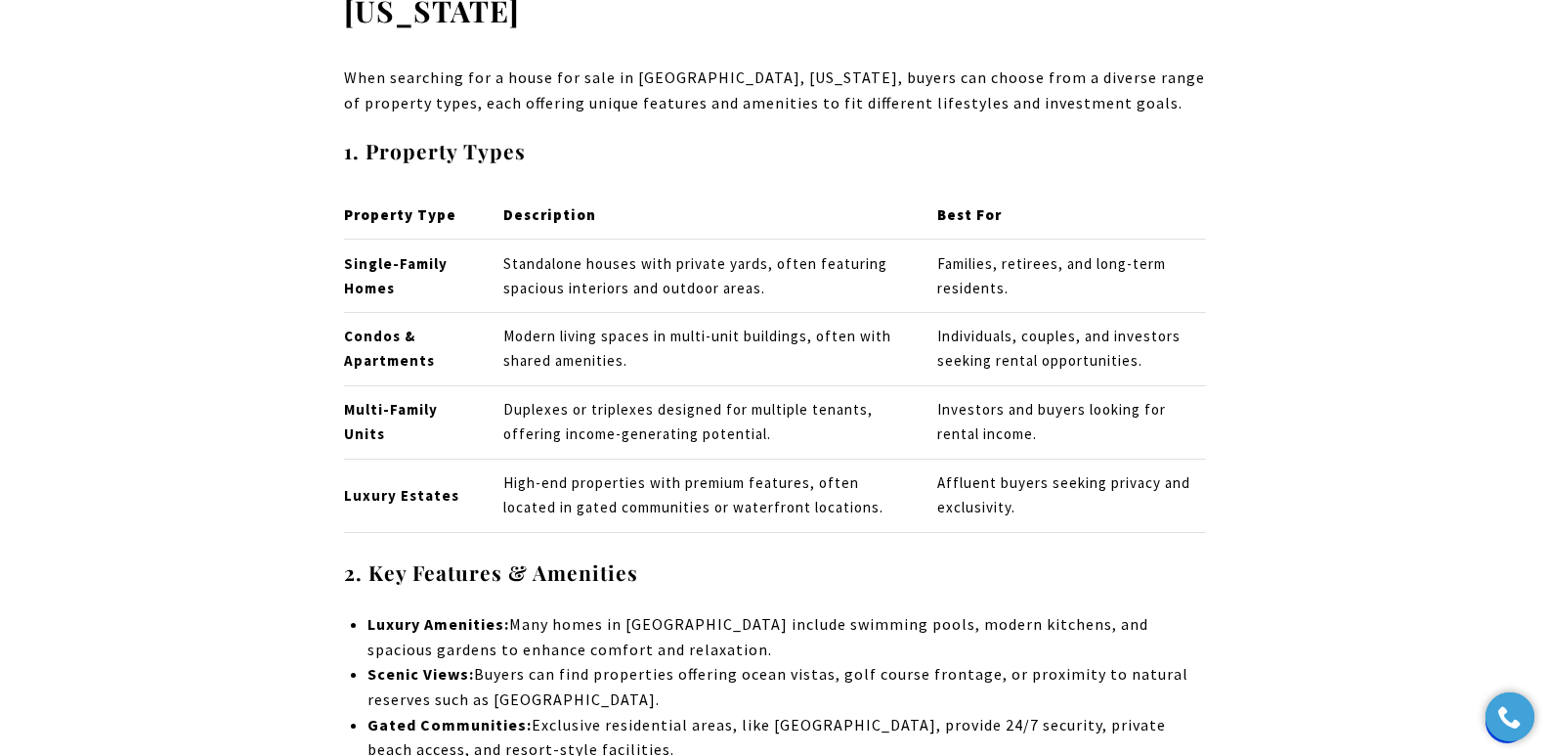
scroll to position [12564, 0]
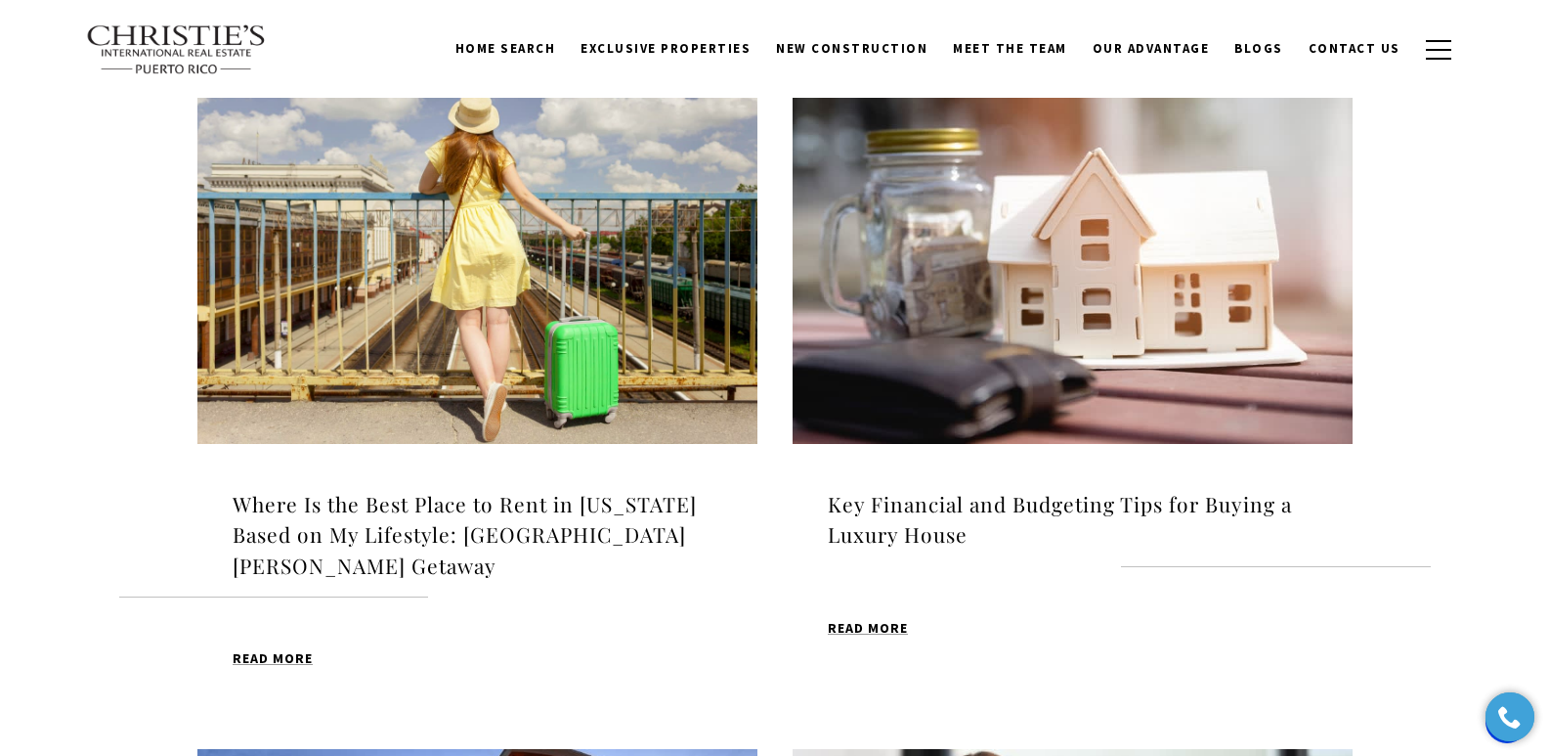
scroll to position [1296, 0]
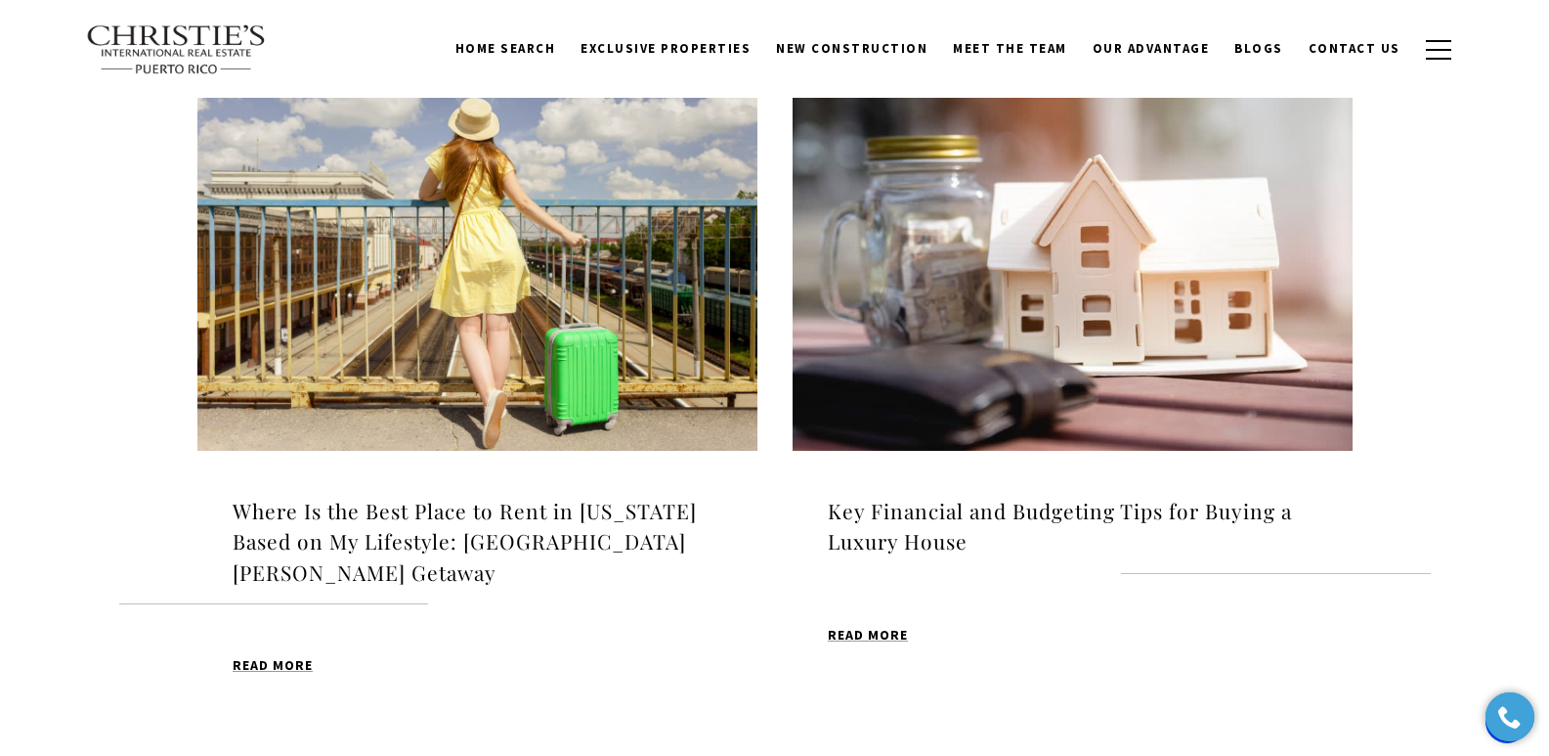
click at [416, 338] on img at bounding box center [477, 254] width 560 height 393
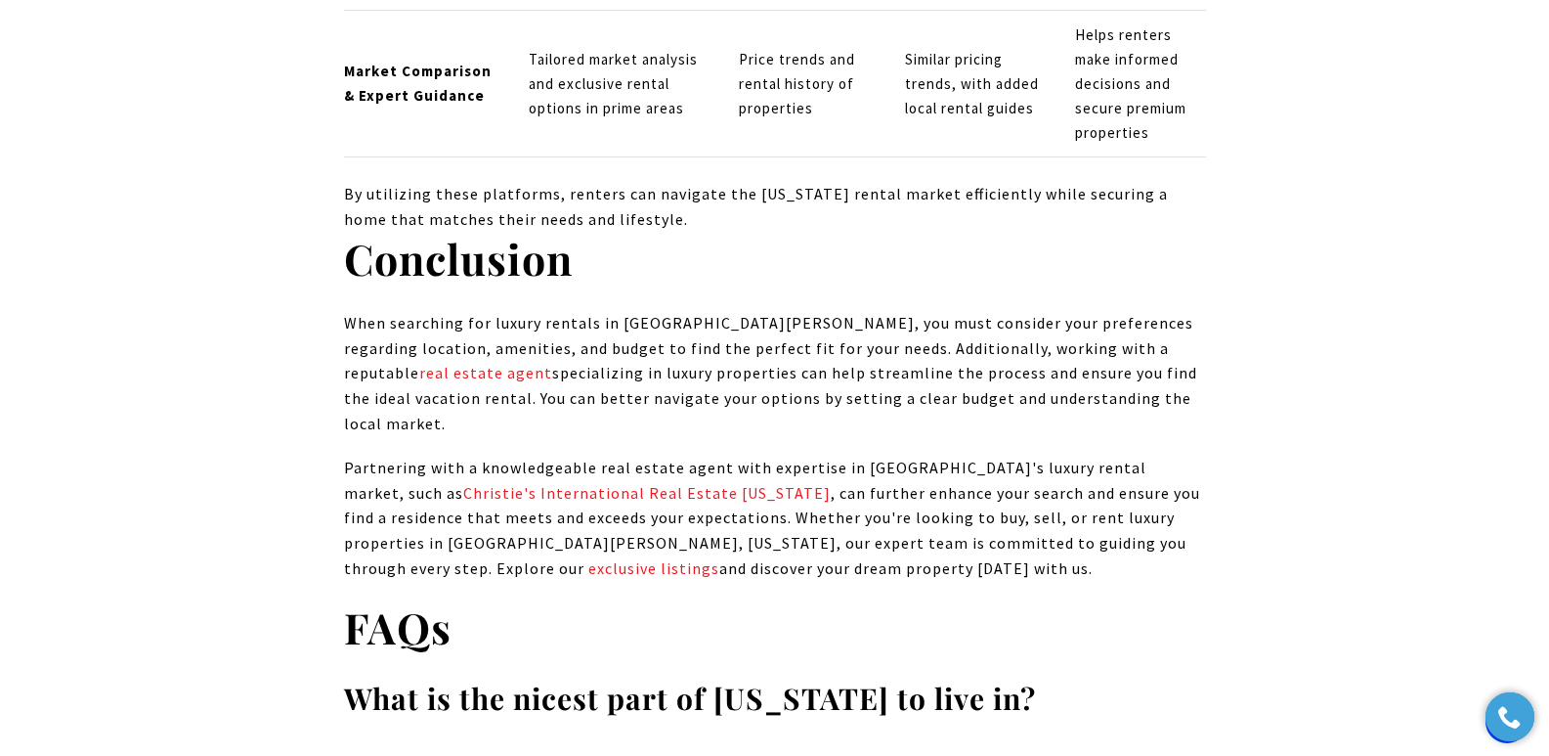
scroll to position [16845, 0]
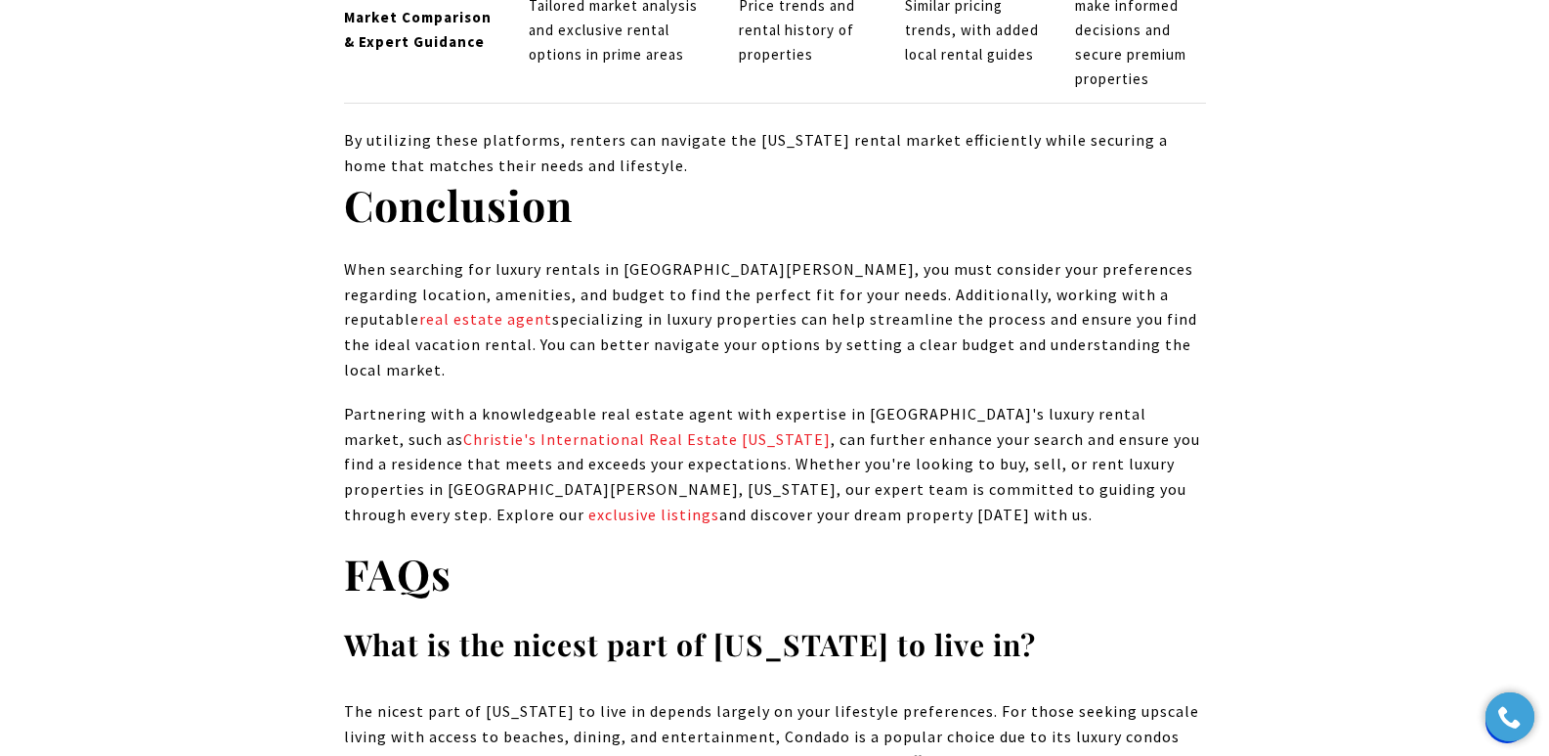
drag, startPoint x: 1557, startPoint y: 48, endPoint x: 1563, endPoint y: 694, distance: 646.1
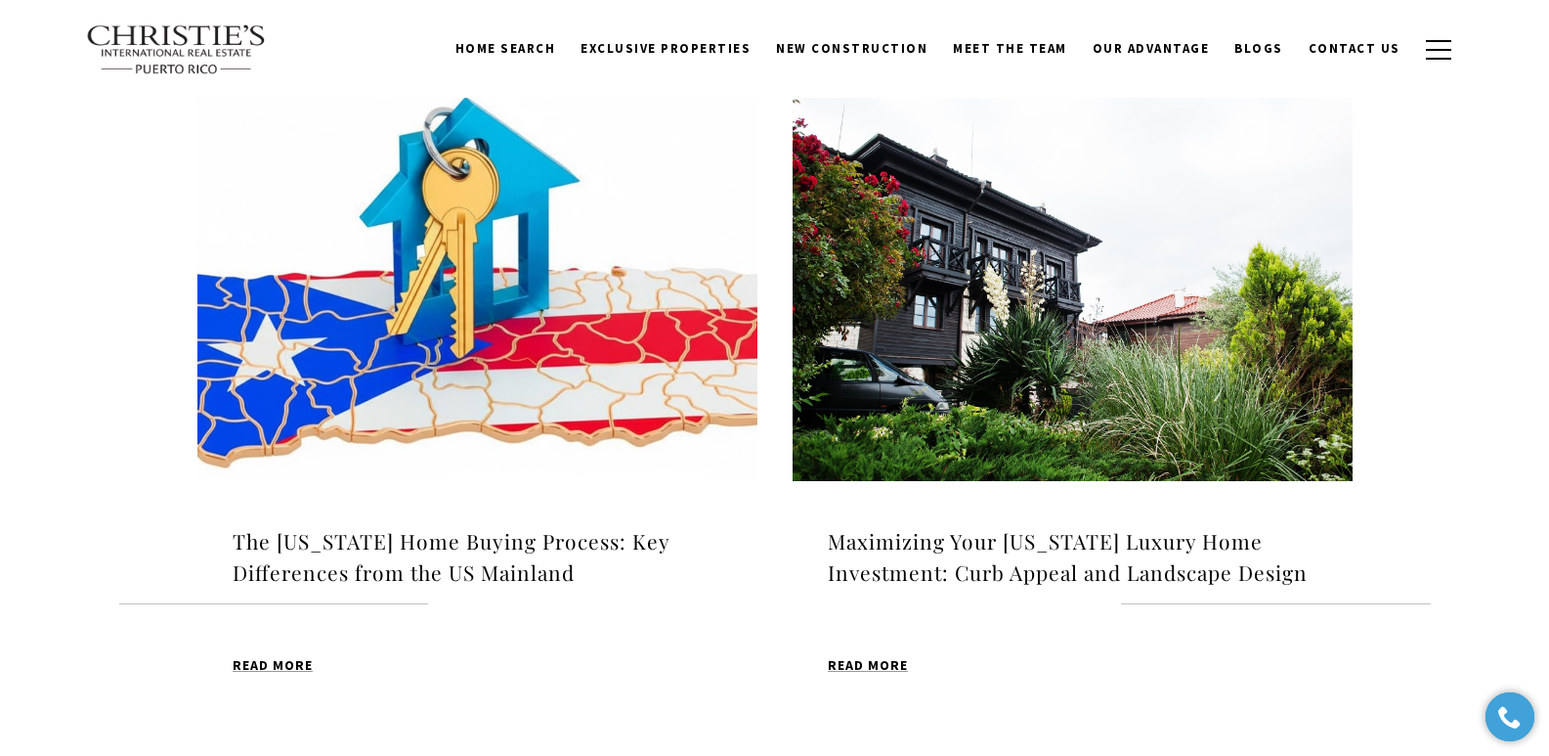
scroll to position [1296, 0]
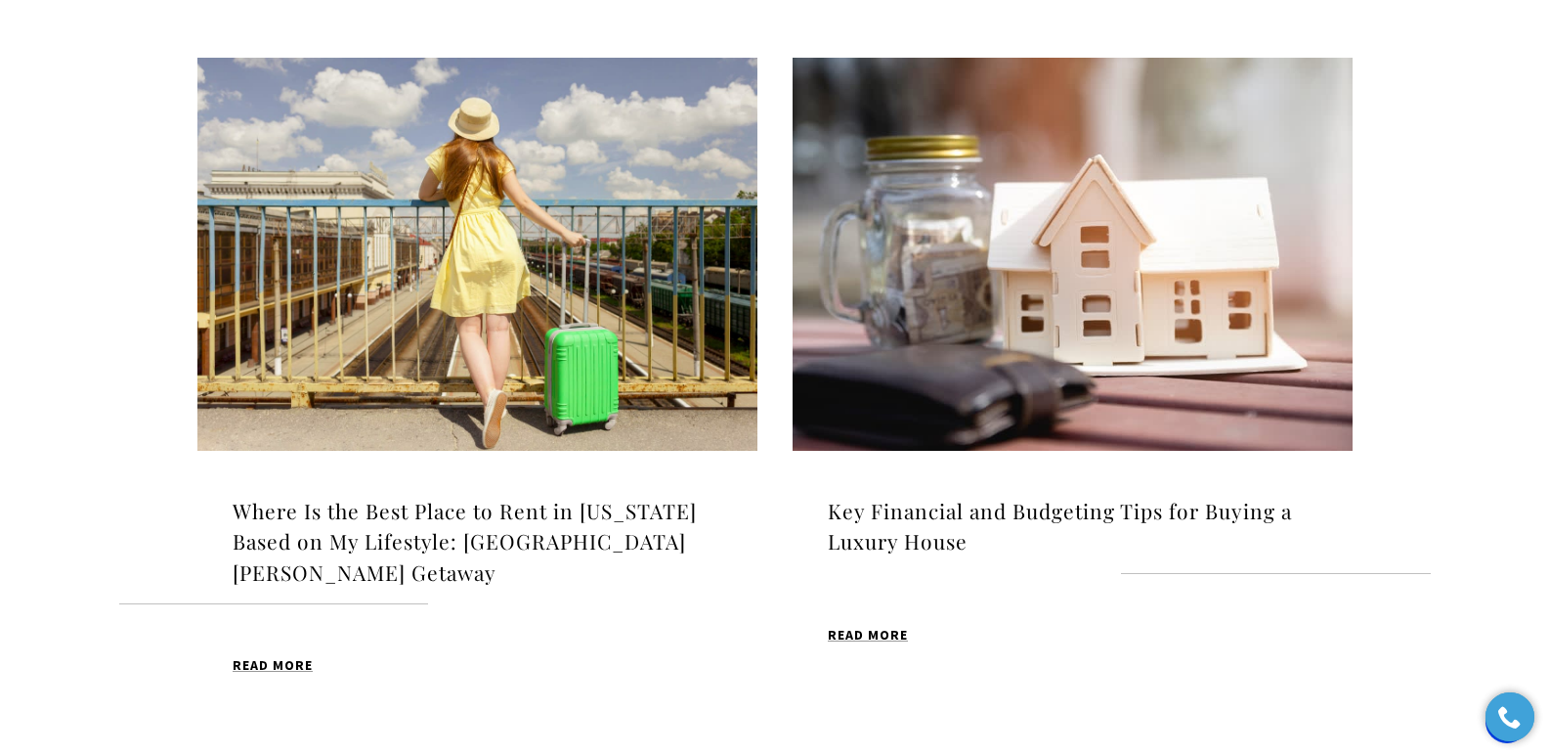
click at [1079, 281] on img at bounding box center [1073, 254] width 560 height 393
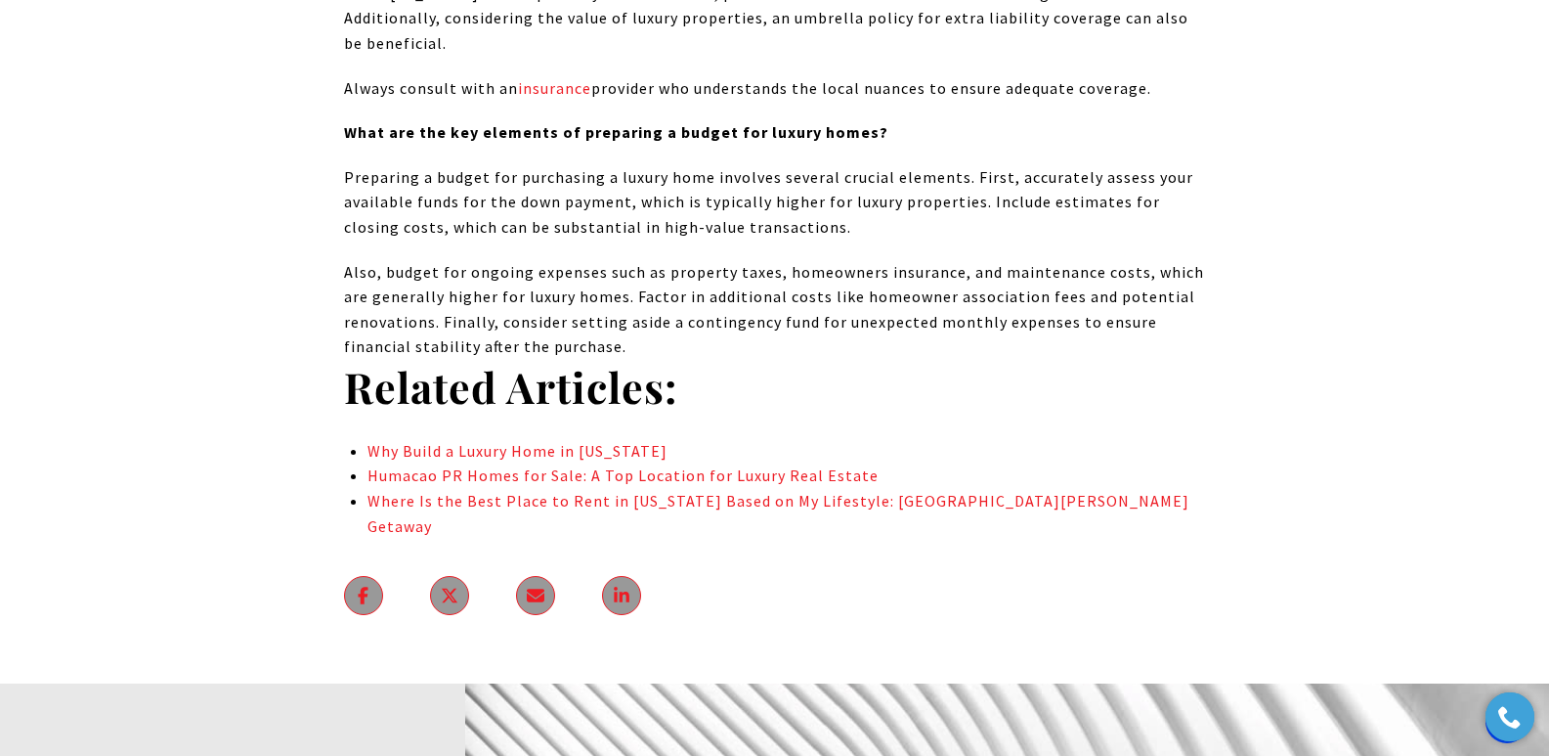
scroll to position [11439, 0]
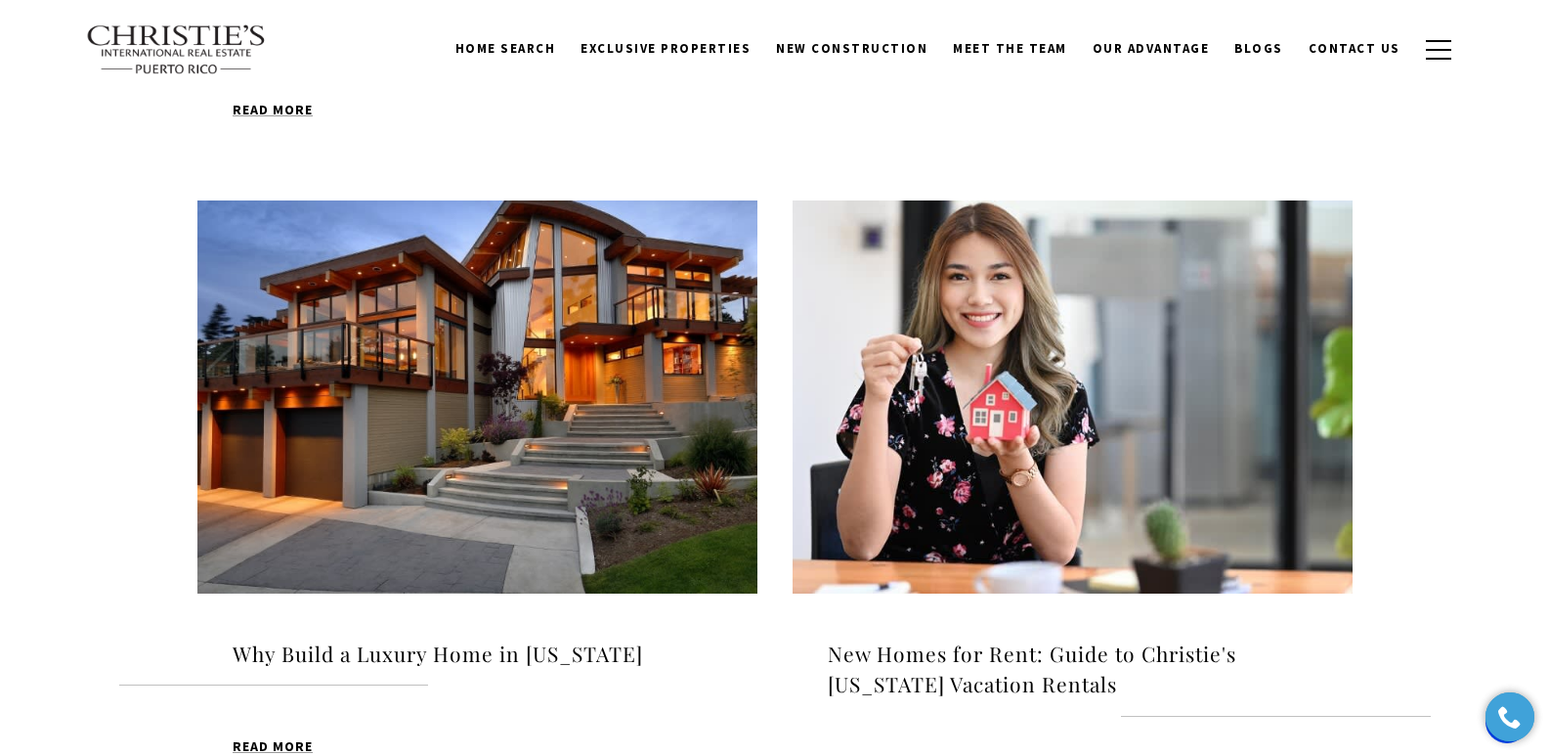
scroll to position [1837, 0]
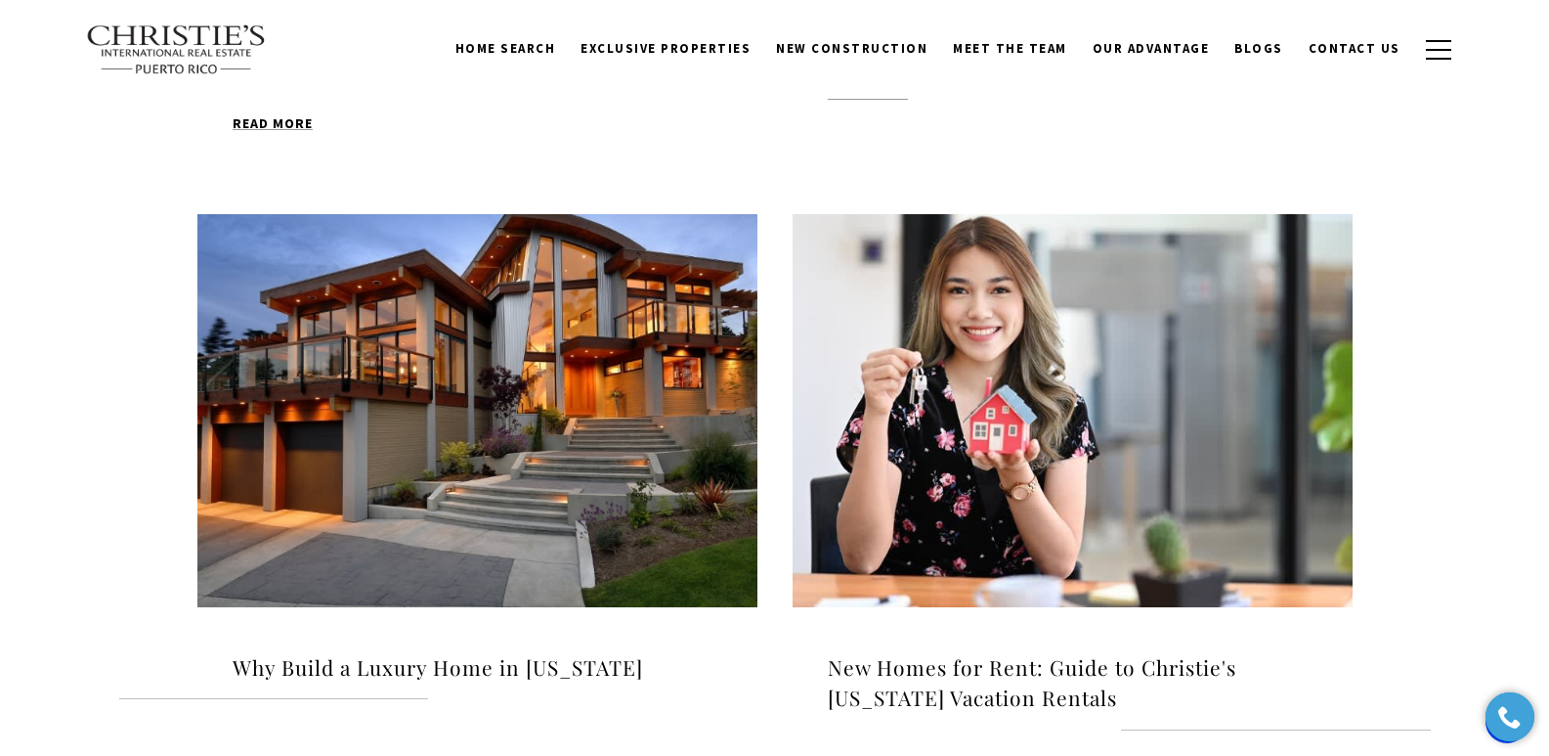
click at [348, 652] on h4 "Why Build a Luxury Home in [US_STATE]" at bounding box center [478, 667] width 490 height 31
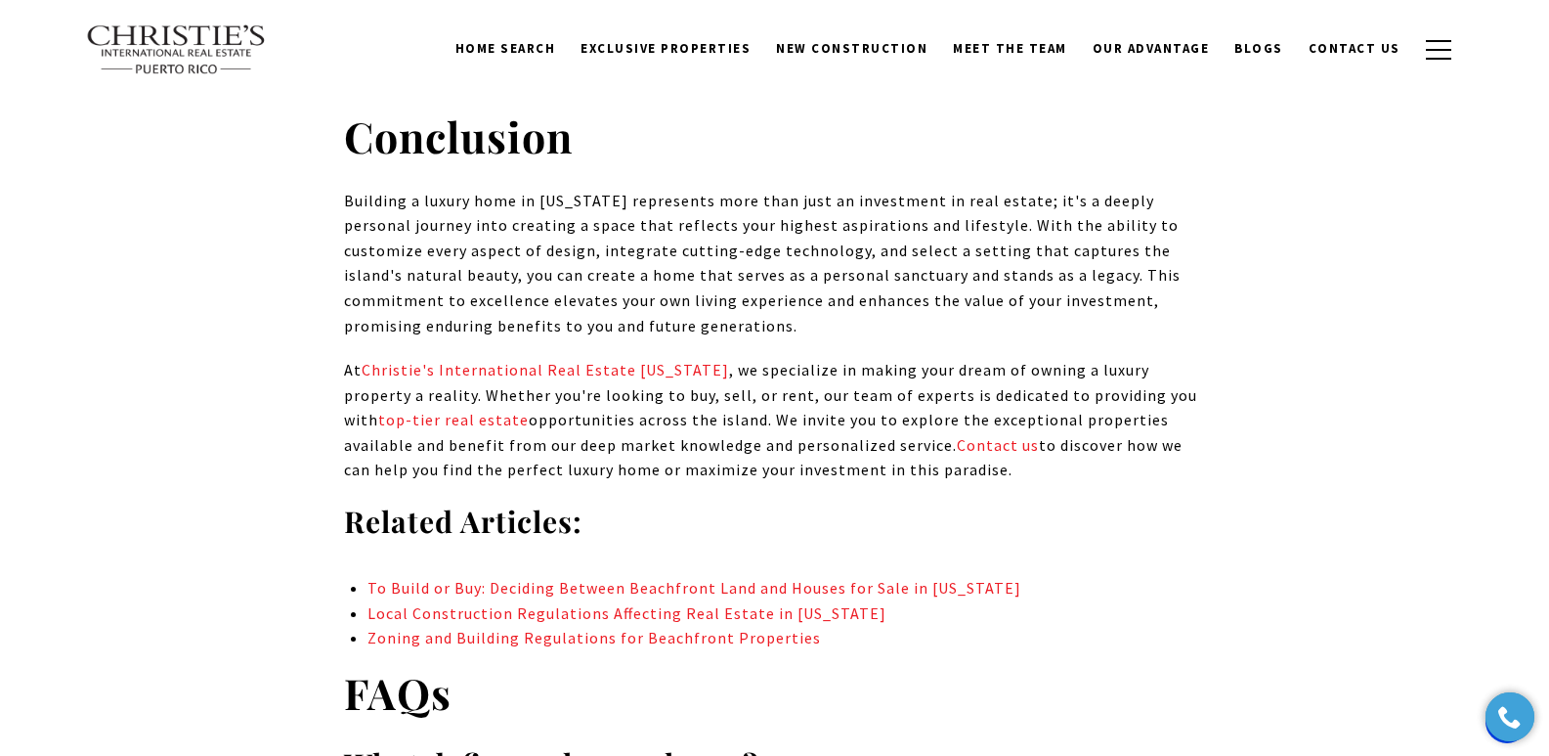
scroll to position [8471, 0]
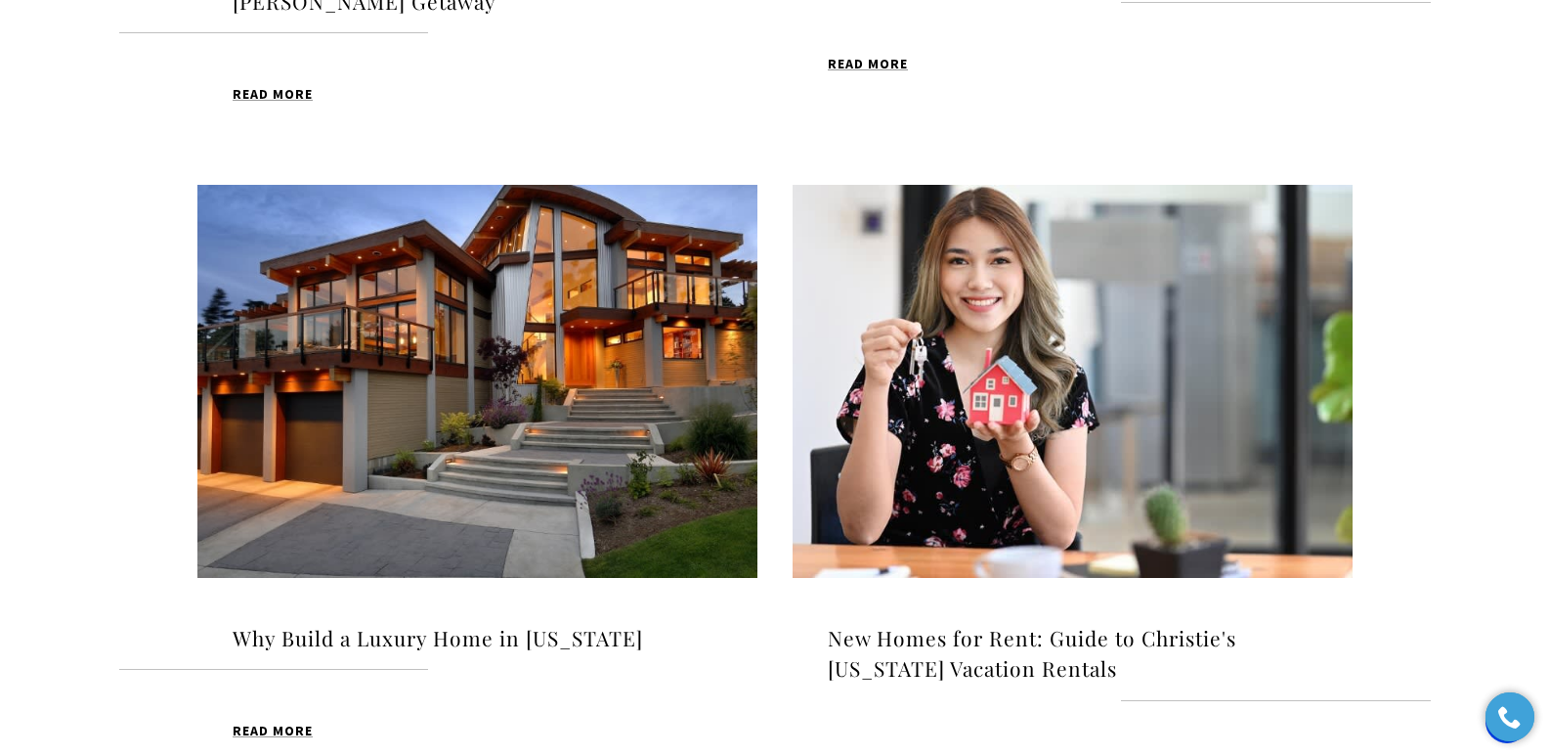
scroll to position [1837, 0]
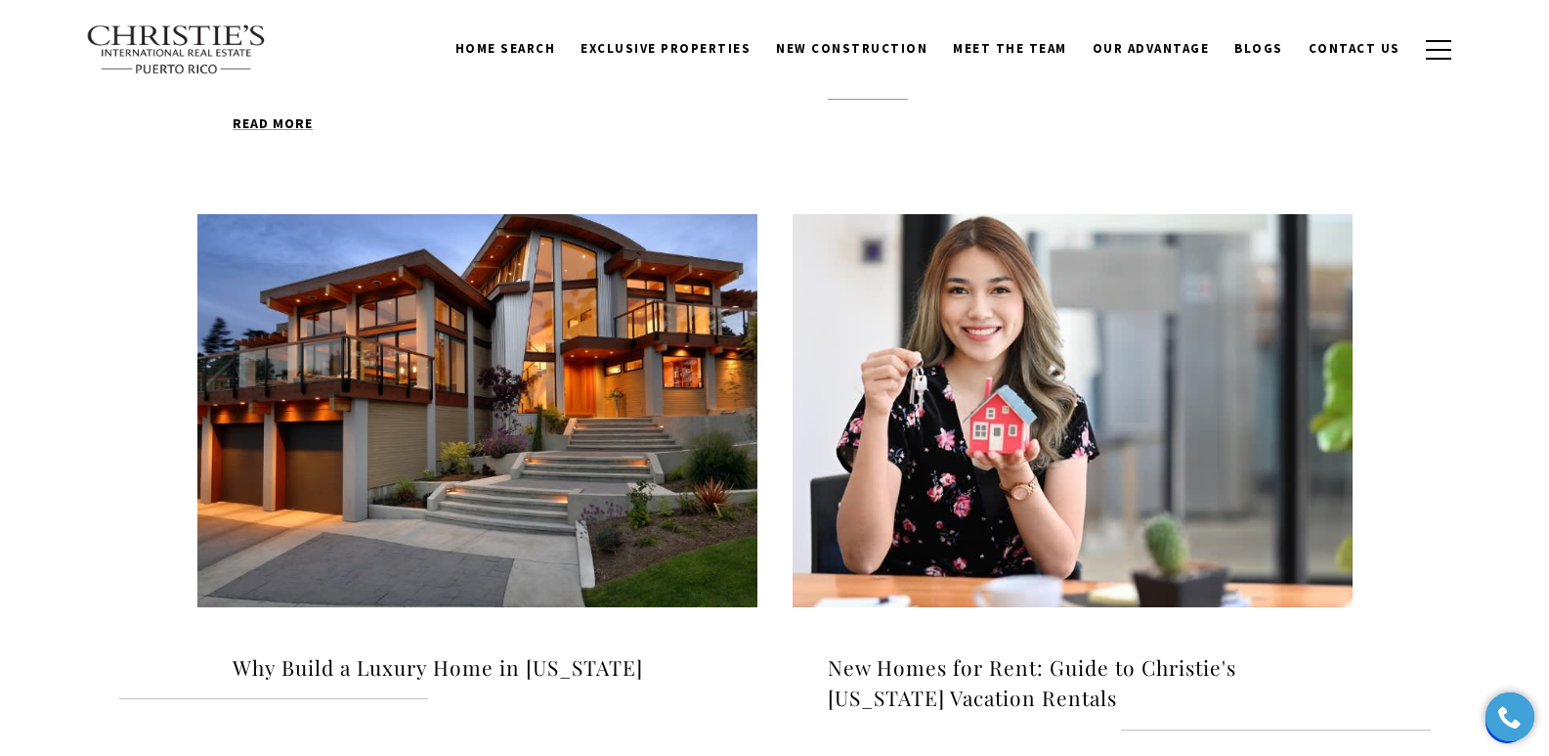
click at [860, 382] on img at bounding box center [1073, 410] width 560 height 393
